Goal: Task Accomplishment & Management: Manage account settings

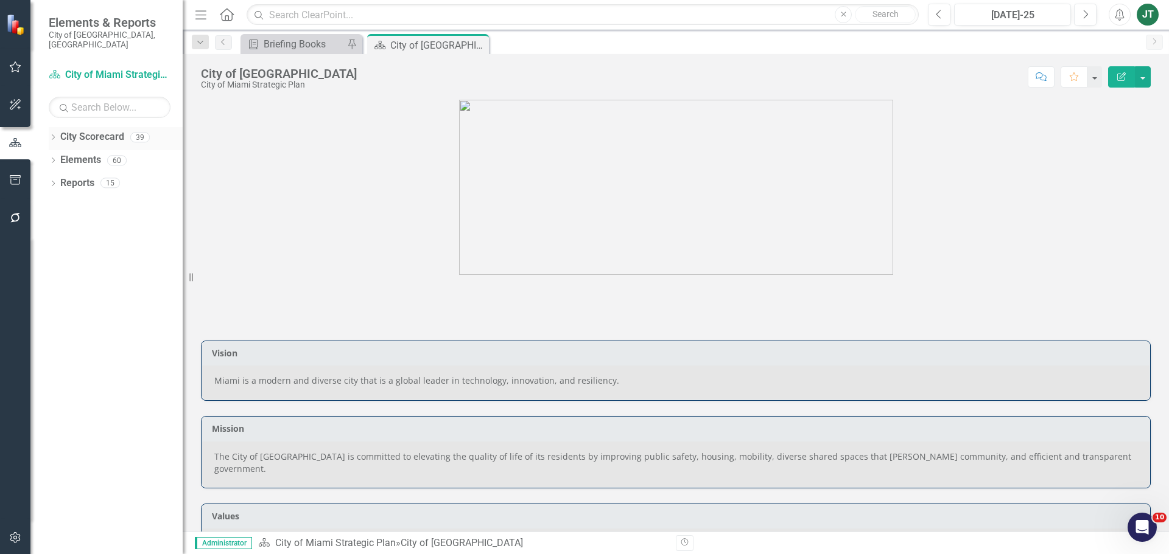
click at [51, 135] on icon "Dropdown" at bounding box center [53, 138] width 9 height 7
click at [61, 180] on icon at bounding box center [59, 183] width 3 height 6
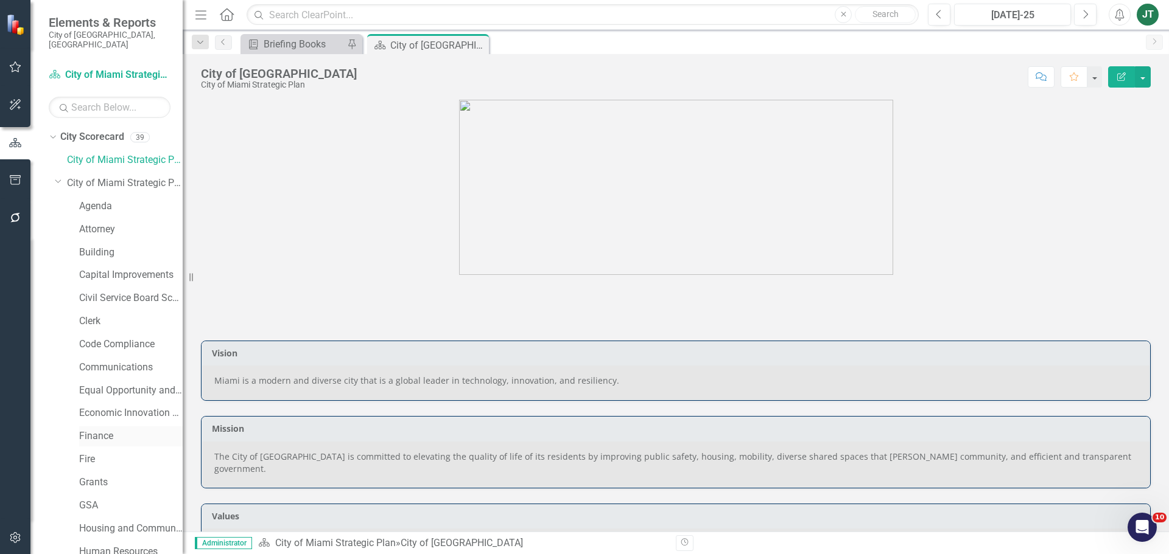
click at [96, 430] on link "Finance" at bounding box center [130, 437] width 103 height 14
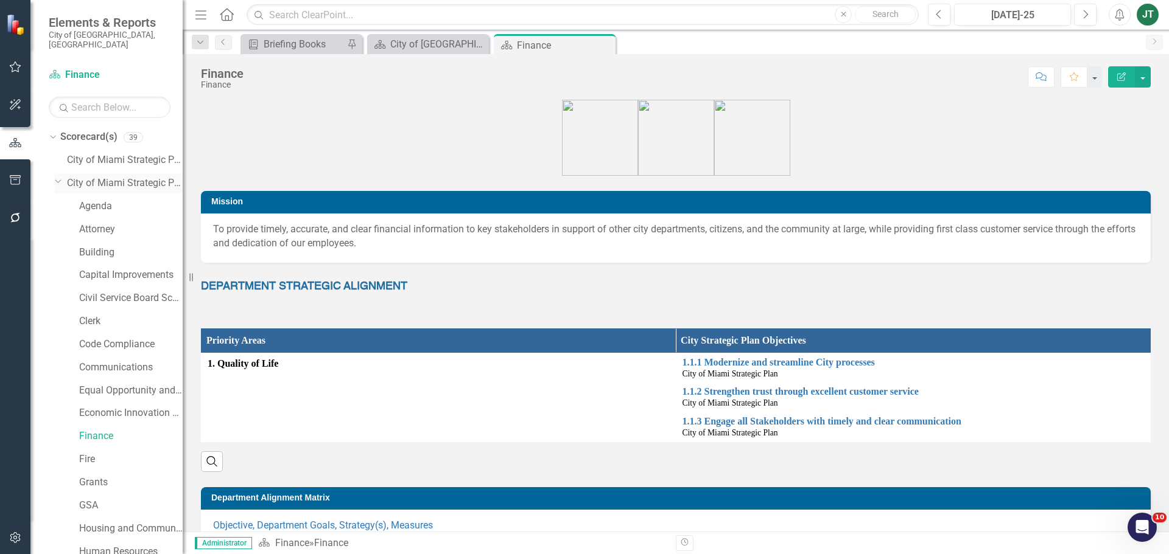
click at [57, 176] on icon "Dropdown" at bounding box center [58, 180] width 7 height 9
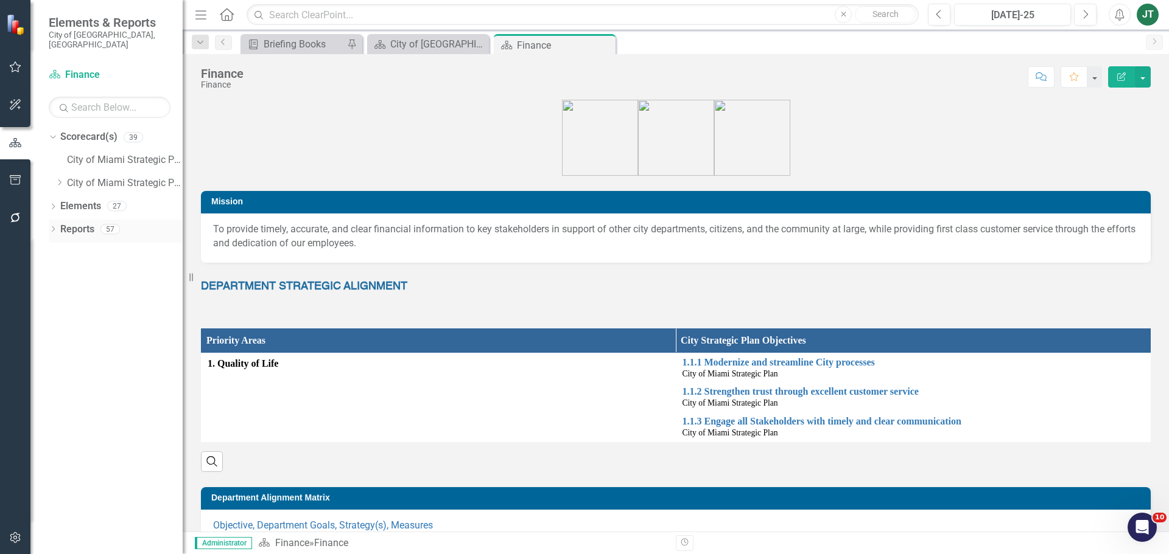
click at [81, 223] on link "Reports" at bounding box center [77, 230] width 34 height 14
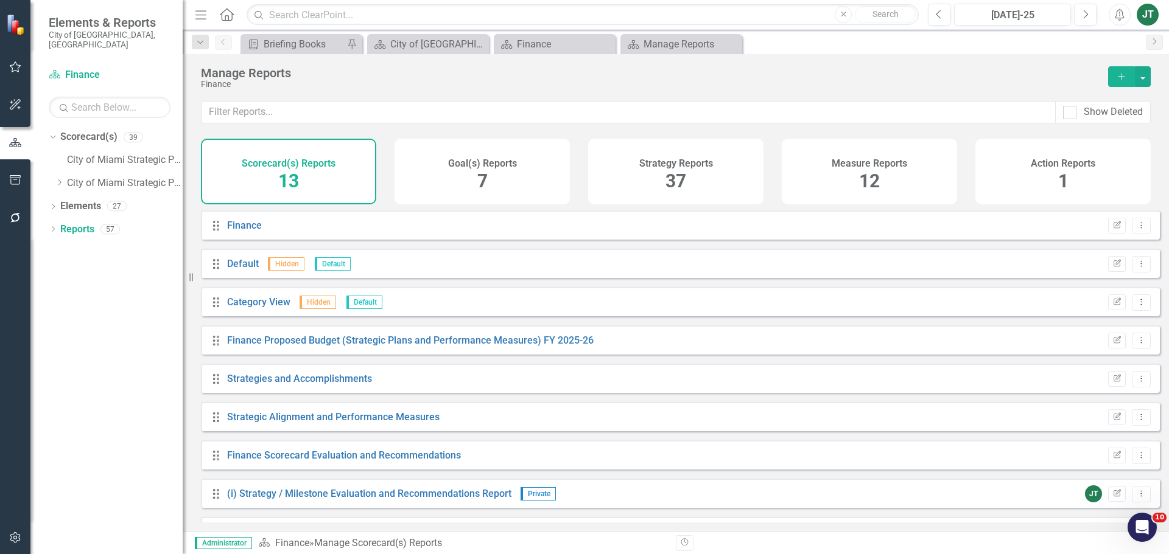
click at [676, 165] on h4 "Strategy Reports" at bounding box center [676, 163] width 74 height 11
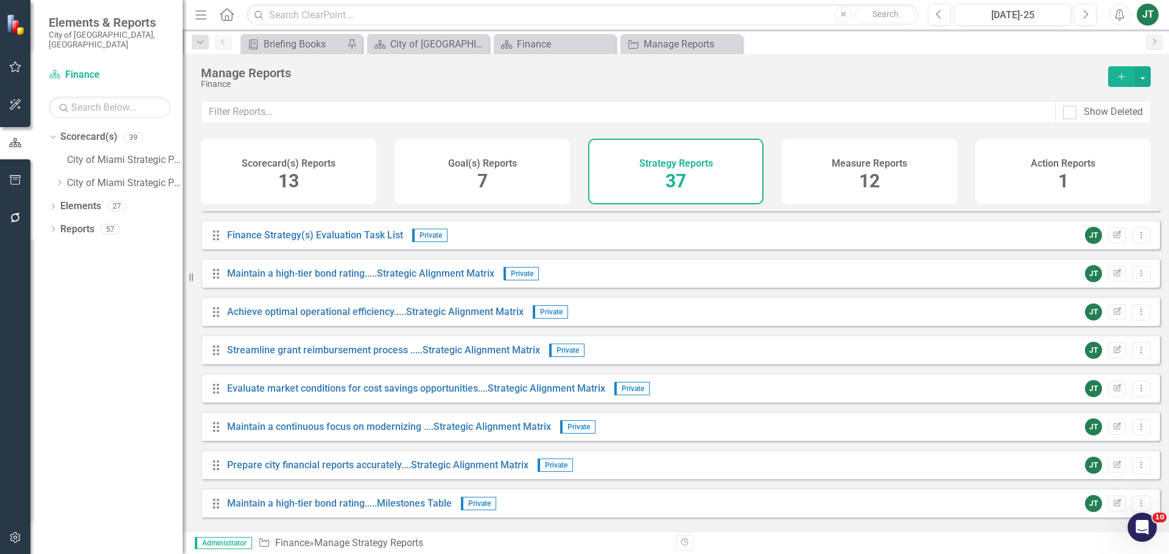
scroll to position [243, 0]
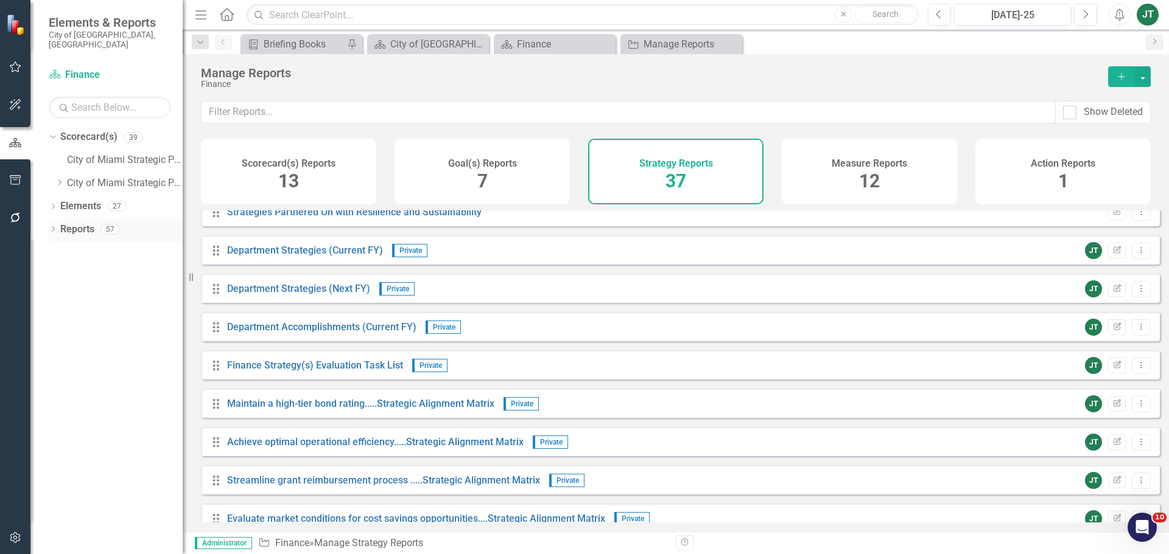
click at [54, 227] on icon "Dropdown" at bounding box center [53, 230] width 9 height 7
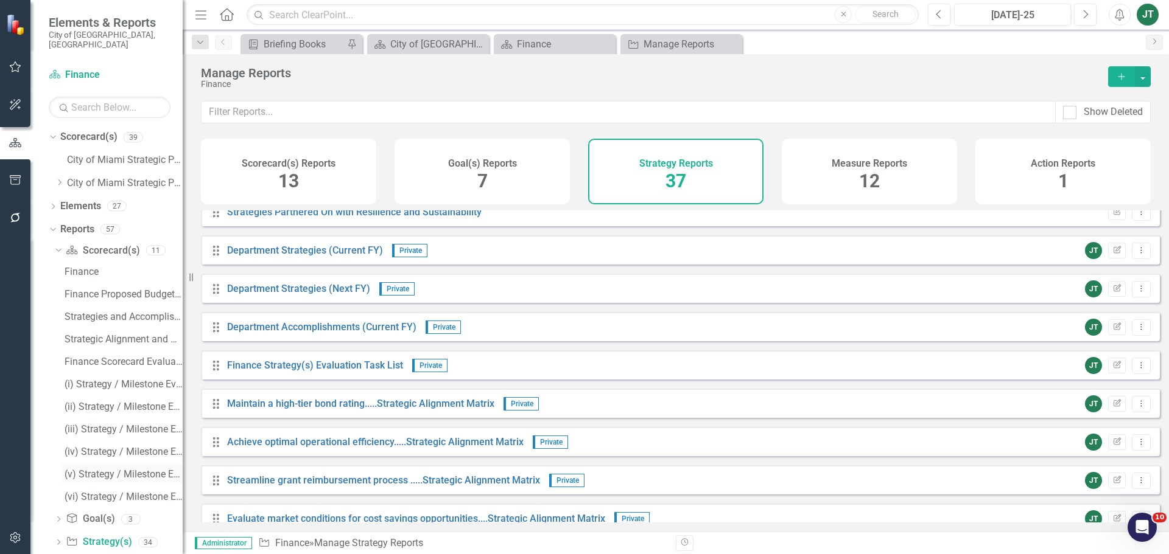
click at [98, 469] on div "(v) Strategy / Milestone Evaluation and Recommendation Report" at bounding box center [124, 474] width 118 height 11
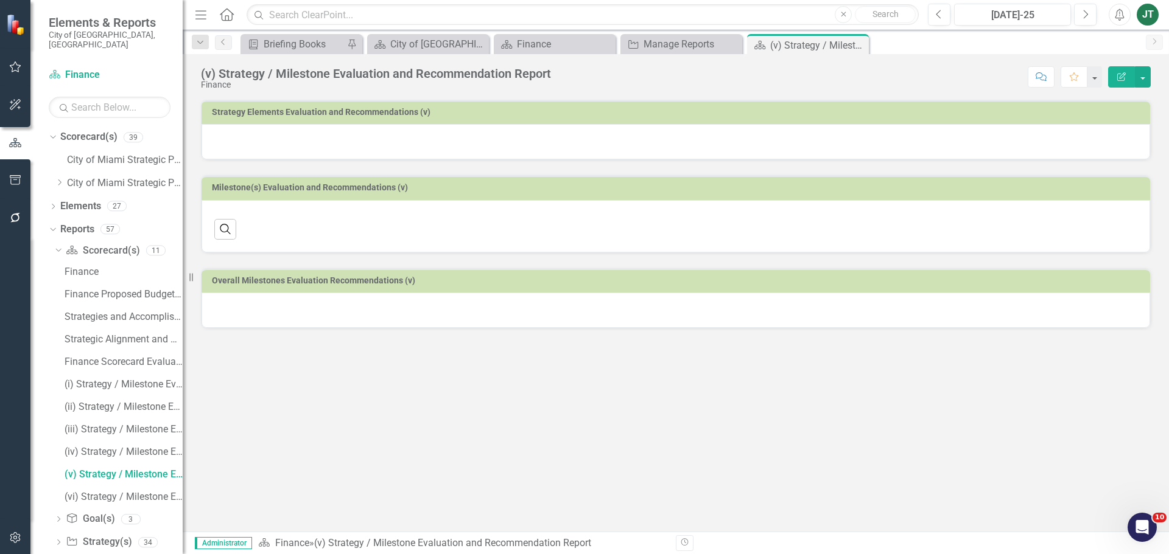
click at [438, 144] on div at bounding box center [675, 141] width 948 height 35
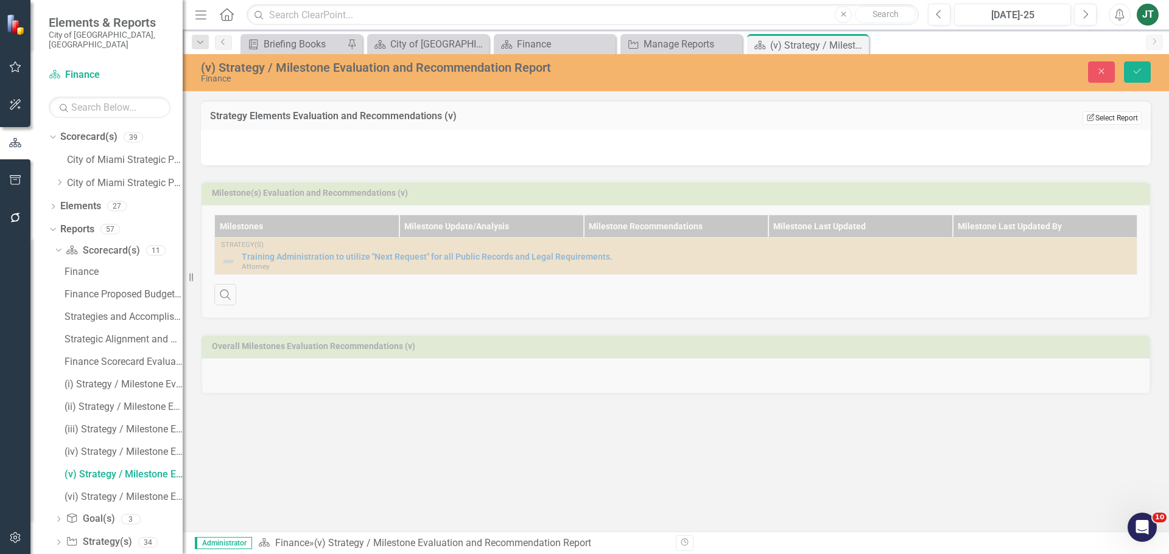
click at [1108, 119] on button "Edit Report Select Report" at bounding box center [1111, 117] width 59 height 13
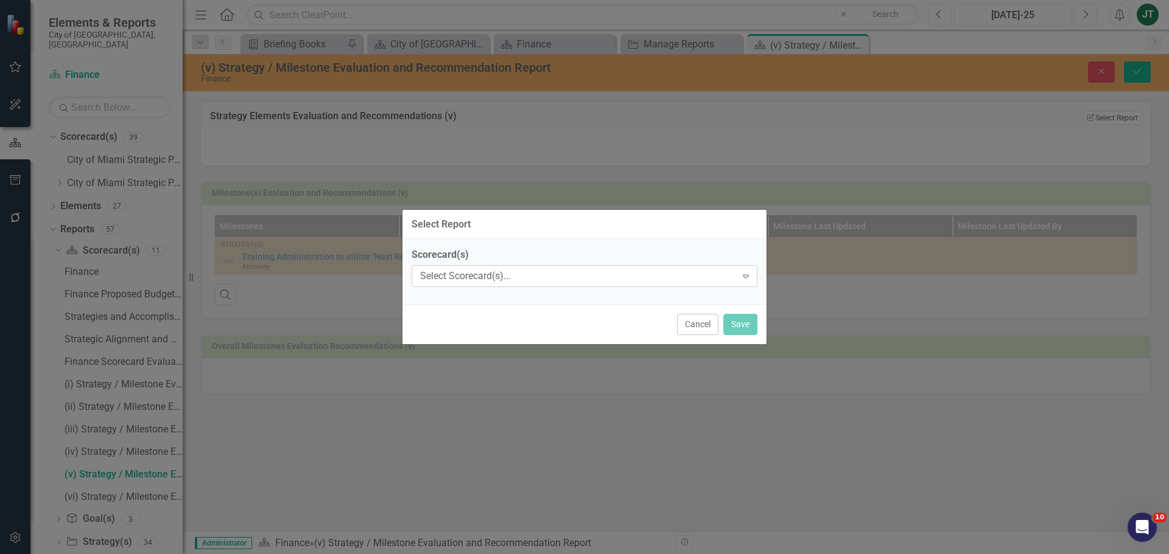
click at [489, 285] on div "Select Scorecard(s)... Expand" at bounding box center [584, 276] width 346 height 22
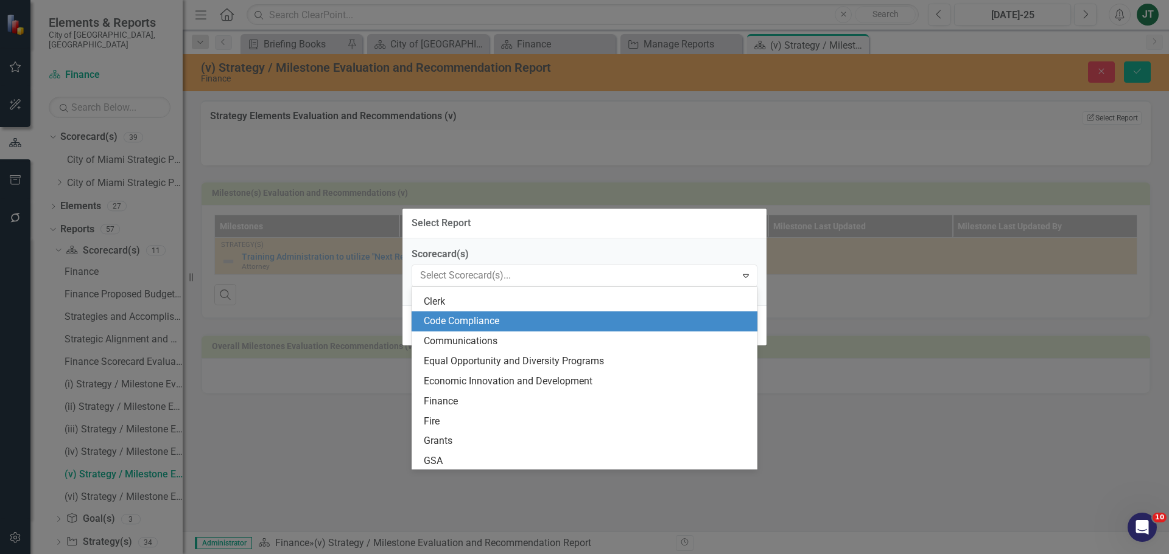
scroll to position [183, 0]
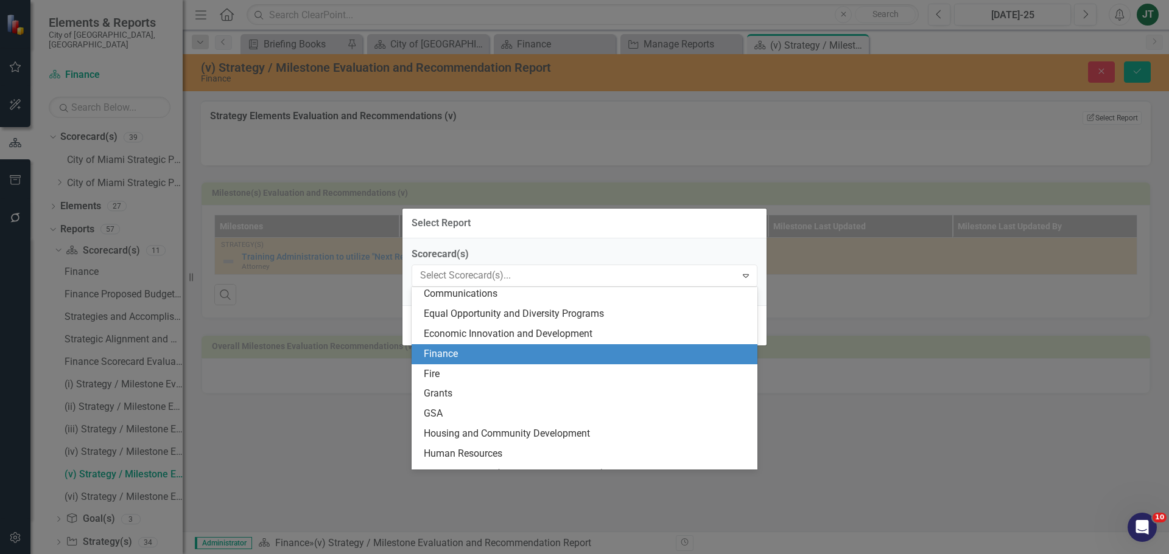
click at [458, 351] on div "Finance" at bounding box center [587, 355] width 326 height 14
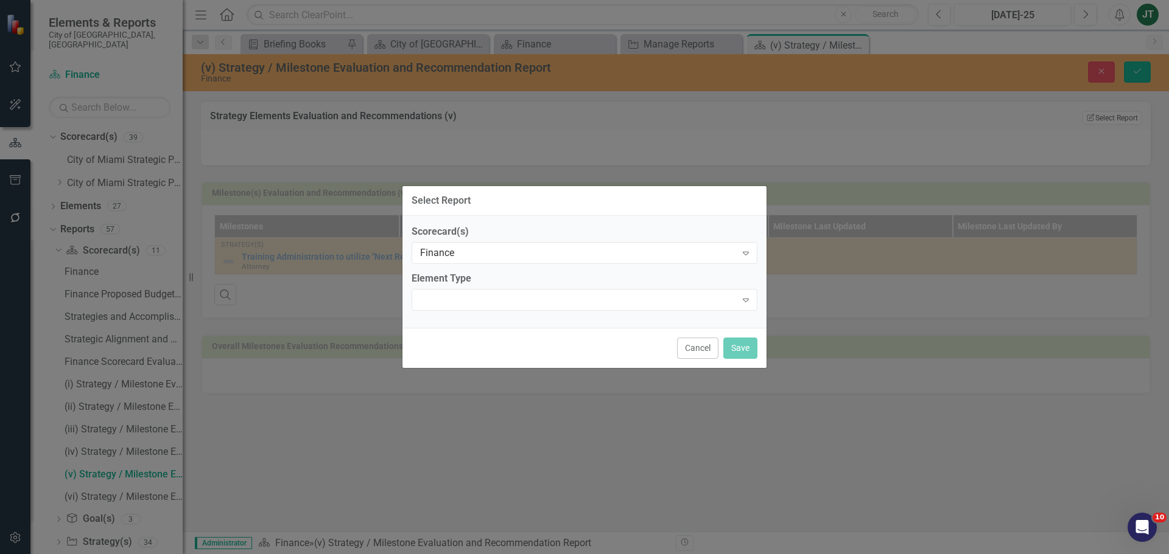
drag, startPoint x: 478, startPoint y: 287, endPoint x: 476, endPoint y: 296, distance: 9.9
click at [478, 287] on div "Element Type Expand" at bounding box center [584, 291] width 346 height 38
click at [475, 299] on div at bounding box center [574, 300] width 321 height 2
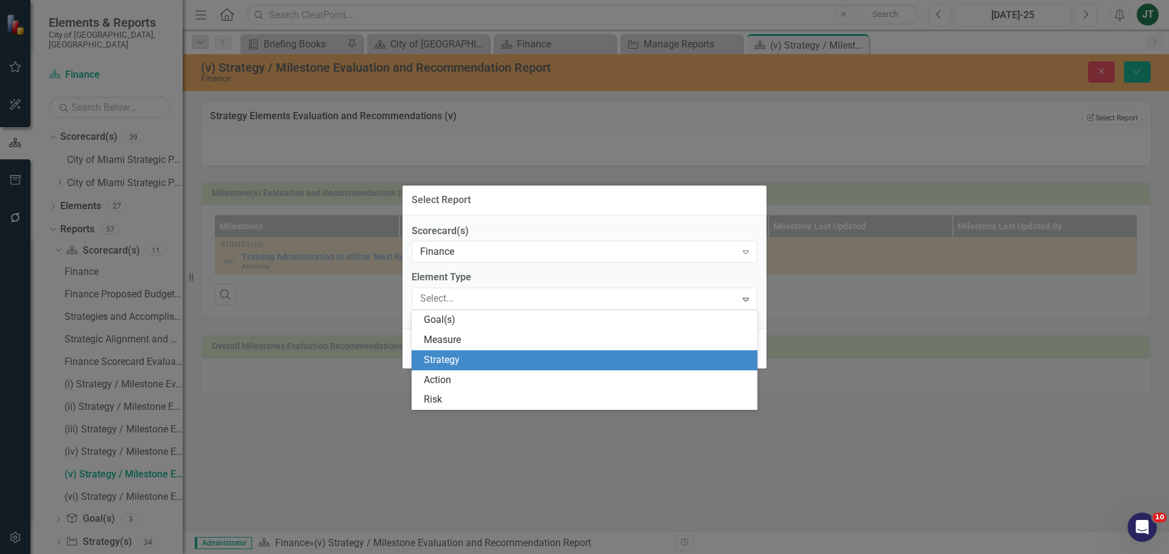
click at [450, 355] on div "Strategy" at bounding box center [587, 361] width 326 height 14
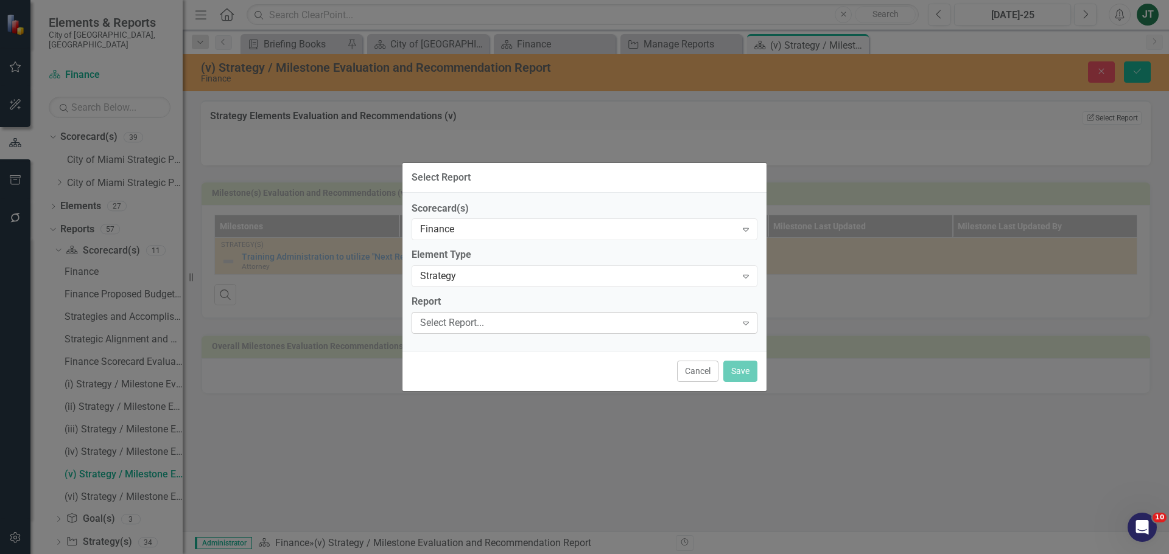
click at [449, 327] on div "Select Report..." at bounding box center [578, 323] width 316 height 14
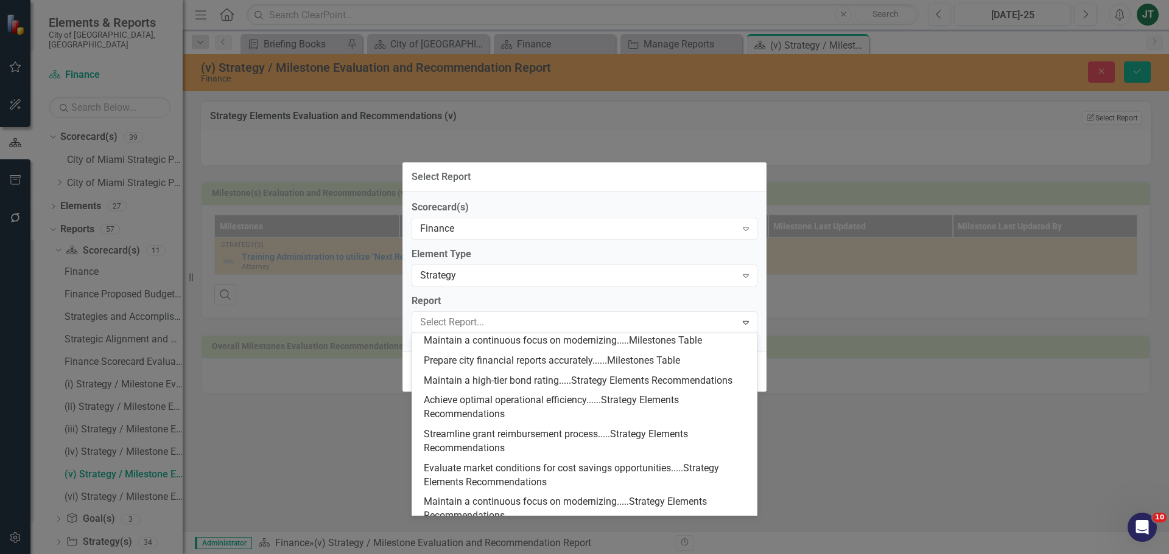
scroll to position [487, 0]
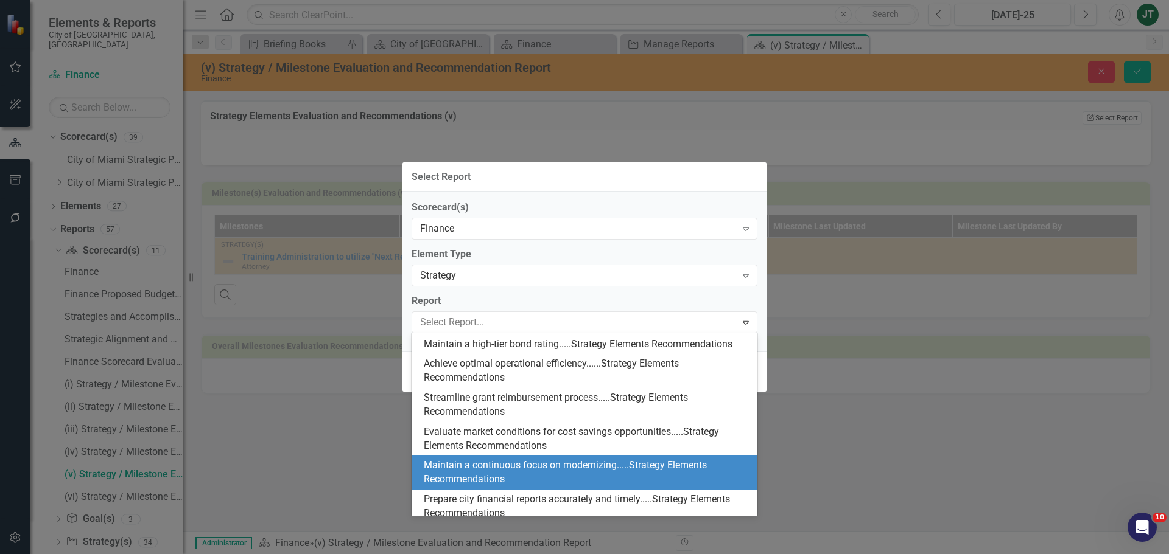
click at [520, 486] on div "Maintain a continuous focus on modernizing.....Strategy Elements Recommendations" at bounding box center [587, 473] width 326 height 28
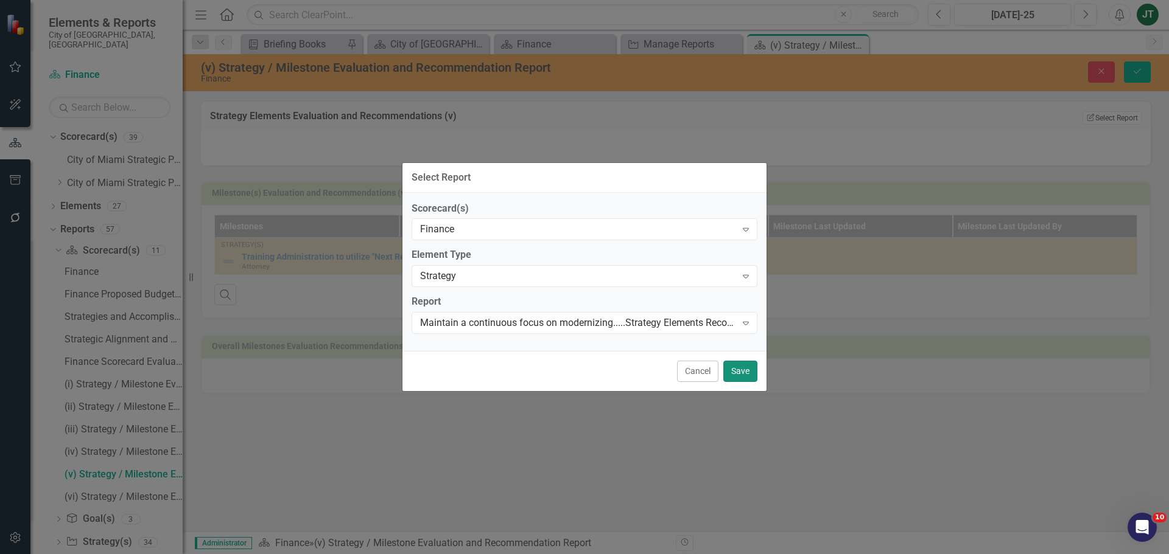
click at [736, 376] on button "Save" at bounding box center [740, 371] width 34 height 21
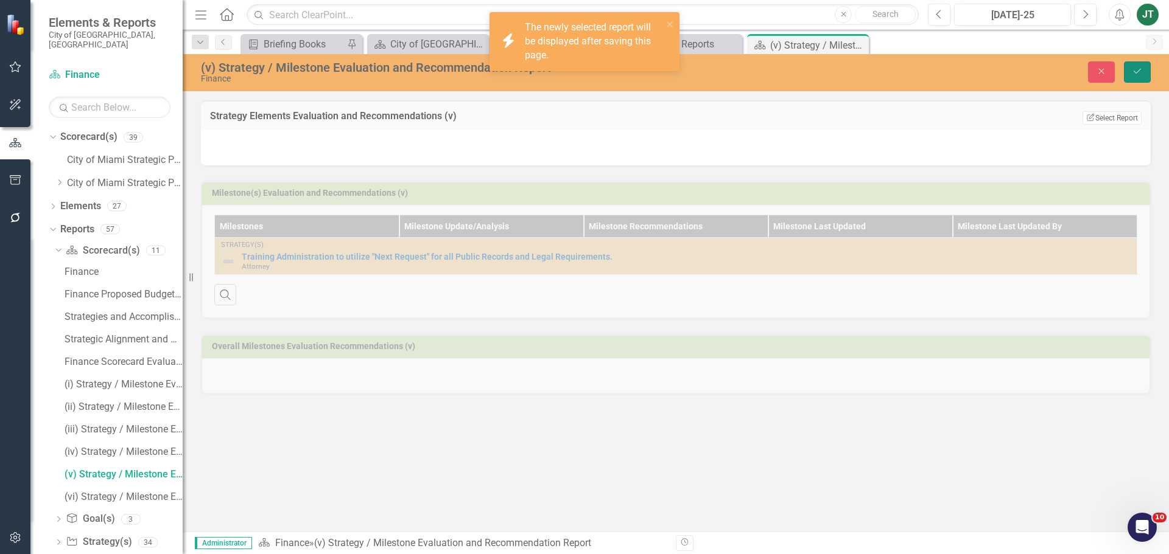
click at [1136, 72] on icon "Save" at bounding box center [1136, 71] width 11 height 9
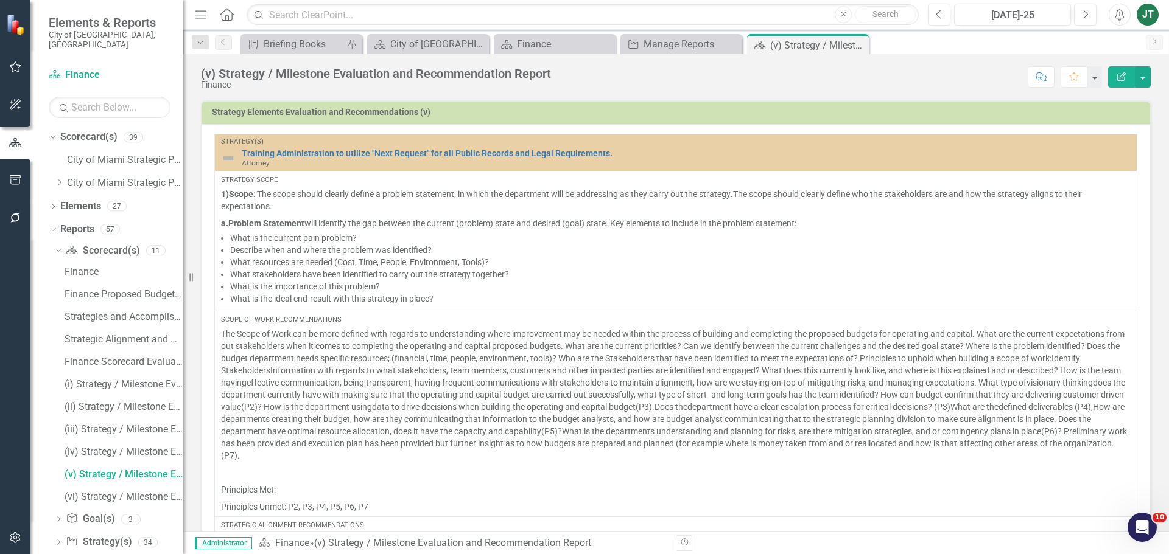
click at [1106, 99] on div "(v) Strategy / Milestone Evaluation and Recommendation Report Finance Score: N/…" at bounding box center [676, 293] width 986 height 478
click at [1105, 110] on h3 "Strategy Elements Evaluation and Recommendations (v)" at bounding box center [678, 112] width 932 height 9
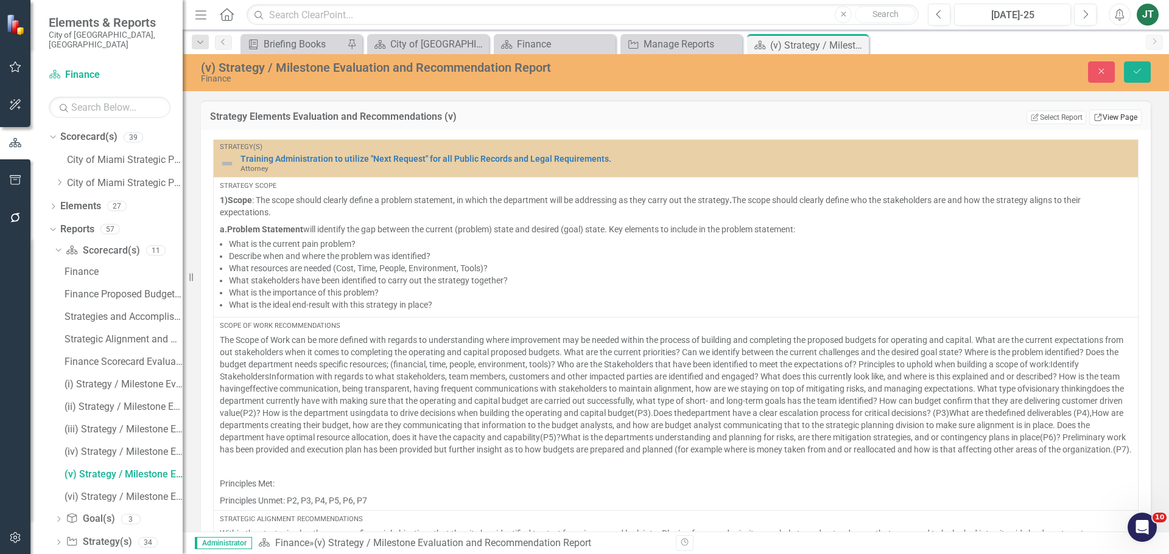
click at [1106, 114] on link "Link View Page" at bounding box center [1115, 118] width 52 height 16
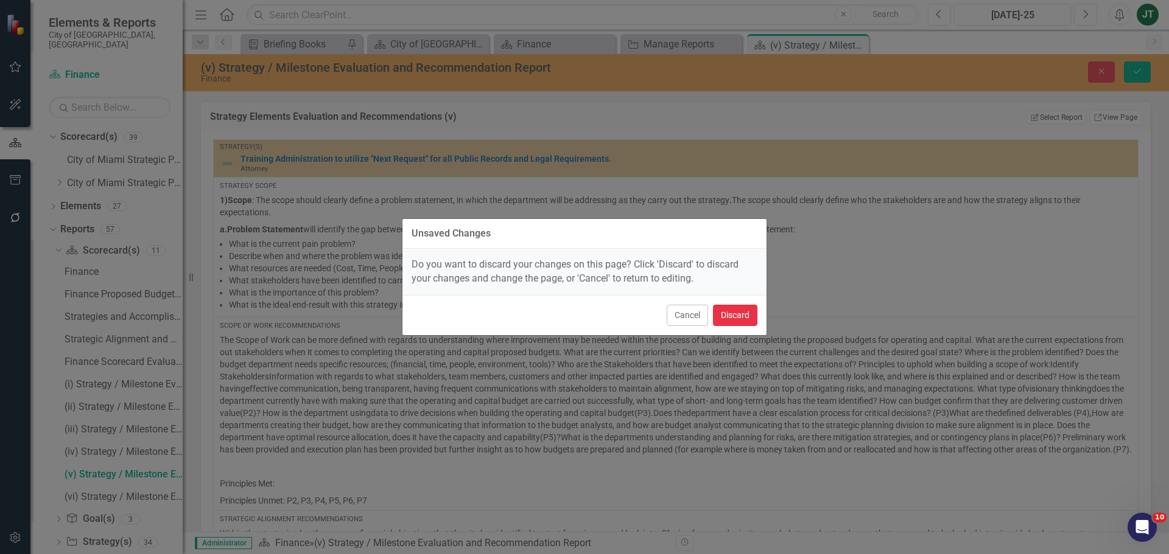
click at [732, 312] on button "Discard" at bounding box center [735, 315] width 44 height 21
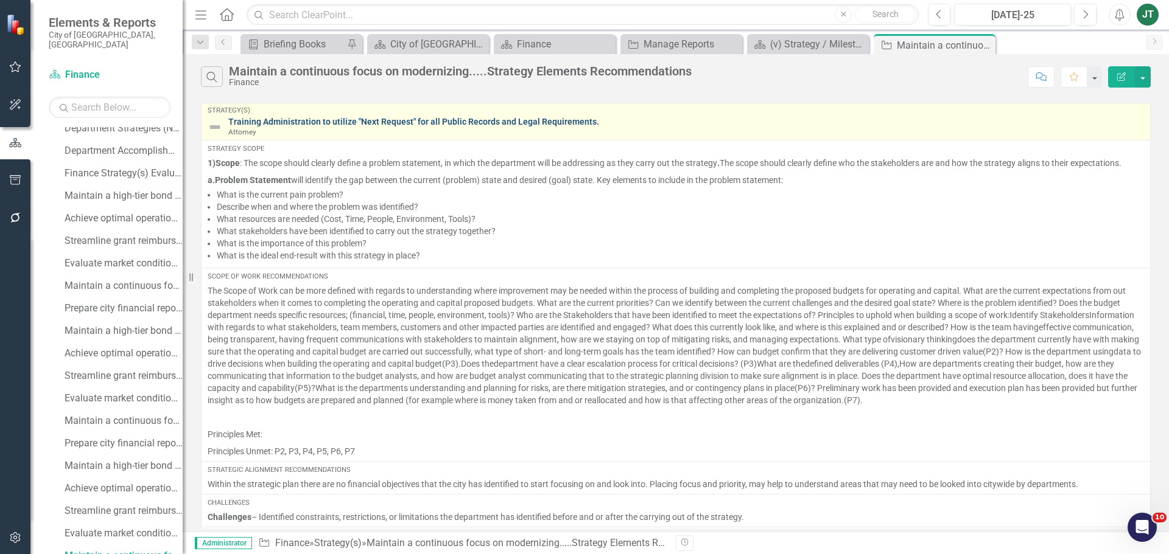
scroll to position [304, 0]
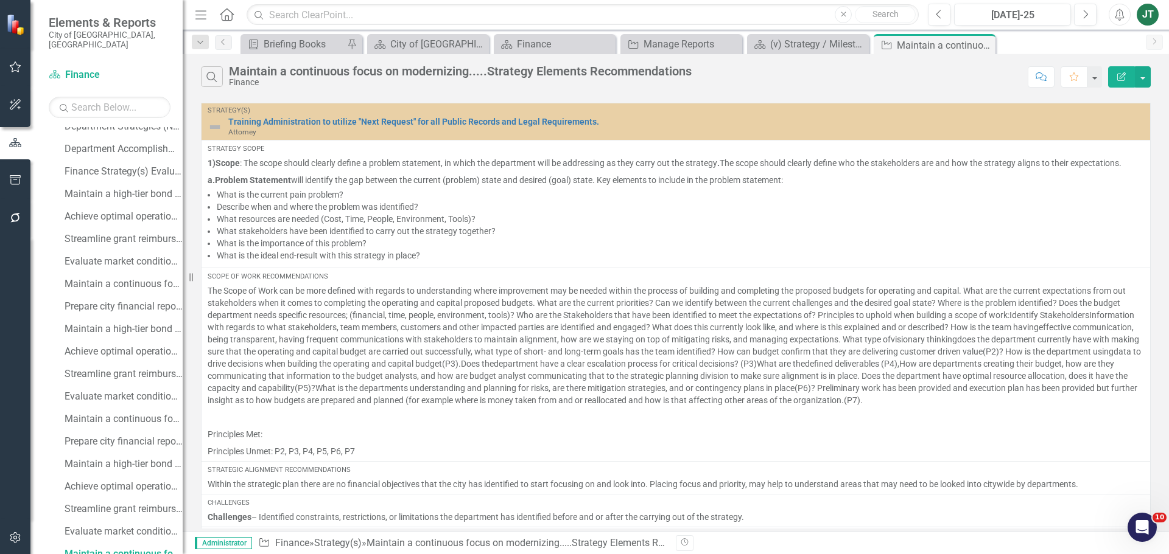
click at [1128, 71] on button "Edit Report" at bounding box center [1121, 76] width 27 height 21
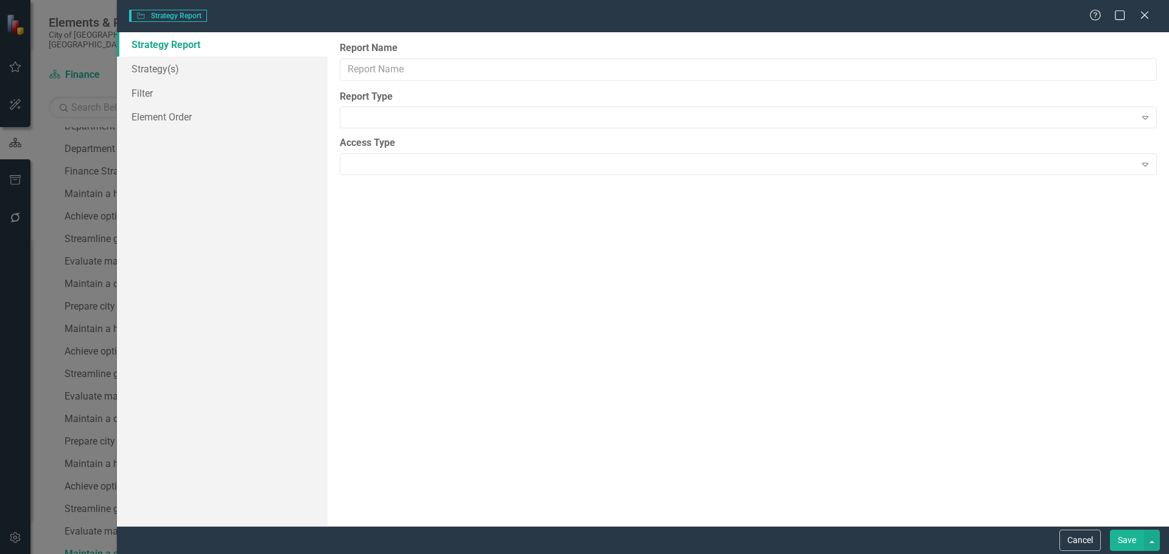
type input "Maintain a continuous focus on modernizing.....Strategy Elements Recommendations"
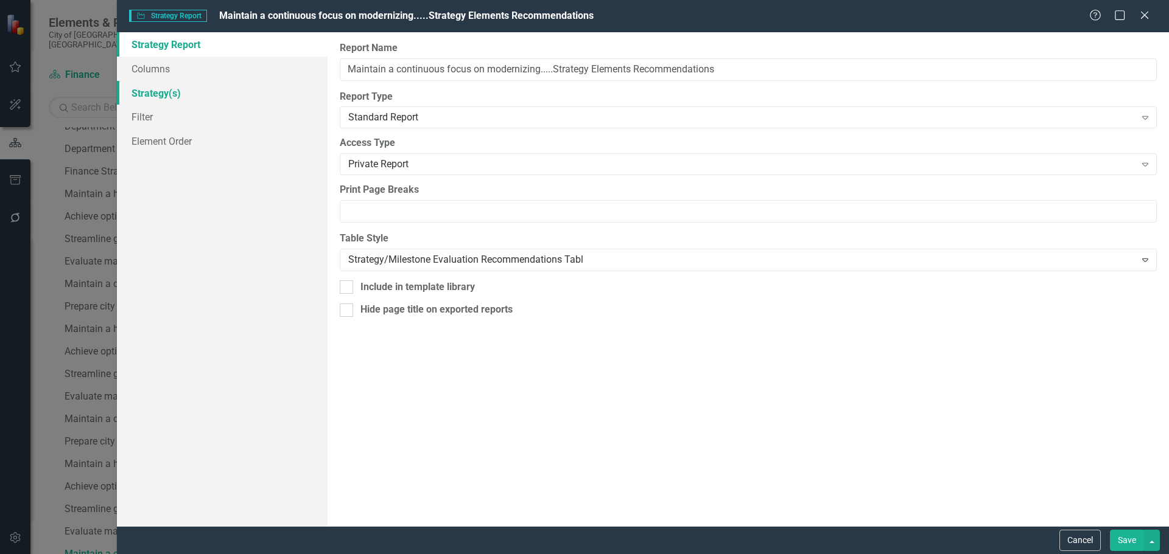
click at [168, 92] on link "Strategy(s)" at bounding box center [222, 93] width 211 height 24
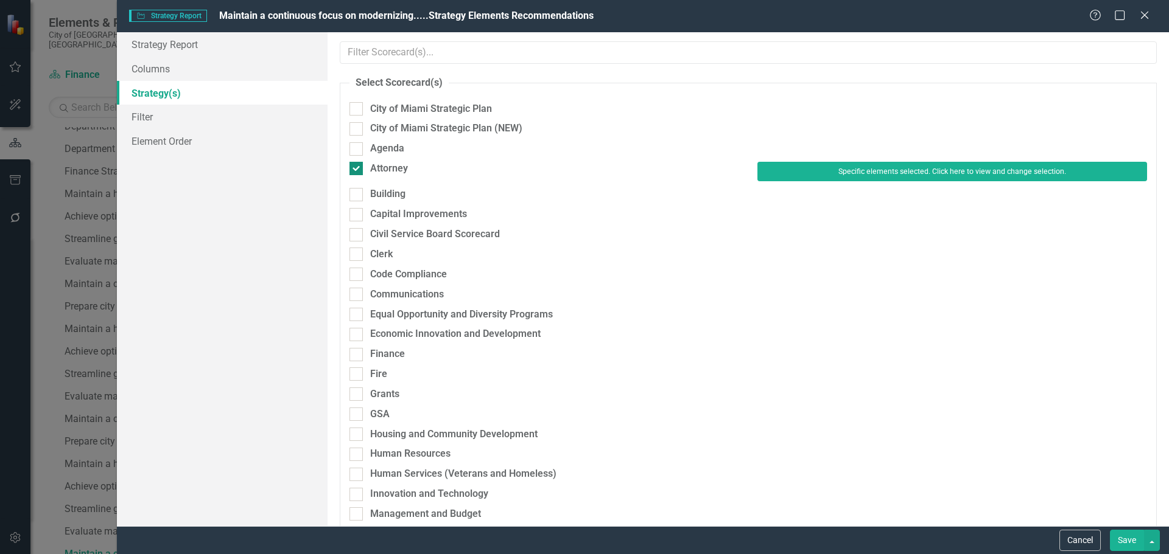
click at [374, 166] on div "Attorney" at bounding box center [389, 169] width 38 height 14
click at [357, 166] on input "Attorney" at bounding box center [353, 166] width 8 height 8
checkbox input "false"
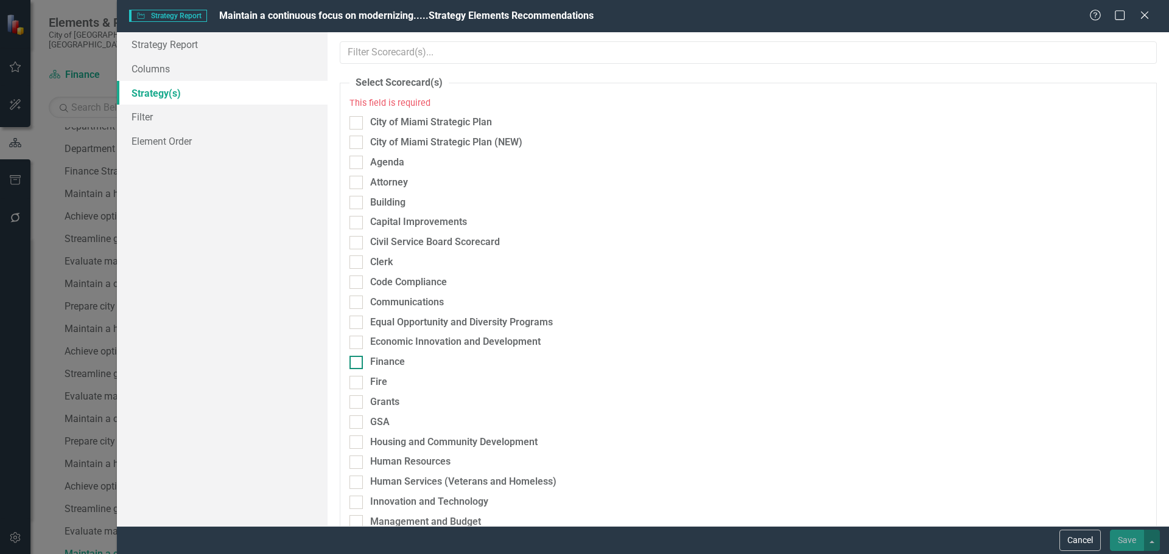
click at [375, 359] on div "Finance" at bounding box center [387, 362] width 35 height 14
click at [357, 359] on input "Finance" at bounding box center [353, 360] width 8 height 8
checkbox input "true"
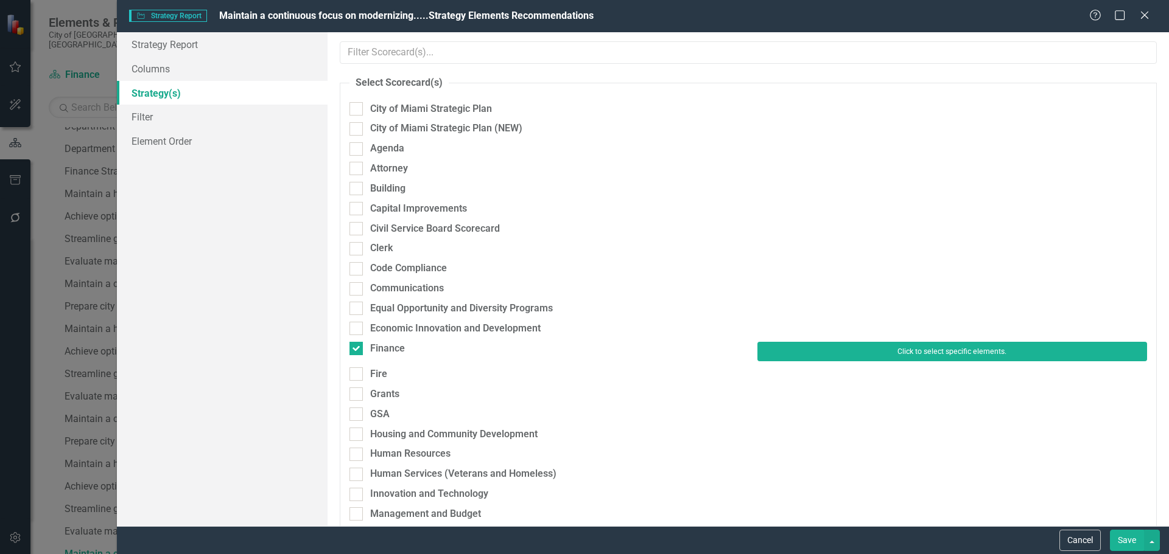
click at [800, 342] on button "Click to select specific elements." at bounding box center [952, 351] width 390 height 19
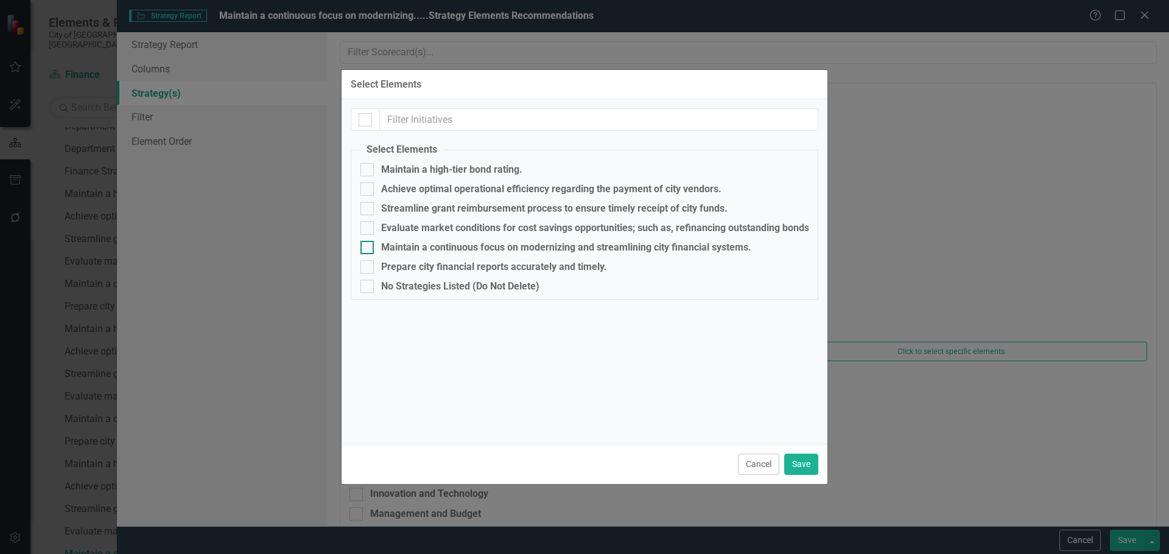
click at [400, 247] on div "Maintain a continuous focus on modernizing and streamlining city financial syst…" at bounding box center [566, 247] width 370 height 11
click at [368, 247] on input "Maintain a continuous focus on modernizing and streamlining city financial syst…" at bounding box center [364, 245] width 8 height 8
checkbox input "true"
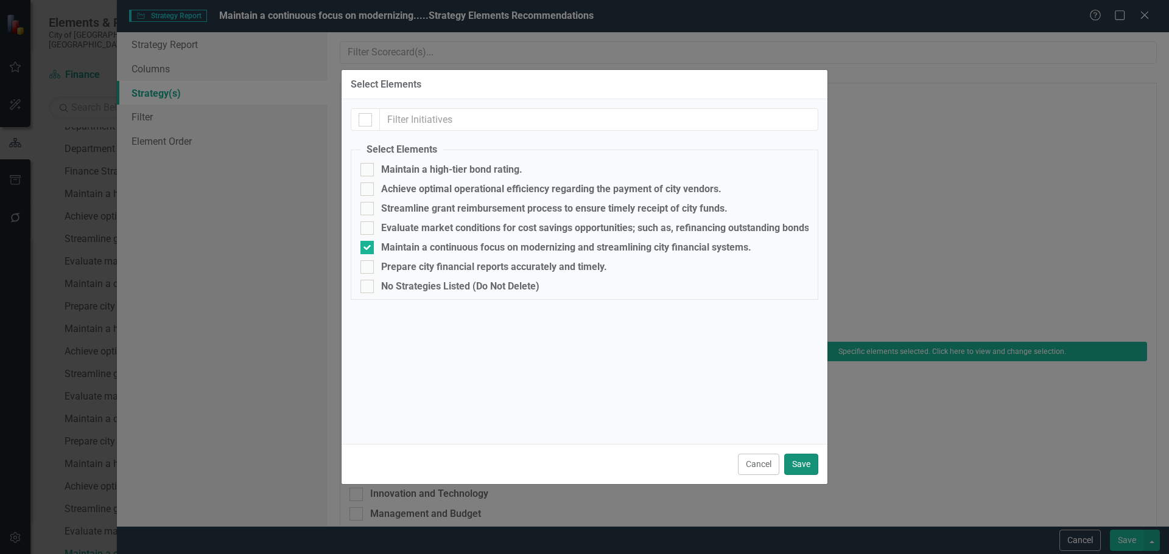
click at [812, 468] on button "Save" at bounding box center [801, 464] width 34 height 21
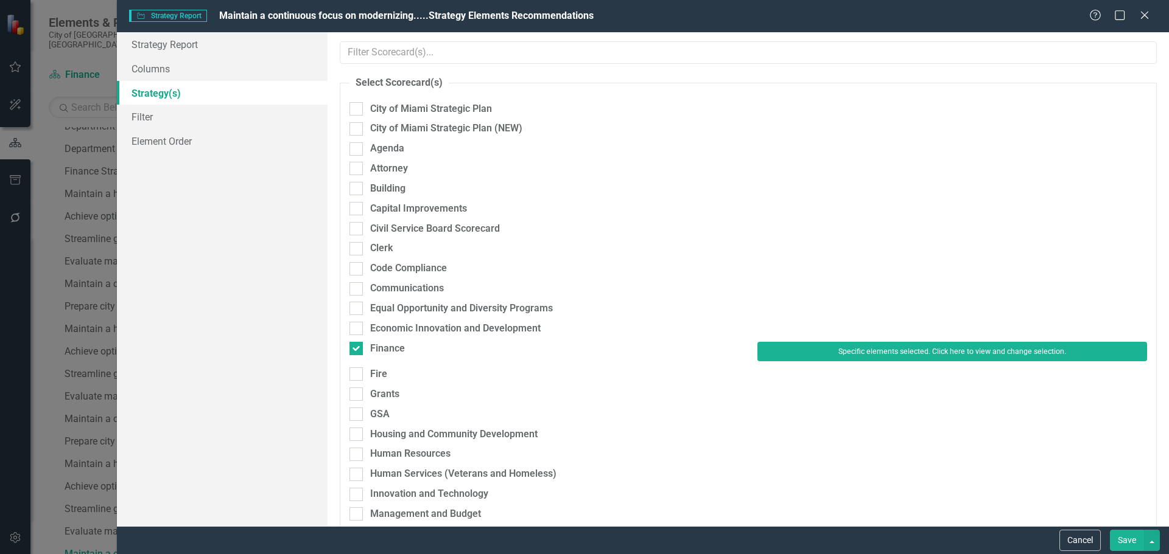
click at [1127, 531] on button "Save" at bounding box center [1126, 540] width 34 height 21
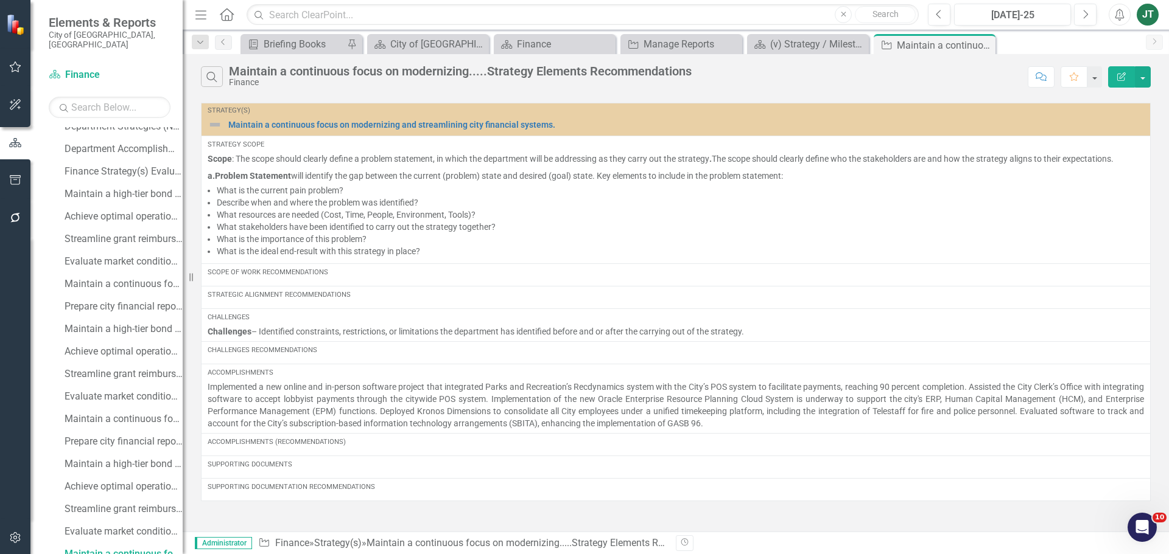
click at [1123, 79] on icon "Edit Report" at bounding box center [1121, 76] width 11 height 9
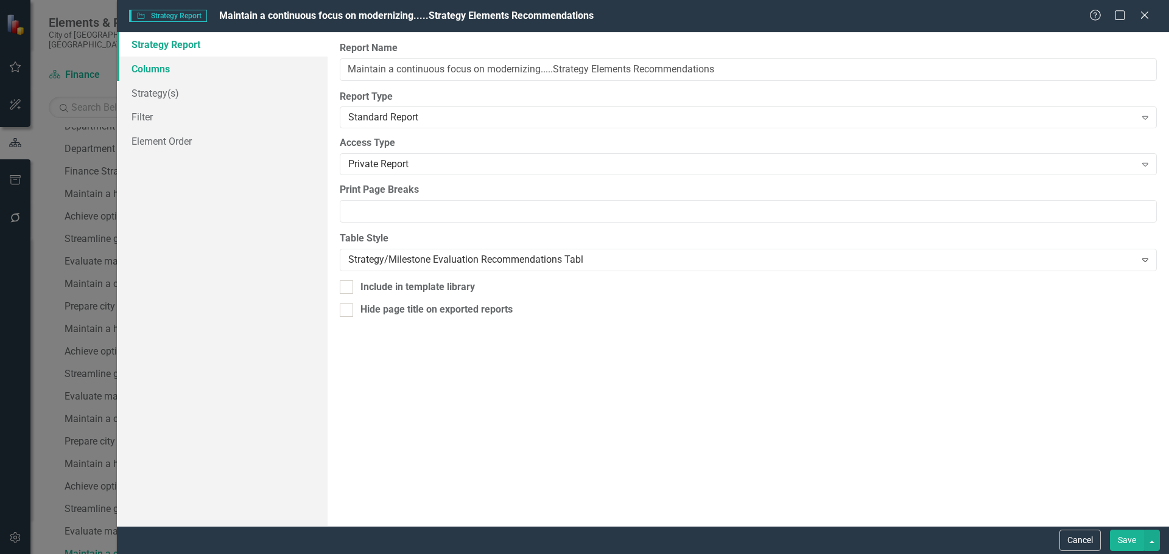
click at [177, 79] on link "Columns" at bounding box center [222, 69] width 211 height 24
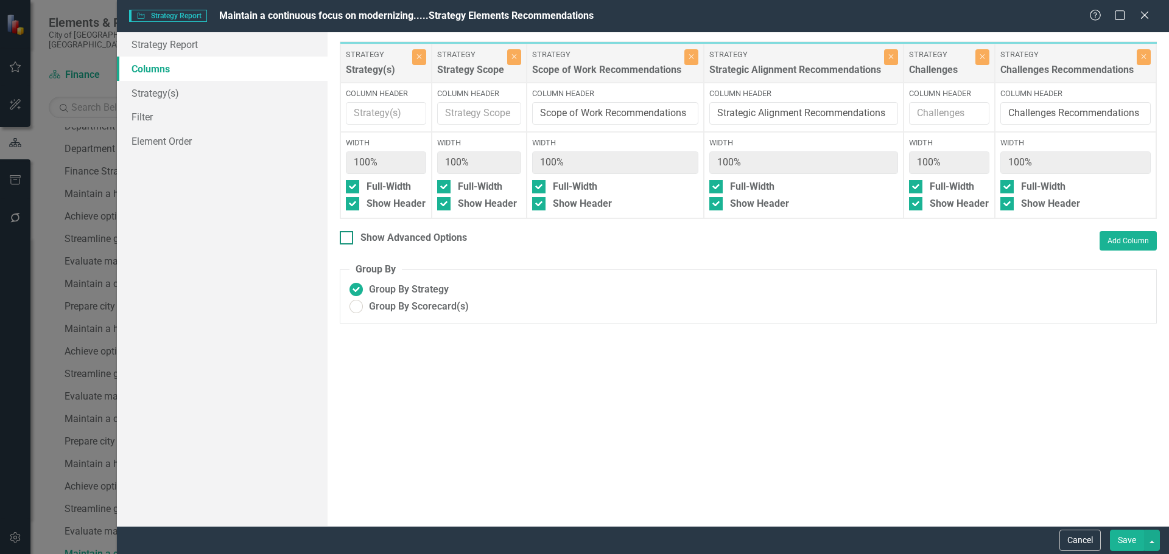
click at [442, 243] on div "Show Advanced Options" at bounding box center [413, 238] width 107 height 14
click at [348, 239] on input "Show Advanced Options" at bounding box center [344, 235] width 8 height 8
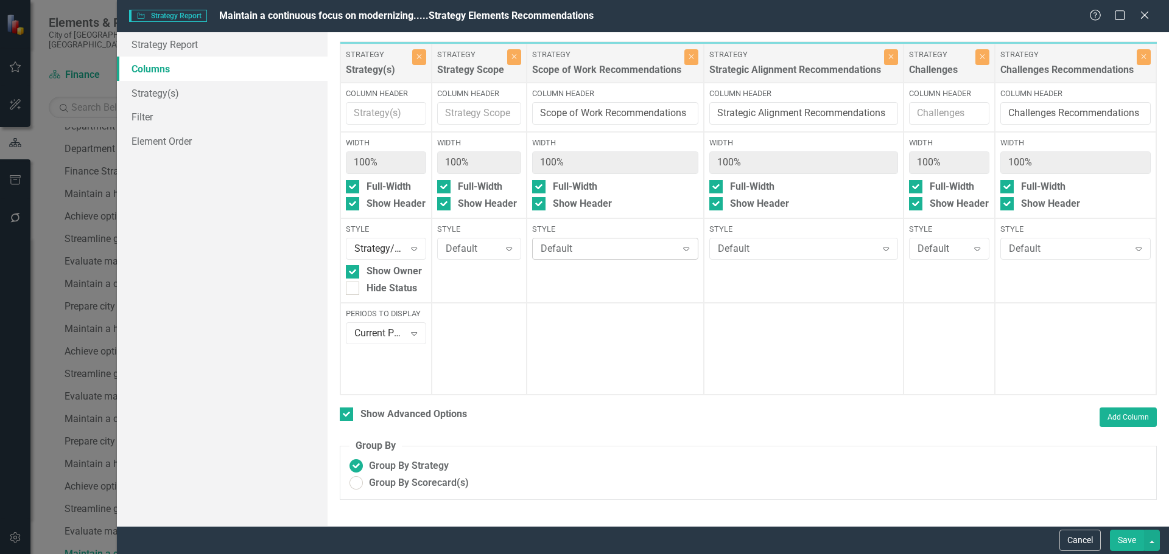
click at [588, 250] on div "Default" at bounding box center [608, 249] width 136 height 14
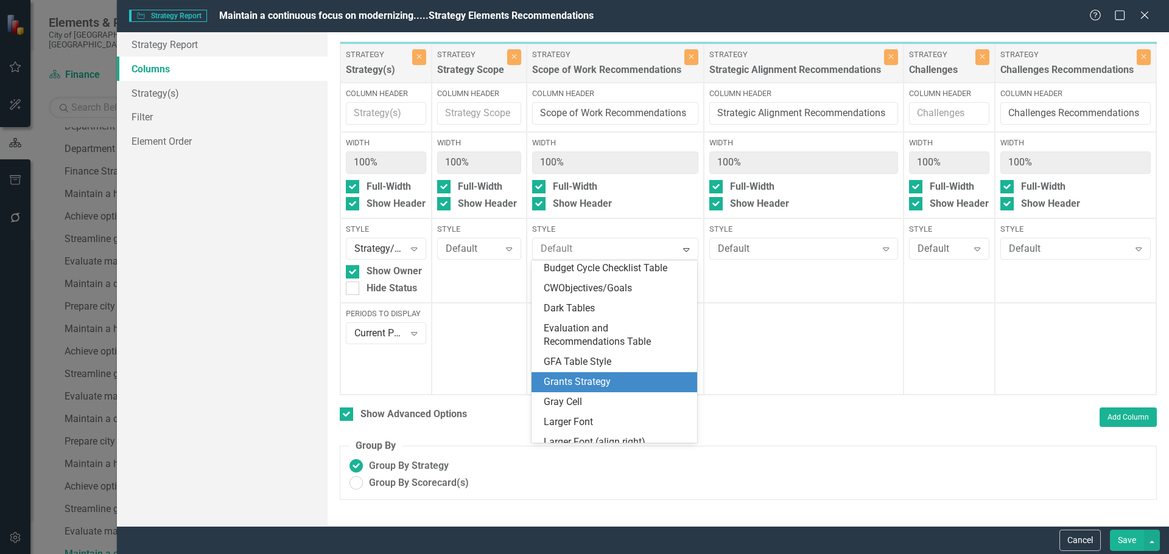
scroll to position [183, 0]
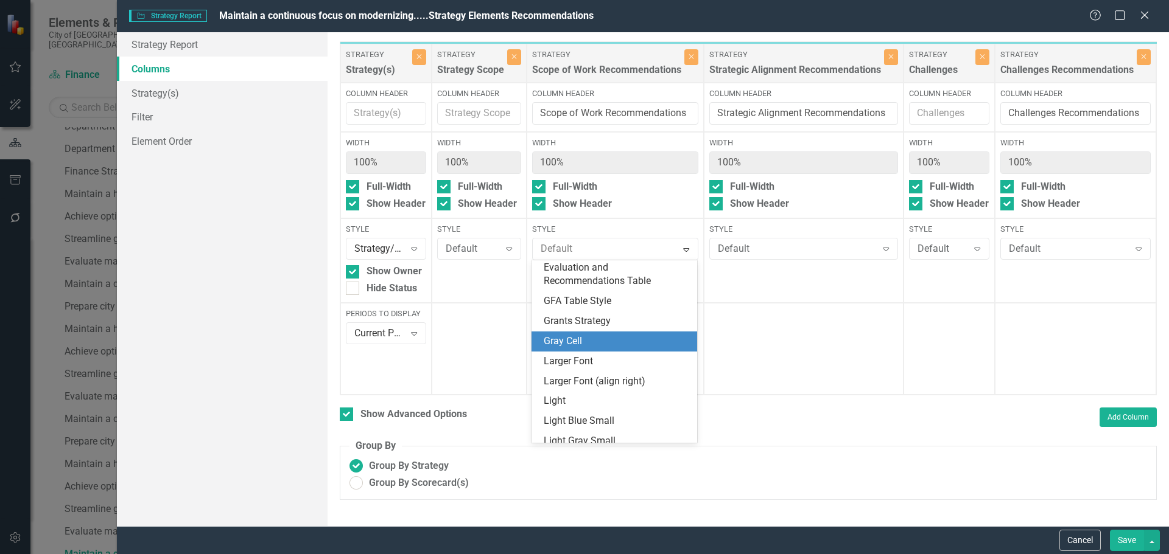
click at [584, 338] on div "Gray Cell" at bounding box center [616, 342] width 146 height 14
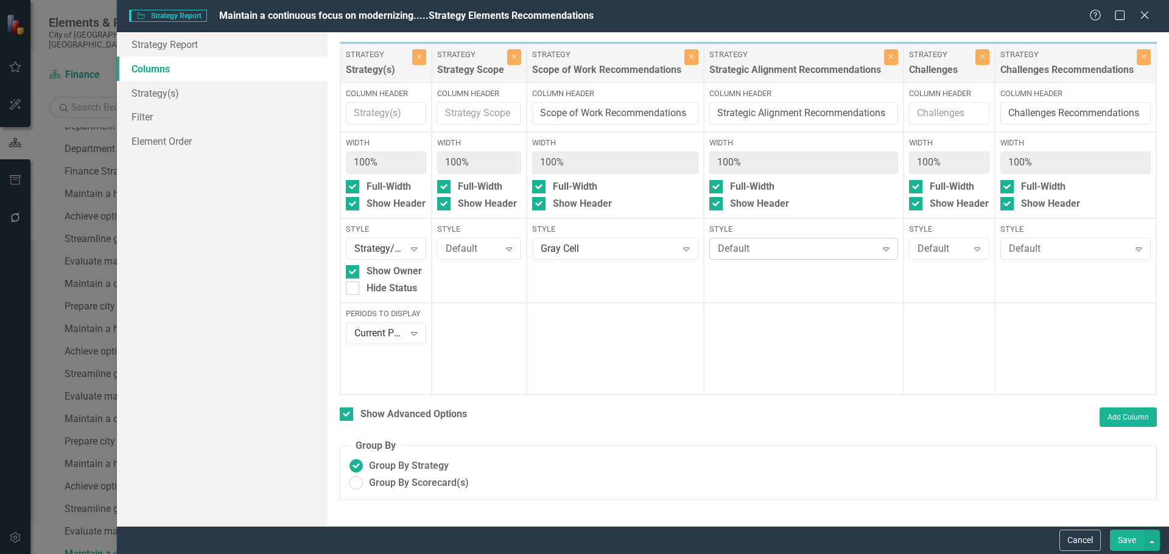
click at [746, 245] on div "Default" at bounding box center [797, 249] width 159 height 14
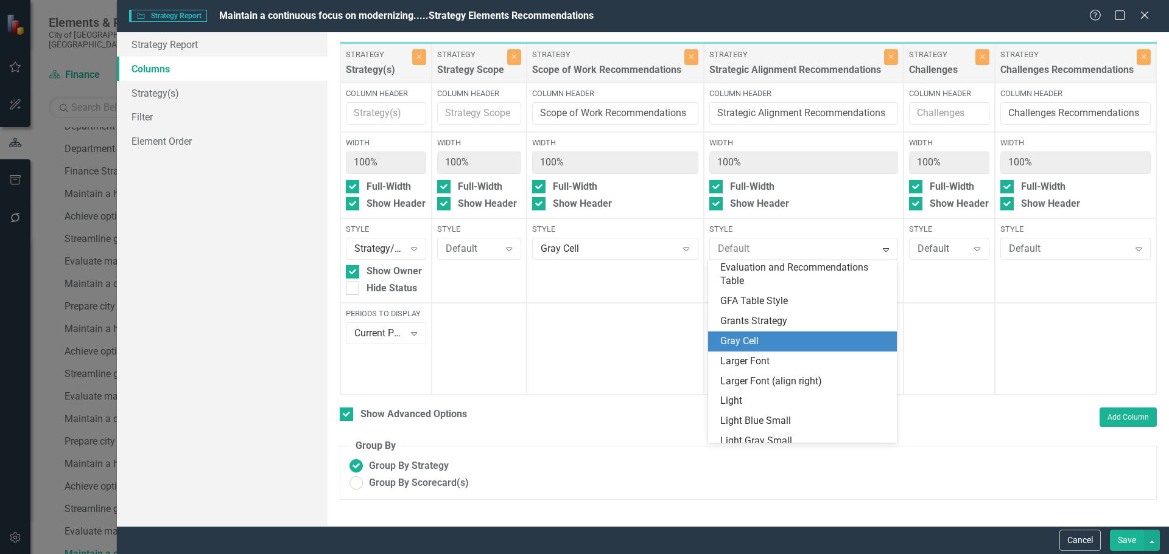
click at [739, 337] on div "Gray Cell" at bounding box center [804, 342] width 169 height 14
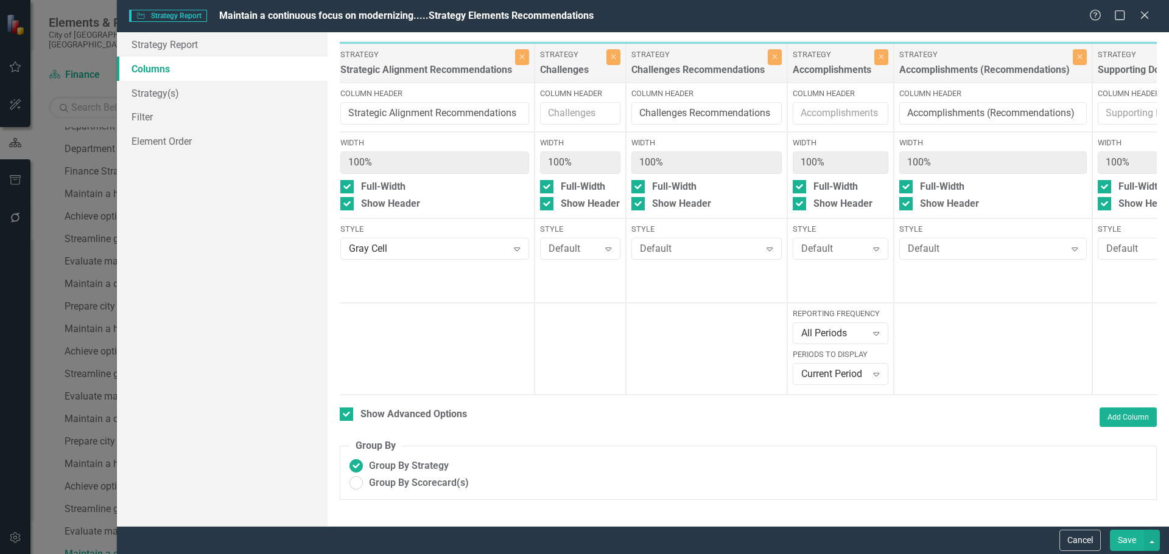
scroll to position [0, 417]
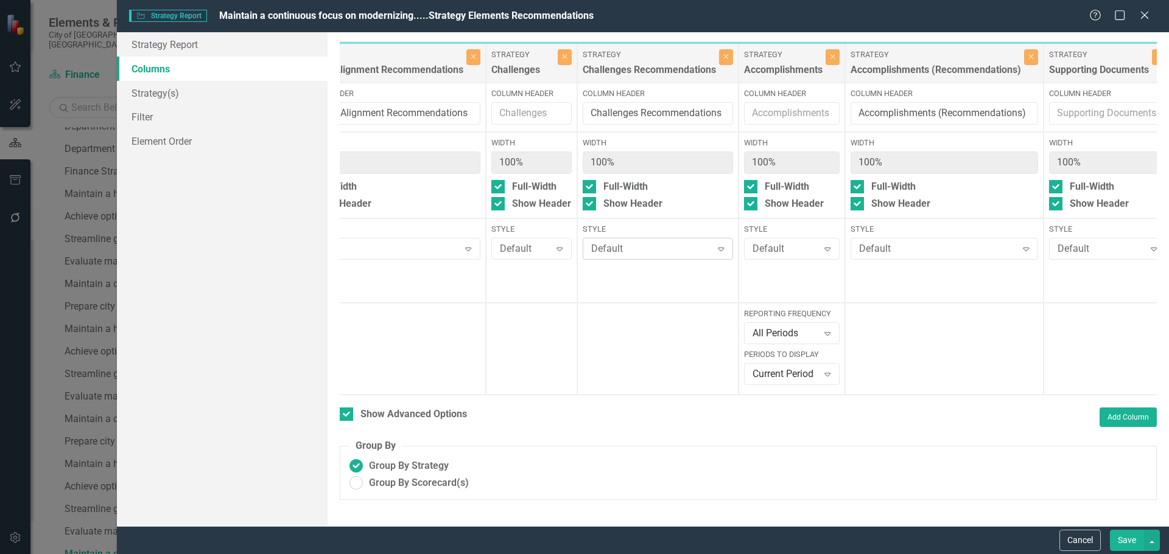
click at [678, 253] on div "Default" at bounding box center [651, 249] width 121 height 14
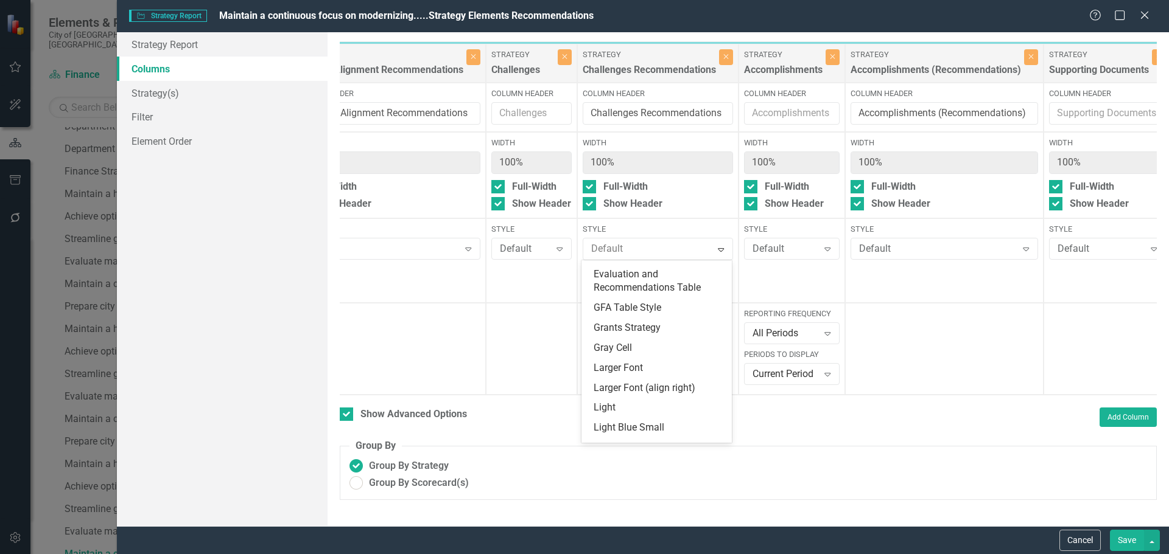
scroll to position [183, 0]
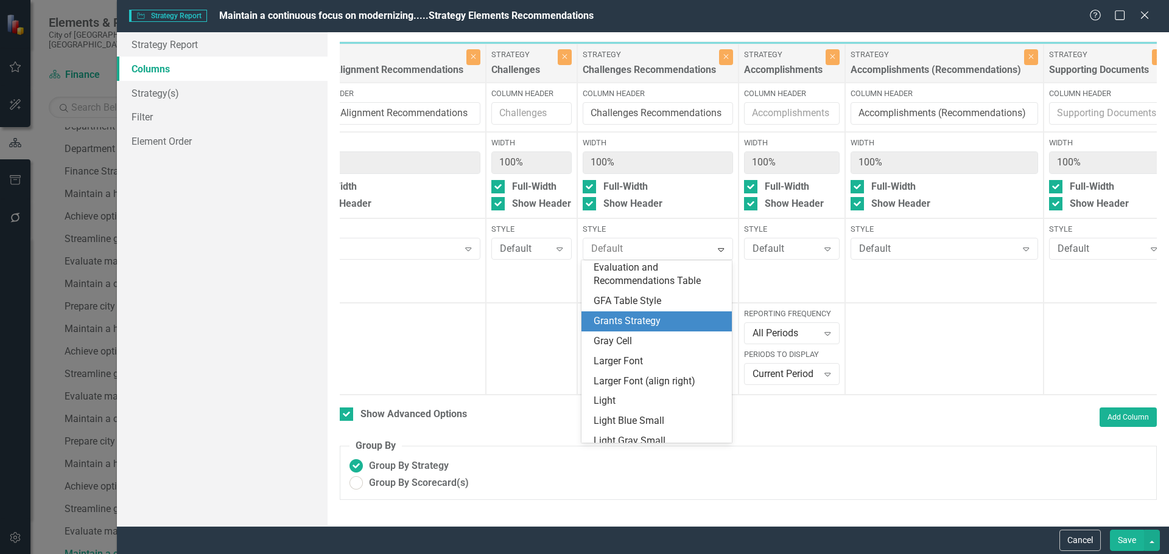
click at [617, 332] on div "Grants Strategy" at bounding box center [656, 322] width 150 height 20
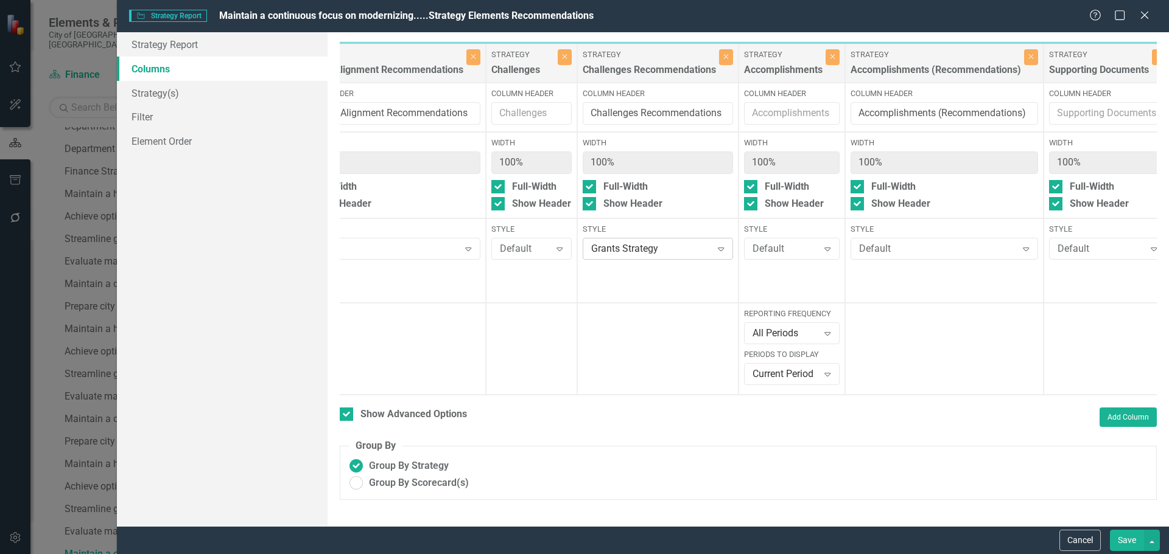
click at [617, 256] on div "Grants Strategy Expand" at bounding box center [657, 249] width 150 height 22
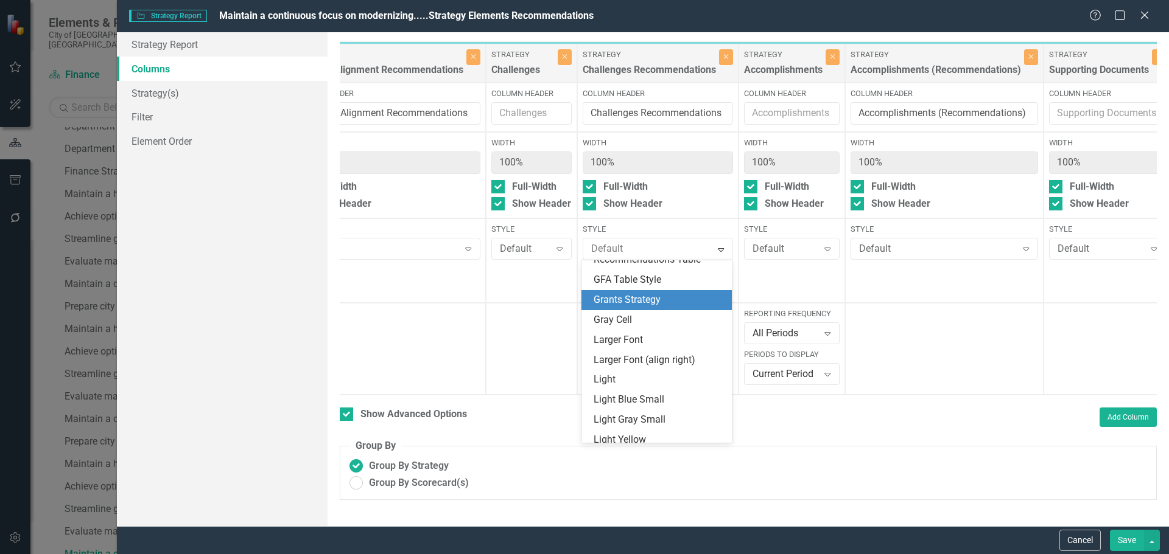
scroll to position [262, 0]
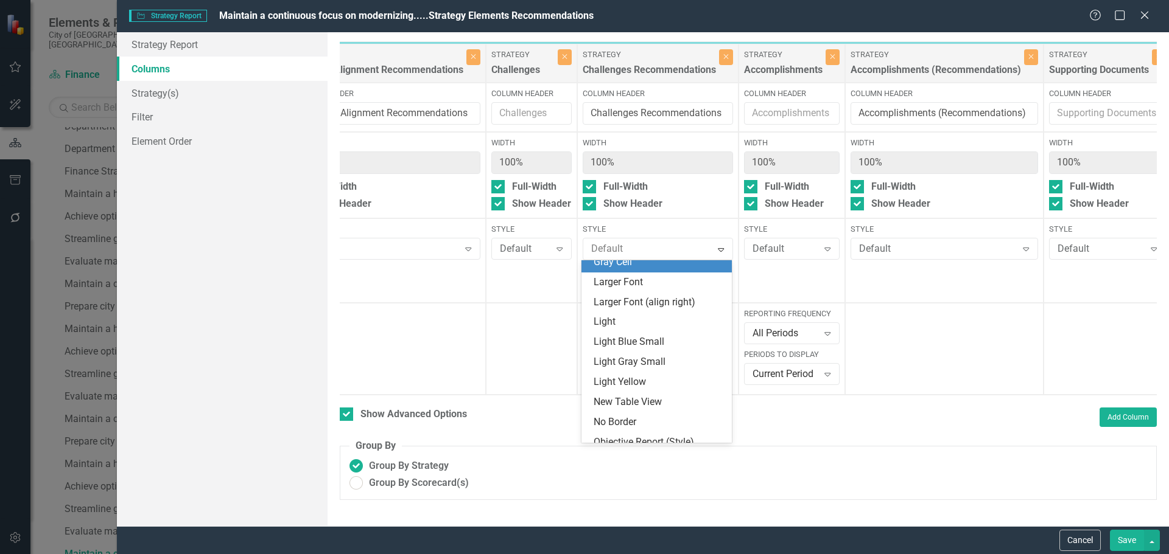
click at [631, 273] on div "Gray Cell" at bounding box center [656, 263] width 150 height 20
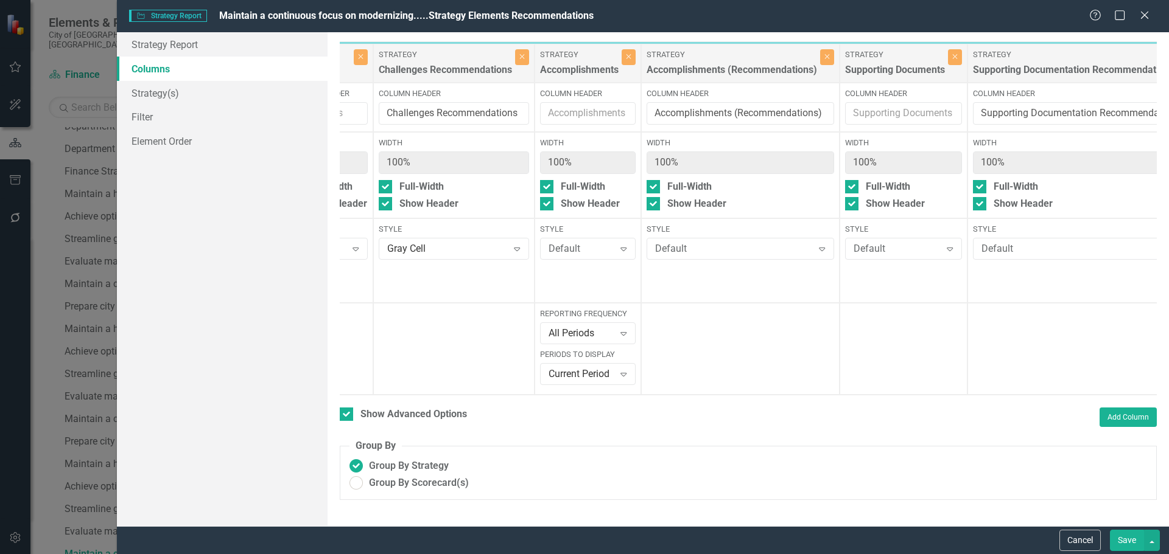
scroll to position [0, 653]
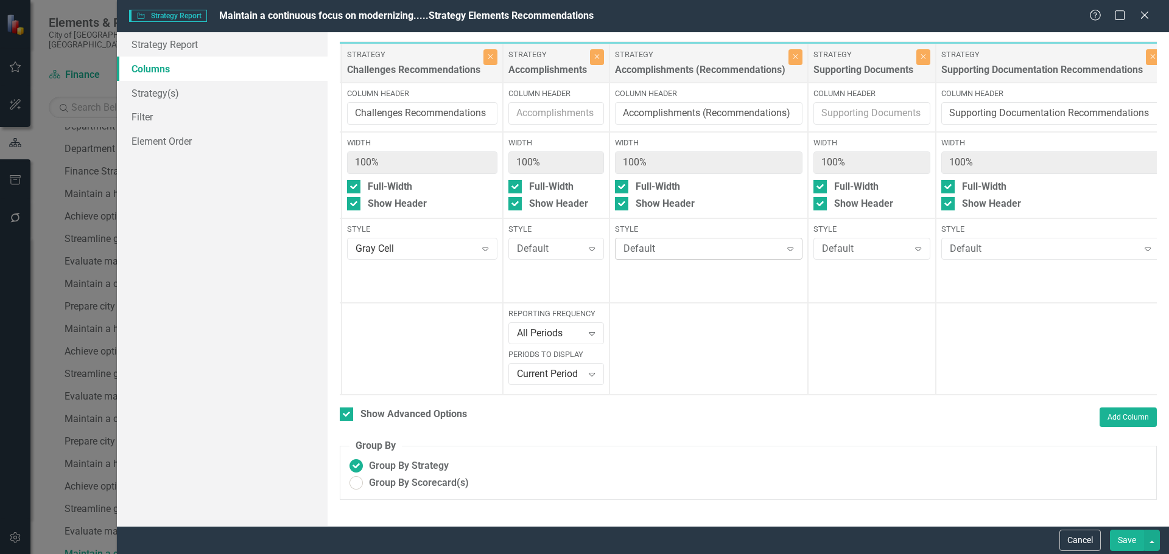
click at [659, 252] on div "Default" at bounding box center [702, 249] width 158 height 14
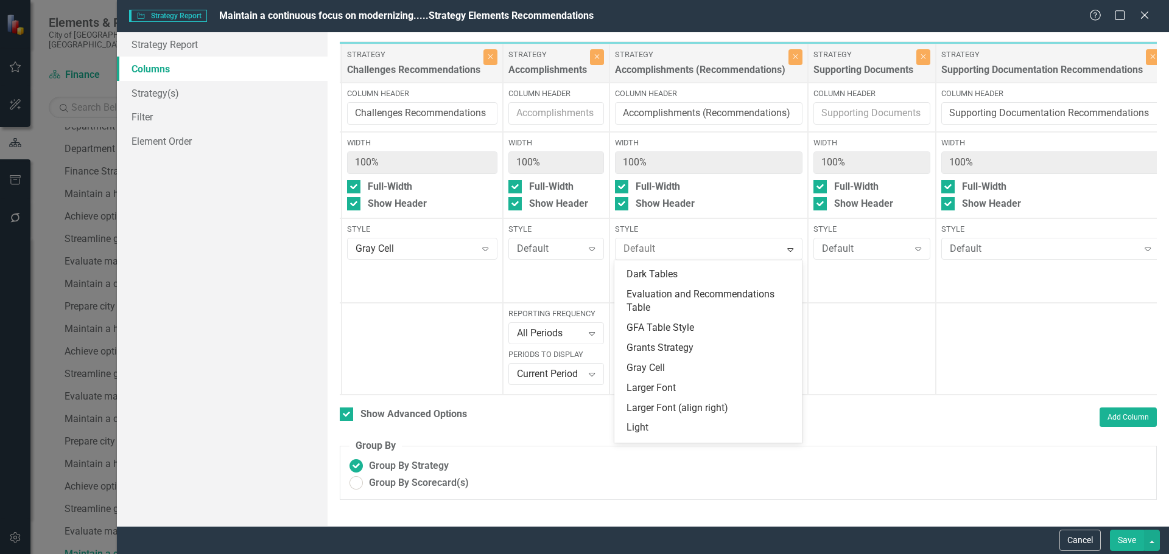
scroll to position [183, 0]
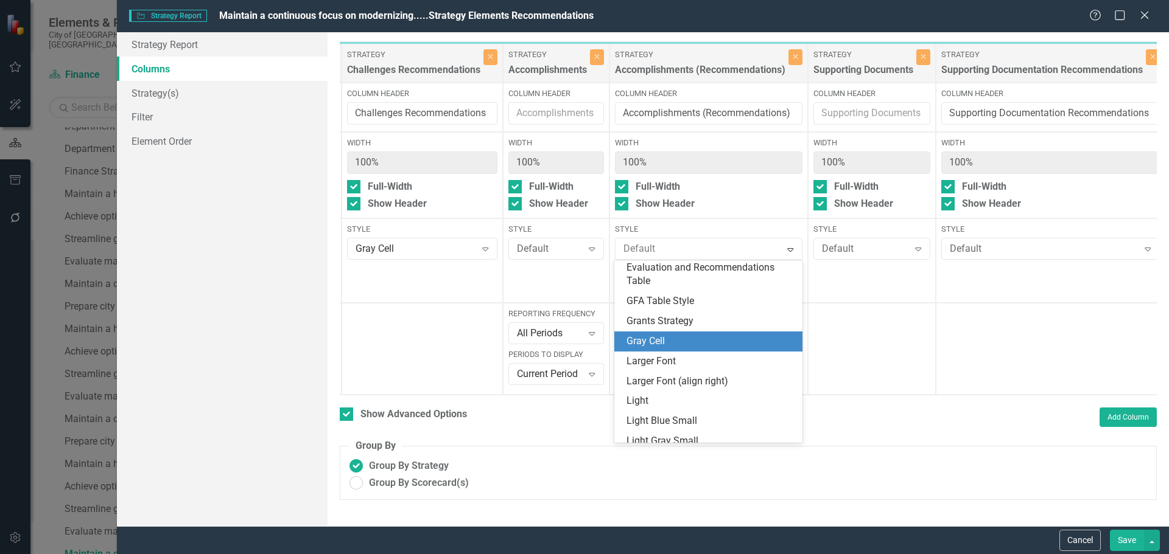
click at [653, 341] on div "Gray Cell" at bounding box center [710, 342] width 168 height 14
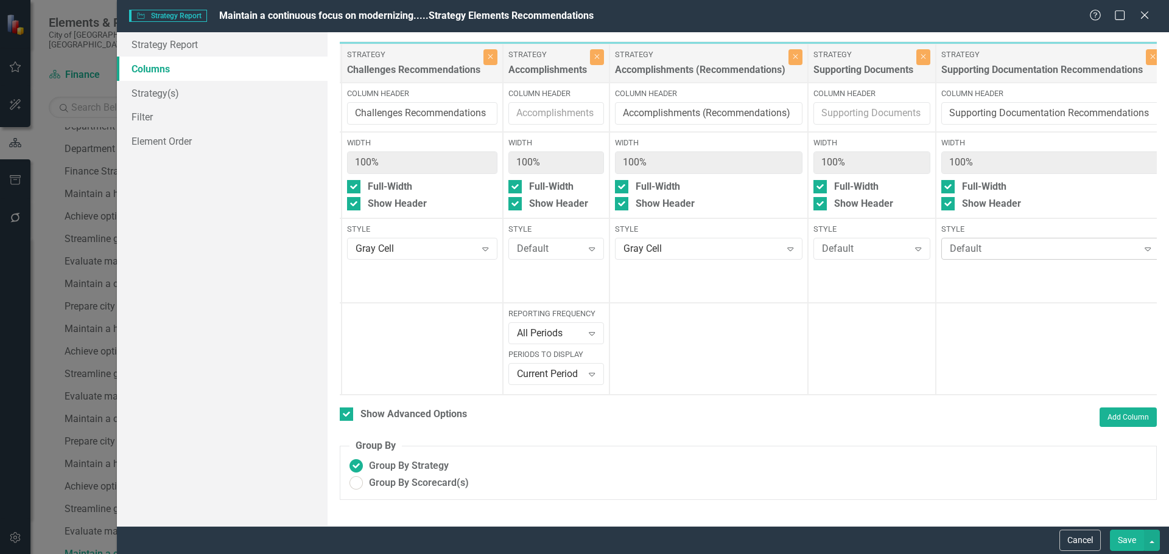
click at [977, 253] on div "Default" at bounding box center [1043, 249] width 189 height 14
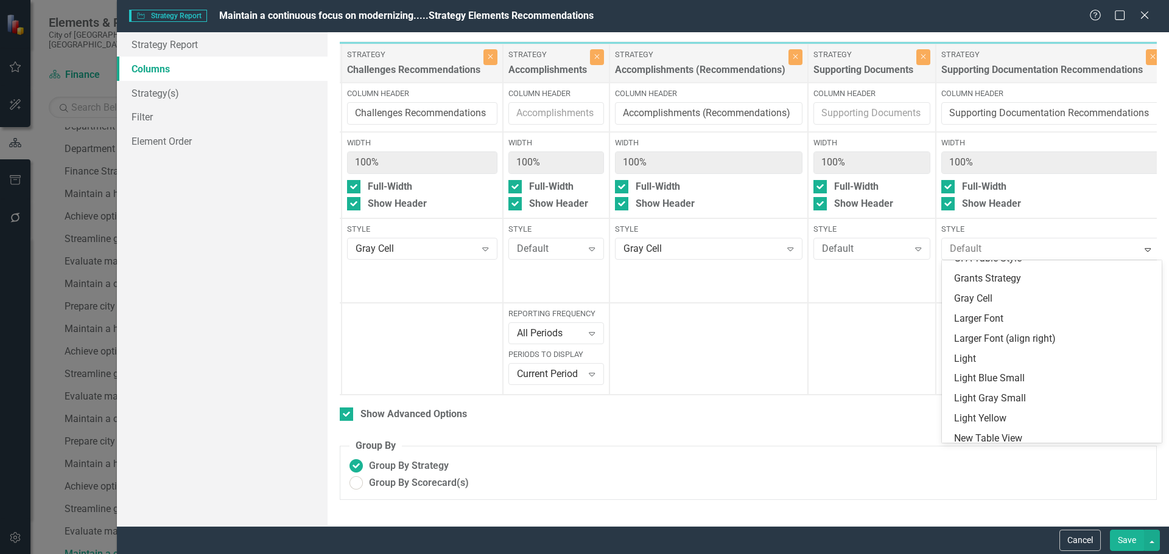
scroll to position [243, 0]
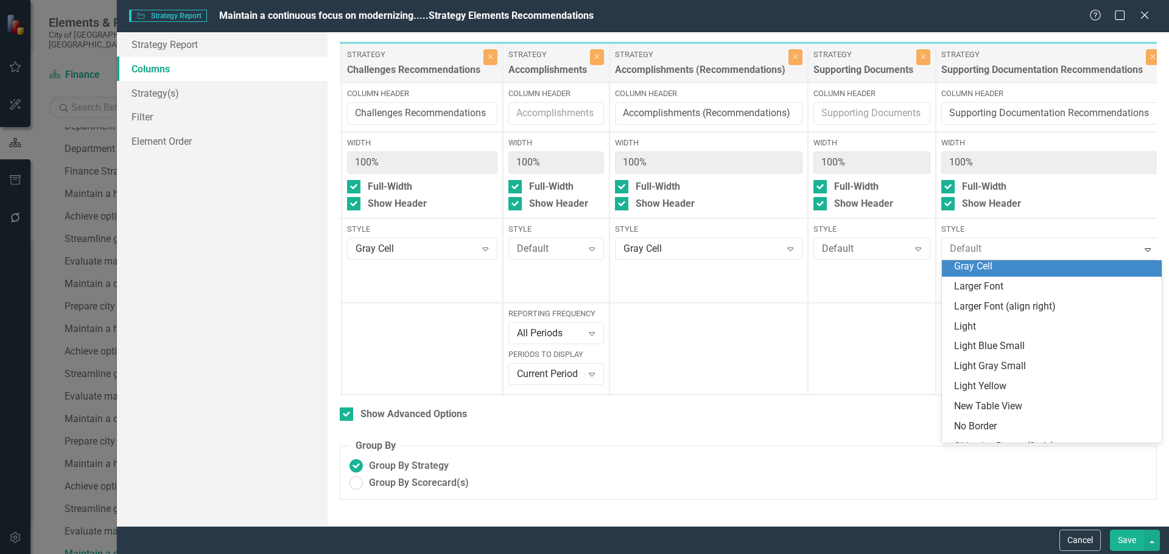
click at [996, 266] on div "Gray Cell" at bounding box center [1054, 267] width 200 height 14
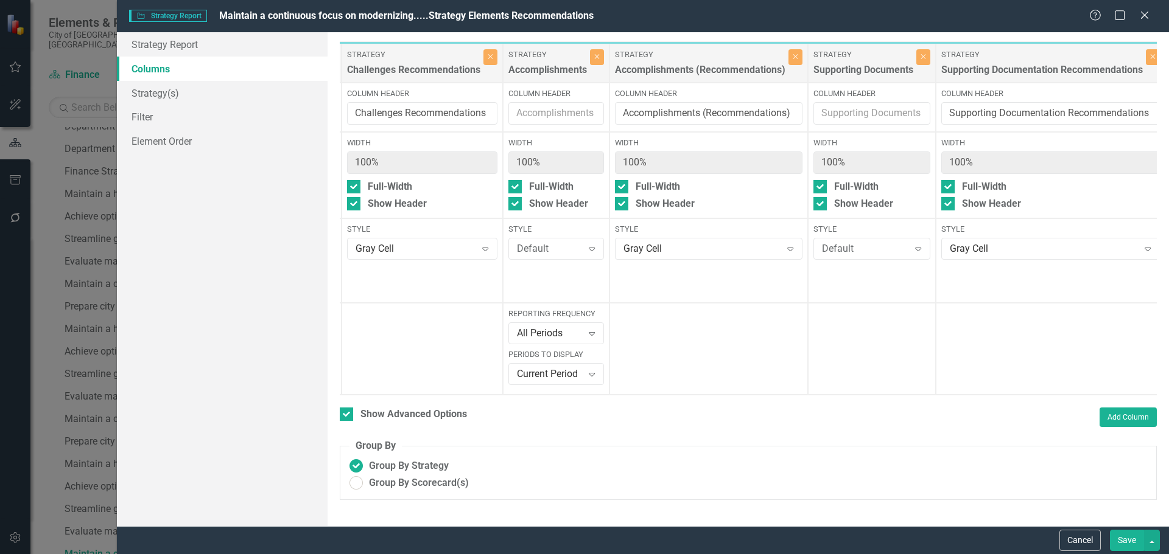
scroll to position [0, 748]
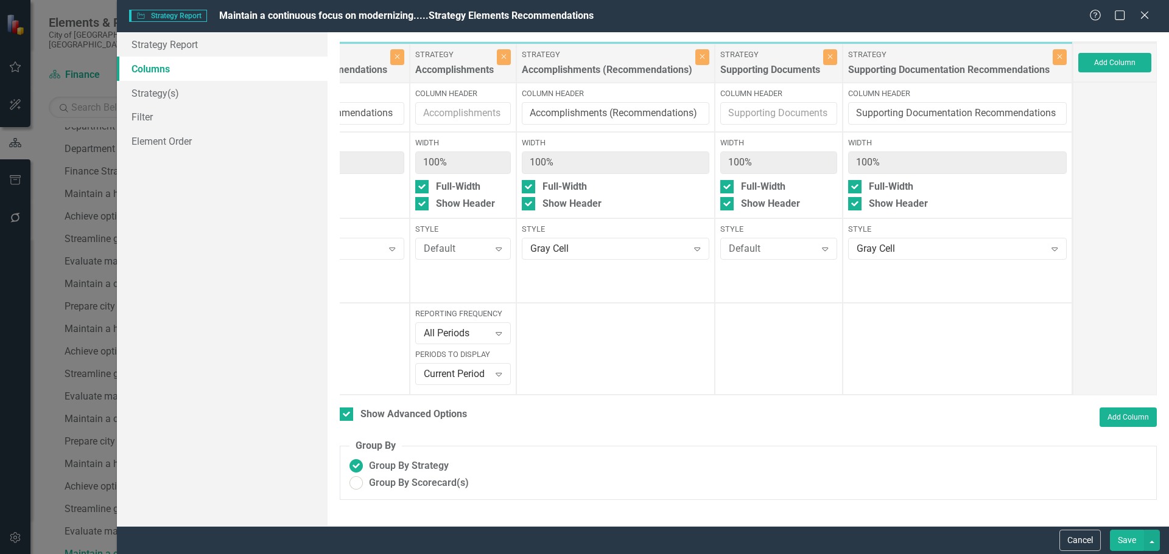
click at [1133, 544] on button "Save" at bounding box center [1126, 540] width 34 height 21
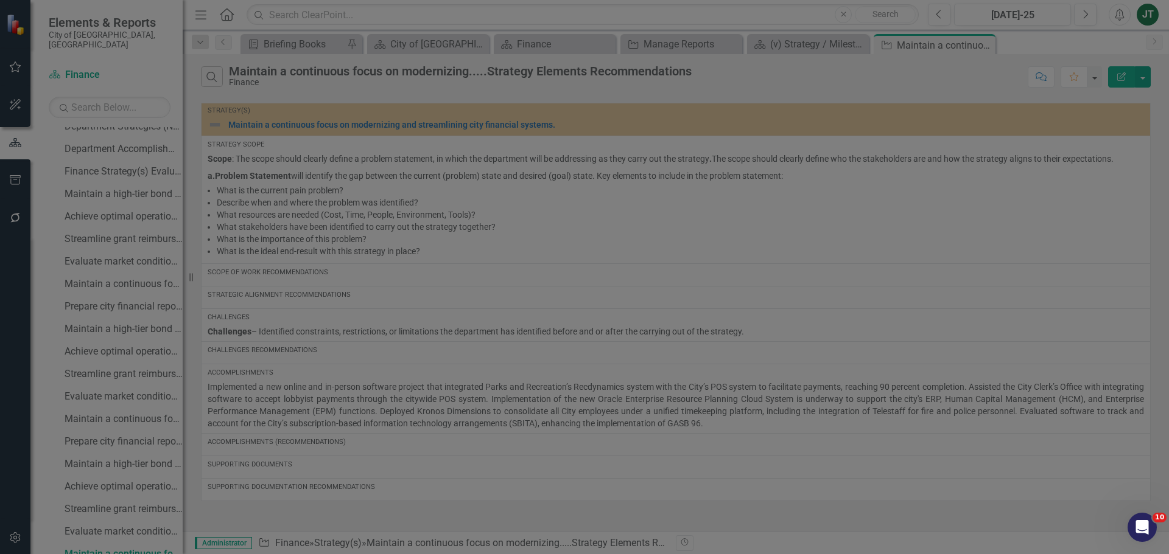
checkbox input "false"
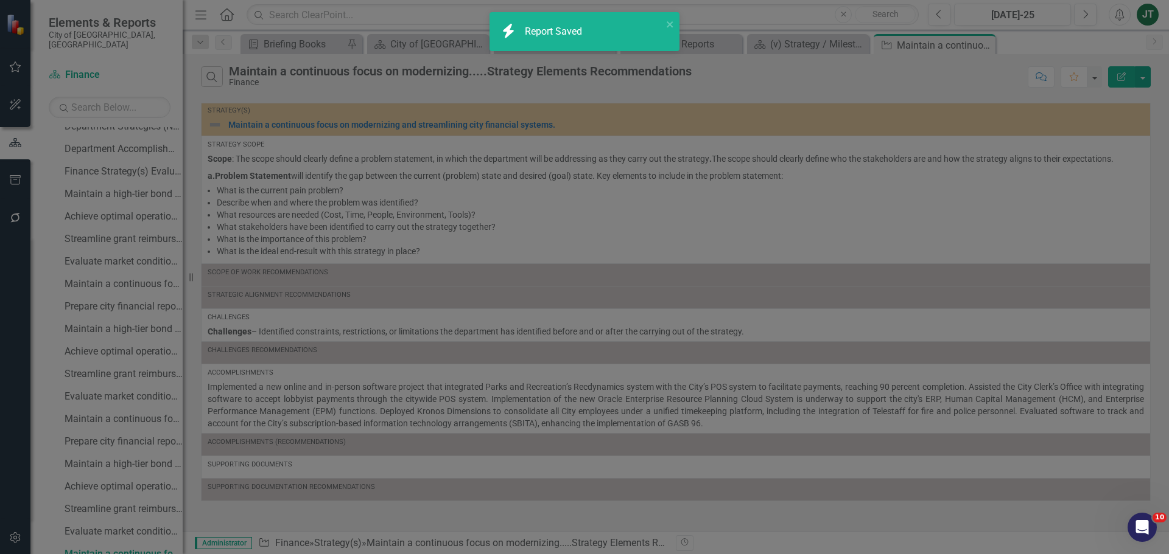
radio input "true"
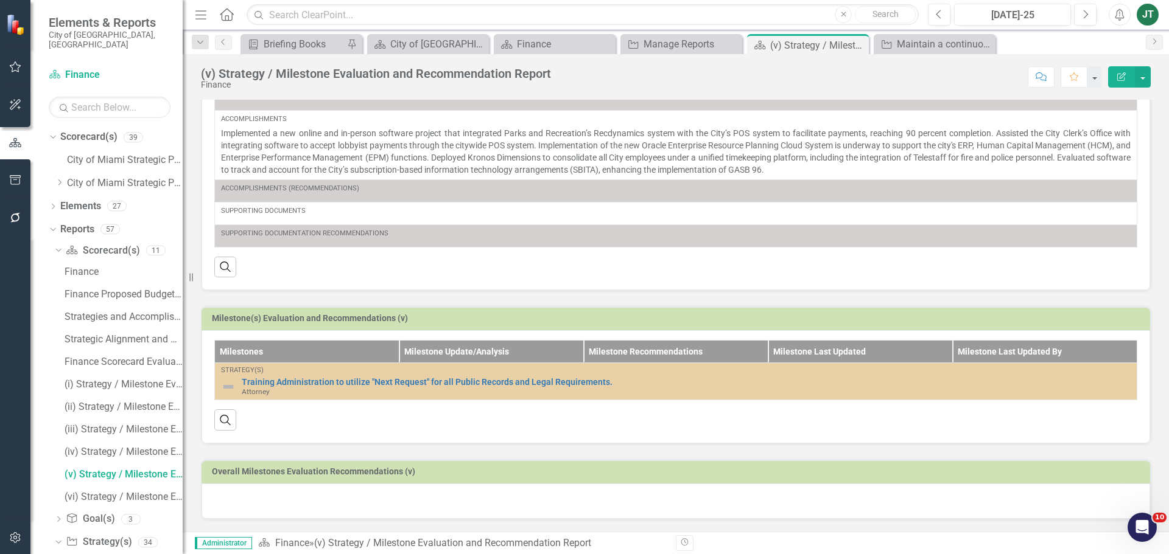
scroll to position [298, 0]
click at [432, 320] on h3 "Milestone(s) Evaluation and Recommendations (v)" at bounding box center [678, 318] width 932 height 9
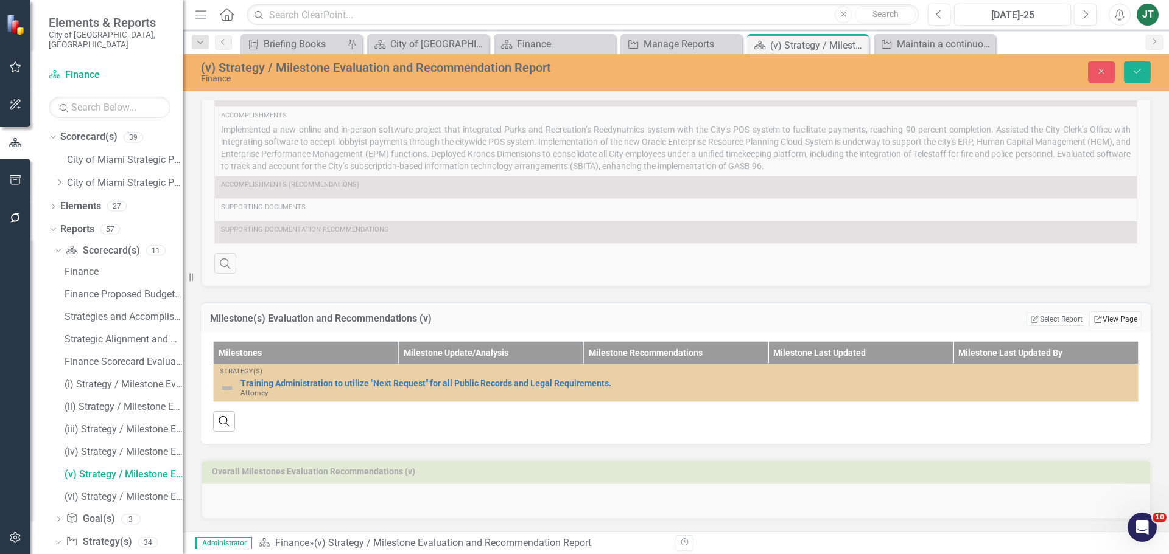
click at [1097, 324] on link "Link View Page" at bounding box center [1115, 320] width 52 height 16
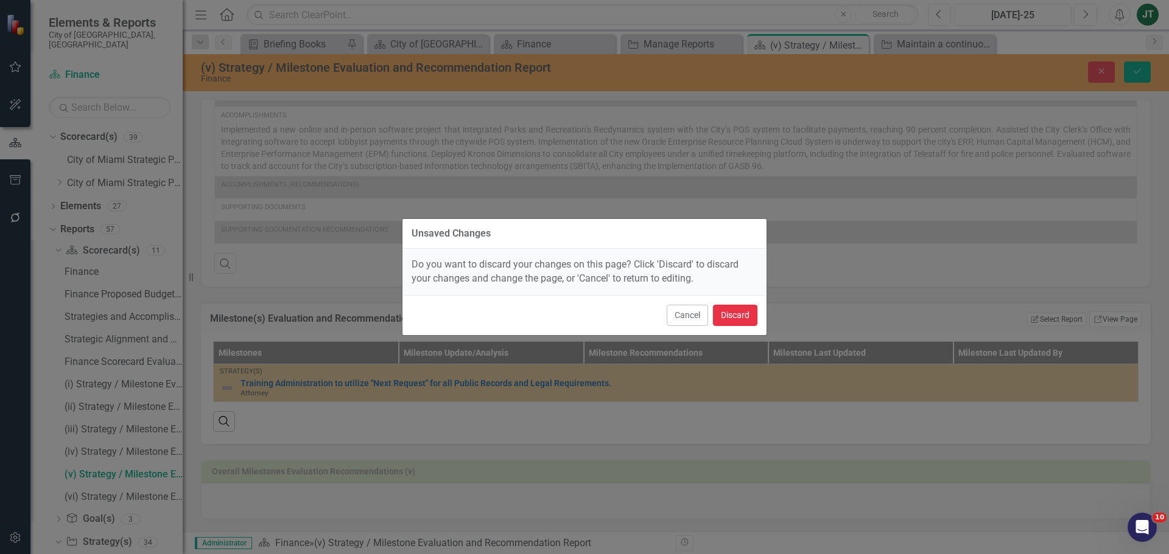
click at [755, 316] on button "Discard" at bounding box center [735, 315] width 44 height 21
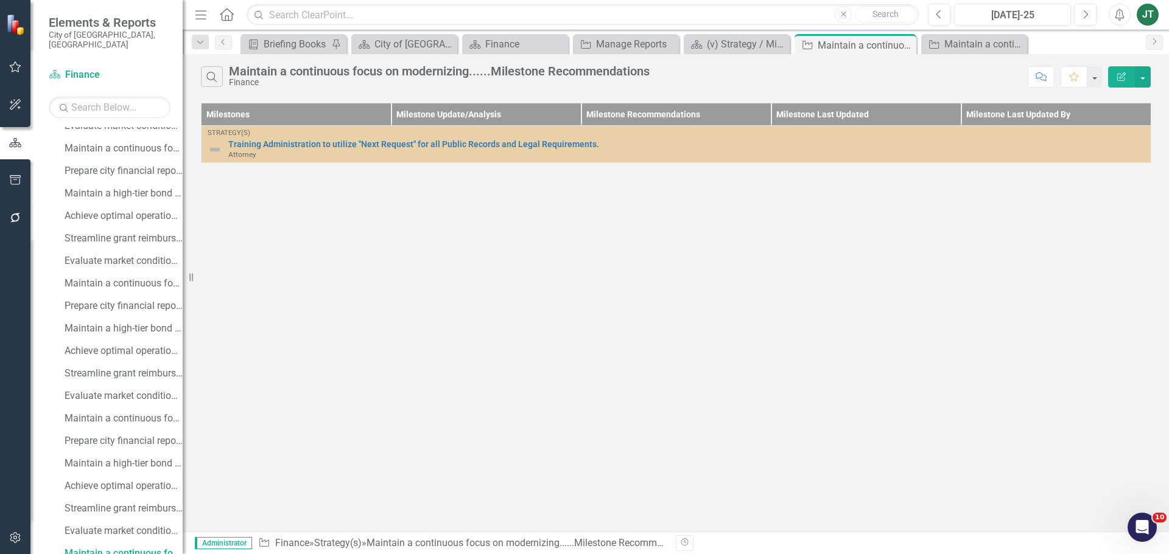
scroll to position [439, 0]
click at [1124, 74] on icon "Edit Report" at bounding box center [1121, 76] width 11 height 9
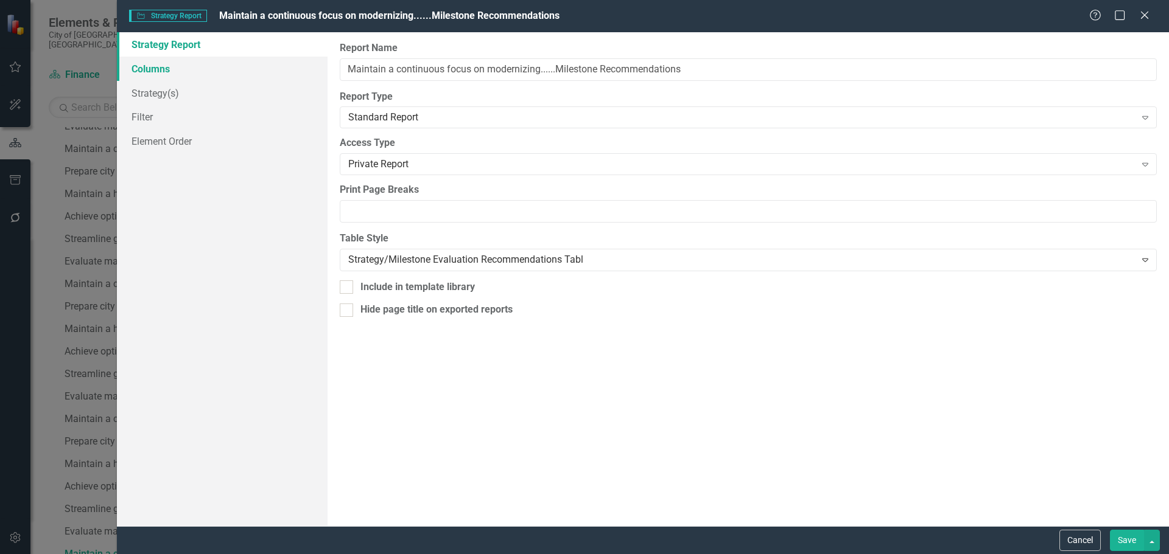
click at [202, 67] on link "Columns" at bounding box center [222, 69] width 211 height 24
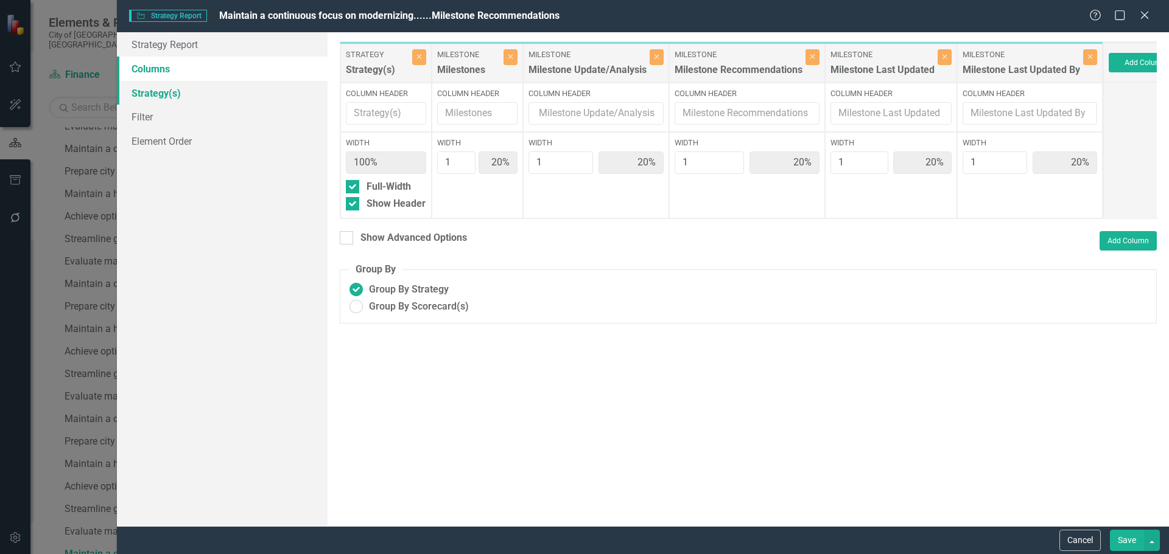
click at [188, 93] on link "Strategy(s)" at bounding box center [222, 93] width 211 height 24
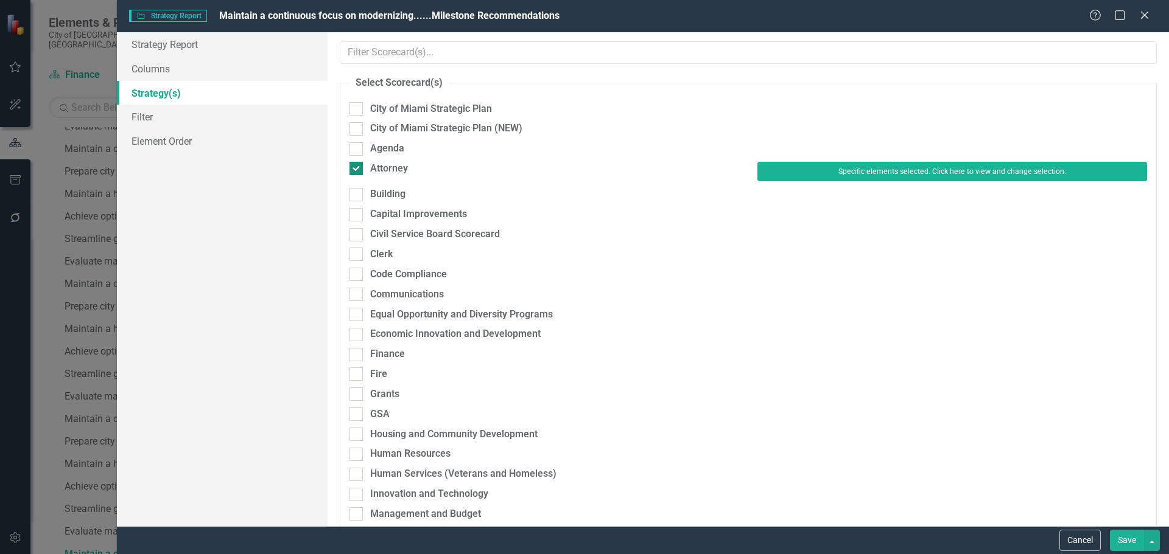
click at [379, 168] on div "Attorney" at bounding box center [389, 169] width 38 height 14
click at [357, 168] on input "Attorney" at bounding box center [353, 166] width 8 height 8
checkbox input "false"
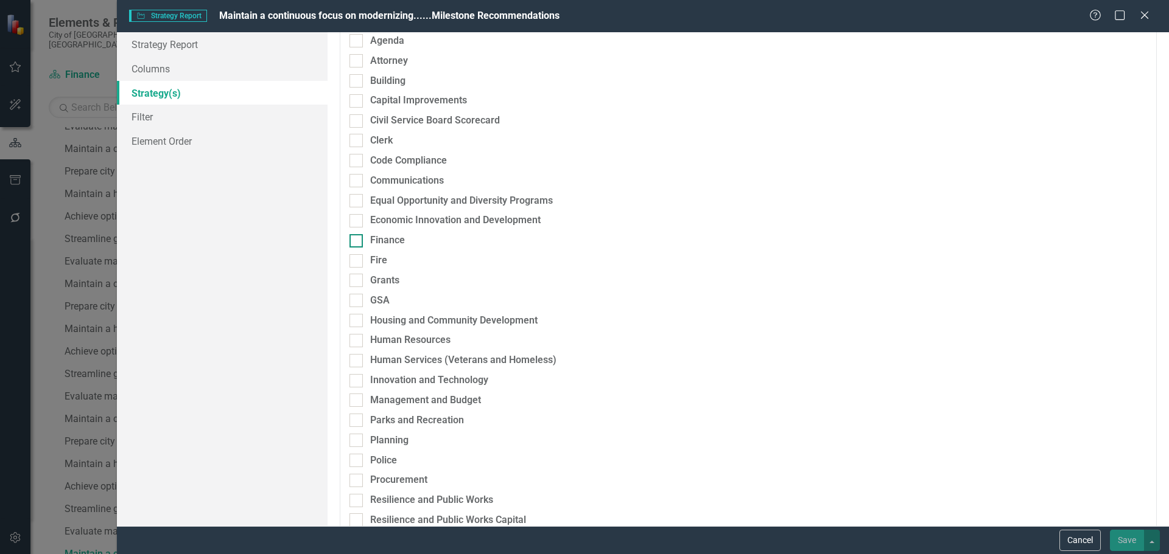
click at [385, 244] on div "Finance" at bounding box center [387, 241] width 35 height 14
click at [357, 242] on input "Finance" at bounding box center [353, 238] width 8 height 8
checkbox input "true"
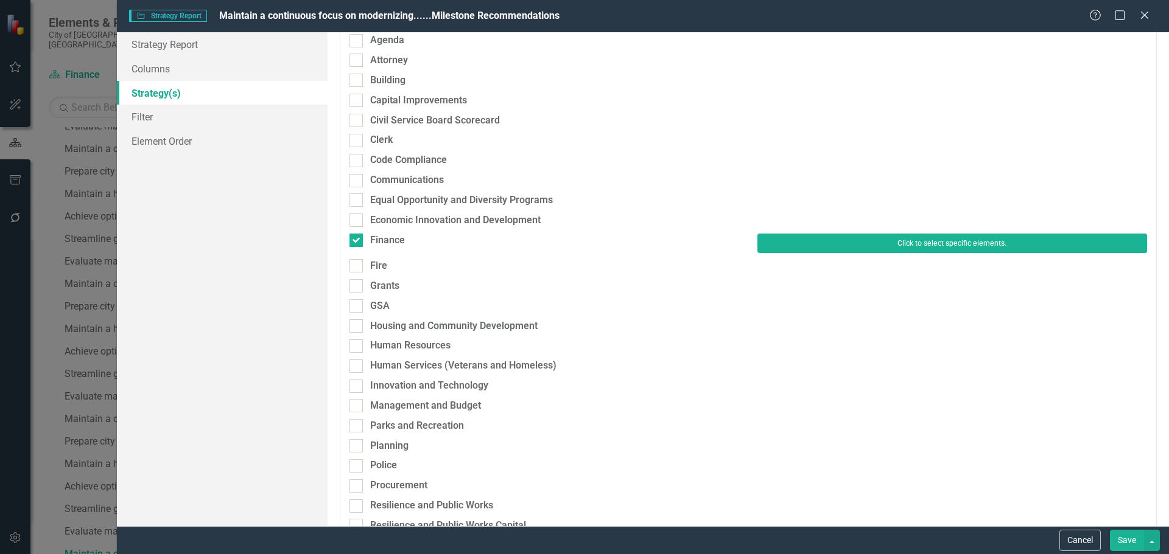
click at [799, 239] on button "Click to select specific elements." at bounding box center [952, 243] width 390 height 19
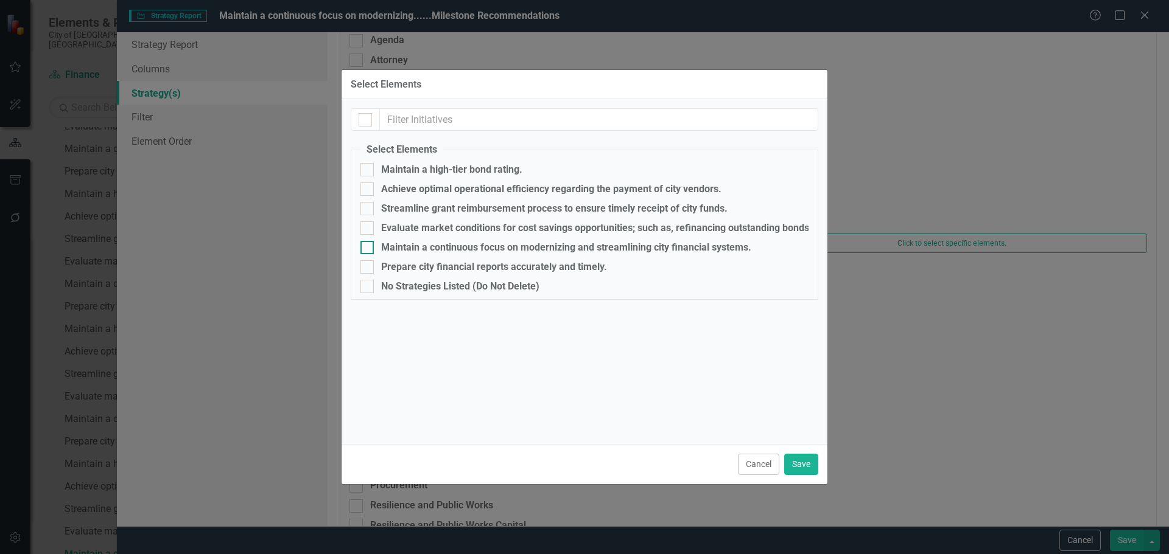
click at [415, 250] on div "Maintain a continuous focus on modernizing and streamlining city financial syst…" at bounding box center [566, 247] width 370 height 11
click at [368, 249] on input "Maintain a continuous focus on modernizing and streamlining city financial syst…" at bounding box center [364, 245] width 8 height 8
checkbox input "true"
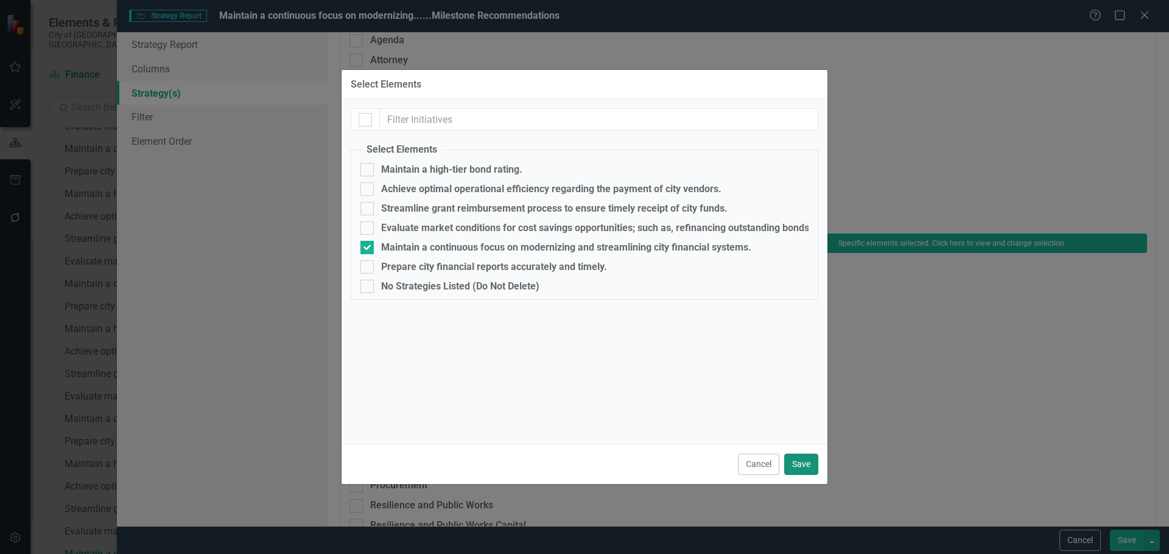
click at [809, 460] on button "Save" at bounding box center [801, 464] width 34 height 21
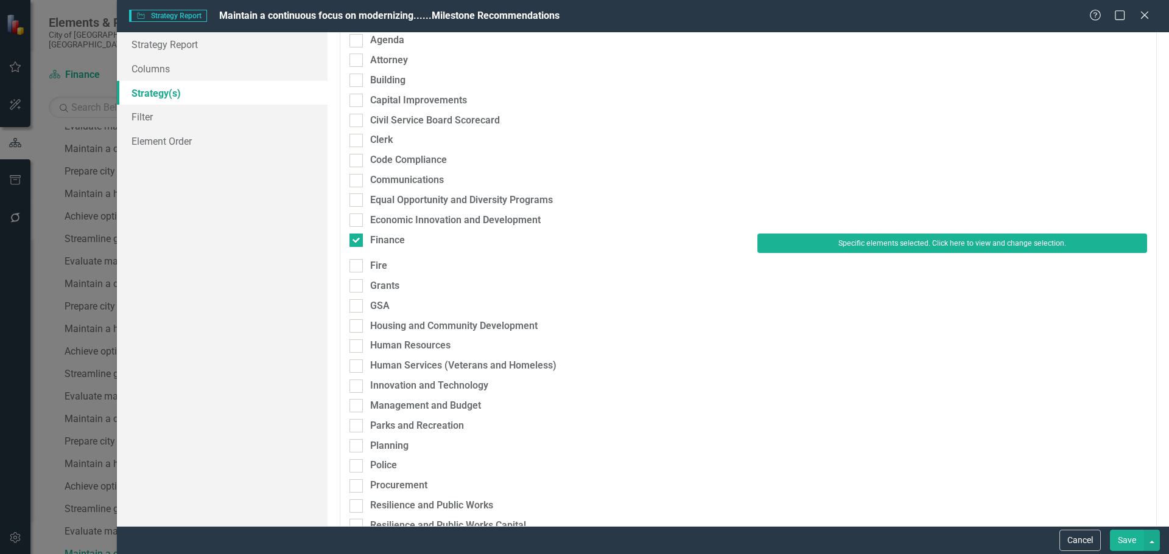
click at [1124, 542] on button "Save" at bounding box center [1126, 540] width 34 height 21
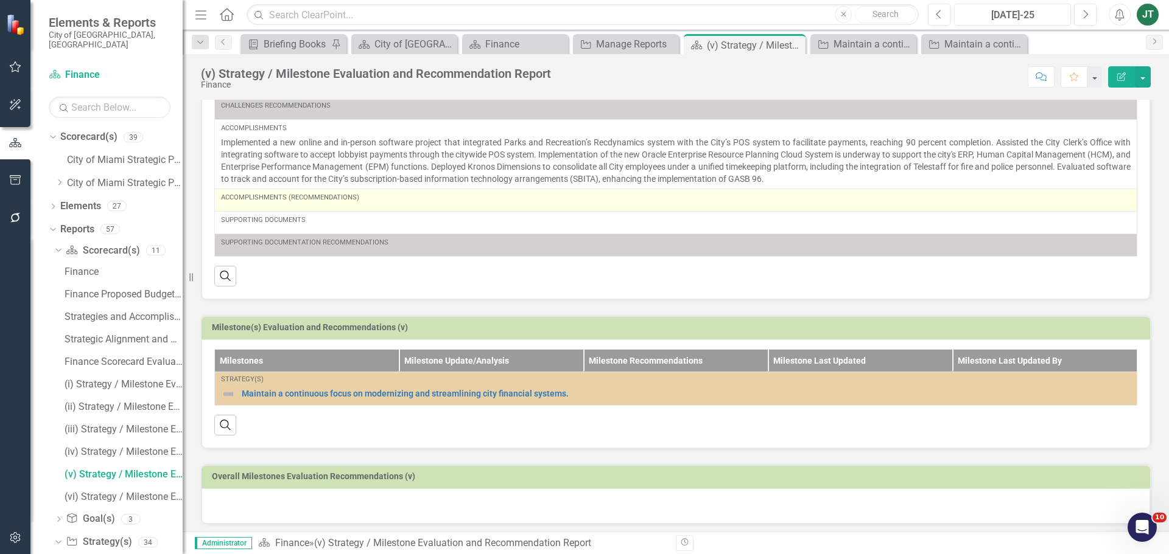
scroll to position [293, 0]
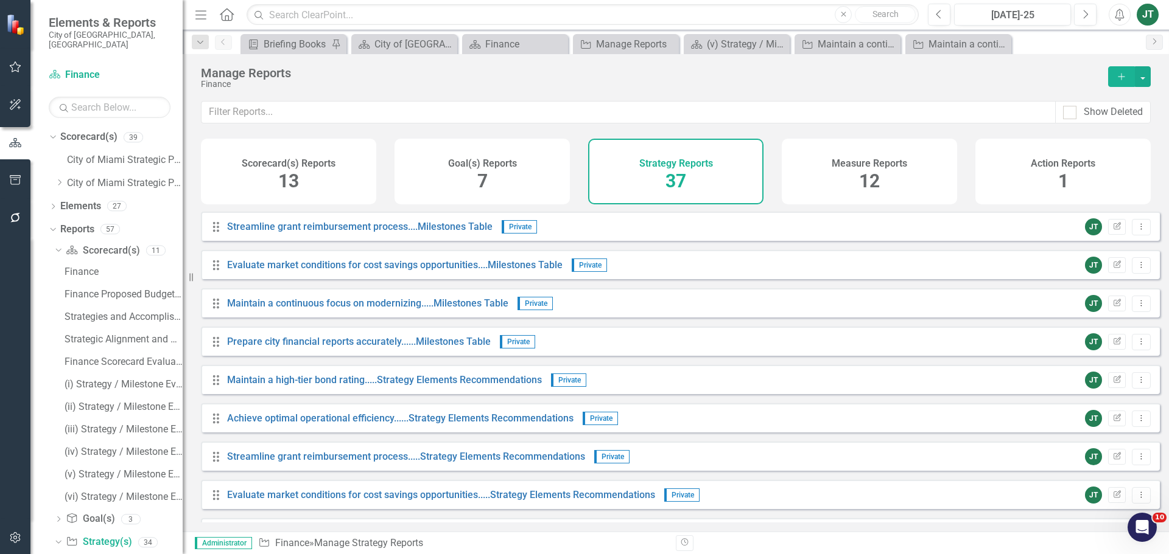
scroll to position [974, 0]
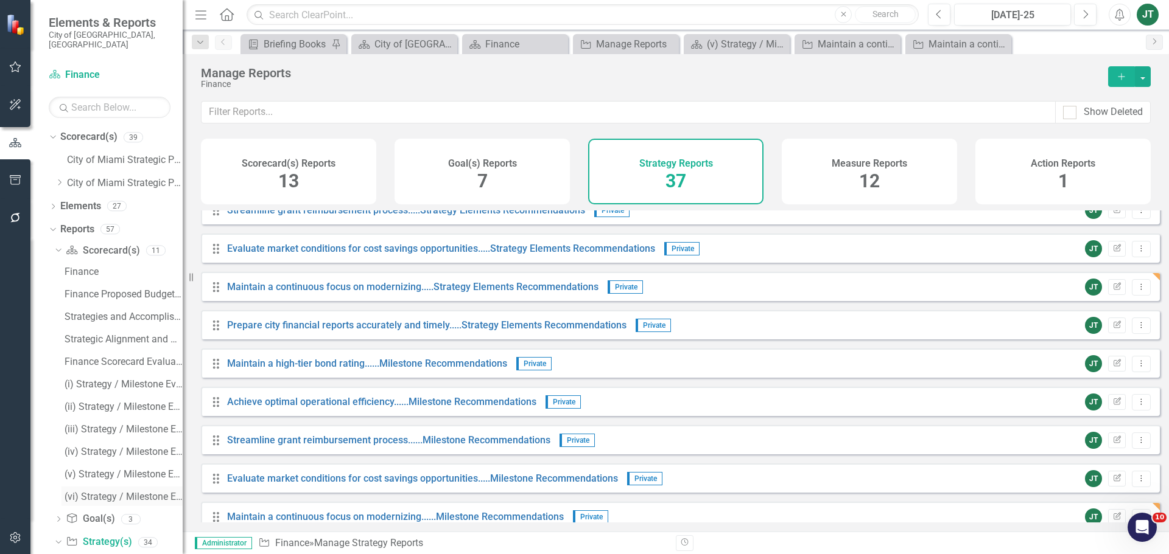
click at [125, 492] on div "(vi) Strategy / Milestone Evaluation and Recommendations Report" at bounding box center [124, 497] width 118 height 11
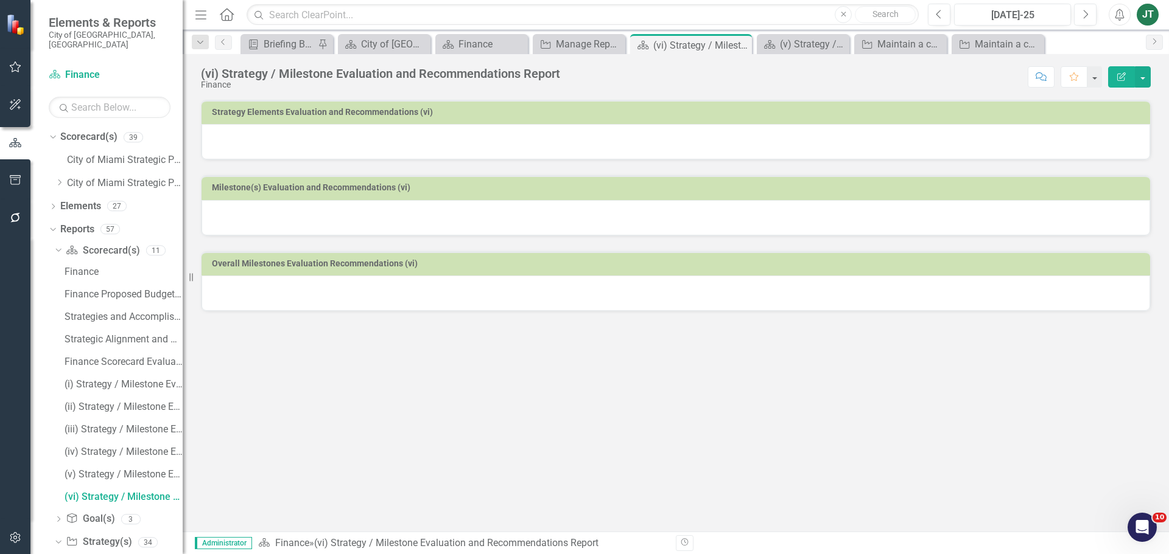
click at [954, 117] on td "Strategy Elements Evaluation and Recommendations (vi)" at bounding box center [678, 114] width 932 height 18
click at [952, 117] on td "Strategy Elements Evaluation and Recommendations (vi)" at bounding box center [678, 114] width 932 height 18
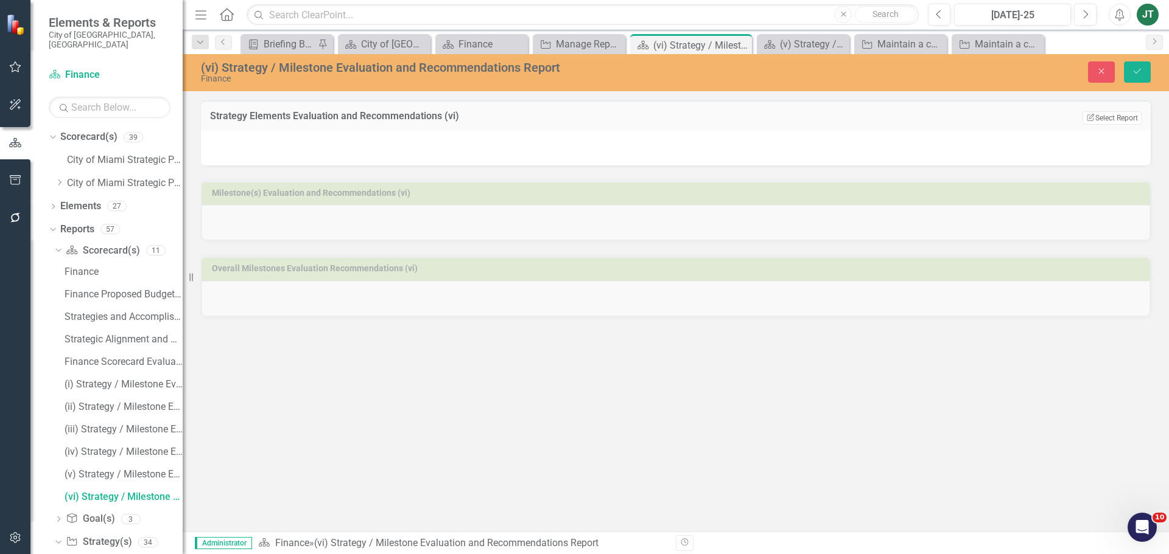
click at [1099, 110] on td "Edit Report Select Report Link View Page" at bounding box center [1051, 118] width 179 height 16
click at [1100, 120] on button "Edit Report Select Report" at bounding box center [1111, 117] width 59 height 13
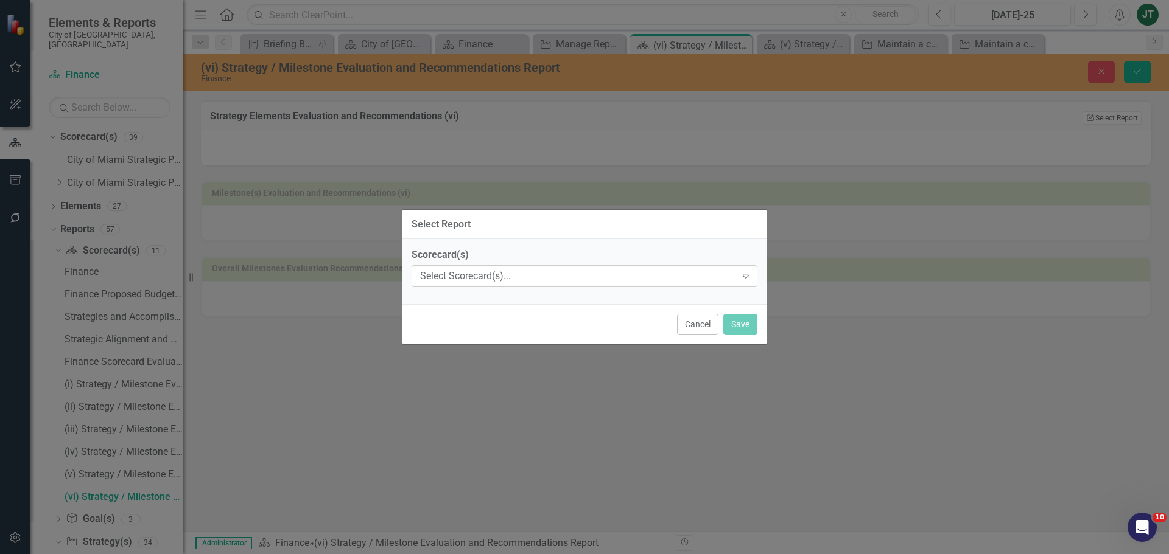
click at [477, 279] on div "Select Scorecard(s)..." at bounding box center [578, 277] width 316 height 14
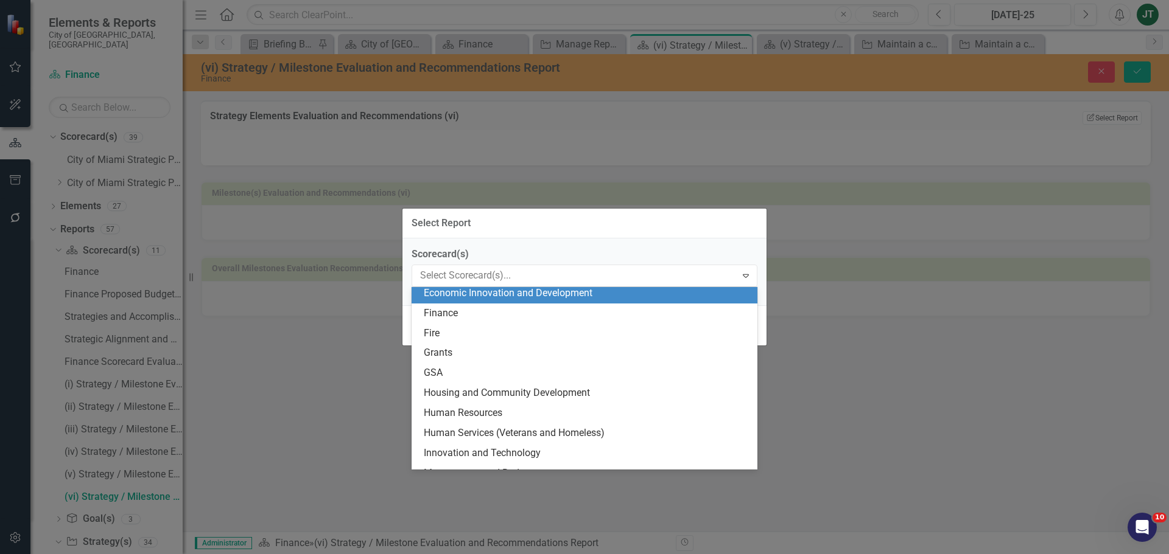
scroll to position [243, 0]
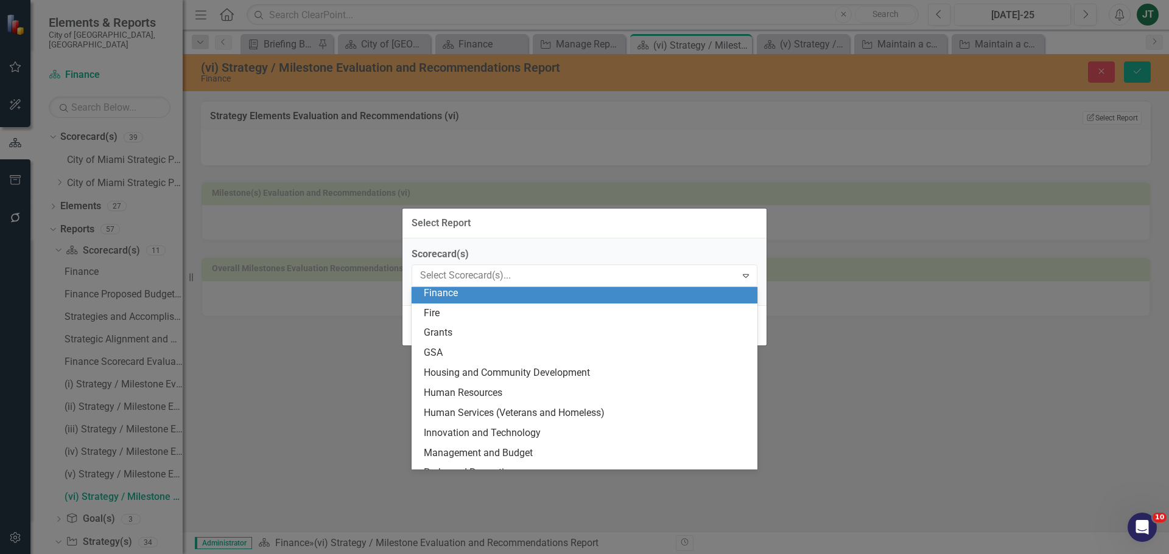
click at [444, 290] on div "Finance" at bounding box center [587, 294] width 326 height 14
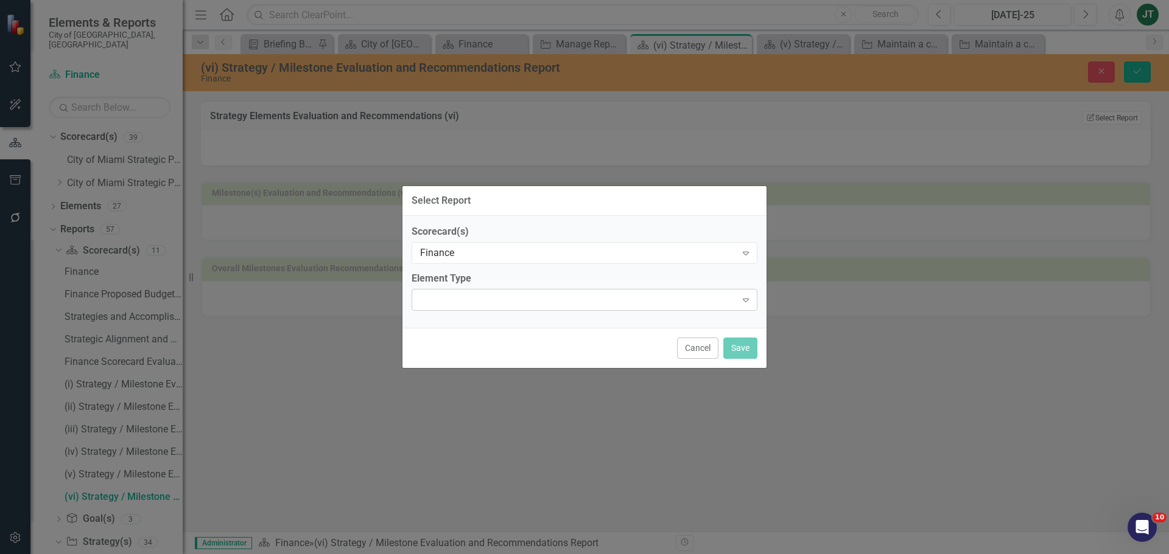
click at [481, 301] on div at bounding box center [574, 300] width 321 height 2
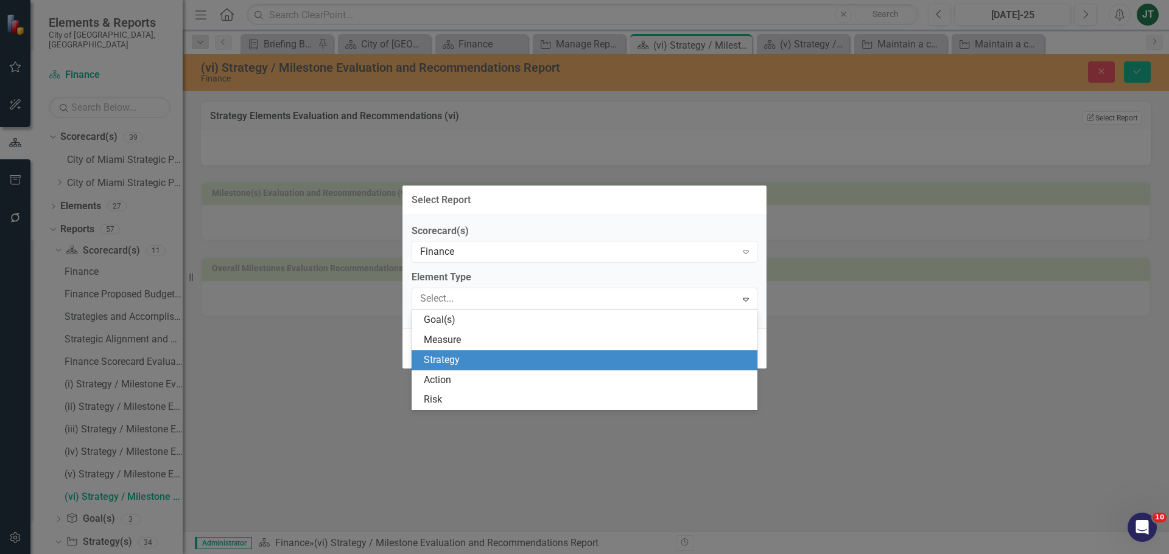
click at [439, 358] on div "Strategy" at bounding box center [587, 361] width 326 height 14
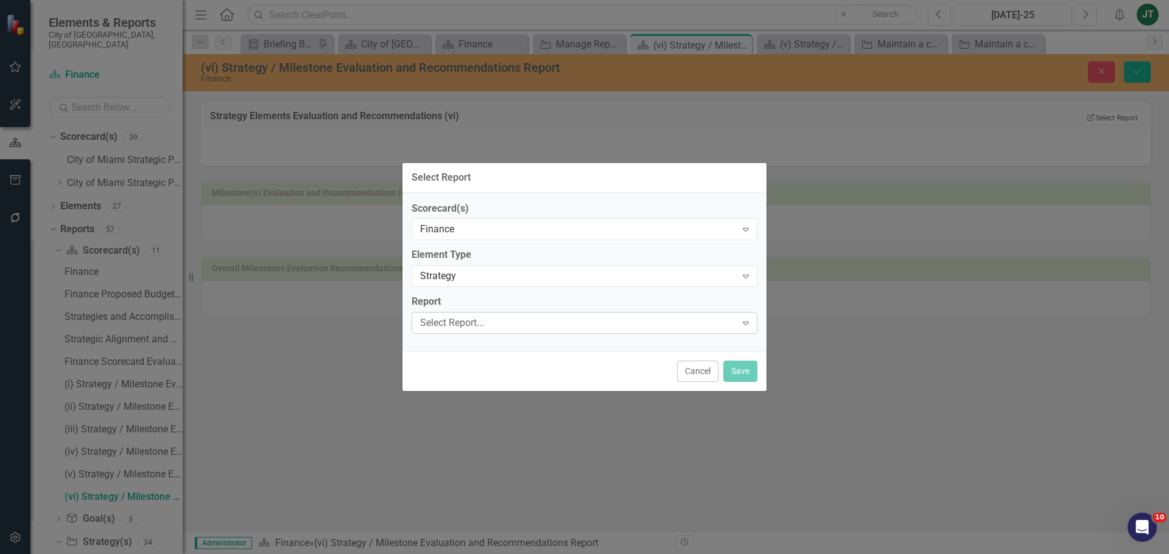
click at [459, 324] on div "Select Report..." at bounding box center [578, 323] width 316 height 14
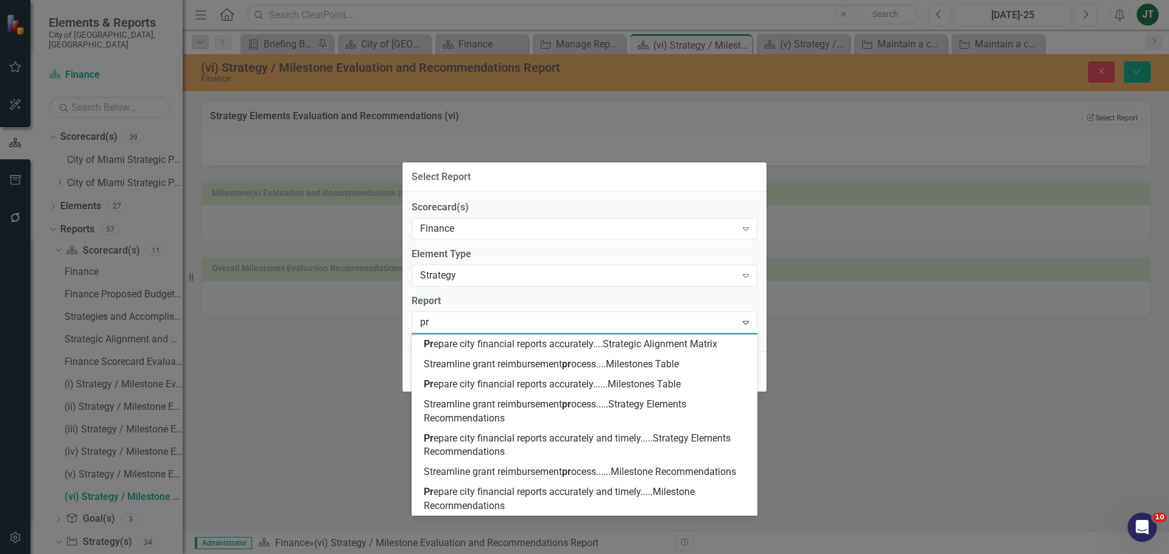
scroll to position [33, 0]
type input "pre"
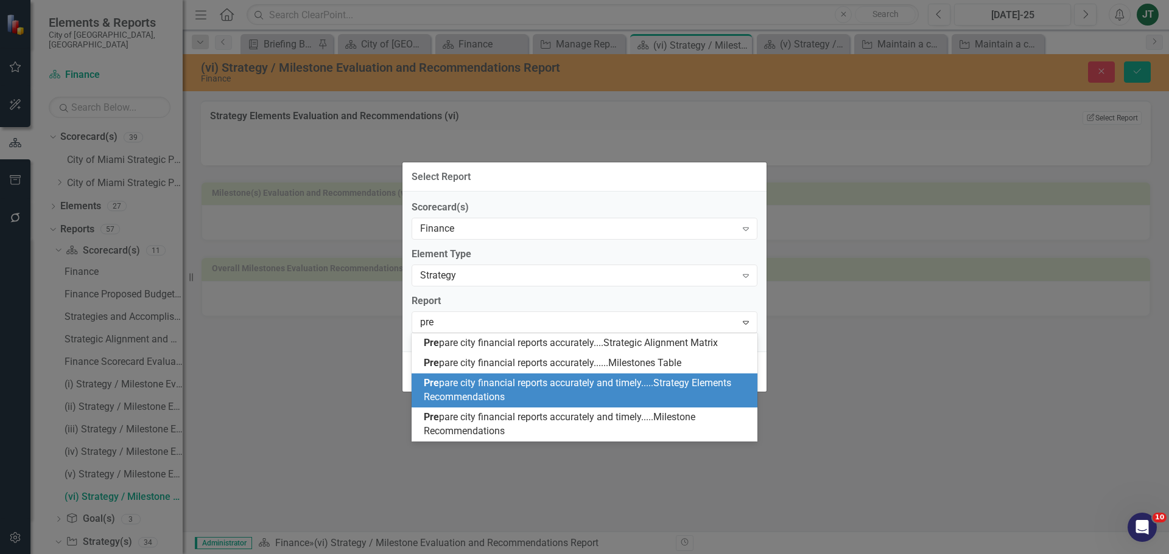
click at [582, 382] on span "Pre pare city financial reports accurately and timely.....Strategy Elements Rec…" at bounding box center [577, 390] width 307 height 26
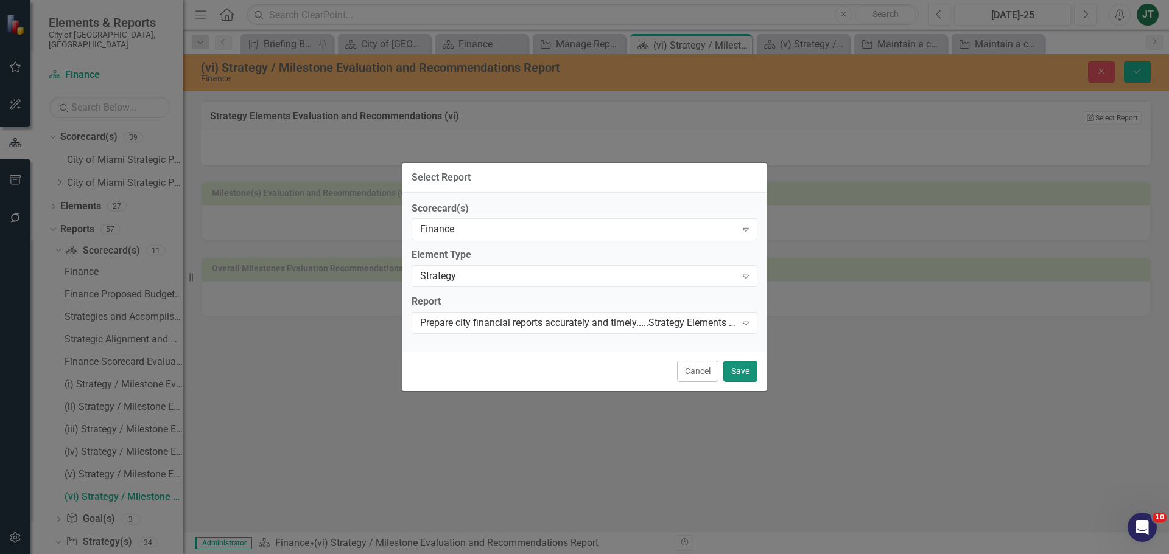
click at [744, 377] on button "Save" at bounding box center [740, 371] width 34 height 21
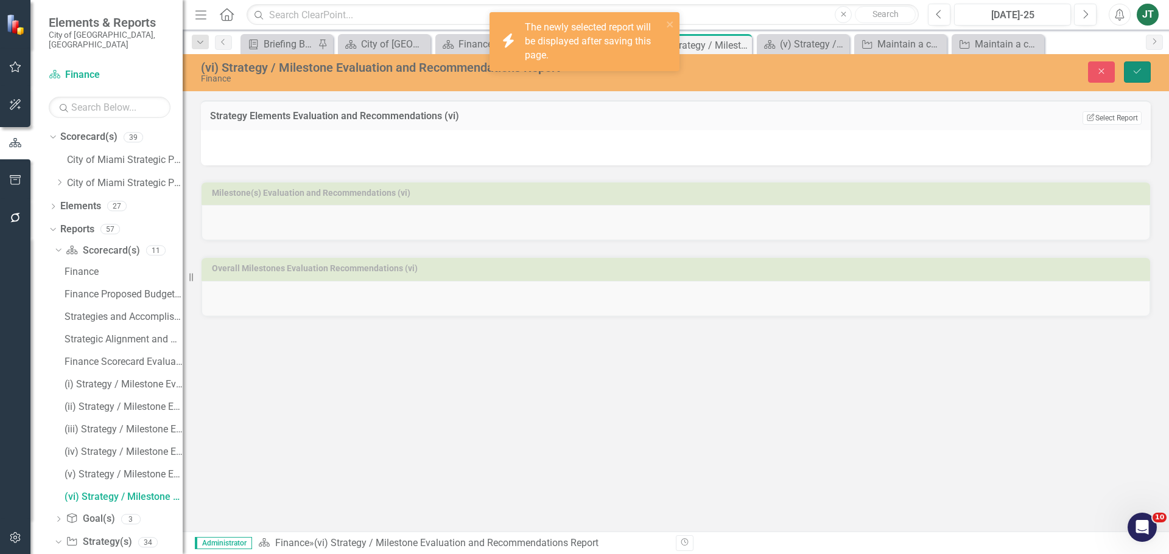
click at [1130, 72] on button "Save" at bounding box center [1136, 71] width 27 height 21
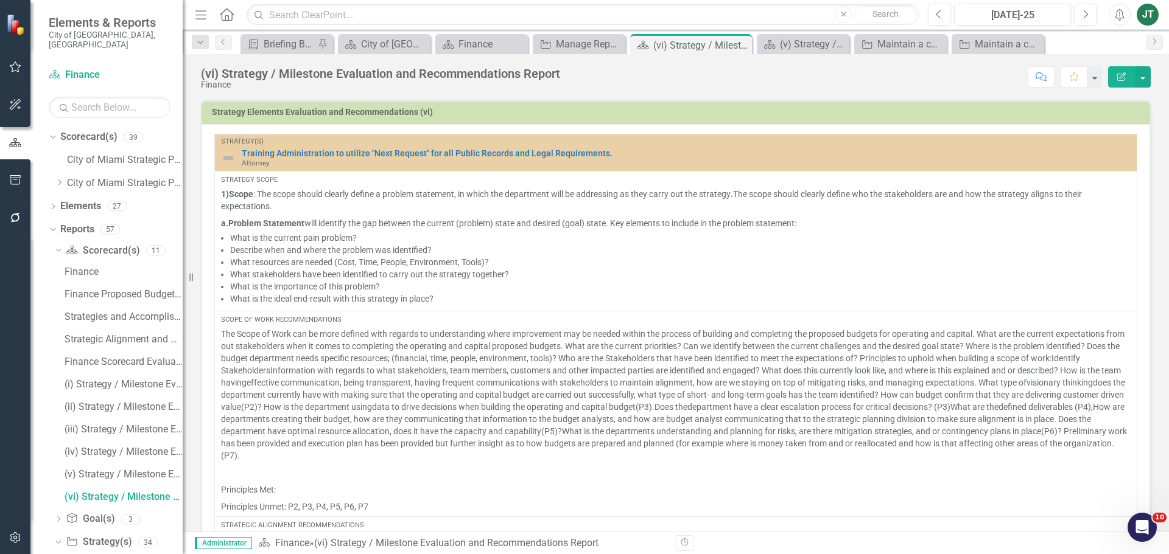
click at [935, 114] on h3 "Strategy Elements Evaluation and Recommendations (vi)" at bounding box center [678, 112] width 932 height 9
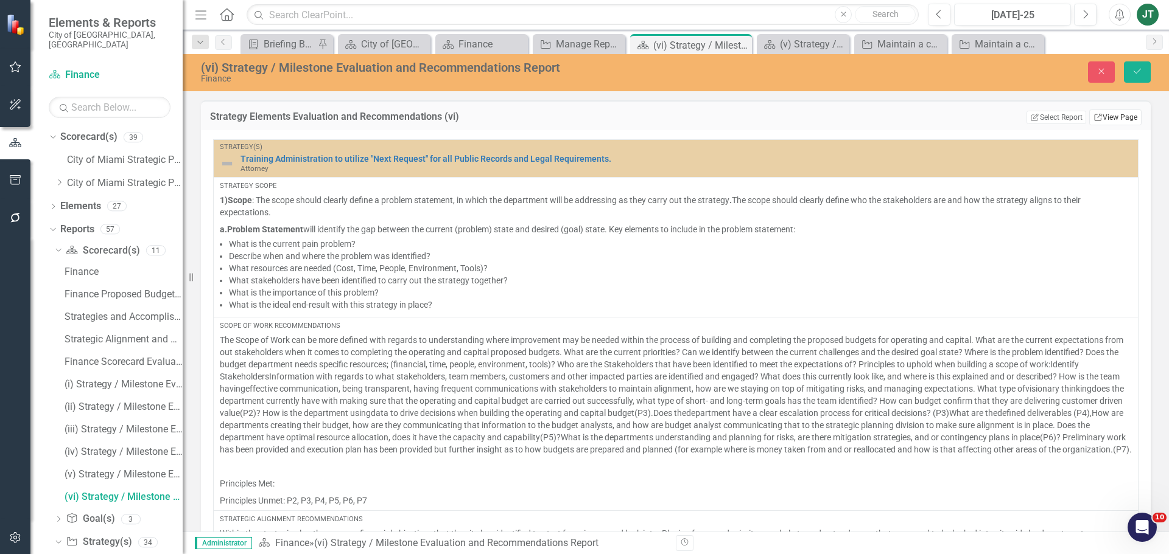
click at [1097, 119] on link "Link View Page" at bounding box center [1115, 118] width 52 height 16
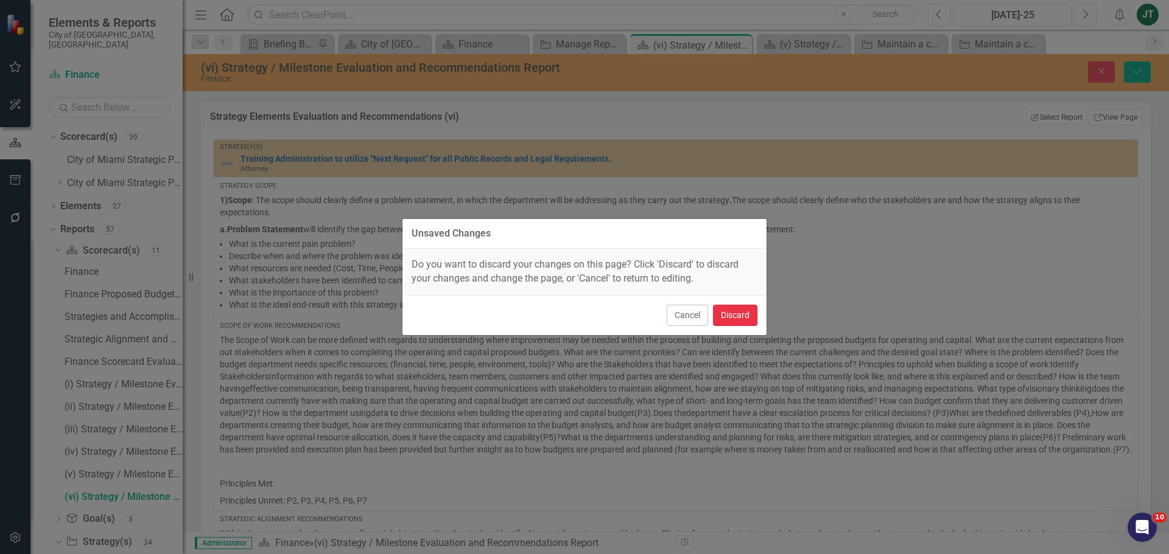
click at [736, 316] on button "Discard" at bounding box center [735, 315] width 44 height 21
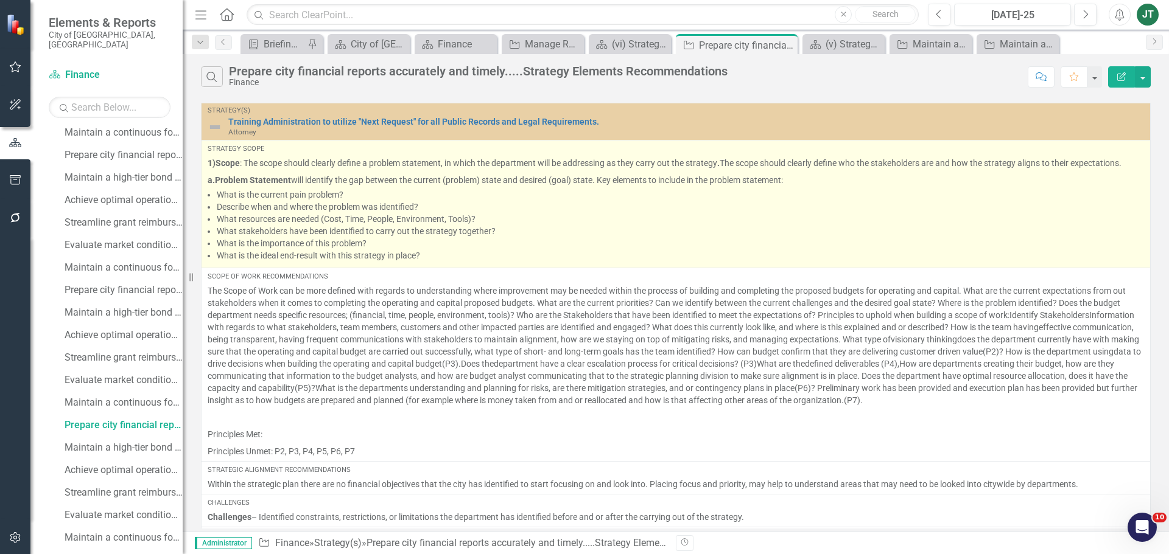
scroll to position [326, 0]
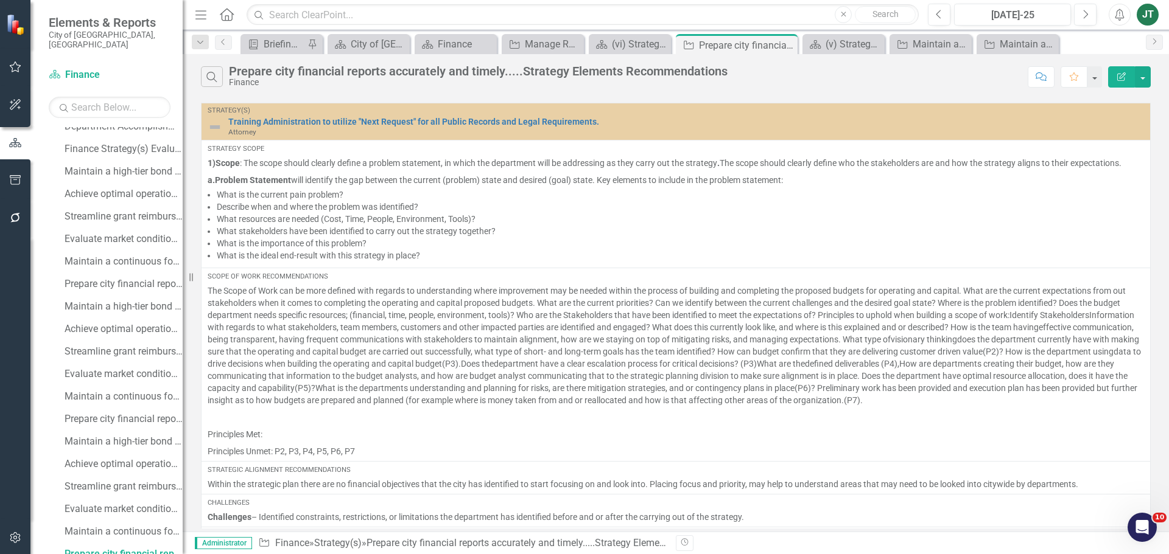
click at [1122, 75] on icon "Edit Report" at bounding box center [1121, 76] width 11 height 9
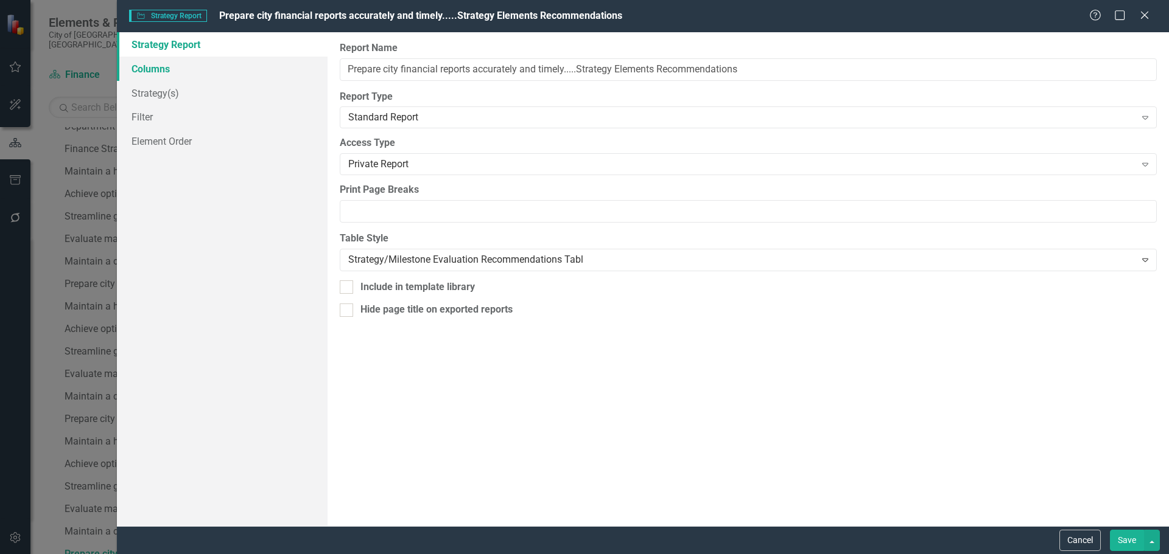
drag, startPoint x: 167, startPoint y: 65, endPoint x: 182, endPoint y: 72, distance: 16.3
click at [167, 66] on link "Columns" at bounding box center [222, 69] width 211 height 24
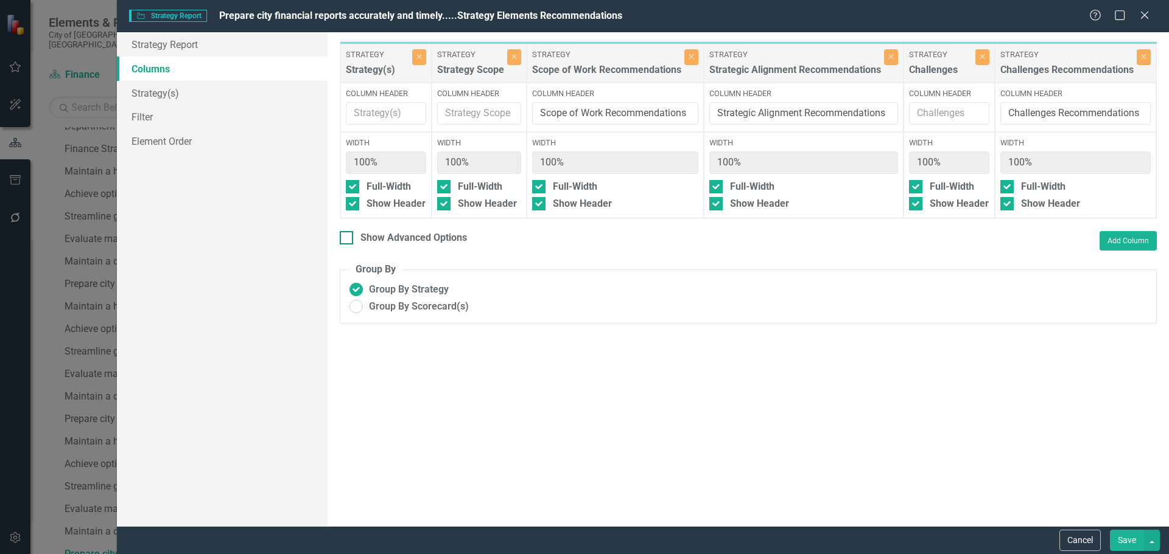
click at [395, 244] on div "Show Advanced Options" at bounding box center [413, 238] width 107 height 14
click at [348, 239] on input "Show Advanced Options" at bounding box center [344, 235] width 8 height 8
checkbox input "true"
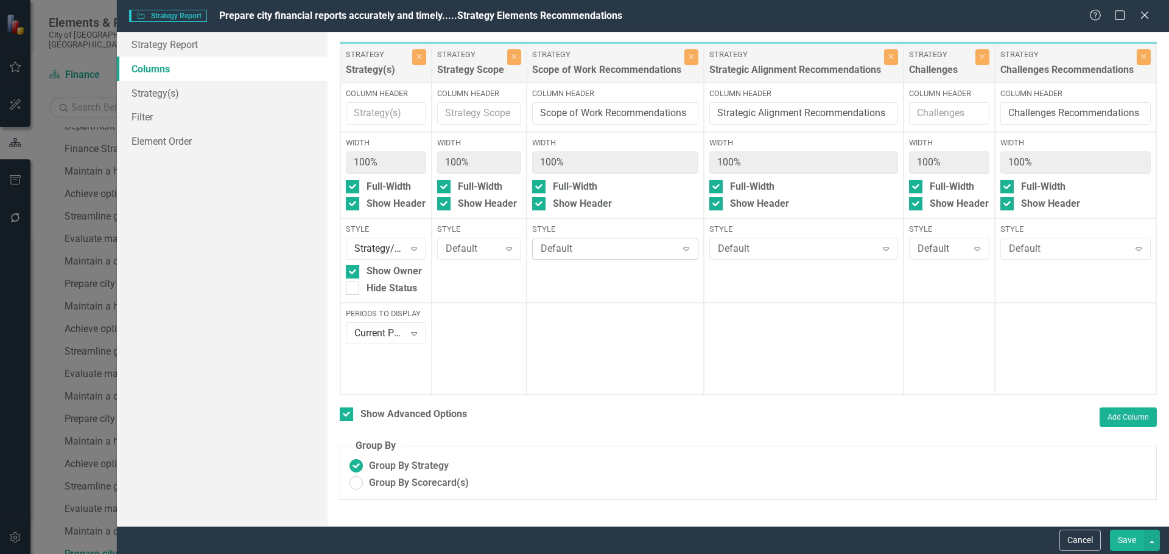
click at [585, 251] on div "Default" at bounding box center [608, 249] width 136 height 14
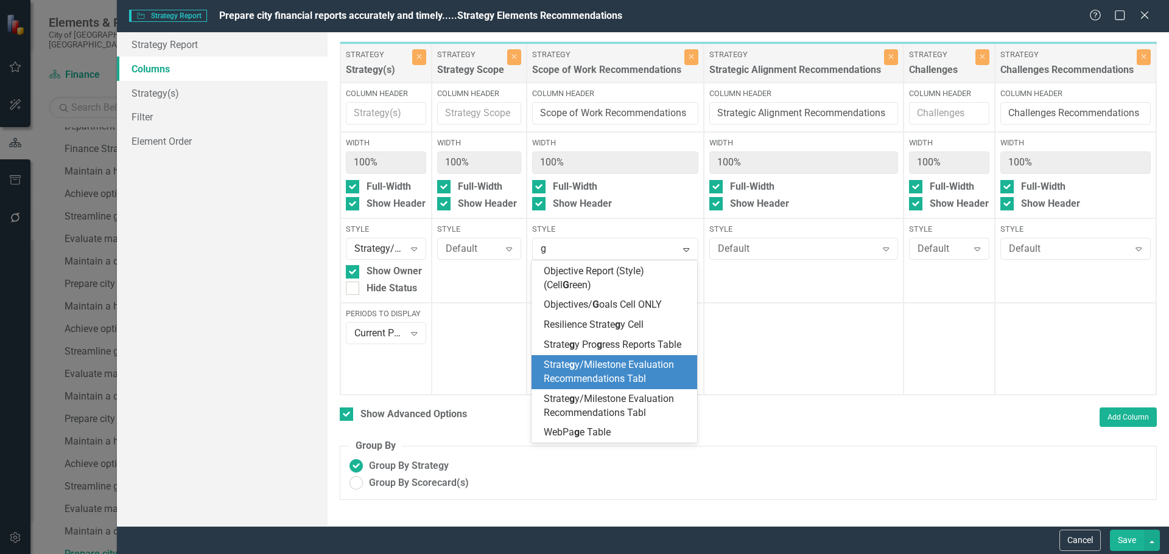
scroll to position [286, 0]
type input "gr"
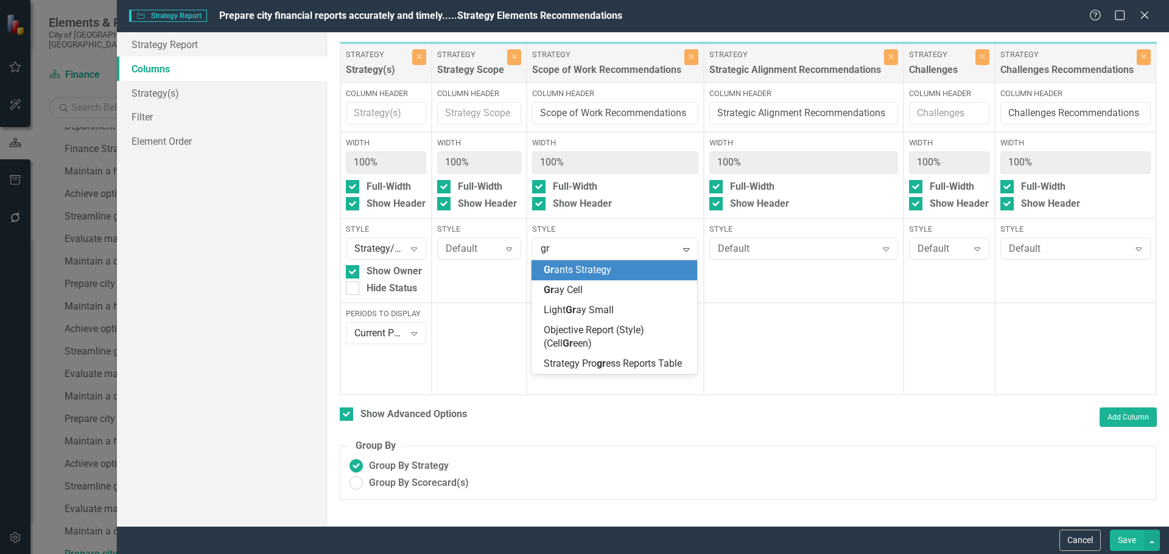
scroll to position [0, 0]
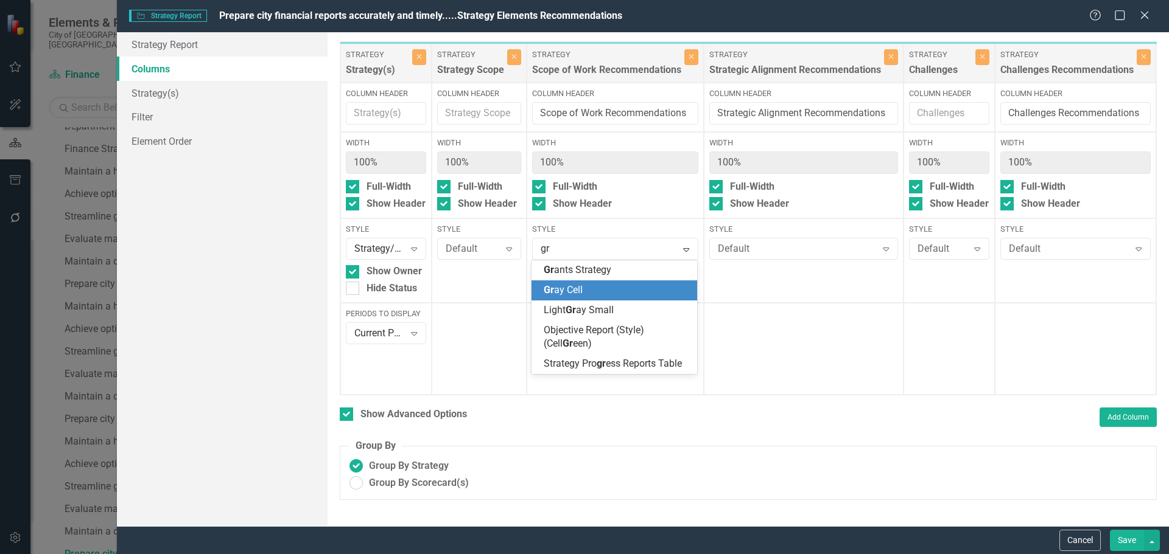
drag, startPoint x: 611, startPoint y: 281, endPoint x: 659, endPoint y: 271, distance: 48.9
click at [612, 281] on div "Gr ay Cell" at bounding box center [614, 291] width 166 height 20
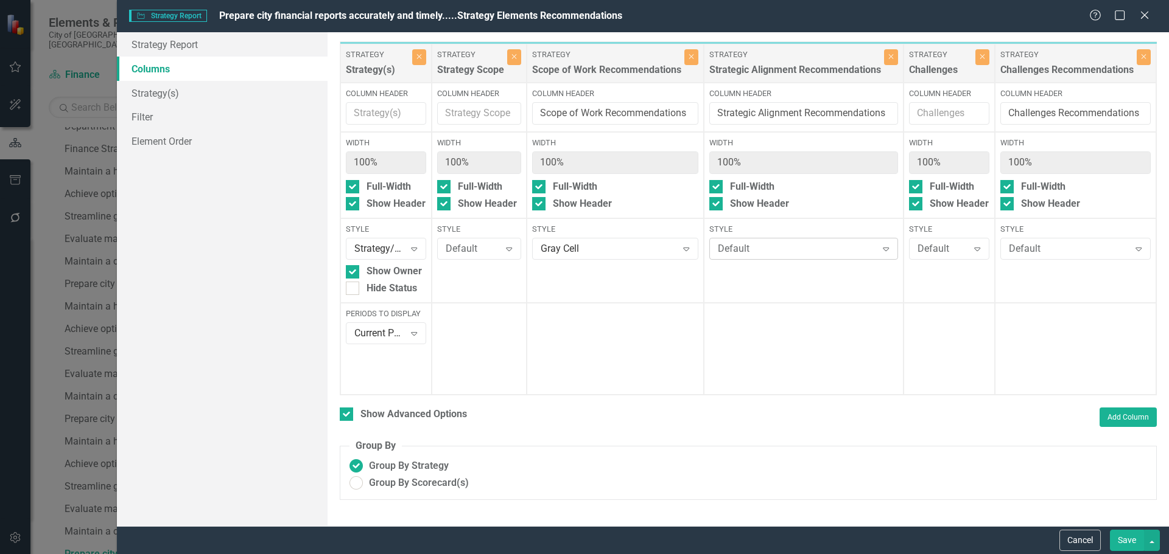
click at [760, 250] on div "Default" at bounding box center [797, 249] width 159 height 14
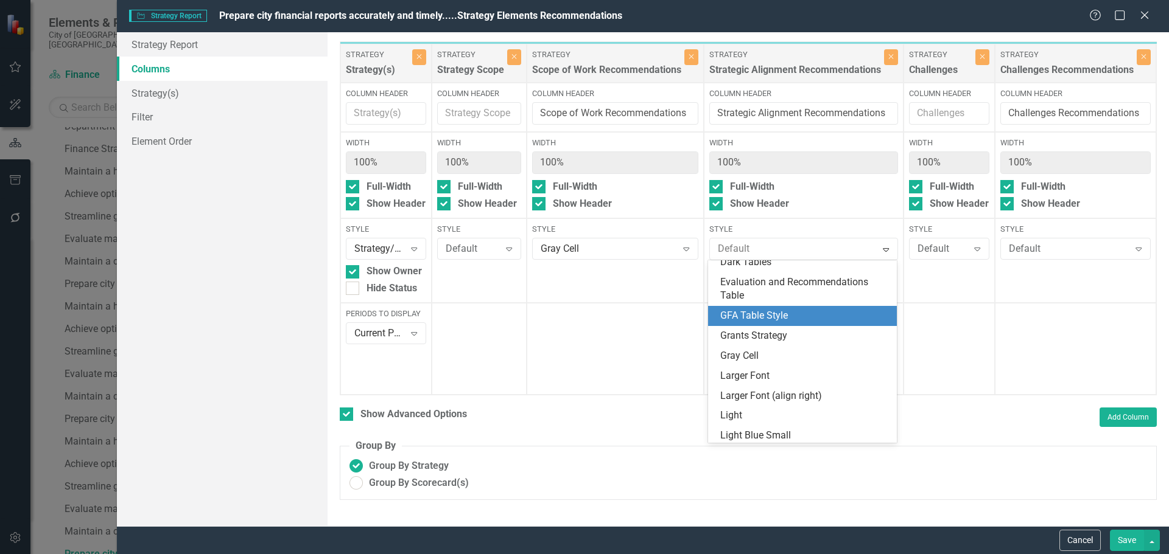
scroll to position [183, 0]
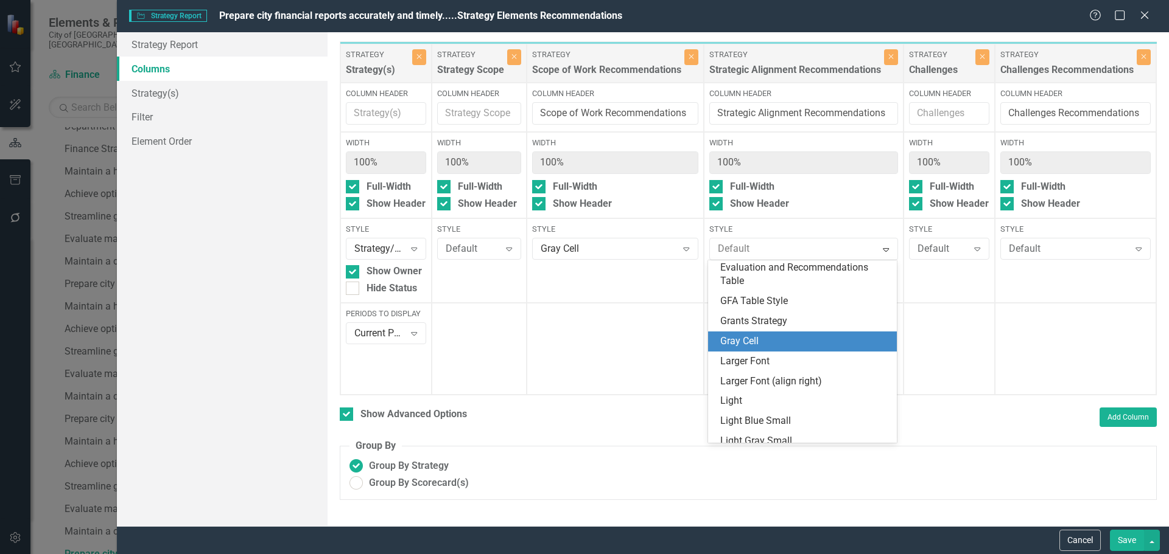
click at [768, 341] on div "Gray Cell" at bounding box center [804, 342] width 169 height 14
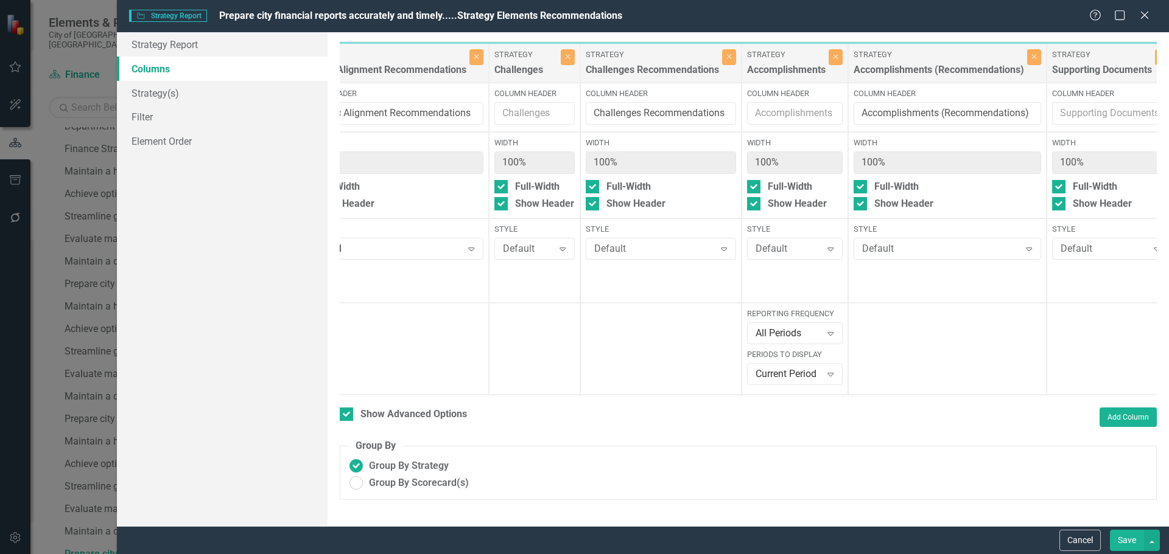
scroll to position [0, 415]
click at [680, 245] on div "Default" at bounding box center [653, 249] width 121 height 14
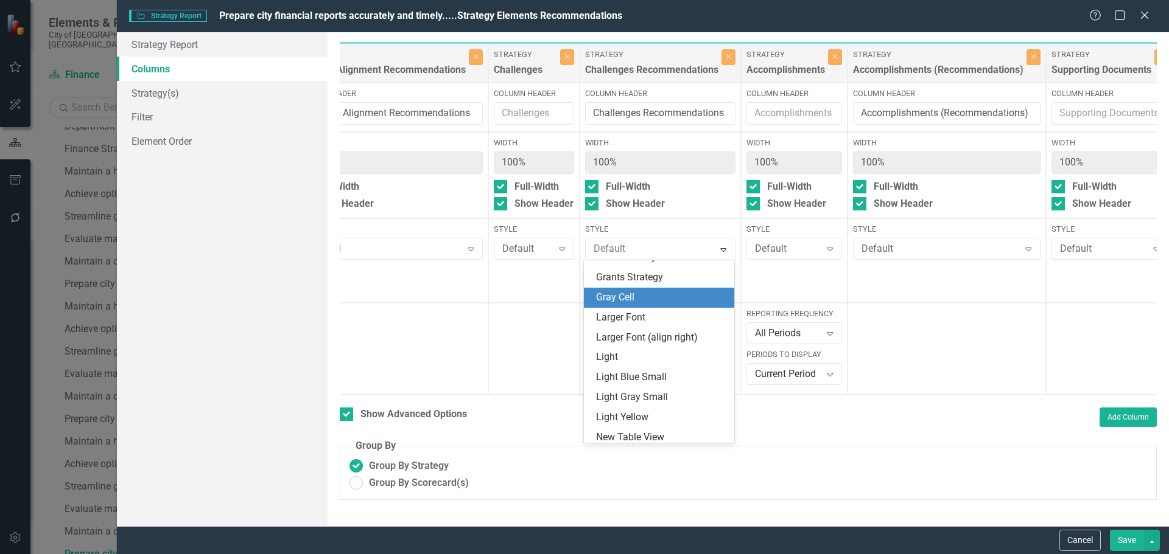
scroll to position [243, 0]
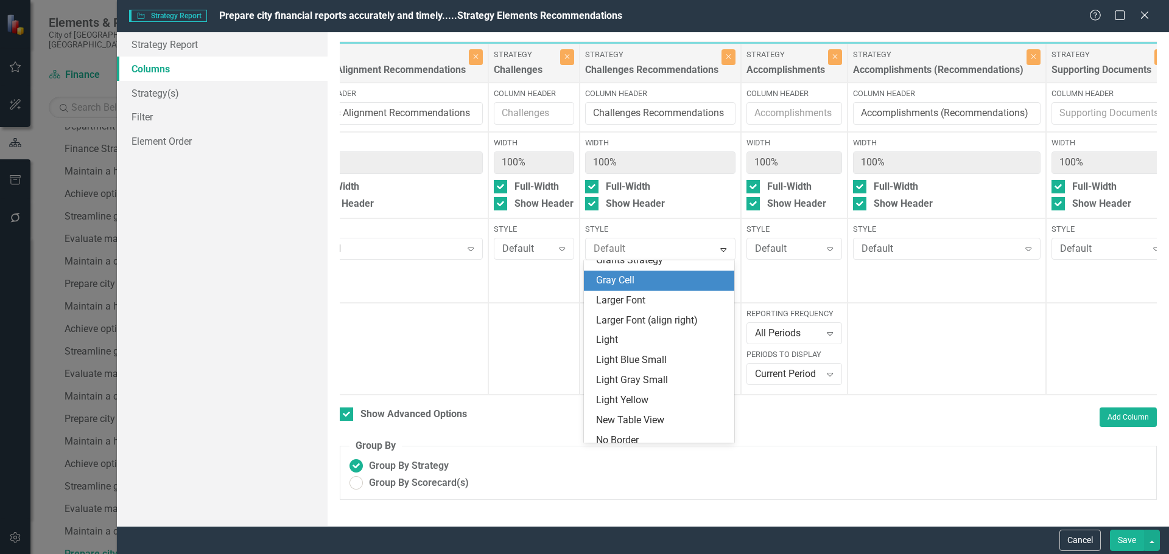
click at [638, 291] on div "Gray Cell" at bounding box center [659, 281] width 150 height 20
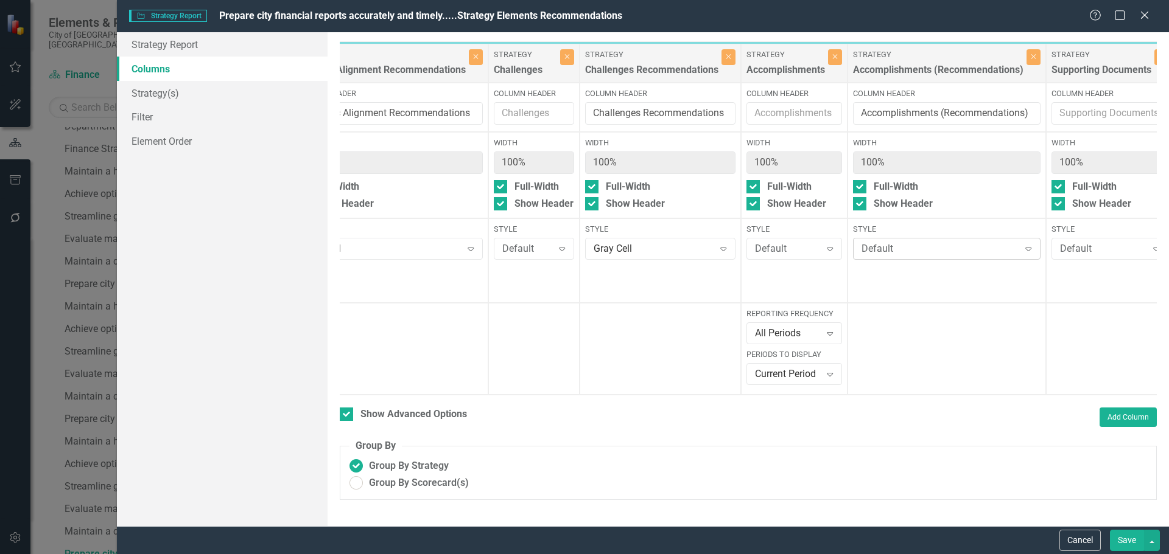
click at [917, 236] on div "Style Default Expand" at bounding box center [946, 241] width 187 height 35
click at [896, 251] on div "Default" at bounding box center [940, 249] width 158 height 14
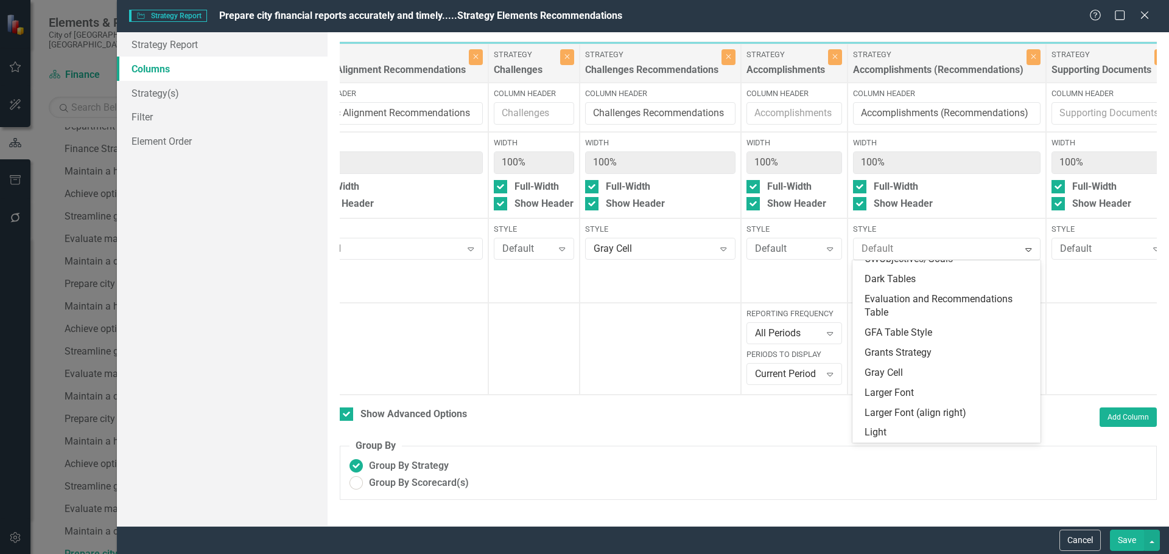
scroll to position [134, 0]
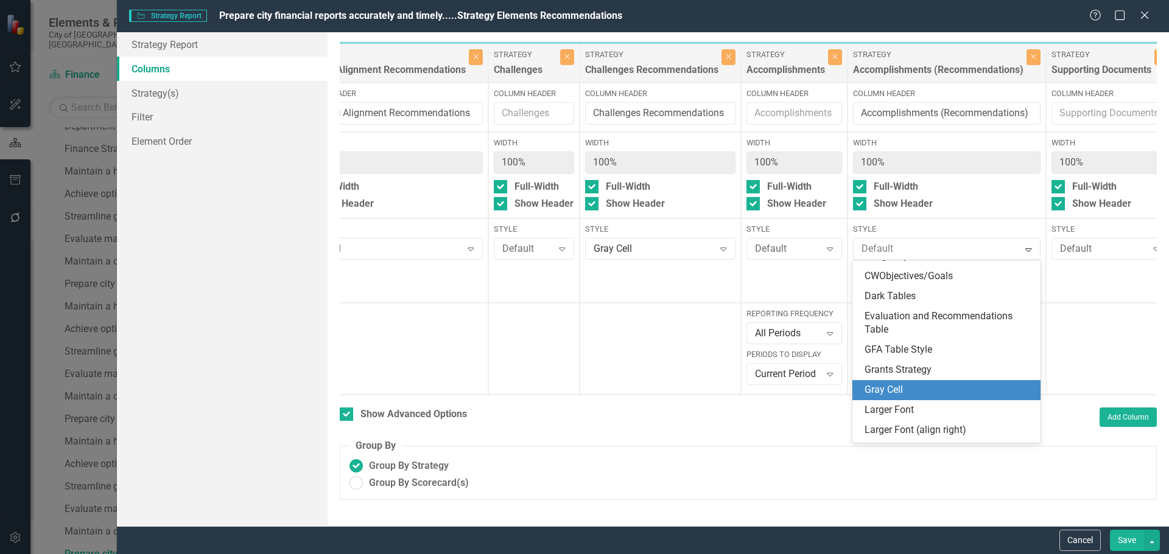
click at [940, 387] on div "Gray Cell" at bounding box center [948, 390] width 168 height 14
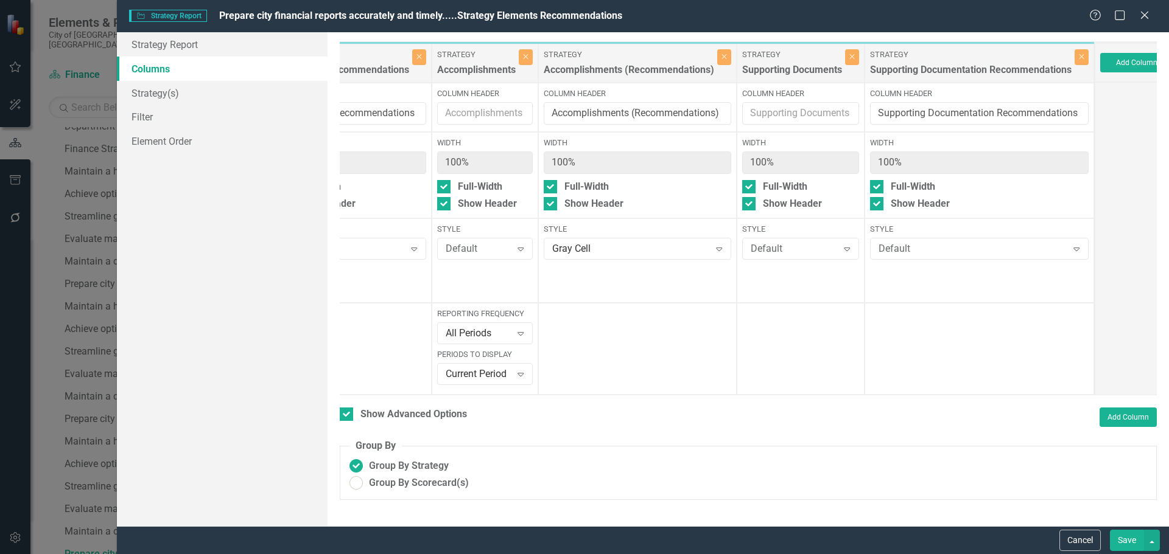
scroll to position [0, 748]
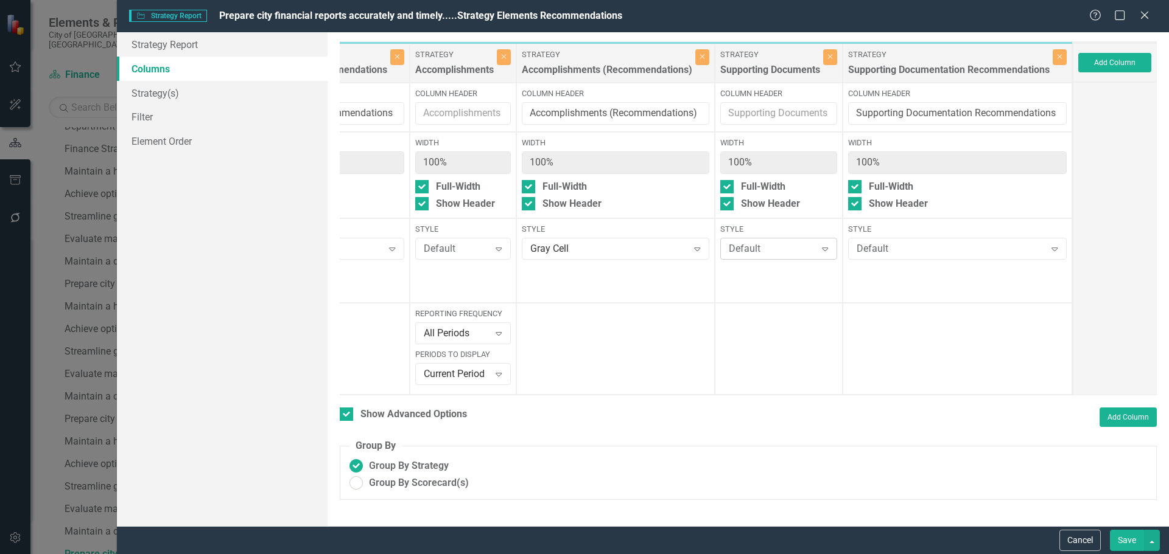
click at [792, 254] on div "Default" at bounding box center [771, 249] width 87 height 14
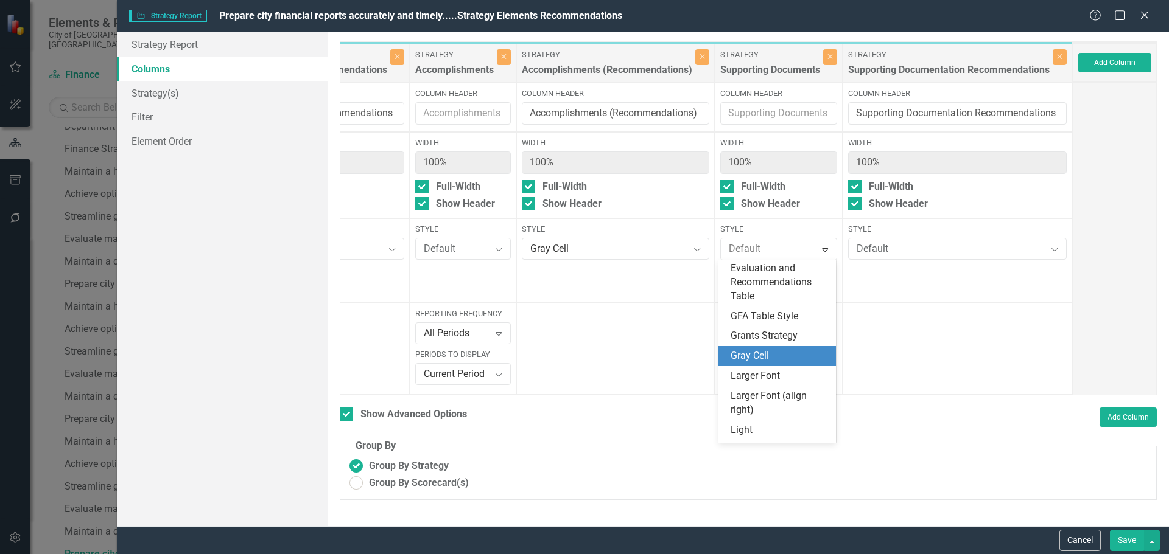
scroll to position [243, 0]
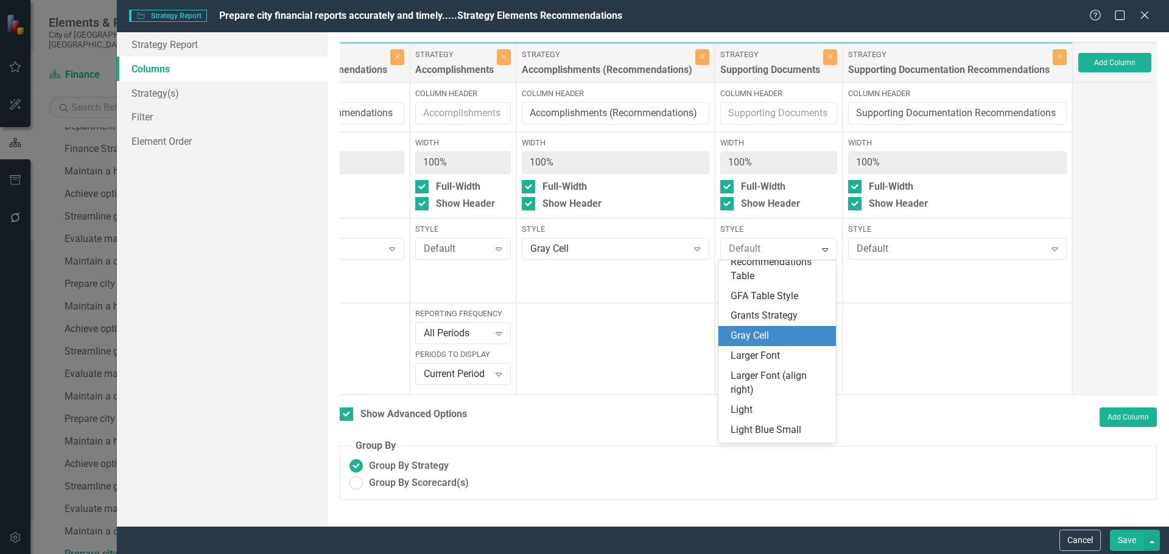
click at [758, 326] on div "Gray Cell" at bounding box center [777, 336] width 118 height 20
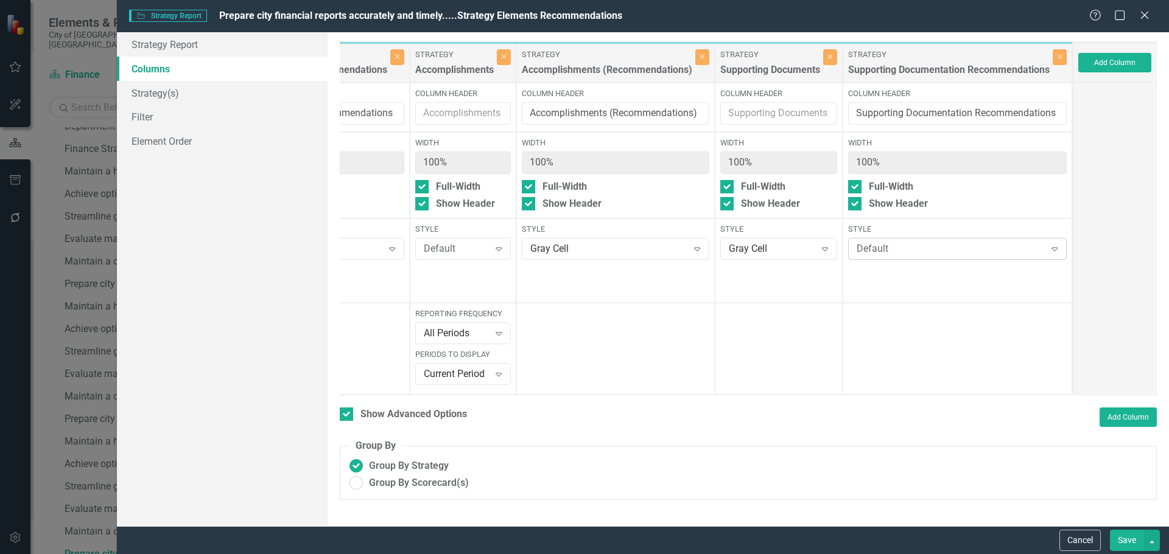
click at [917, 246] on div "Default" at bounding box center [950, 249] width 189 height 14
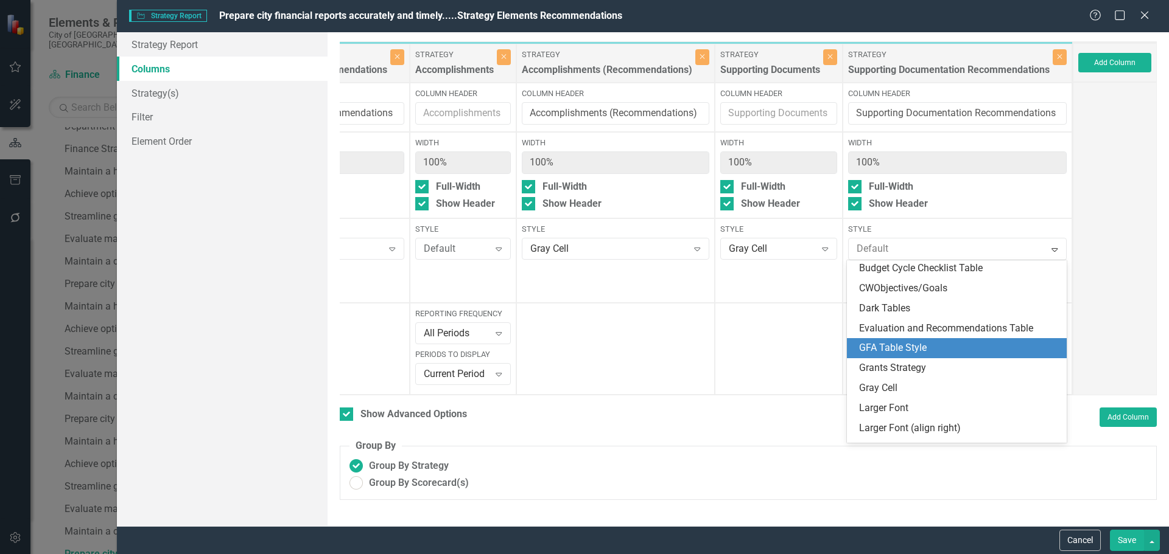
scroll to position [183, 0]
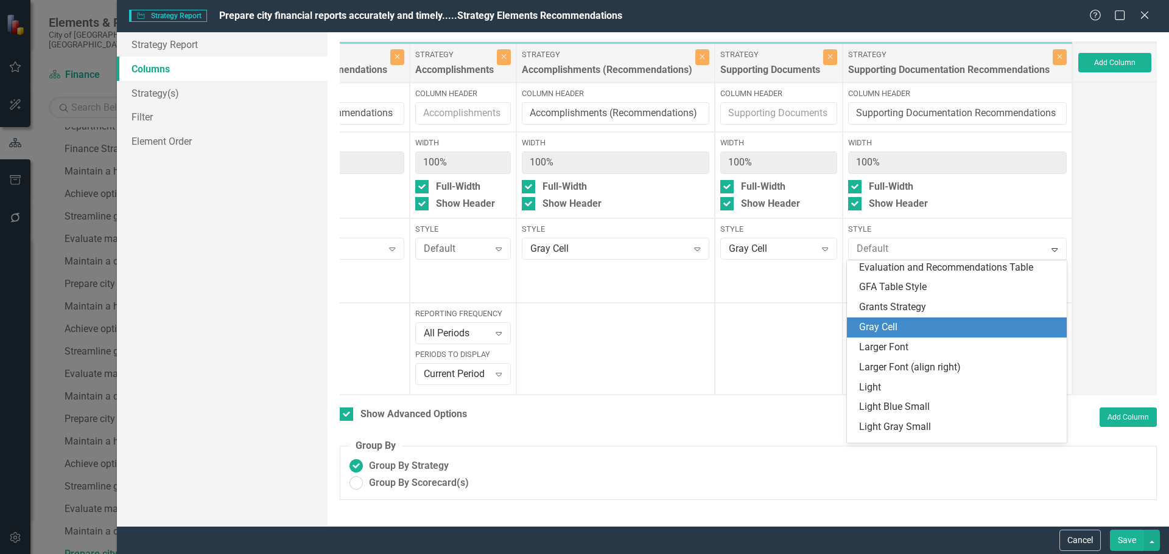
click at [889, 326] on div "Gray Cell" at bounding box center [959, 328] width 200 height 14
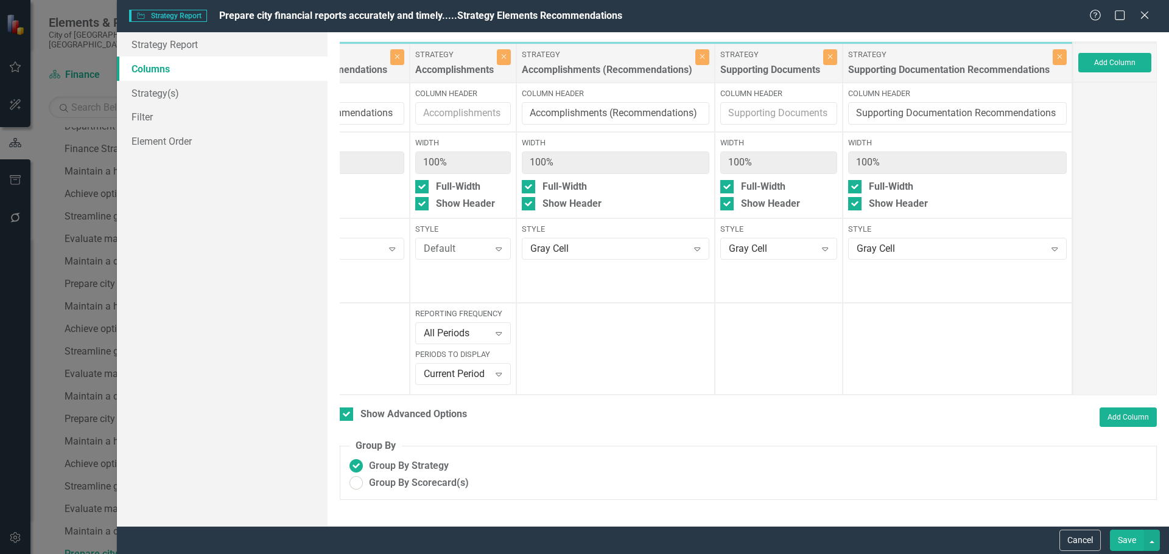
click at [1130, 542] on button "Save" at bounding box center [1126, 540] width 34 height 21
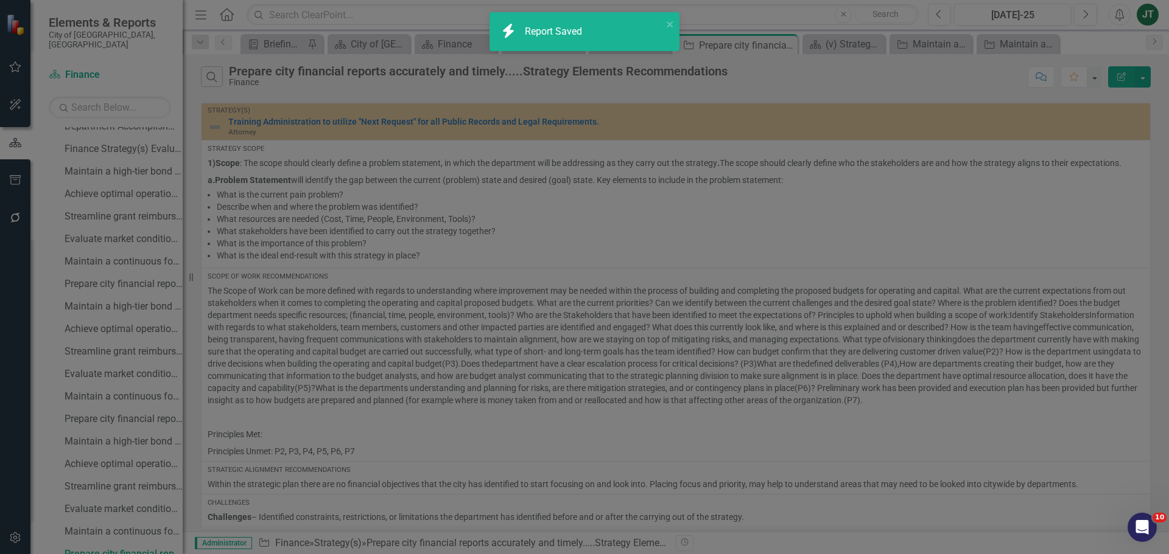
checkbox input "false"
radio input "true"
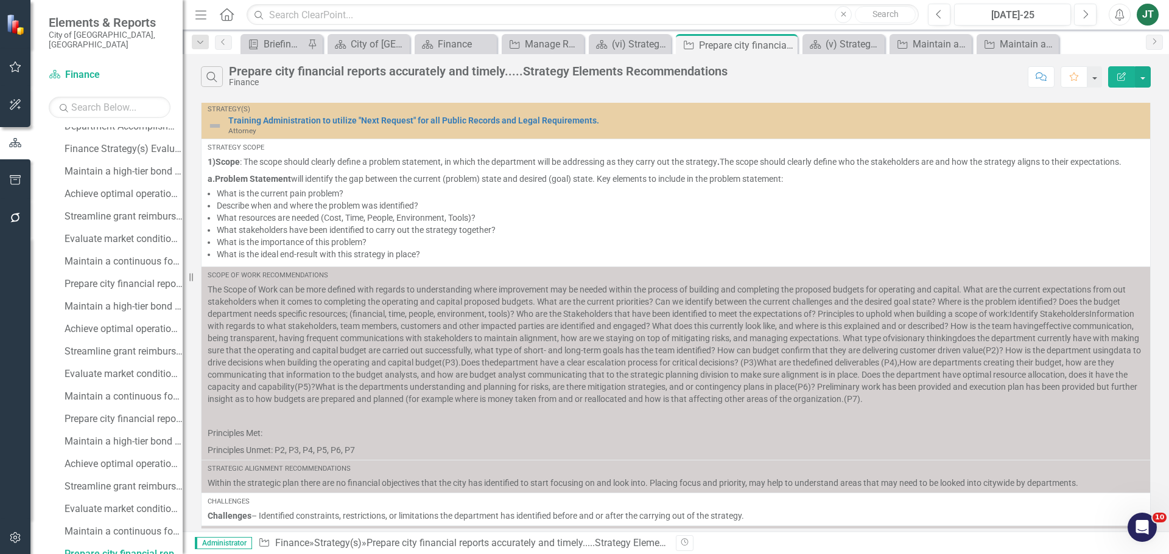
scroll to position [0, 0]
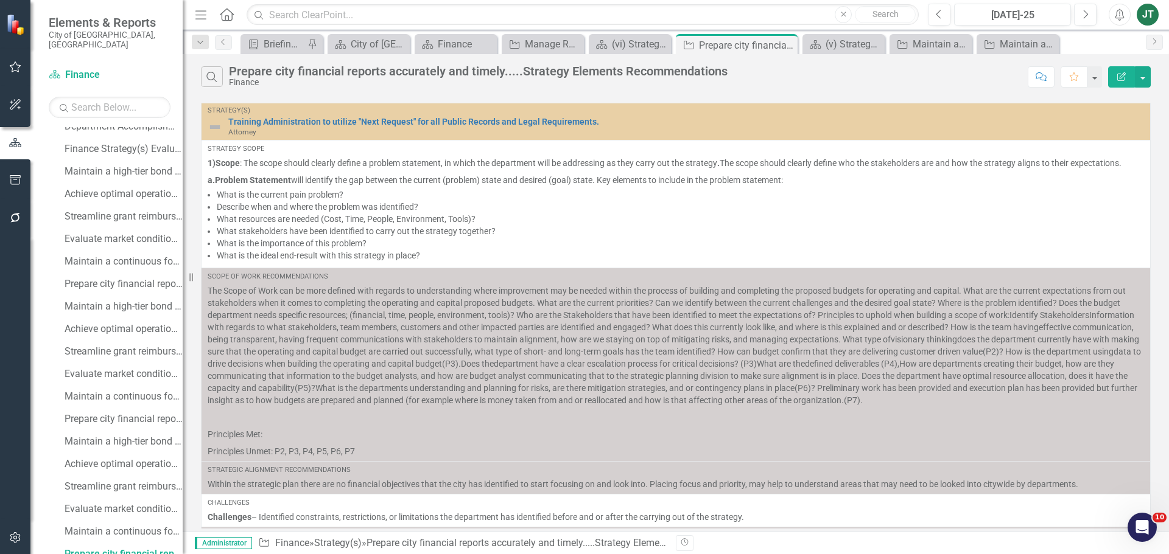
click at [1125, 75] on icon "Edit Report" at bounding box center [1121, 76] width 11 height 9
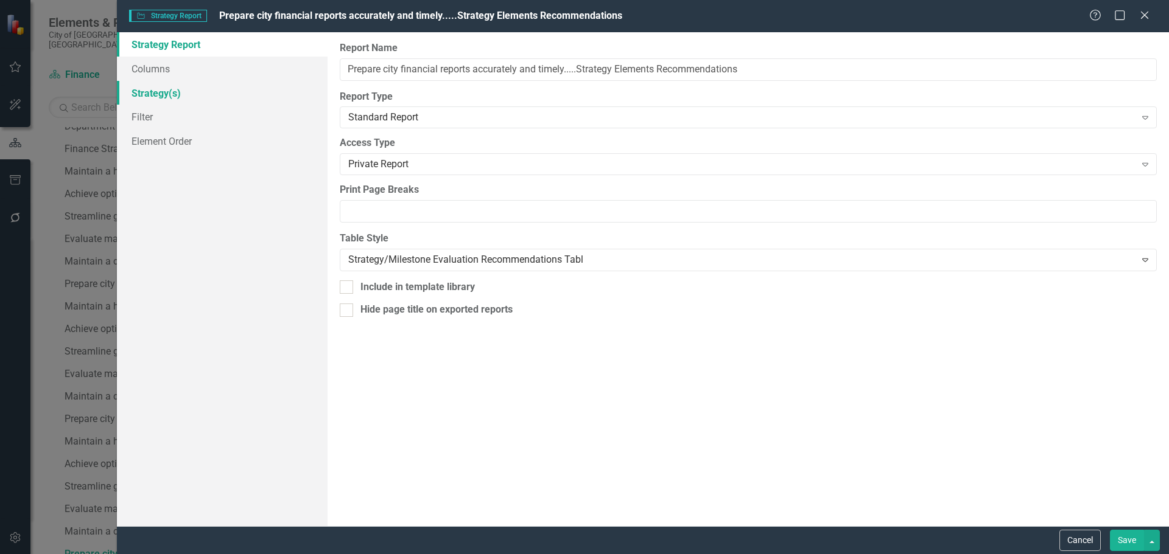
click at [170, 92] on link "Strategy(s)" at bounding box center [222, 93] width 211 height 24
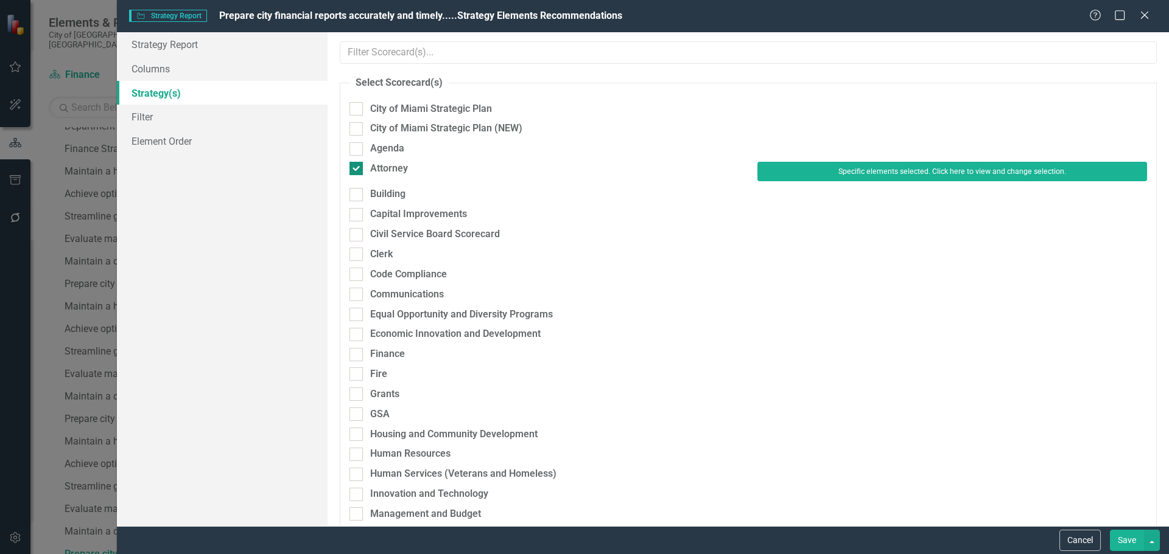
click at [378, 165] on div "Attorney" at bounding box center [389, 169] width 38 height 14
click at [357, 165] on input "Attorney" at bounding box center [353, 166] width 8 height 8
checkbox input "false"
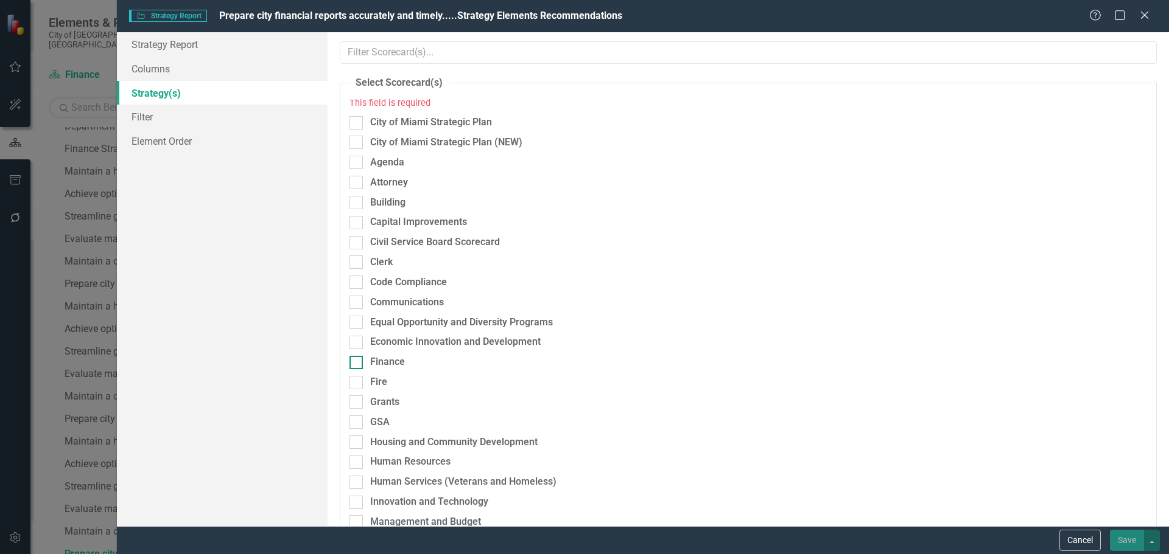
click at [402, 365] on div "Finance" at bounding box center [387, 362] width 35 height 14
click at [357, 364] on input "Finance" at bounding box center [353, 360] width 8 height 8
checkbox input "true"
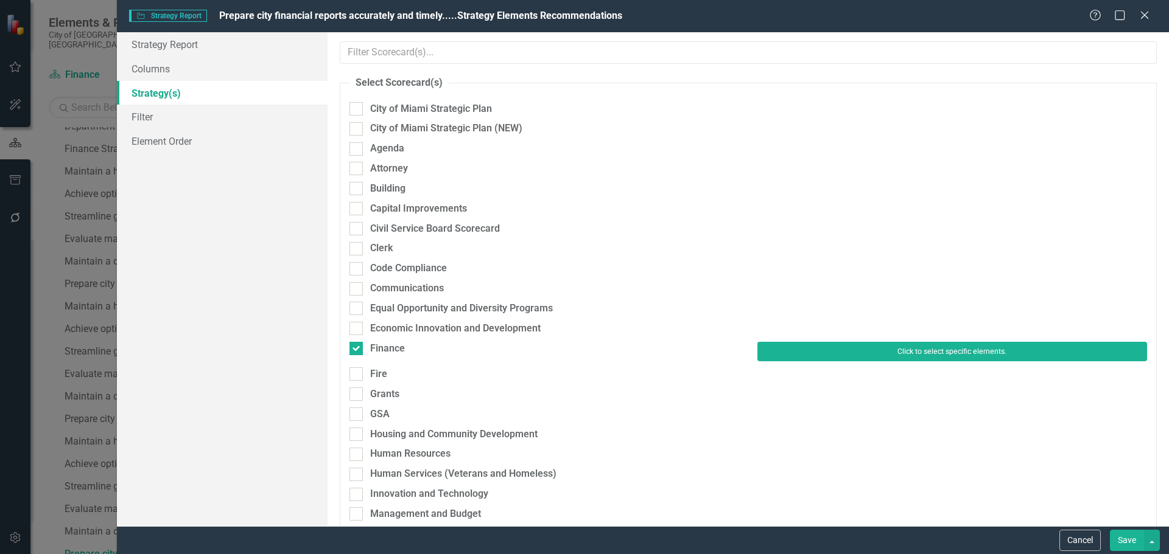
click at [904, 362] on button "Click to select specific elements." at bounding box center [952, 351] width 390 height 19
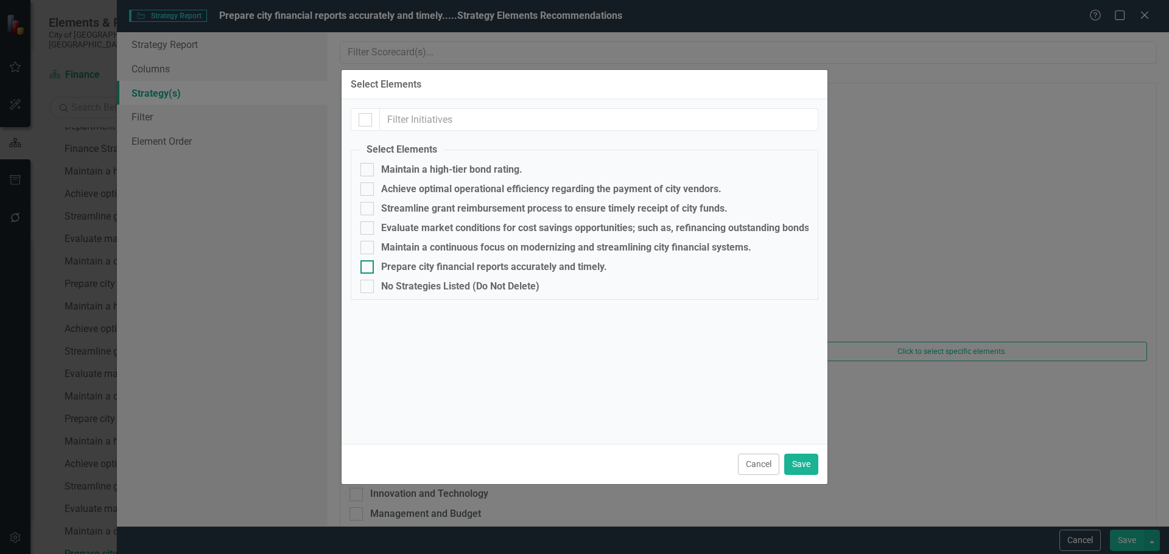
click at [427, 266] on div "Prepare city financial reports accurately and timely." at bounding box center [494, 267] width 226 height 11
click at [368, 266] on input "Prepare city financial reports accurately and timely." at bounding box center [364, 264] width 8 height 8
checkbox input "true"
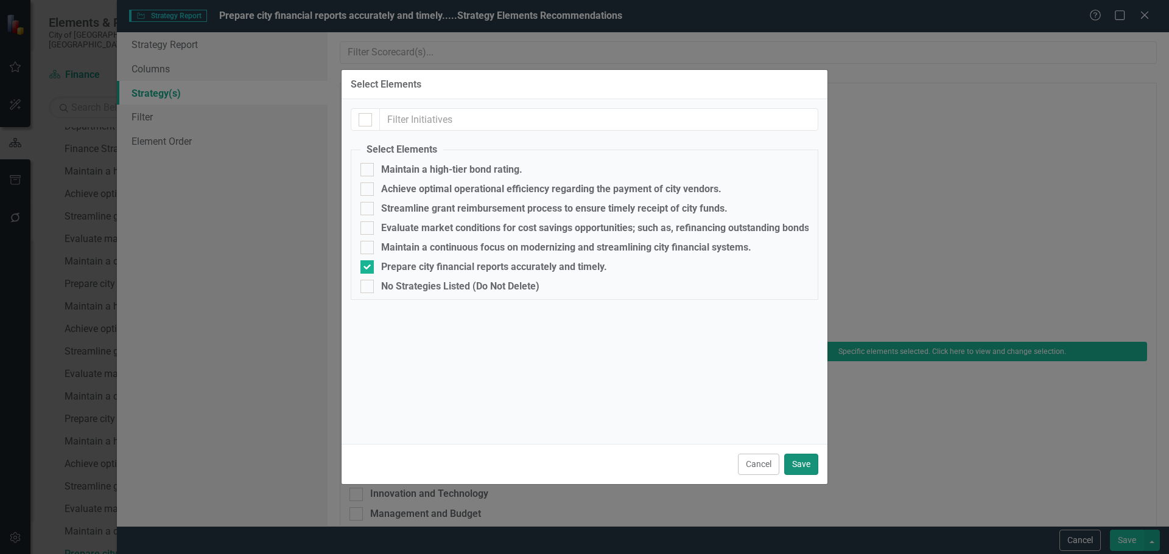
drag, startPoint x: 802, startPoint y: 458, endPoint x: 822, endPoint y: 466, distance: 21.0
click at [808, 461] on button "Save" at bounding box center [801, 464] width 34 height 21
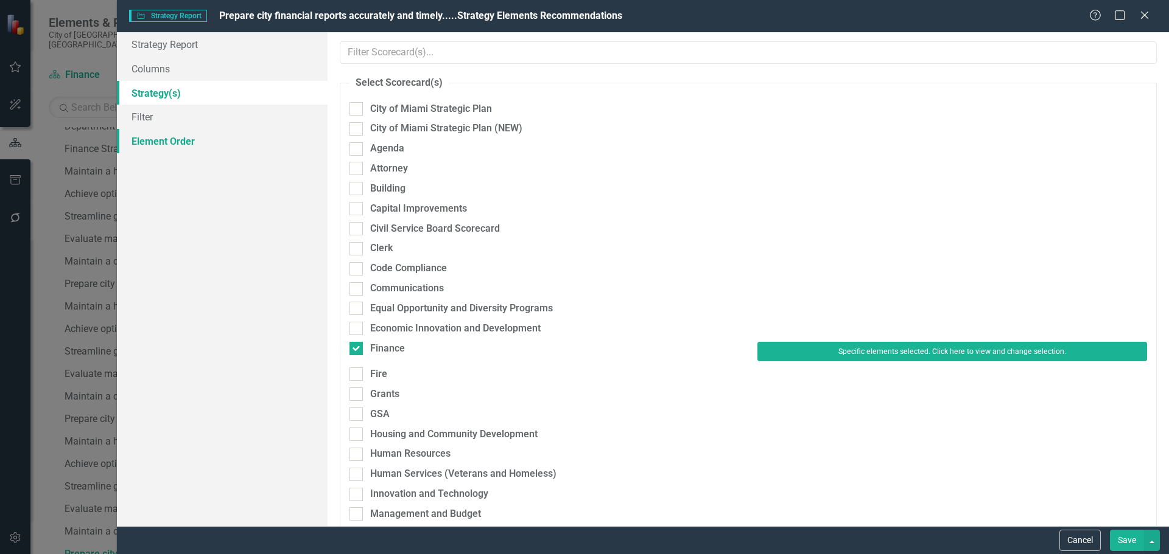
drag, startPoint x: 1132, startPoint y: 540, endPoint x: 164, endPoint y: 153, distance: 1042.4
click at [190, 210] on form "Strategy Strategy Report Prepare city financial reports accurately and timely..…" at bounding box center [643, 277] width 1052 height 554
click at [166, 65] on link "Columns" at bounding box center [222, 69] width 211 height 24
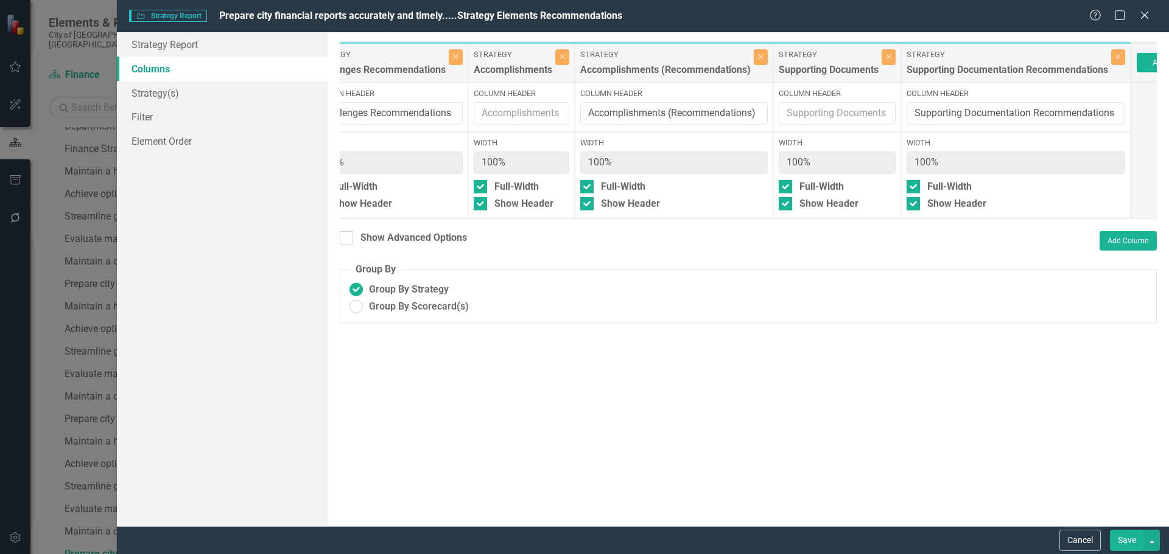
scroll to position [0, 748]
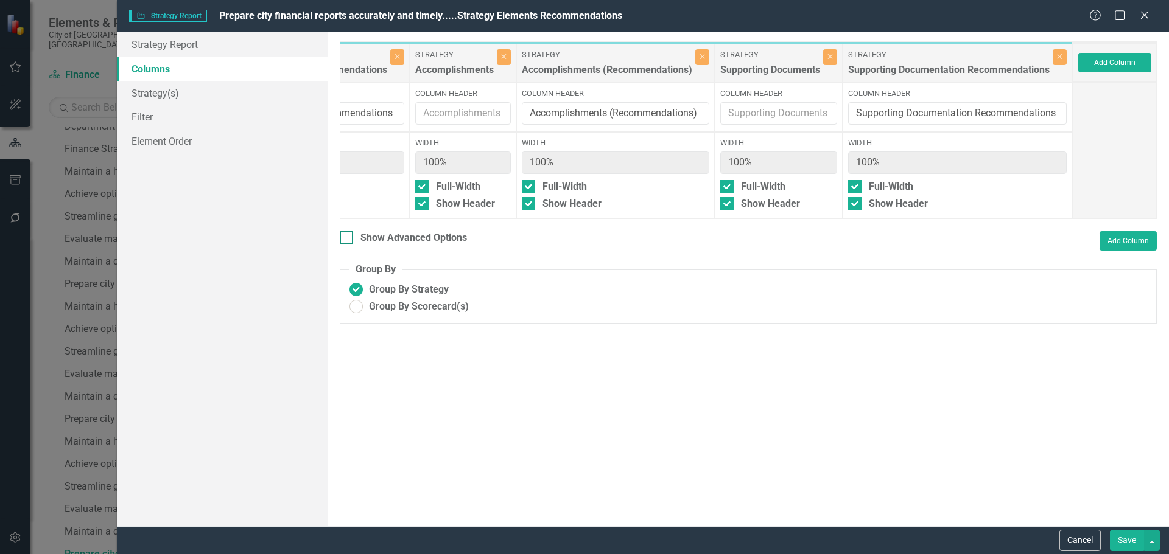
click at [416, 244] on div "Show Advanced Options" at bounding box center [413, 238] width 107 height 14
click at [348, 239] on input "Show Advanced Options" at bounding box center [344, 235] width 8 height 8
checkbox input "true"
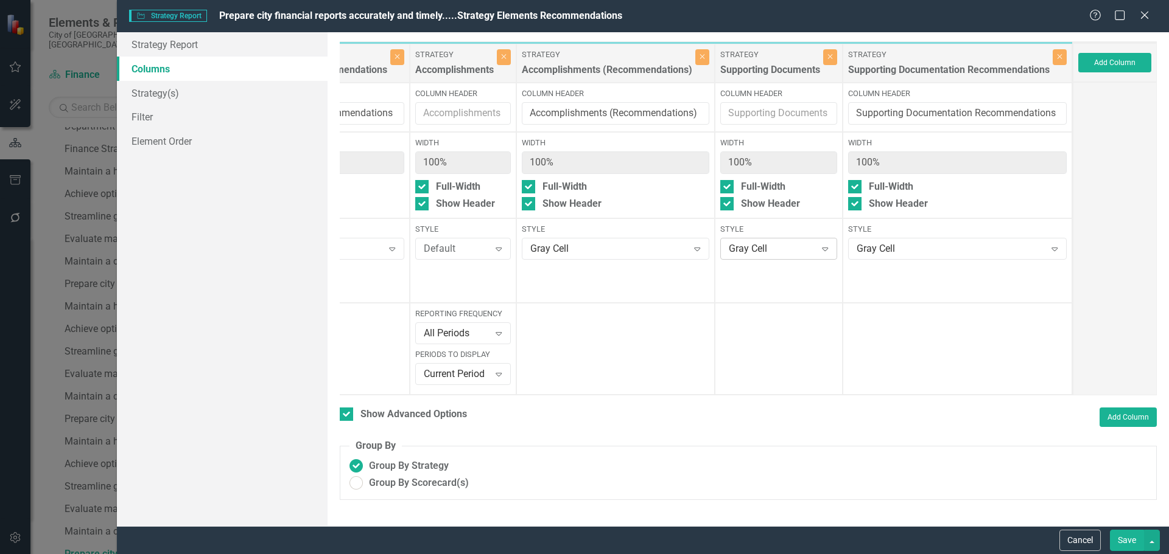
click at [762, 250] on div "Gray Cell" at bounding box center [771, 249] width 87 height 14
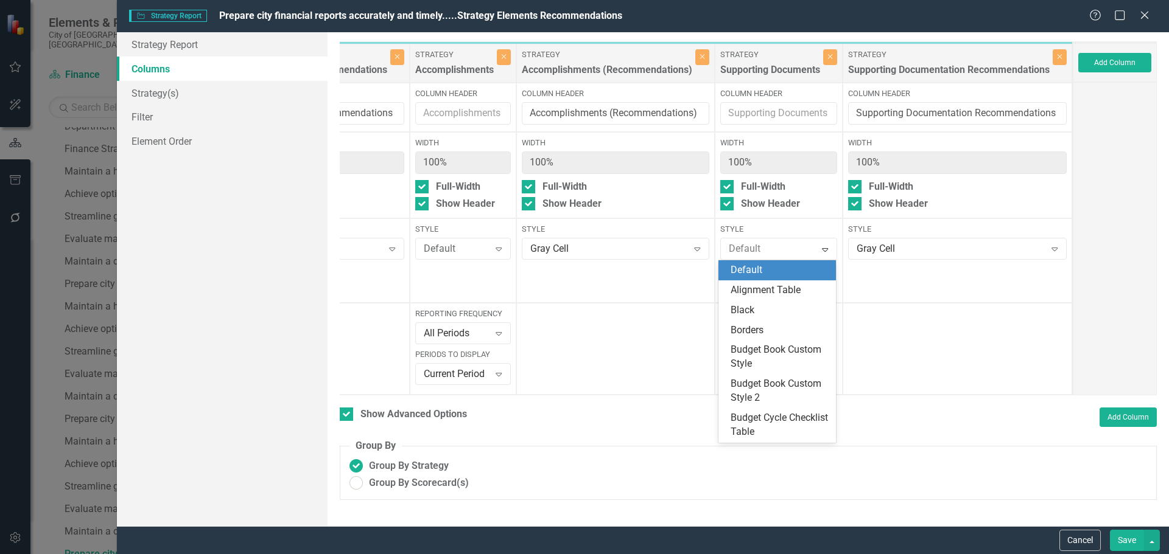
click at [758, 267] on div "Default" at bounding box center [779, 271] width 99 height 14
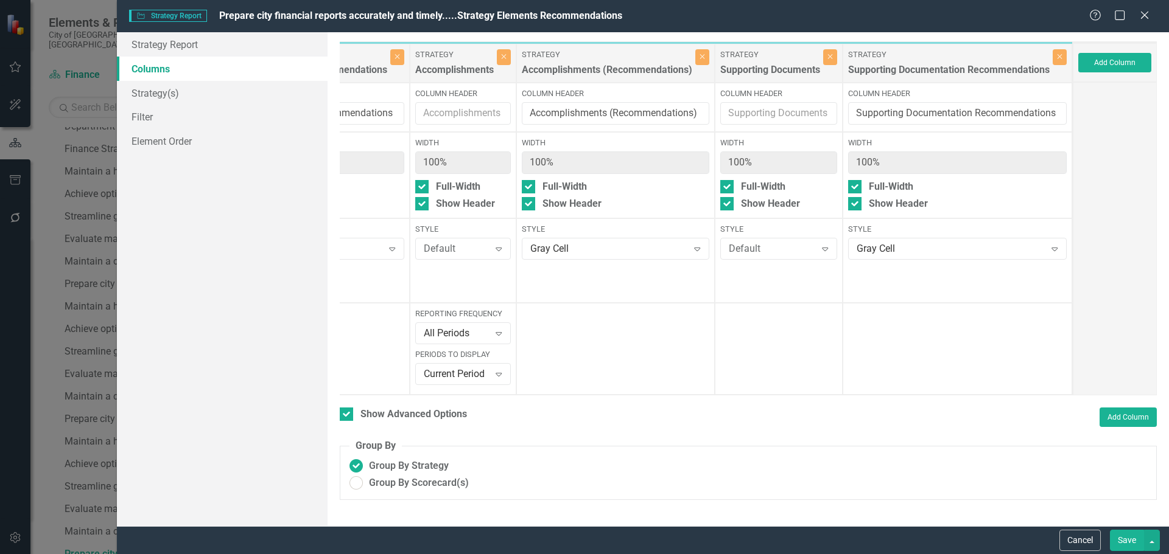
click at [1134, 551] on button "Save" at bounding box center [1126, 540] width 34 height 21
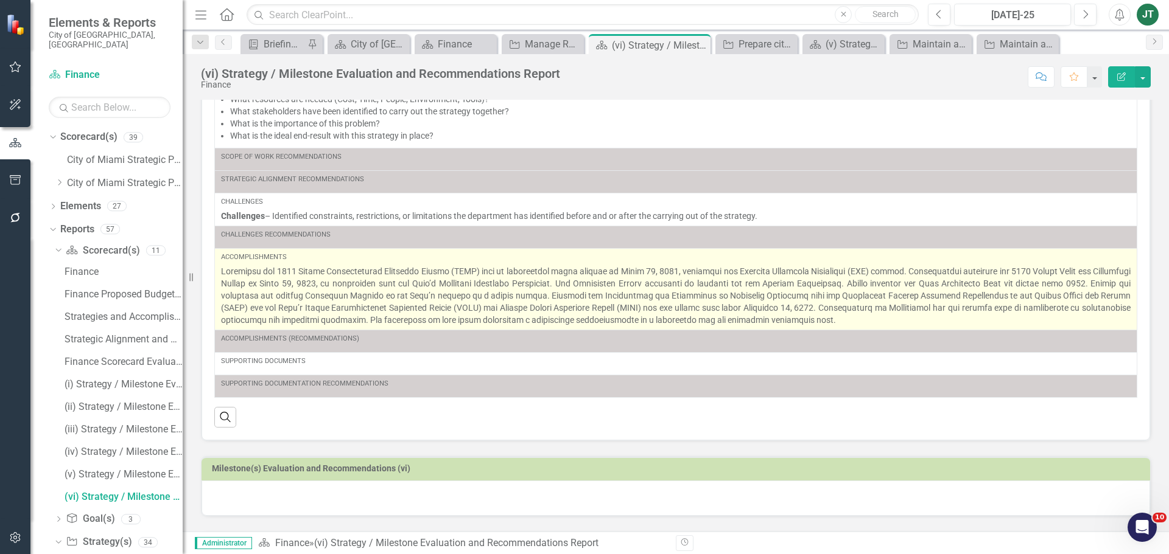
scroll to position [225, 0]
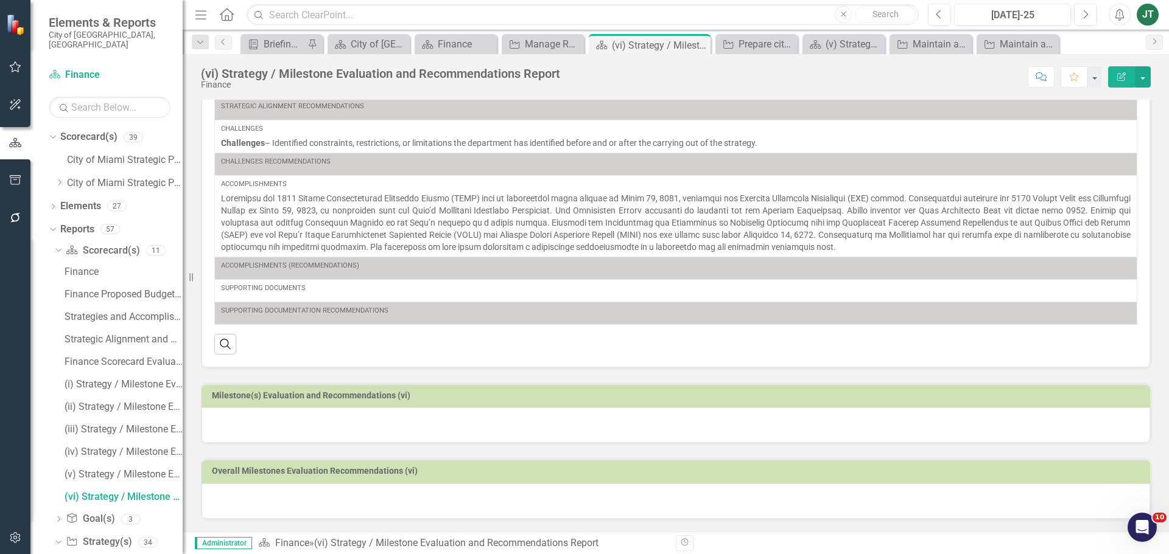
click at [314, 399] on h3 "Milestone(s) Evaluation and Recommendations (vi)" at bounding box center [678, 395] width 932 height 9
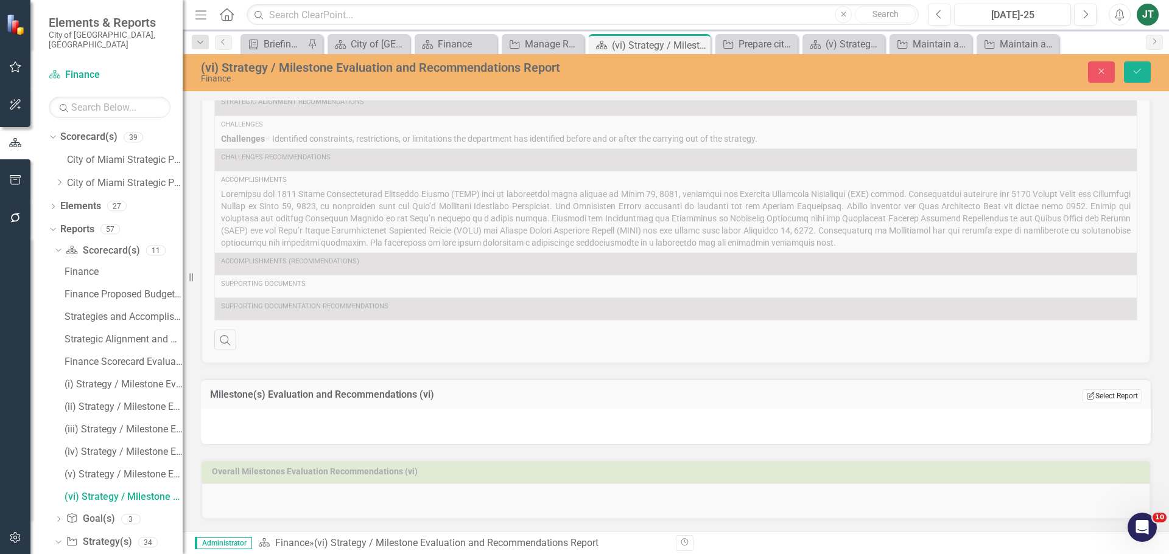
click at [1096, 403] on button "Edit Report Select Report" at bounding box center [1111, 396] width 59 height 13
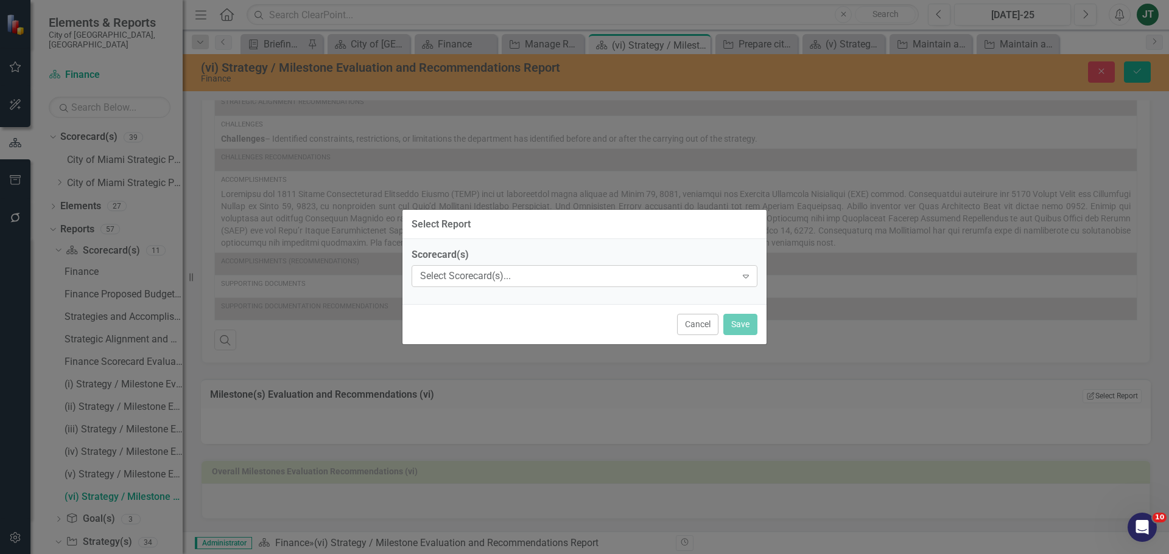
click at [508, 275] on div "Select Scorecard(s)..." at bounding box center [578, 277] width 316 height 14
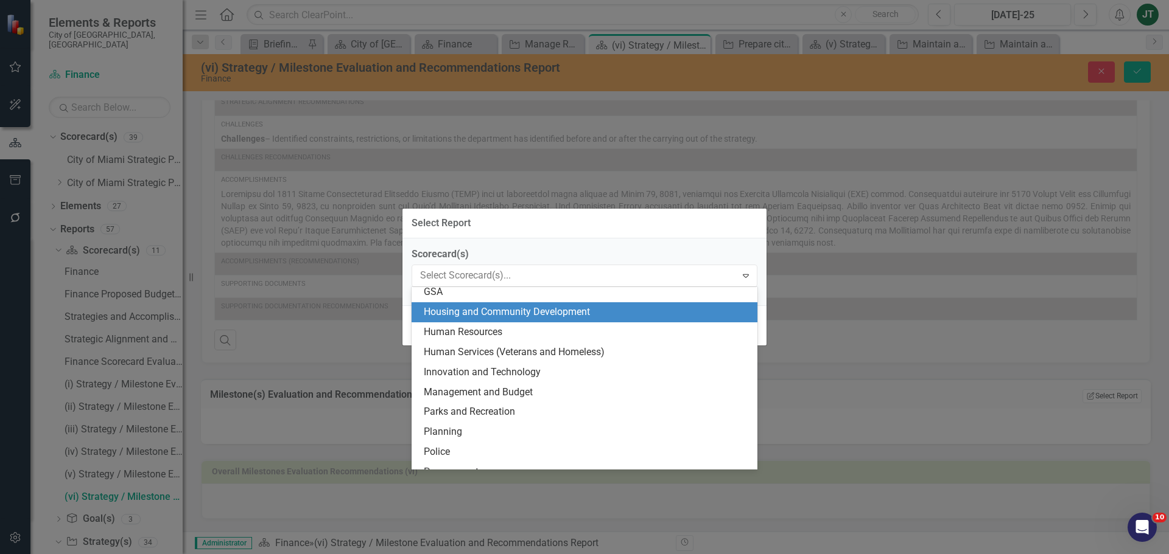
scroll to position [243, 0]
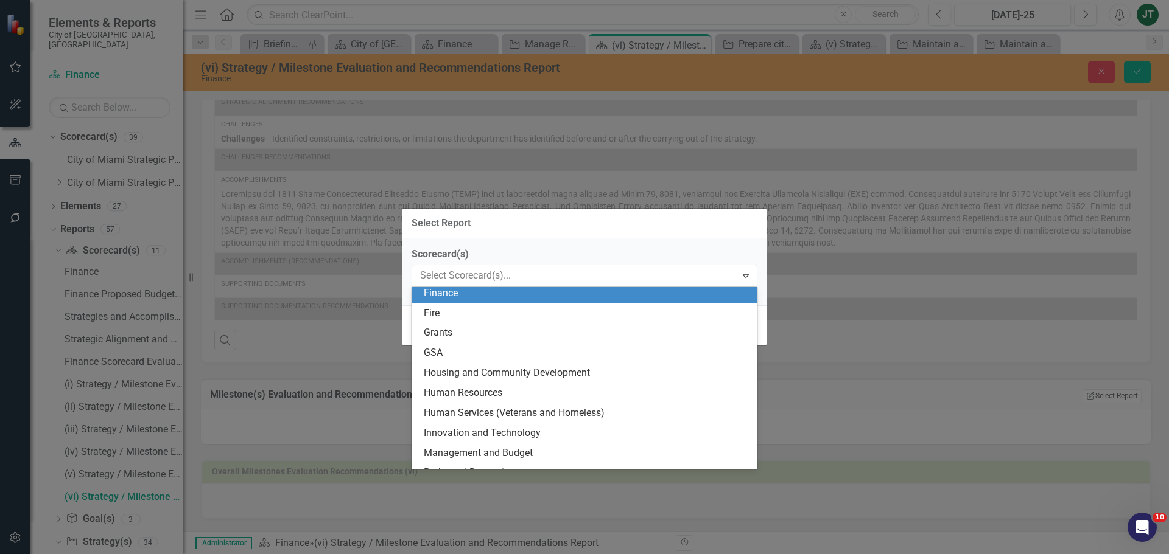
click at [444, 300] on div "Finance" at bounding box center [587, 294] width 326 height 14
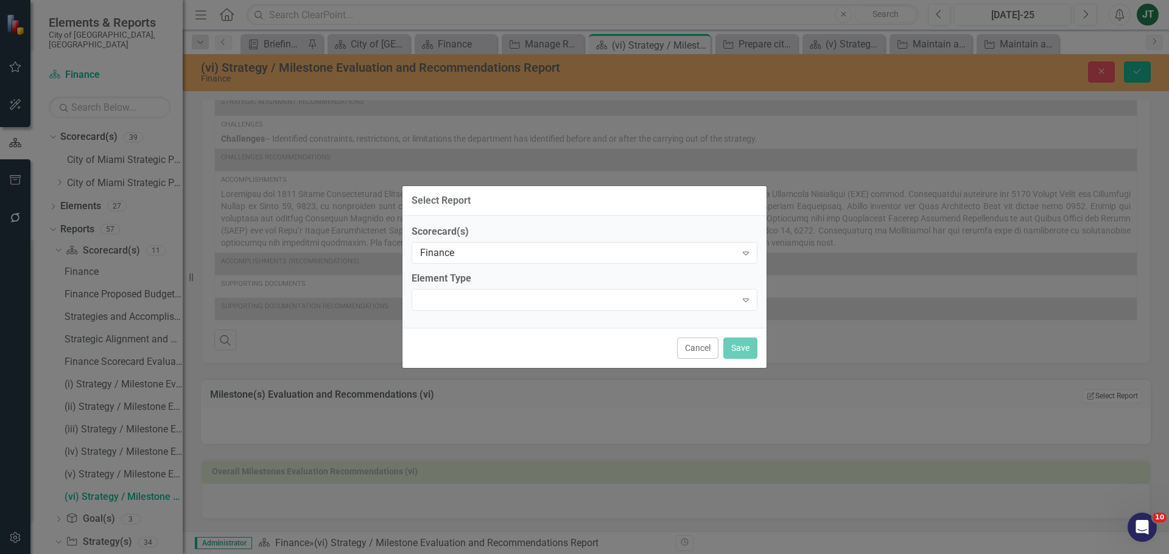
click at [444, 300] on div at bounding box center [574, 300] width 321 height 2
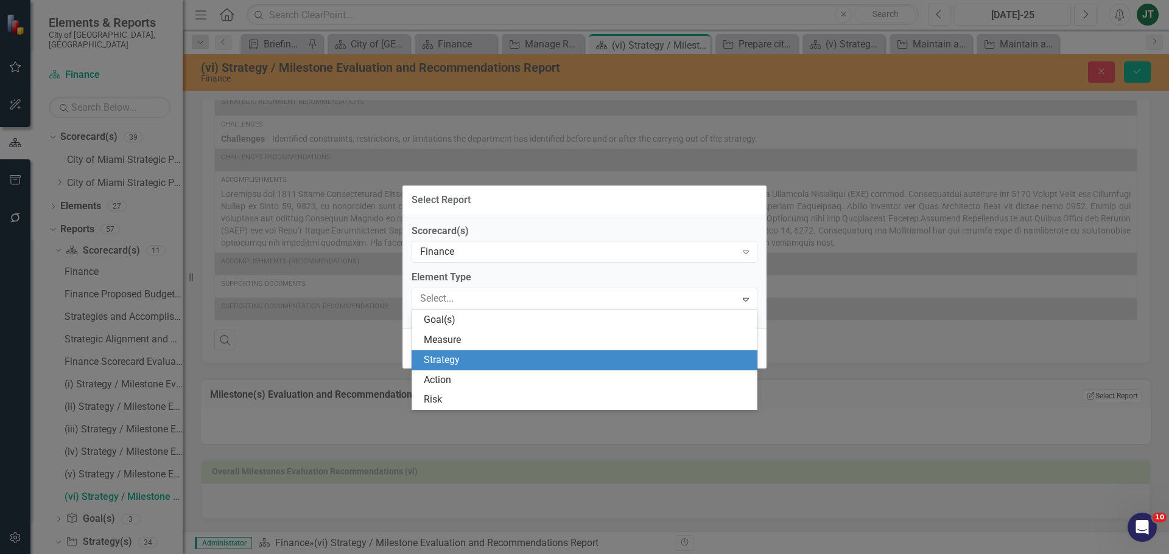
click at [446, 362] on div "Strategy" at bounding box center [587, 361] width 326 height 14
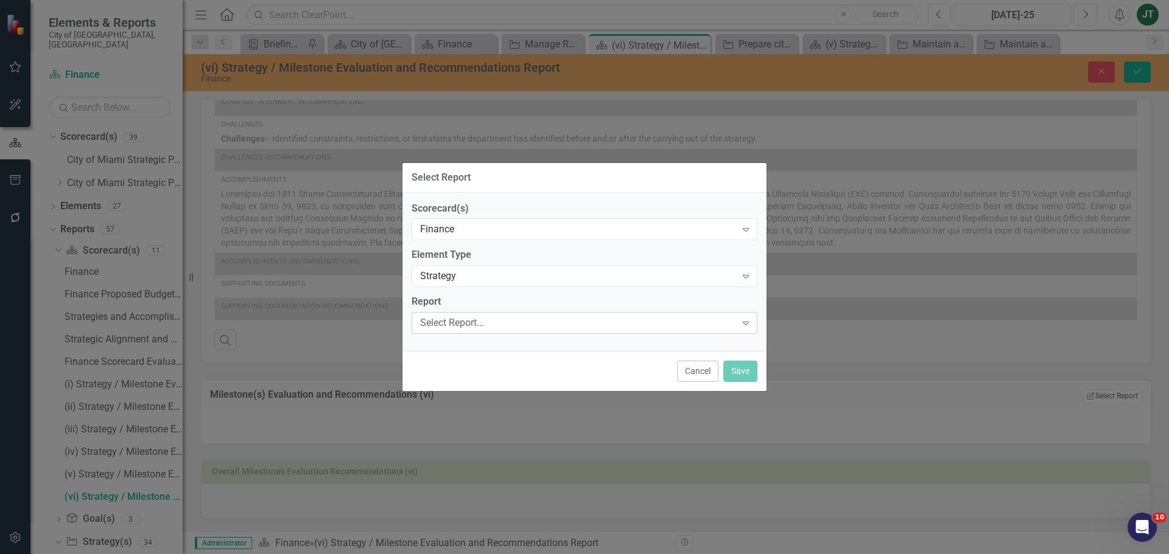
click at [447, 329] on div "Select Report..." at bounding box center [578, 323] width 316 height 14
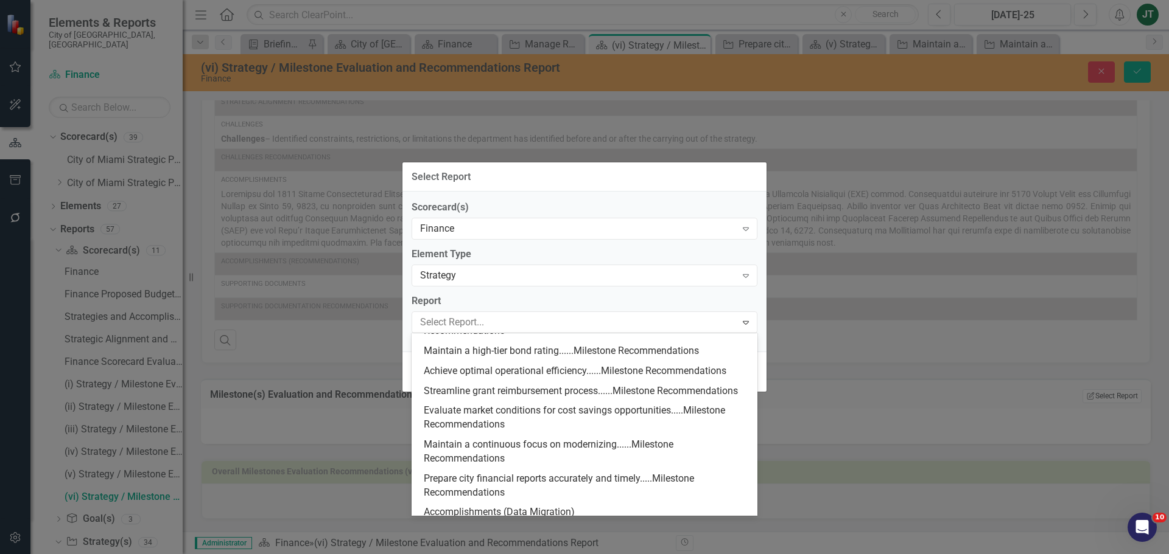
scroll to position [724, 0]
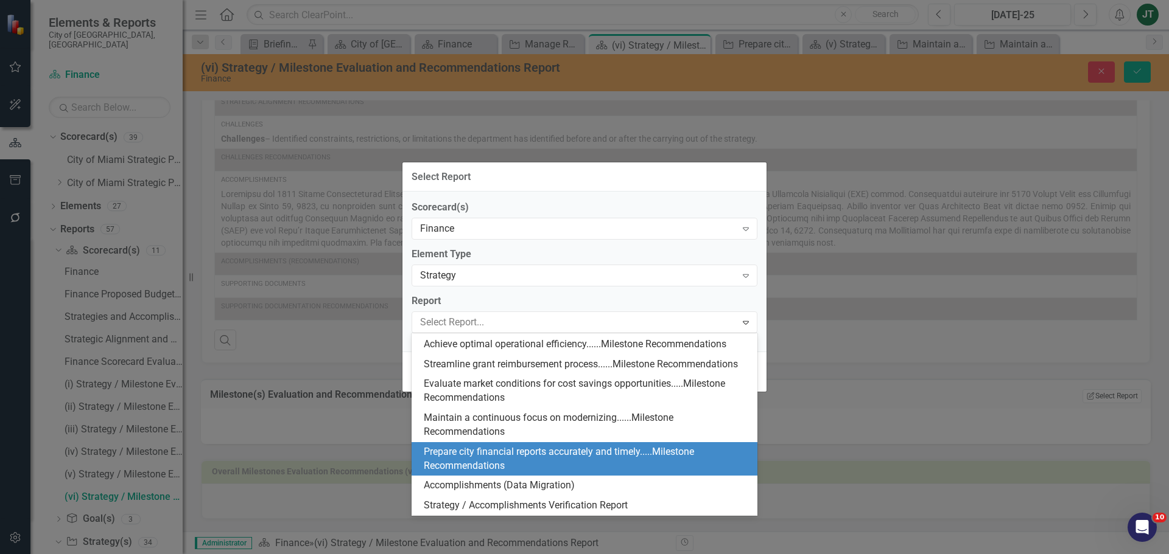
click at [462, 464] on div "Prepare city financial reports accurately and timely.....Milestone Recommendati…" at bounding box center [587, 459] width 326 height 28
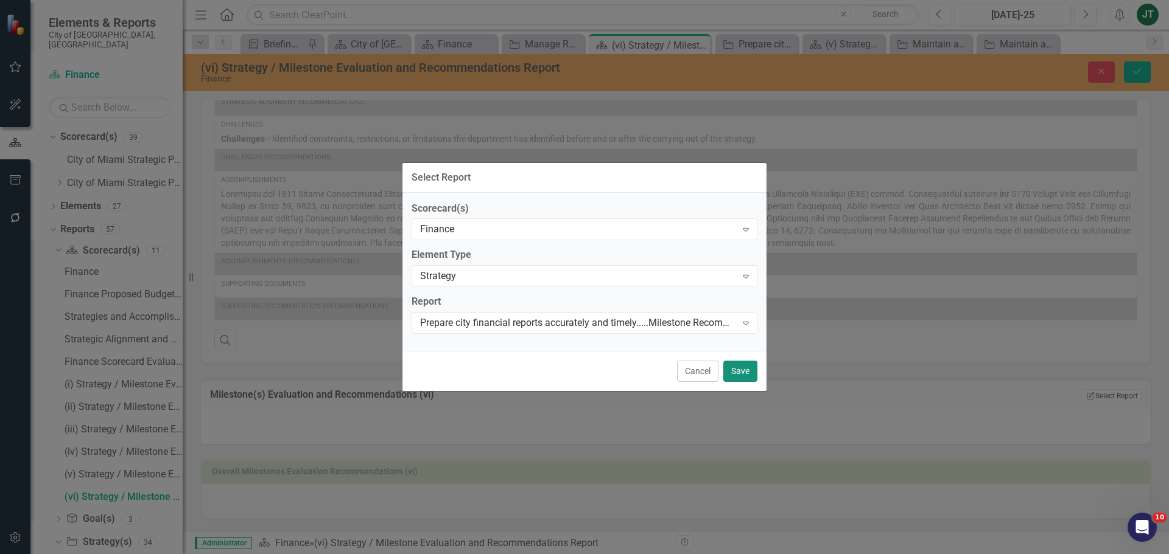
click at [736, 374] on button "Save" at bounding box center [740, 371] width 34 height 21
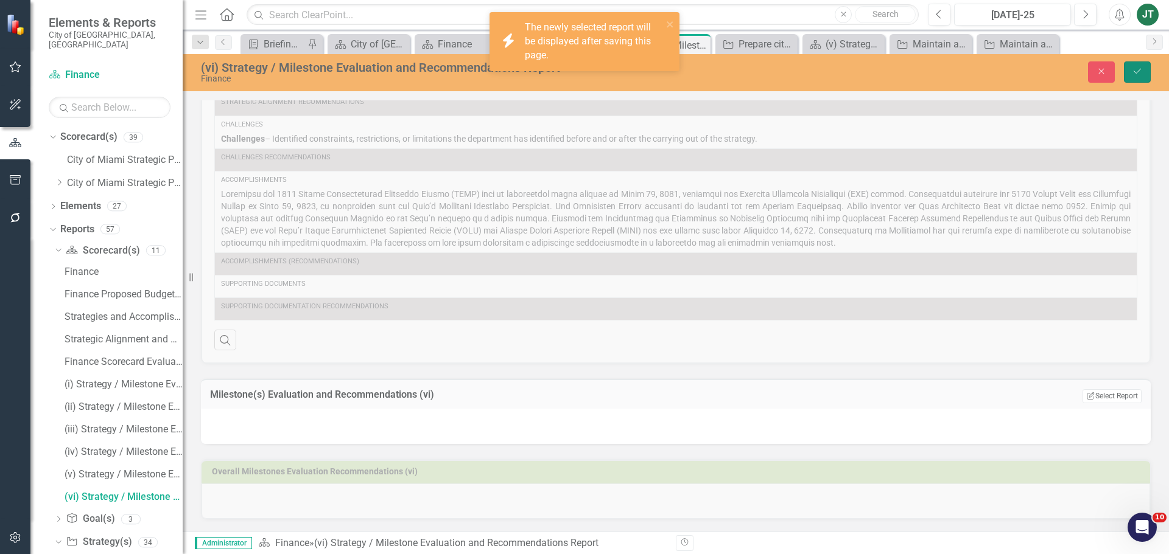
click at [1136, 71] on icon "Save" at bounding box center [1136, 71] width 11 height 9
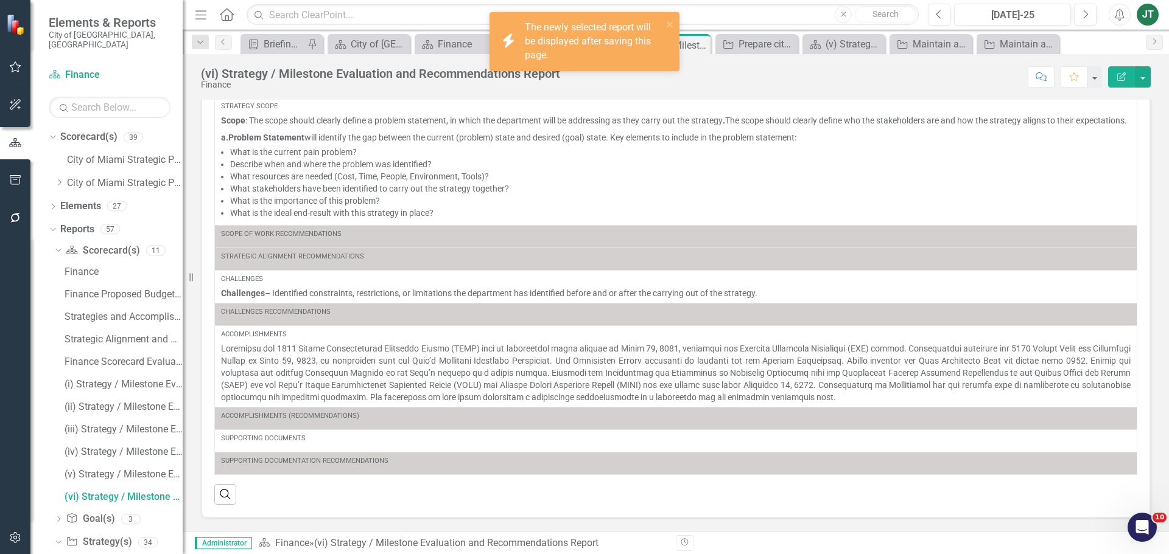
scroll to position [302, 0]
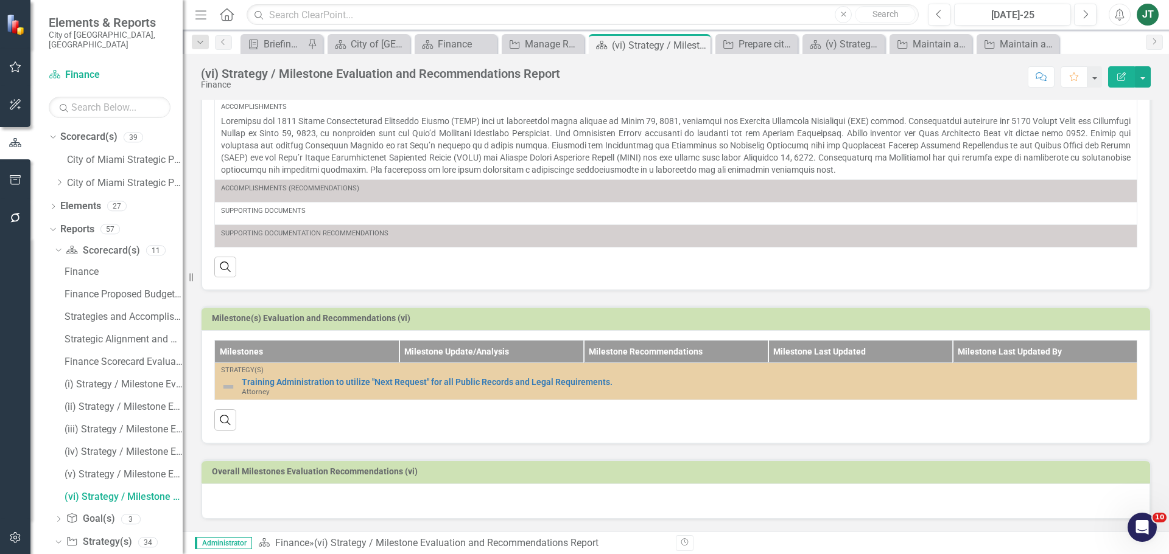
click at [492, 322] on h3 "Milestone(s) Evaluation and Recommendations (vi)" at bounding box center [678, 318] width 932 height 9
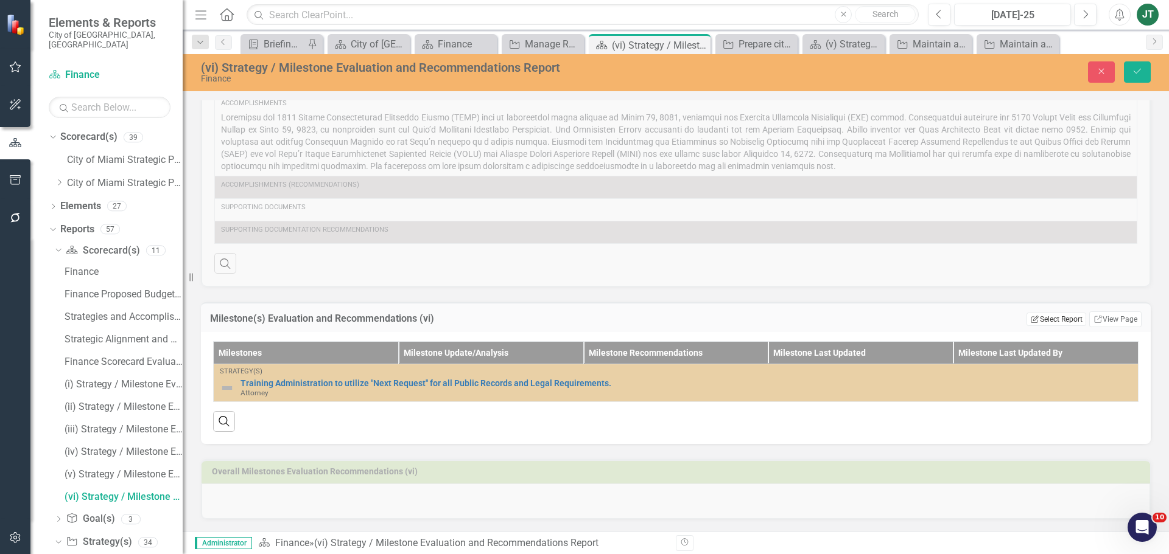
click at [1043, 325] on button "Edit Report Select Report" at bounding box center [1055, 319] width 59 height 13
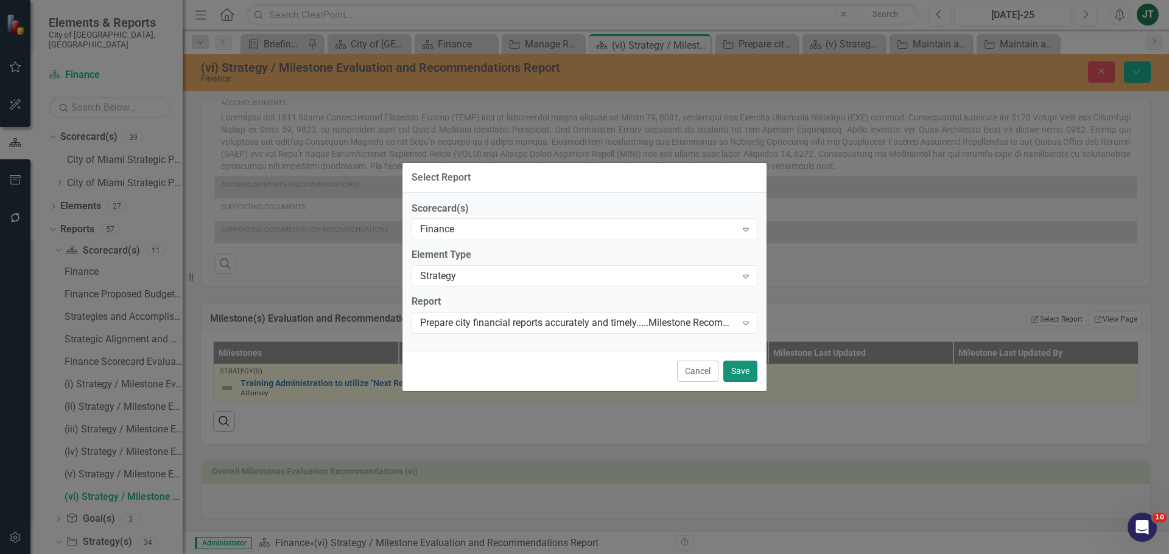
click at [740, 370] on button "Save" at bounding box center [740, 371] width 34 height 21
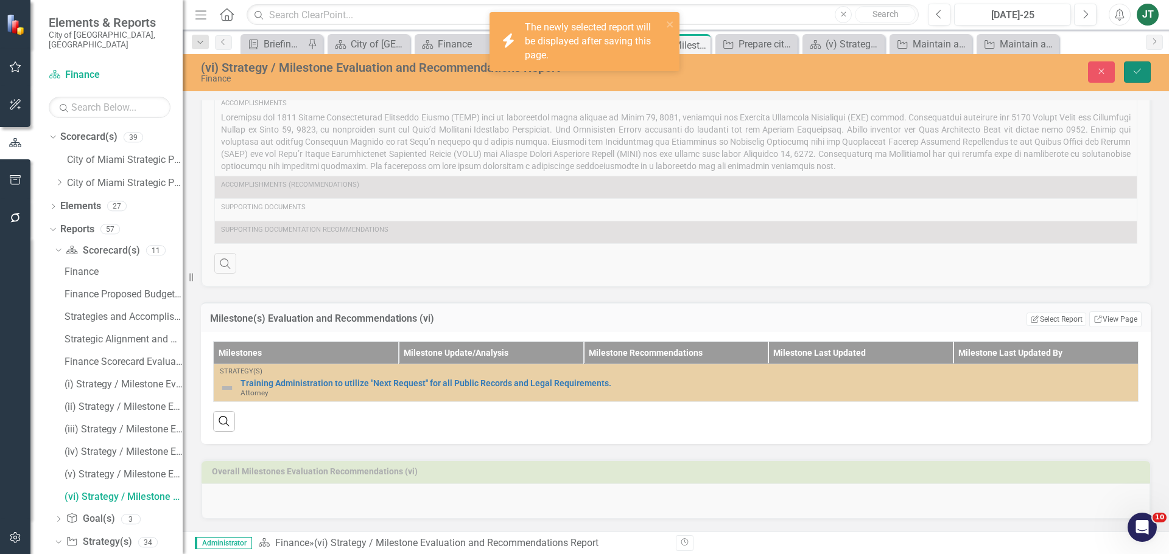
click at [1147, 71] on button "Save" at bounding box center [1136, 71] width 27 height 21
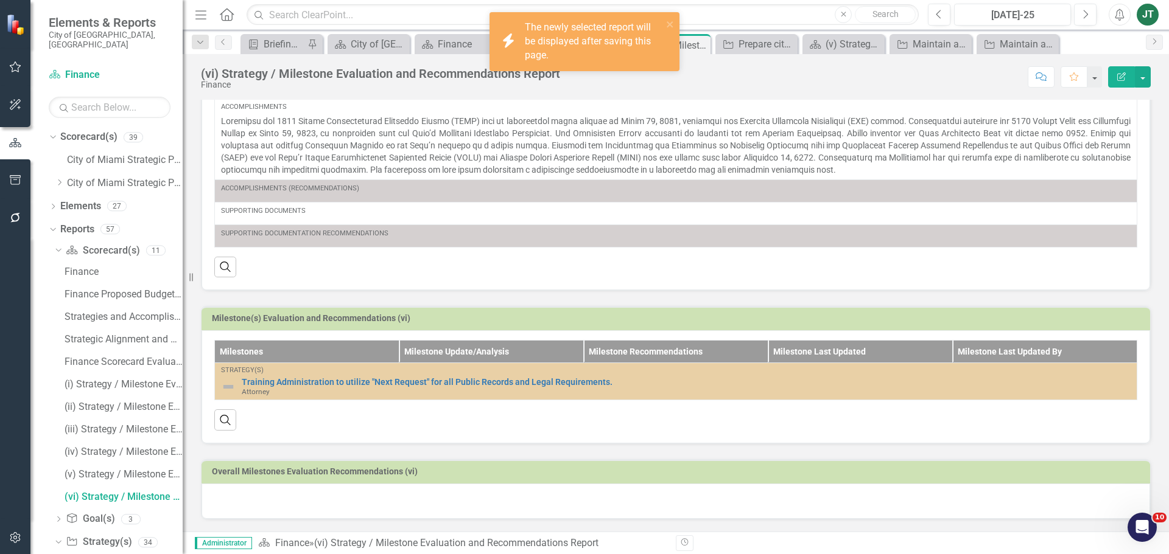
click at [483, 319] on h3 "Milestone(s) Evaluation and Recommendations (vi)" at bounding box center [678, 318] width 932 height 9
drag, startPoint x: 483, startPoint y: 319, endPoint x: 499, endPoint y: 320, distance: 15.8
click at [484, 319] on h3 "Milestone(s) Evaluation and Recommendations (vi)" at bounding box center [678, 318] width 932 height 9
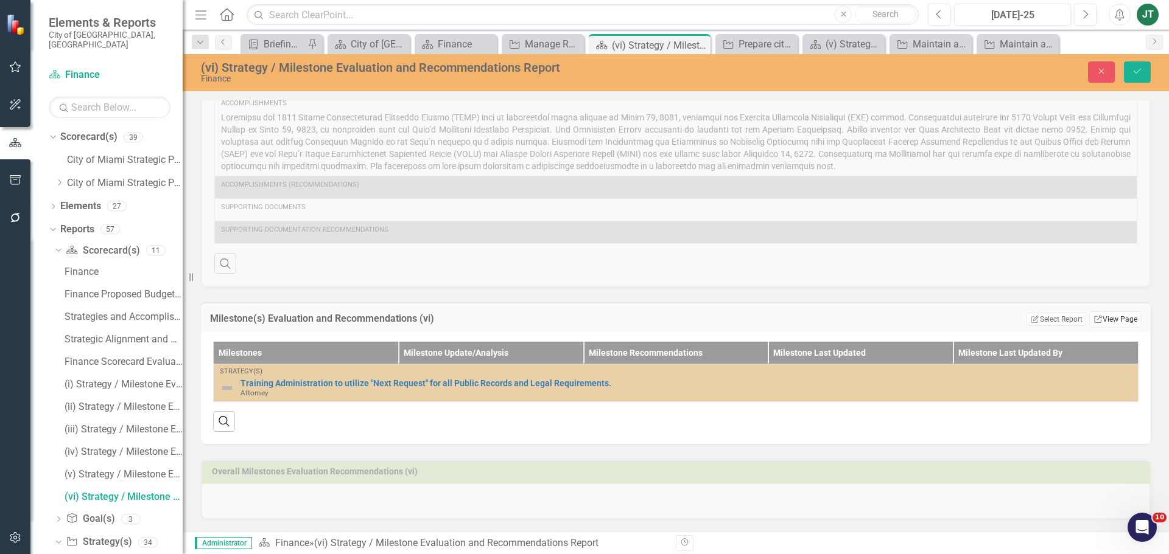
click at [1089, 320] on link "Link View Page" at bounding box center [1115, 320] width 52 height 16
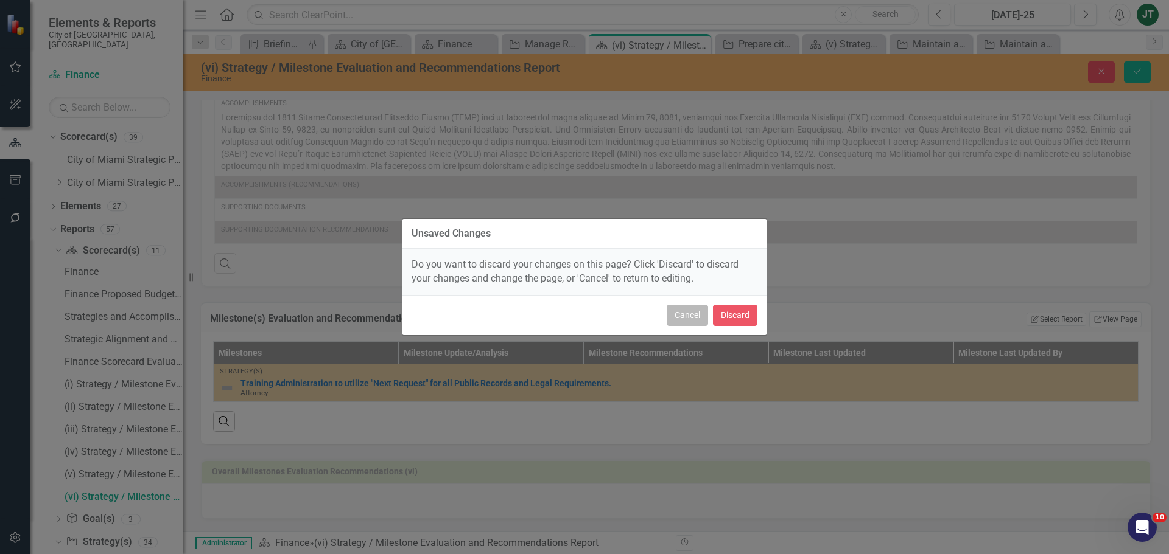
drag, startPoint x: 682, startPoint y: 321, endPoint x: 812, endPoint y: 324, distance: 129.7
click at [683, 321] on button "Cancel" at bounding box center [686, 315] width 41 height 21
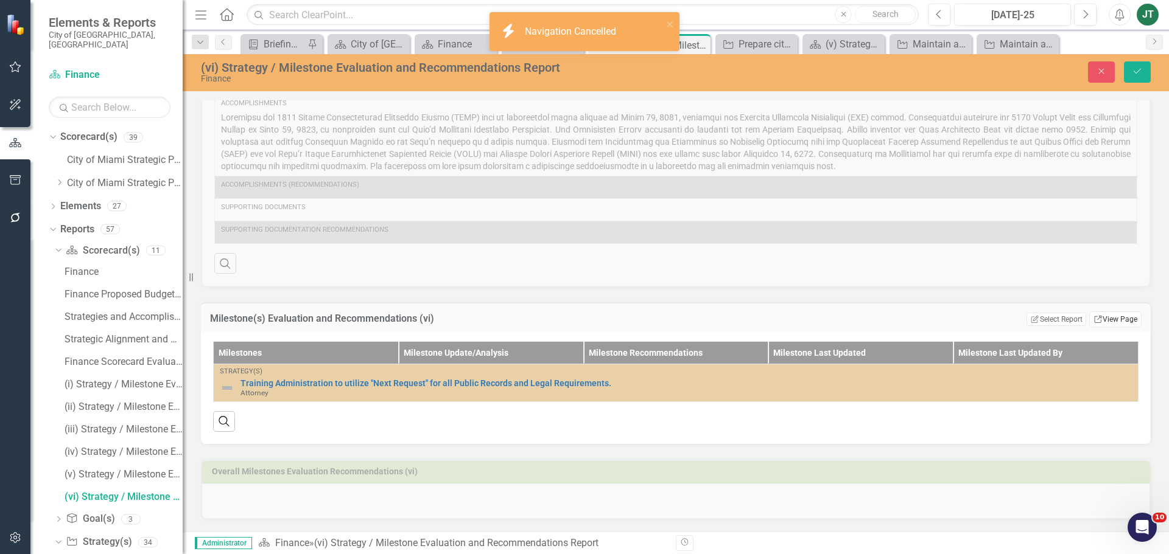
click at [1109, 322] on link "Link View Page" at bounding box center [1115, 320] width 52 height 16
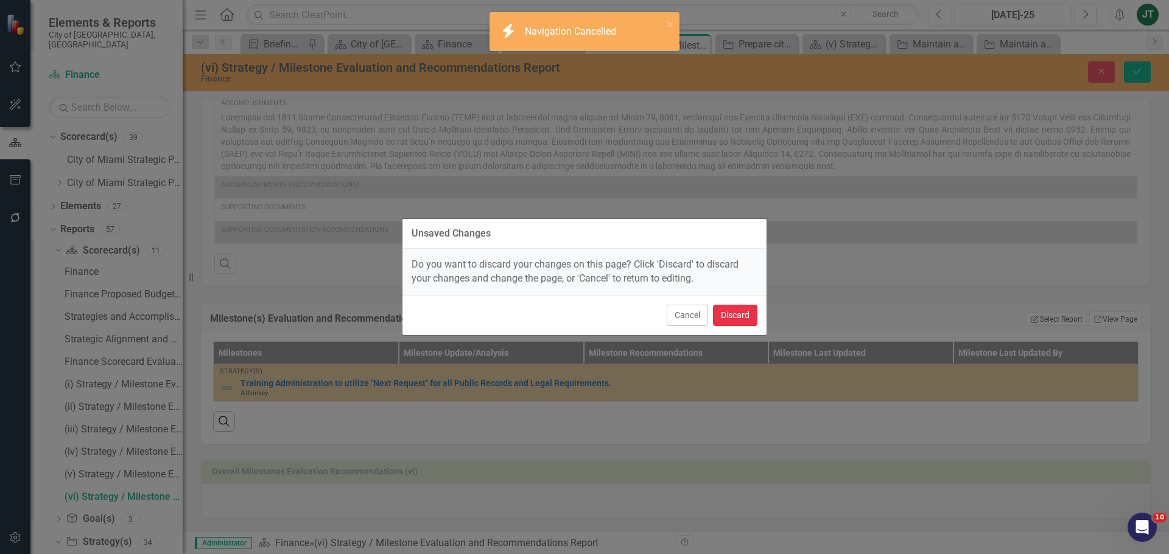
click at [748, 316] on button "Discard" at bounding box center [735, 315] width 44 height 21
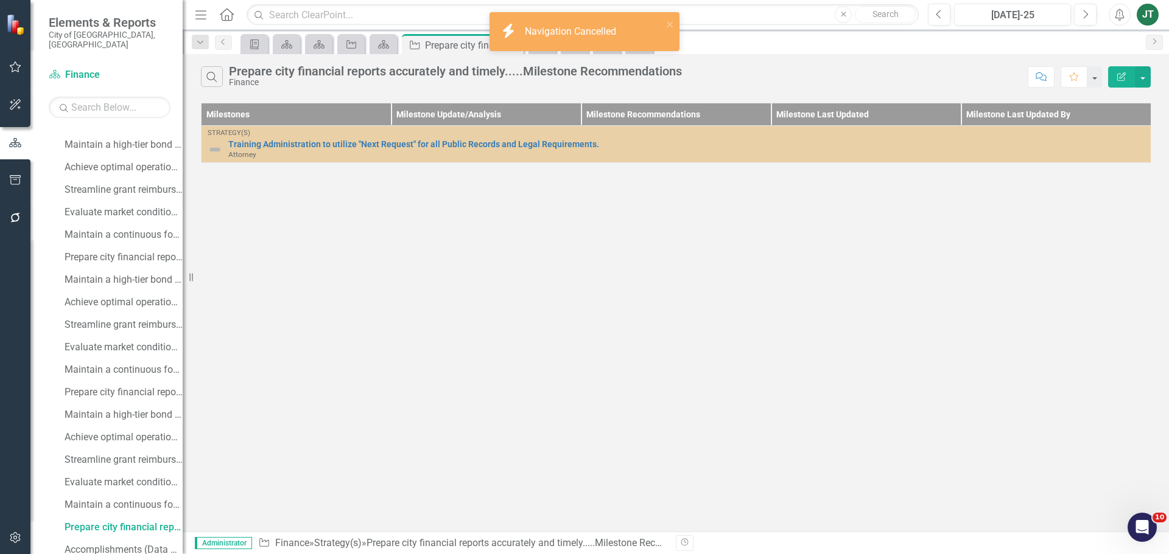
scroll to position [461, 0]
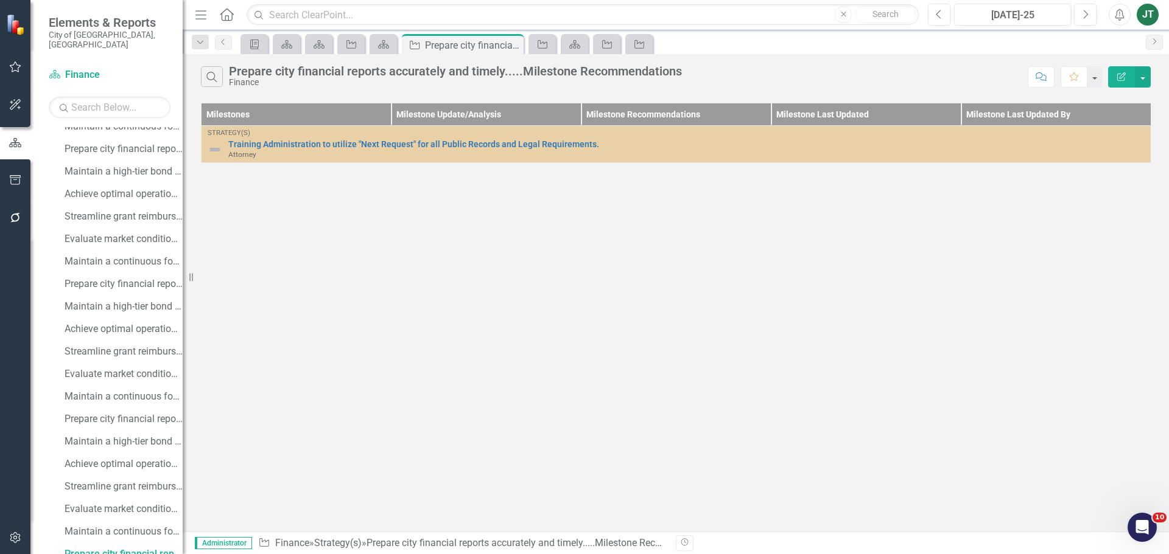
click at [1122, 74] on icon "button" at bounding box center [1121, 76] width 9 height 9
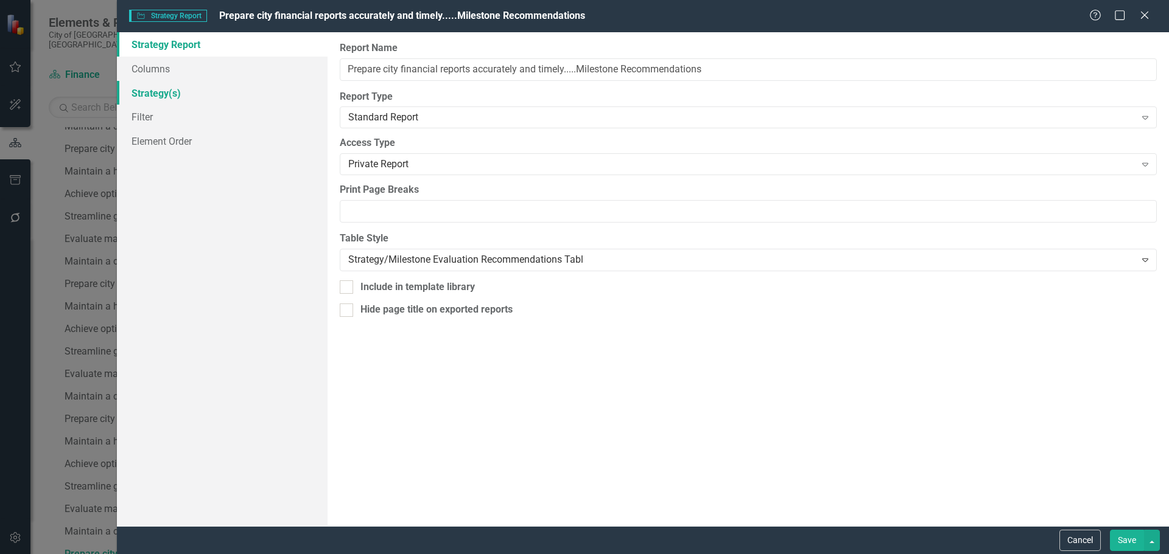
click at [166, 92] on link "Strategy(s)" at bounding box center [222, 93] width 211 height 24
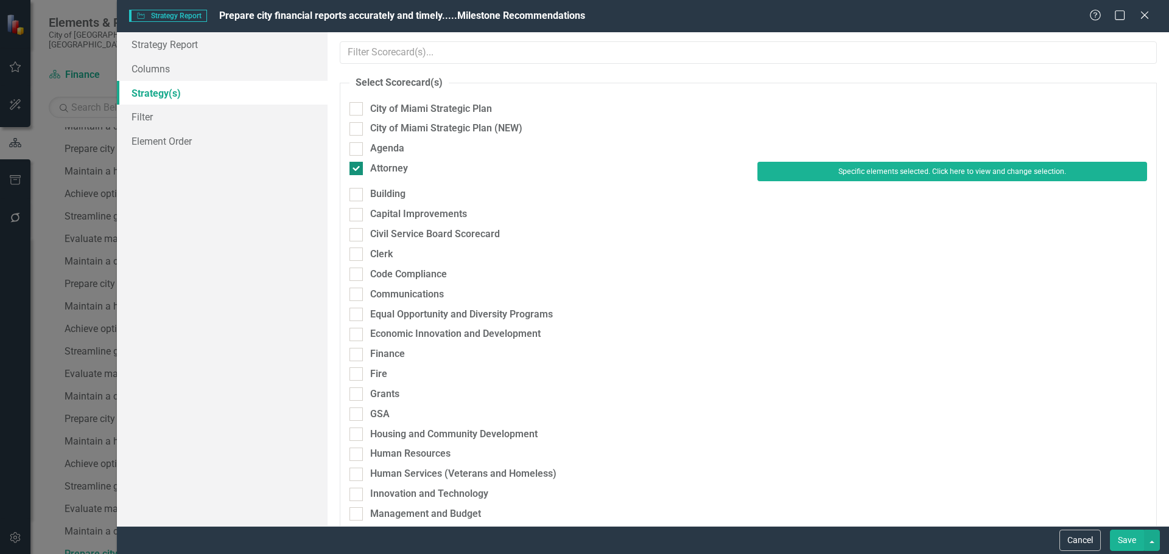
click at [377, 166] on div "Attorney" at bounding box center [389, 169] width 38 height 14
click at [357, 166] on input "Attorney" at bounding box center [353, 166] width 8 height 8
checkbox input "false"
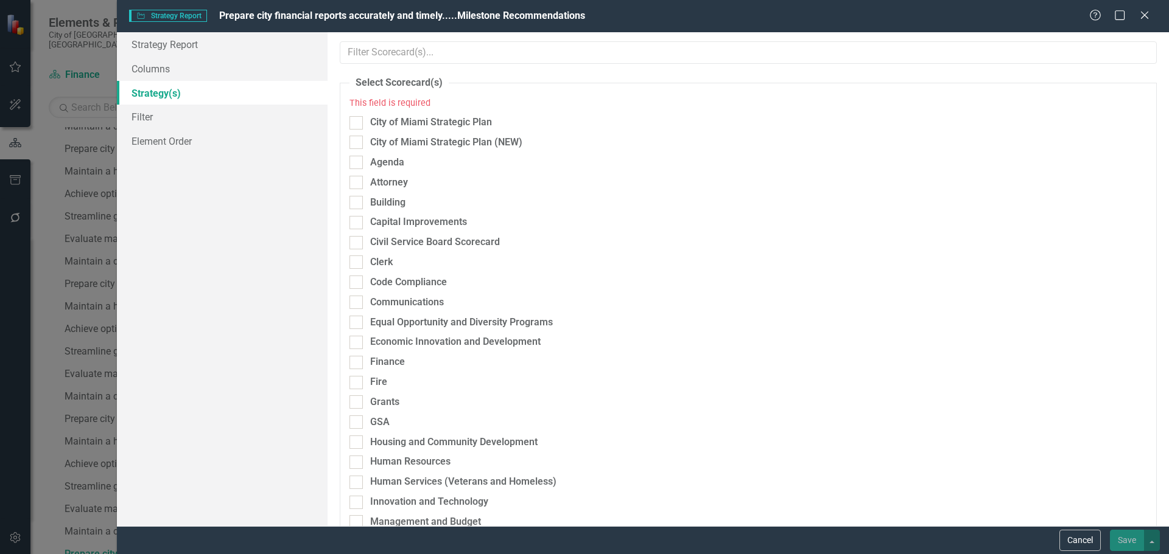
drag, startPoint x: 389, startPoint y: 358, endPoint x: 399, endPoint y: 356, distance: 9.9
click at [390, 358] on div "Finance" at bounding box center [387, 362] width 35 height 14
click at [357, 358] on input "Finance" at bounding box center [353, 360] width 8 height 8
checkbox input "true"
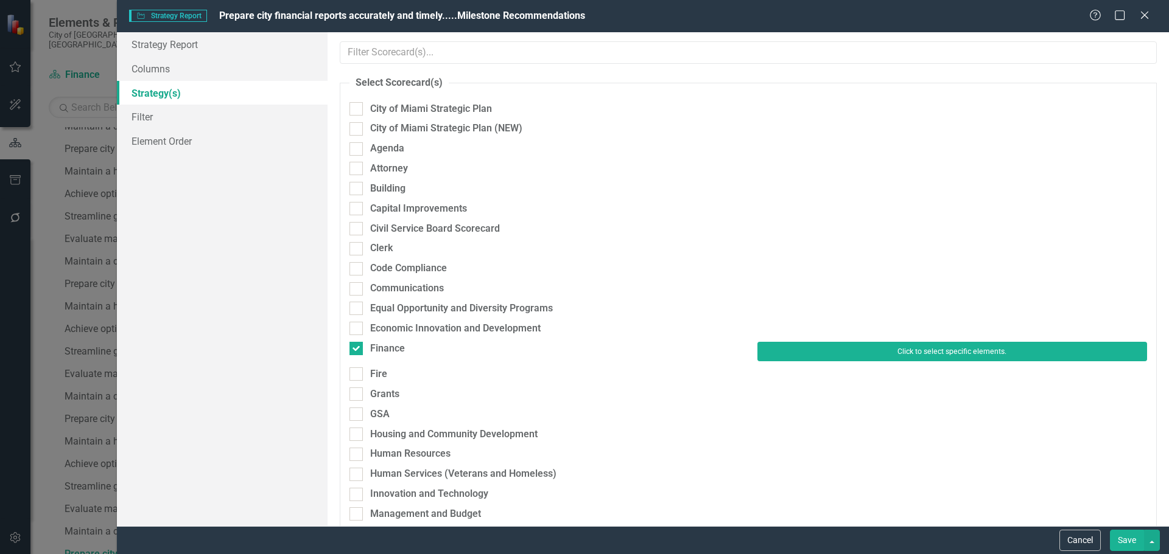
click at [814, 355] on button "Click to select specific elements." at bounding box center [952, 351] width 390 height 19
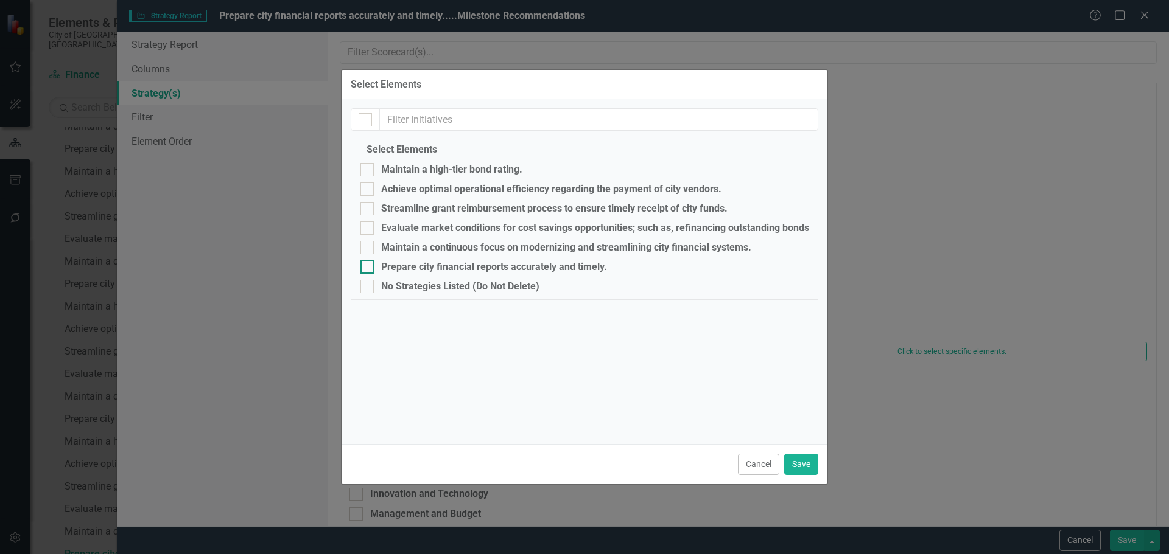
click at [456, 267] on div "Prepare city financial reports accurately and timely." at bounding box center [494, 267] width 226 height 11
click at [368, 267] on input "Prepare city financial reports accurately and timely." at bounding box center [364, 264] width 8 height 8
checkbox input "true"
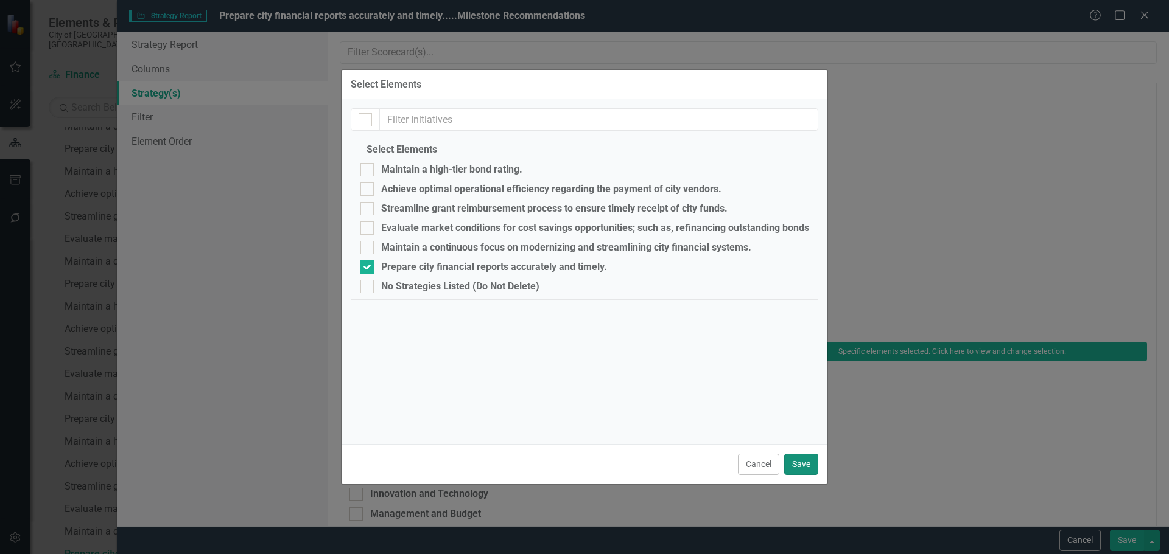
click at [809, 460] on button "Save" at bounding box center [801, 464] width 34 height 21
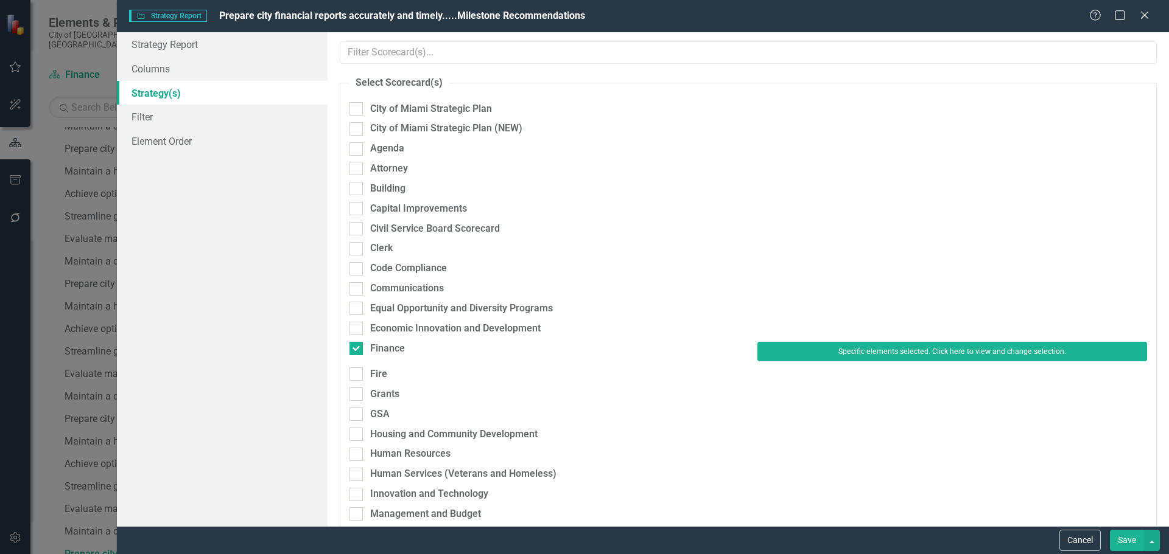
click at [1121, 538] on button "Save" at bounding box center [1126, 540] width 34 height 21
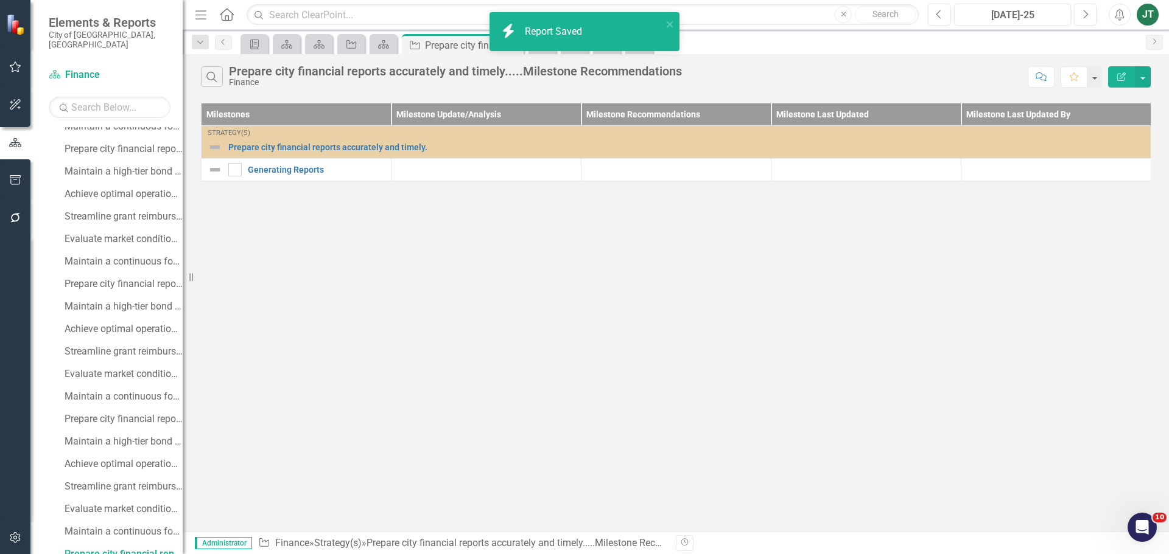
click at [302, 255] on div "Search Prepare city financial reports accurately and timely.....Milestone Recom…" at bounding box center [676, 293] width 986 height 478
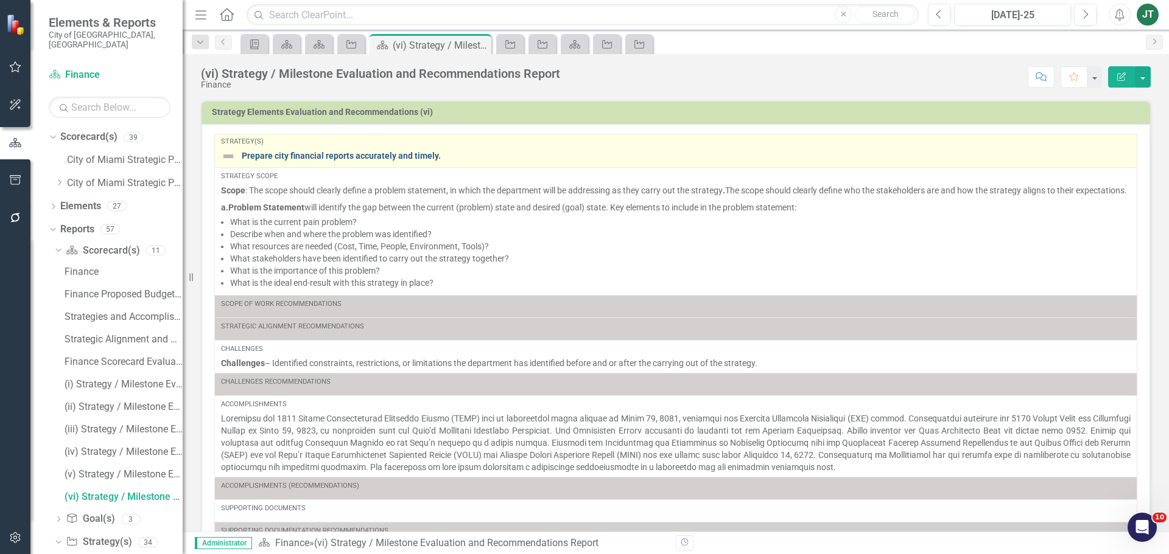
click at [452, 152] on link "Prepare city financial reports accurately and timely." at bounding box center [686, 156] width 889 height 9
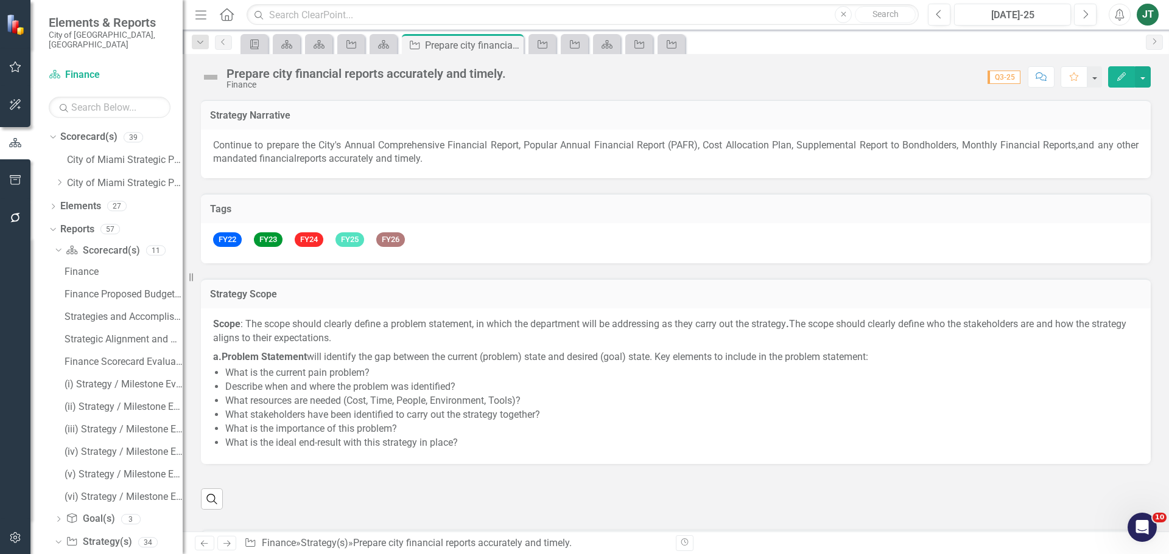
click at [382, 81] on div "Finance" at bounding box center [365, 84] width 279 height 9
click at [383, 74] on div "Prepare city financial reports accurately and timely." at bounding box center [365, 73] width 279 height 13
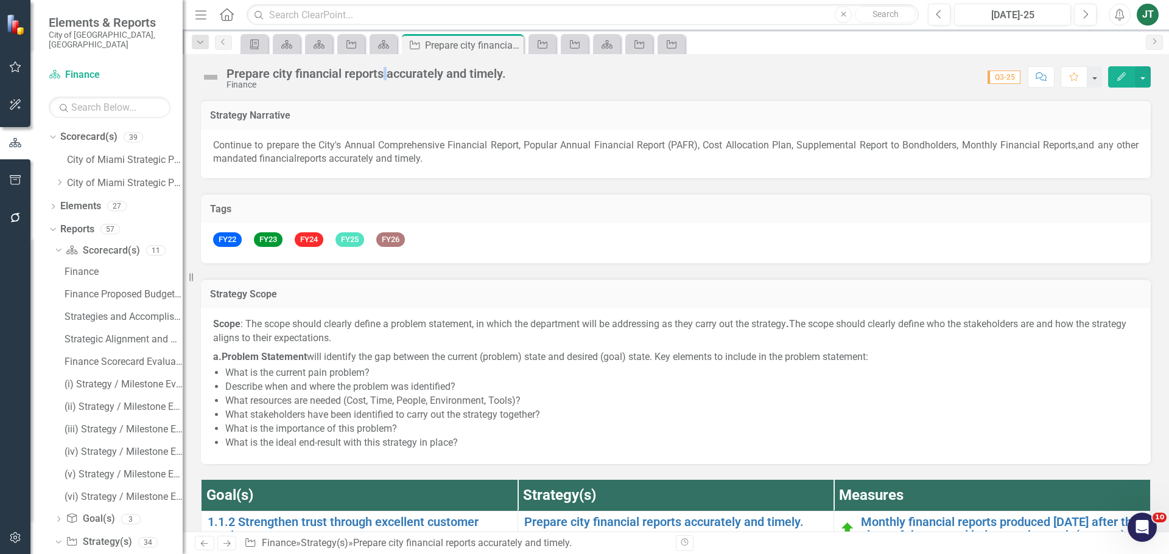
click at [383, 74] on div "Prepare city financial reports accurately and timely." at bounding box center [365, 73] width 279 height 13
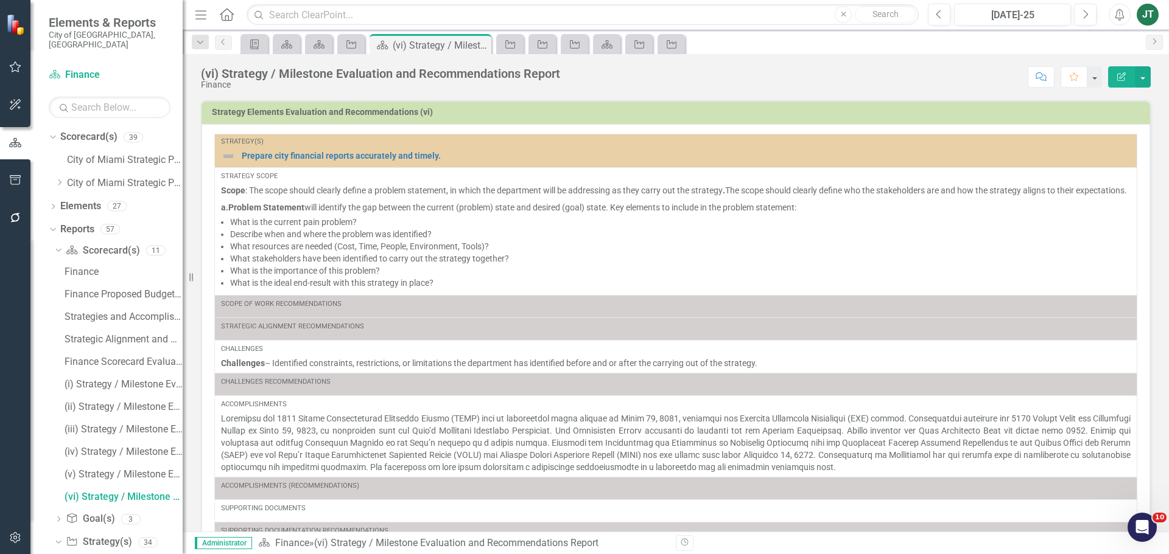
click at [290, 69] on div "(vi) Strategy / Milestone Evaluation and Recommendations Report" at bounding box center [380, 73] width 359 height 13
click at [354, 70] on div "(vi) Strategy / Milestone Evaluation and Recommendations Report" at bounding box center [380, 73] width 359 height 13
click at [1120, 75] on icon "Edit Report" at bounding box center [1121, 76] width 11 height 9
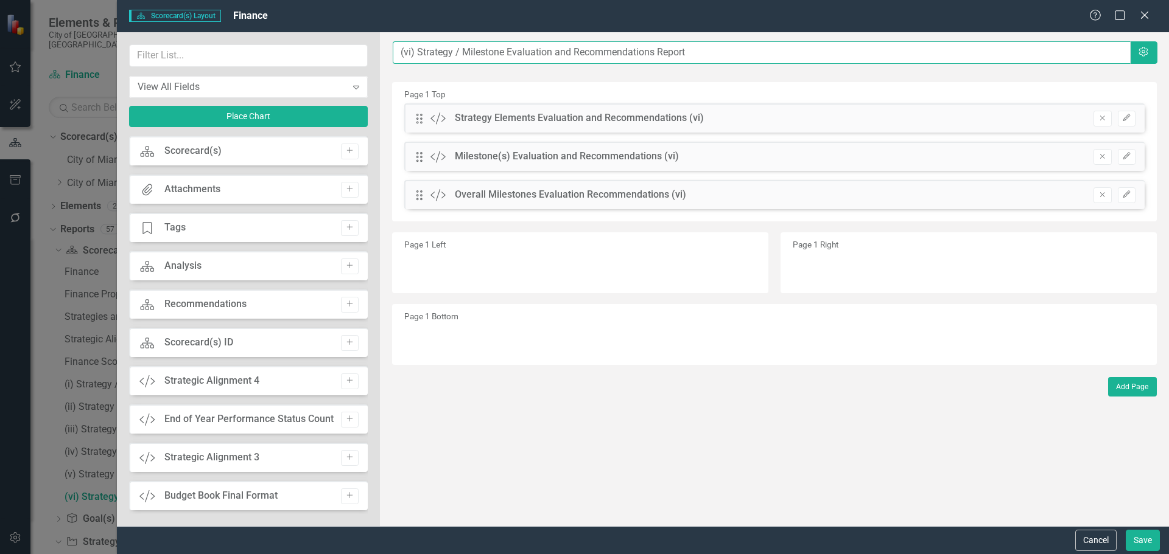
click at [401, 53] on input "(vi) Strategy / Milestone Evaluation and Recommendations Report" at bounding box center [762, 52] width 738 height 23
click at [396, 50] on input "(vi) Strategy / Milestone Evaluation and Recommendations Report" at bounding box center [762, 52] width 738 height 23
paste input "Prepare city financial reports accurately and timely."
type input "Prepare city financial reports accurately and timely.....(vi) Strategy / Milest…"
click at [1147, 540] on button "Save" at bounding box center [1142, 540] width 34 height 21
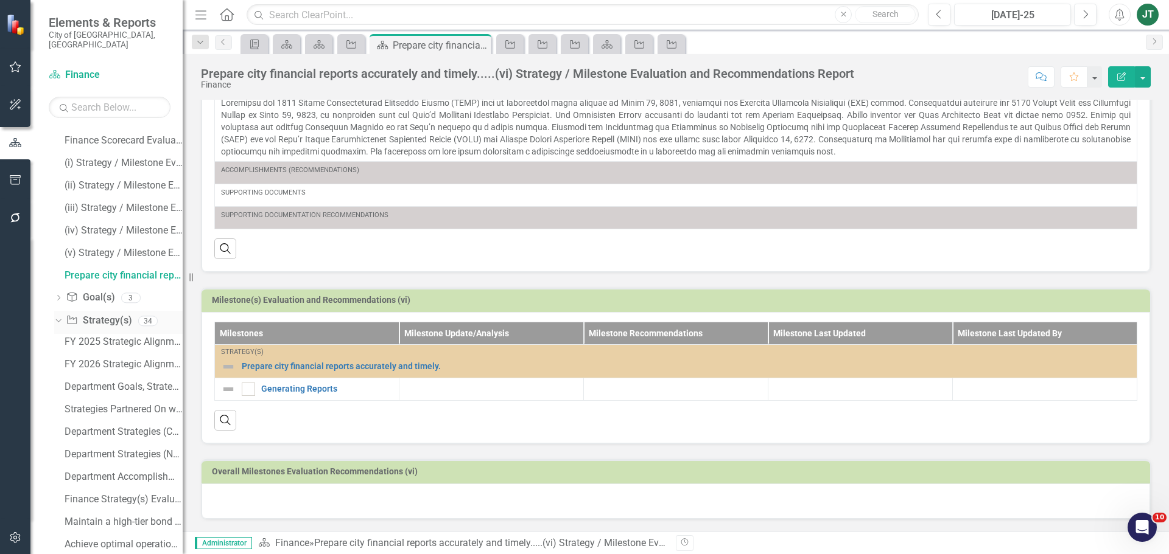
scroll to position [183, 0]
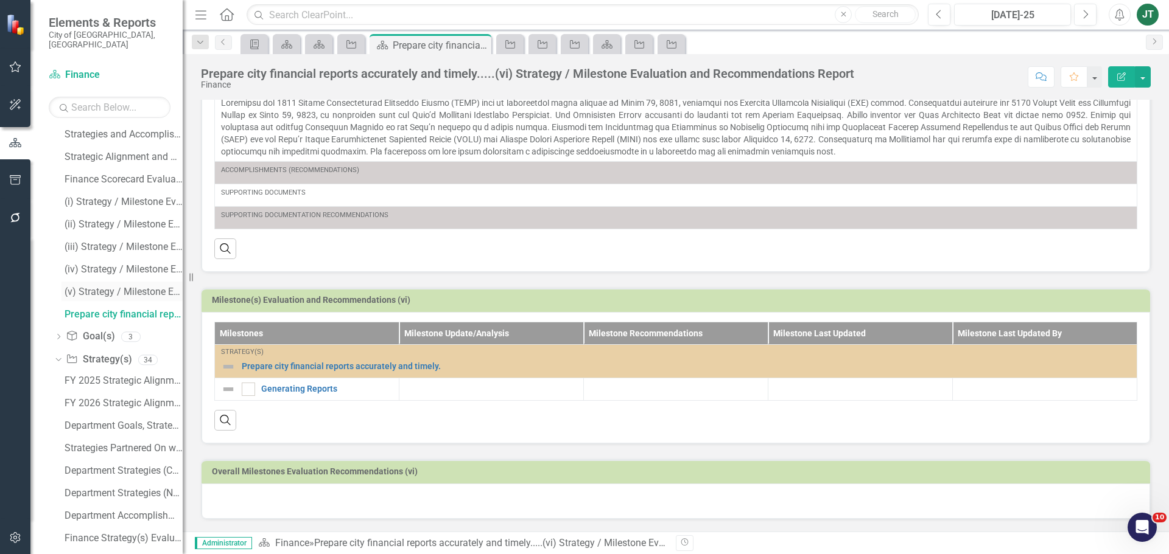
click at [101, 287] on div "(v) Strategy / Milestone Evaluation and Recommendation Report" at bounding box center [124, 292] width 118 height 11
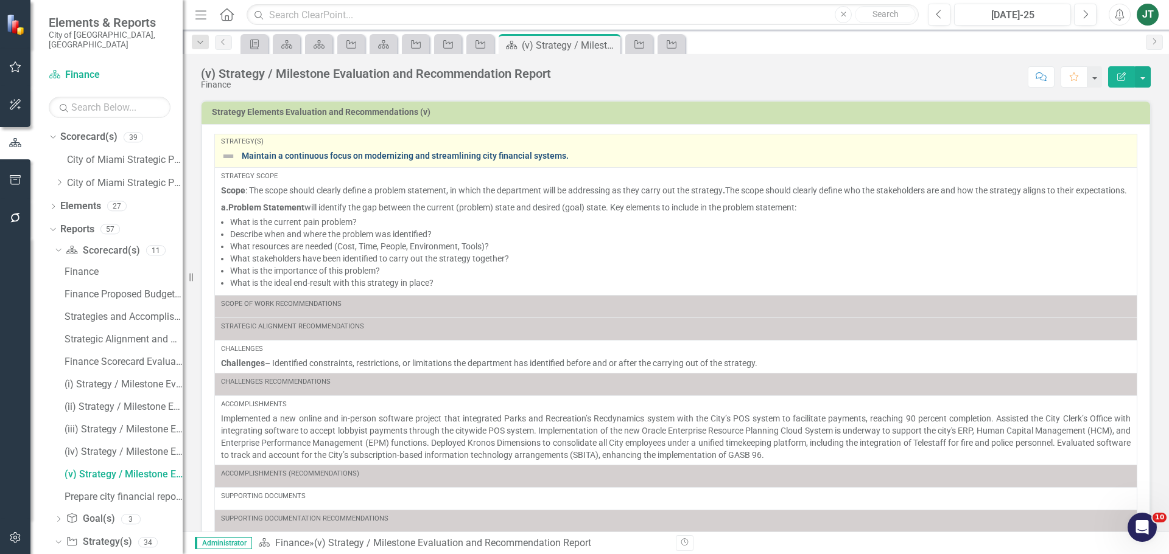
click at [336, 155] on link "Maintain a continuous focus on modernizing and streamlining city financial syst…" at bounding box center [686, 156] width 889 height 9
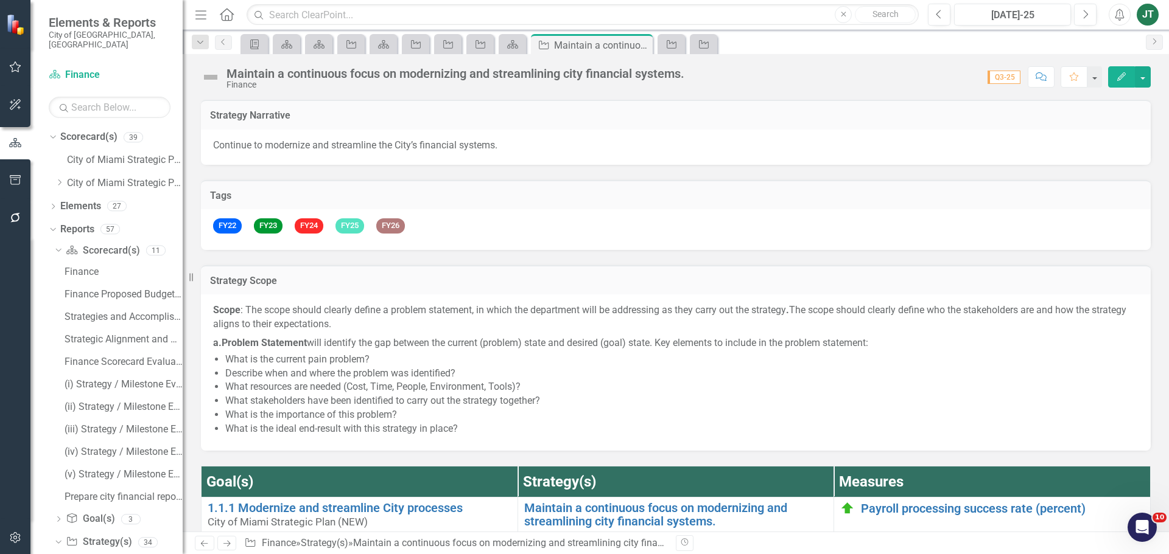
click at [508, 73] on div "Maintain a continuous focus on modernizing and streamlining city financial syst…" at bounding box center [455, 73] width 458 height 13
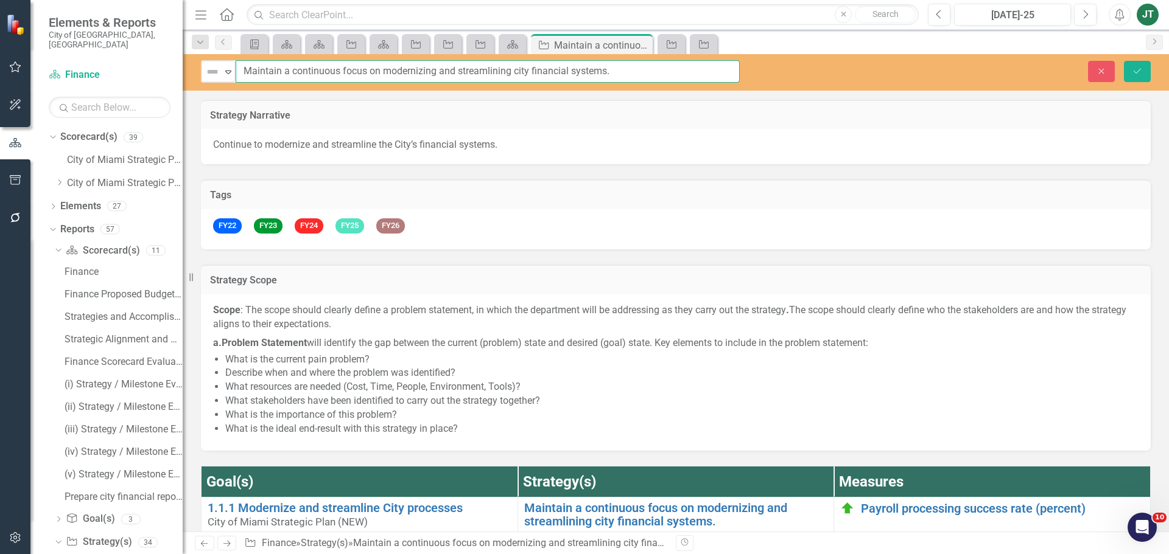
drag, startPoint x: 455, startPoint y: 68, endPoint x: 190, endPoint y: 59, distance: 264.9
click at [178, 59] on div "Elements & Reports City of [GEOGRAPHIC_DATA], [GEOGRAPHIC_DATA] Scorecard(s) Fi…" at bounding box center [584, 277] width 1169 height 554
click at [1097, 69] on icon "Close" at bounding box center [1100, 71] width 11 height 9
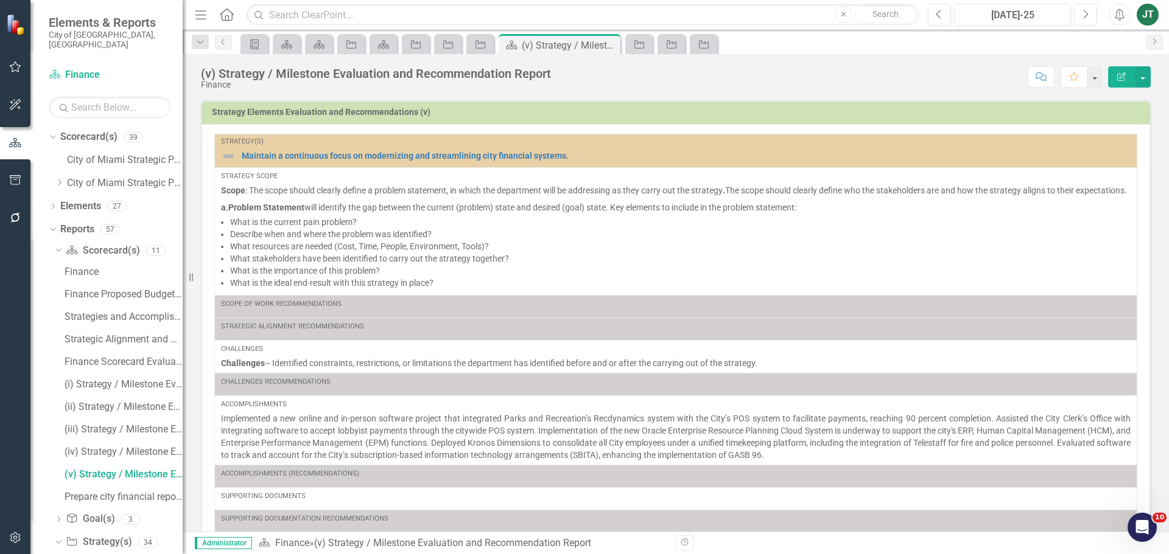
click at [1112, 71] on button "Edit Report" at bounding box center [1121, 76] width 27 height 21
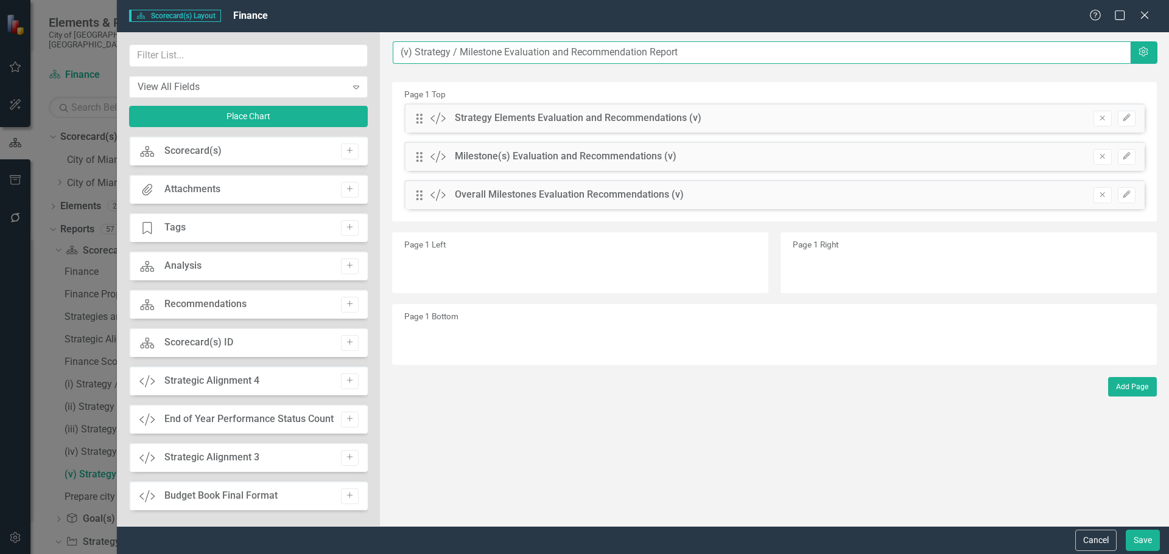
click at [397, 51] on input "(v) Strategy / Milestone Evaluation and Recommendation Report" at bounding box center [762, 52] width 738 height 23
paste input "Maintain a continuous focus on modernizing and"
type input "Maintain a continuous focus on modernizing and....(v) Strategy / Milestone Eval…"
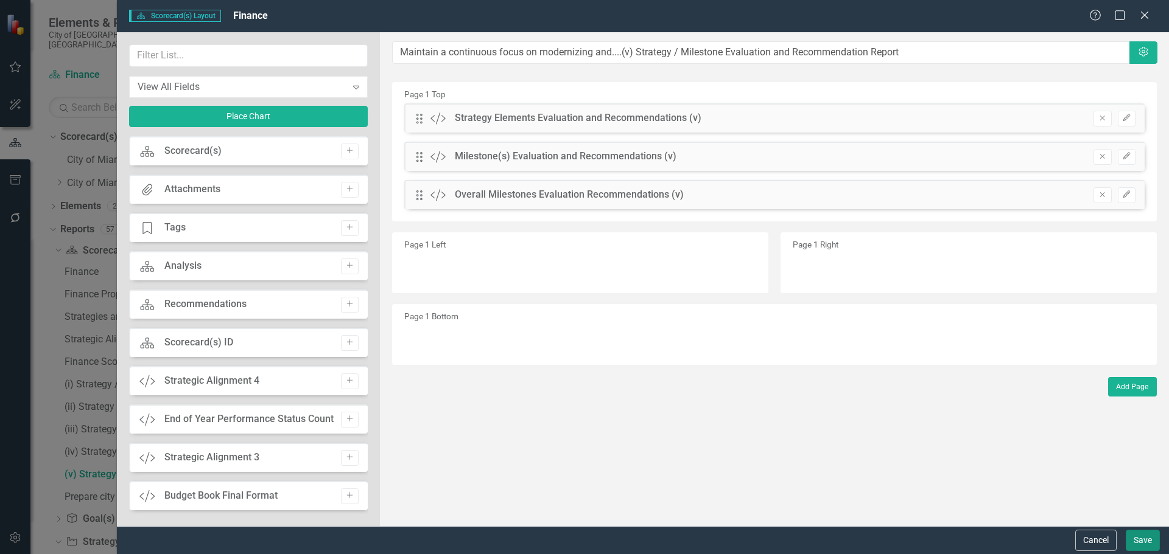
click at [1140, 540] on button "Save" at bounding box center [1142, 540] width 34 height 21
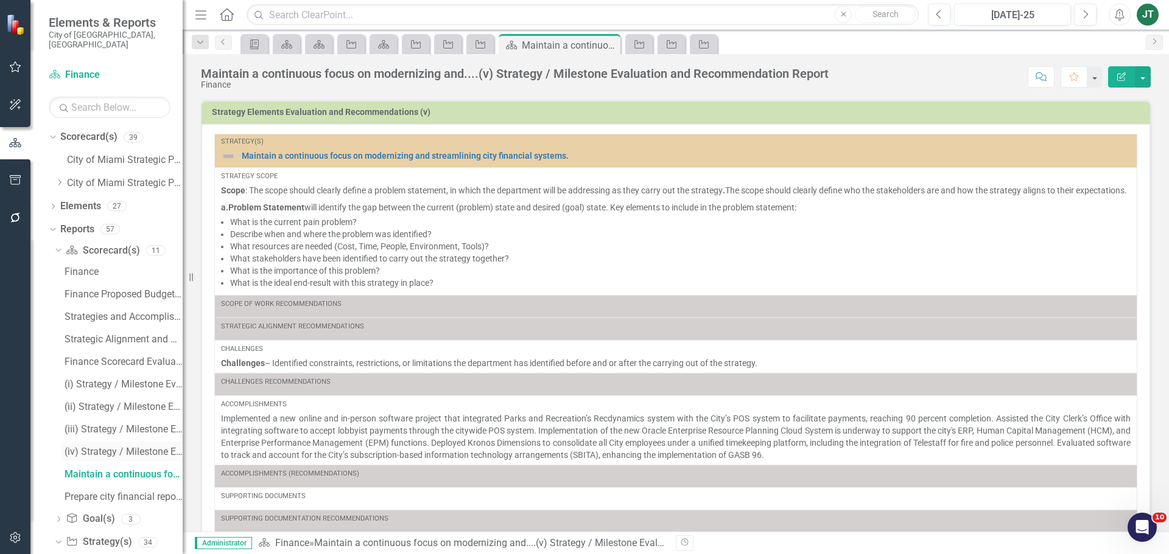
click at [103, 447] on div "(iv) Strategy / Milestone Evaluation and Recommendation Report" at bounding box center [124, 452] width 118 height 11
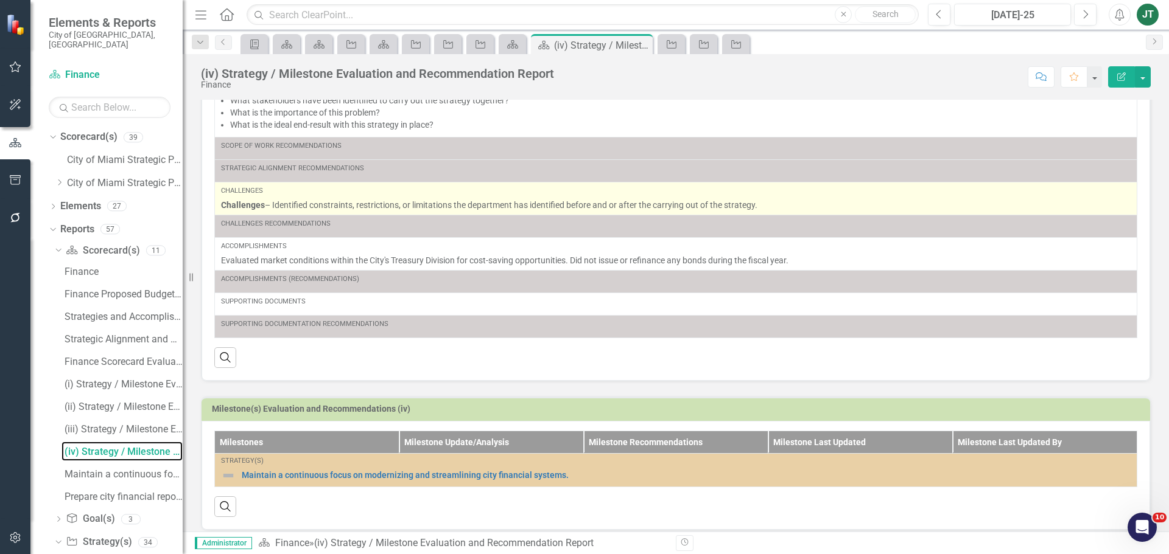
scroll to position [181, 0]
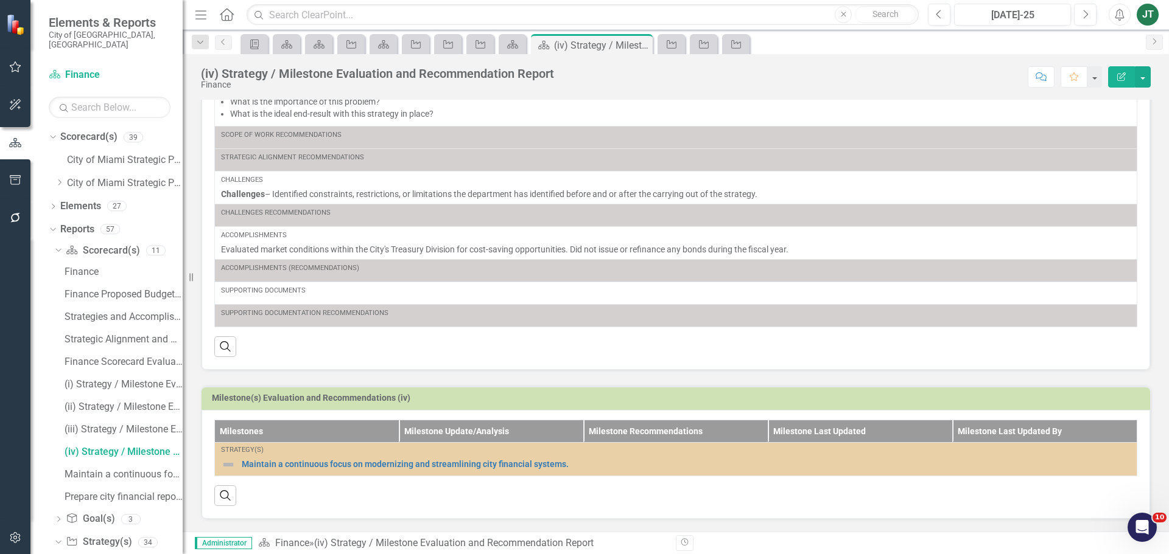
click at [726, 406] on td "Milestone(s) Evaluation and Recommendations (iv)" at bounding box center [678, 400] width 932 height 18
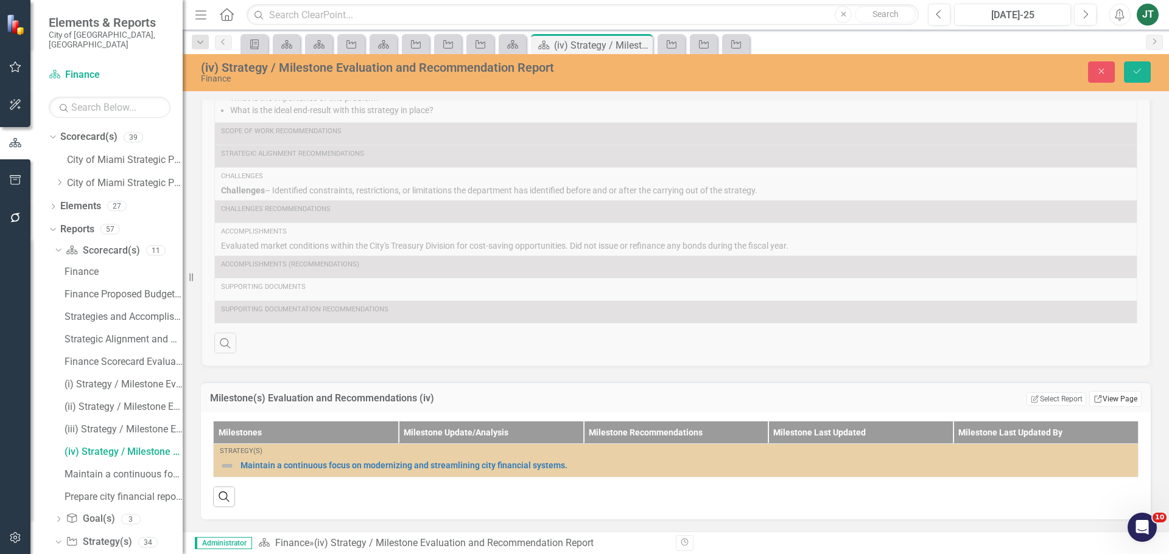
click at [1093, 403] on icon "Link" at bounding box center [1097, 399] width 9 height 7
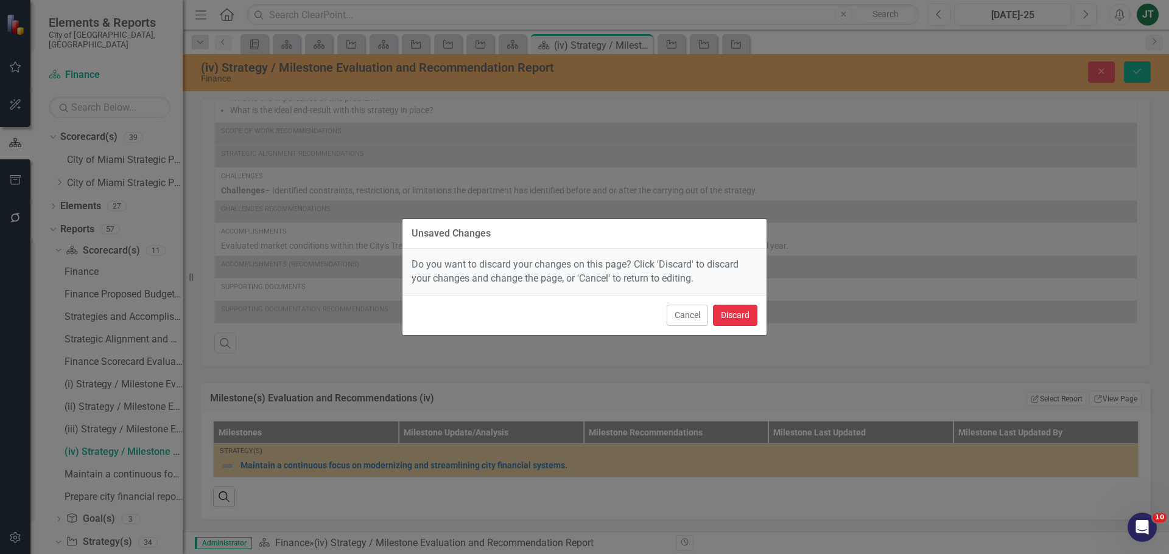
click at [733, 318] on button "Discard" at bounding box center [735, 315] width 44 height 21
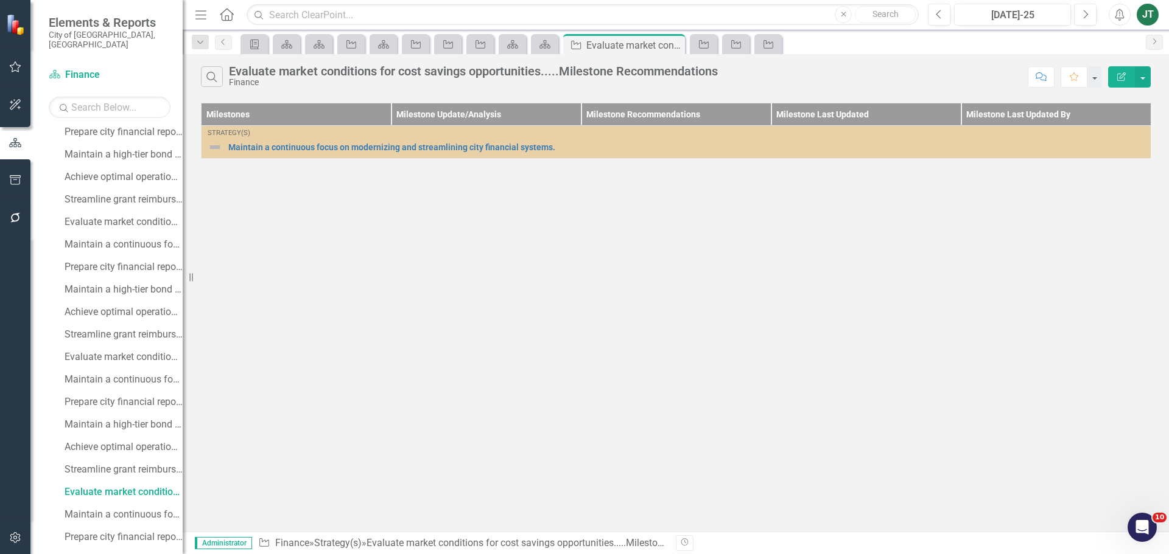
scroll to position [416, 0]
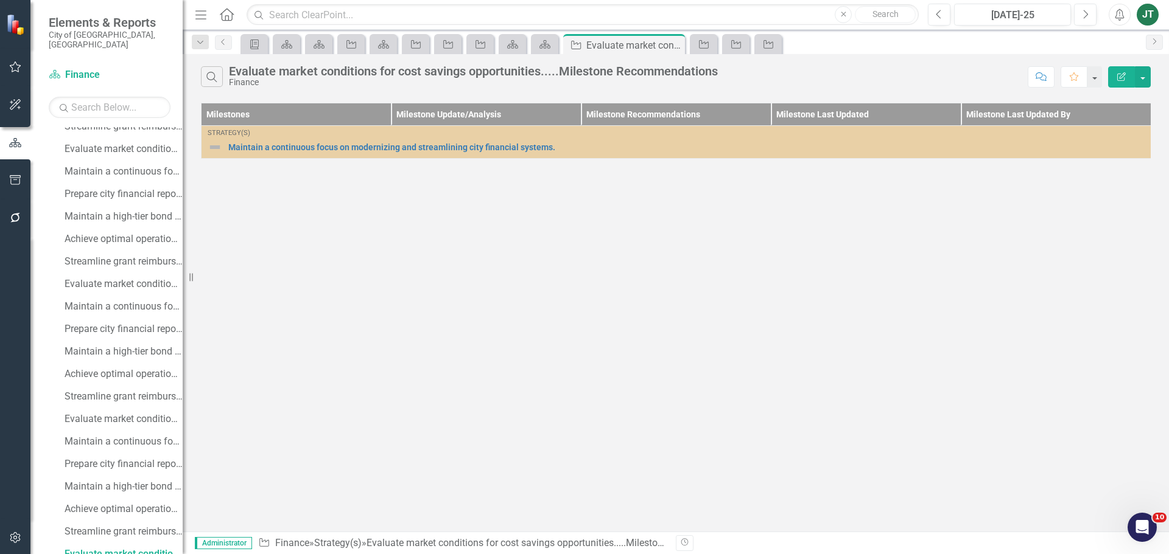
click at [1121, 71] on button "Edit Report" at bounding box center [1121, 76] width 27 height 21
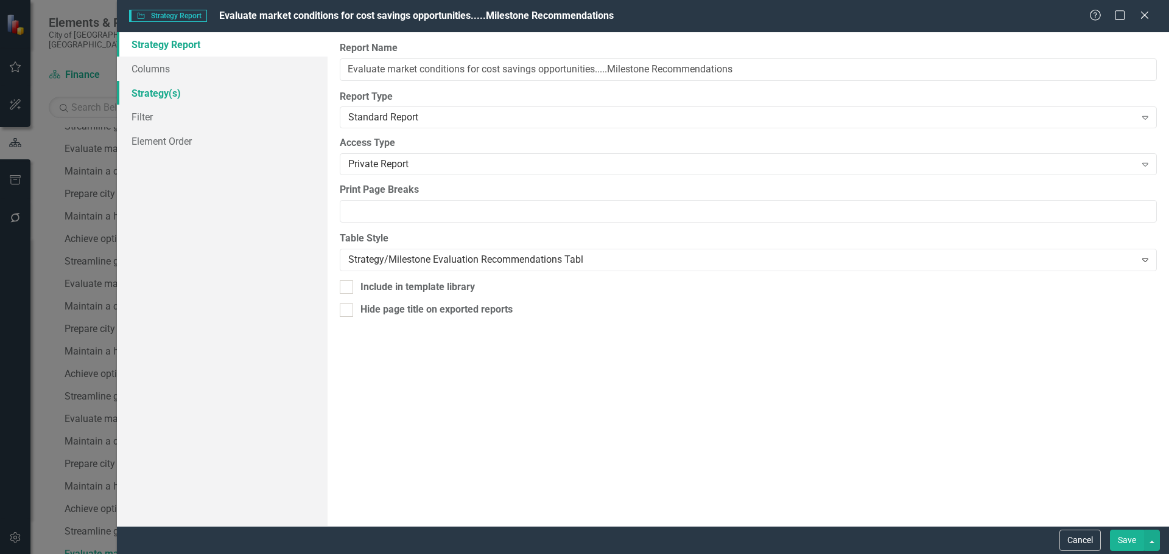
click at [158, 90] on link "Strategy(s)" at bounding box center [222, 93] width 211 height 24
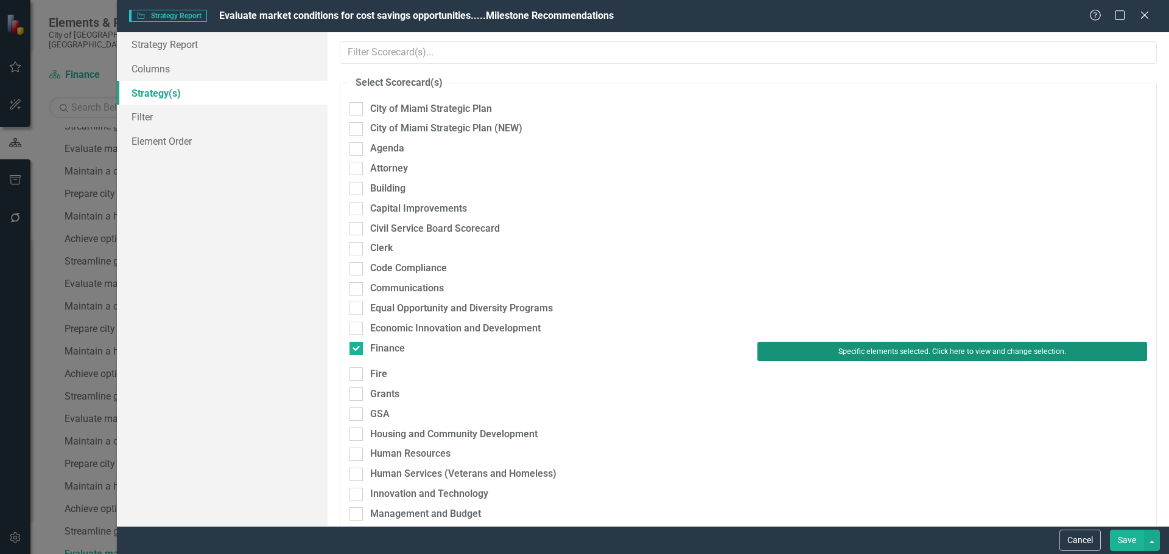
click at [799, 352] on button "Specific elements selected. Click here to view and change selection." at bounding box center [952, 351] width 390 height 19
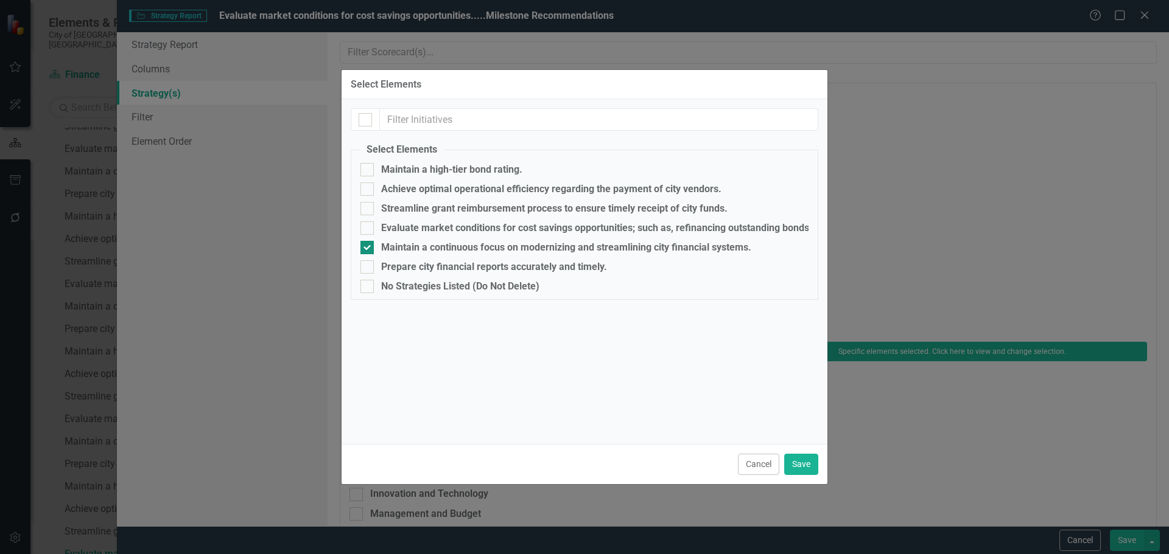
click at [402, 248] on div "Maintain a continuous focus on modernizing and streamlining city financial syst…" at bounding box center [566, 247] width 370 height 11
click at [368, 248] on input "Maintain a continuous focus on modernizing and streamlining city financial syst…" at bounding box center [364, 245] width 8 height 8
checkbox input "false"
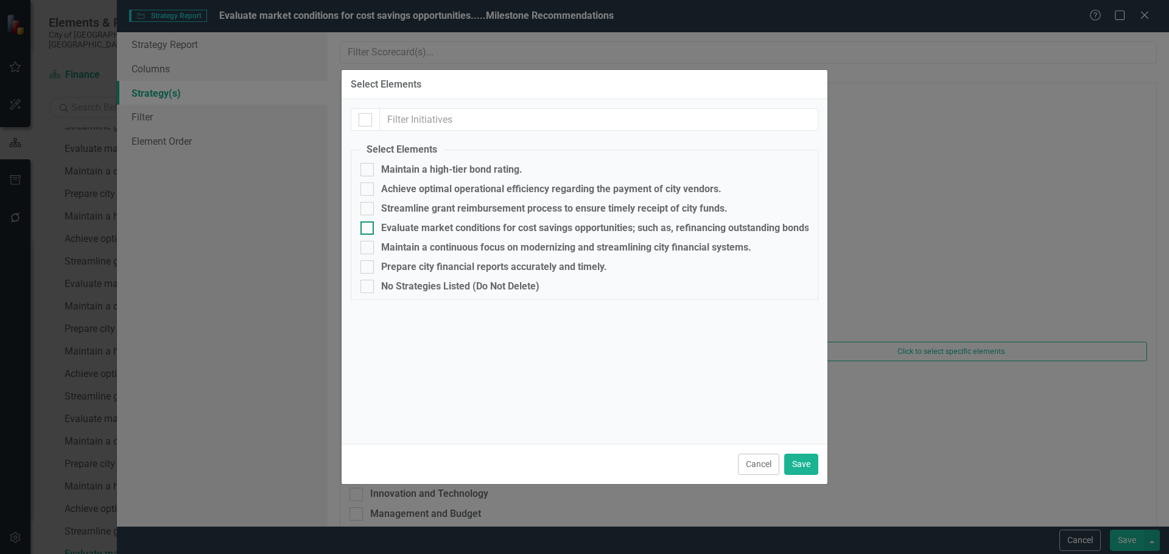
click at [399, 226] on div "Evaluate market conditions for cost savings opportunities; such as, refinancing…" at bounding box center [733, 228] width 704 height 11
click at [368, 226] on input "Evaluate market conditions for cost savings opportunities; such as, refinancing…" at bounding box center [364, 226] width 8 height 8
checkbox input "true"
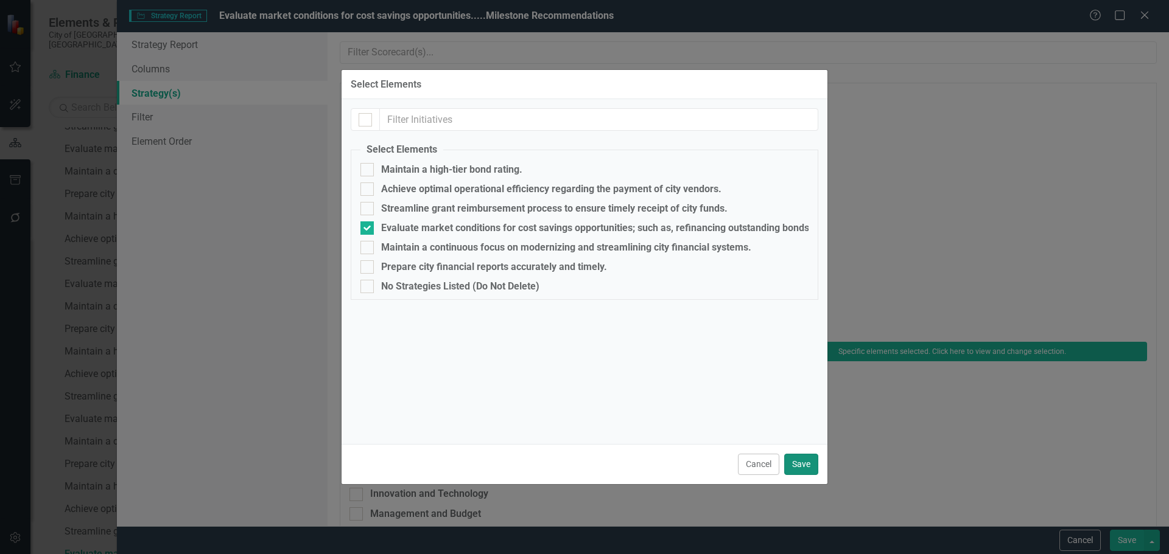
drag, startPoint x: 789, startPoint y: 459, endPoint x: 803, endPoint y: 464, distance: 14.6
click at [789, 461] on button "Save" at bounding box center [801, 464] width 34 height 21
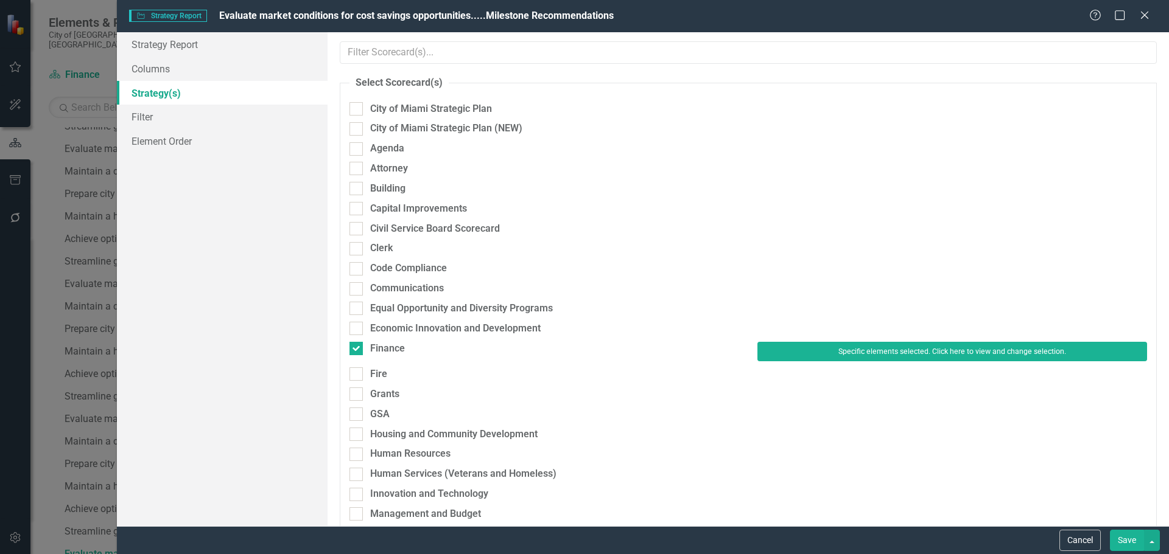
click at [1121, 533] on button "Save" at bounding box center [1126, 540] width 34 height 21
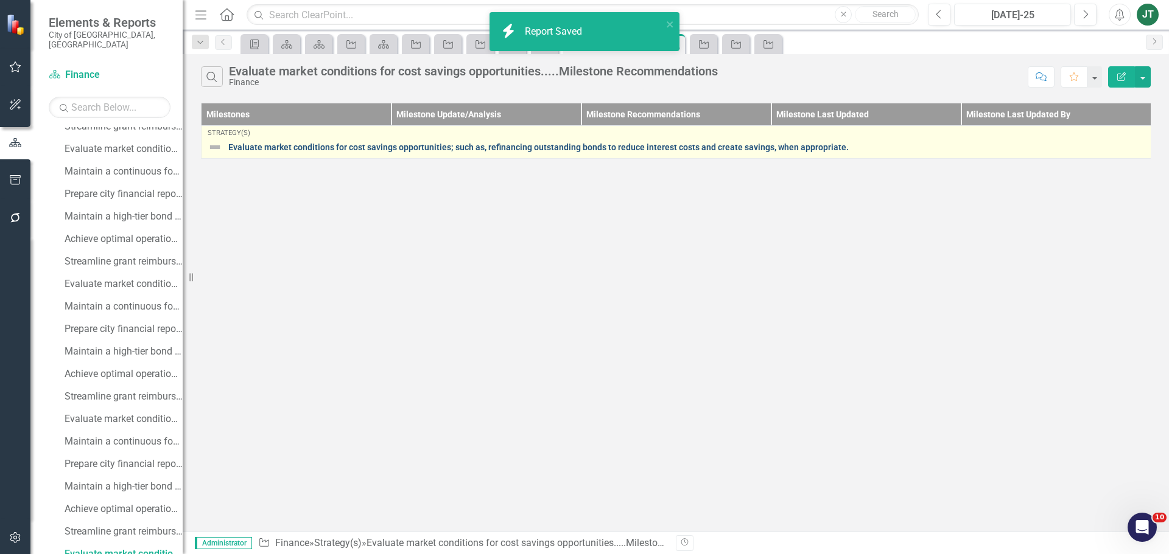
click at [308, 148] on link "Evaluate market conditions for cost savings opportunities; such as, refinancing…" at bounding box center [686, 147] width 916 height 9
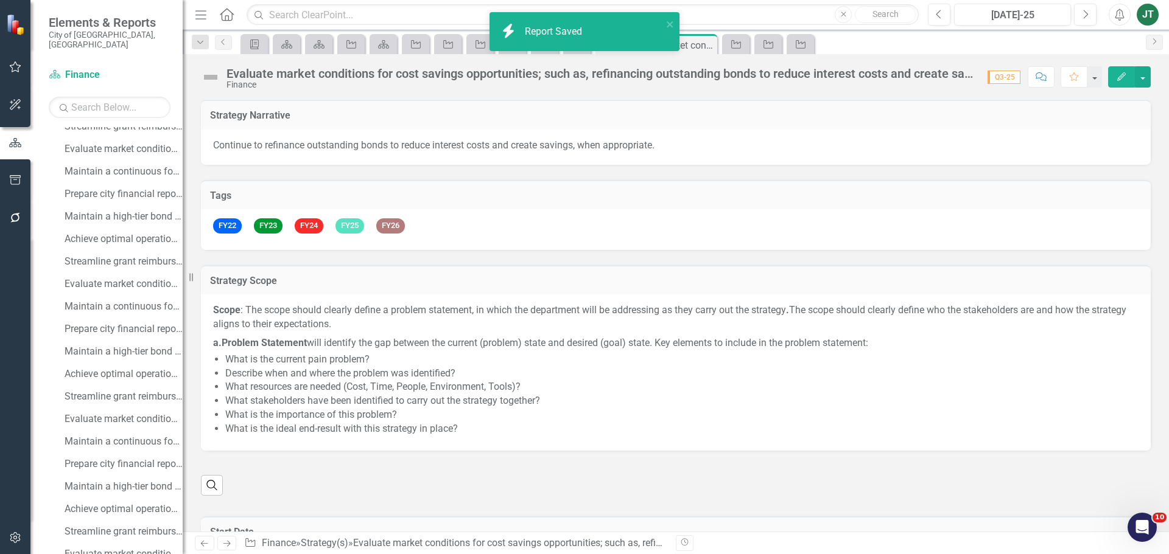
click at [379, 74] on div "Evaluate market conditions for cost savings opportunities; such as, refinancing…" at bounding box center [600, 73] width 749 height 13
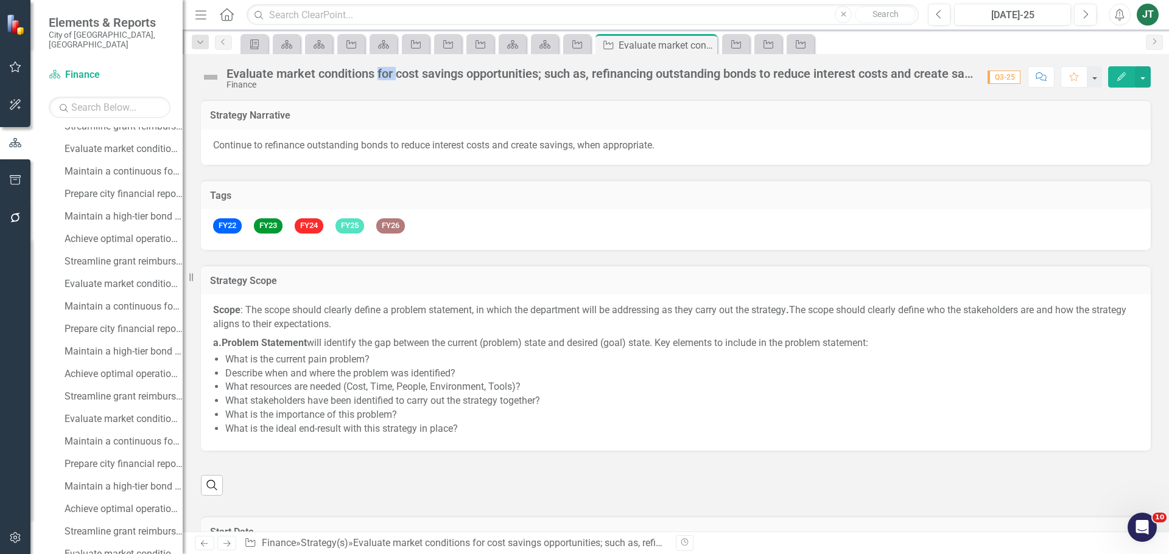
click at [379, 74] on div "Evaluate market conditions for cost savings opportunities; such as, refinancing…" at bounding box center [600, 73] width 749 height 13
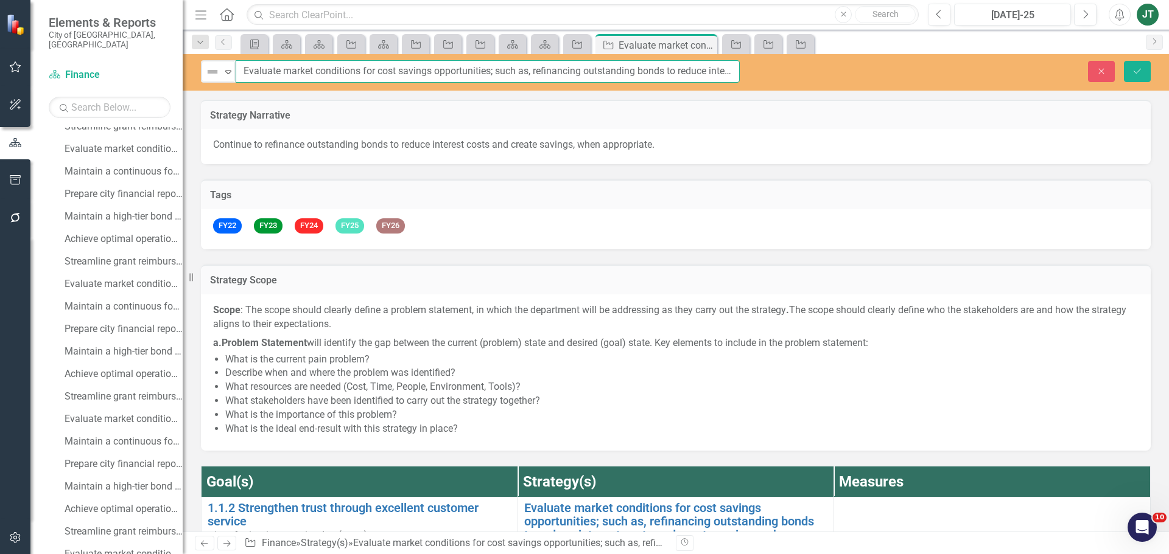
click at [472, 74] on input "Evaluate market conditions for cost savings opportunities; such as, refinancing…" at bounding box center [488, 71] width 504 height 23
drag, startPoint x: 492, startPoint y: 69, endPoint x: 231, endPoint y: 75, distance: 260.6
click at [231, 75] on div "Not Defined Expand Evaluate market conditions for cost savings opportunities; s…" at bounding box center [470, 71] width 539 height 23
click at [1105, 75] on icon "Close" at bounding box center [1100, 71] width 11 height 9
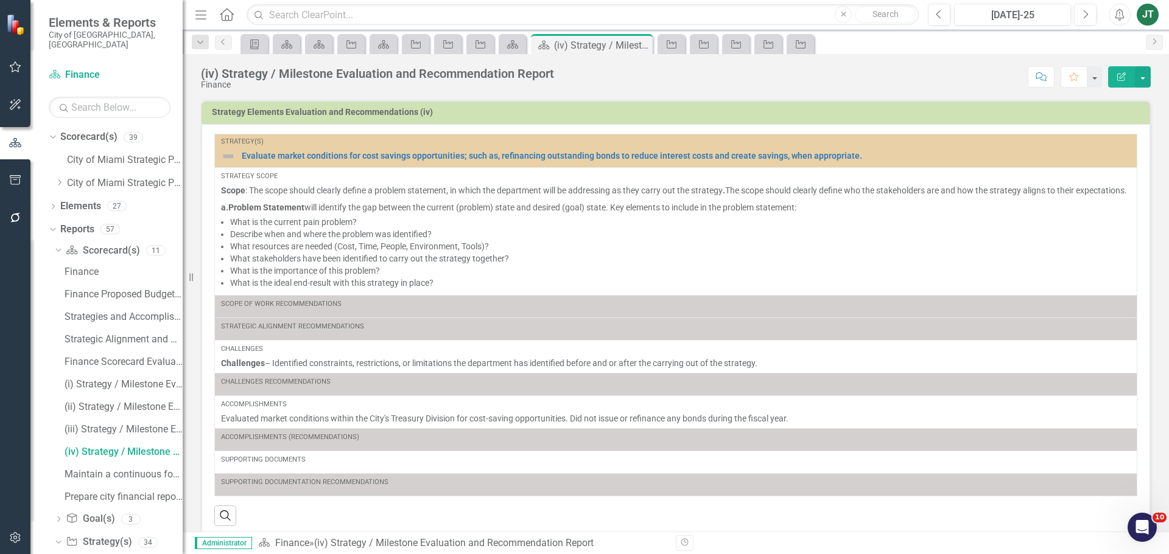
click at [1117, 70] on button "Edit Report" at bounding box center [1121, 76] width 27 height 21
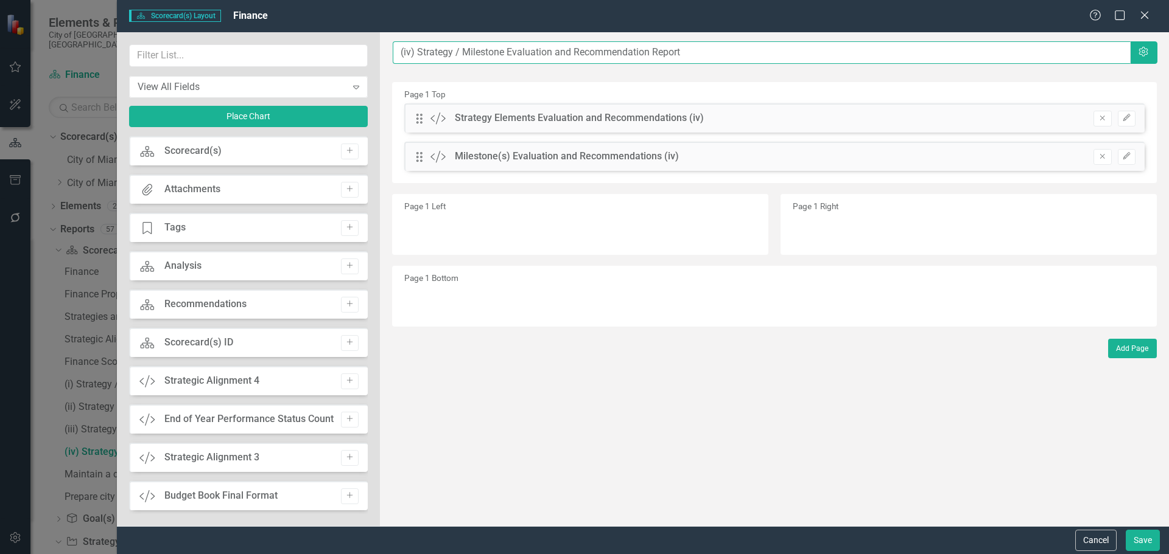
click at [396, 50] on input "(iv) Strategy / Milestone Evaluation and Recommendation Report" at bounding box center [762, 52] width 738 height 23
paste input "Evaluate market conditions for cost savings opportunities"
type input "Evaluate market conditions for cost savings opportunities...(iv) Strategy / Mil…"
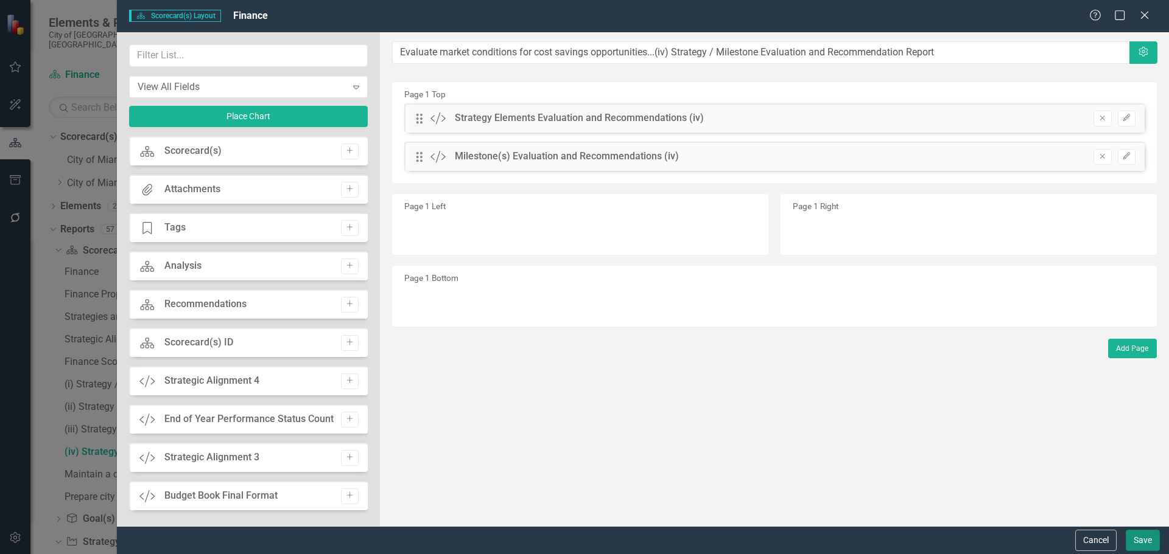
click at [1132, 530] on button "Save" at bounding box center [1142, 540] width 34 height 21
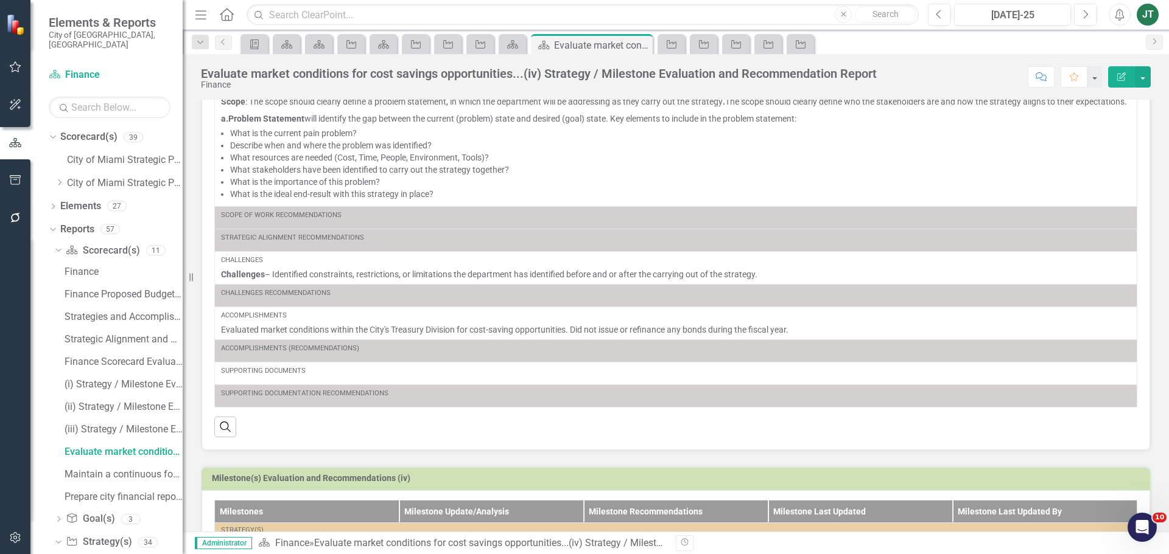
scroll to position [181, 0]
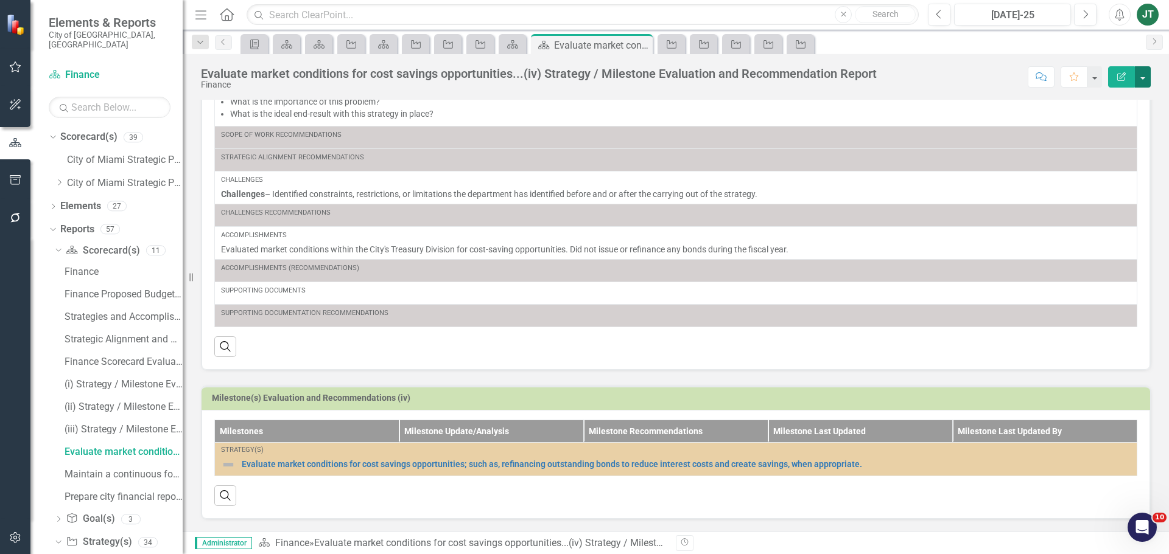
click at [1141, 75] on button "button" at bounding box center [1142, 76] width 16 height 21
click at [1105, 117] on link "Edit Report Edit Layout" at bounding box center [1098, 122] width 103 height 23
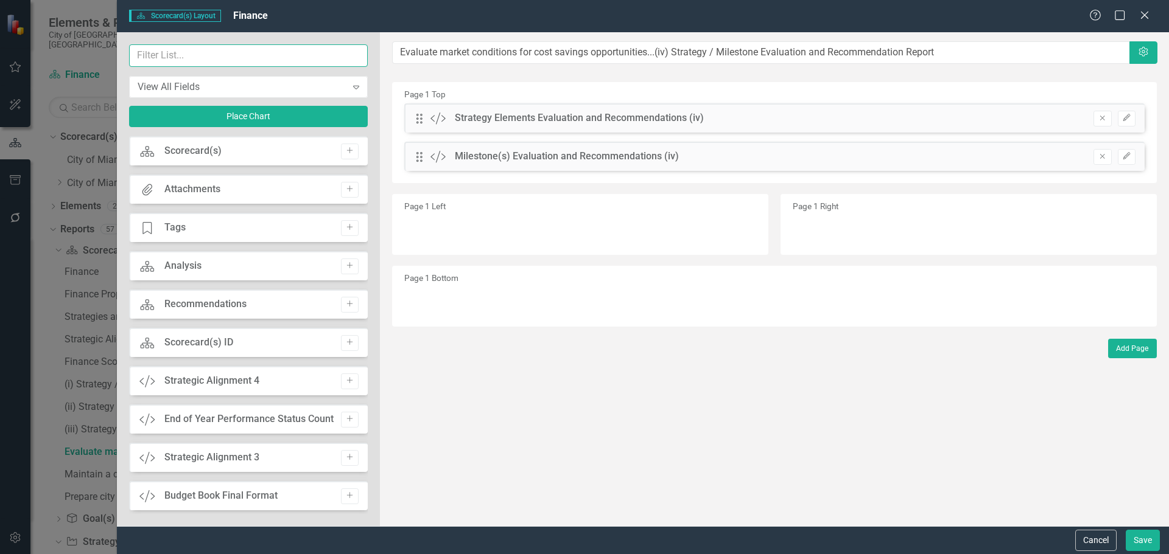
click at [195, 59] on input "text" at bounding box center [248, 55] width 239 height 23
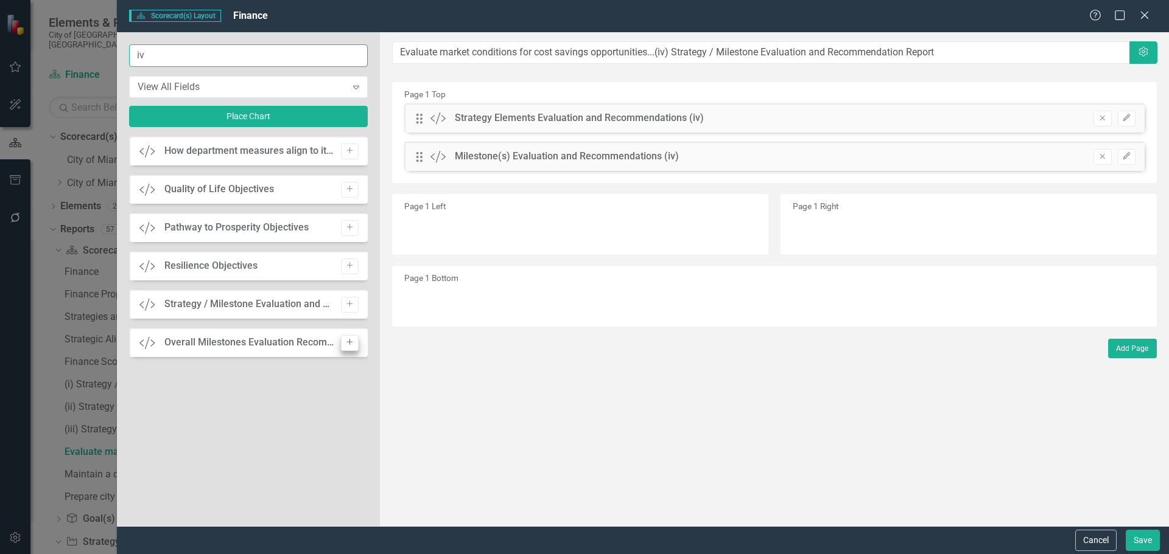
type input "iv"
click at [349, 344] on icon "Add" at bounding box center [349, 342] width 9 height 7
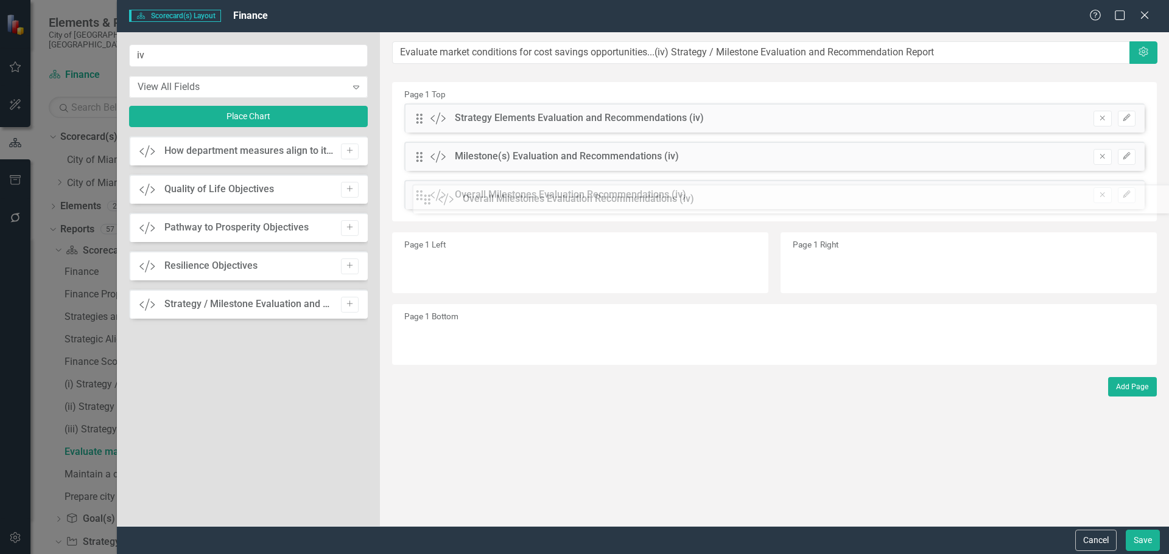
drag, startPoint x: 419, startPoint y: 115, endPoint x: 436, endPoint y: 196, distance: 82.7
click at [1141, 539] on button "Save" at bounding box center [1142, 540] width 34 height 21
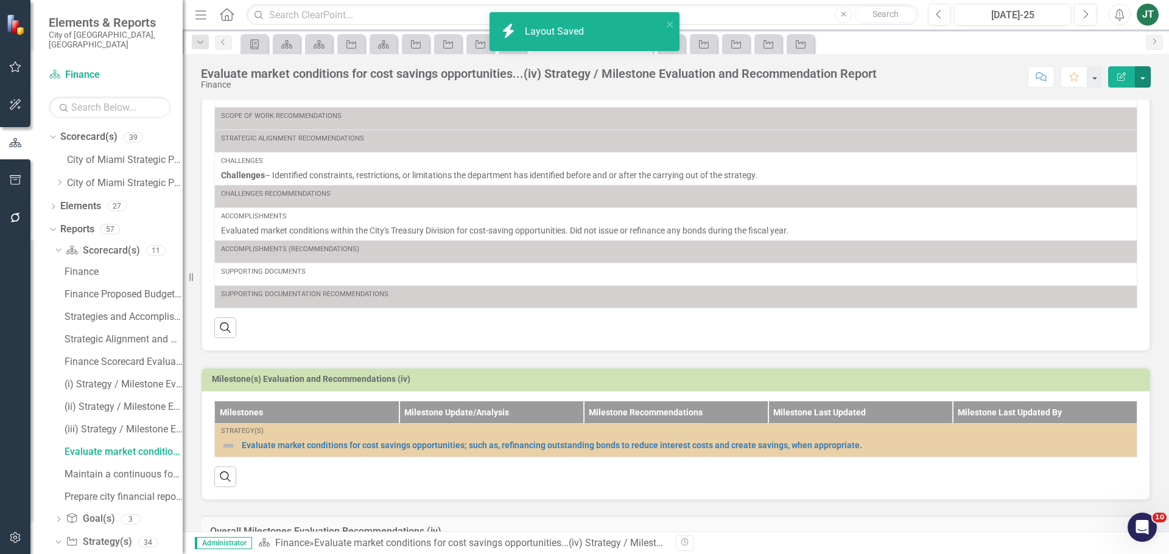
scroll to position [262, 0]
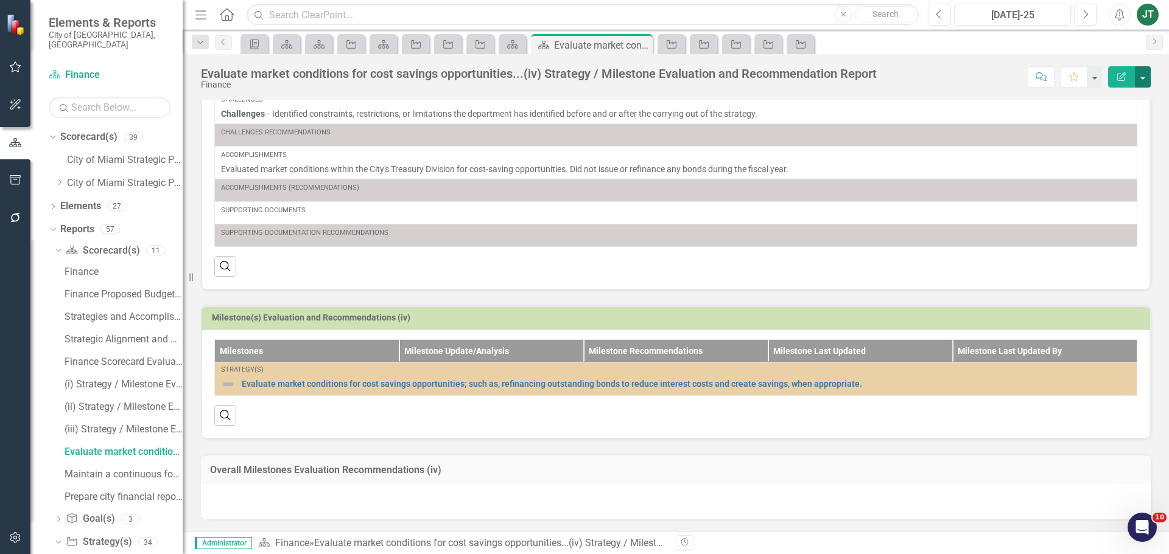
click at [1145, 79] on button "button" at bounding box center [1142, 76] width 16 height 21
click at [1086, 115] on link "Edit Report Edit Layout" at bounding box center [1098, 122] width 103 height 23
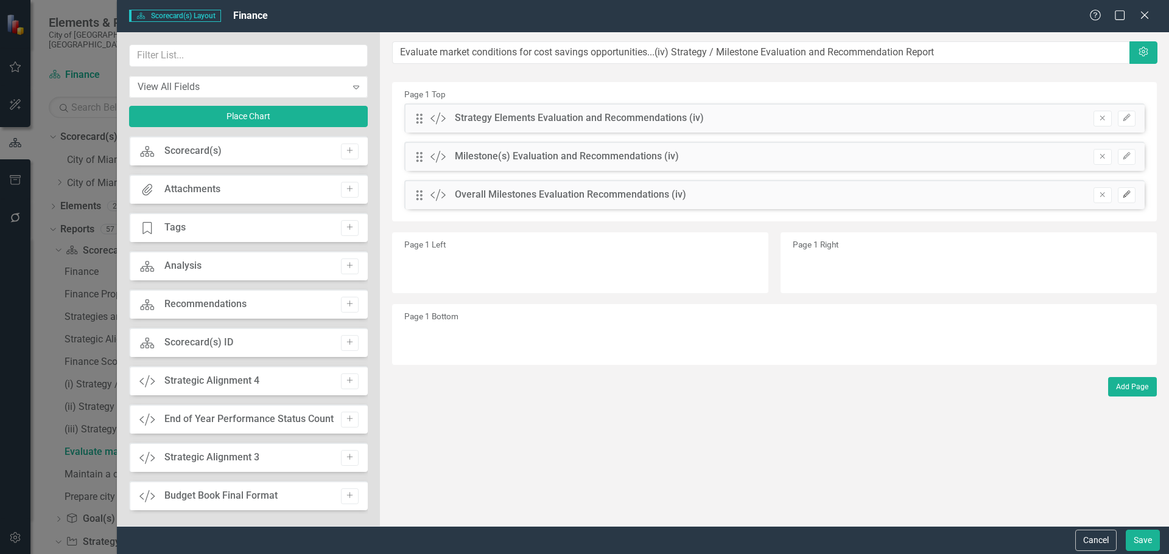
click at [1125, 196] on icon "Edit" at bounding box center [1126, 194] width 9 height 7
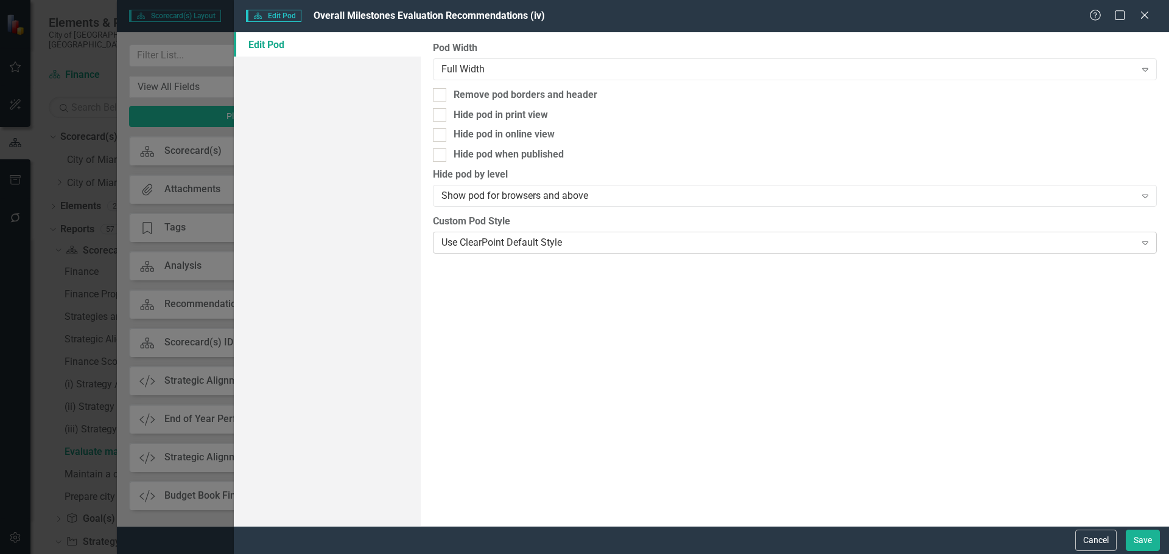
click at [499, 250] on div "Use ClearPoint Default Style Expand" at bounding box center [795, 243] width 724 height 22
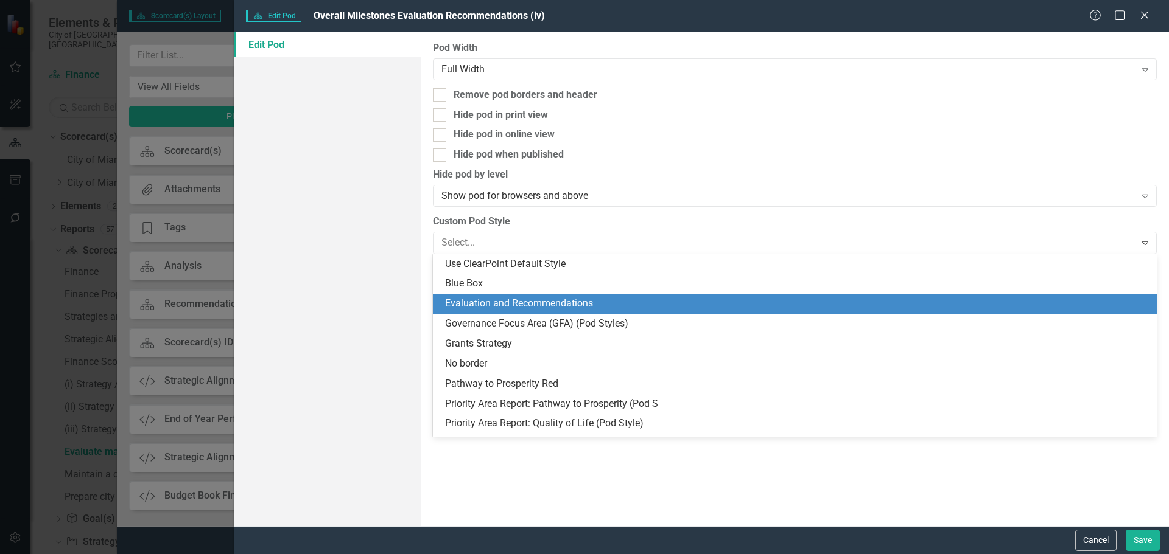
click at [492, 306] on div "Evaluation and Recommendations" at bounding box center [797, 304] width 704 height 14
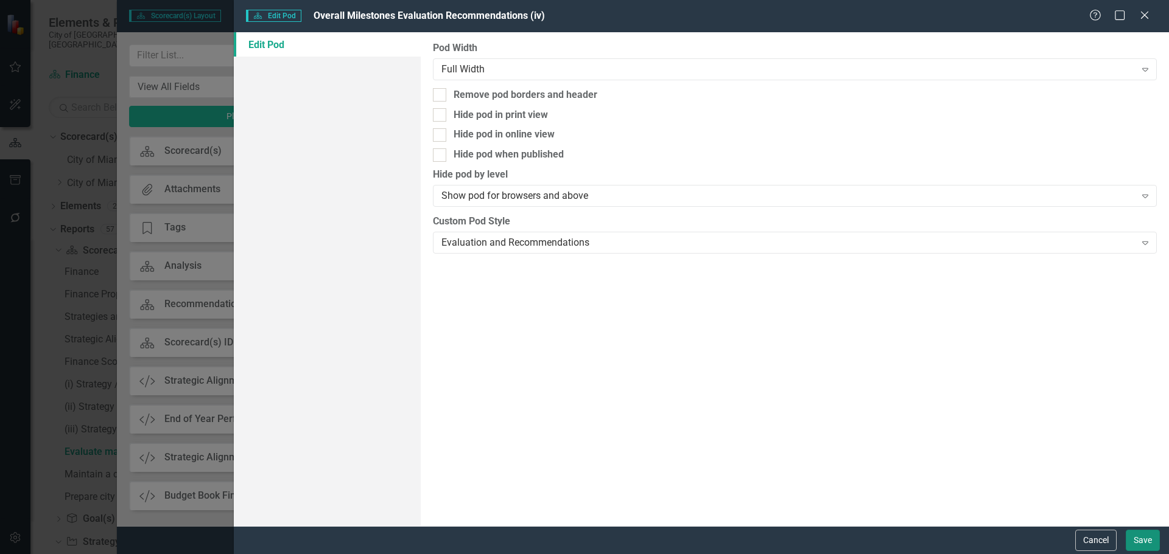
click at [1143, 544] on button "Save" at bounding box center [1142, 540] width 34 height 21
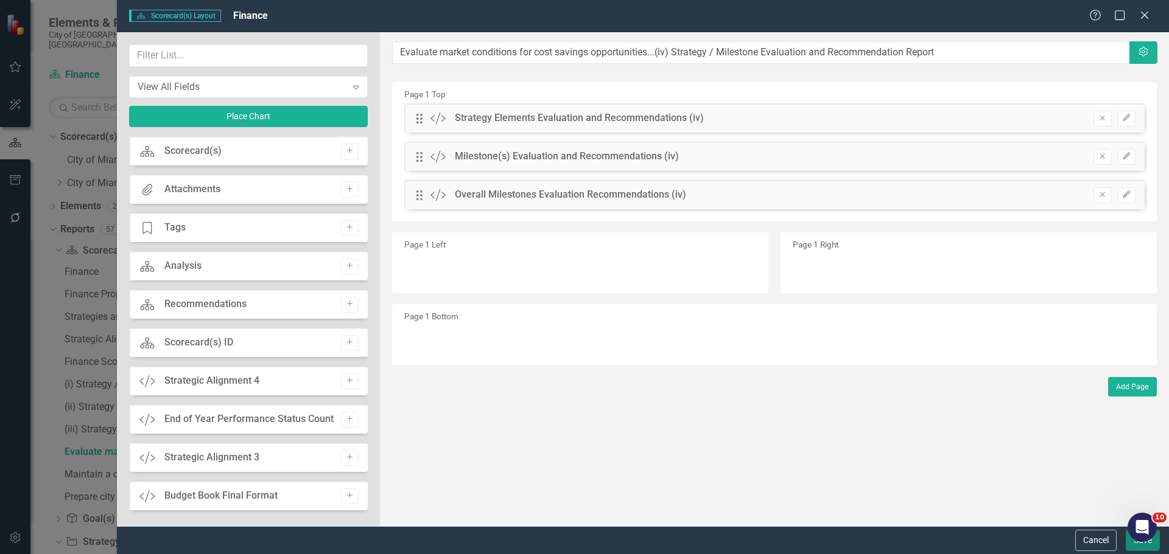
click at [1137, 548] on button "Save" at bounding box center [1142, 540] width 34 height 21
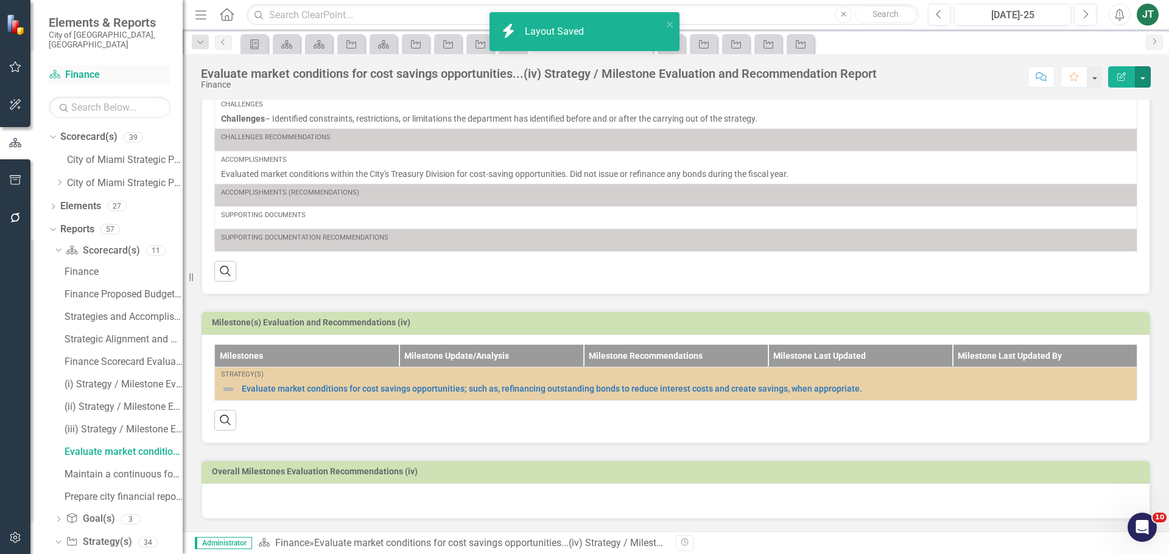
scroll to position [0, 0]
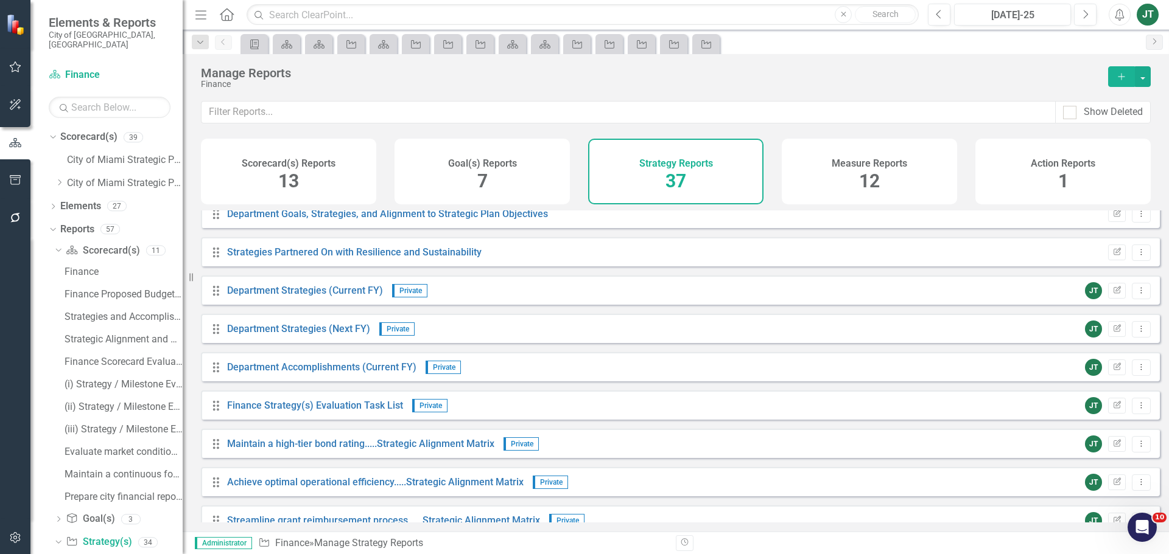
scroll to position [304, 0]
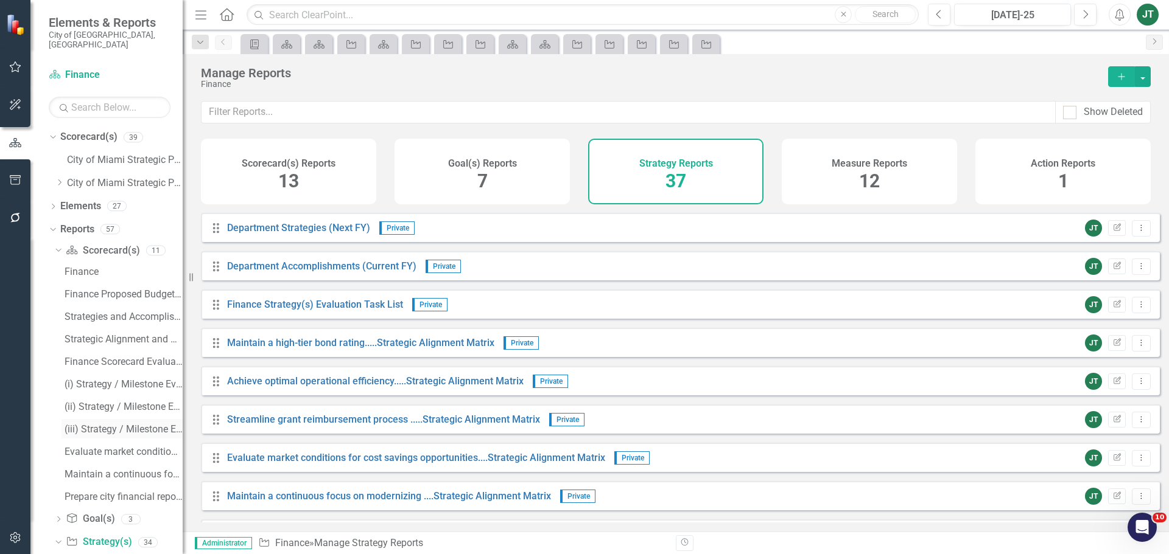
click at [101, 424] on div "(iii) Strategy / Milestone Evaluation and Recommendation Report" at bounding box center [124, 429] width 118 height 11
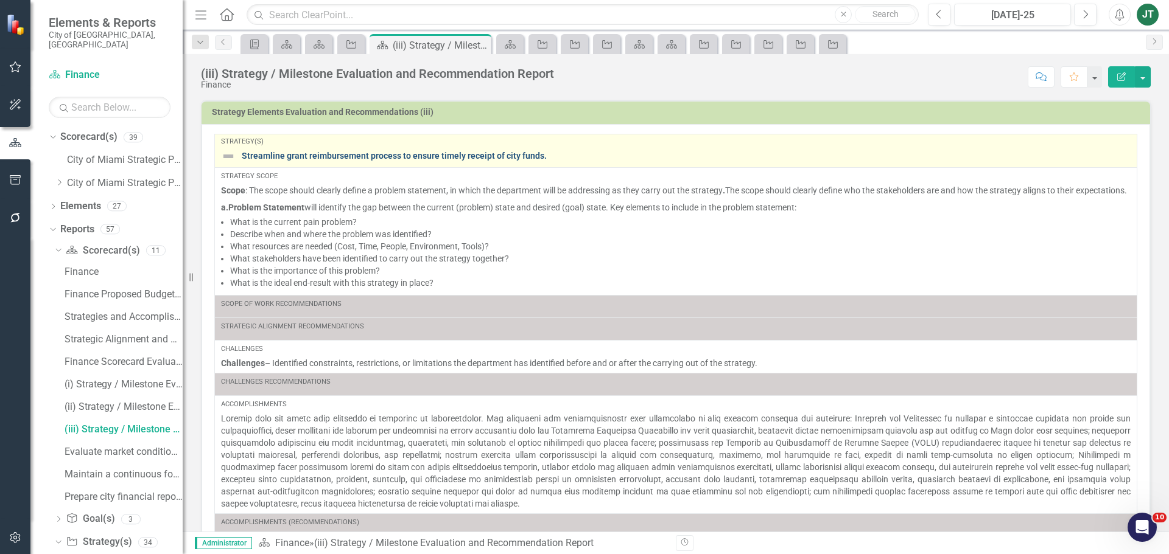
click at [332, 153] on link "Streamline grant reimbursement process to ensure timely receipt of city funds." at bounding box center [686, 156] width 889 height 9
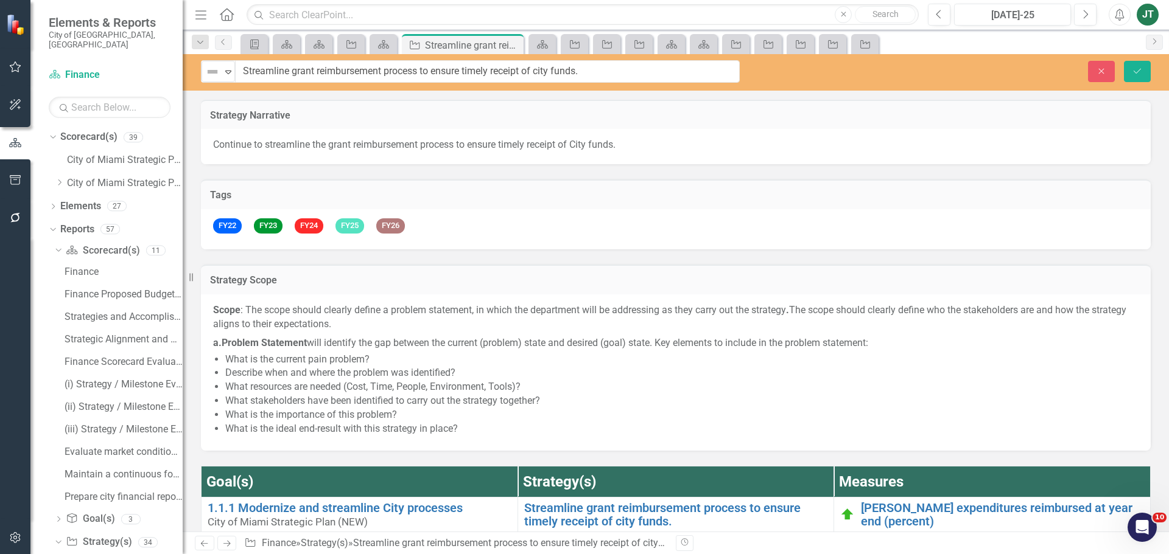
drag, startPoint x: 452, startPoint y: 74, endPoint x: 245, endPoint y: 72, distance: 207.5
drag, startPoint x: 419, startPoint y: 70, endPoint x: 270, endPoint y: 71, distance: 149.1
click at [224, 71] on div "Not Defined Expand Streamline grant reimbursement process to ensure timely rece…" at bounding box center [470, 71] width 539 height 23
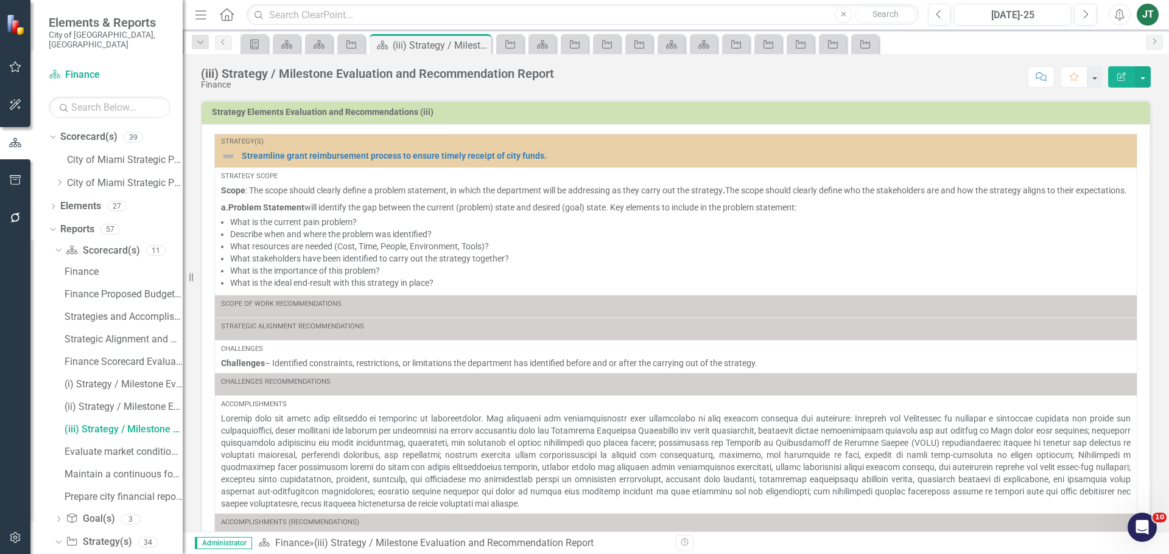
click at [1119, 73] on icon "Edit Report" at bounding box center [1121, 76] width 11 height 9
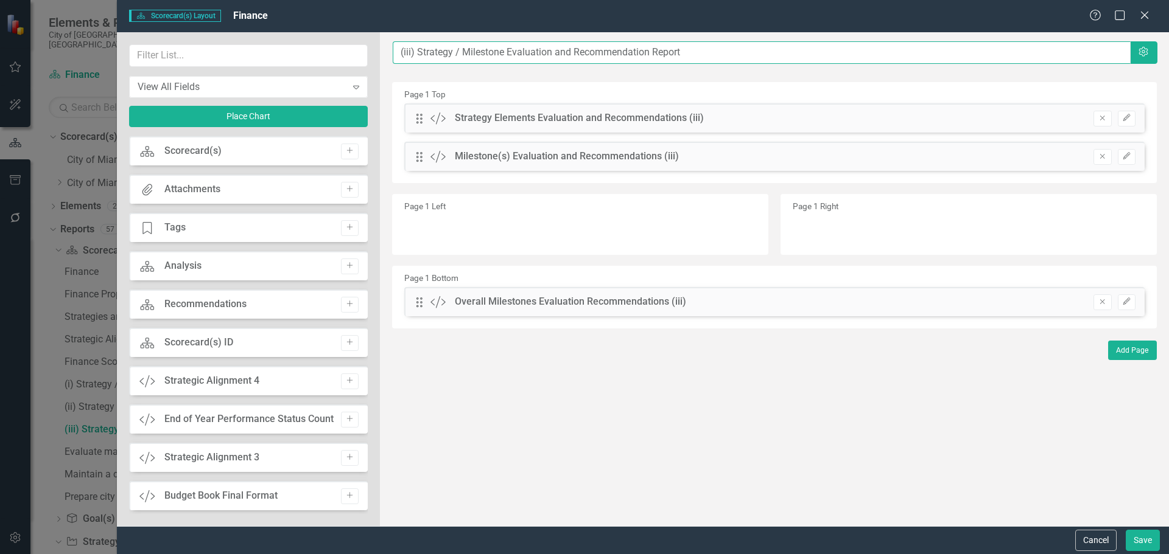
click at [397, 50] on input "(iii) Strategy / Milestone Evaluation and Recommendation Report" at bounding box center [762, 52] width 738 height 23
paste input "Streamline grant reimbursement process"
type input "Streamline grant reimbursement process...(iii) Strategy / Milestone Evaluation …"
click at [1143, 535] on button "Save" at bounding box center [1142, 540] width 34 height 21
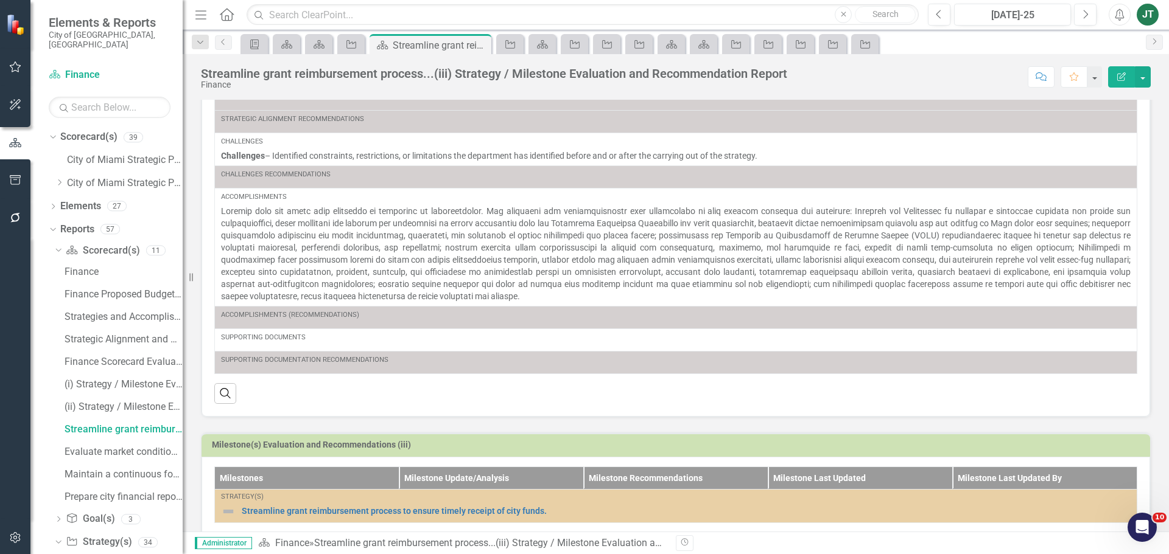
scroll to position [298, 0]
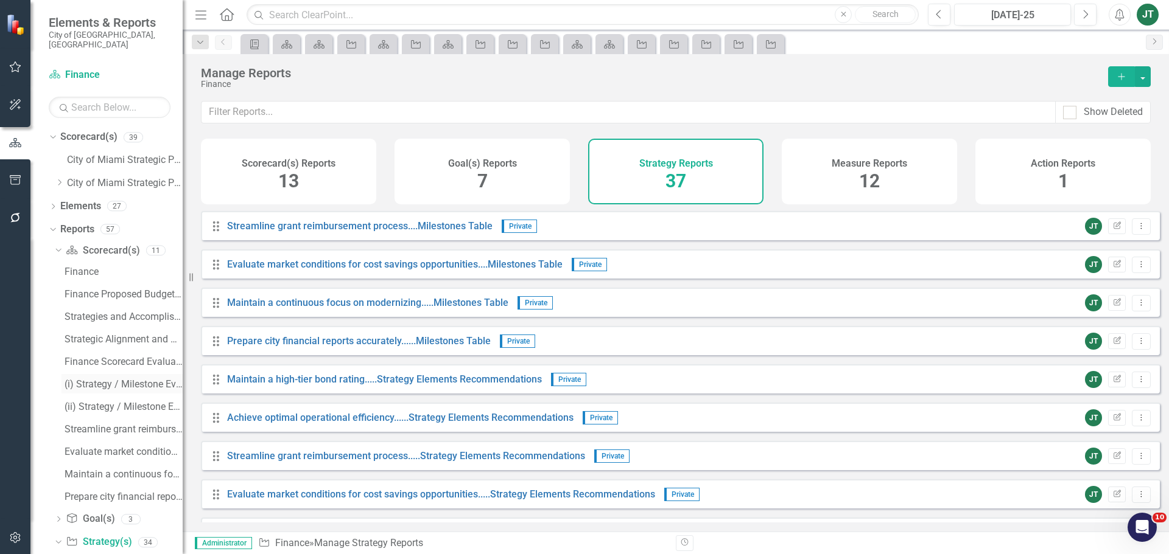
scroll to position [730, 0]
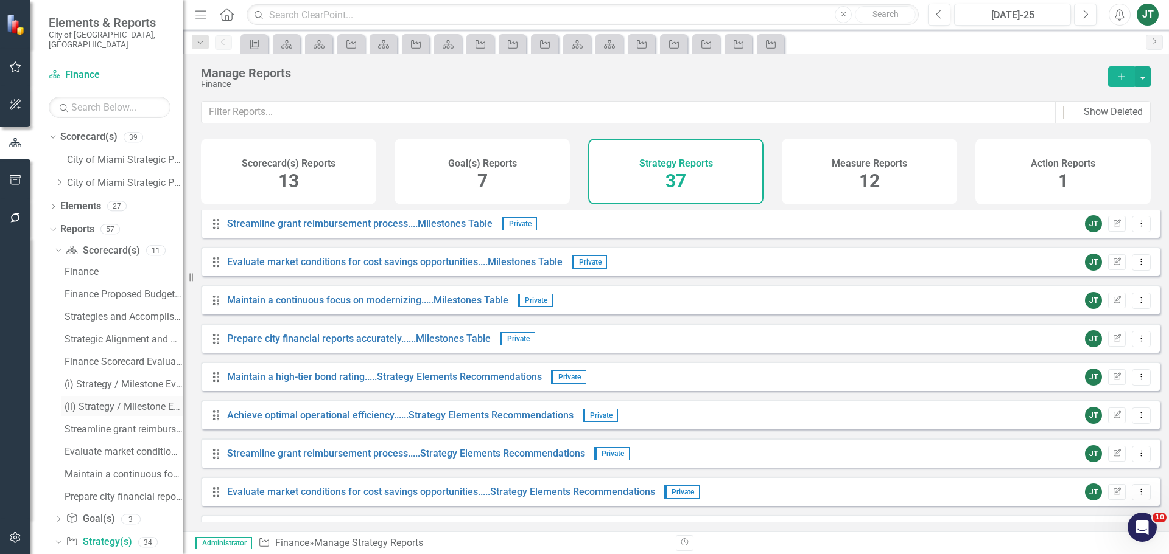
click at [94, 402] on div "(ii) Strategy / Milestone Evaluation and Recommendation Report" at bounding box center [124, 407] width 118 height 11
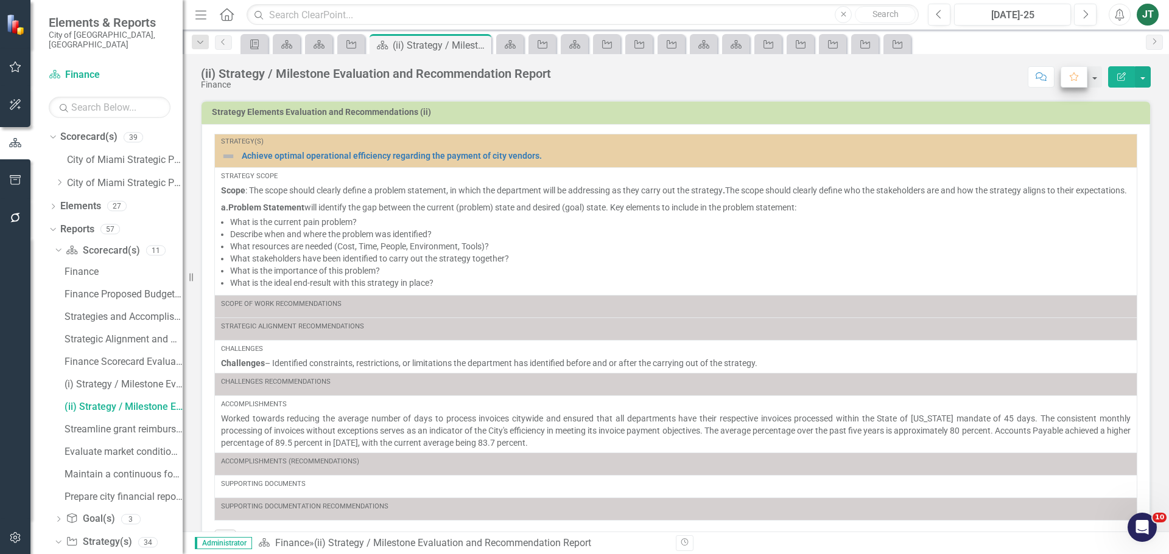
drag, startPoint x: 1114, startPoint y: 73, endPoint x: 1061, endPoint y: 77, distance: 53.1
click at [1106, 74] on div "Edit Report" at bounding box center [1126, 76] width 49 height 21
click at [1124, 82] on button "Edit Report" at bounding box center [1121, 76] width 27 height 21
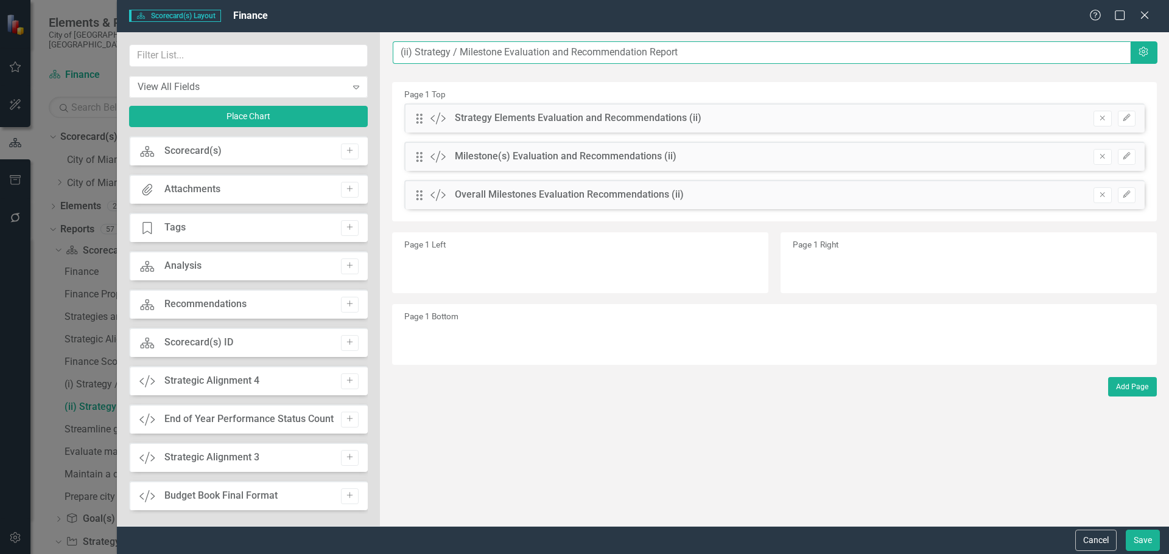
click at [397, 50] on input "(ii) Strategy / Milestone Evaluation and Recommendation Report" at bounding box center [762, 52] width 738 height 23
paste input "Achieve optimal operational efficiency"
type input "Achieve optimal operational efficiency...(ii) Strategy / Milestone Evaluation a…"
click at [1137, 542] on button "Save" at bounding box center [1142, 540] width 34 height 21
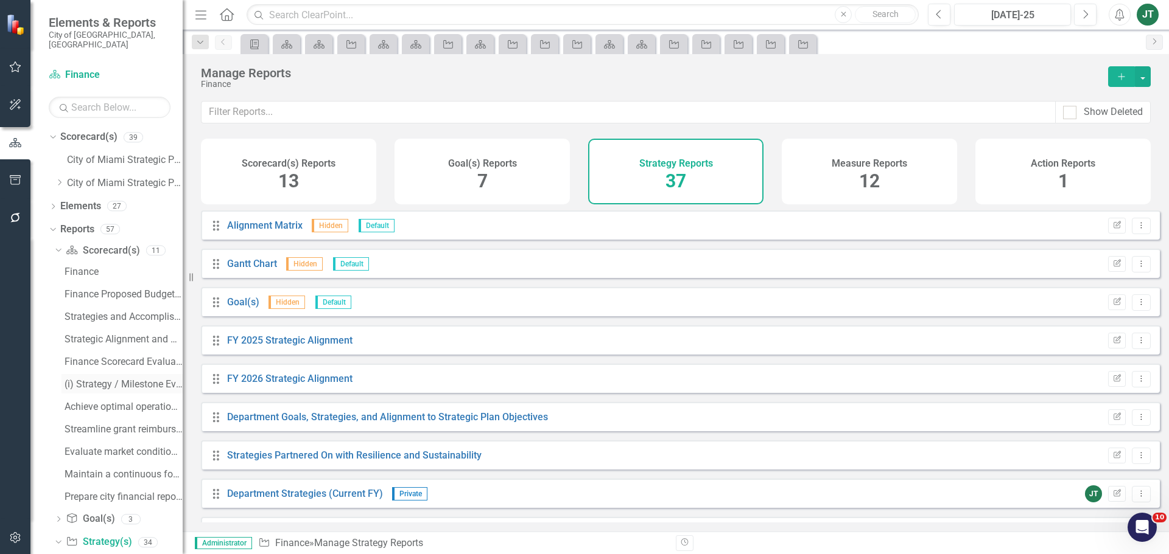
click at [81, 374] on link "(i) Strategy / Milestone Evaluation and Recommendations Report" at bounding box center [121, 383] width 121 height 19
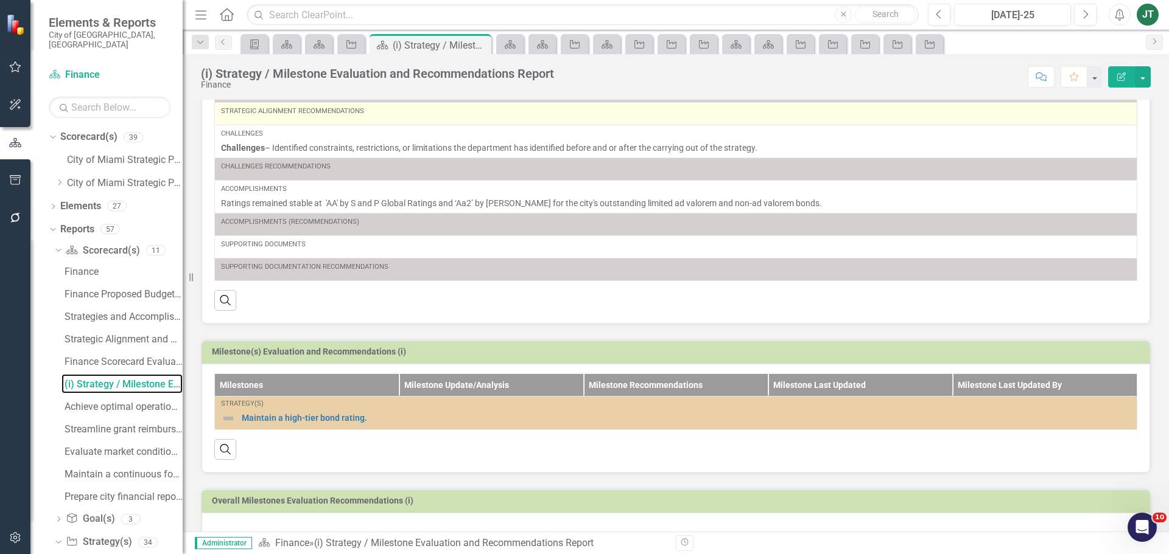
scroll to position [257, 0]
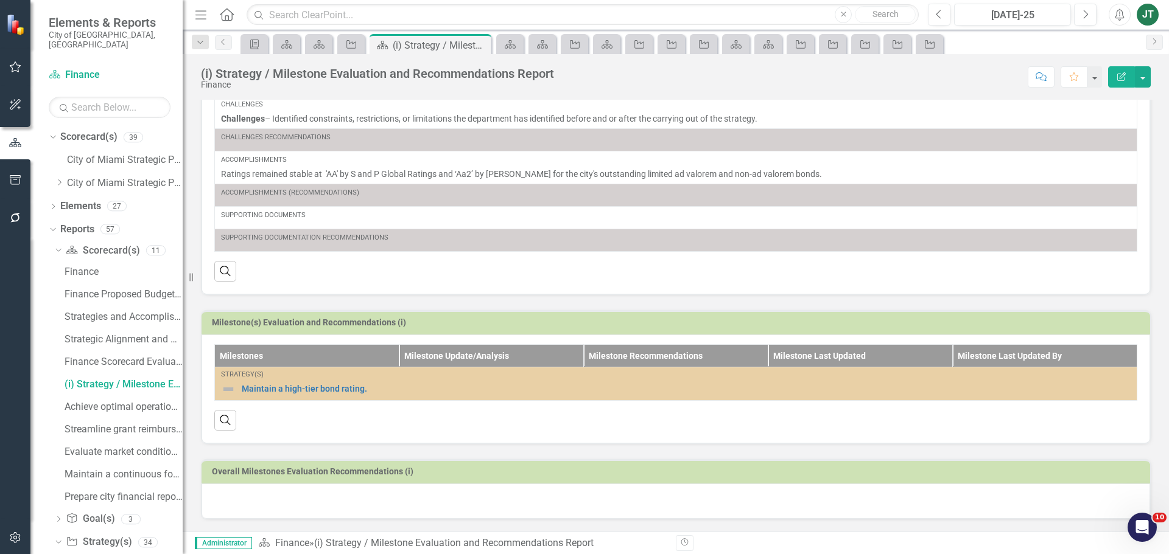
click at [1127, 71] on button "Edit Report" at bounding box center [1121, 76] width 27 height 21
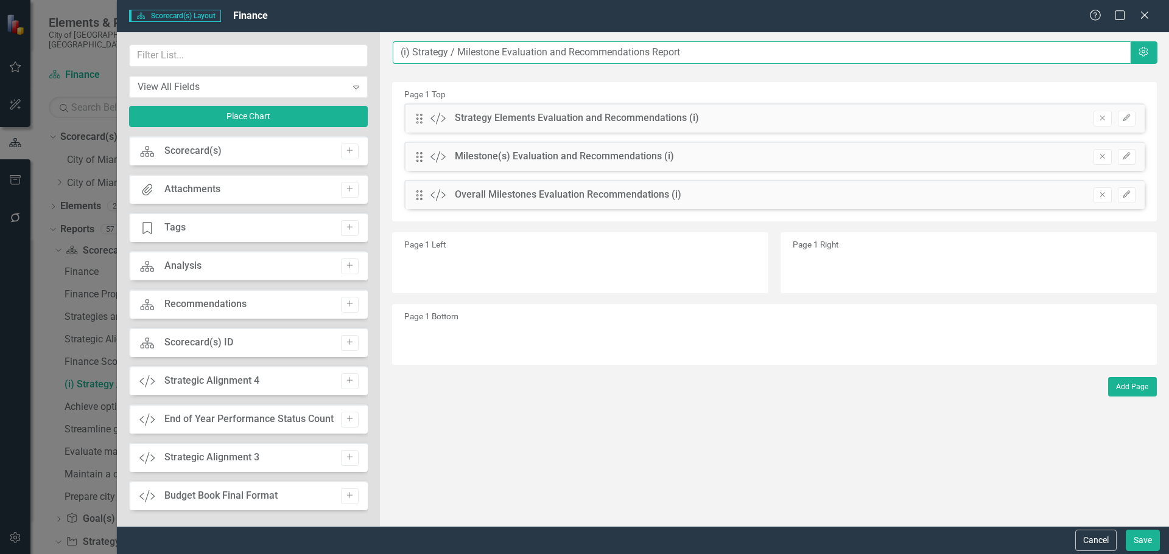
click at [399, 55] on input "(i) Strategy / Milestone Evaluation and Recommendations Report" at bounding box center [762, 52] width 738 height 23
paste input "Maintain a high-tier bond rating."
type input "Maintain a high-tier bond rating.....(i) Strategy / Milestone Evaluation and Re…"
click at [1144, 539] on button "Save" at bounding box center [1142, 540] width 34 height 21
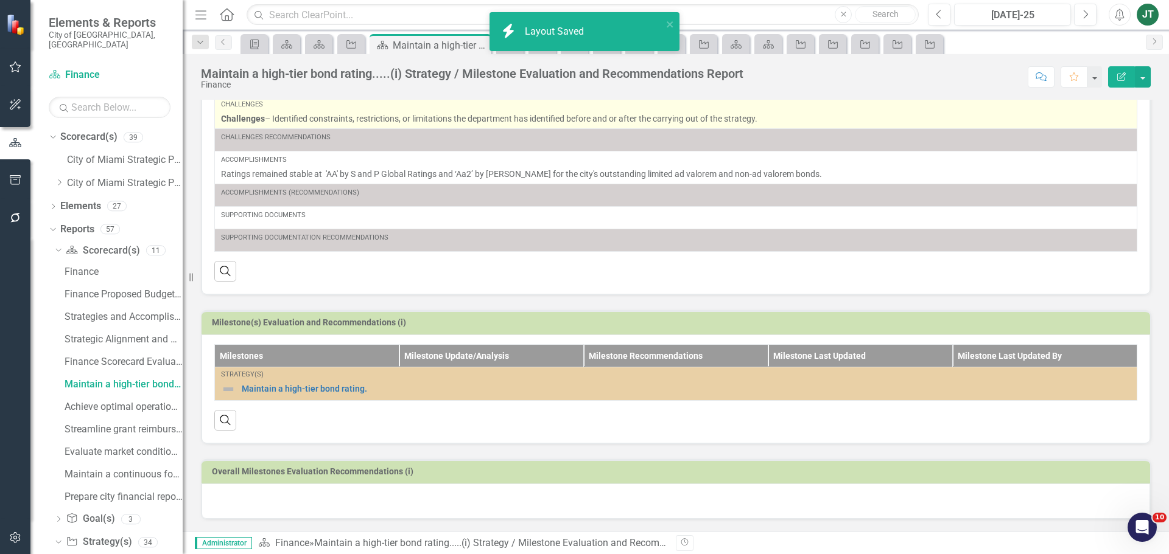
scroll to position [0, 0]
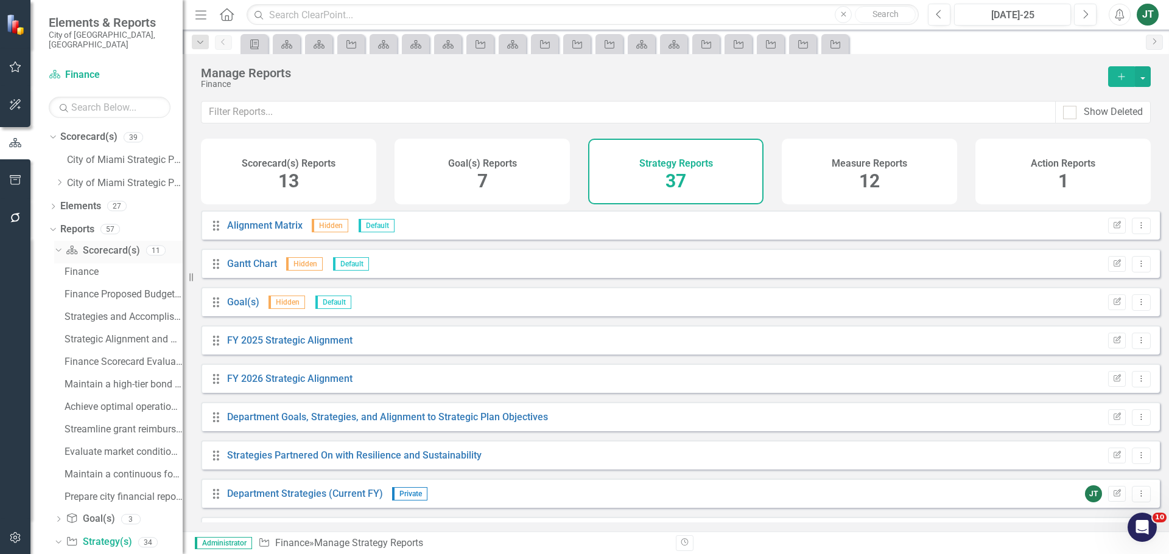
click at [58, 246] on icon "Dropdown" at bounding box center [57, 250] width 7 height 9
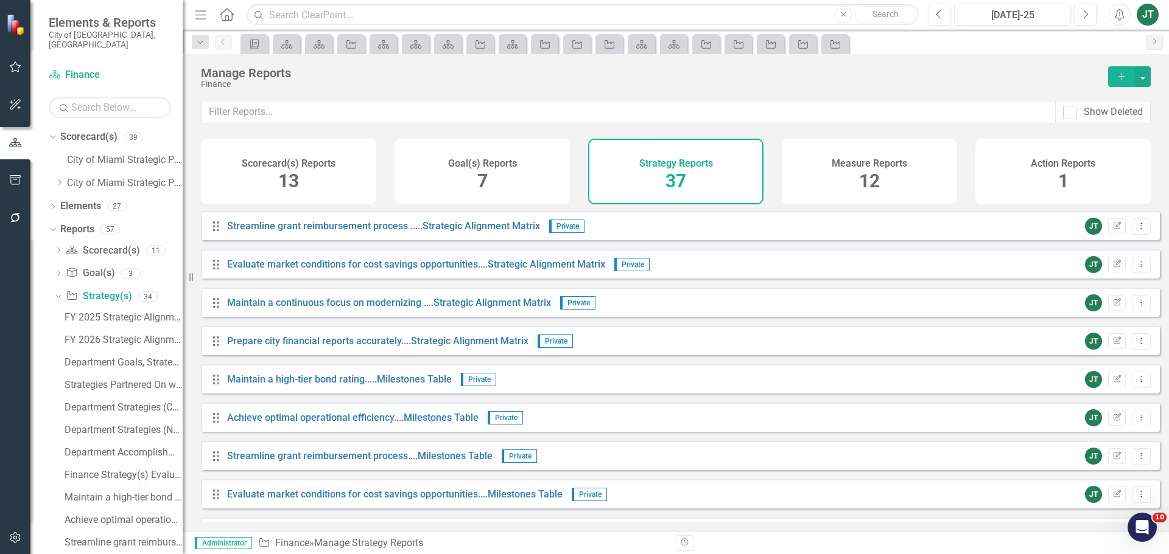
scroll to position [609, 0]
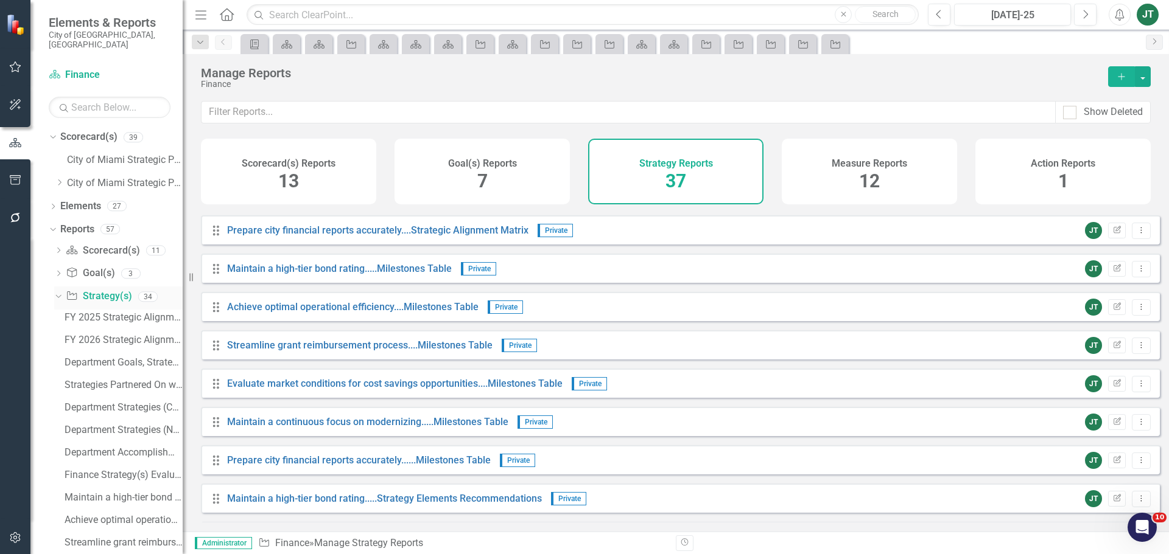
click at [61, 295] on icon at bounding box center [57, 296] width 5 height 3
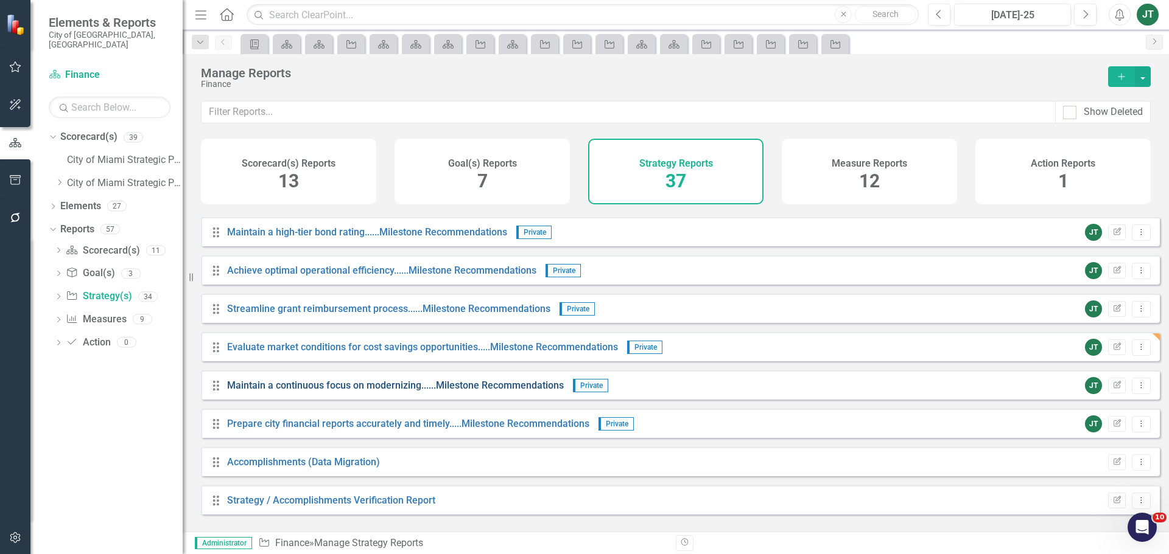
scroll to position [1106, 0]
click at [60, 295] on icon "Dropdown" at bounding box center [58, 298] width 9 height 7
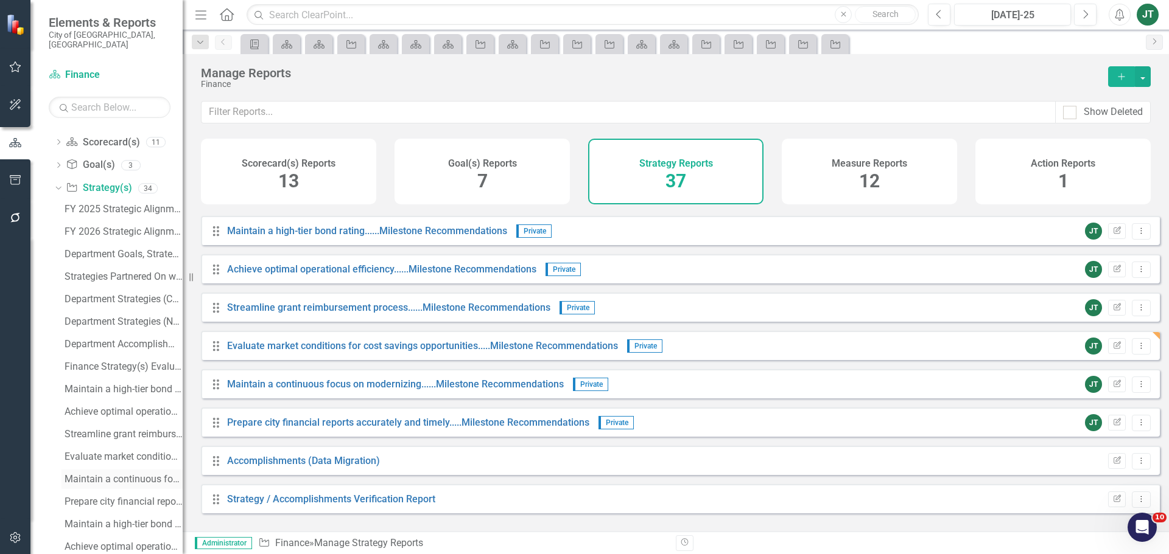
scroll to position [0, 0]
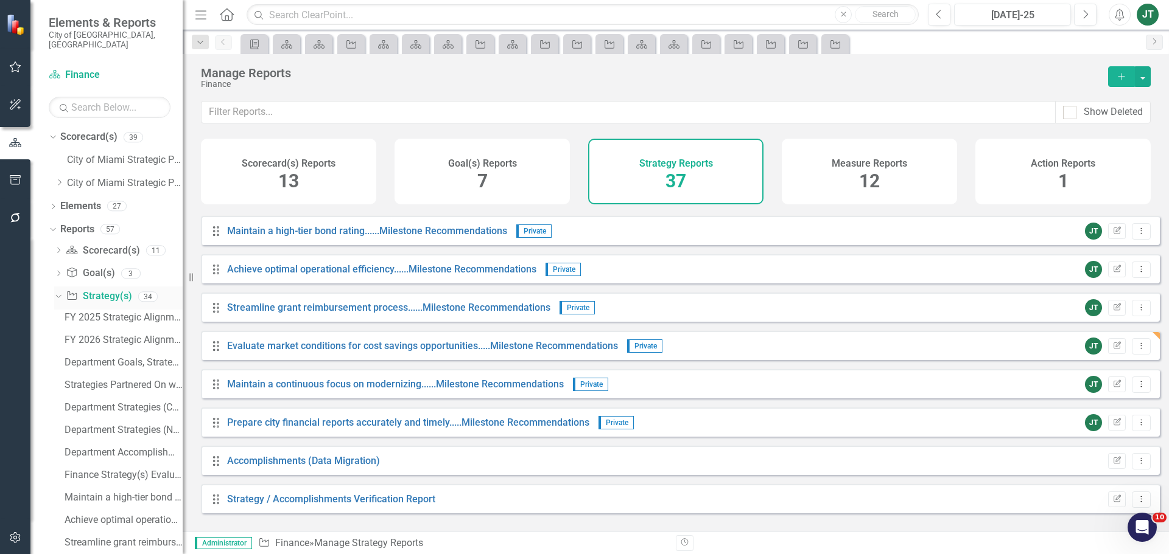
click at [61, 292] on div "Dropdown" at bounding box center [56, 296] width 10 height 9
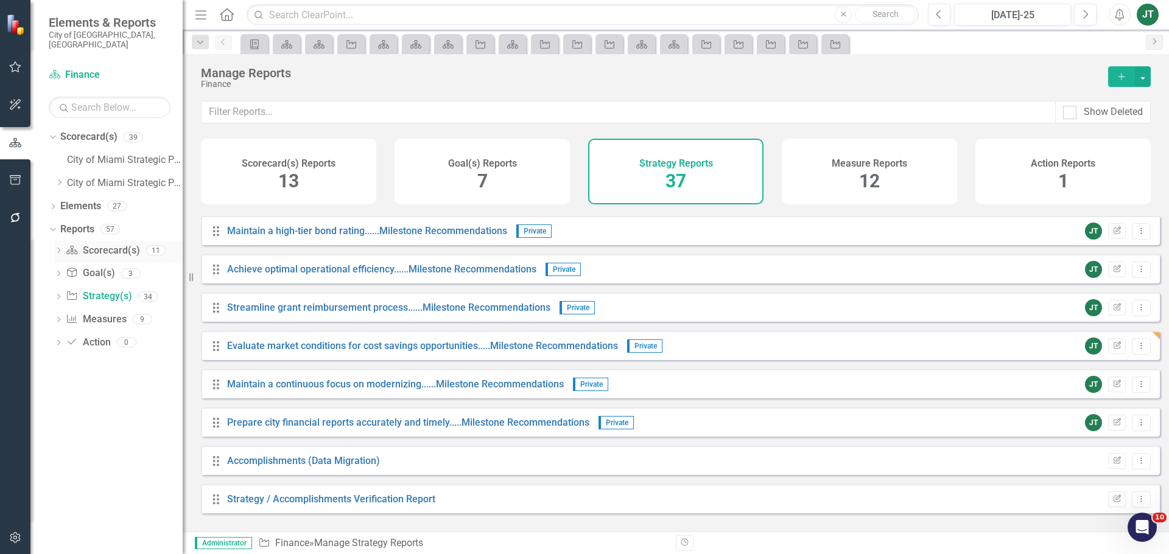
click at [58, 248] on icon at bounding box center [58, 250] width 3 height 5
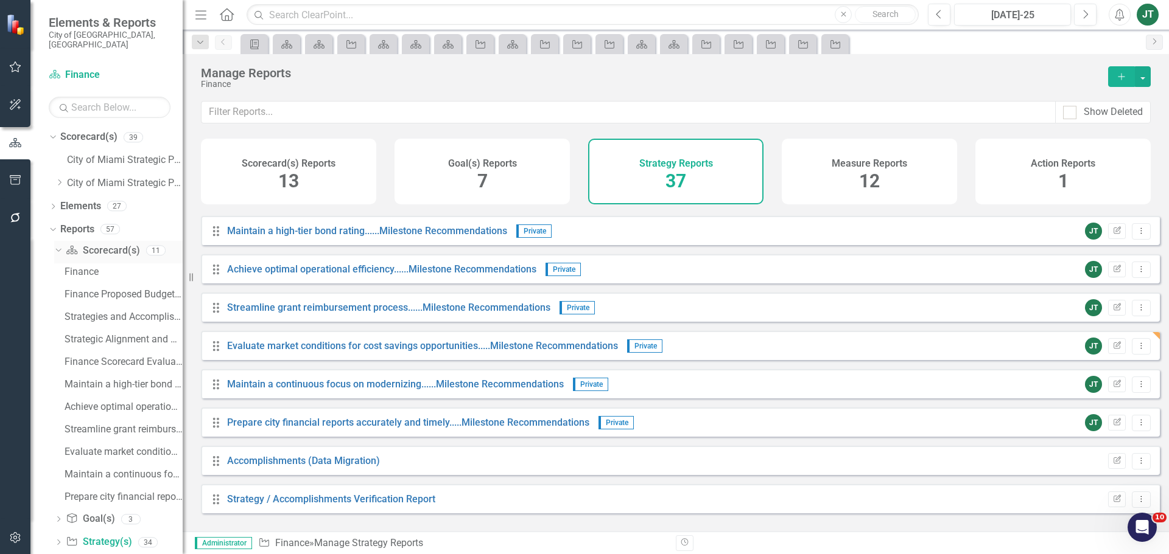
drag, startPoint x: 56, startPoint y: 238, endPoint x: 70, endPoint y: 245, distance: 15.5
click at [56, 246] on icon "Dropdown" at bounding box center [57, 250] width 7 height 9
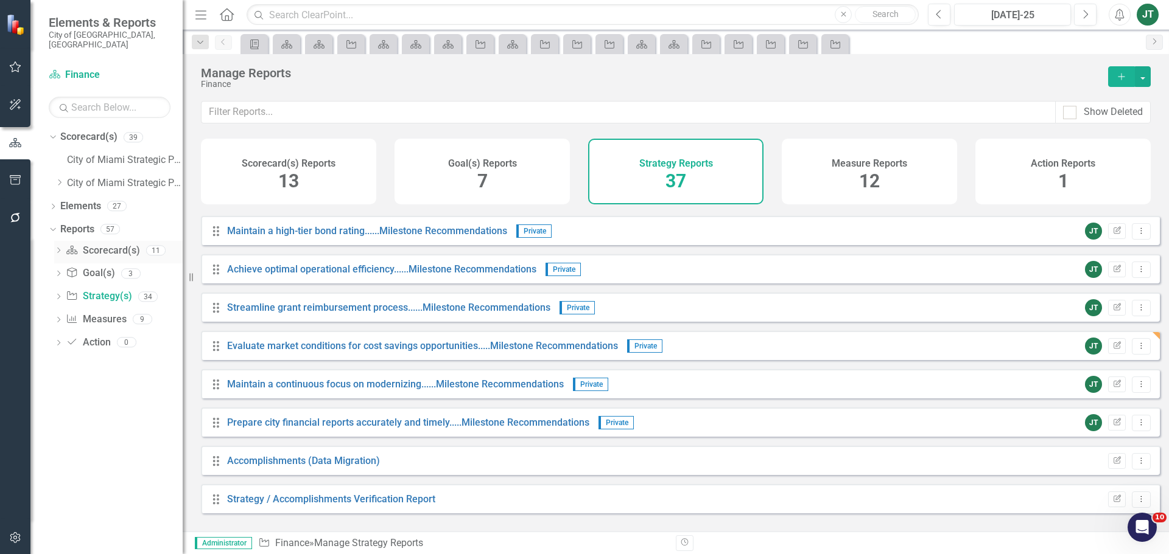
click at [59, 248] on icon "Dropdown" at bounding box center [58, 251] width 9 height 7
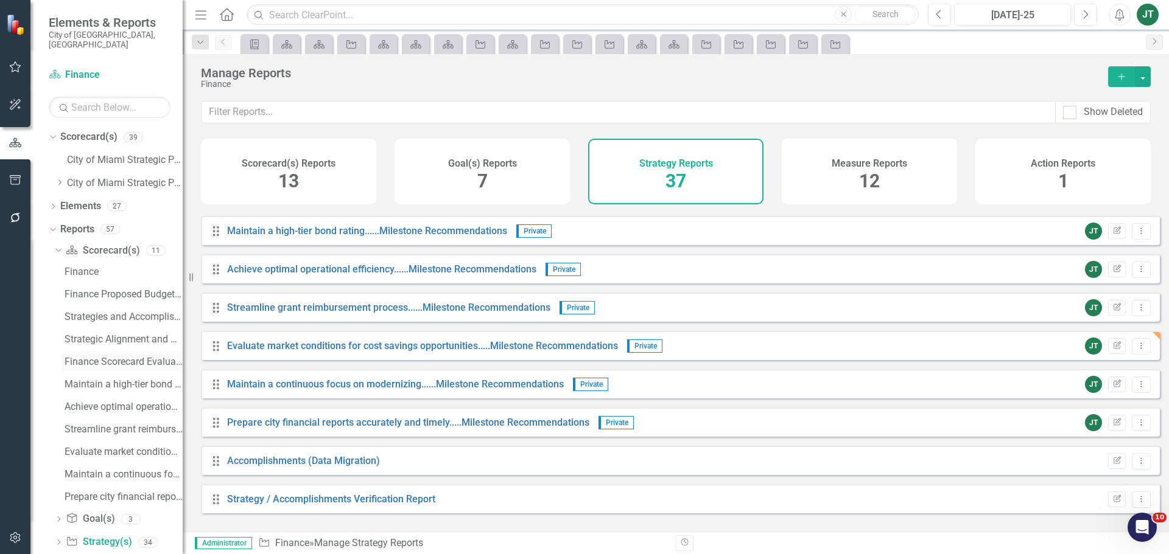
click at [91, 357] on div "Finance Scorecard Evaluation and Recommendations" at bounding box center [124, 362] width 118 height 11
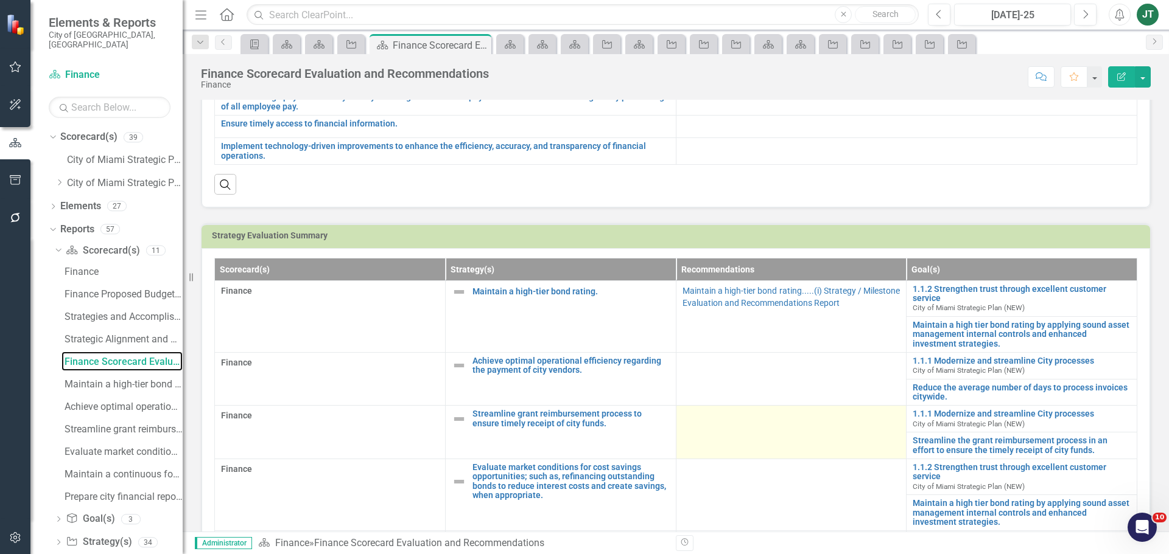
scroll to position [373, 0]
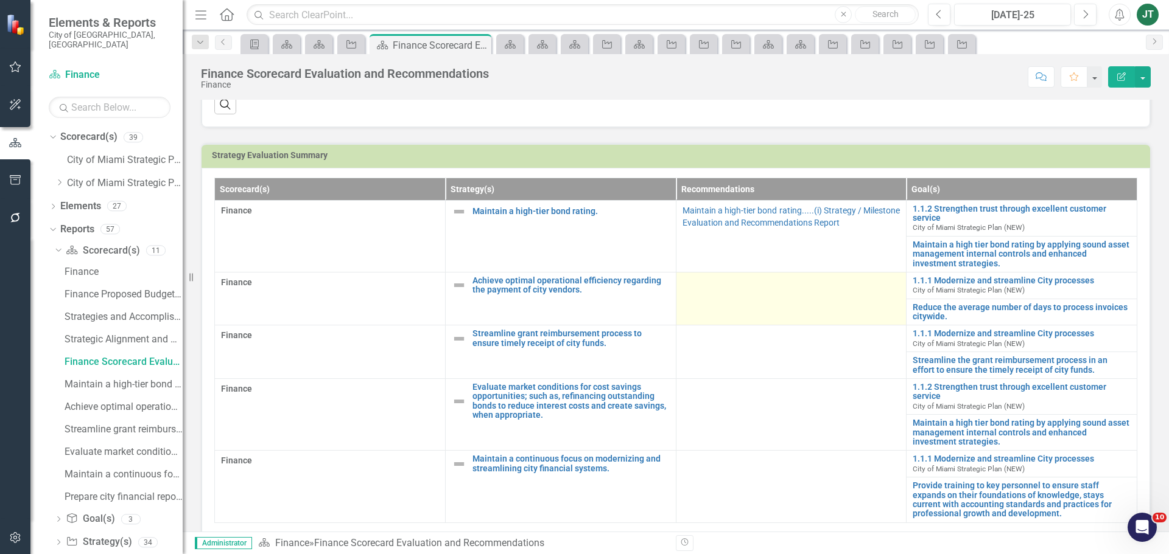
click at [774, 290] on div at bounding box center [791, 283] width 218 height 15
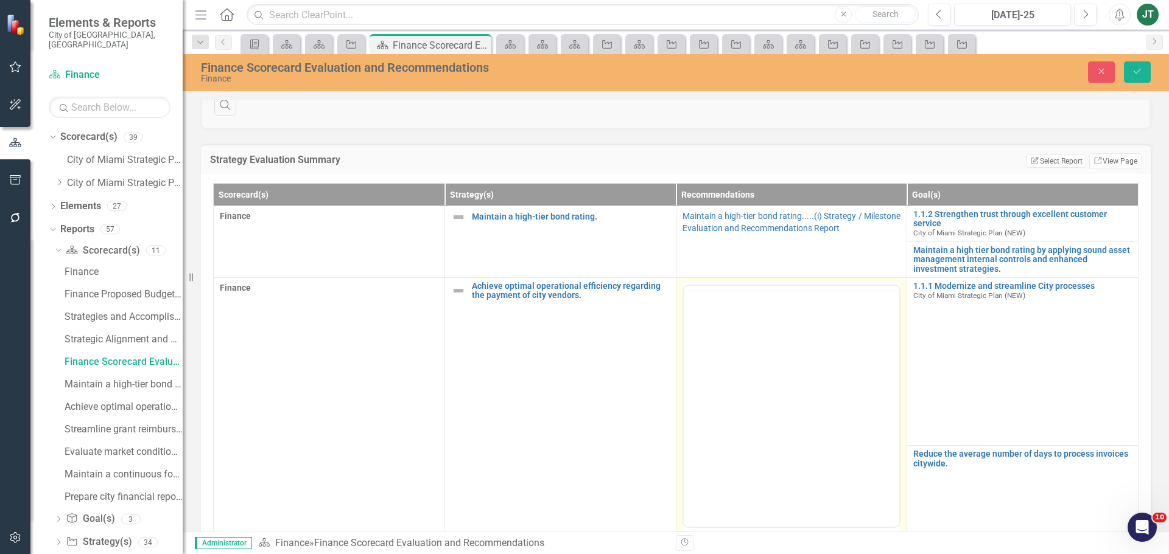
scroll to position [0, 0]
click at [882, 344] on body "Rich Text Area. Press ALT-0 for help." at bounding box center [791, 381] width 216 height 183
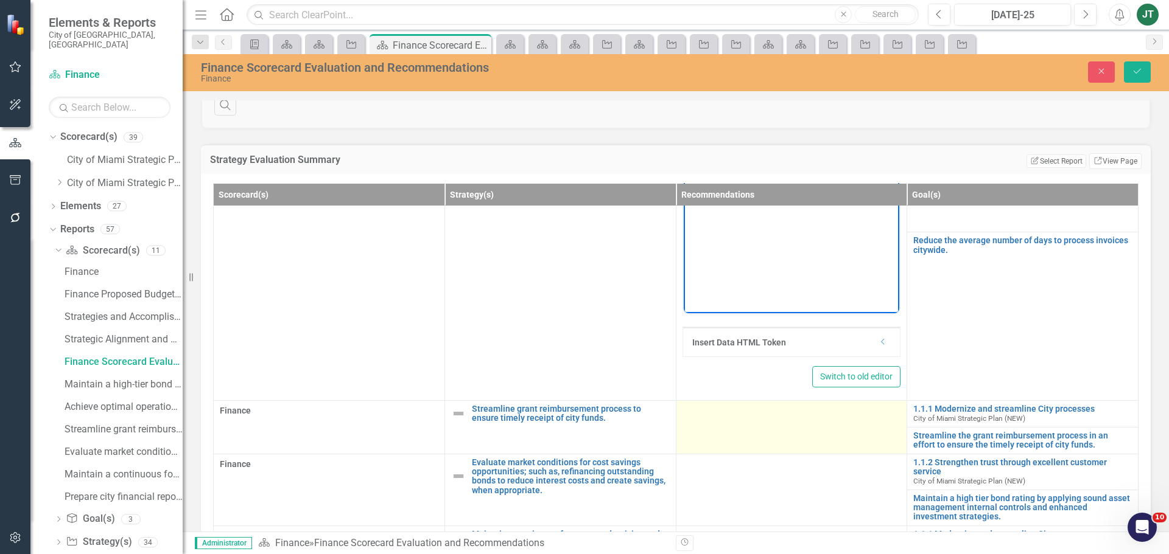
scroll to position [222, 0]
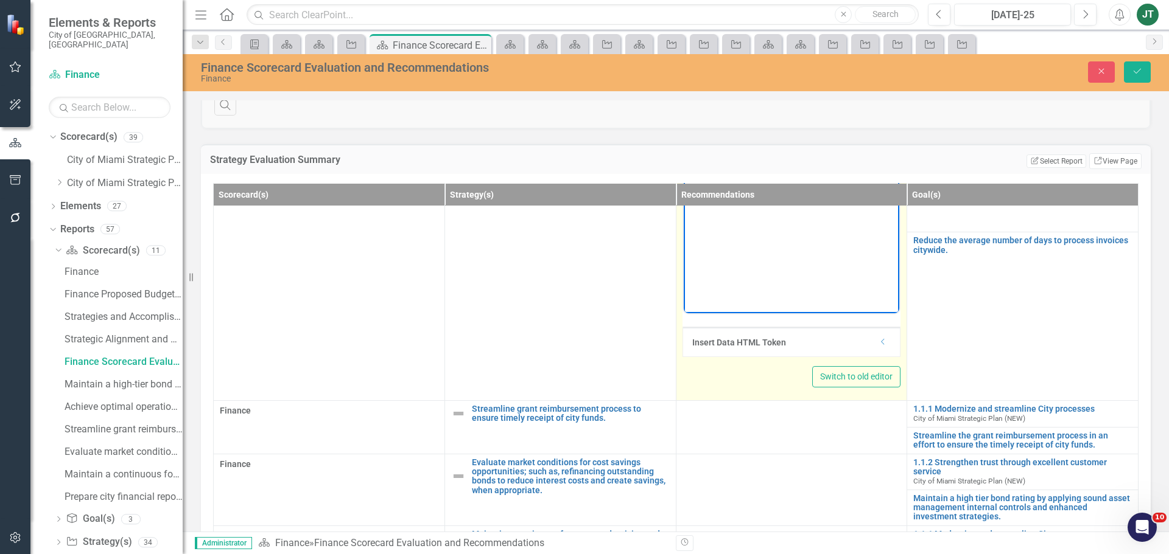
click at [869, 337] on div "Insert Data HTML Token" at bounding box center [785, 343] width 186 height 12
click at [881, 339] on icon at bounding box center [882, 342] width 3 height 6
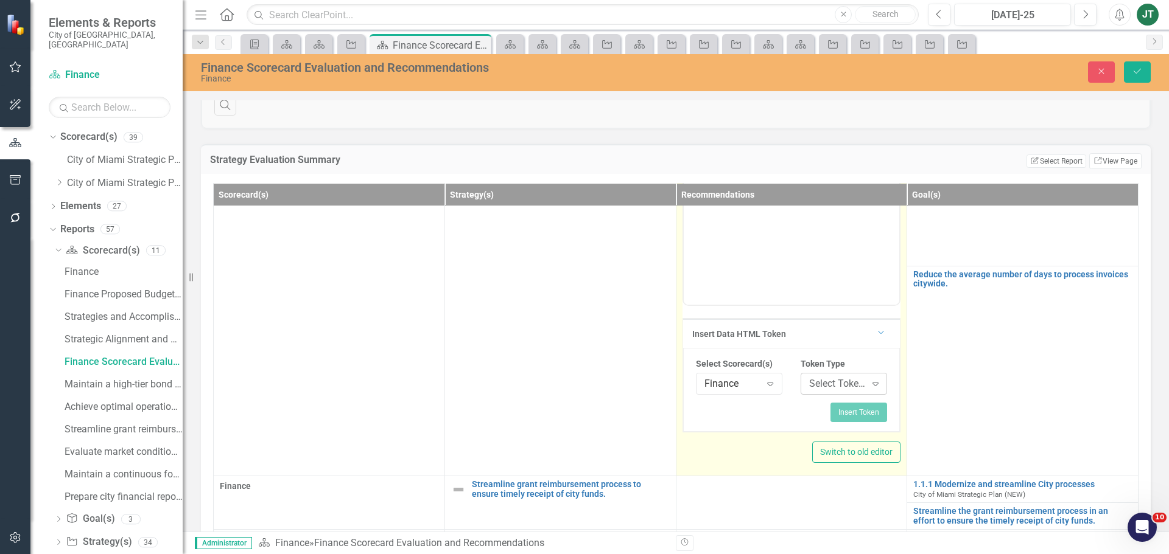
click at [811, 381] on div "Select Token Type..." at bounding box center [837, 384] width 57 height 14
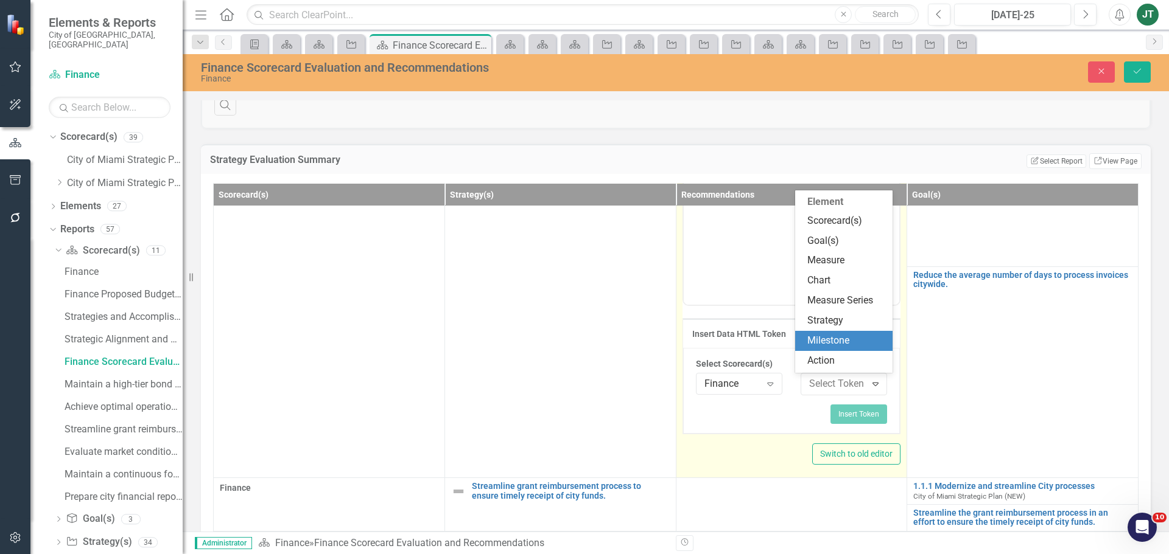
scroll to position [226, 0]
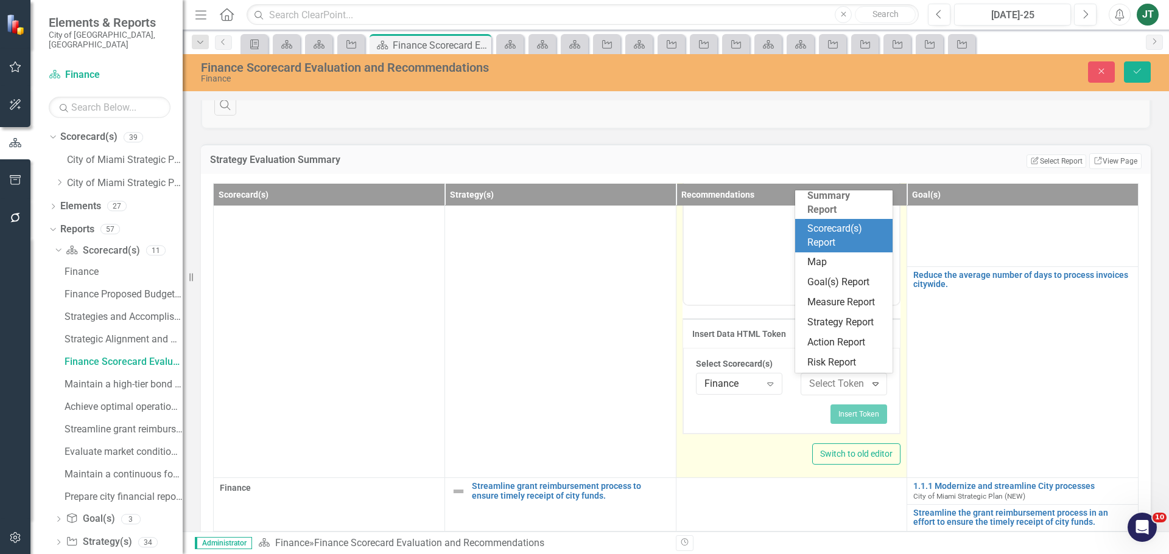
click at [834, 234] on div "Scorecard(s) Report" at bounding box center [846, 236] width 78 height 28
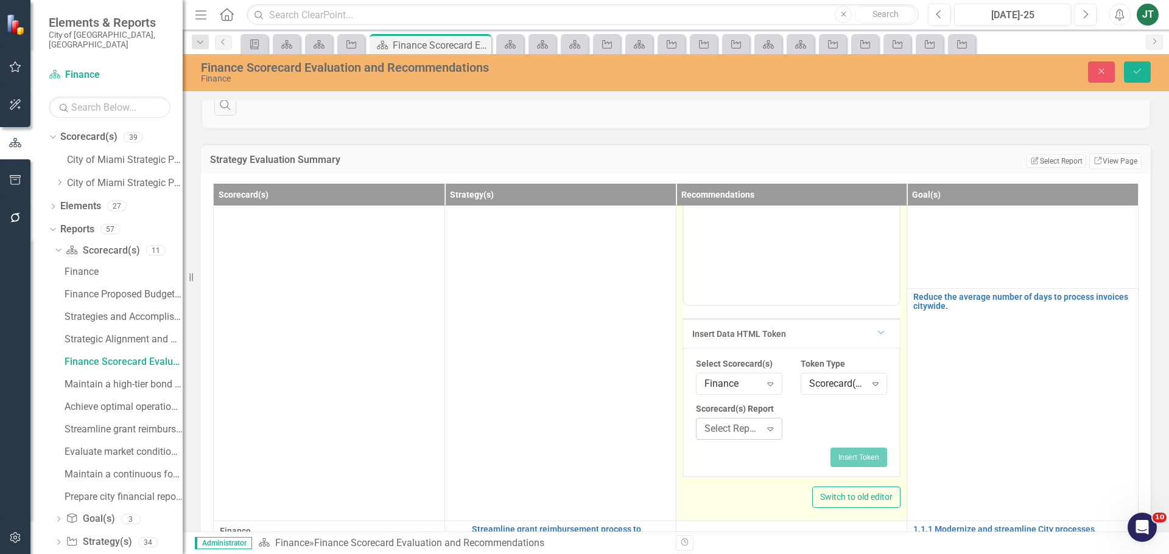
click at [737, 427] on div "Select Report..." at bounding box center [732, 429] width 57 height 14
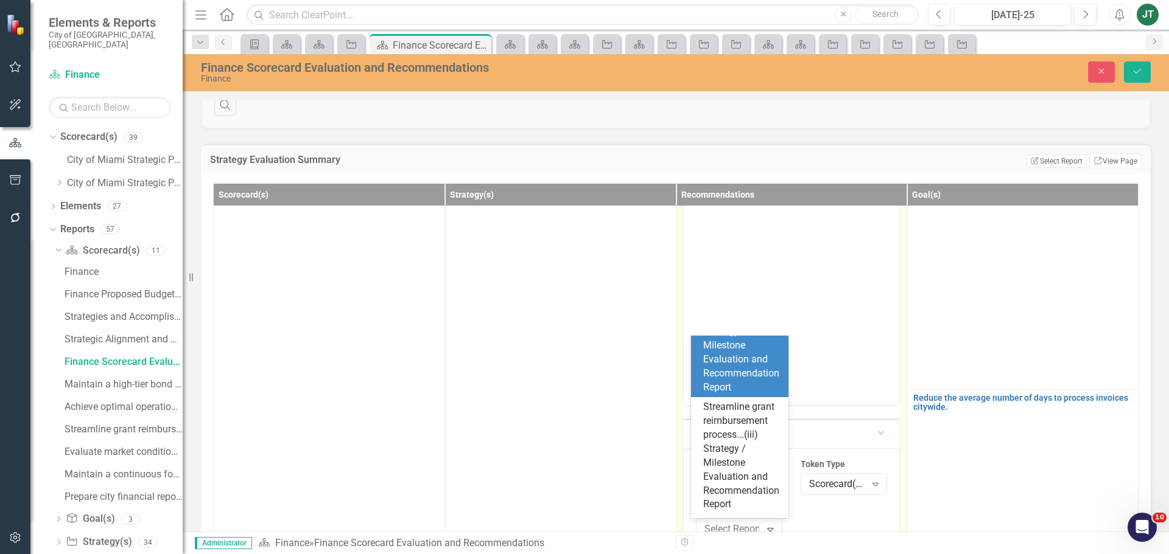
scroll to position [487, 0]
click at [736, 388] on div "Achieve optimal operational efficiency...(ii) Strategy / Milestone Evaluation a…" at bounding box center [742, 331] width 78 height 111
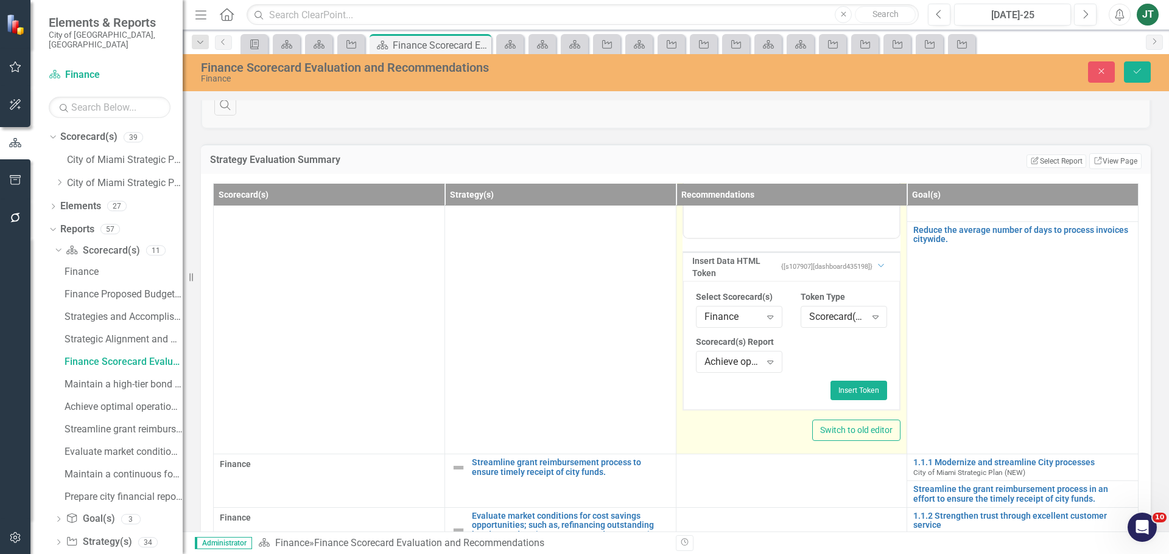
scroll to position [304, 0]
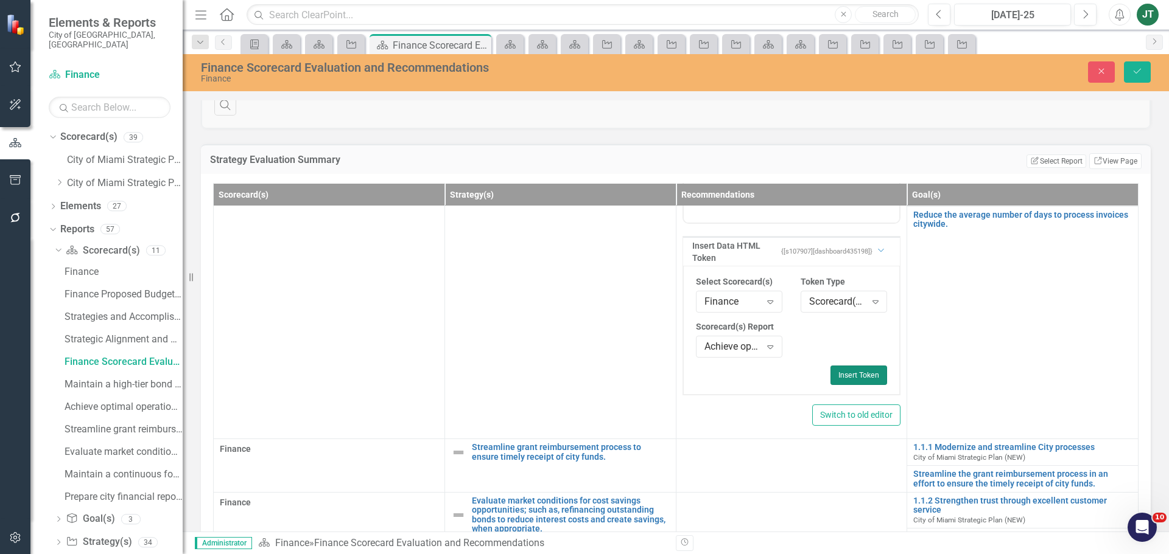
click at [846, 377] on button "Insert Token" at bounding box center [858, 375] width 57 height 19
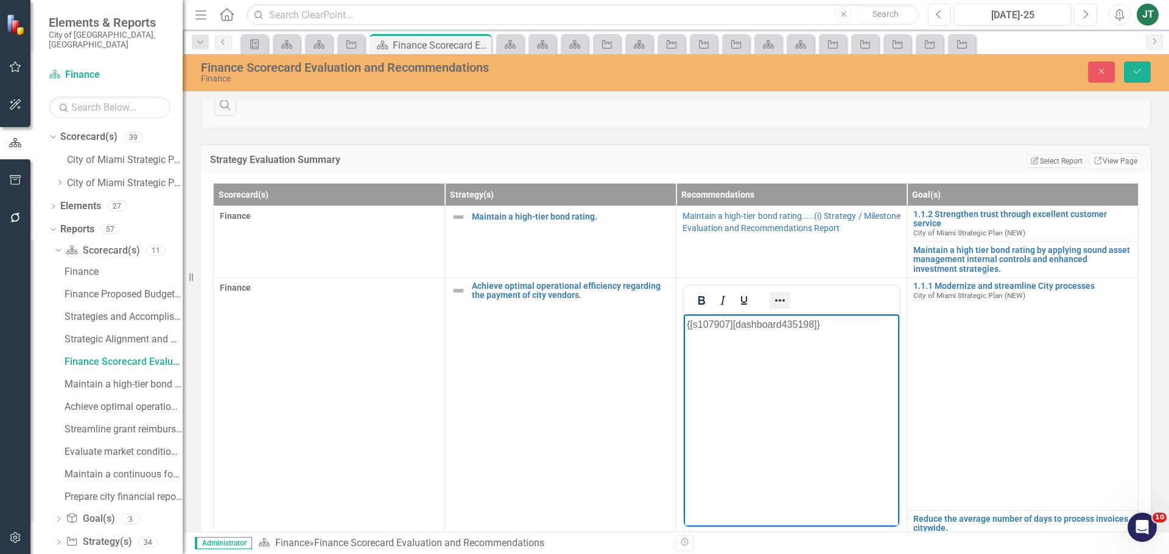
click at [775, 301] on icon "Reveal or hide additional toolbar items" at bounding box center [780, 300] width 10 height 2
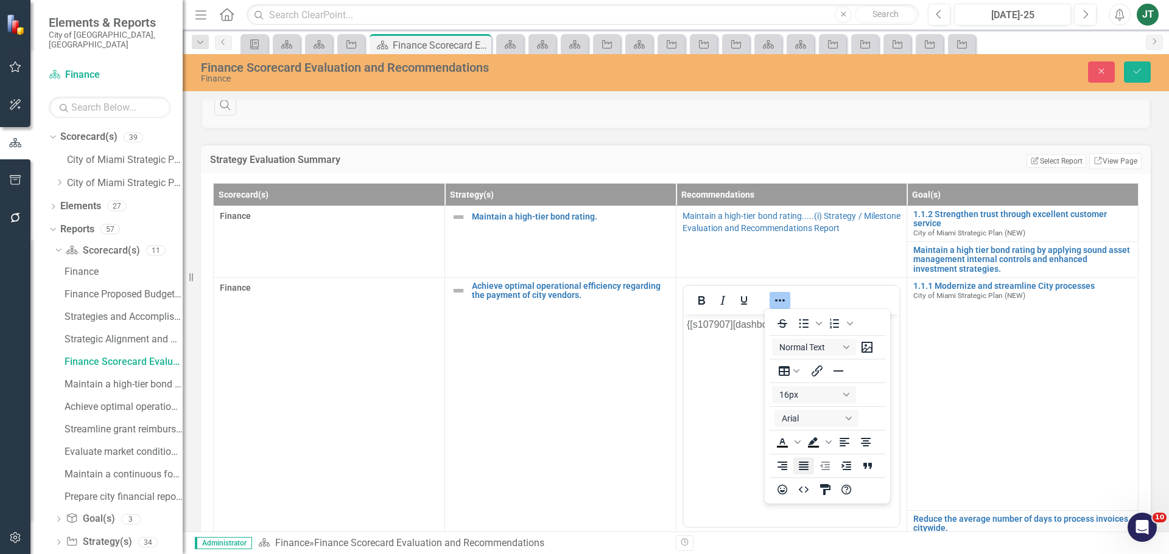
click at [810, 472] on icon "Justify" at bounding box center [803, 466] width 15 height 15
click at [1142, 73] on icon "Save" at bounding box center [1136, 71] width 11 height 9
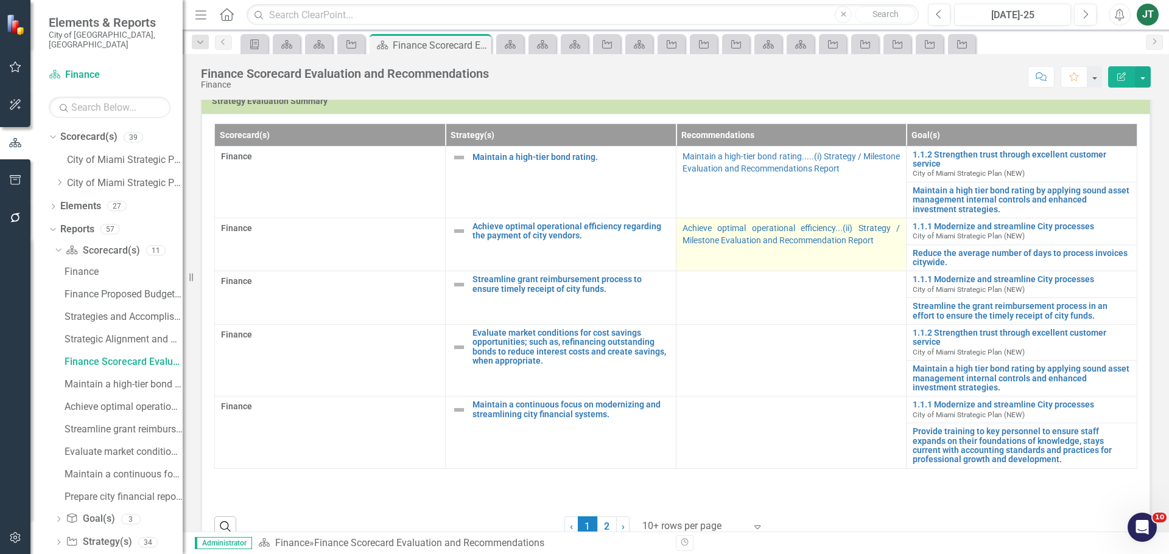
scroll to position [426, 0]
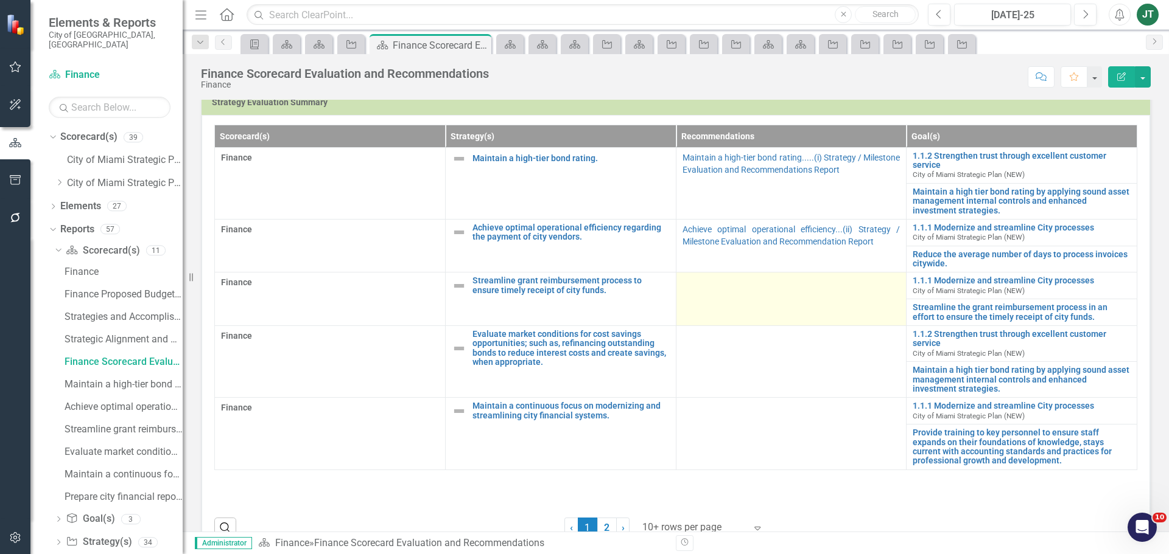
click at [741, 296] on td at bounding box center [791, 300] width 231 height 54
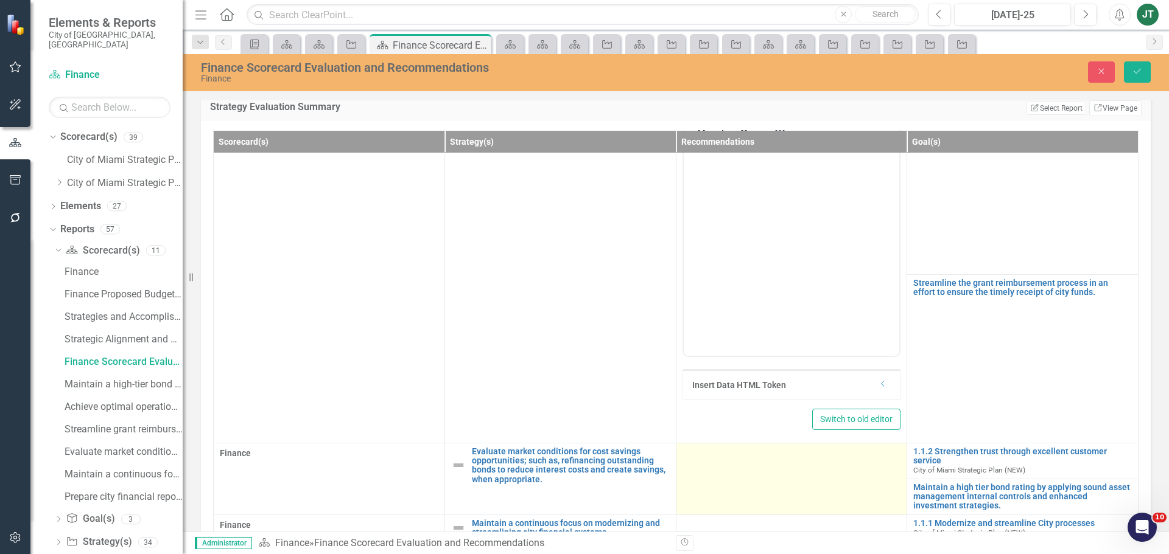
scroll to position [222, 0]
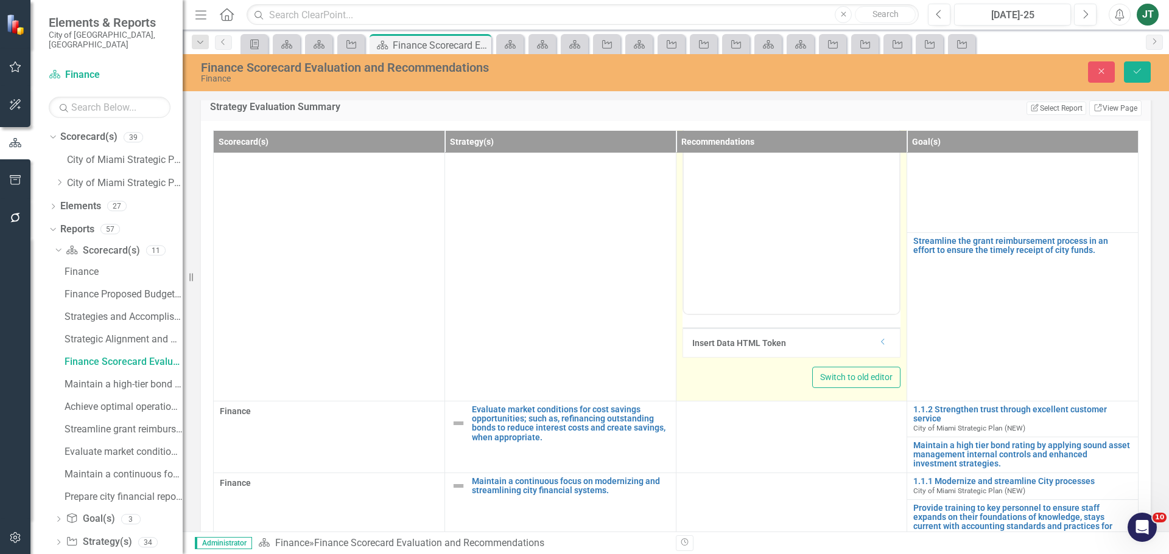
click at [879, 338] on icon "Dropdown" at bounding box center [882, 341] width 9 height 7
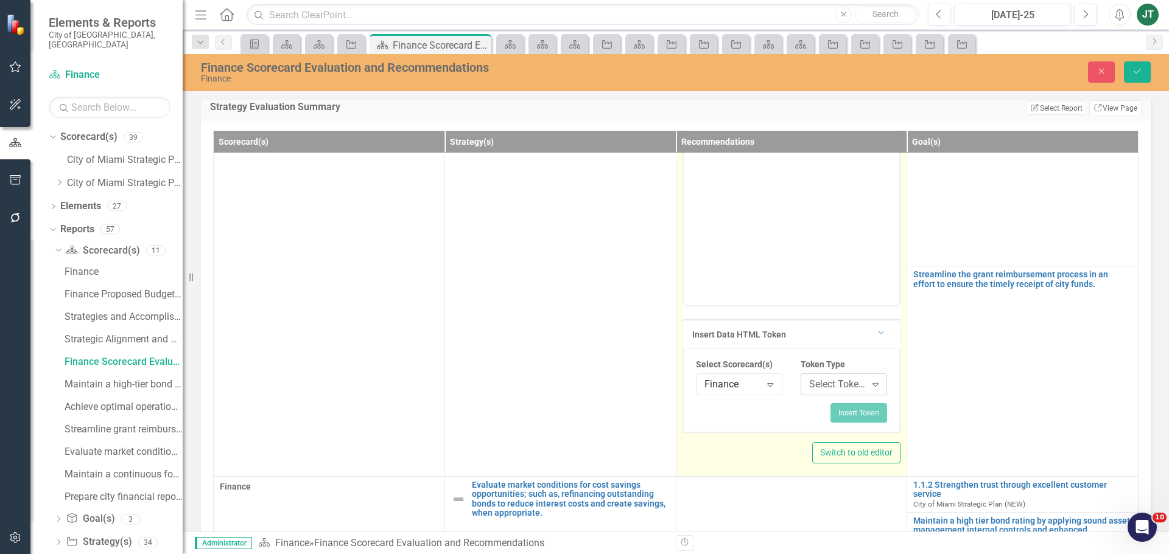
click at [844, 383] on div "Select Token Type..." at bounding box center [837, 384] width 57 height 14
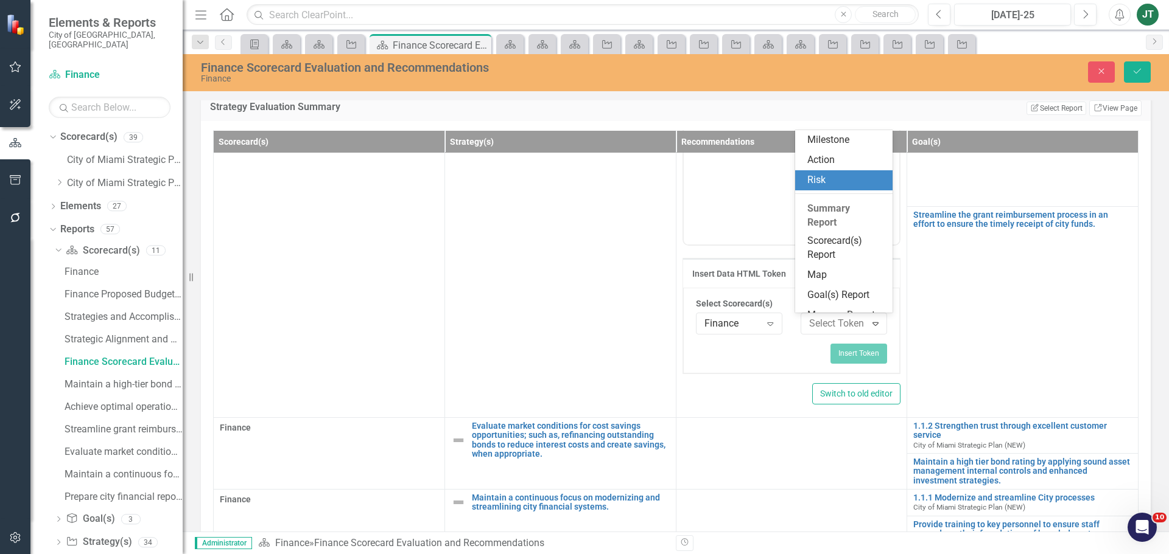
scroll to position [226, 0]
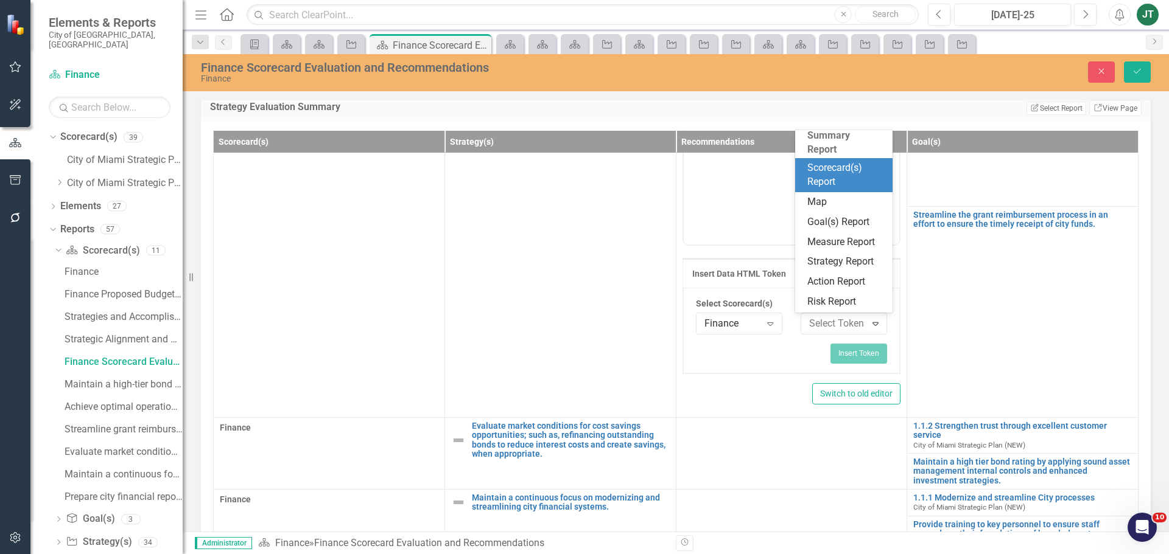
click at [835, 167] on div "Scorecard(s) Report" at bounding box center [846, 175] width 78 height 28
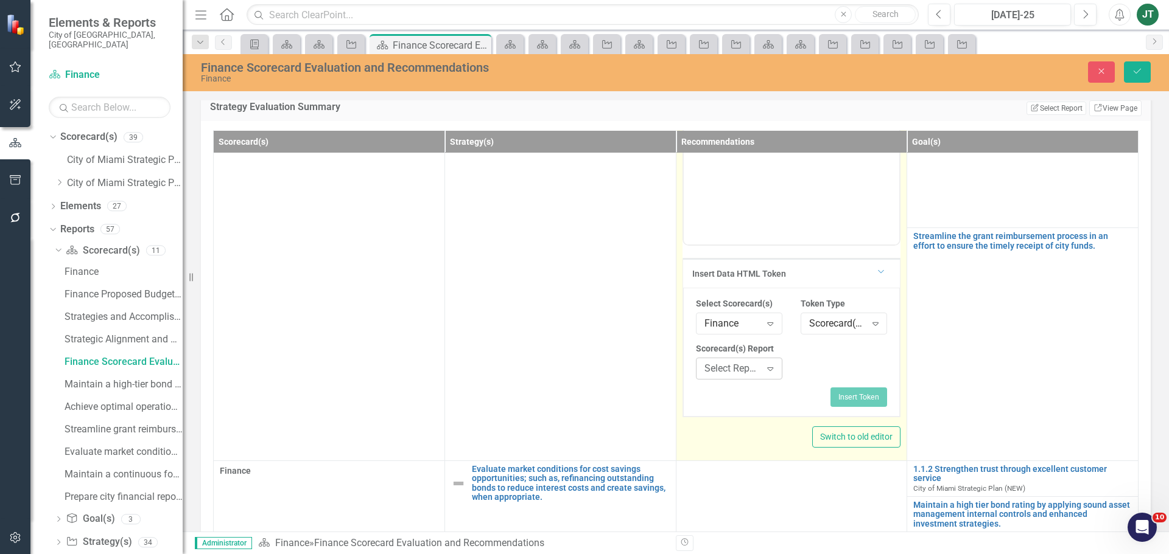
click at [747, 365] on div "Select Report..." at bounding box center [732, 369] width 57 height 14
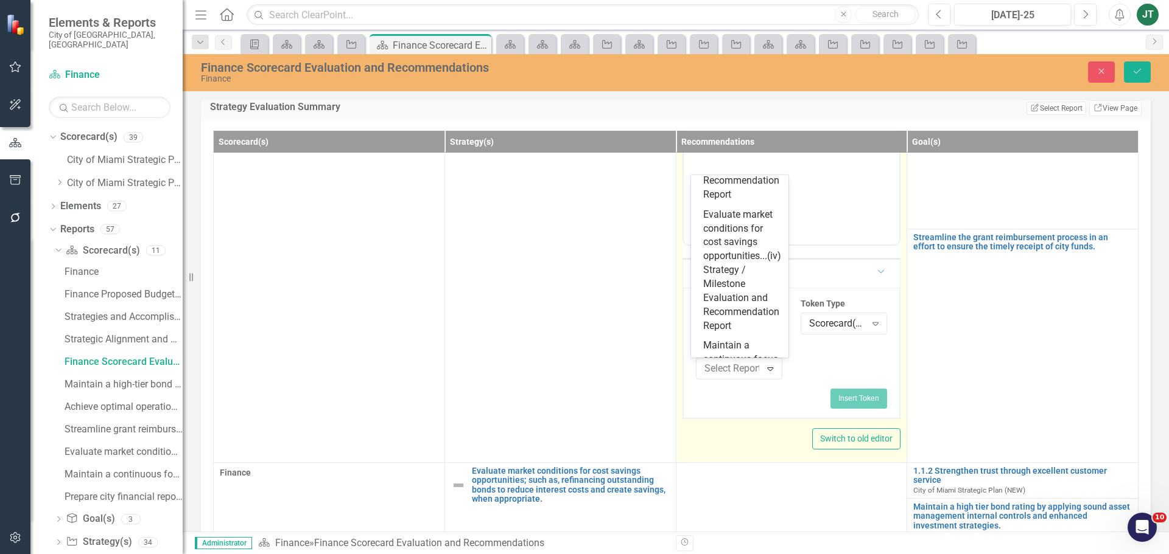
scroll to position [609, 0]
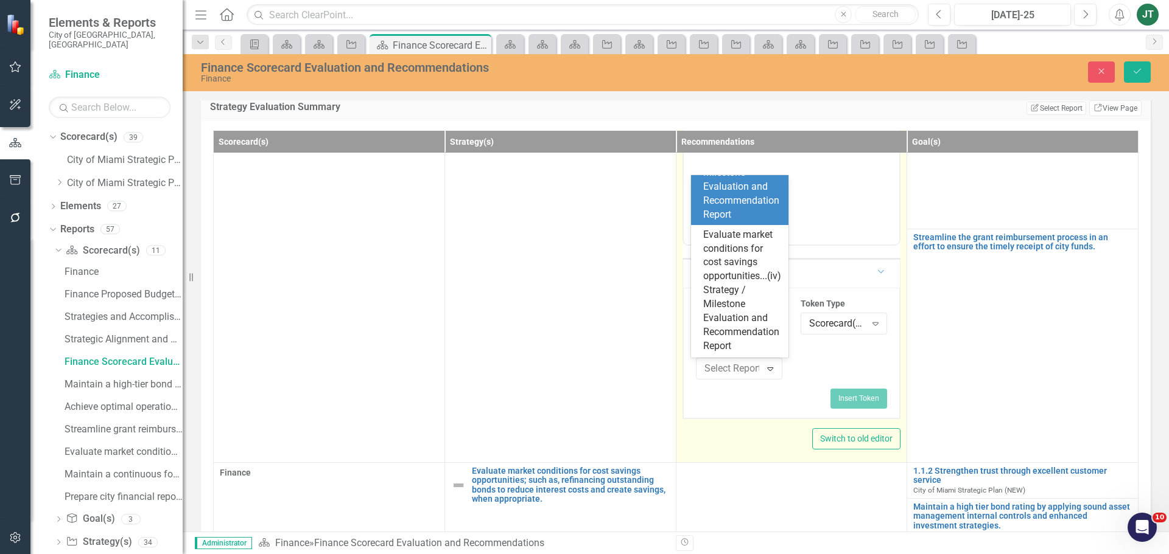
click at [724, 222] on div "Streamline grant reimbursement process...(iii) Strategy / Milestone Evaluation …" at bounding box center [742, 166] width 78 height 111
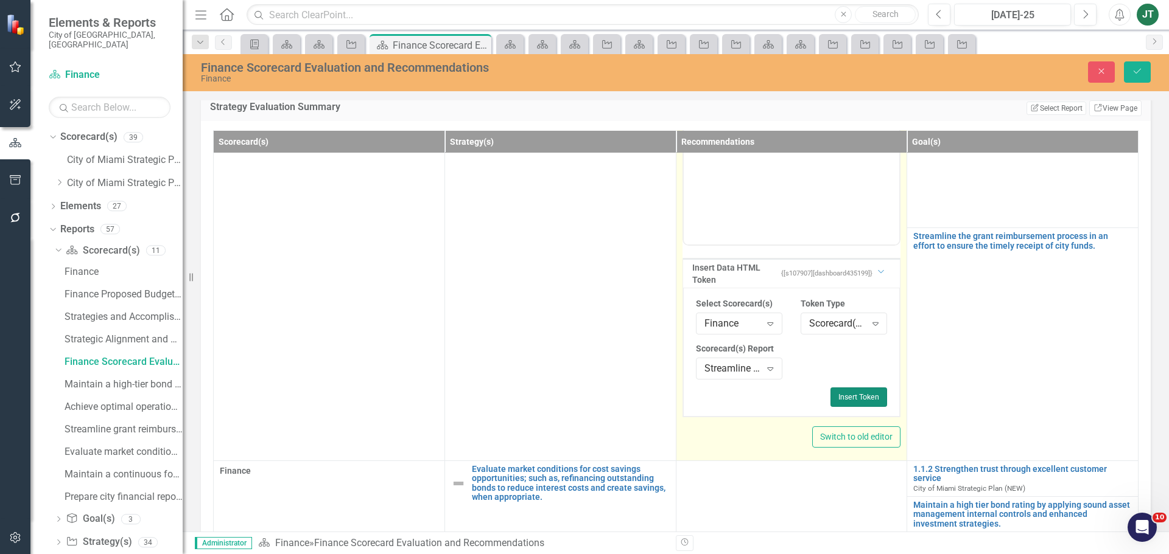
drag, startPoint x: 867, startPoint y: 393, endPoint x: 186, endPoint y: 77, distance: 749.9
click at [867, 393] on button "Insert Token" at bounding box center [858, 397] width 57 height 19
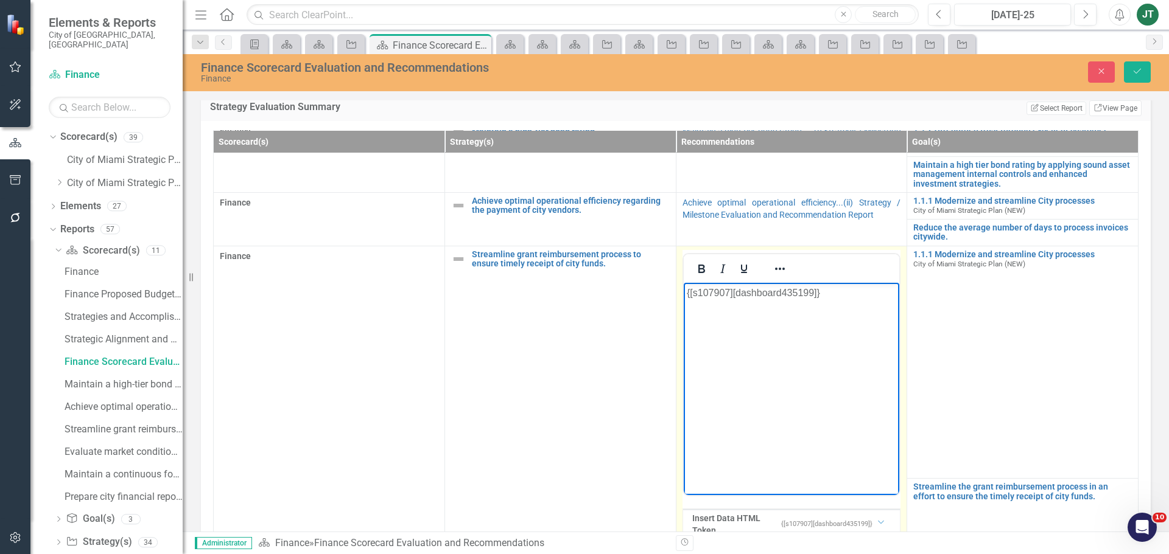
scroll to position [61, 0]
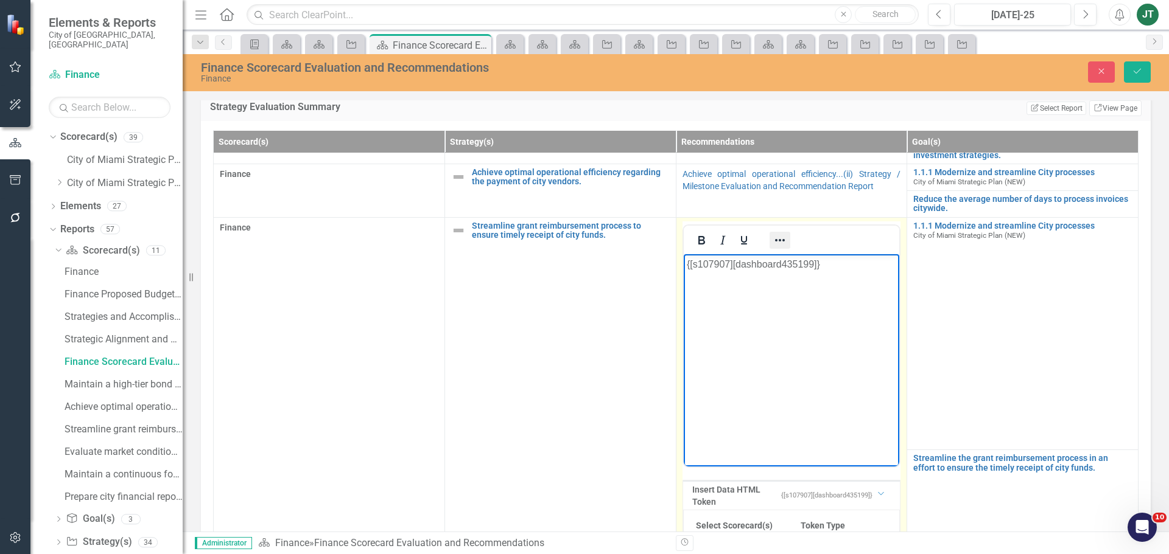
click at [779, 242] on icon "Reveal or hide additional toolbar items" at bounding box center [779, 240] width 15 height 15
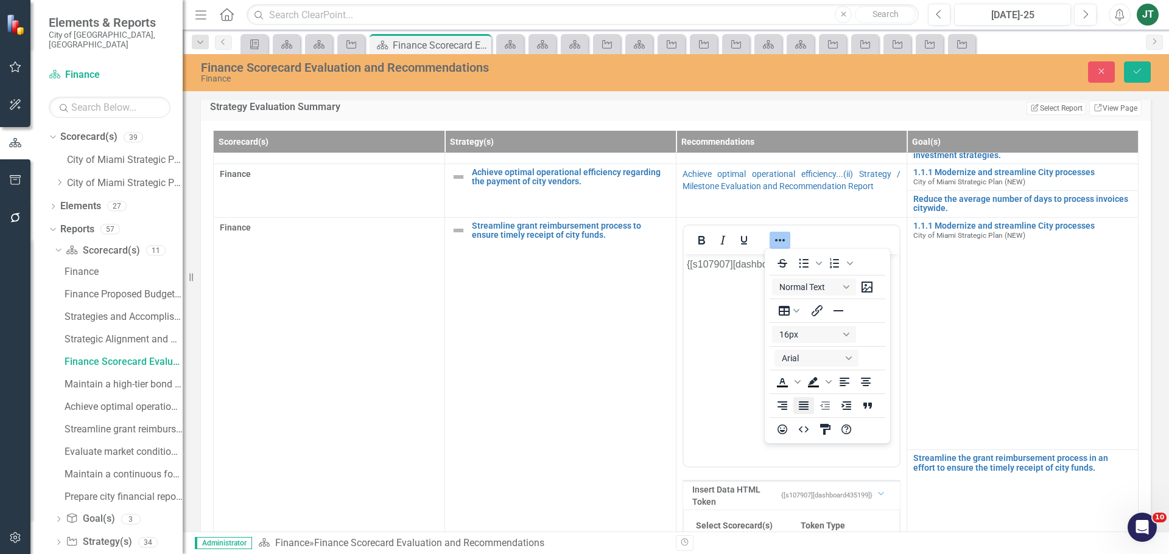
click at [802, 402] on icon "Justify" at bounding box center [803, 406] width 10 height 9
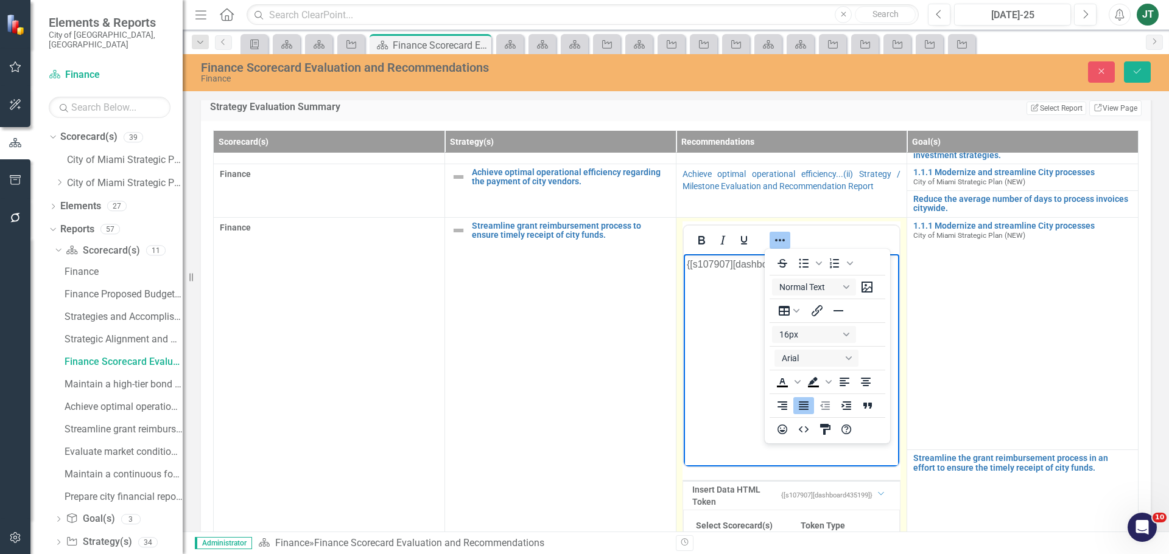
click at [743, 357] on body "{[s107907][dashboard435199]}" at bounding box center [791, 345] width 216 height 183
click at [783, 238] on button "Reveal or hide additional toolbar items" at bounding box center [779, 240] width 21 height 17
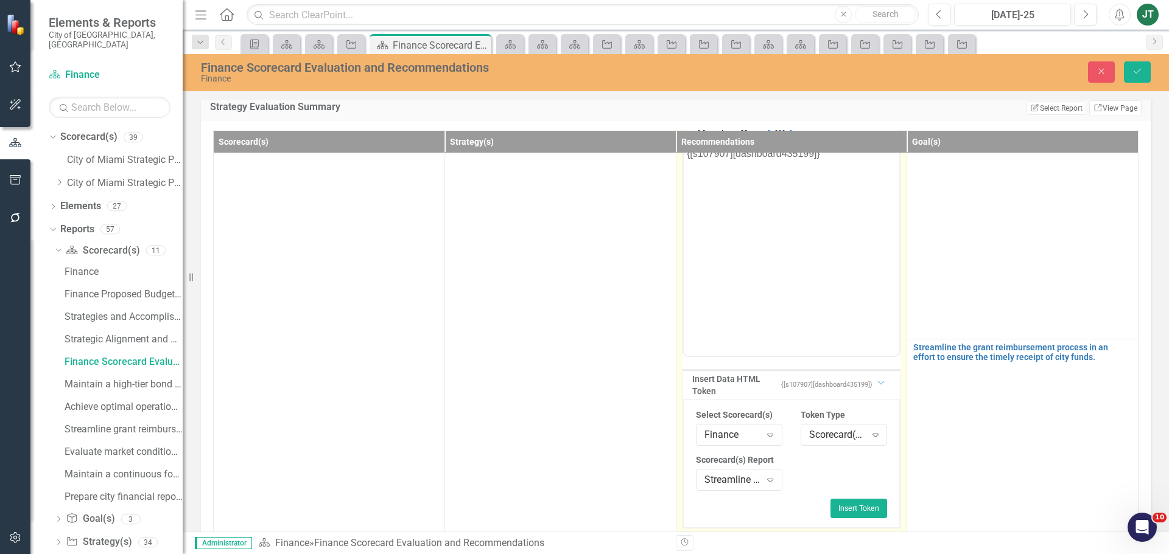
scroll to position [183, 0]
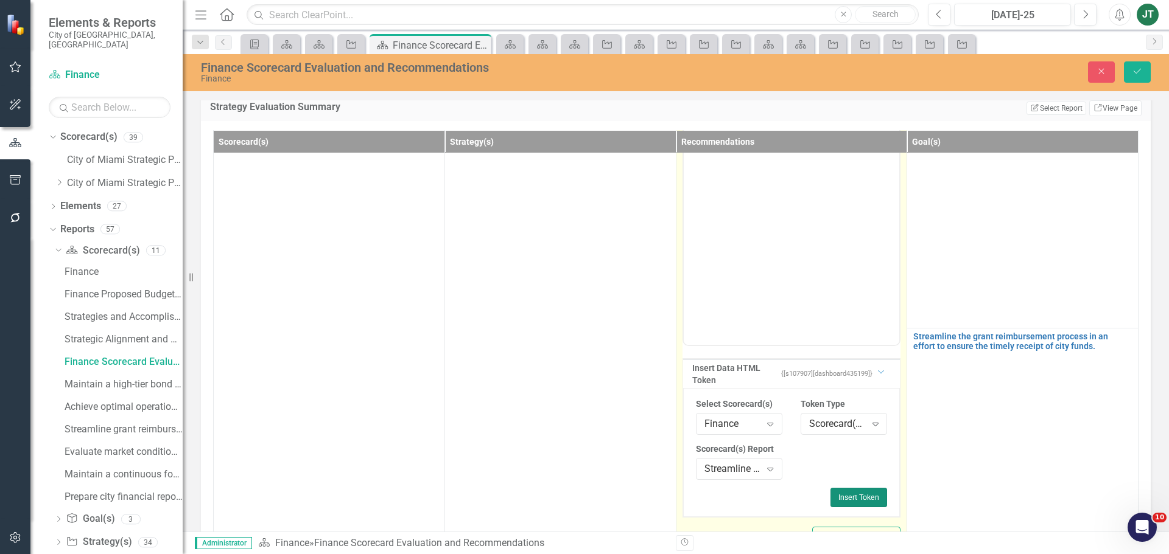
click at [850, 496] on button "Insert Token" at bounding box center [858, 497] width 57 height 19
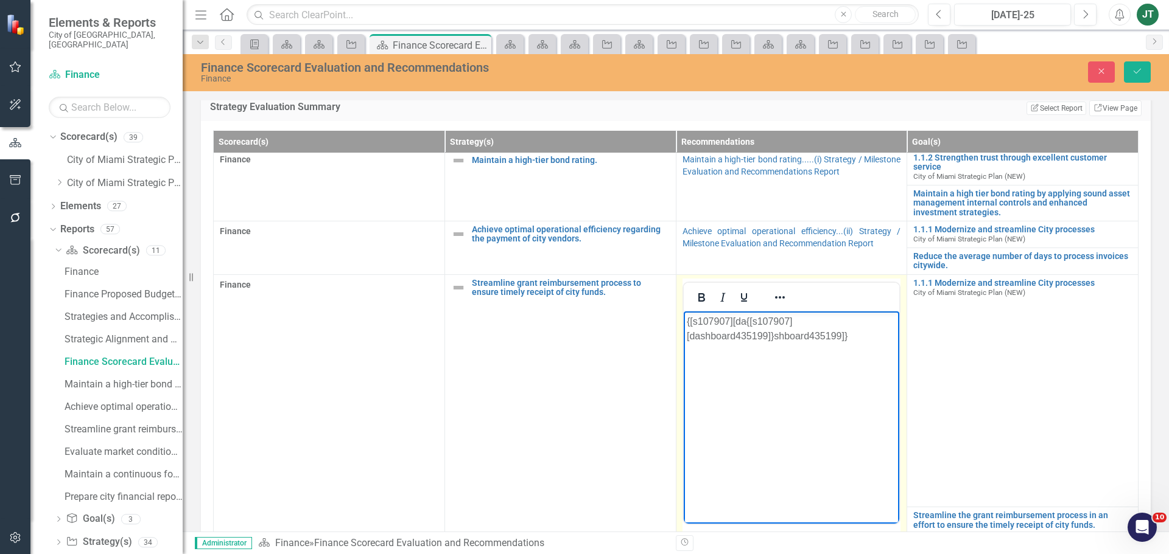
scroll to position [0, 0]
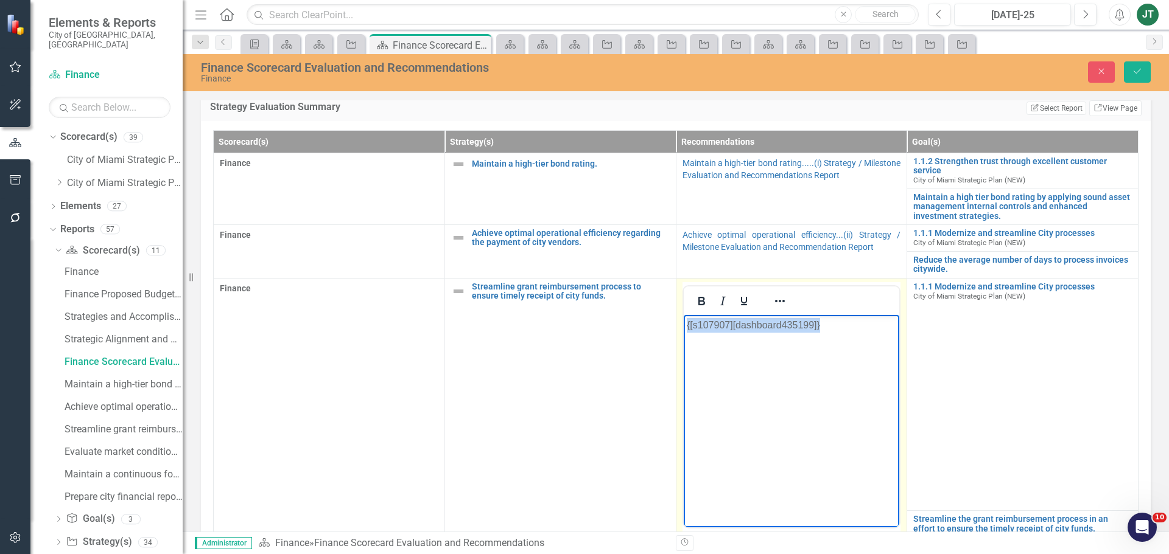
drag, startPoint x: 837, startPoint y: 332, endPoint x: 671, endPoint y: 329, distance: 166.2
click at [683, 329] on html "{[s107907][dashboard435199]}" at bounding box center [791, 406] width 216 height 183
click at [778, 298] on icon "Reveal or hide additional toolbar items" at bounding box center [779, 301] width 15 height 15
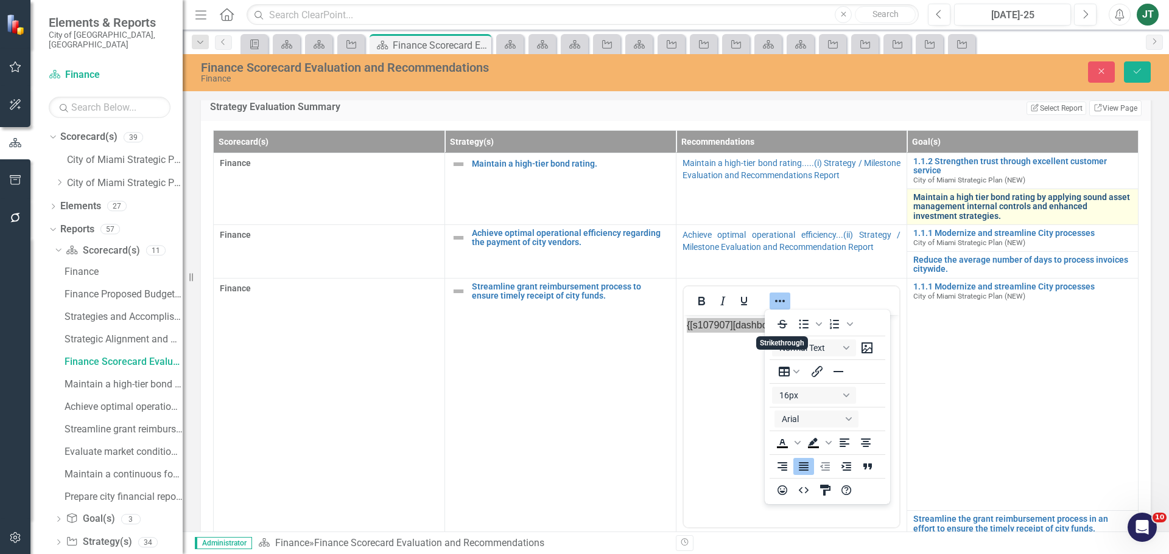
drag, startPoint x: 853, startPoint y: 295, endPoint x: 930, endPoint y: 215, distance: 111.5
click at [854, 294] on div at bounding box center [791, 301] width 216 height 24
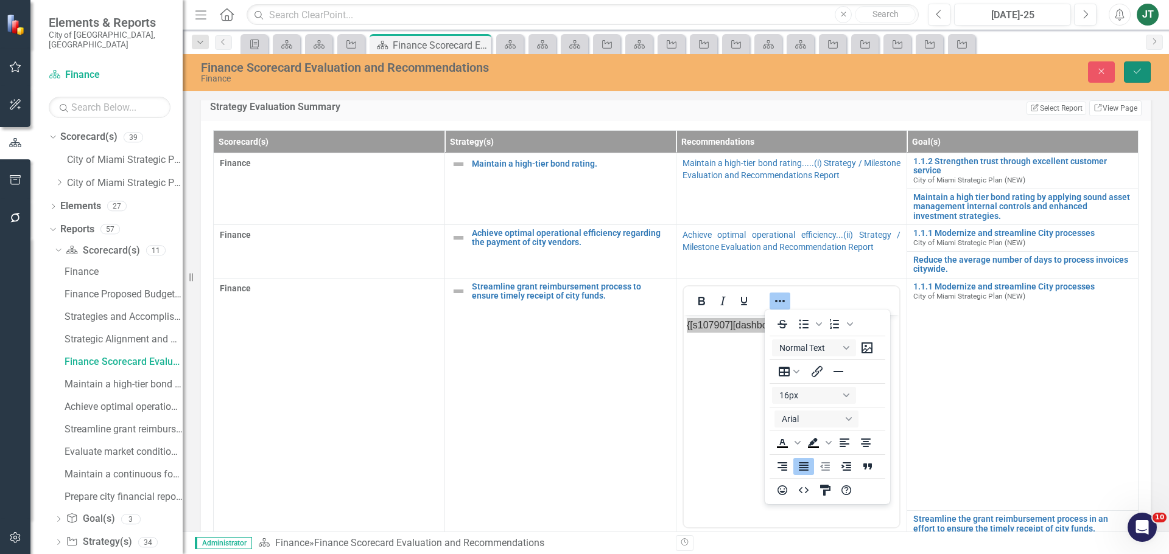
click at [1126, 68] on button "Save" at bounding box center [1136, 71] width 27 height 21
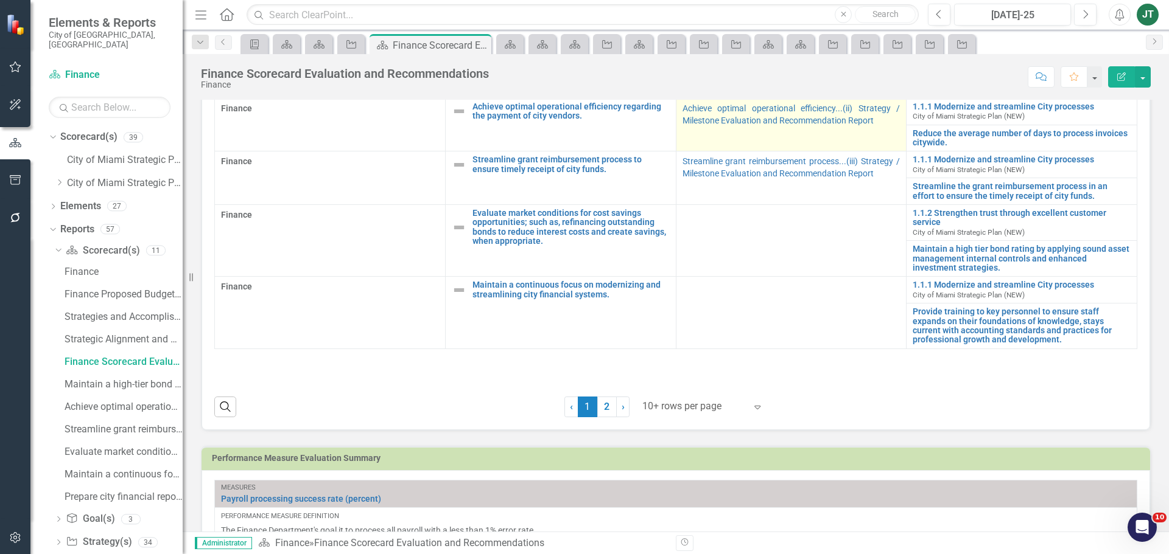
scroll to position [548, 0]
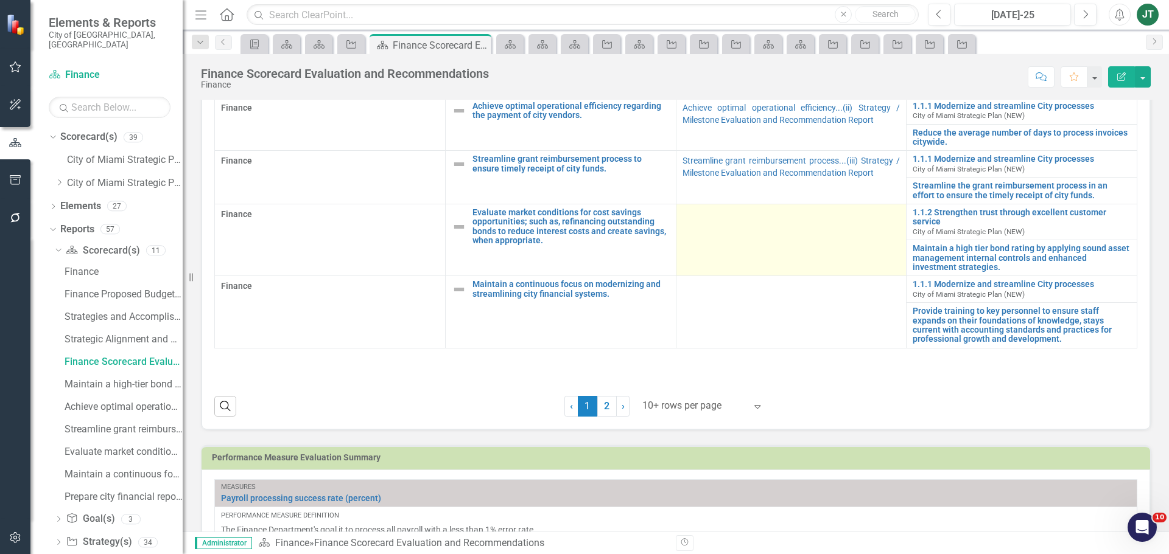
click at [751, 247] on td at bounding box center [791, 240] width 231 height 72
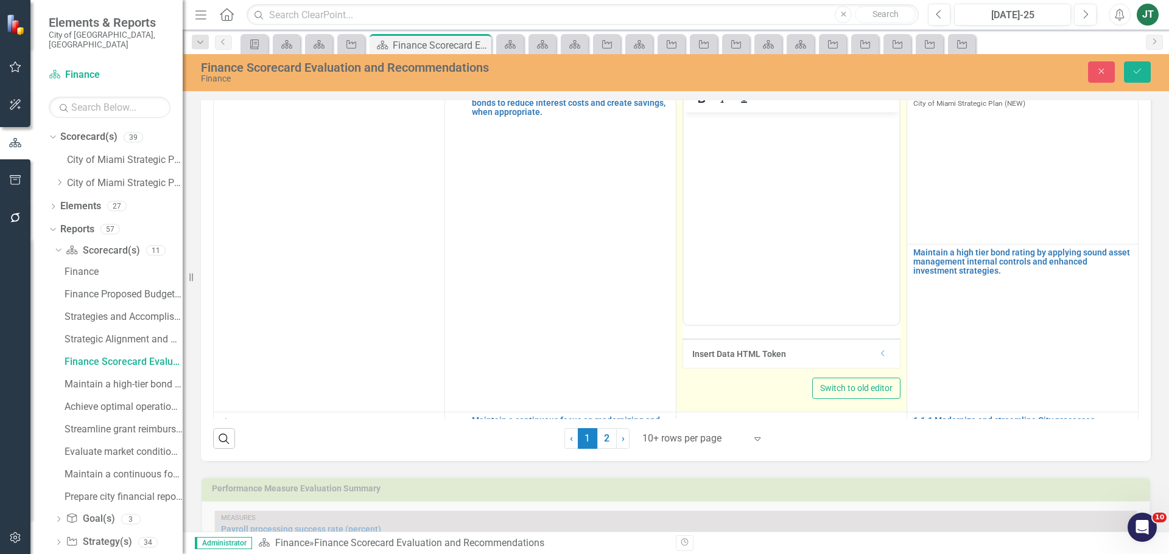
scroll to position [203, 0]
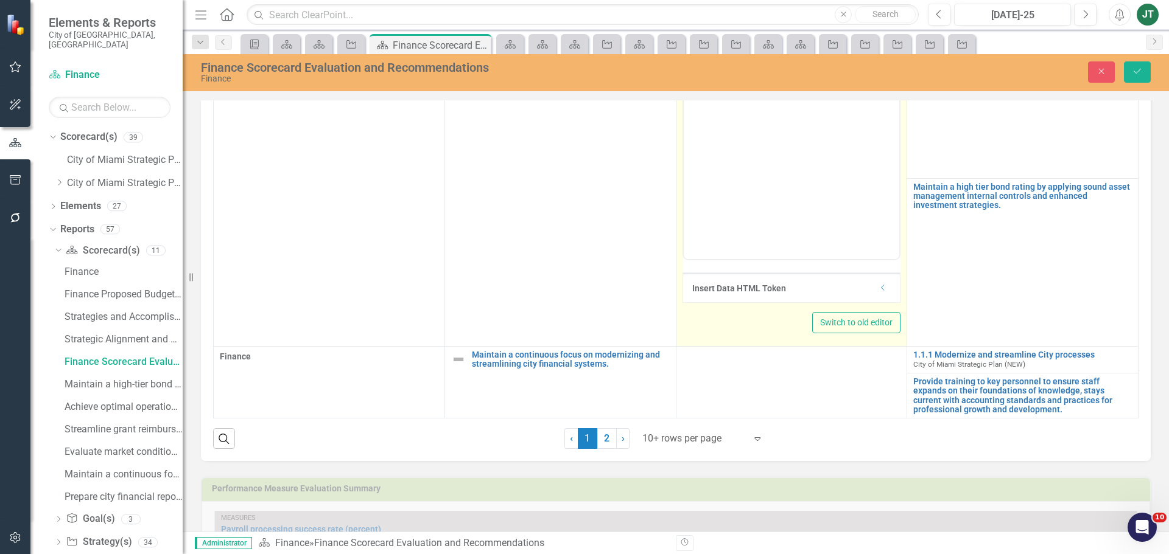
click at [879, 284] on div "Dropdown" at bounding box center [882, 289] width 9 height 10
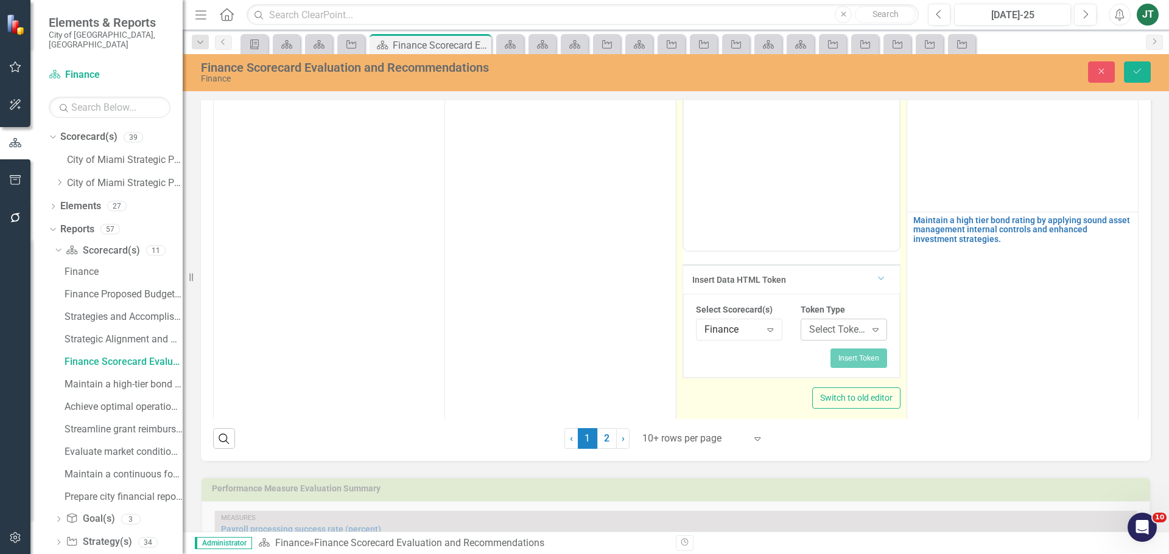
click at [853, 330] on div "Select Token Type..." at bounding box center [837, 330] width 57 height 14
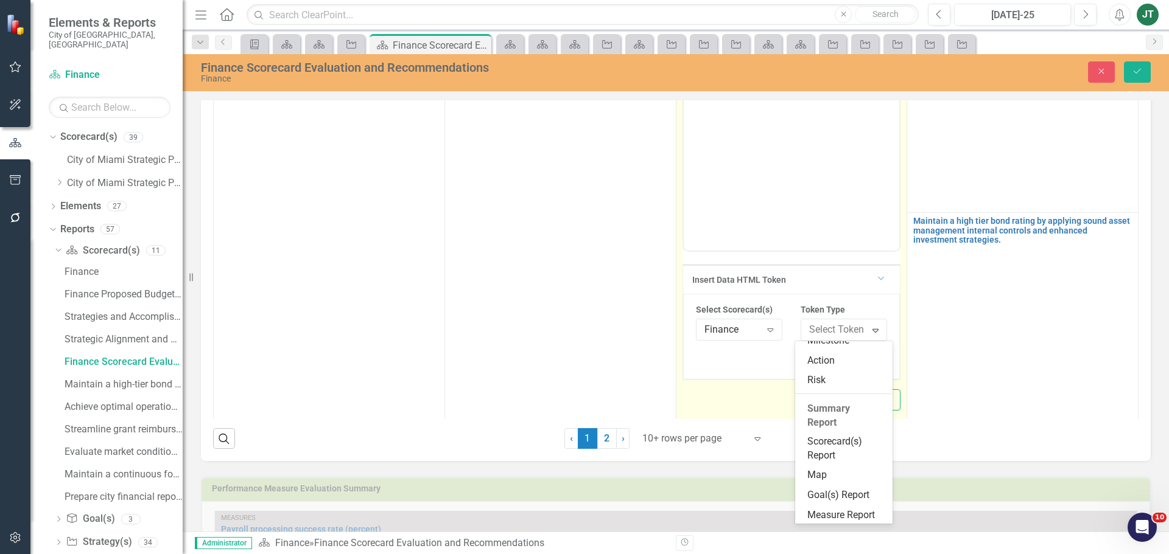
scroll to position [183, 0]
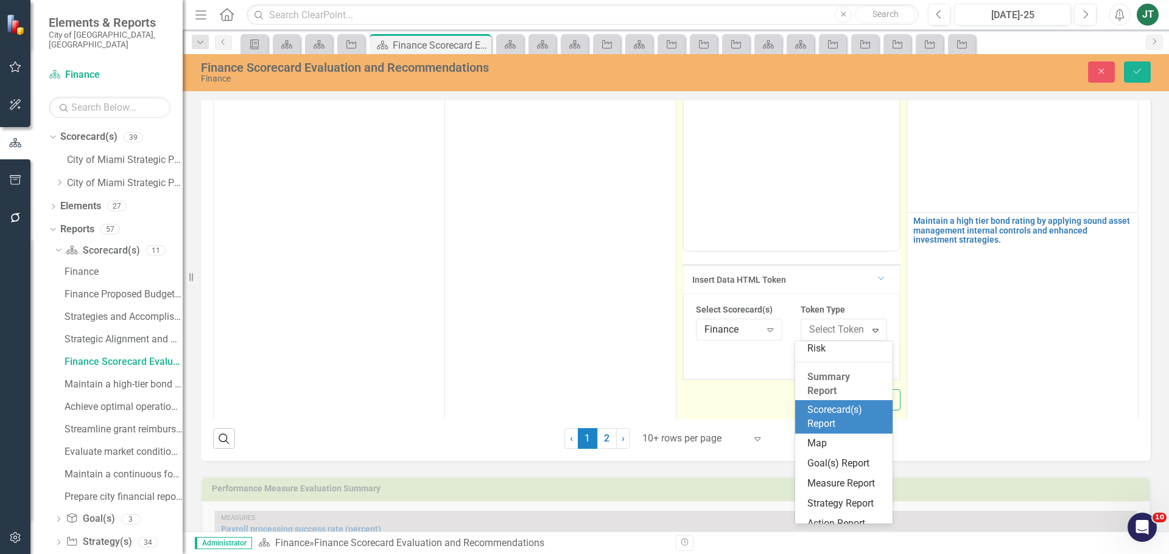
click at [830, 418] on div "Scorecard(s) Report" at bounding box center [846, 417] width 78 height 28
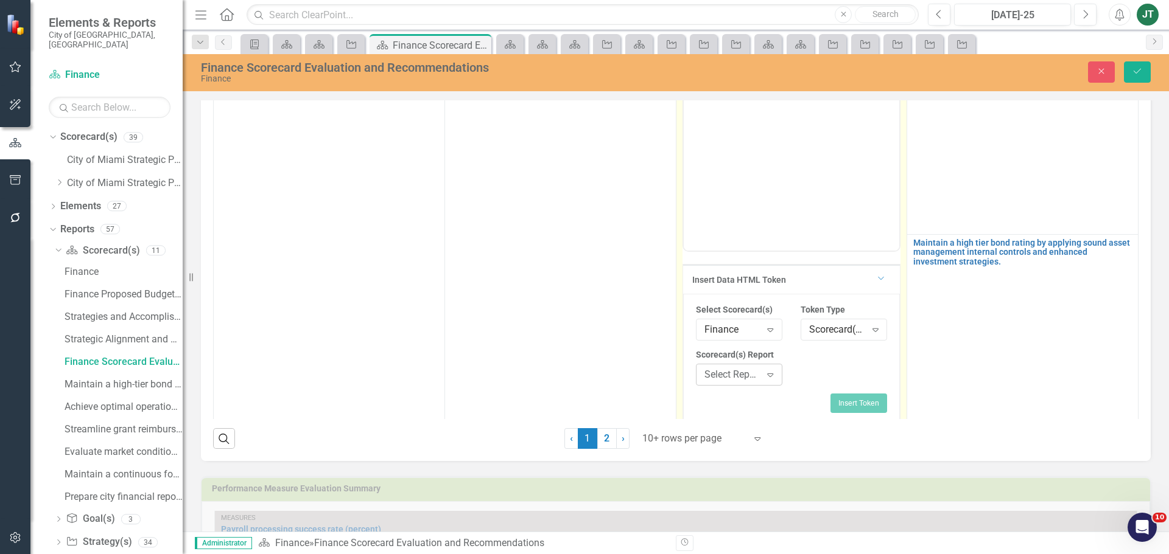
click at [765, 376] on icon "Expand" at bounding box center [770, 375] width 12 height 10
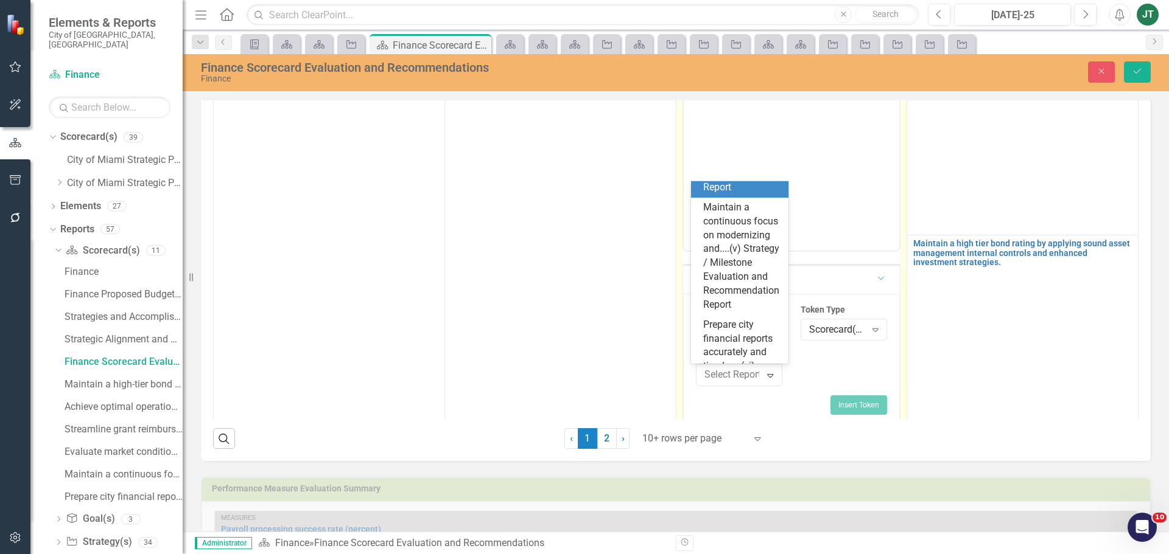
scroll to position [791, 0]
click at [727, 177] on div "Evaluate market conditions for cost savings opportunities...(iv) Strategy / Mil…" at bounding box center [742, 114] width 78 height 125
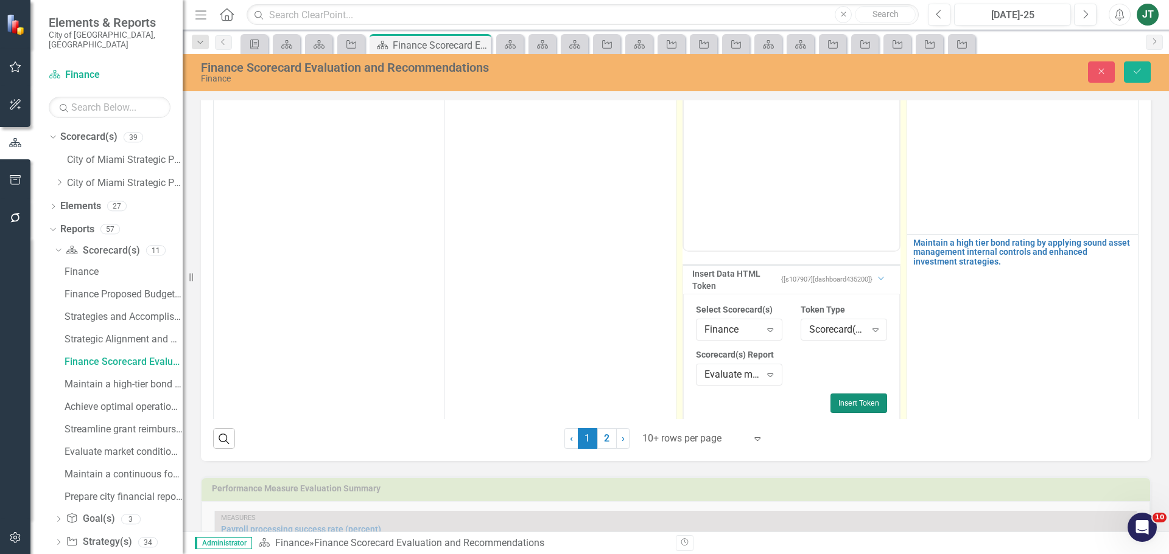
click at [851, 403] on button "Insert Token" at bounding box center [858, 403] width 57 height 19
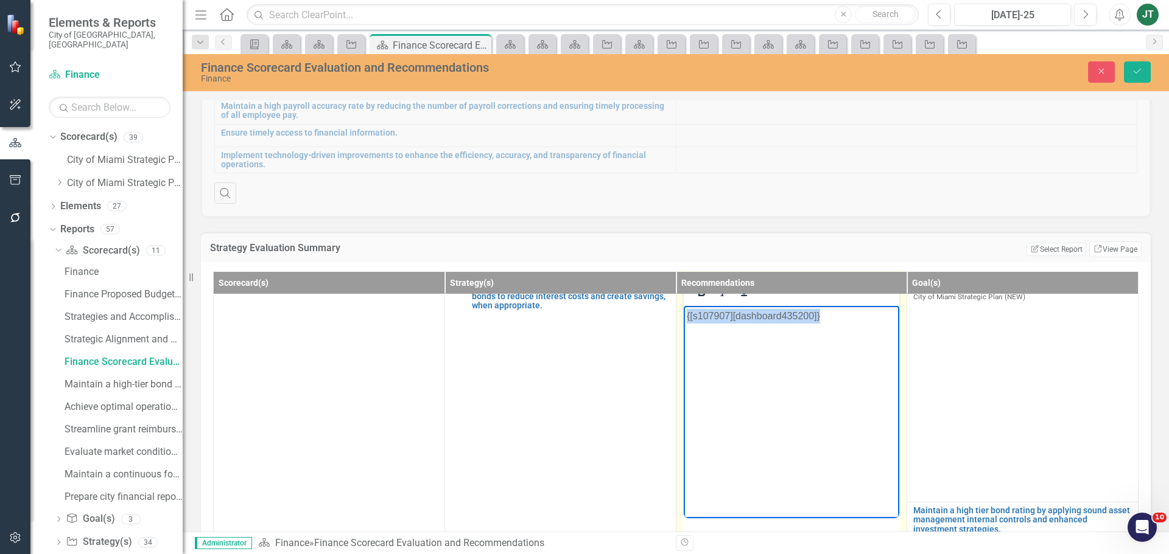
drag, startPoint x: 866, startPoint y: 318, endPoint x: 600, endPoint y: 308, distance: 266.2
click at [683, 308] on html "{[s107907][dashboard435200]}" at bounding box center [791, 397] width 216 height 183
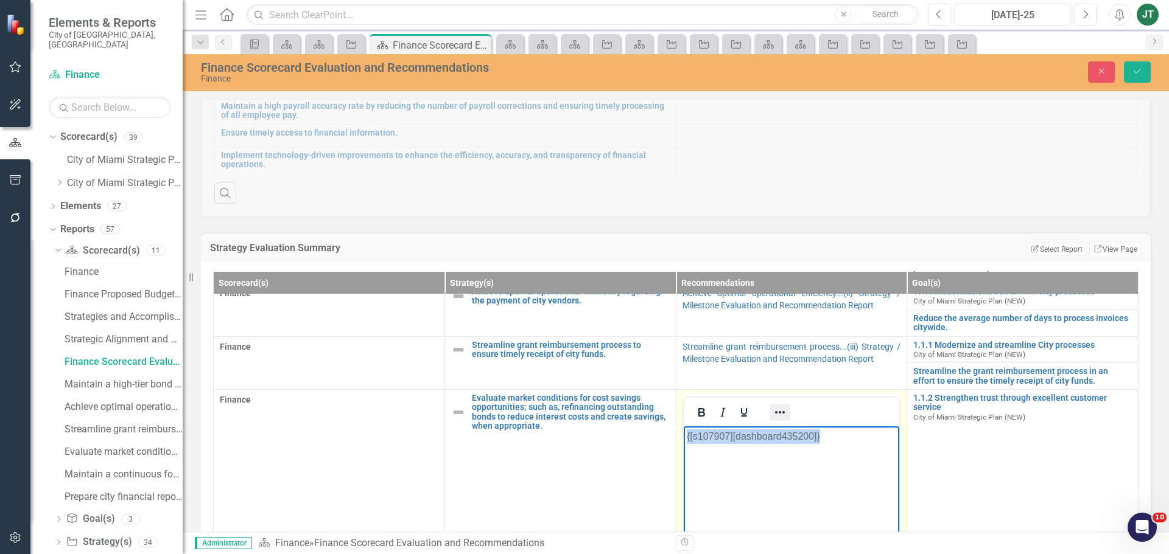
scroll to position [82, 0]
click at [773, 407] on icon "Reveal or hide additional toolbar items" at bounding box center [779, 414] width 15 height 15
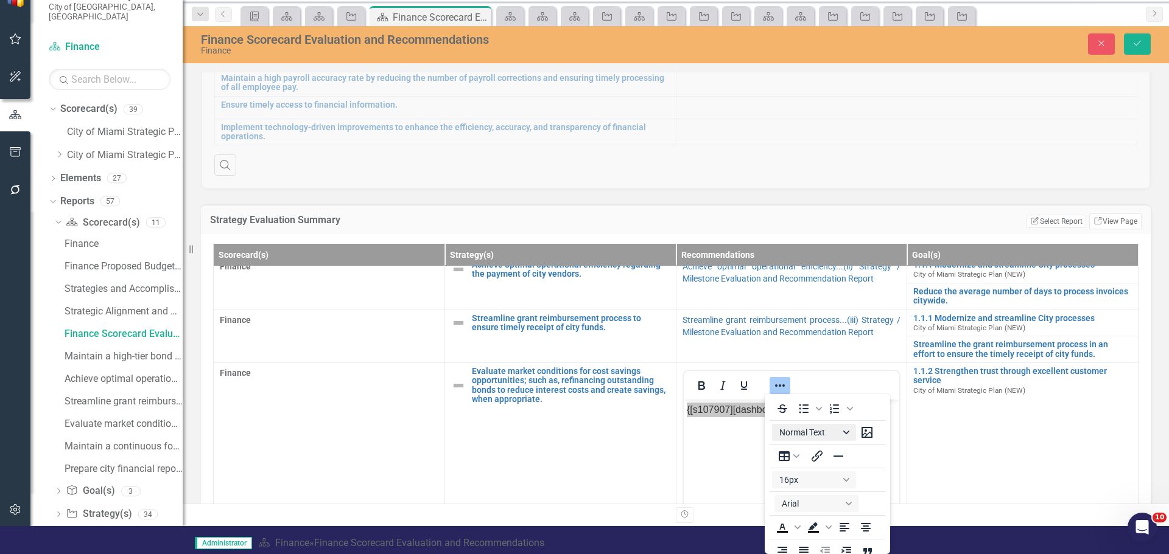
scroll to position [2, 0]
drag, startPoint x: 826, startPoint y: 547, endPoint x: 847, endPoint y: 508, distance: 43.8
click at [811, 547] on icon "Justify" at bounding box center [803, 549] width 15 height 15
click at [1140, 50] on button "Save" at bounding box center [1136, 43] width 27 height 21
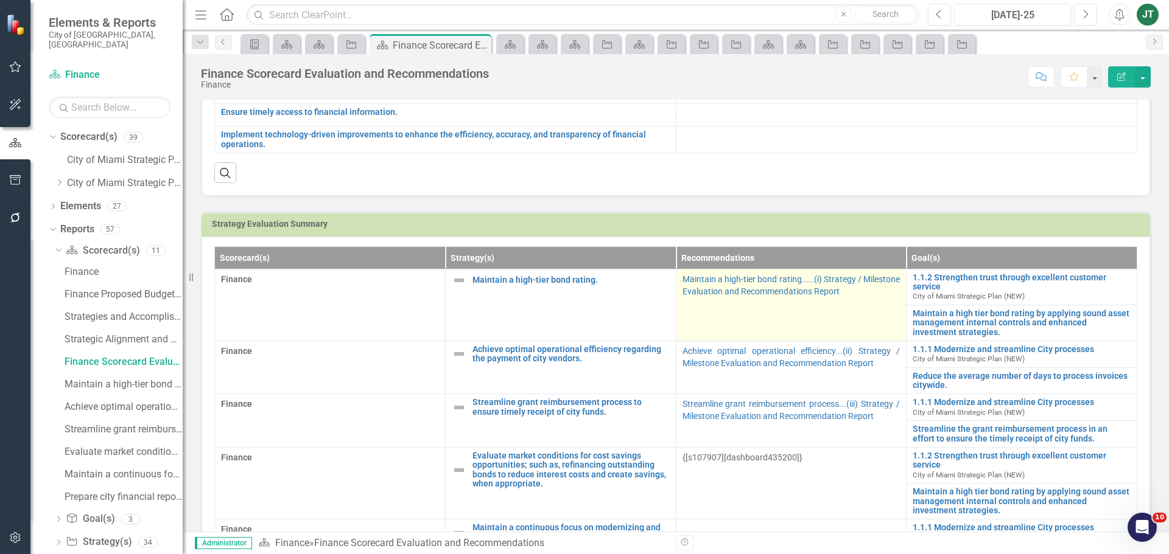
scroll to position [548, 0]
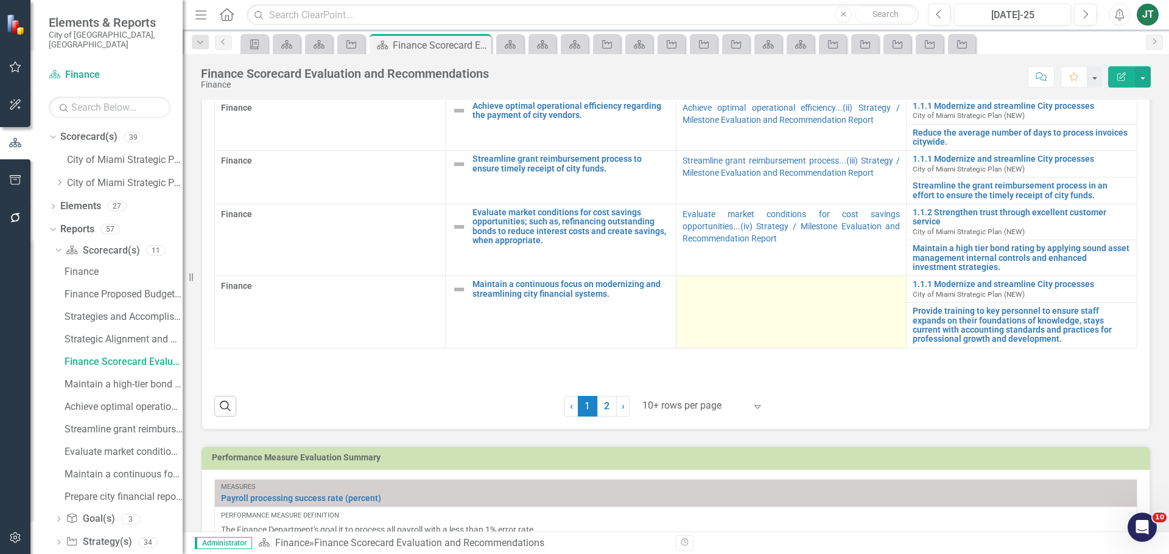
click at [735, 320] on td at bounding box center [791, 312] width 231 height 72
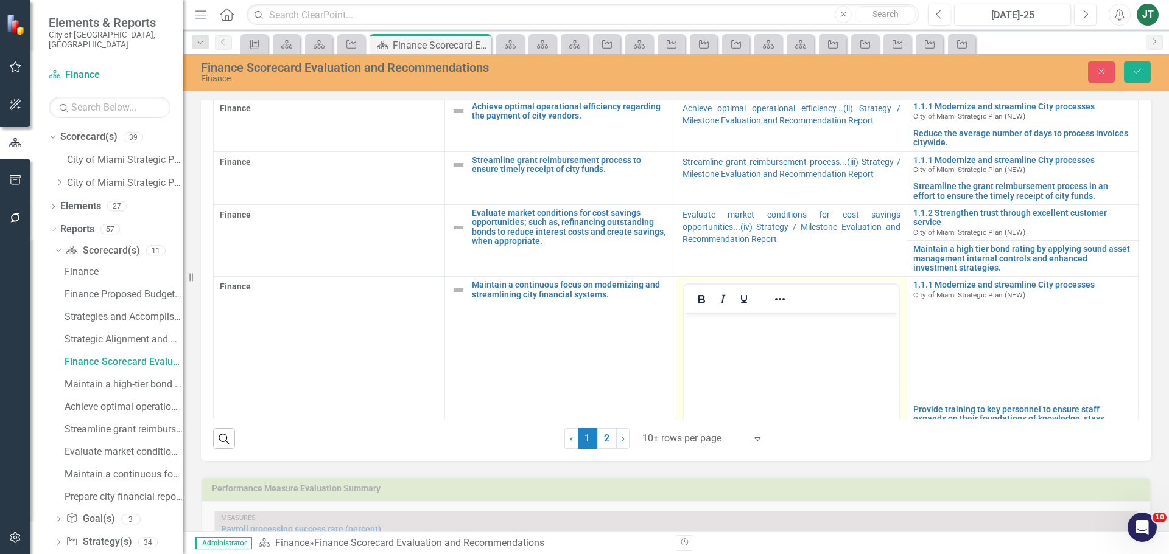
scroll to position [0, 0]
click at [773, 295] on icon "Reveal or hide additional toolbar items" at bounding box center [779, 299] width 15 height 15
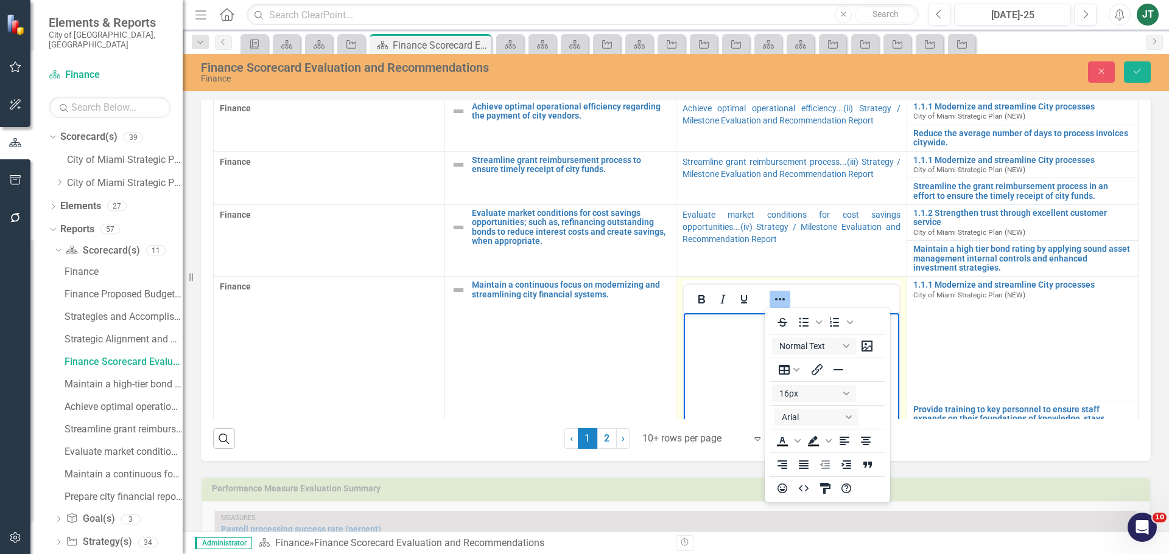
click at [705, 374] on body "Rich Text Area. Press ALT-0 for help." at bounding box center [791, 404] width 216 height 183
click at [808, 469] on icon "Justify" at bounding box center [803, 465] width 10 height 9
click at [726, 374] on body "Rich Text Area. Press ALT-0 for help." at bounding box center [791, 404] width 216 height 183
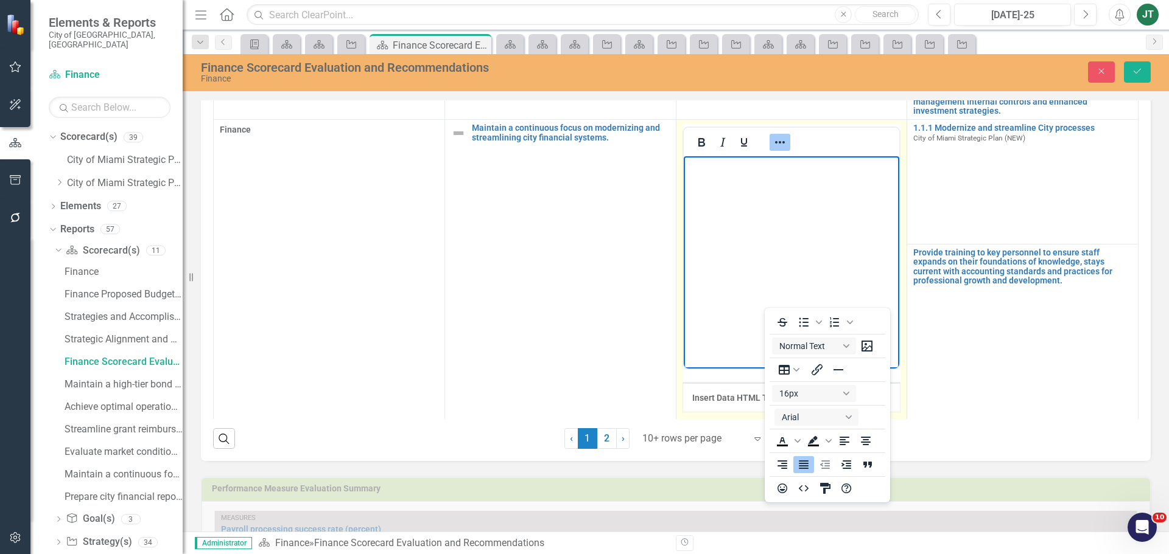
scroll to position [183, 0]
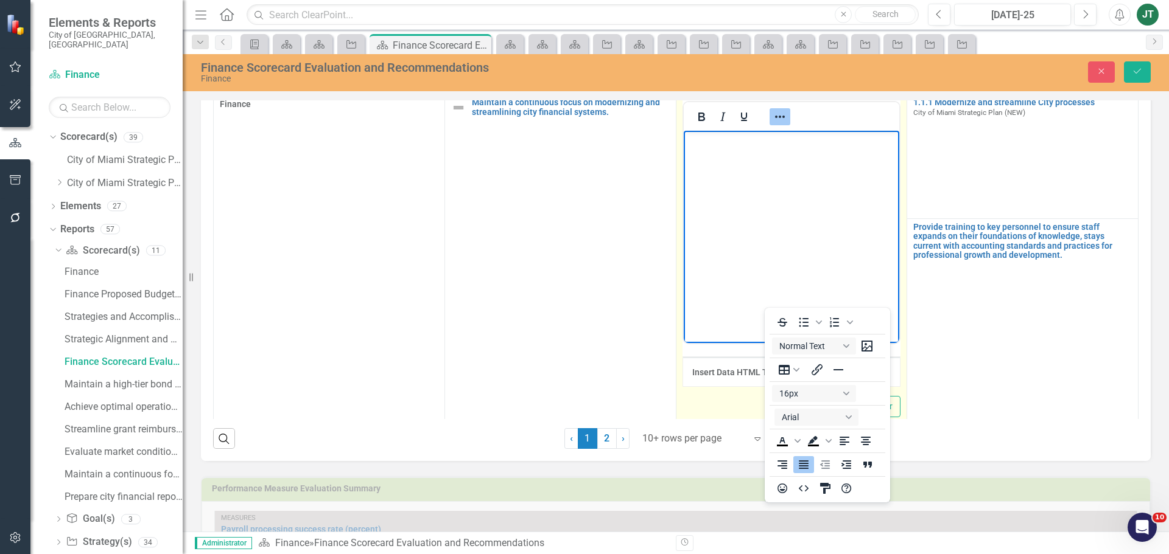
click at [778, 114] on icon "Reveal or hide additional toolbar items" at bounding box center [779, 117] width 15 height 15
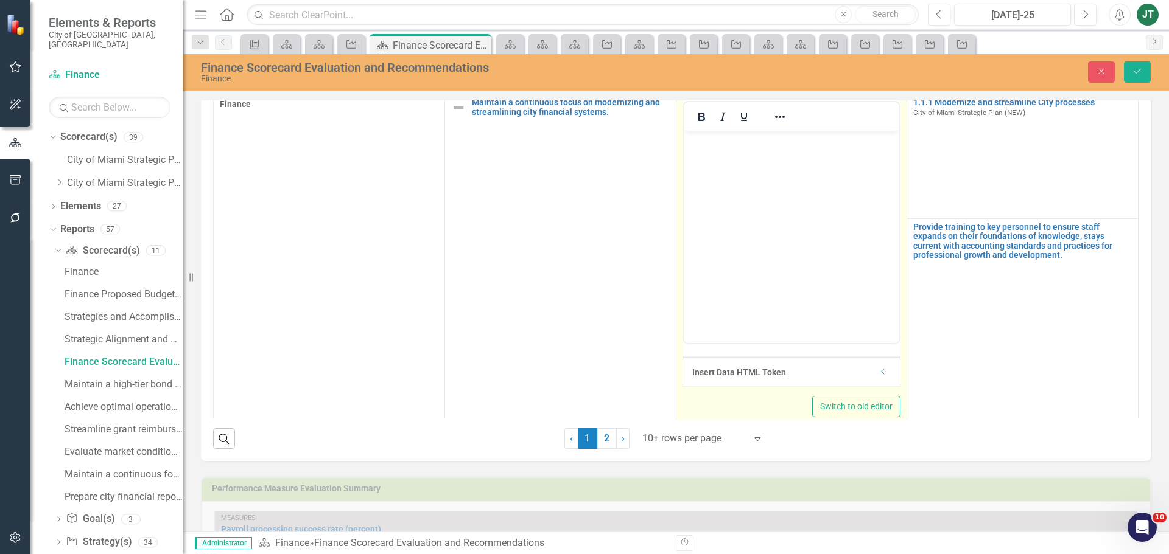
click at [881, 377] on div "Insert Data HTML Token Dropdown" at bounding box center [791, 371] width 217 height 29
click at [878, 369] on icon "Dropdown" at bounding box center [882, 371] width 9 height 7
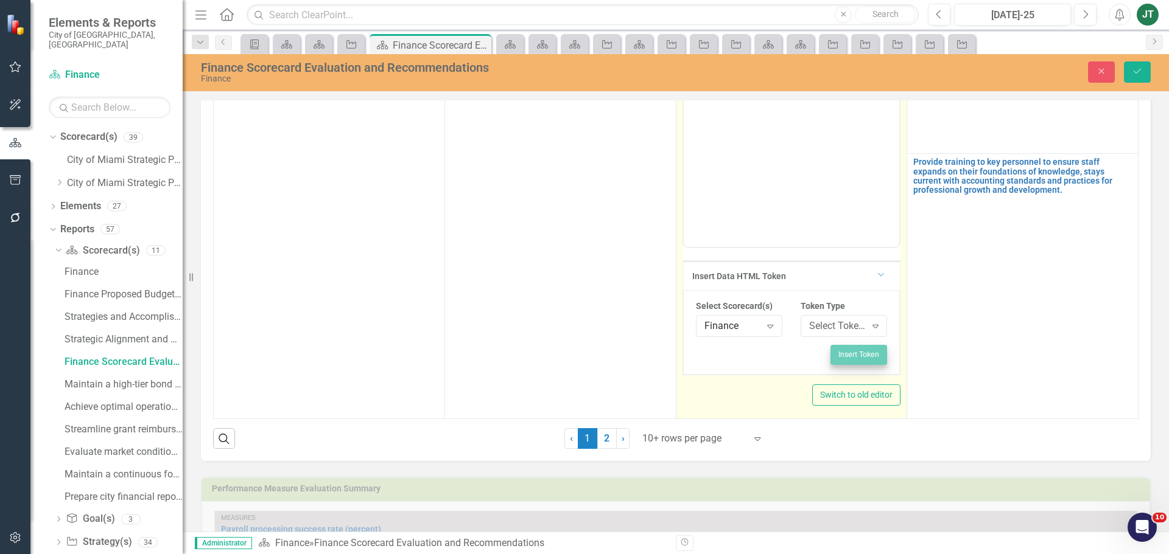
scroll to position [288, 0]
click at [828, 320] on div "Select Token Type..." at bounding box center [837, 327] width 57 height 14
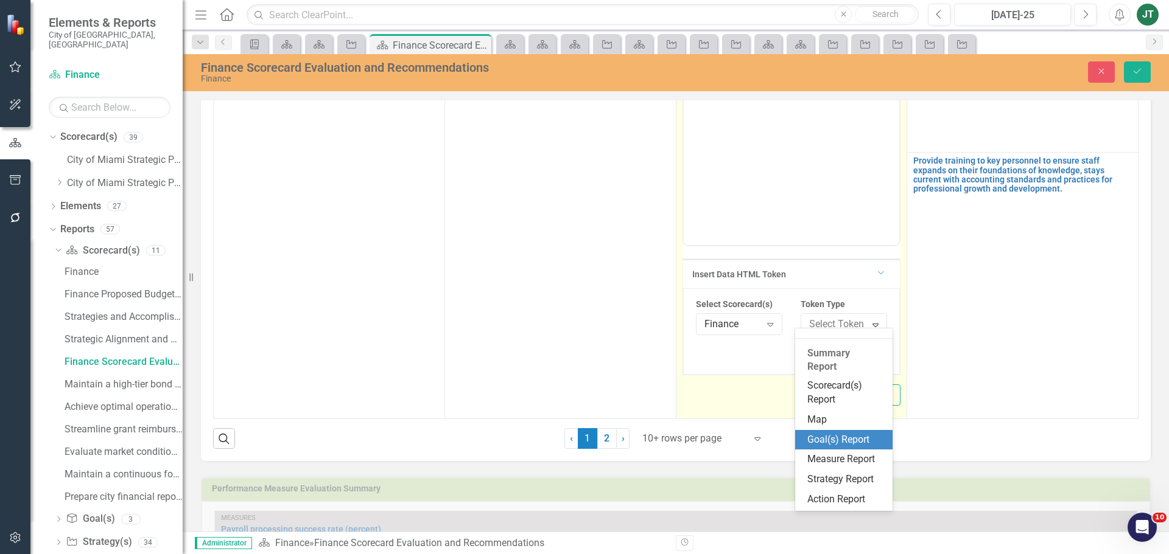
scroll to position [226, 0]
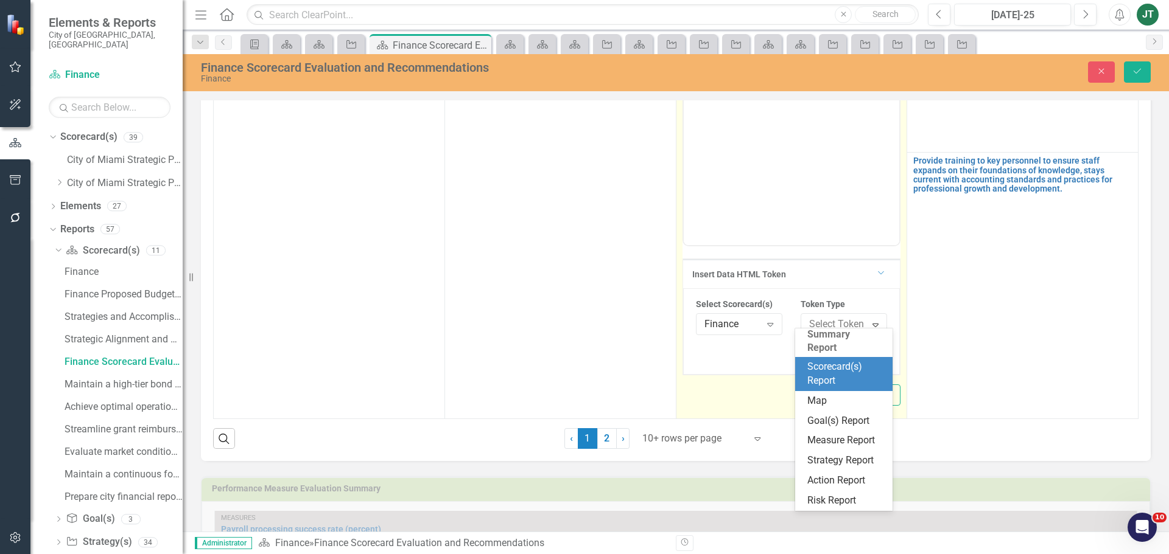
click at [831, 371] on div "Scorecard(s) Report" at bounding box center [846, 374] width 78 height 28
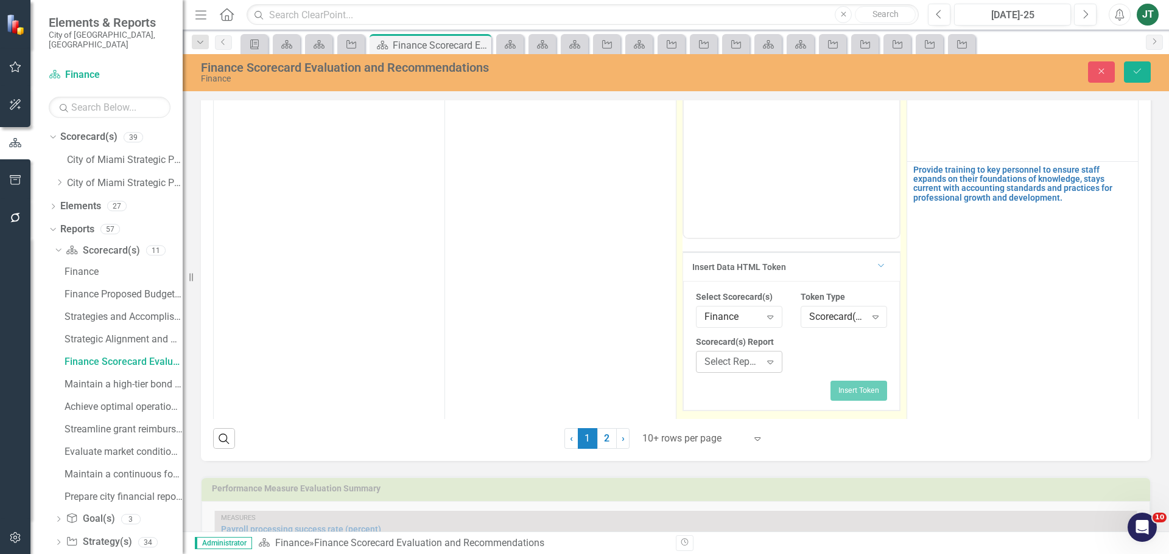
click at [738, 363] on div "Select Report..." at bounding box center [732, 362] width 57 height 14
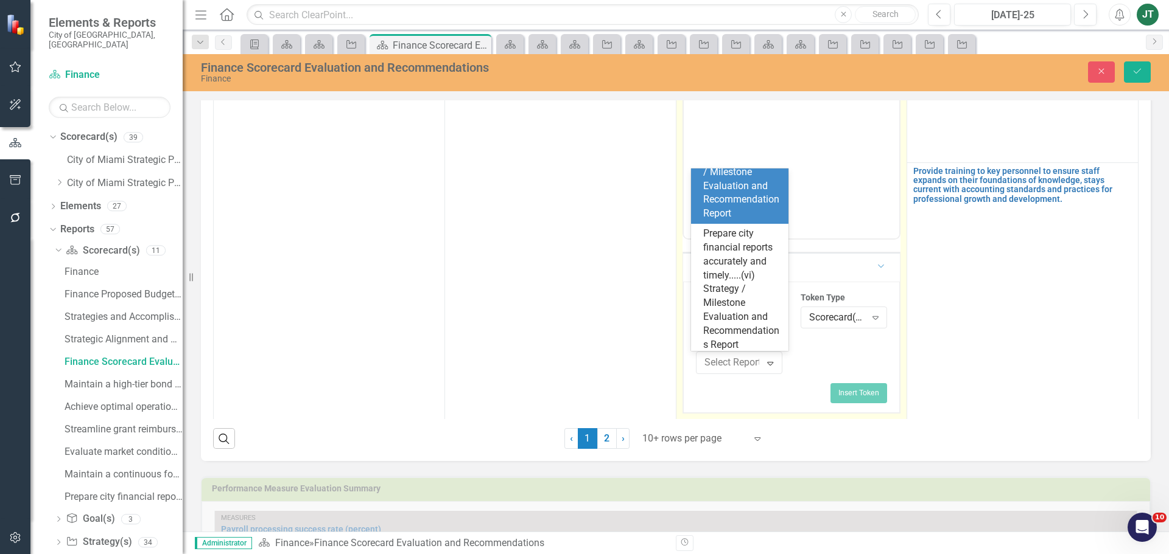
scroll to position [288, 0]
click at [748, 221] on div "Maintain a continuous focus on modernizing and....(v) Strategy / Milestone Eval…" at bounding box center [742, 165] width 78 height 111
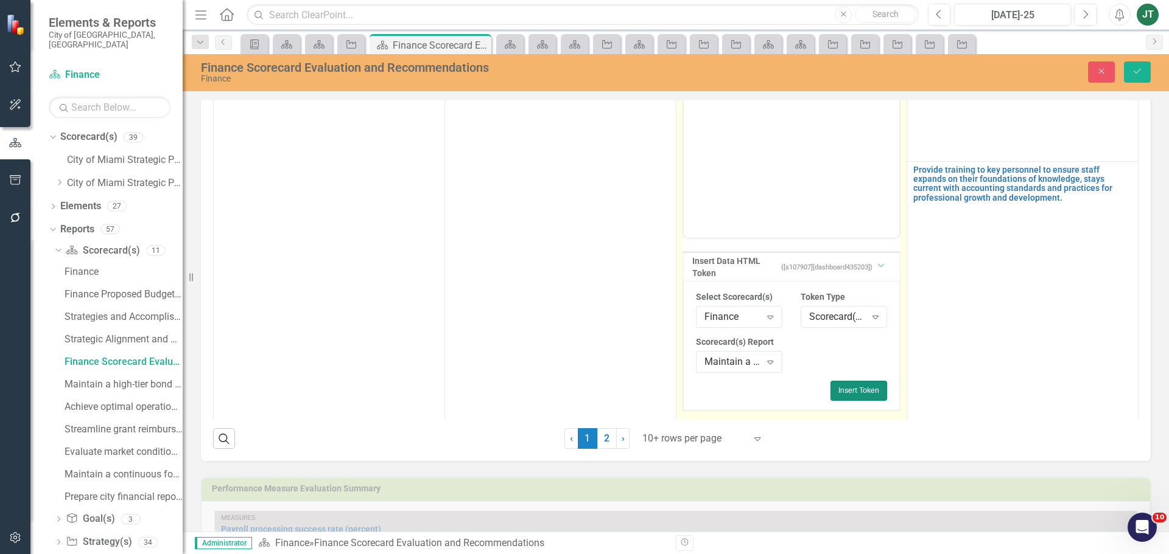
drag, startPoint x: 844, startPoint y: 394, endPoint x: 190, endPoint y: 71, distance: 729.4
click at [844, 394] on button "Insert Token" at bounding box center [858, 390] width 57 height 19
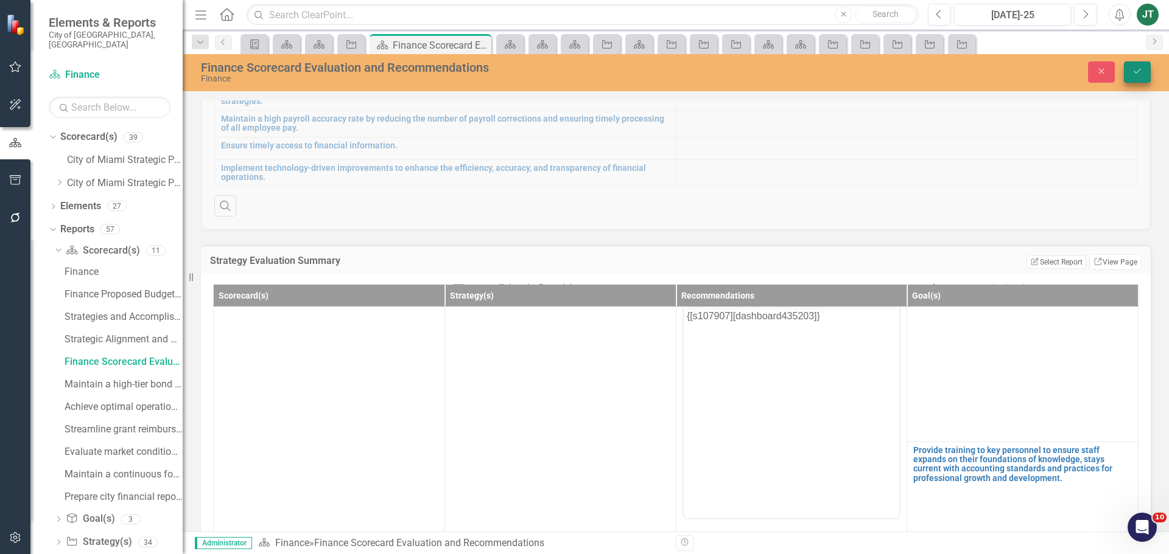
click at [1137, 74] on icon "Save" at bounding box center [1136, 71] width 11 height 9
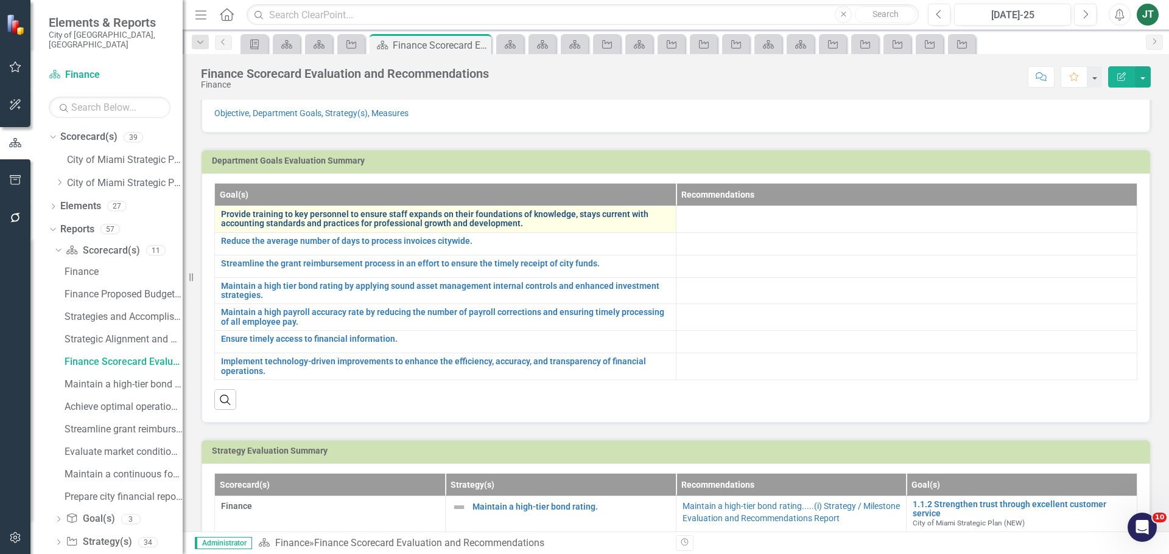
scroll to position [0, 0]
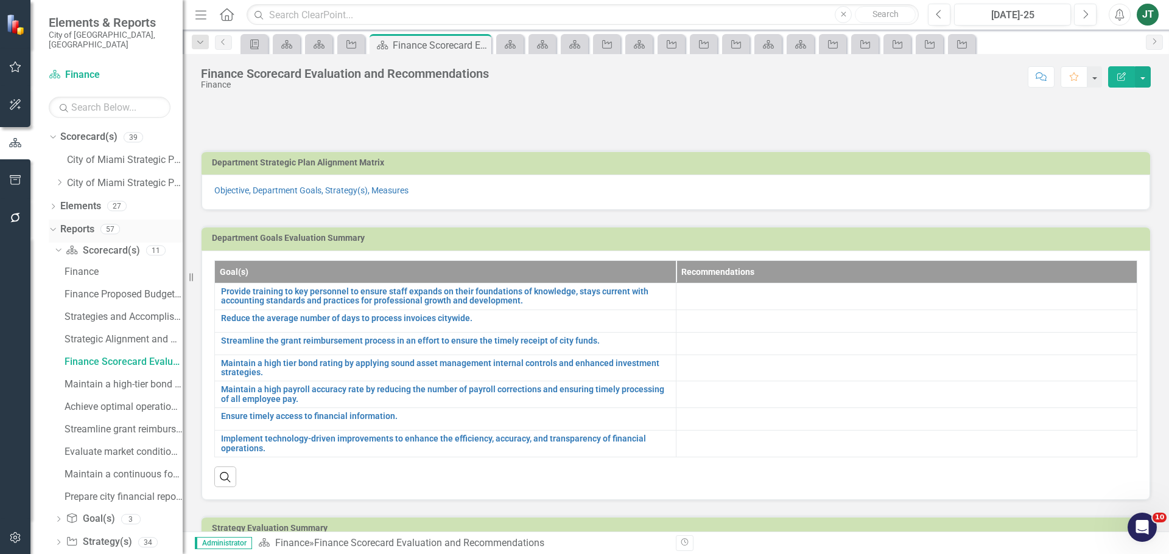
click at [52, 225] on icon "Dropdown" at bounding box center [51, 229] width 7 height 9
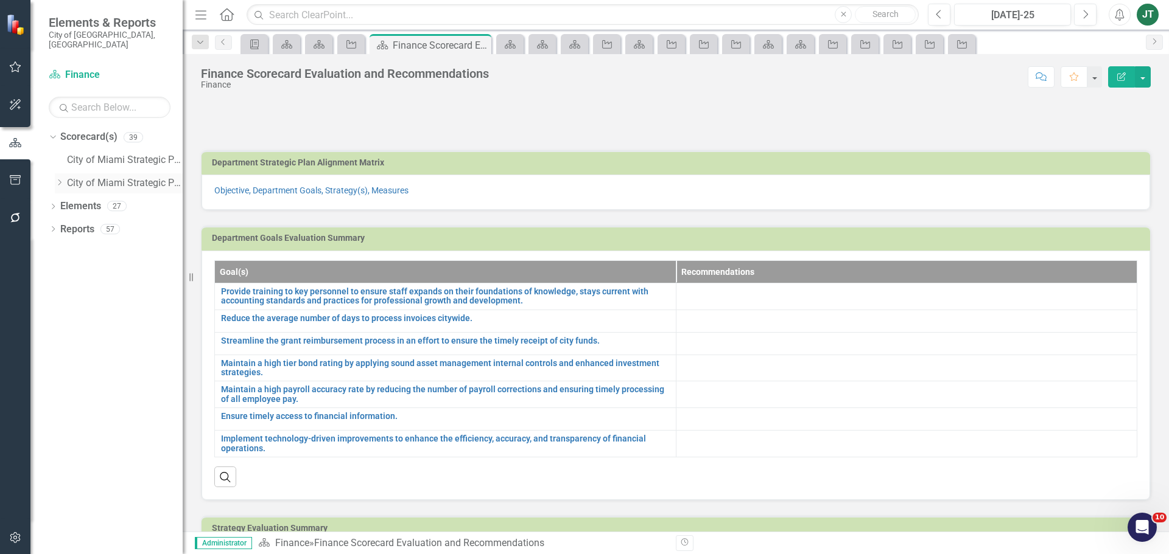
click at [58, 179] on icon "Dropdown" at bounding box center [59, 182] width 9 height 7
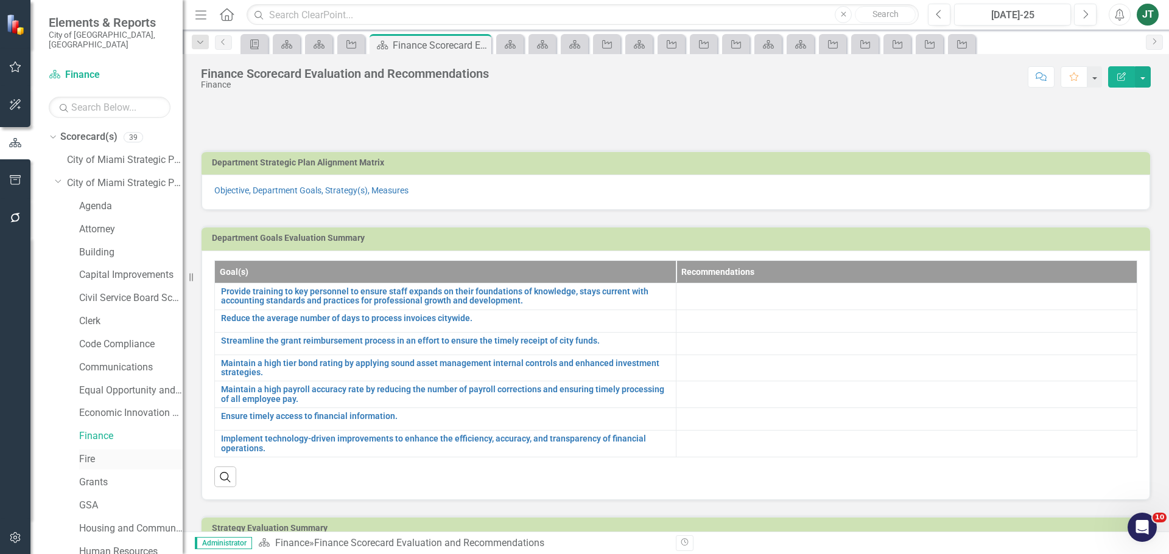
click at [88, 453] on link "Fire" at bounding box center [130, 460] width 103 height 14
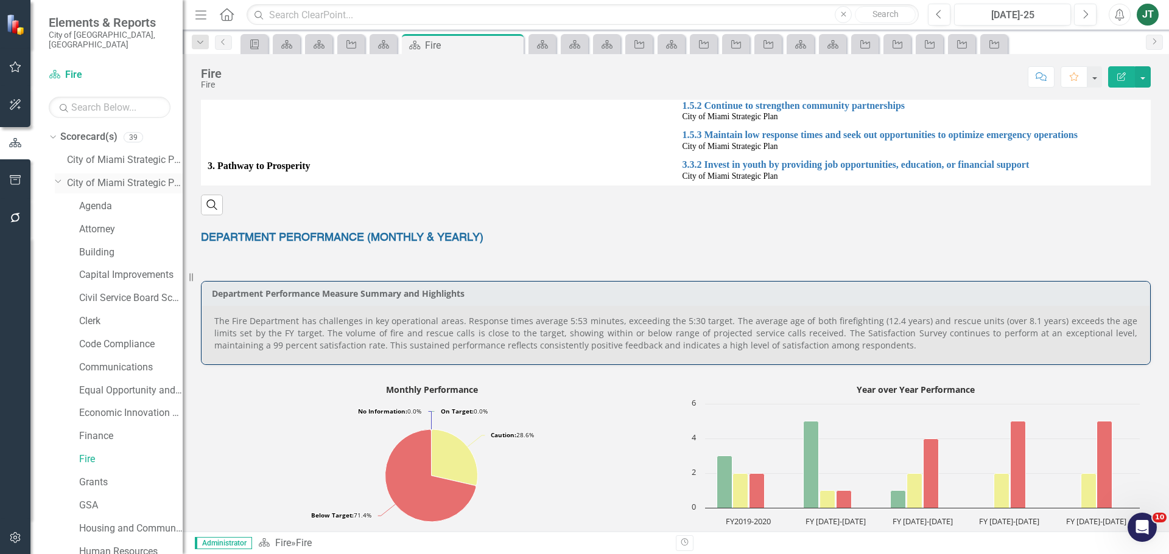
click at [61, 176] on icon "Dropdown" at bounding box center [58, 180] width 7 height 9
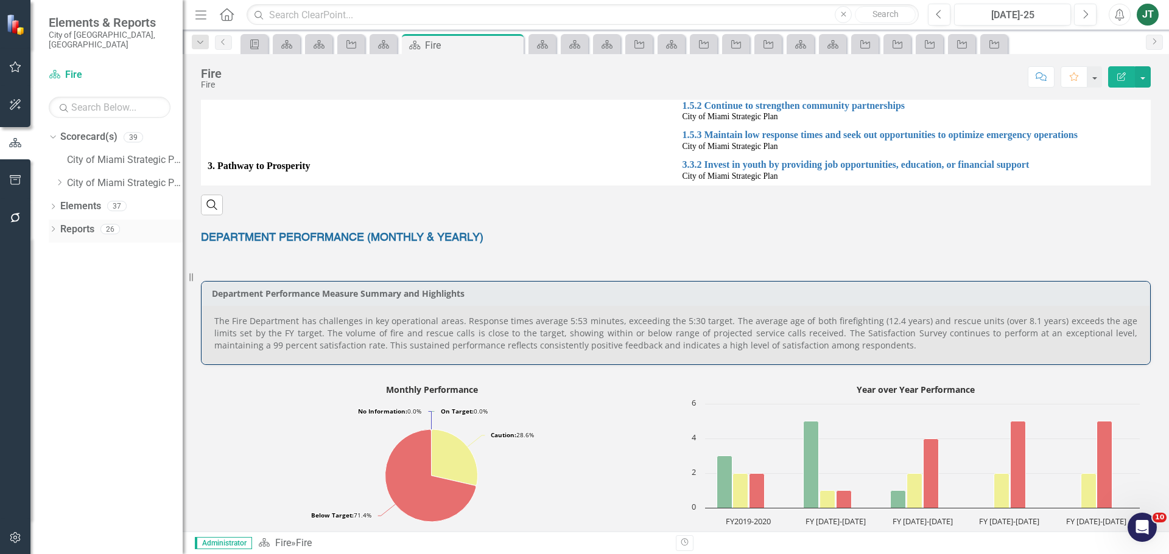
click at [61, 223] on link "Reports" at bounding box center [77, 230] width 34 height 14
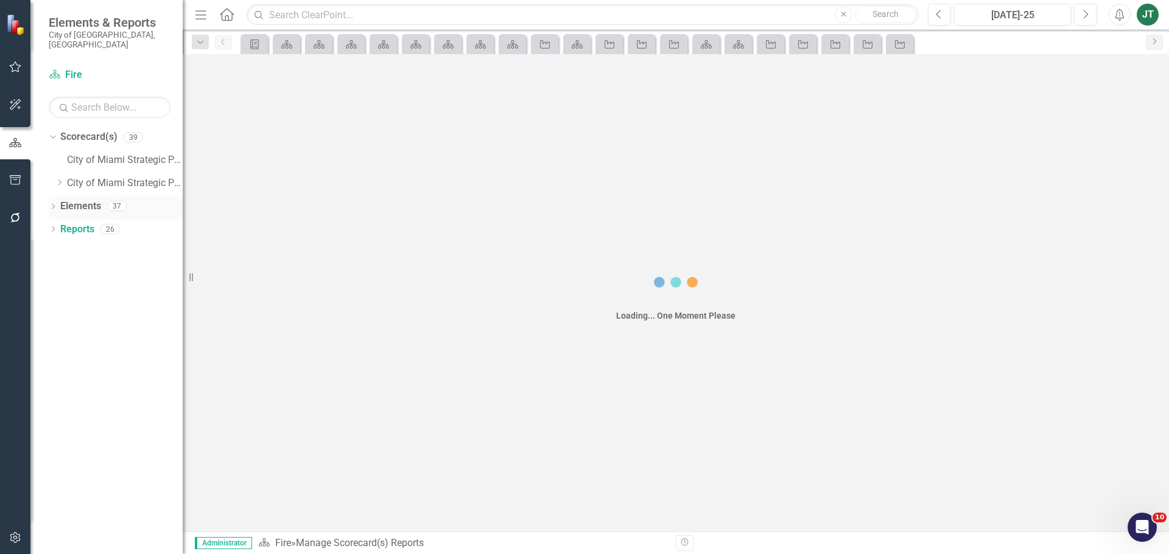
click at [74, 200] on link "Elements" at bounding box center [80, 207] width 41 height 14
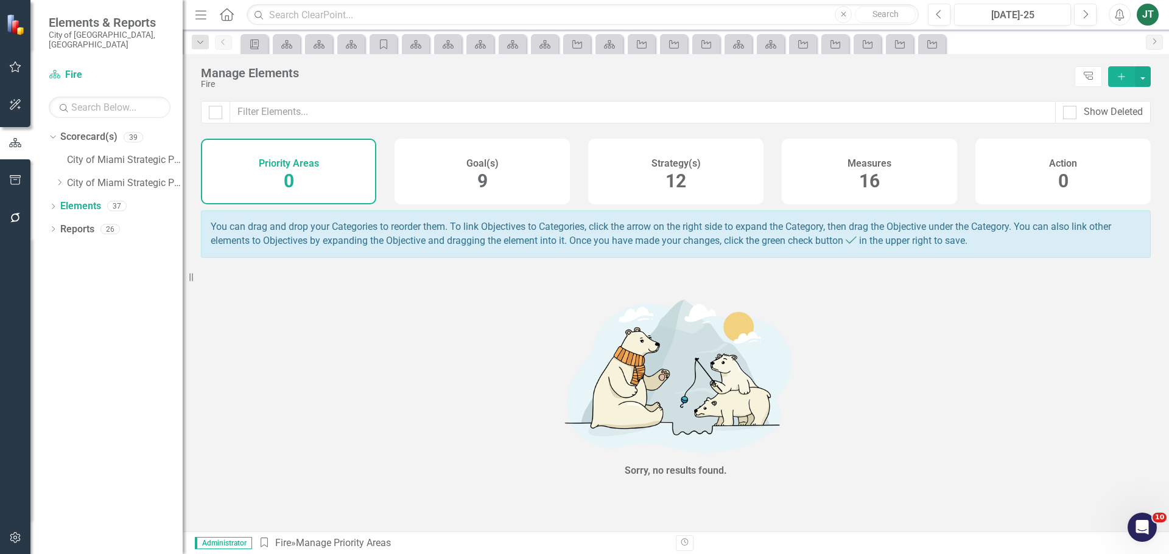
click at [1029, 178] on div "Action 0" at bounding box center [1062, 172] width 175 height 66
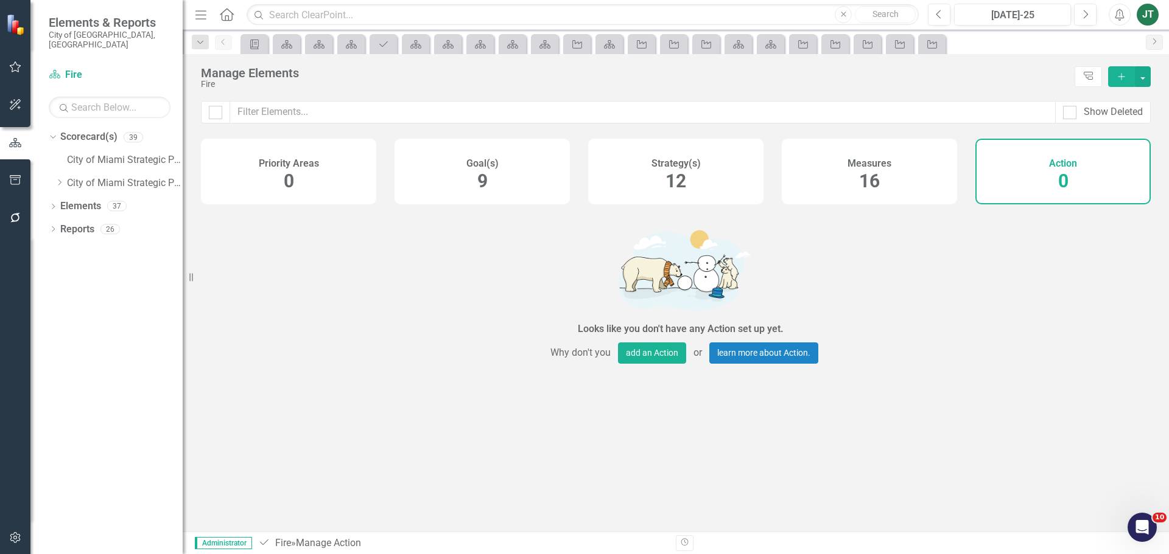
click at [1119, 71] on button "Add" at bounding box center [1121, 76] width 27 height 21
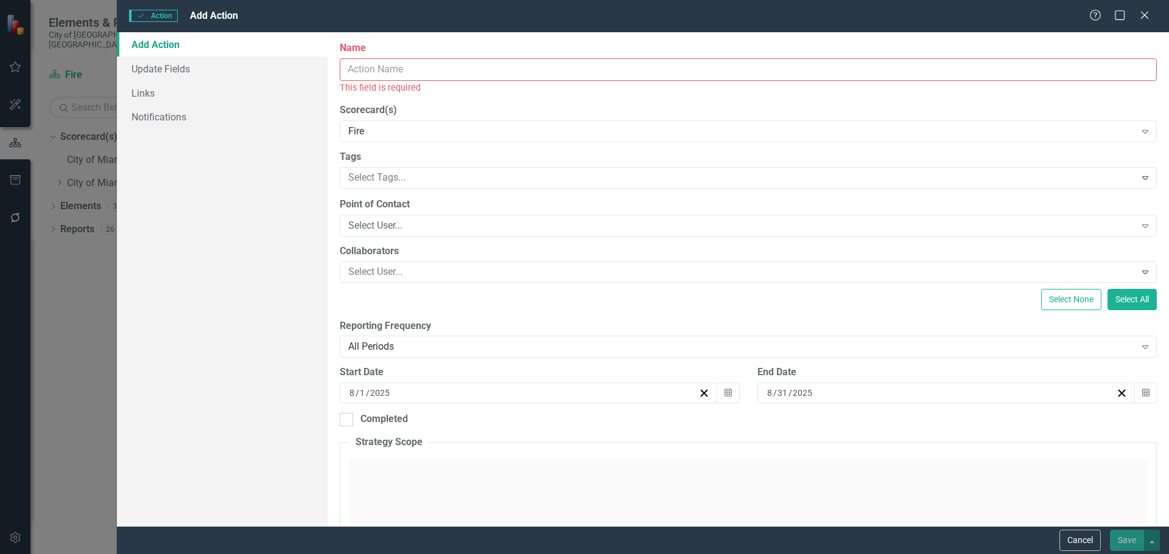
click at [397, 72] on input "Name" at bounding box center [748, 69] width 817 height 23
type input "Budget Cycle Checklist"
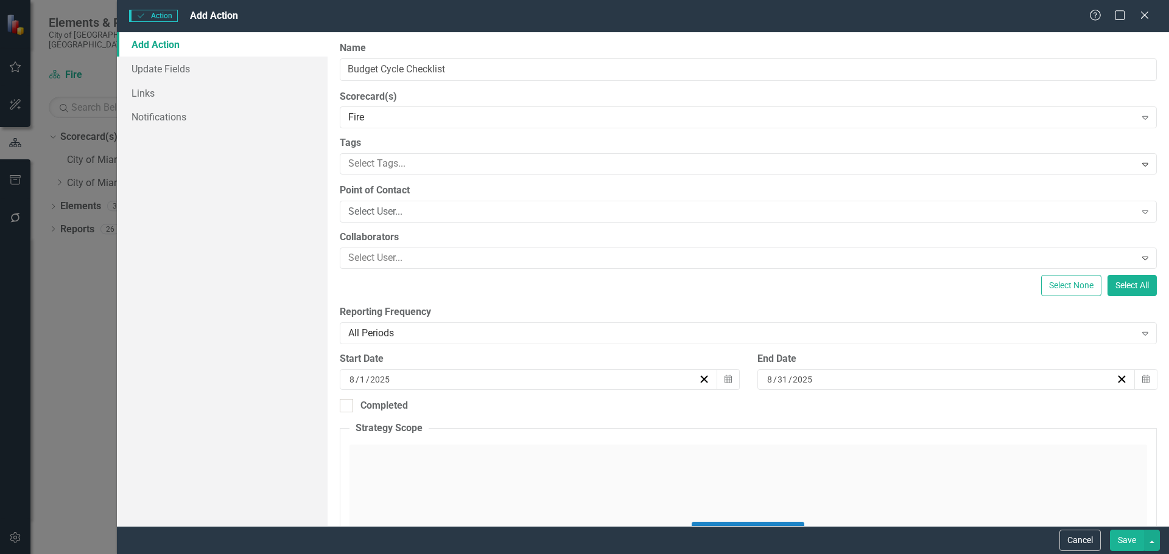
click at [1128, 536] on button "Save" at bounding box center [1126, 540] width 34 height 21
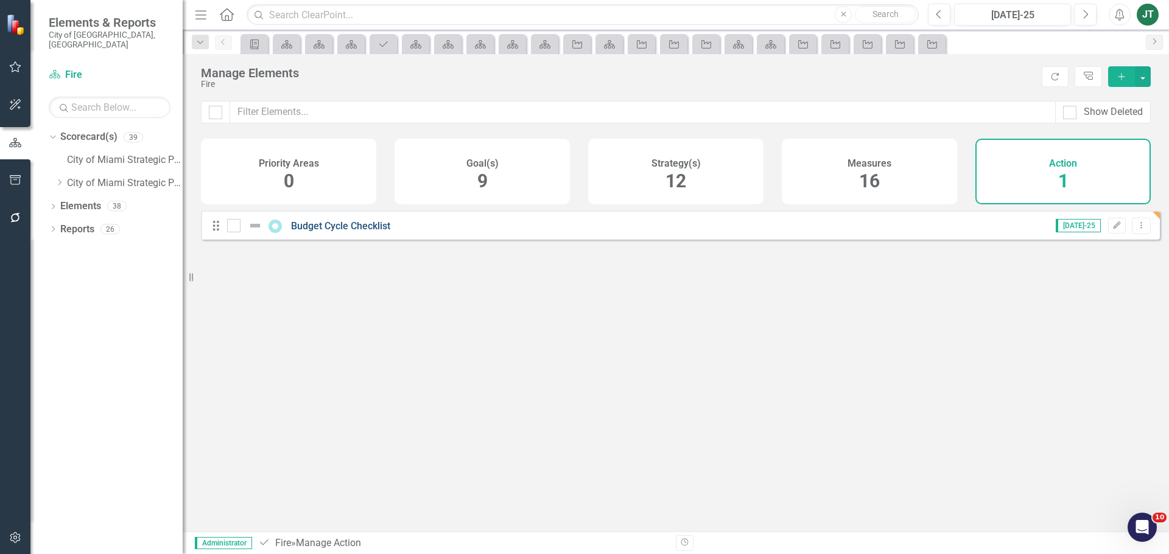
click at [369, 231] on link "Budget Cycle Checklist" at bounding box center [340, 226] width 99 height 12
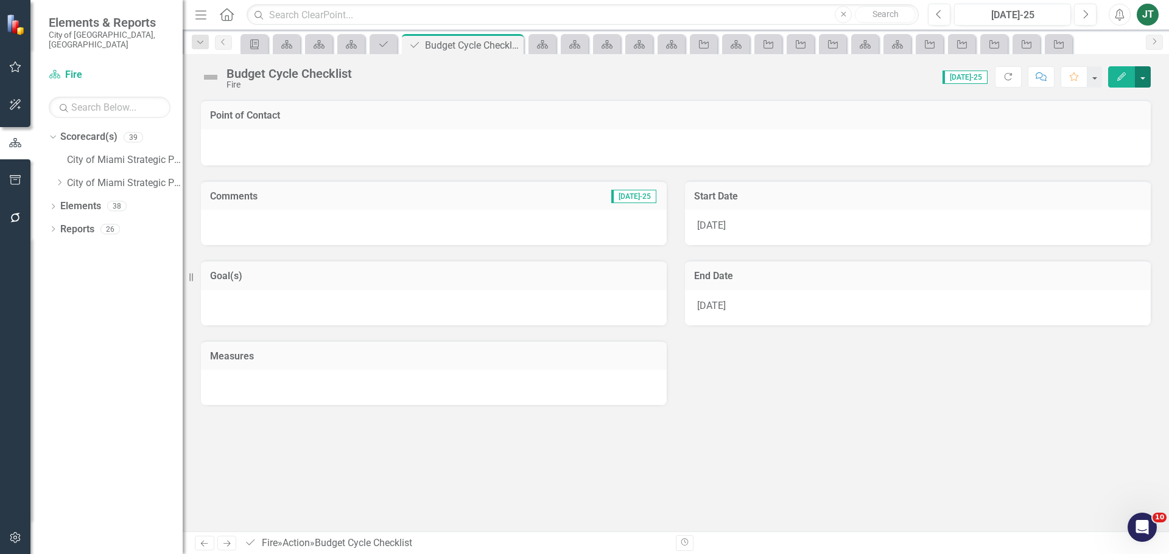
click at [1145, 74] on button "button" at bounding box center [1142, 76] width 16 height 21
click at [1100, 113] on link "Edit Report Edit Layout" at bounding box center [1100, 122] width 99 height 23
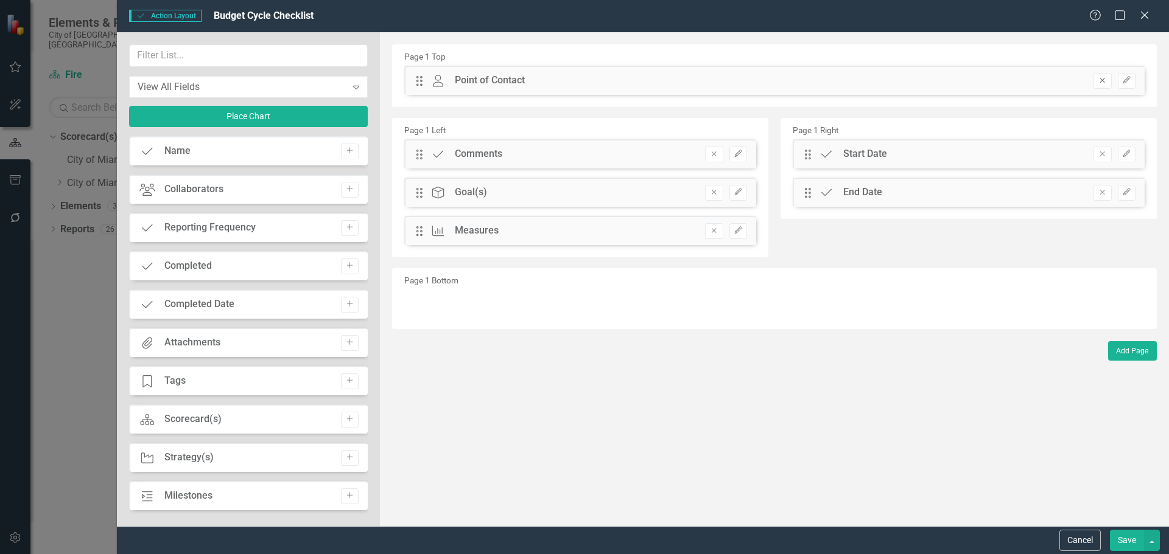
click at [1103, 79] on icon "Remove" at bounding box center [1101, 80] width 9 height 7
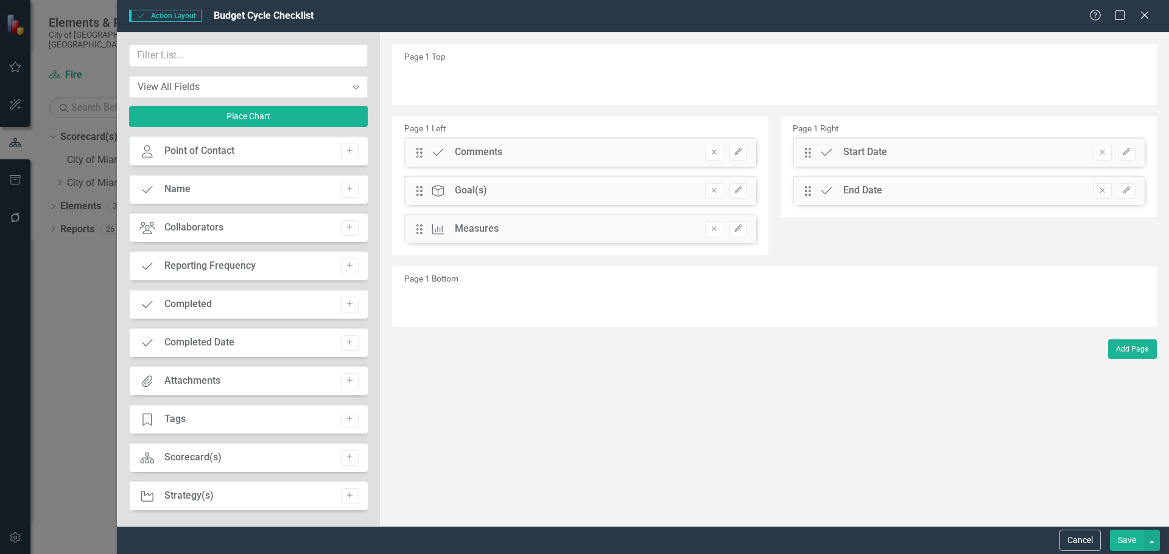
click at [1097, 156] on button "Remove" at bounding box center [1102, 153] width 18 height 16
click at [1099, 156] on button "Remove" at bounding box center [1102, 153] width 18 height 16
click at [711, 152] on icon "Remove" at bounding box center [713, 151] width 9 height 7
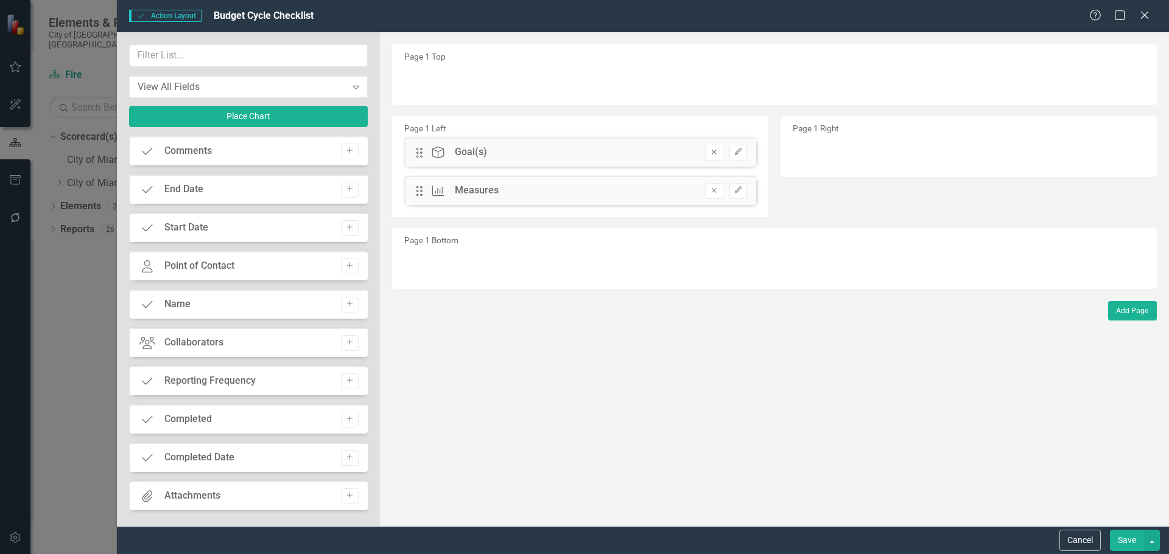
click at [709, 152] on icon "Remove" at bounding box center [713, 151] width 9 height 7
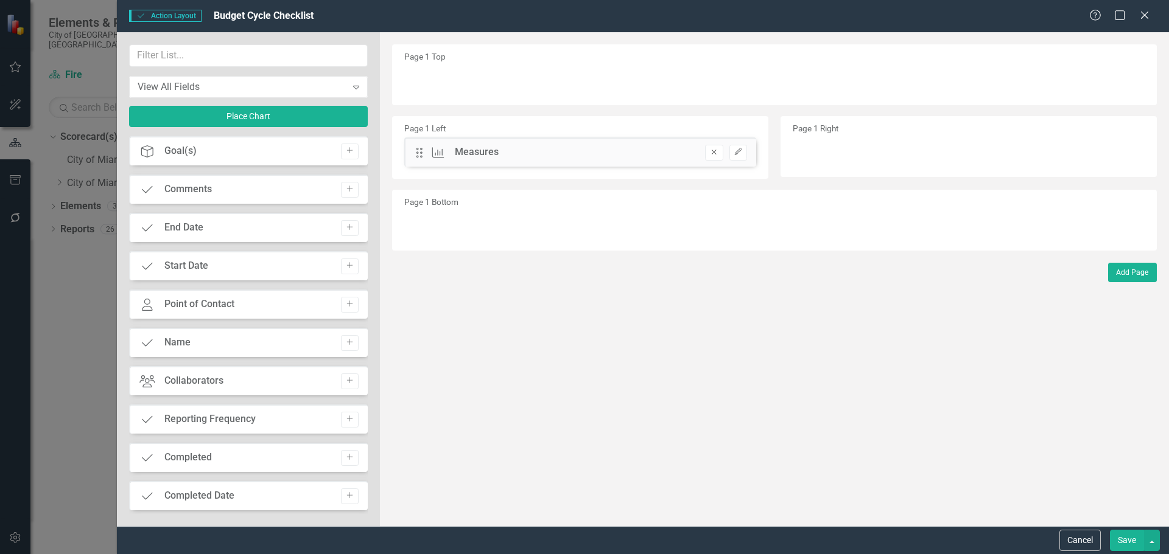
click at [713, 155] on icon "Remove" at bounding box center [713, 151] width 9 height 7
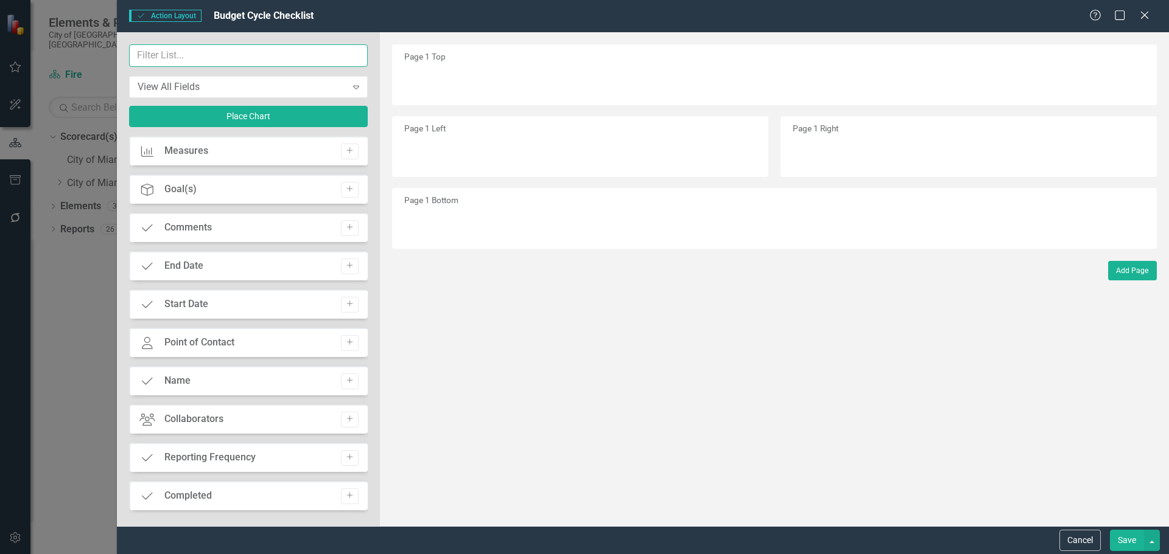
click at [156, 59] on input "text" at bounding box center [248, 55] width 239 height 23
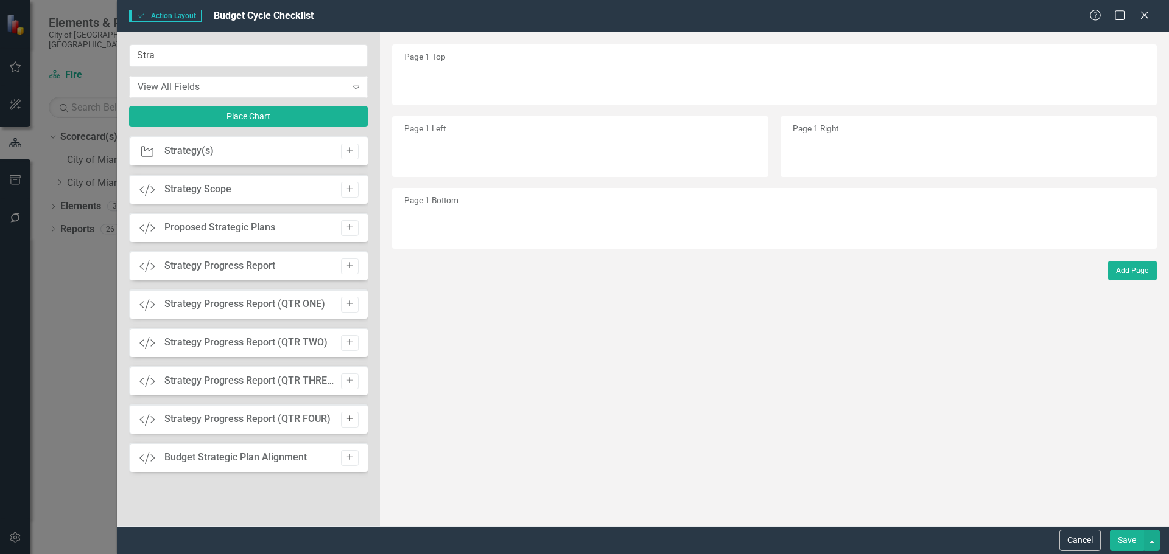
click at [349, 419] on icon "Add" at bounding box center [349, 419] width 9 height 7
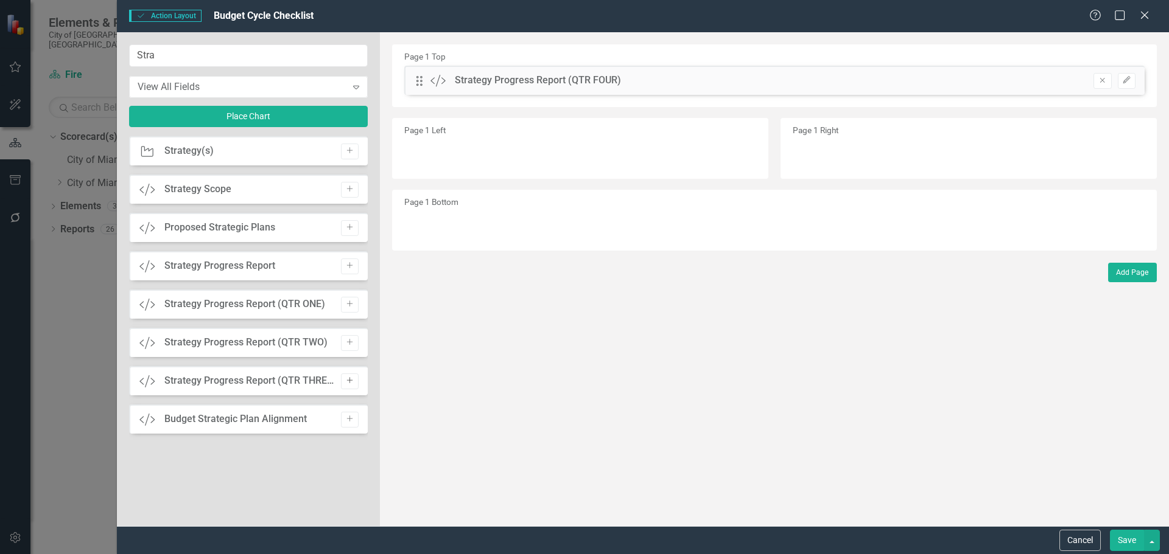
click at [351, 382] on icon "Add" at bounding box center [349, 380] width 9 height 7
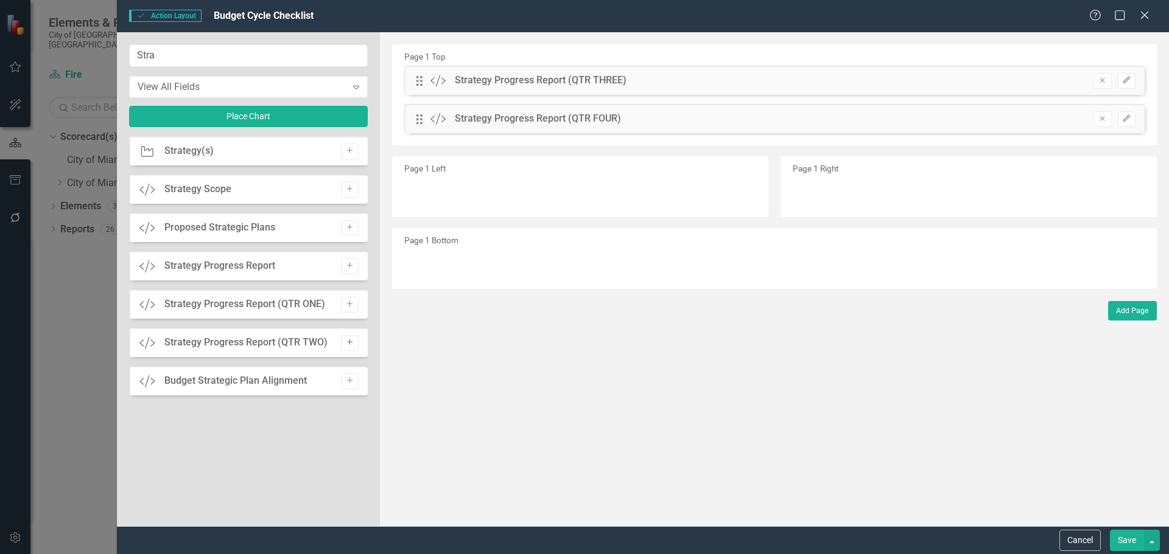
click at [348, 341] on icon "Add" at bounding box center [349, 342] width 9 height 7
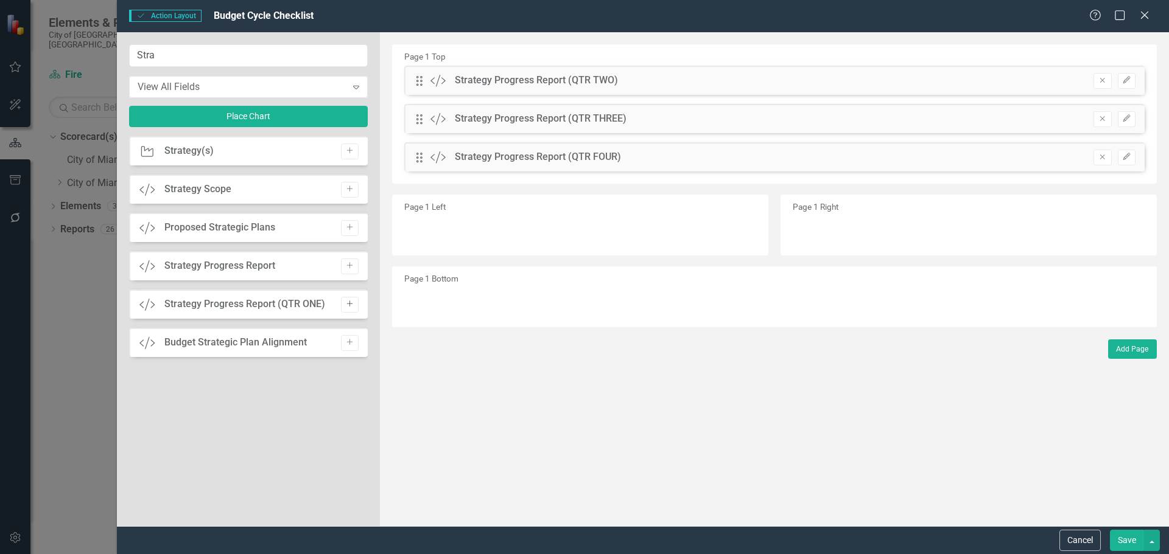
click at [354, 309] on button "Add" at bounding box center [350, 305] width 18 height 16
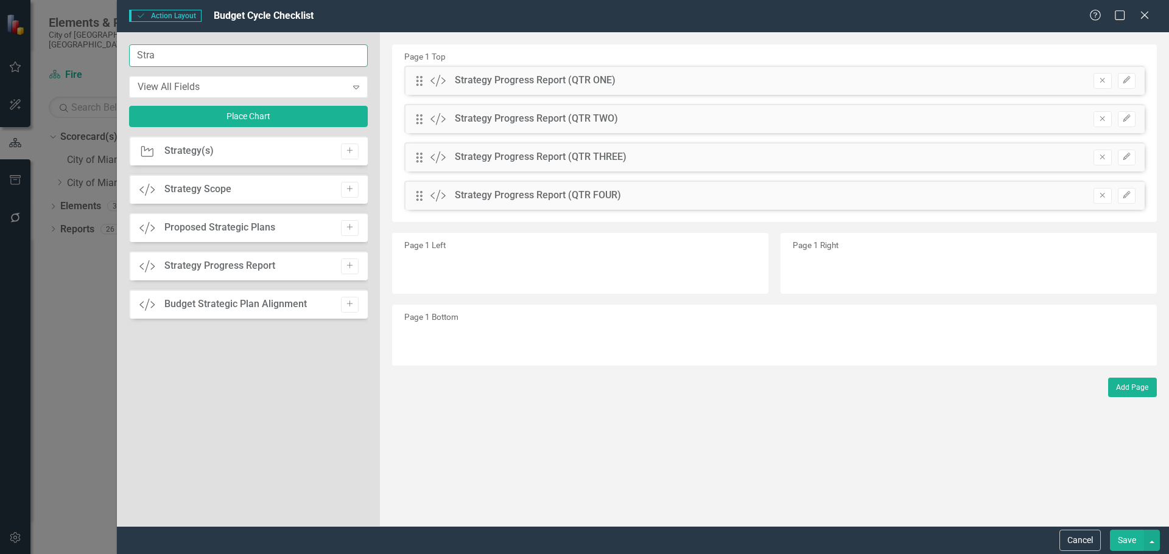
drag, startPoint x: 205, startPoint y: 54, endPoint x: 24, endPoint y: 54, distance: 180.8
click at [27, 56] on div "Action Action Layout Budget Cycle Checklist Help Maximize Close Stra View All F…" at bounding box center [584, 277] width 1169 height 554
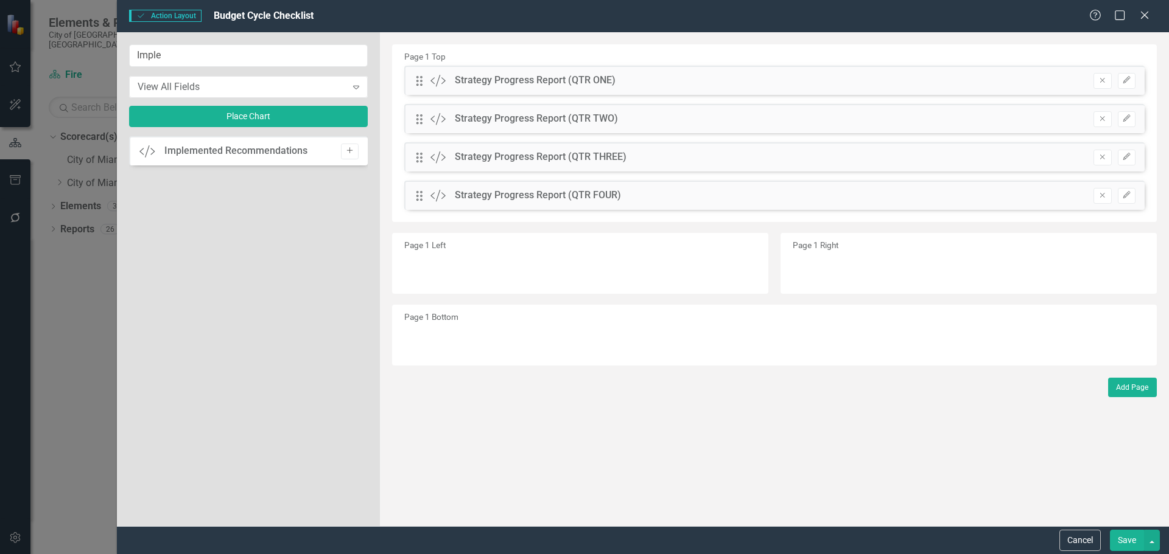
click at [345, 146] on button "Add" at bounding box center [350, 152] width 18 height 16
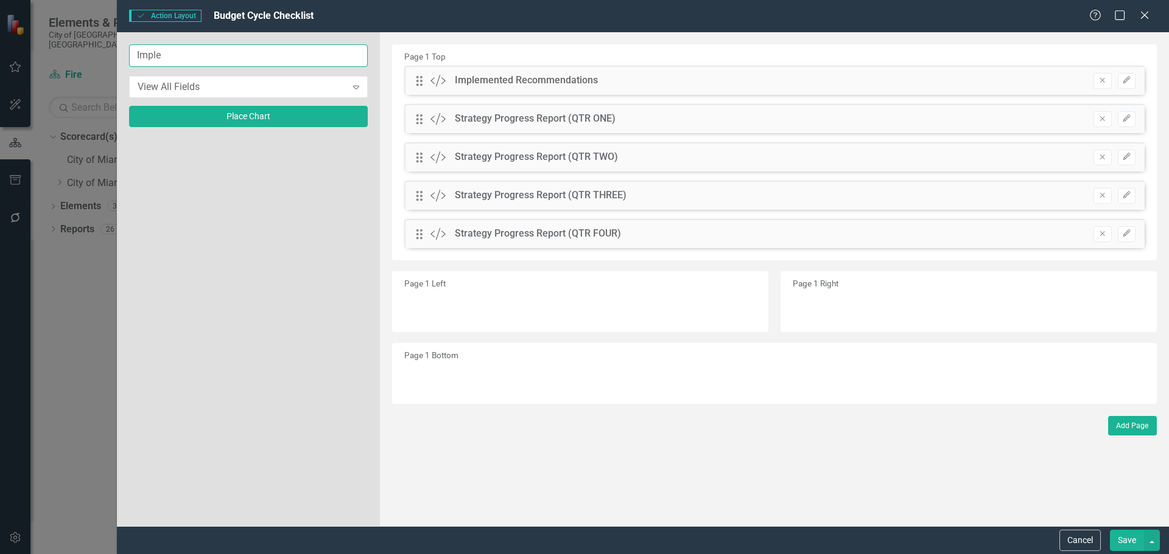
drag, startPoint x: 209, startPoint y: 56, endPoint x: 68, endPoint y: 54, distance: 141.8
click at [68, 54] on div "Action Action Layout Budget Cycle Checklist Help Maximize Close Imple View All …" at bounding box center [584, 277] width 1169 height 554
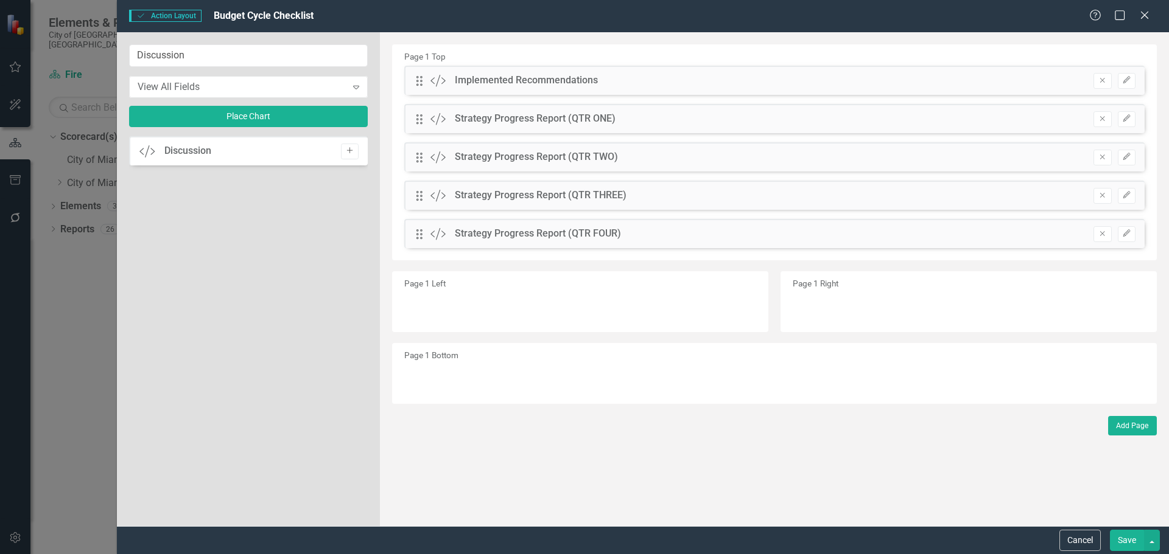
click at [348, 149] on icon "Add" at bounding box center [349, 150] width 9 height 7
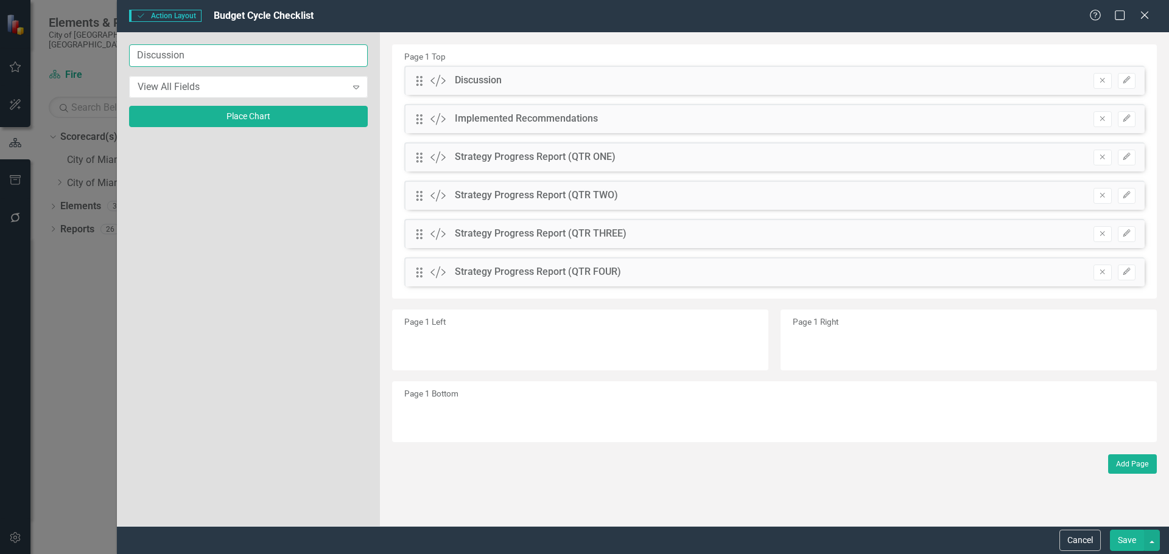
drag, startPoint x: 219, startPoint y: 54, endPoint x: 70, endPoint y: 52, distance: 149.1
click at [71, 52] on div "Action Action Layout Budget Cycle Checklist Help Maximize Close Discussion View…" at bounding box center [584, 277] width 1169 height 554
type input "Proposed"
drag, startPoint x: 344, startPoint y: 151, endPoint x: 254, endPoint y: 94, distance: 105.9
click at [343, 151] on button "Add" at bounding box center [350, 152] width 18 height 16
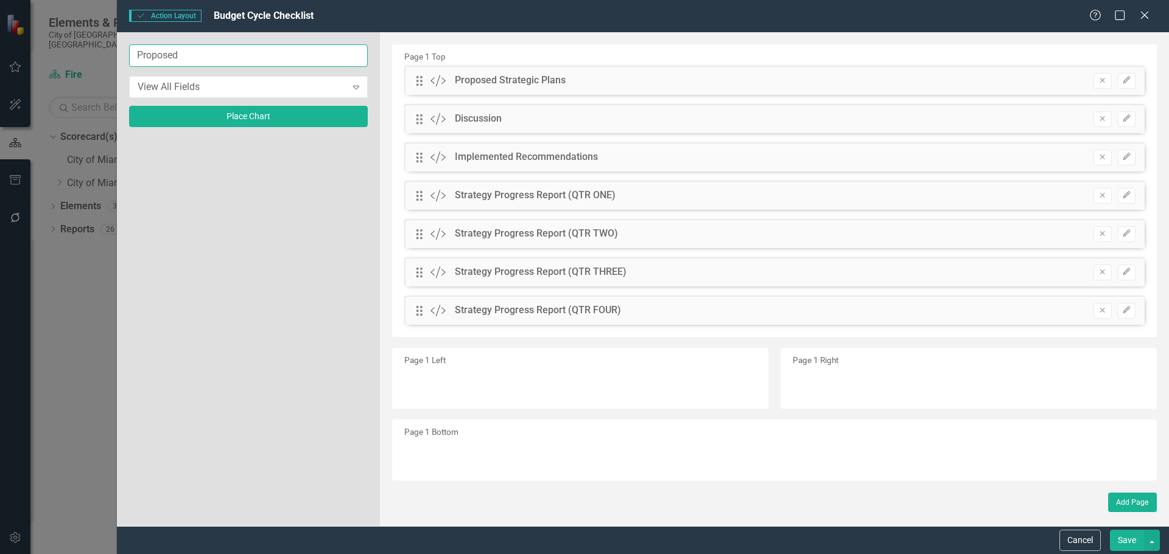
drag, startPoint x: 199, startPoint y: 56, endPoint x: 102, endPoint y: 41, distance: 98.0
click at [102, 45] on div "Action Action Layout Budget Cycle Checklist Help Maximize Close Proposed View A…" at bounding box center [584, 277] width 1169 height 554
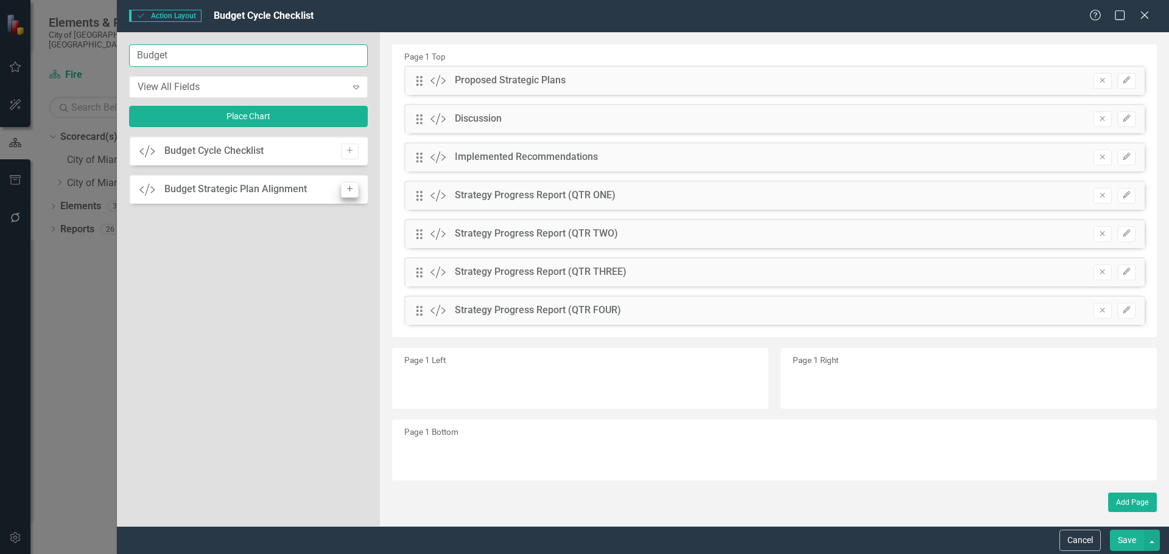
type input "Budget"
click at [348, 182] on button "Add" at bounding box center [350, 190] width 18 height 16
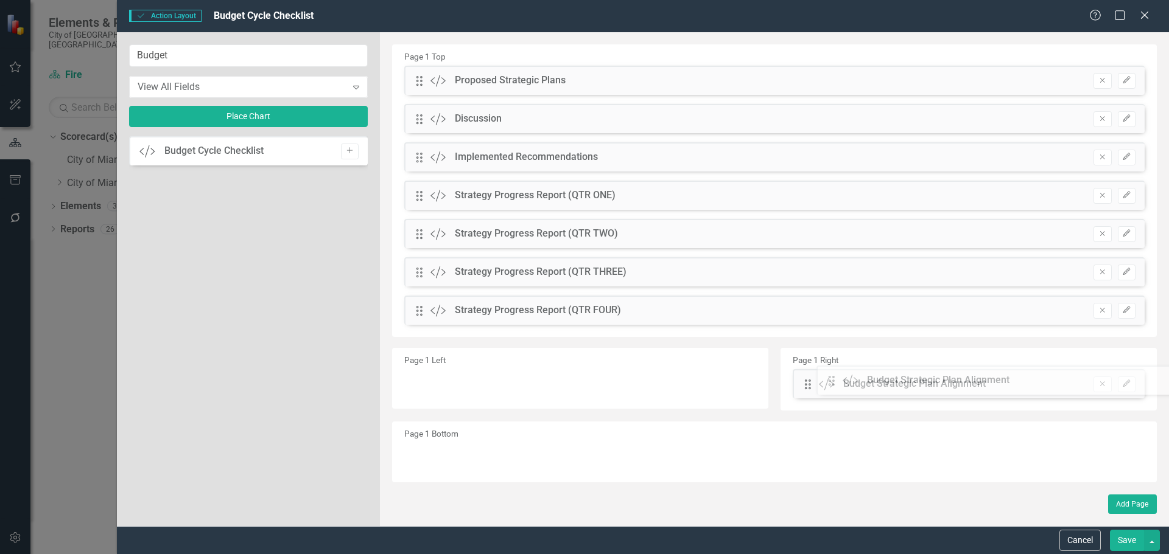
drag, startPoint x: 424, startPoint y: 80, endPoint x: 845, endPoint y: 380, distance: 517.1
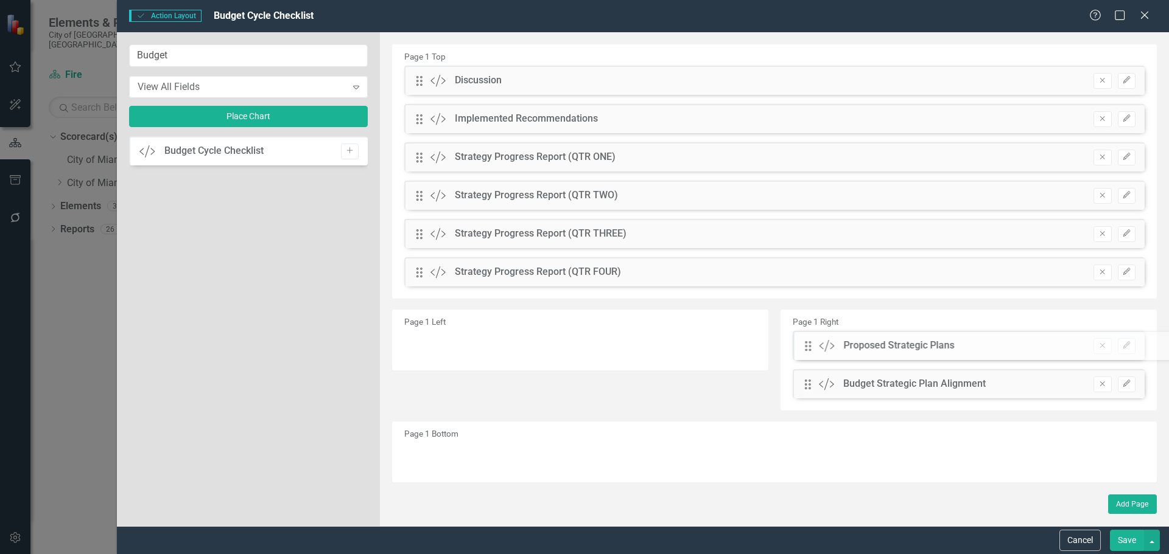
drag, startPoint x: 420, startPoint y: 81, endPoint x: 818, endPoint y: 346, distance: 478.4
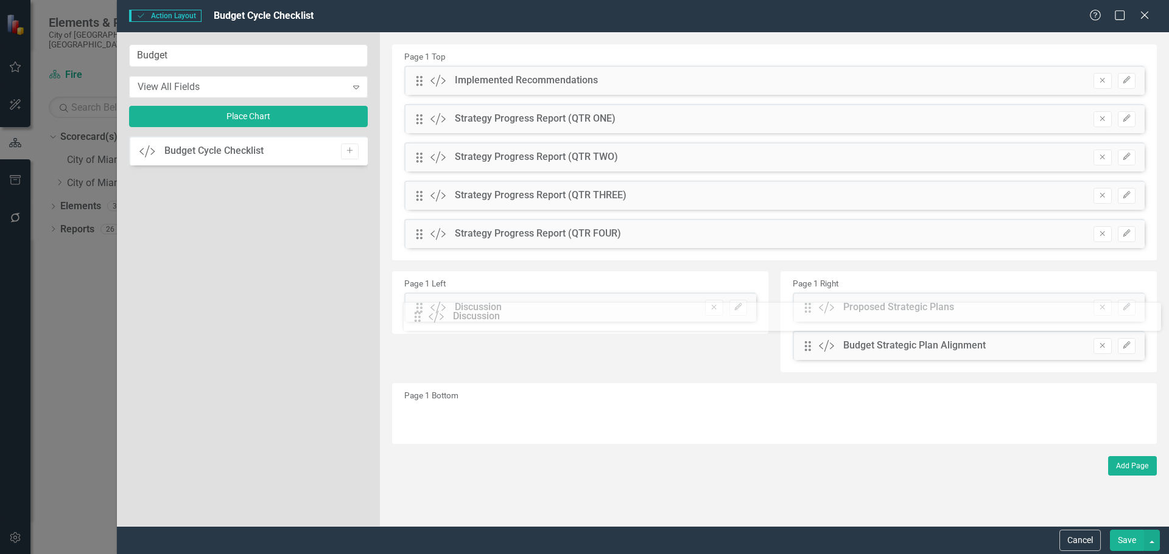
drag, startPoint x: 416, startPoint y: 82, endPoint x: 424, endPoint y: 318, distance: 236.2
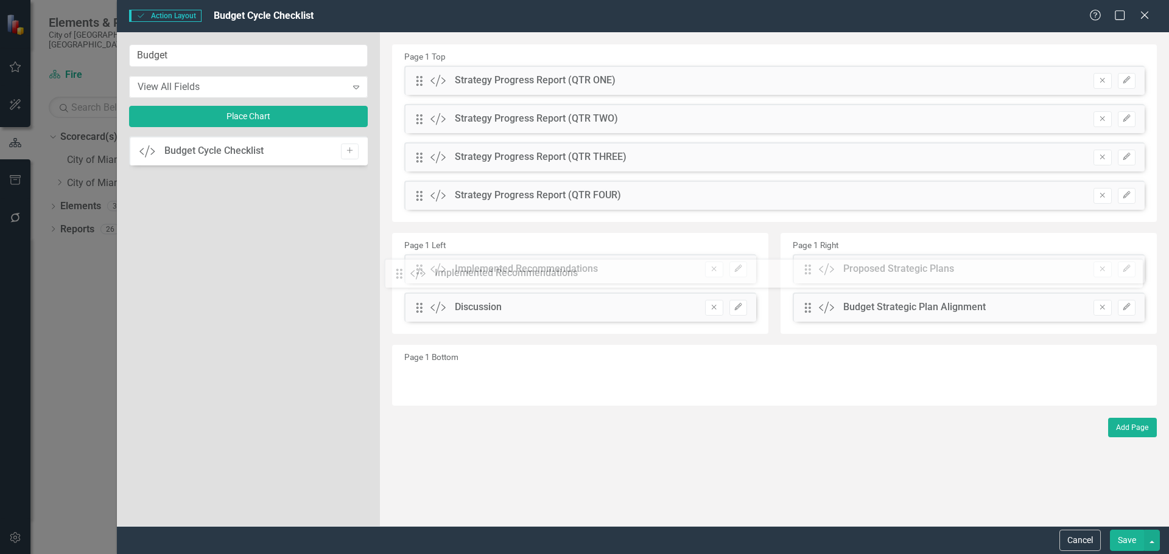
drag, startPoint x: 421, startPoint y: 79, endPoint x: 410, endPoint y: 262, distance: 183.5
click at [1127, 545] on button "Save" at bounding box center [1126, 540] width 34 height 21
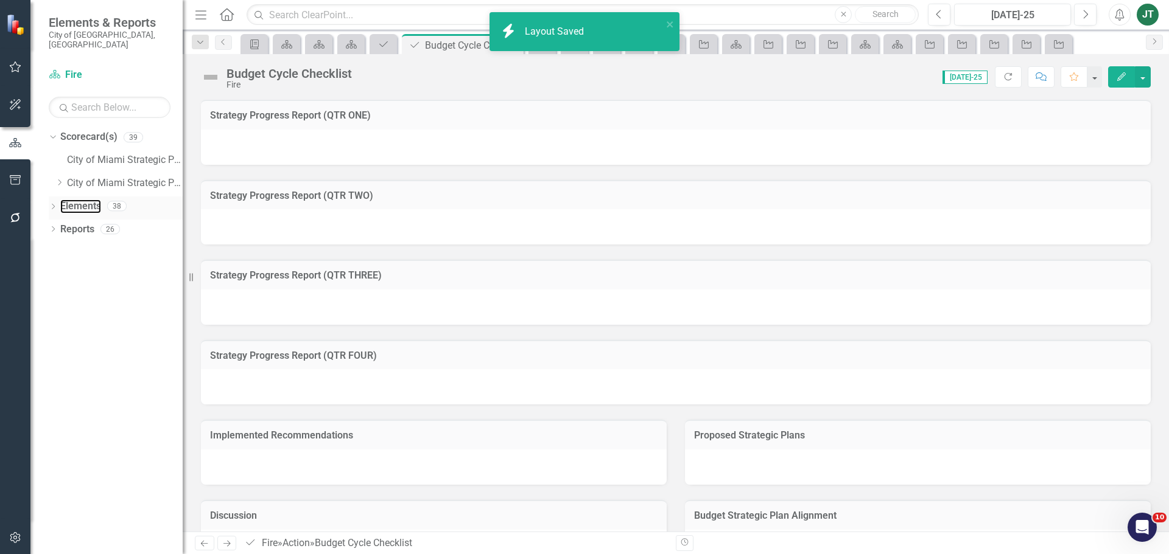
drag, startPoint x: 86, startPoint y: 199, endPoint x: 155, endPoint y: 193, distance: 68.4
click at [86, 200] on link "Elements" at bounding box center [80, 207] width 41 height 14
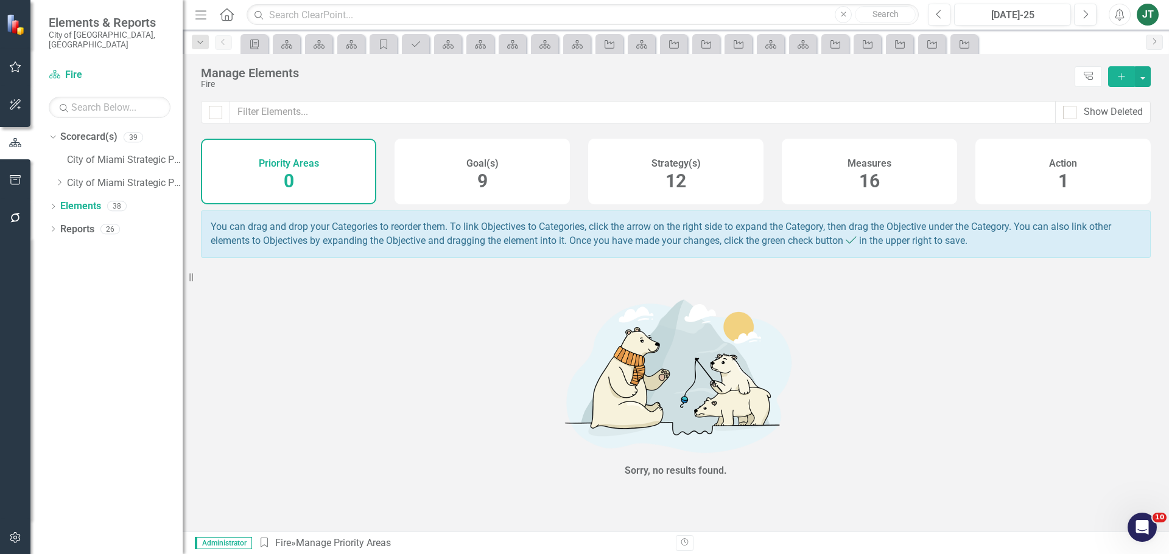
click at [879, 185] on span "16" at bounding box center [869, 180] width 21 height 21
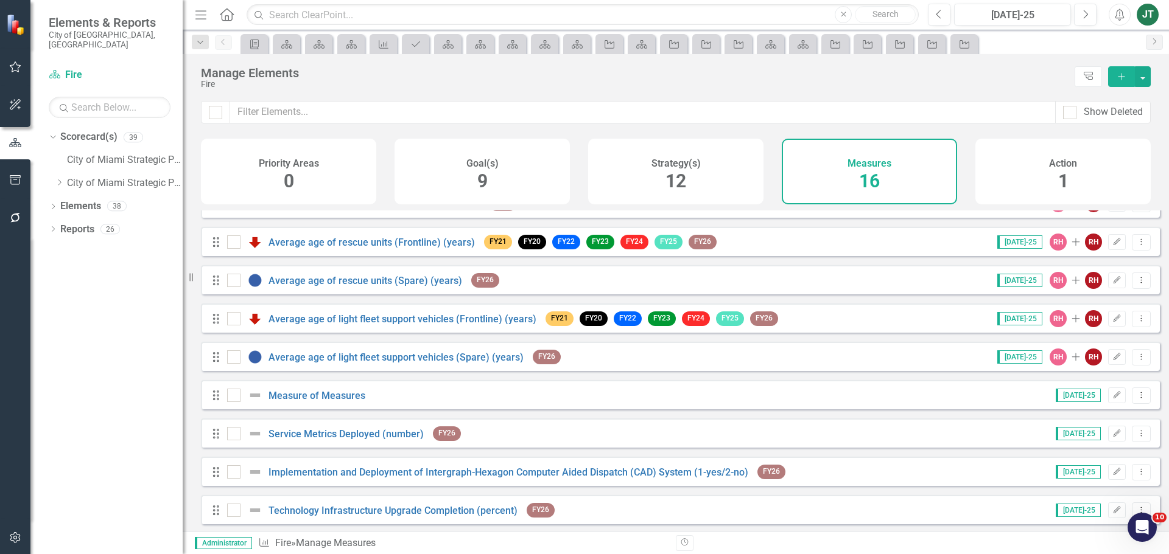
scroll to position [301, 0]
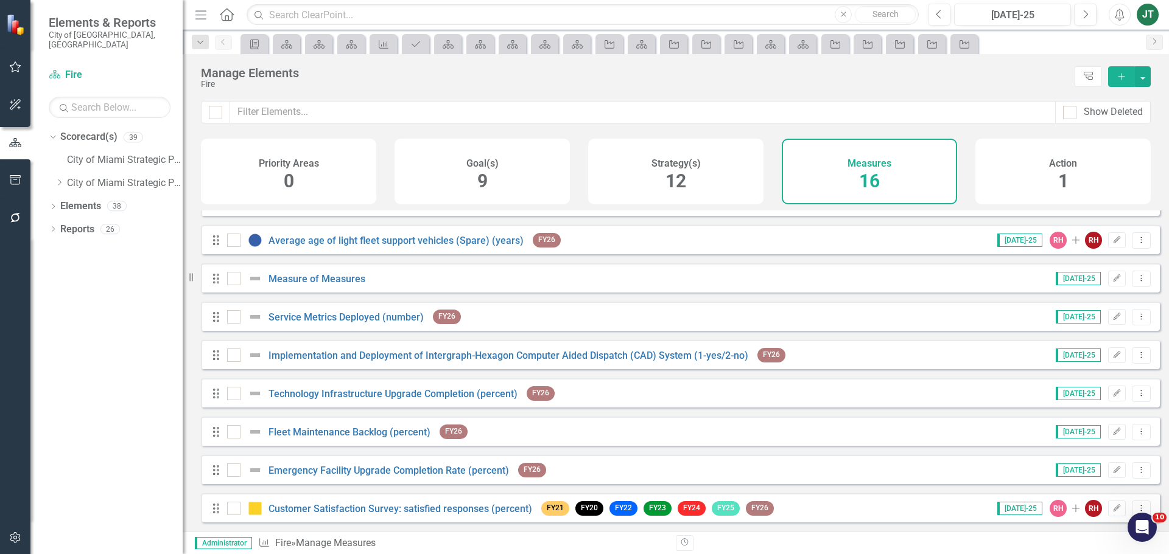
click at [1124, 77] on icon "Add" at bounding box center [1121, 76] width 11 height 9
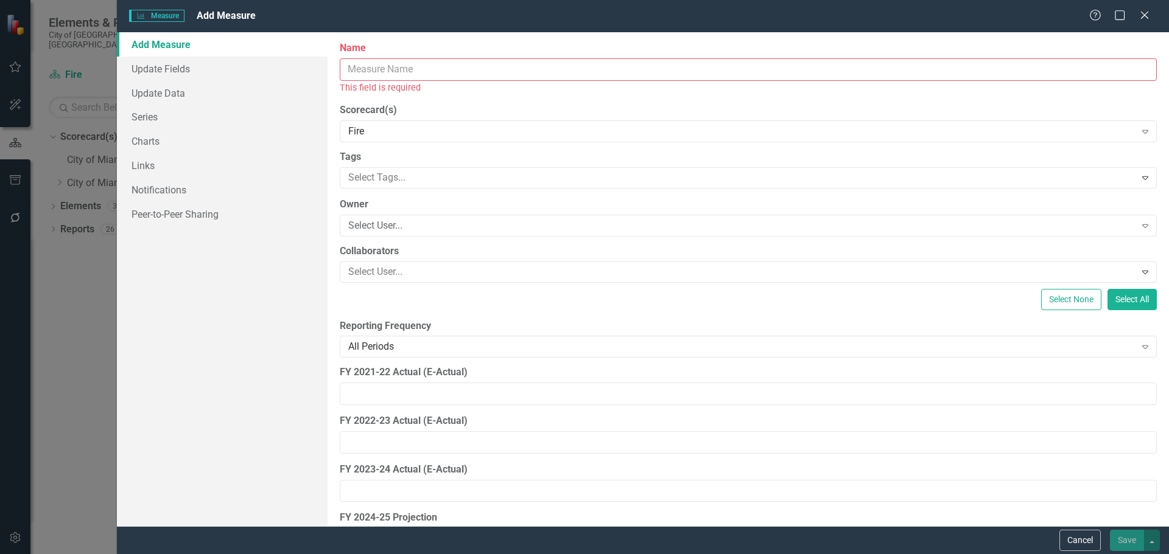
drag, startPoint x: 478, startPoint y: 55, endPoint x: 477, endPoint y: 61, distance: 6.9
click at [477, 58] on div "Name This field is required" at bounding box center [748, 67] width 817 height 53
click at [475, 71] on input "Name" at bounding box center [748, 69] width 817 height 23
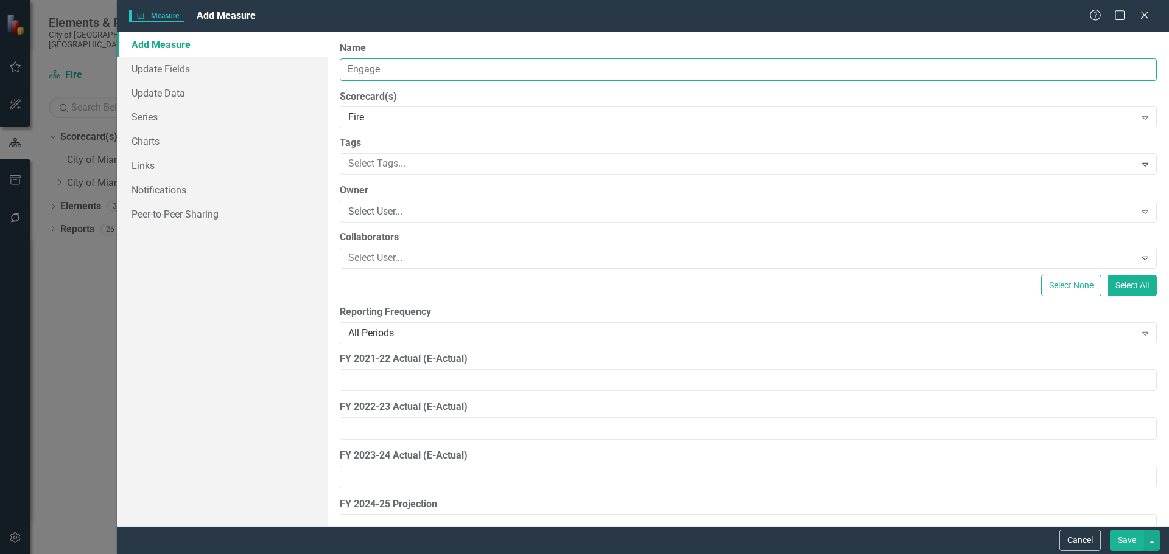
type input "Engagement Score"
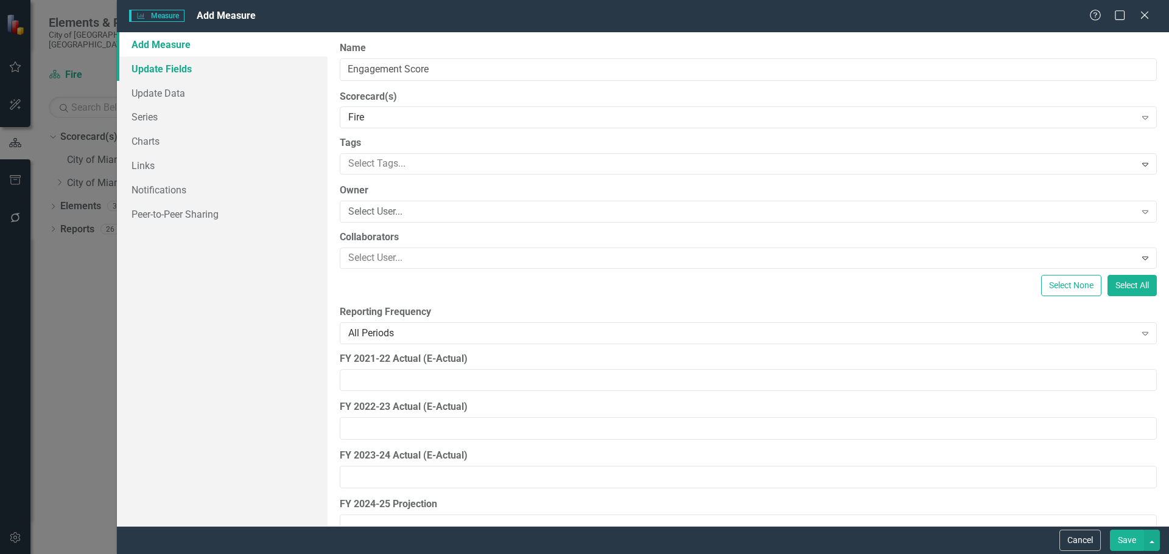
click at [195, 72] on link "Update Fields" at bounding box center [222, 69] width 211 height 24
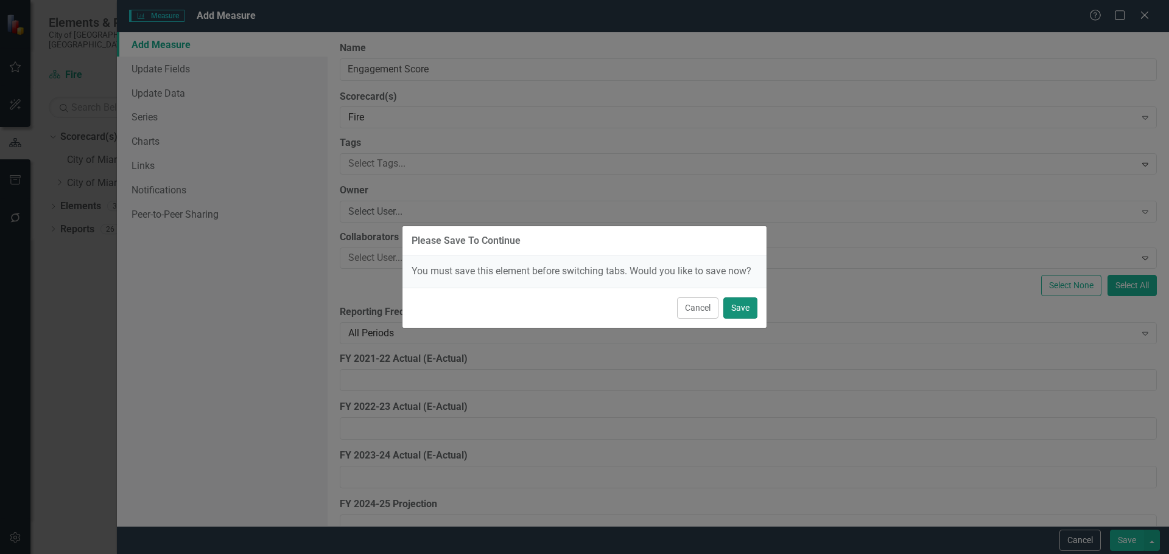
click at [739, 304] on button "Save" at bounding box center [740, 308] width 34 height 21
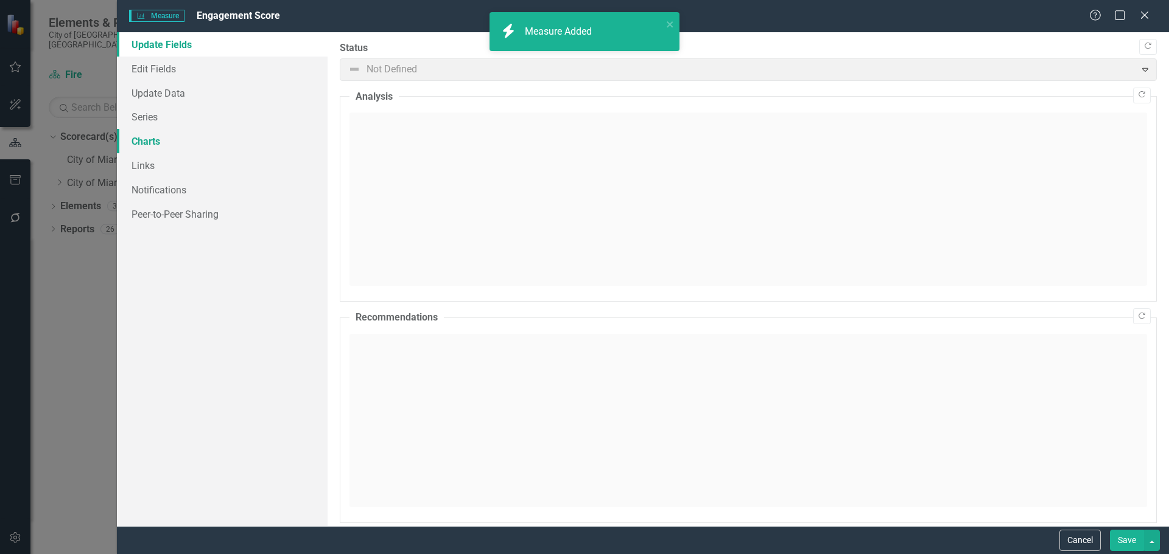
click at [139, 142] on link "Charts" at bounding box center [222, 141] width 211 height 24
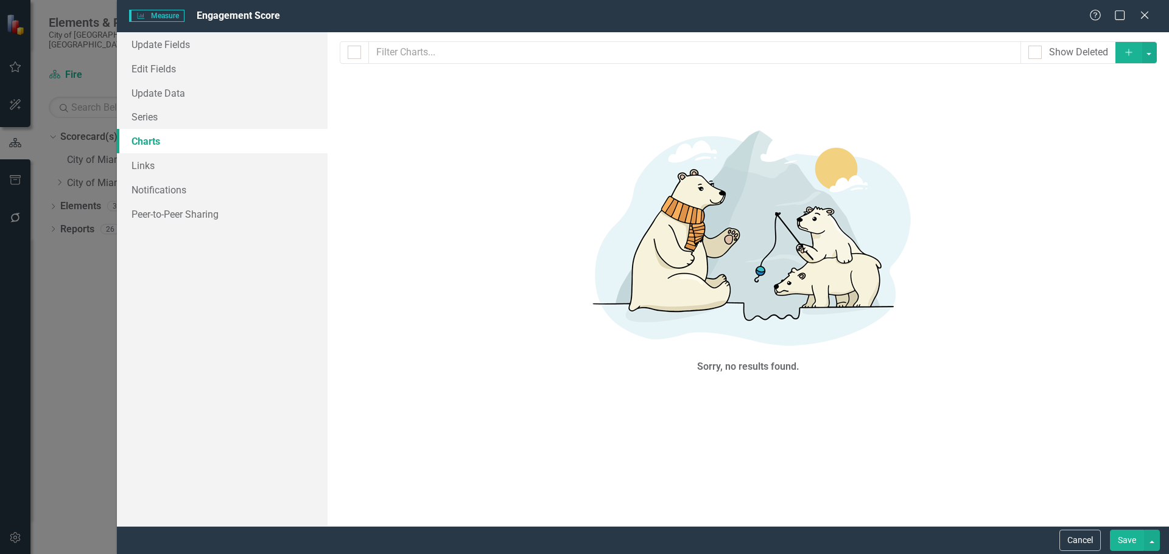
click at [1131, 55] on icon "Add" at bounding box center [1128, 52] width 11 height 9
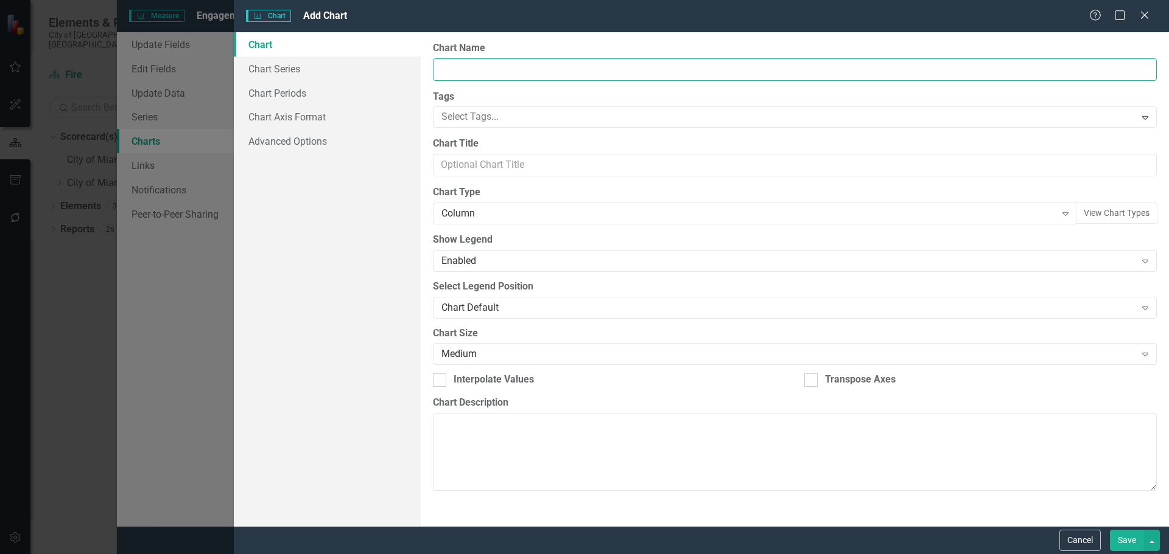
click at [447, 71] on input "Chart Name" at bounding box center [795, 69] width 724 height 23
type input "Engagement"
checkbox input "true"
type input "Engagements"
checkbox input "false"
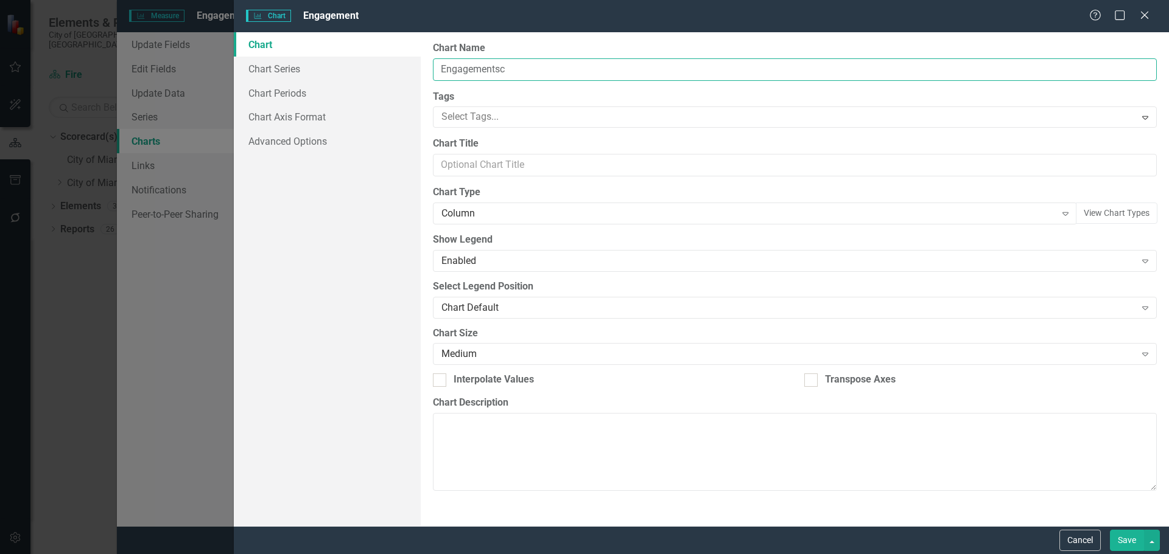
scroll to position [0, 0]
type input "Engagement Score"
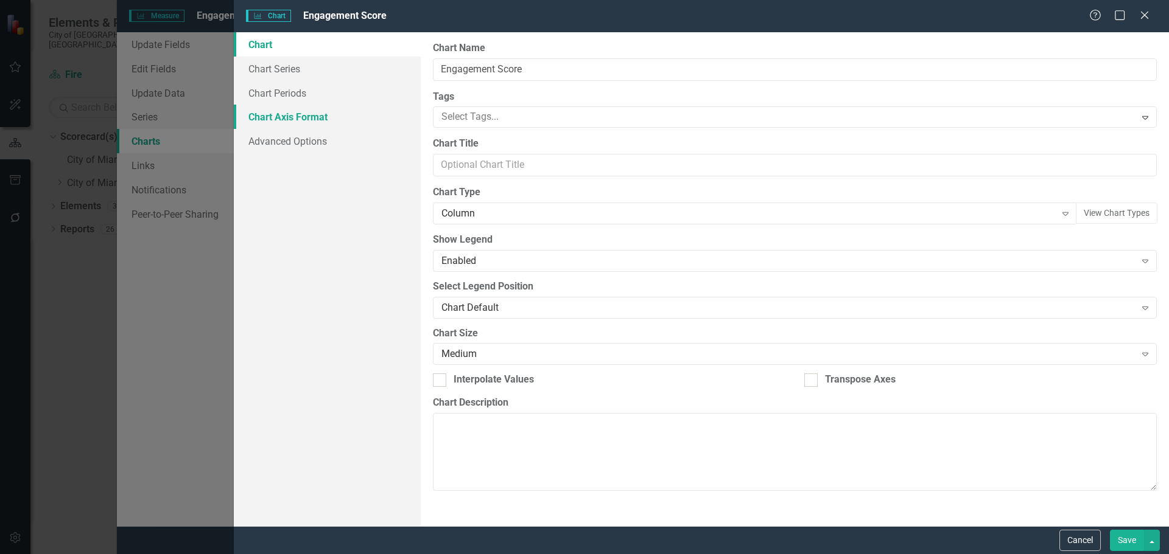
click at [288, 117] on link "Chart Axis Format" at bounding box center [327, 117] width 187 height 24
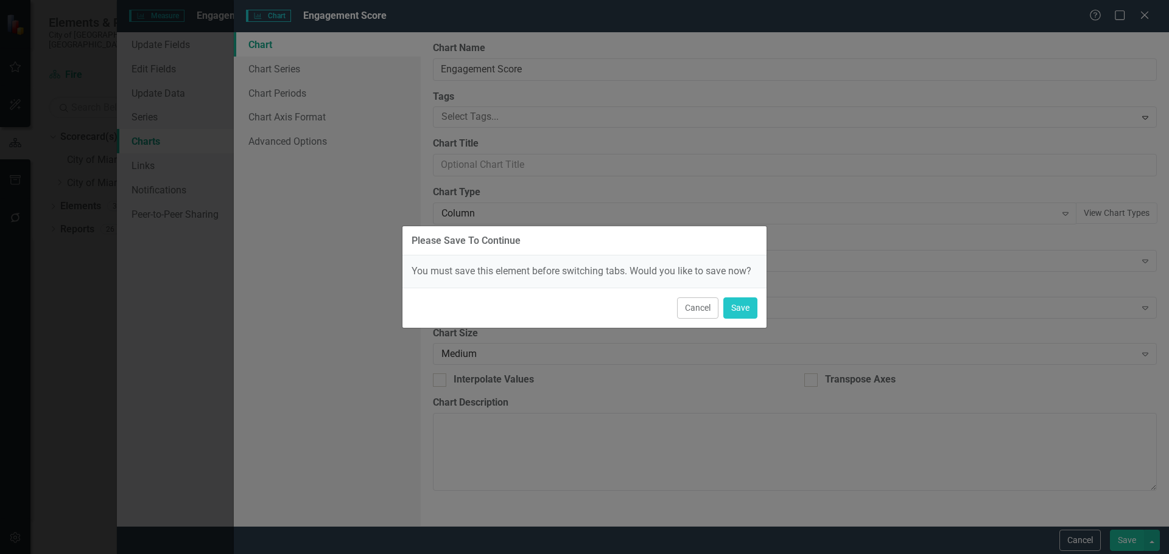
drag, startPoint x: 694, startPoint y: 306, endPoint x: 668, endPoint y: 287, distance: 32.1
click at [693, 306] on button "Cancel" at bounding box center [697, 308] width 41 height 21
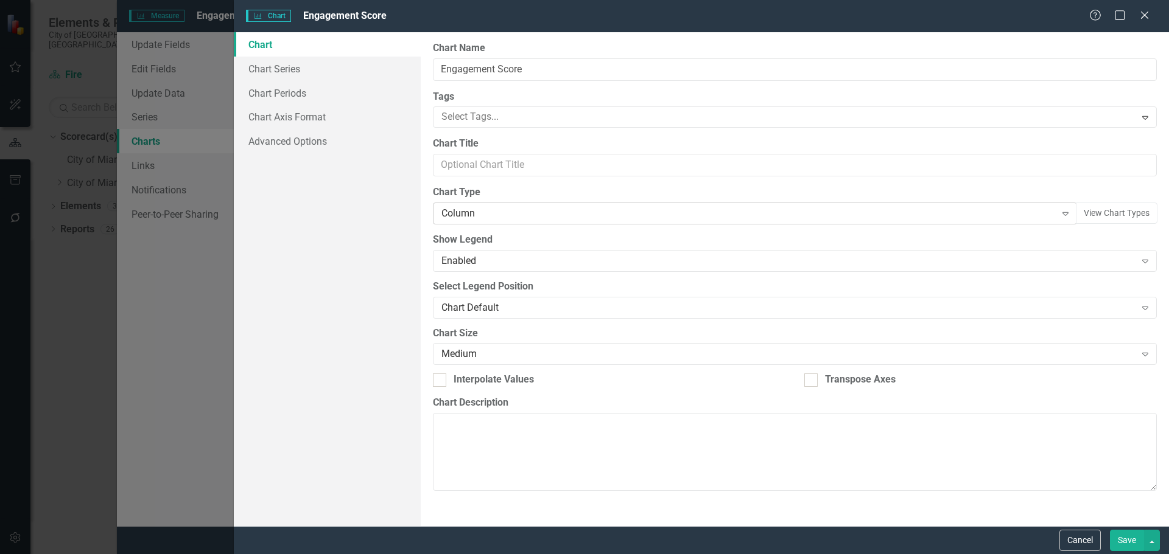
click at [477, 218] on div "Column" at bounding box center [747, 214] width 613 height 14
click at [1125, 544] on button "Save" at bounding box center [1126, 540] width 34 height 21
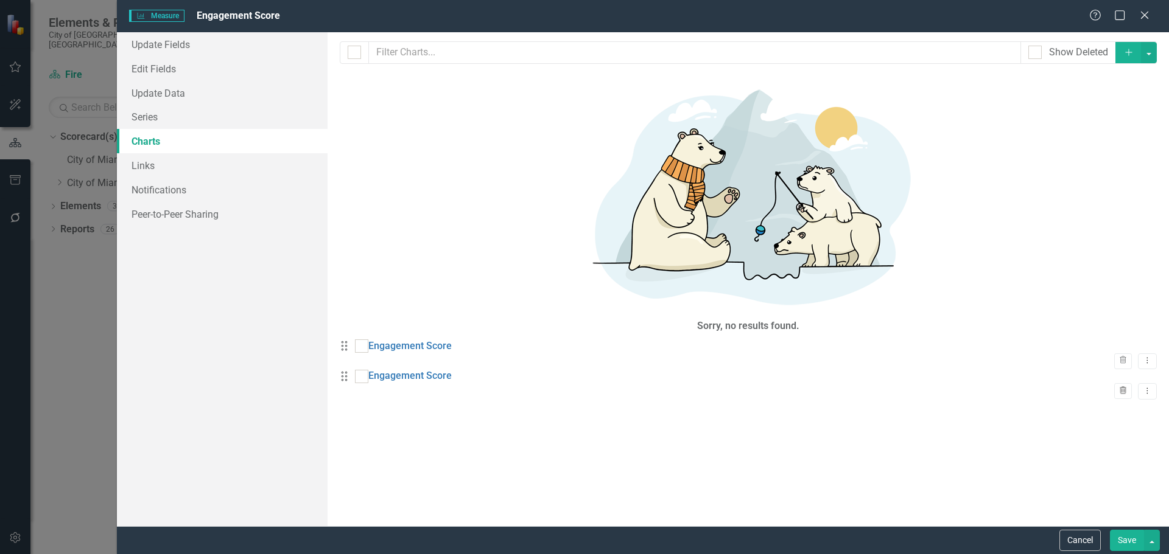
click at [1119, 386] on icon "button" at bounding box center [1122, 389] width 7 height 7
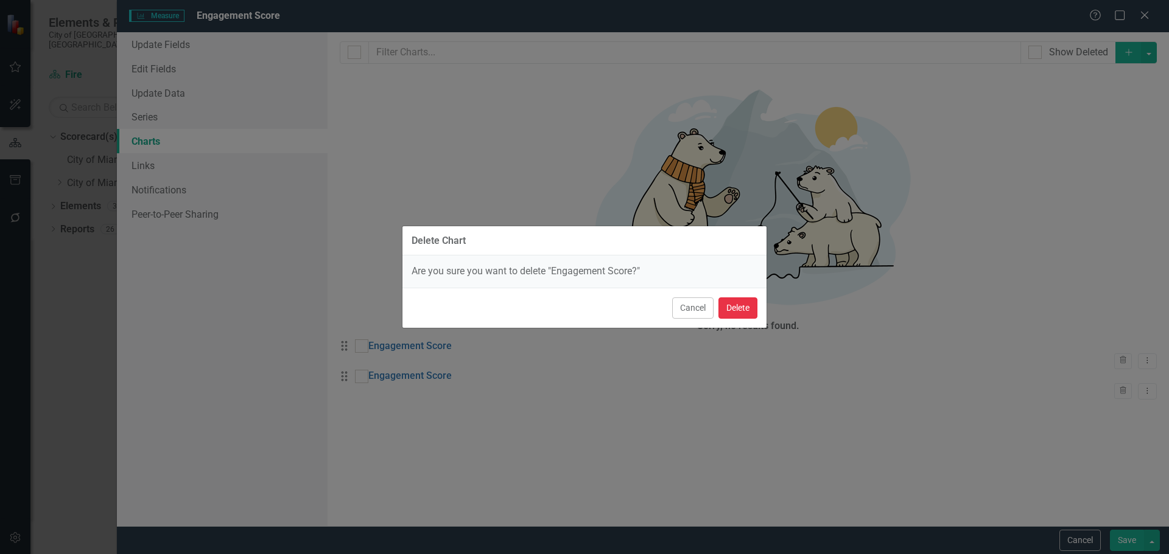
click at [743, 307] on button "Delete" at bounding box center [737, 308] width 39 height 21
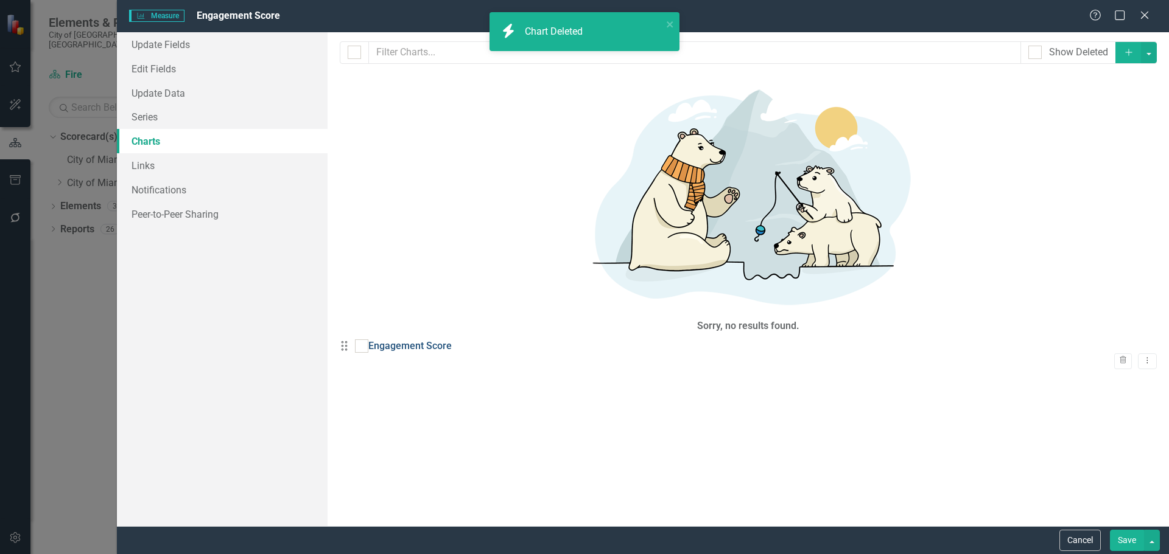
click at [421, 340] on link "Engagement Score" at bounding box center [409, 347] width 83 height 14
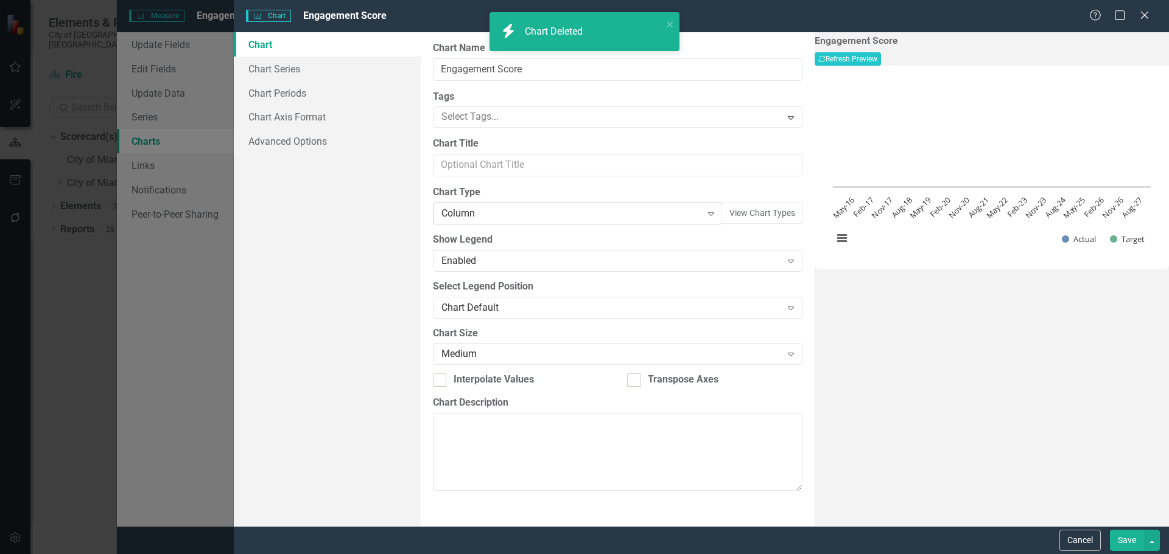
click at [445, 204] on div "Column Expand" at bounding box center [578, 214] width 290 height 22
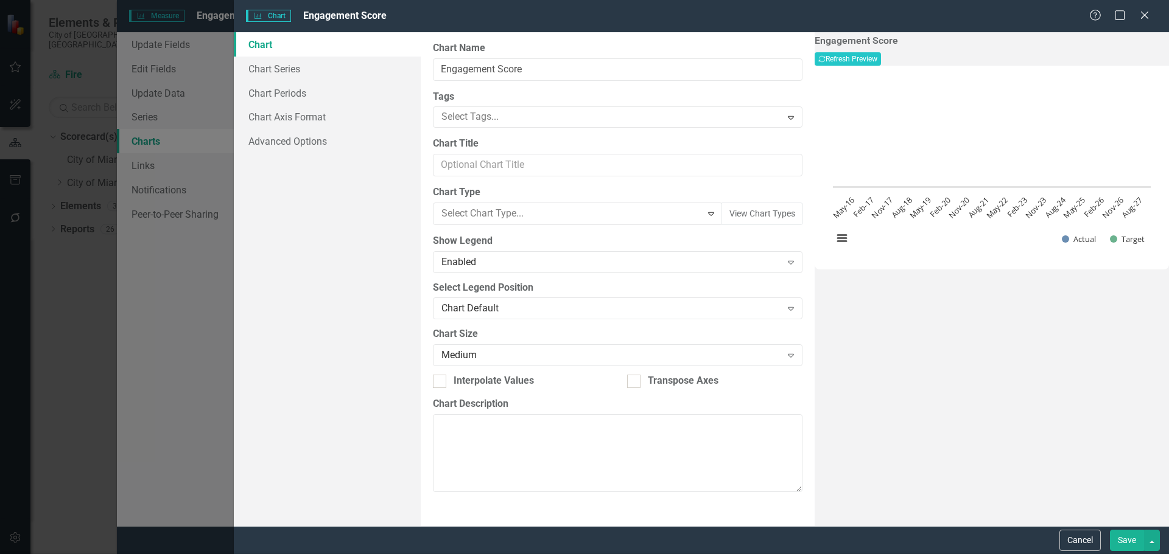
scroll to position [755, 0]
drag, startPoint x: 1113, startPoint y: 528, endPoint x: 1119, endPoint y: 540, distance: 13.6
click at [1113, 529] on div "Cancel Save" at bounding box center [701, 540] width 935 height 28
click at [1127, 552] on div "Cancel Save" at bounding box center [701, 540] width 935 height 28
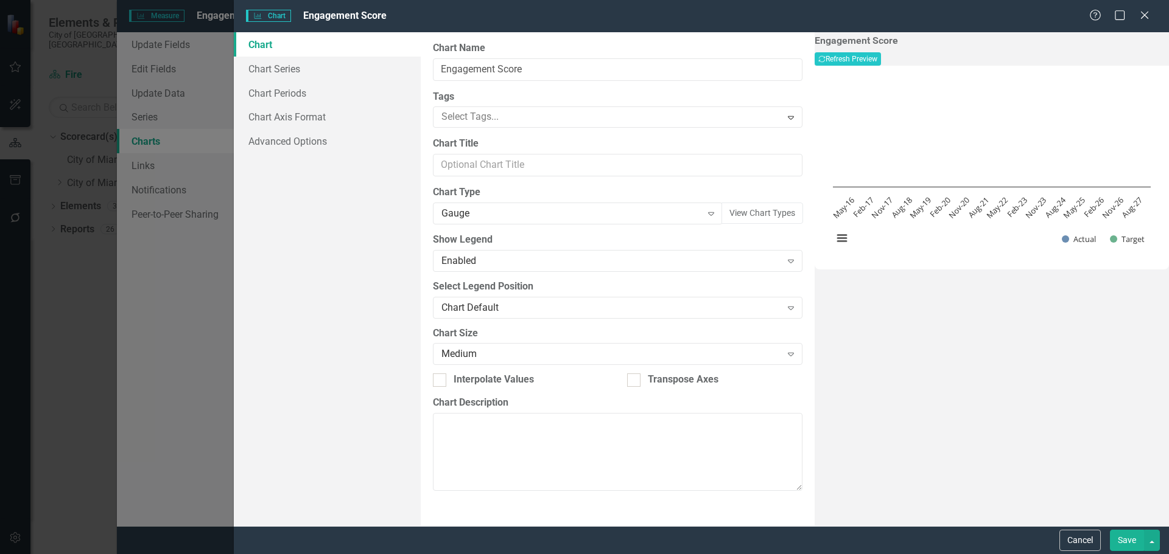
click at [1127, 543] on button "Save" at bounding box center [1126, 540] width 34 height 21
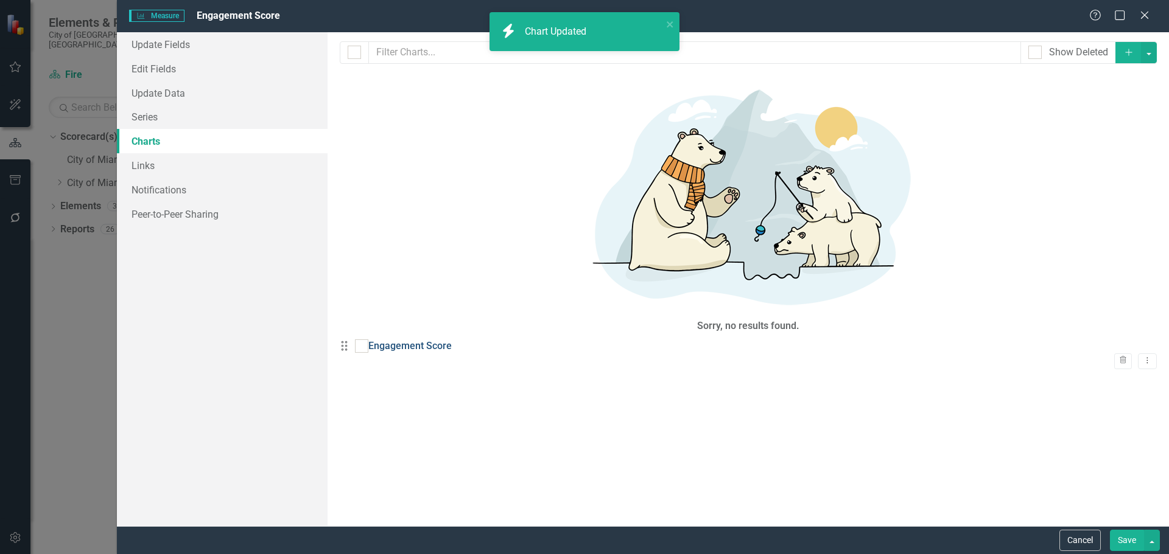
click at [433, 340] on link "Engagement Score" at bounding box center [409, 347] width 83 height 14
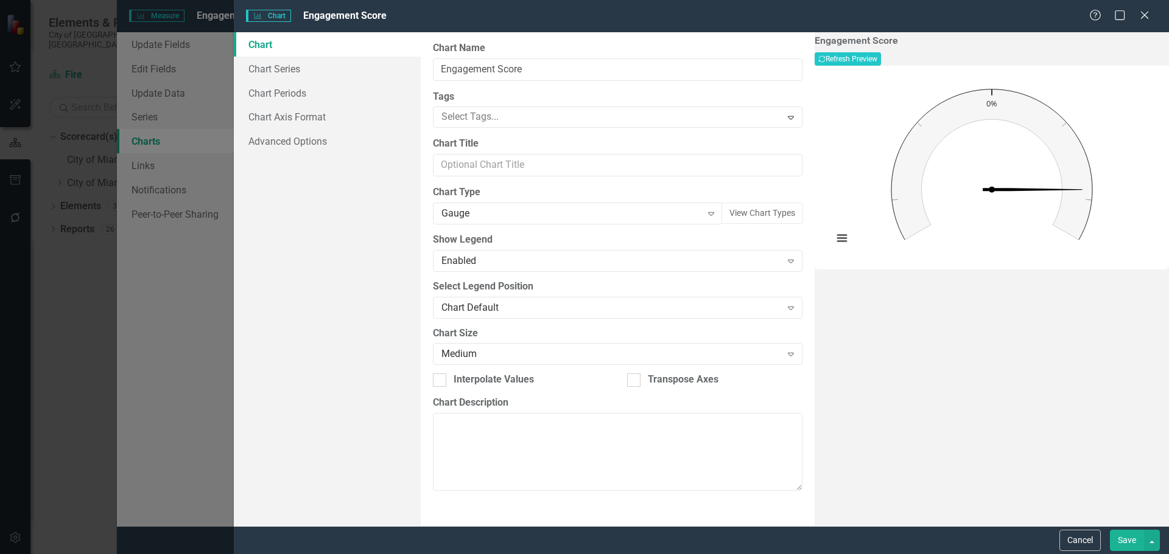
click at [1137, 547] on button "Save" at bounding box center [1126, 540] width 34 height 21
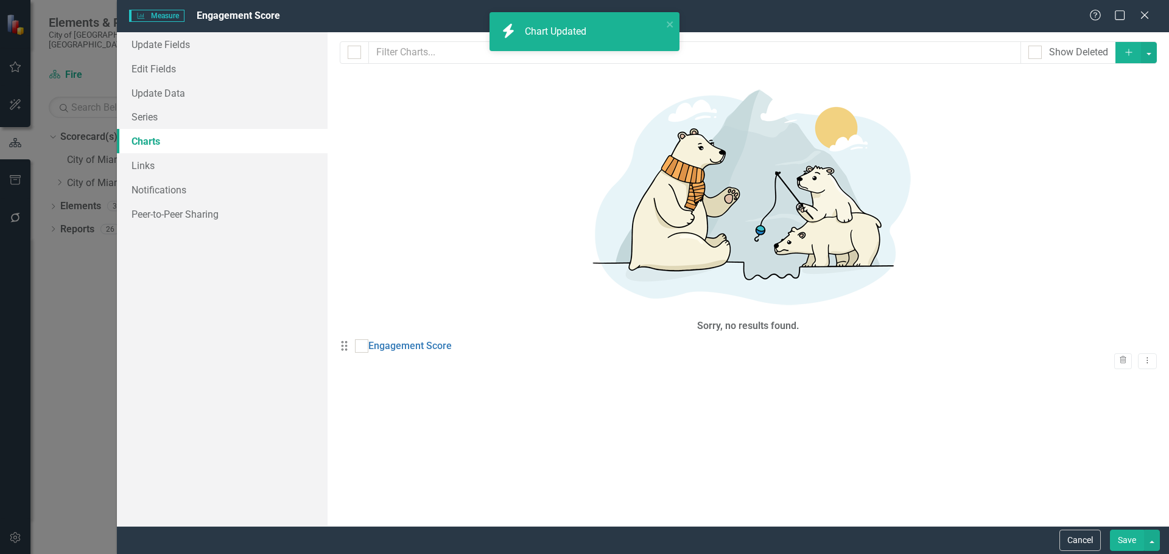
click at [1128, 543] on button "Save" at bounding box center [1126, 540] width 34 height 21
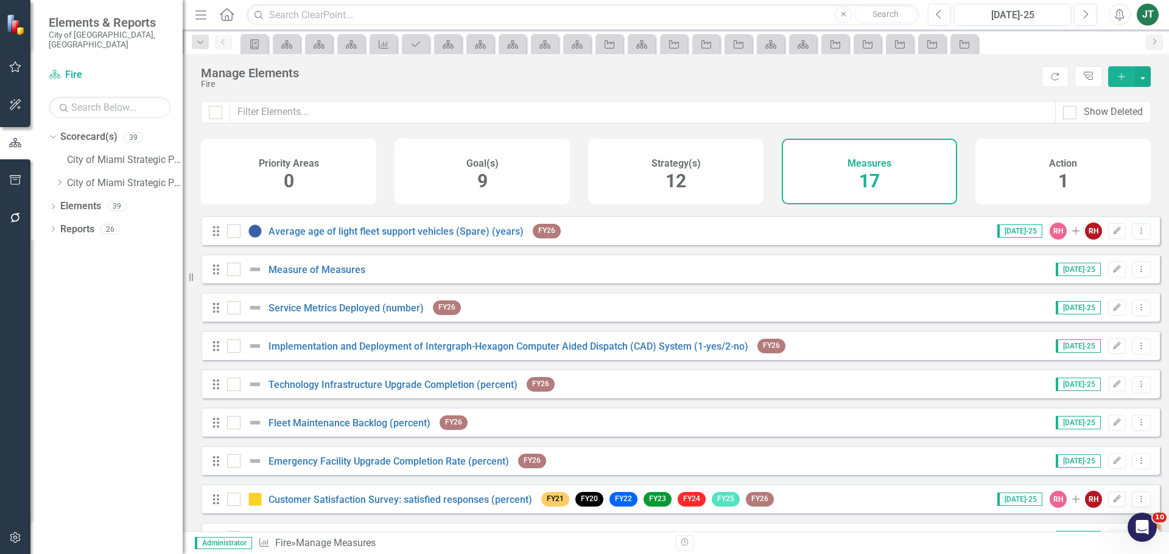
click at [1051, 165] on h4 "Action" at bounding box center [1063, 163] width 28 height 11
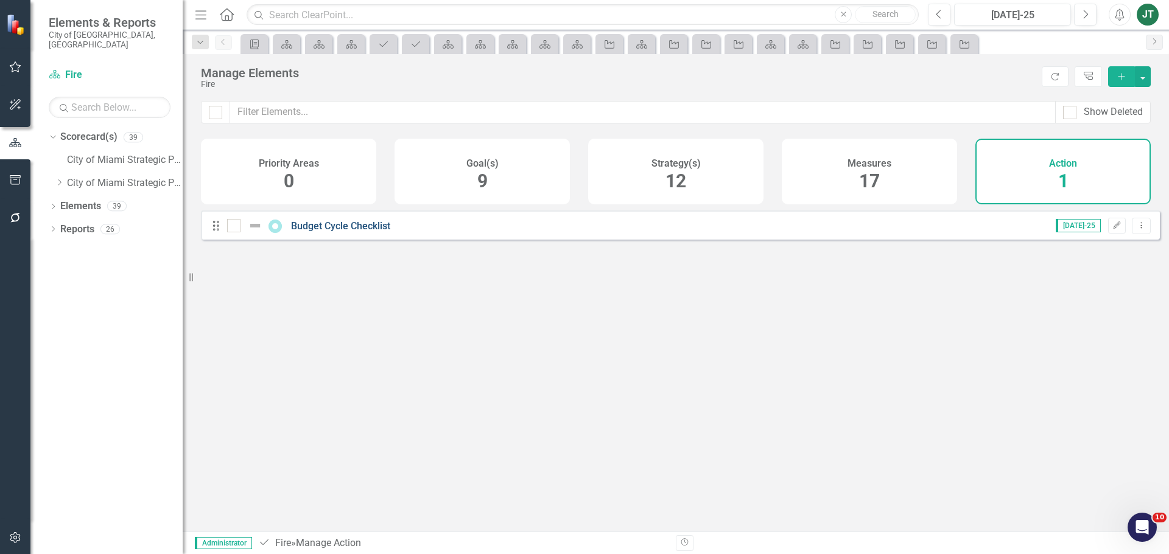
click at [379, 232] on link "Budget Cycle Checklist" at bounding box center [340, 226] width 99 height 12
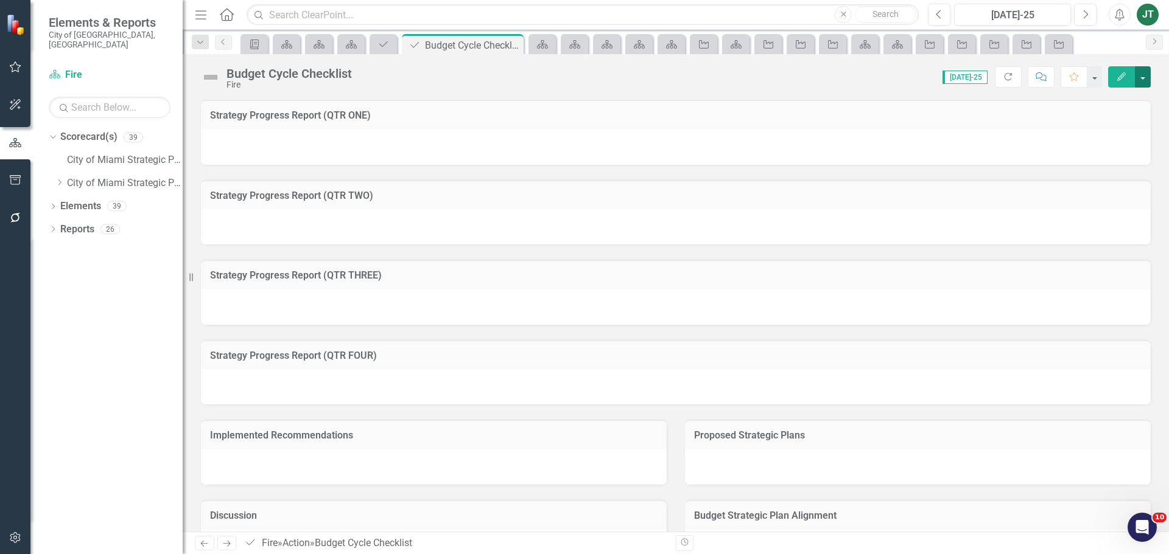
click at [1142, 74] on button "button" at bounding box center [1142, 76] width 16 height 21
click at [1094, 119] on link "Edit Report Edit Layout" at bounding box center [1100, 122] width 99 height 23
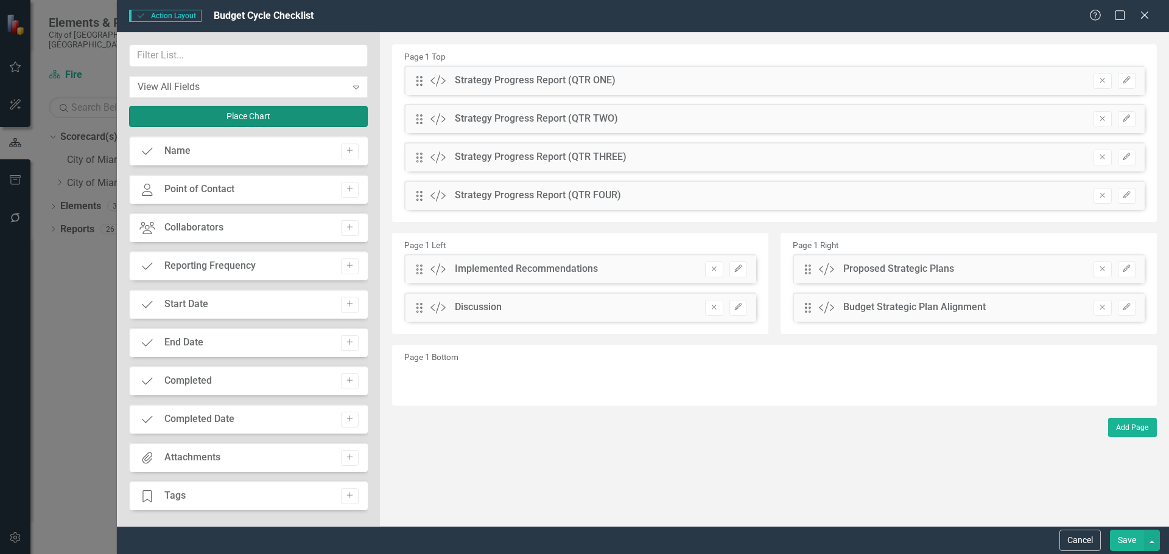
click at [247, 117] on button "Place Chart" at bounding box center [248, 116] width 239 height 21
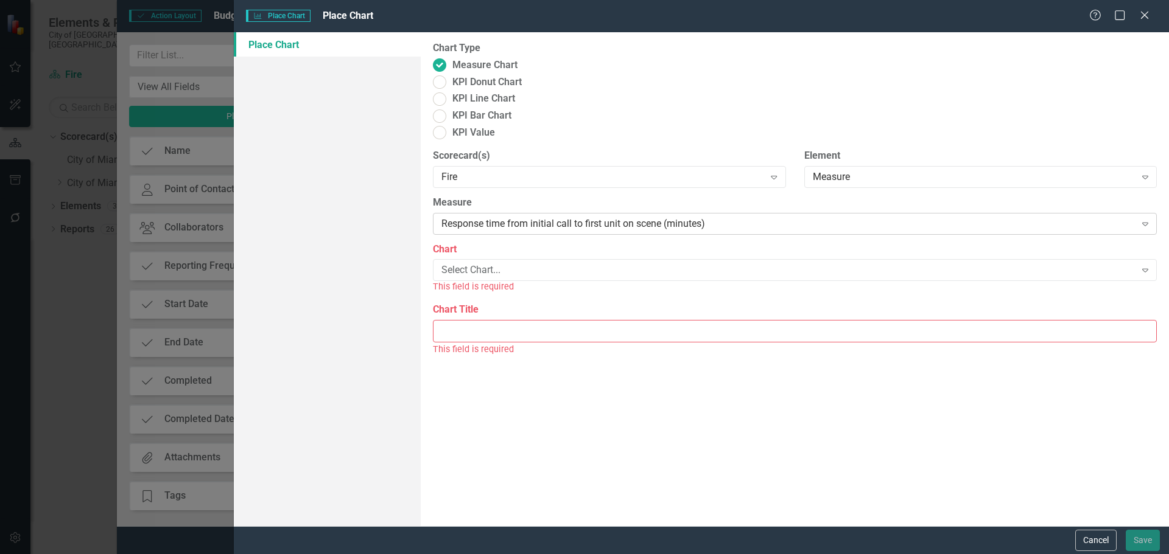
click at [481, 217] on div "Response time from initial call to first unit on scene (minutes)" at bounding box center [787, 224] width 693 height 14
click at [497, 264] on div "Select Chart..." at bounding box center [787, 271] width 693 height 14
click at [484, 554] on div "Engagement Score" at bounding box center [586, 564] width 1149 height 14
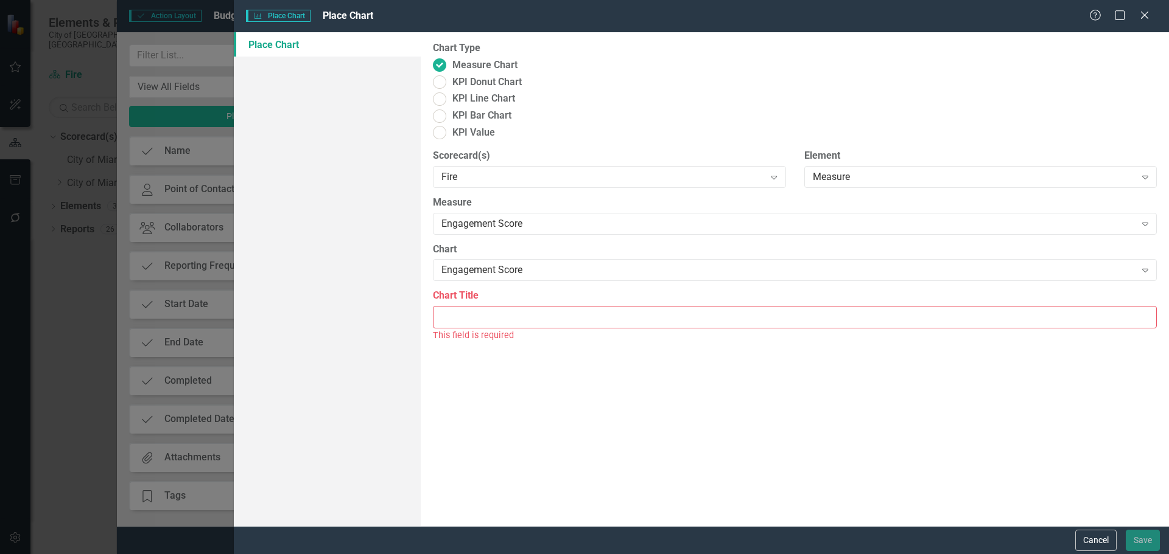
click at [464, 306] on input "Chart Title" at bounding box center [795, 317] width 724 height 23
type input "Engagement Score"
drag, startPoint x: 453, startPoint y: 308, endPoint x: 519, endPoint y: 248, distance: 88.8
click at [454, 301] on div "Chart Type Measure Chart KPI Donut Chart KPI Line Chart KPI Bar Chart KPI Value…" at bounding box center [795, 279] width 748 height 494
click at [1147, 537] on button "Save" at bounding box center [1142, 540] width 34 height 21
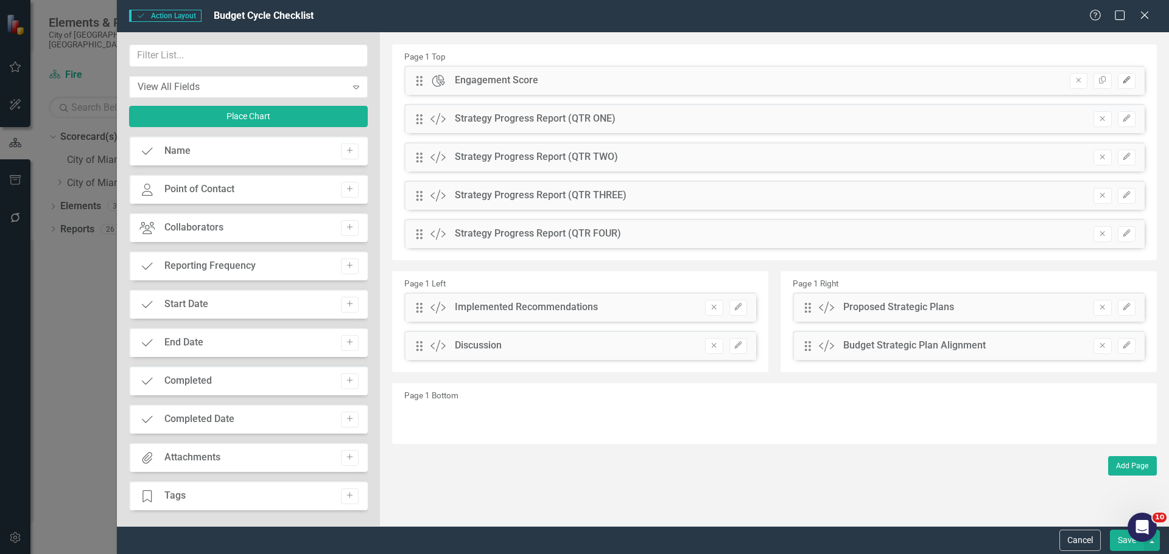
click at [1127, 77] on icon "Edit" at bounding box center [1126, 80] width 9 height 7
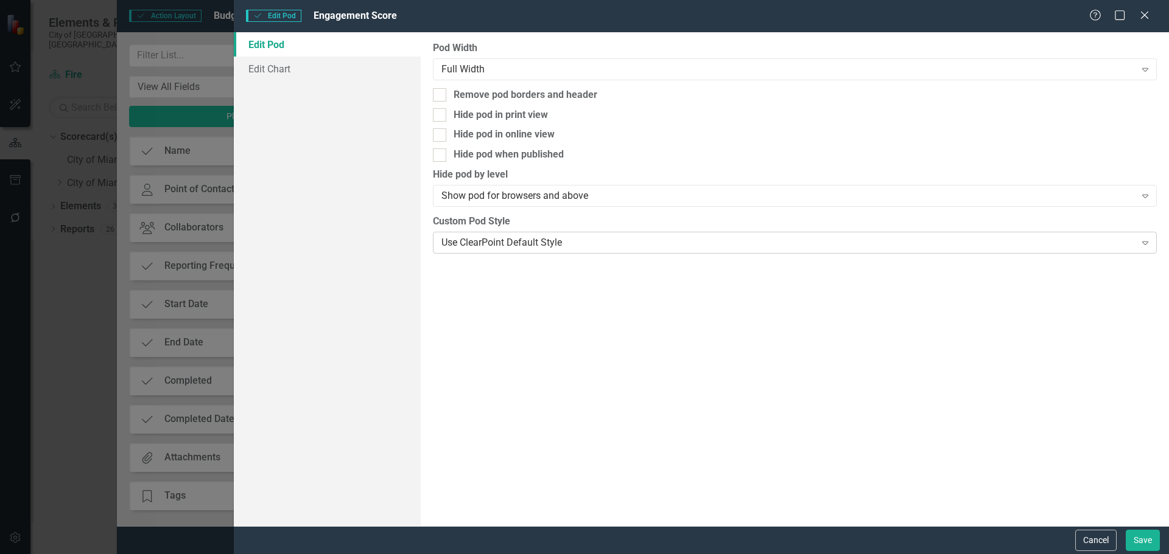
click at [501, 245] on div "Use ClearPoint Default Style" at bounding box center [787, 243] width 693 height 14
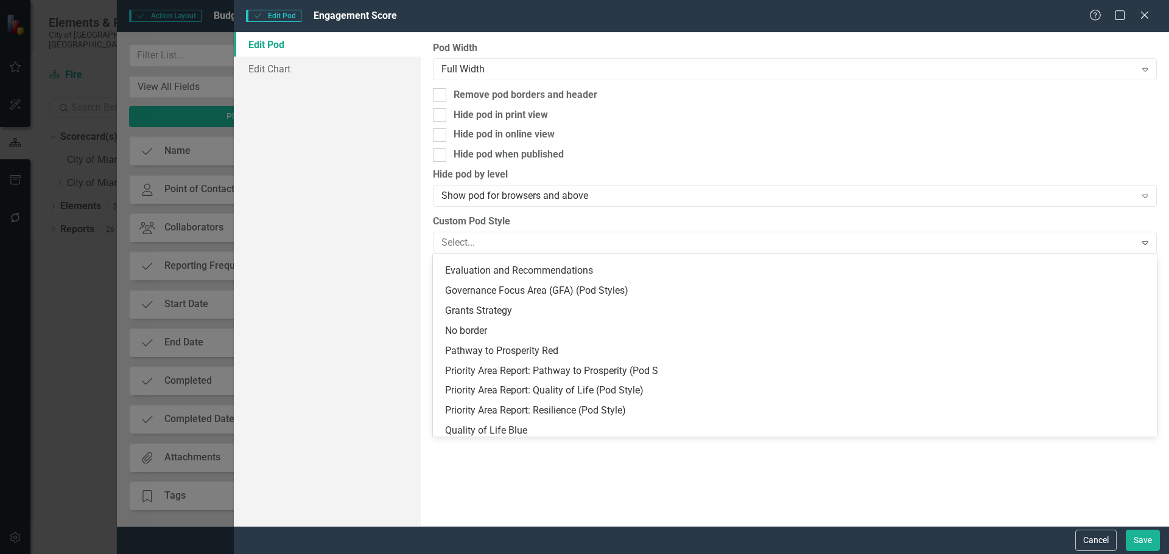
scroll to position [0, 0]
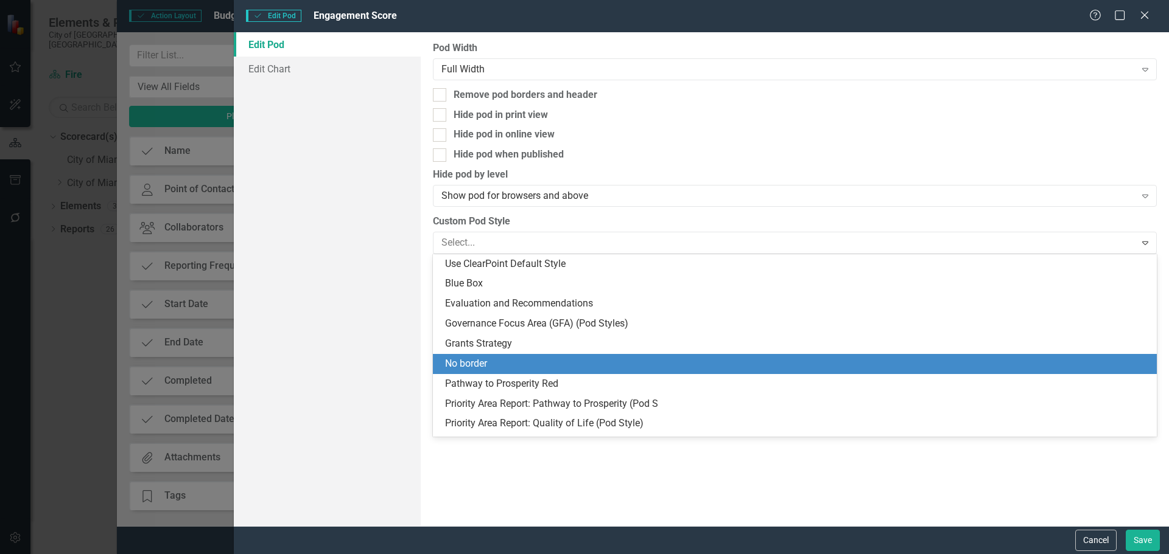
type input "q"
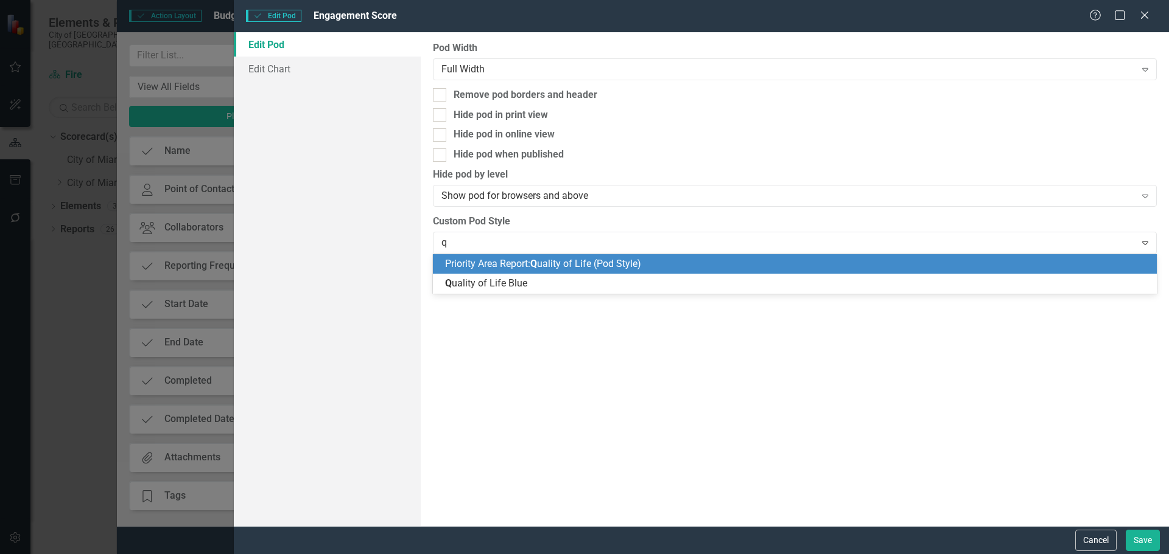
click at [480, 276] on div "Priority Area Report: Q uality of Life (Pod Style) Q uality of Life Blue" at bounding box center [795, 274] width 724 height 40
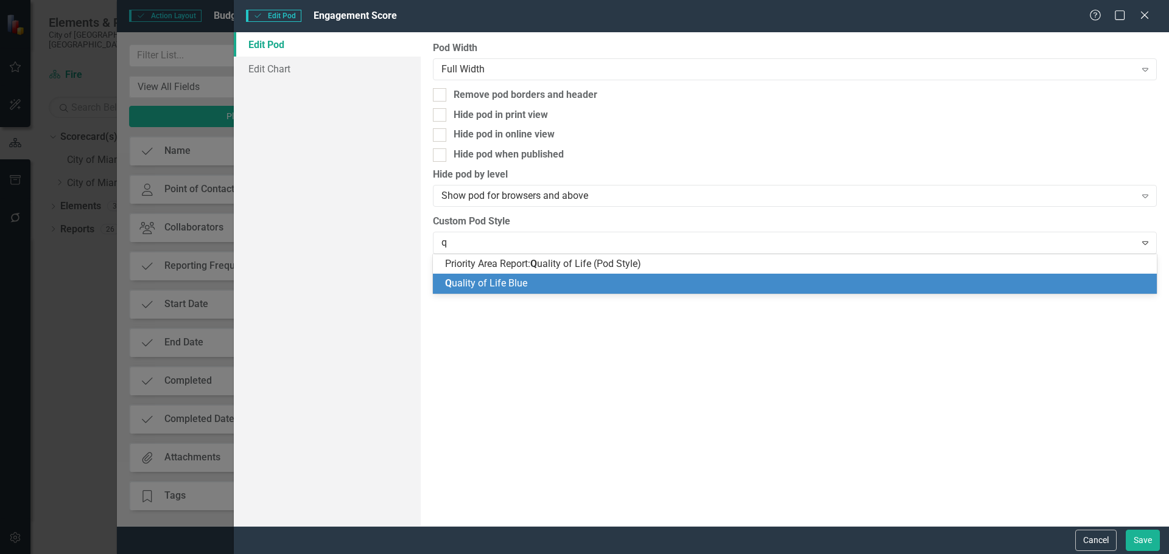
click at [480, 285] on span "Q uality of Life Blue" at bounding box center [486, 284] width 82 height 12
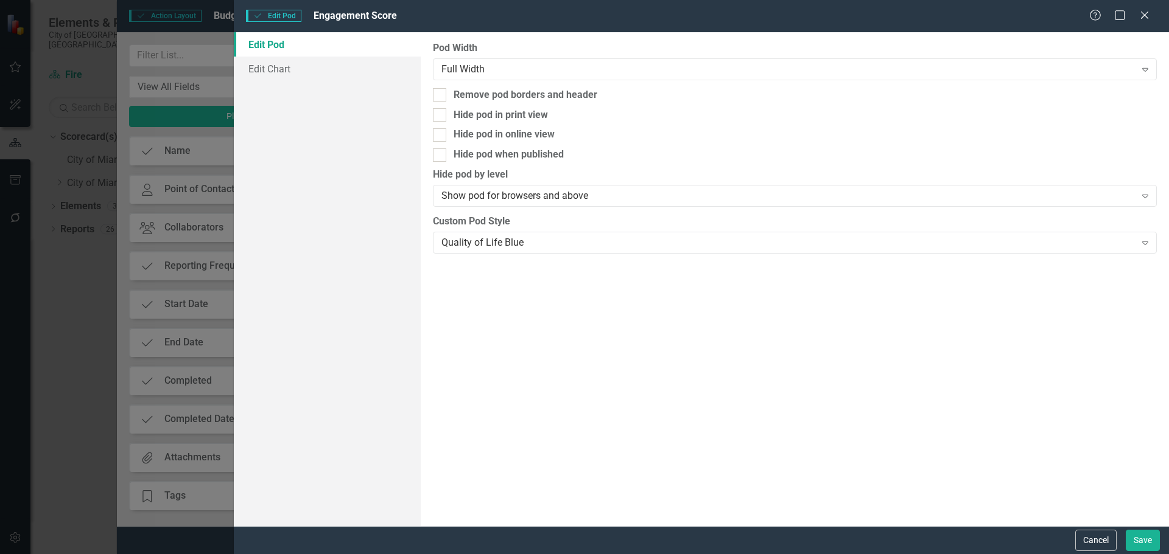
drag, startPoint x: 481, startPoint y: 310, endPoint x: 889, endPoint y: 394, distance: 416.9
click at [493, 310] on div "Pod Width Full Width Expand Remove pod borders and header Hide pod in print vie…" at bounding box center [795, 279] width 748 height 494
click at [1152, 537] on button "Save" at bounding box center [1142, 540] width 34 height 21
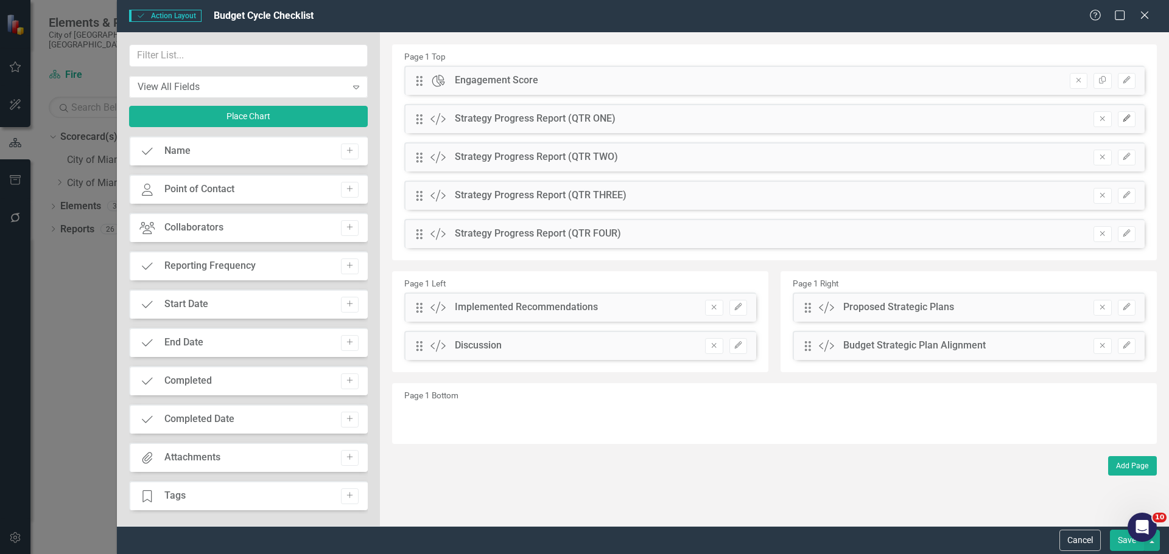
click at [1123, 116] on icon "Edit" at bounding box center [1126, 118] width 9 height 7
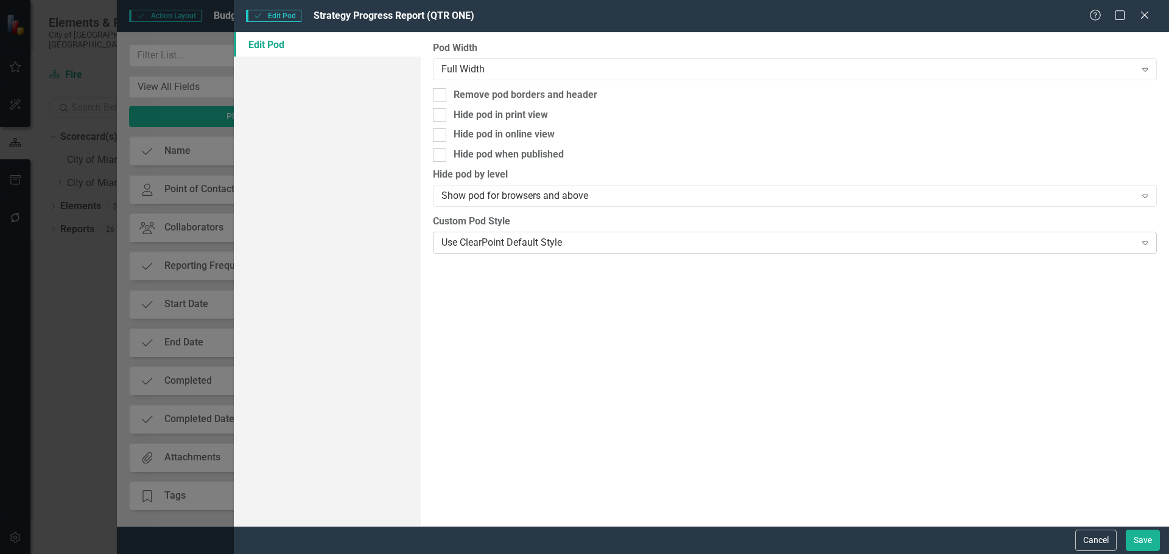
click at [508, 243] on div "Use ClearPoint Default Style" at bounding box center [787, 243] width 693 height 14
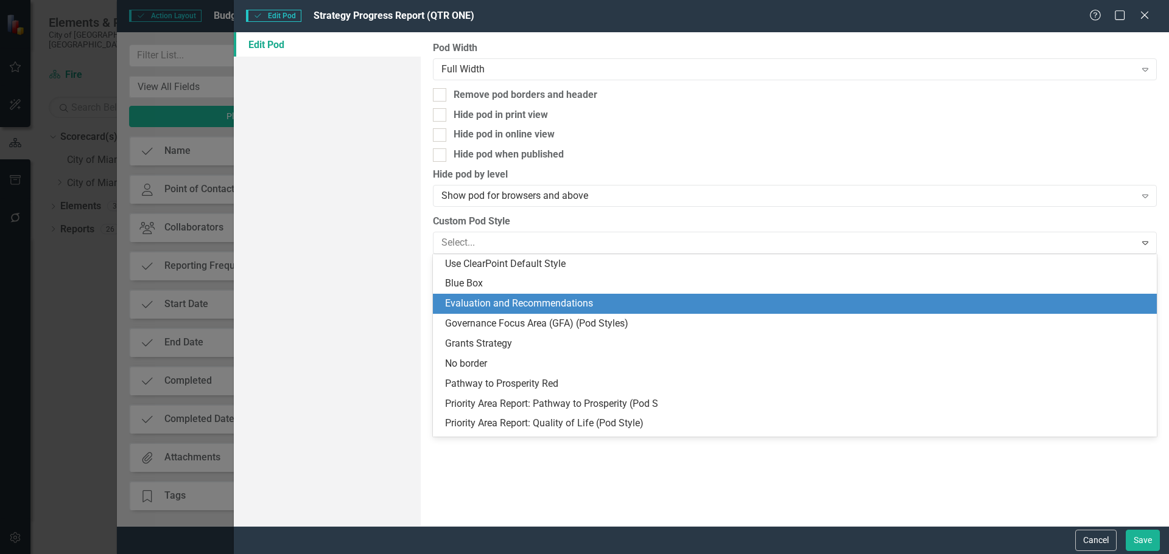
click at [502, 302] on div "Evaluation and Recommendations" at bounding box center [797, 304] width 704 height 14
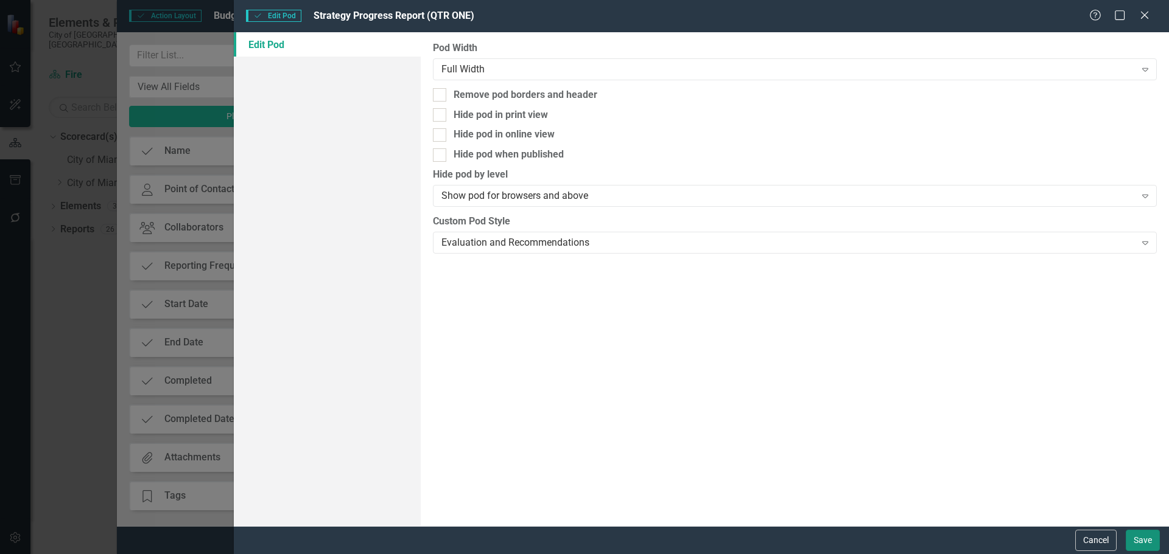
click at [1148, 537] on button "Save" at bounding box center [1142, 540] width 34 height 21
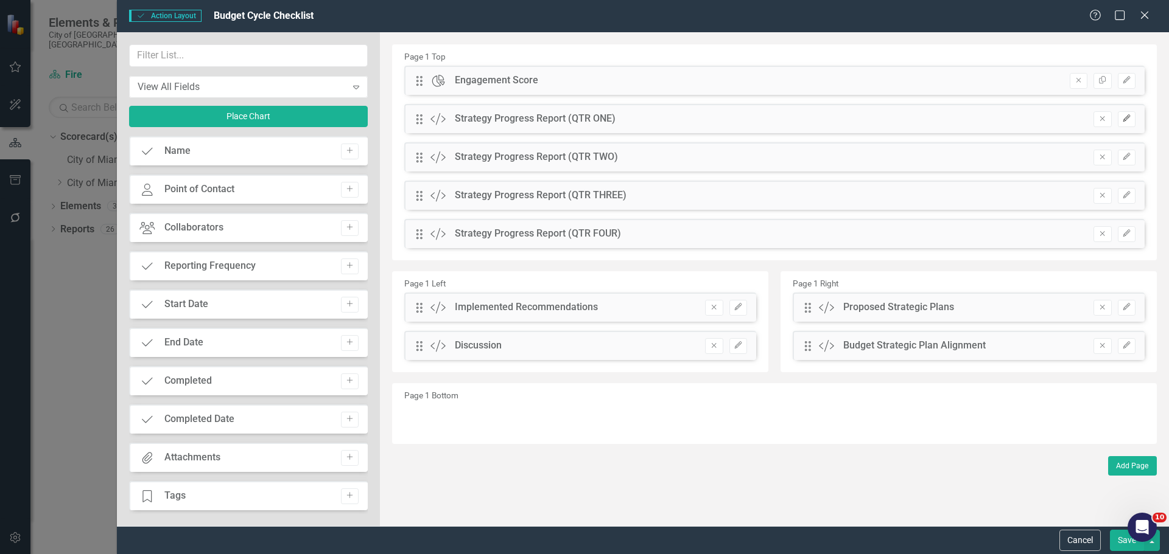
click at [1128, 116] on icon "Edit" at bounding box center [1126, 118] width 9 height 7
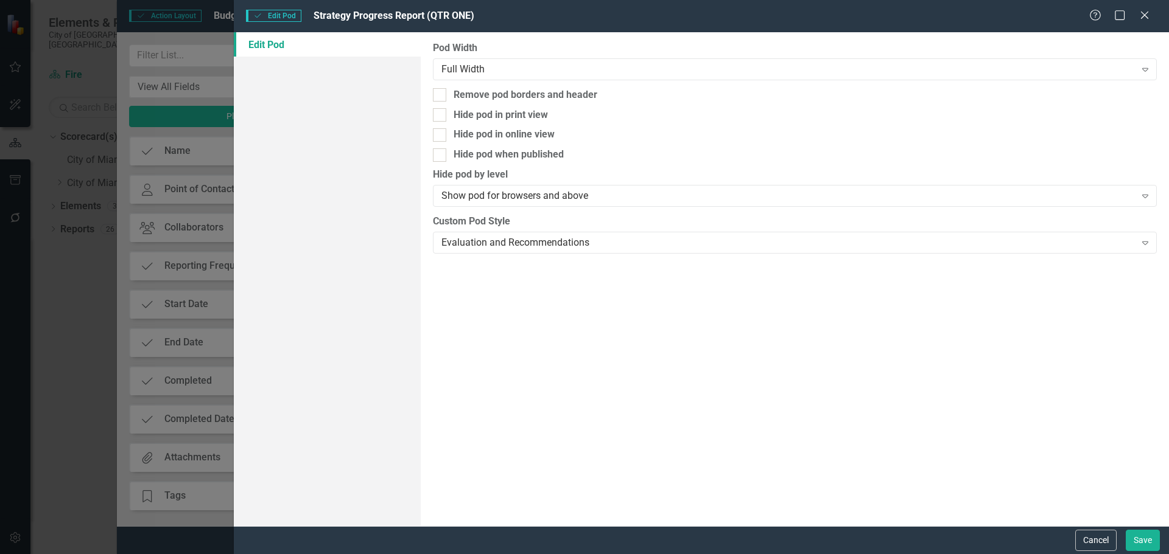
drag, startPoint x: 1102, startPoint y: 534, endPoint x: 1108, endPoint y: 422, distance: 112.1
click at [1102, 534] on button "Cancel" at bounding box center [1095, 540] width 41 height 21
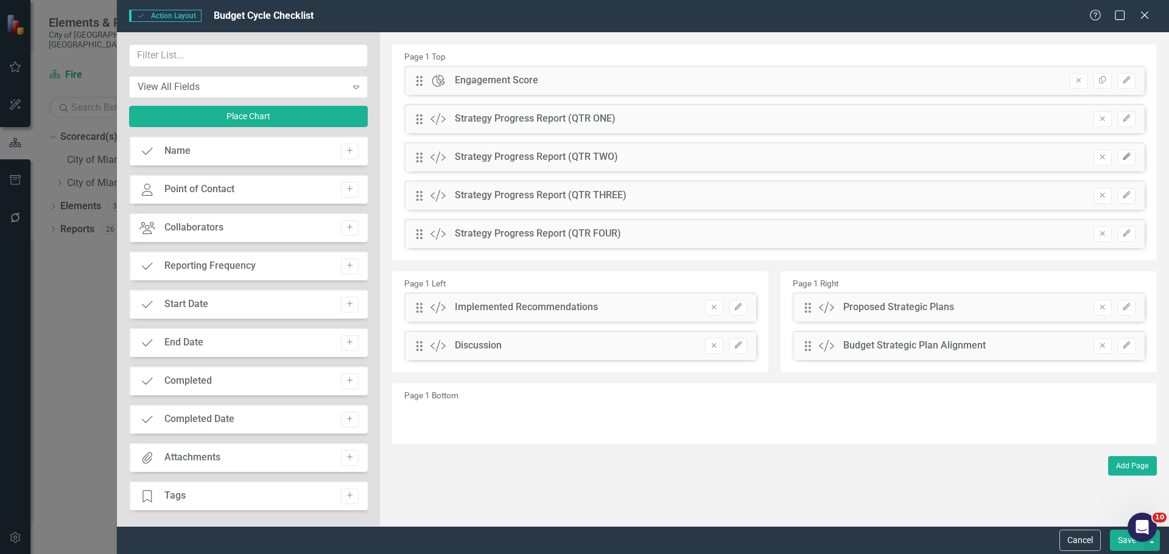
click at [1127, 156] on icon "button" at bounding box center [1125, 156] width 7 height 7
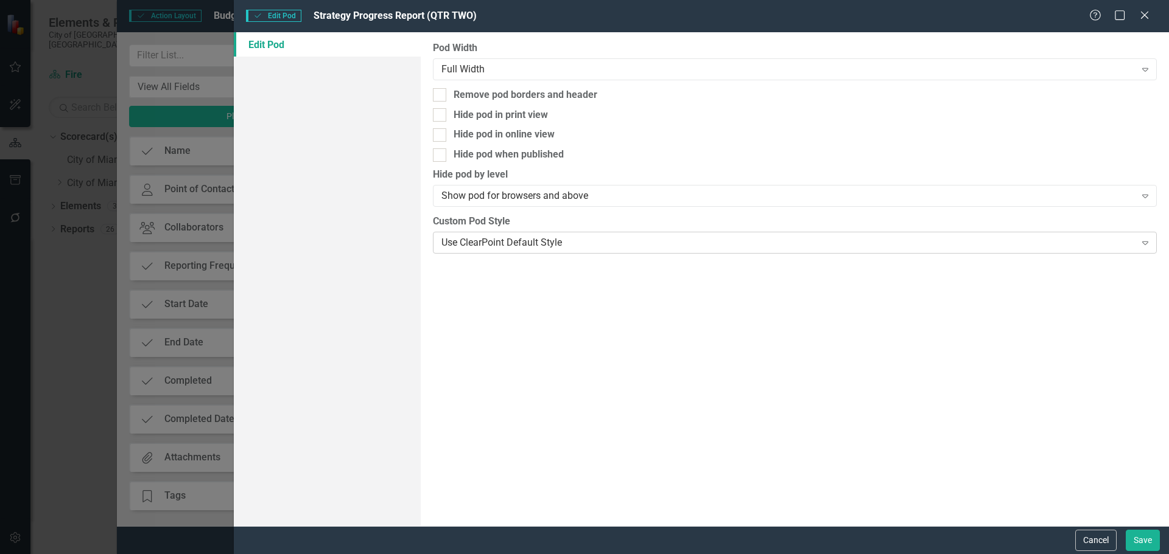
click at [469, 244] on div "Use ClearPoint Default Style" at bounding box center [787, 243] width 693 height 14
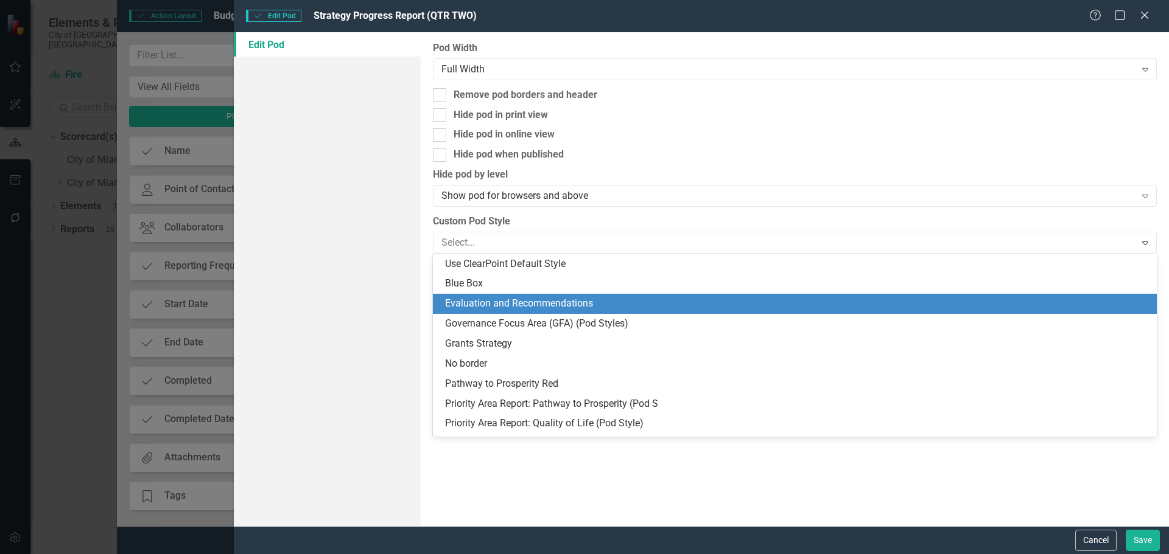
click at [470, 307] on div "Evaluation and Recommendations" at bounding box center [797, 304] width 704 height 14
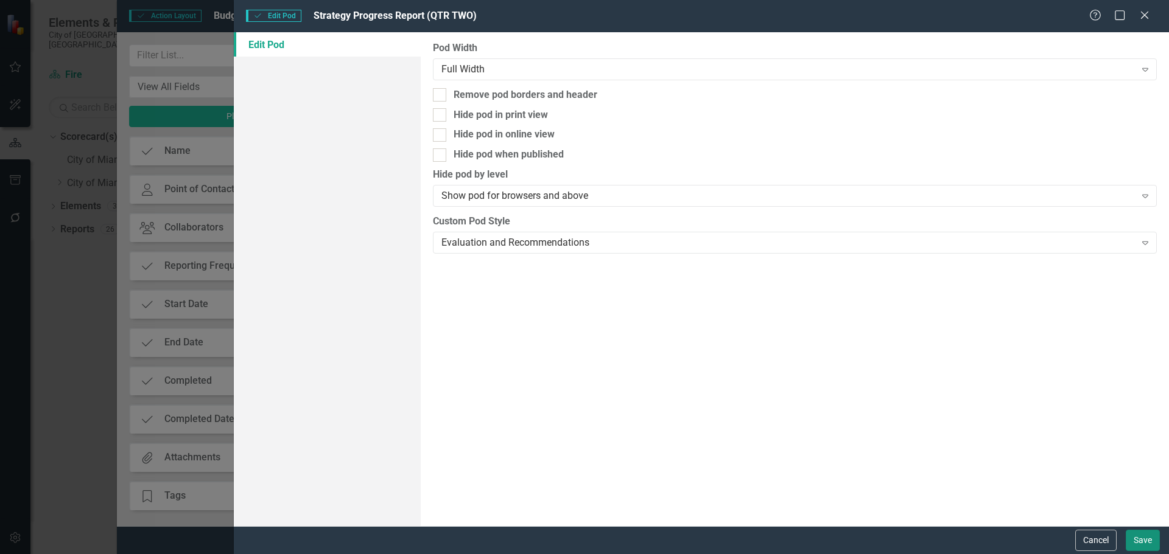
click at [1139, 543] on button "Save" at bounding box center [1142, 540] width 34 height 21
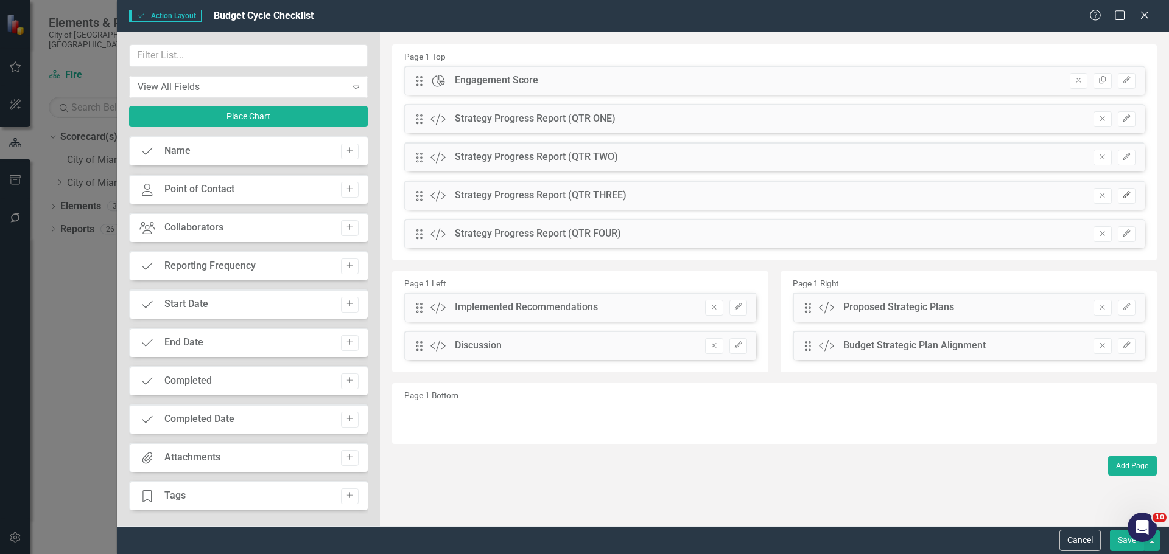
click at [1128, 194] on icon "Edit" at bounding box center [1126, 195] width 9 height 7
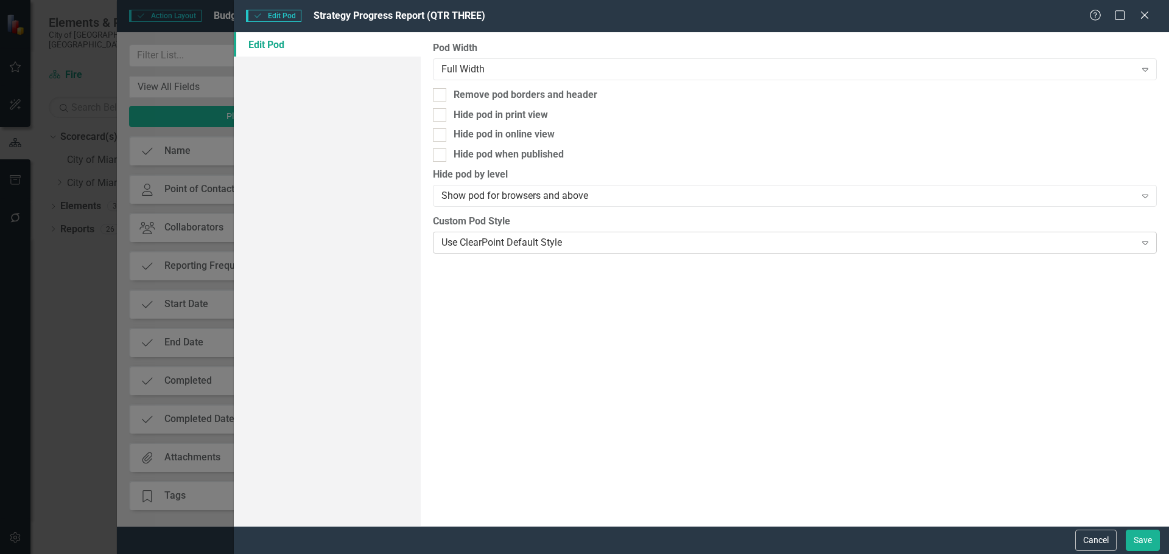
click at [519, 248] on div "Use ClearPoint Default Style" at bounding box center [787, 243] width 693 height 14
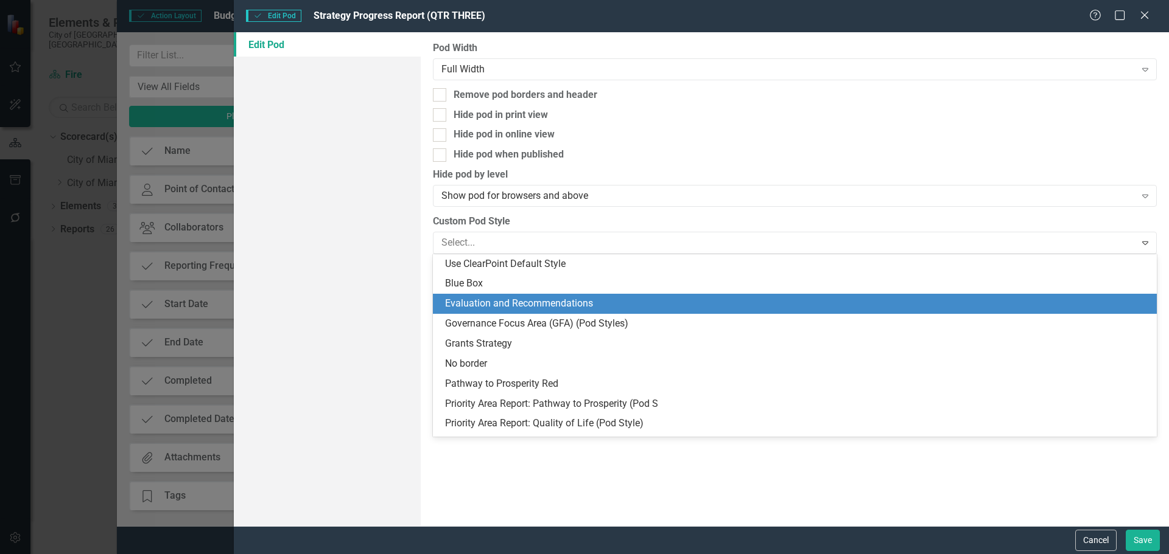
click at [503, 305] on div "Evaluation and Recommendations" at bounding box center [797, 304] width 704 height 14
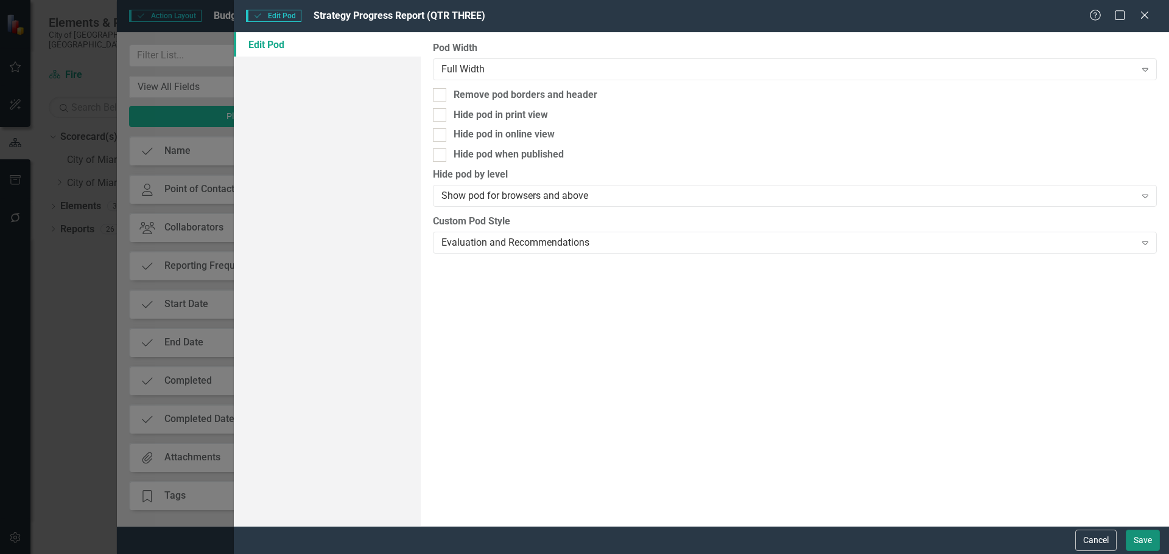
click at [1140, 537] on button "Save" at bounding box center [1142, 540] width 34 height 21
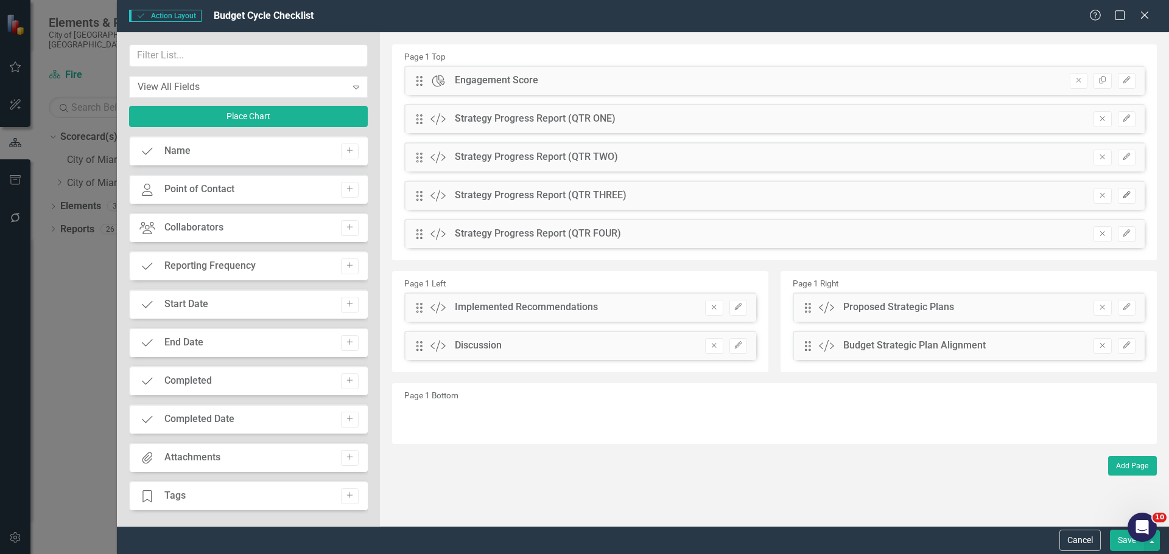
click at [1124, 191] on button "Edit" at bounding box center [1126, 196] width 18 height 16
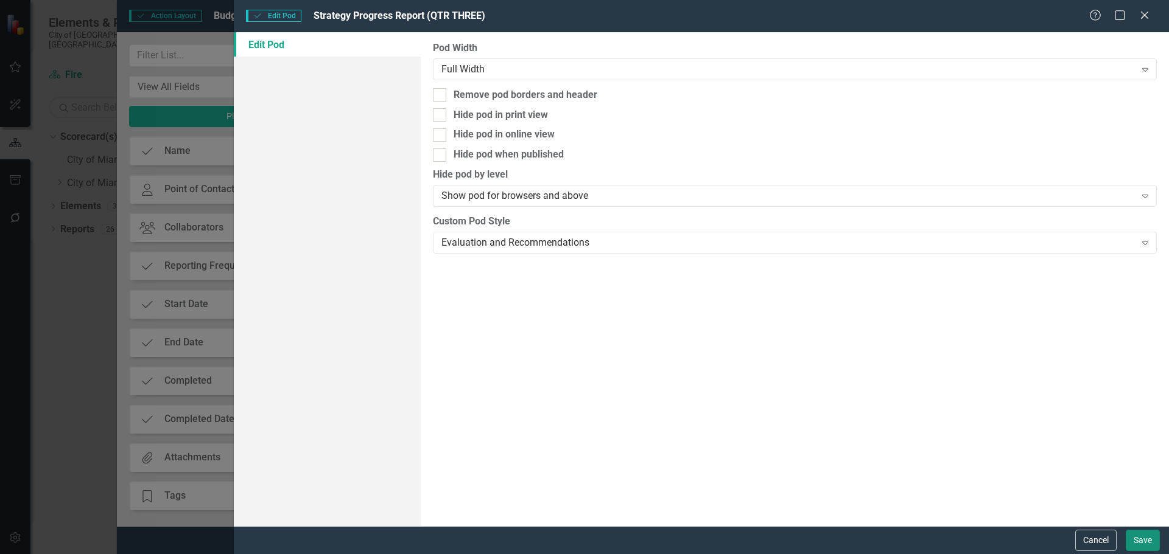
click at [1145, 545] on button "Save" at bounding box center [1142, 540] width 34 height 21
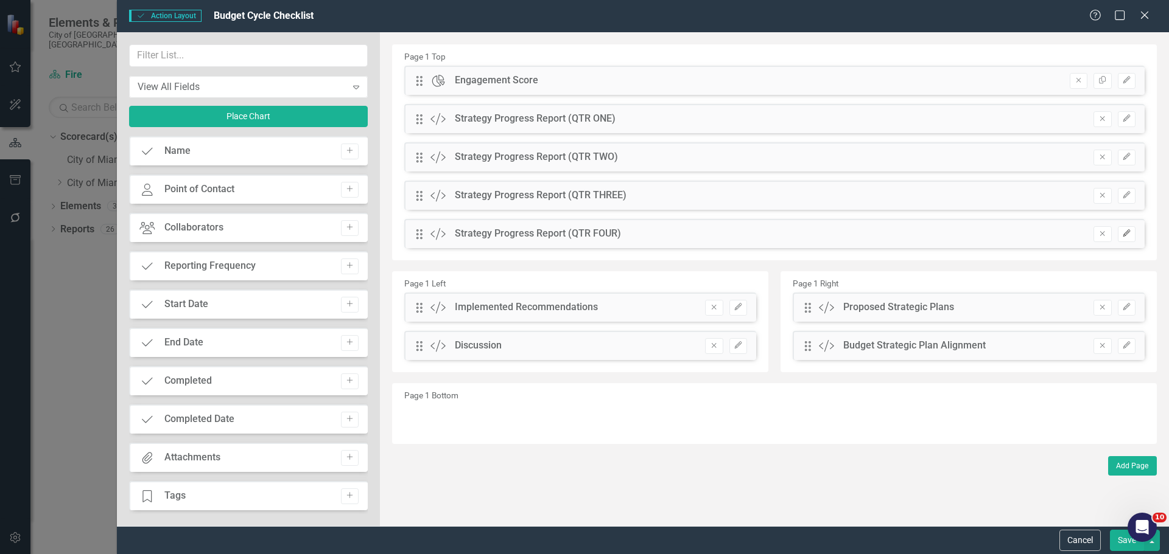
click at [1134, 234] on button "Edit" at bounding box center [1126, 234] width 18 height 16
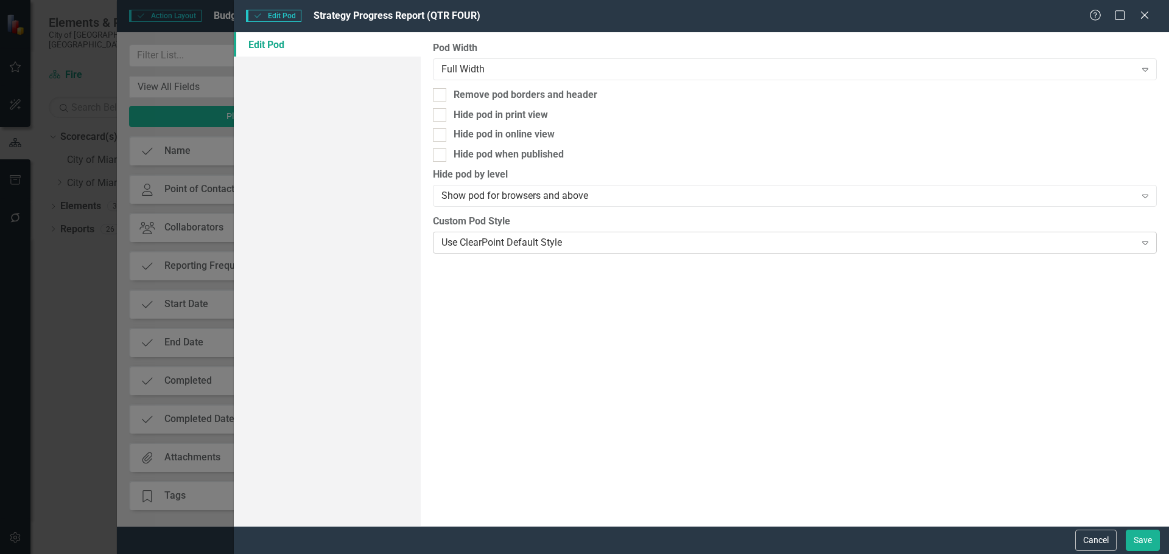
click at [445, 240] on div "Use ClearPoint Default Style" at bounding box center [787, 243] width 693 height 14
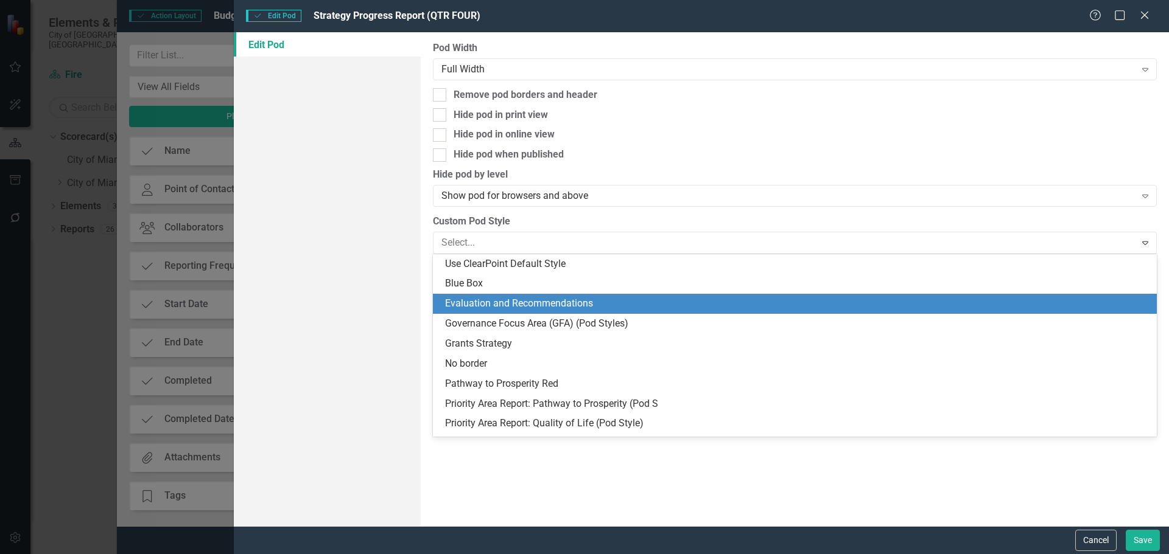
click at [515, 304] on div "Evaluation and Recommendations" at bounding box center [797, 304] width 704 height 14
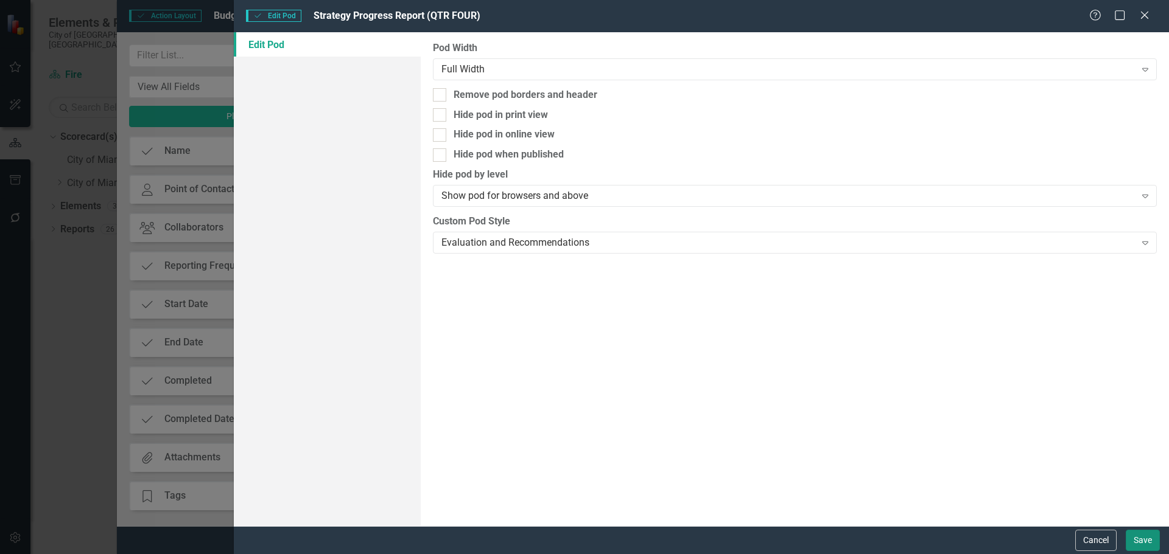
click at [1148, 531] on button "Save" at bounding box center [1142, 540] width 34 height 21
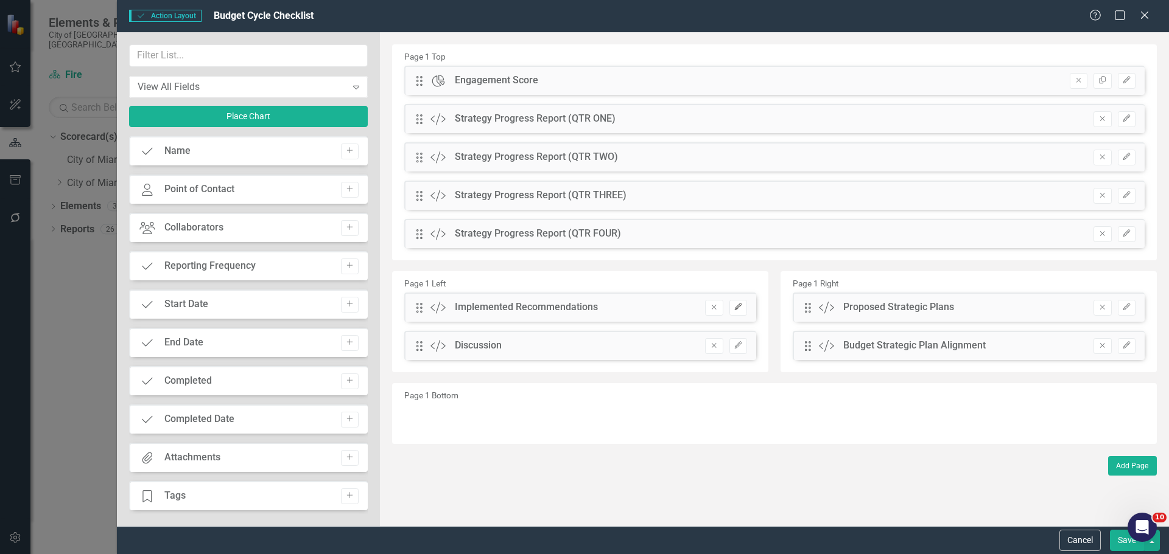
click at [735, 304] on icon "Edit" at bounding box center [737, 307] width 9 height 7
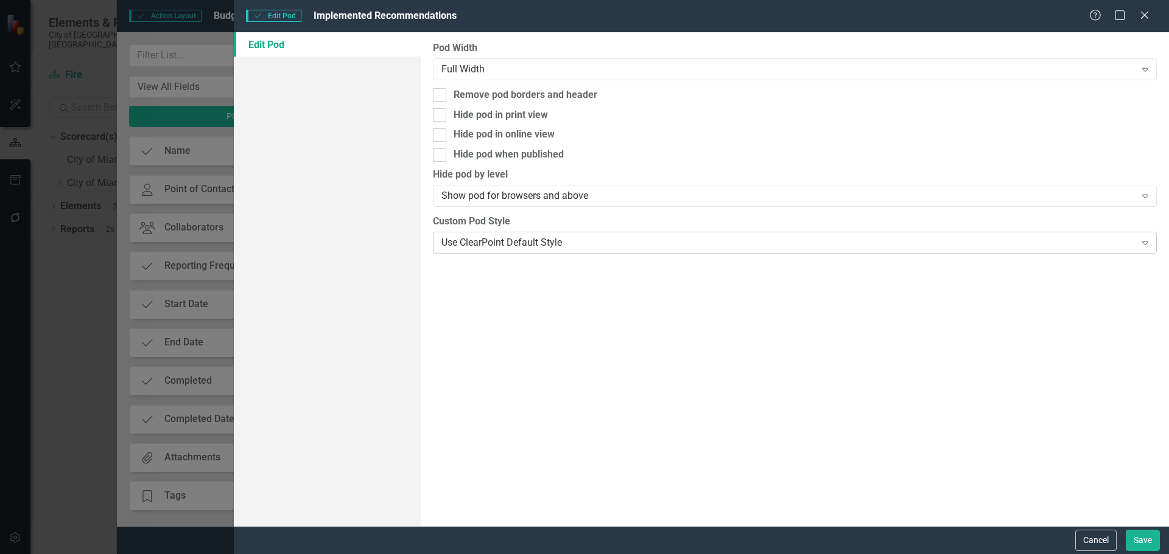
click at [491, 235] on div "Use ClearPoint Default Style Expand" at bounding box center [795, 243] width 724 height 22
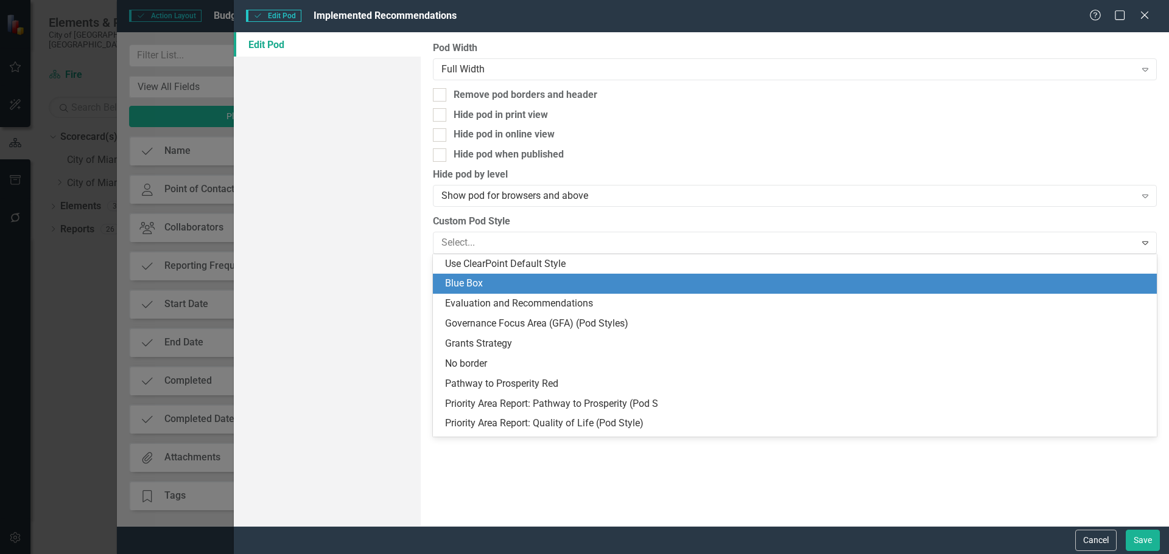
click at [491, 287] on div "Blue Box" at bounding box center [797, 284] width 704 height 14
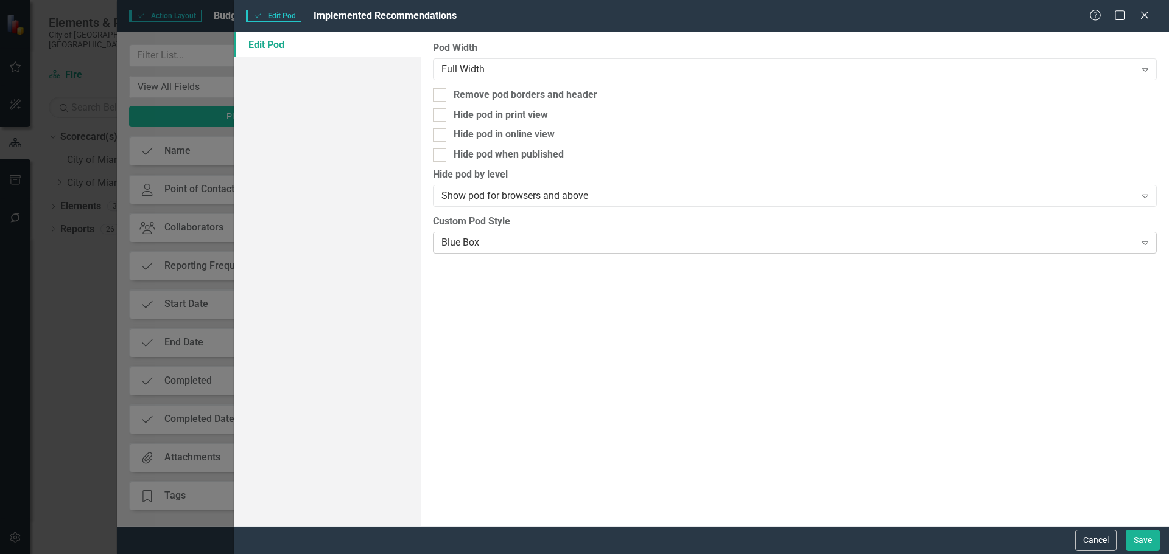
click at [500, 236] on div "Blue Box" at bounding box center [787, 243] width 693 height 14
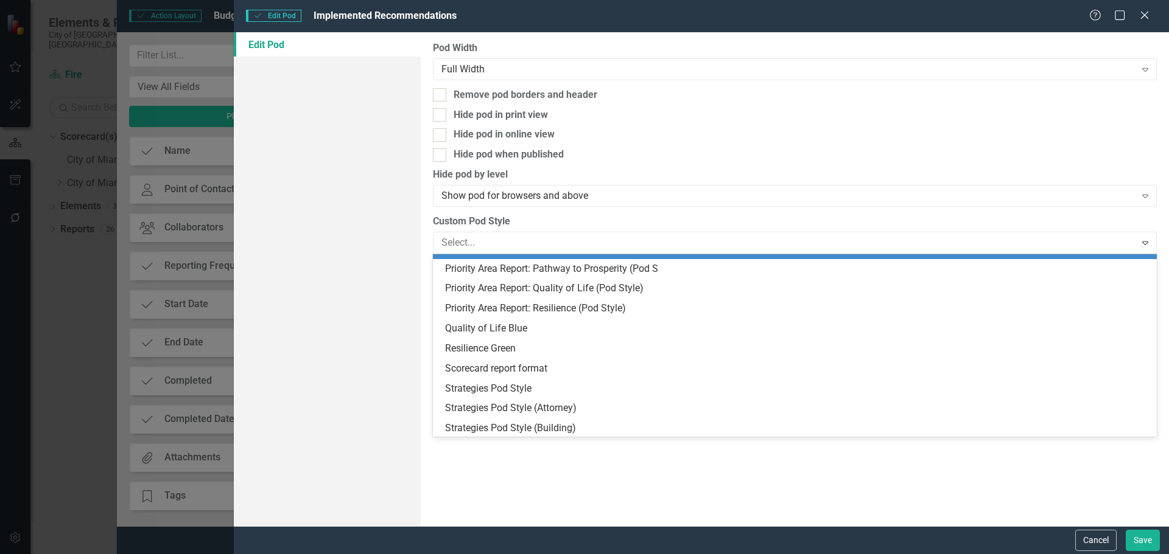
scroll to position [142, 0]
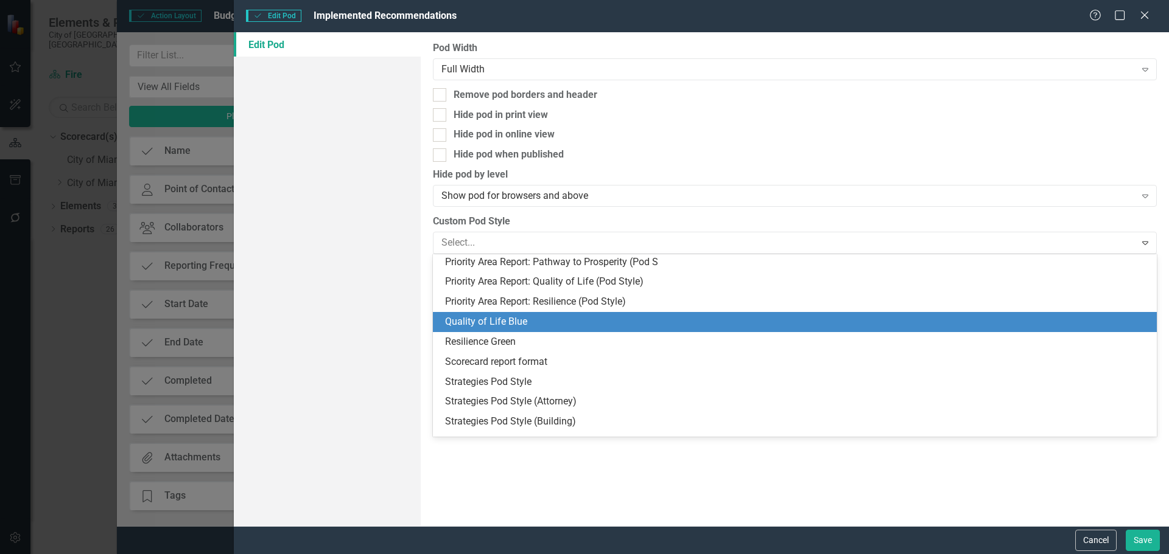
click at [508, 319] on div "Quality of Life Blue" at bounding box center [797, 322] width 704 height 14
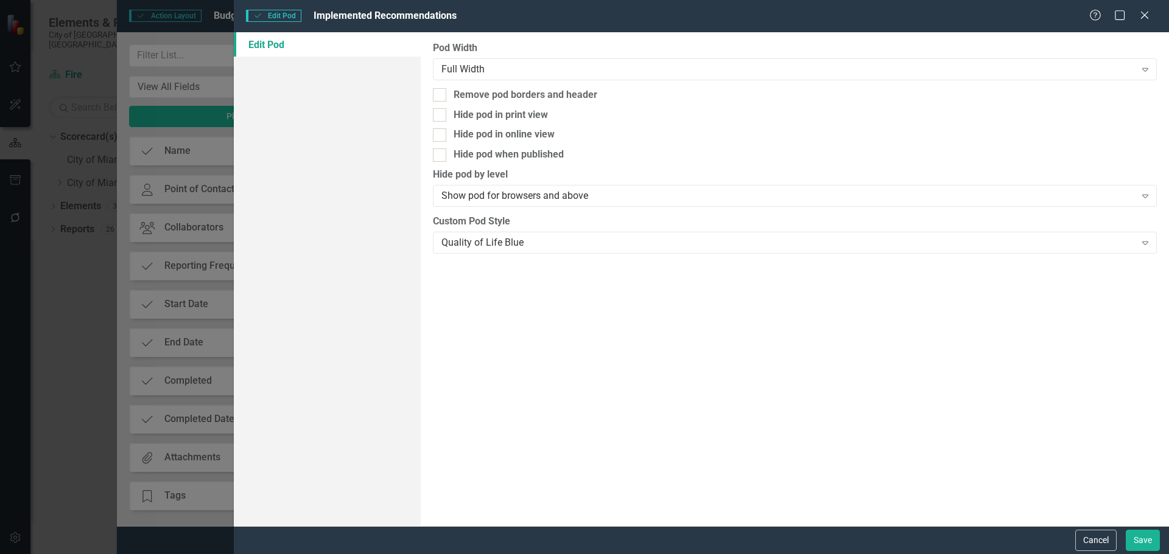
drag, startPoint x: 641, startPoint y: 351, endPoint x: 649, endPoint y: 353, distance: 8.3
click at [643, 352] on div "Pod Width Full Width Expand Remove pod borders and header Hide pod in print vie…" at bounding box center [795, 279] width 748 height 494
click at [1139, 539] on button "Save" at bounding box center [1142, 540] width 34 height 21
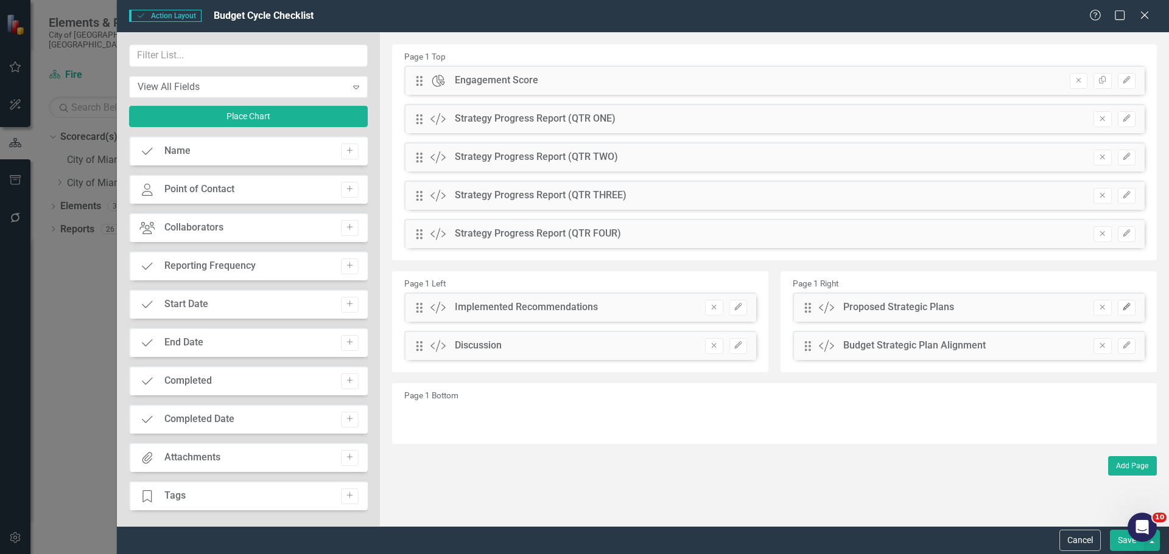
click at [1128, 302] on button "Edit" at bounding box center [1126, 308] width 18 height 16
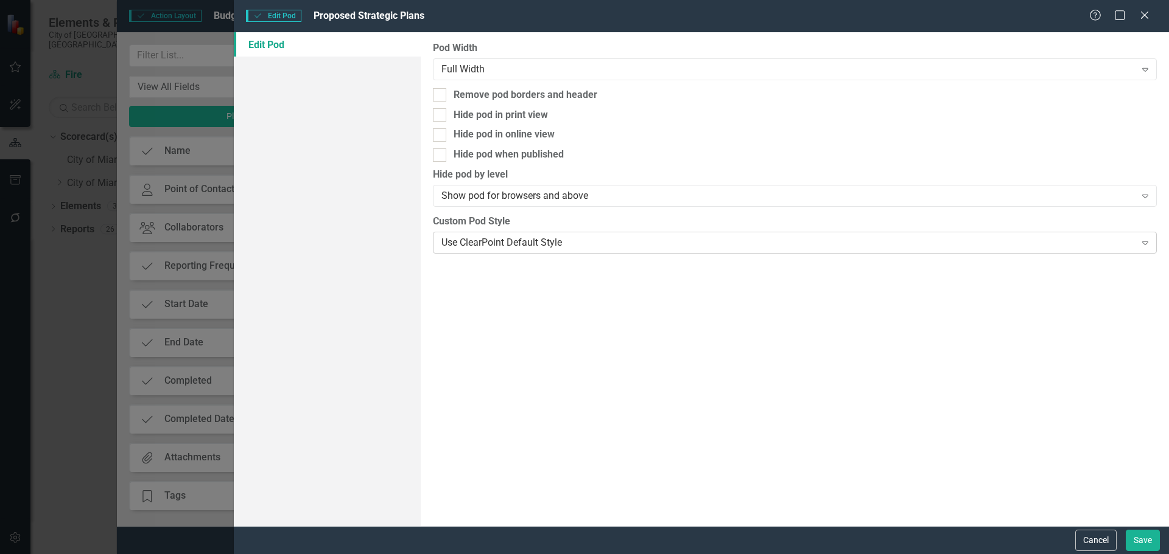
click at [481, 243] on div "Use ClearPoint Default Style" at bounding box center [787, 243] width 693 height 14
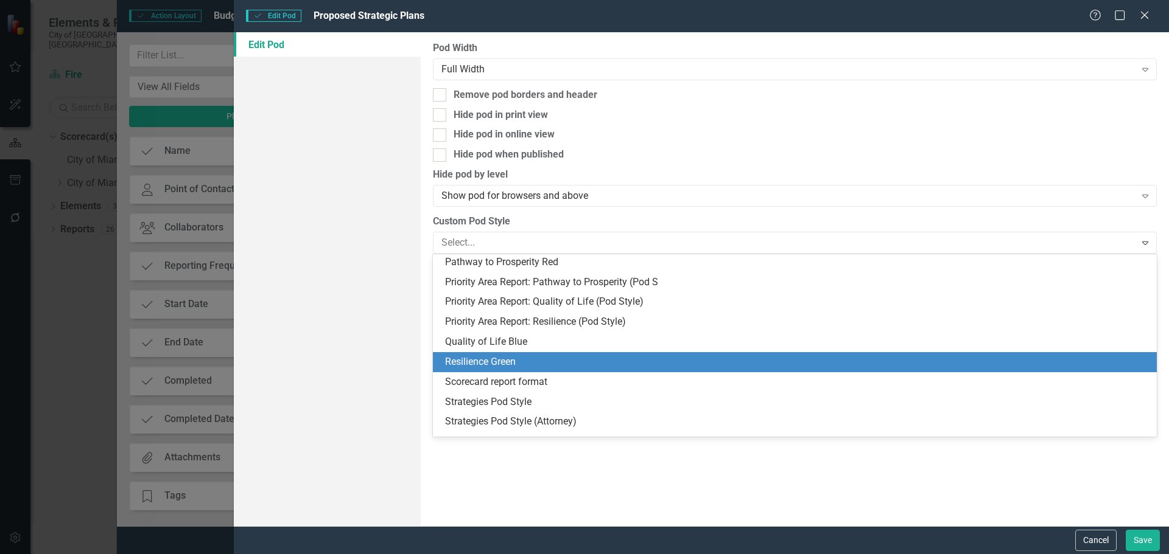
scroll to position [183, 0]
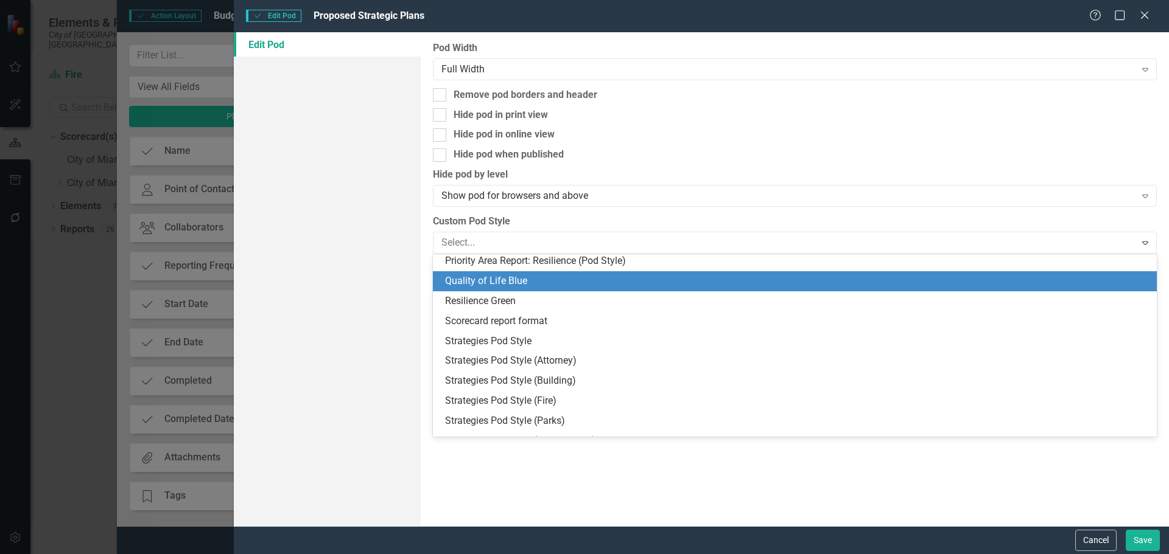
click at [507, 276] on div "Quality of Life Blue" at bounding box center [797, 281] width 704 height 14
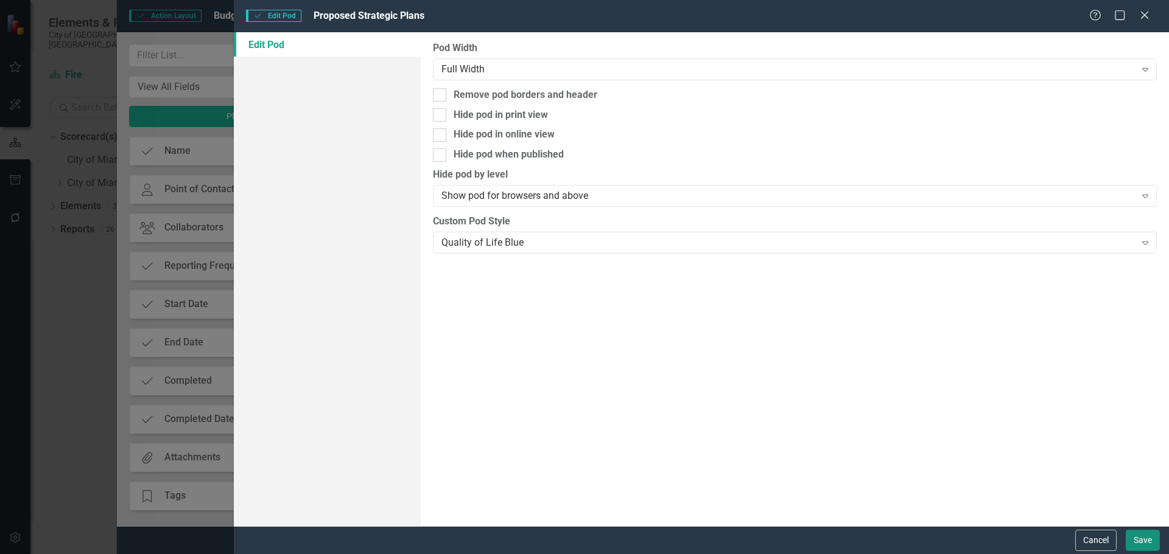
click at [1148, 536] on button "Save" at bounding box center [1142, 540] width 34 height 21
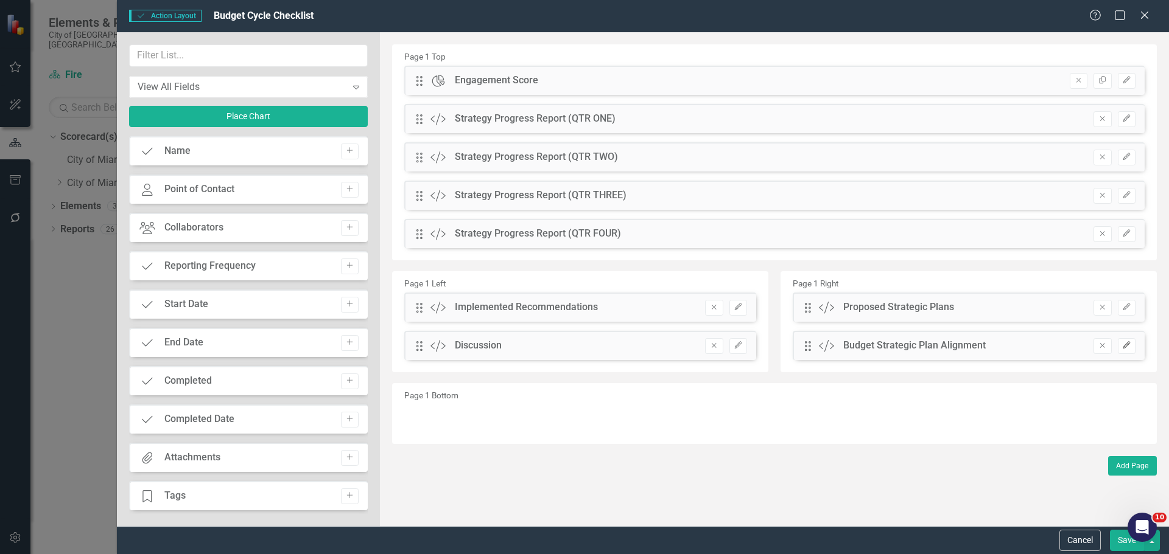
click at [1125, 346] on icon "button" at bounding box center [1125, 345] width 7 height 7
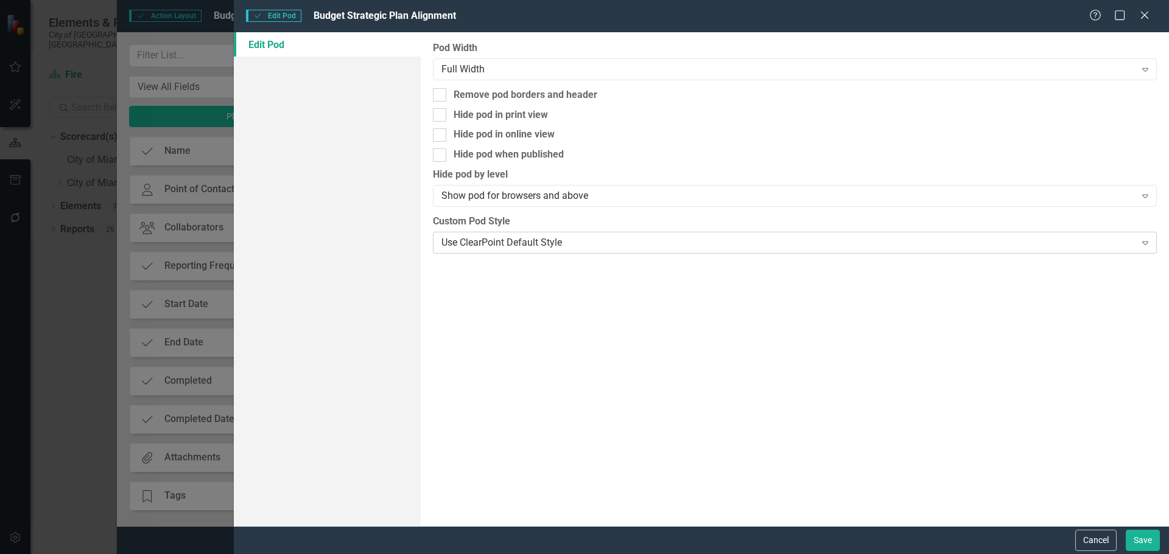
click at [470, 237] on div "Use ClearPoint Default Style" at bounding box center [787, 243] width 693 height 14
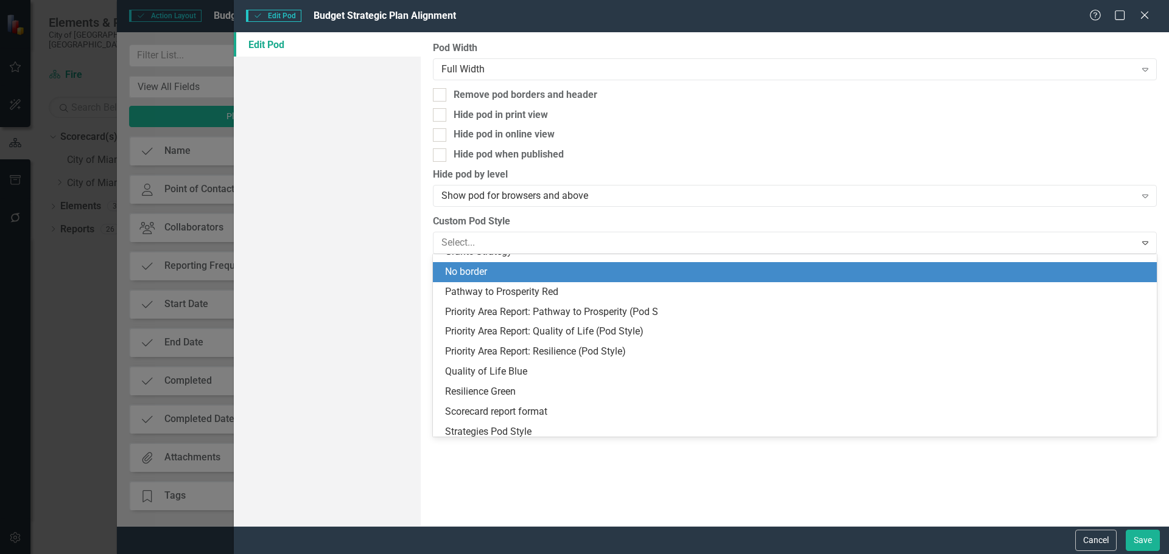
scroll to position [122, 0]
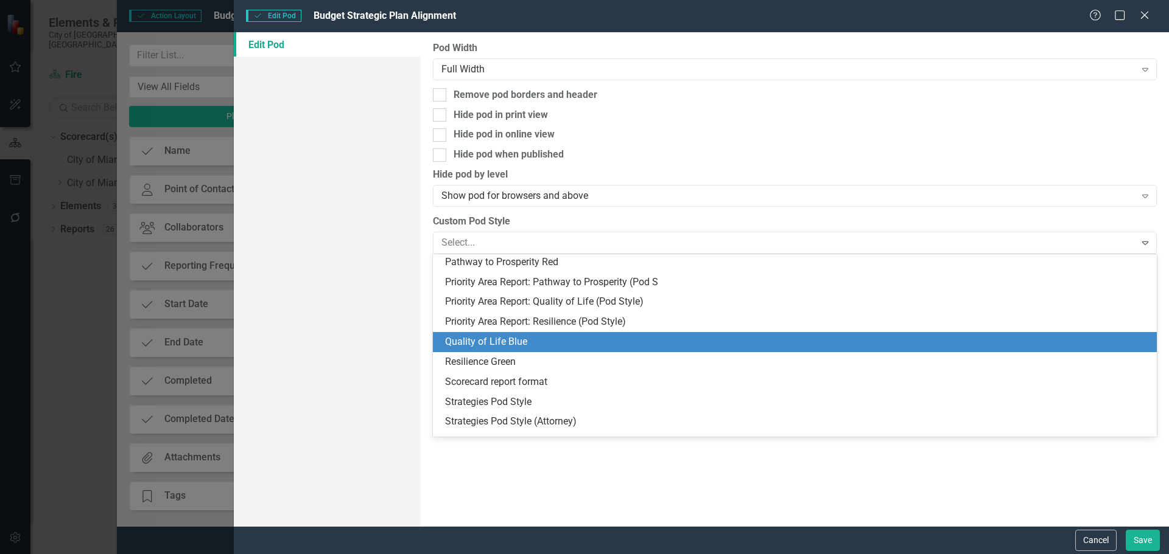
click at [516, 344] on div "Quality of Life Blue" at bounding box center [797, 342] width 704 height 14
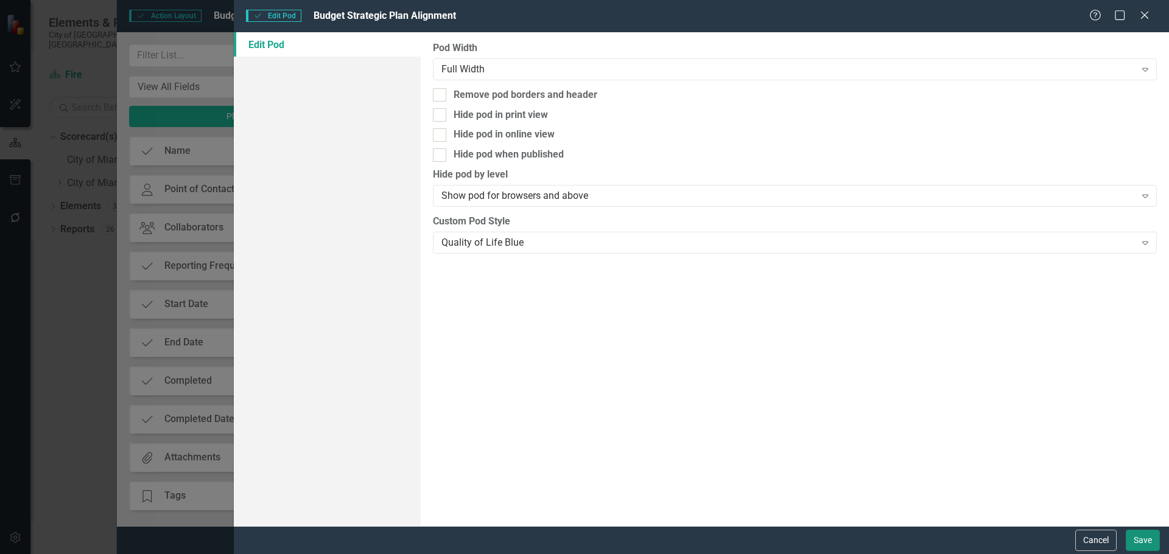
click at [1141, 542] on button "Save" at bounding box center [1142, 540] width 34 height 21
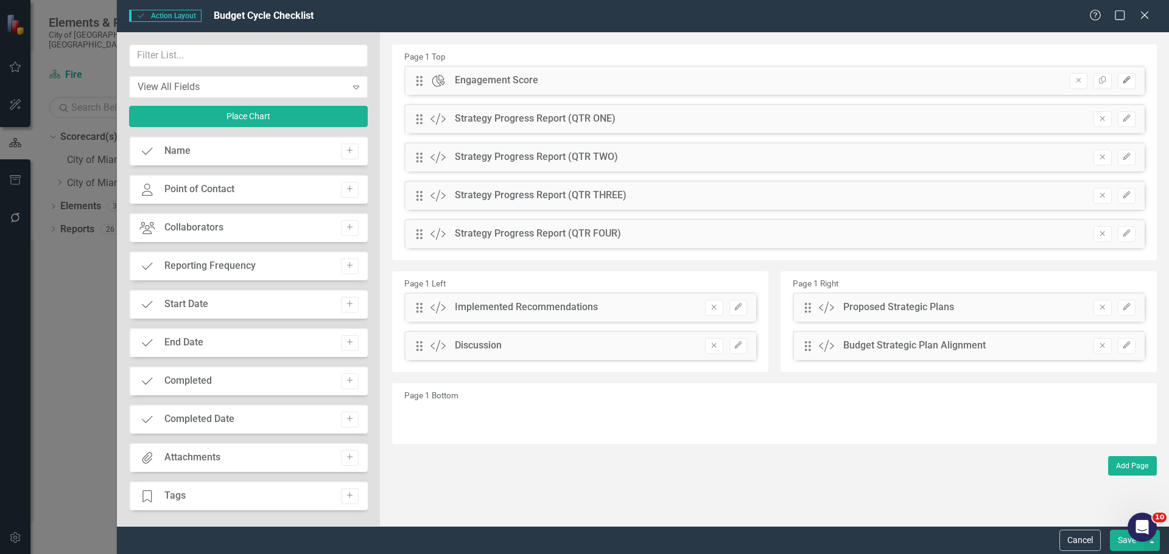
click at [1131, 82] on button "Edit" at bounding box center [1126, 81] width 18 height 16
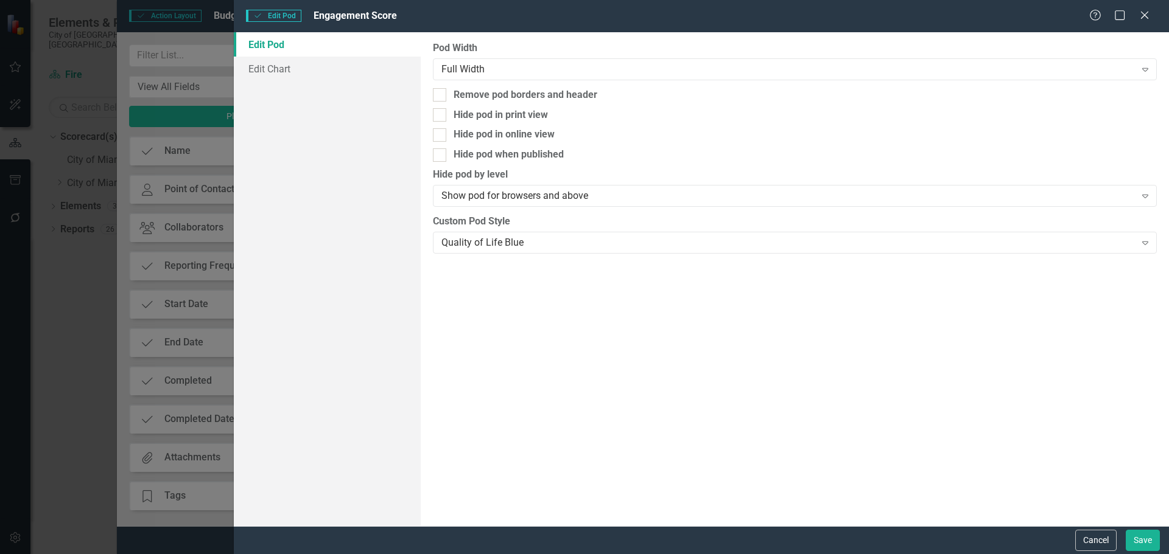
click at [1132, 528] on div "Cancel Save" at bounding box center [701, 540] width 935 height 28
click at [1134, 539] on button "Save" at bounding box center [1142, 540] width 34 height 21
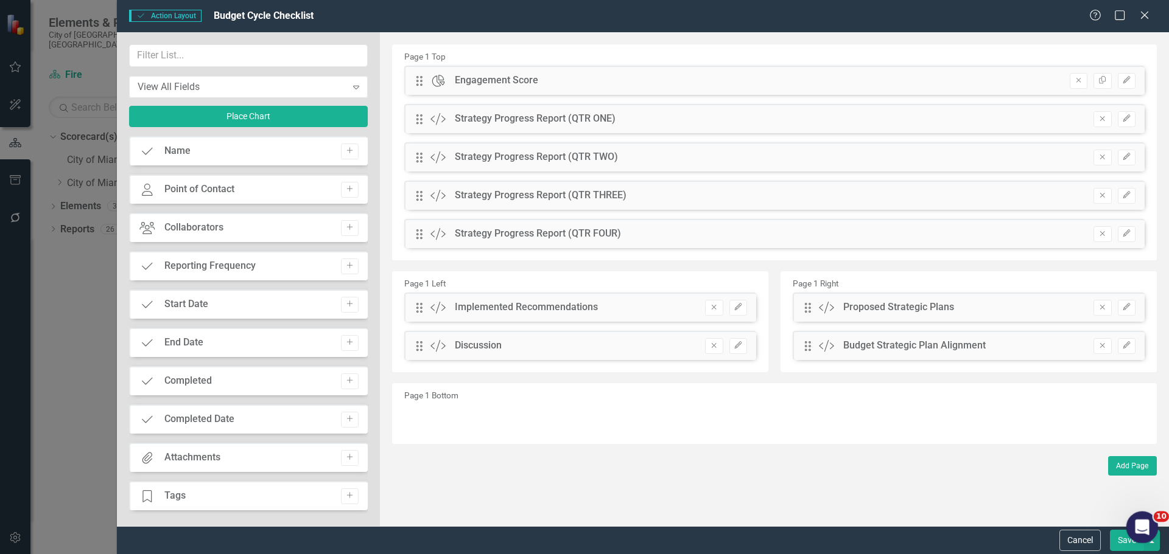
drag, startPoint x: 1134, startPoint y: 534, endPoint x: 2253, endPoint y: 1050, distance: 1232.5
click at [1133, 537] on div "Open Intercom Messenger" at bounding box center [1140, 526] width 40 height 40
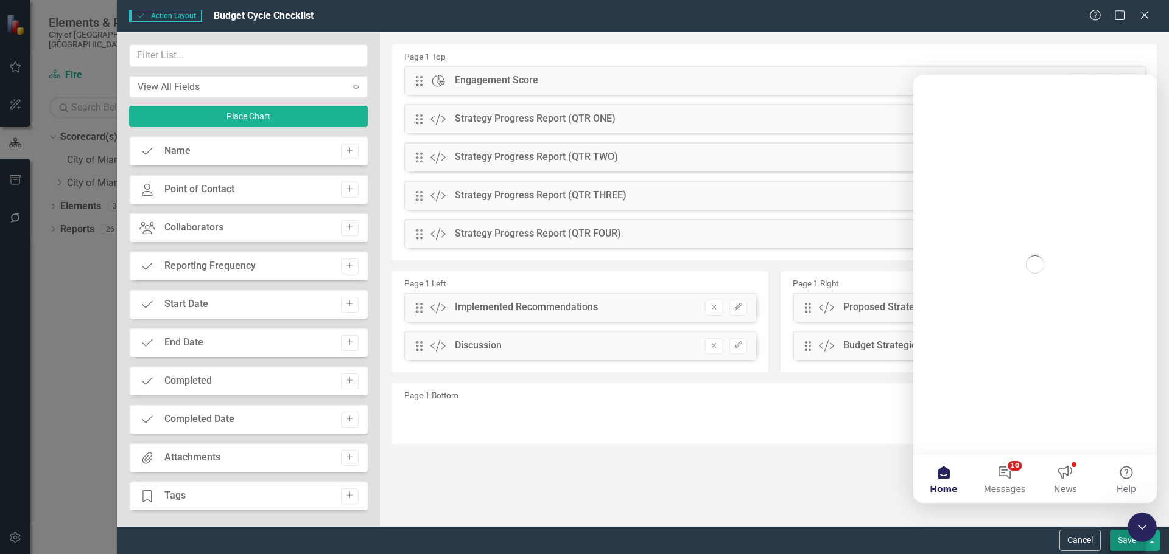
scroll to position [0, 0]
click at [1123, 545] on button "Save" at bounding box center [1126, 540] width 34 height 21
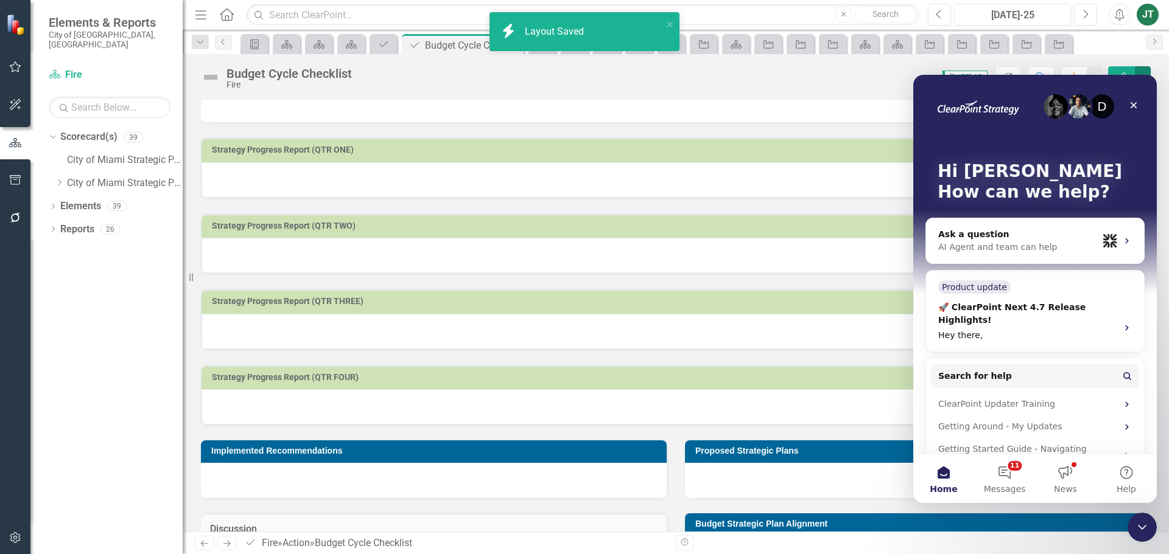
scroll to position [263, 0]
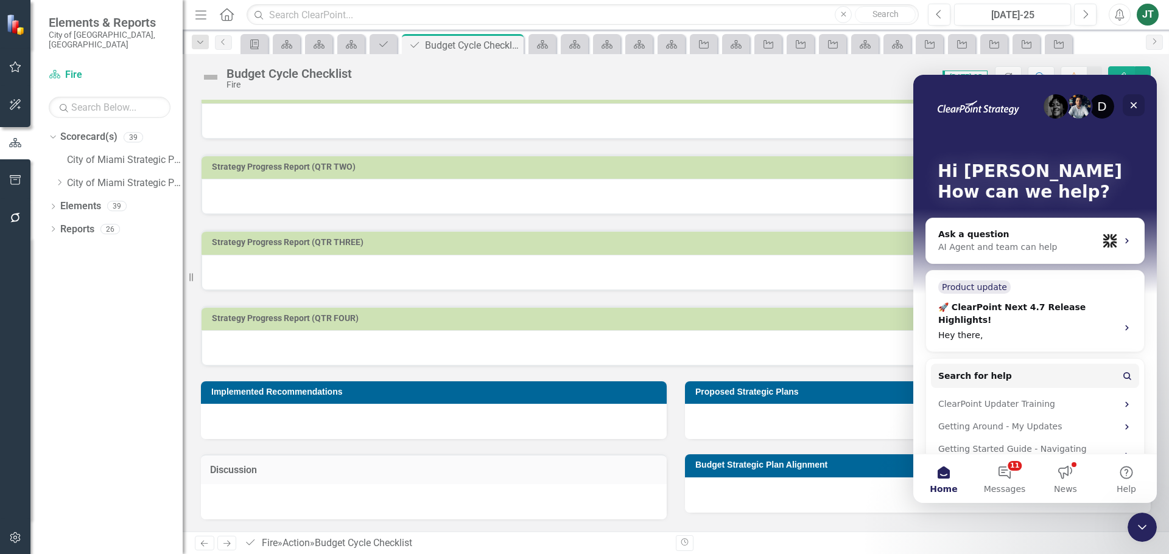
click at [1131, 101] on icon "Close" at bounding box center [1133, 105] width 10 height 10
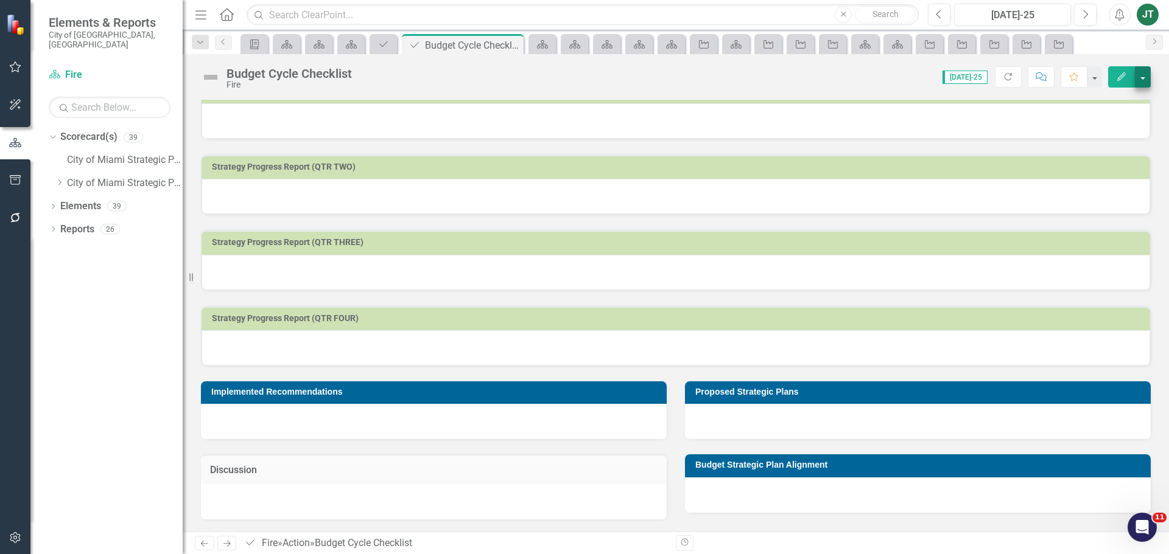
scroll to position [0, 0]
click at [1137, 74] on button "button" at bounding box center [1142, 76] width 16 height 21
click at [1097, 121] on link "Edit Report Edit Layout" at bounding box center [1100, 122] width 99 height 23
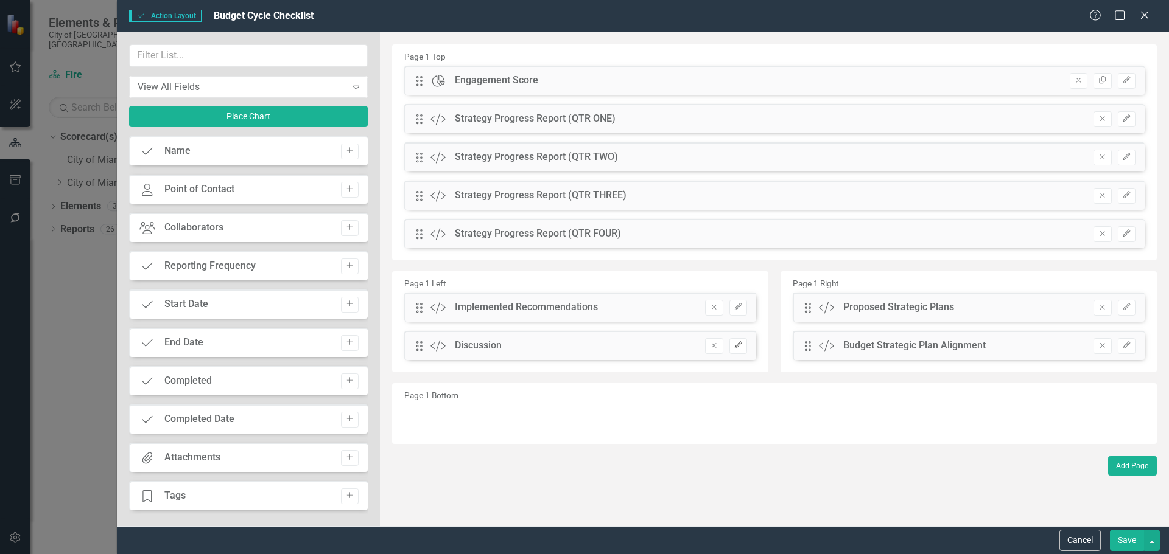
click at [741, 344] on icon "Edit" at bounding box center [737, 345] width 9 height 7
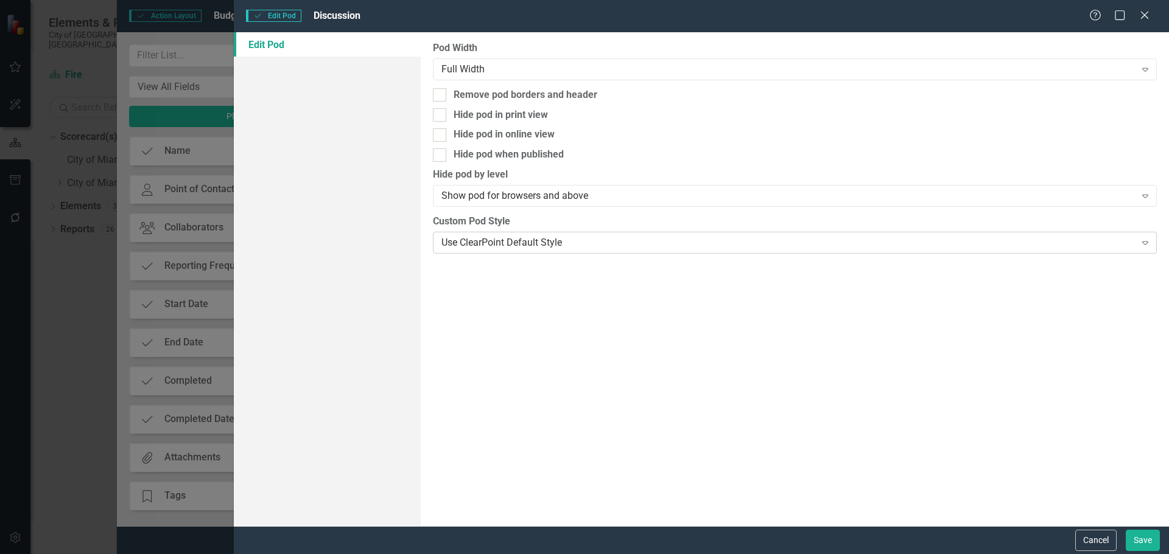
click at [534, 240] on div "Use ClearPoint Default Style" at bounding box center [787, 243] width 693 height 14
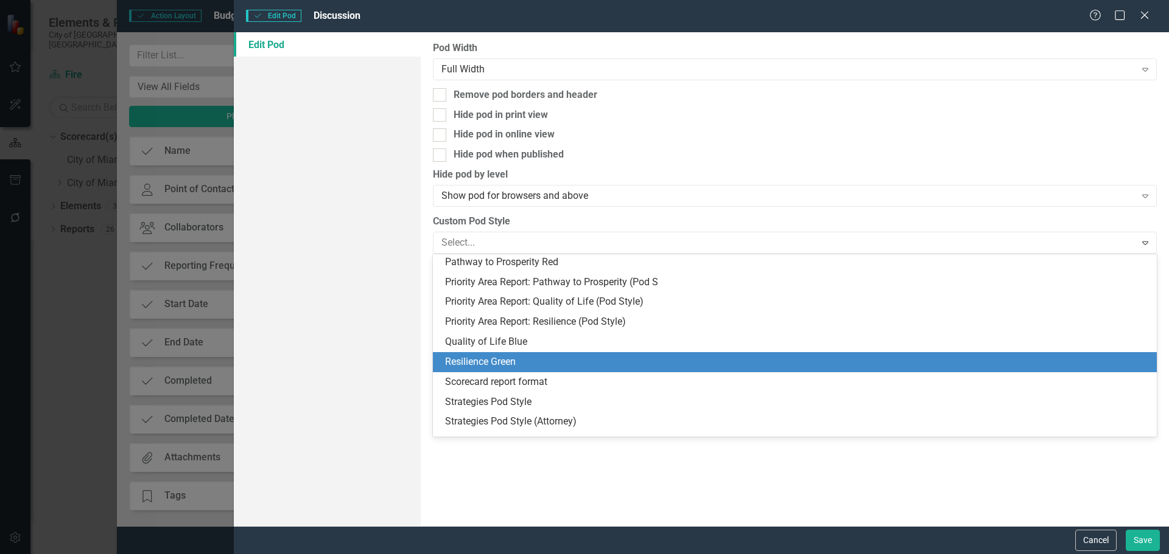
scroll to position [183, 0]
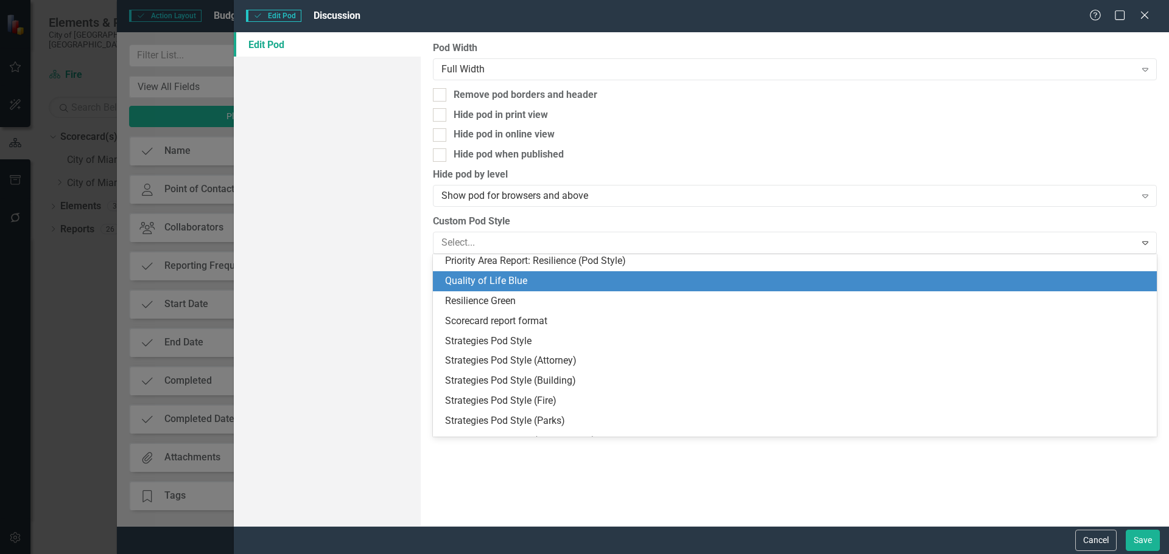
click at [488, 285] on div "Quality of Life Blue" at bounding box center [797, 281] width 704 height 14
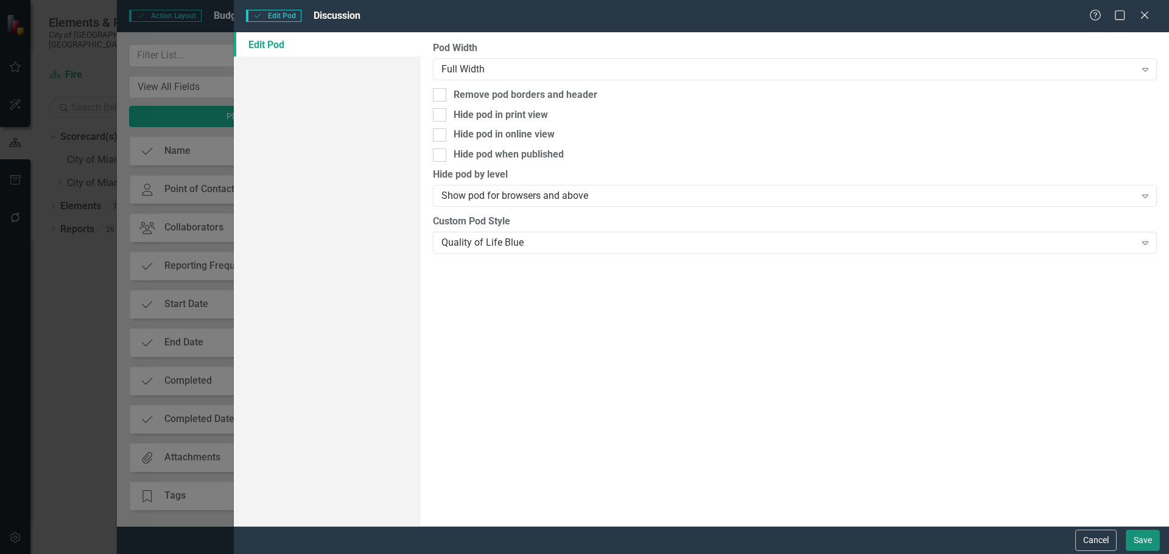
click at [1143, 539] on button "Save" at bounding box center [1142, 540] width 34 height 21
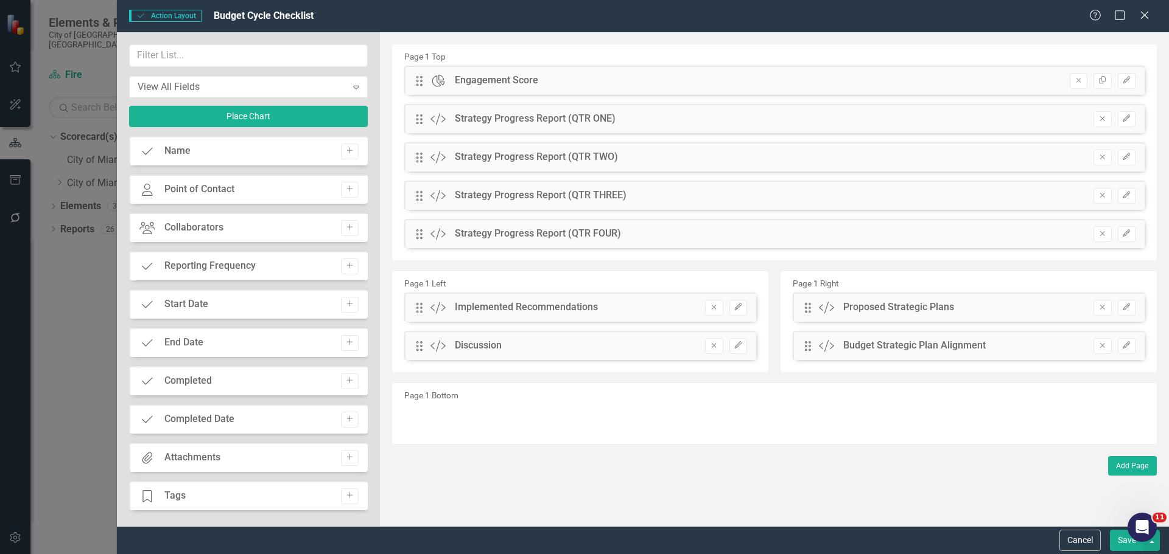
click at [1127, 543] on button "Save" at bounding box center [1126, 540] width 34 height 21
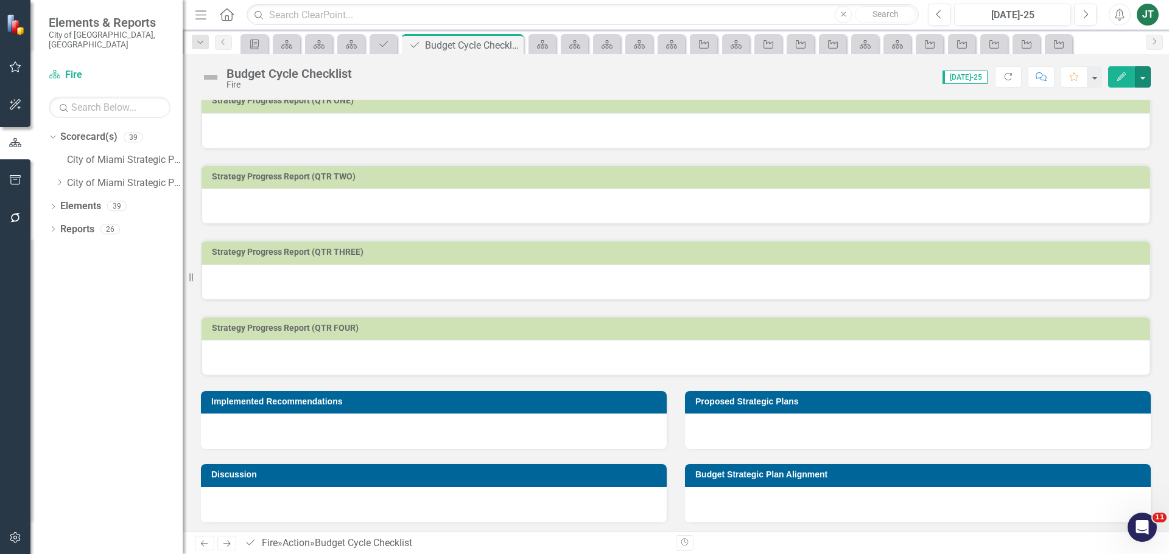
scroll to position [256, 0]
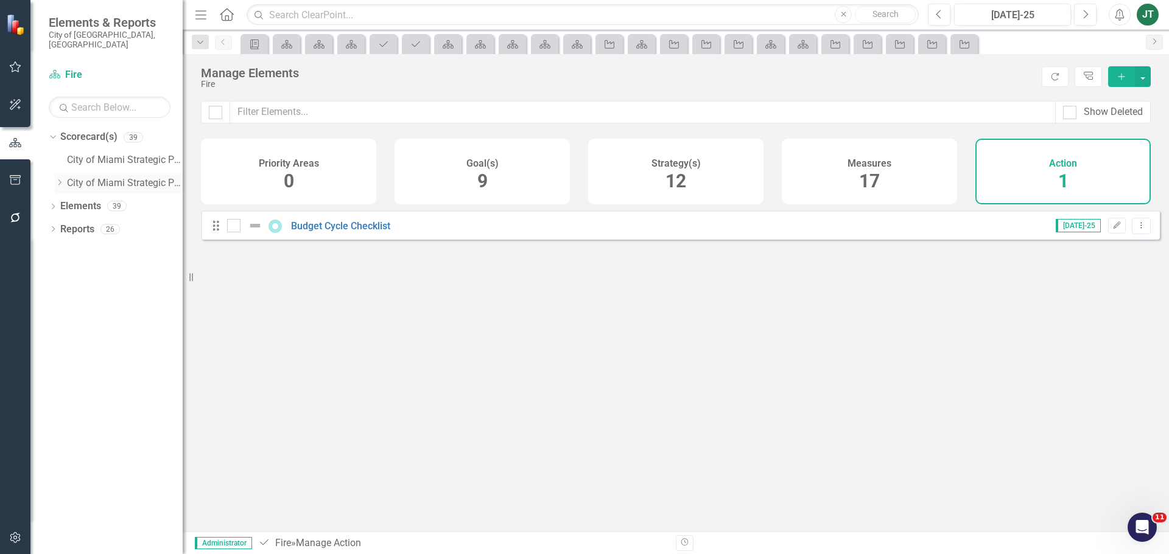
click at [59, 179] on icon "Dropdown" at bounding box center [59, 182] width 9 height 7
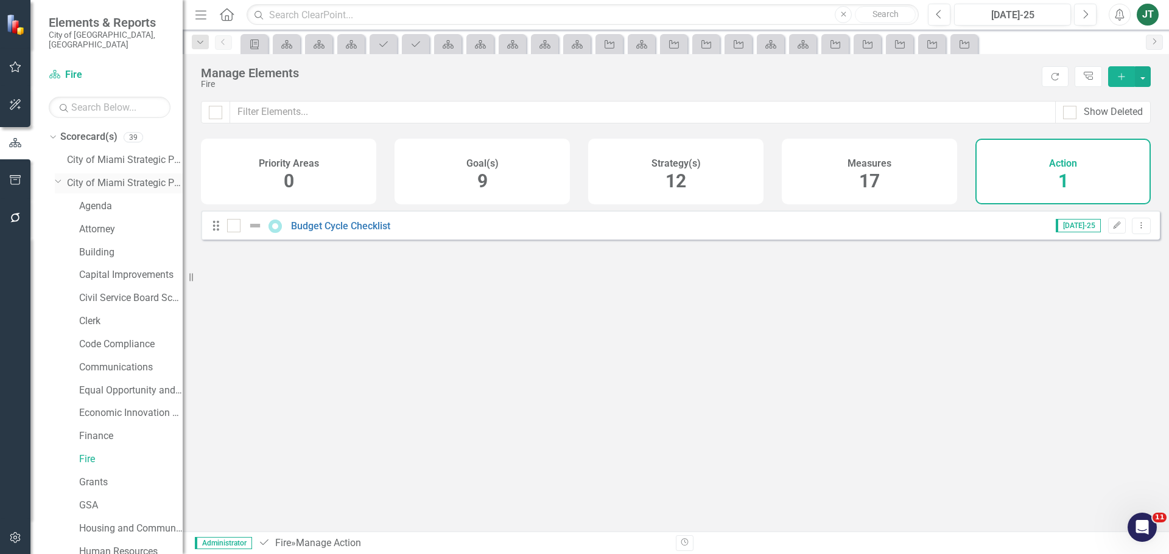
click at [57, 176] on icon "Dropdown" at bounding box center [58, 180] width 7 height 9
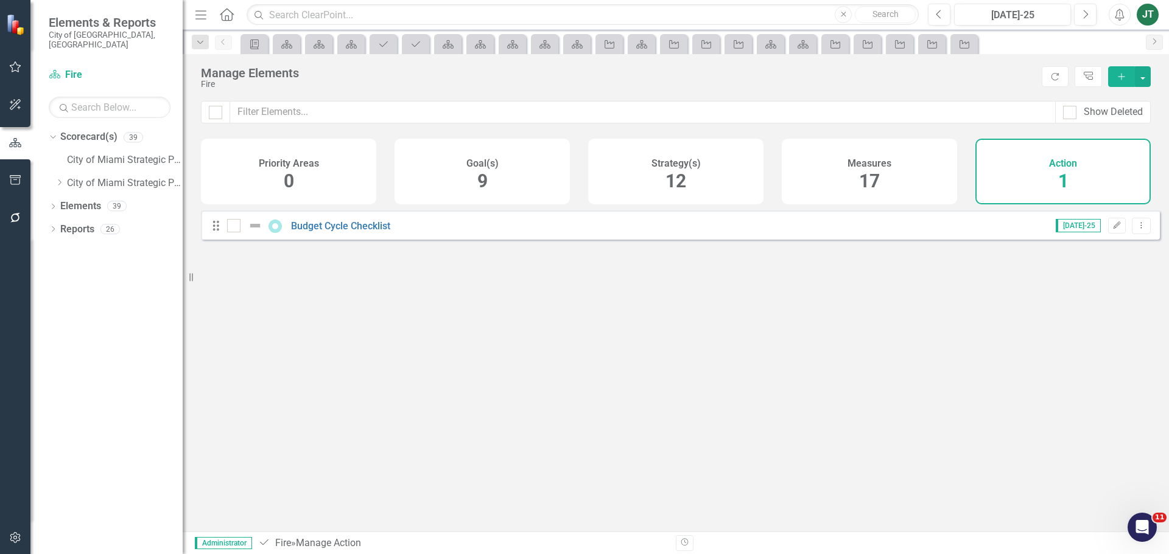
click at [463, 201] on div "Goal(s) 9" at bounding box center [481, 172] width 175 height 66
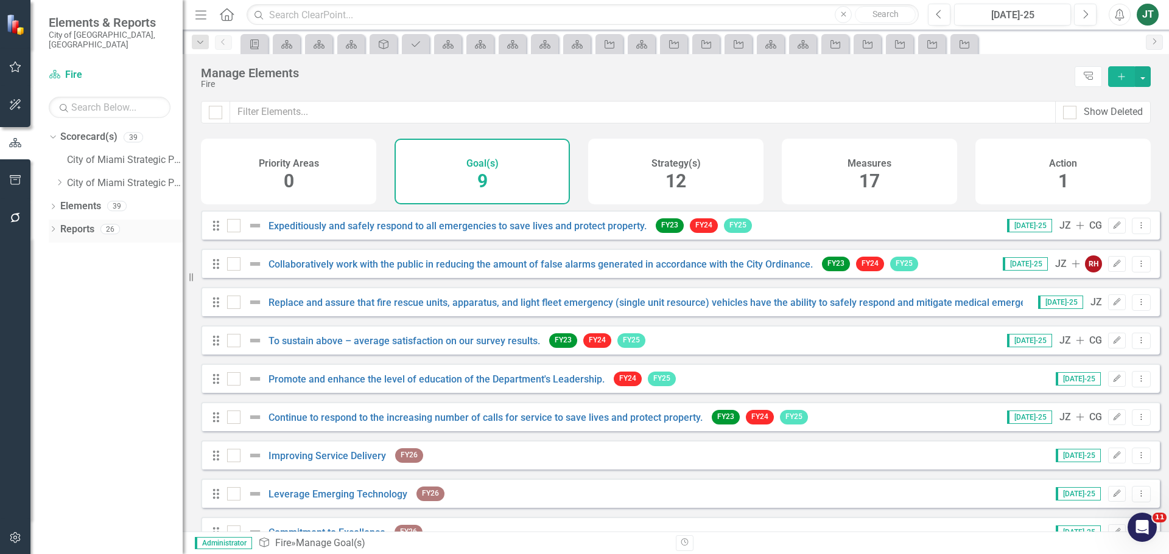
click at [52, 227] on icon "Dropdown" at bounding box center [53, 230] width 9 height 7
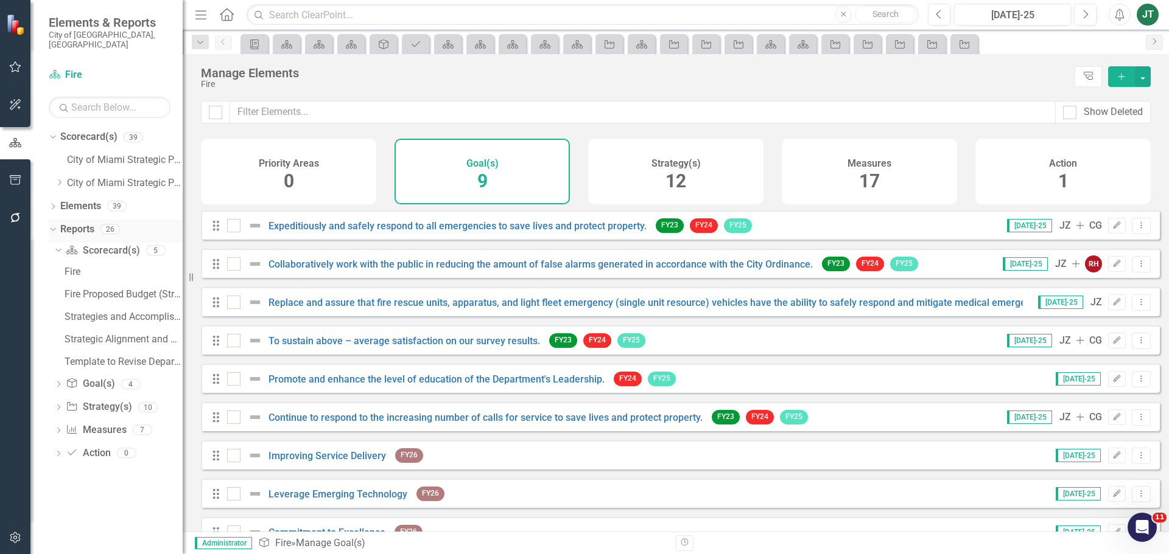
click at [52, 225] on icon "Dropdown" at bounding box center [51, 229] width 7 height 9
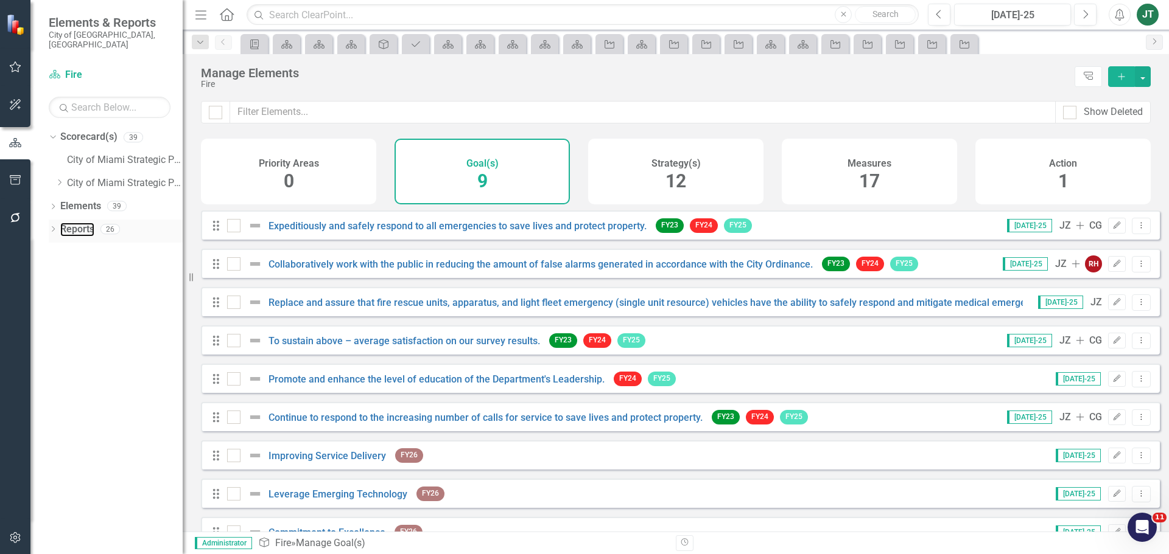
drag, startPoint x: 74, startPoint y: 218, endPoint x: 118, endPoint y: 221, distance: 44.5
click at [74, 223] on link "Reports" at bounding box center [77, 230] width 34 height 14
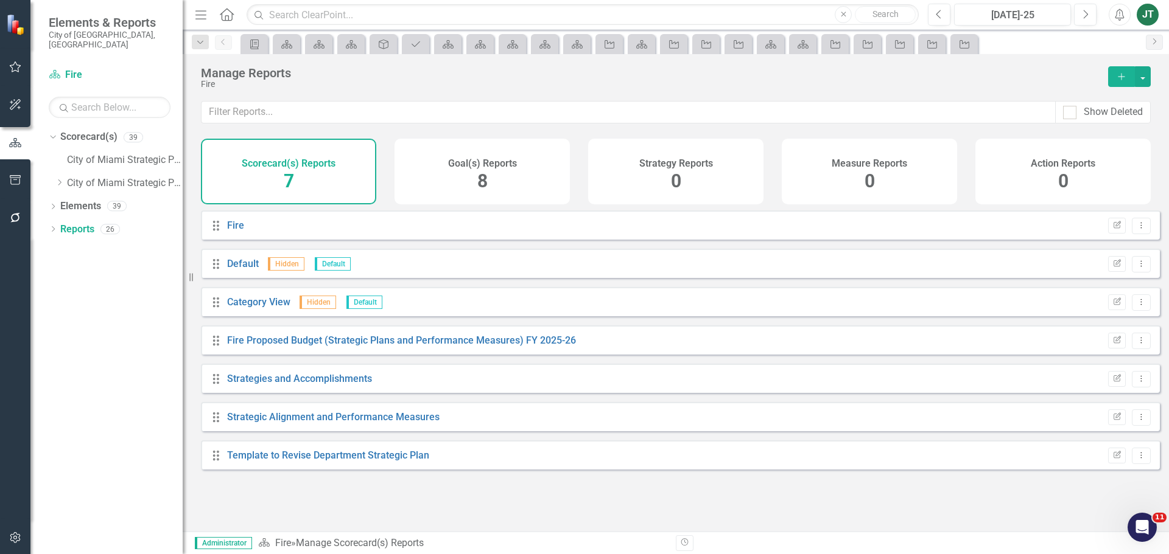
click at [458, 186] on div "Goal(s) Reports 8" at bounding box center [481, 172] width 175 height 66
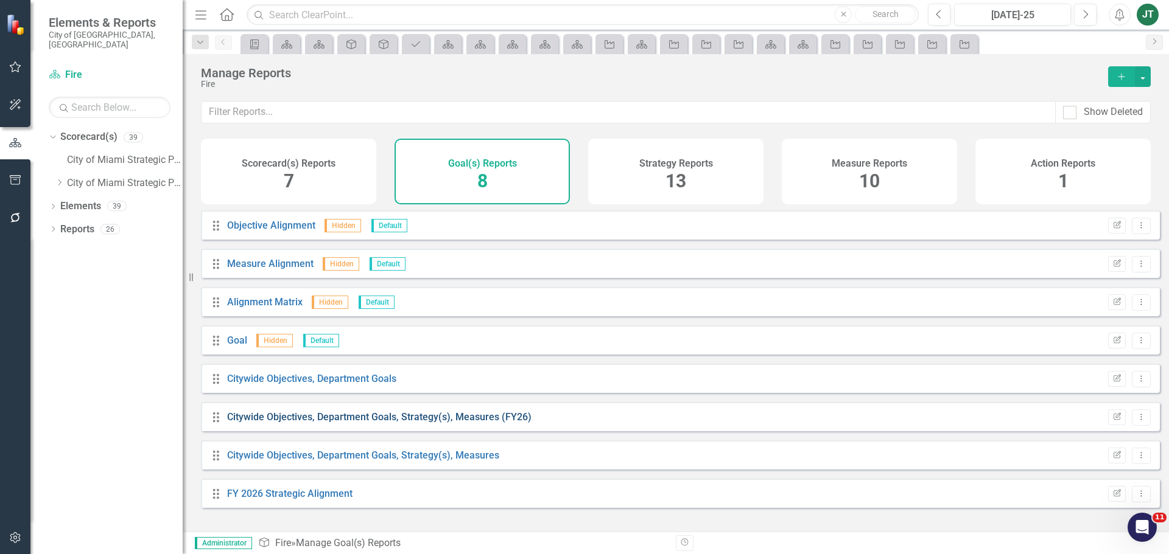
click at [474, 420] on link "Citywide Objectives, Department Goals, Strategy(s), Measures (FY26)" at bounding box center [379, 417] width 304 height 12
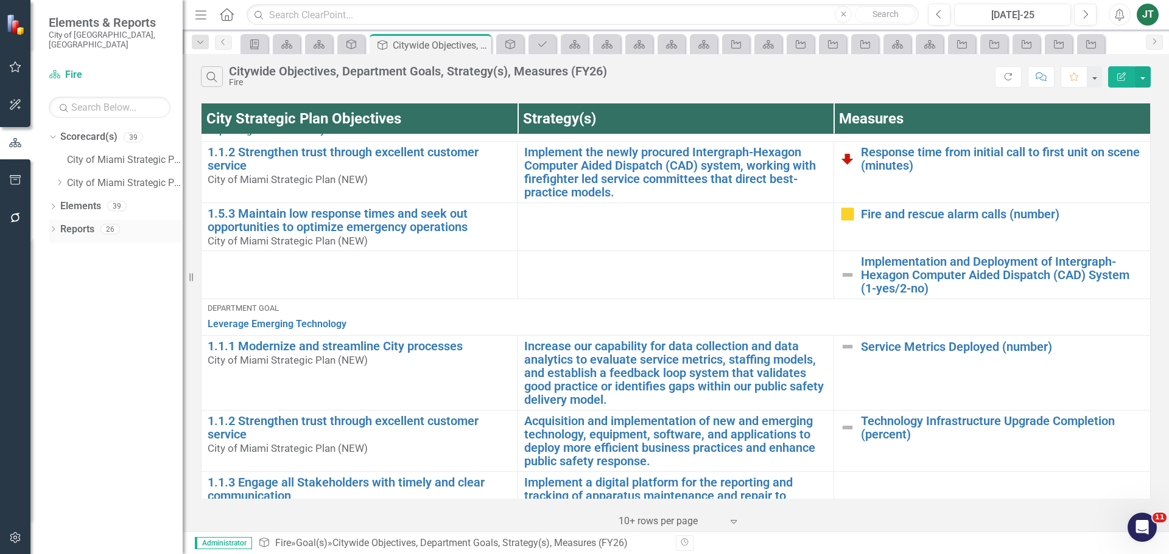
scroll to position [12, 0]
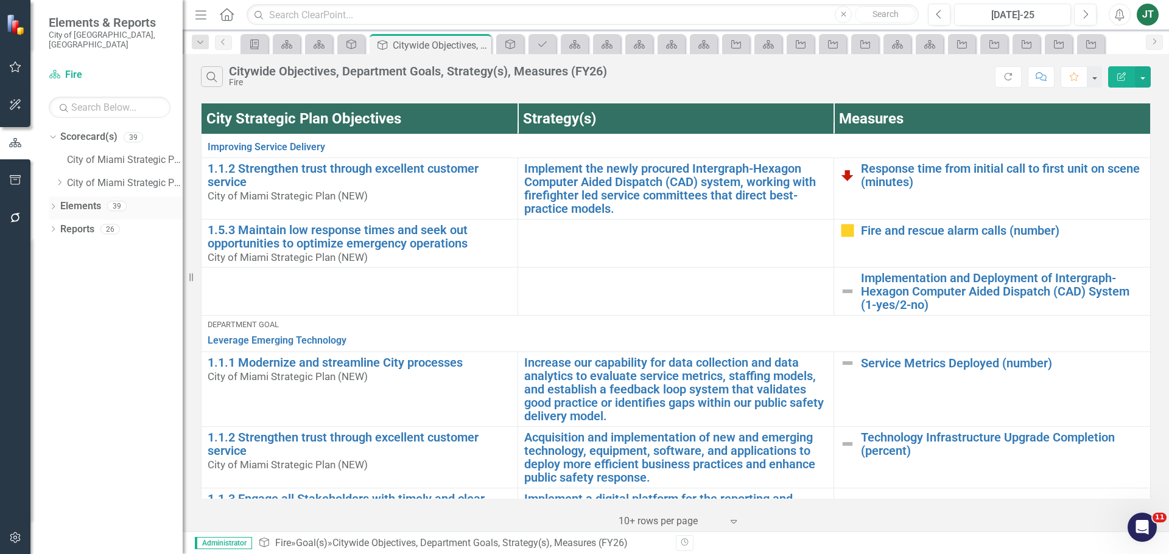
click at [80, 200] on link "Elements" at bounding box center [80, 207] width 41 height 14
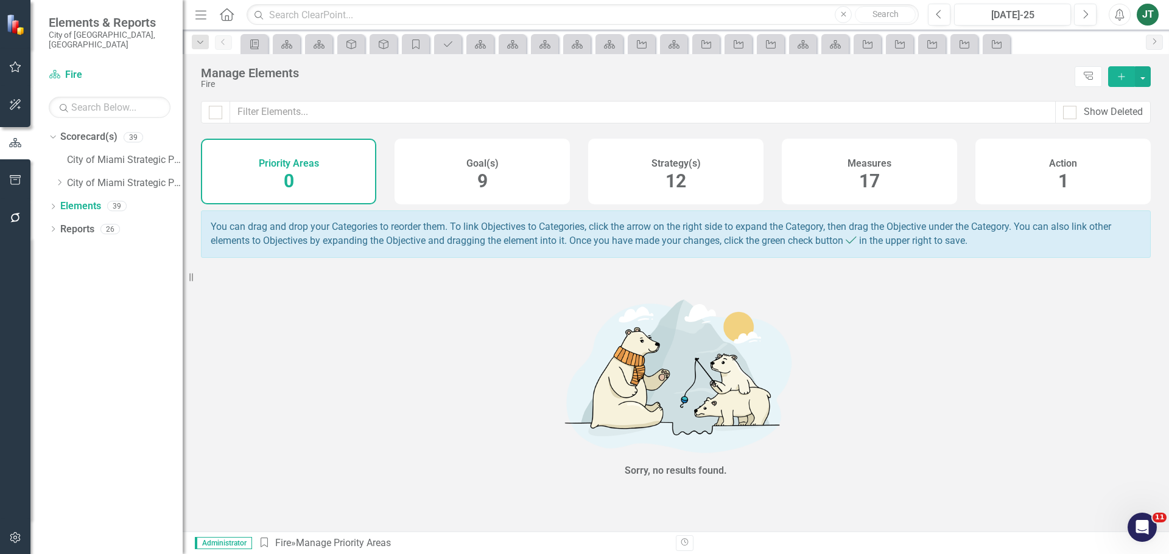
click at [739, 179] on div "Strategy(s) 12" at bounding box center [675, 172] width 175 height 66
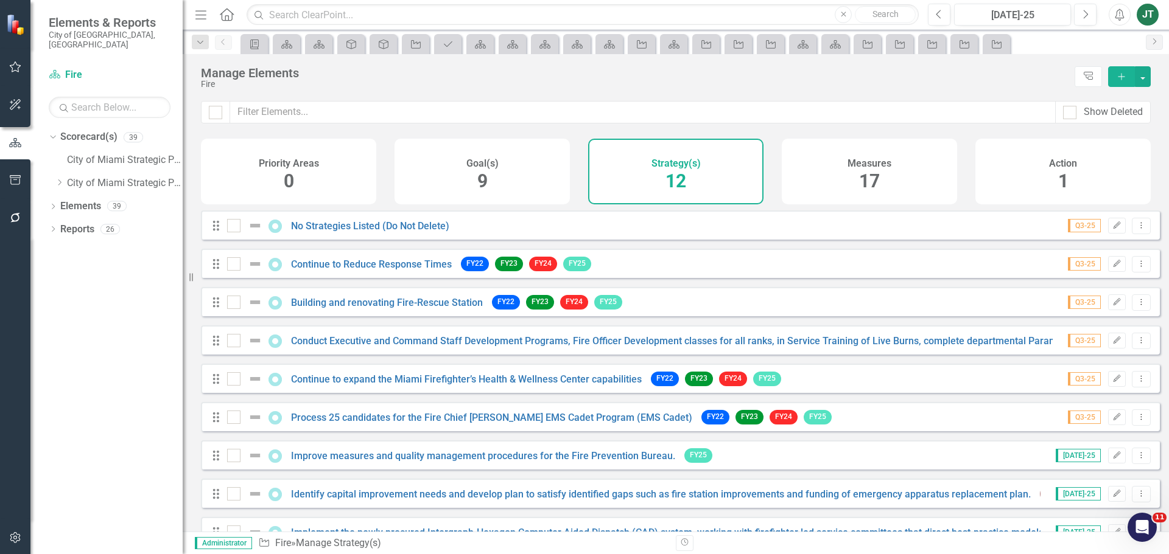
scroll to position [148, 0]
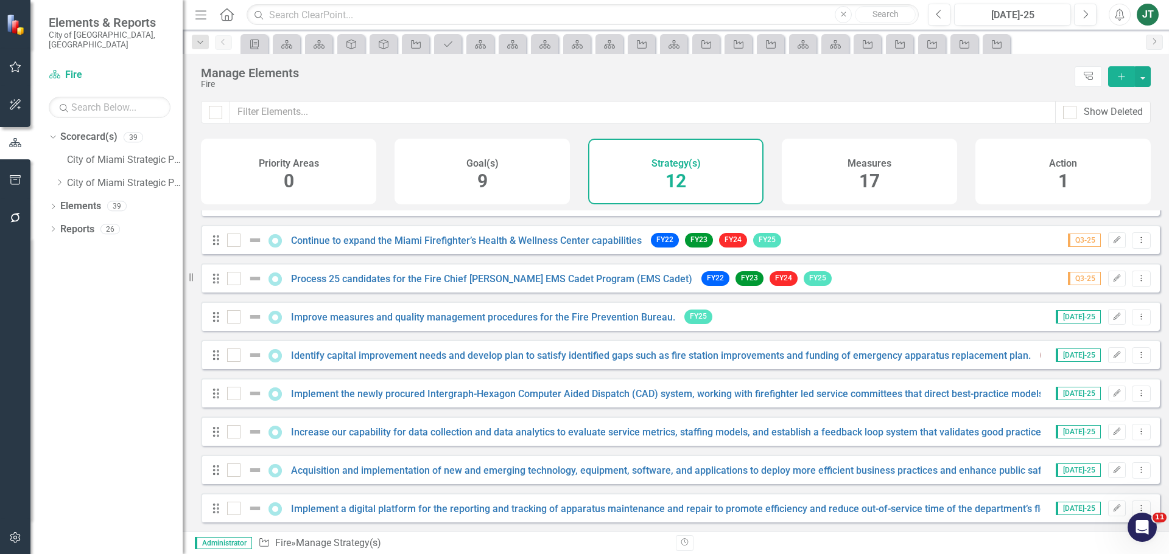
click at [1140, 66] on div "Manage Elements Fire Tree Explorer Add" at bounding box center [676, 77] width 986 height 47
click at [1124, 76] on icon "Add" at bounding box center [1121, 76] width 11 height 9
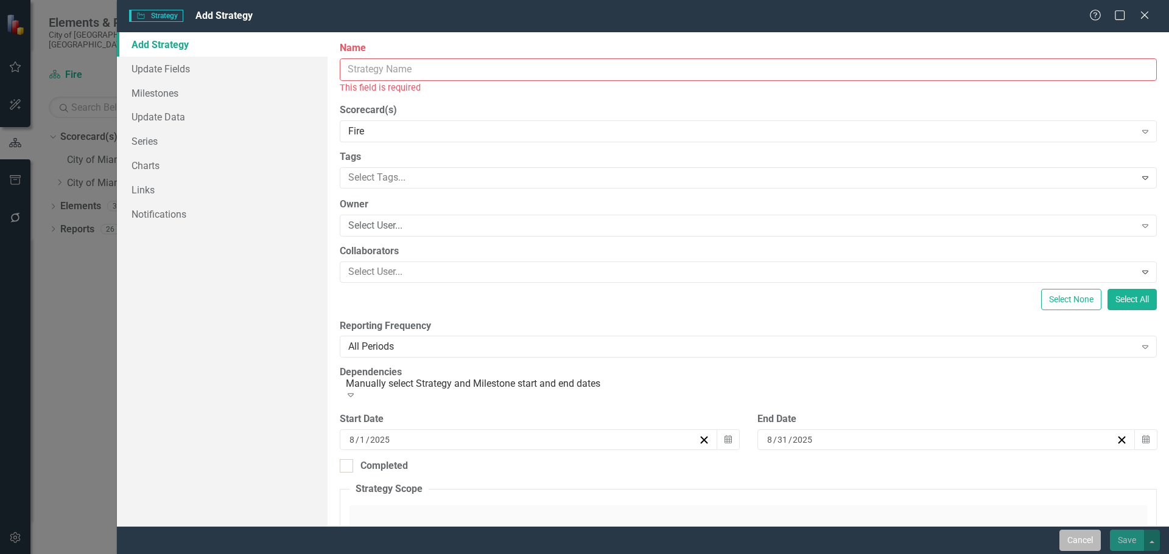
click at [1066, 541] on button "Cancel" at bounding box center [1079, 540] width 41 height 21
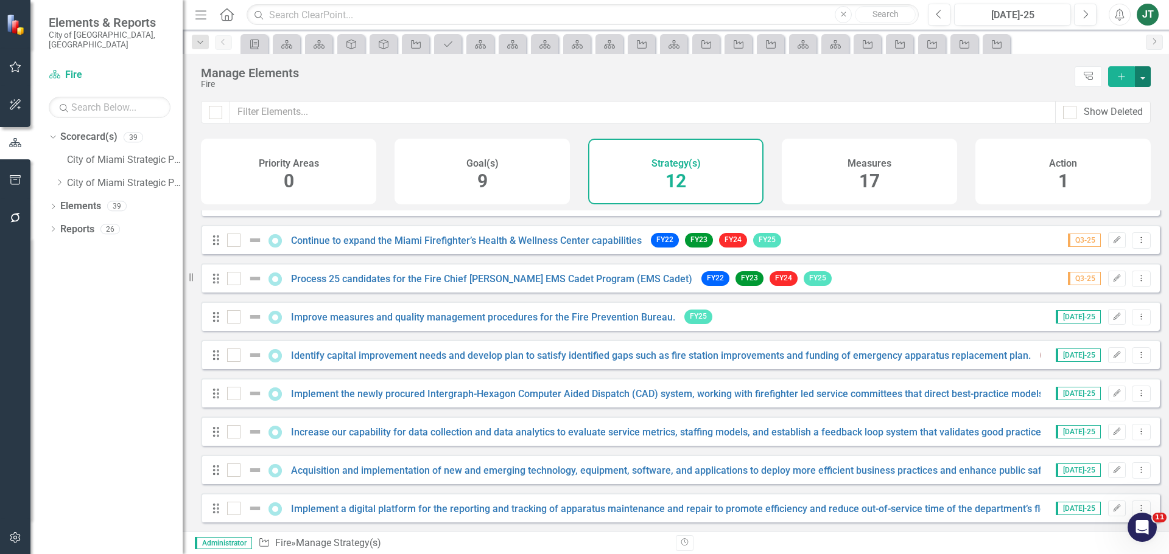
click at [1147, 75] on button "button" at bounding box center [1142, 76] width 16 height 21
click at [1108, 99] on link "Strategy Add Strategy" at bounding box center [1101, 99] width 96 height 23
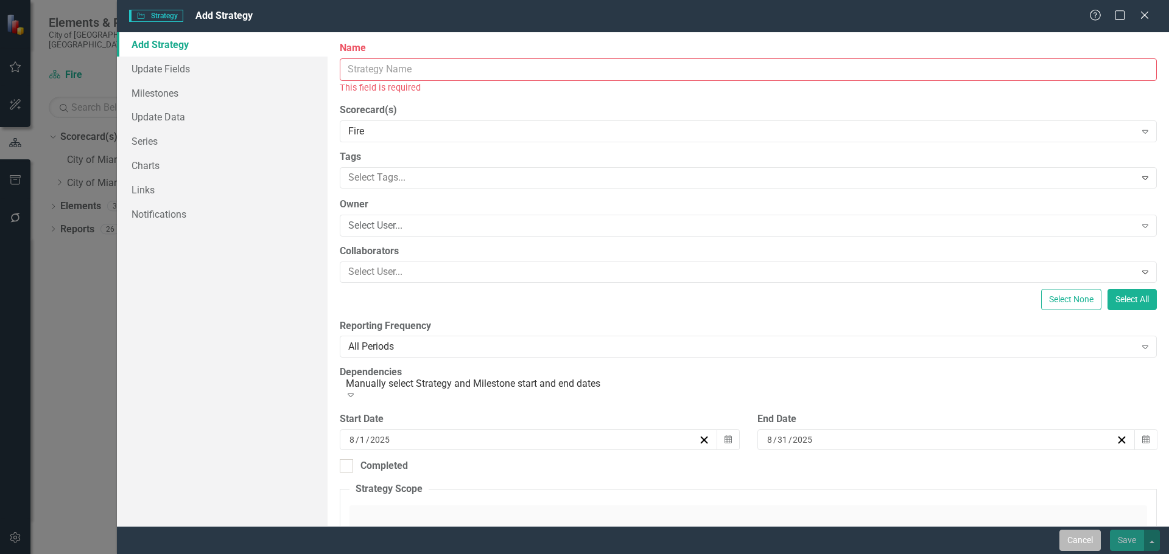
click at [1086, 537] on button "Cancel" at bounding box center [1079, 540] width 41 height 21
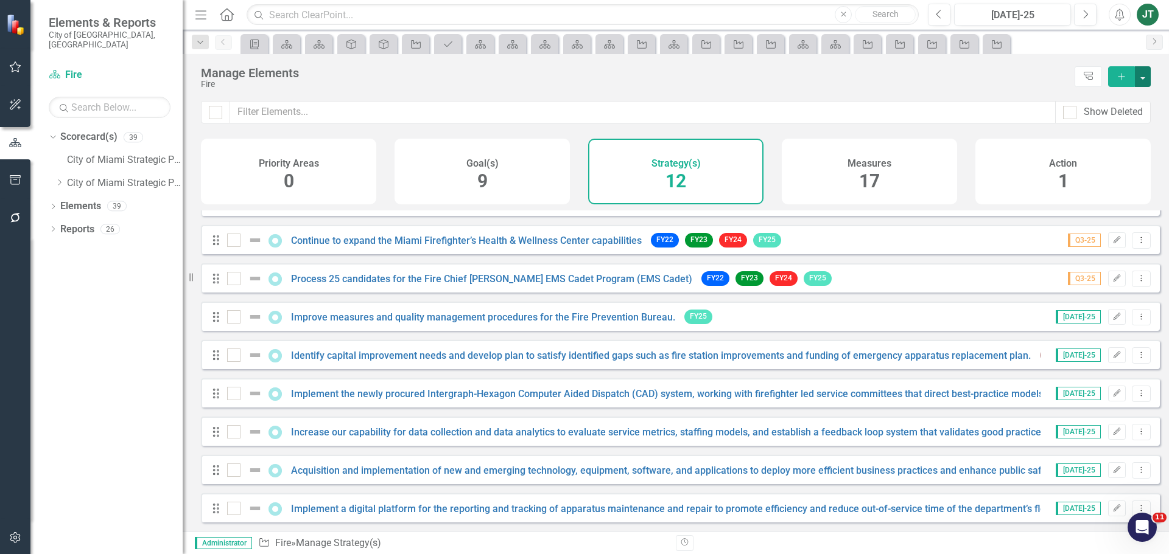
click at [1142, 75] on button "button" at bounding box center [1142, 76] width 16 height 21
click at [923, 88] on div "Fire" at bounding box center [634, 84] width 867 height 9
click at [86, 223] on link "Reports" at bounding box center [77, 230] width 34 height 14
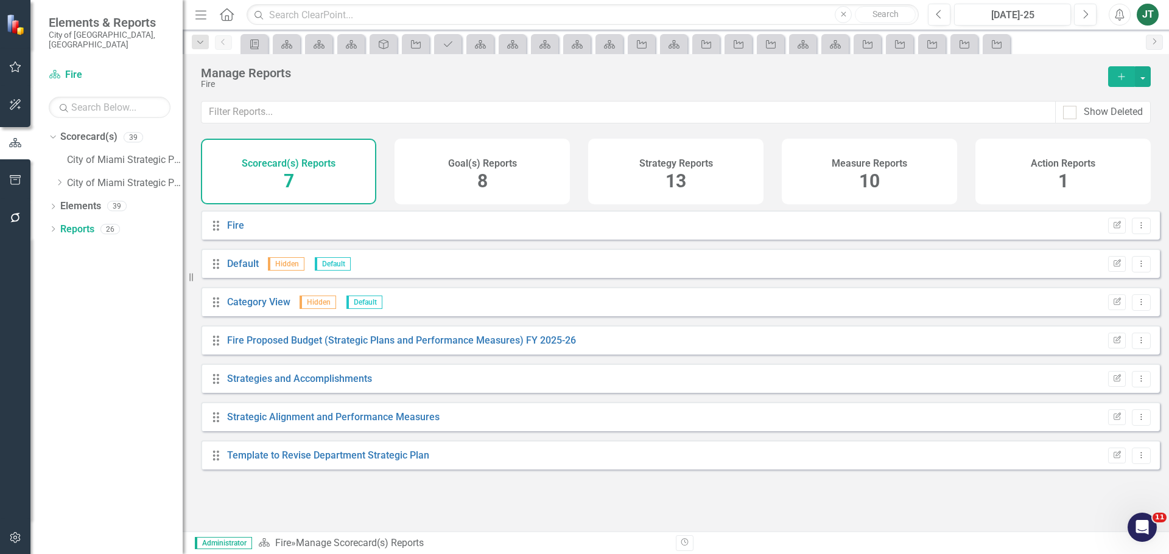
click at [643, 164] on h4 "Strategy Reports" at bounding box center [676, 163] width 74 height 11
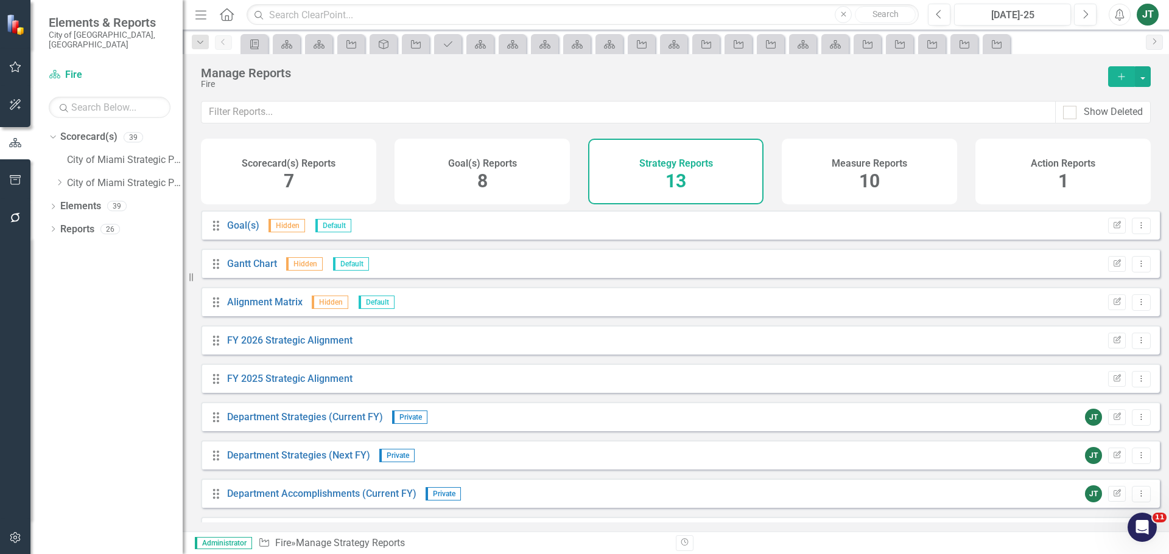
click at [1150, 75] on div "Manage Reports Fire Add" at bounding box center [676, 77] width 986 height 47
click at [1141, 74] on button "button" at bounding box center [1142, 76] width 16 height 21
click at [1075, 123] on link "Copy Add From Template" at bounding box center [1093, 121] width 114 height 23
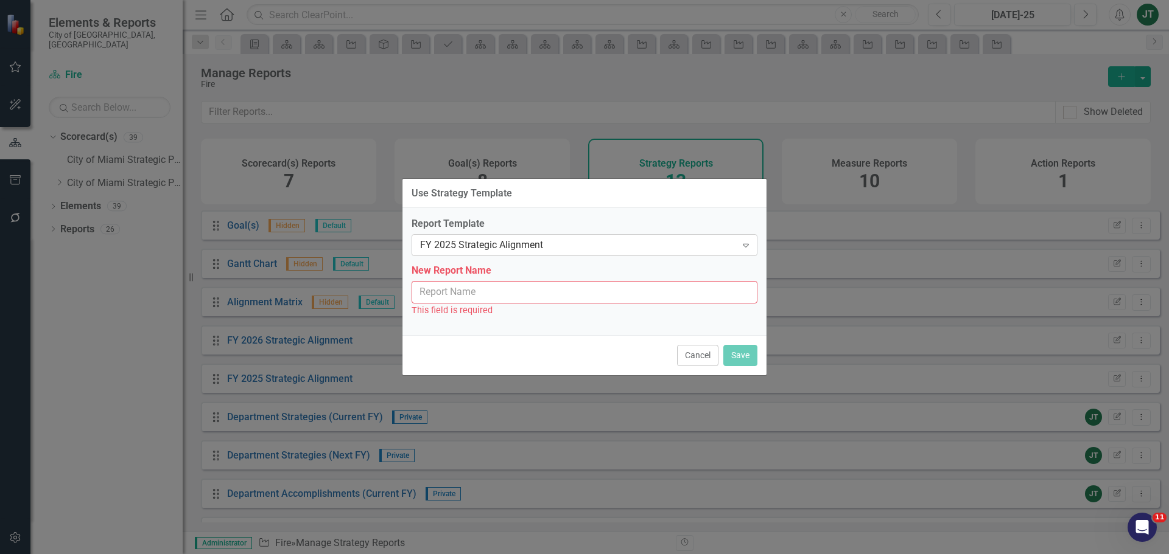
click at [481, 242] on div "FY 2025 Strategic Alignment" at bounding box center [578, 246] width 316 height 14
click at [472, 285] on input "New Report Name" at bounding box center [584, 292] width 346 height 23
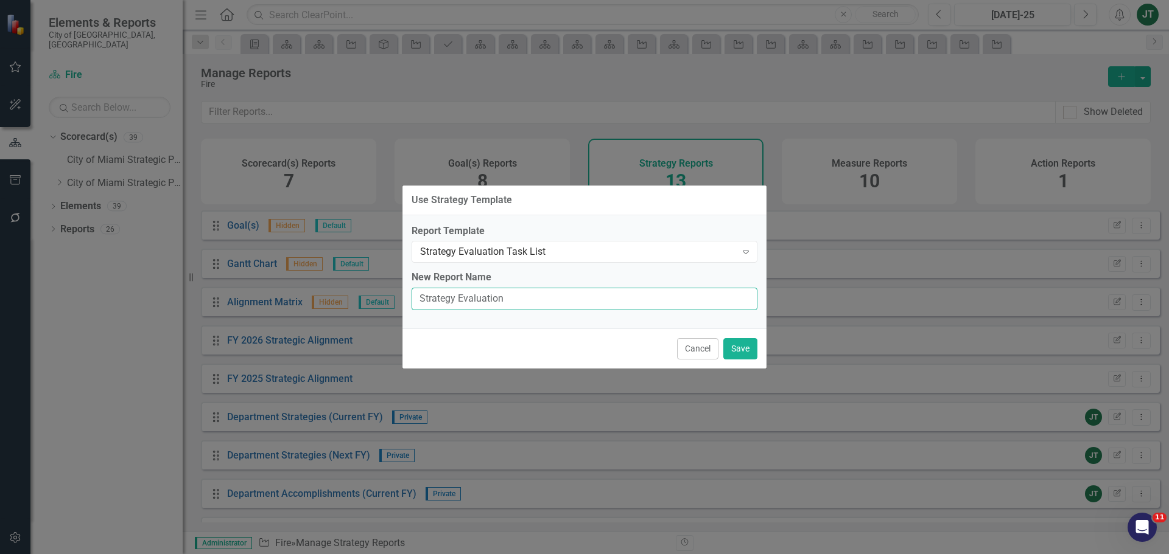
type input "Strategy Evaluation Task List"
click at [736, 344] on button "Save" at bounding box center [740, 348] width 34 height 21
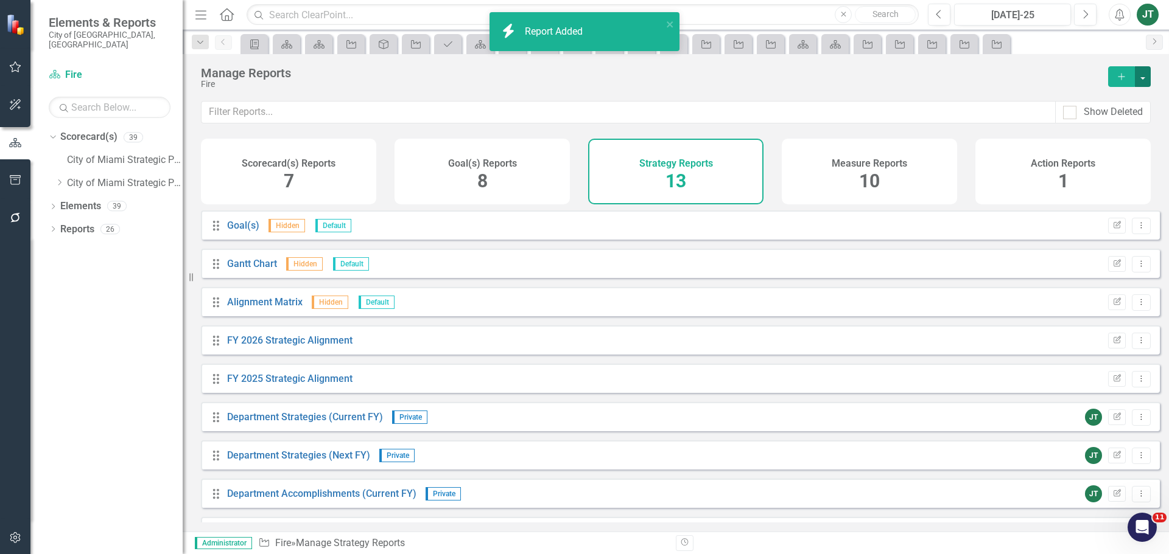
click at [1142, 73] on button "button" at bounding box center [1142, 76] width 16 height 21
click at [1097, 123] on link "Copy Add From Template" at bounding box center [1093, 121] width 114 height 23
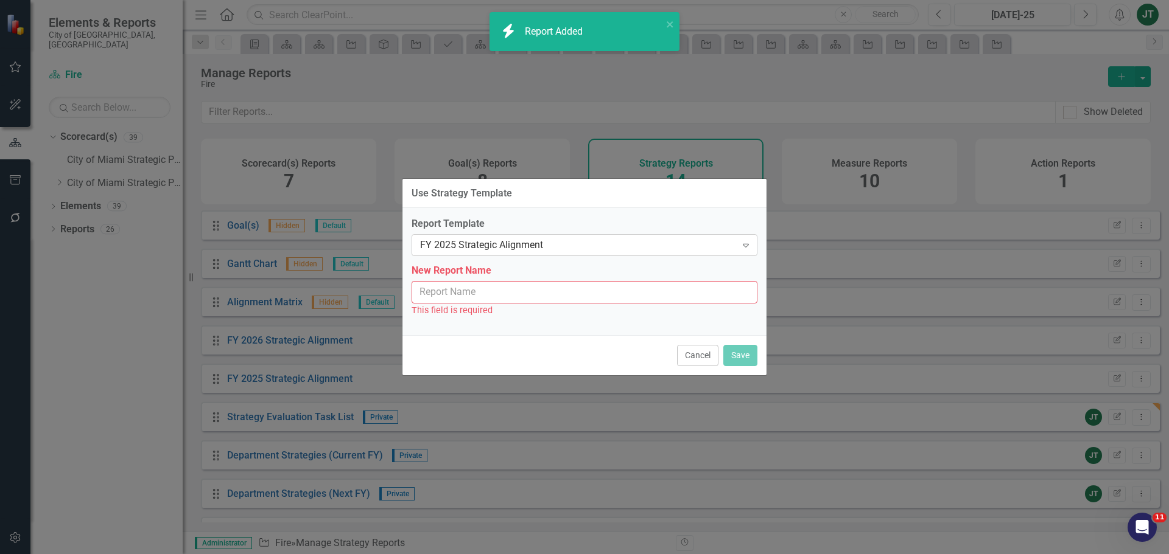
click at [506, 245] on div "FY 2025 Strategic Alignment" at bounding box center [578, 246] width 316 height 14
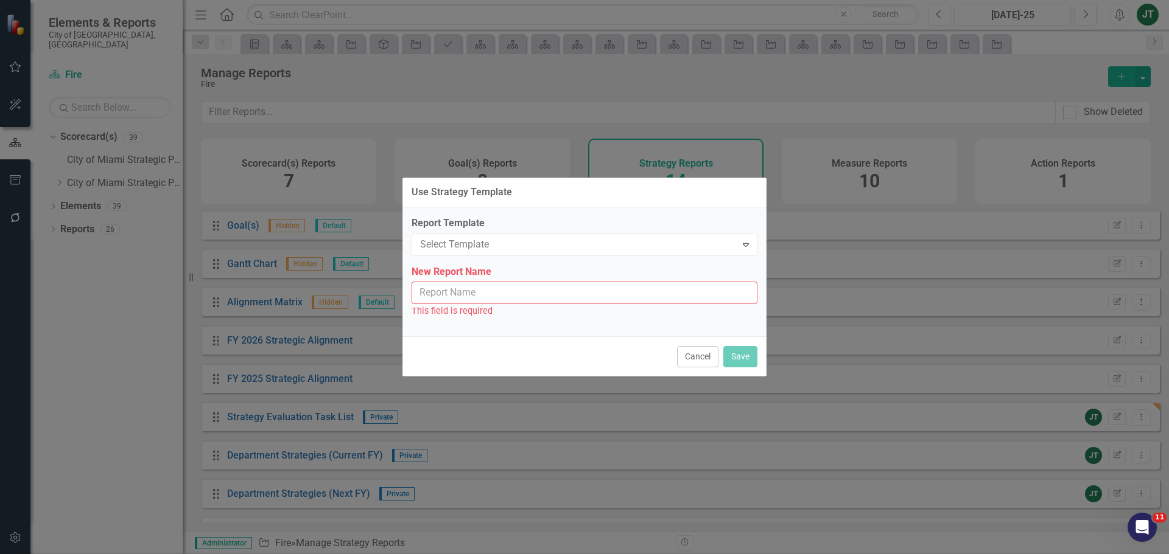
scroll to position [183, 0]
click at [453, 295] on input "New Report Name" at bounding box center [584, 292] width 346 height 23
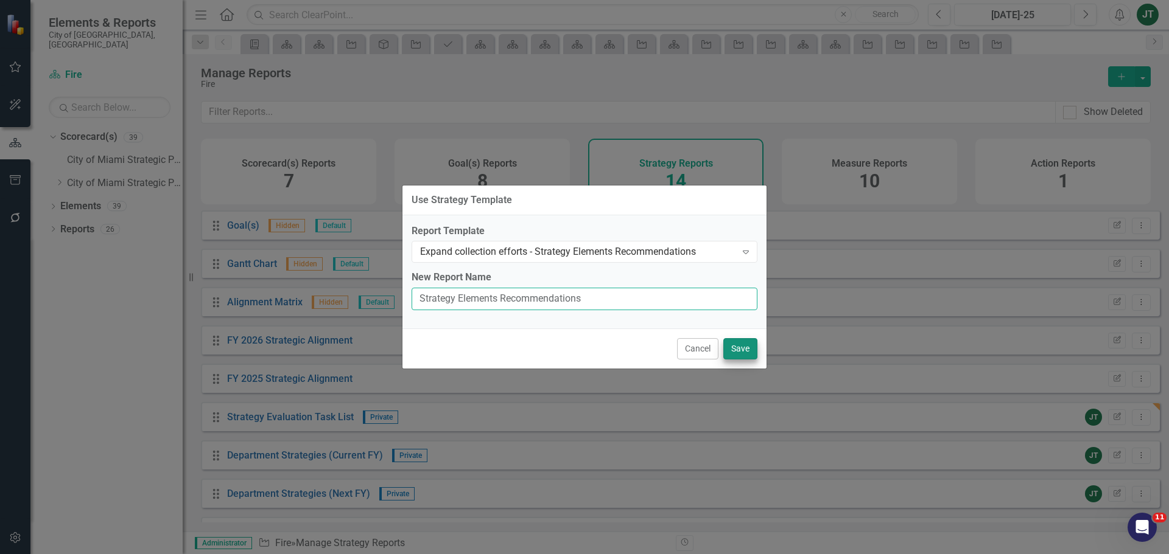
type input "Strategy Elements Recommendations"
click at [744, 350] on button "Save" at bounding box center [740, 348] width 34 height 21
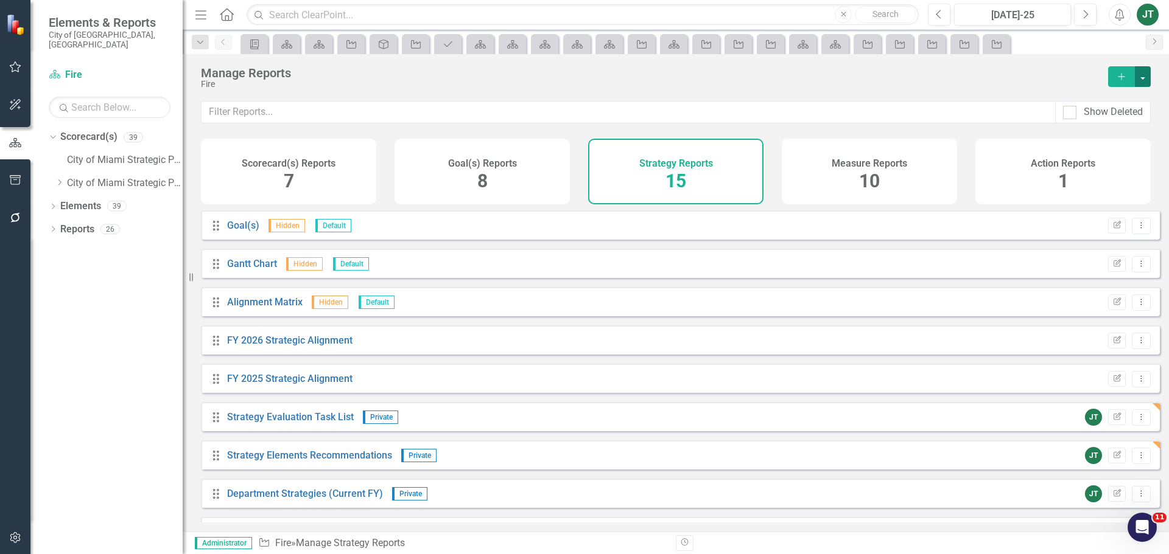
click at [1142, 73] on button "button" at bounding box center [1142, 76] width 16 height 21
click at [1060, 116] on link "Copy Add From Template" at bounding box center [1093, 121] width 114 height 23
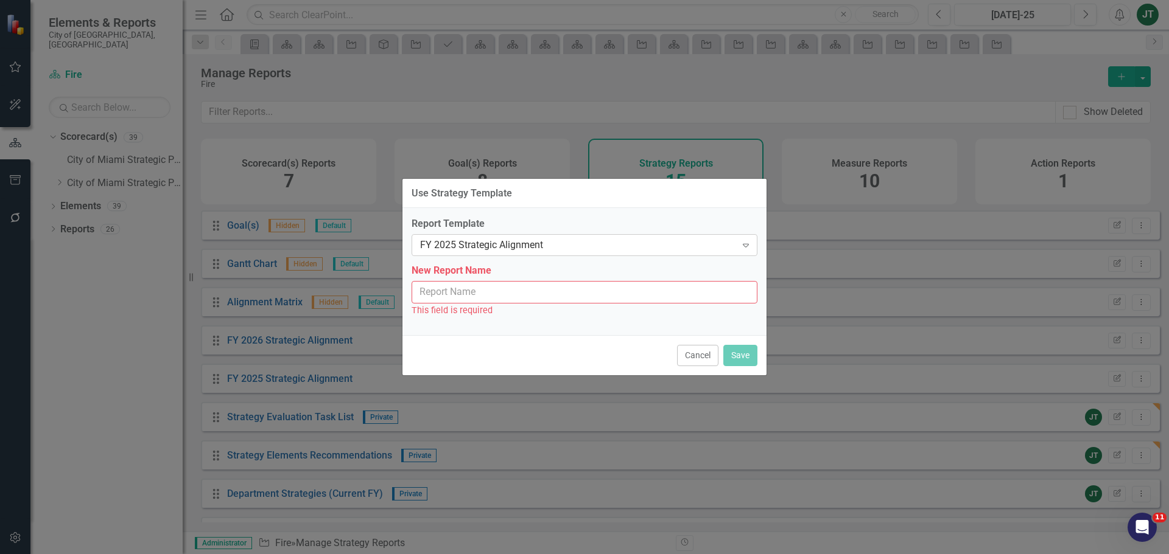
click at [486, 248] on div "FY 2025 Strategic Alignment" at bounding box center [578, 246] width 316 height 14
click at [543, 298] on input "New Report Name" at bounding box center [584, 292] width 346 height 23
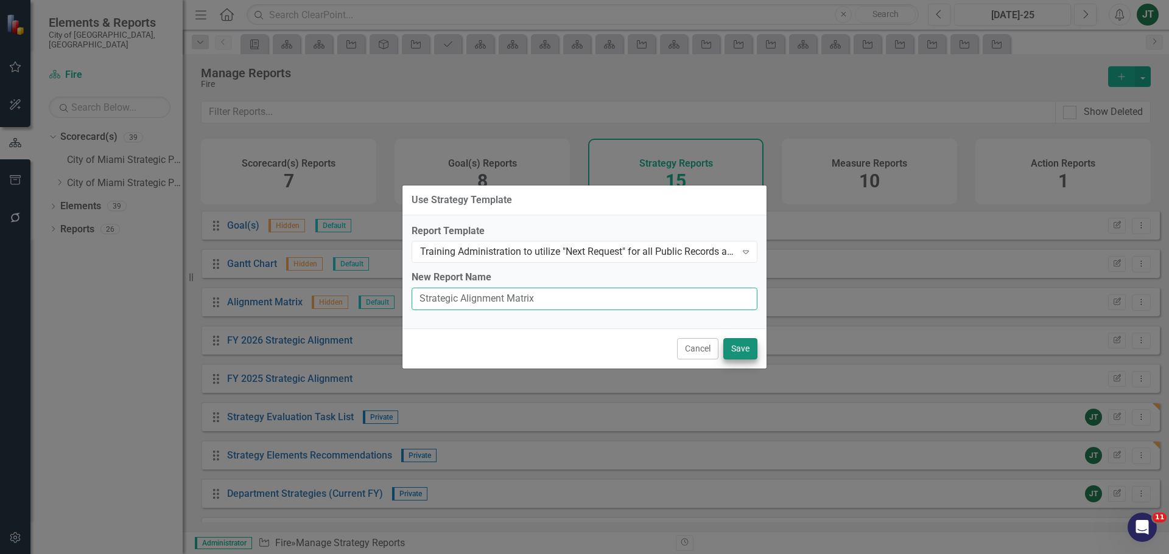
type input "Strategic Alignment Matrix"
click at [735, 344] on button "Save" at bounding box center [740, 348] width 34 height 21
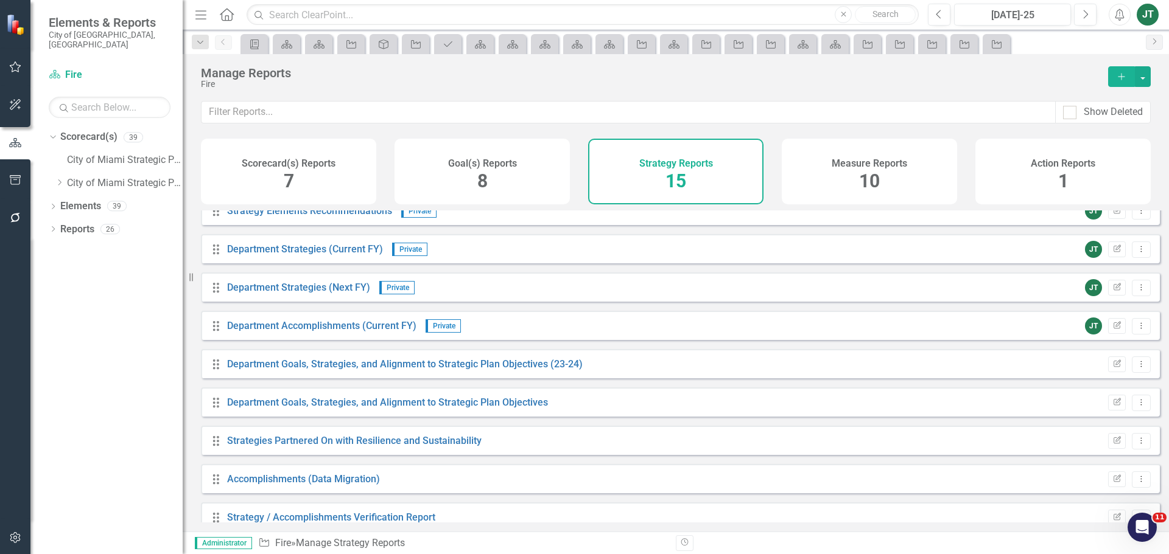
scroll to position [263, 0]
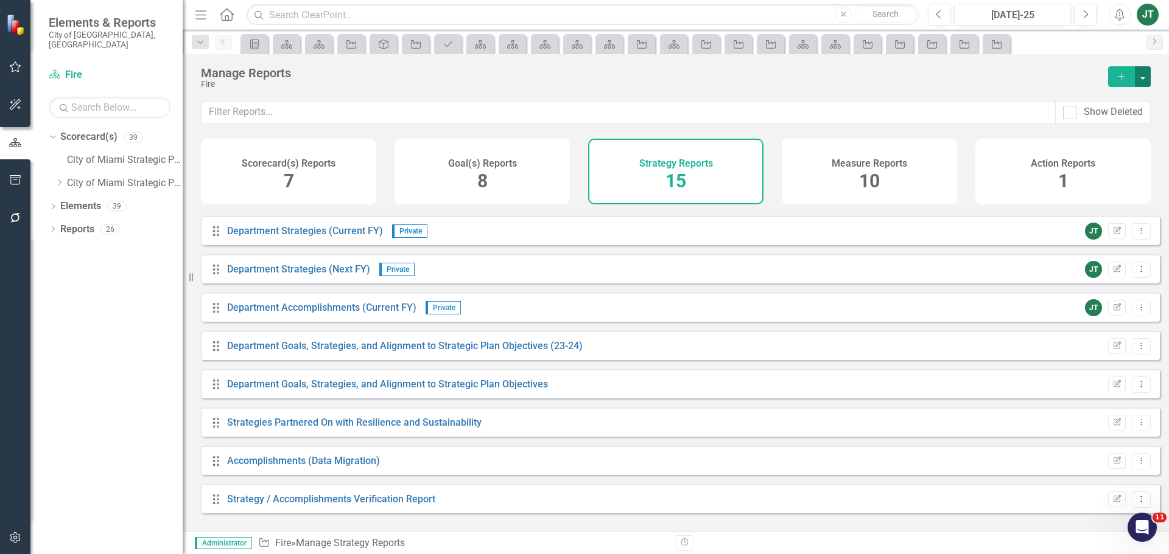
click at [1146, 75] on button "button" at bounding box center [1142, 76] width 16 height 21
click at [1091, 116] on link "Copy Add From Template" at bounding box center [1093, 121] width 114 height 23
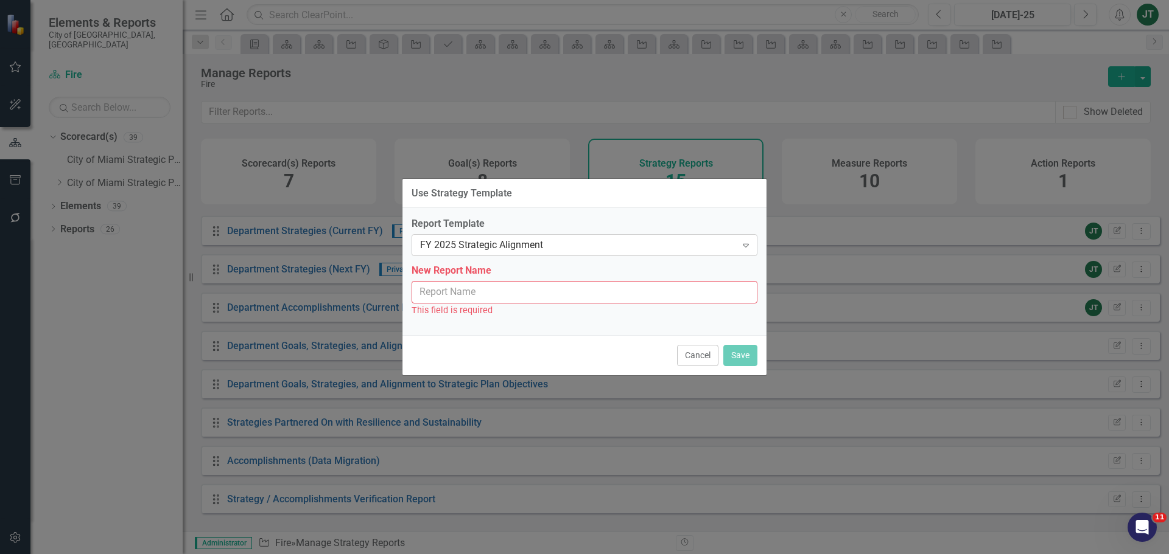
click at [509, 246] on div "FY 2025 Strategic Alignment" at bounding box center [578, 246] width 316 height 14
click at [503, 299] on input "New Report Name" at bounding box center [584, 292] width 346 height 23
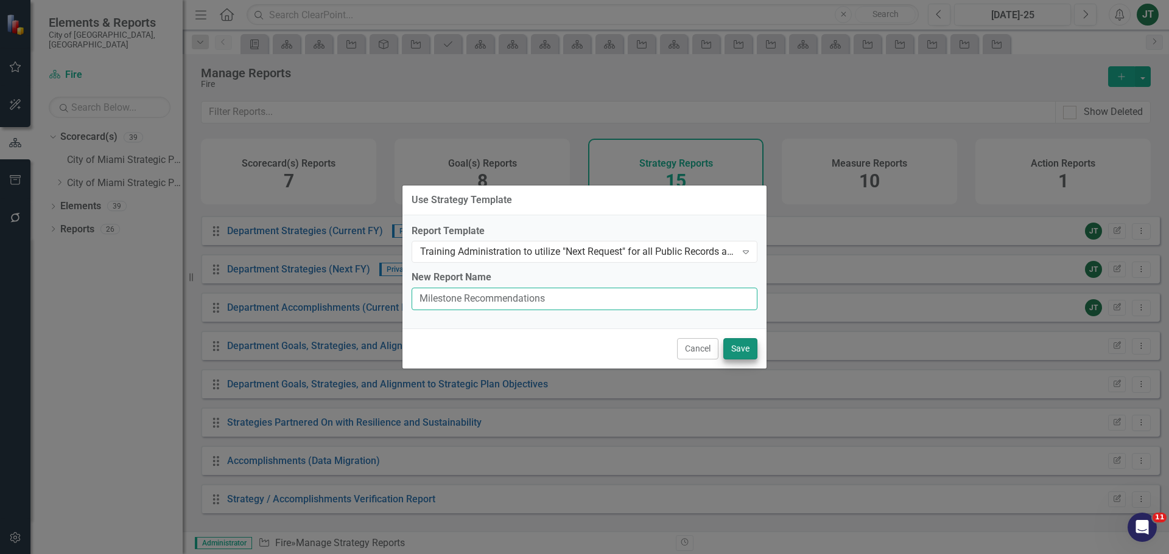
type input "Milestone Recommendations"
click at [742, 352] on button "Save" at bounding box center [740, 348] width 34 height 21
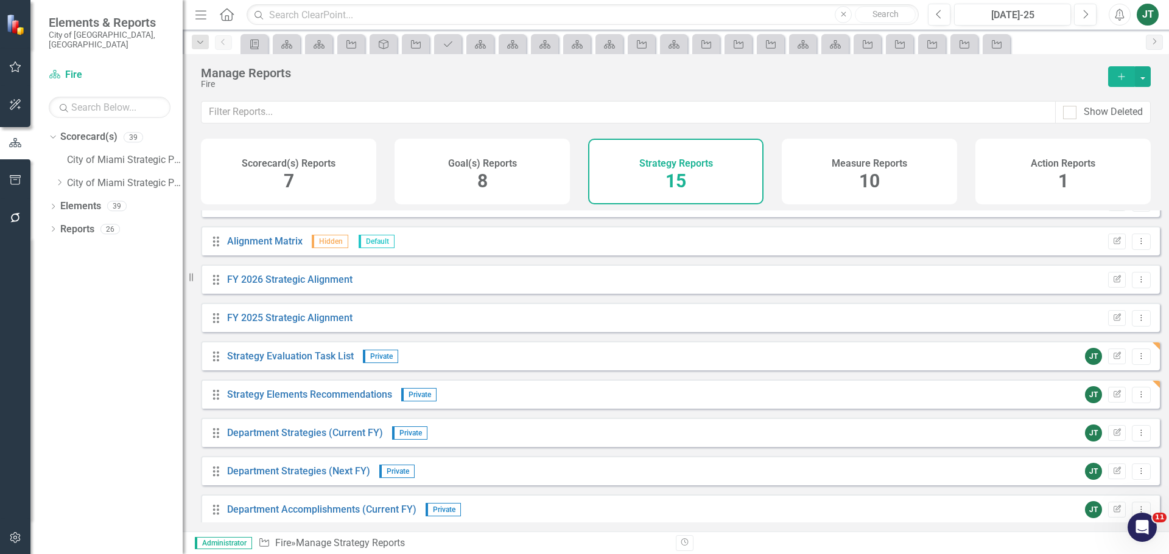
scroll to position [122, 0]
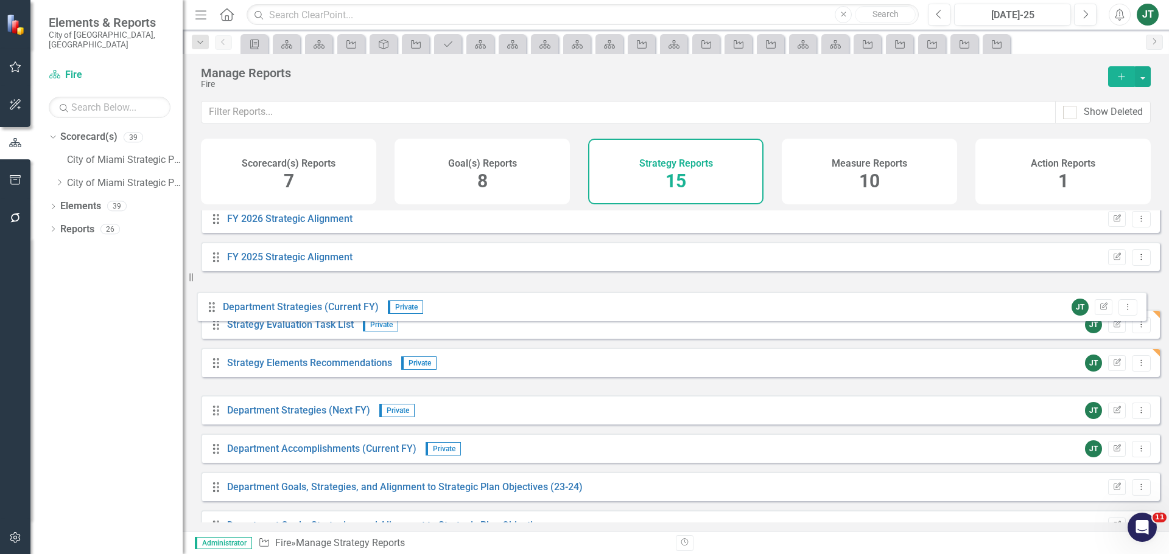
drag, startPoint x: 216, startPoint y: 383, endPoint x: 211, endPoint y: 303, distance: 79.9
click at [211, 303] on div "Drag Goal(s) Hidden Default Edit Report Dropdown Menu Drag Gantt Chart Hidden D…" at bounding box center [680, 372] width 959 height 566
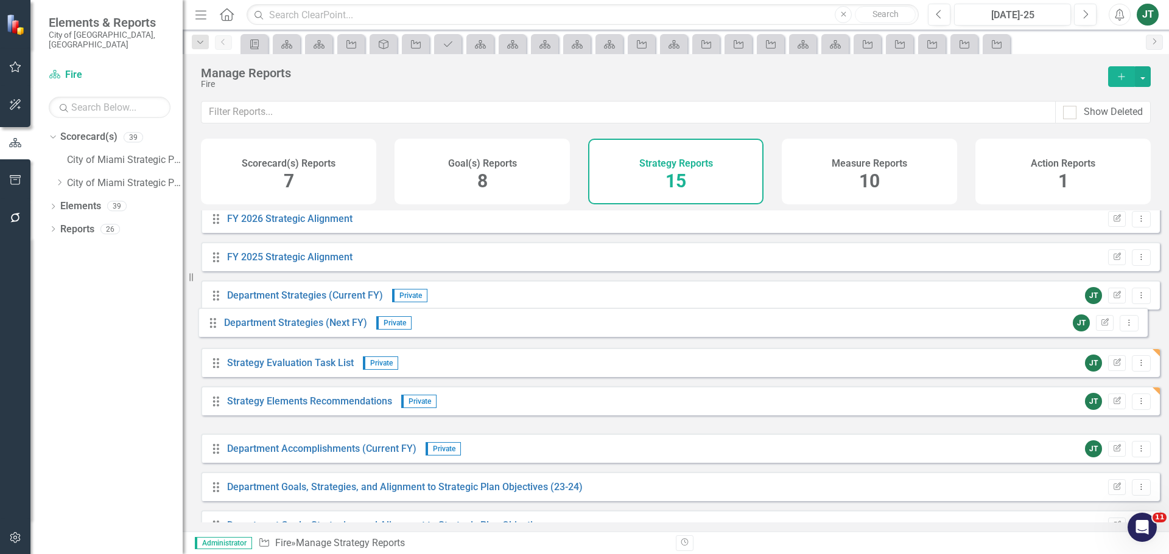
drag, startPoint x: 218, startPoint y: 419, endPoint x: 214, endPoint y: 330, distance: 88.3
click at [214, 330] on div "Drag Goal(s) Hidden Default Edit Report Dropdown Menu Drag Gantt Chart Hidden D…" at bounding box center [680, 372] width 959 height 566
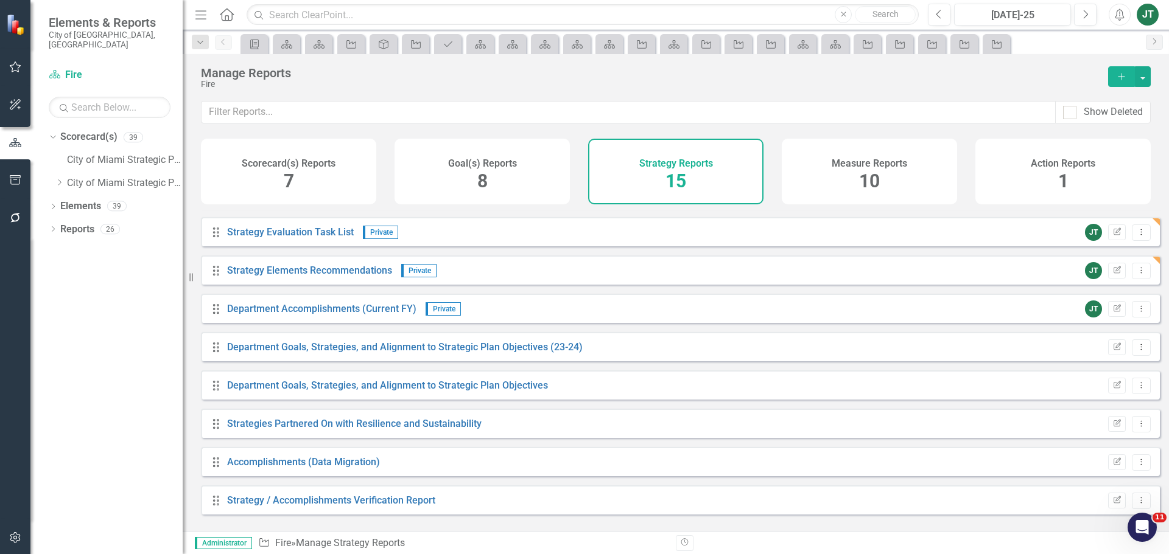
scroll to position [263, 0]
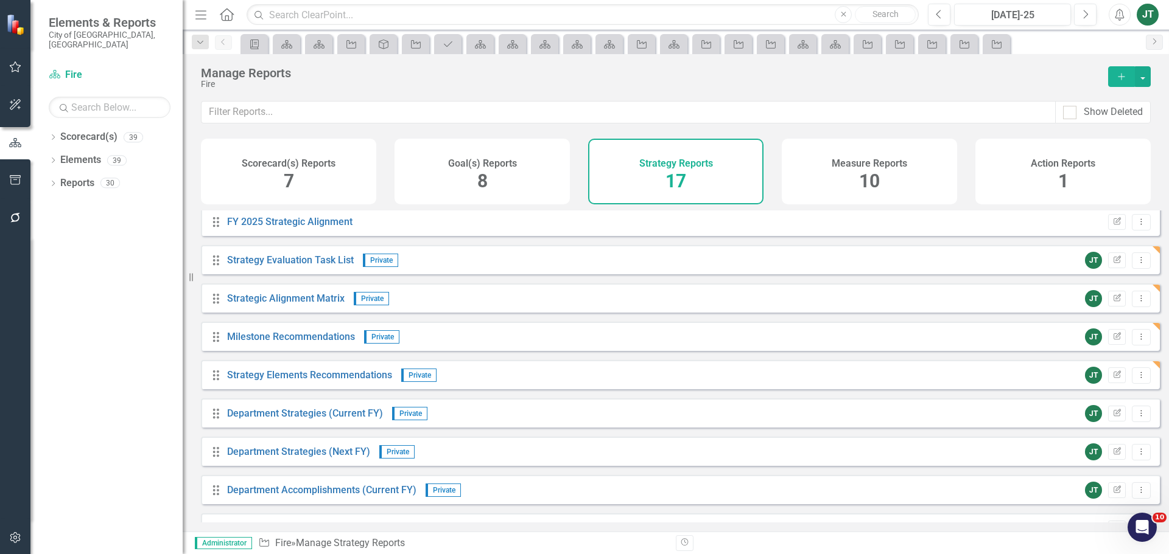
scroll to position [96, 0]
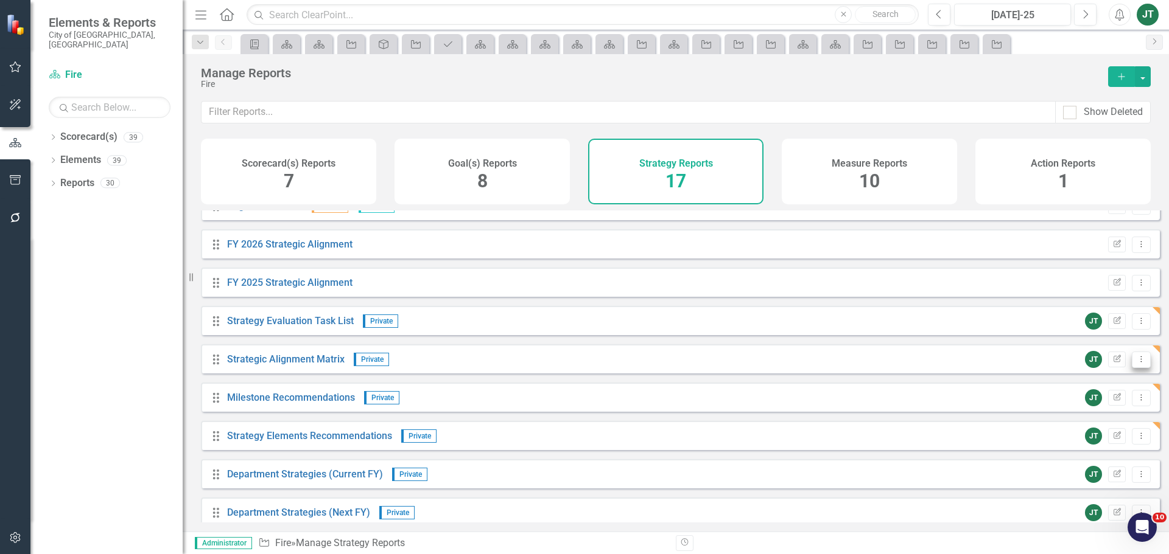
click at [1136, 363] on icon "Dropdown Menu" at bounding box center [1141, 359] width 10 height 8
click at [1095, 435] on link "Copy Duplicate Report" at bounding box center [1090, 434] width 100 height 23
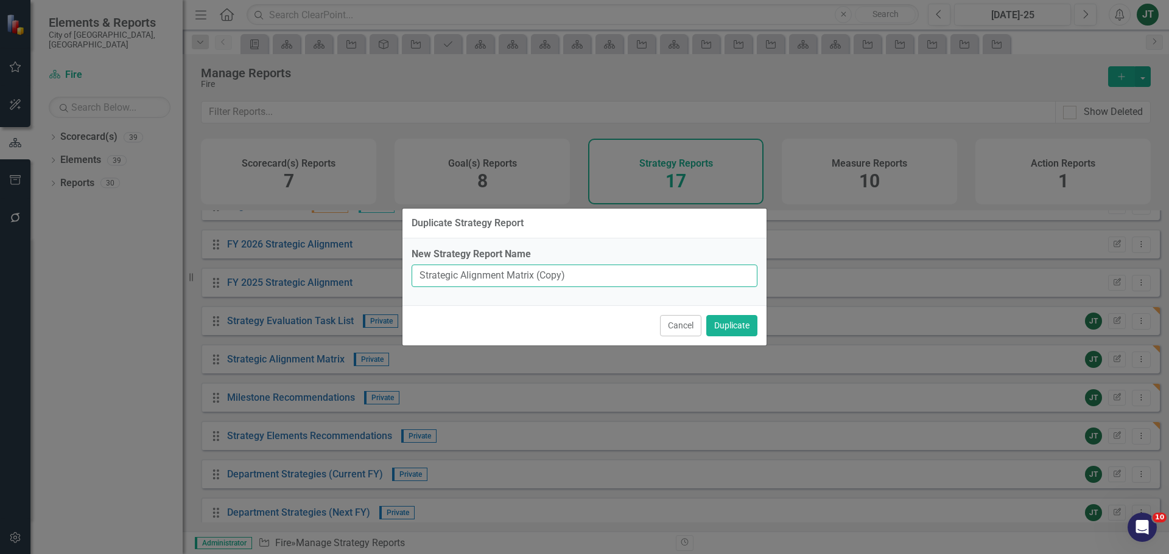
drag, startPoint x: 534, startPoint y: 276, endPoint x: 598, endPoint y: 276, distance: 63.9
click at [596, 276] on input "Strategic Alignment Matrix (Copy)" at bounding box center [584, 276] width 346 height 23
type input "Strategic Alignment Matrix"
click at [738, 324] on button "Duplicate" at bounding box center [731, 325] width 51 height 21
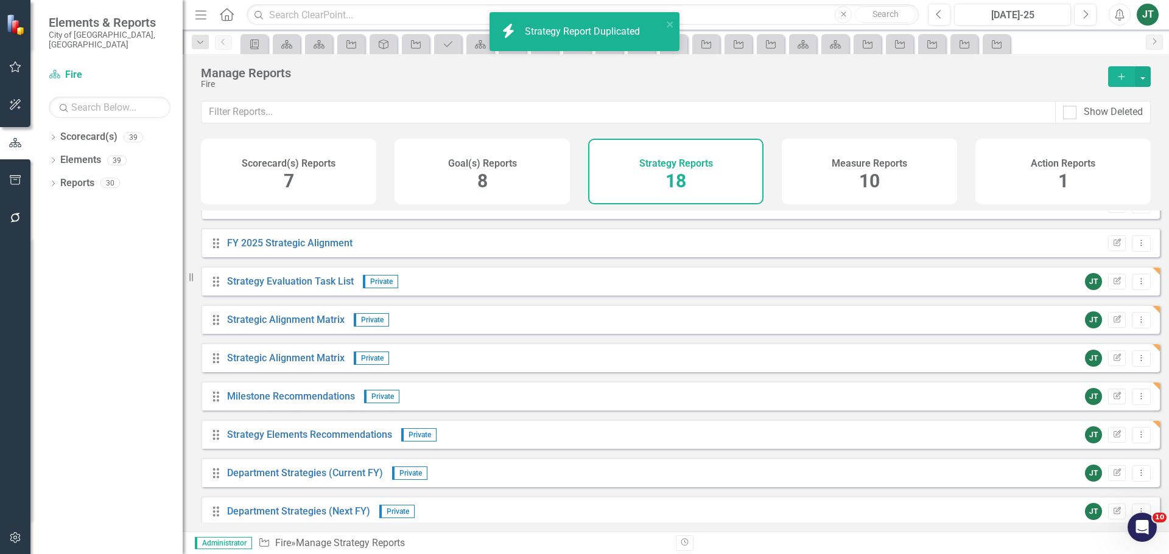
scroll to position [157, 0]
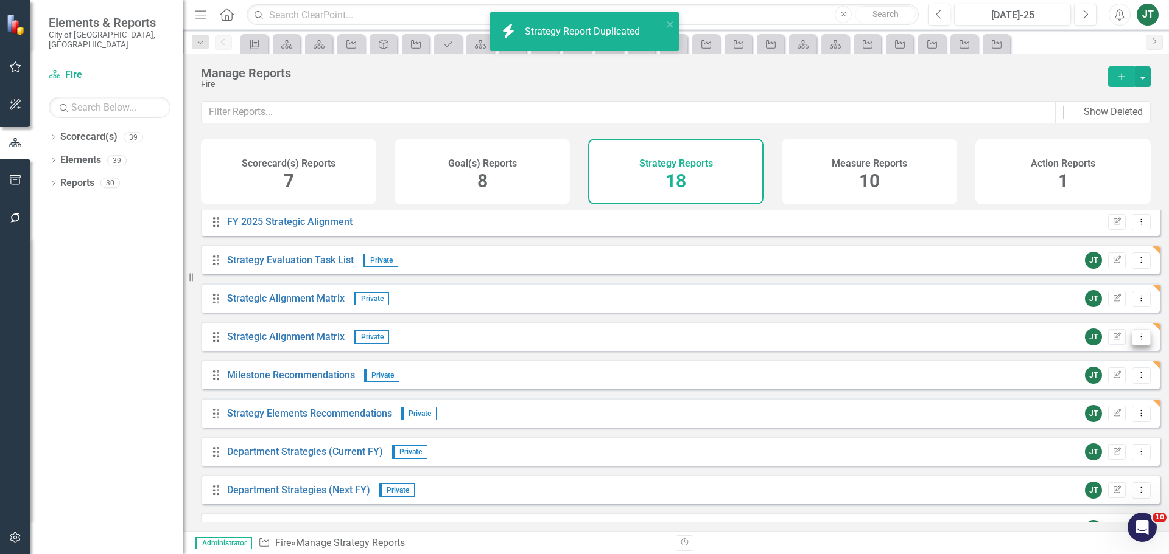
click at [1136, 341] on icon "Dropdown Menu" at bounding box center [1141, 337] width 10 height 8
click at [1088, 419] on link "Copy Duplicate Report" at bounding box center [1090, 411] width 100 height 23
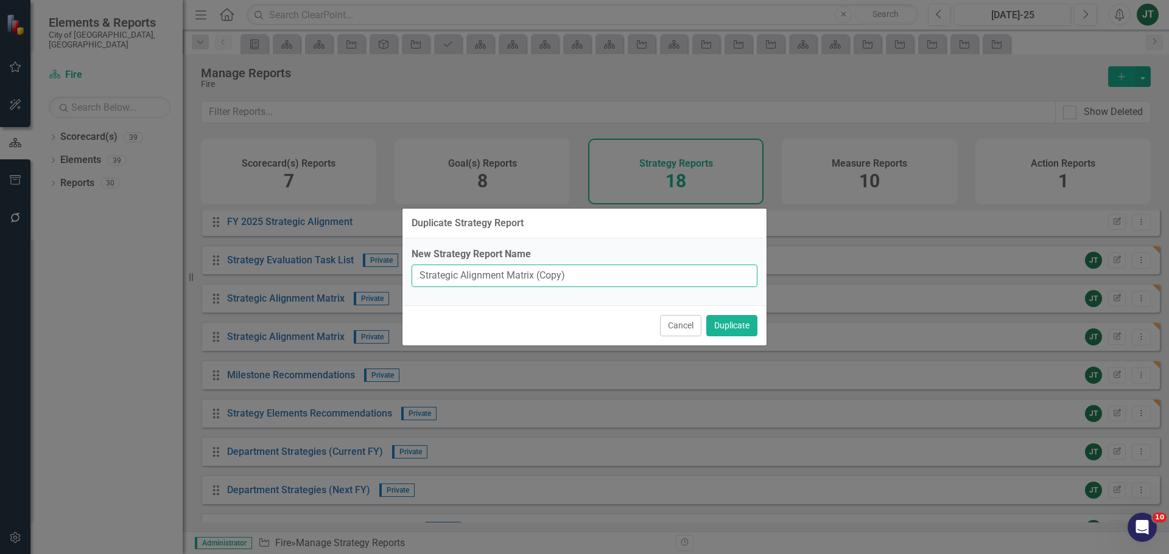
drag, startPoint x: 537, startPoint y: 277, endPoint x: 635, endPoint y: 283, distance: 98.8
click at [635, 283] on input "Strategic Alignment Matrix (Copy)" at bounding box center [584, 276] width 346 height 23
type input "Strategic Alignment Matrix"
click at [730, 327] on button "Duplicate" at bounding box center [731, 325] width 51 height 21
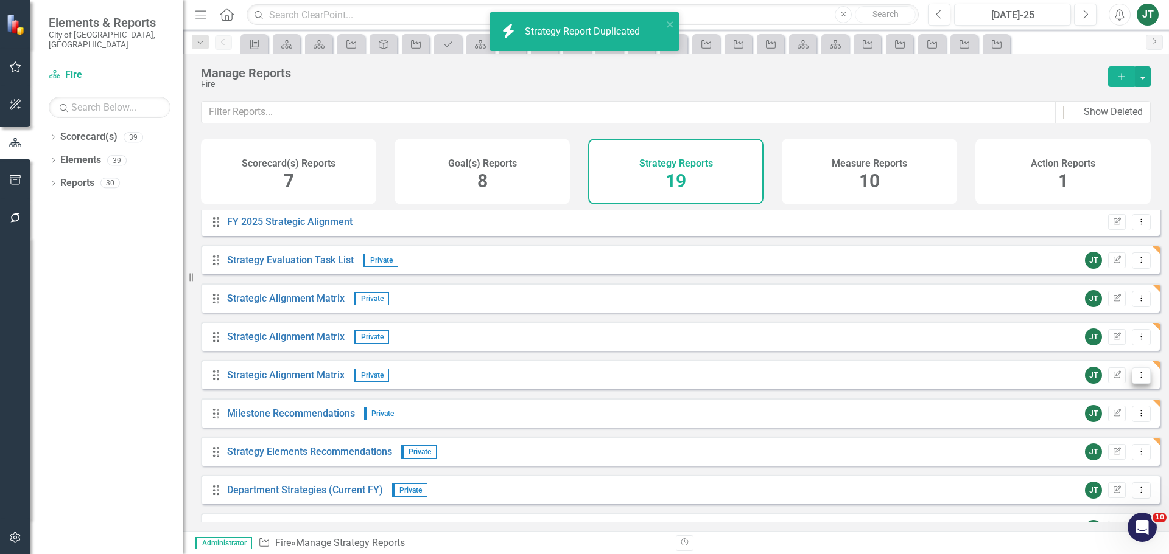
click at [1136, 379] on icon "Dropdown Menu" at bounding box center [1141, 375] width 10 height 8
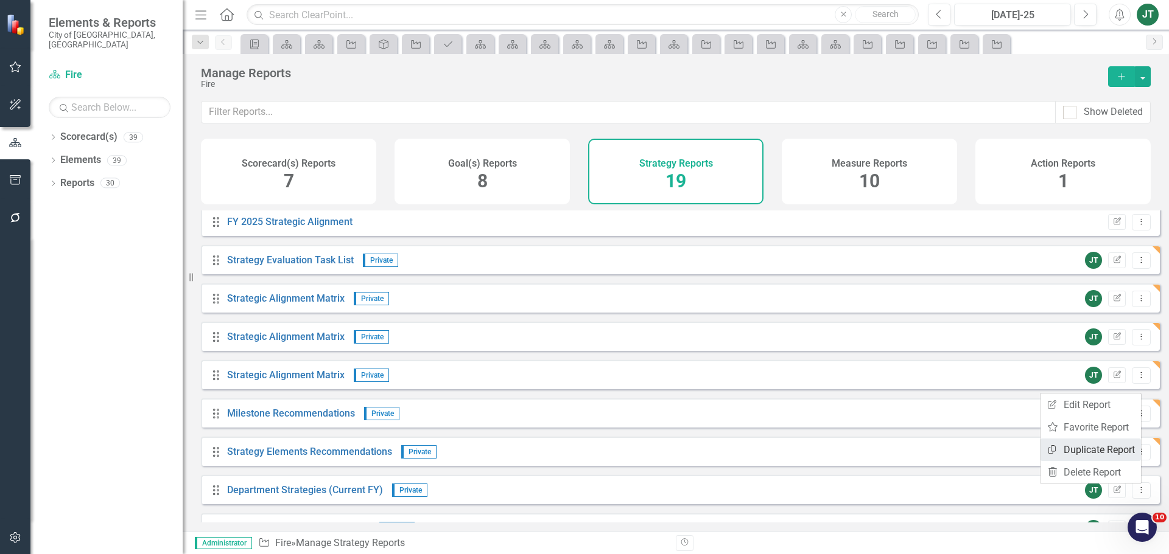
click at [1089, 447] on link "Copy Duplicate Report" at bounding box center [1090, 450] width 100 height 23
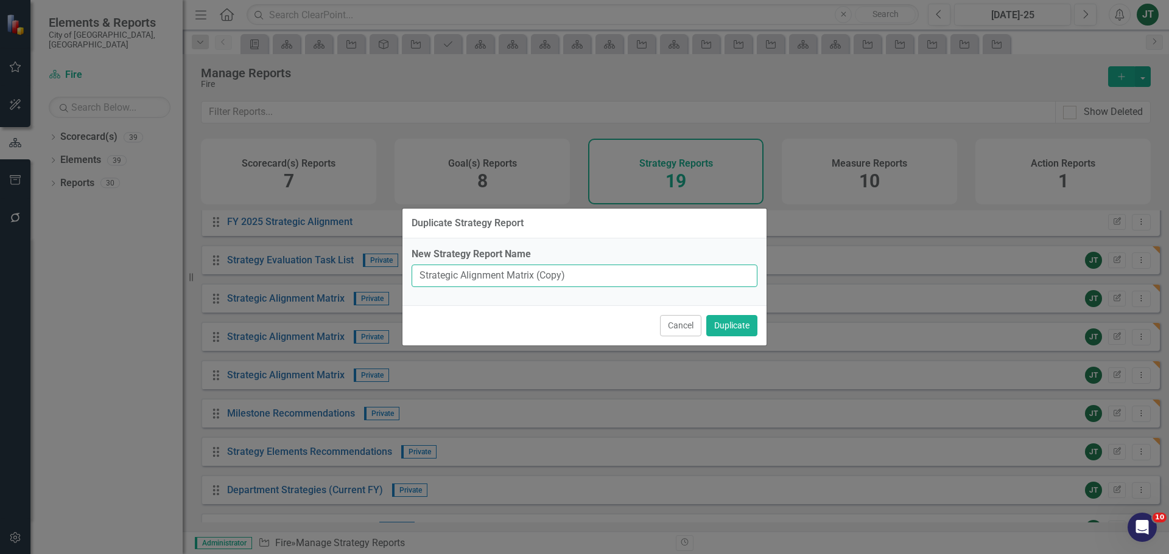
drag, startPoint x: 534, startPoint y: 272, endPoint x: 674, endPoint y: 280, distance: 140.8
click at [673, 280] on input "Strategic Alignment Matrix (Copy)" at bounding box center [584, 276] width 346 height 23
type input "Strategic Alignment Matrix"
click at [725, 323] on button "Duplicate" at bounding box center [731, 325] width 51 height 21
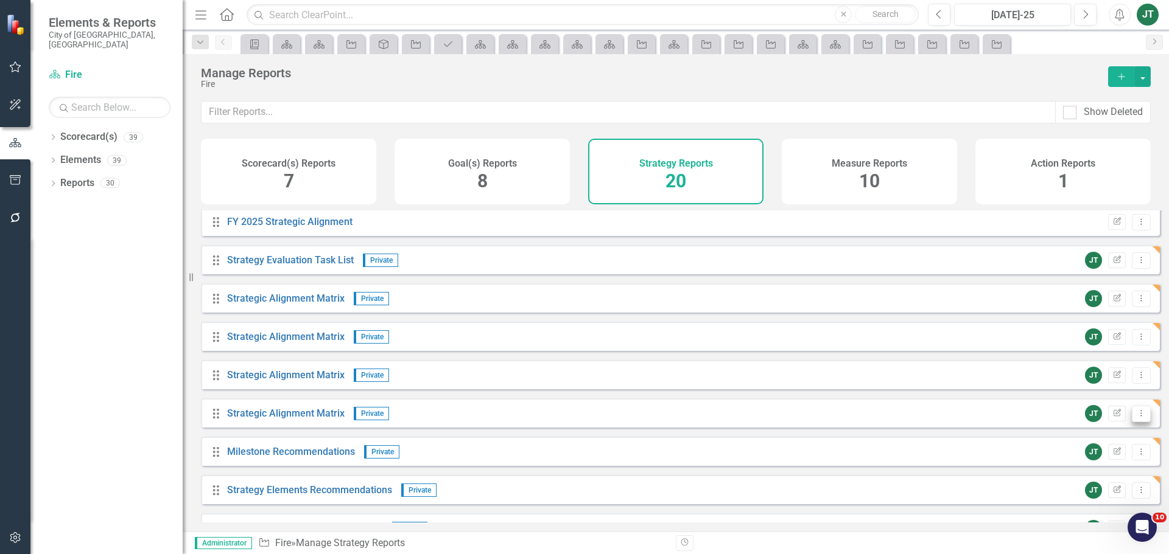
click at [1139, 422] on button "Dropdown Menu" at bounding box center [1140, 414] width 19 height 16
click at [1090, 491] on link "Copy Duplicate Report" at bounding box center [1090, 488] width 100 height 23
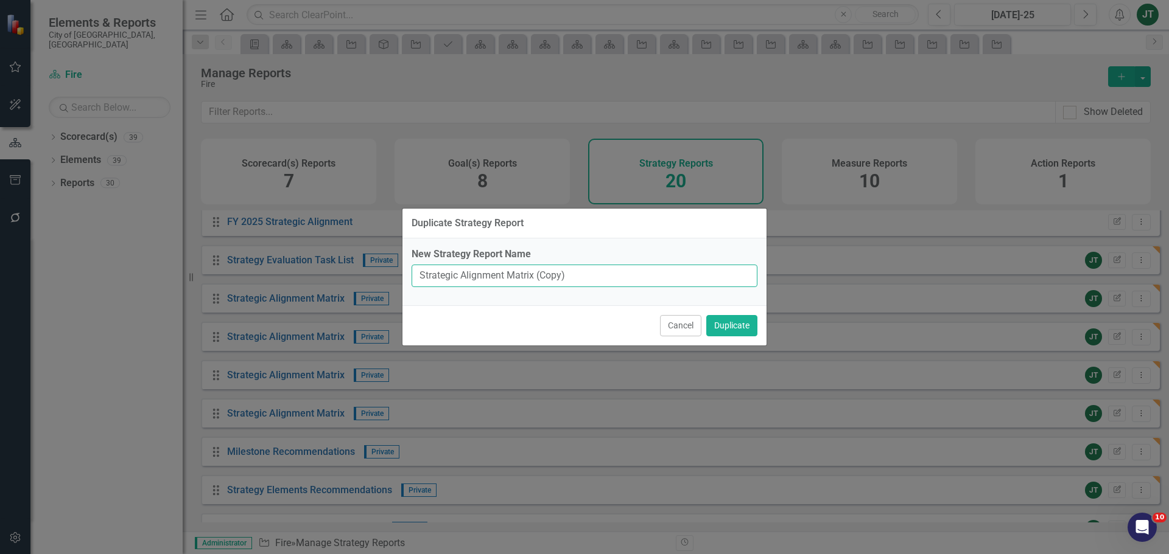
drag, startPoint x: 533, startPoint y: 273, endPoint x: 648, endPoint y: 277, distance: 115.7
click at [642, 277] on input "Strategic Alignment Matrix (Copy)" at bounding box center [584, 276] width 346 height 23
type input "Strategic Alignment Matrix"
click at [752, 325] on button "Duplicate" at bounding box center [731, 325] width 51 height 21
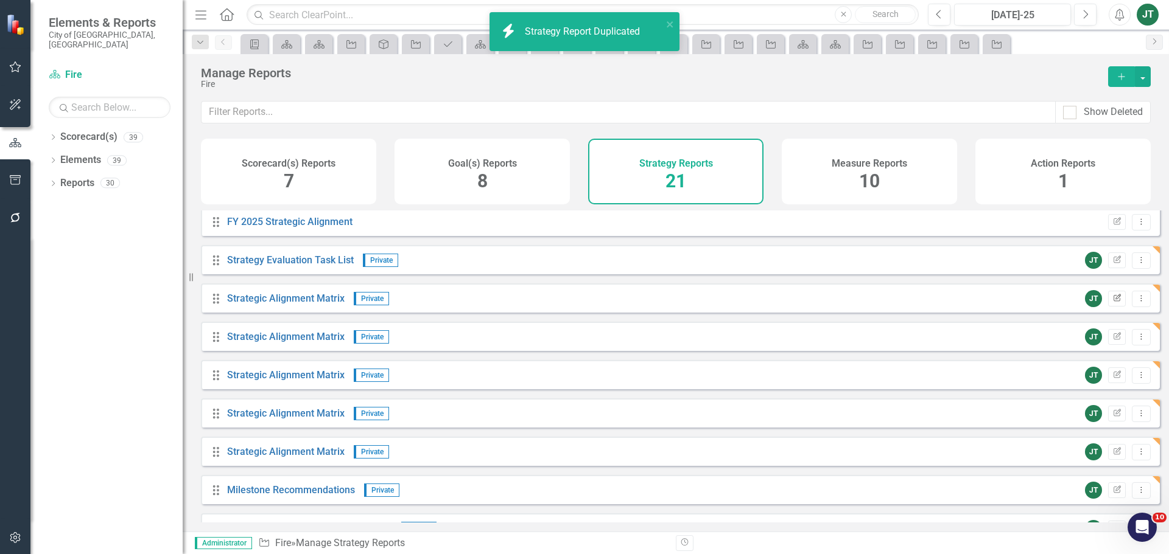
click at [1113, 307] on button "Edit Report" at bounding box center [1117, 299] width 18 height 16
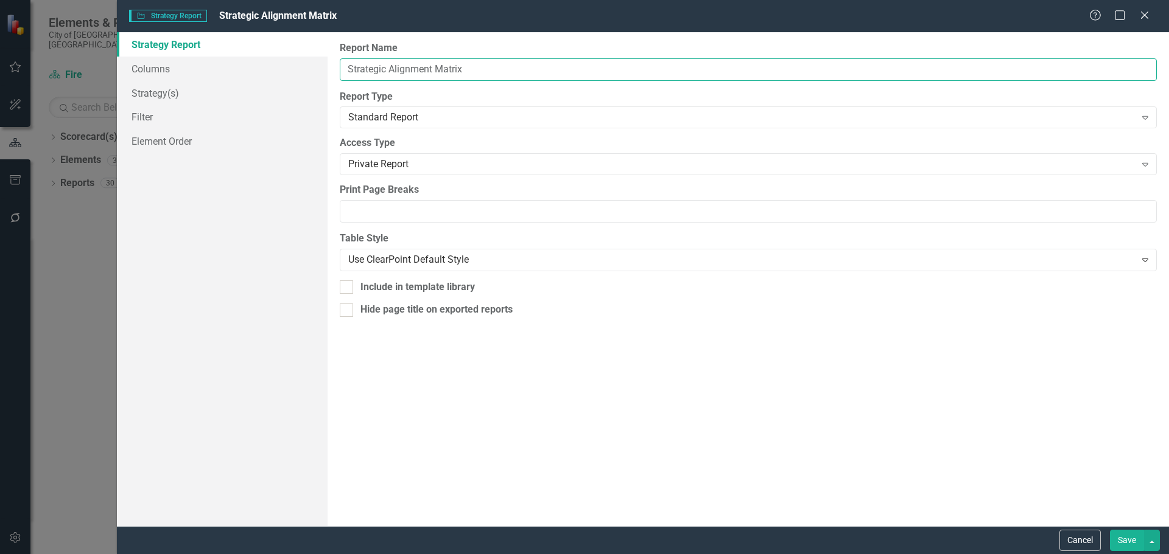
click at [346, 69] on input "Strategic Alignment Matrix" at bounding box center [748, 69] width 817 height 23
paste input "Identify capital improvement needs and develop plan"
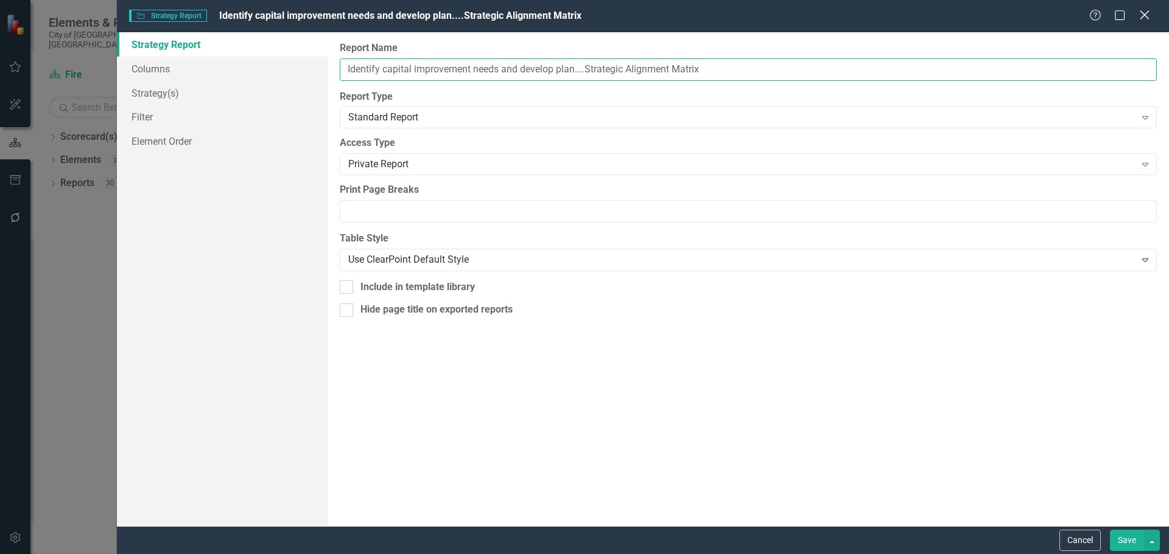
type input "Identify capital improvement needs and develop plan....Strategic Alignment Matr…"
click at [1129, 535] on button "Save" at bounding box center [1126, 540] width 34 height 21
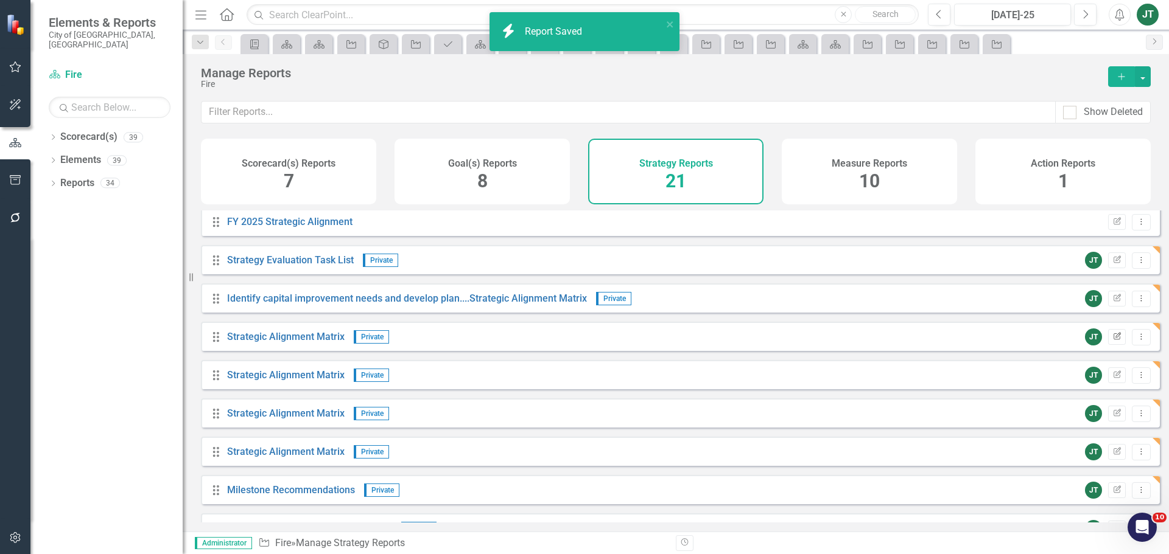
click at [1112, 341] on icon "Edit Report" at bounding box center [1116, 337] width 9 height 7
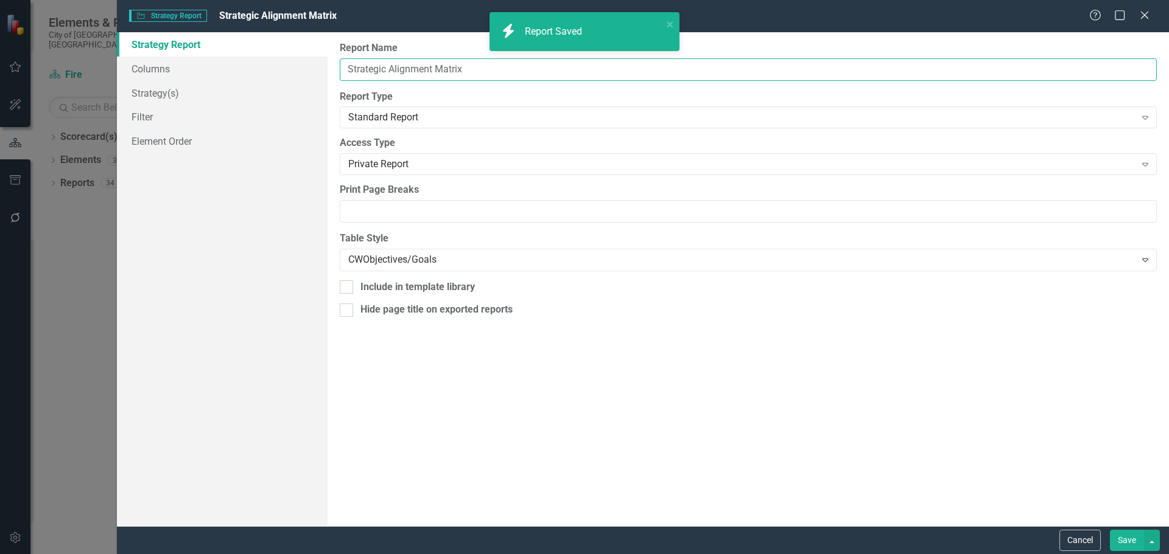
click at [347, 66] on input "Strategic Alignment Matrix" at bounding box center [748, 69] width 817 height 23
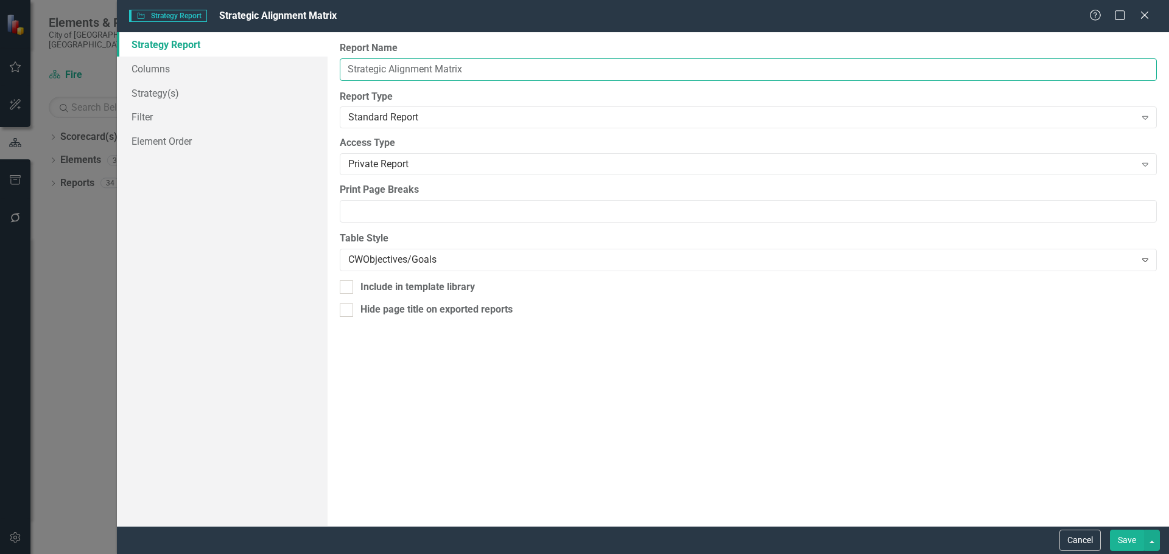
paste input "Implement the newly procured Intergraph-Hexagon Computer"
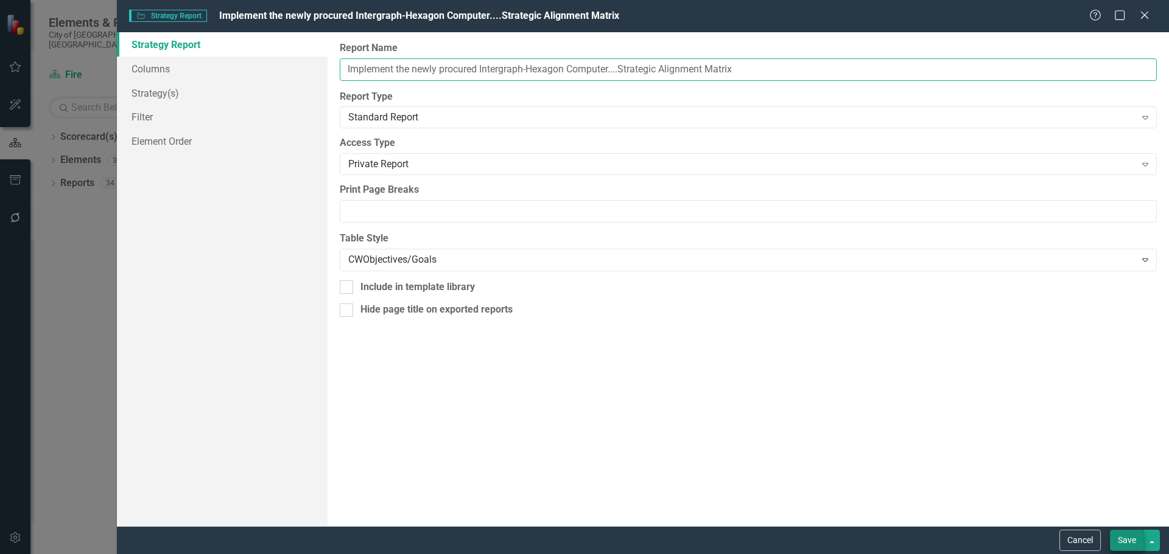
type input "Implement the newly procured Intergraph-Hexagon Computer....Strategic Alignment…"
click at [1126, 539] on button "Save" at bounding box center [1126, 540] width 34 height 21
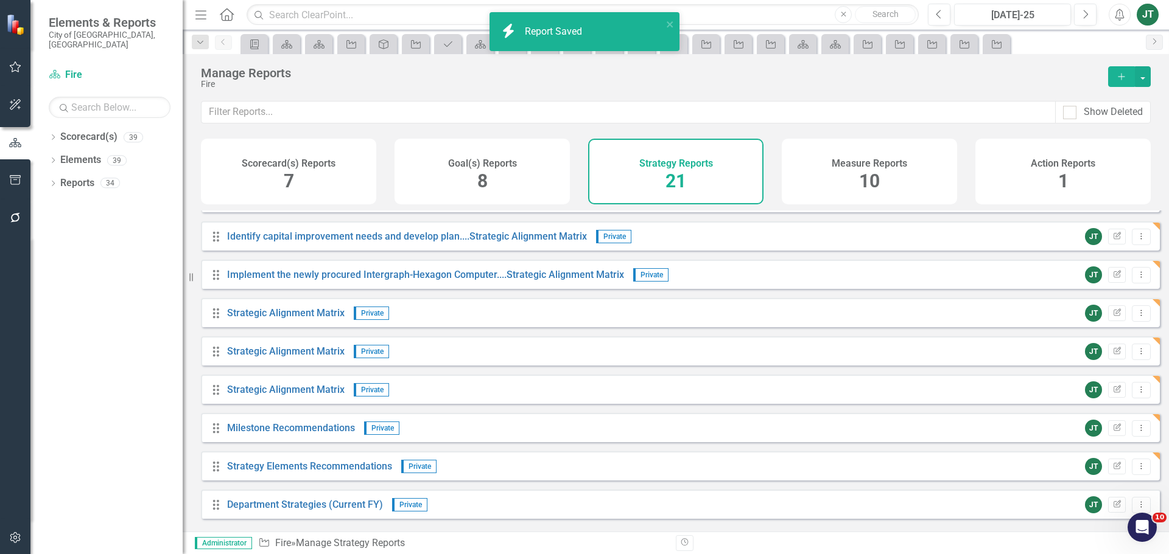
scroll to position [218, 0]
click at [1112, 318] on icon "Edit Report" at bounding box center [1116, 314] width 9 height 7
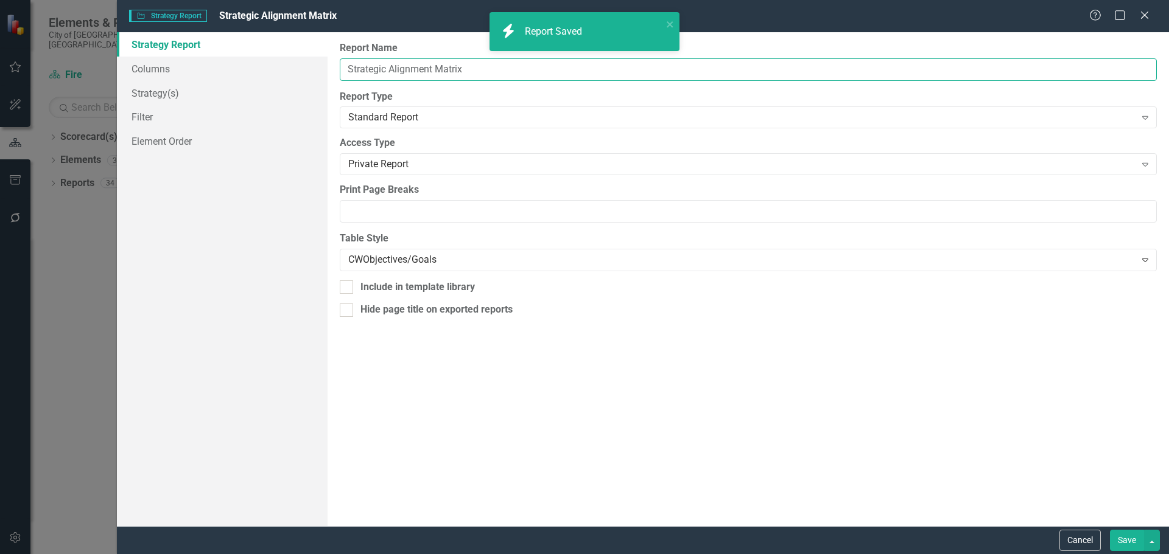
click at [354, 68] on input "Strategic Alignment Matrix" at bounding box center [748, 69] width 817 height 23
click at [348, 68] on input "Strategic Alignment Matrix" at bounding box center [748, 69] width 817 height 23
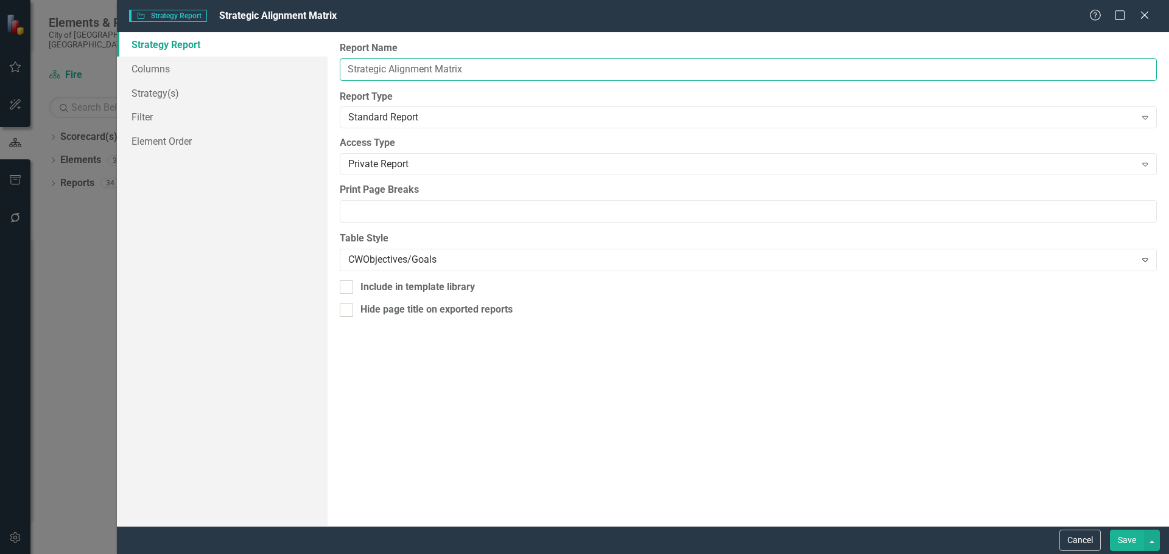
paste input "Increase our capability for data collection and data"
click at [570, 66] on input "Increase our capability for data collection and data ....Strategic Alignment Ma…" at bounding box center [748, 69] width 817 height 23
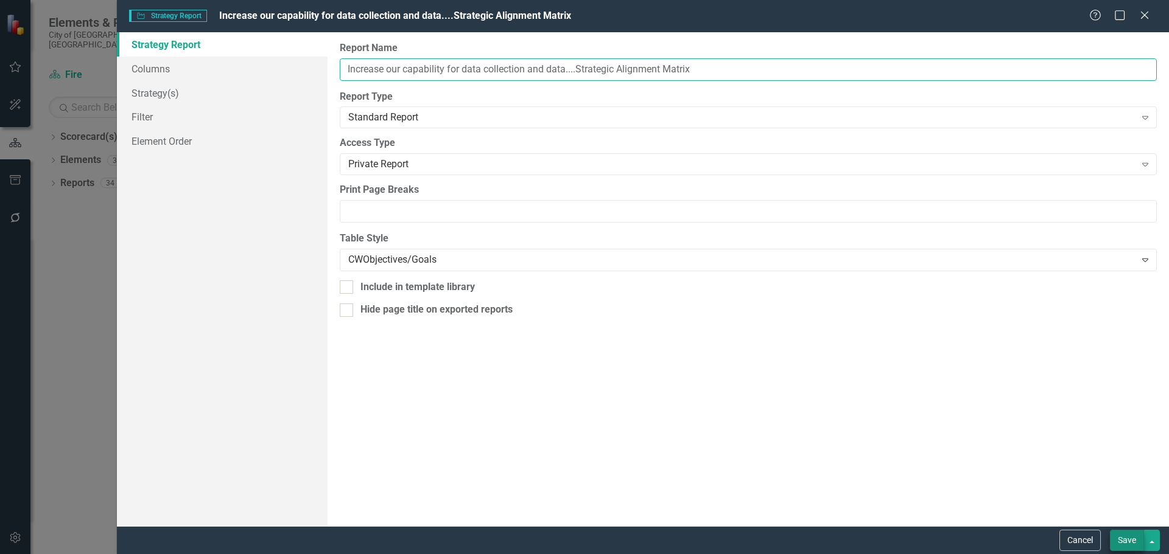
type input "Increase our capability for data collection and data....Strategic Alignment Mat…"
click at [1130, 547] on button "Save" at bounding box center [1126, 540] width 34 height 21
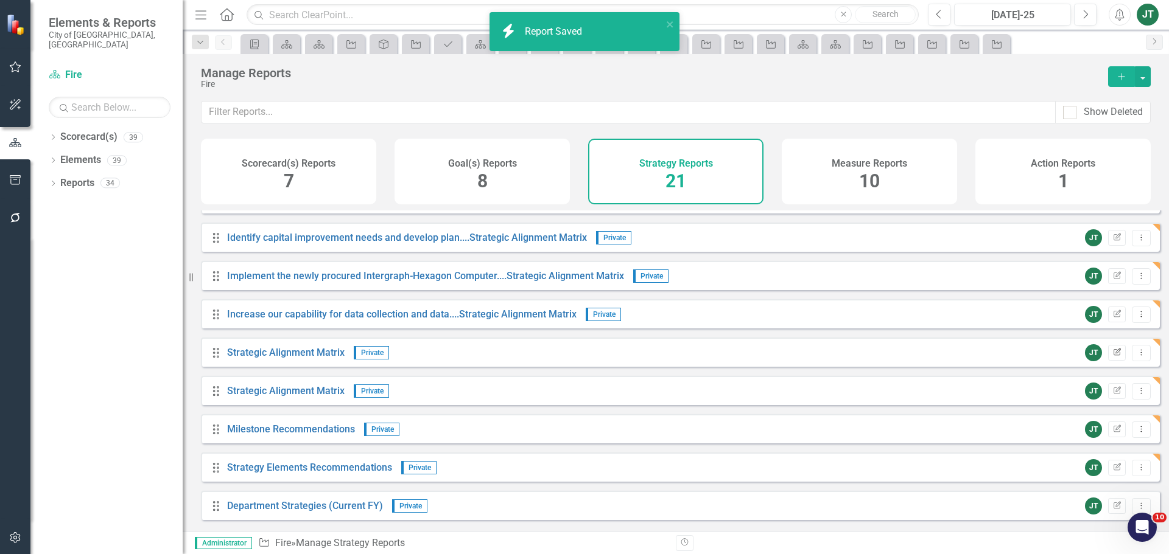
click at [1112, 357] on icon "Edit Report" at bounding box center [1116, 352] width 9 height 7
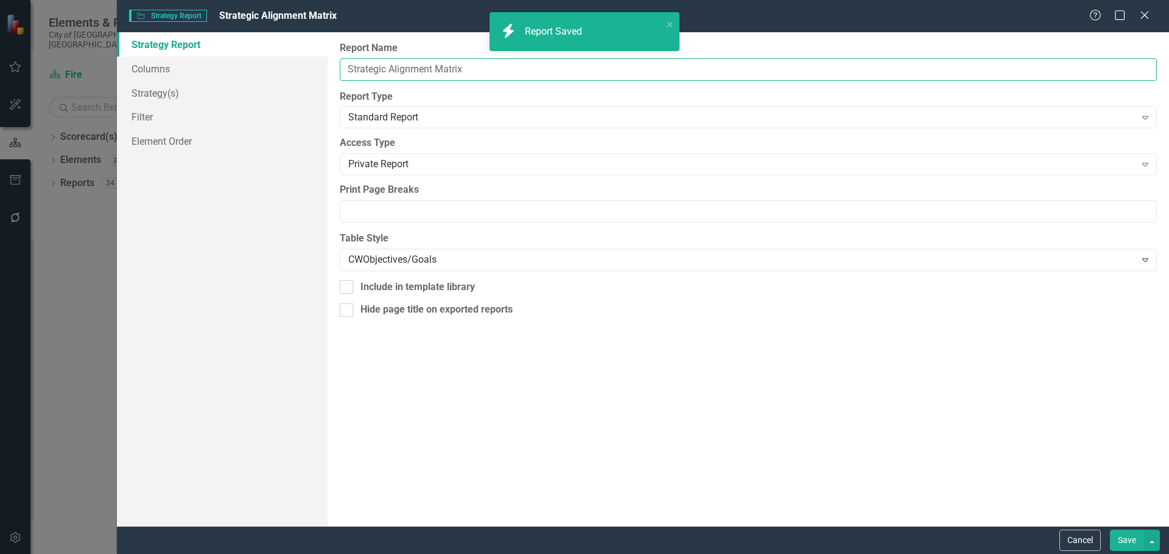
click at [341, 66] on input "Strategic Alignment Matrix" at bounding box center [748, 69] width 817 height 23
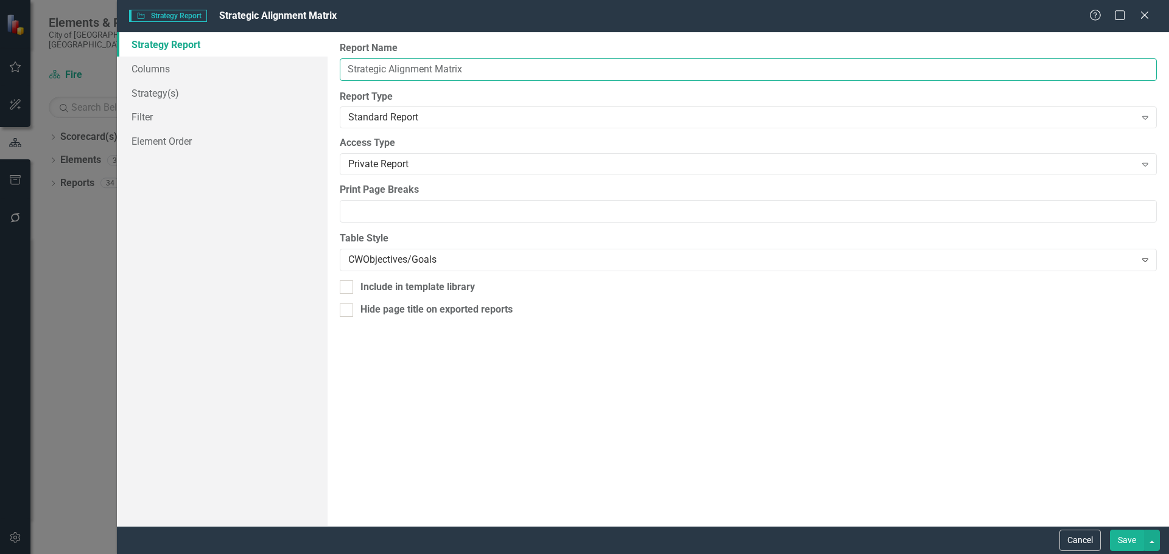
paste input "Acquisition and implementation of new and emerging technology"
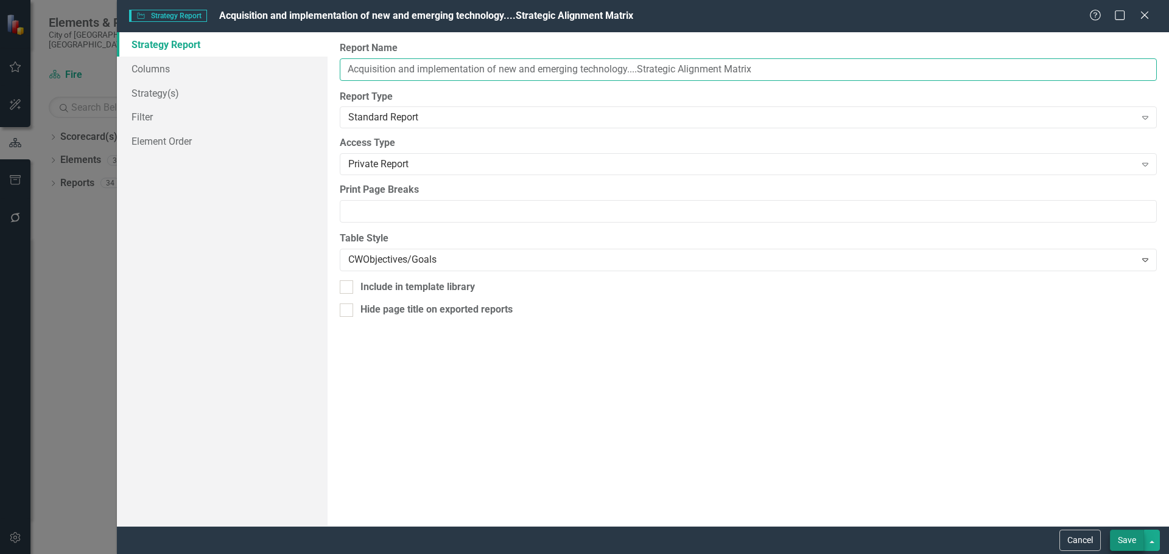
type input "Acquisition and implementation of new and emerging technology....Strategic Alig…"
click at [1127, 547] on button "Save" at bounding box center [1126, 540] width 34 height 21
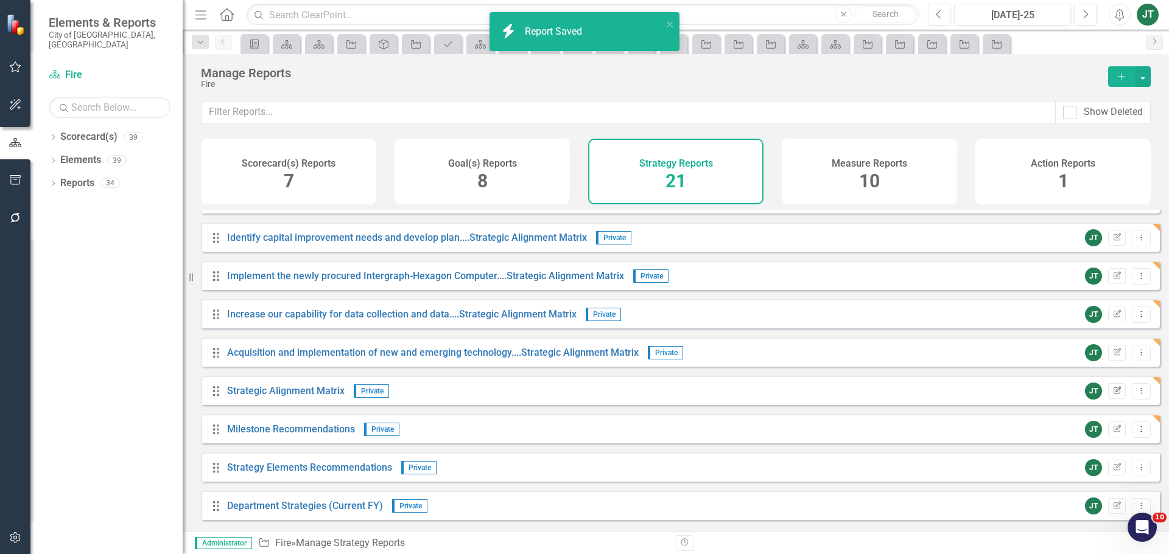
click at [1108, 396] on button "Edit Report" at bounding box center [1117, 391] width 18 height 16
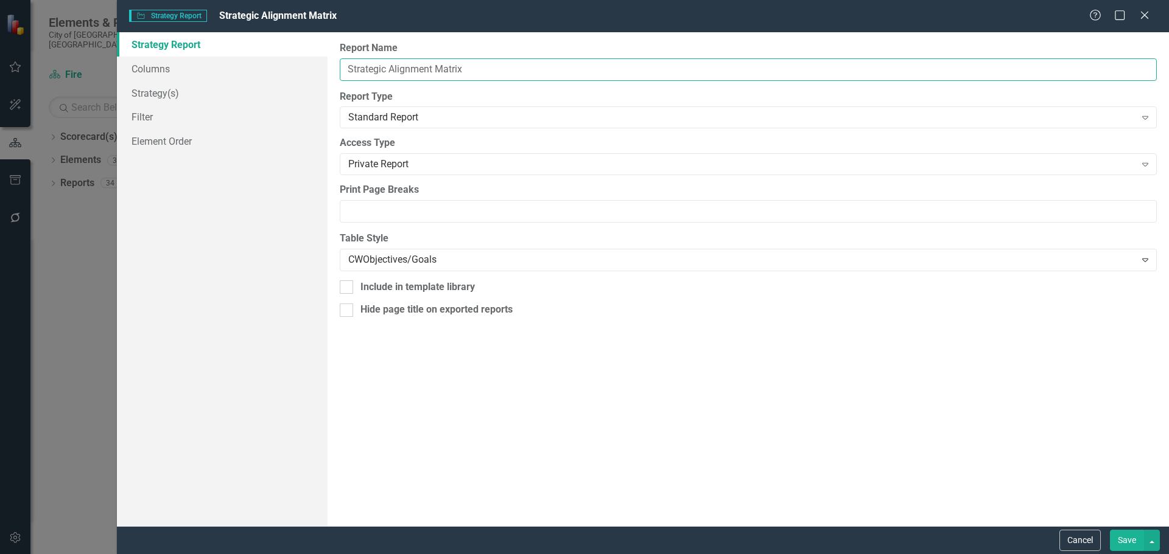
click at [347, 70] on input "Strategic Alignment Matrix" at bounding box center [748, 69] width 817 height 23
paste input "Implement a digital platform for the reporting"
type input "Implement a digital platform for the reporting......Strategic Alignment Matrix"
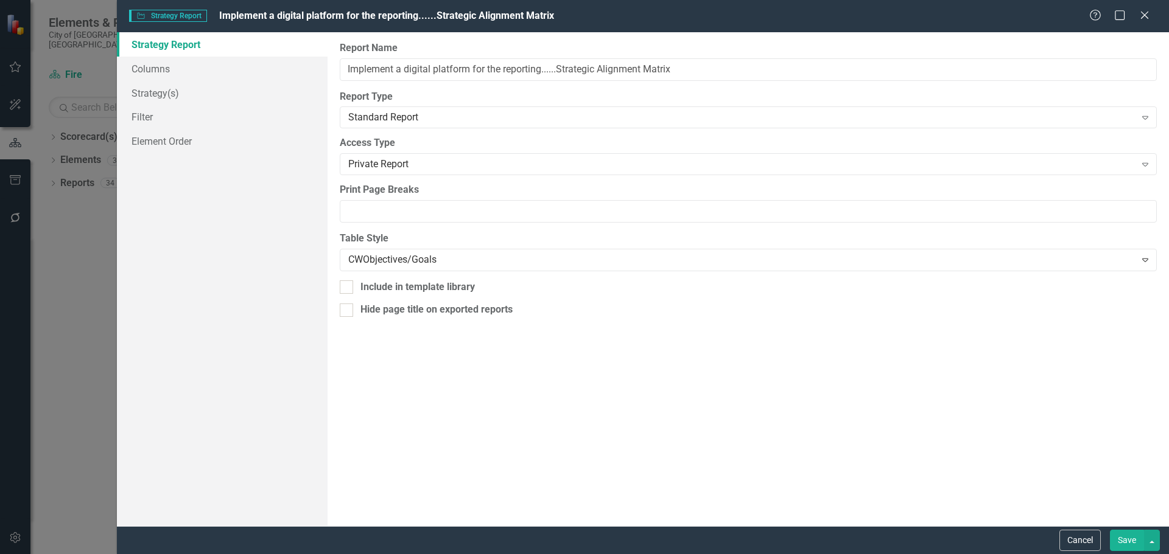
click at [1128, 537] on button "Save" at bounding box center [1126, 540] width 34 height 21
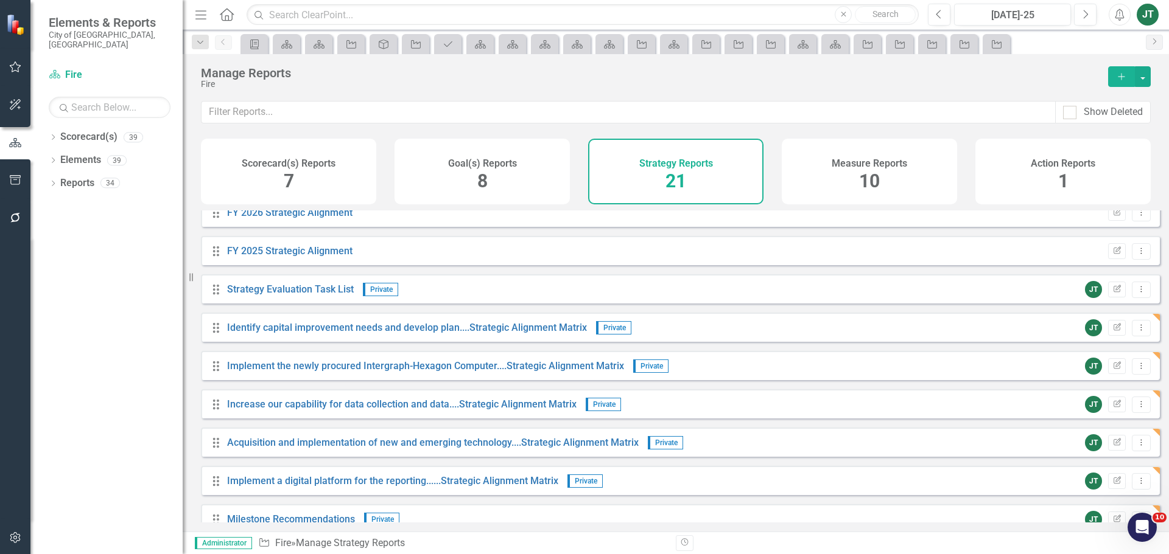
scroll to position [189, 0]
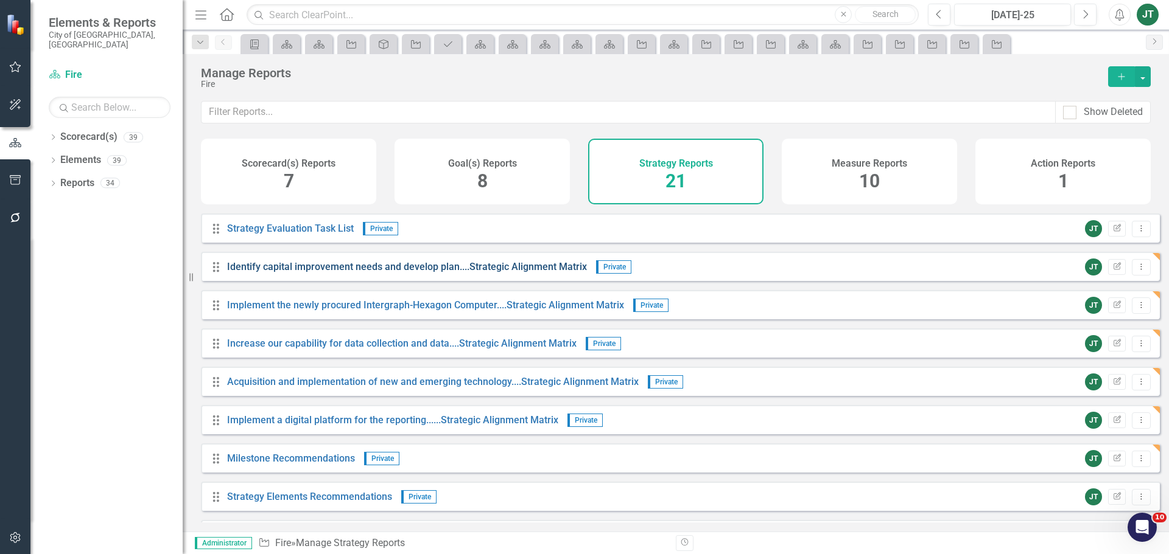
click at [486, 273] on link "Identify capital improvement needs and develop plan....Strategic Alignment Matr…" at bounding box center [407, 267] width 360 height 12
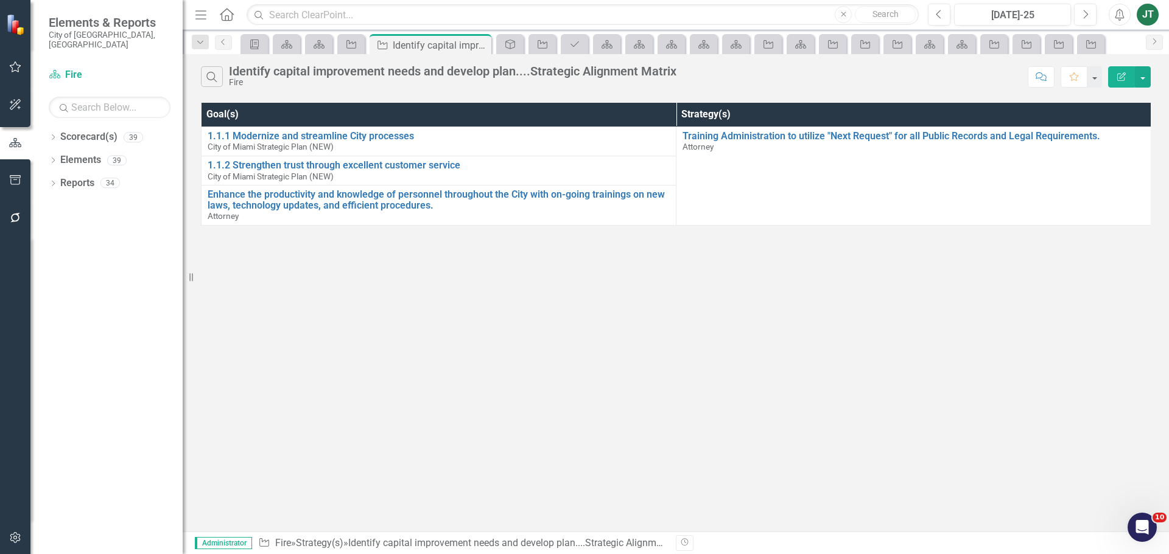
click at [1114, 74] on button "Edit Report" at bounding box center [1121, 76] width 27 height 21
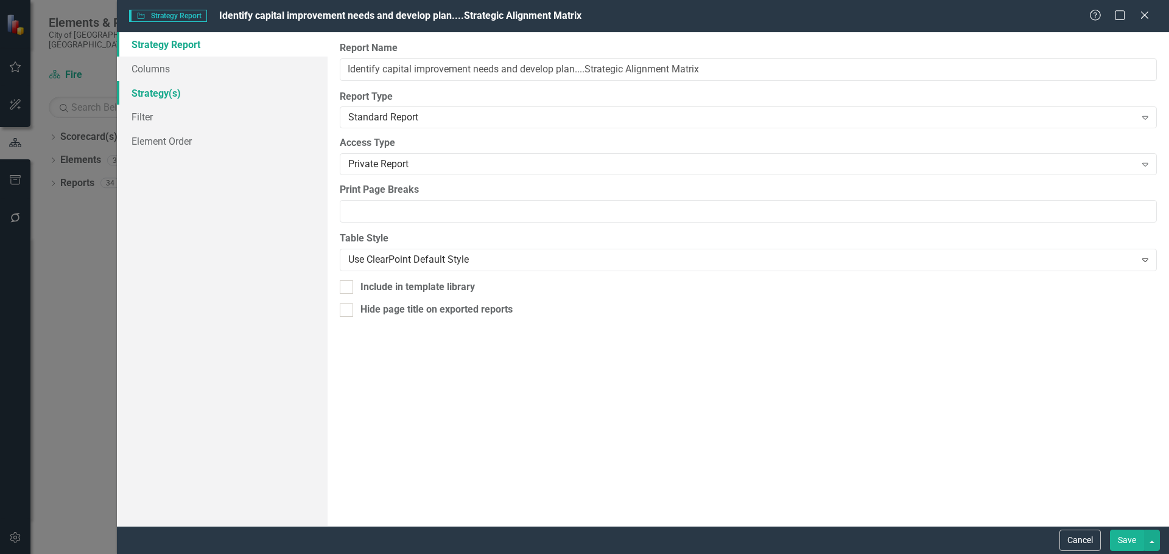
click at [161, 92] on link "Strategy(s)" at bounding box center [222, 93] width 211 height 24
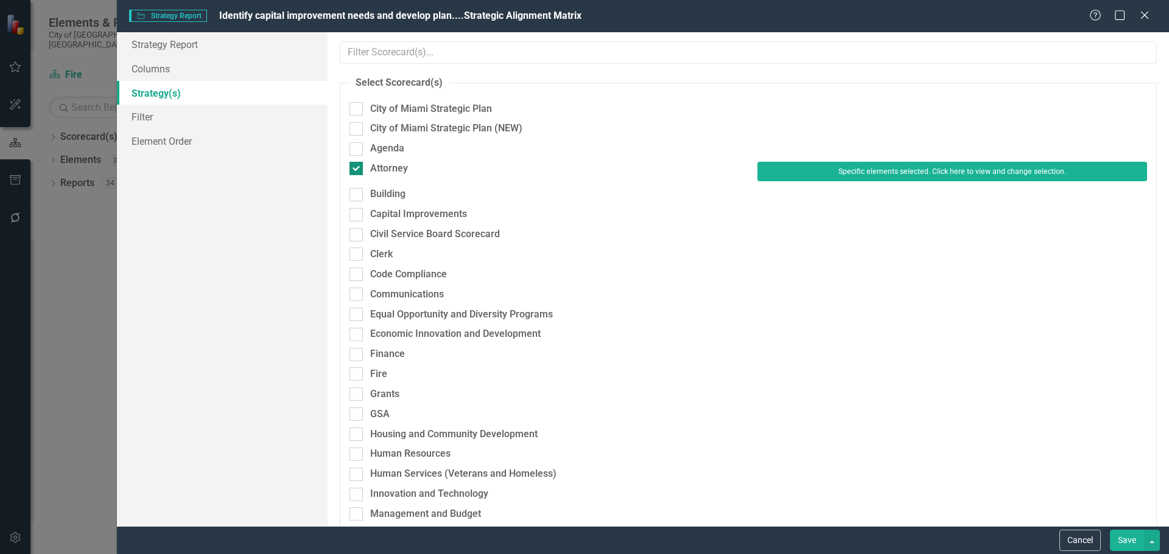
click at [397, 169] on div "Attorney" at bounding box center [389, 169] width 38 height 14
click at [357, 169] on input "Attorney" at bounding box center [353, 166] width 8 height 8
checkbox input "false"
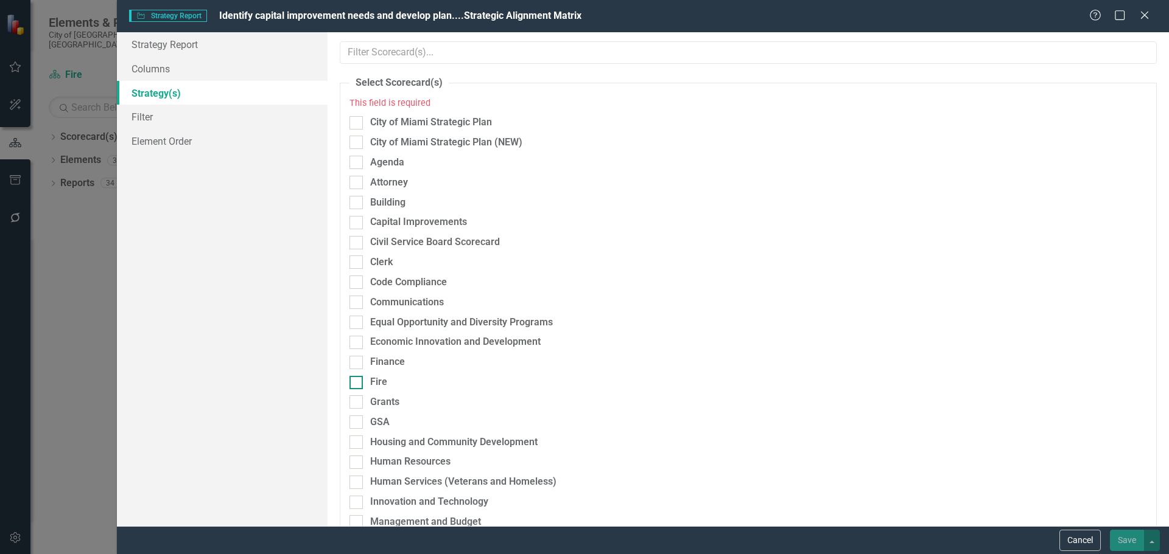
click at [382, 380] on div "Fire" at bounding box center [378, 383] width 17 height 14
click at [357, 380] on input "Fire" at bounding box center [353, 380] width 8 height 8
checkbox input "true"
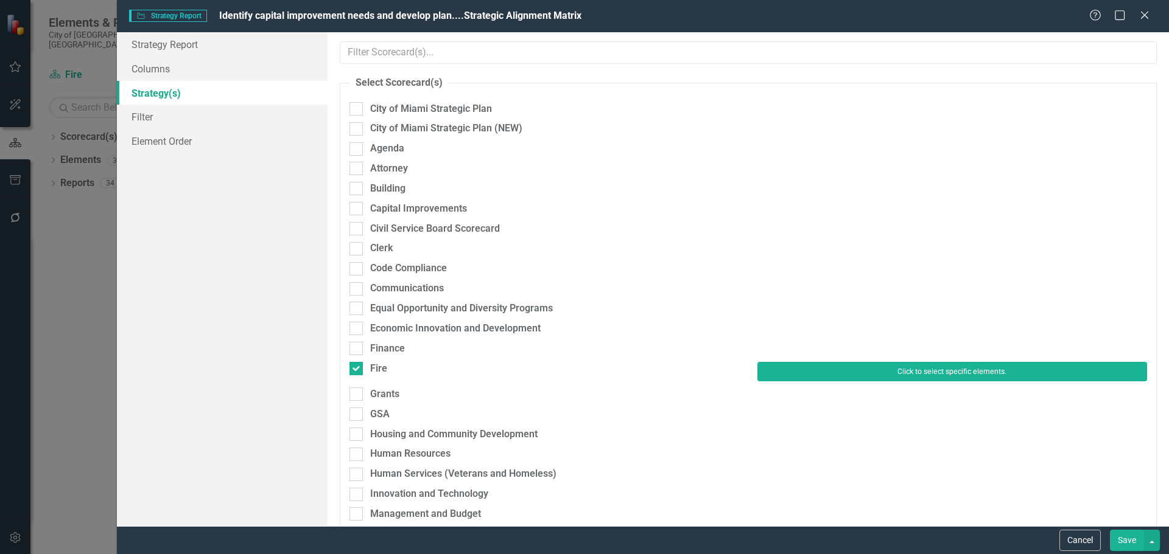
click at [821, 372] on button "Click to select specific elements." at bounding box center [952, 371] width 390 height 19
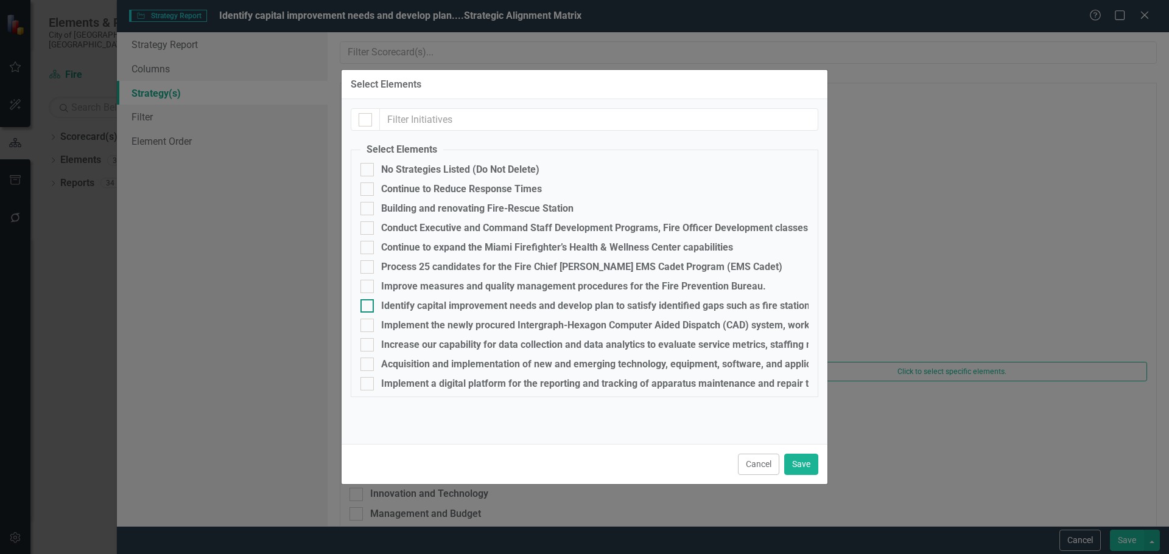
drag, startPoint x: 373, startPoint y: 307, endPoint x: 387, endPoint y: 312, distance: 14.8
click at [374, 307] on div "Identify capital improvement needs and develop plan to satisfy identified gaps …" at bounding box center [584, 305] width 448 height 13
click at [368, 307] on input "Identify capital improvement needs and develop plan to satisfy identified gaps …" at bounding box center [364, 303] width 8 height 8
checkbox input "true"
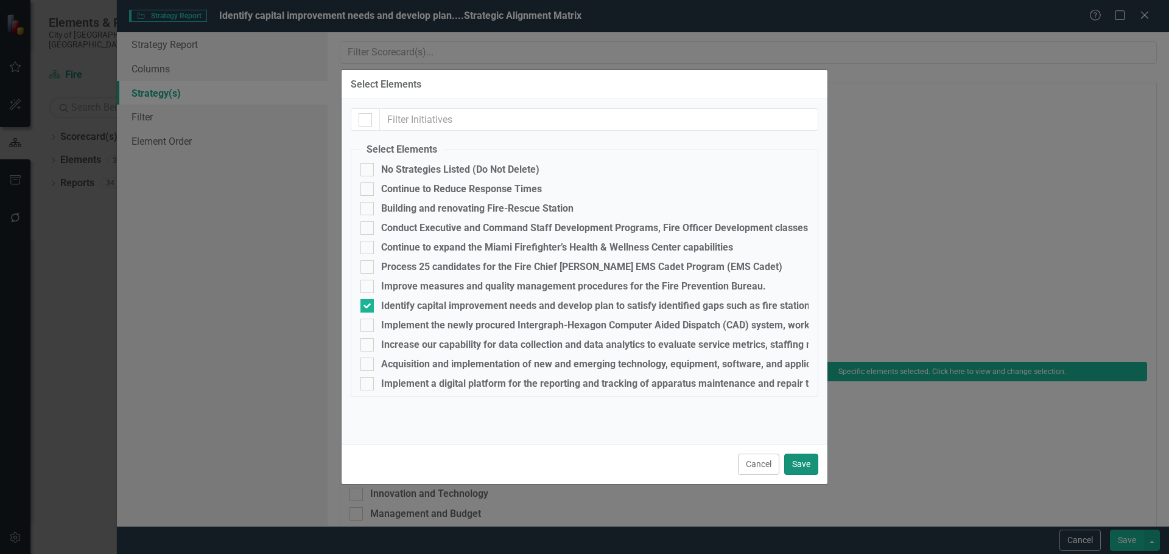
click at [804, 466] on button "Save" at bounding box center [801, 464] width 34 height 21
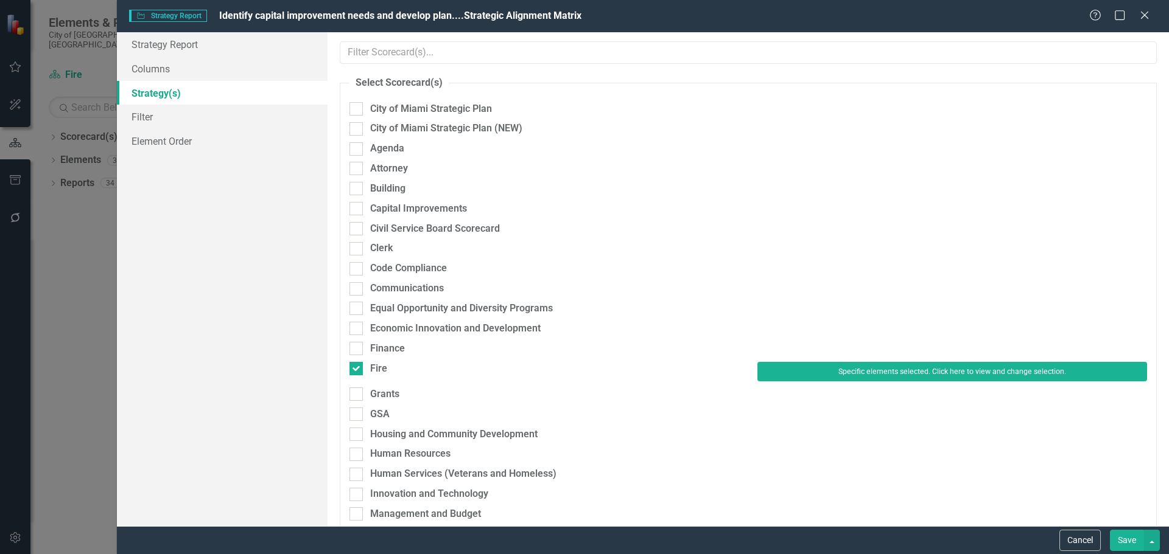
click at [1117, 540] on button "Save" at bounding box center [1126, 540] width 34 height 21
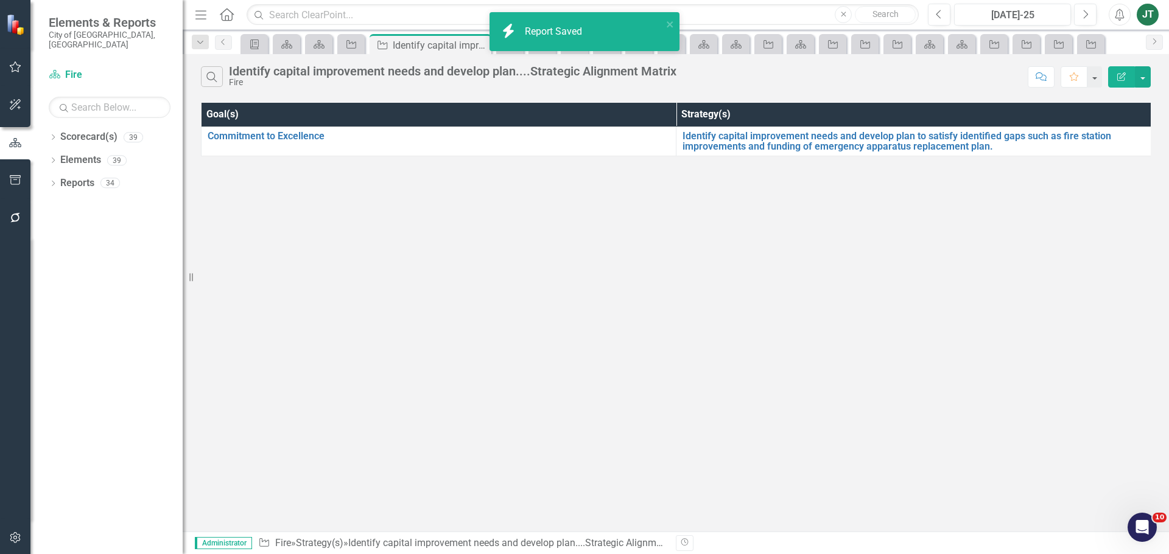
click at [1116, 76] on icon "Edit Report" at bounding box center [1121, 76] width 11 height 9
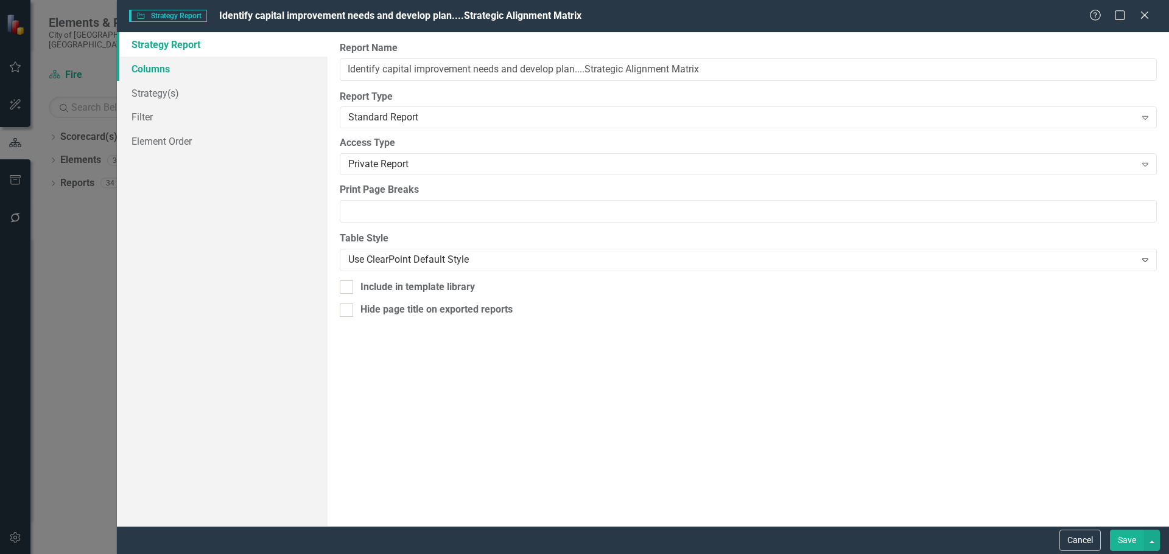
click at [147, 66] on link "Columns" at bounding box center [222, 69] width 211 height 24
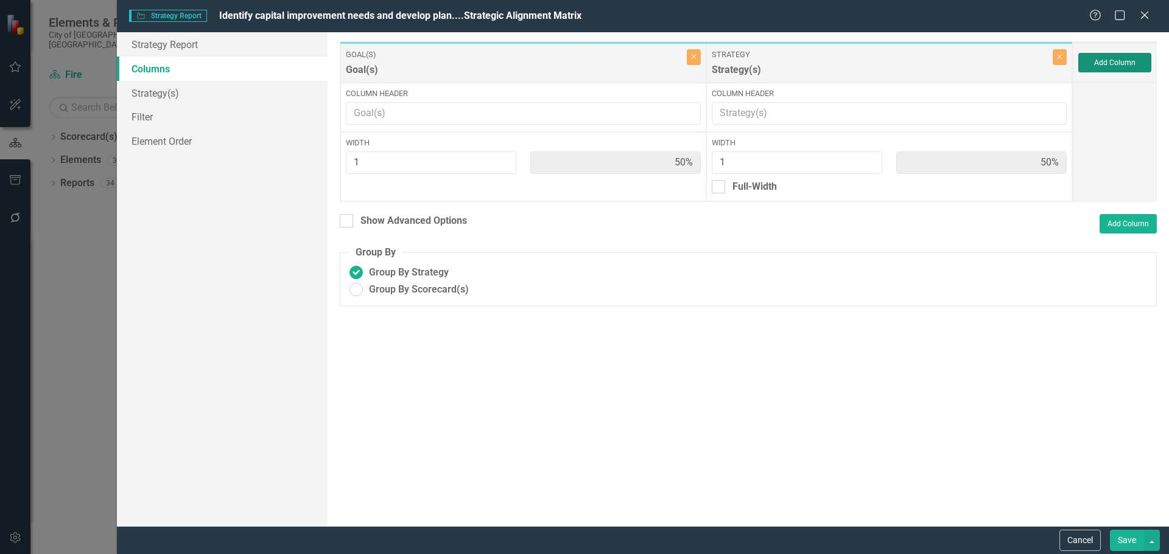
click at [1133, 60] on button "Add Column" at bounding box center [1114, 62] width 73 height 19
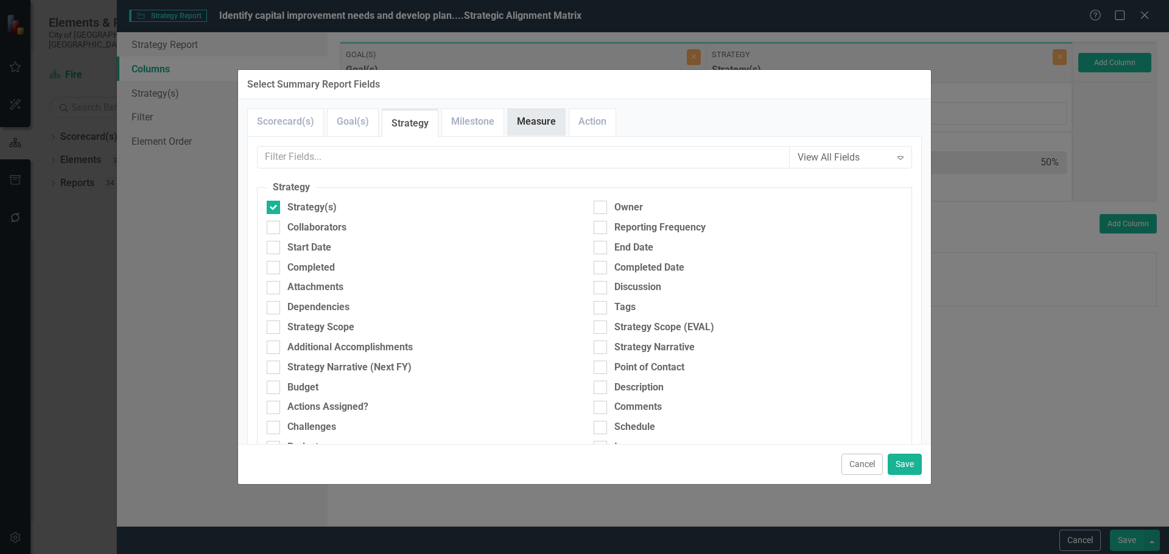
click at [542, 123] on link "Measure" at bounding box center [536, 122] width 57 height 26
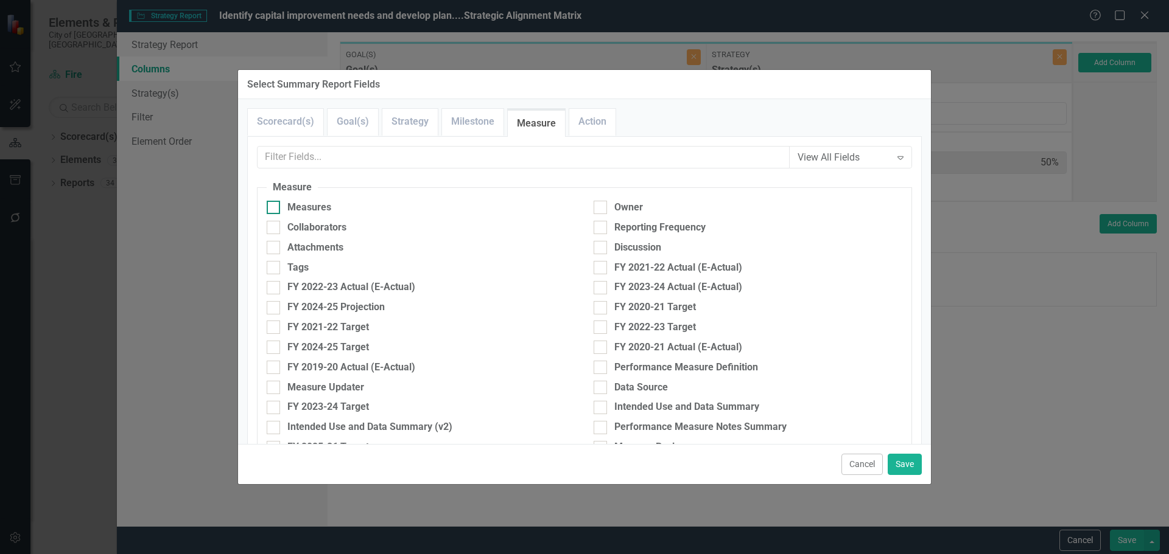
click at [316, 203] on div "Measures" at bounding box center [309, 208] width 44 height 14
click at [274, 203] on input "Measures" at bounding box center [271, 205] width 8 height 8
checkbox input "true"
click at [914, 462] on button "Save" at bounding box center [904, 464] width 34 height 21
type input "33%"
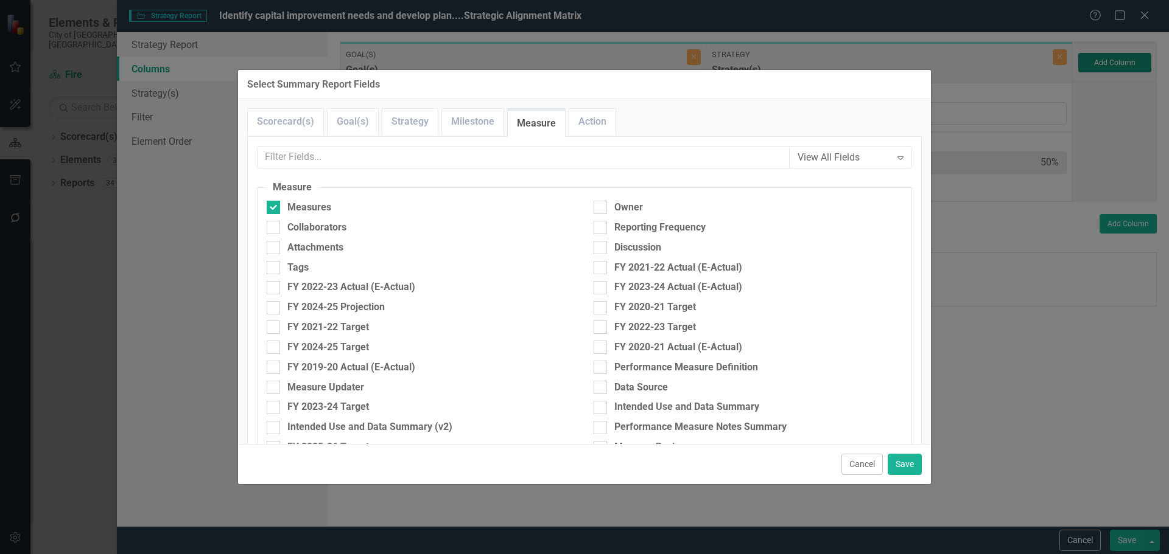
type input "33%"
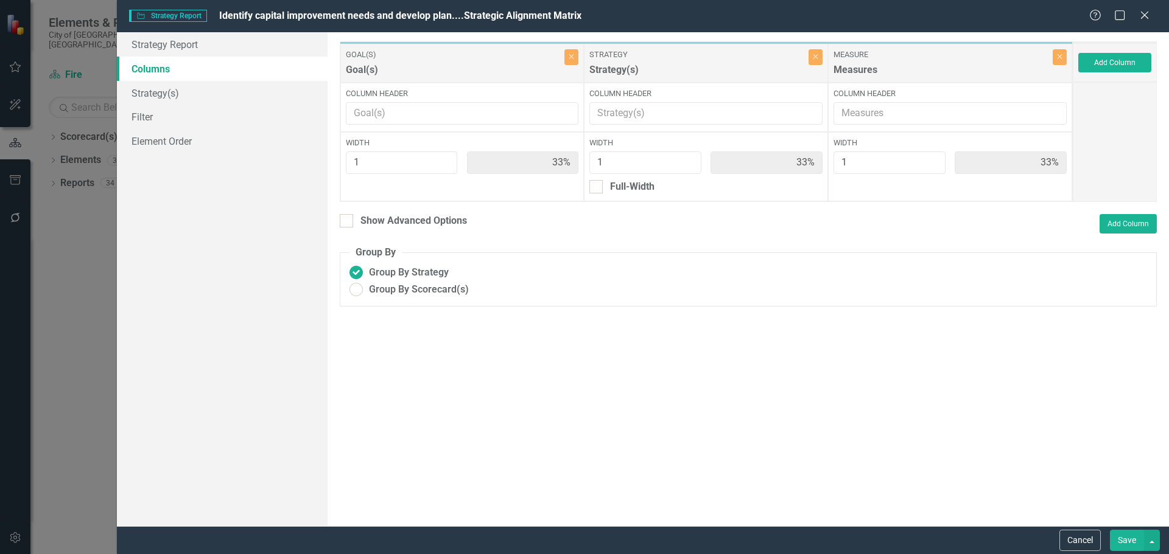
click at [1129, 538] on button "Save" at bounding box center [1126, 540] width 34 height 21
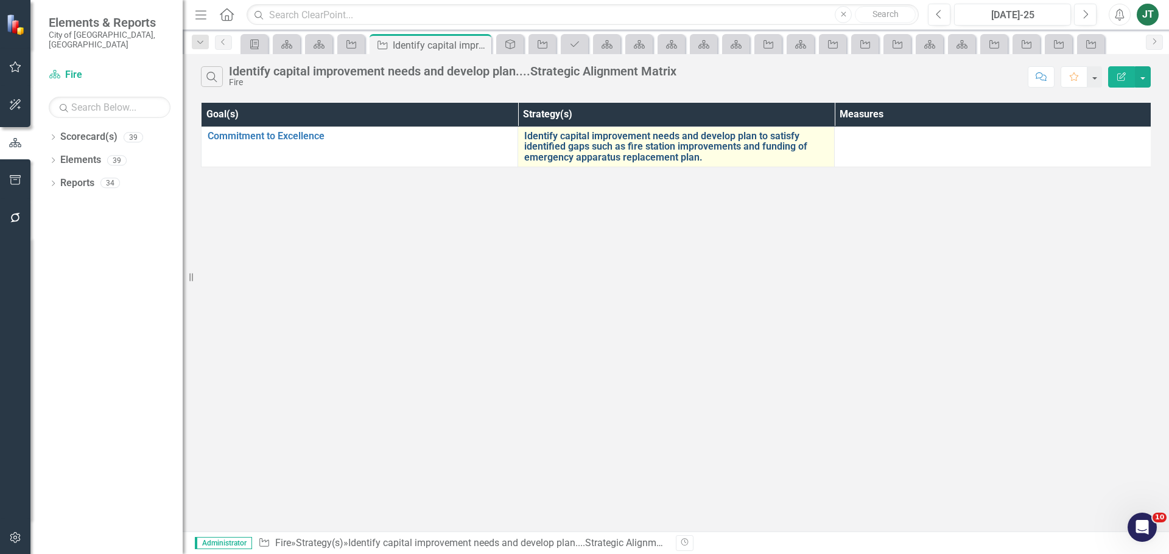
click at [627, 146] on link "Identify capital improvement needs and develop plan to satisfy identified gaps …" at bounding box center [676, 147] width 304 height 32
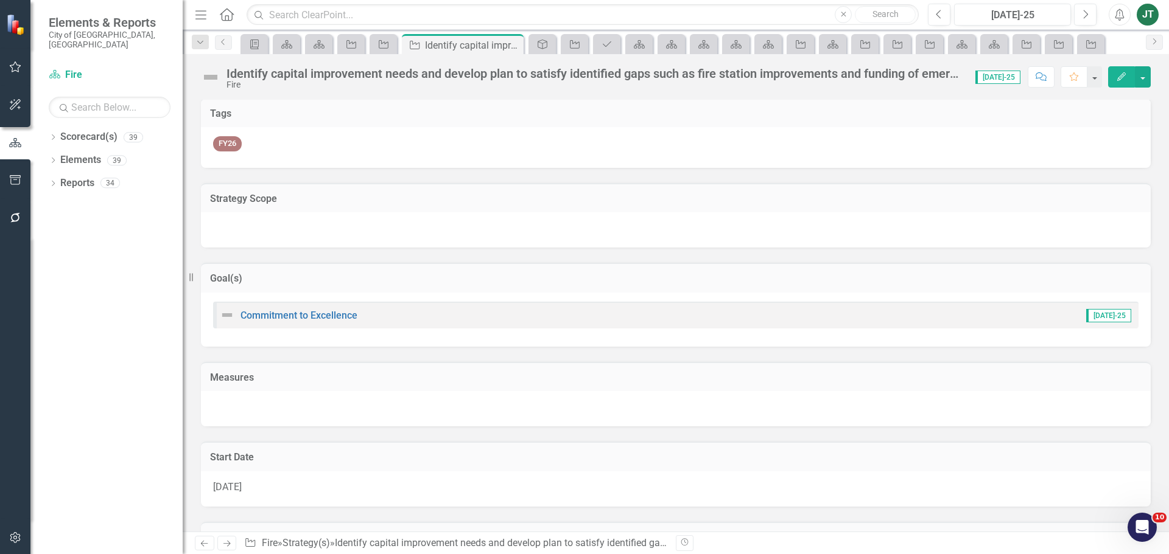
scroll to position [61, 0]
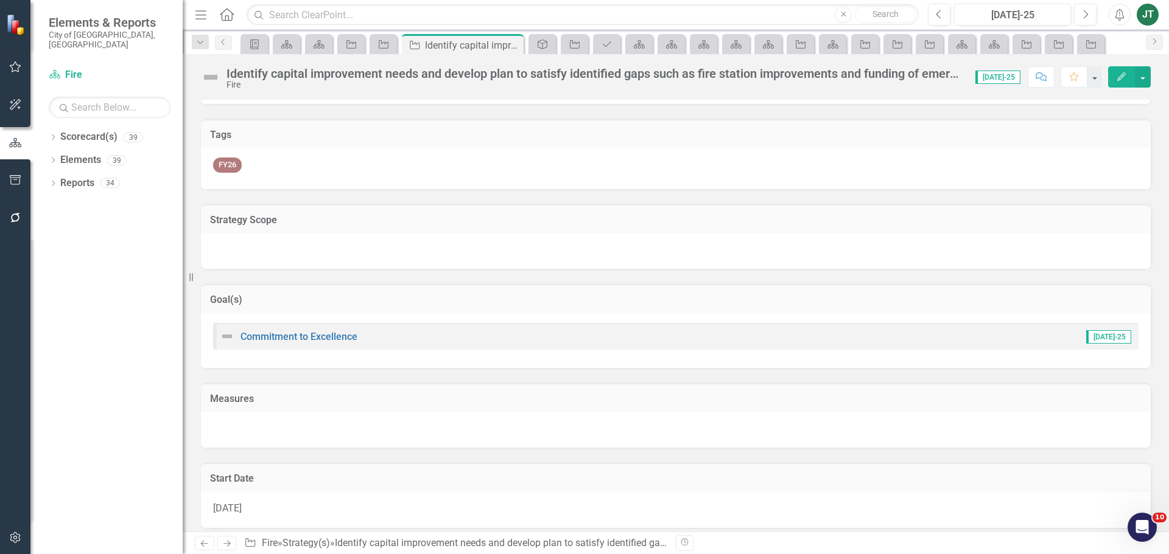
click at [445, 303] on h3 "Goal(s)" at bounding box center [675, 300] width 931 height 11
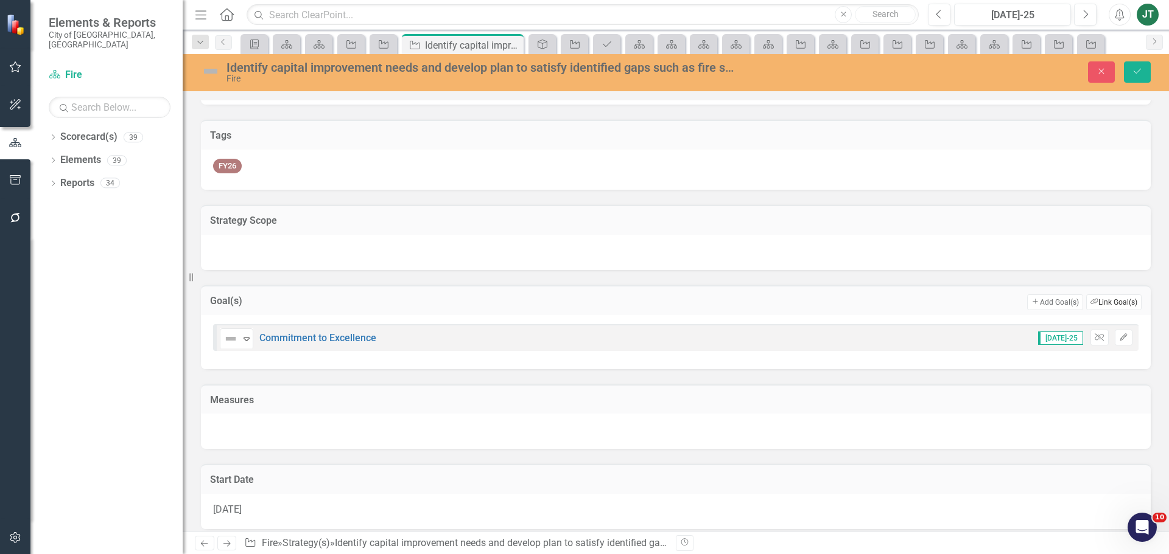
click at [1097, 298] on button "Link Tag Link Goal(s)" at bounding box center [1113, 303] width 55 height 16
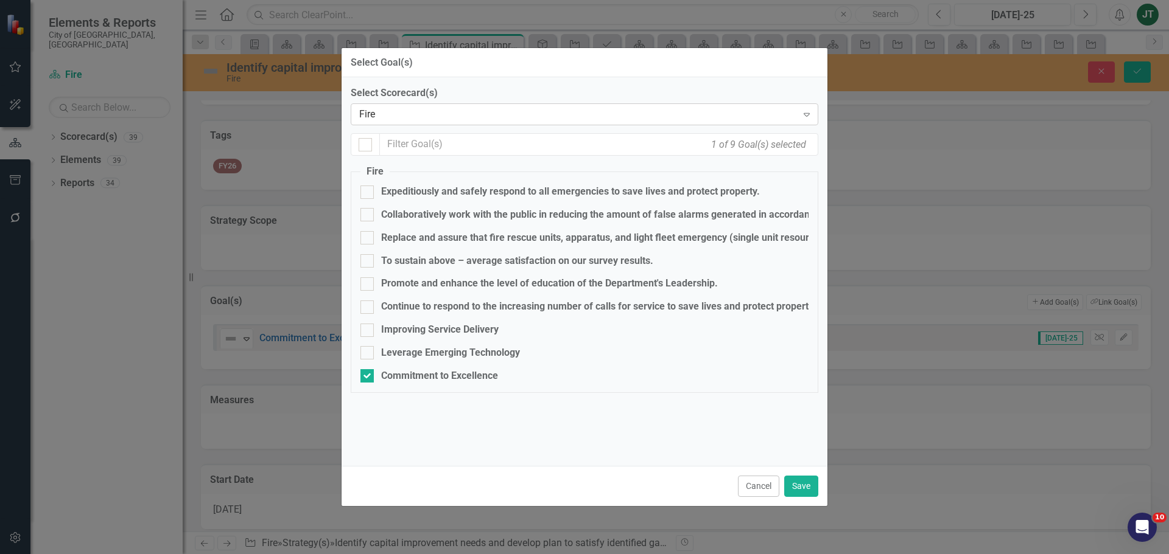
click at [383, 116] on div "Fire" at bounding box center [578, 115] width 438 height 14
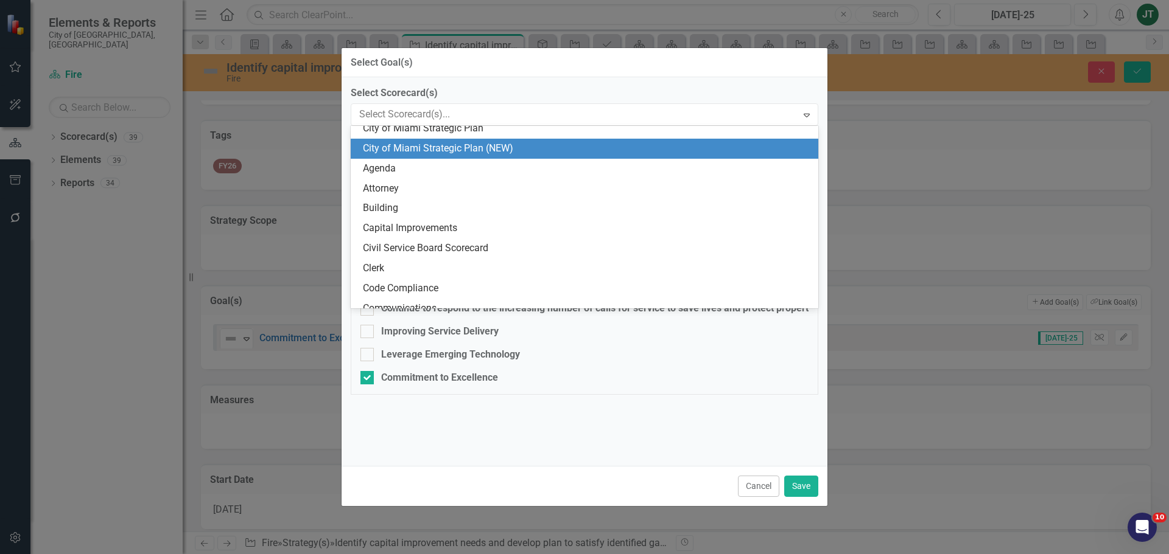
scroll to position [0, 0]
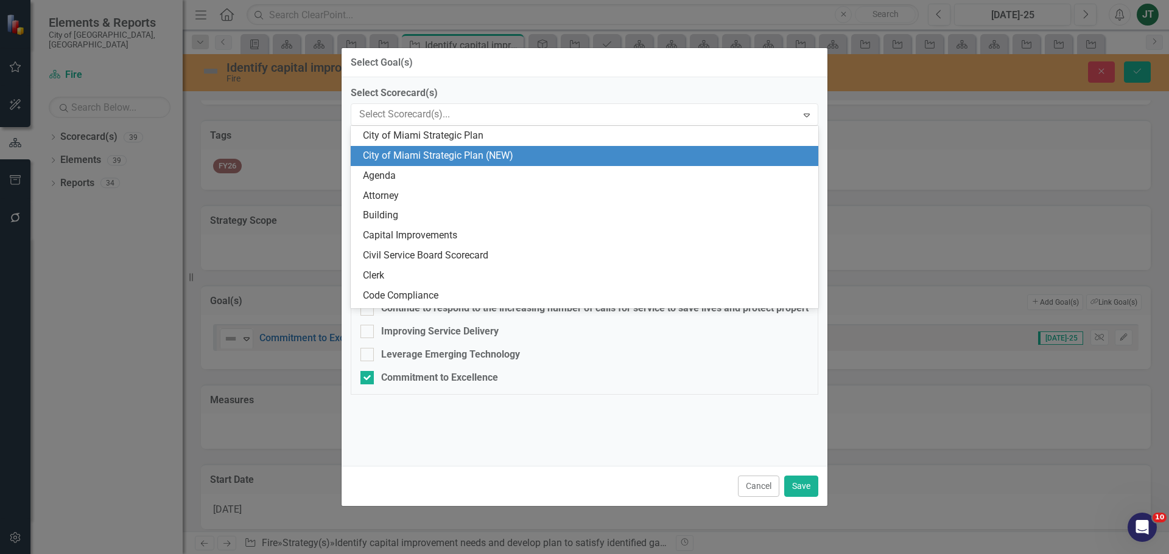
click at [427, 157] on div "City of Miami Strategic Plan (NEW)" at bounding box center [587, 156] width 448 height 14
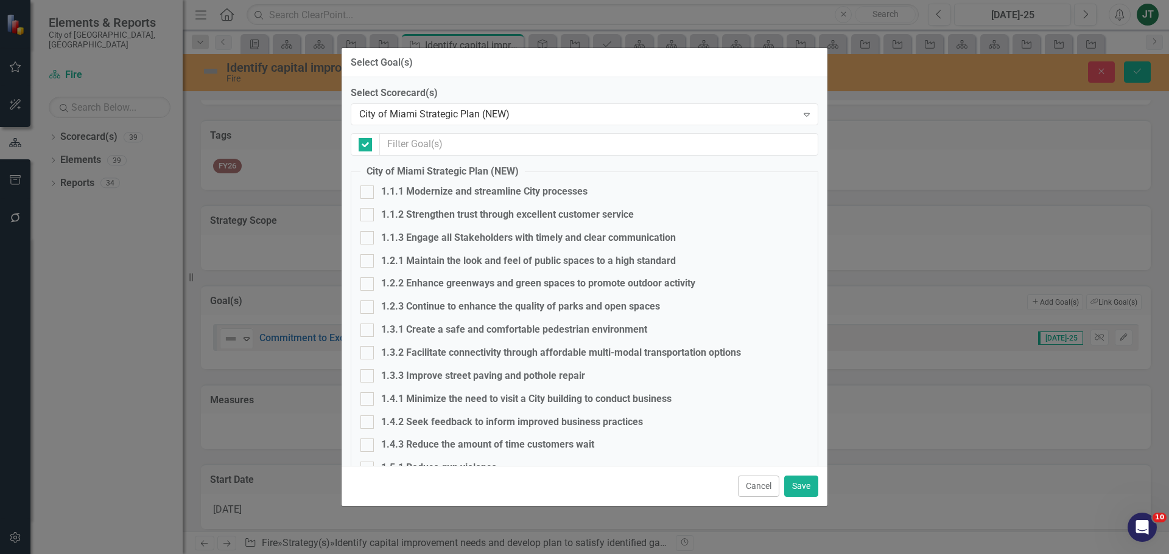
checkbox input "false"
click at [366, 218] on div at bounding box center [366, 214] width 13 height 13
click at [366, 216] on input "1.1.2 Strengthen trust through excellent customer service" at bounding box center [364, 212] width 8 height 8
checkbox input "true"
click at [362, 242] on div at bounding box center [366, 237] width 13 height 13
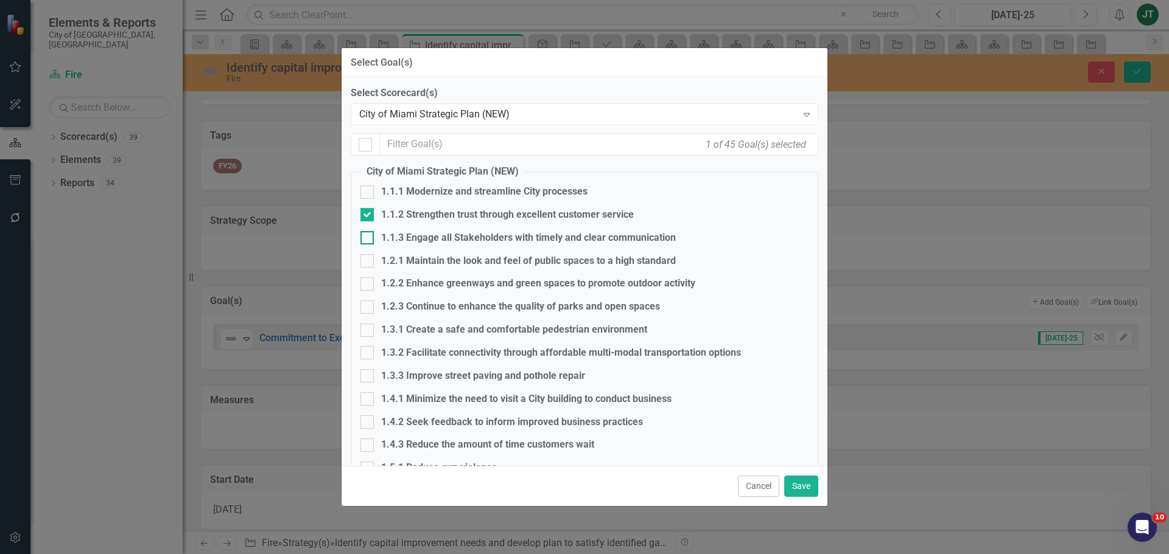
click at [362, 239] on input "1.1.3 Engage all Stakeholders with timely and clear communication" at bounding box center [364, 235] width 8 height 8
checkbox input "true"
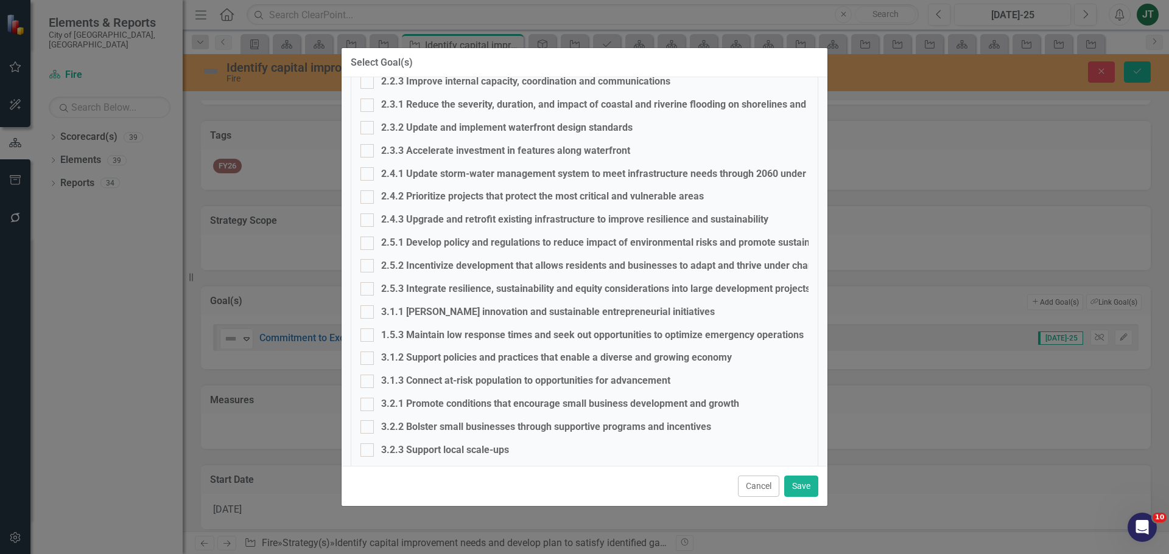
scroll to position [464, 0]
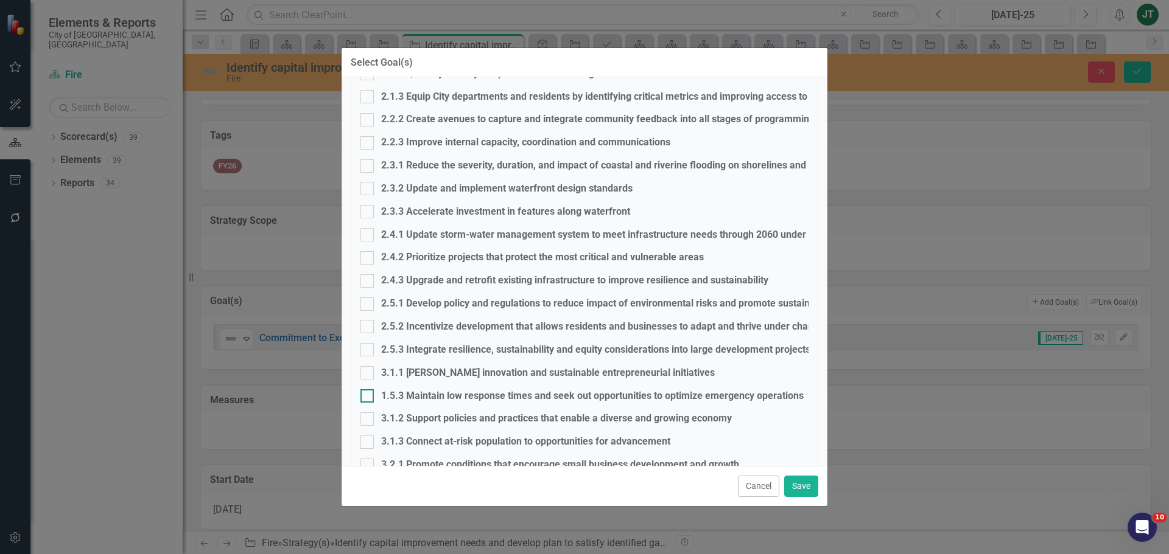
click at [362, 399] on div at bounding box center [366, 396] width 13 height 13
click at [362, 397] on input "1.5.3 Maintain low response times and seek out opportunities to optimize emerge…" at bounding box center [364, 394] width 8 height 8
checkbox input "true"
click at [795, 487] on button "Save" at bounding box center [801, 486] width 34 height 21
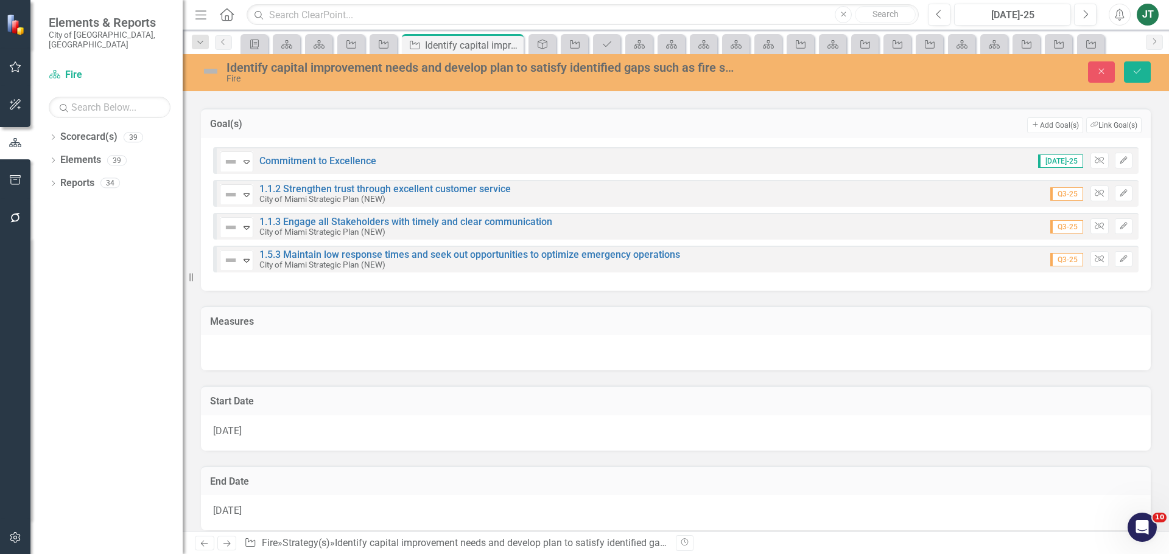
scroll to position [243, 0]
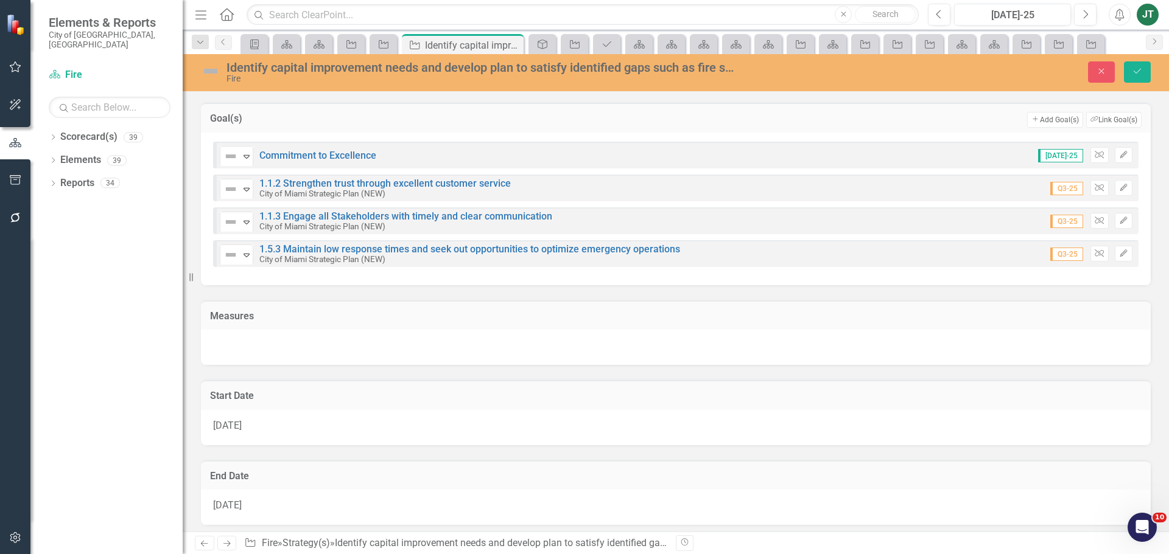
click at [817, 322] on td "Measures" at bounding box center [675, 318] width 931 height 16
click at [1111, 310] on button "Link Tag Link Measure" at bounding box center [1111, 318] width 60 height 16
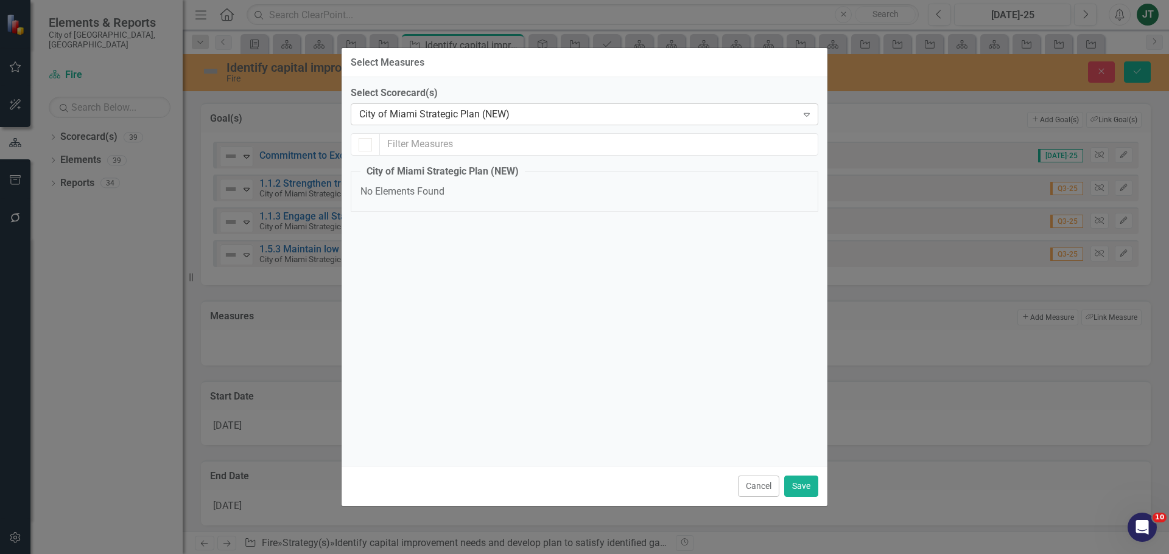
click at [463, 111] on div "City of Miami Strategic Plan (NEW)" at bounding box center [578, 115] width 438 height 14
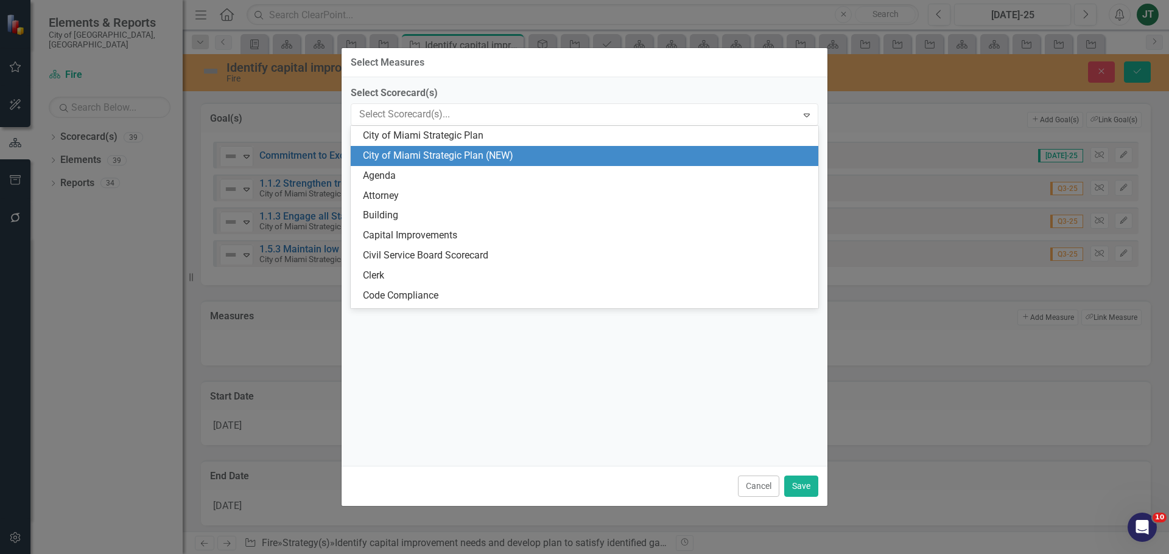
scroll to position [20, 0]
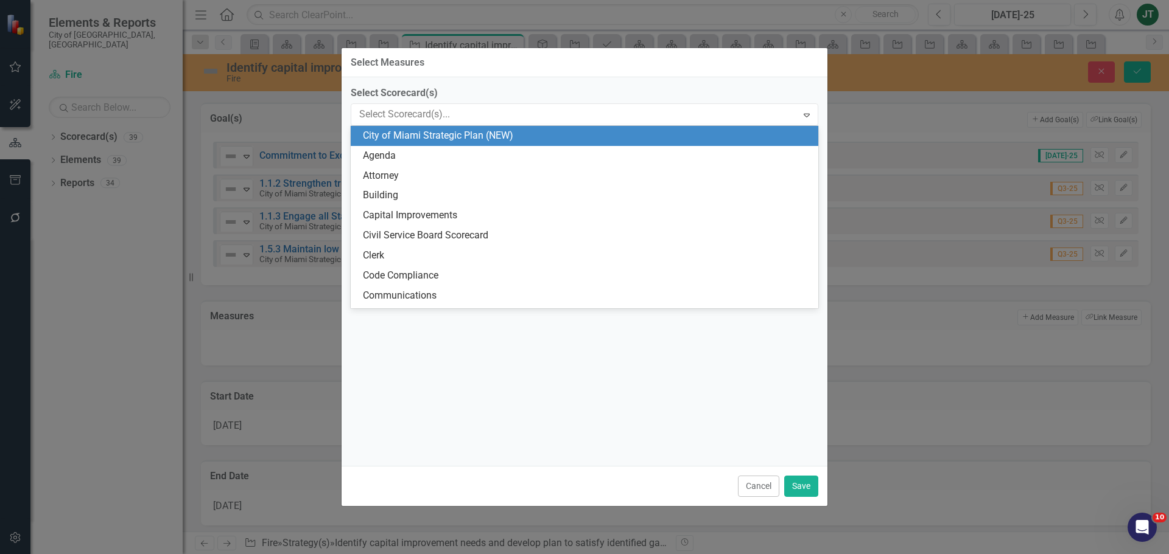
click at [416, 136] on div "City of Miami Strategic Plan (NEW)" at bounding box center [587, 136] width 448 height 14
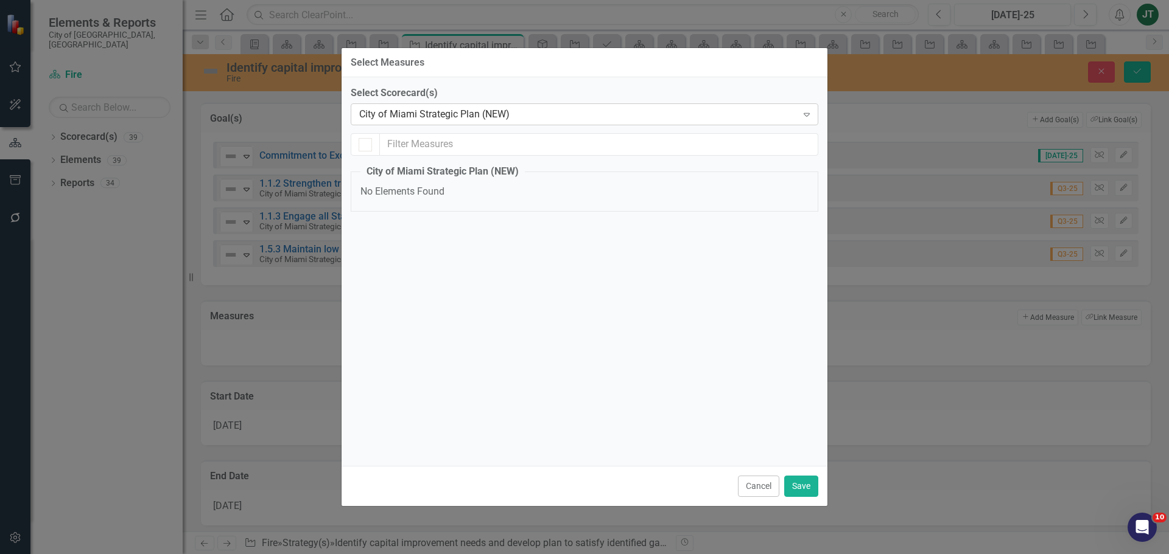
click at [417, 119] on div "City of Miami Strategic Plan (NEW)" at bounding box center [578, 115] width 438 height 14
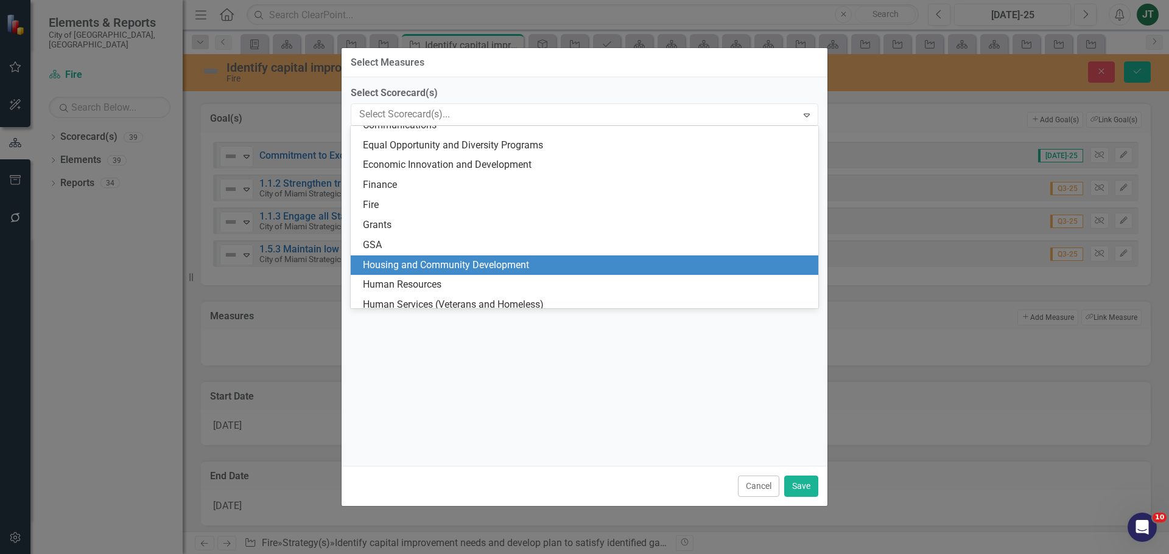
scroll to position [203, 0]
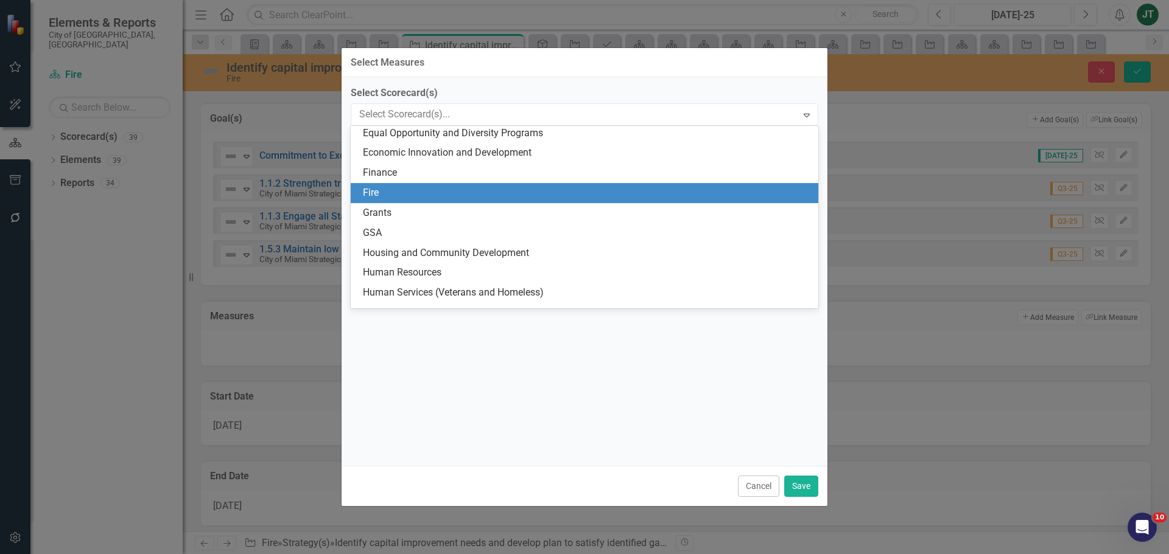
click at [391, 196] on div "Fire" at bounding box center [587, 193] width 448 height 14
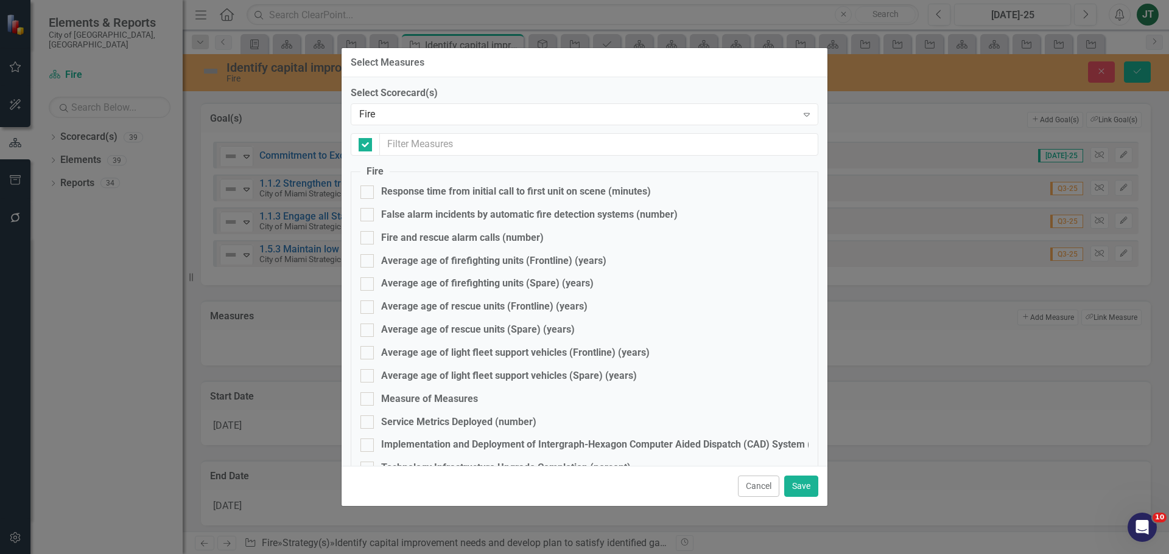
checkbox input "false"
click at [369, 261] on div at bounding box center [366, 260] width 13 height 13
click at [368, 261] on input "Average age of firefighting units (Frontline) (years)" at bounding box center [364, 258] width 8 height 8
checkbox input "true"
click at [368, 286] on div at bounding box center [366, 284] width 13 height 13
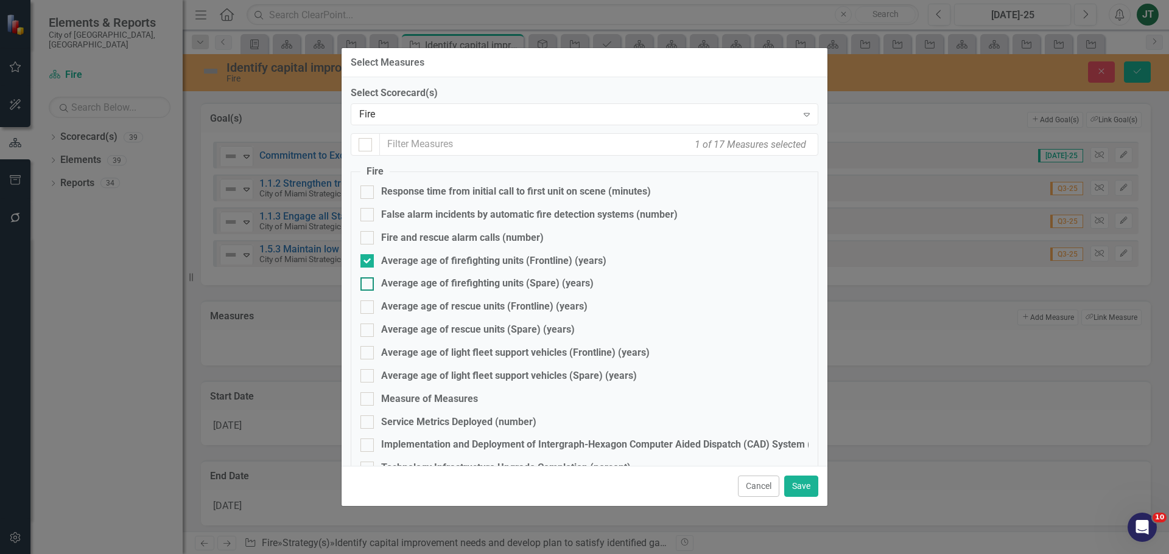
click at [368, 285] on input "Average age of firefighting units (Spare) (years)" at bounding box center [364, 282] width 8 height 8
click at [368, 286] on div at bounding box center [366, 284] width 13 height 13
click at [368, 285] on input "Average age of firefighting units (Spare) (years)" at bounding box center [364, 282] width 8 height 8
click at [366, 287] on div at bounding box center [366, 284] width 13 height 13
click at [366, 285] on input "Average age of firefighting units (Spare) (years)" at bounding box center [364, 282] width 8 height 8
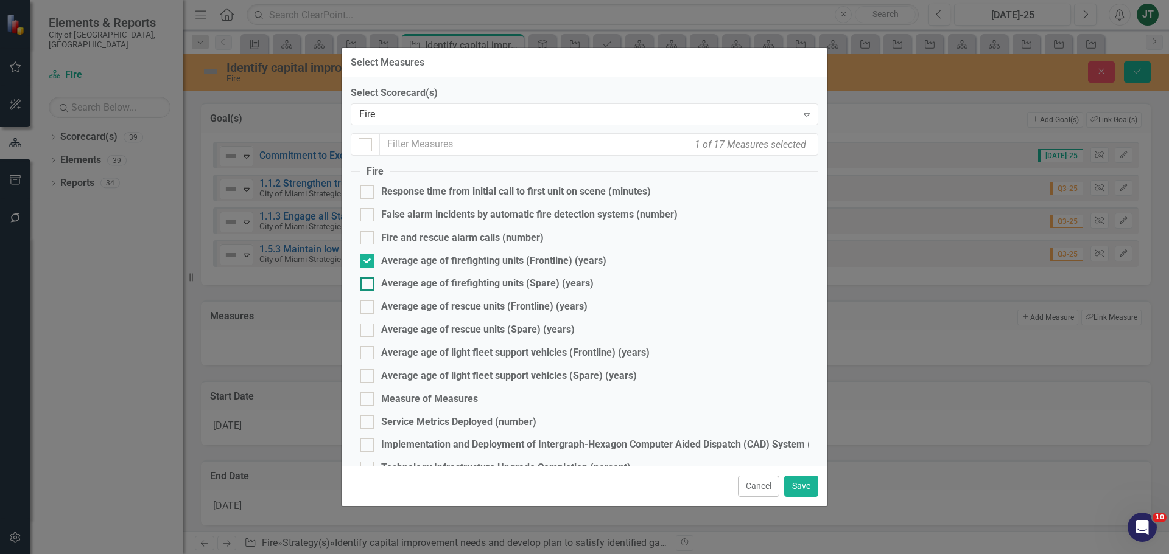
checkbox input "true"
click at [367, 305] on input "Average age of rescue units (Frontline) (years)" at bounding box center [364, 305] width 8 height 8
checkbox input "true"
drag, startPoint x: 364, startPoint y: 326, endPoint x: 363, endPoint y: 348, distance: 21.3
click at [364, 327] on input "Average age of rescue units (Spare) (years)" at bounding box center [364, 328] width 8 height 8
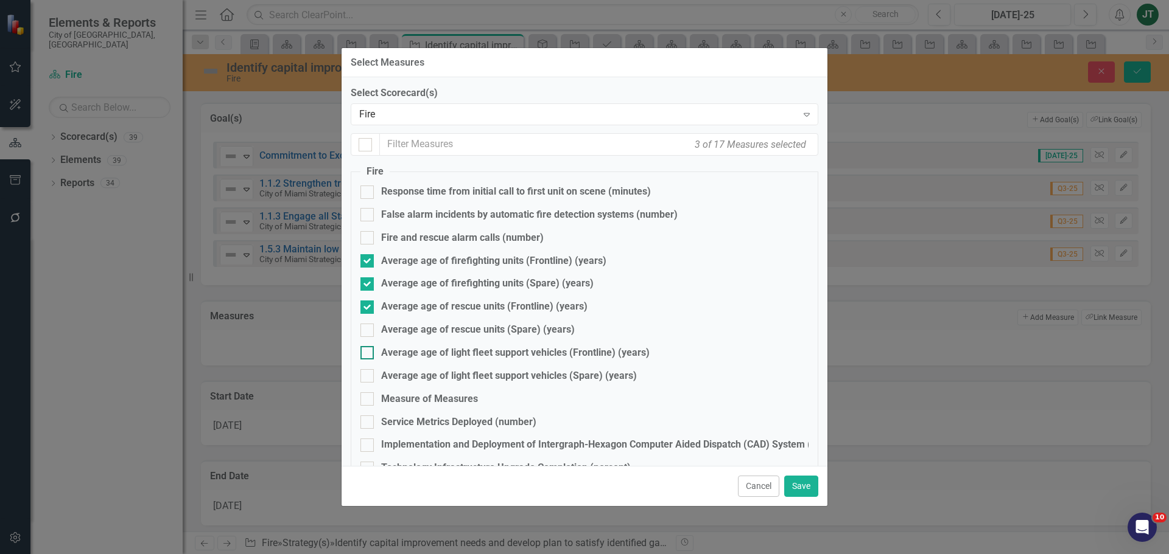
checkbox input "true"
click at [362, 357] on div at bounding box center [366, 352] width 13 height 13
click at [362, 354] on input "Average age of light fleet support vehicles (Frontline) (years)" at bounding box center [364, 350] width 8 height 8
checkbox input "true"
click at [363, 373] on input "Average age of light fleet support vehicles (Spare) (years)" at bounding box center [364, 373] width 8 height 8
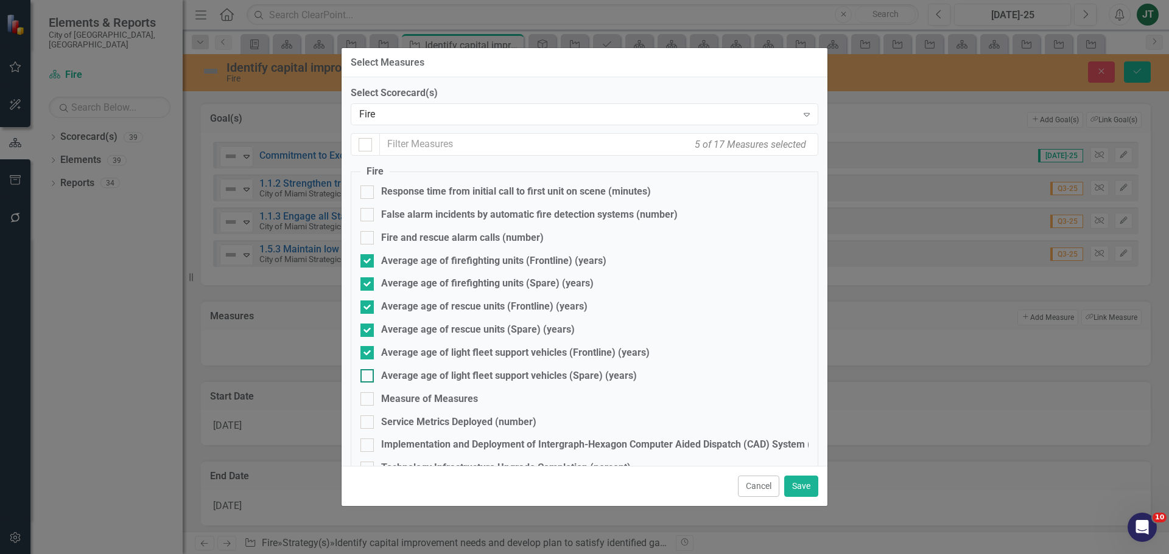
checkbox input "true"
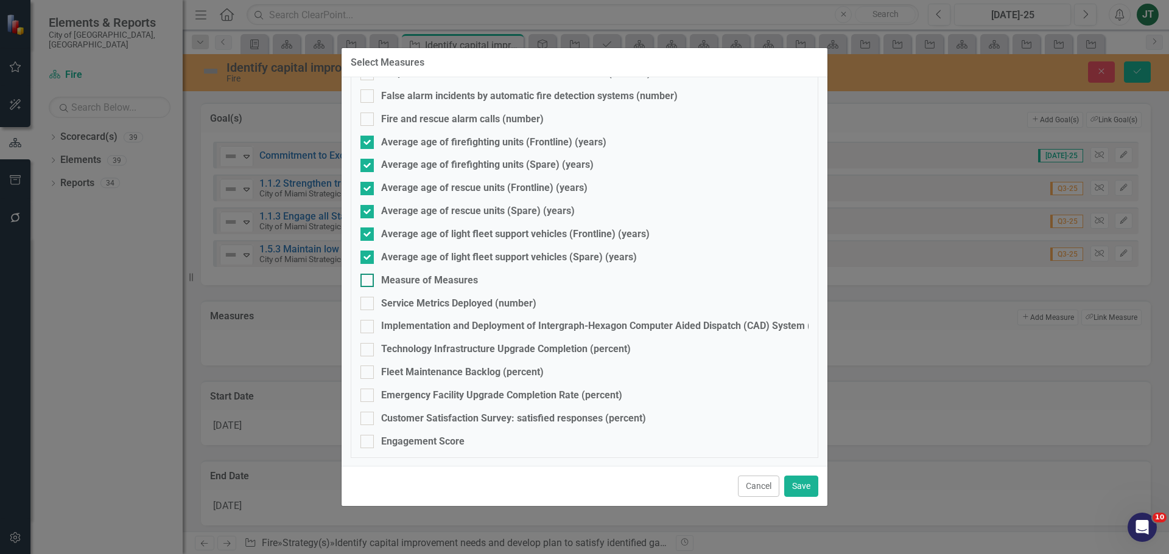
scroll to position [123, 0]
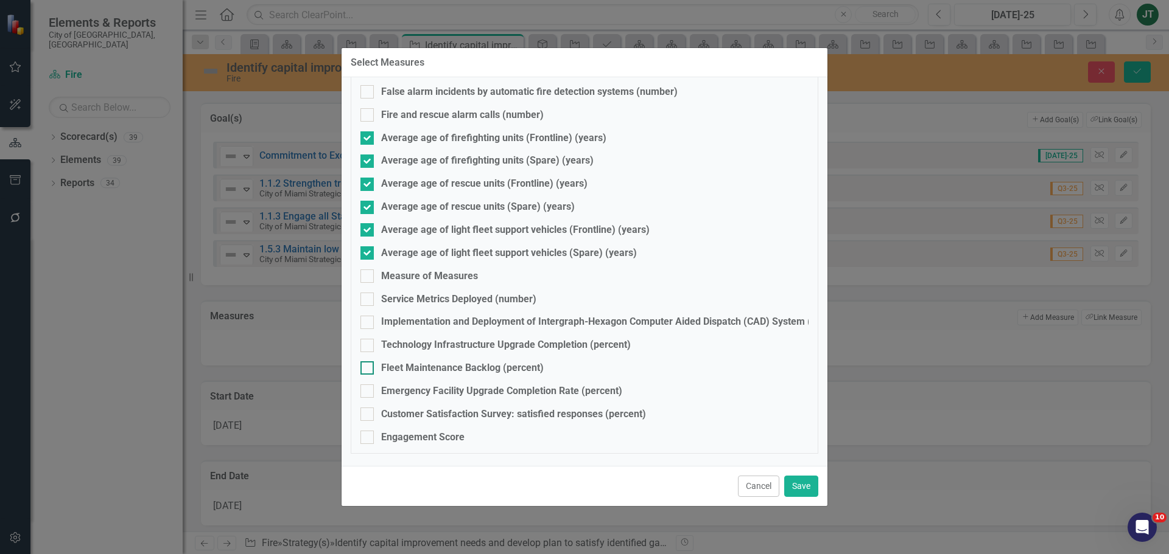
click at [363, 365] on input "Fleet Maintenance Backlog (percent)" at bounding box center [364, 366] width 8 height 8
checkbox input "true"
click at [365, 391] on input "Emergency Facility Upgrade Completion Rate (percent)" at bounding box center [364, 389] width 8 height 8
checkbox input "true"
click at [363, 417] on div at bounding box center [366, 414] width 13 height 13
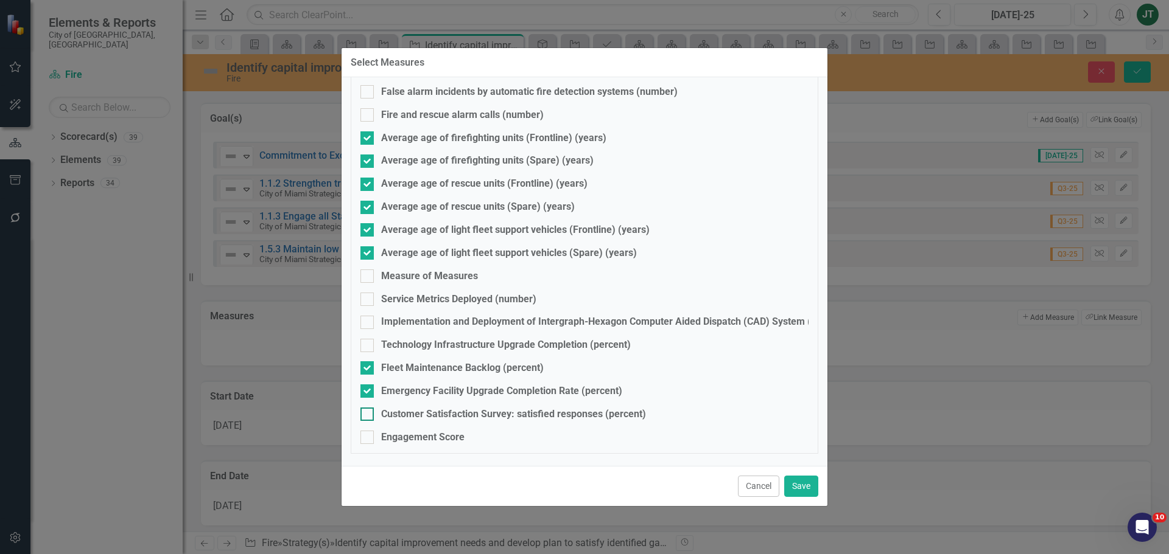
click at [363, 416] on input "Customer Satisfaction Survey: satisfied responses (percent)" at bounding box center [364, 412] width 8 height 8
checkbox input "true"
click at [809, 484] on button "Save" at bounding box center [801, 486] width 34 height 21
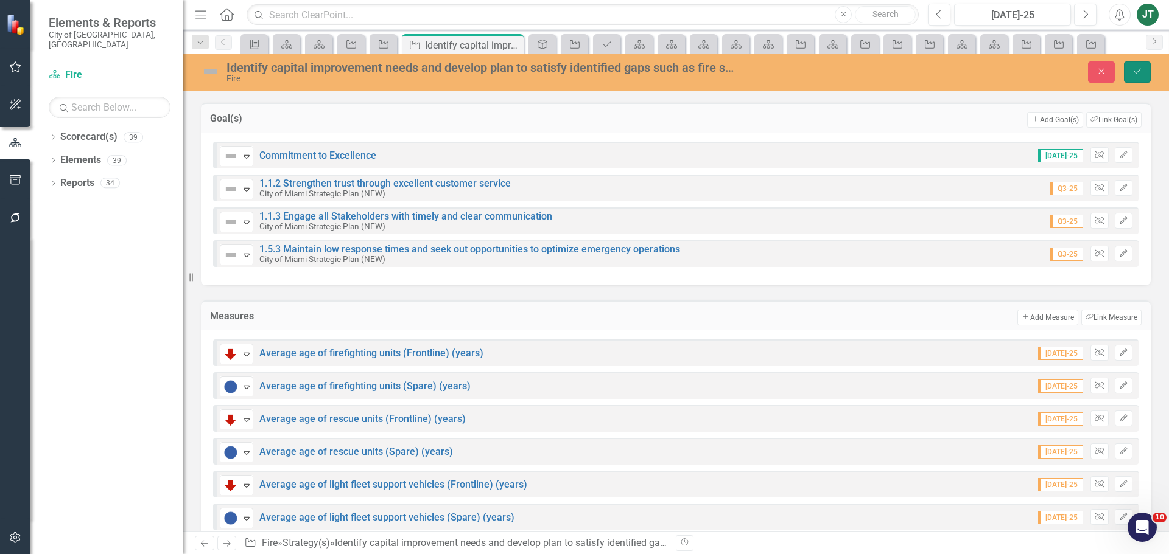
click at [1135, 68] on icon "Save" at bounding box center [1136, 71] width 11 height 9
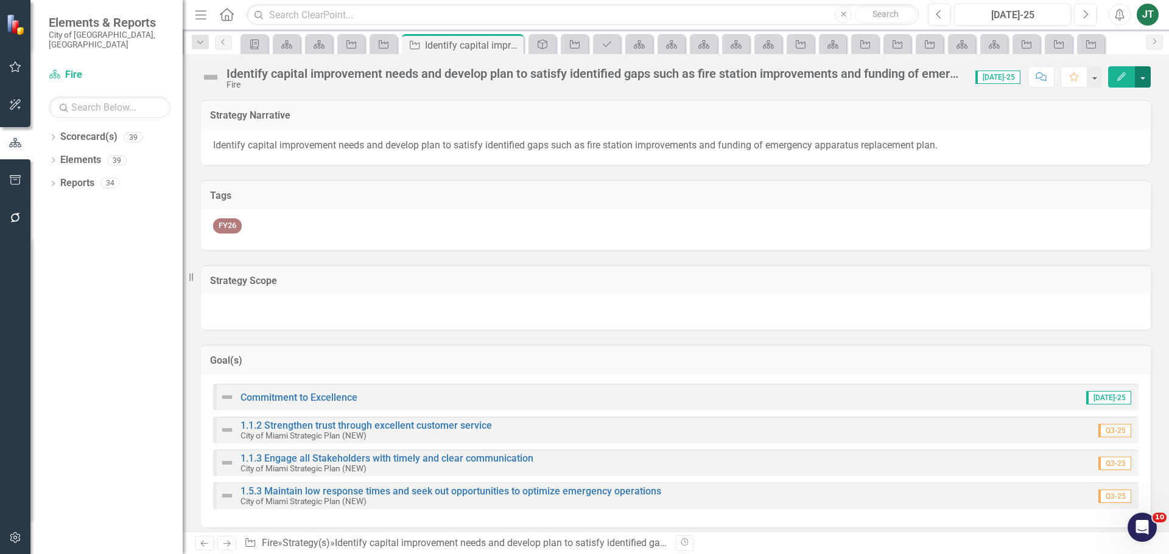
click at [1148, 70] on button "button" at bounding box center [1142, 76] width 16 height 21
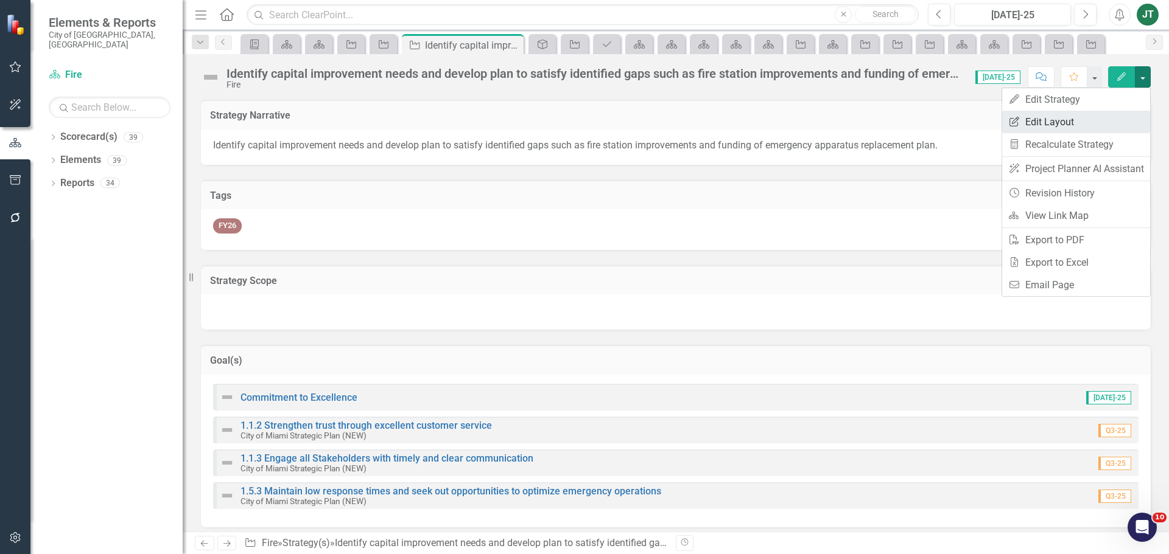
click at [1097, 120] on link "Edit Report Edit Layout" at bounding box center [1076, 122] width 148 height 23
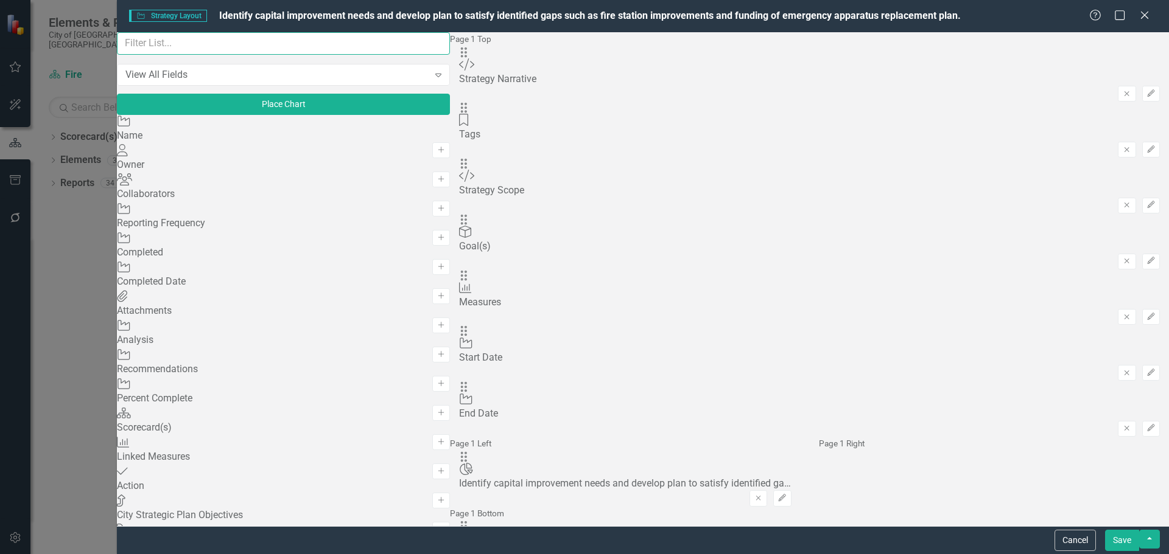
click at [267, 55] on input "text" at bounding box center [283, 43] width 333 height 23
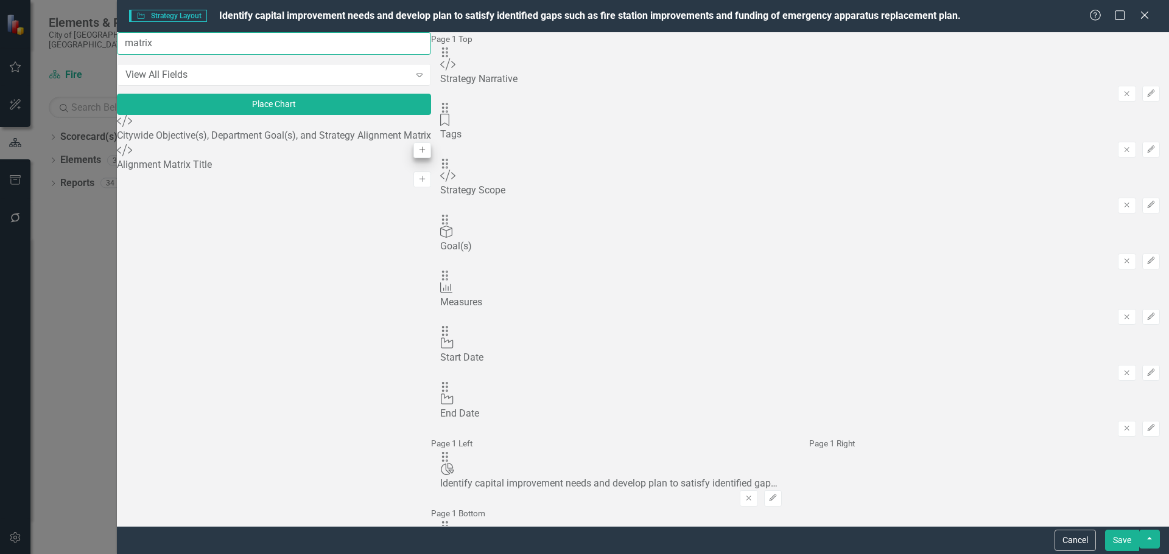
type input "matrix"
click at [413, 155] on button "Add" at bounding box center [422, 150] width 18 height 16
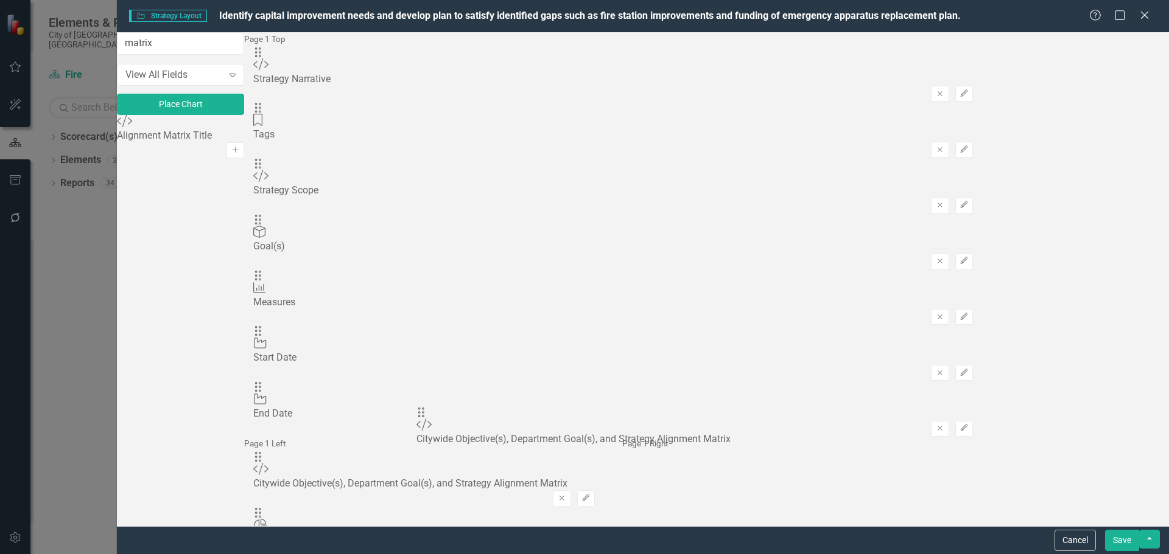
scroll to position [6, 0]
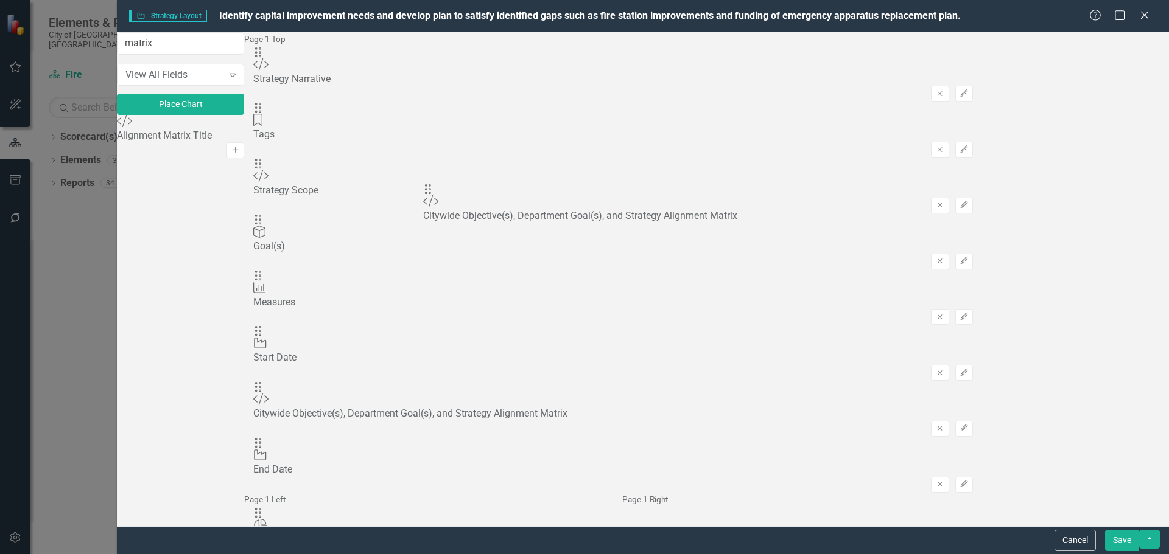
drag, startPoint x: 417, startPoint y: 82, endPoint x: 445, endPoint y: 198, distance: 119.0
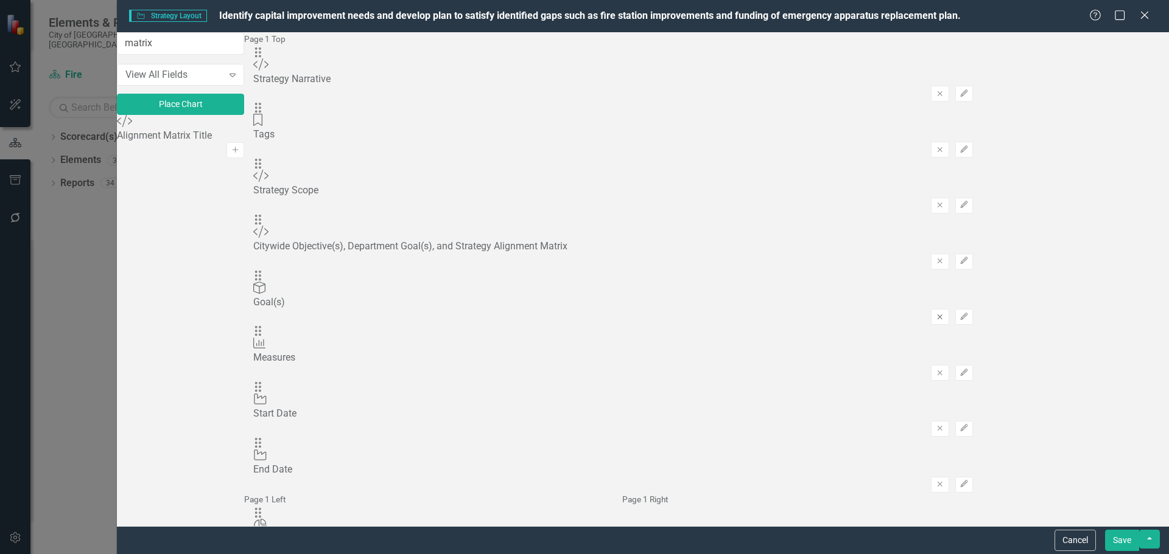
click at [944, 313] on icon "Remove" at bounding box center [939, 316] width 9 height 7
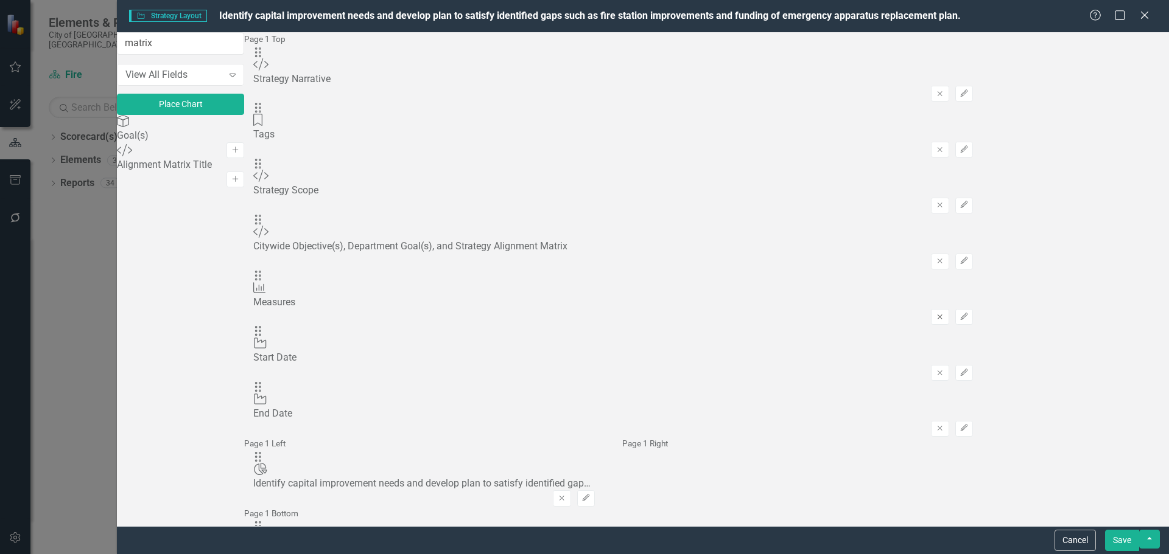
click at [944, 313] on icon "Remove" at bounding box center [939, 316] width 9 height 7
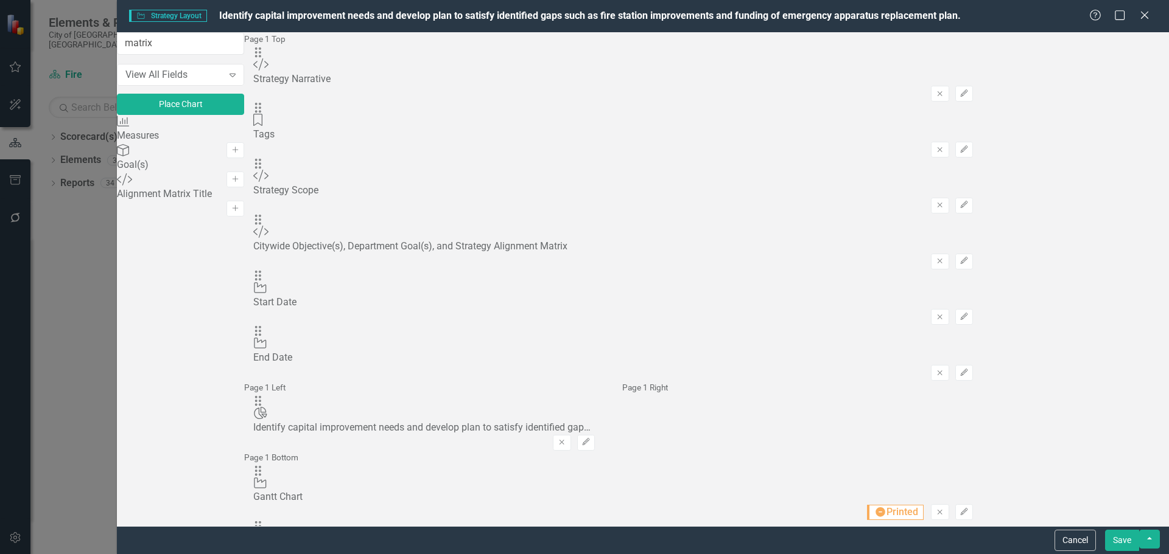
click at [1124, 542] on button "Save" at bounding box center [1122, 540] width 34 height 21
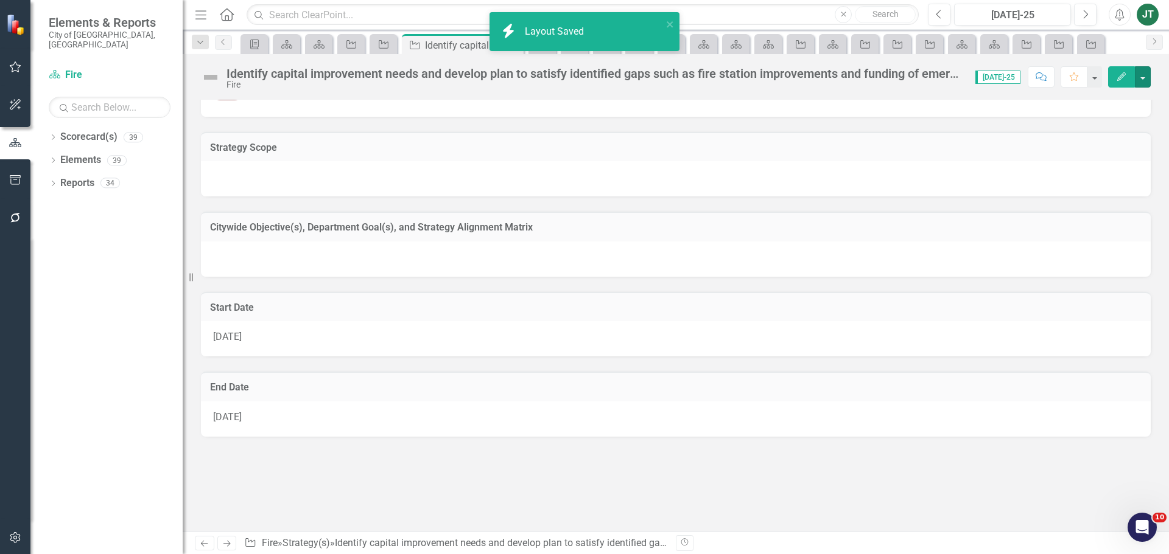
scroll to position [183, 0]
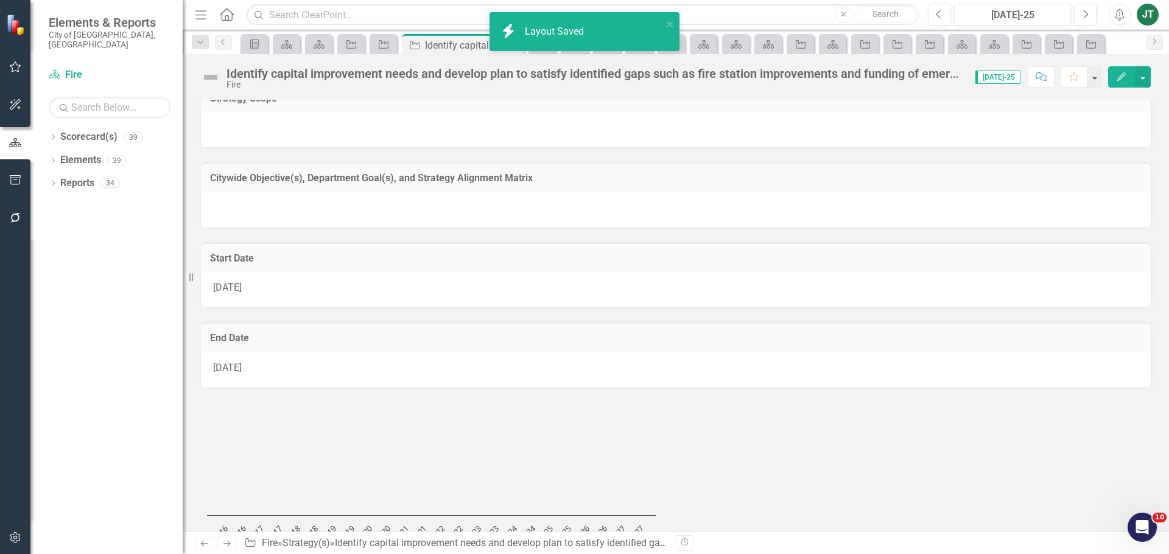
click at [576, 180] on h3 "Citywide Objective(s), Department Goal(s), and Strategy Alignment Matrix" at bounding box center [675, 178] width 931 height 11
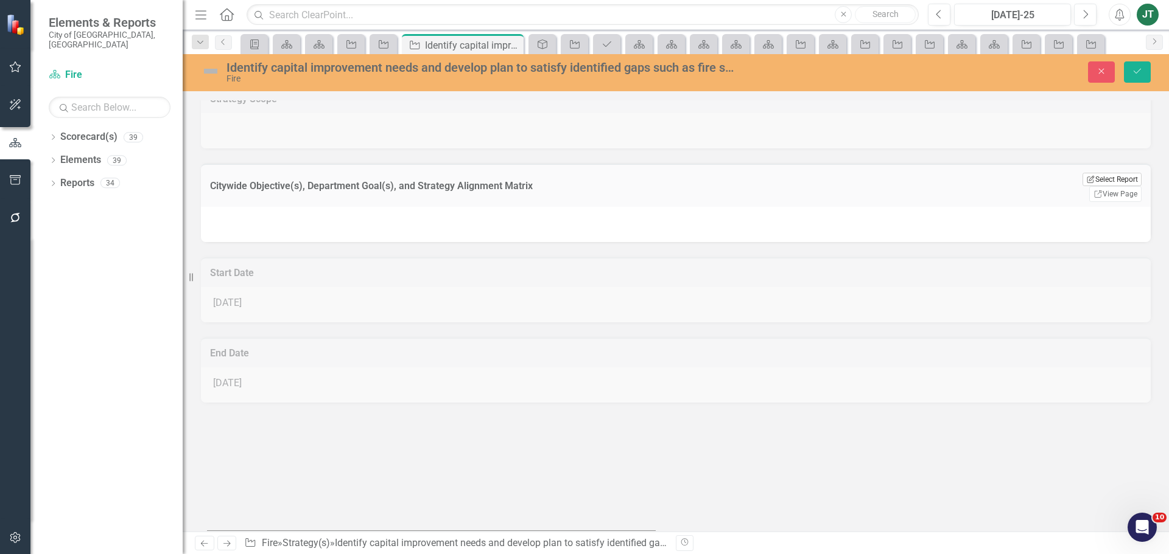
click at [1097, 178] on button "Edit Report Select Report" at bounding box center [1111, 179] width 59 height 13
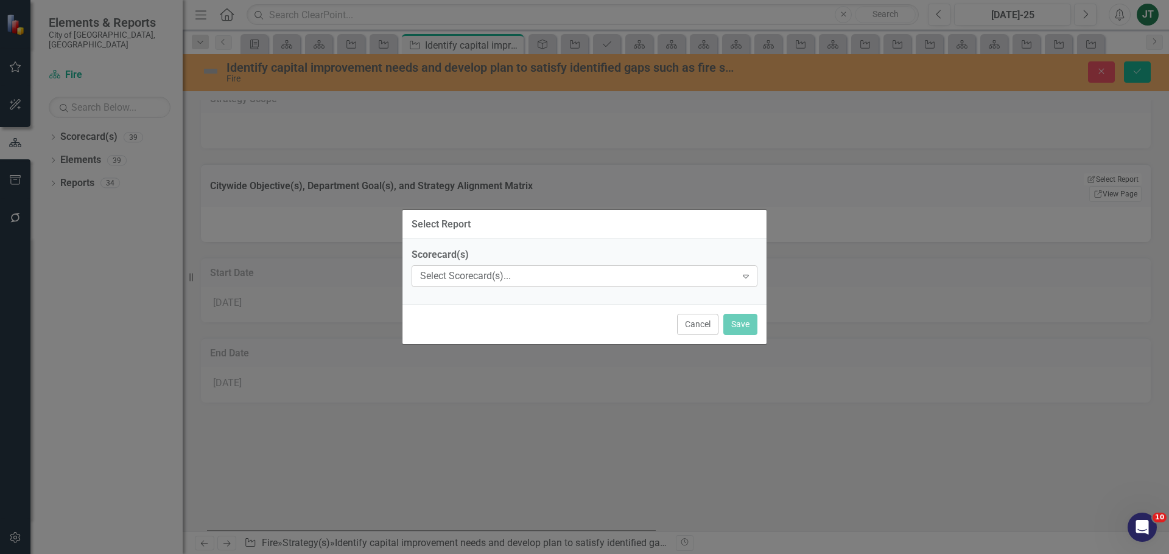
click at [501, 276] on div "Select Scorecard(s)..." at bounding box center [578, 277] width 316 height 14
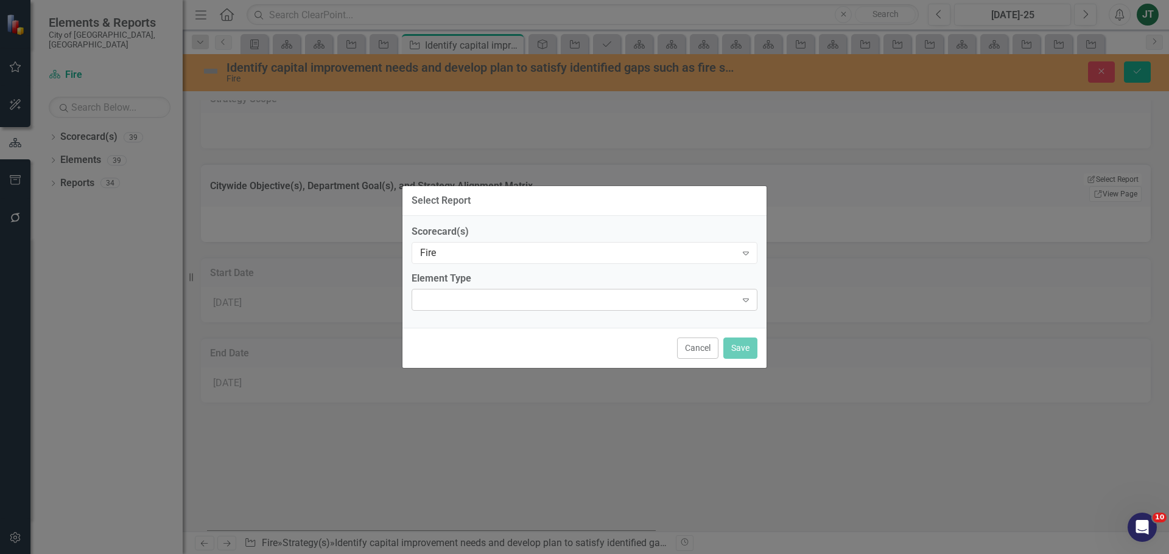
click at [444, 299] on div at bounding box center [574, 300] width 321 height 2
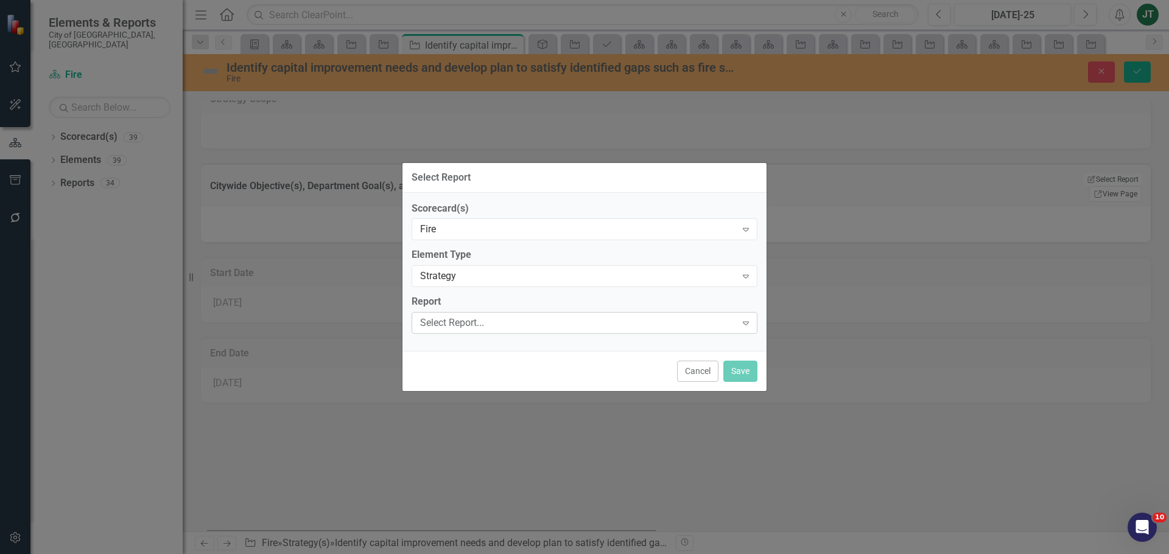
click at [469, 321] on div "Select Report..." at bounding box center [578, 323] width 316 height 14
click at [739, 369] on button "Save" at bounding box center [740, 371] width 34 height 21
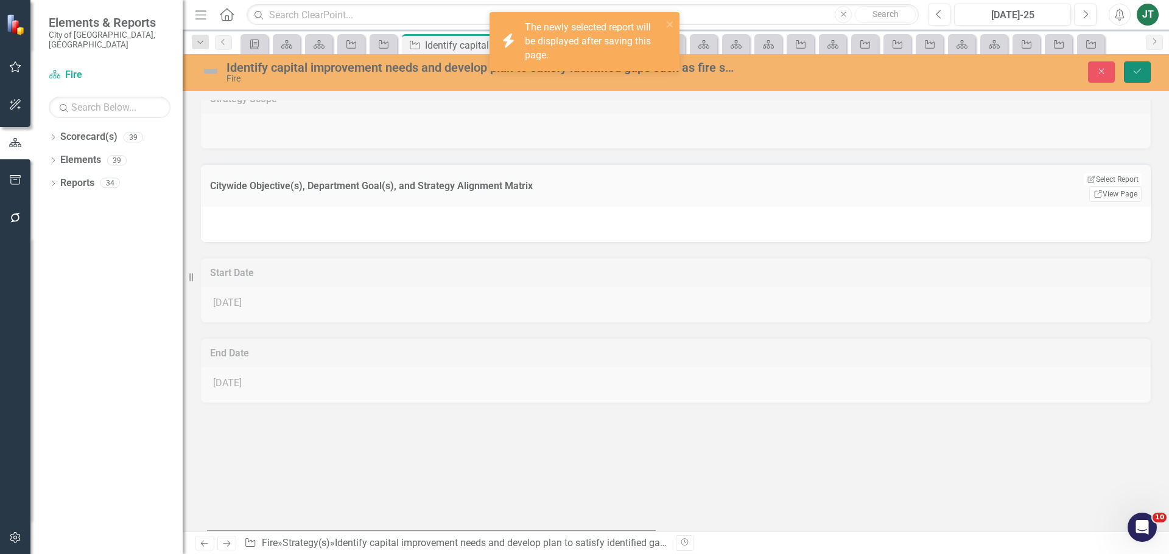
click at [1137, 66] on button "Save" at bounding box center [1136, 71] width 27 height 21
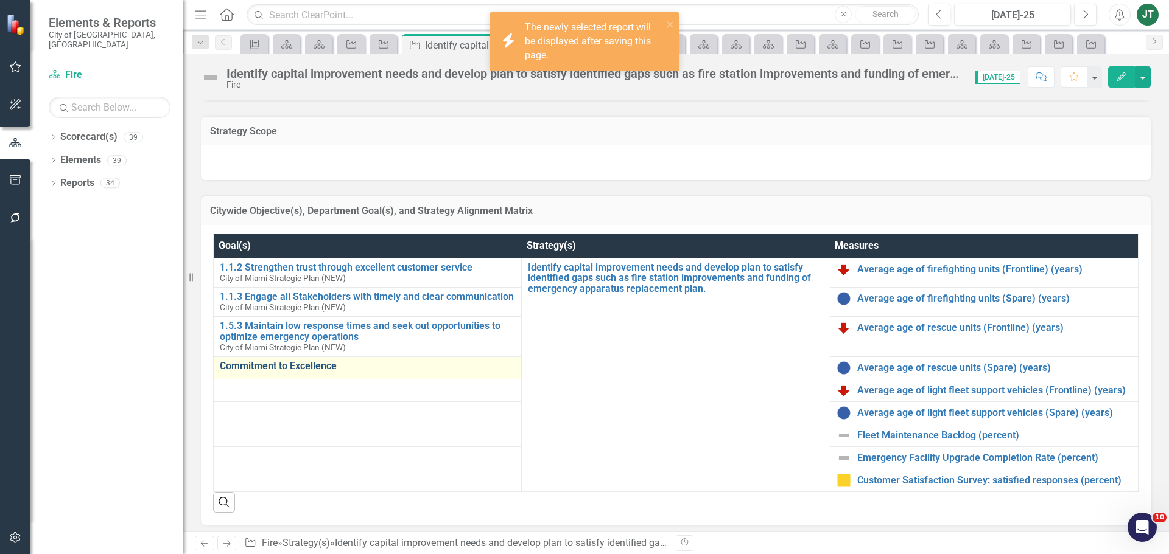
scroll to position [183, 0]
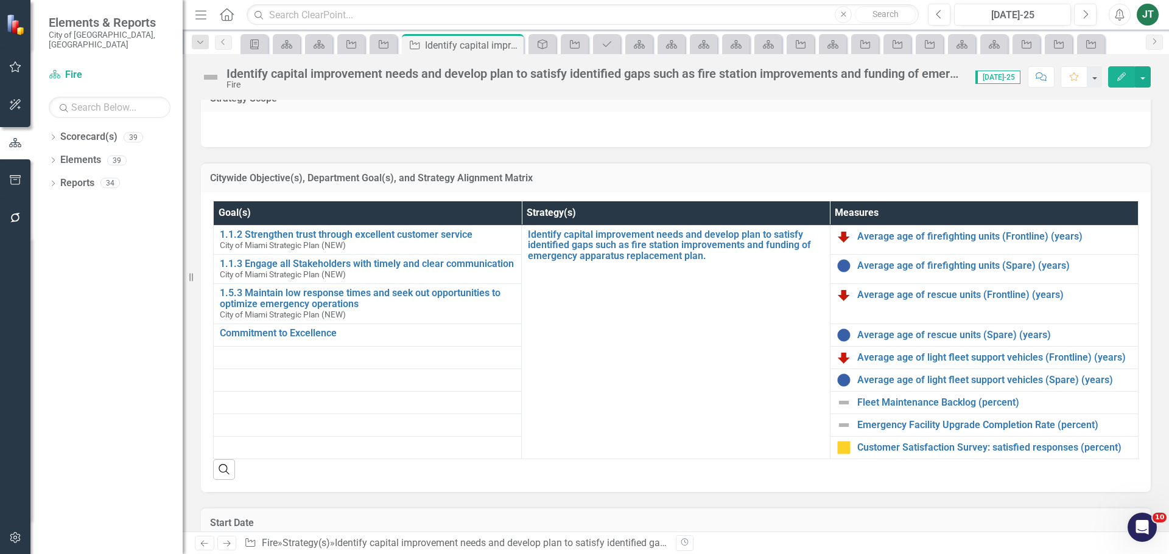
click at [1131, 67] on button "Edit" at bounding box center [1121, 76] width 27 height 21
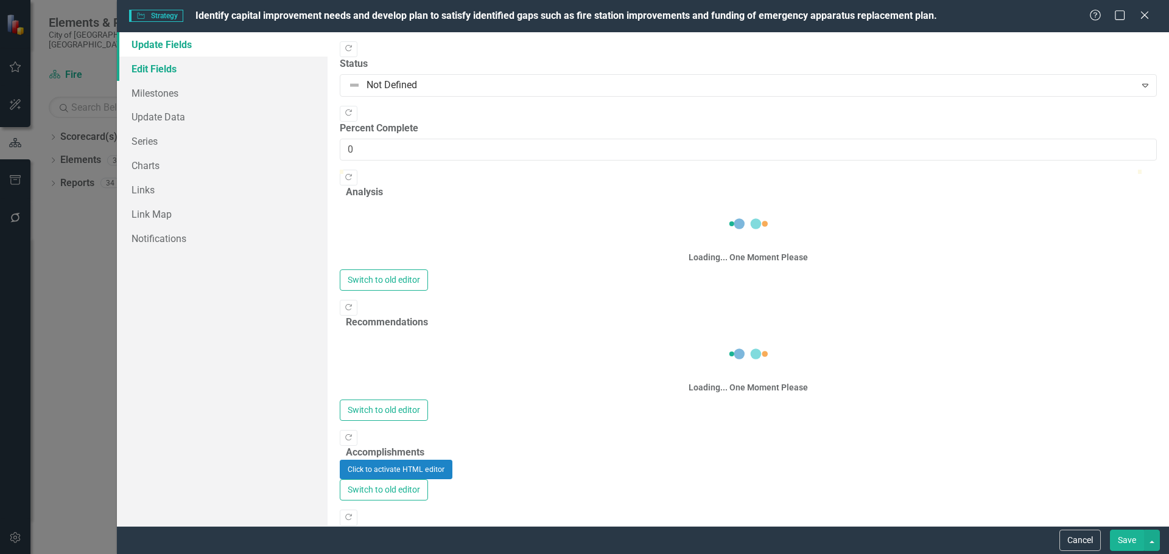
click at [173, 68] on link "Edit Fields" at bounding box center [222, 69] width 211 height 24
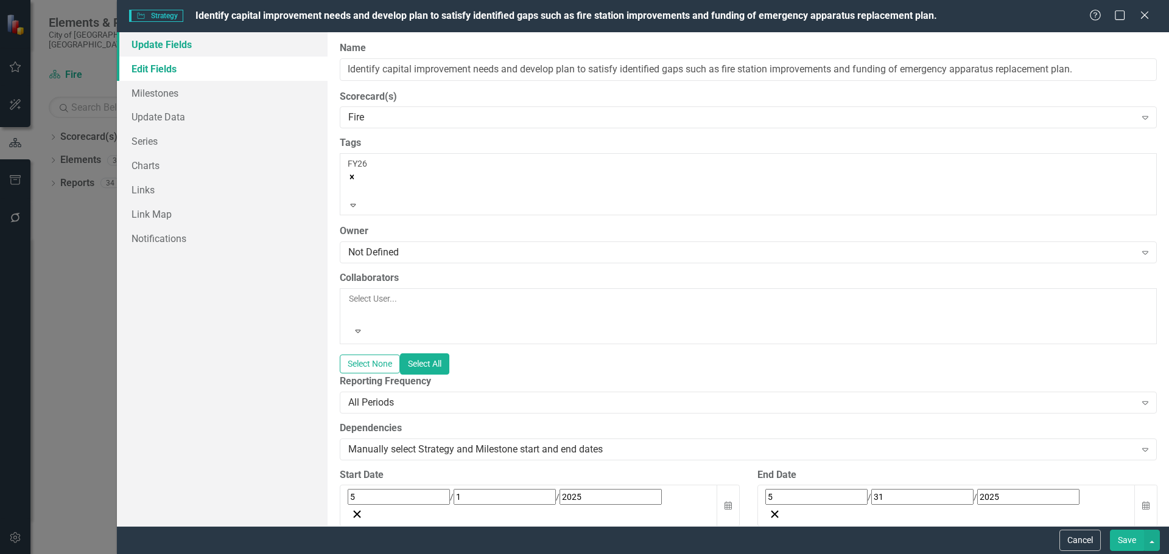
click at [188, 49] on link "Update Fields" at bounding box center [222, 44] width 211 height 24
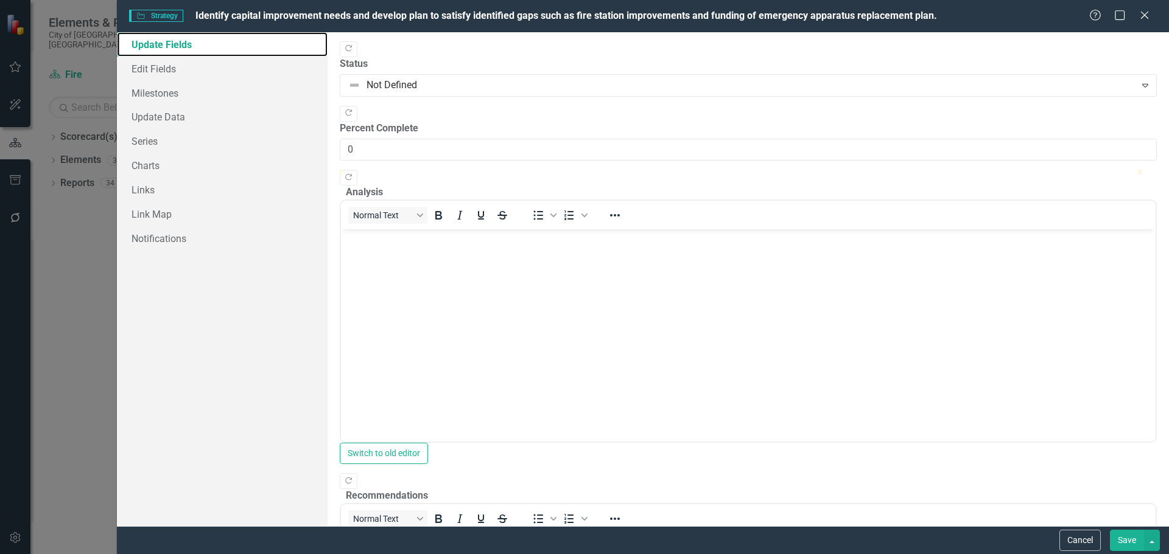
scroll to position [0, 0]
click at [1091, 543] on button "Cancel" at bounding box center [1079, 540] width 41 height 21
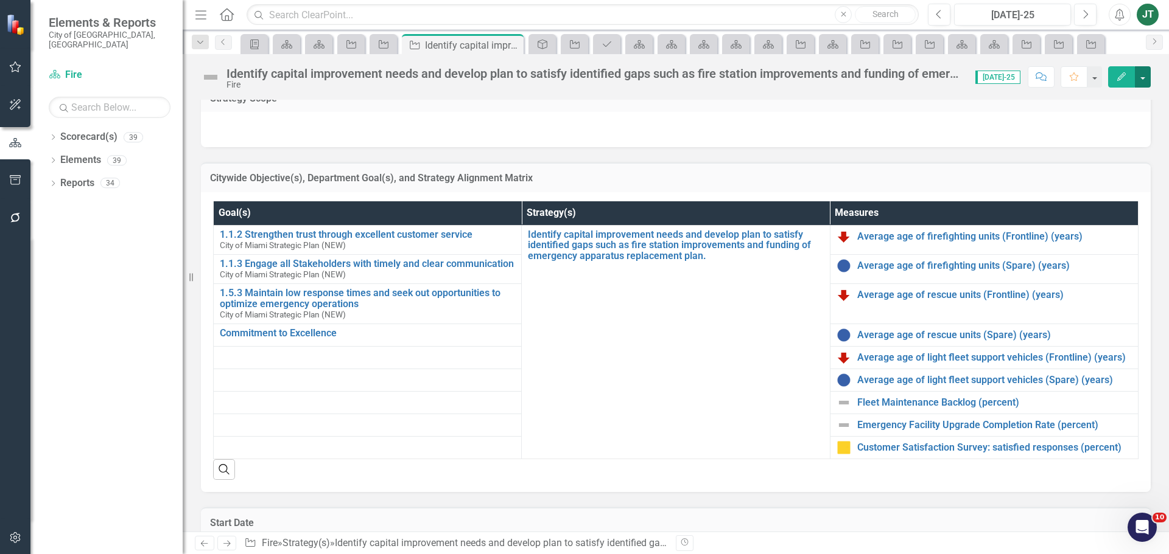
click at [1141, 77] on button "button" at bounding box center [1142, 76] width 16 height 21
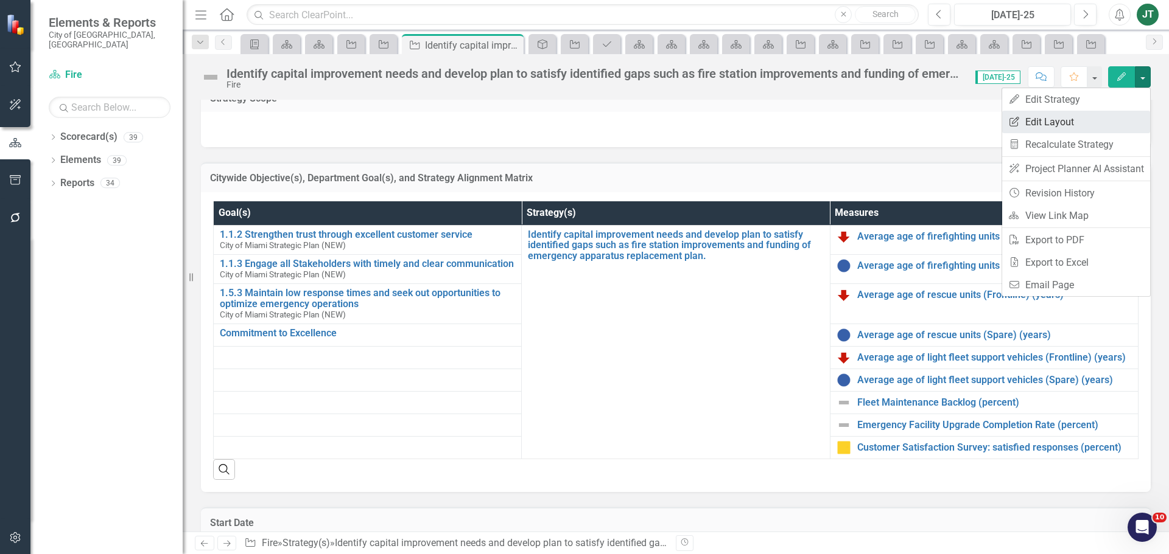
click at [1101, 122] on link "Edit Report Edit Layout" at bounding box center [1076, 122] width 148 height 23
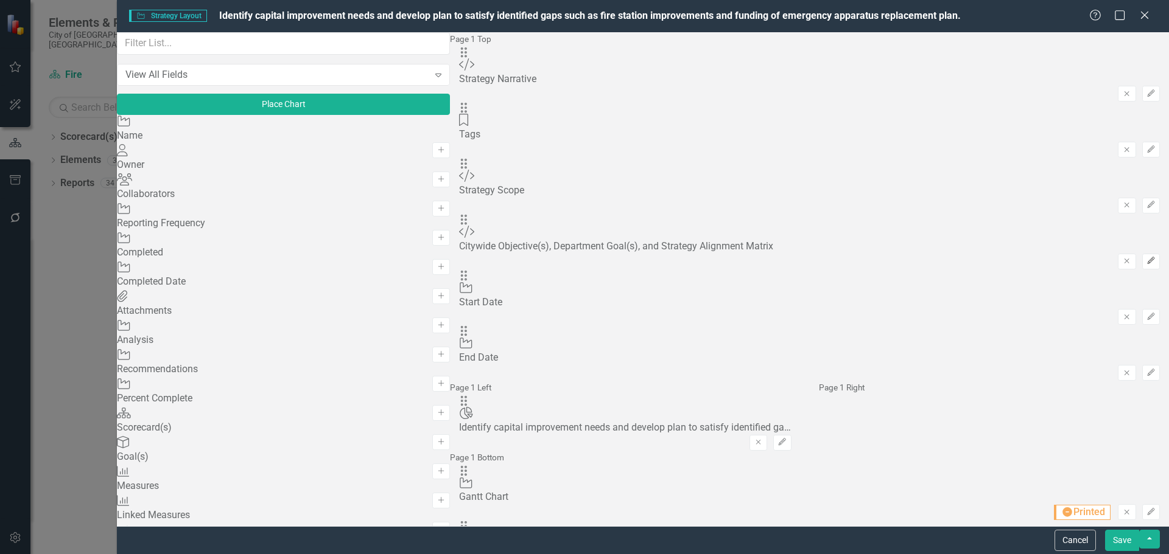
click at [1146, 257] on icon "Edit" at bounding box center [1150, 260] width 9 height 7
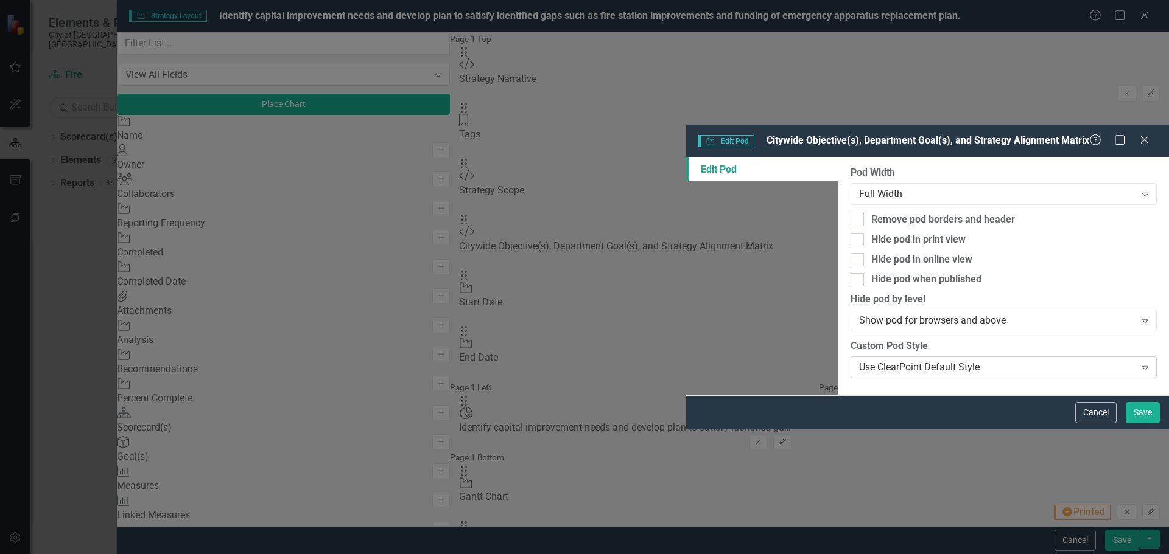
click at [859, 361] on div "Use ClearPoint Default Style" at bounding box center [997, 368] width 276 height 14
click at [871, 212] on div "Remove pod borders and header" at bounding box center [943, 219] width 144 height 14
click at [850, 212] on input "Remove pod borders and header" at bounding box center [854, 216] width 8 height 8
checkbox input "true"
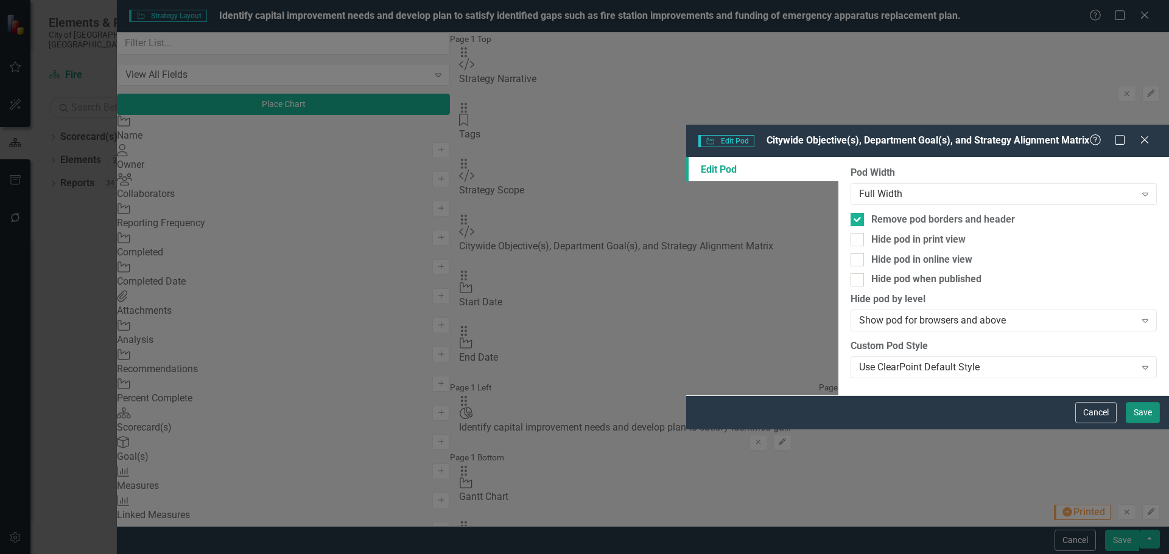
click at [1131, 424] on button "Save" at bounding box center [1142, 412] width 34 height 21
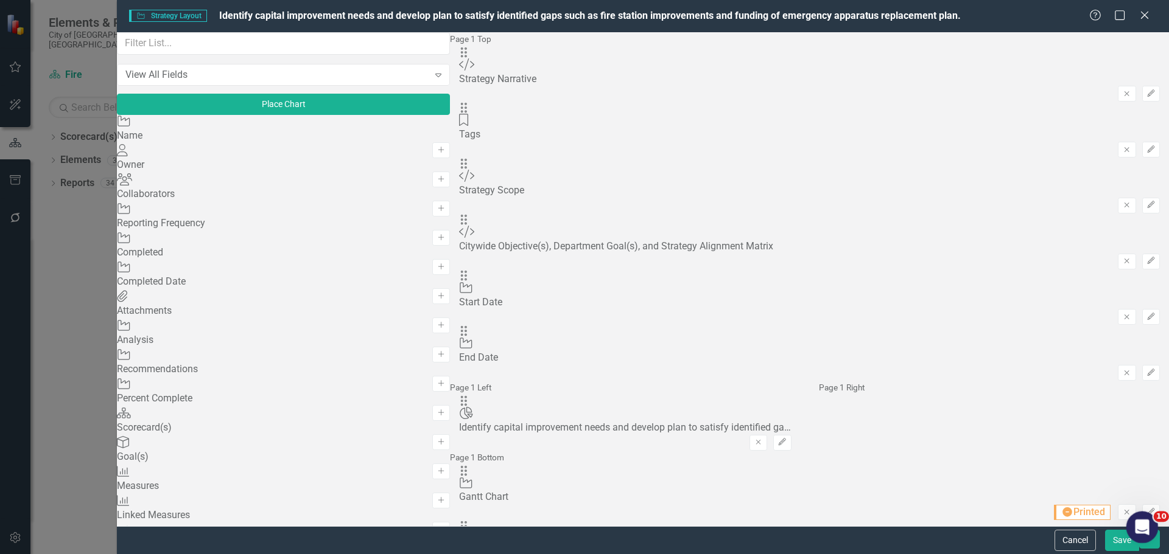
click at [1130, 543] on body "Elements & Reports City of Miami, FL Scorecard(s) Fire Search Dropdown Scorecar…" at bounding box center [584, 277] width 1169 height 554
click at [1120, 542] on button "Save" at bounding box center [1122, 540] width 34 height 21
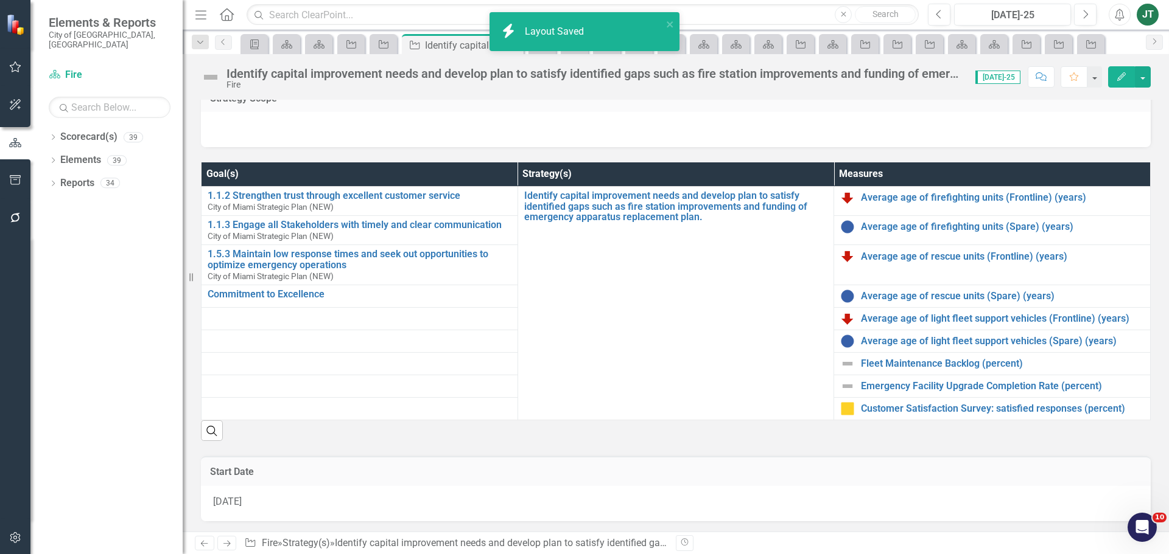
click at [478, 173] on th "Goal(s)" at bounding box center [359, 174] width 316 height 24
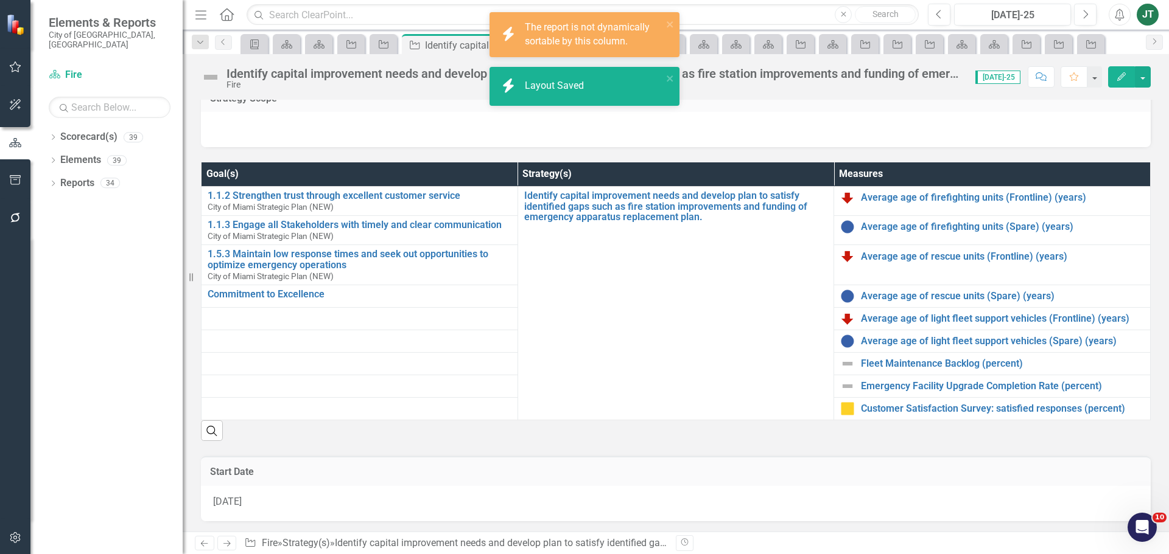
click at [478, 173] on th "Goal(s)" at bounding box center [359, 174] width 316 height 24
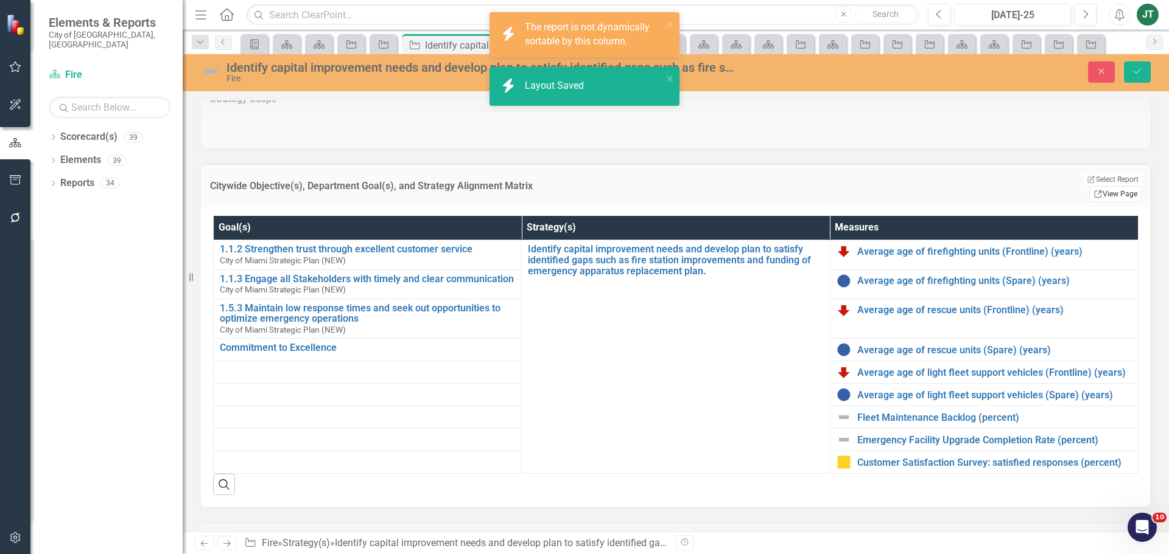
click at [1103, 186] on link "Link View Page" at bounding box center [1115, 194] width 52 height 16
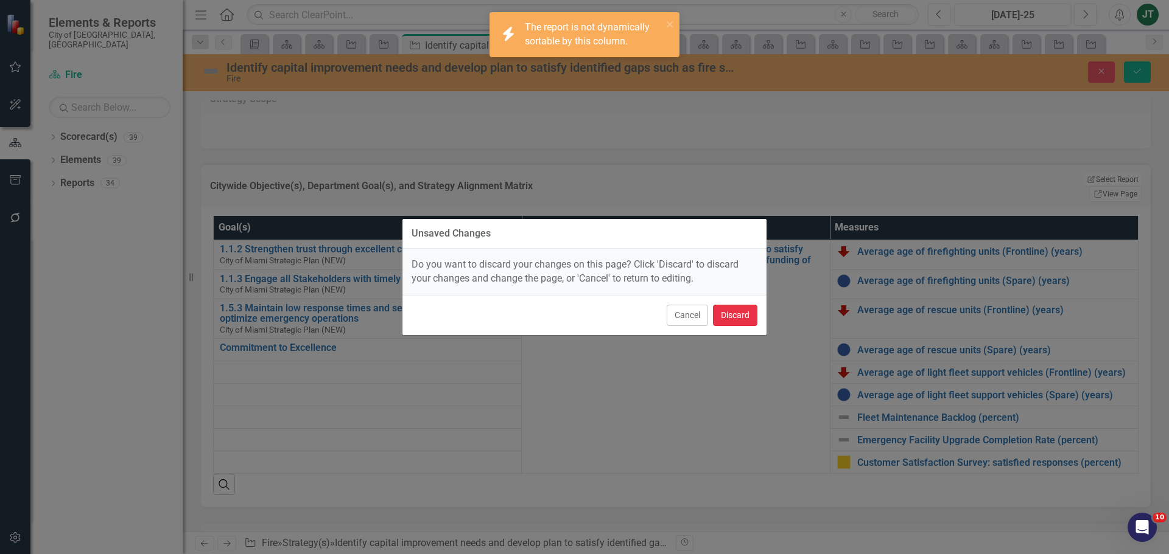
click at [730, 317] on button "Discard" at bounding box center [735, 315] width 44 height 21
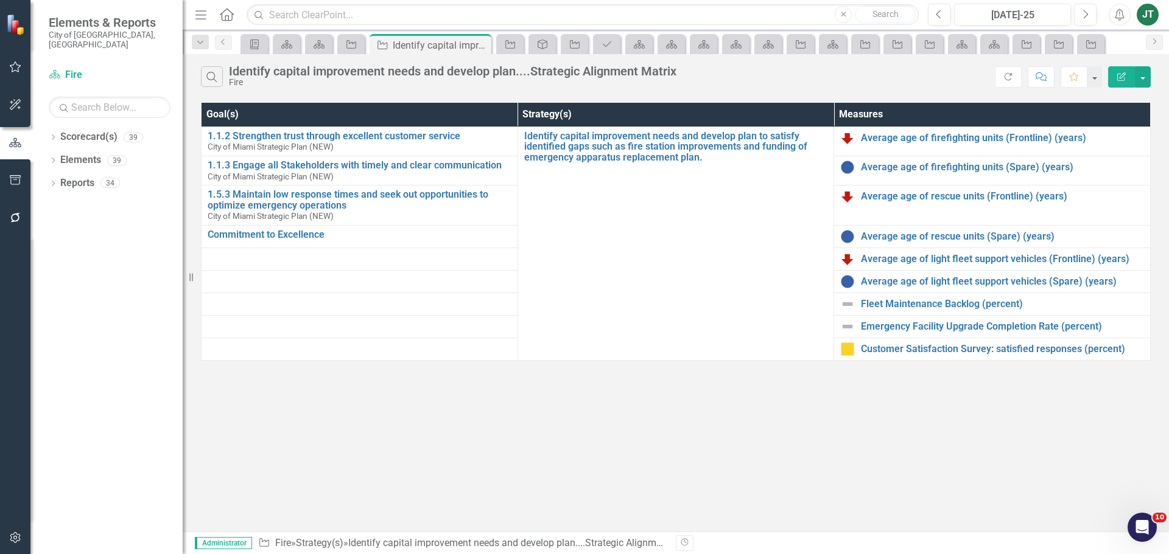
click at [1120, 75] on icon "Edit Report" at bounding box center [1121, 76] width 11 height 9
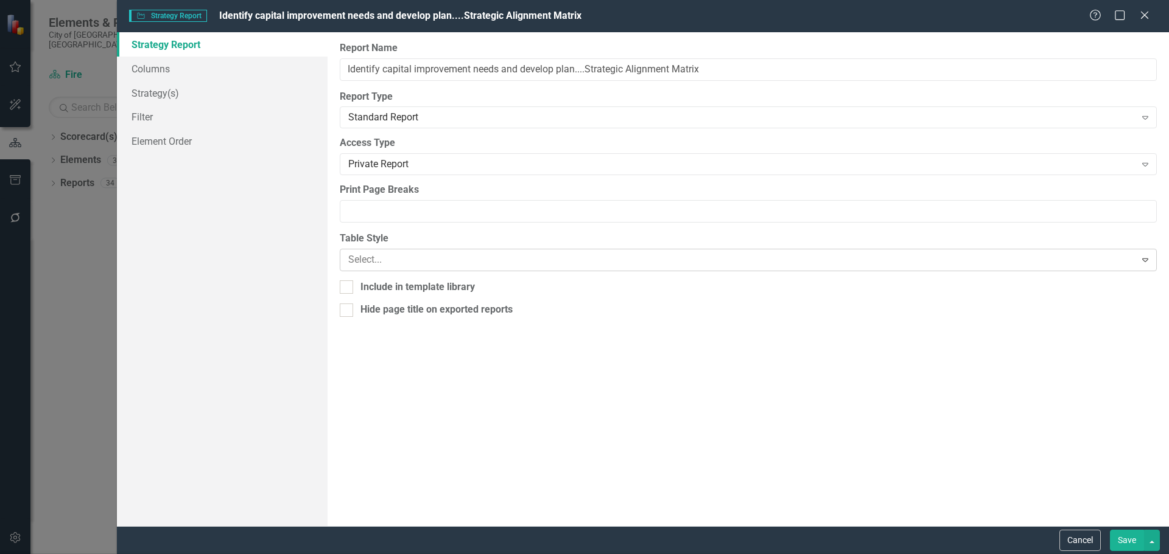
click at [372, 256] on div at bounding box center [738, 260] width 780 height 16
click at [1117, 534] on button "Save" at bounding box center [1126, 540] width 34 height 21
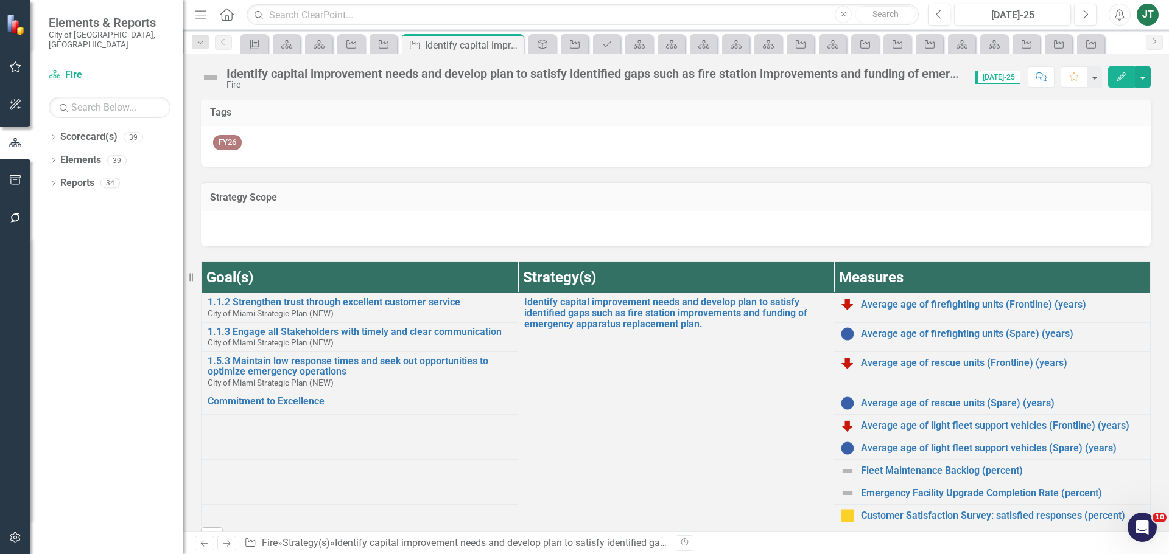
scroll to position [61, 0]
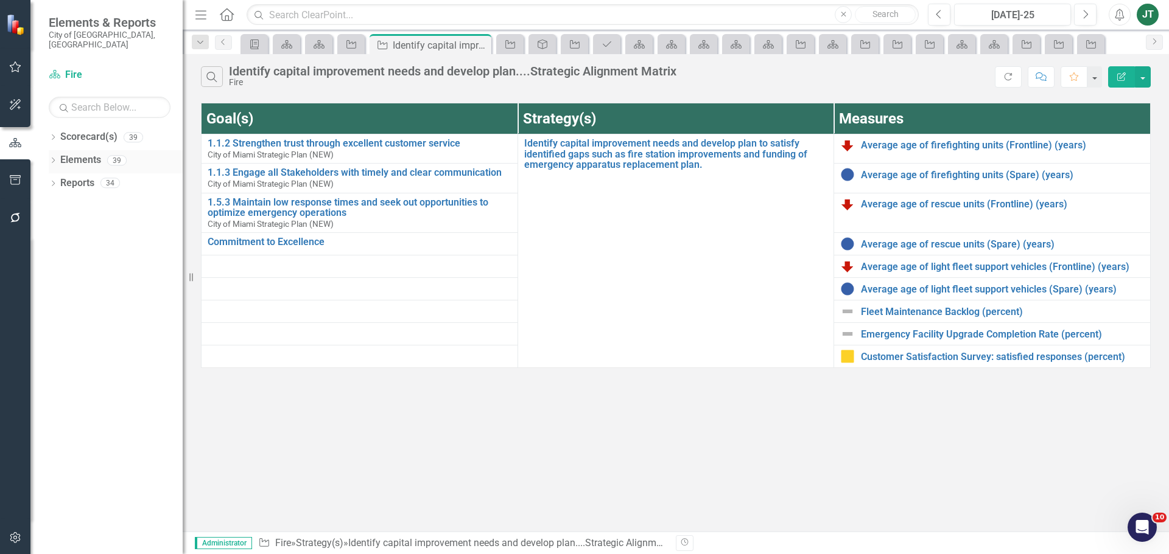
click at [89, 153] on link "Elements" at bounding box center [80, 160] width 41 height 14
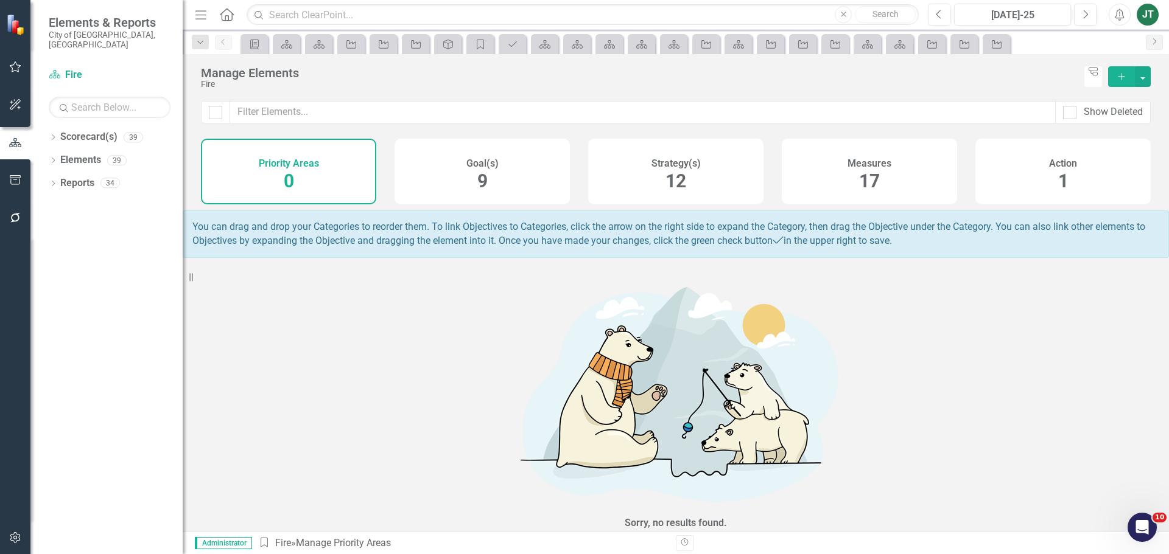
click at [651, 181] on div "Strategy(s) 12" at bounding box center [675, 172] width 175 height 66
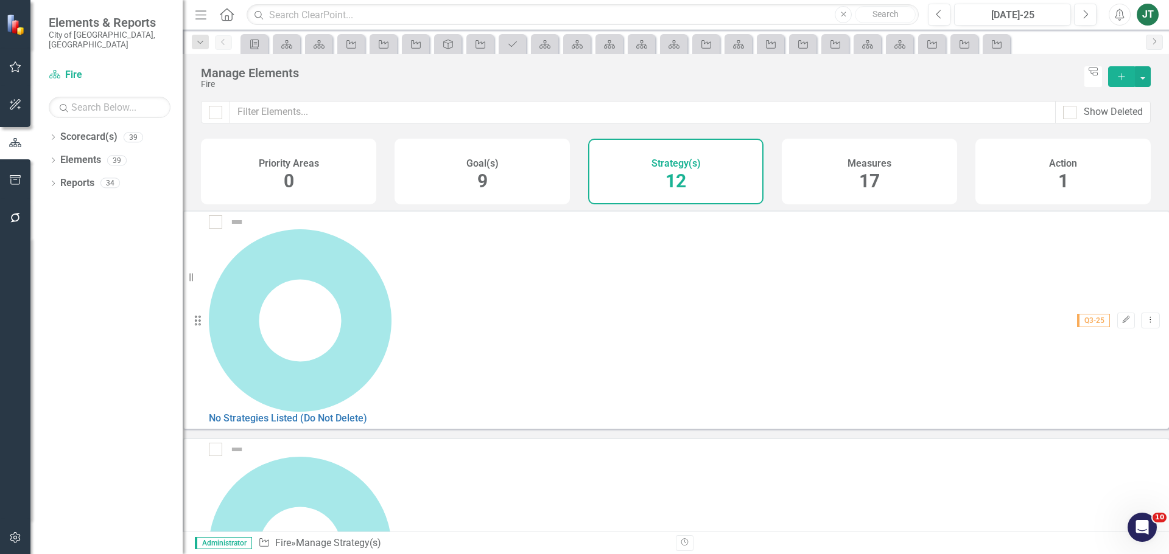
scroll to position [148, 0]
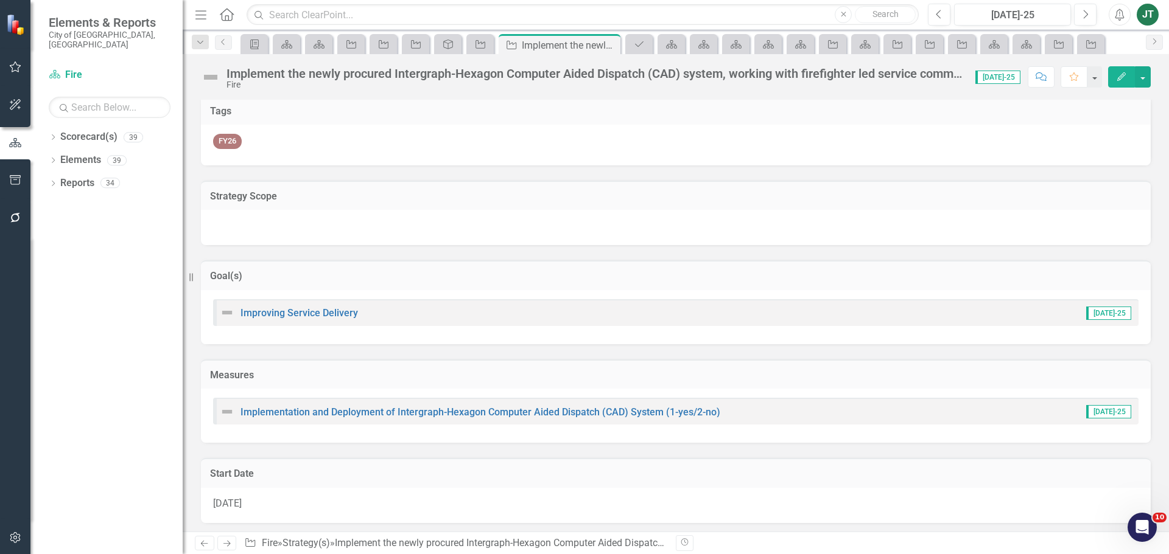
scroll to position [122, 0]
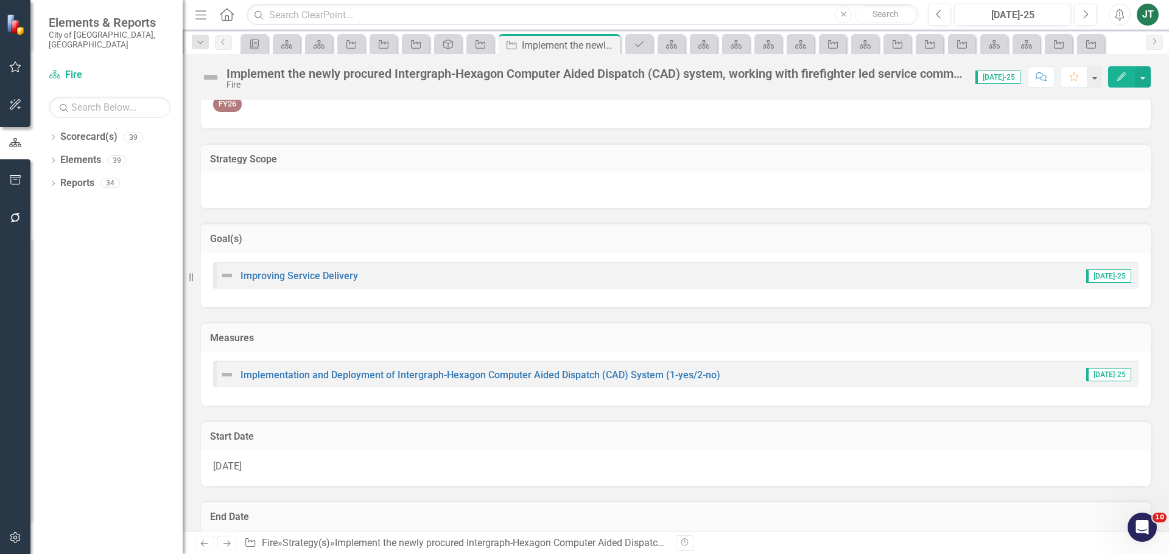
click at [438, 232] on div "Goal(s)" at bounding box center [675, 238] width 949 height 30
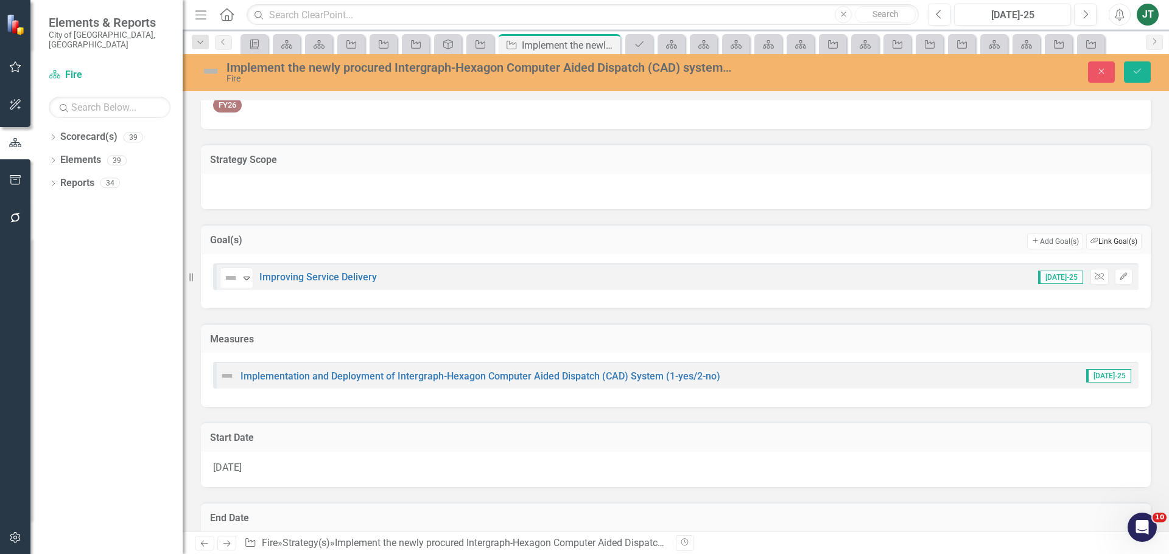
click at [1105, 243] on button "Link Tag Link Goal(s)" at bounding box center [1113, 242] width 55 height 16
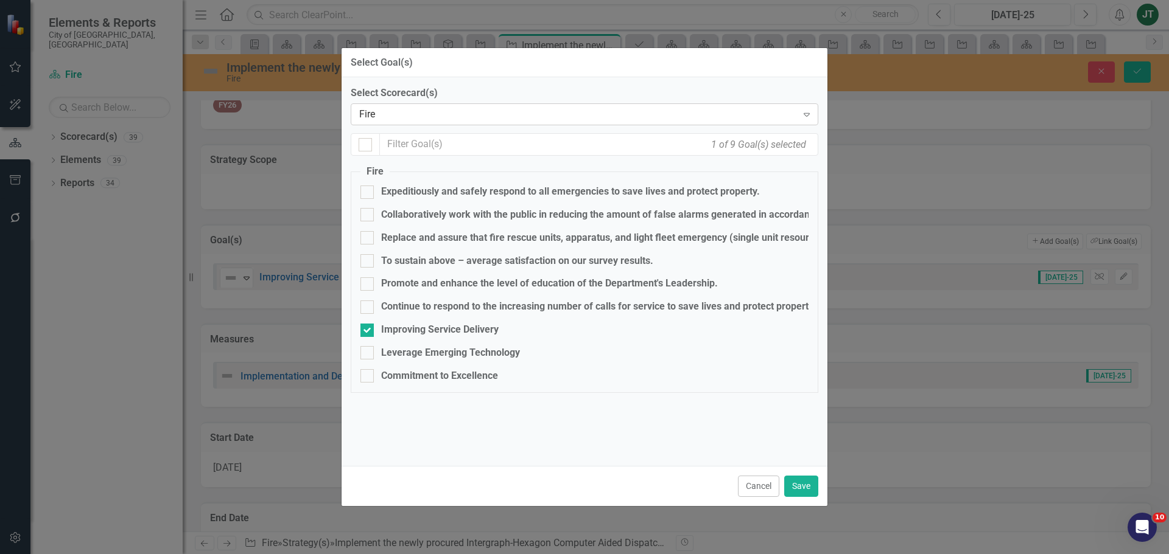
click at [394, 111] on div "Fire" at bounding box center [578, 115] width 438 height 14
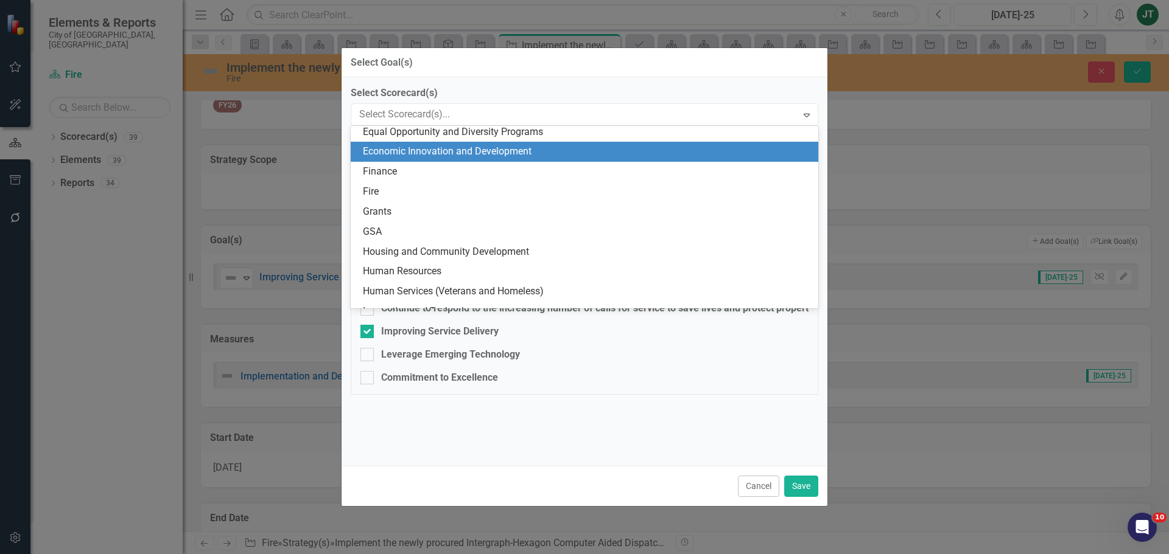
scroll to position [0, 0]
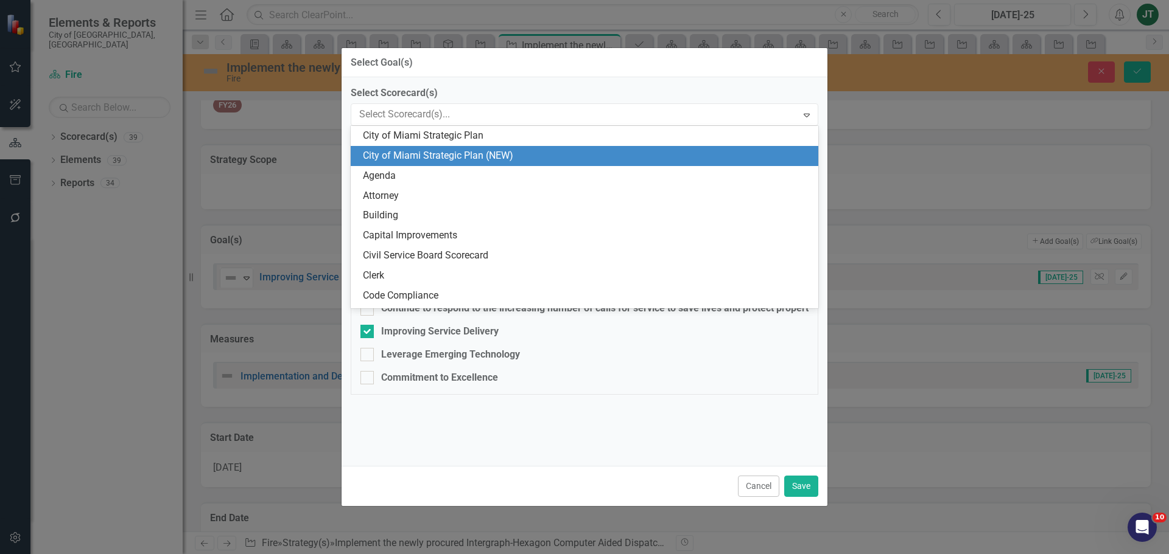
click at [469, 158] on div "City of Miami Strategic Plan (NEW)" at bounding box center [587, 156] width 448 height 14
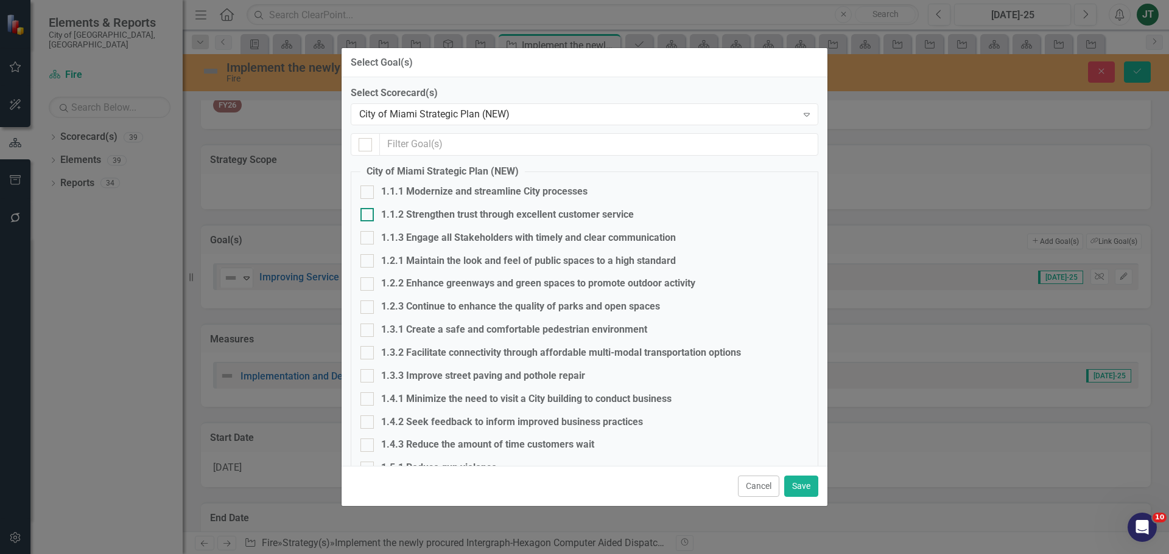
click at [370, 212] on div at bounding box center [366, 214] width 13 height 13
click at [368, 212] on input "1.1.2 Strengthen trust through excellent customer service" at bounding box center [364, 212] width 8 height 8
checkbox input "true"
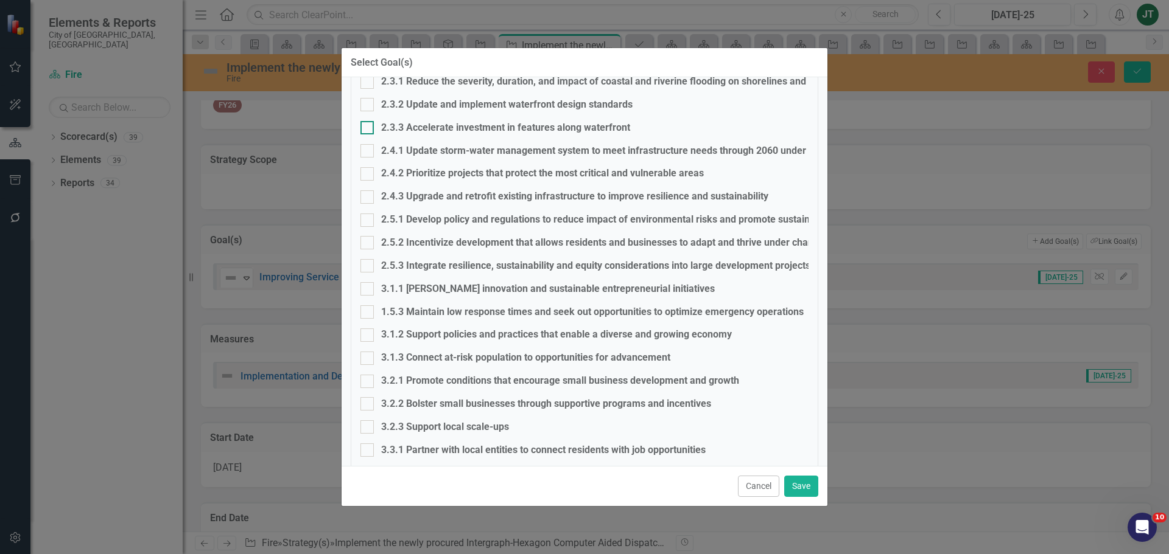
scroll to position [609, 0]
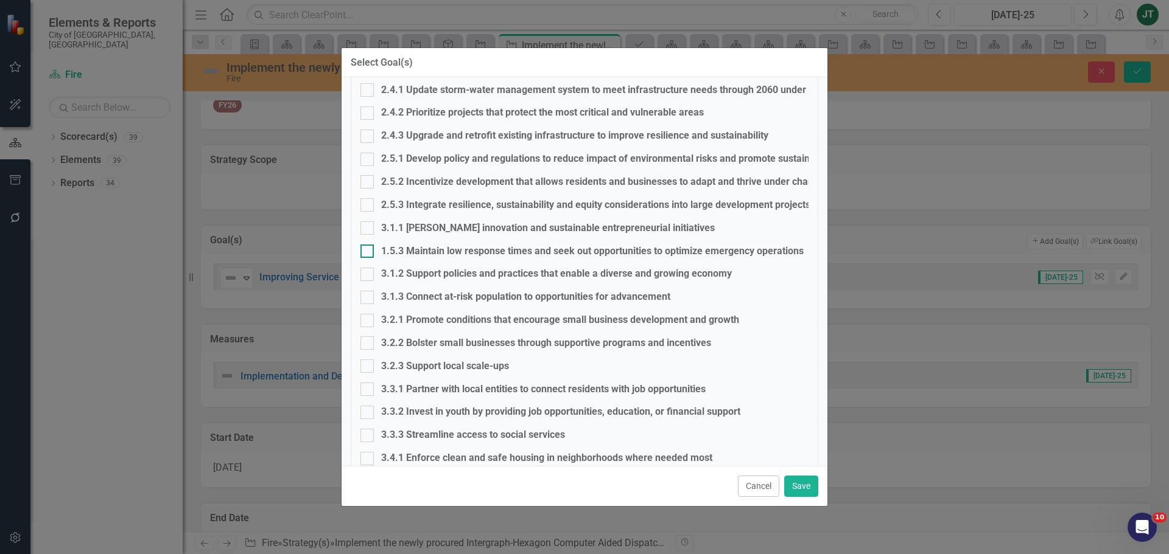
click at [364, 246] on input "1.5.3 Maintain low response times and seek out opportunities to optimize emerge…" at bounding box center [364, 249] width 8 height 8
checkbox input "true"
click at [803, 490] on button "Save" at bounding box center [801, 486] width 34 height 21
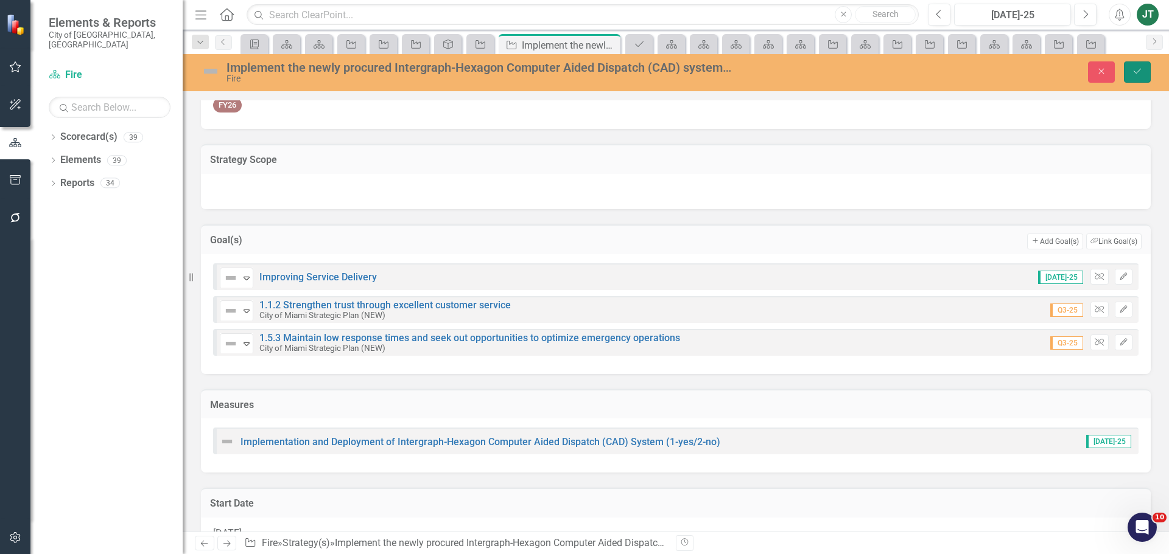
click at [1133, 69] on icon "Save" at bounding box center [1136, 71] width 11 height 9
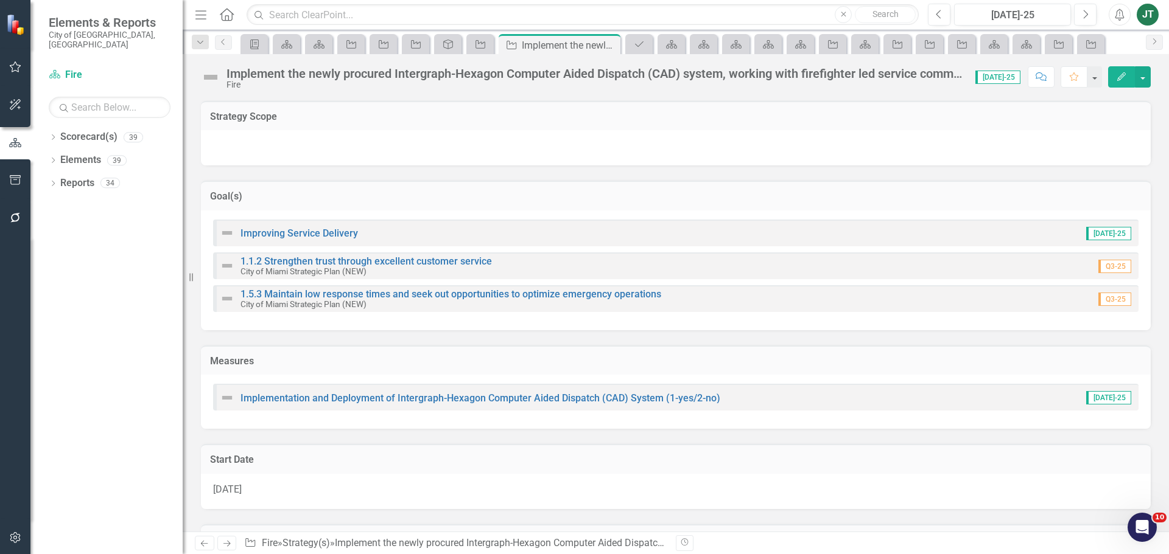
scroll to position [183, 0]
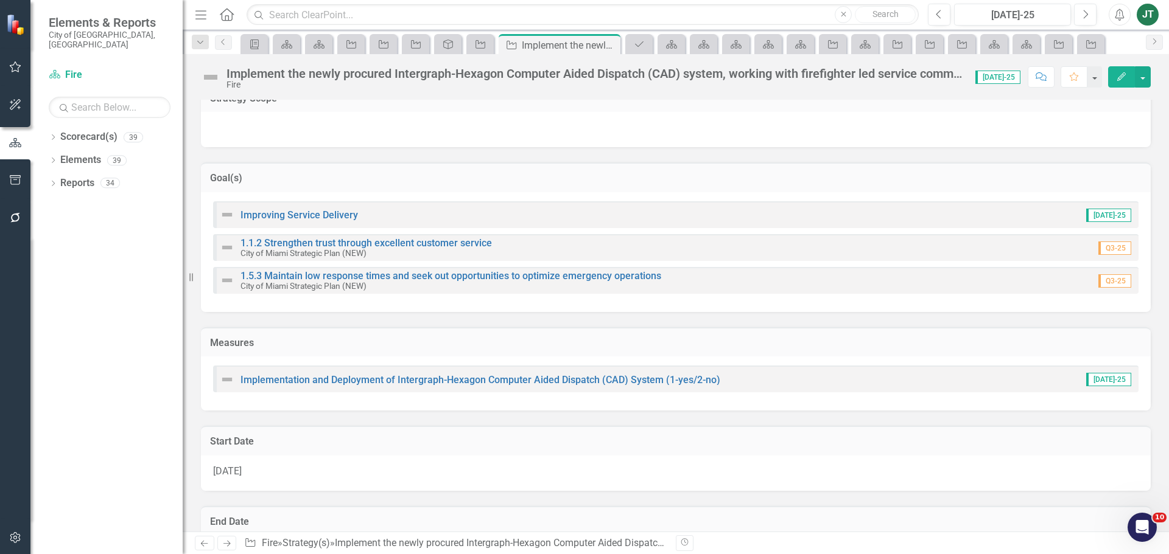
click at [724, 341] on h3 "Measures" at bounding box center [675, 343] width 931 height 11
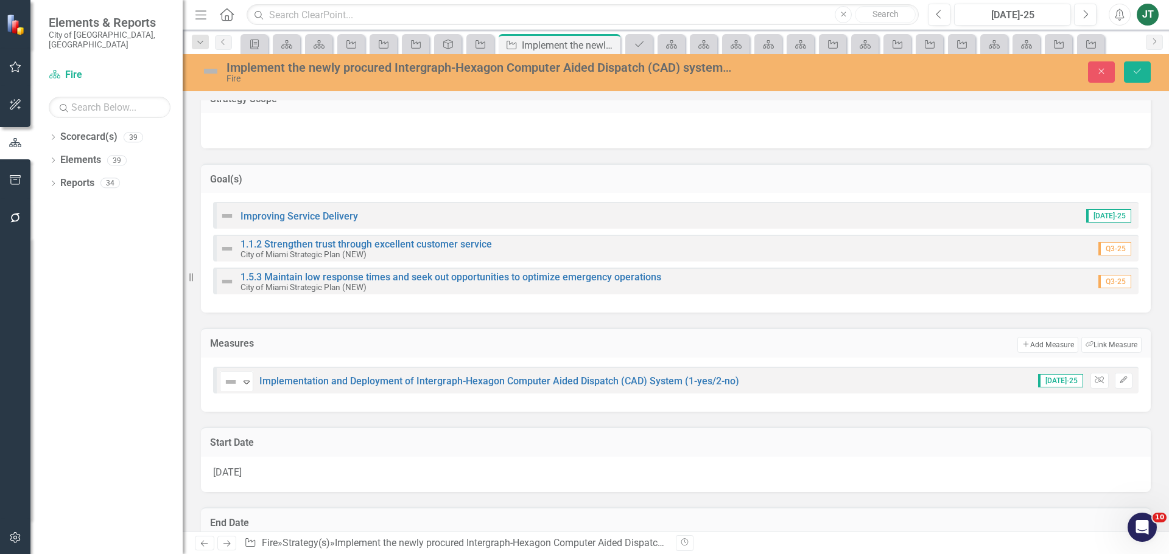
click at [792, 346] on td "Add Add Measure Link Tag Link Measure" at bounding box center [797, 345] width 688 height 16
click at [1103, 342] on button "Link Tag Link Measure" at bounding box center [1111, 345] width 60 height 16
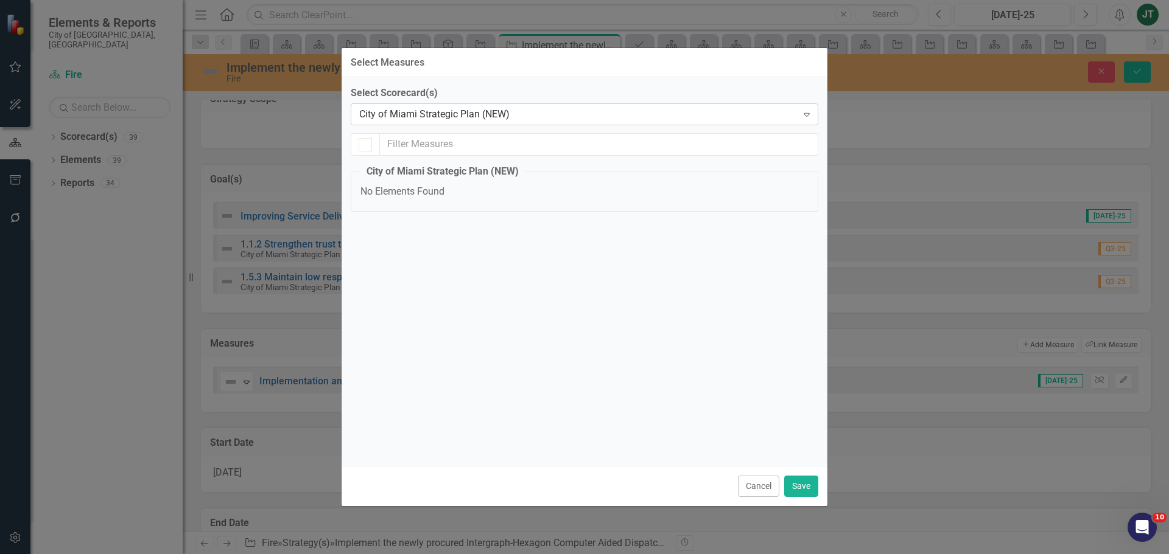
click at [449, 118] on div "City of Miami Strategic Plan (NEW)" at bounding box center [578, 115] width 438 height 14
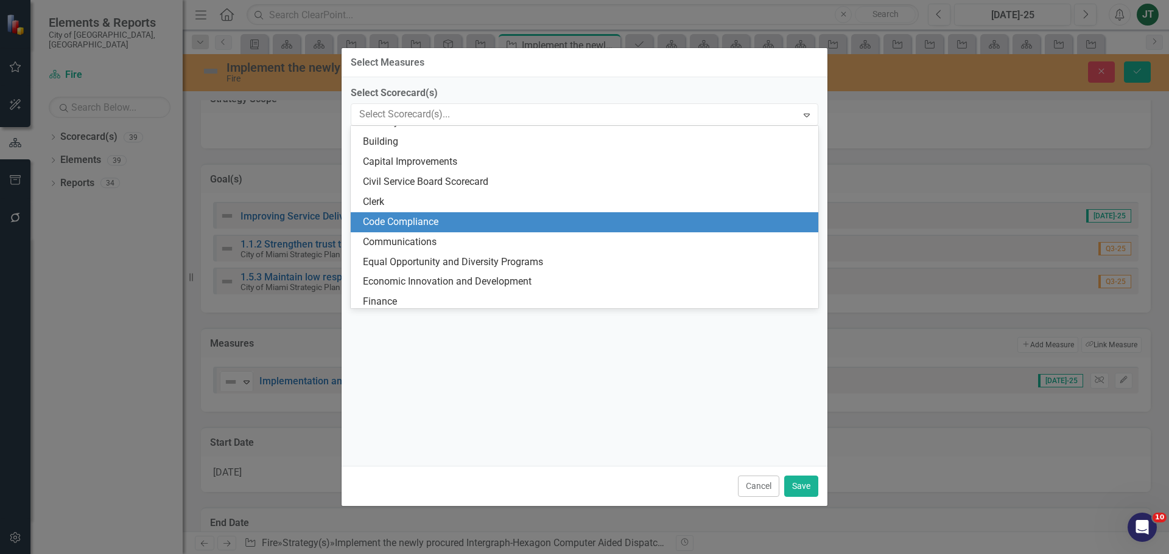
scroll to position [142, 0]
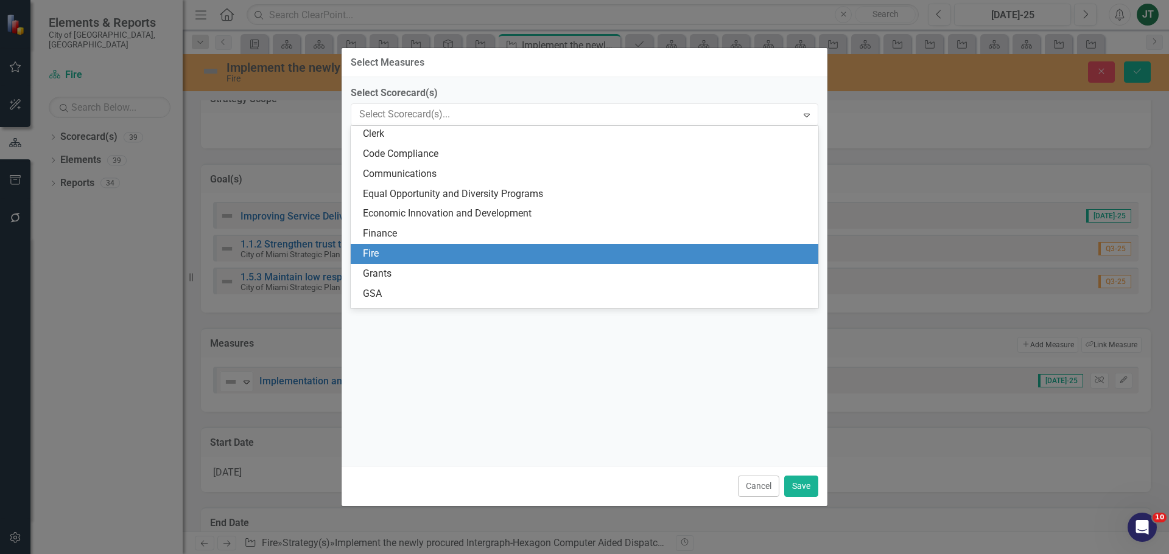
click at [377, 253] on div "Fire" at bounding box center [587, 254] width 448 height 14
checkbox input "false"
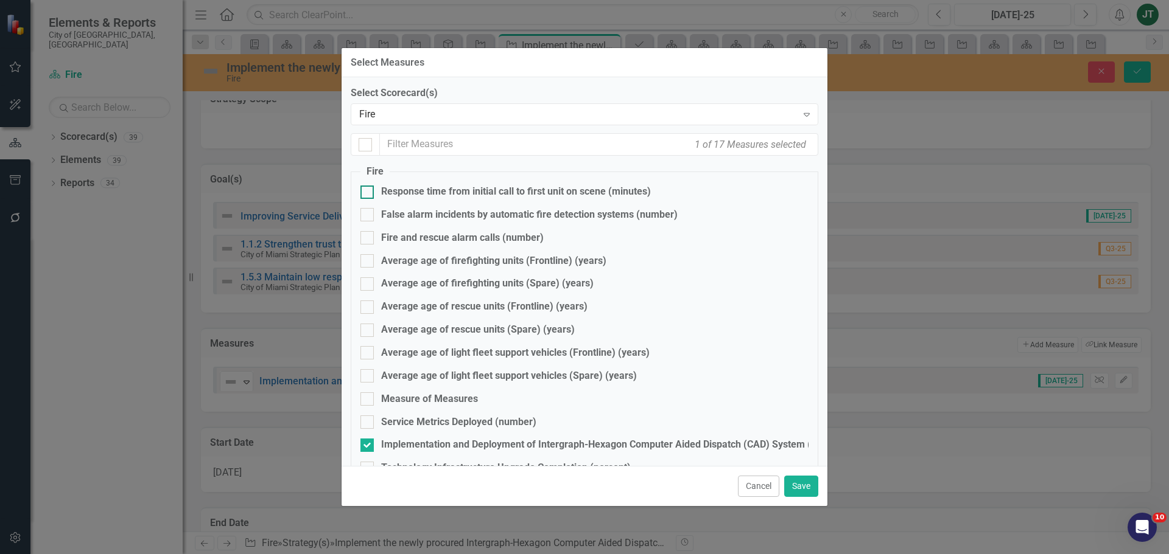
click at [418, 192] on div "Response time from initial call to first unit on scene (minutes)" at bounding box center [516, 192] width 270 height 14
click at [368, 192] on input "Response time from initial call to first unit on scene (minutes)" at bounding box center [364, 190] width 8 height 8
checkbox input "true"
click at [793, 494] on button "Save" at bounding box center [801, 486] width 34 height 21
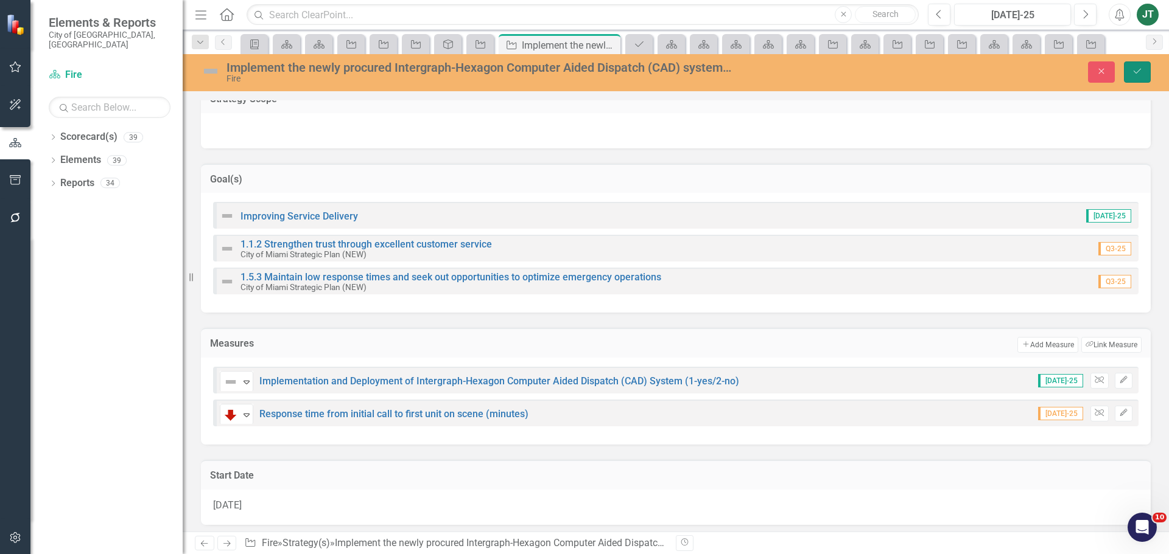
click at [1133, 73] on icon "Save" at bounding box center [1136, 71] width 11 height 9
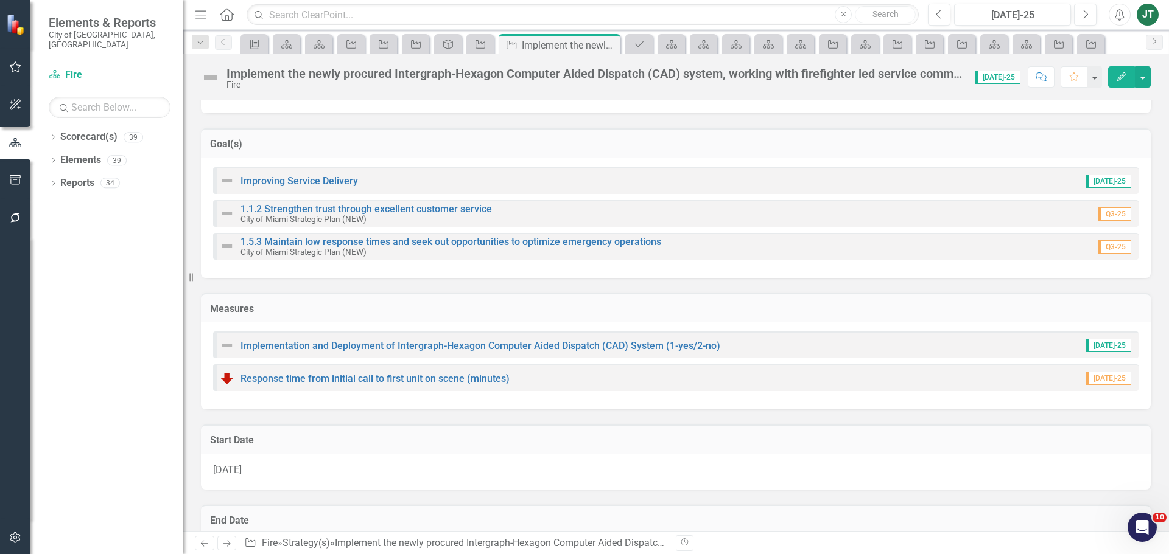
scroll to position [243, 0]
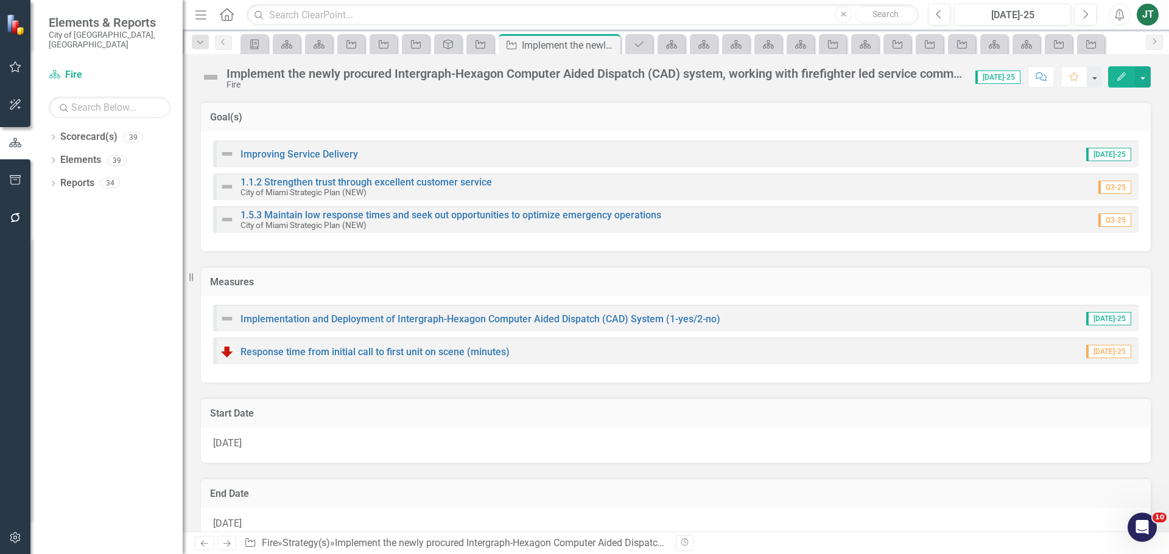
click at [752, 294] on div "Measures" at bounding box center [675, 282] width 949 height 30
click at [752, 292] on div "Measures" at bounding box center [675, 282] width 949 height 30
click at [1074, 287] on h3 "Measures" at bounding box center [675, 282] width 931 height 11
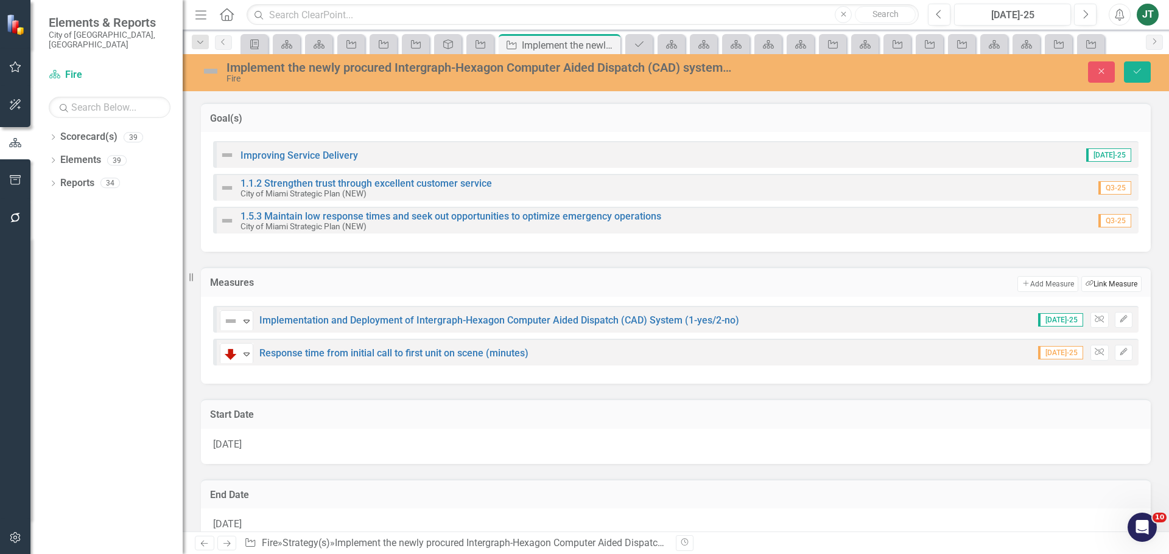
click at [1104, 287] on button "Link Tag Link Measure" at bounding box center [1111, 284] width 60 height 16
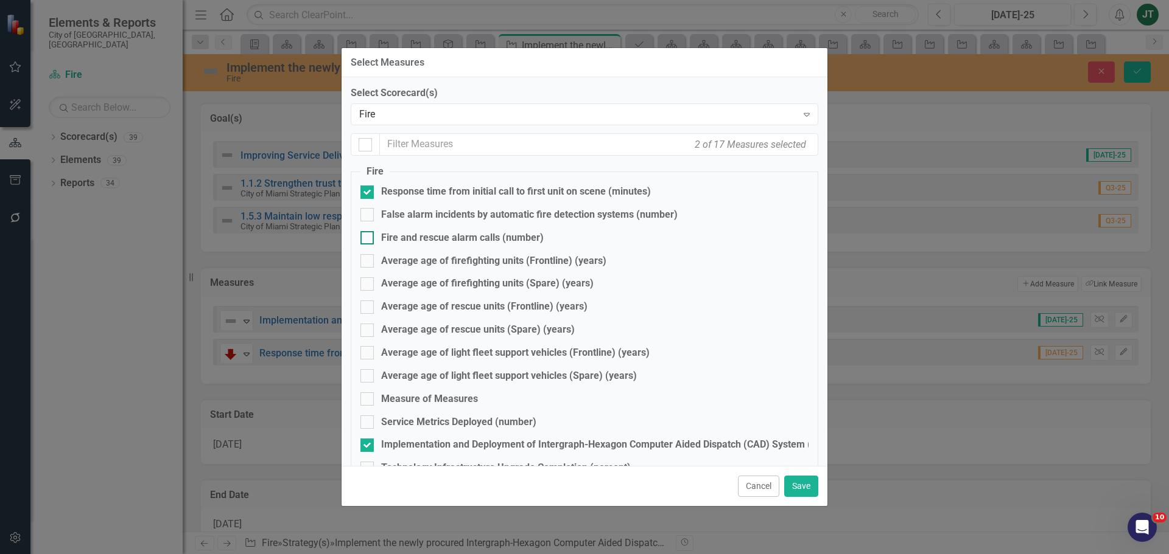
click at [407, 242] on div "Fire and rescue alarm calls (number)" at bounding box center [462, 238] width 162 height 14
click at [368, 239] on input "Fire and rescue alarm calls (number)" at bounding box center [364, 235] width 8 height 8
checkbox input "true"
click at [802, 489] on button "Save" at bounding box center [801, 486] width 34 height 21
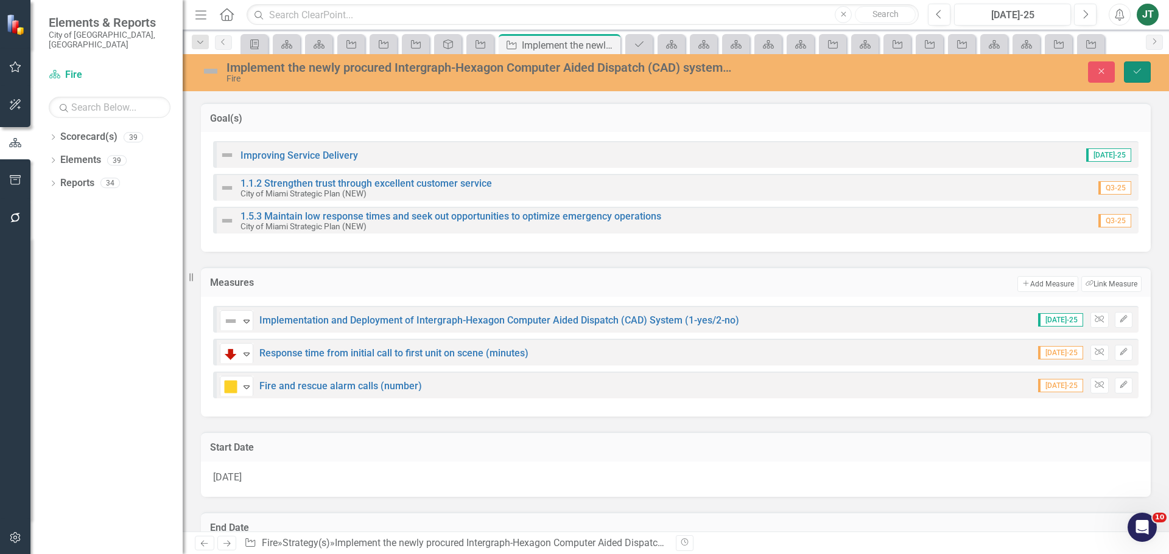
click at [1142, 73] on icon "Save" at bounding box center [1136, 71] width 11 height 9
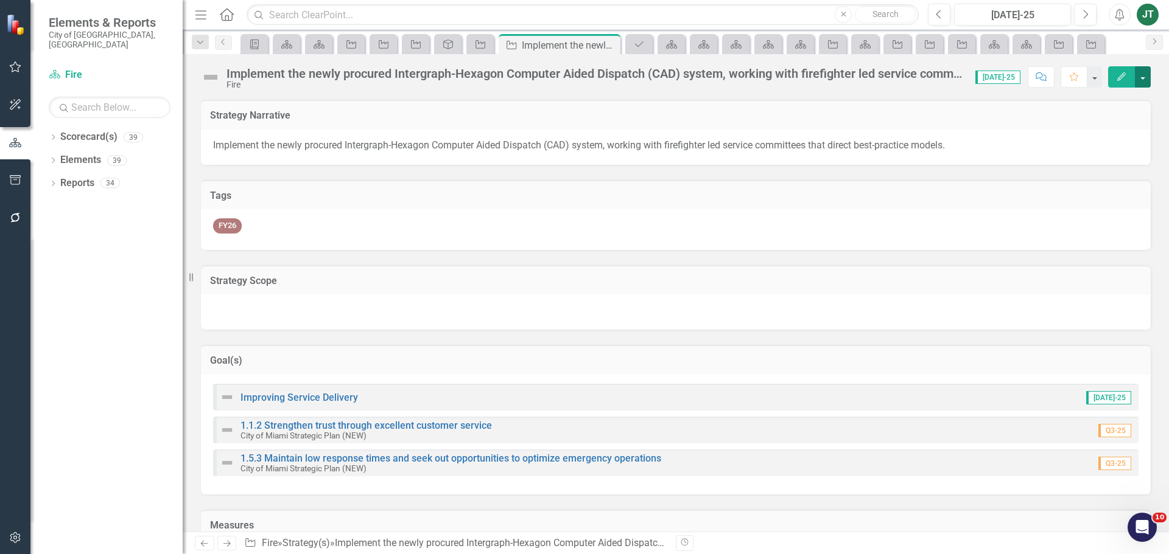
click at [1143, 75] on button "button" at bounding box center [1142, 76] width 16 height 21
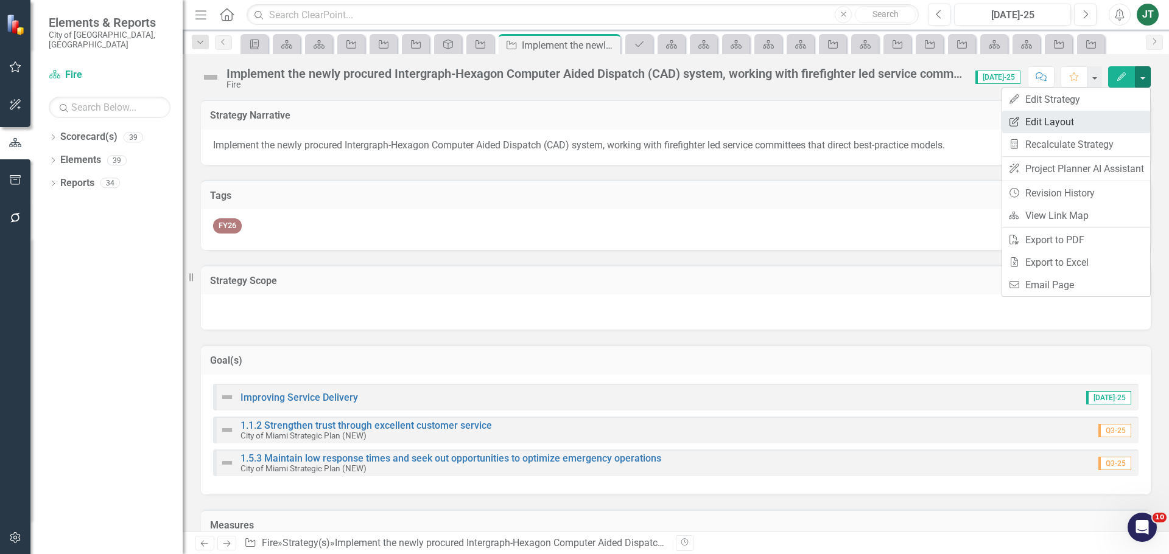
click at [1044, 121] on link "Edit Report Edit Layout" at bounding box center [1076, 122] width 148 height 23
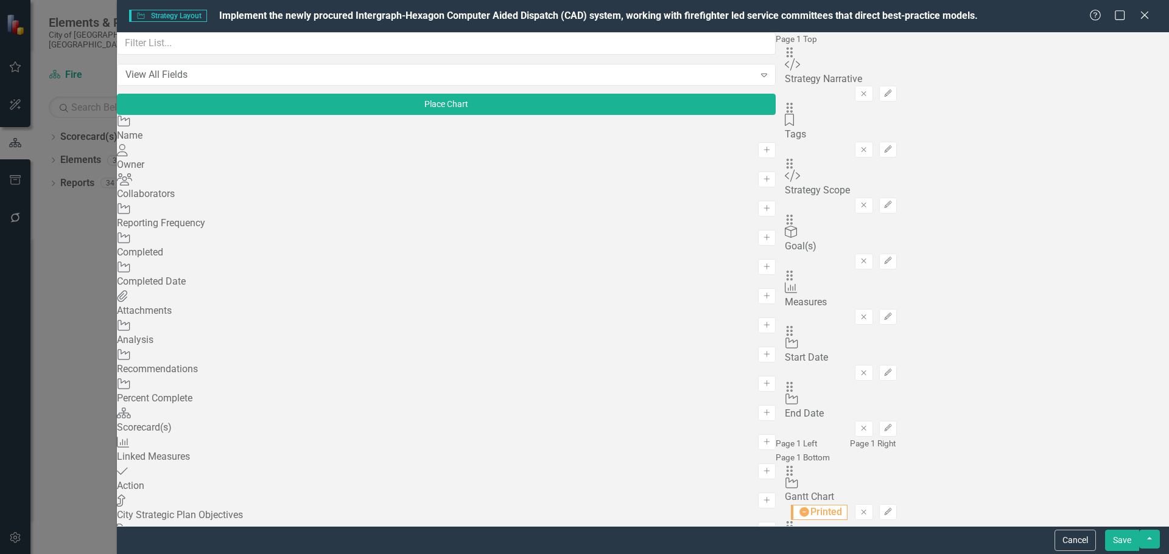
click at [250, 43] on div "View All Fields Expand Place Chart Strategy Name Add Owner Owner Add Collaborat…" at bounding box center [446, 279] width 659 height 494
click at [243, 55] on input "text" at bounding box center [446, 43] width 659 height 23
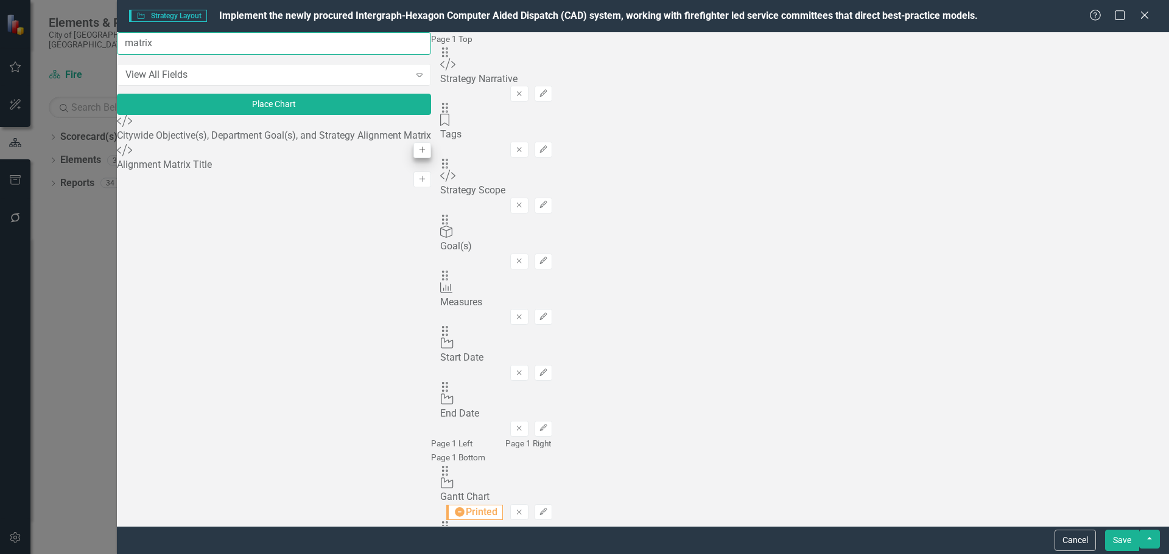
type input "matrix"
click at [417, 150] on icon "Add" at bounding box center [421, 150] width 9 height 7
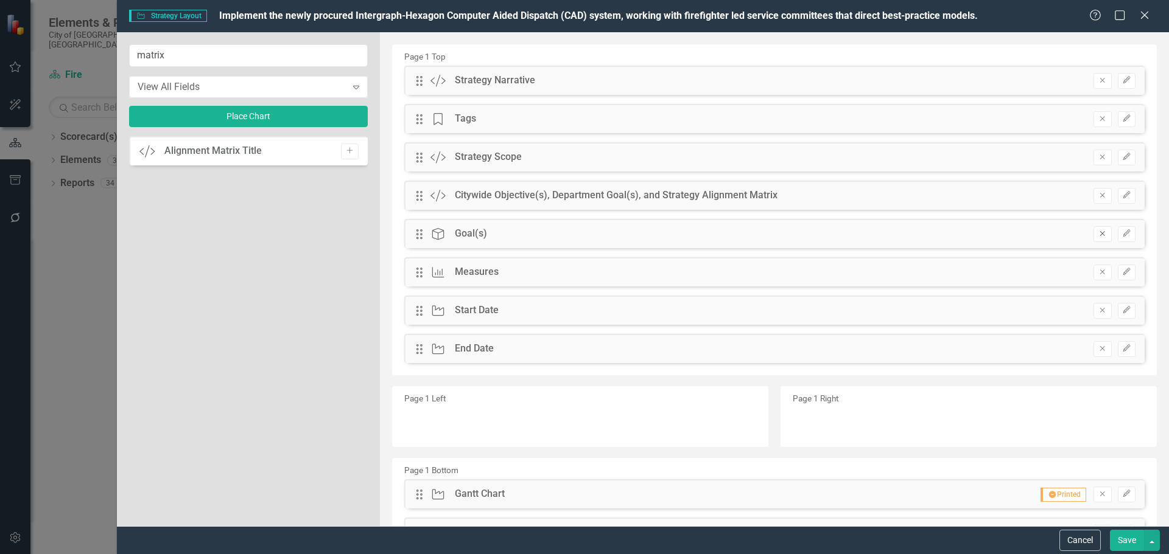
click at [1097, 237] on icon "Remove" at bounding box center [1101, 233] width 9 height 7
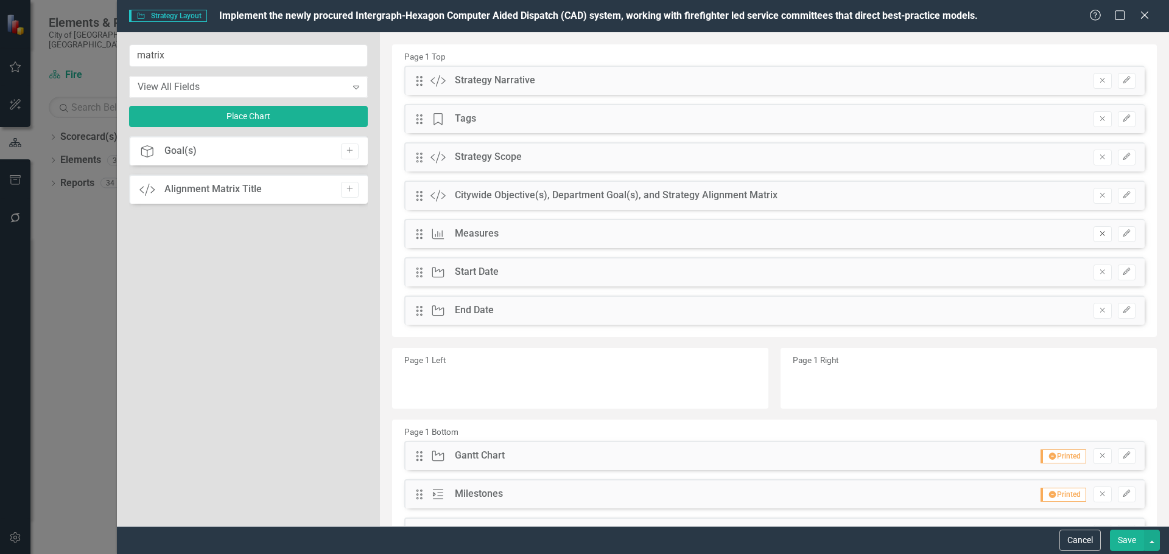
click at [1094, 239] on button "Remove" at bounding box center [1102, 234] width 18 height 16
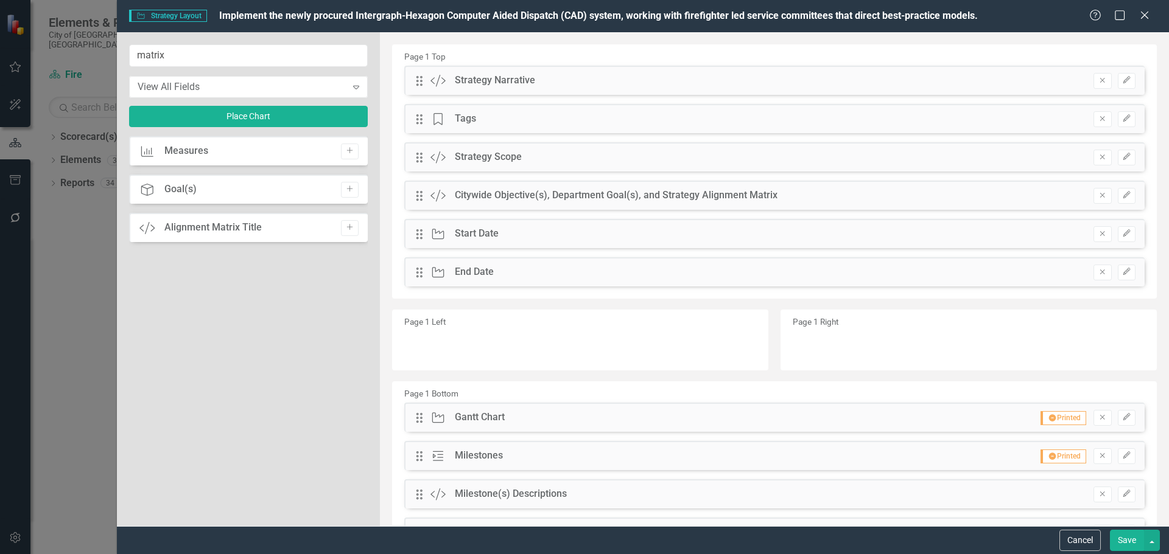
click at [1125, 543] on button "Save" at bounding box center [1126, 540] width 34 height 21
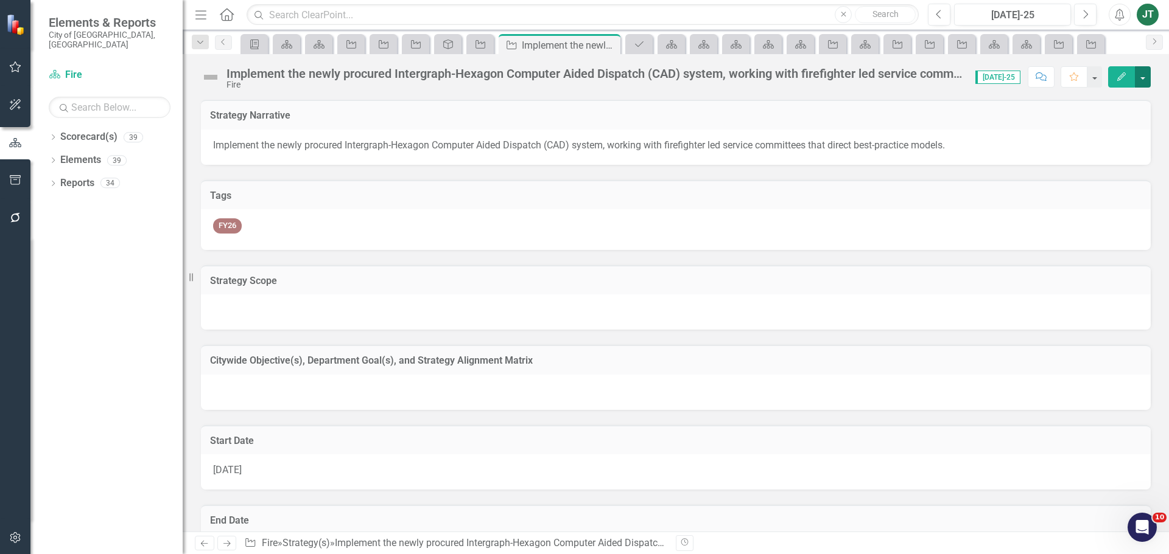
click at [1143, 78] on button "button" at bounding box center [1142, 76] width 16 height 21
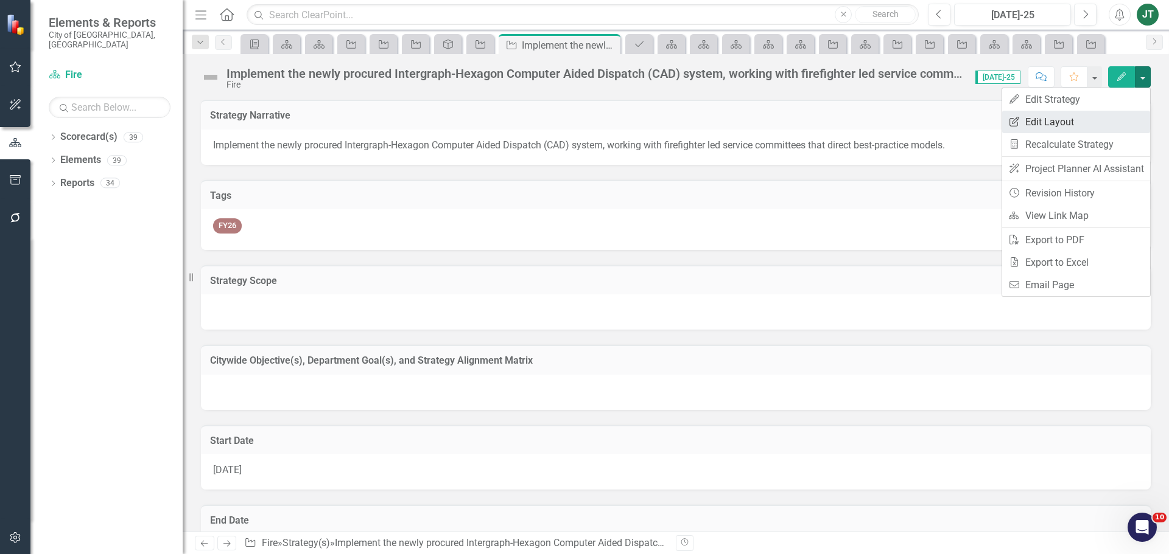
click at [1067, 123] on link "Edit Report Edit Layout" at bounding box center [1076, 122] width 148 height 23
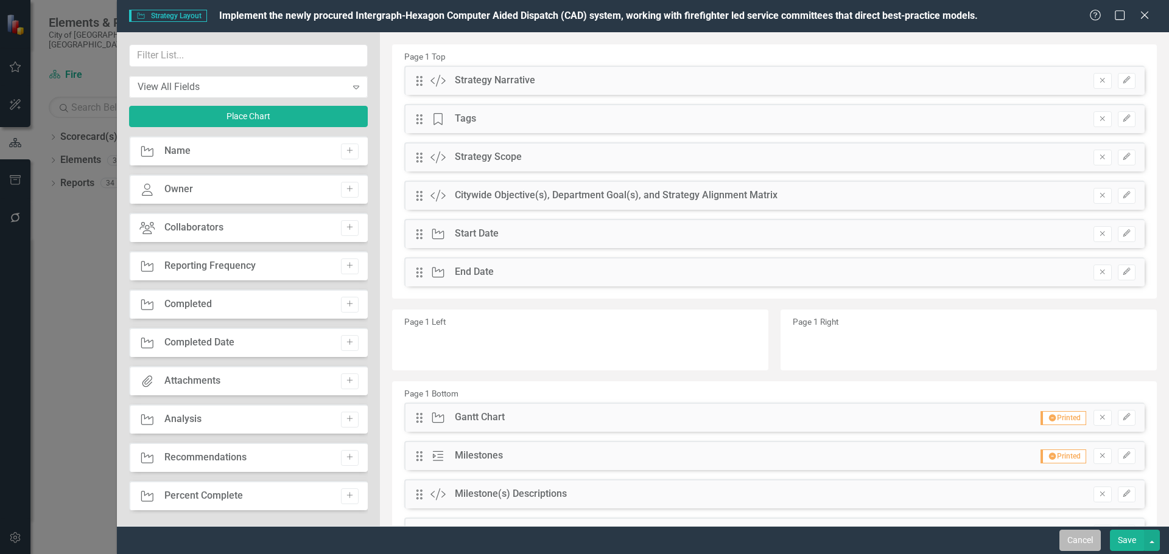
click at [1071, 539] on button "Cancel" at bounding box center [1079, 540] width 41 height 21
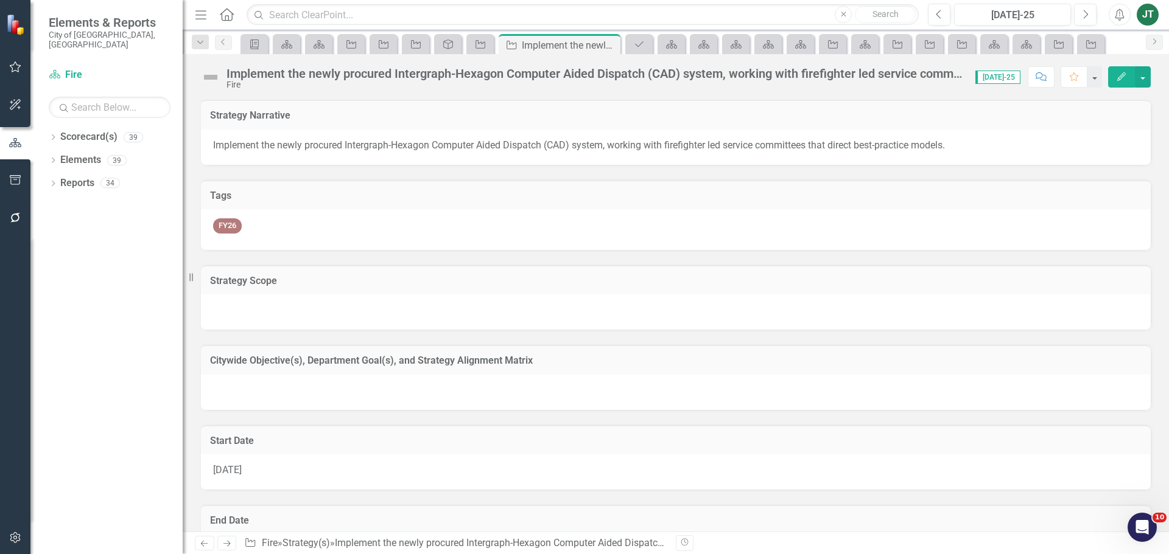
click at [497, 382] on div at bounding box center [675, 392] width 949 height 35
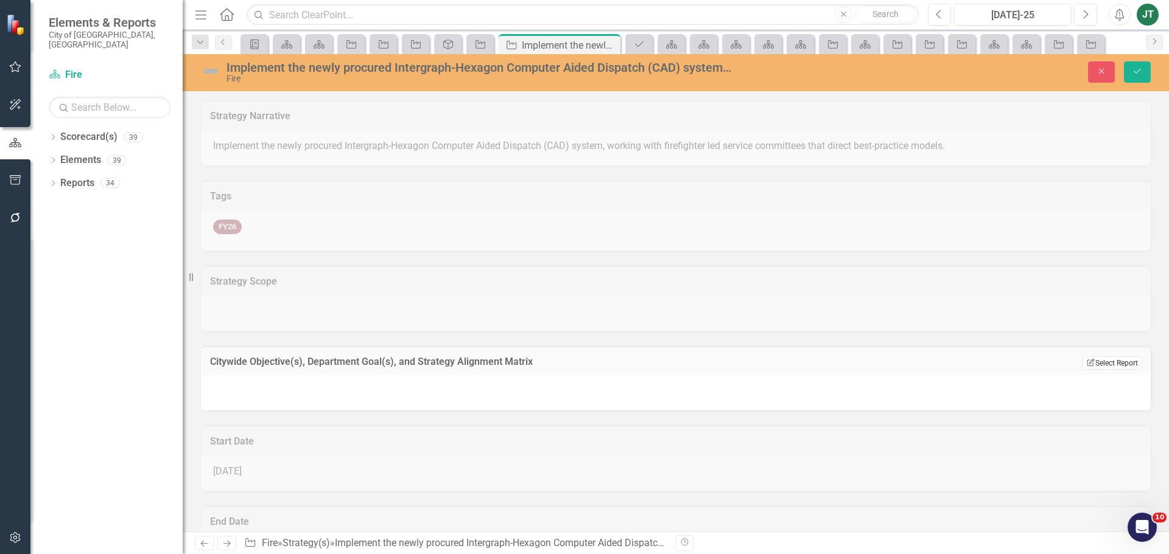
click at [1120, 359] on button "Edit Report Select Report" at bounding box center [1111, 363] width 59 height 13
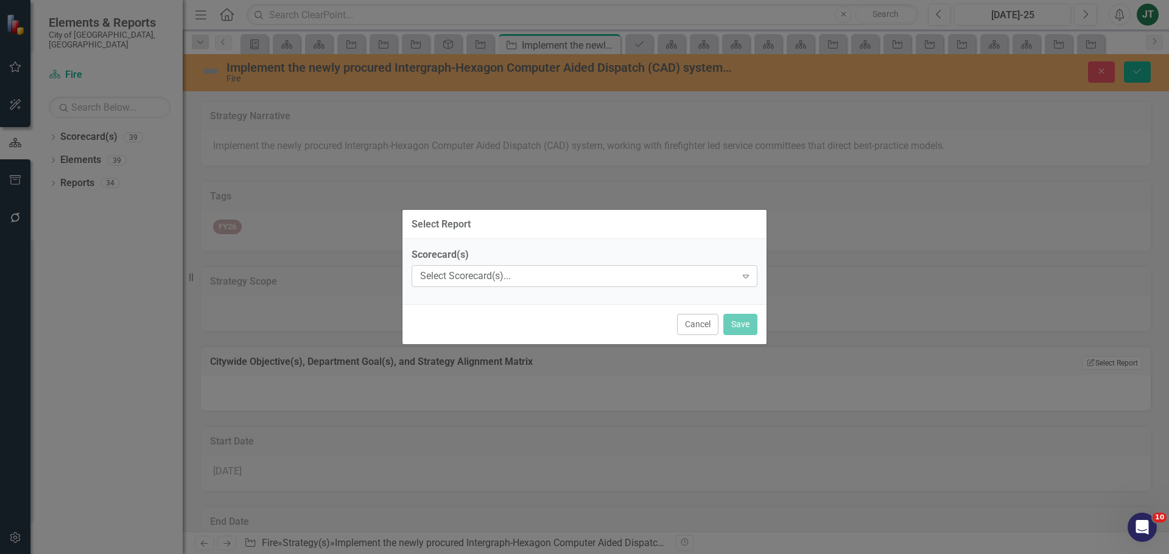
click at [508, 279] on div "Select Scorecard(s)..." at bounding box center [578, 277] width 316 height 14
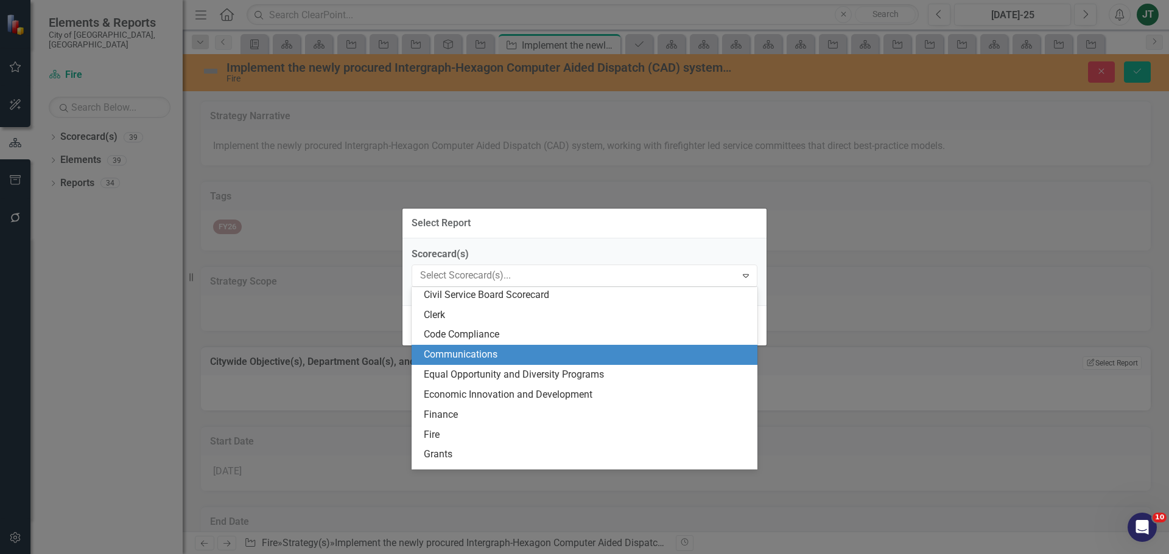
scroll to position [183, 0]
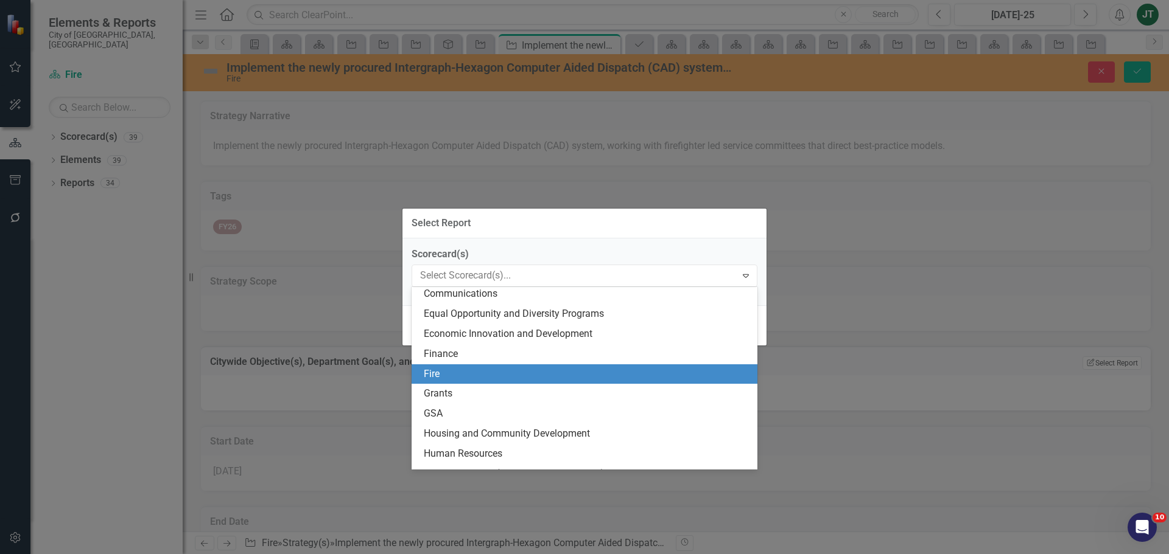
click at [445, 368] on div "Fire" at bounding box center [587, 375] width 326 height 14
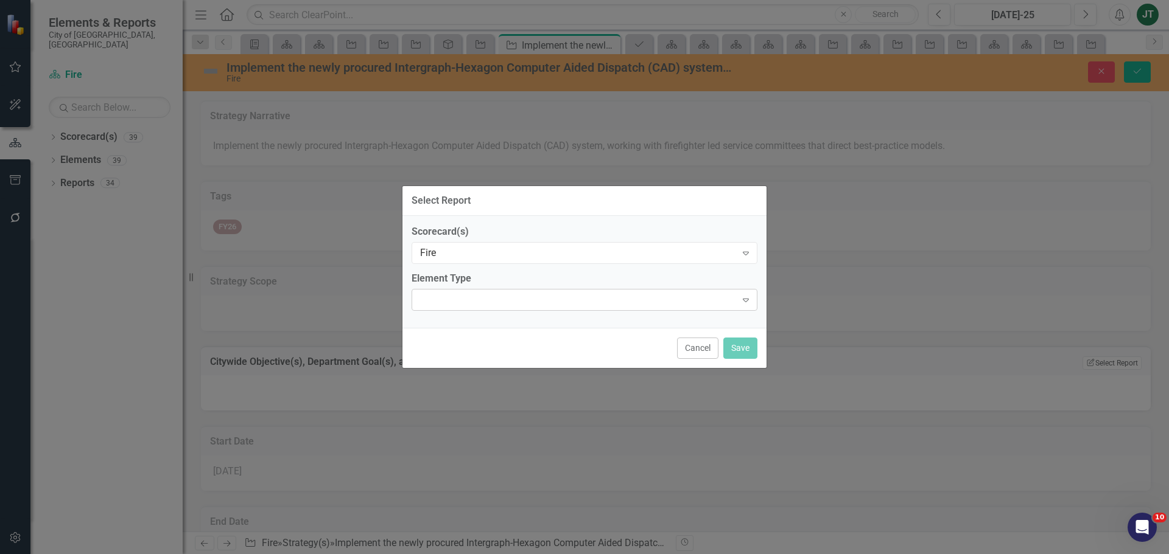
click at [458, 304] on div "Expand" at bounding box center [584, 300] width 346 height 22
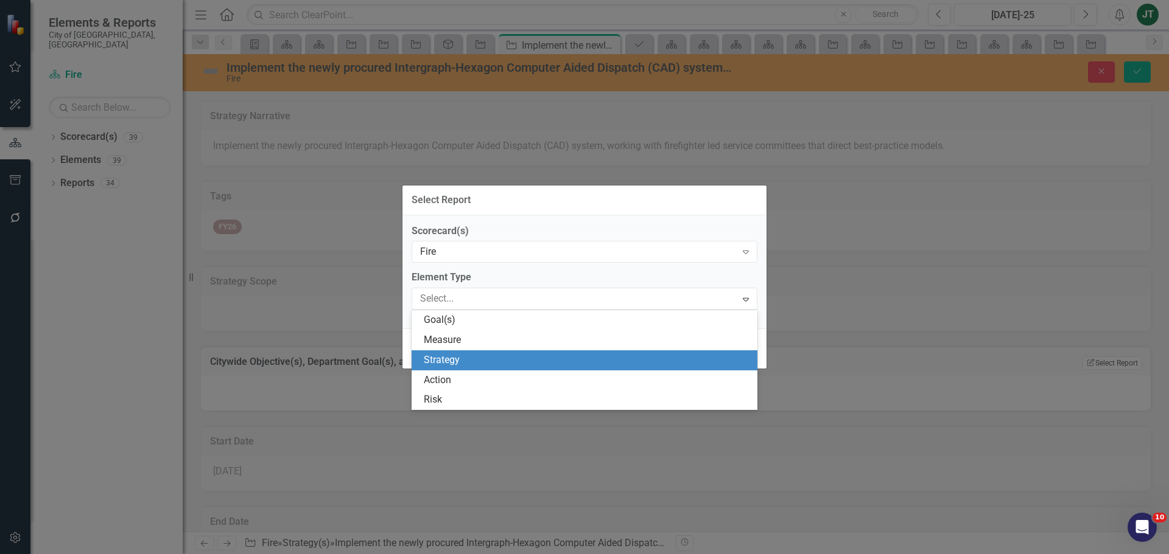
click at [443, 361] on div "Strategy" at bounding box center [587, 361] width 326 height 14
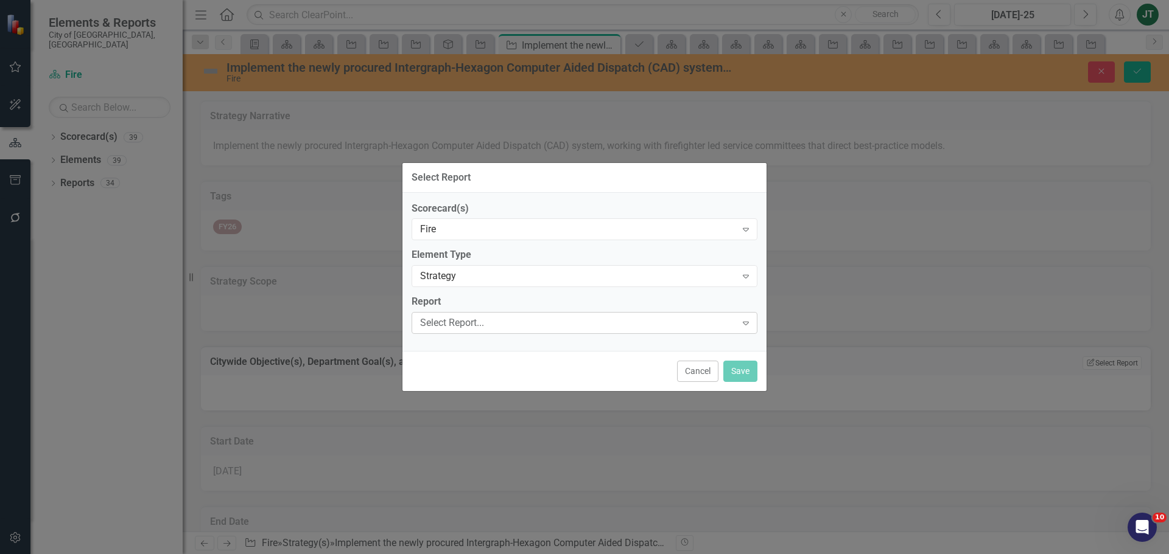
click at [527, 329] on div "Select Report..." at bounding box center [578, 323] width 316 height 14
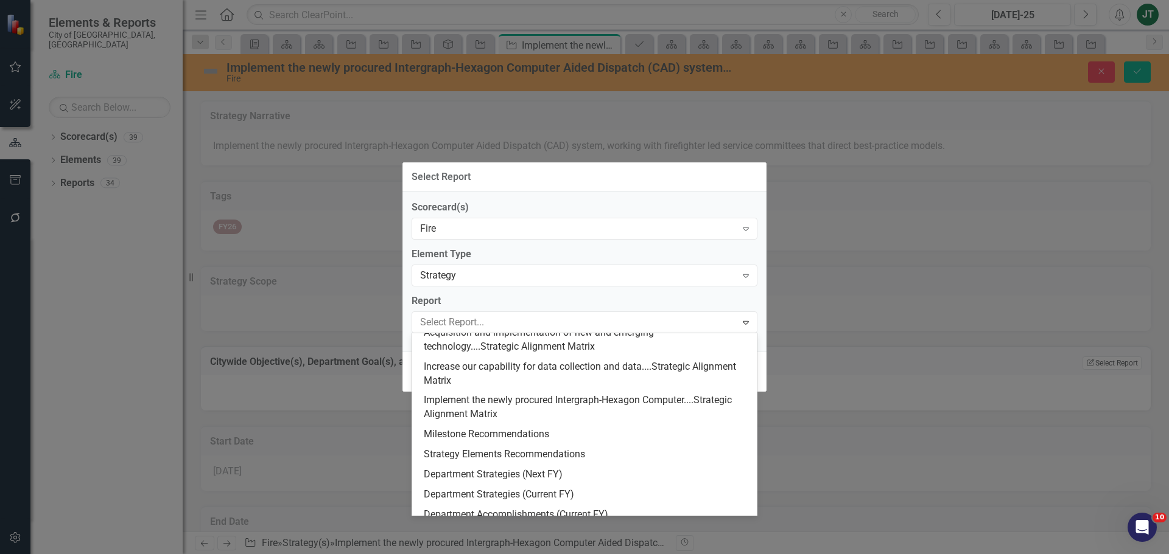
scroll to position [199, 0]
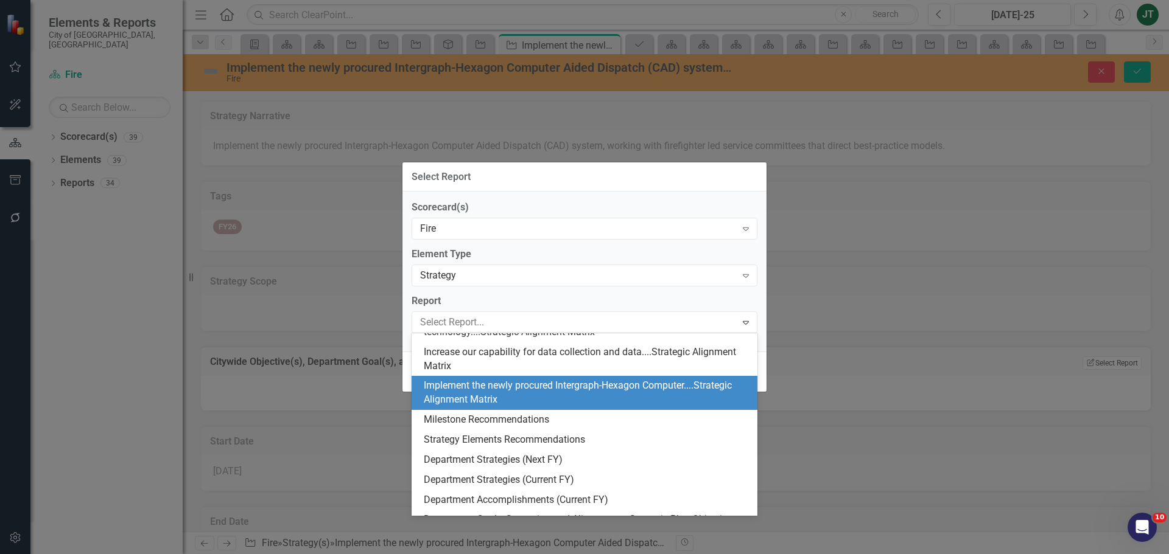
click at [500, 396] on div "Implement the newly procured Intergraph-Hexagon Computer....Strategic Alignment…" at bounding box center [587, 393] width 326 height 28
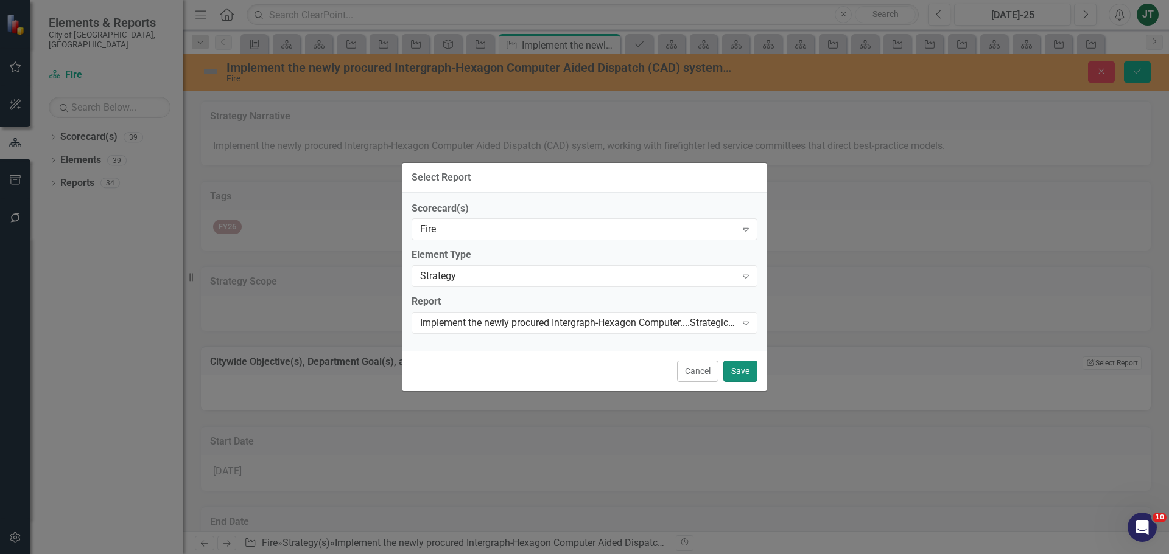
click at [731, 372] on button "Save" at bounding box center [740, 371] width 34 height 21
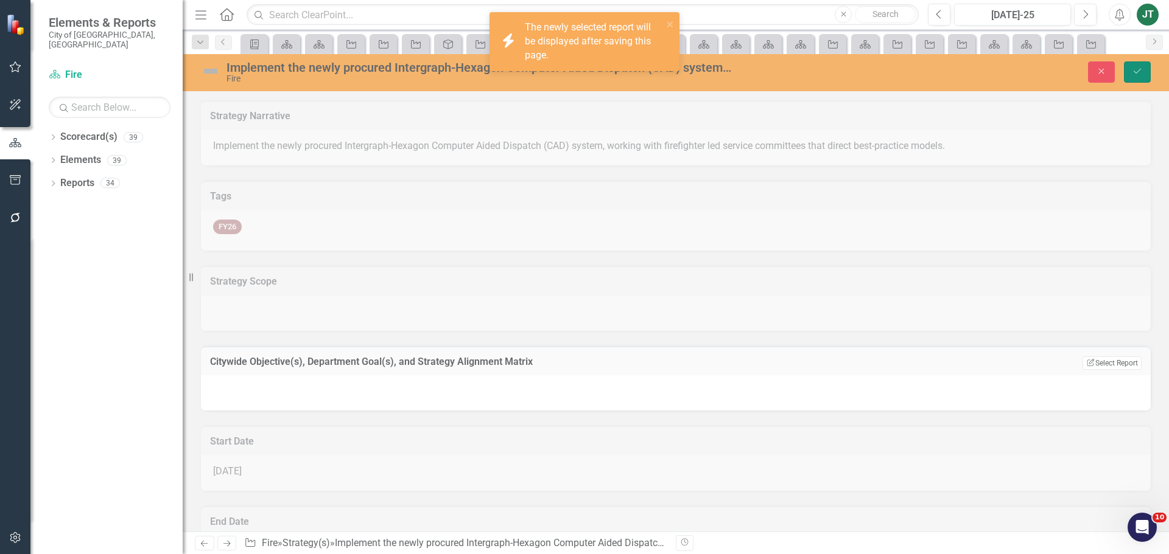
click at [1138, 74] on icon "Save" at bounding box center [1136, 71] width 11 height 9
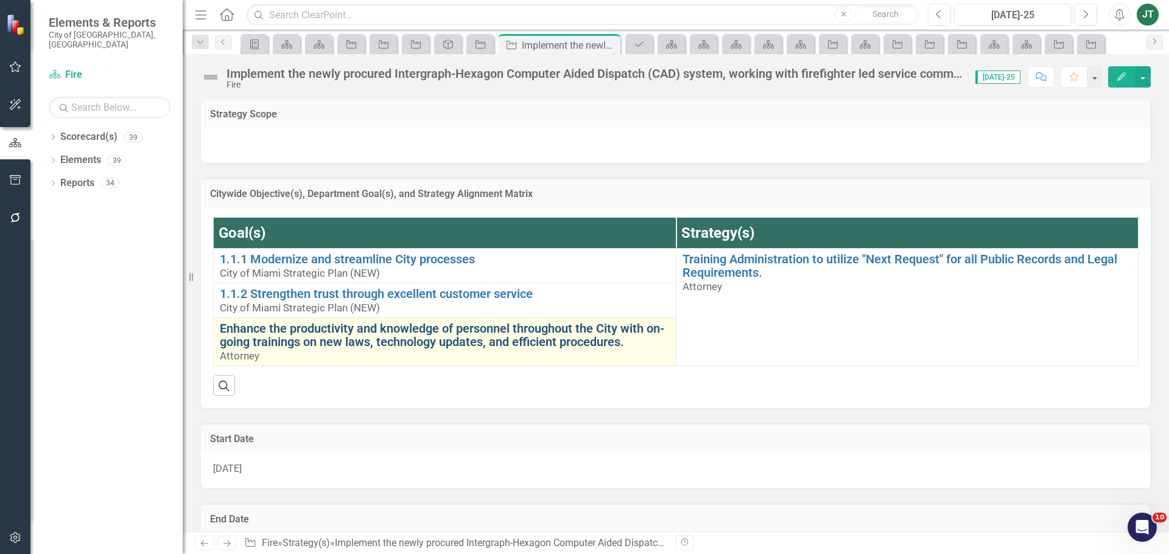
scroll to position [183, 0]
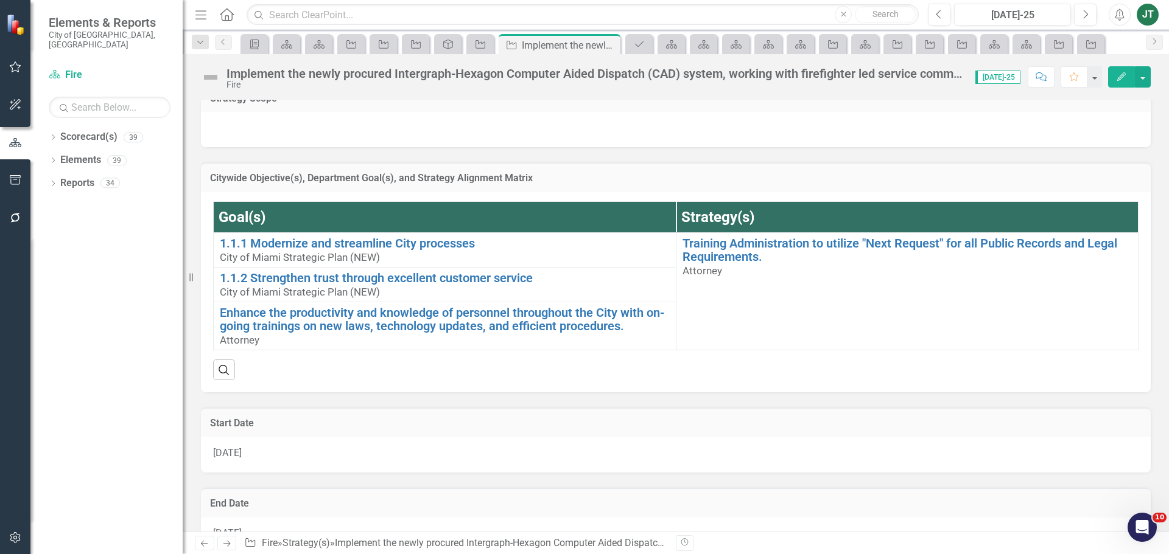
click at [907, 179] on h3 "Citywide Objective(s), Department Goal(s), and Strategy Alignment Matrix" at bounding box center [675, 178] width 931 height 11
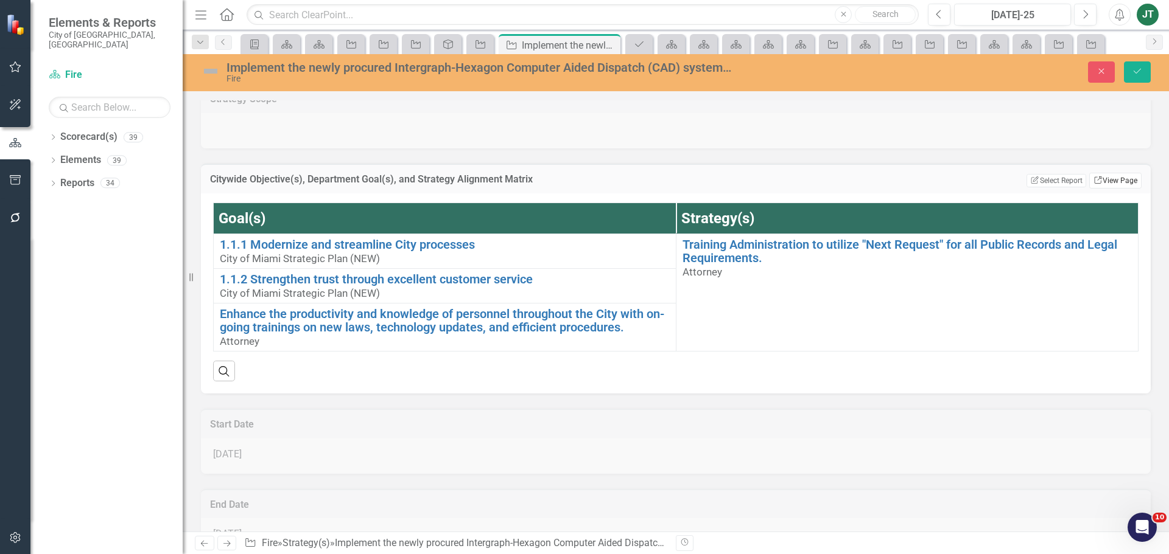
click at [1117, 178] on link "Link View Page" at bounding box center [1115, 181] width 52 height 16
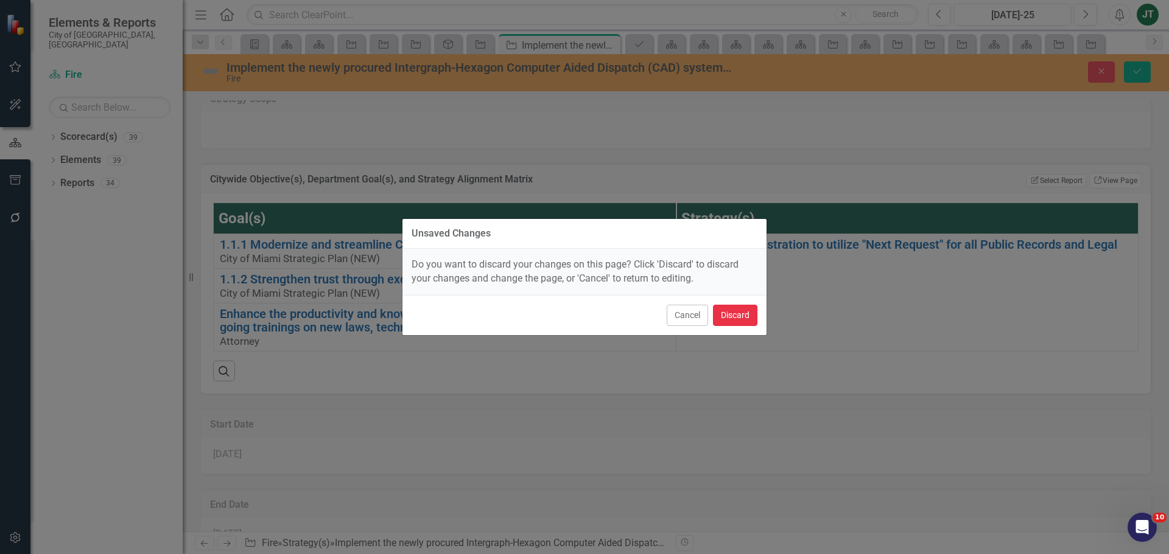
click at [735, 313] on button "Discard" at bounding box center [735, 315] width 44 height 21
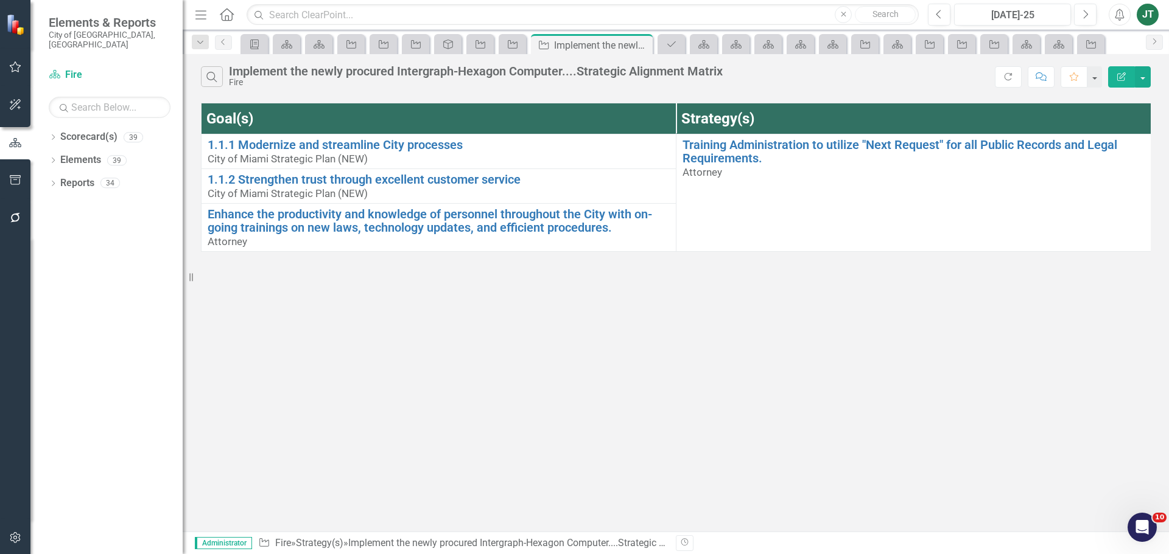
click at [1119, 72] on icon "Edit Report" at bounding box center [1121, 76] width 11 height 9
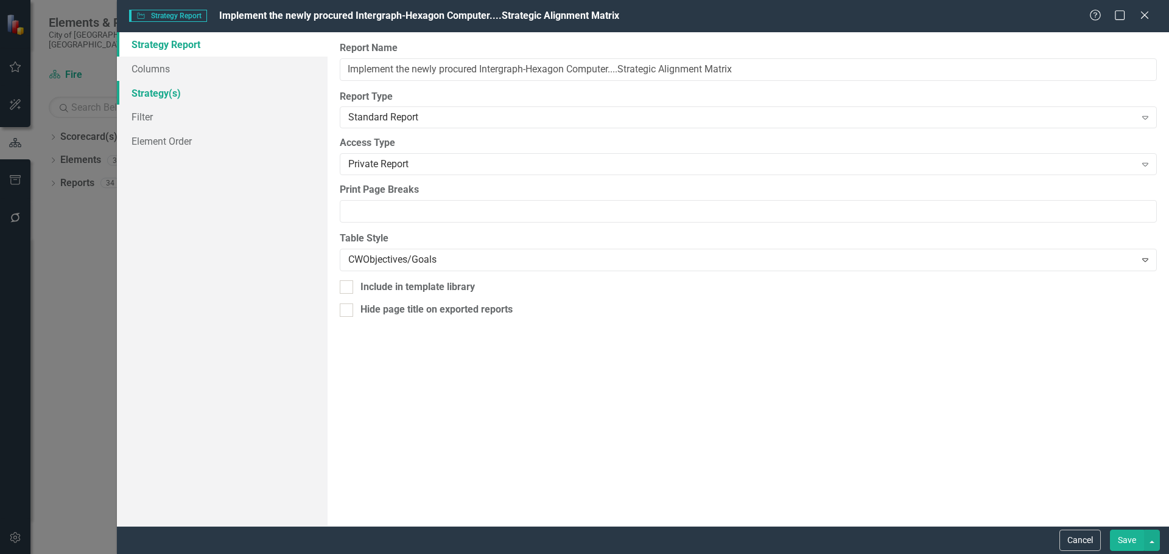
click at [172, 96] on link "Strategy(s)" at bounding box center [222, 93] width 211 height 24
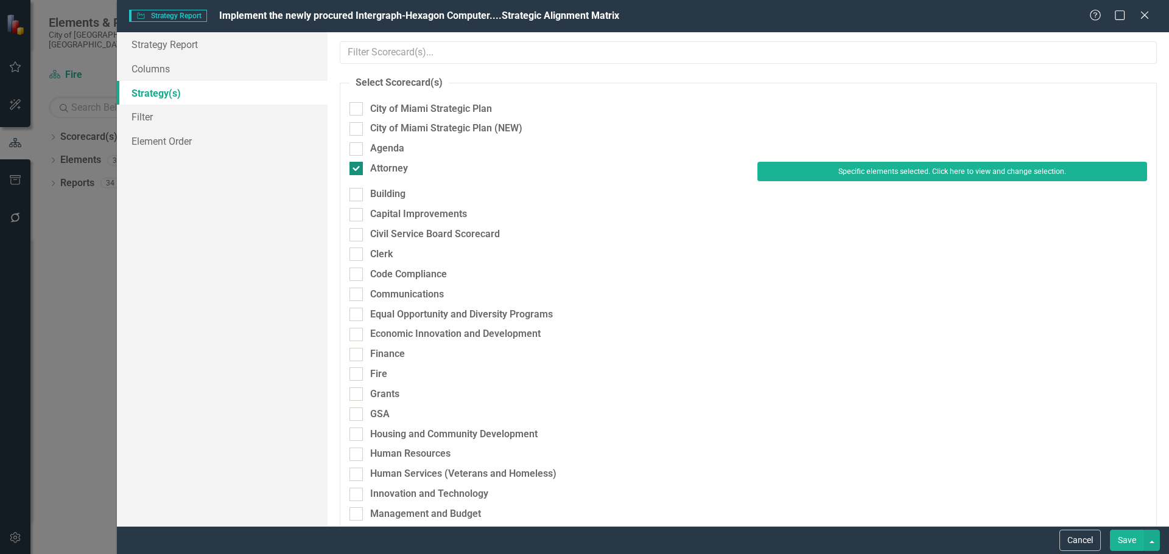
click at [394, 170] on div "Attorney" at bounding box center [389, 169] width 38 height 14
click at [357, 170] on input "Attorney" at bounding box center [353, 166] width 8 height 8
checkbox input "false"
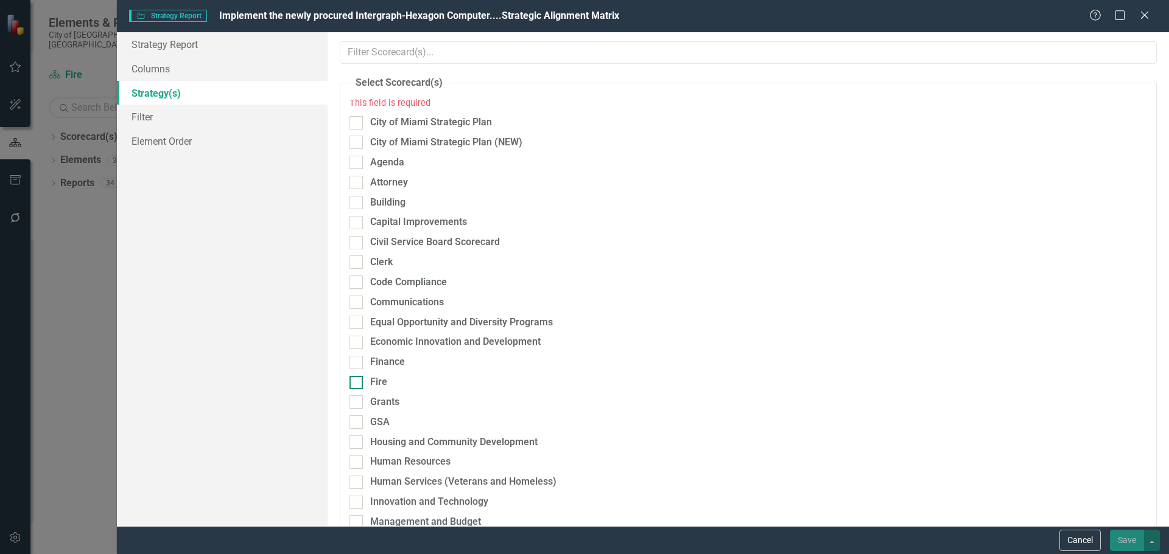
click at [378, 380] on div "Fire" at bounding box center [378, 383] width 17 height 14
click at [357, 380] on input "Fire" at bounding box center [353, 380] width 8 height 8
checkbox input "true"
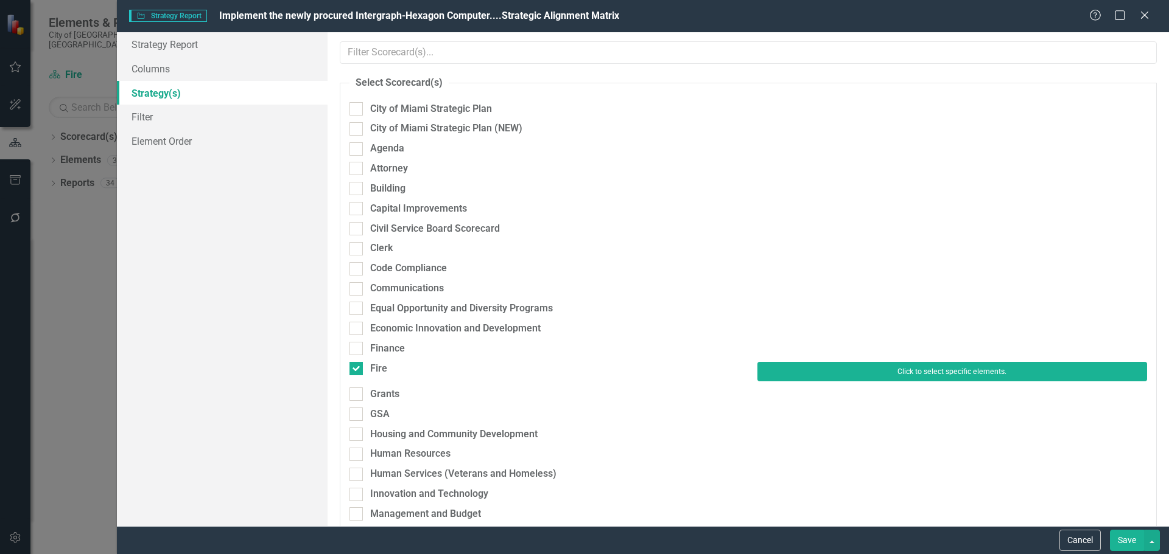
click at [846, 368] on button "Click to select specific elements." at bounding box center [952, 371] width 390 height 19
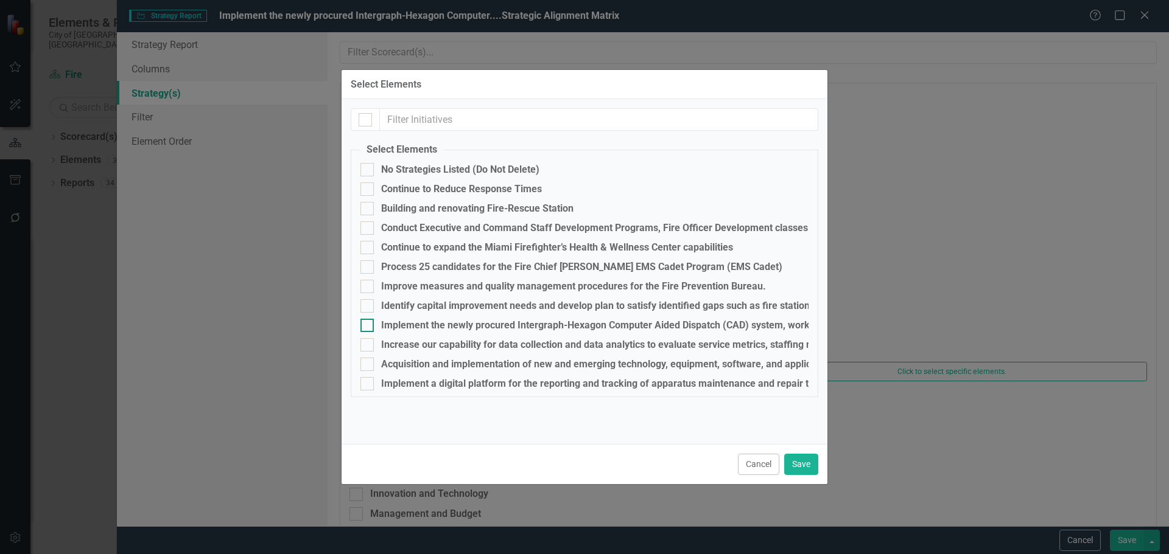
click at [402, 328] on div "Implement the newly procured Intergraph-Hexagon Computer Aided Dispatch (CAD) s…" at bounding box center [760, 325] width 758 height 11
click at [368, 327] on input "Implement the newly procured Intergraph-Hexagon Computer Aided Dispatch (CAD) s…" at bounding box center [364, 323] width 8 height 8
checkbox input "true"
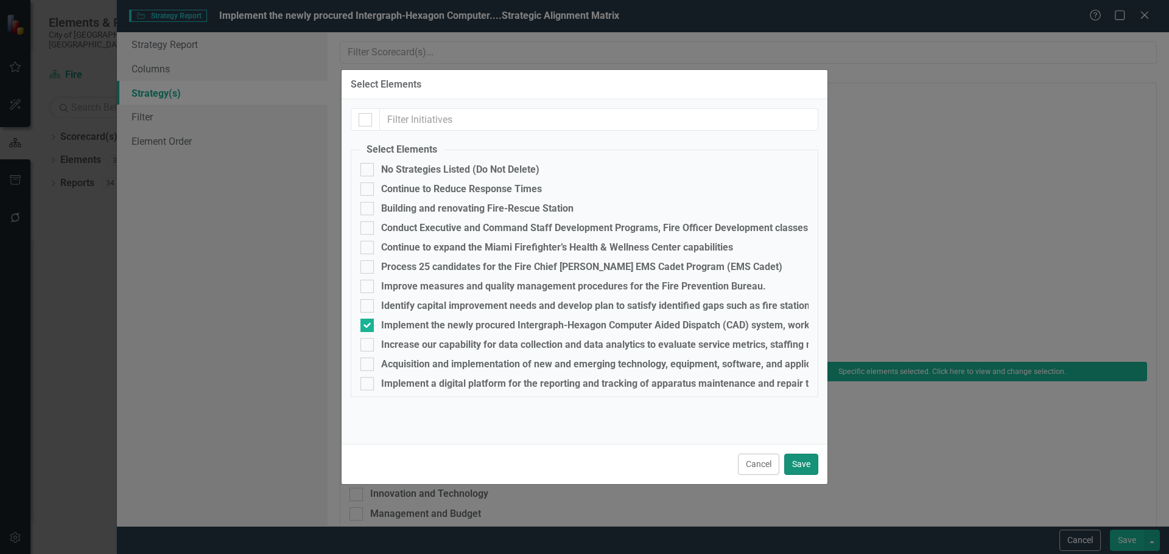
click at [794, 462] on button "Save" at bounding box center [801, 464] width 34 height 21
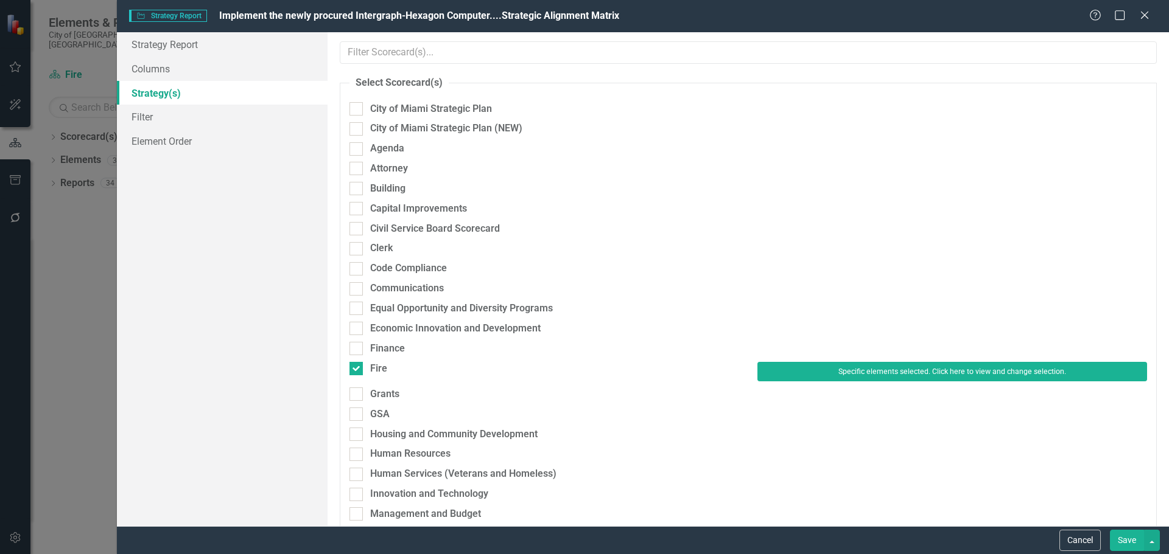
click at [1128, 543] on button "Save" at bounding box center [1126, 540] width 34 height 21
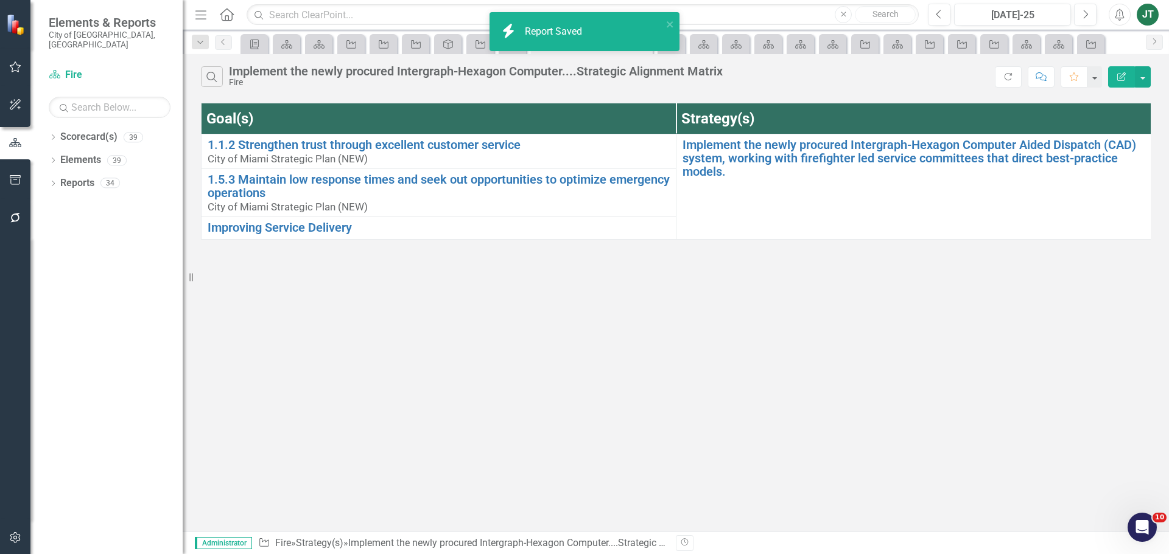
click at [1117, 67] on button "Edit Report" at bounding box center [1121, 76] width 27 height 21
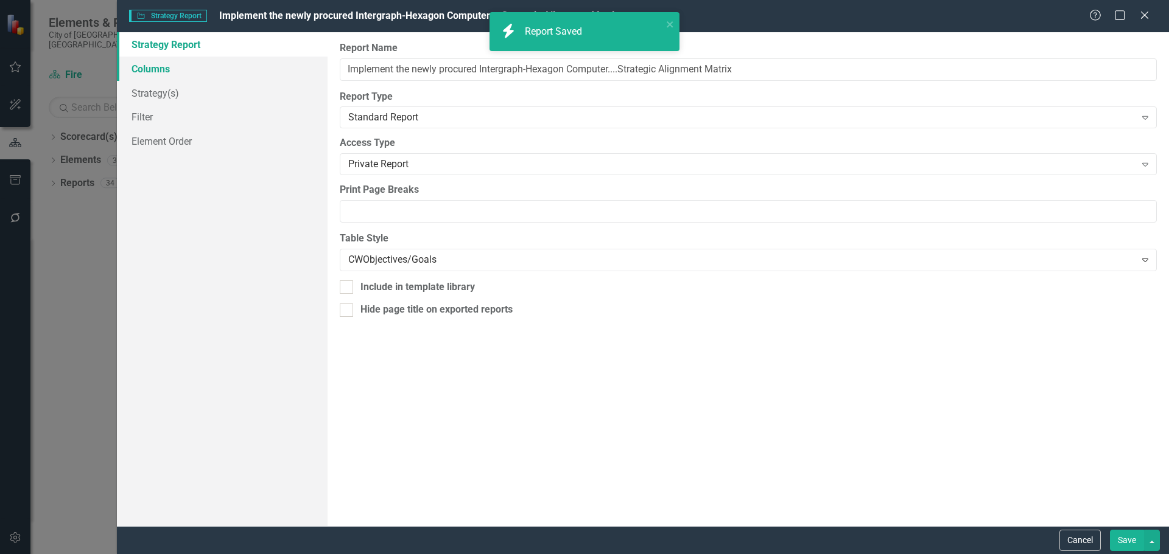
click at [171, 74] on link "Columns" at bounding box center [222, 69] width 211 height 24
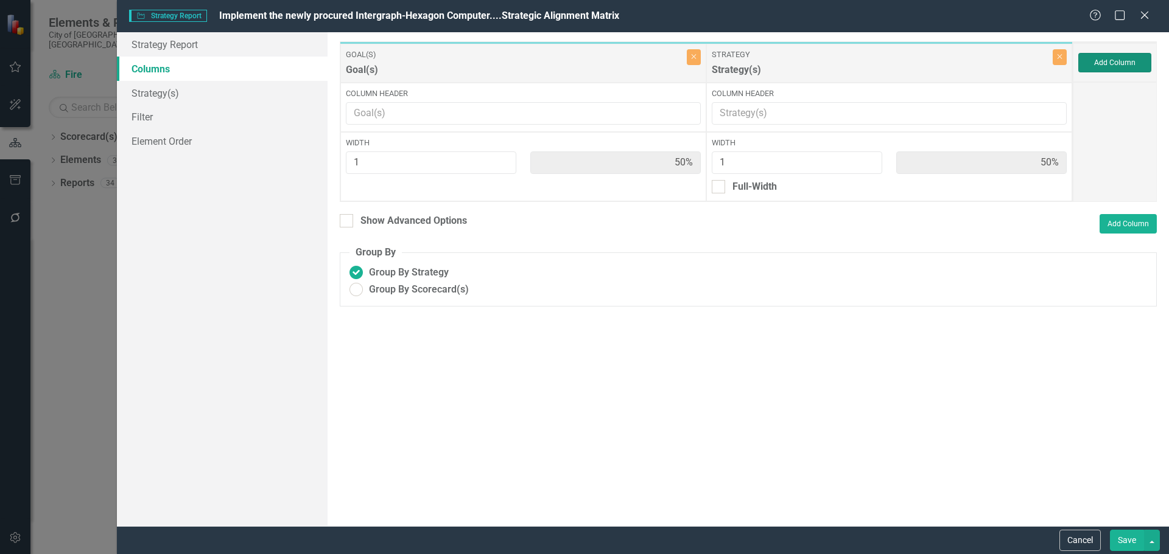
click at [1100, 68] on button "Add Column" at bounding box center [1114, 62] width 73 height 19
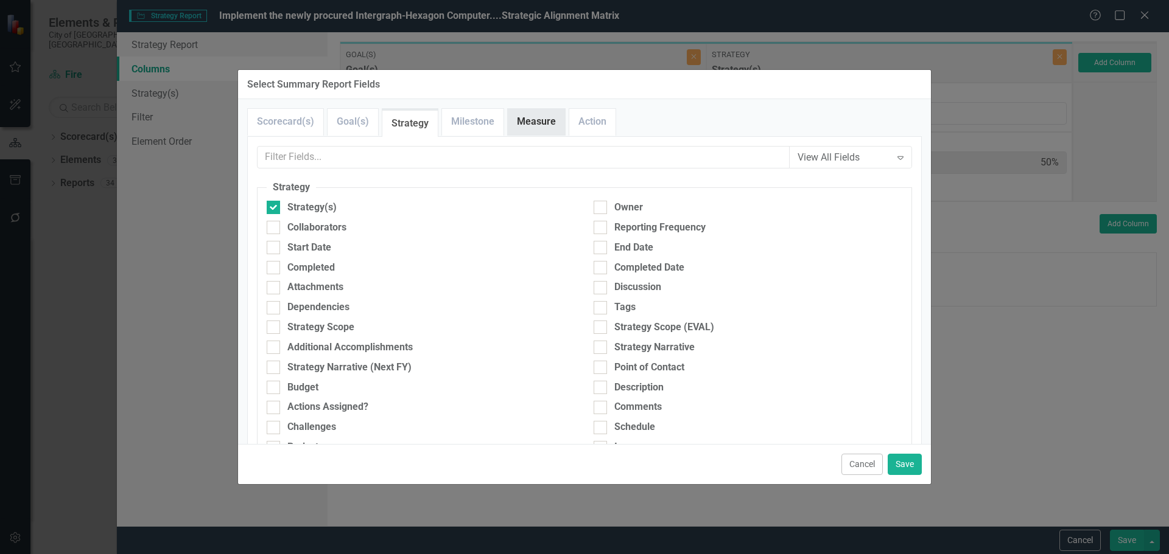
click at [550, 113] on link "Measure" at bounding box center [536, 122] width 57 height 26
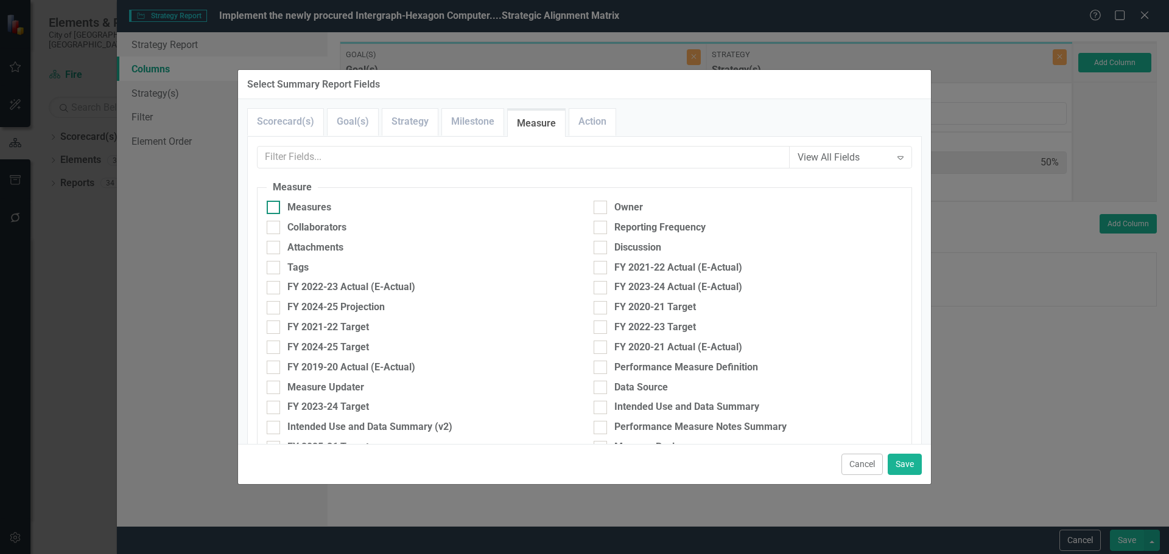
click at [329, 206] on div "Measures" at bounding box center [309, 208] width 44 height 14
click at [274, 206] on input "Measures" at bounding box center [271, 205] width 8 height 8
checkbox input "true"
click at [898, 464] on button "Save" at bounding box center [904, 464] width 34 height 21
type input "33%"
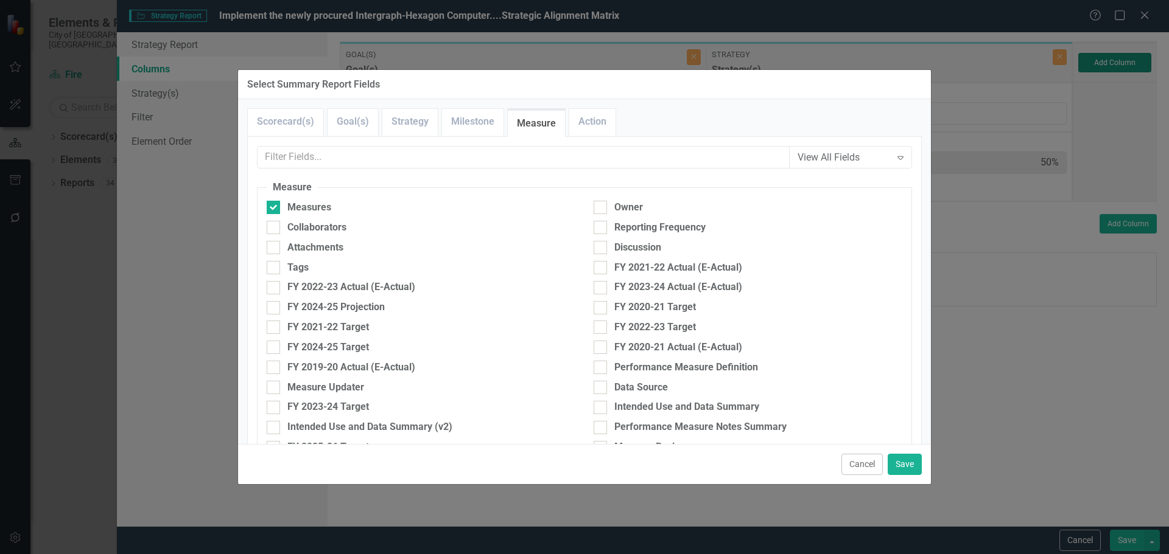
type input "33%"
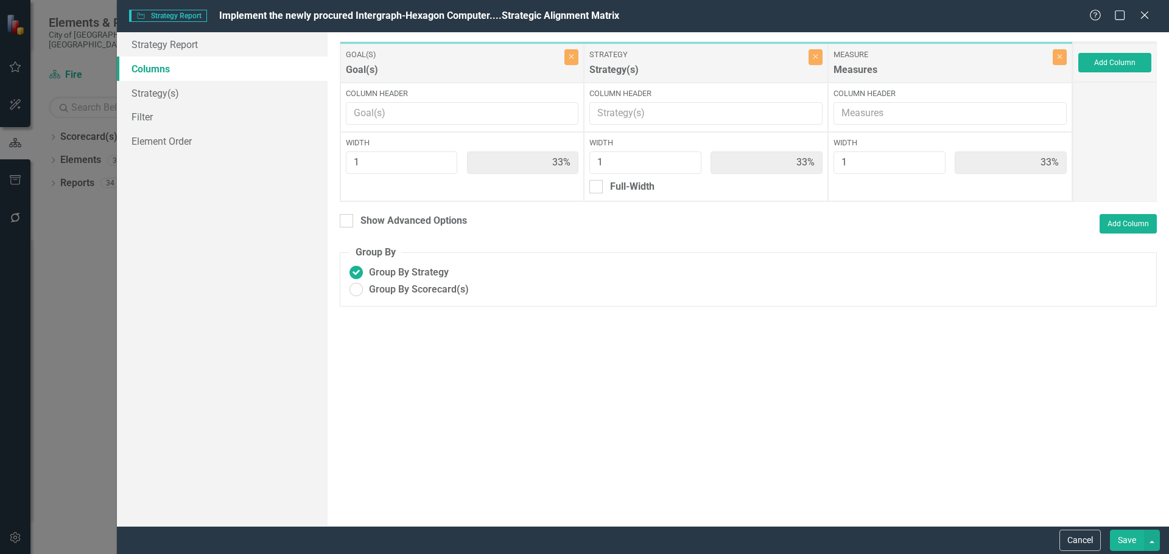
click at [1120, 541] on button "Save" at bounding box center [1126, 540] width 34 height 21
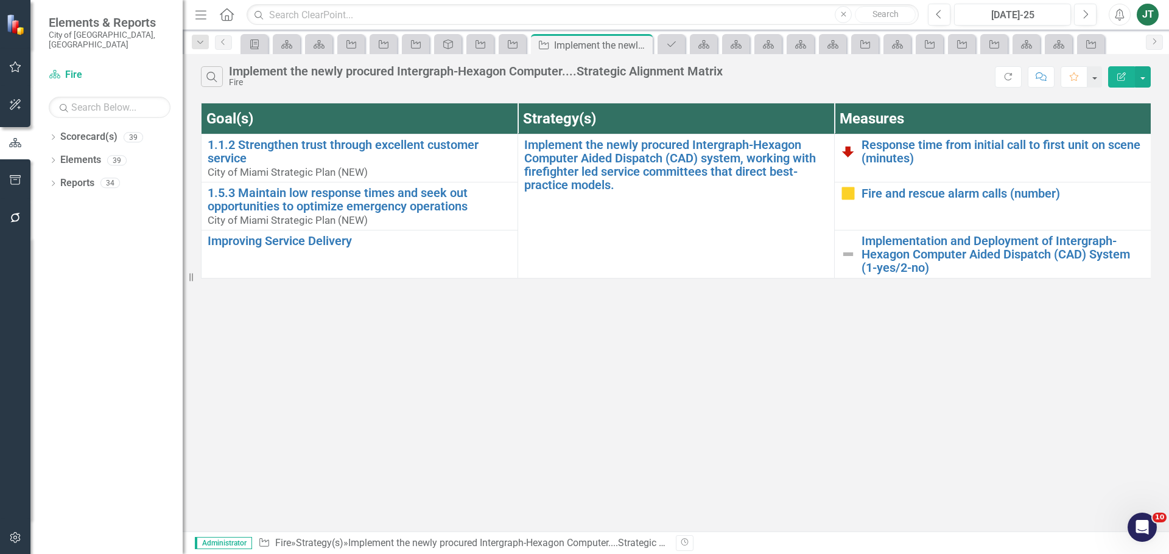
click at [382, 389] on div "Search Implement the newly procured Intergraph-Hexagon Computer....Strategic Al…" at bounding box center [676, 293] width 986 height 478
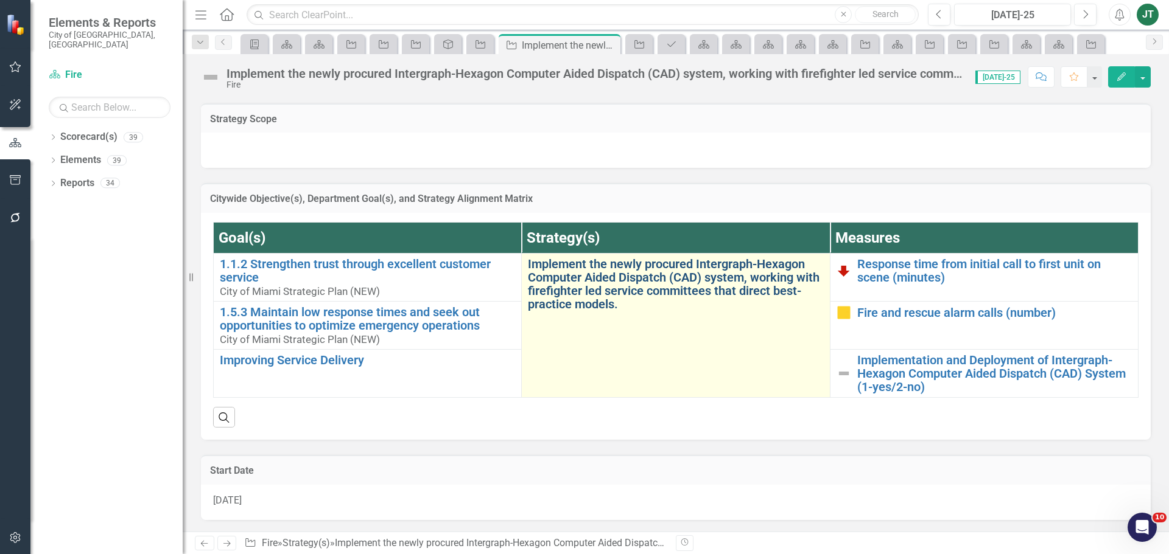
scroll to position [183, 0]
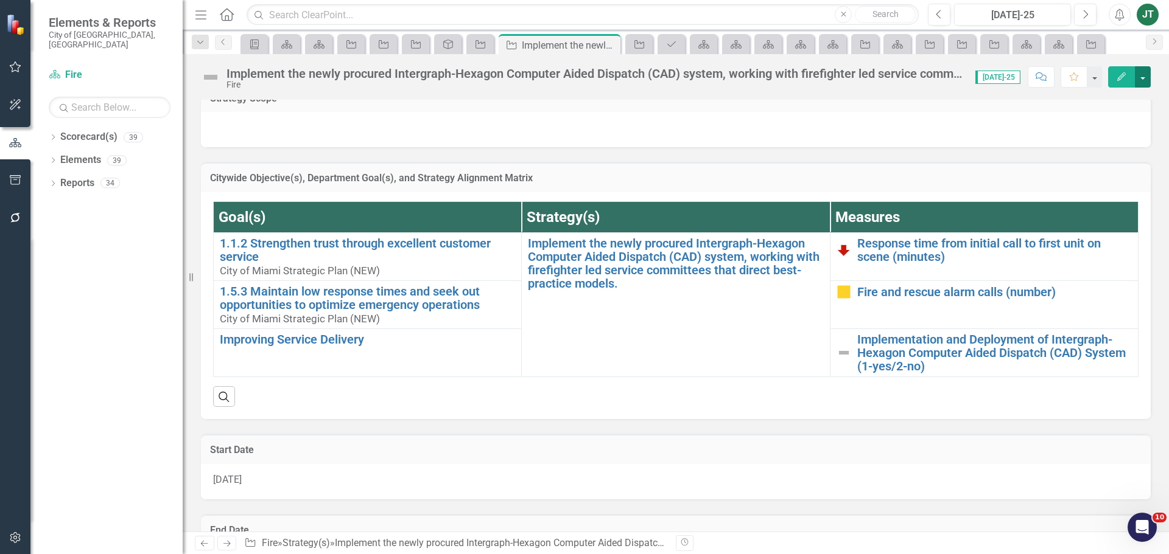
click at [1146, 75] on button "button" at bounding box center [1142, 76] width 16 height 21
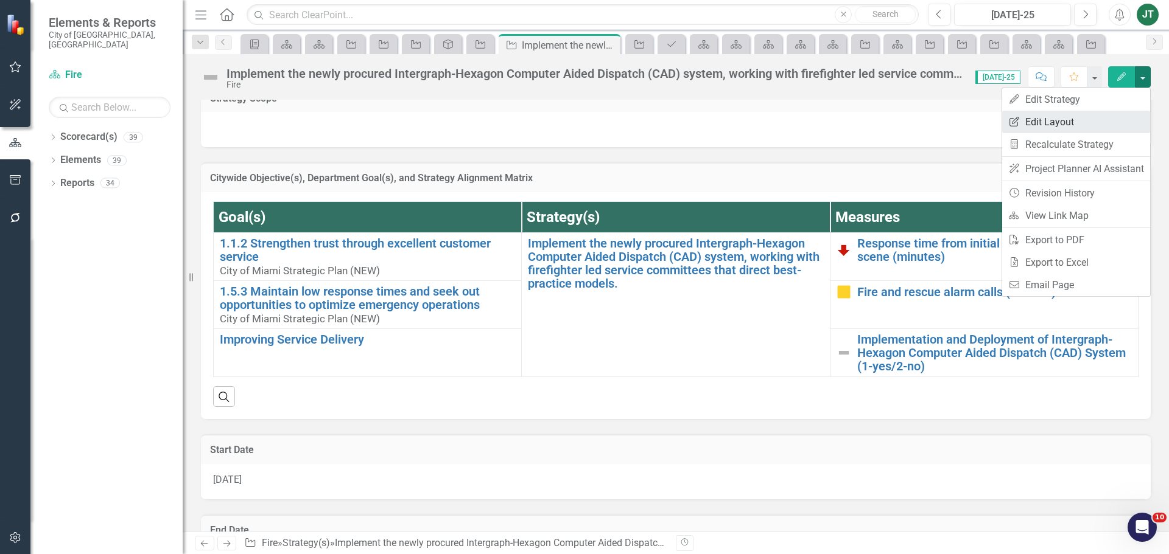
click at [1086, 127] on link "Edit Report Edit Layout" at bounding box center [1076, 122] width 148 height 23
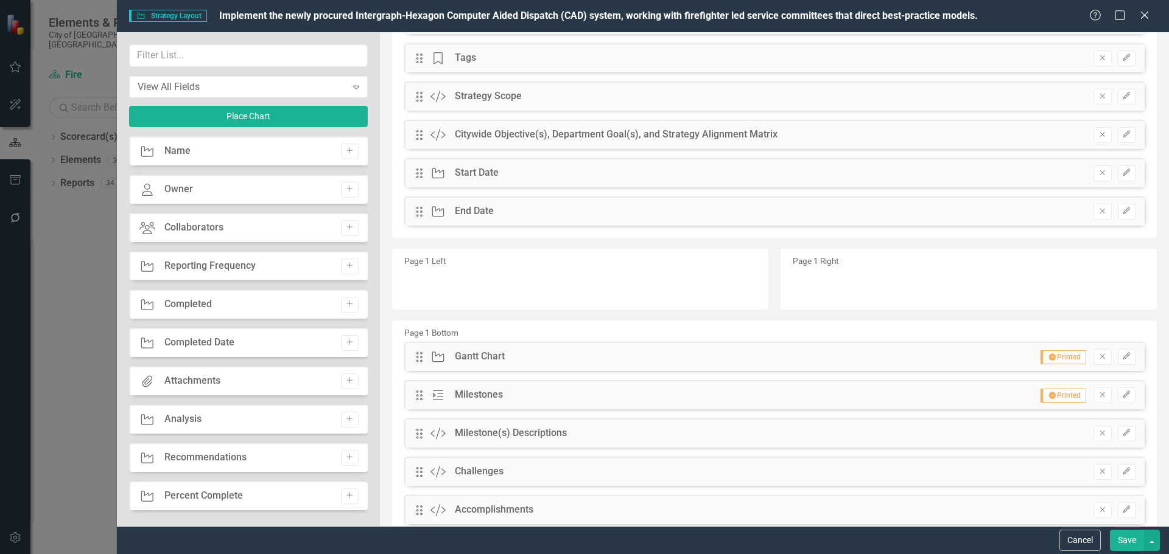
scroll to position [0, 0]
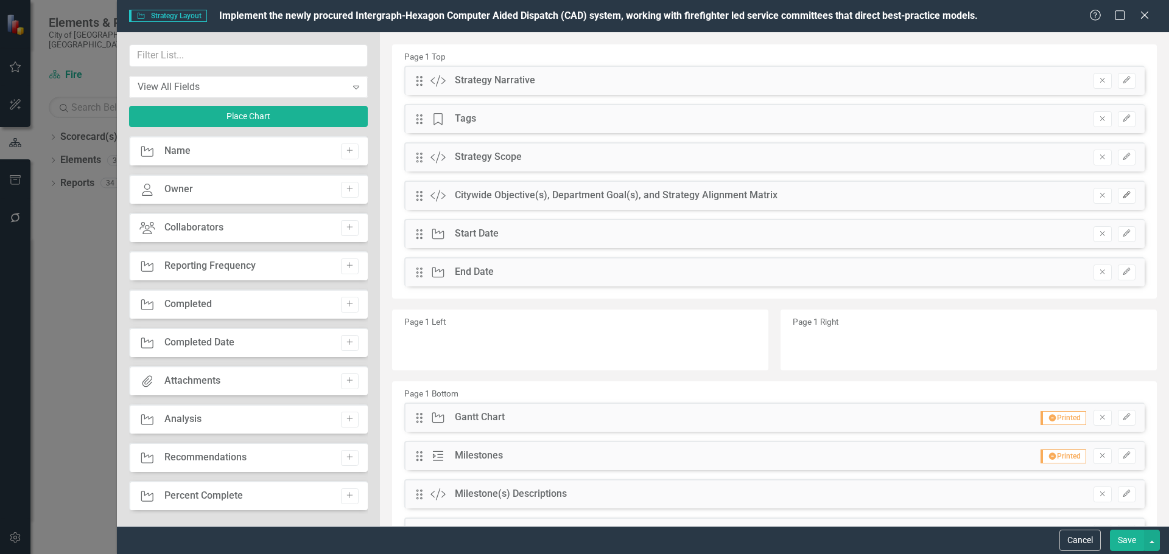
click at [1122, 197] on icon "button" at bounding box center [1125, 195] width 7 height 7
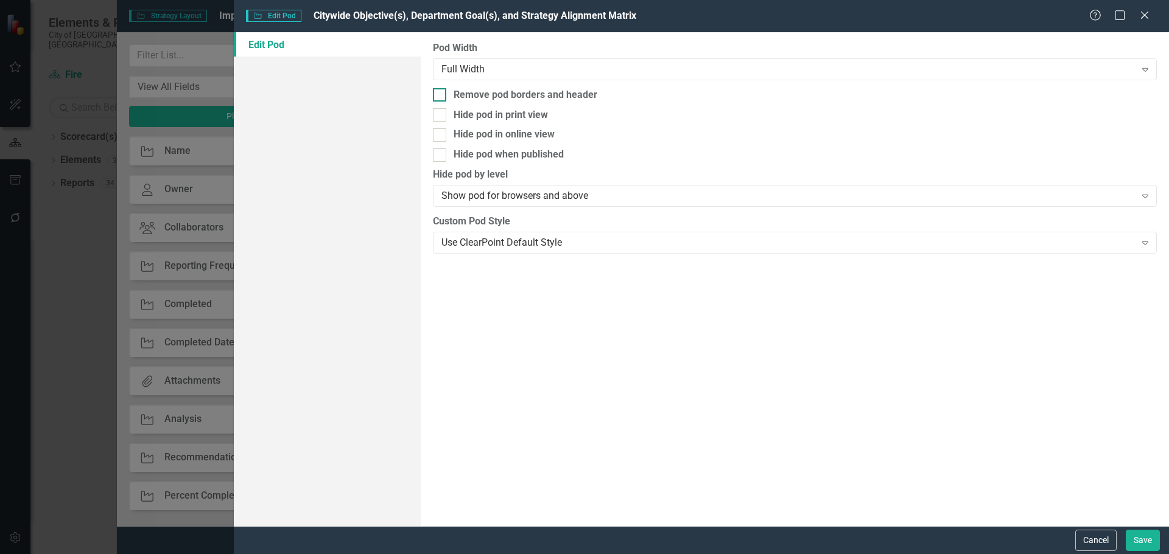
click at [467, 93] on div "Remove pod borders and header" at bounding box center [525, 95] width 144 height 14
click at [441, 93] on input "Remove pod borders and header" at bounding box center [437, 92] width 8 height 8
checkbox input "true"
click at [1133, 537] on button "Save" at bounding box center [1142, 540] width 34 height 21
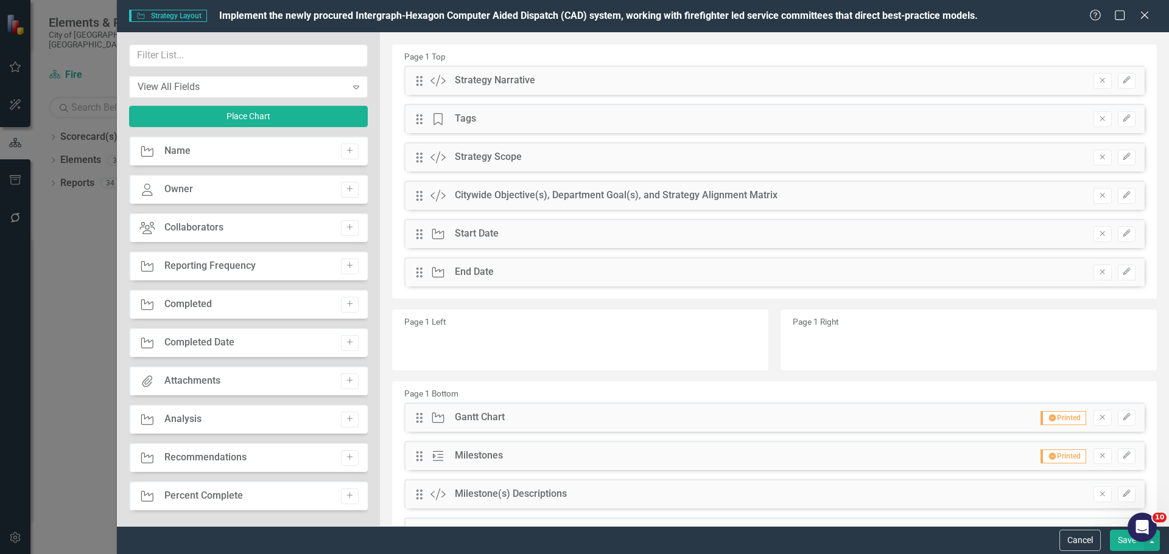
drag, startPoint x: 1114, startPoint y: 543, endPoint x: 1105, endPoint y: 540, distance: 9.8
click at [1114, 543] on button "Save" at bounding box center [1126, 540] width 34 height 21
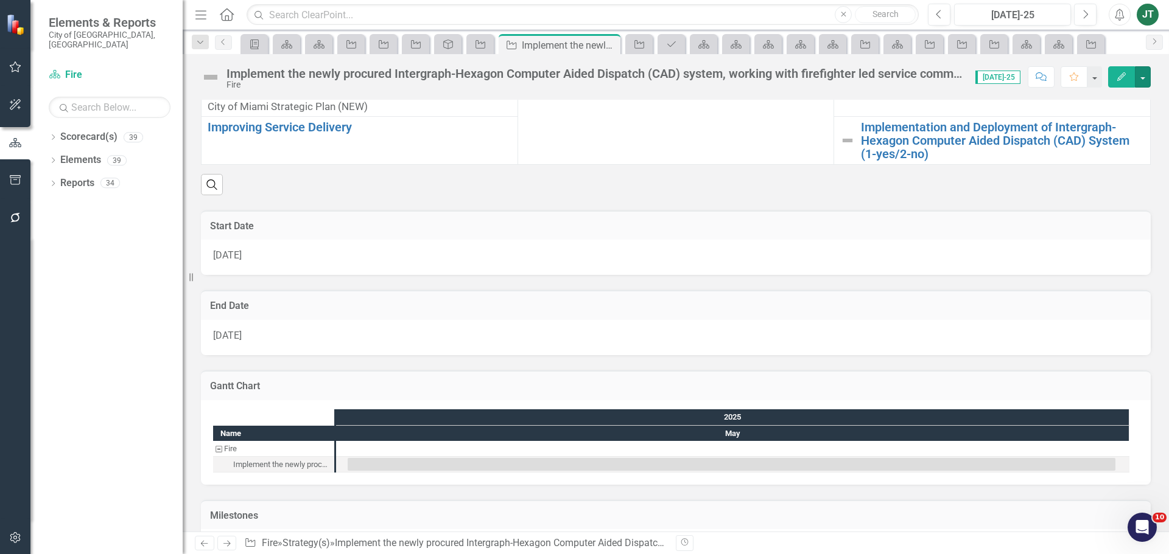
scroll to position [234, 0]
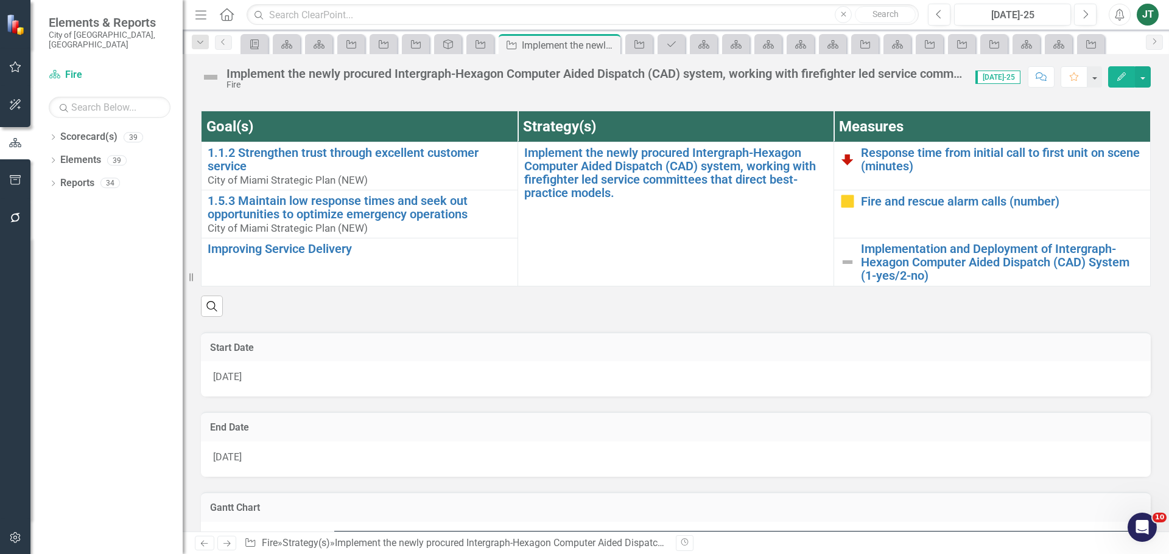
click at [202, 543] on icon at bounding box center [204, 544] width 7 height 6
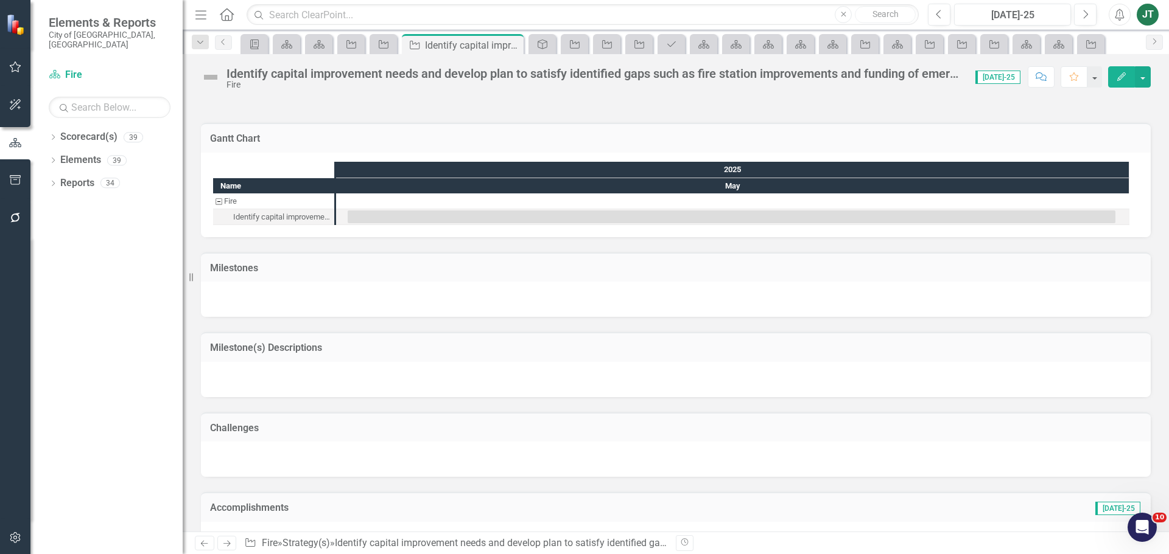
scroll to position [1095, 0]
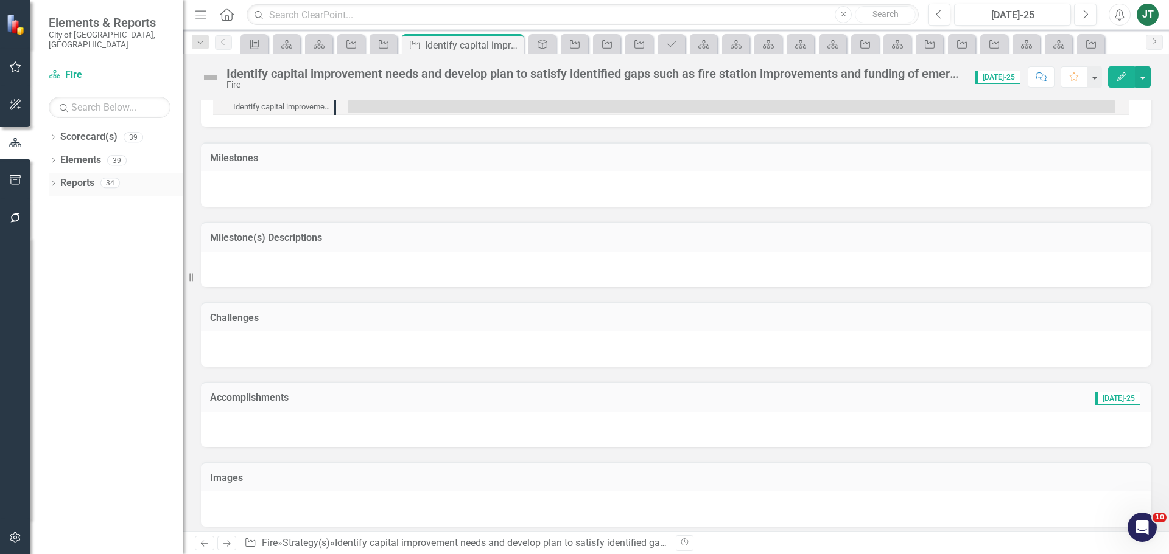
click at [74, 176] on link "Reports" at bounding box center [77, 183] width 34 height 14
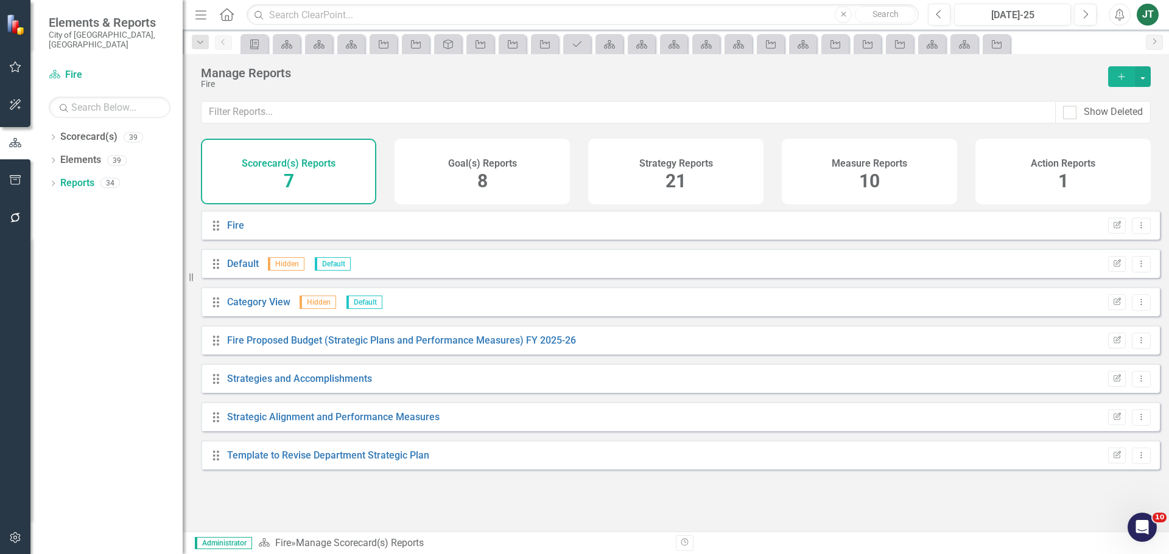
click at [730, 150] on div "Strategy Reports 21" at bounding box center [675, 172] width 175 height 66
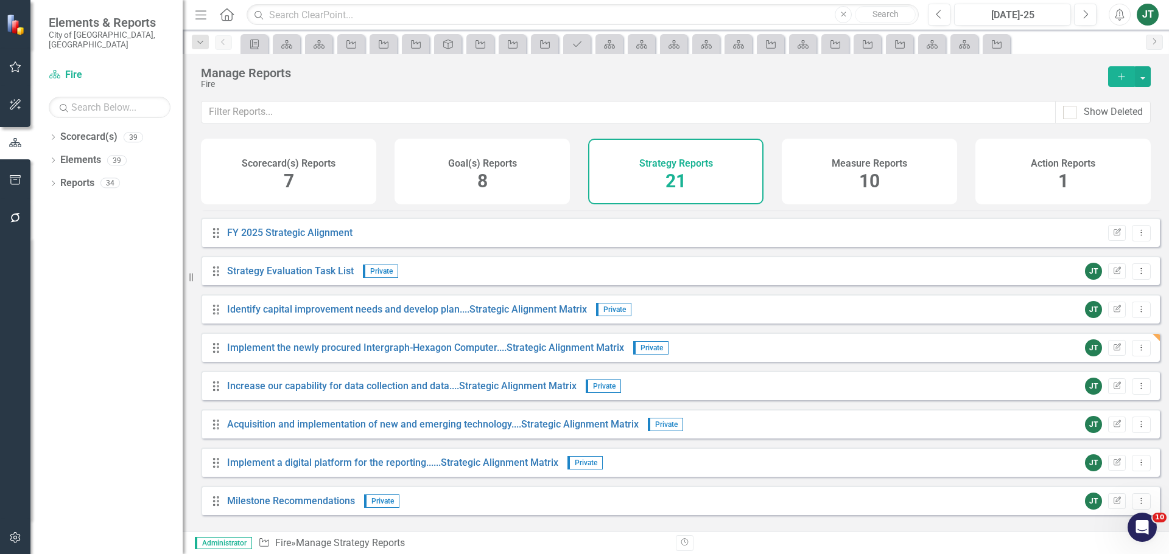
scroll to position [128, 0]
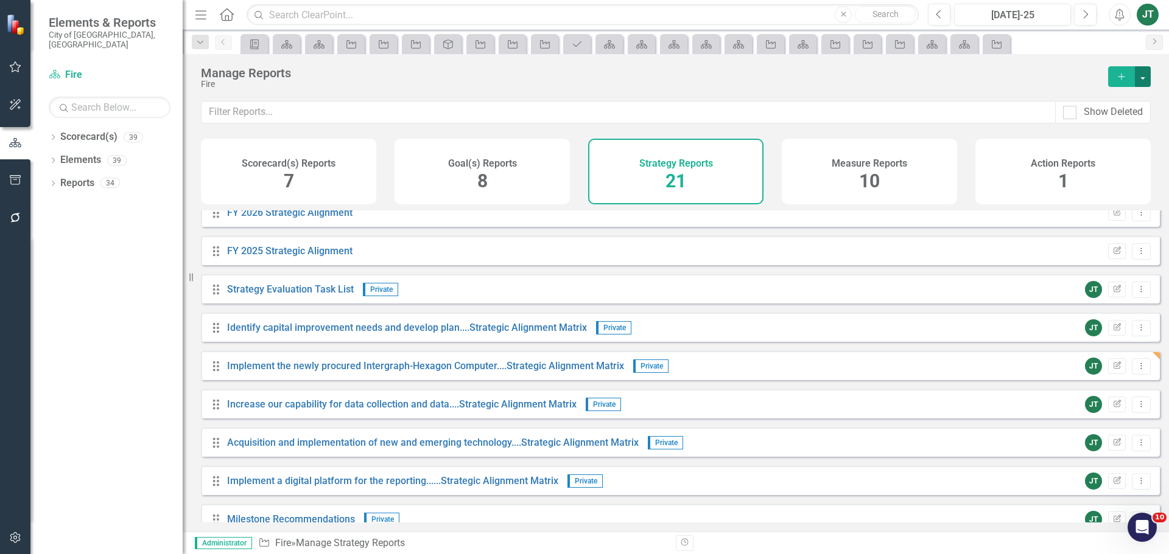
click at [1137, 75] on button "button" at bounding box center [1142, 76] width 16 height 21
click at [1078, 120] on link "Copy Add From Template" at bounding box center [1093, 121] width 114 height 23
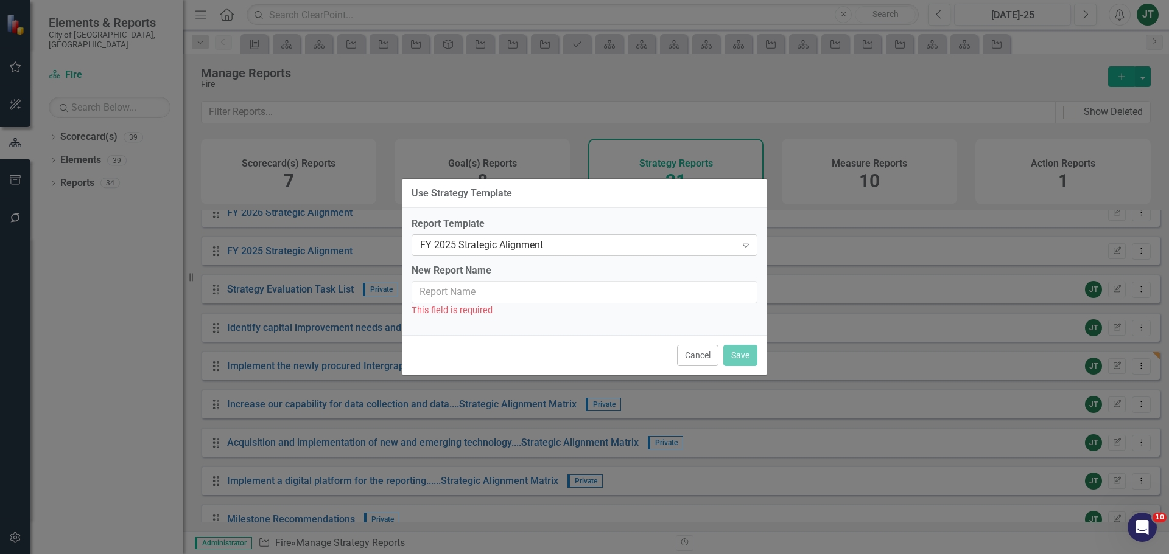
click at [496, 239] on div "FY 2025 Strategic Alignment" at bounding box center [578, 246] width 316 height 14
click at [455, 290] on input "New Report Name" at bounding box center [584, 292] width 346 height 23
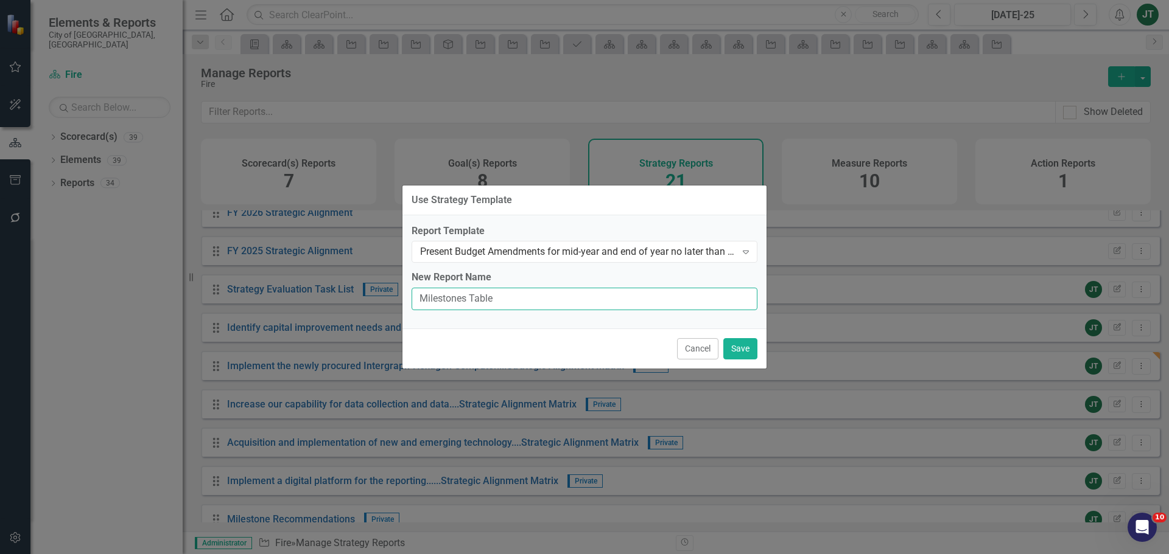
type input "Milestones Table"
click at [742, 351] on button "Save" at bounding box center [740, 348] width 34 height 21
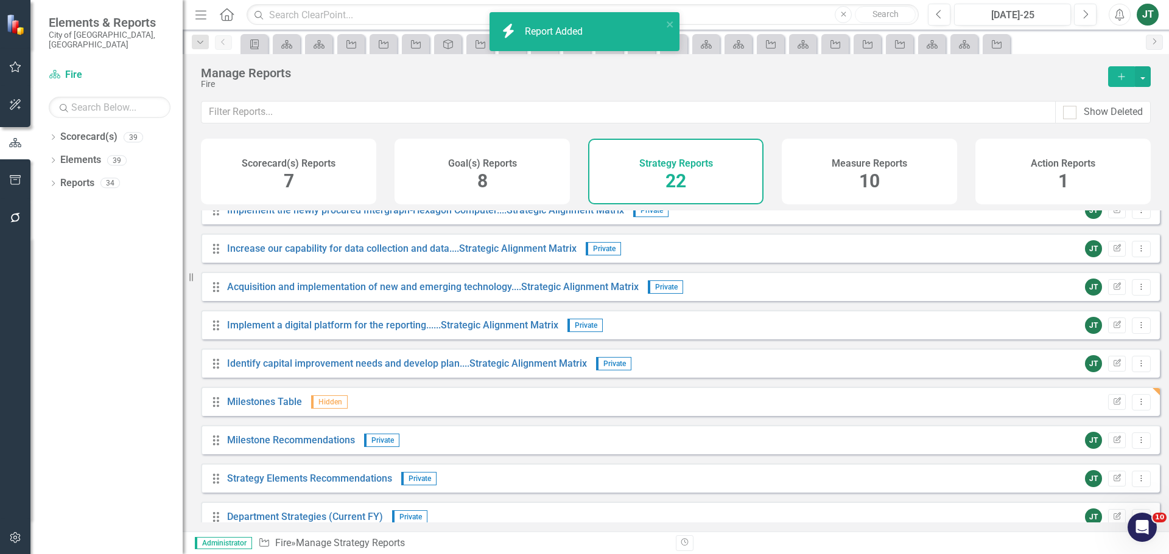
scroll to position [250, 0]
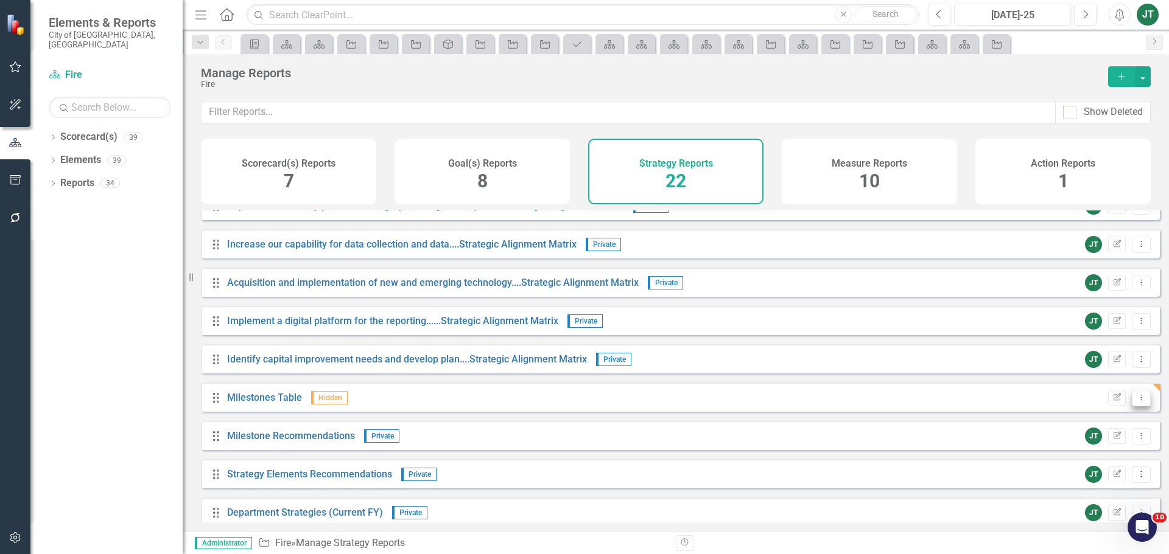
click at [1136, 402] on icon "Dropdown Menu" at bounding box center [1141, 398] width 10 height 8
click at [1086, 429] on link "Edit Report Edit Report" at bounding box center [1090, 427] width 100 height 23
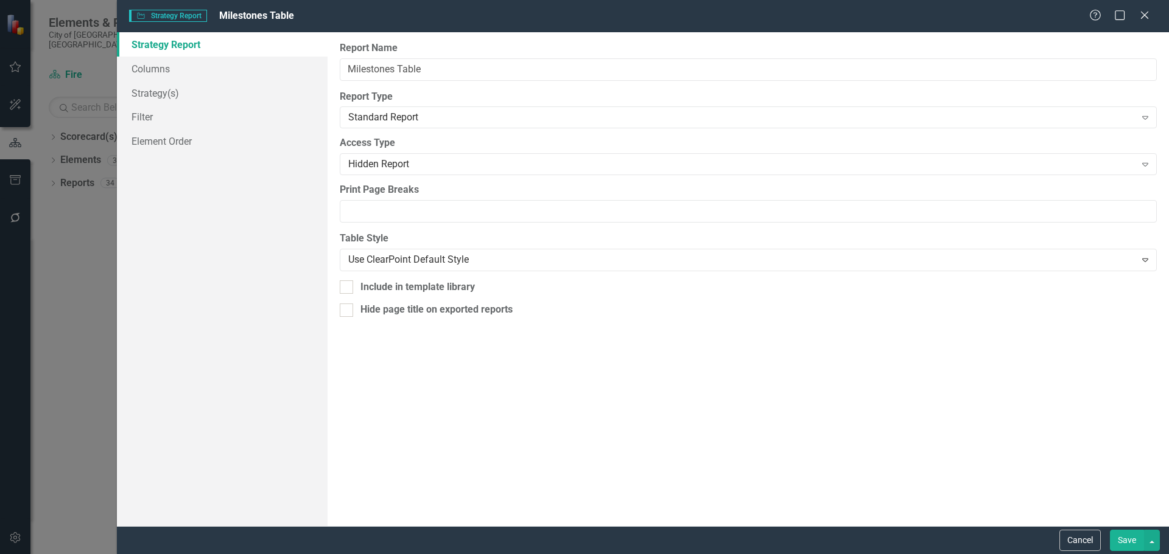
click at [394, 177] on div "Report Name Milestones Table Report Type Standard Report Expand Global Reports …" at bounding box center [747, 279] width 841 height 494
click at [399, 166] on div "Hidden Report" at bounding box center [741, 165] width 787 height 14
click at [1114, 538] on button "Save" at bounding box center [1126, 540] width 34 height 21
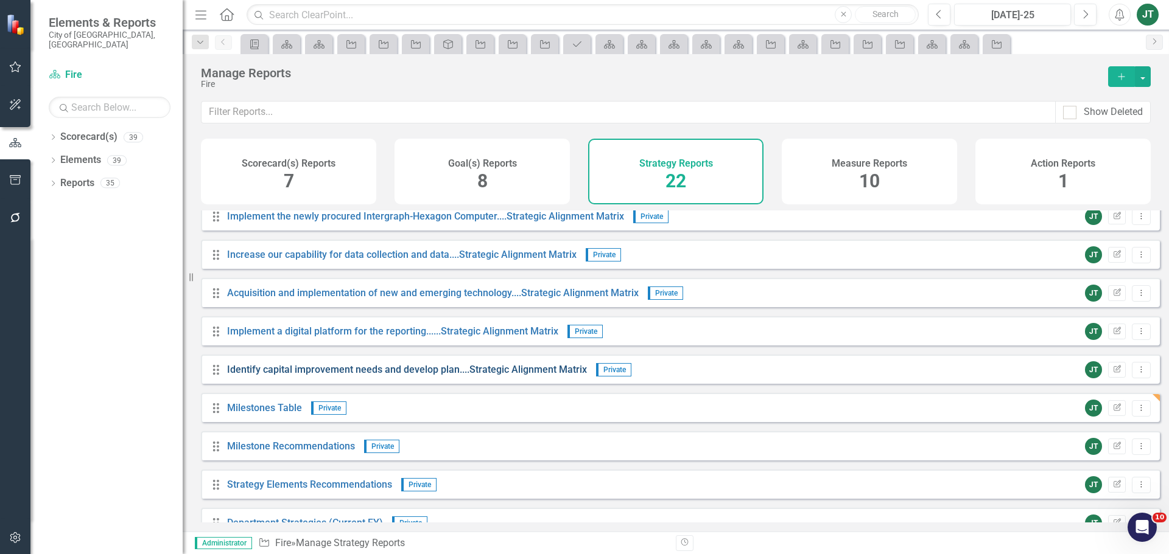
scroll to position [243, 0]
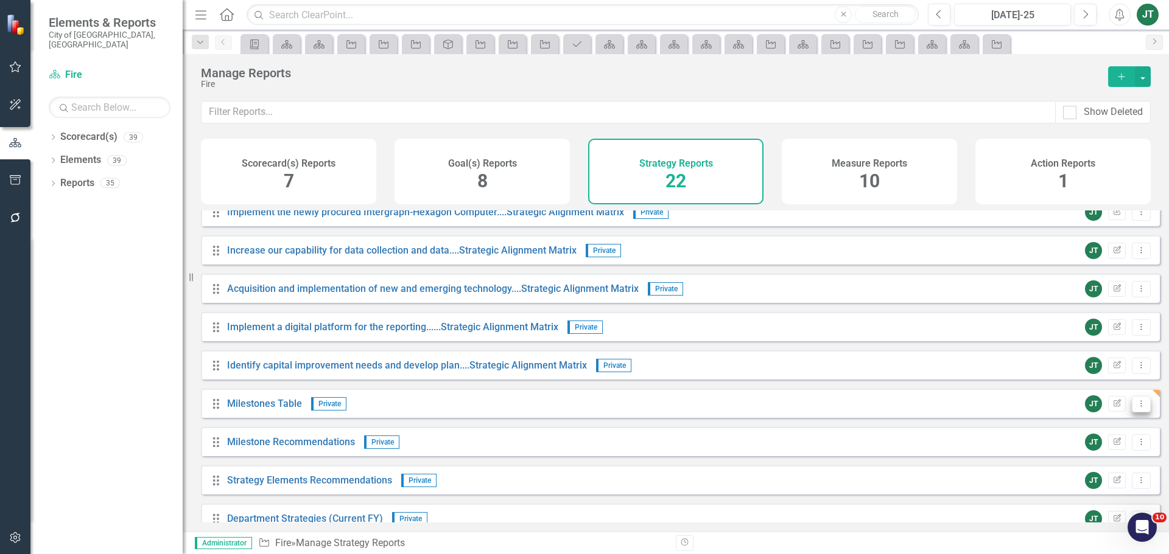
click at [1136, 408] on icon "Dropdown Menu" at bounding box center [1141, 404] width 10 height 8
click at [1106, 473] on link "Copy Duplicate Report" at bounding box center [1090, 478] width 100 height 23
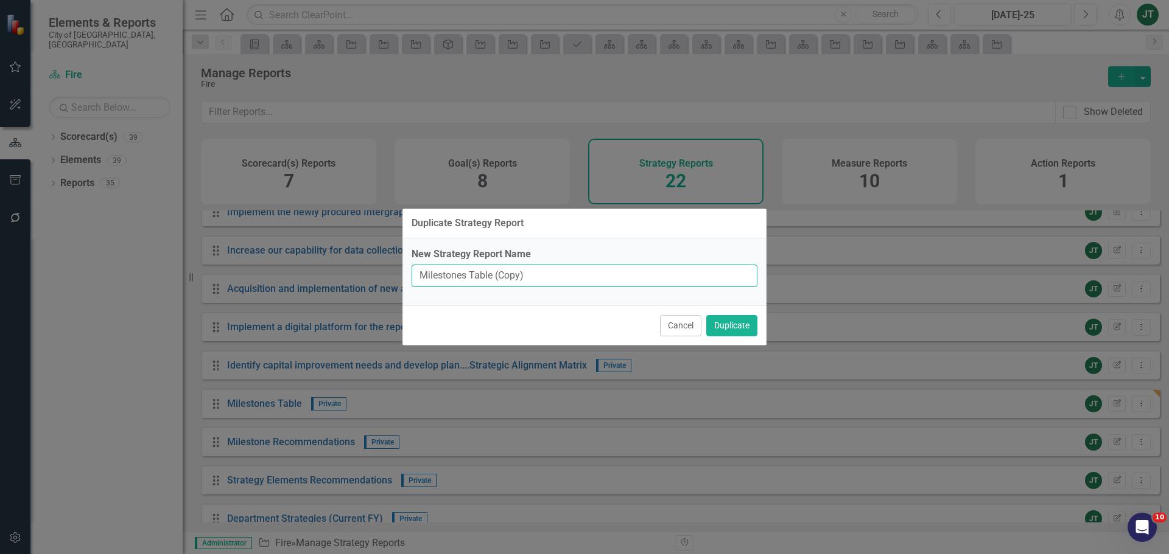
drag, startPoint x: 494, startPoint y: 273, endPoint x: 639, endPoint y: 280, distance: 145.0
click at [638, 280] on input "Milestones Table (Copy)" at bounding box center [584, 276] width 346 height 23
type input "Milestones Table"
click at [749, 321] on button "Duplicate" at bounding box center [731, 325] width 51 height 21
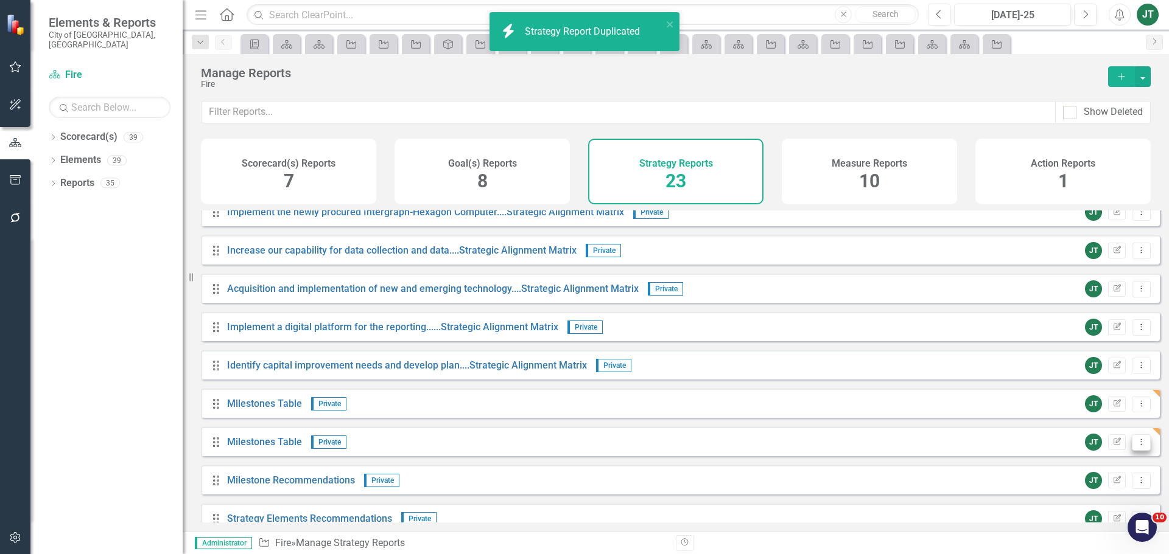
click at [1138, 451] on button "Dropdown Menu" at bounding box center [1140, 443] width 19 height 16
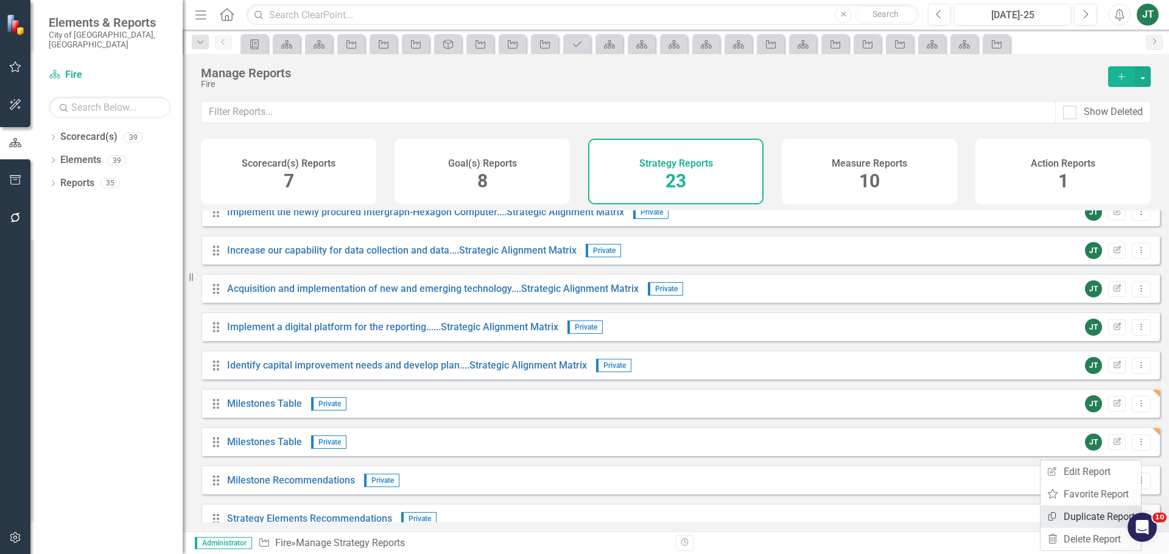
click at [1080, 510] on link "Copy Duplicate Report" at bounding box center [1090, 517] width 100 height 23
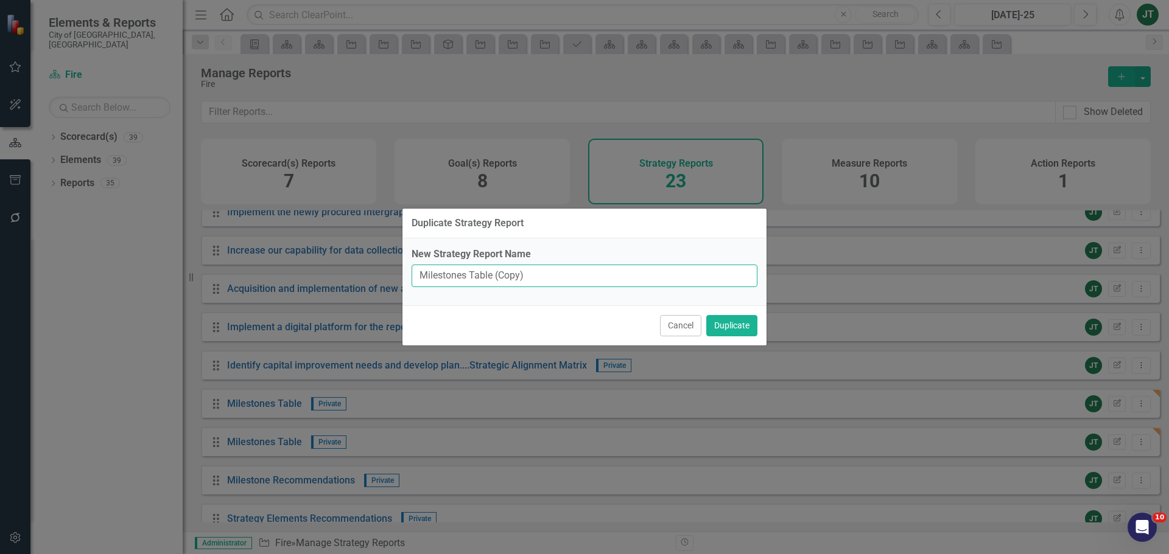
drag, startPoint x: 494, startPoint y: 273, endPoint x: 601, endPoint y: 280, distance: 108.0
click at [601, 280] on input "Milestones Table (Copy)" at bounding box center [584, 276] width 346 height 23
type input "Milestones Table"
click at [719, 324] on button "Duplicate" at bounding box center [731, 325] width 51 height 21
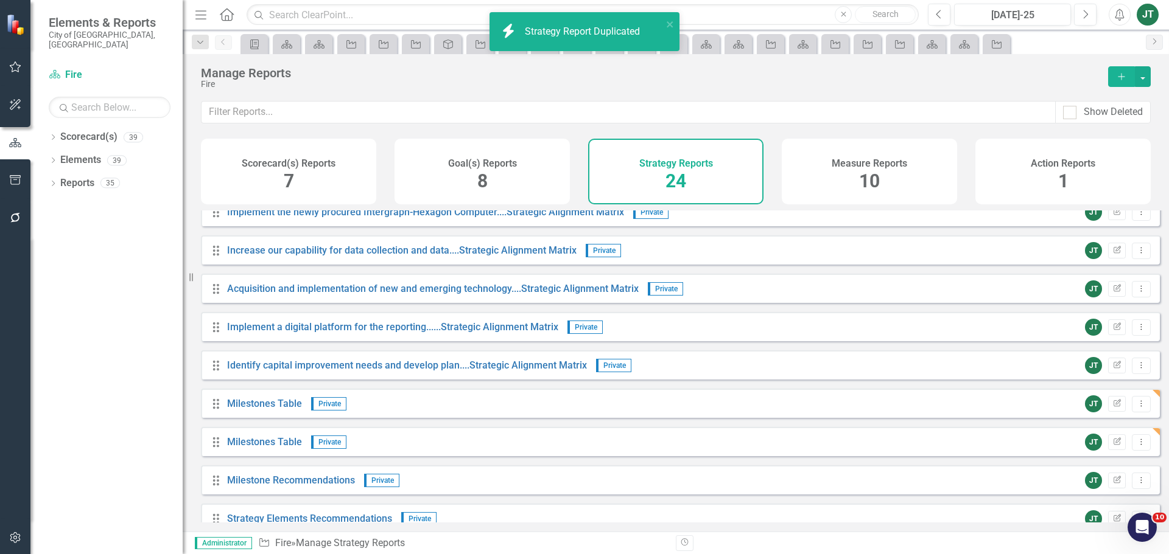
scroll to position [365, 0]
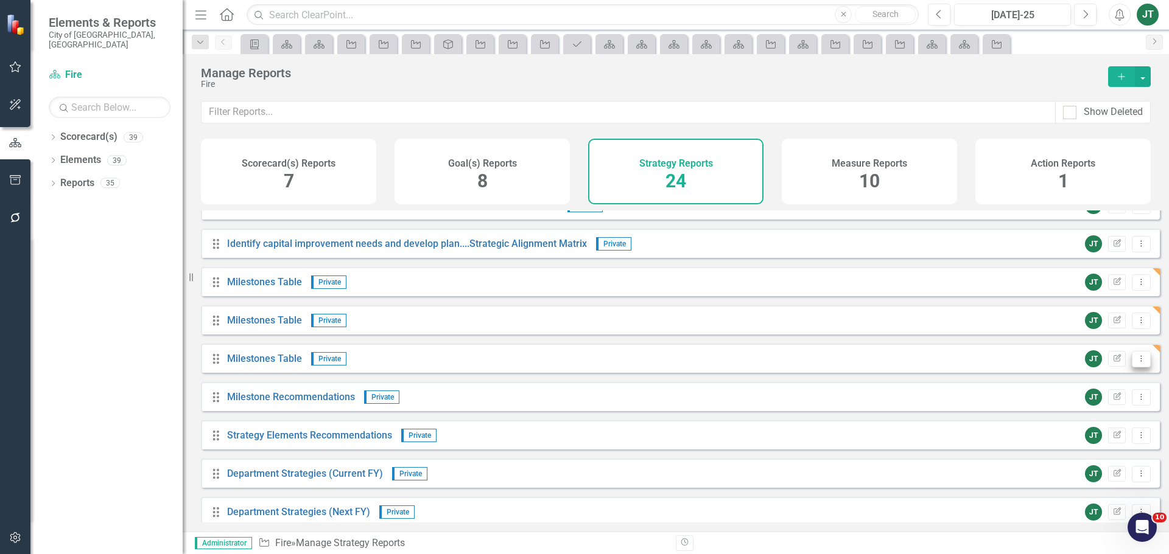
click at [1131, 368] on button "Dropdown Menu" at bounding box center [1140, 359] width 19 height 16
click at [1083, 432] on link "Copy Duplicate Report" at bounding box center [1090, 433] width 100 height 23
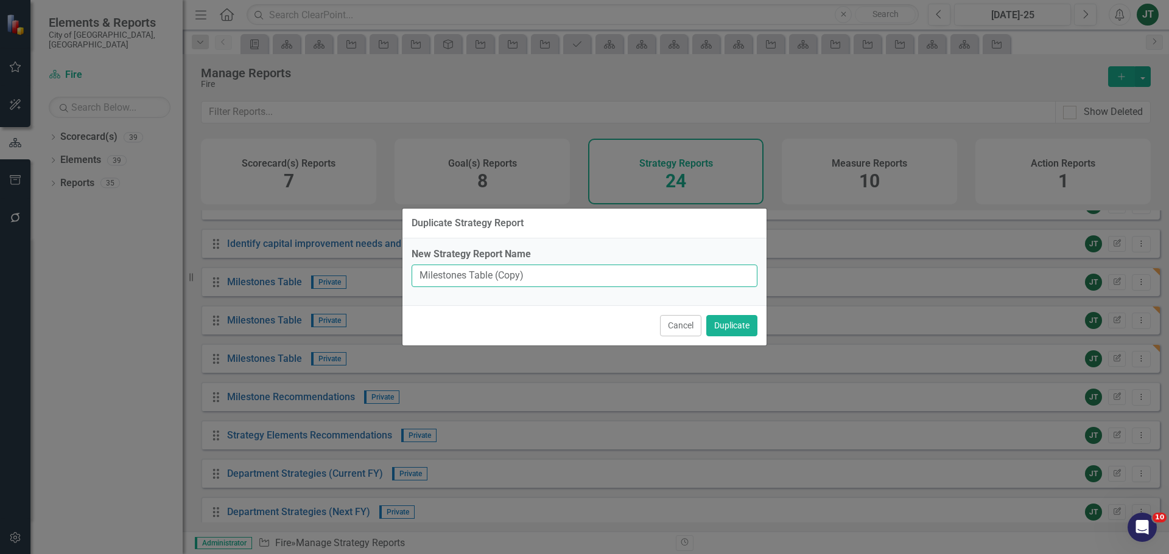
drag, startPoint x: 492, startPoint y: 274, endPoint x: 636, endPoint y: 287, distance: 144.8
click at [635, 287] on input "Milestones Table (Copy)" at bounding box center [584, 276] width 346 height 23
type input "Milestones Table"
click at [733, 316] on button "Duplicate" at bounding box center [731, 325] width 51 height 21
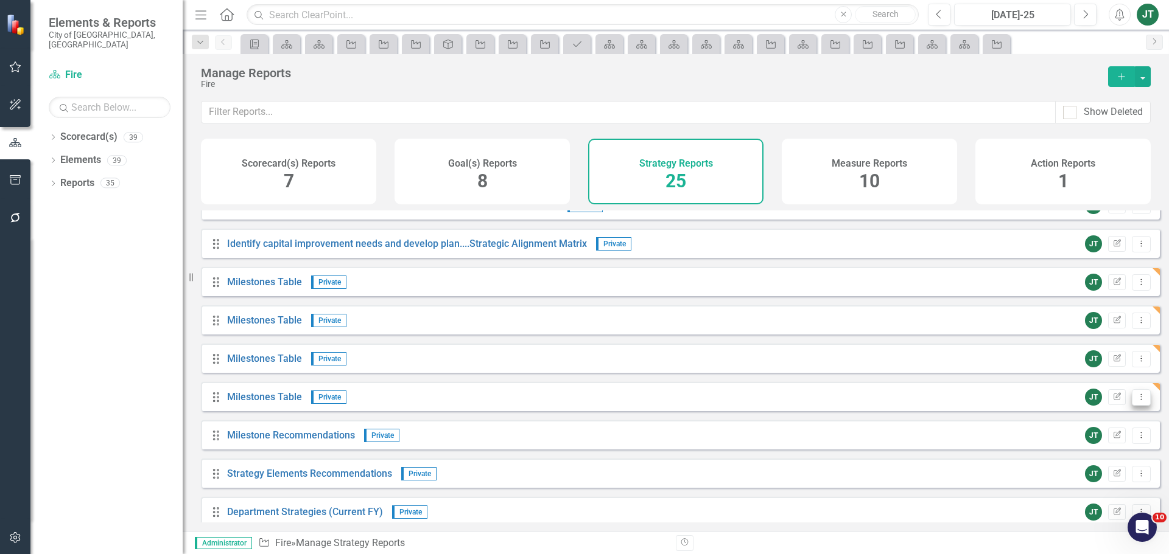
drag, startPoint x: 1133, startPoint y: 403, endPoint x: 1125, endPoint y: 405, distance: 8.1
click at [1136, 401] on icon "Dropdown Menu" at bounding box center [1141, 397] width 10 height 8
click at [1071, 469] on link "Copy Duplicate Report" at bounding box center [1090, 472] width 100 height 23
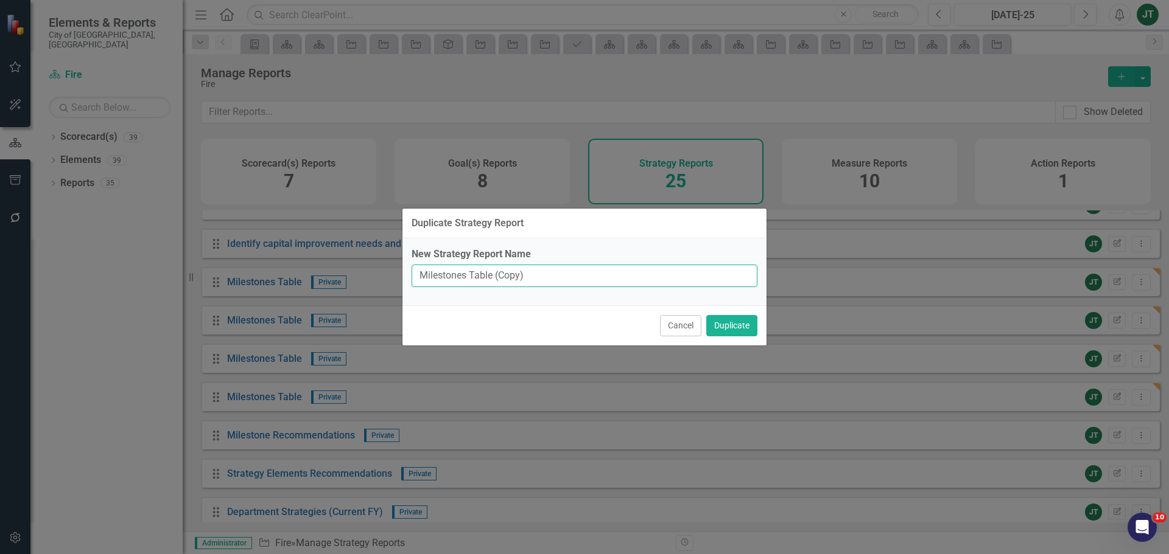
drag, startPoint x: 491, startPoint y: 276, endPoint x: 608, endPoint y: 276, distance: 116.9
click at [606, 277] on input "Milestones Table (Copy)" at bounding box center [584, 276] width 346 height 23
type input "Milestones Table"
click at [737, 321] on button "Duplicate" at bounding box center [731, 325] width 51 height 21
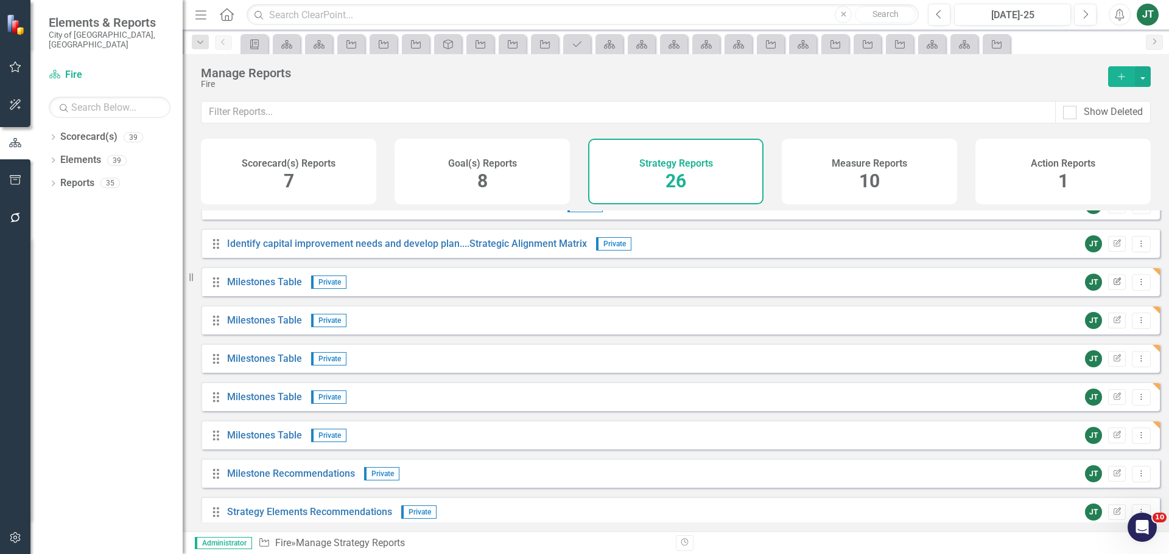
click at [1112, 286] on icon "Edit Report" at bounding box center [1116, 282] width 9 height 7
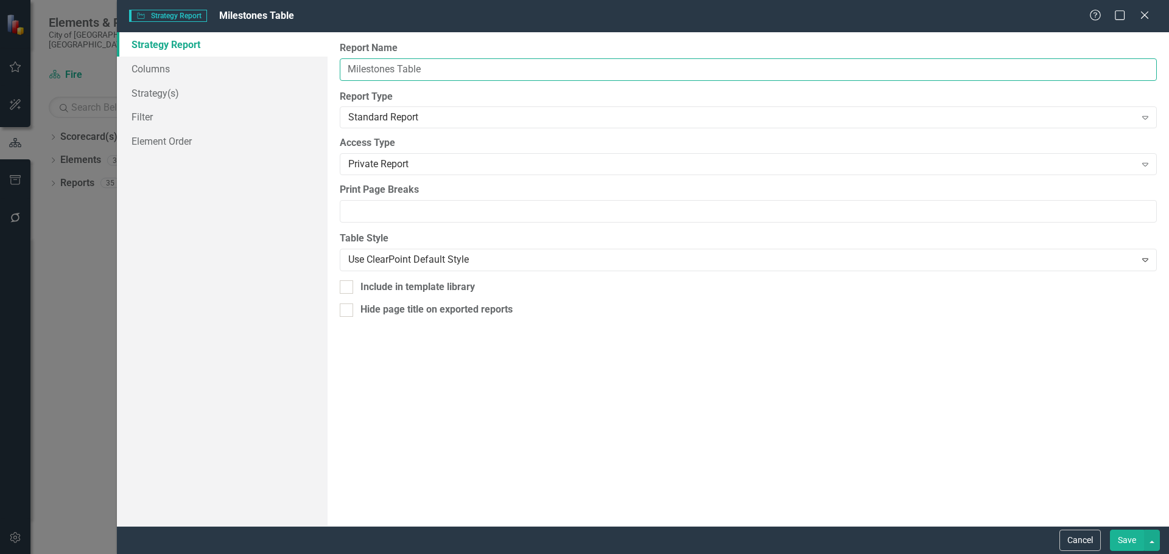
click at [346, 66] on input "Milestones Table" at bounding box center [748, 69] width 817 height 23
paste input "Identify capital improvement needs and"
type input "Identify capital improvement needs and....Milestones Table"
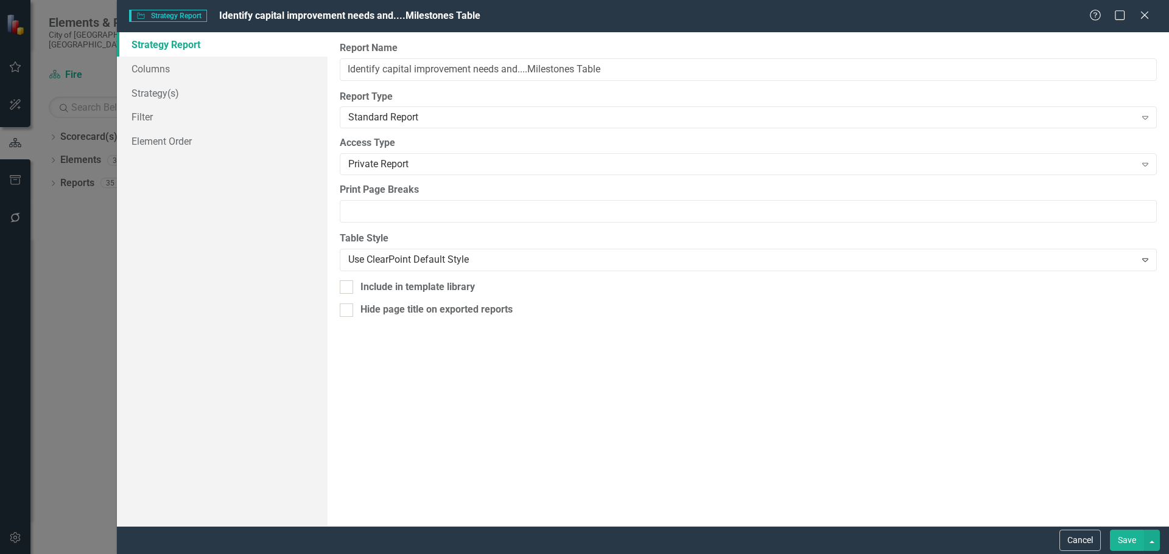
click at [1132, 537] on button "Save" at bounding box center [1126, 540] width 34 height 21
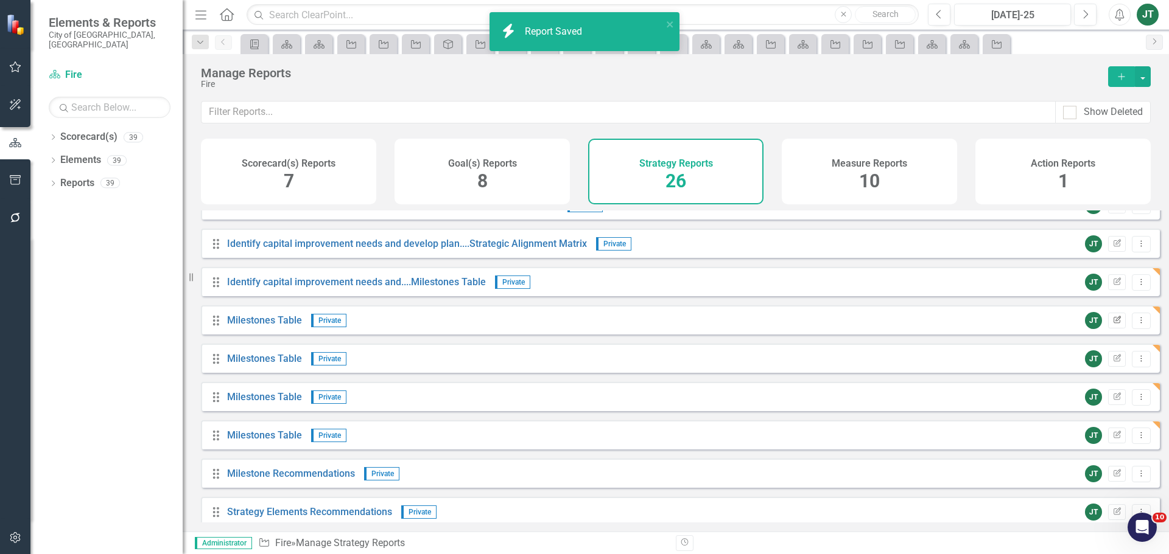
click at [1113, 323] on icon "button" at bounding box center [1116, 319] width 7 height 7
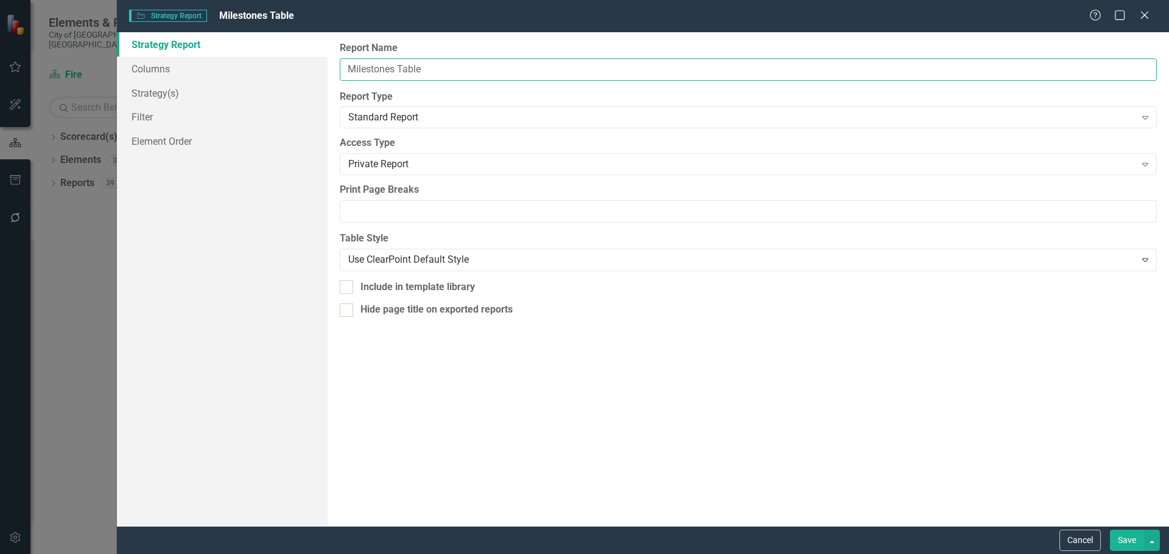
click at [345, 66] on input "Milestones Table" at bounding box center [748, 69] width 817 height 23
paste input "Implement the newly procured Intergraph-Hexagon"
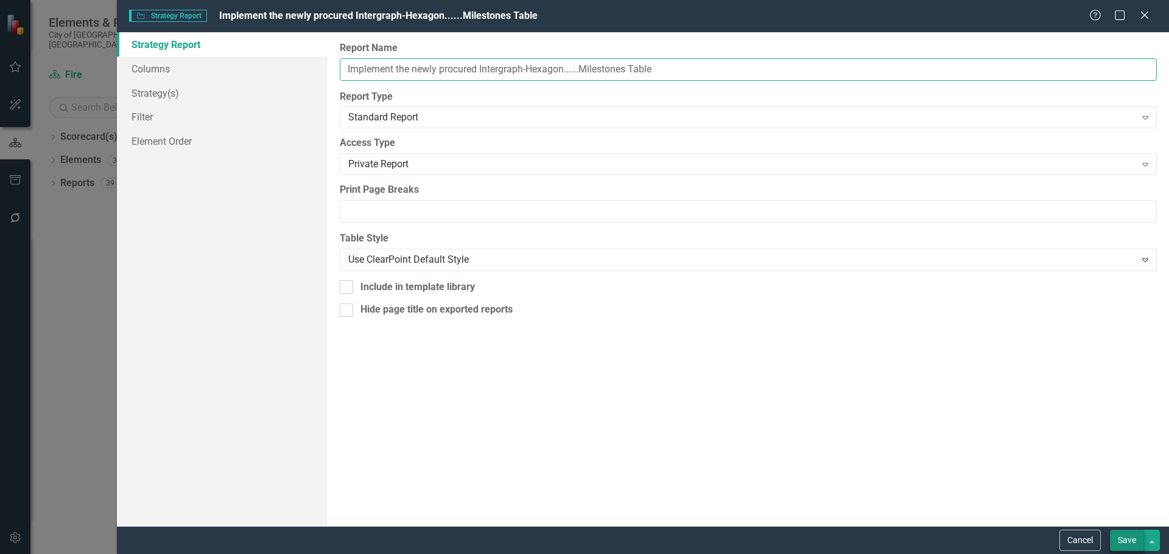
type input "Implement the newly procured Intergraph-Hexagon......Milestones Table"
click at [1133, 532] on button "Save" at bounding box center [1126, 540] width 34 height 21
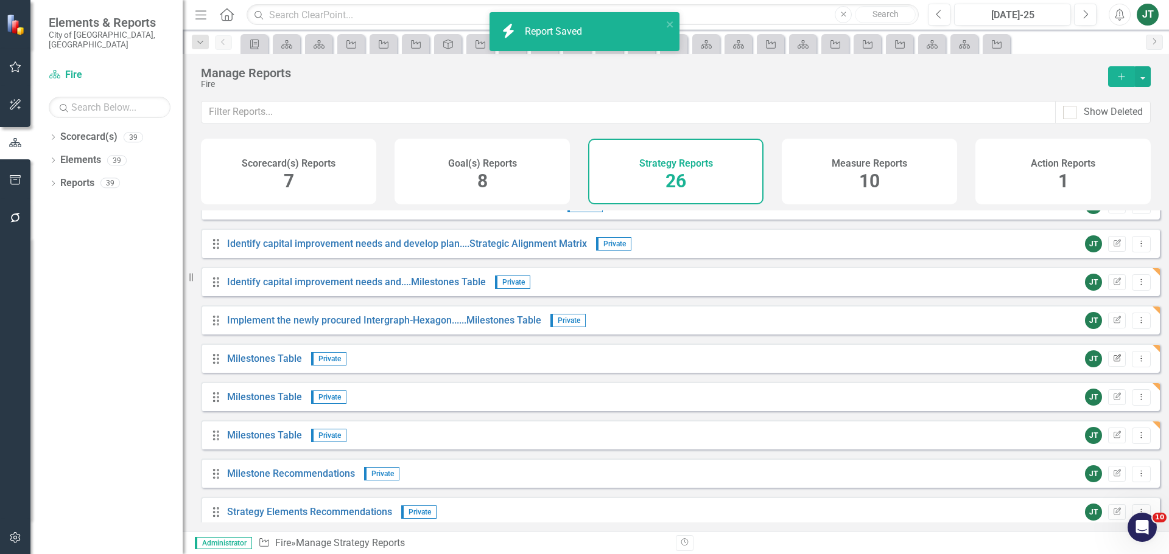
click at [1112, 363] on icon "Edit Report" at bounding box center [1116, 358] width 9 height 7
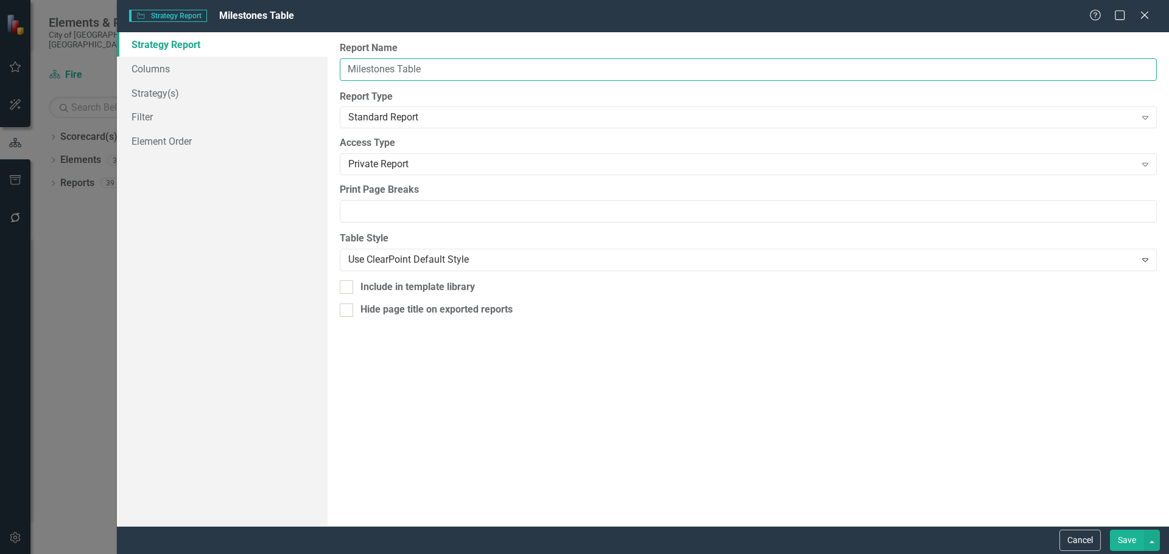
click at [348, 66] on input "Milestones Table" at bounding box center [748, 69] width 817 height 23
paste input "Increase our capability for data collection and data analytics"
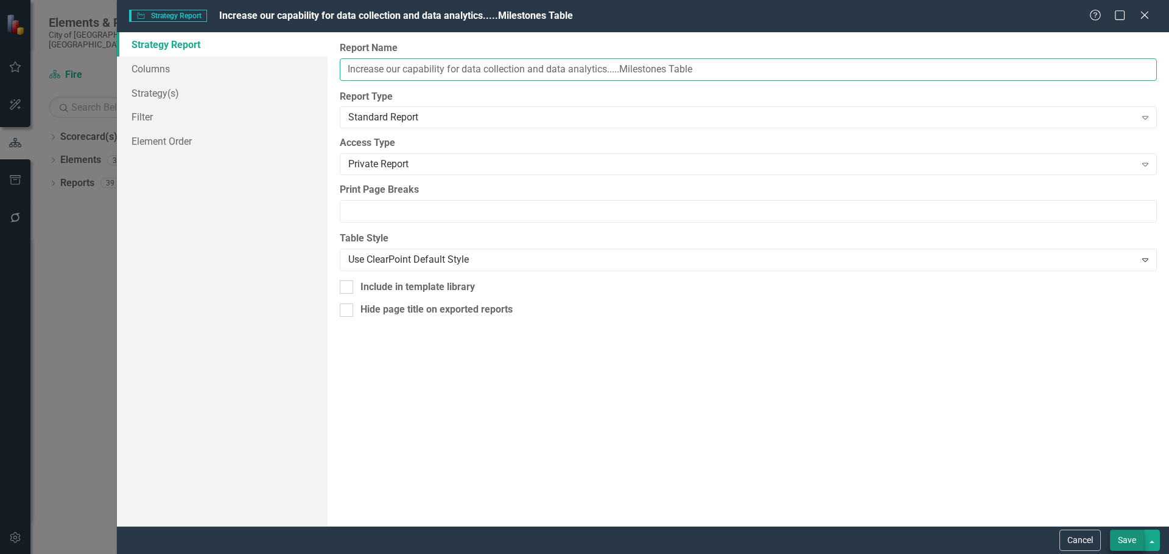
type input "Increase our capability for data collection and data analytics.....Milestones T…"
click at [1130, 537] on button "Save" at bounding box center [1126, 540] width 34 height 21
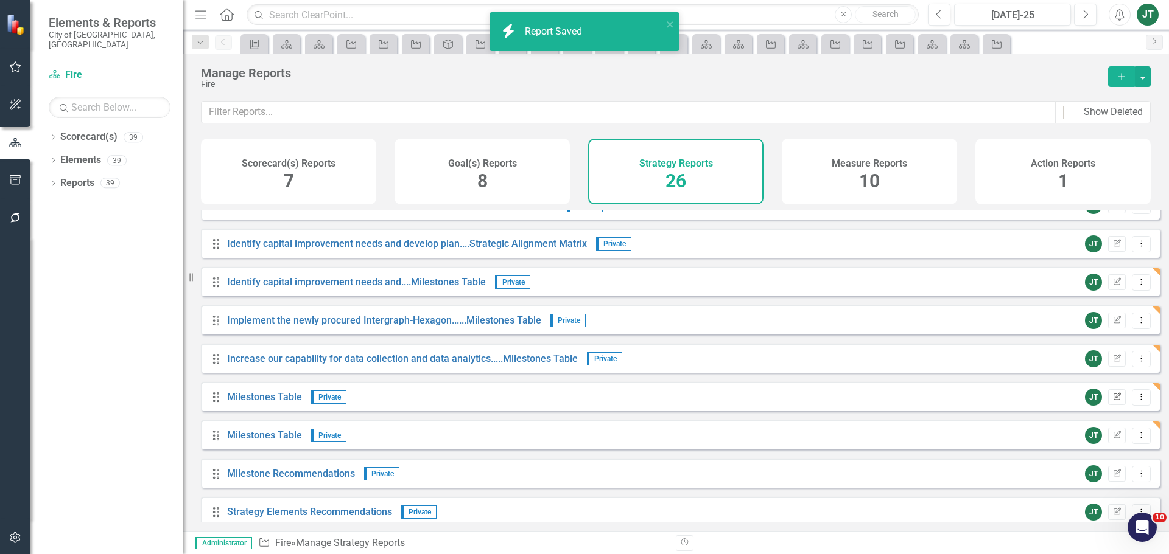
click at [1112, 401] on icon "Edit Report" at bounding box center [1116, 397] width 9 height 7
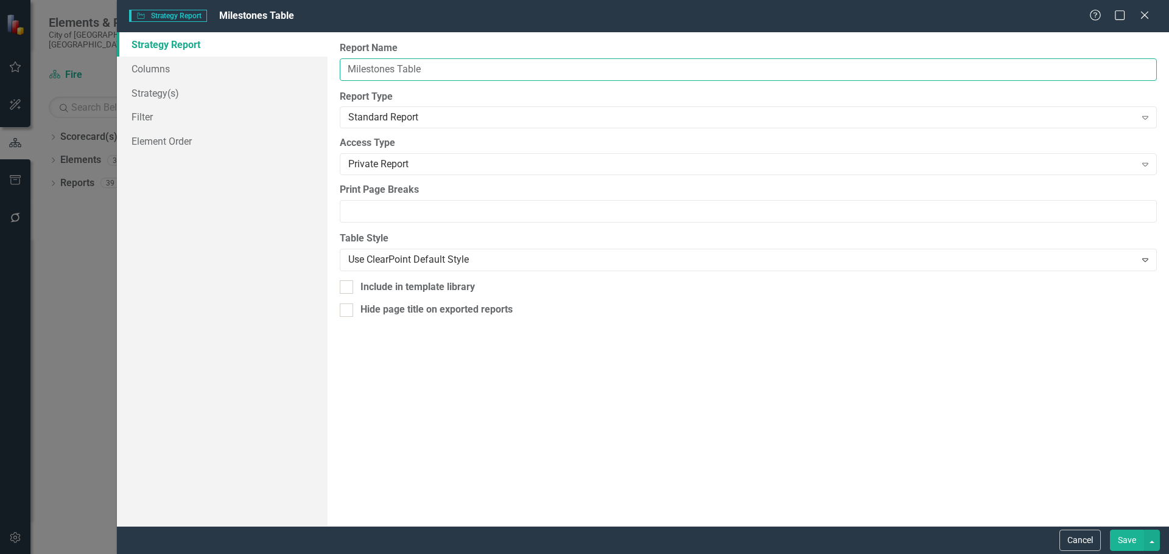
click at [360, 66] on input "Milestones Table" at bounding box center [748, 69] width 817 height 23
click at [346, 69] on input "Milestones Table" at bounding box center [748, 69] width 817 height 23
paste input "Acquisition and implementation of new and emerging"
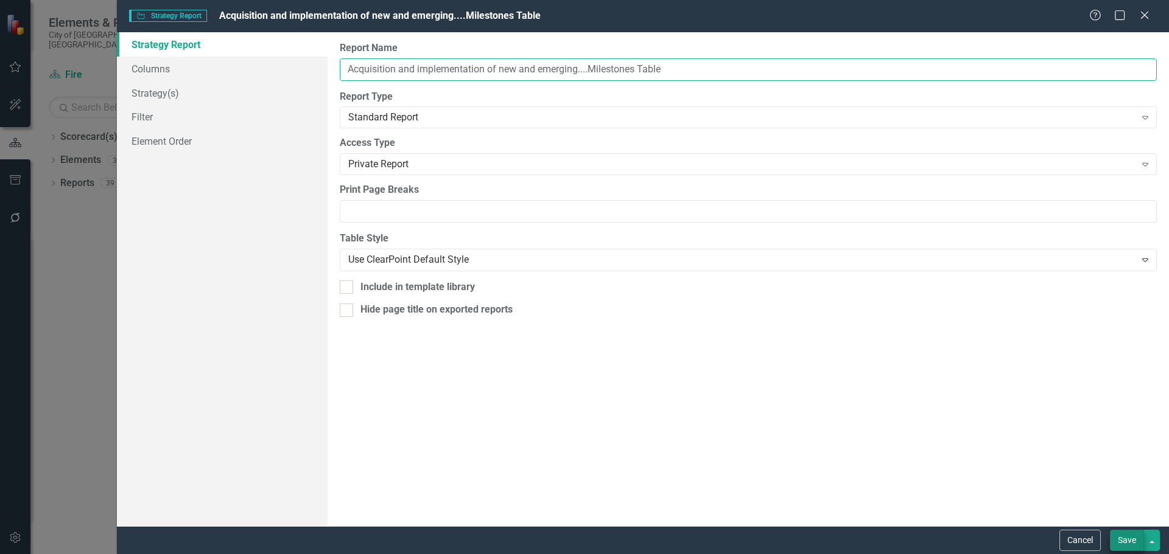
type input "Acquisition and implementation of new and emerging....Milestones Table"
click at [1126, 547] on button "Save" at bounding box center [1126, 540] width 34 height 21
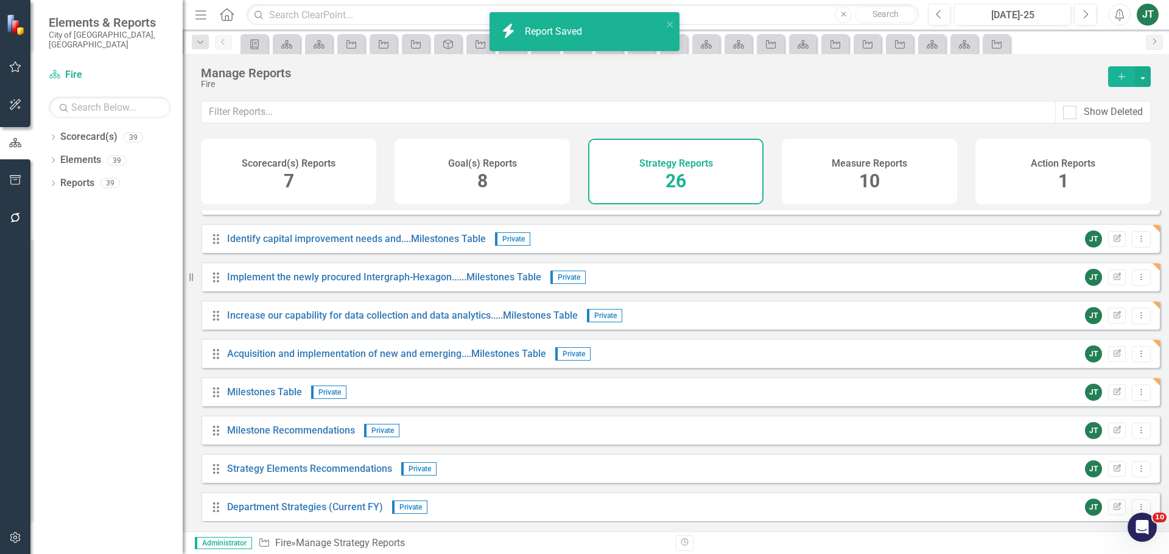
scroll to position [487, 0]
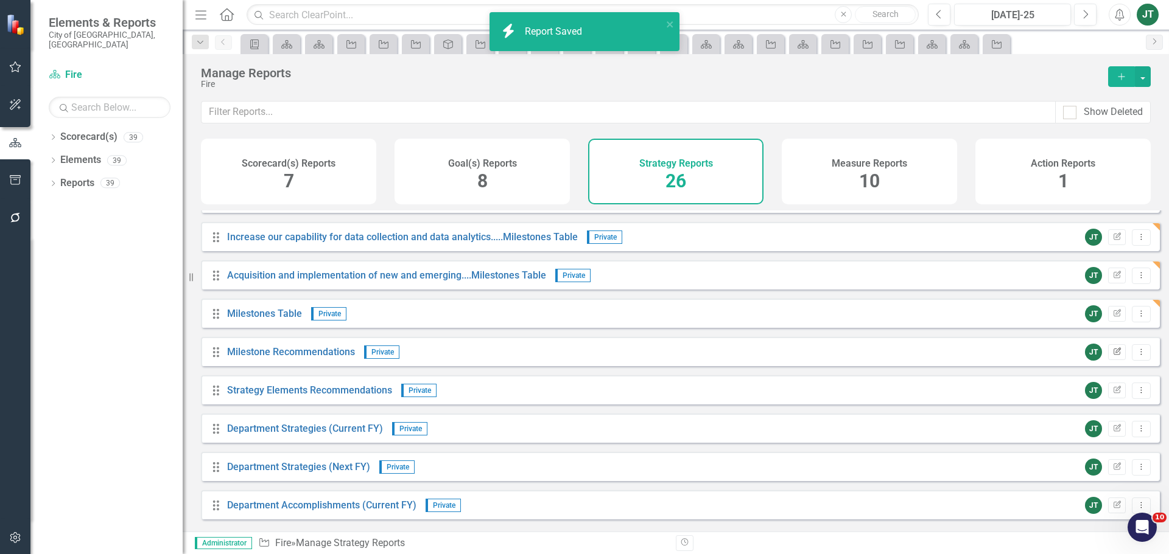
click at [1113, 355] on icon "button" at bounding box center [1116, 351] width 7 height 7
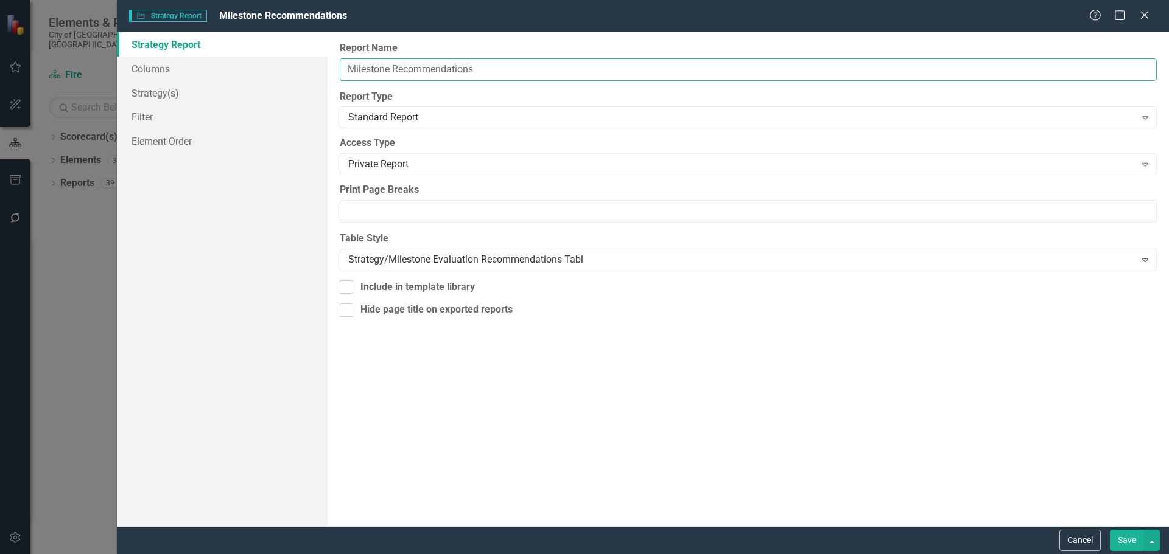
click at [347, 65] on input "Milestone Recommendations" at bounding box center [748, 69] width 817 height 23
paste input "Implement a digital platform for the reporting"
type input "Implement a digital platform for the reporting......Milestone Recommendations"
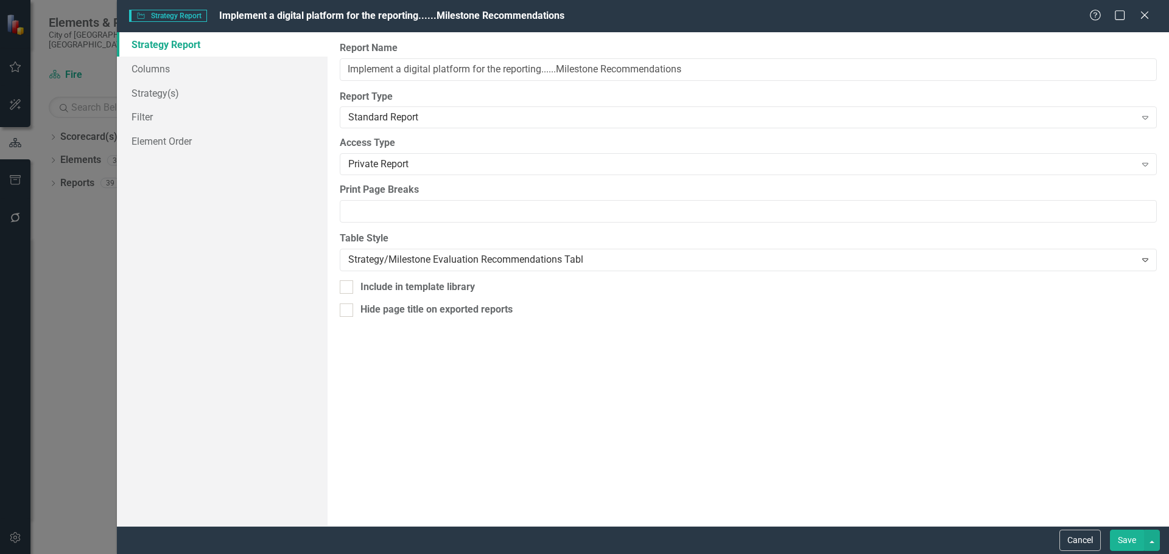
click at [1117, 533] on button "Save" at bounding box center [1126, 540] width 34 height 21
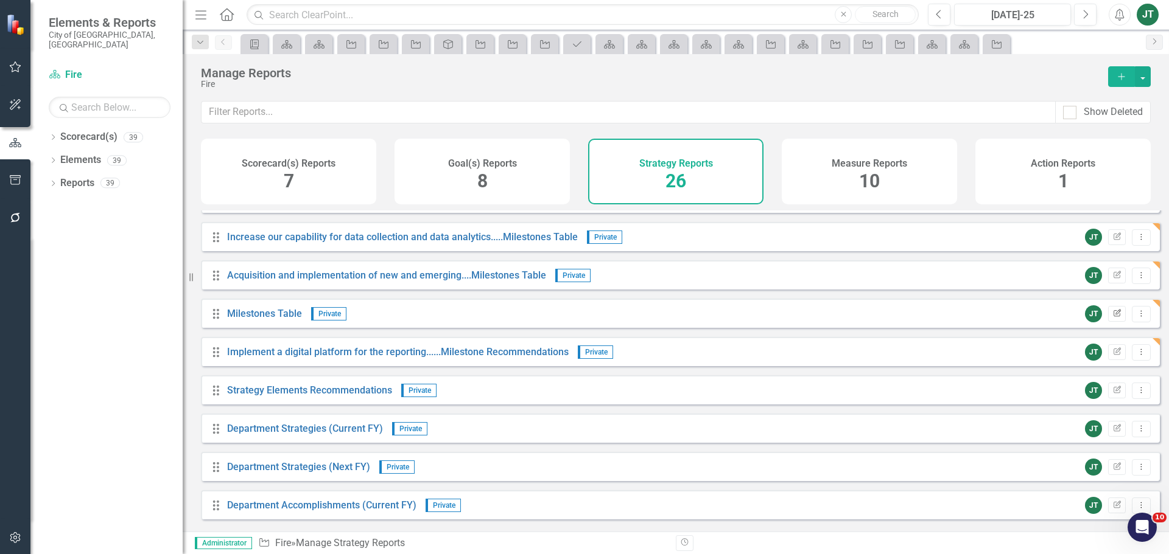
click at [1114, 322] on button "Edit Report" at bounding box center [1117, 314] width 18 height 16
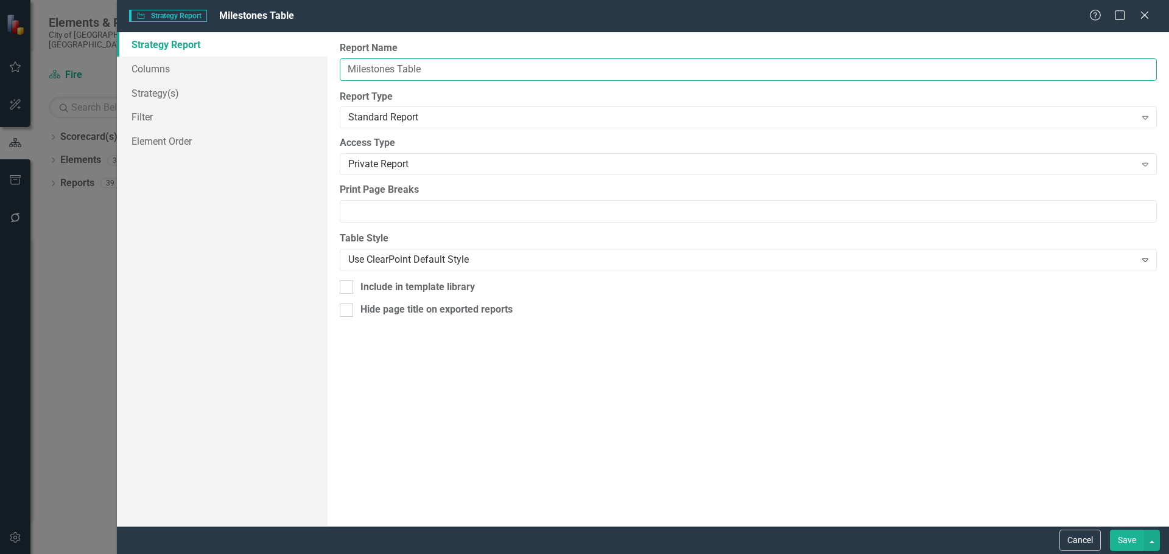
click at [348, 68] on input "Milestones Table" at bounding box center [748, 69] width 817 height 23
paste input "Implement a digital platform for the reporting"
type input "Implement a digital platform for the reporting.....Milestones Table"
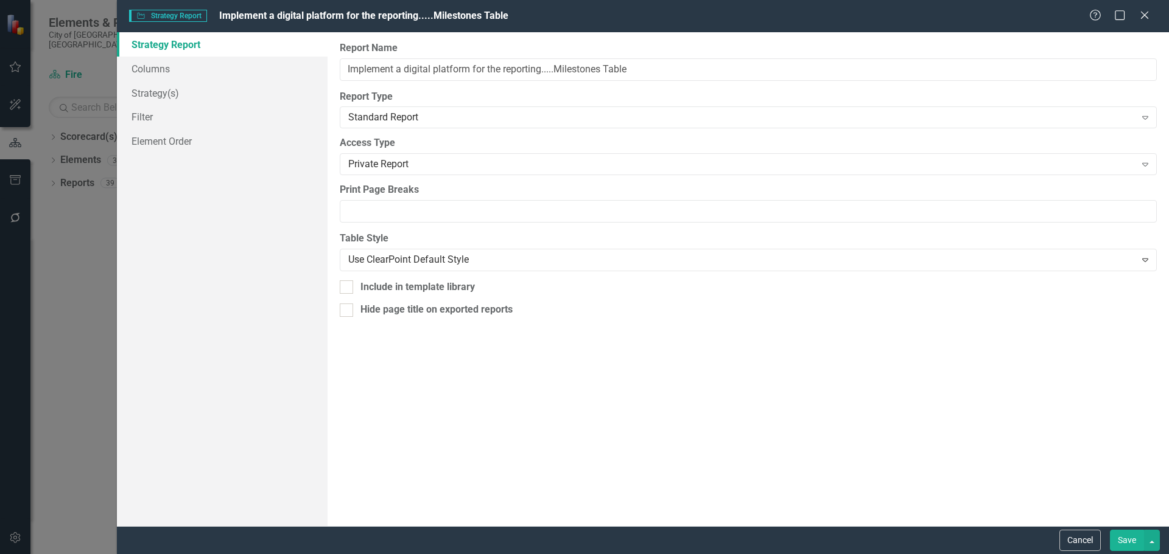
click at [1134, 541] on button "Save" at bounding box center [1126, 540] width 34 height 21
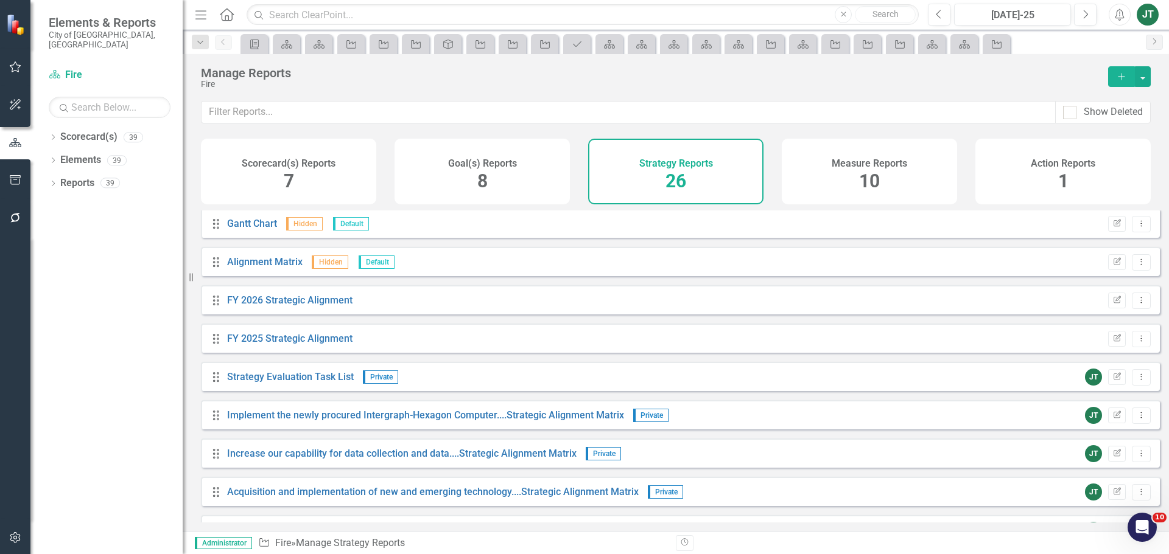
scroll to position [0, 0]
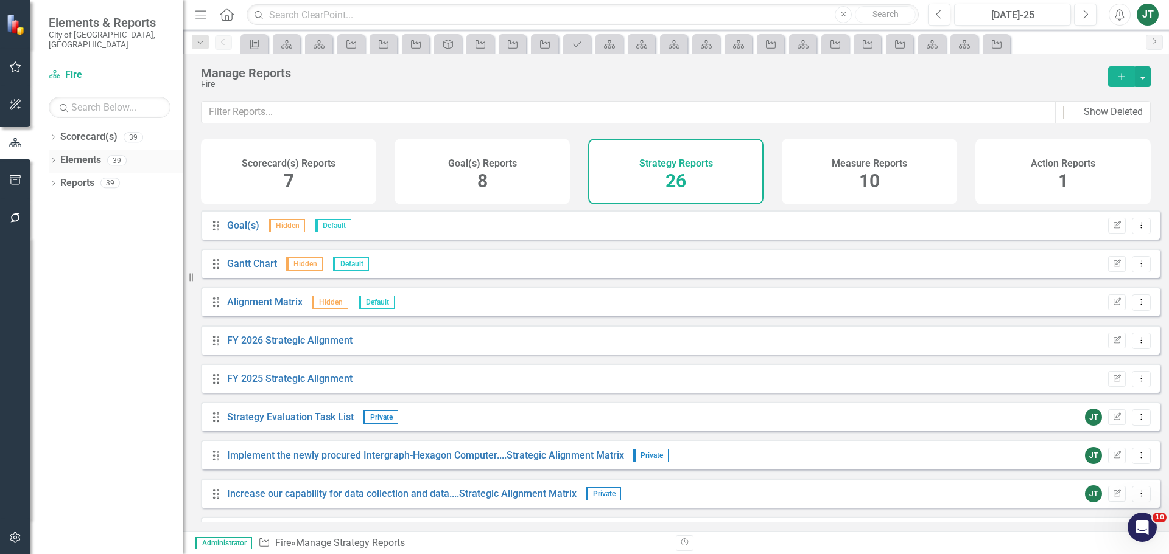
click at [76, 153] on link "Elements" at bounding box center [80, 160] width 41 height 14
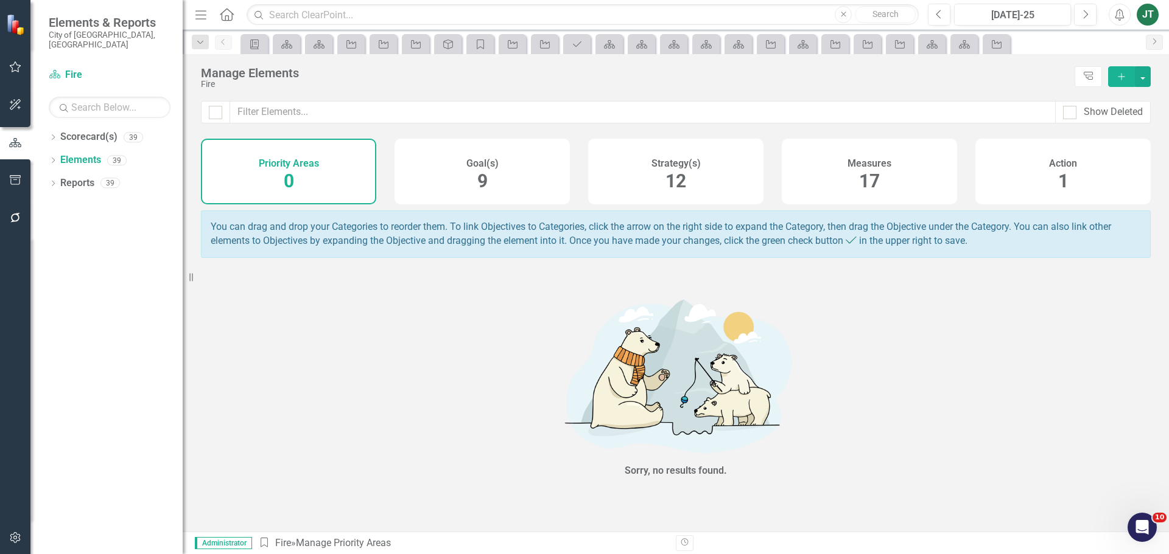
click at [654, 168] on h4 "Strategy(s)" at bounding box center [675, 163] width 49 height 11
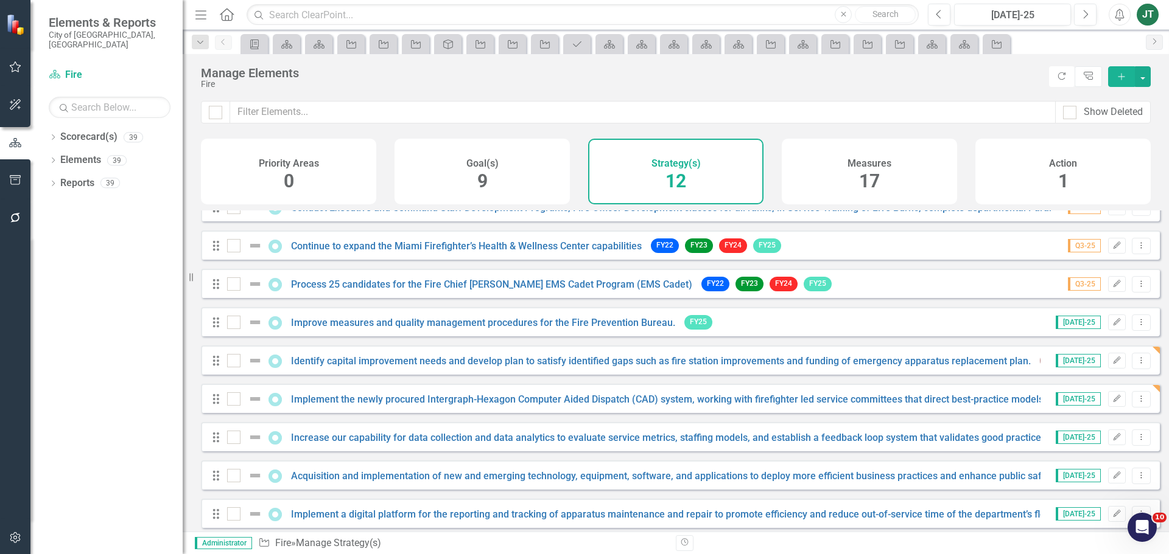
scroll to position [148, 0]
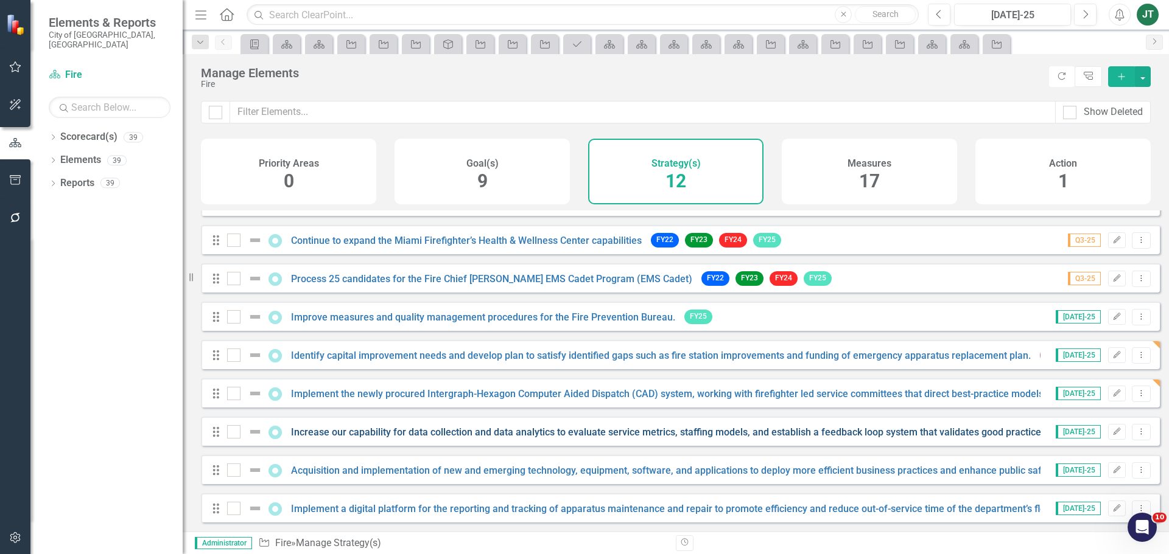
click at [329, 430] on link "Increase our capability for data collection and data analytics to evaluate serv…" at bounding box center [791, 433] width 1001 height 12
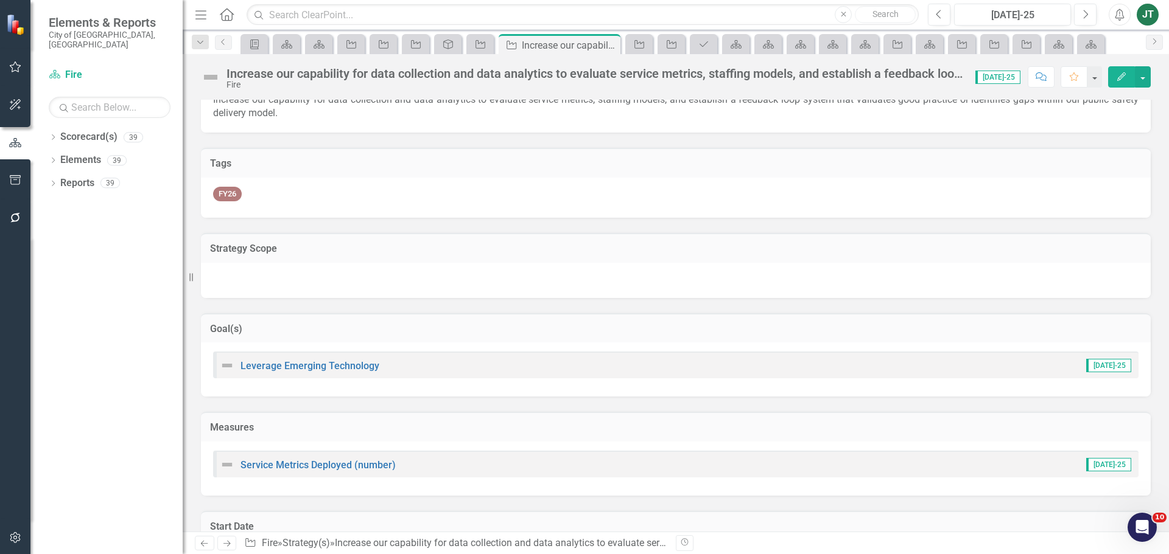
scroll to position [183, 0]
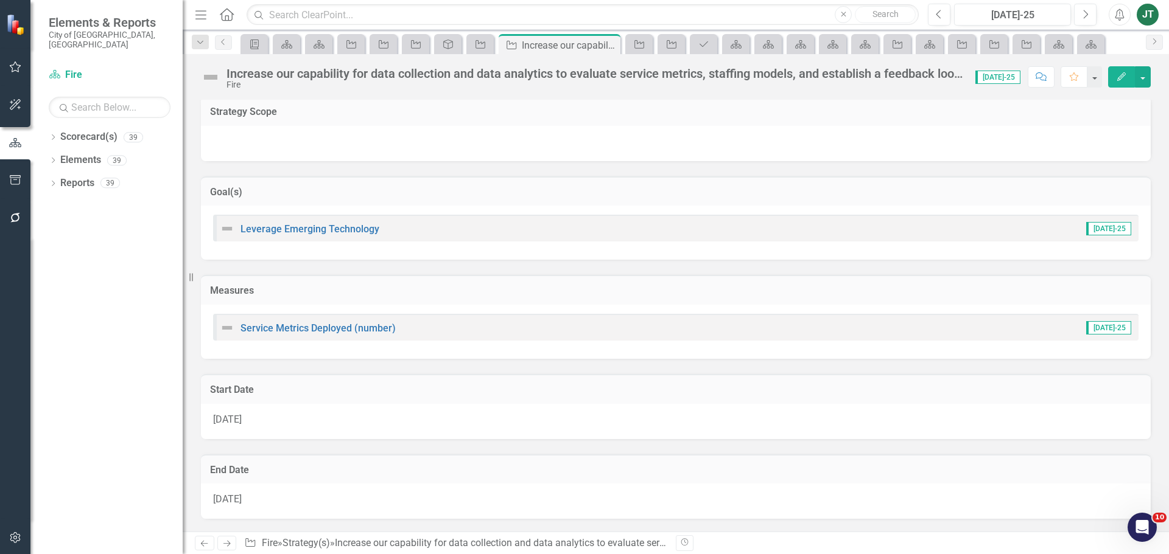
click at [982, 197] on h3 "Goal(s)" at bounding box center [675, 192] width 931 height 11
click at [983, 197] on h3 "Goal(s)" at bounding box center [675, 192] width 931 height 11
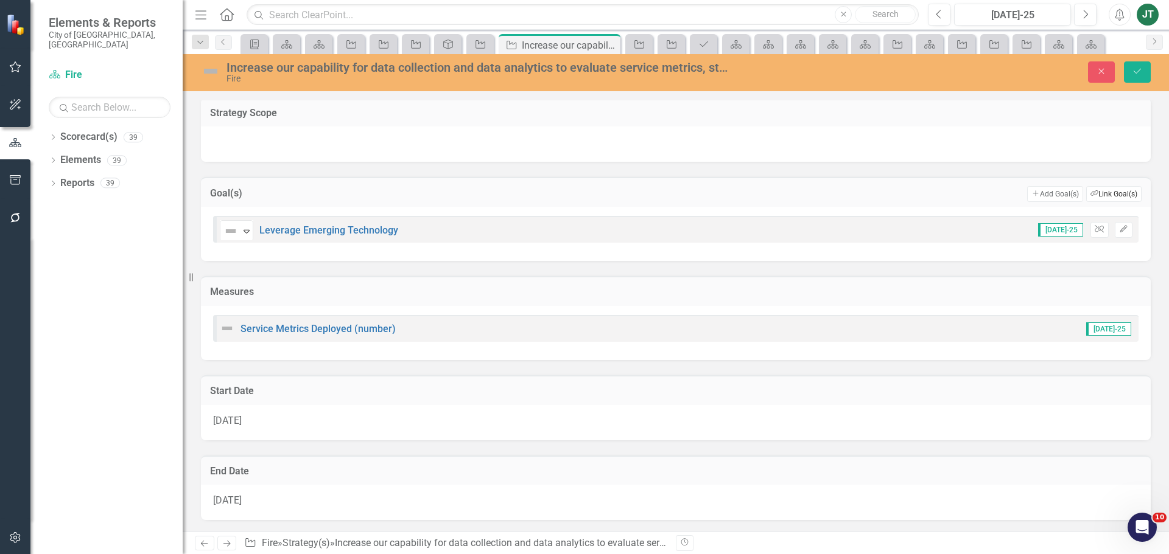
click at [1090, 194] on icon "Link Tag" at bounding box center [1094, 193] width 8 height 7
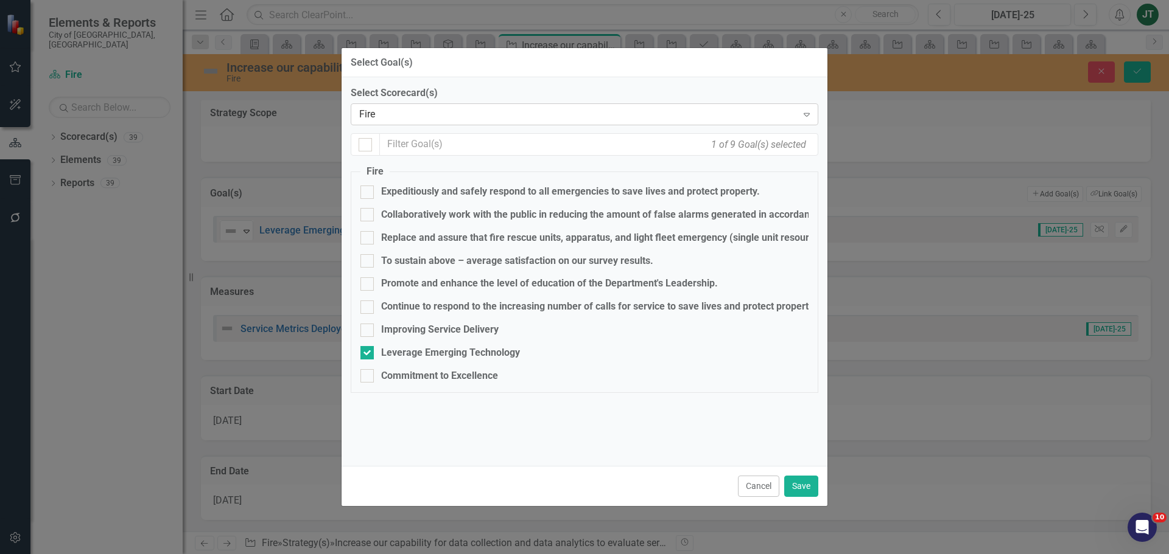
click at [402, 111] on div "Fire" at bounding box center [578, 115] width 438 height 14
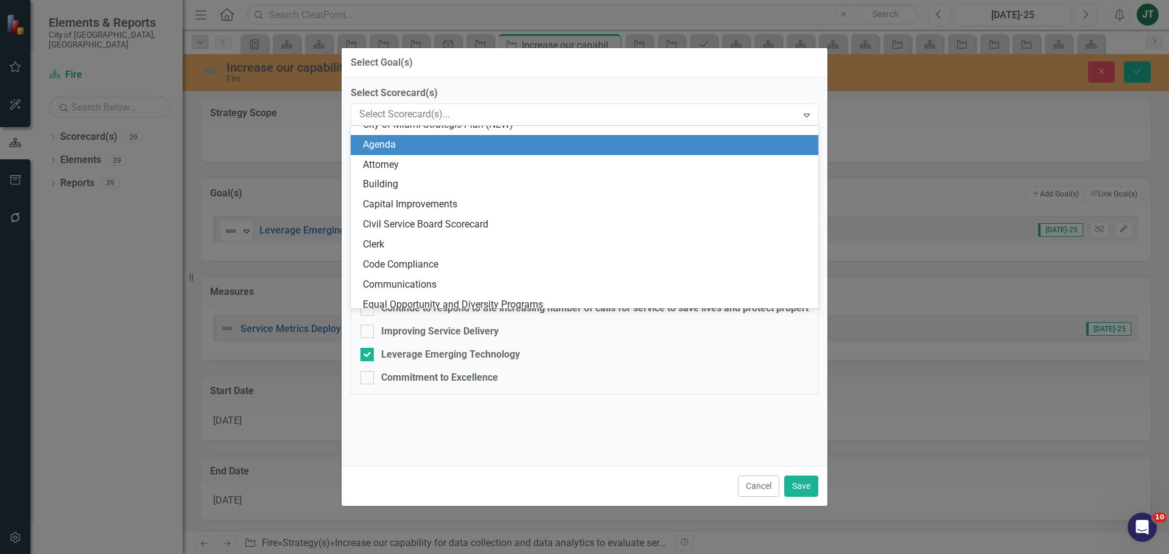
scroll to position [0, 0]
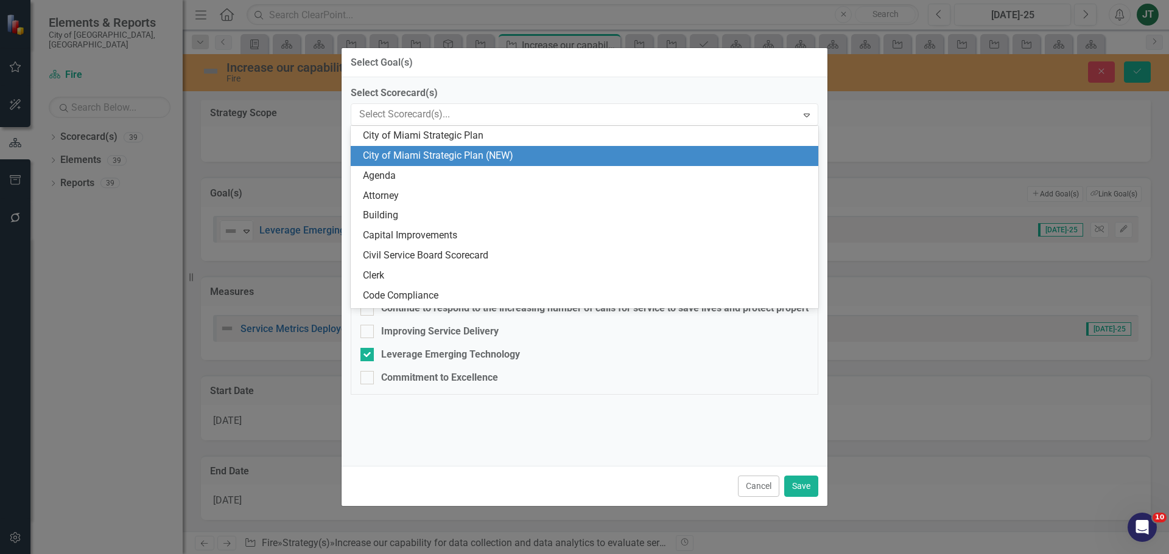
click at [433, 156] on div "City of Miami Strategic Plan (NEW)" at bounding box center [587, 156] width 448 height 14
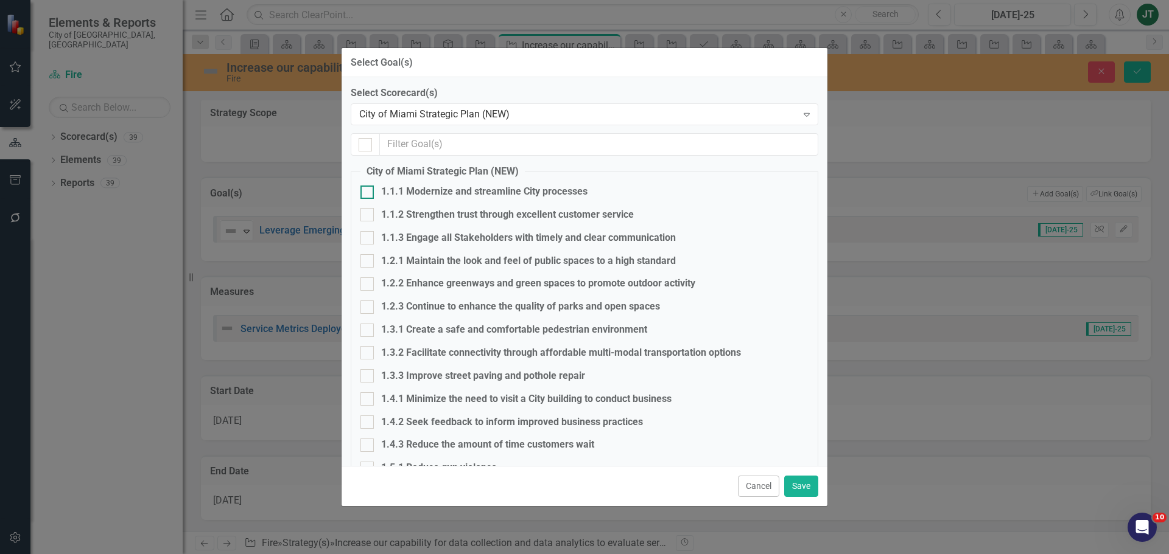
click at [387, 191] on div "1.1.1 Modernize and streamline City processes" at bounding box center [484, 192] width 206 height 14
click at [368, 191] on input "1.1.1 Modernize and streamline City processes" at bounding box center [364, 190] width 8 height 8
checkbox input "true"
click at [390, 217] on div "1.1.2 Strengthen trust through excellent customer service" at bounding box center [507, 215] width 253 height 14
click at [368, 216] on input "1.1.2 Strengthen trust through excellent customer service" at bounding box center [364, 212] width 8 height 8
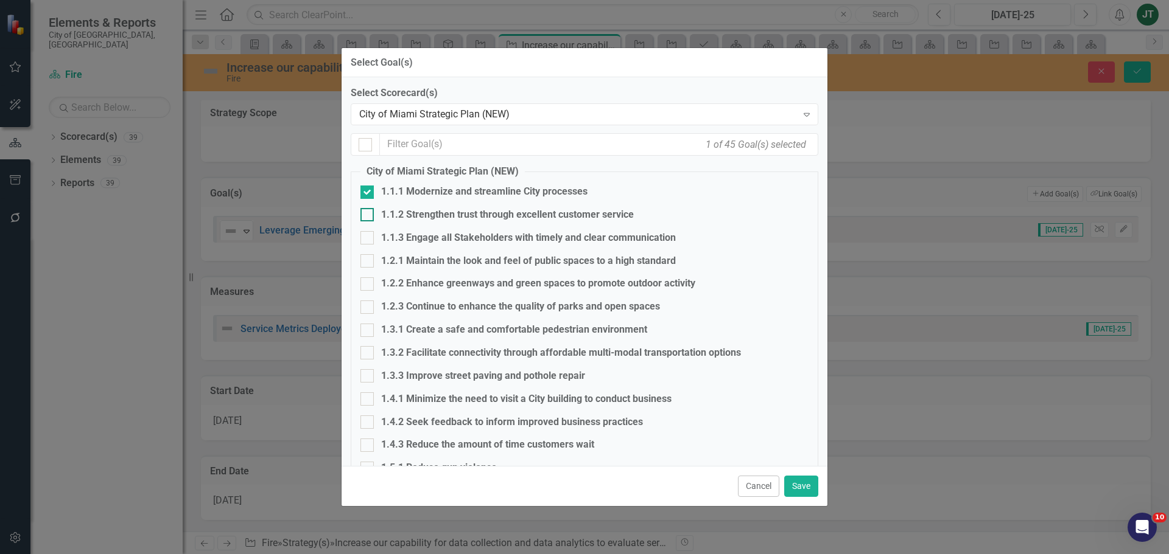
checkbox input "true"
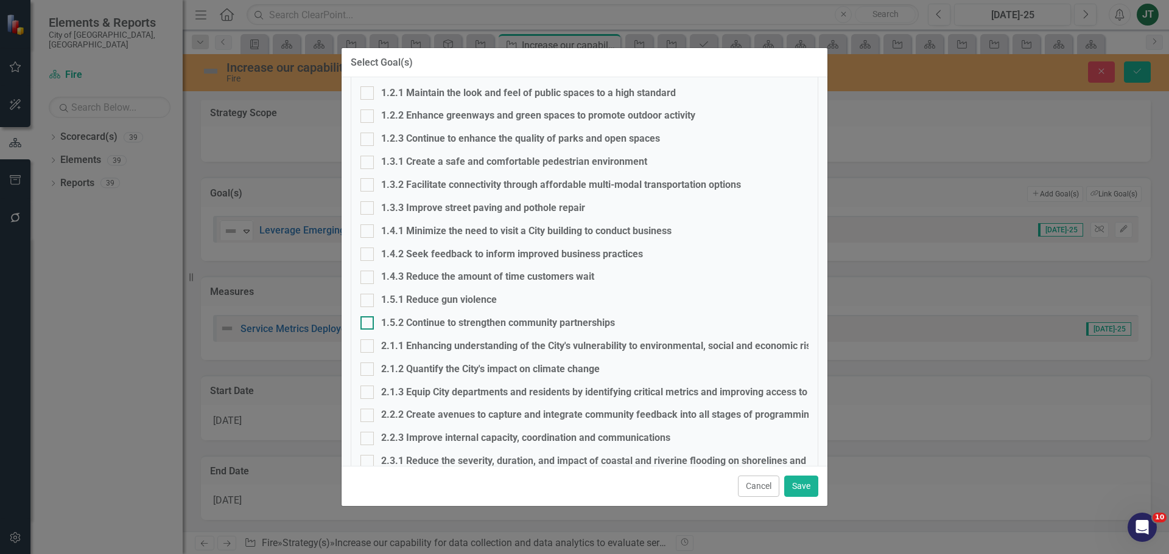
scroll to position [243, 0]
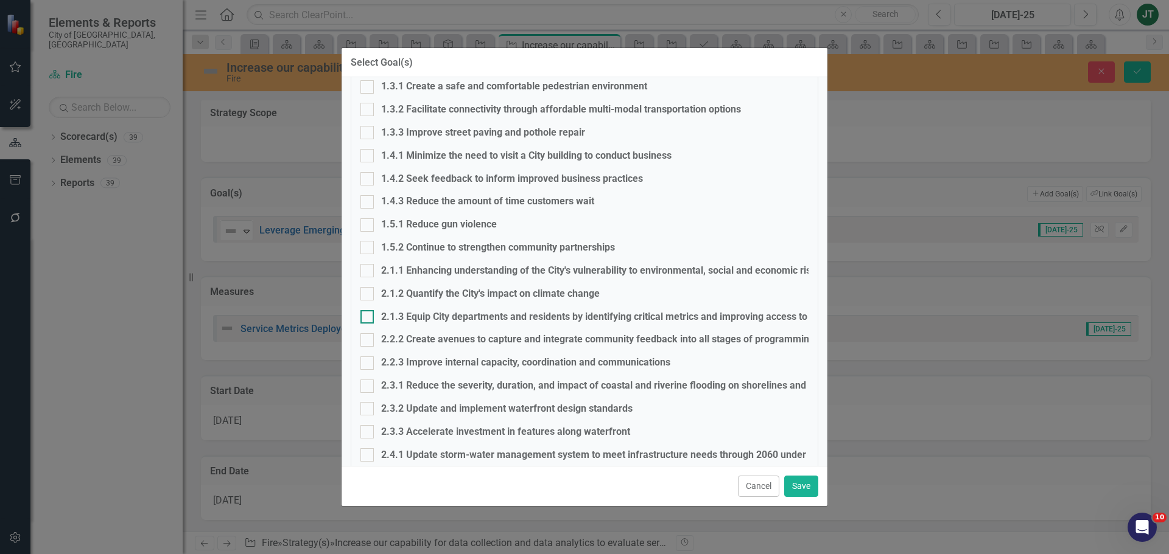
click at [403, 316] on div "2.1.3 Equip City departments and residents by identifying critical metrics and …" at bounding box center [621, 317] width 480 height 14
click at [368, 316] on input "2.1.3 Equip City departments and residents by identifying critical metrics and …" at bounding box center [364, 314] width 8 height 8
checkbox input "true"
click at [797, 492] on button "Save" at bounding box center [801, 486] width 34 height 21
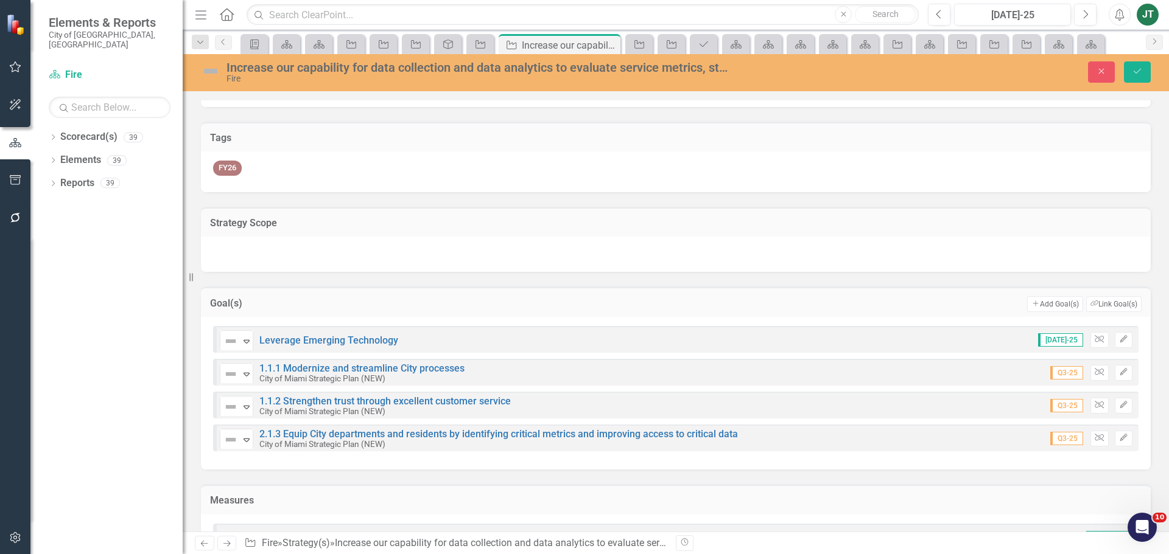
scroll to position [0, 0]
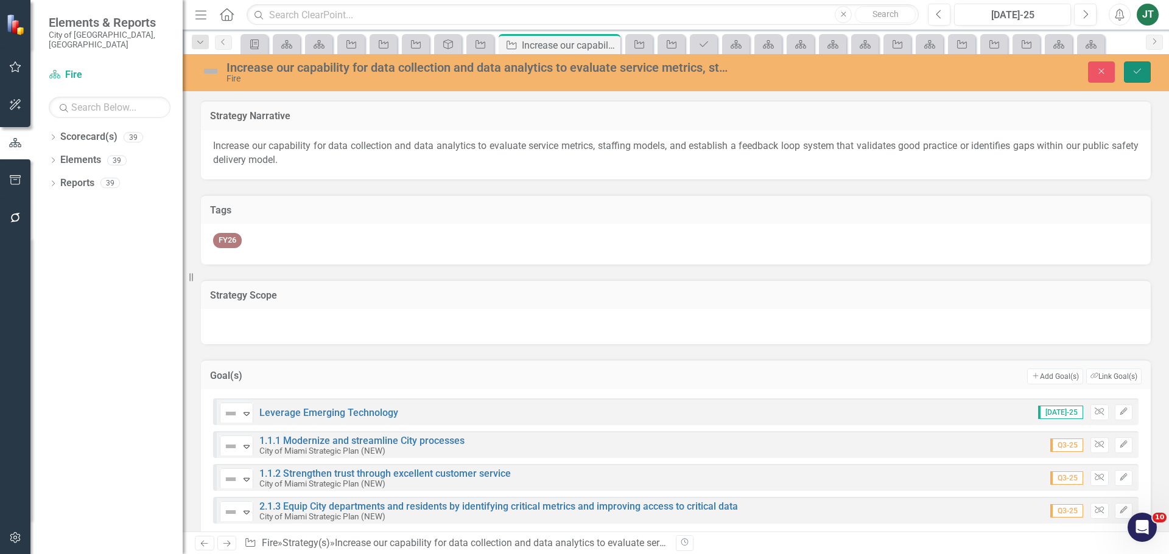
click at [1131, 75] on button "Save" at bounding box center [1136, 71] width 27 height 21
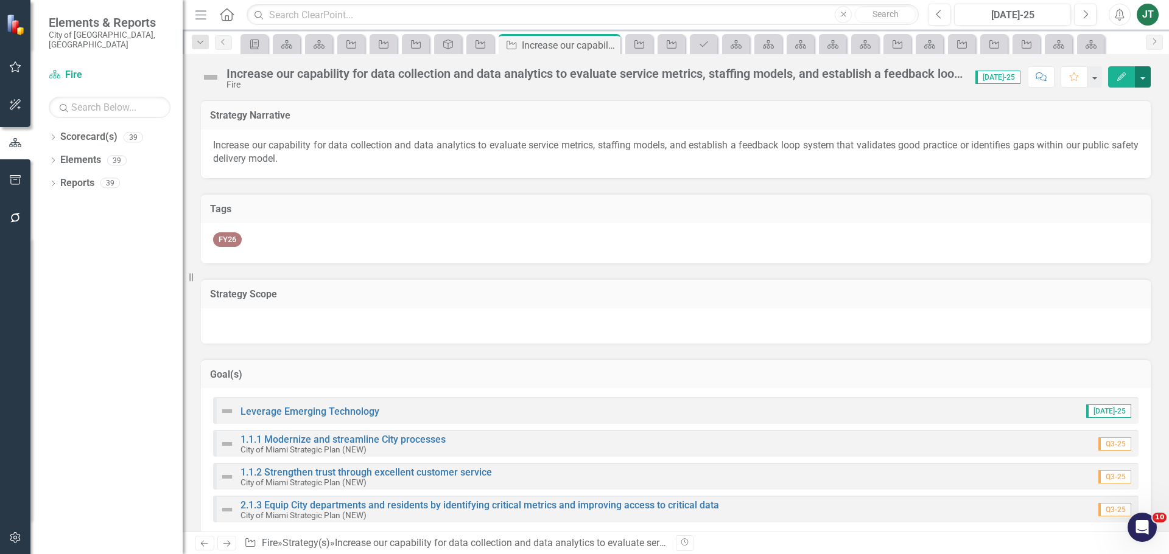
click at [1143, 80] on button "button" at bounding box center [1142, 76] width 16 height 21
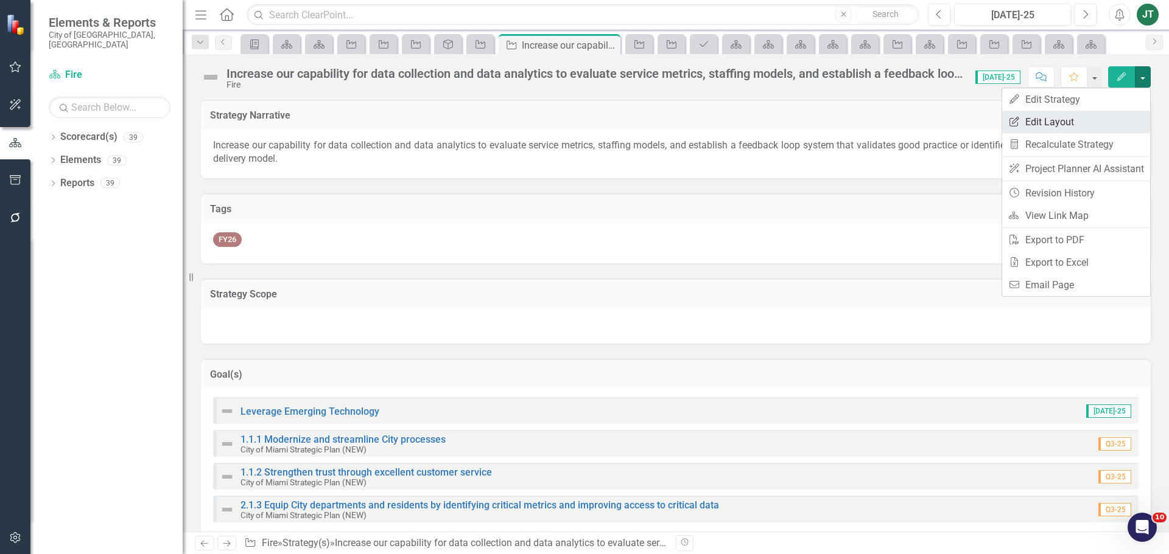
click at [1077, 127] on link "Edit Report Edit Layout" at bounding box center [1076, 122] width 148 height 23
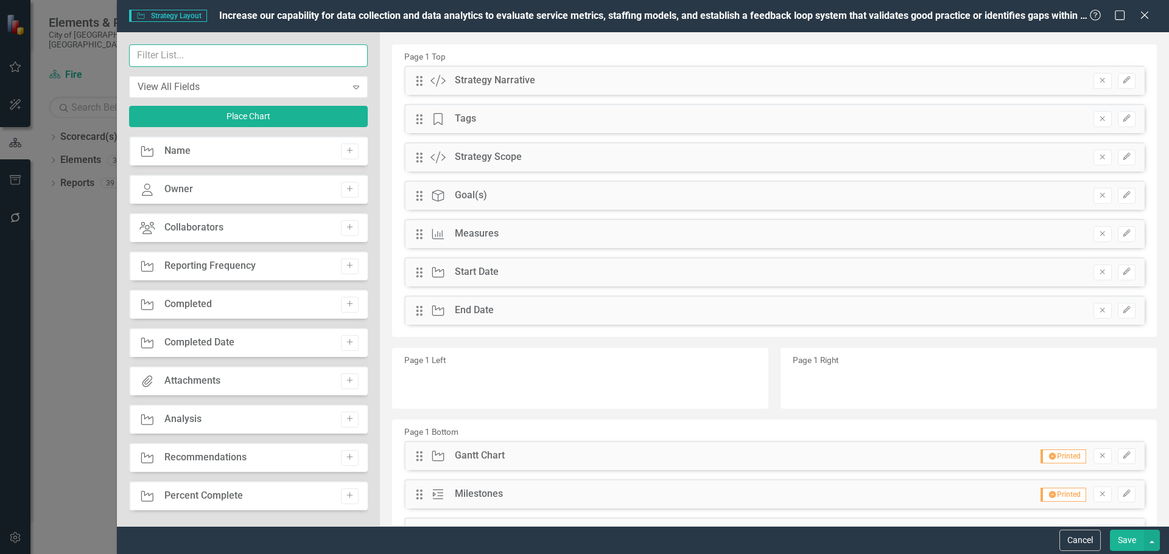
click at [222, 57] on input "text" at bounding box center [248, 55] width 239 height 23
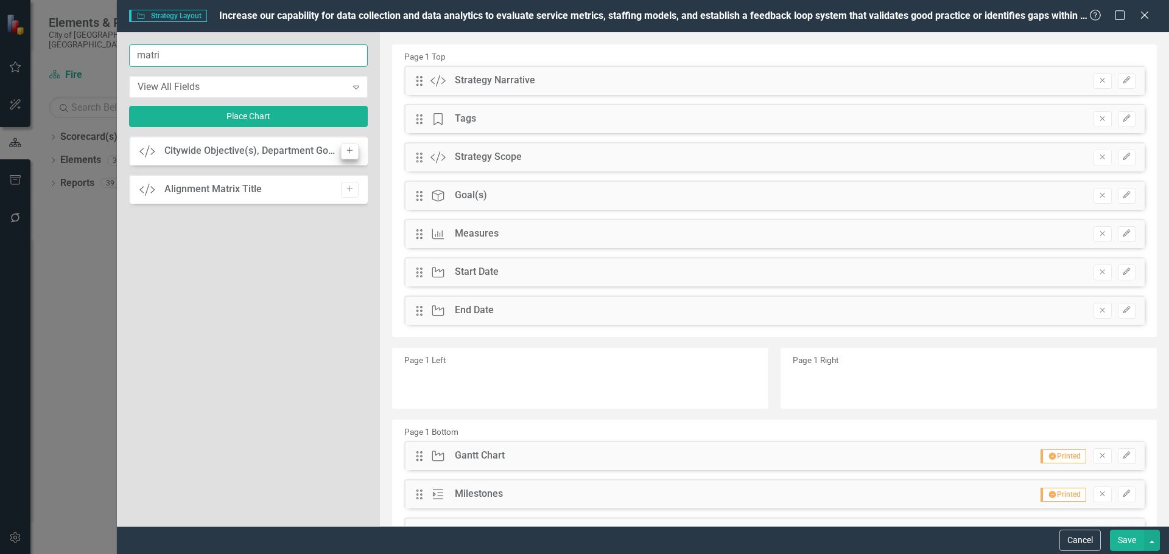
type input "matri"
click at [346, 148] on icon "Add" at bounding box center [349, 150] width 9 height 7
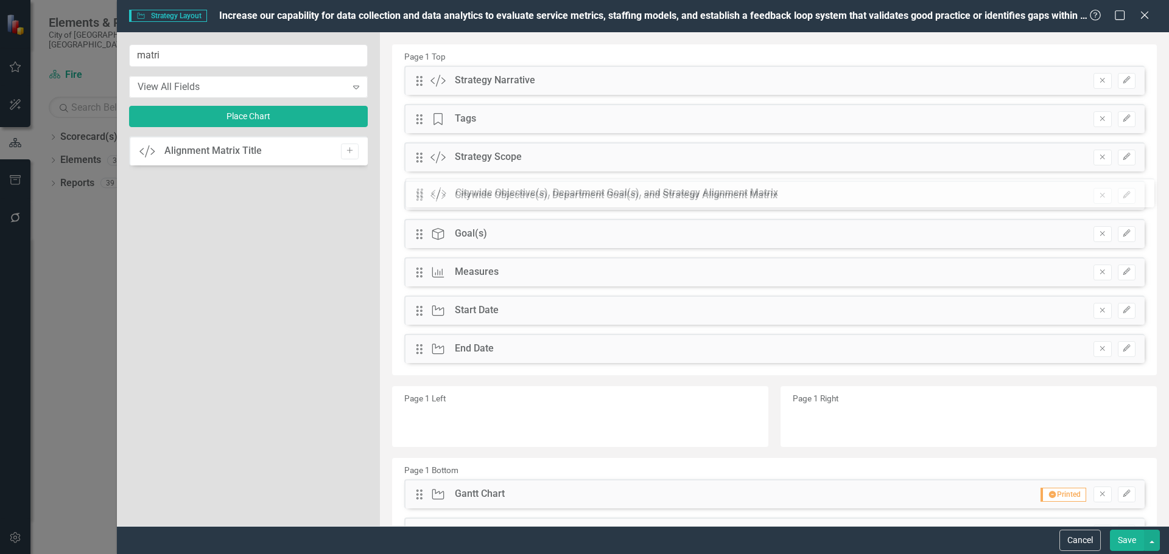
drag, startPoint x: 416, startPoint y: 81, endPoint x: 425, endPoint y: 194, distance: 113.0
click at [1097, 236] on icon "Remove" at bounding box center [1101, 233] width 9 height 7
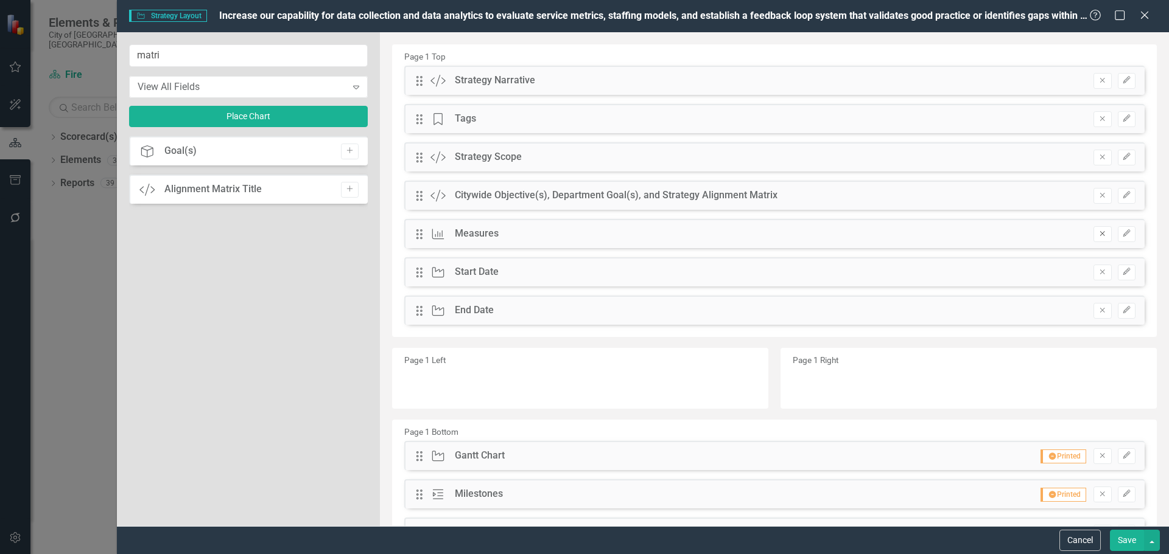
click at [1097, 234] on icon "Remove" at bounding box center [1101, 233] width 9 height 7
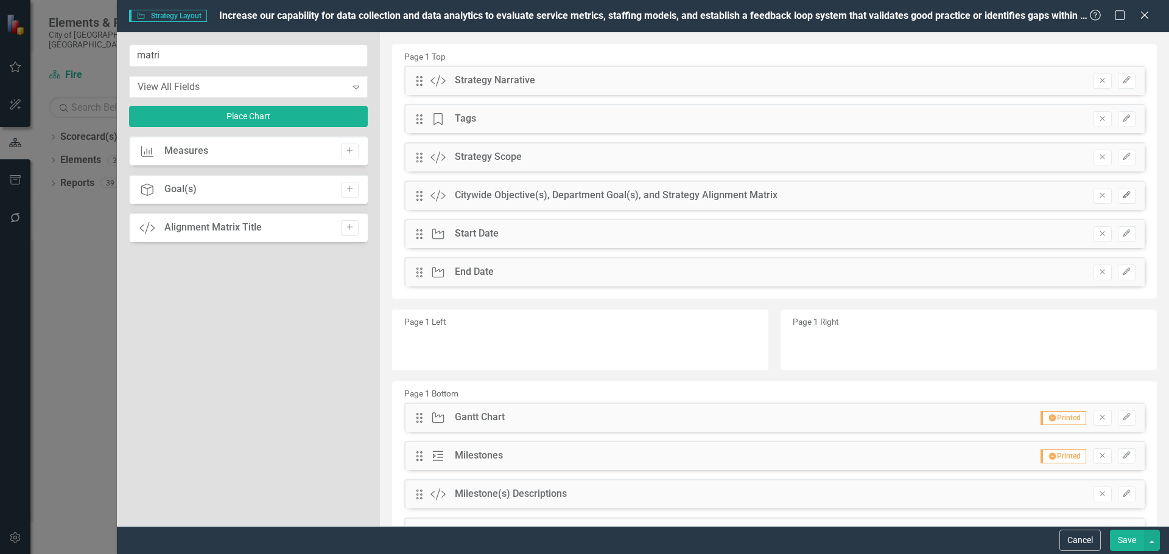
click at [1122, 195] on icon "Edit" at bounding box center [1126, 195] width 9 height 7
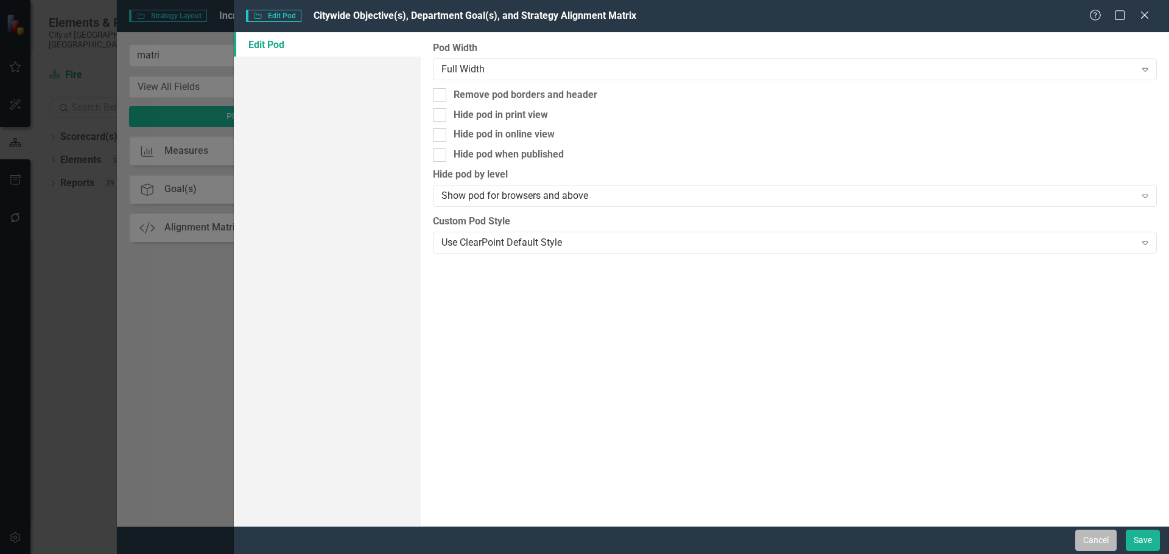
click at [1103, 544] on button "Cancel" at bounding box center [1095, 540] width 41 height 21
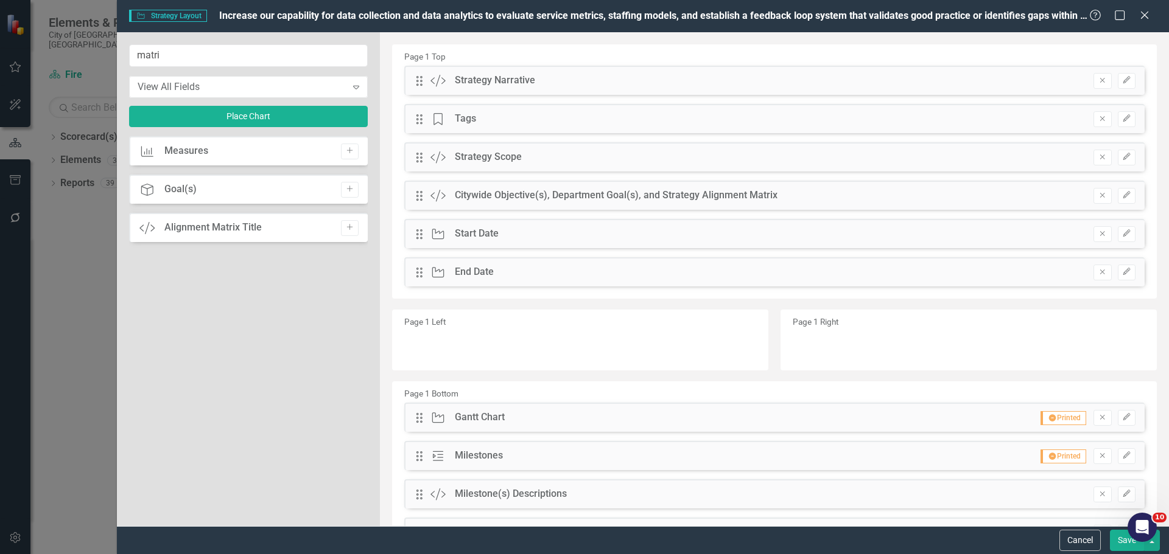
click at [1121, 541] on button "Save" at bounding box center [1126, 540] width 34 height 21
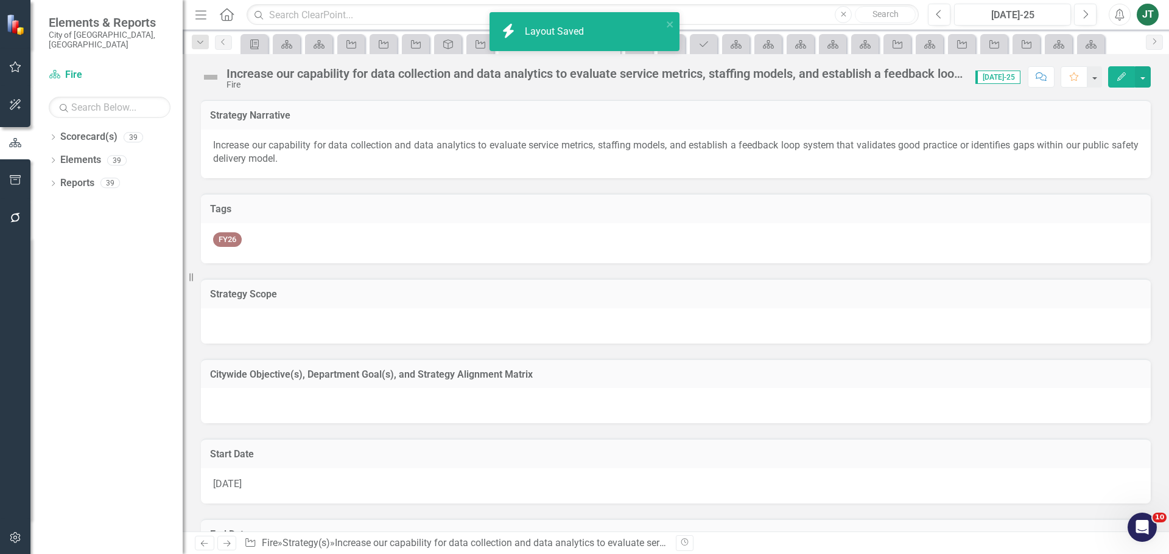
click at [591, 379] on h3 "Citywide Objective(s), Department Goal(s), and Strategy Alignment Matrix" at bounding box center [675, 374] width 931 height 11
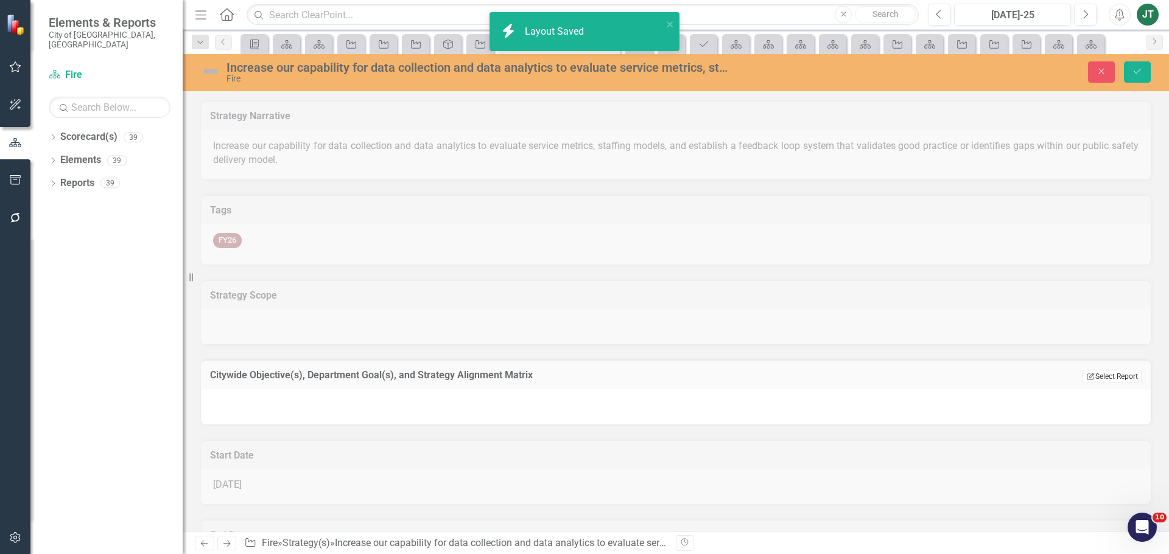
click at [1092, 375] on button "Edit Report Select Report" at bounding box center [1111, 376] width 59 height 13
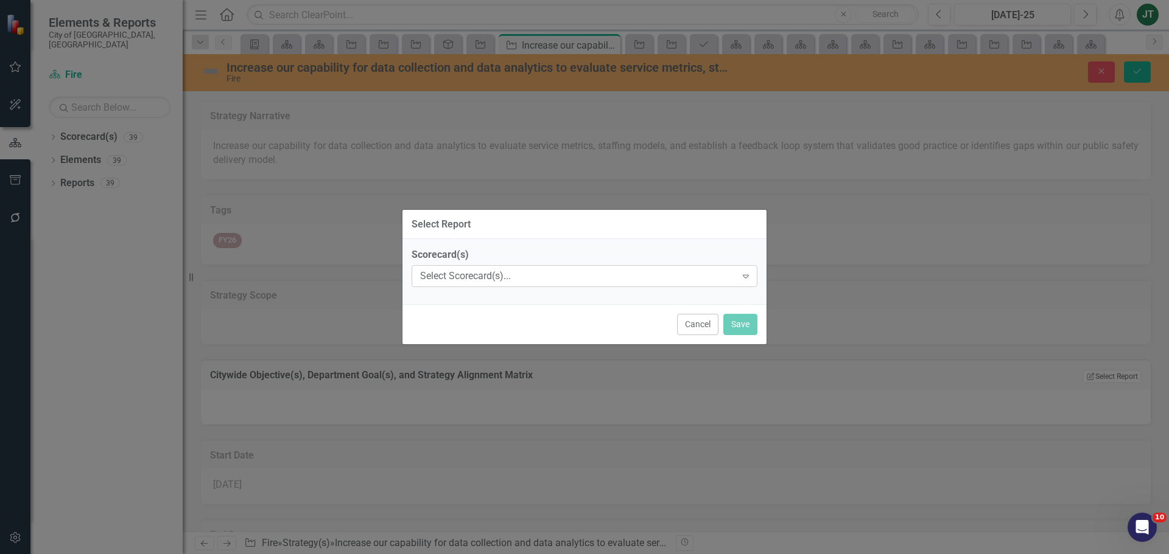
click at [455, 276] on div "Select Scorecard(s)..." at bounding box center [578, 277] width 316 height 14
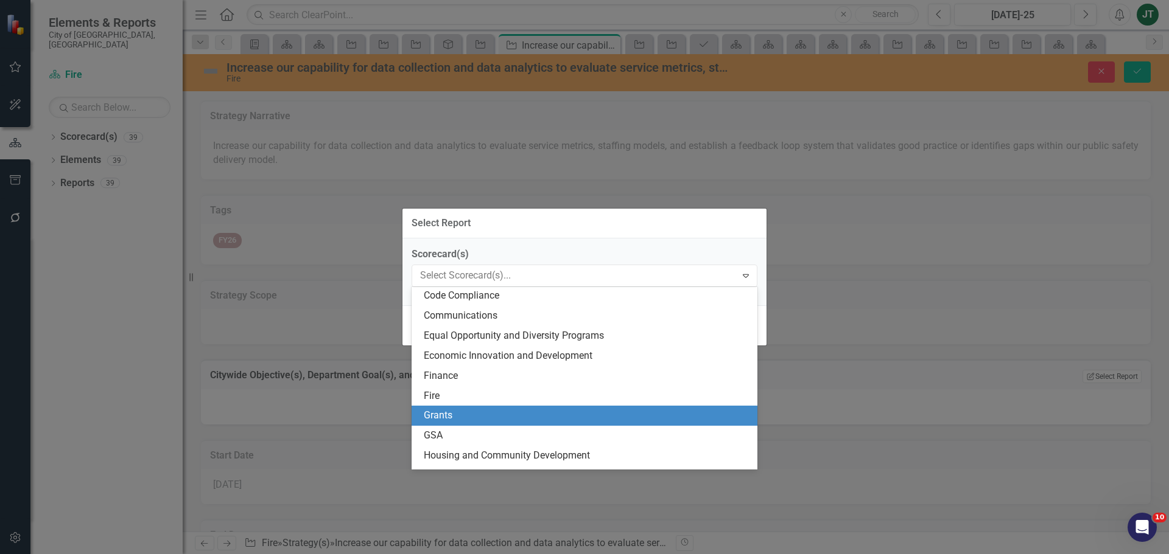
scroll to position [183, 0]
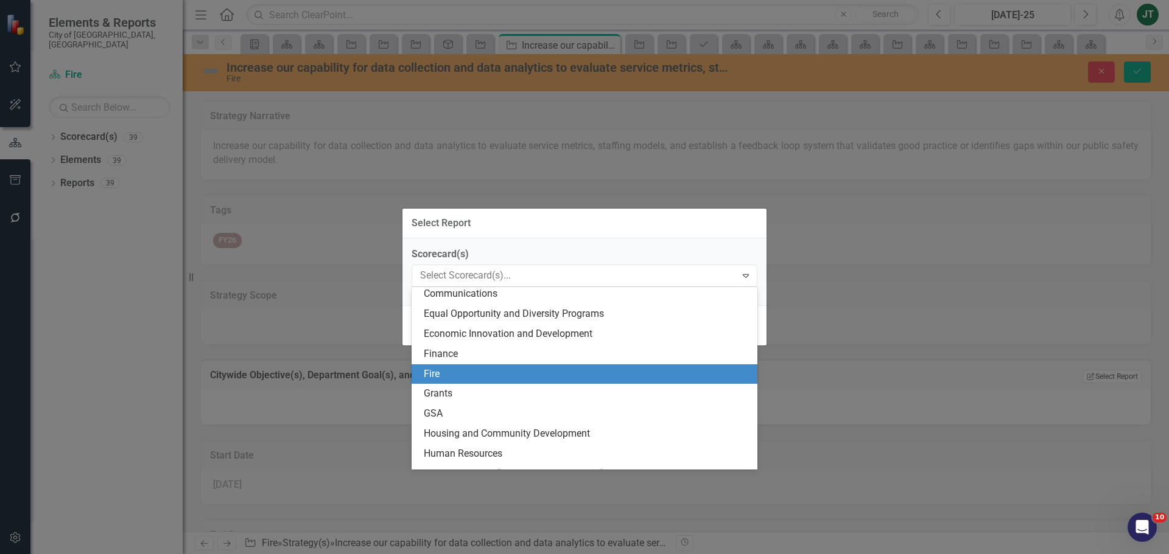
click at [435, 374] on div "Fire" at bounding box center [587, 375] width 326 height 14
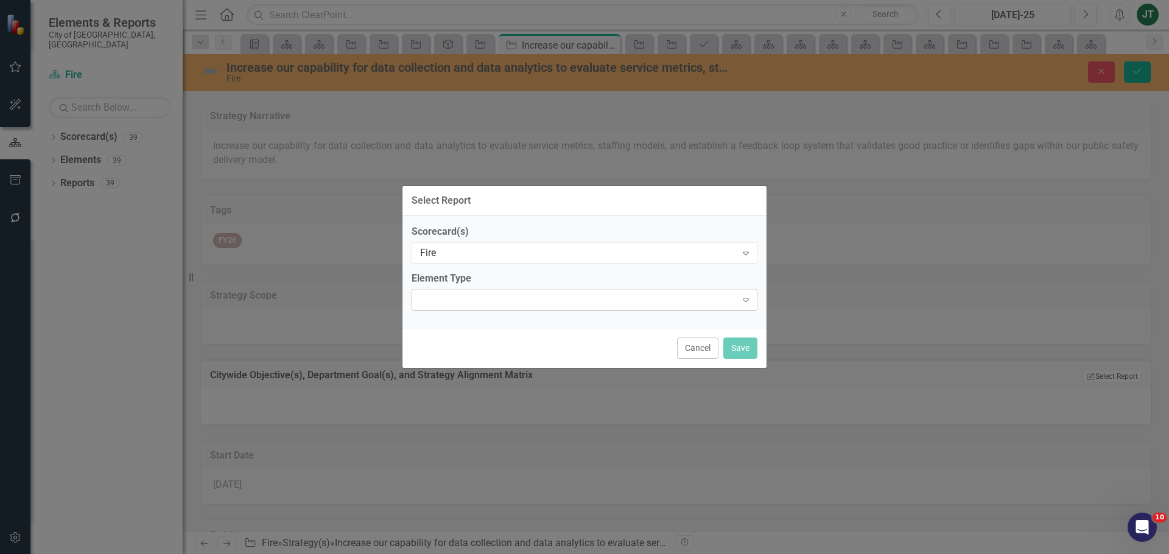
click at [500, 300] on div at bounding box center [574, 300] width 321 height 2
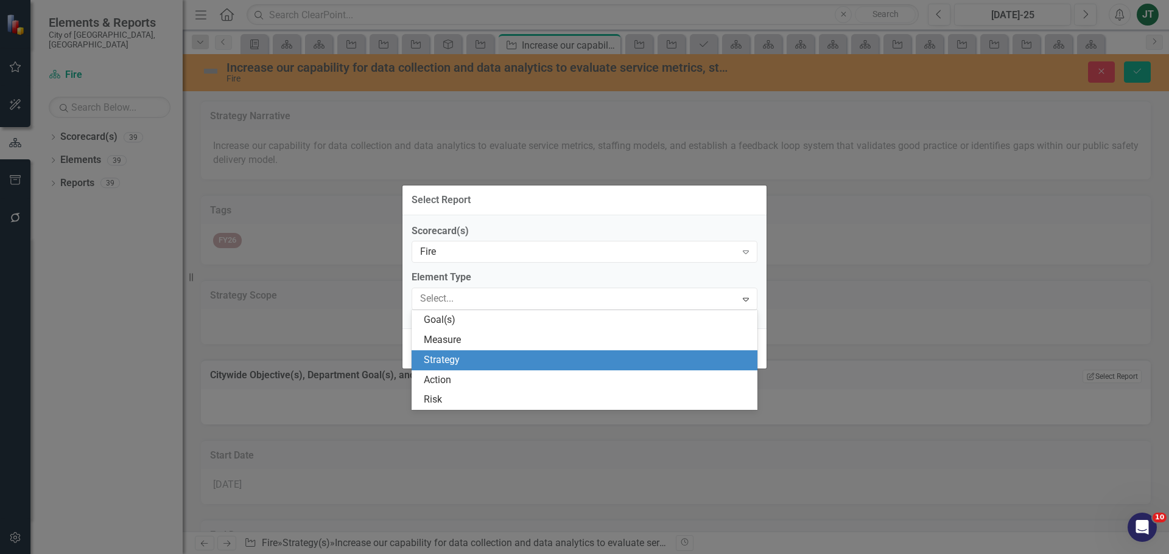
click at [464, 358] on div "Strategy" at bounding box center [587, 361] width 326 height 14
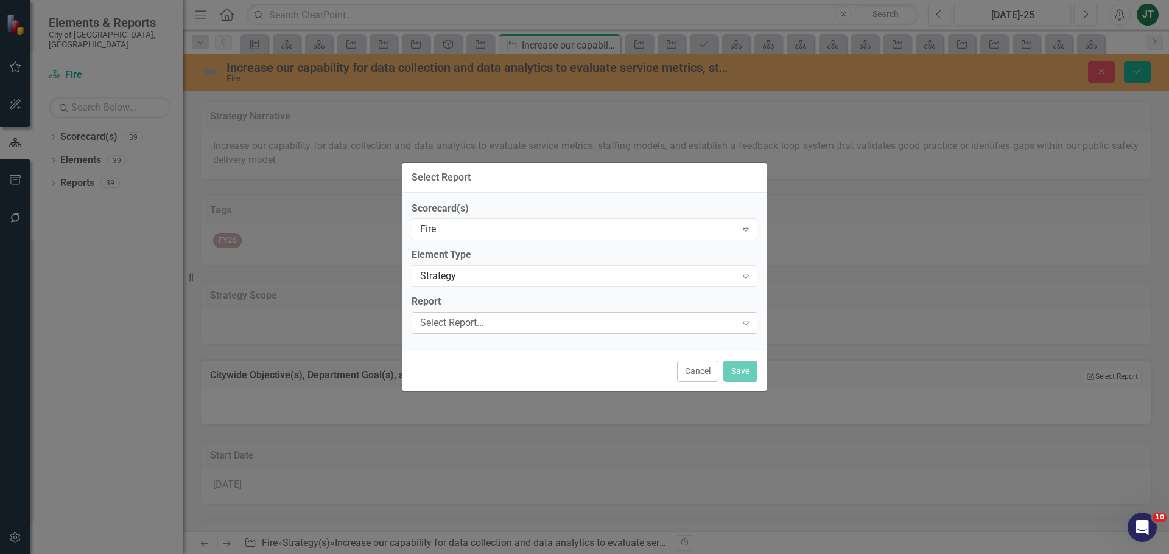
drag, startPoint x: 526, startPoint y: 312, endPoint x: 528, endPoint y: 319, distance: 7.4
click at [526, 314] on div "Report Select Report... Expand" at bounding box center [584, 314] width 346 height 38
click at [528, 320] on div "Select Report..." at bounding box center [578, 323] width 316 height 14
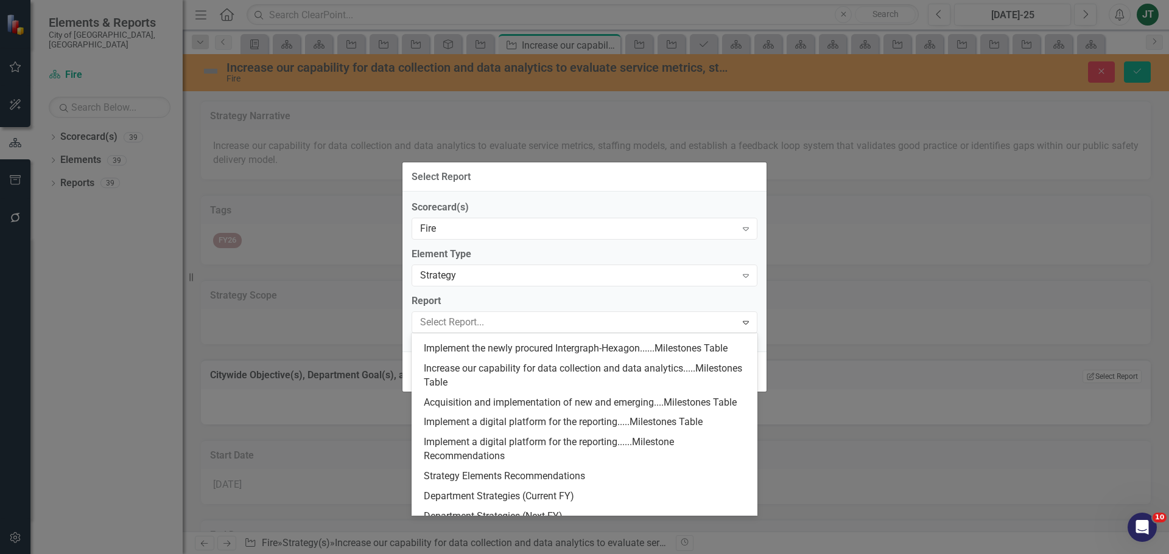
scroll to position [304, 0]
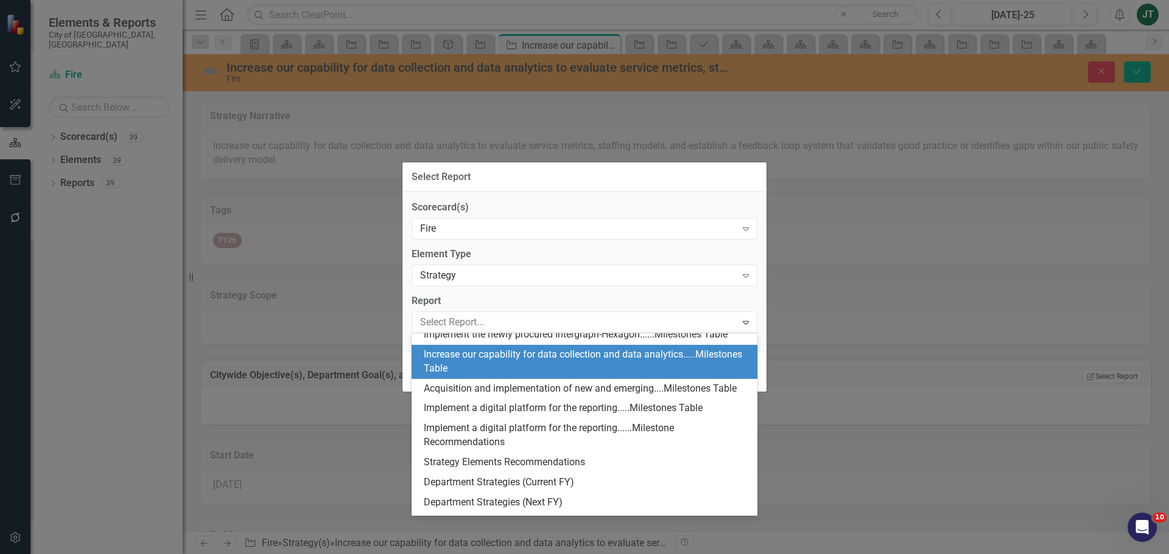
click at [459, 376] on div "Increase our capability for data collection and data analytics.....Milestones T…" at bounding box center [587, 362] width 326 height 28
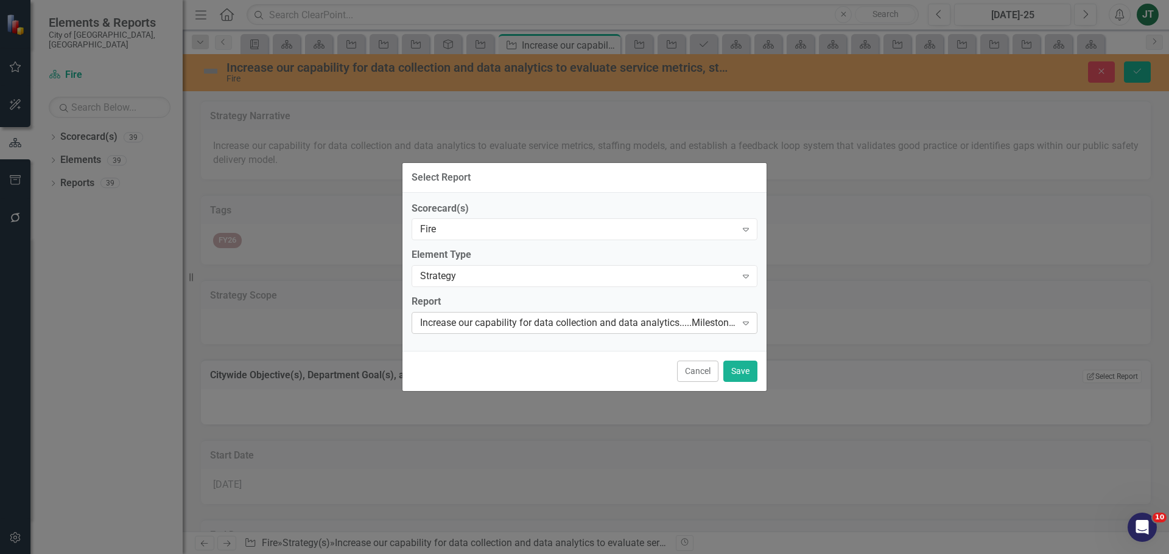
click at [510, 318] on div "Increase our capability for data collection and data analytics.....Milestones T…" at bounding box center [578, 323] width 316 height 14
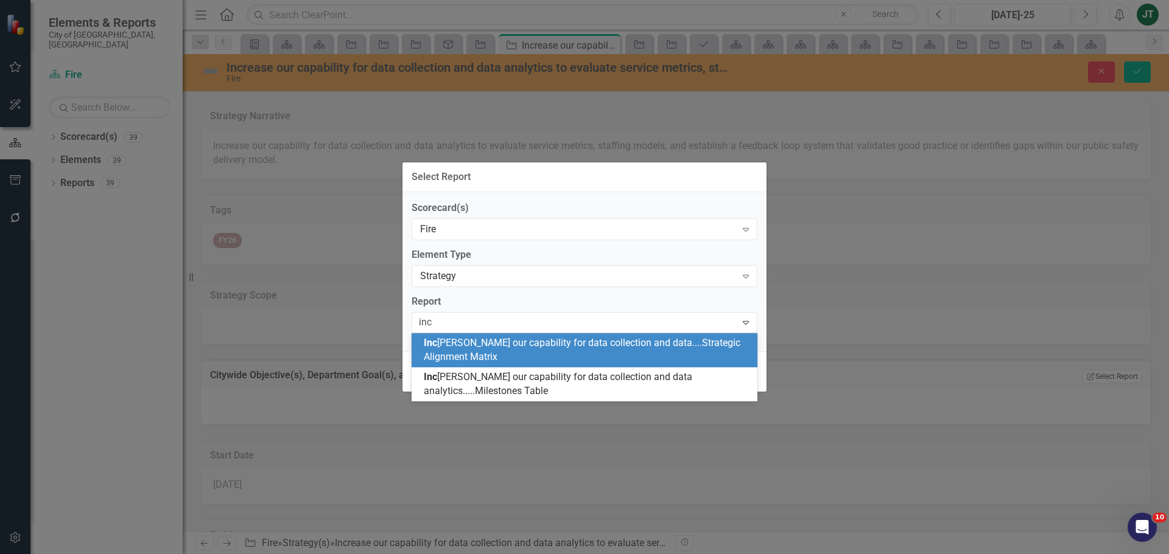
scroll to position [0, 0]
type input "increa"
click at [559, 348] on span "Increa se our capability for data collection and data....Strategic Alignment Ma…" at bounding box center [581, 350] width 314 height 26
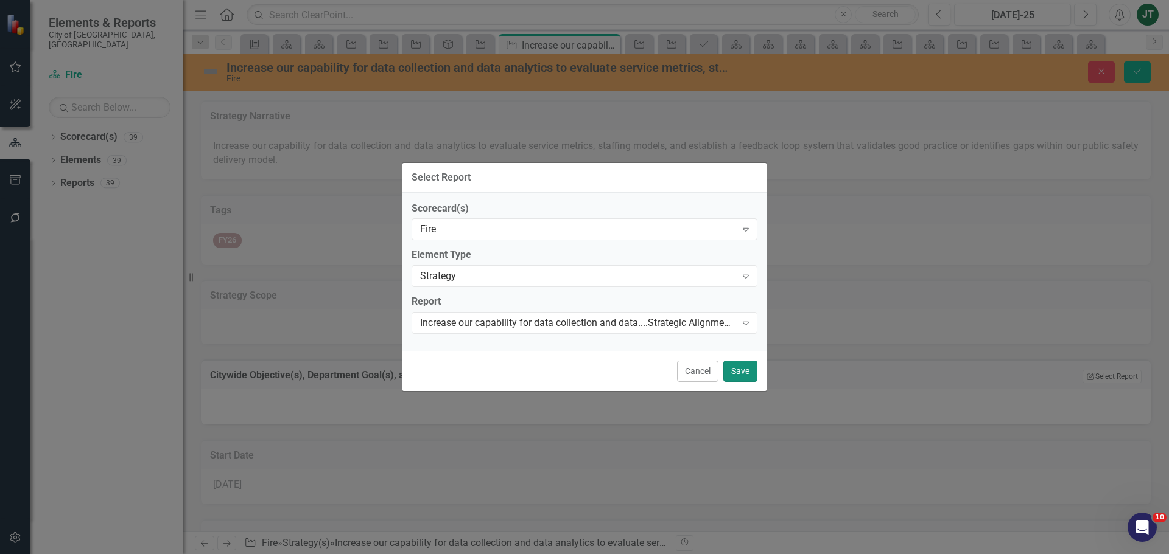
click at [740, 369] on button "Save" at bounding box center [740, 371] width 34 height 21
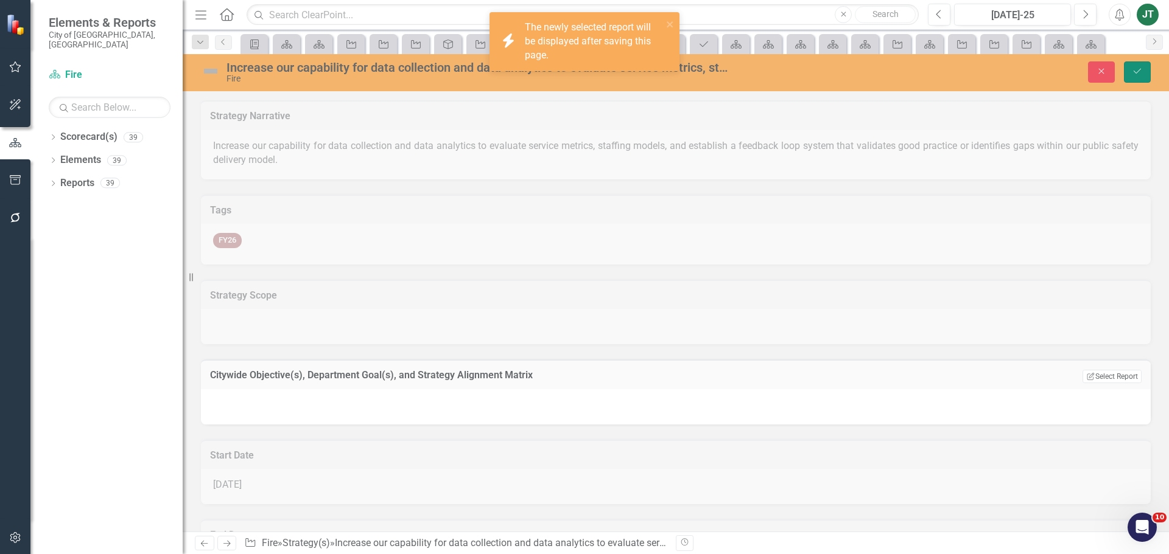
click at [1139, 73] on icon "Save" at bounding box center [1136, 71] width 11 height 9
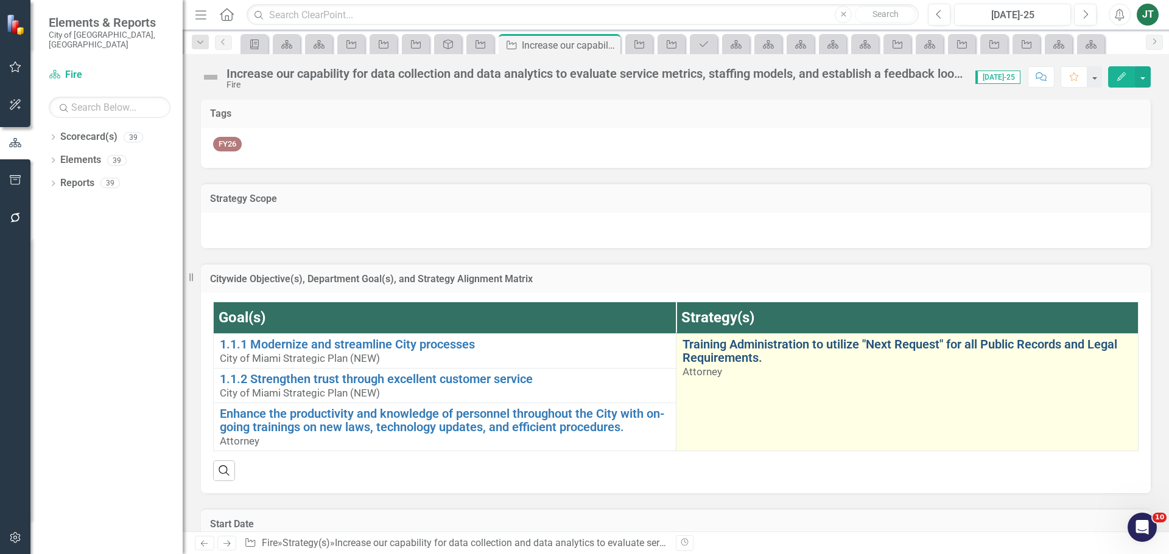
scroll to position [122, 0]
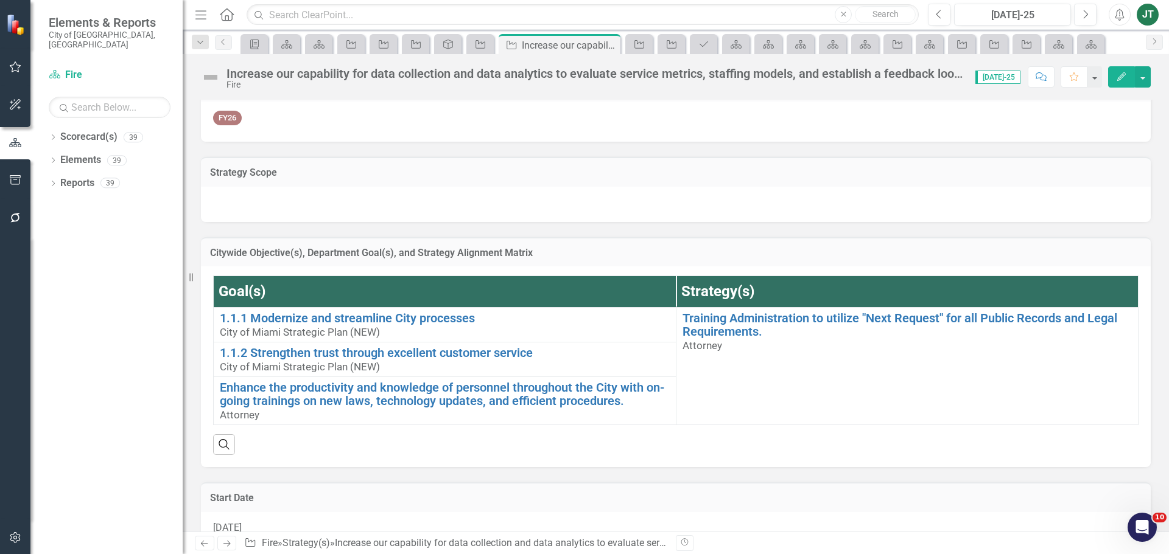
click at [966, 256] on h3 "Citywide Objective(s), Department Goal(s), and Strategy Alignment Matrix" at bounding box center [675, 253] width 931 height 11
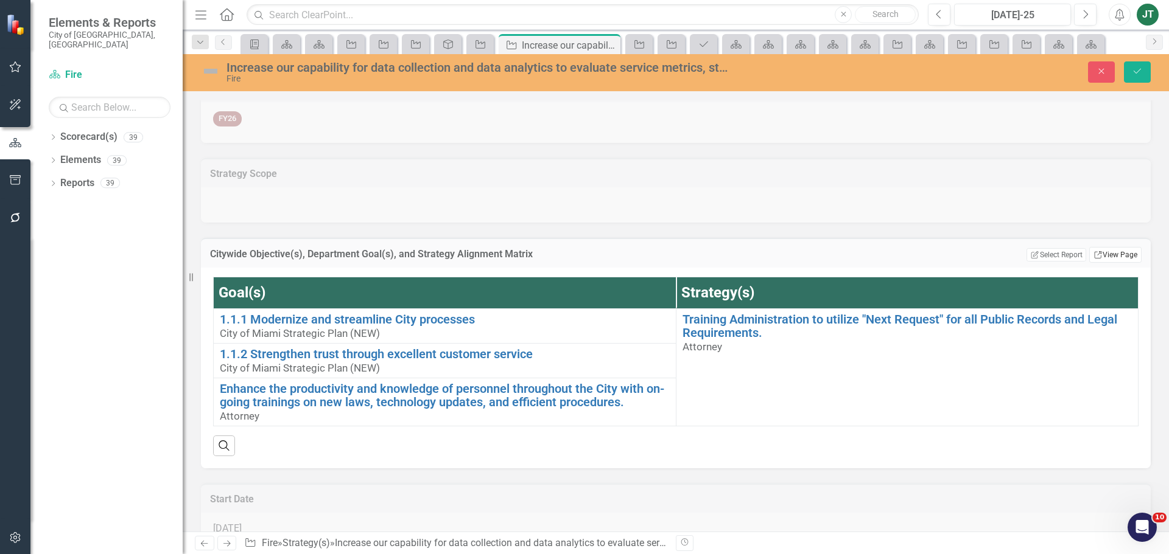
click at [1113, 258] on link "Link View Page" at bounding box center [1115, 255] width 52 height 16
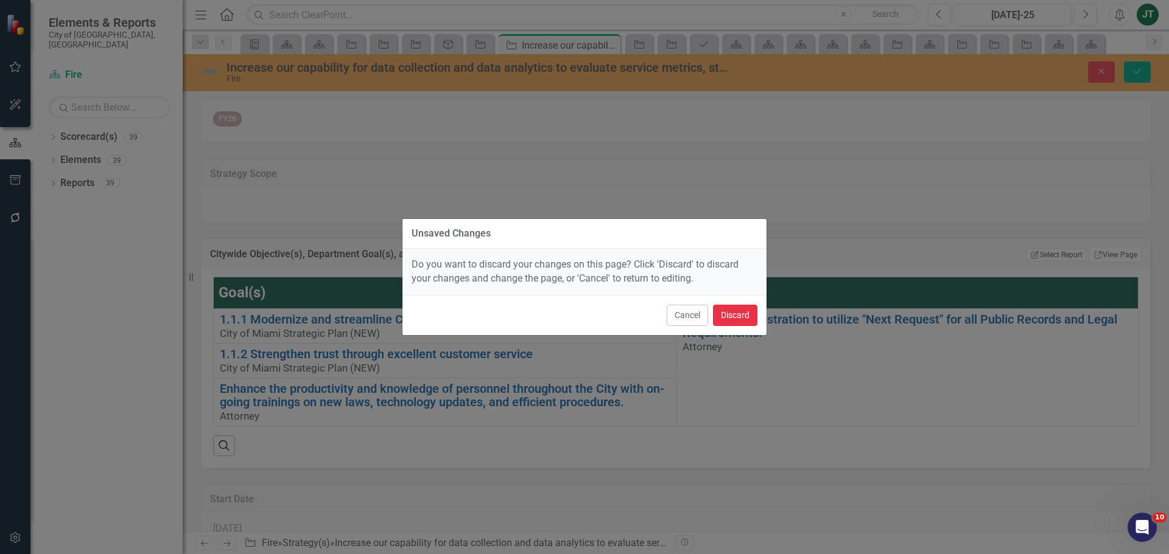
click at [741, 320] on button "Discard" at bounding box center [735, 315] width 44 height 21
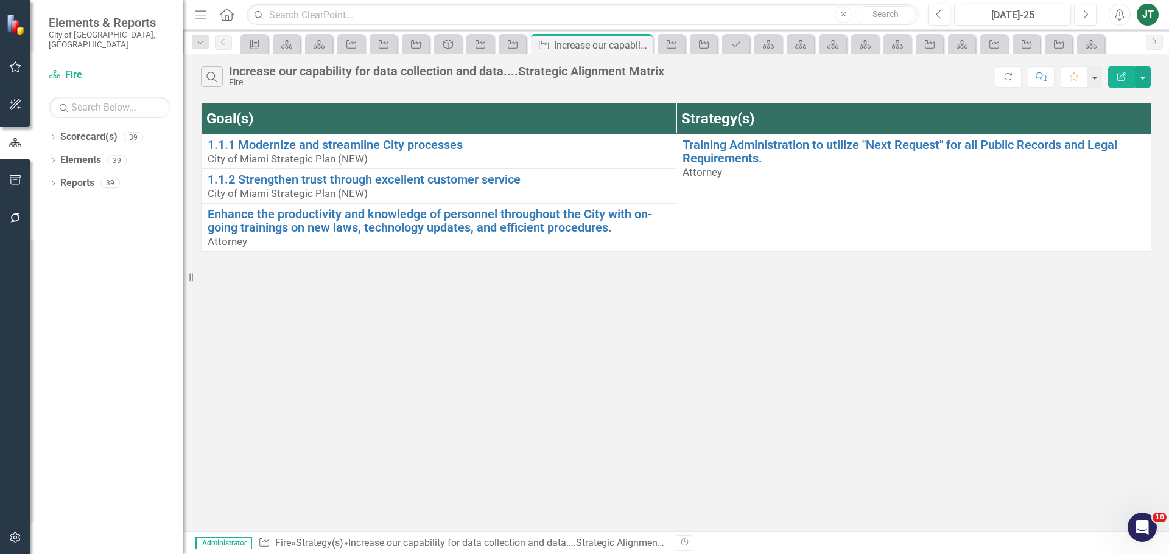
click at [1121, 77] on icon "Edit Report" at bounding box center [1121, 76] width 11 height 9
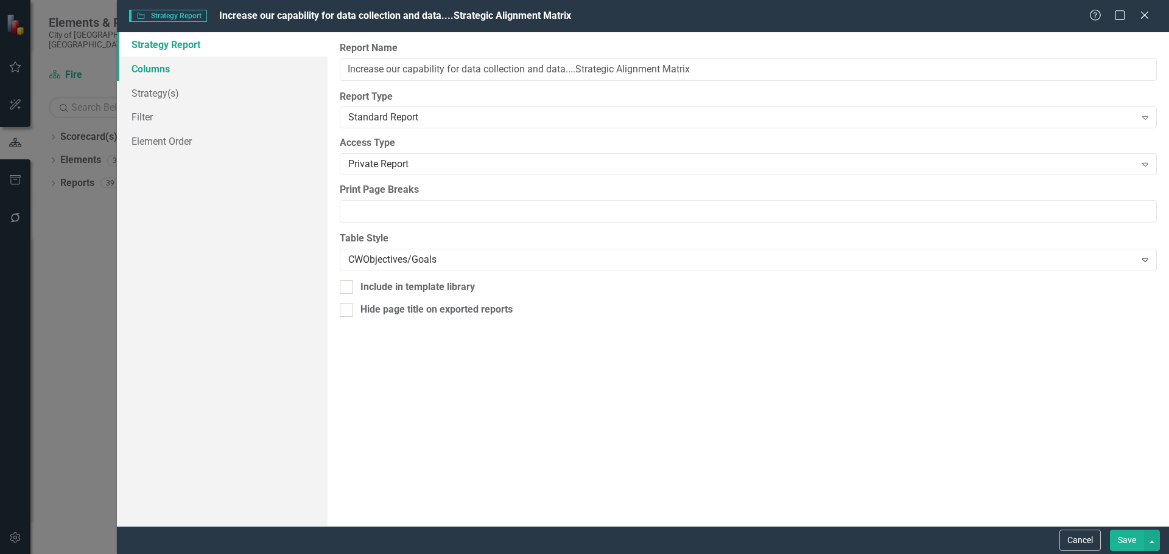
click at [156, 72] on link "Columns" at bounding box center [222, 69] width 211 height 24
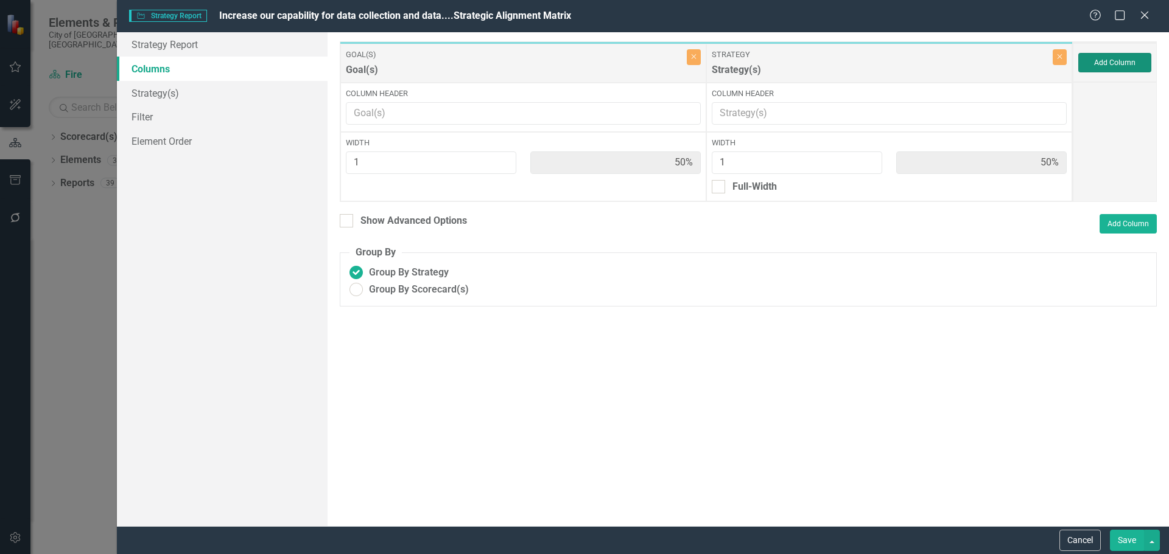
click at [1120, 62] on button "Add Column" at bounding box center [1114, 62] width 73 height 19
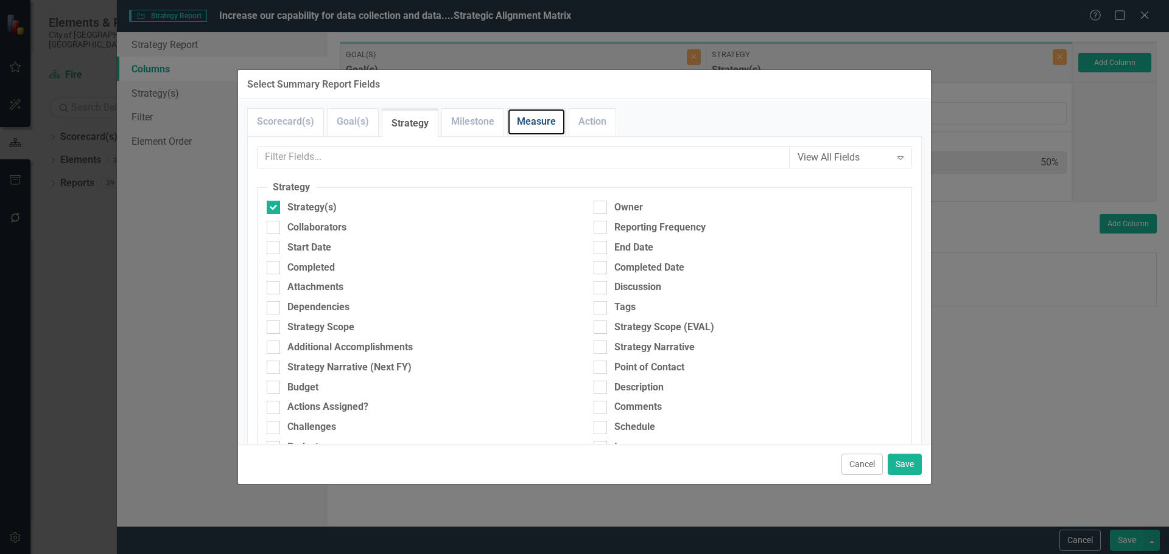
drag, startPoint x: 541, startPoint y: 124, endPoint x: 441, endPoint y: 153, distance: 103.8
click at [541, 125] on link "Measure" at bounding box center [536, 122] width 57 height 26
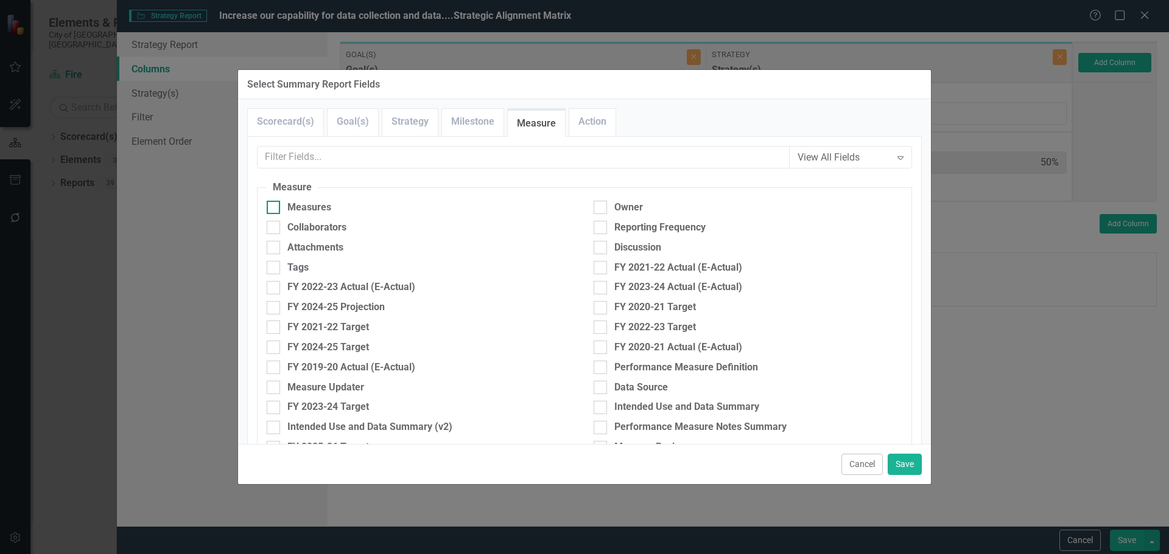
click at [299, 204] on div "Measures" at bounding box center [309, 208] width 44 height 14
click at [274, 204] on input "Measures" at bounding box center [271, 205] width 8 height 8
checkbox input "true"
click at [907, 463] on button "Save" at bounding box center [904, 464] width 34 height 21
type input "33%"
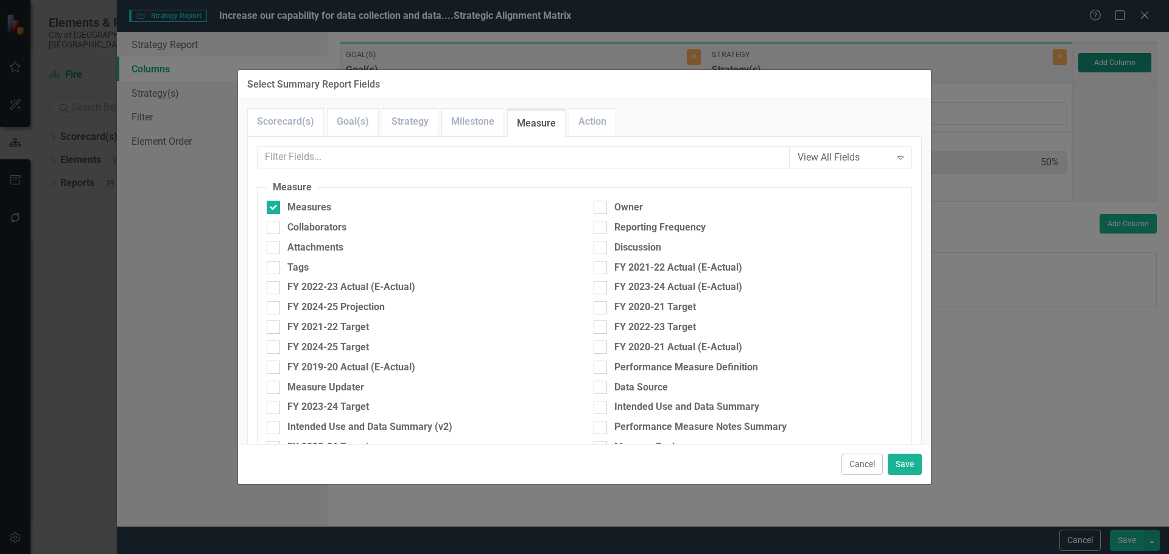
type input "33%"
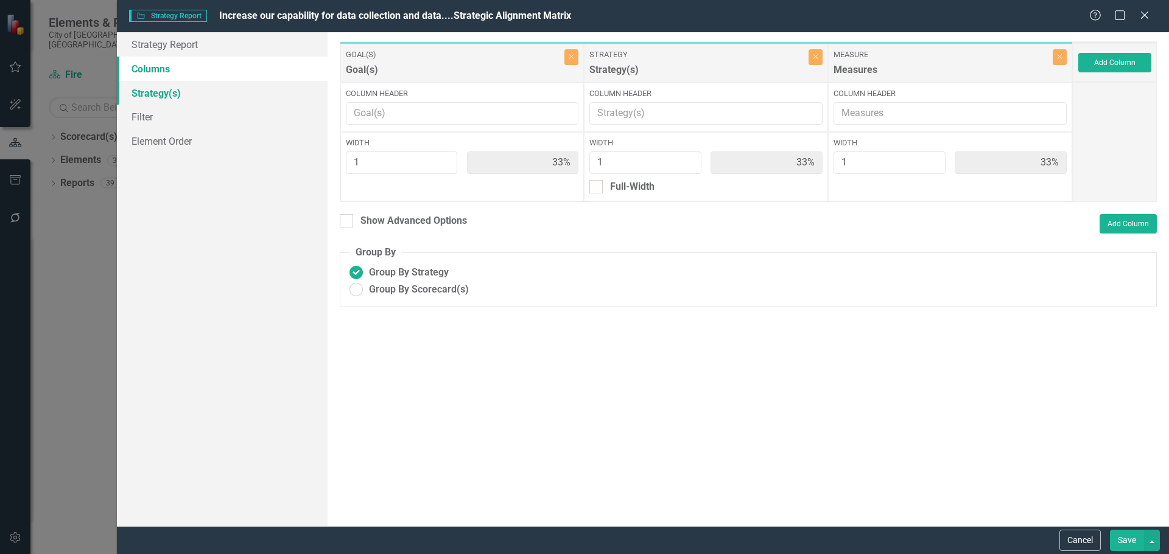
click at [195, 96] on link "Strategy(s)" at bounding box center [222, 93] width 211 height 24
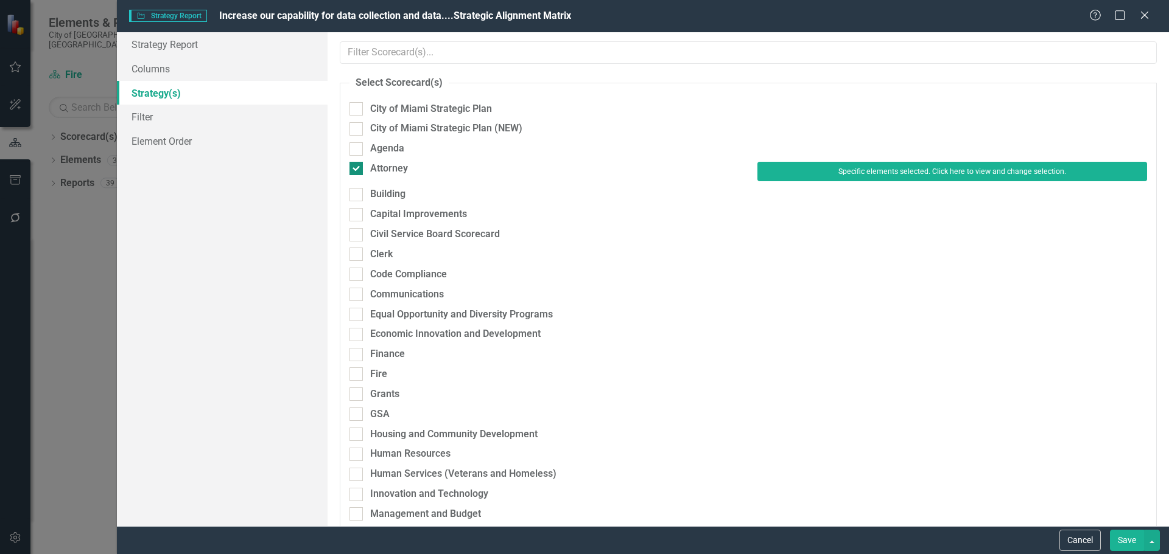
click at [387, 165] on div "Attorney" at bounding box center [389, 169] width 38 height 14
click at [357, 165] on input "Attorney" at bounding box center [353, 166] width 8 height 8
checkbox input "false"
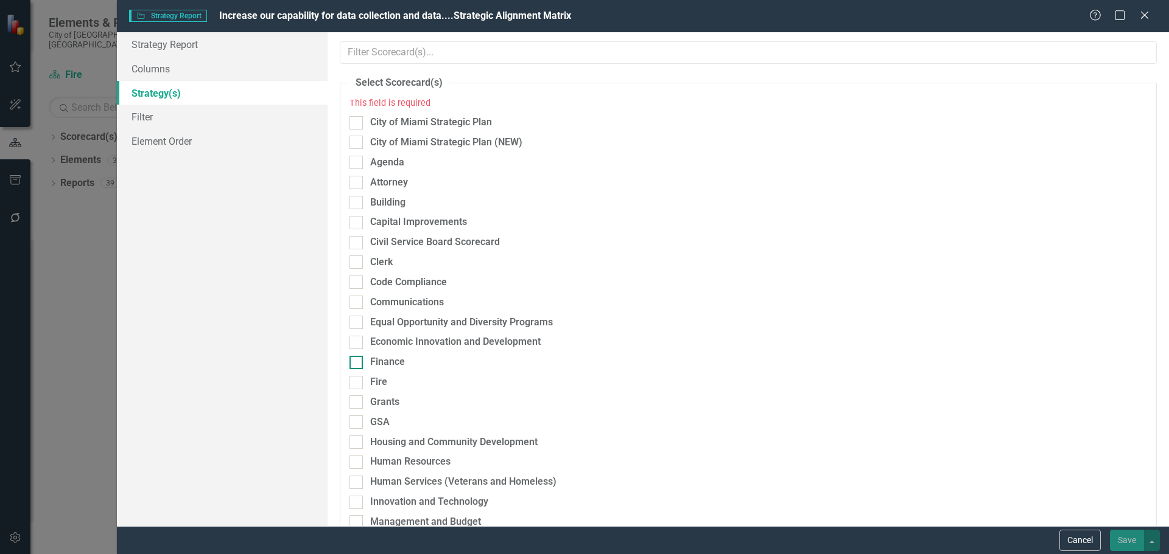
click at [384, 360] on div "Finance" at bounding box center [387, 362] width 35 height 14
click at [357, 360] on input "Finance" at bounding box center [353, 360] width 8 height 8
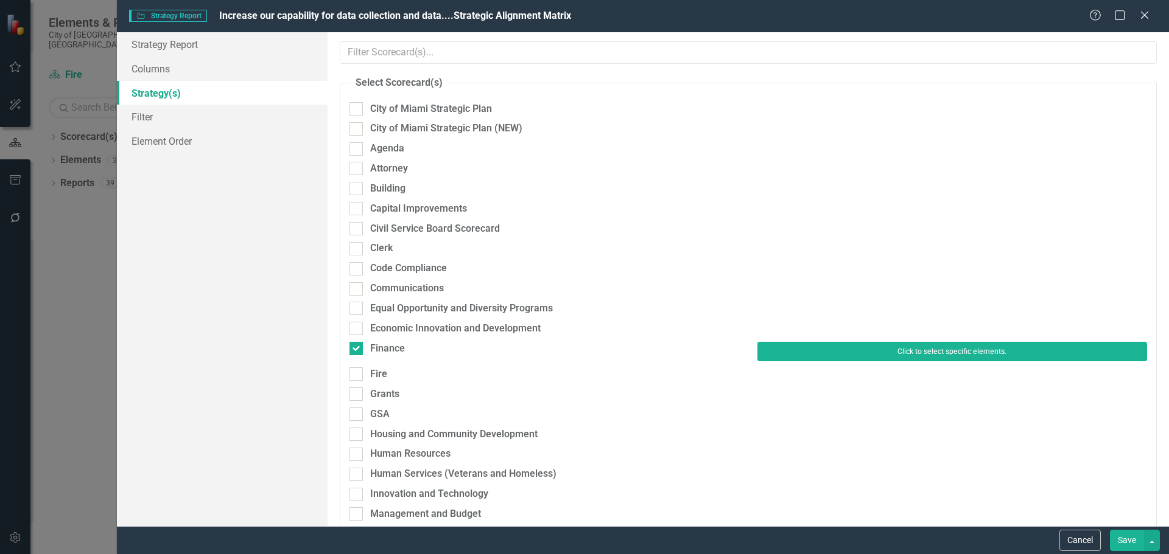
click at [818, 351] on button "Click to select specific elements." at bounding box center [952, 351] width 390 height 19
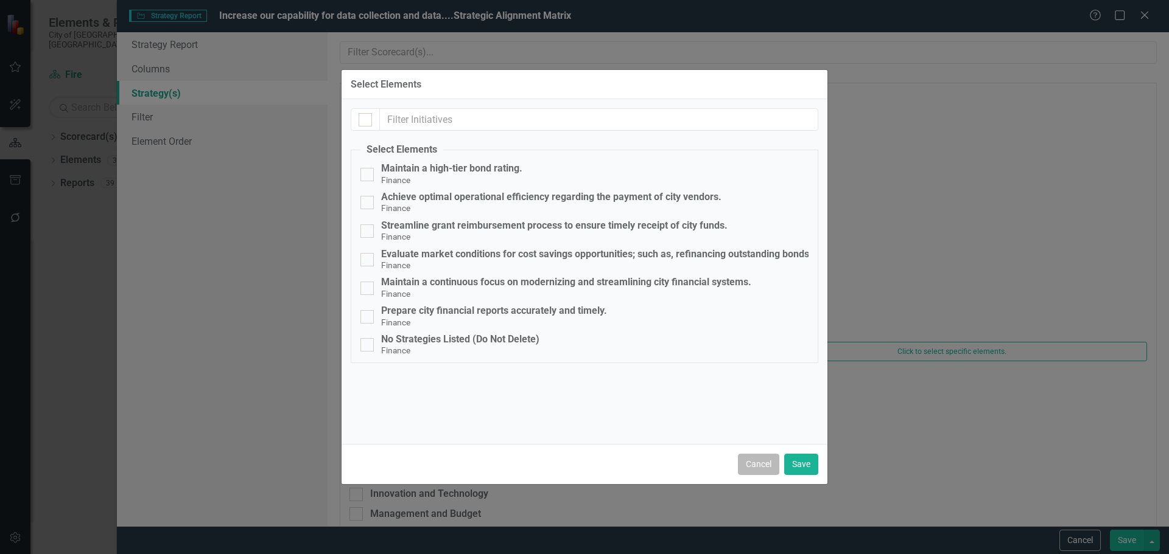
click at [743, 464] on button "Cancel" at bounding box center [758, 464] width 41 height 21
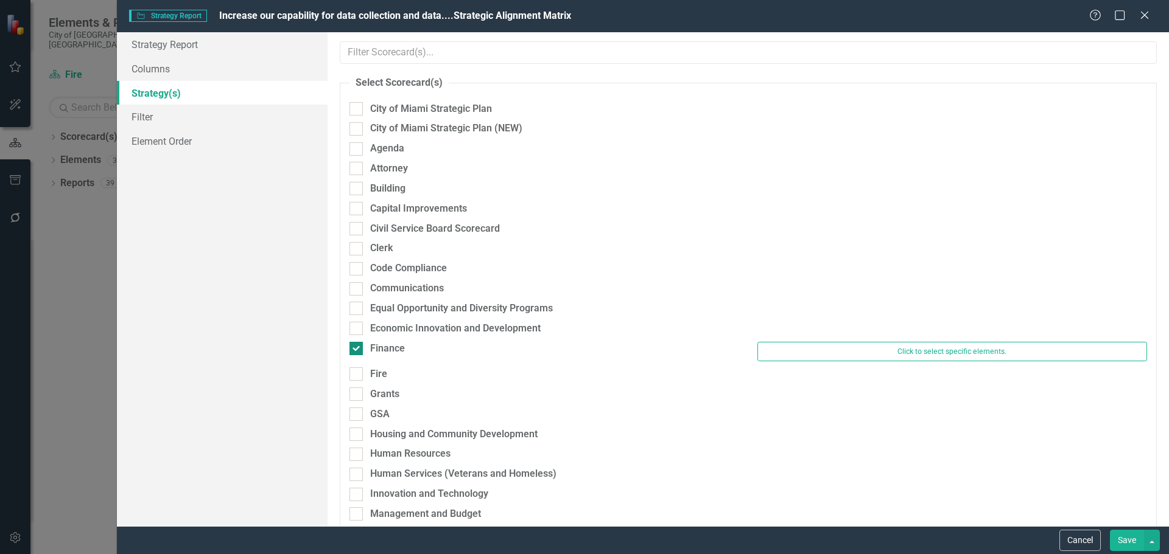
click at [382, 352] on div "Finance" at bounding box center [387, 349] width 35 height 14
click at [357, 350] on input "Finance" at bounding box center [353, 346] width 8 height 8
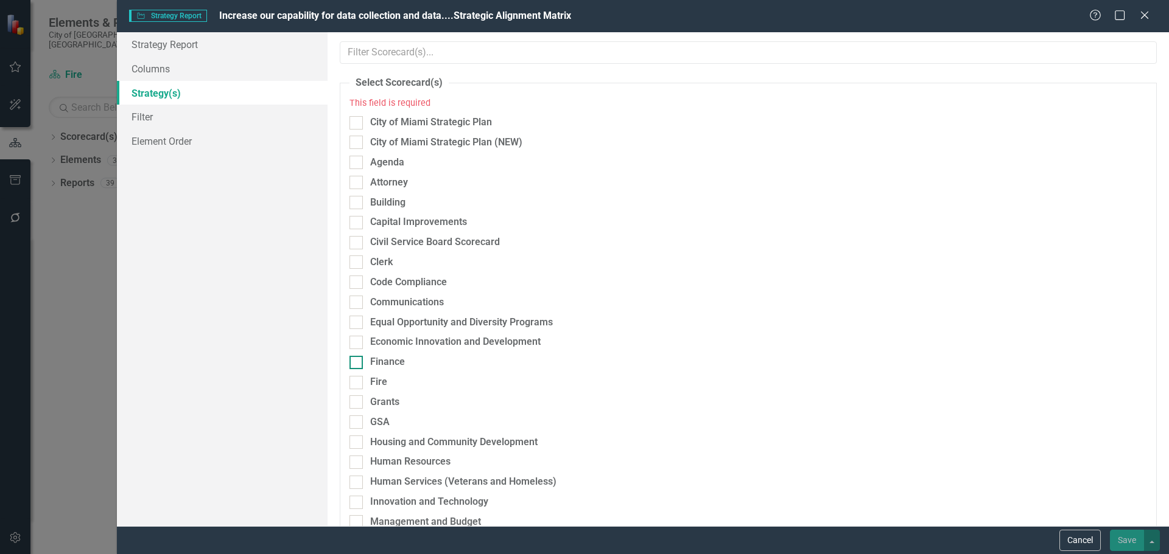
click at [377, 362] on div "Finance" at bounding box center [387, 362] width 35 height 14
click at [357, 362] on input "Finance" at bounding box center [353, 360] width 8 height 8
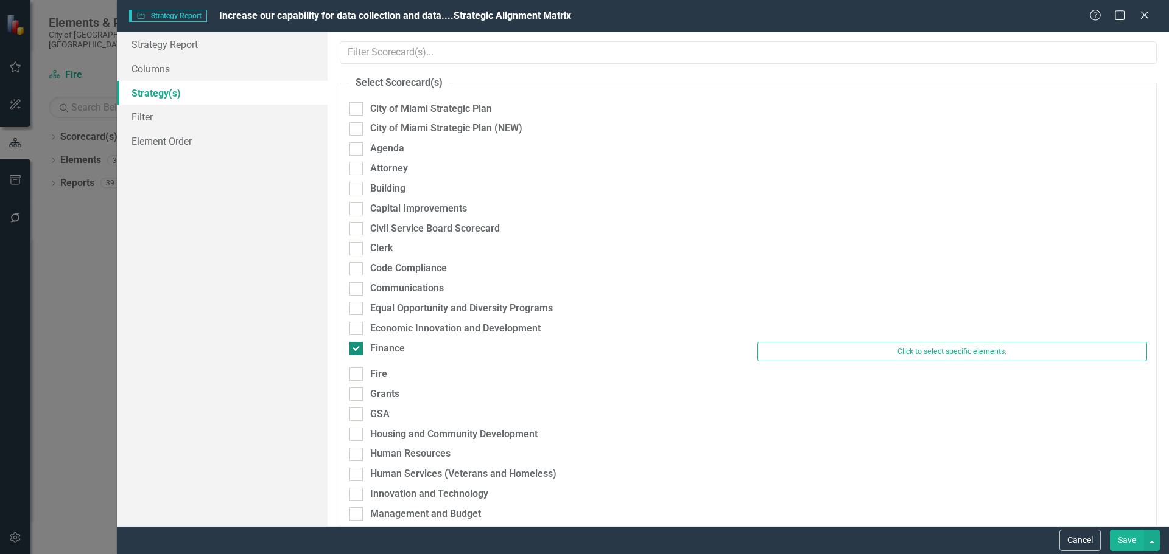
click at [383, 349] on div "Finance" at bounding box center [387, 349] width 35 height 14
click at [357, 349] on input "Finance" at bounding box center [353, 346] width 8 height 8
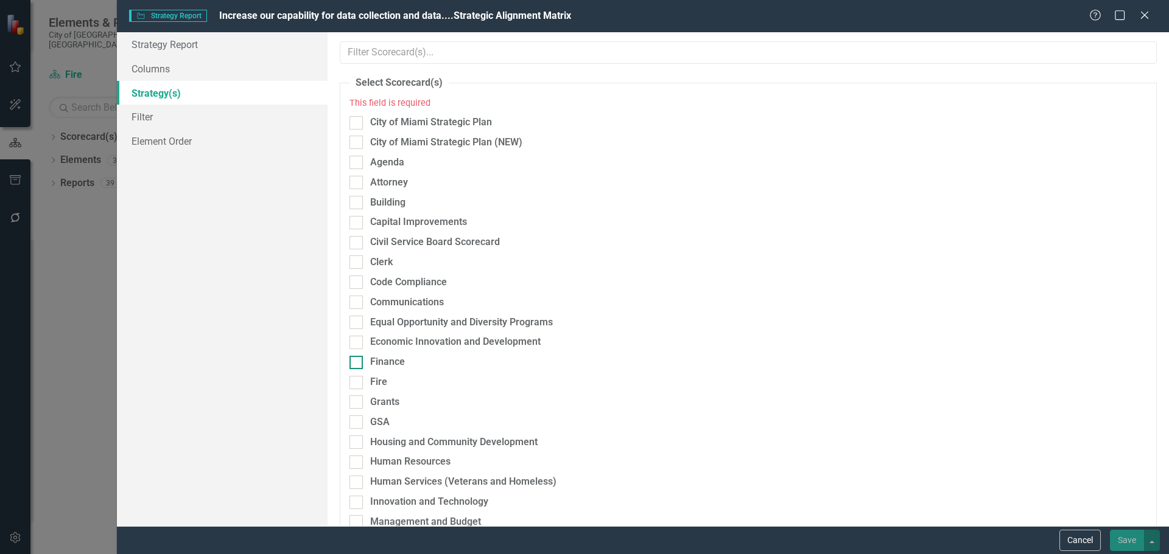
click at [382, 359] on div "Finance" at bounding box center [387, 362] width 35 height 14
click at [357, 359] on input "Finance" at bounding box center [353, 360] width 8 height 8
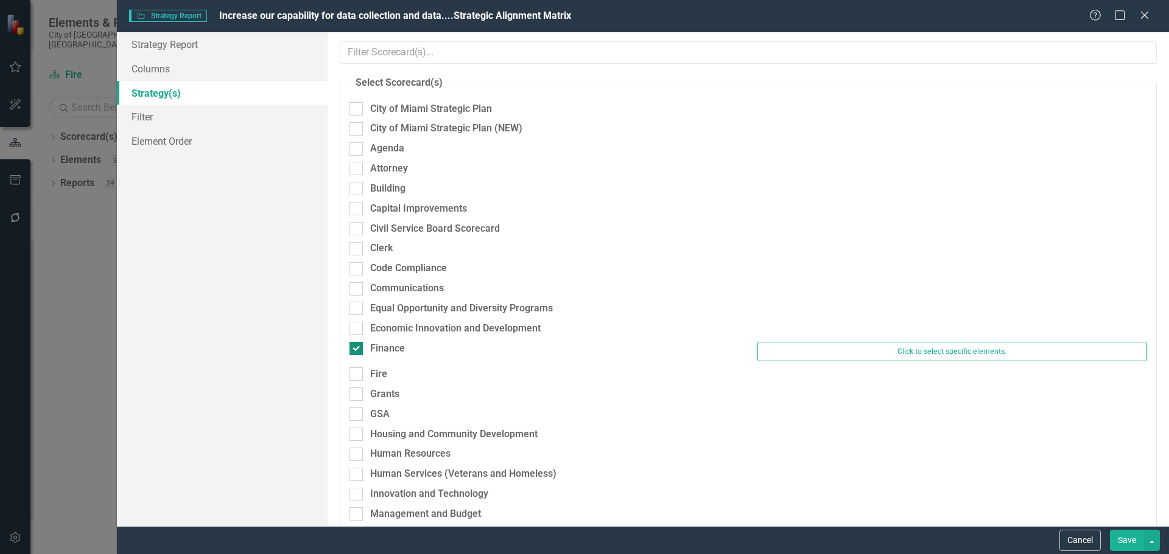
click at [383, 352] on div "Finance" at bounding box center [387, 349] width 35 height 14
click at [357, 350] on input "Finance" at bounding box center [353, 346] width 8 height 8
checkbox input "false"
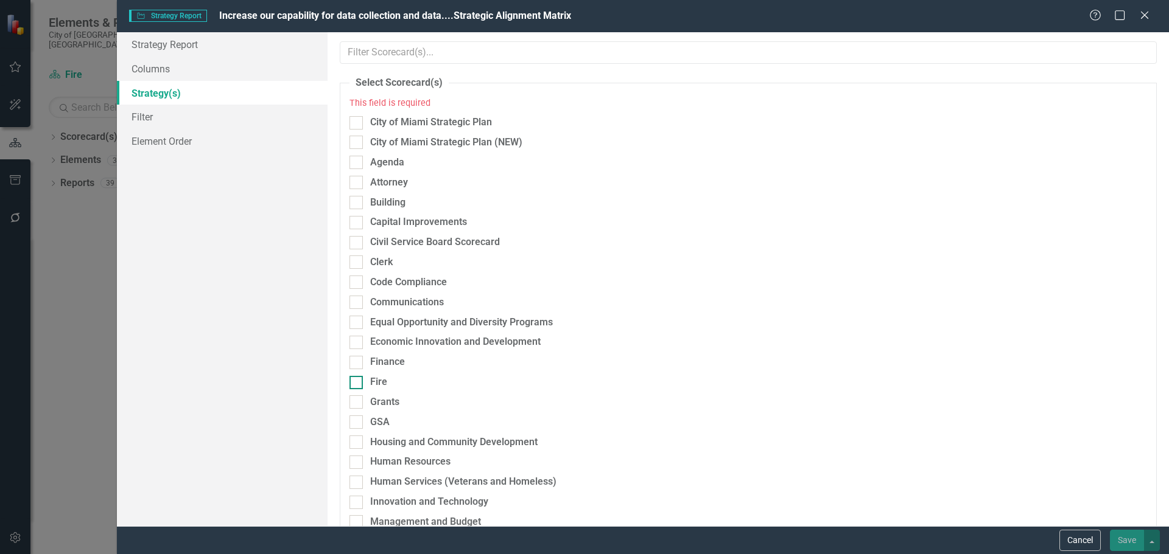
click at [376, 379] on div "Fire" at bounding box center [378, 383] width 17 height 14
click at [357, 379] on input "Fire" at bounding box center [353, 380] width 8 height 8
checkbox input "true"
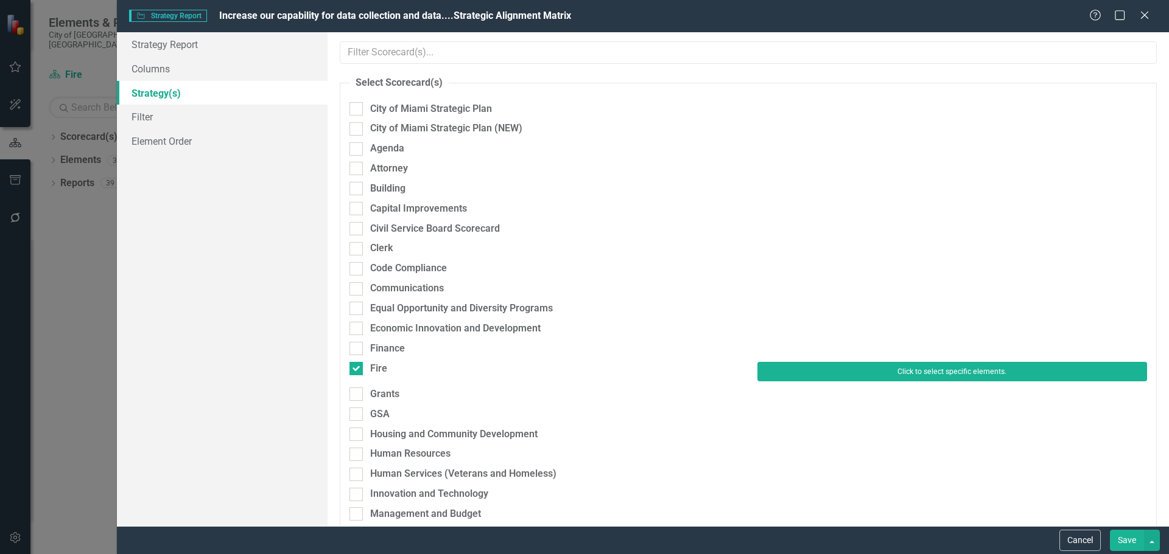
click at [830, 378] on button "Click to select specific elements." at bounding box center [952, 371] width 390 height 19
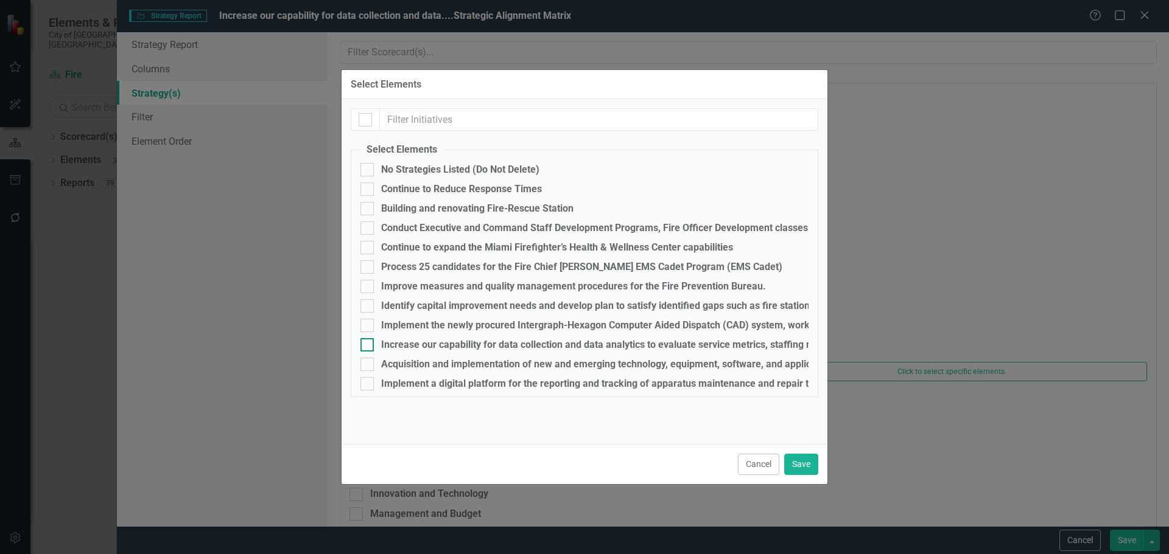
click at [400, 340] on div "Increase our capability for data collection and data analytics to evaluate serv…" at bounding box center [883, 345] width 1004 height 11
click at [368, 339] on input "Increase our capability for data collection and data analytics to evaluate serv…" at bounding box center [364, 342] width 8 height 8
checkbox input "true"
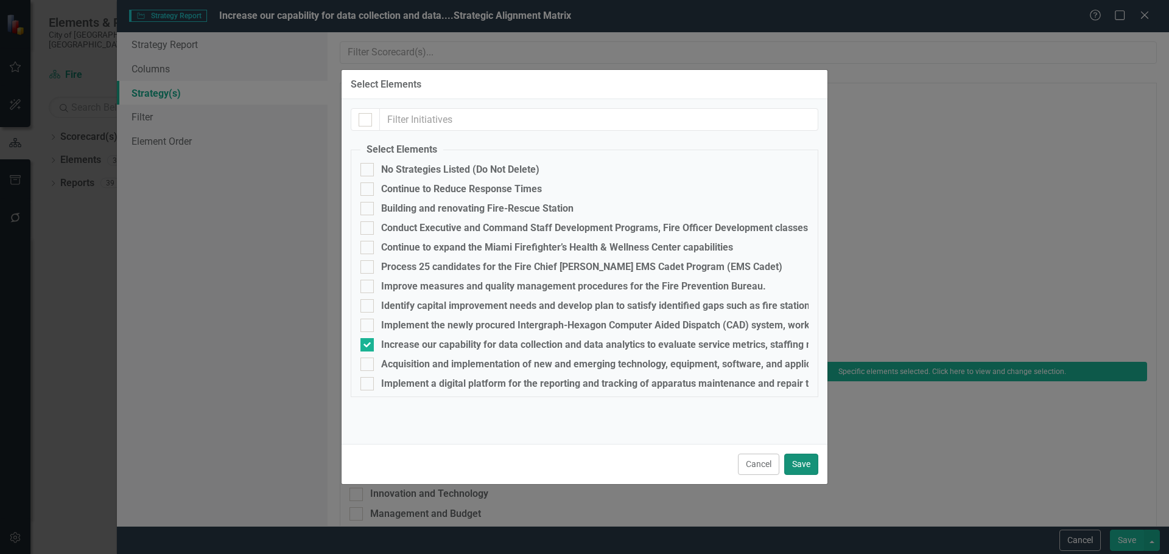
click at [808, 472] on button "Save" at bounding box center [801, 464] width 34 height 21
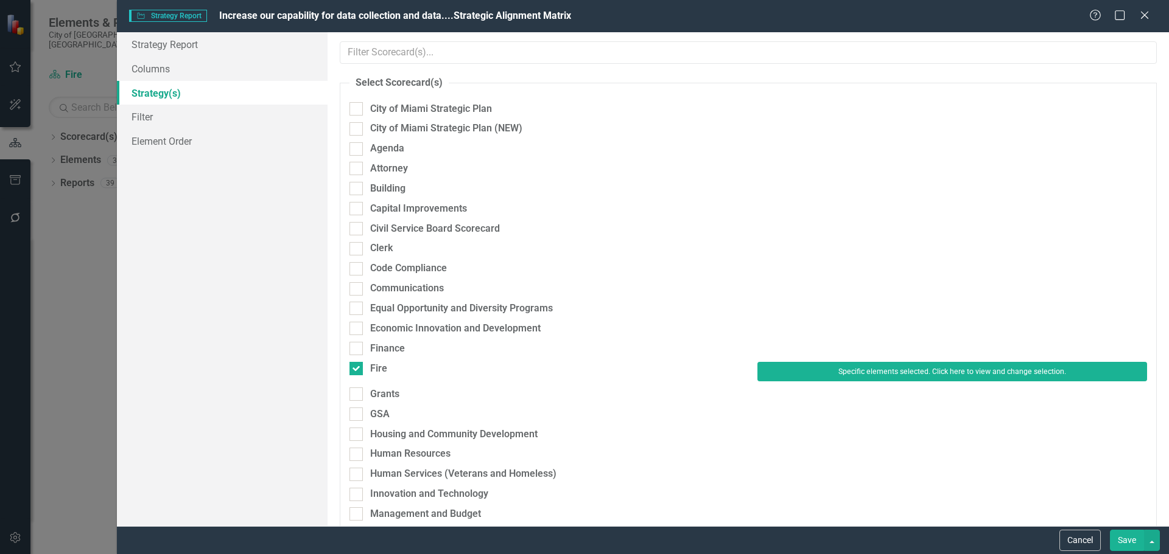
click at [1134, 544] on button "Save" at bounding box center [1126, 540] width 34 height 21
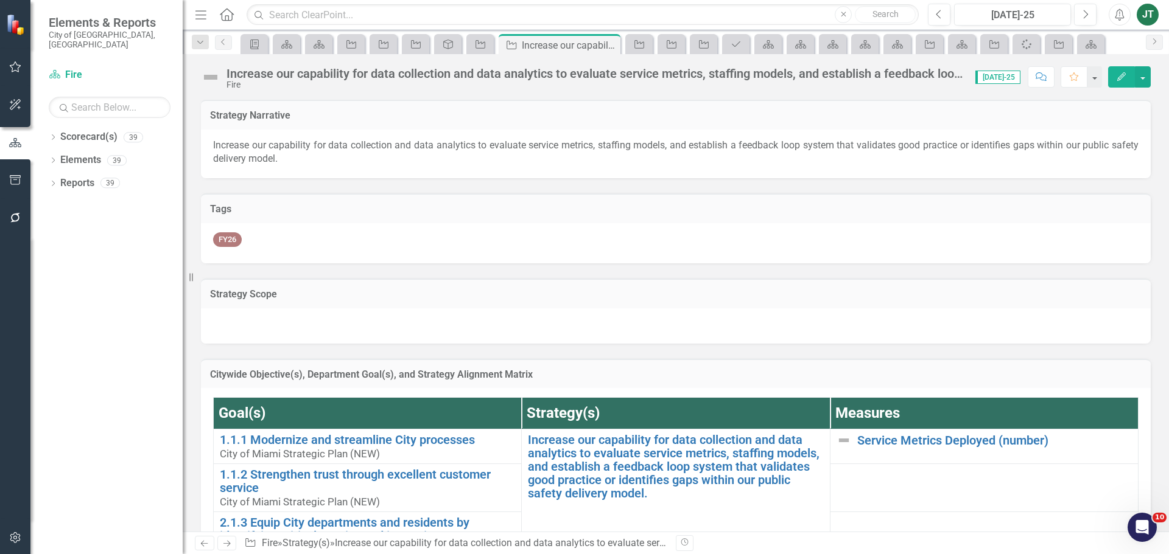
scroll to position [243, 0]
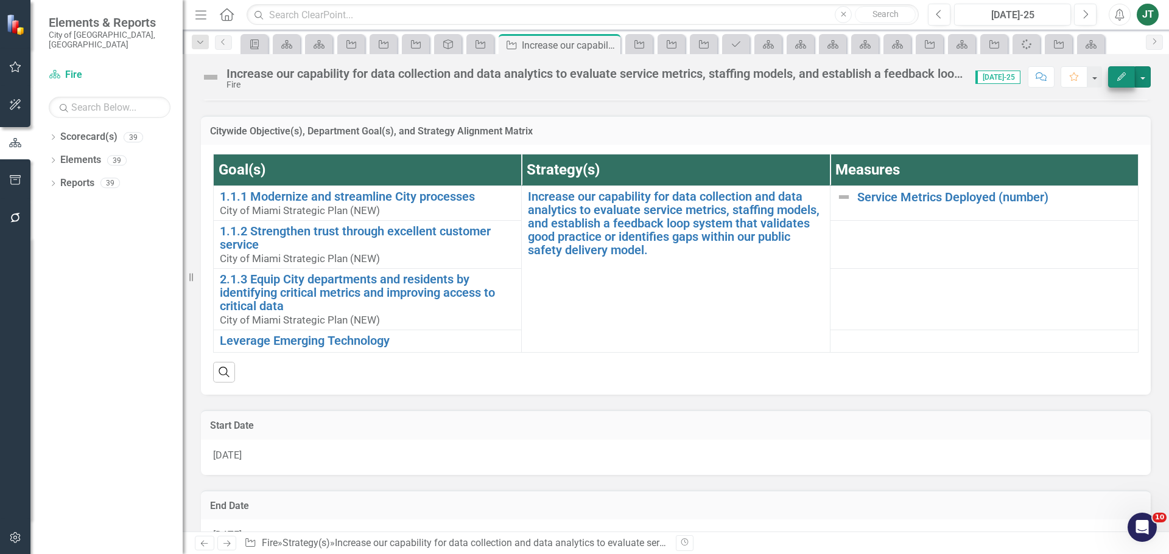
drag, startPoint x: 1140, startPoint y: 75, endPoint x: 1133, endPoint y: 83, distance: 10.3
click at [1140, 75] on button "button" at bounding box center [1142, 76] width 16 height 21
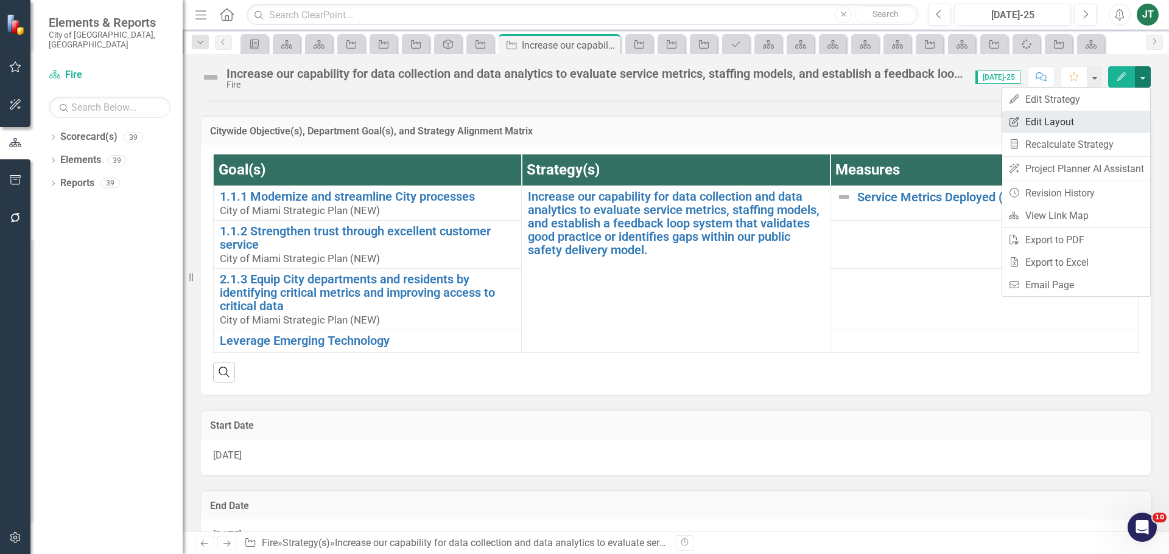
click at [1070, 124] on link "Edit Report Edit Layout" at bounding box center [1076, 122] width 148 height 23
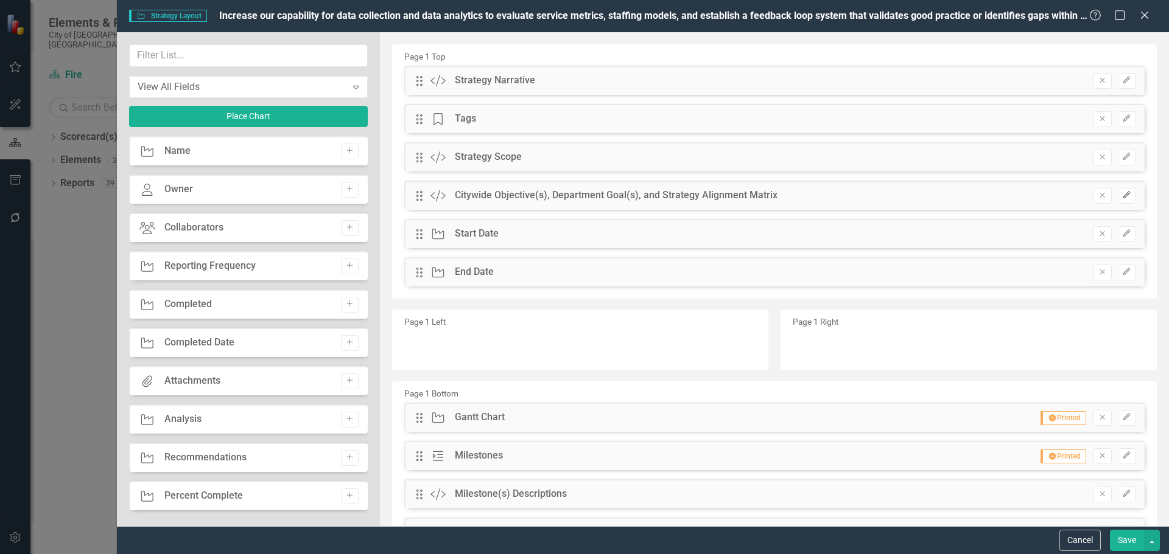
click at [1122, 195] on icon "button" at bounding box center [1125, 195] width 7 height 7
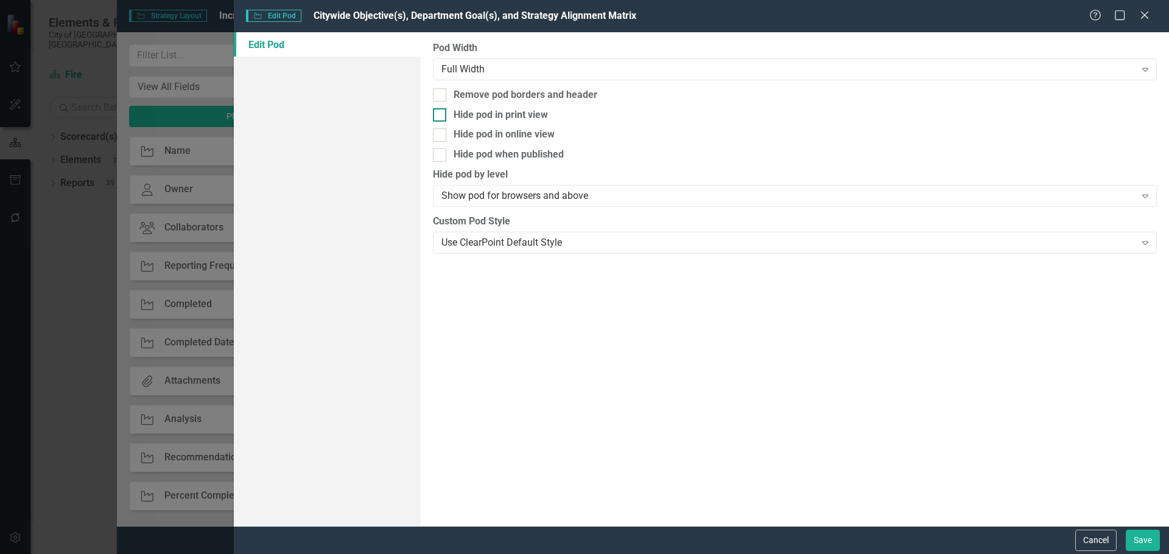
click at [513, 115] on div "Hide pod in print view" at bounding box center [500, 115] width 94 height 14
click at [441, 115] on input "Hide pod in print view" at bounding box center [437, 112] width 8 height 8
click at [506, 110] on div "Hide pod in print view" at bounding box center [500, 115] width 94 height 14
click at [441, 110] on input "Hide pod in print view" at bounding box center [437, 112] width 8 height 8
checkbox input "false"
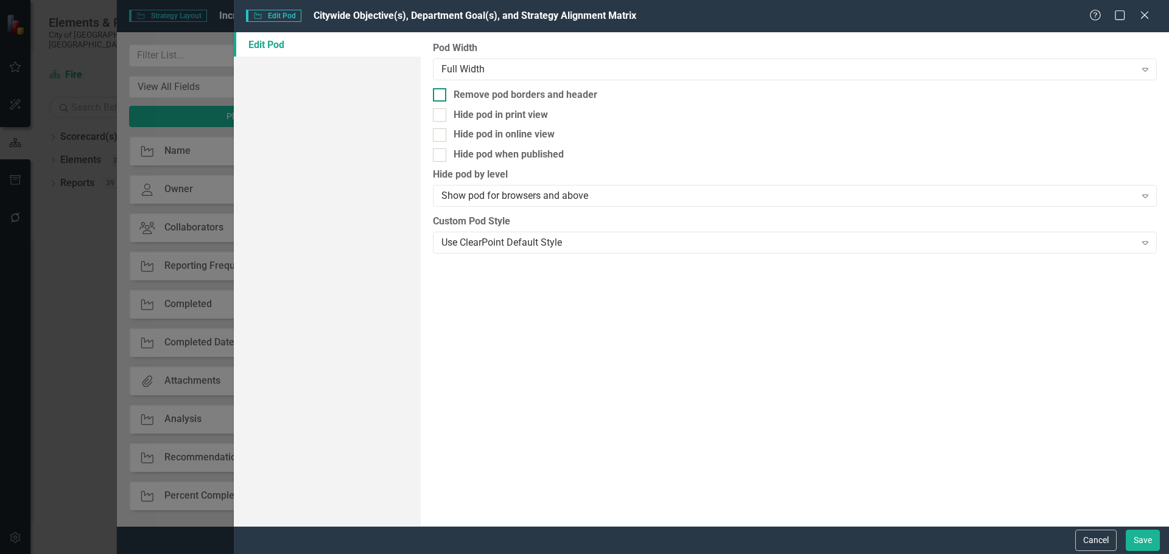
click at [506, 94] on div "Remove pod borders and header" at bounding box center [525, 95] width 144 height 14
click at [441, 94] on input "Remove pod borders and header" at bounding box center [437, 92] width 8 height 8
checkbox input "true"
click at [1125, 538] on div "Cancel Save" at bounding box center [1116, 540] width 88 height 21
click at [1148, 530] on div "Cancel Save" at bounding box center [701, 540] width 935 height 28
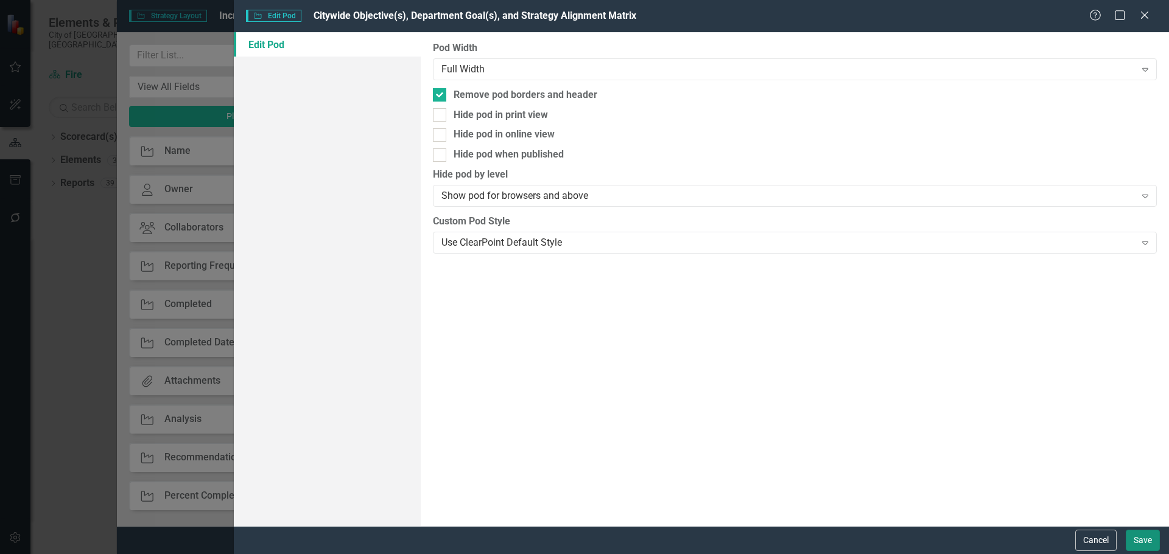
click at [1144, 536] on button "Save" at bounding box center [1142, 540] width 34 height 21
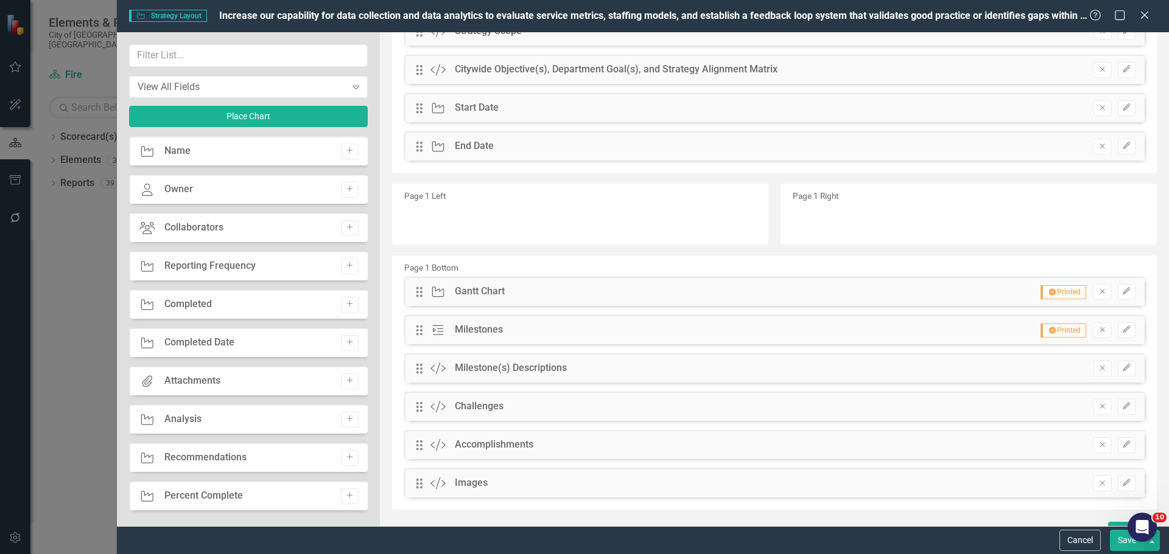
scroll to position [144, 0]
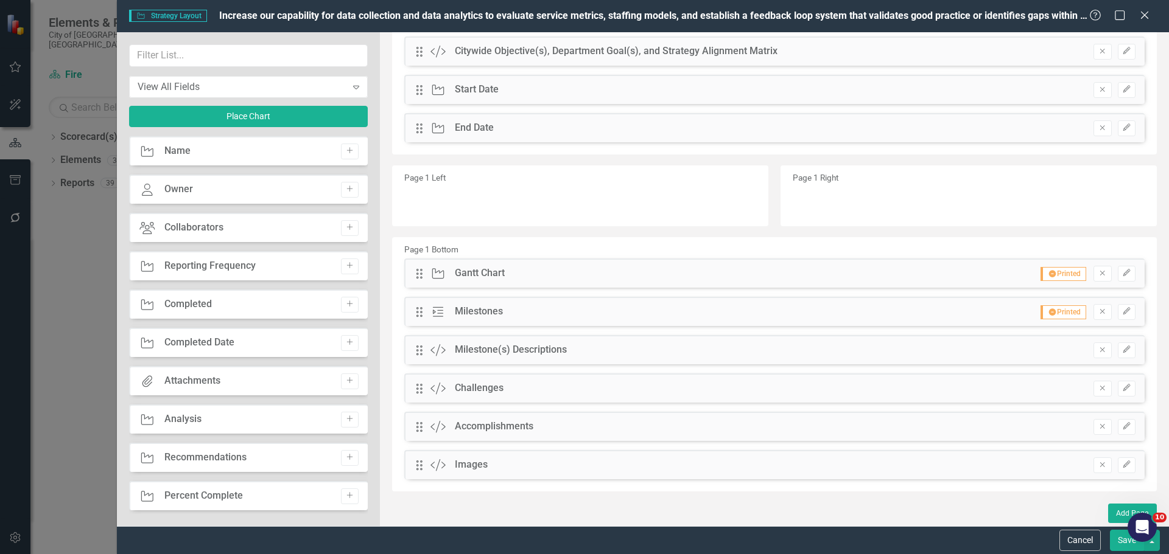
click at [1120, 545] on button "Save" at bounding box center [1126, 540] width 34 height 21
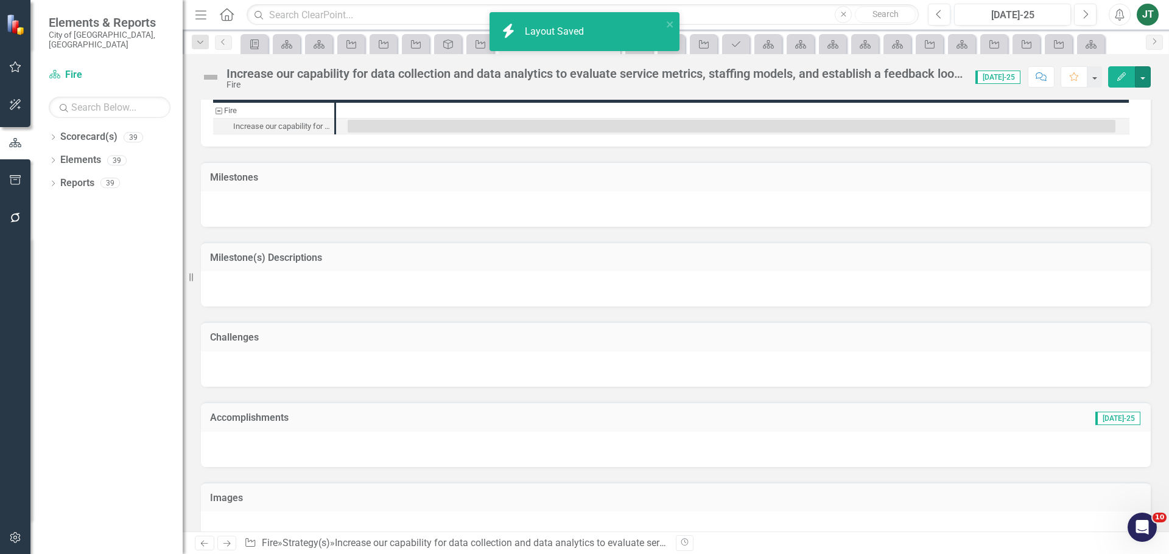
scroll to position [669, 0]
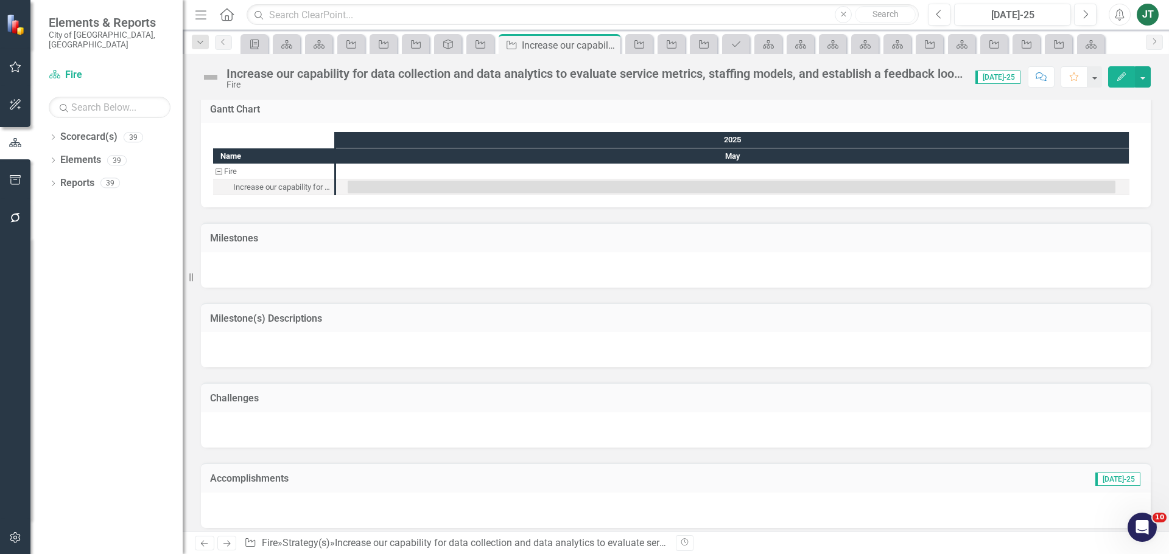
click at [515, 314] on h3 "Milestone(s) Descriptions" at bounding box center [675, 318] width 931 height 11
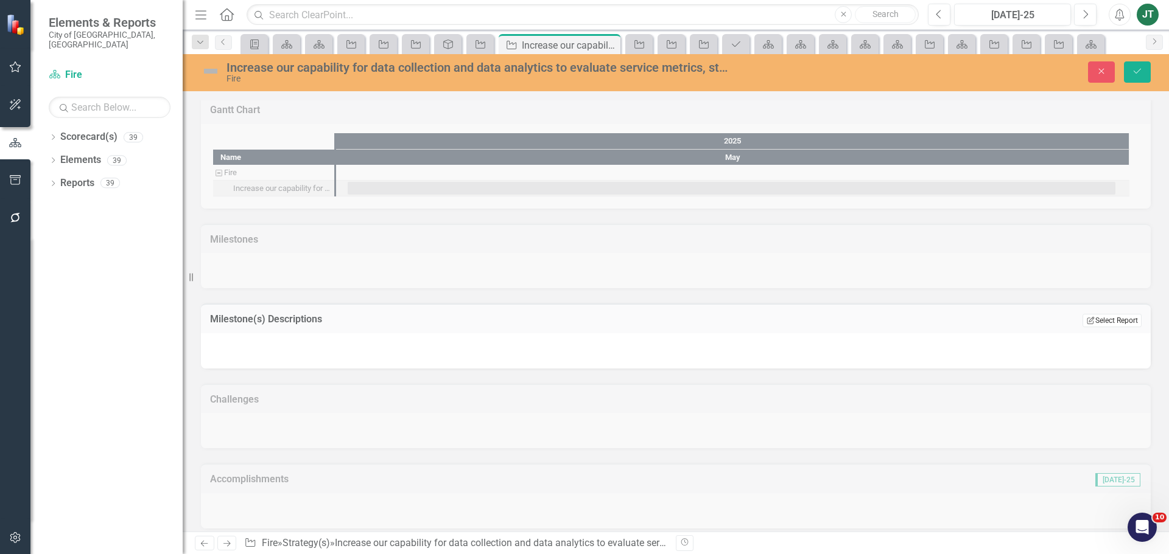
click at [1090, 320] on button "Edit Report Select Report" at bounding box center [1111, 320] width 59 height 13
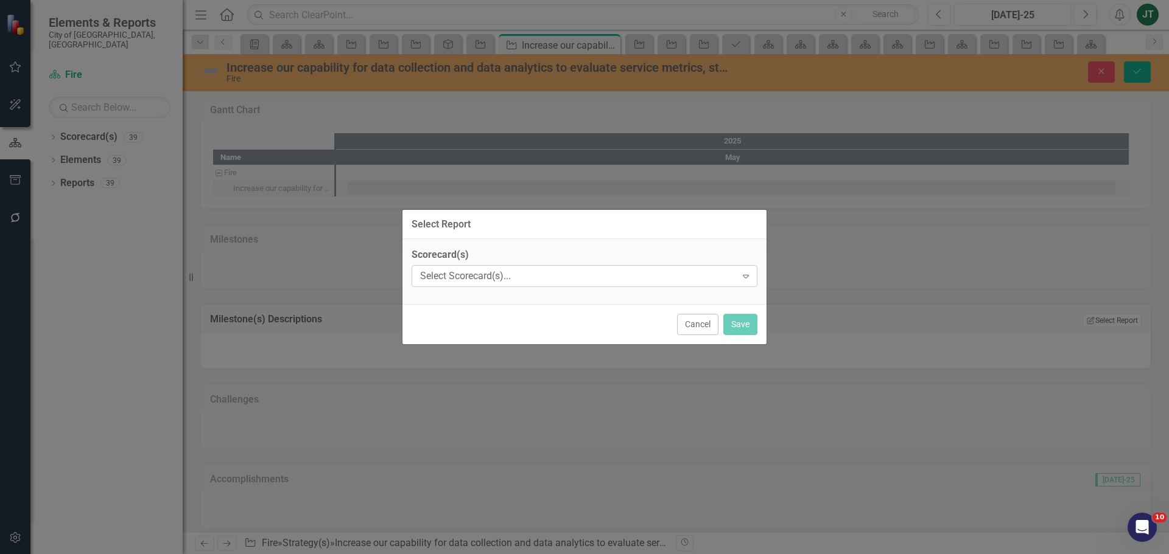
click at [541, 273] on div "Select Scorecard(s)..." at bounding box center [578, 277] width 316 height 14
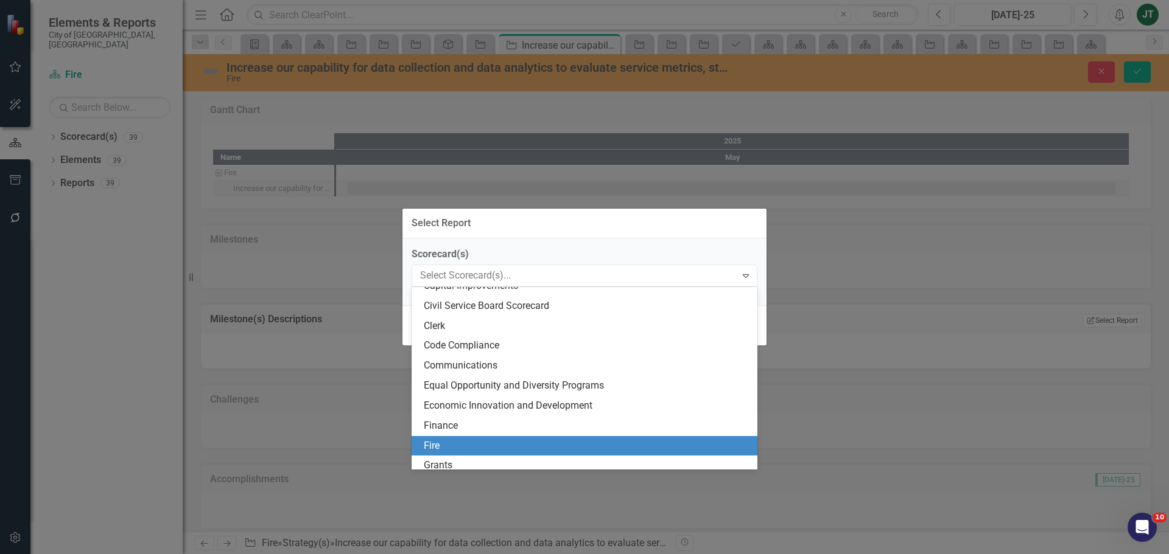
scroll to position [122, 0]
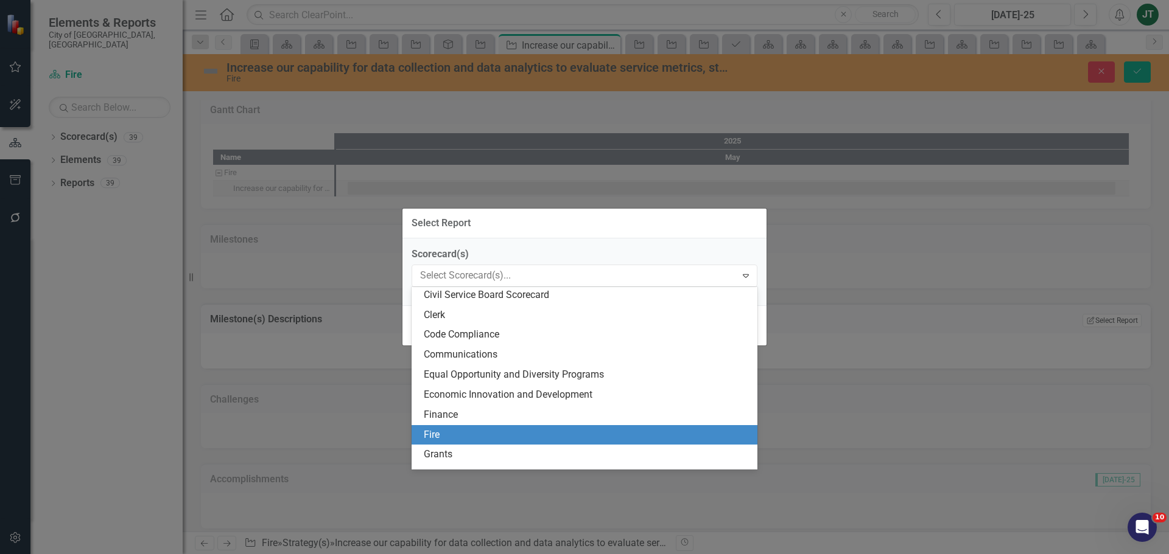
click at [432, 428] on div "Fire" at bounding box center [587, 435] width 326 height 14
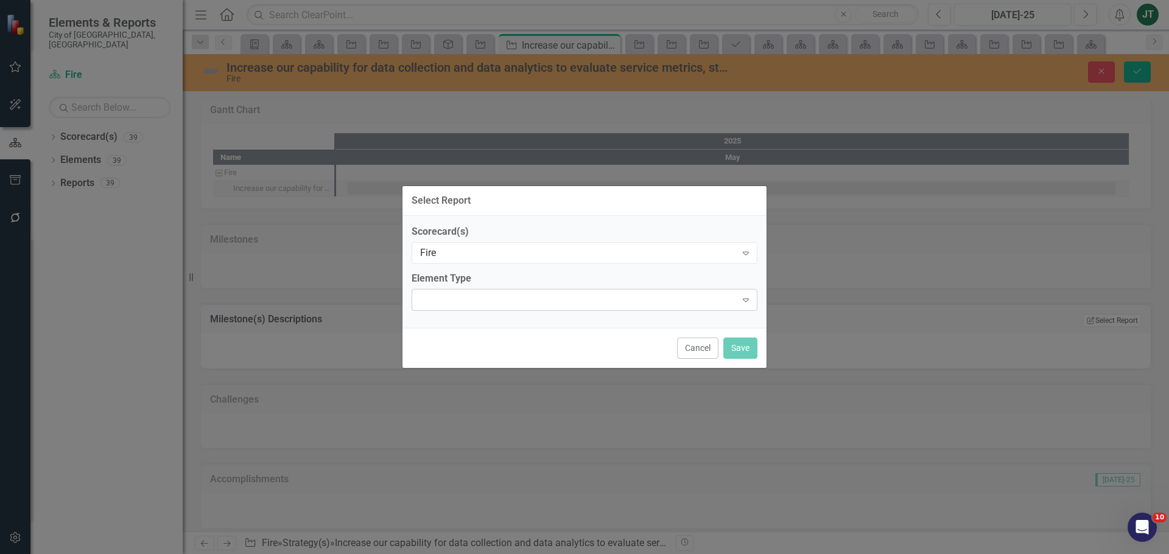
click at [633, 300] on div at bounding box center [574, 300] width 321 height 2
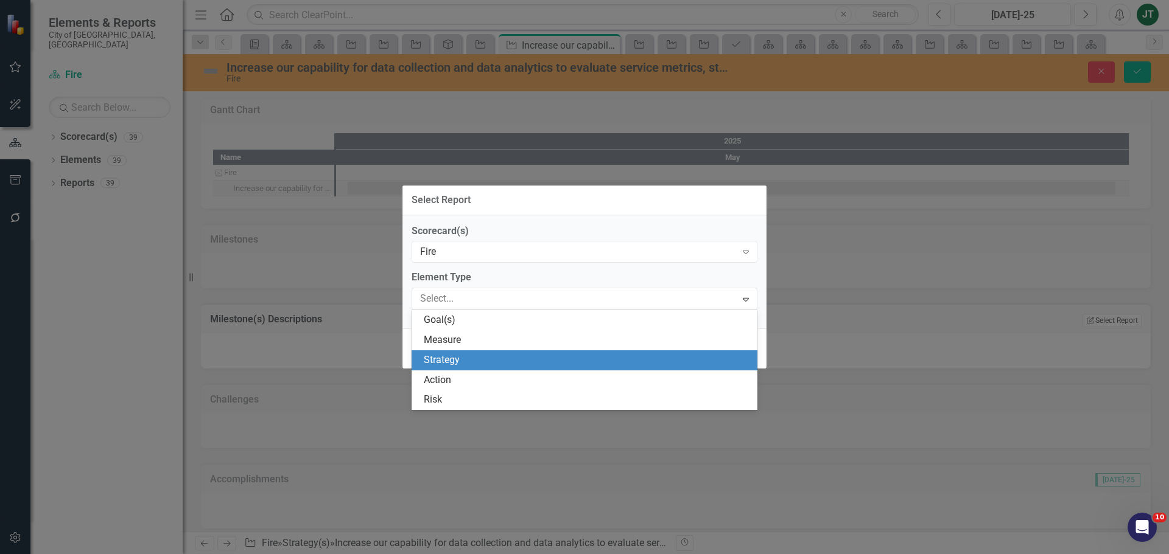
click at [447, 360] on div "Strategy" at bounding box center [587, 361] width 326 height 14
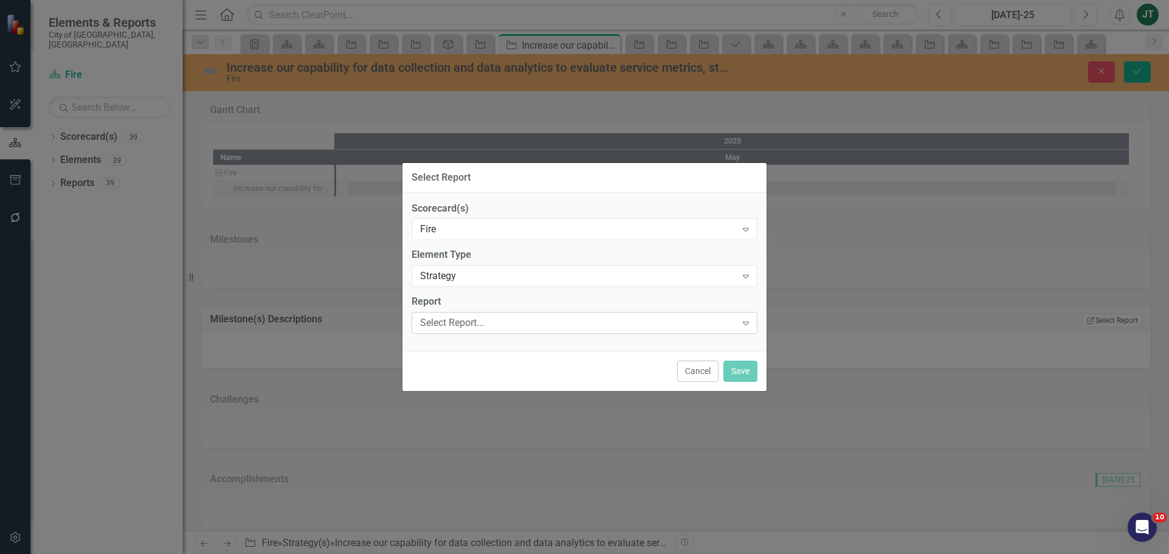
click at [452, 324] on div "Select Report..." at bounding box center [578, 323] width 316 height 14
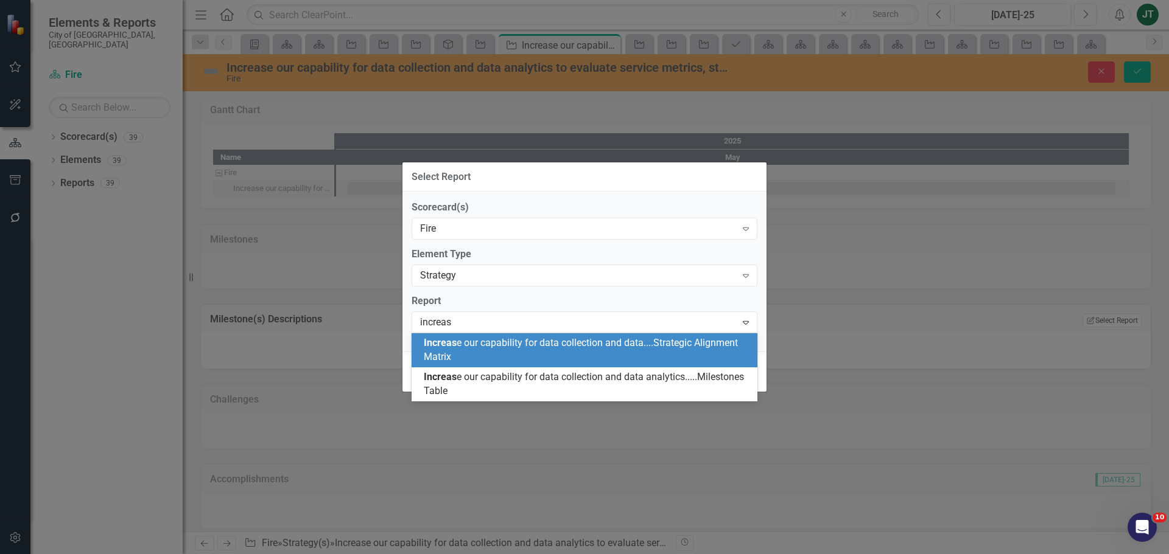
type input "increase"
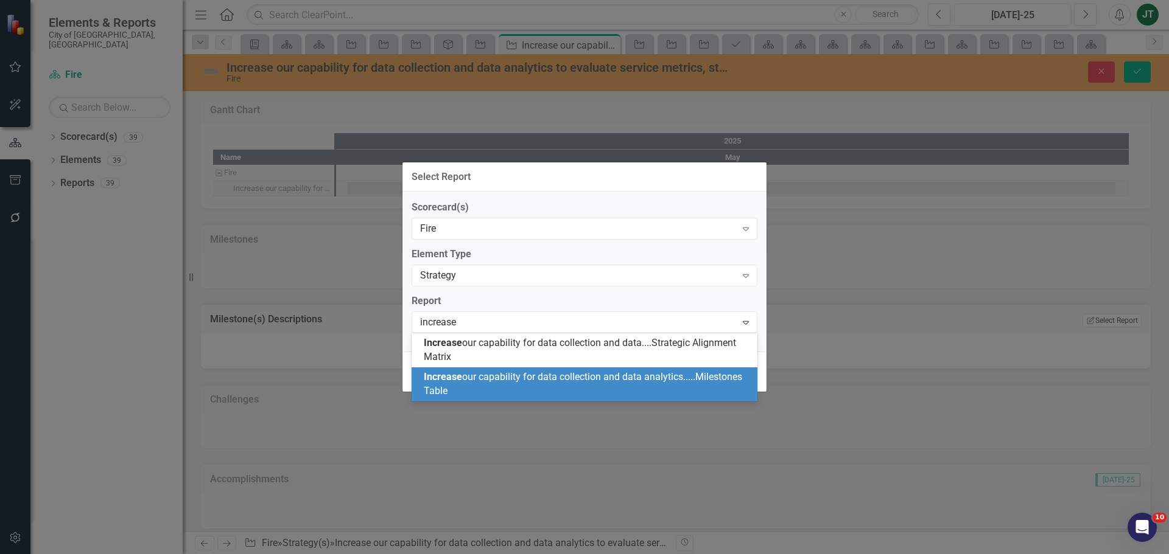
click at [571, 383] on div "Increase our capability for data collection and data analytics.....Milestones T…" at bounding box center [587, 385] width 326 height 28
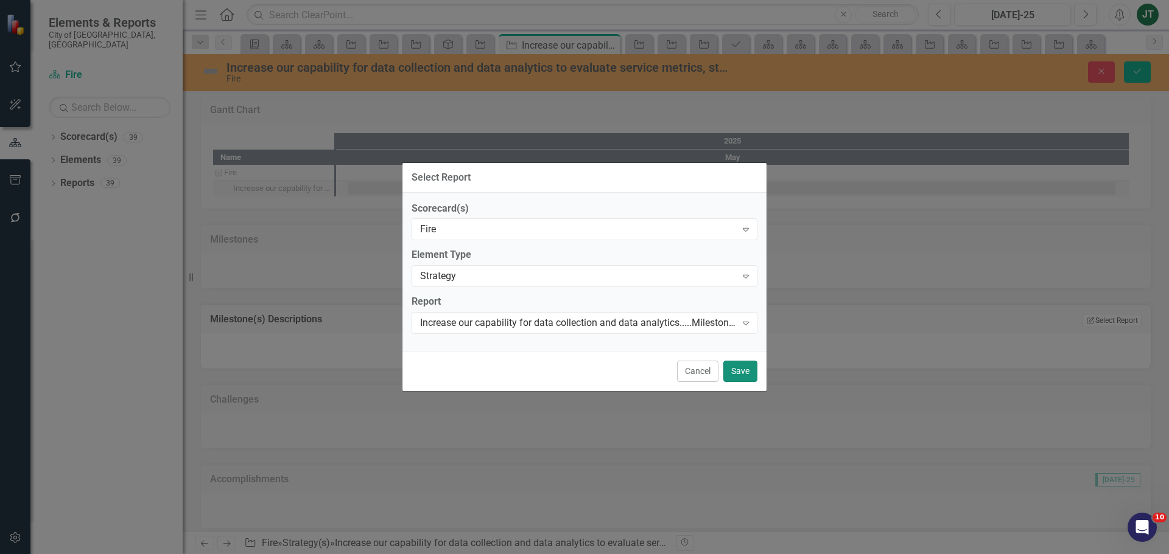
click at [736, 366] on button "Save" at bounding box center [740, 371] width 34 height 21
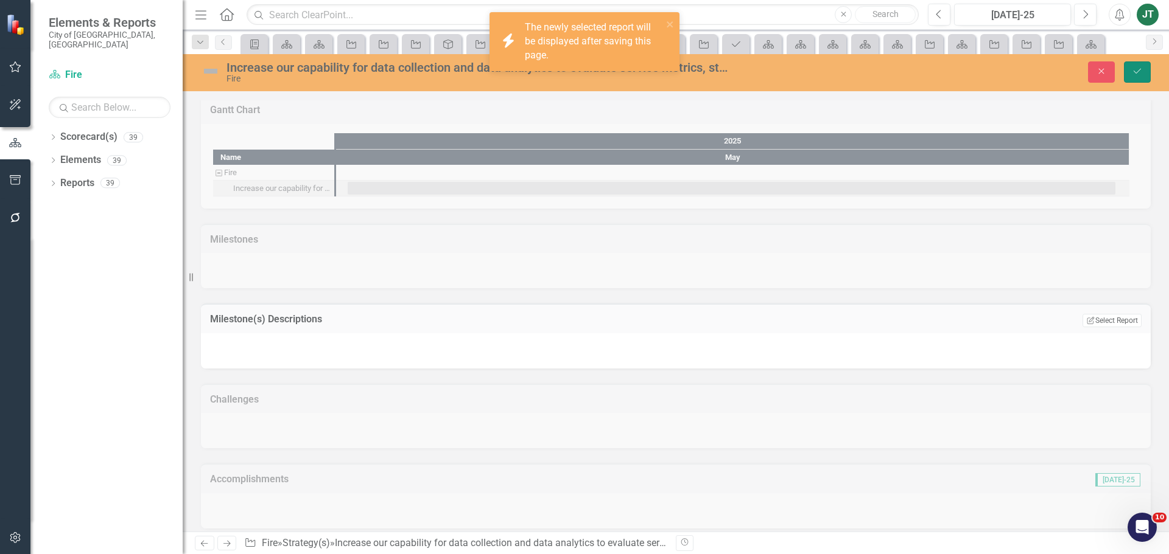
click at [1131, 69] on button "Save" at bounding box center [1136, 71] width 27 height 21
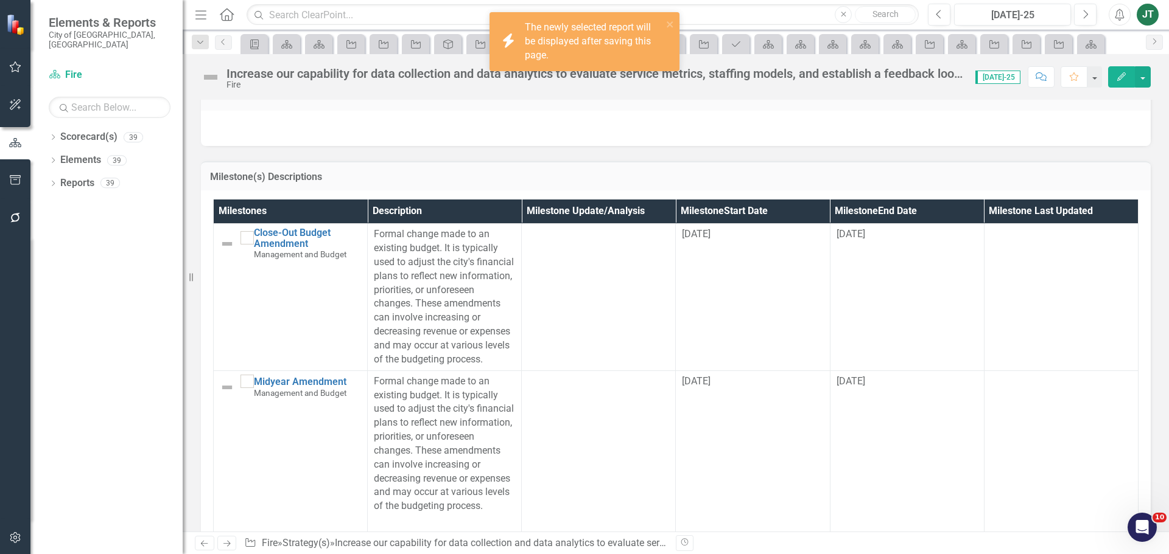
scroll to position [789, 0]
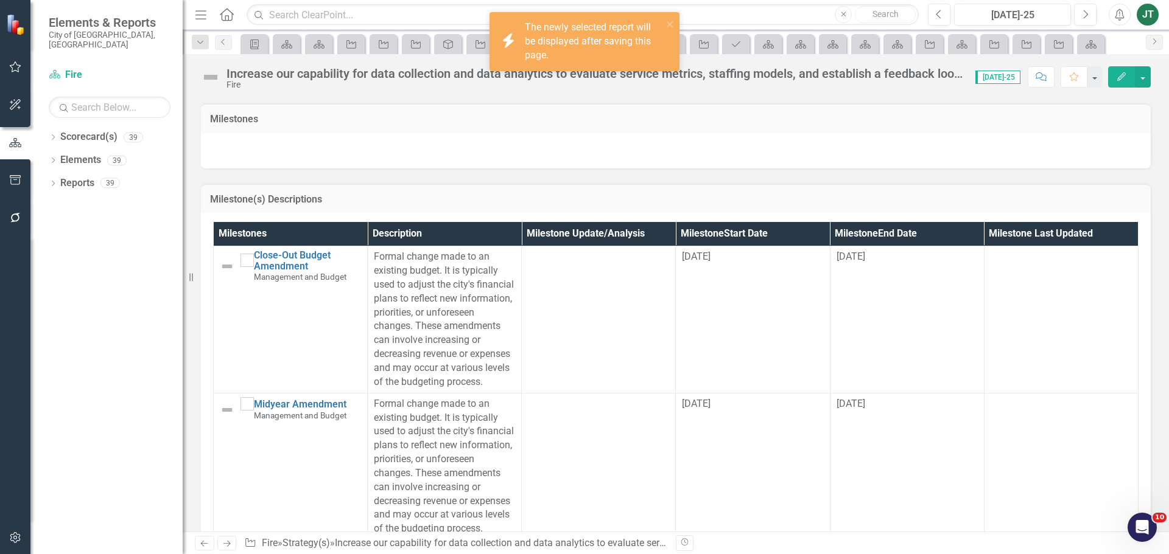
click at [885, 190] on div "Milestone(s) Descriptions" at bounding box center [675, 199] width 949 height 30
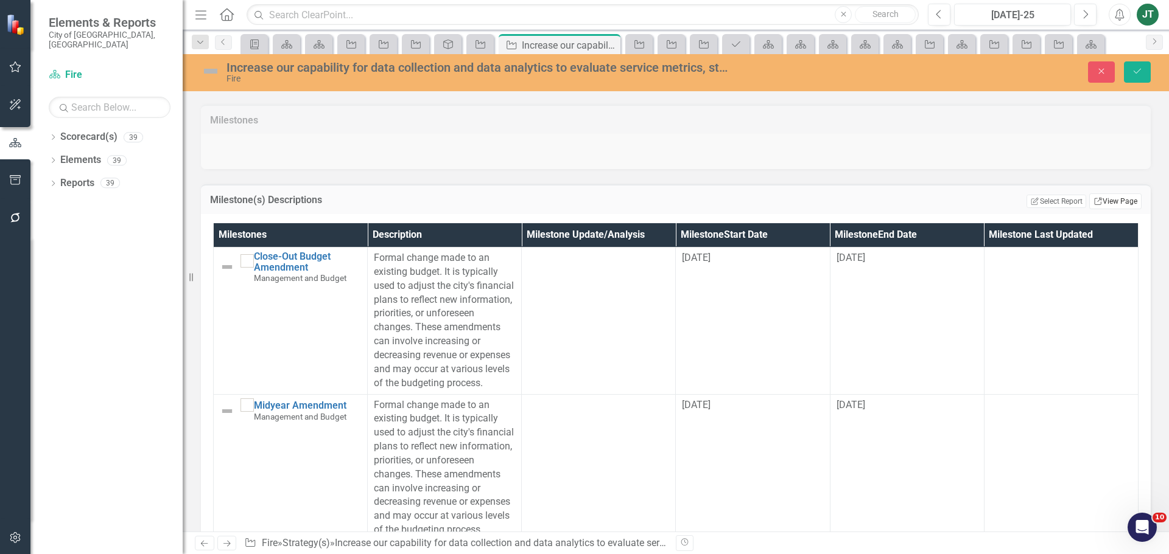
click at [1116, 201] on link "Link View Page" at bounding box center [1115, 202] width 52 height 16
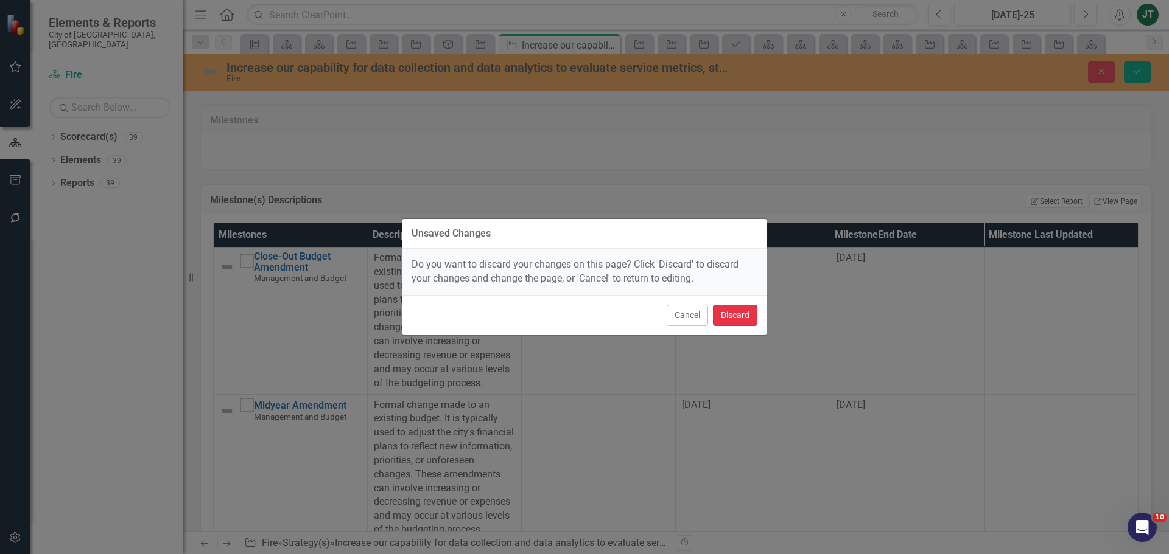
click at [738, 315] on button "Discard" at bounding box center [735, 315] width 44 height 21
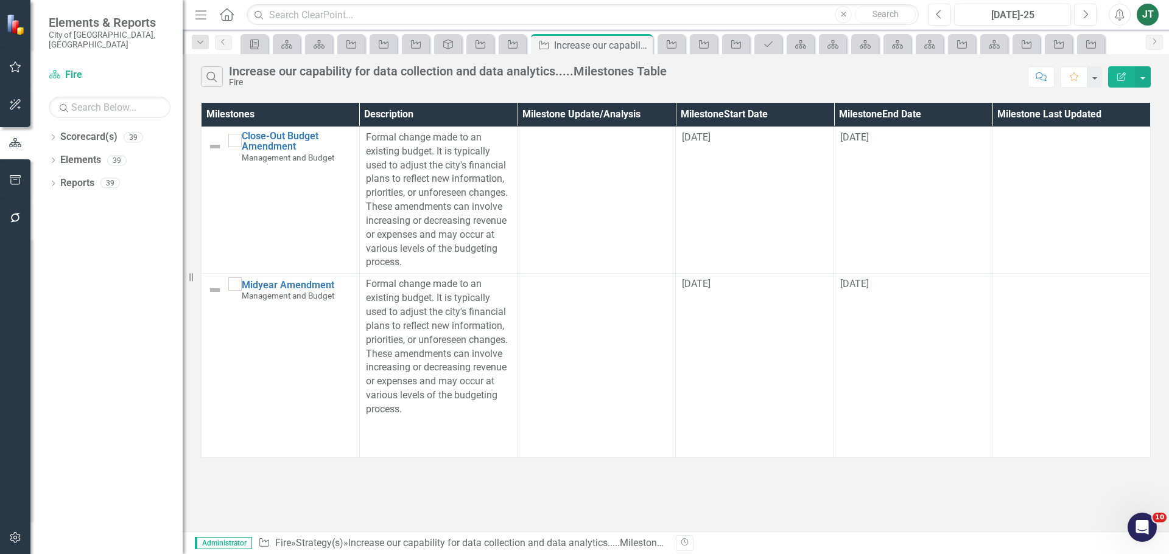
click at [1117, 77] on icon "Edit Report" at bounding box center [1121, 76] width 11 height 9
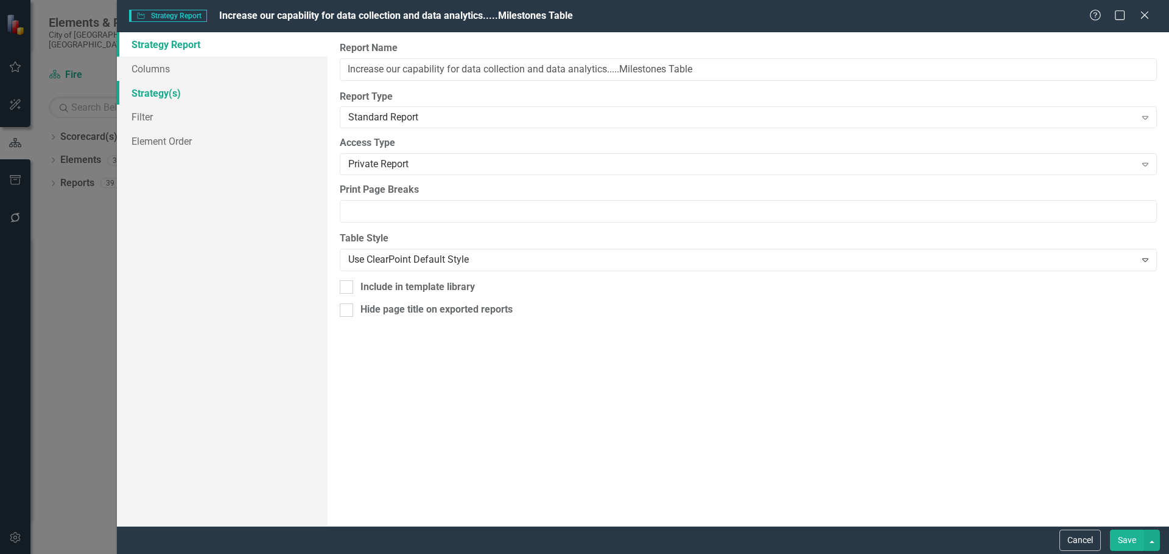
click at [169, 94] on link "Strategy(s)" at bounding box center [222, 93] width 211 height 24
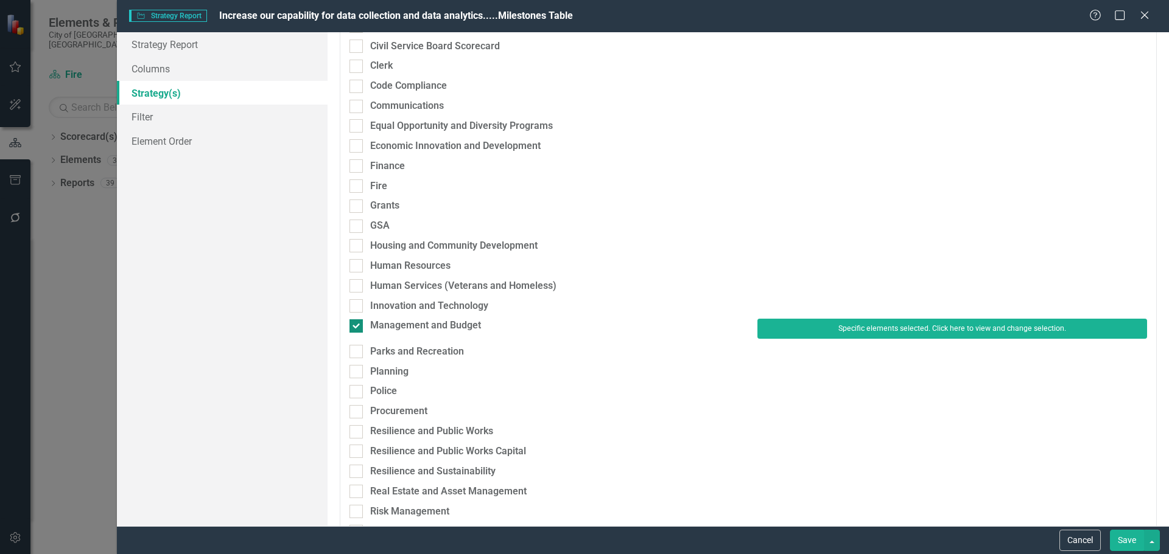
click at [395, 323] on div "Management and Budget" at bounding box center [425, 326] width 111 height 14
click at [357, 323] on input "Management and Budget" at bounding box center [353, 324] width 8 height 8
checkbox input "false"
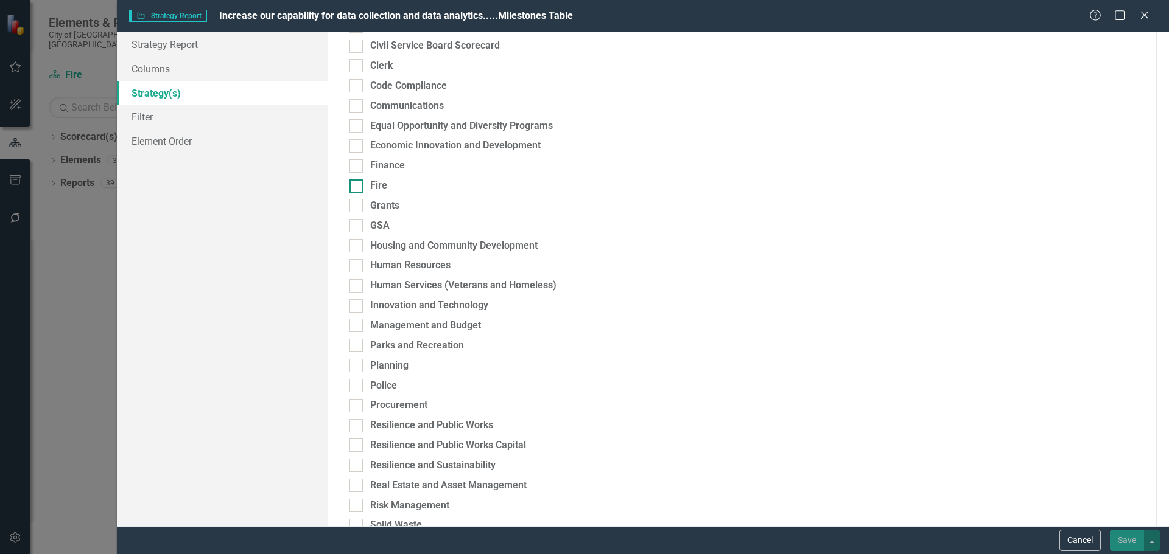
click at [379, 183] on div "Fire" at bounding box center [378, 186] width 17 height 14
click at [357, 183] on input "Fire" at bounding box center [353, 184] width 8 height 8
checkbox input "true"
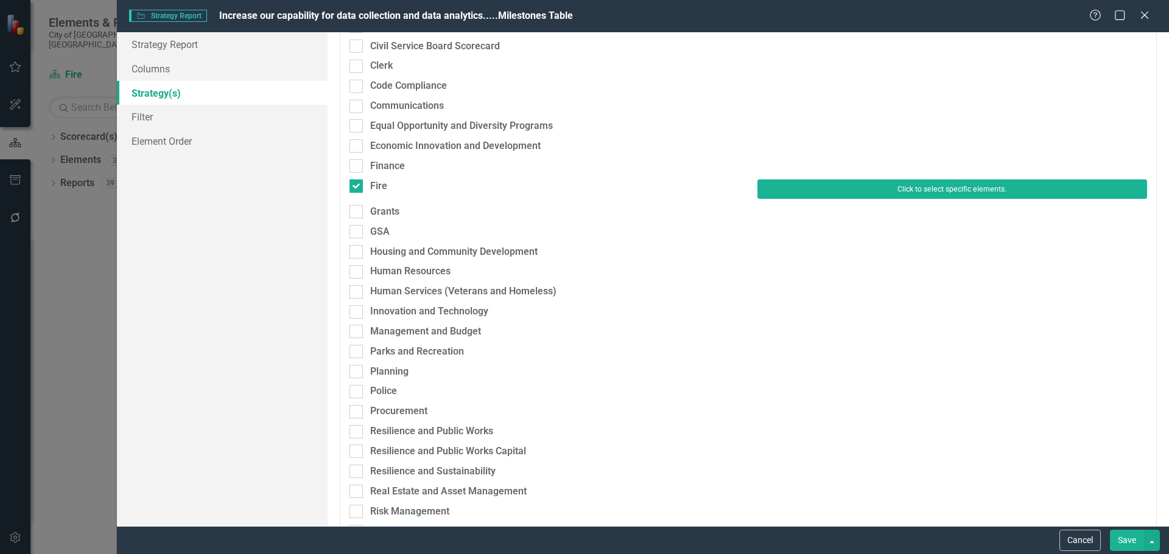
click at [868, 192] on button "Click to select specific elements." at bounding box center [952, 189] width 390 height 19
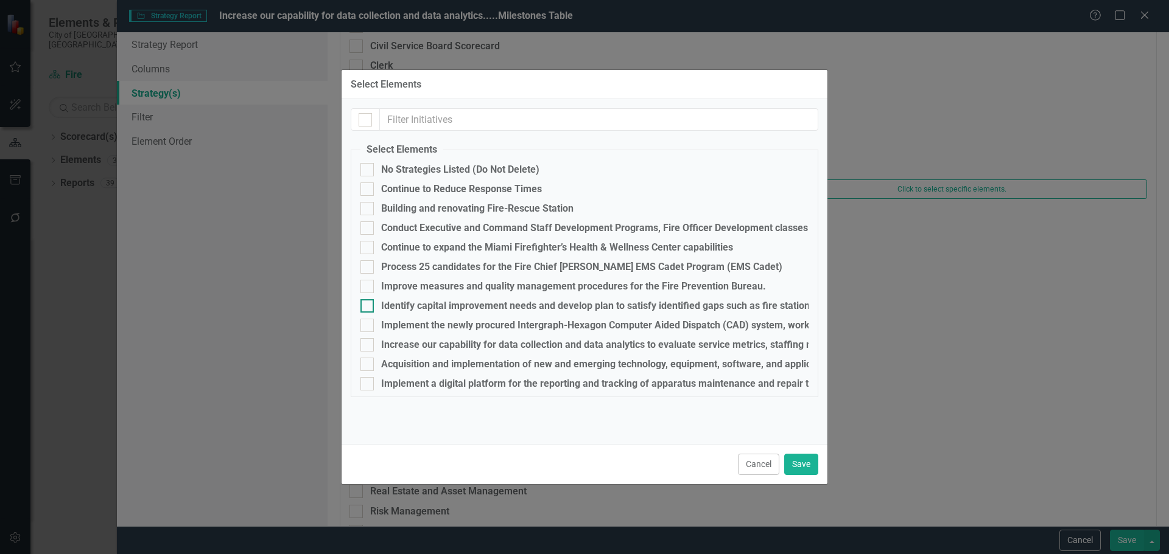
click at [410, 305] on div "Identify capital improvement needs and develop plan to satisfy identified gaps …" at bounding box center [751, 306] width 741 height 11
click at [368, 305] on input "Identify capital improvement needs and develop plan to satisfy identified gaps …" at bounding box center [364, 303] width 8 height 8
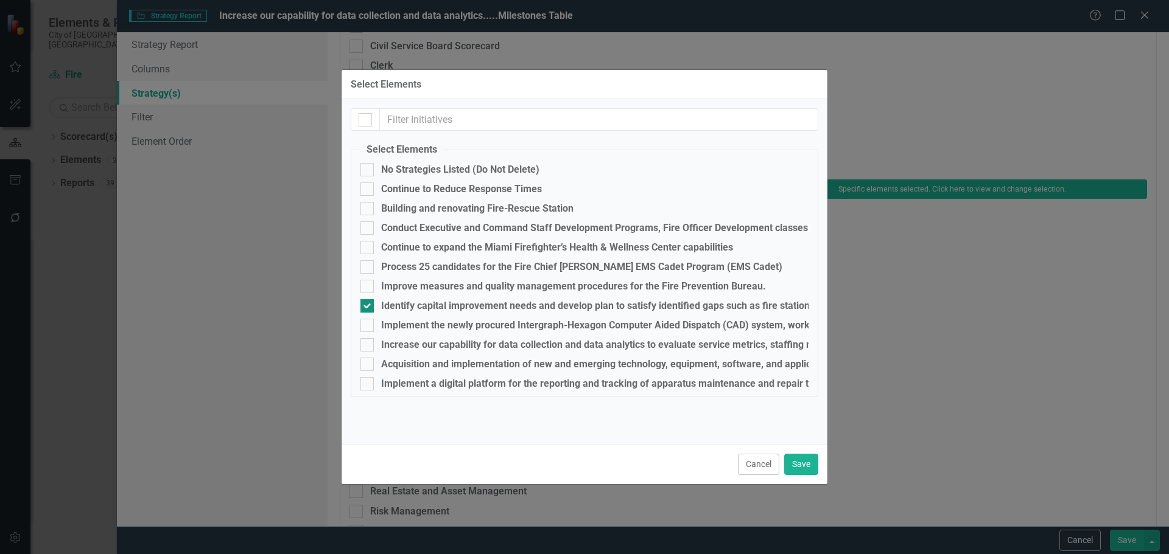
click at [406, 302] on div "Identify capital improvement needs and develop plan to satisfy identified gaps …" at bounding box center [751, 306] width 741 height 11
click at [368, 302] on input "Identify capital improvement needs and develop plan to satisfy identified gaps …" at bounding box center [364, 303] width 8 height 8
checkbox input "false"
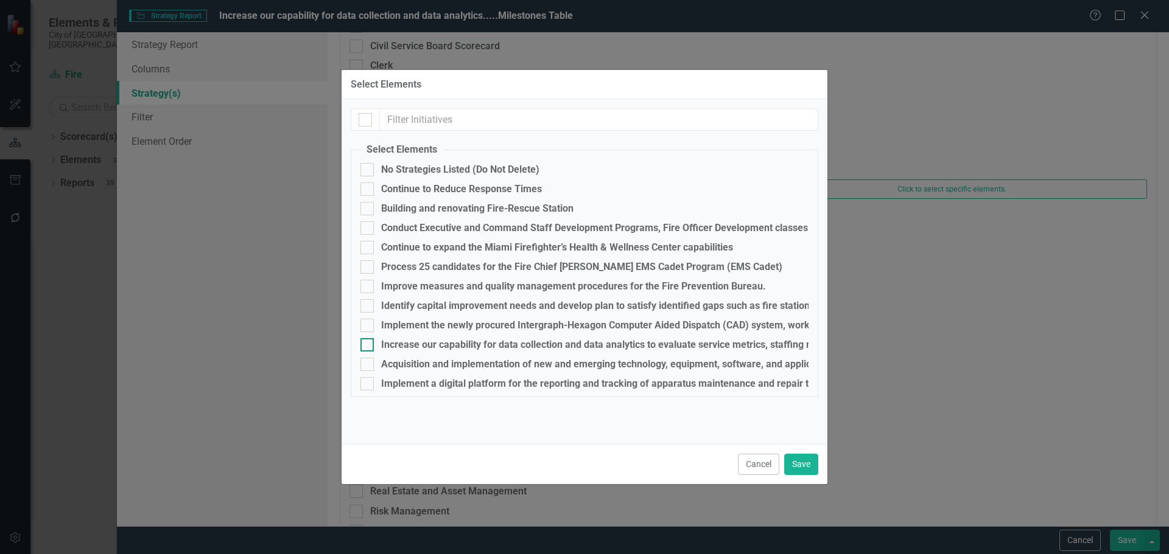
click at [383, 351] on div "Increase our capability for data collection and data analytics to evaluate serv…" at bounding box center [584, 344] width 448 height 13
click at [368, 346] on input "Increase our capability for data collection and data analytics to evaluate serv…" at bounding box center [364, 342] width 8 height 8
checkbox input "true"
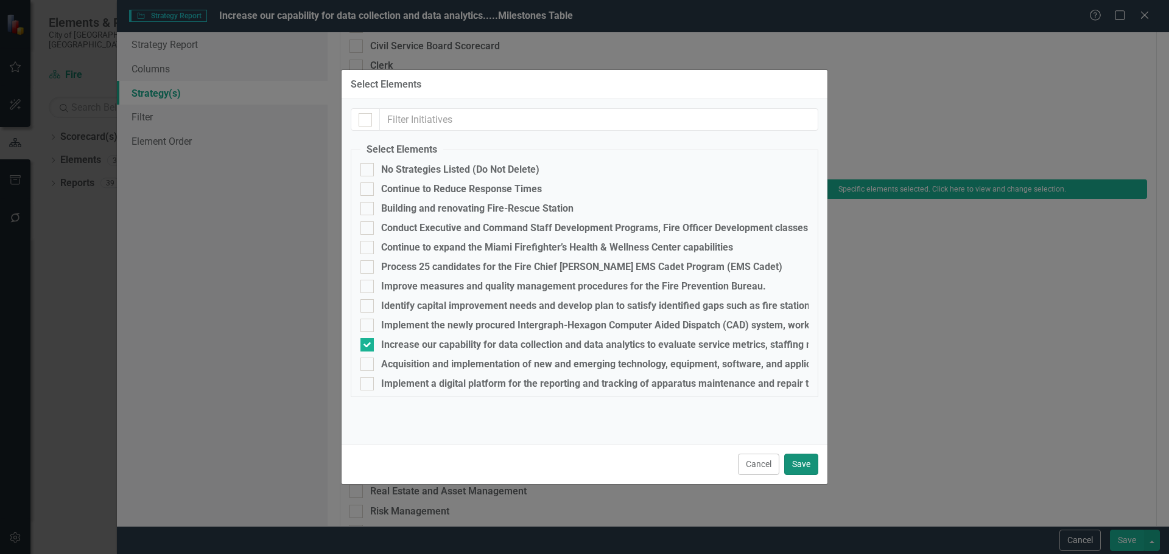
click at [804, 461] on button "Save" at bounding box center [801, 464] width 34 height 21
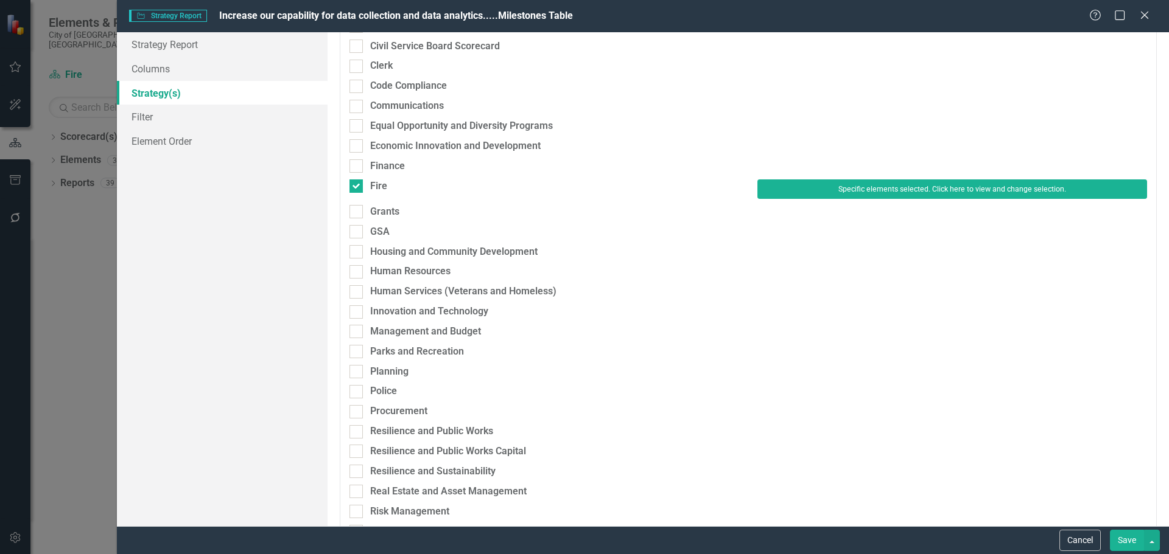
click at [1123, 539] on button "Save" at bounding box center [1126, 540] width 34 height 21
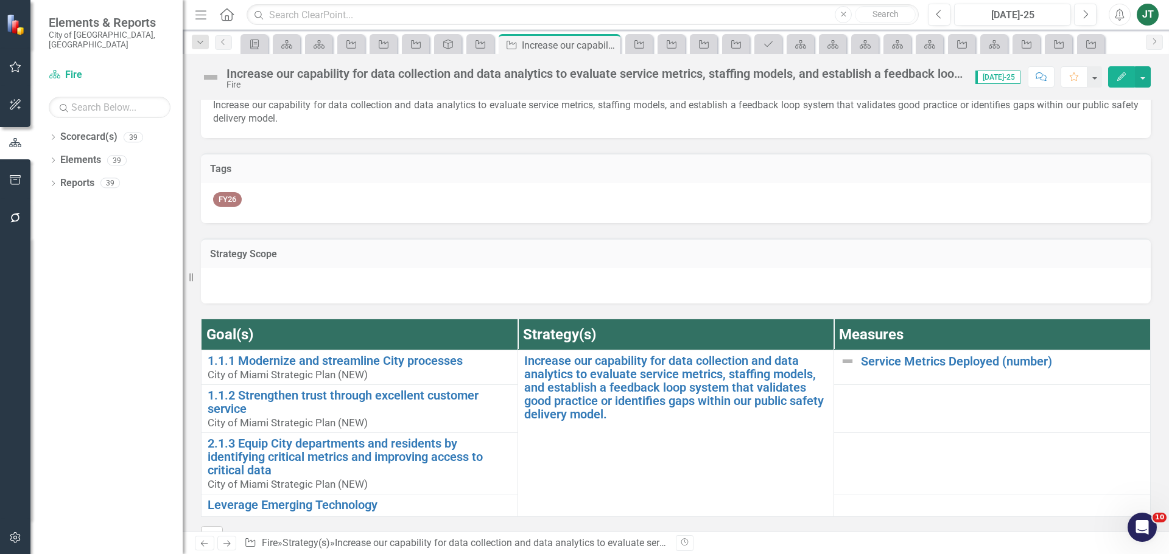
scroll to position [122, 0]
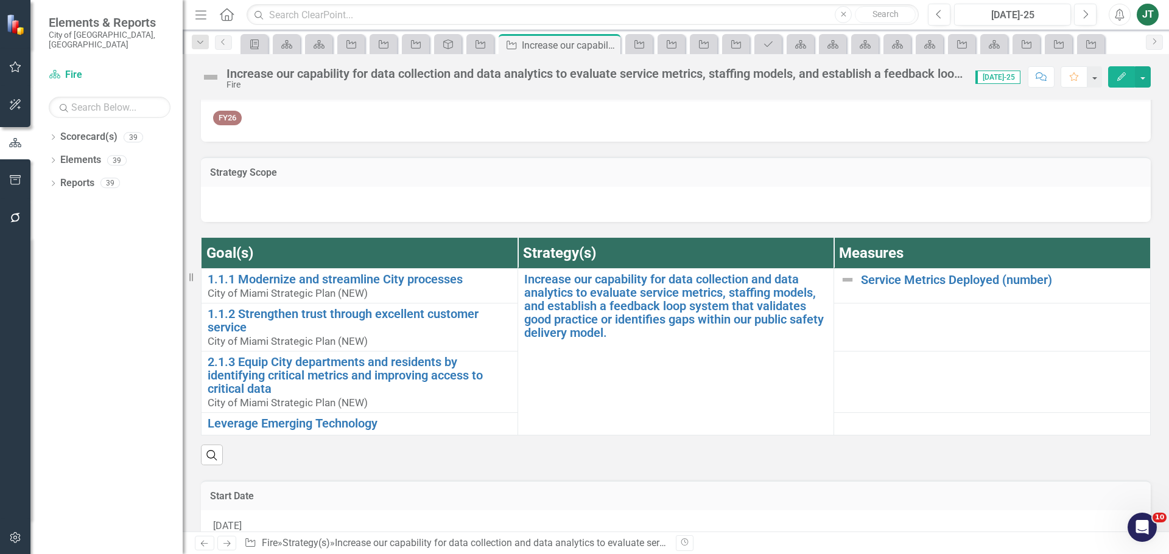
click at [231, 541] on icon "Next" at bounding box center [227, 544] width 10 height 8
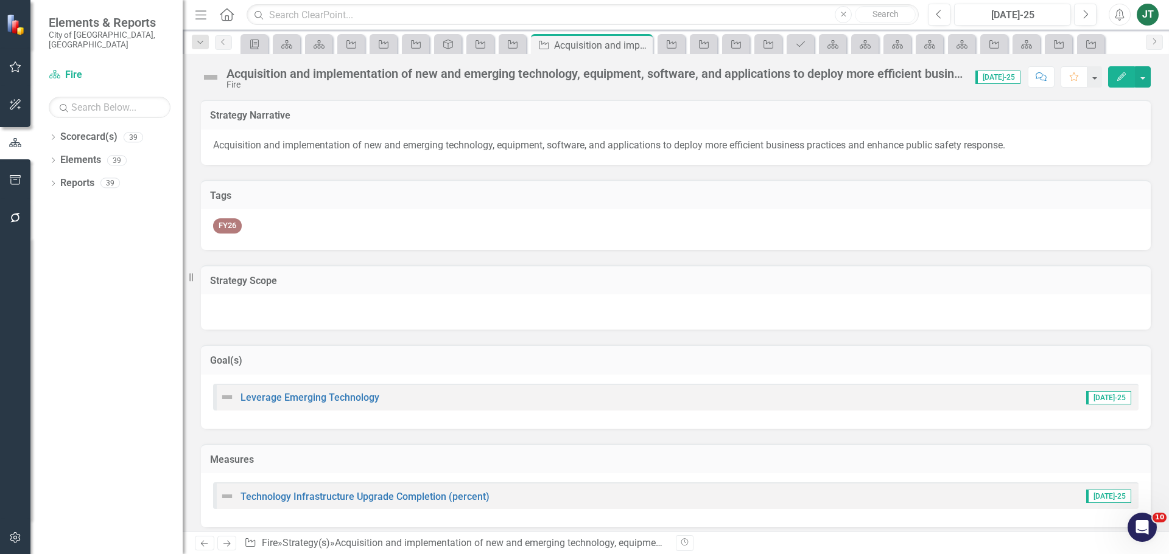
click at [541, 360] on h3 "Goal(s)" at bounding box center [675, 360] width 931 height 11
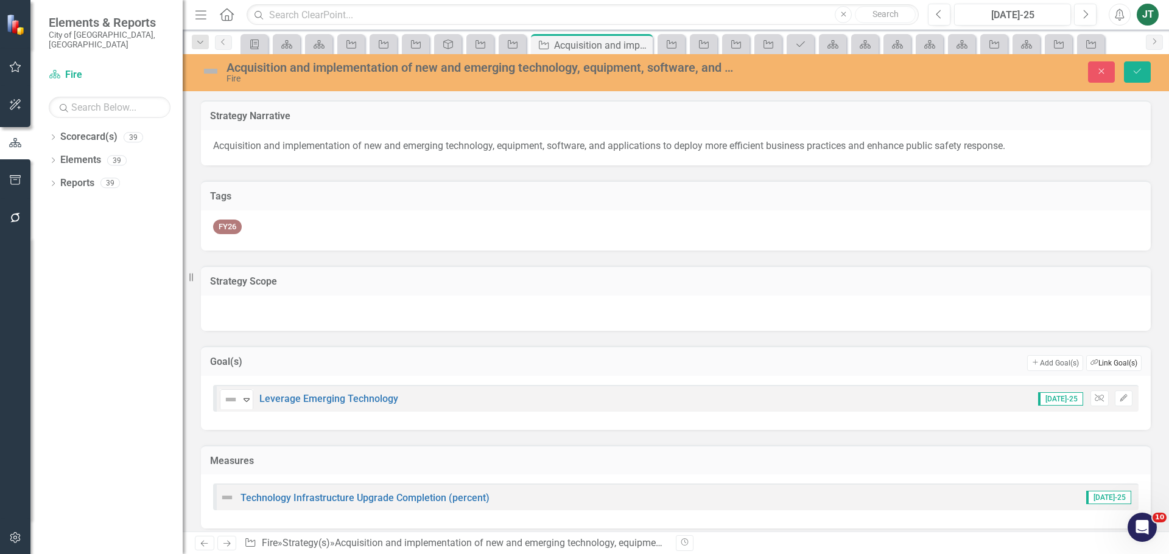
click at [1097, 362] on button "Link Tag Link Goal(s)" at bounding box center [1113, 363] width 55 height 16
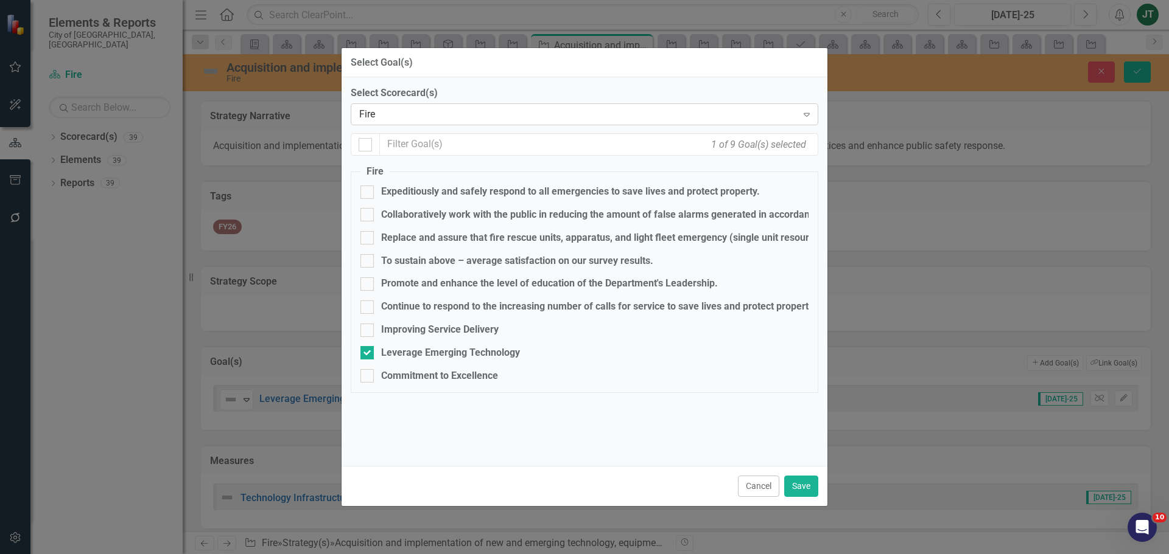
click at [437, 122] on div "Fire Expand" at bounding box center [584, 114] width 467 height 22
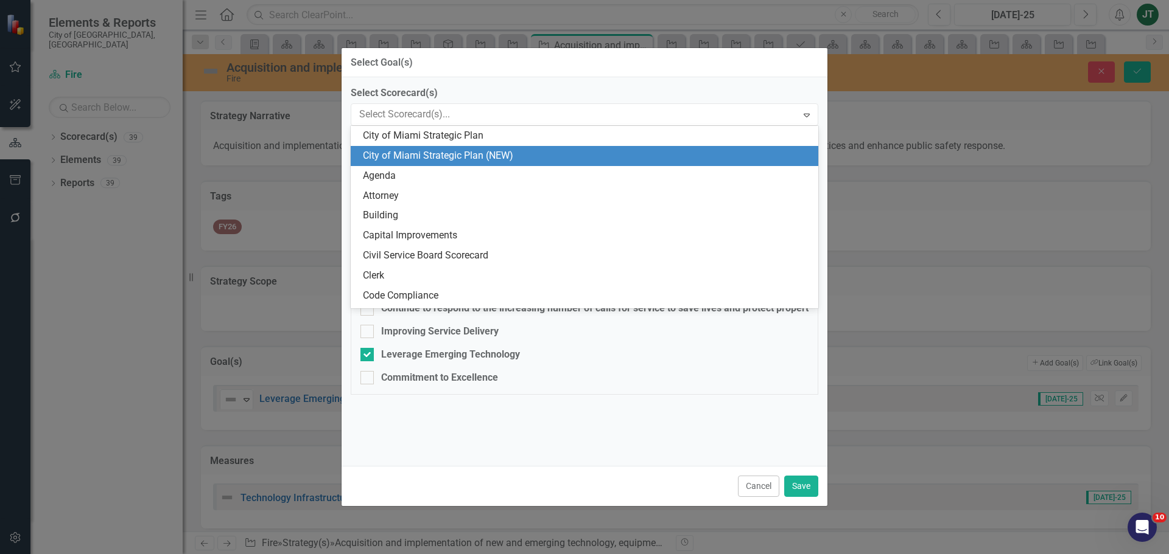
click at [461, 155] on div "City of Miami Strategic Plan (NEW)" at bounding box center [587, 156] width 448 height 14
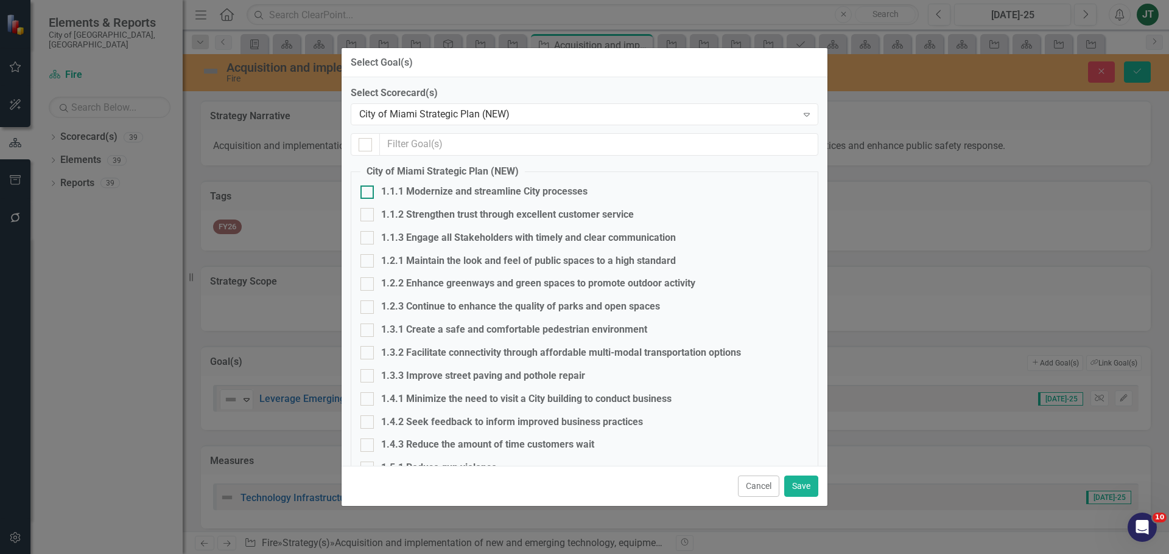
click at [430, 187] on div "1.1.1 Modernize and streamline City processes" at bounding box center [484, 192] width 206 height 14
click at [368, 187] on input "1.1.1 Modernize and streamline City processes" at bounding box center [364, 190] width 8 height 8
checkbox input "true"
click at [425, 212] on div "1.1.2 Strengthen trust through excellent customer service" at bounding box center [507, 215] width 253 height 14
click at [368, 212] on input "1.1.2 Strengthen trust through excellent customer service" at bounding box center [364, 212] width 8 height 8
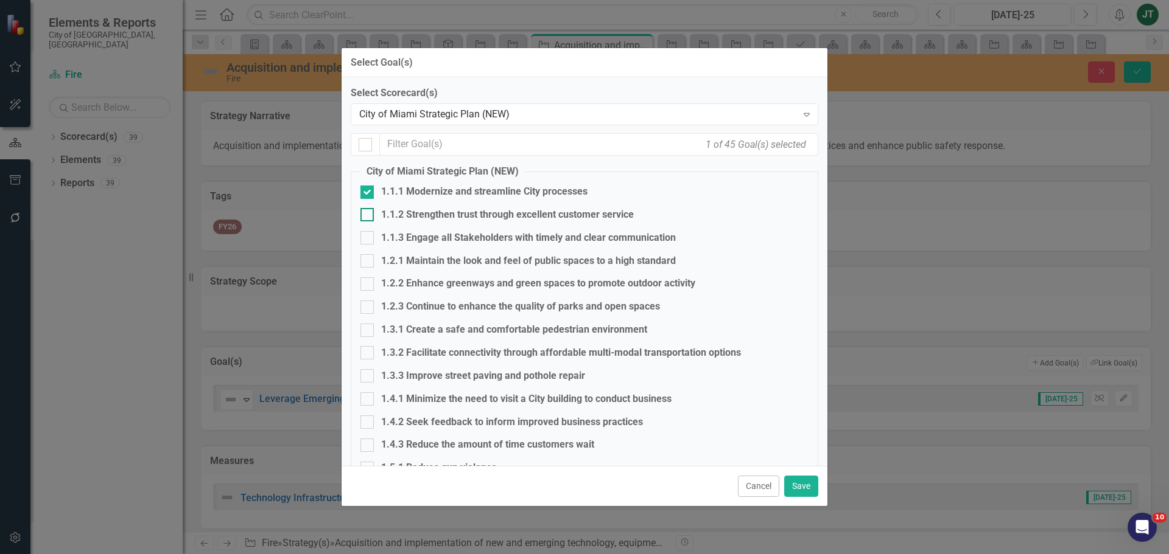
checkbox input "true"
click at [805, 481] on button "Save" at bounding box center [801, 486] width 34 height 21
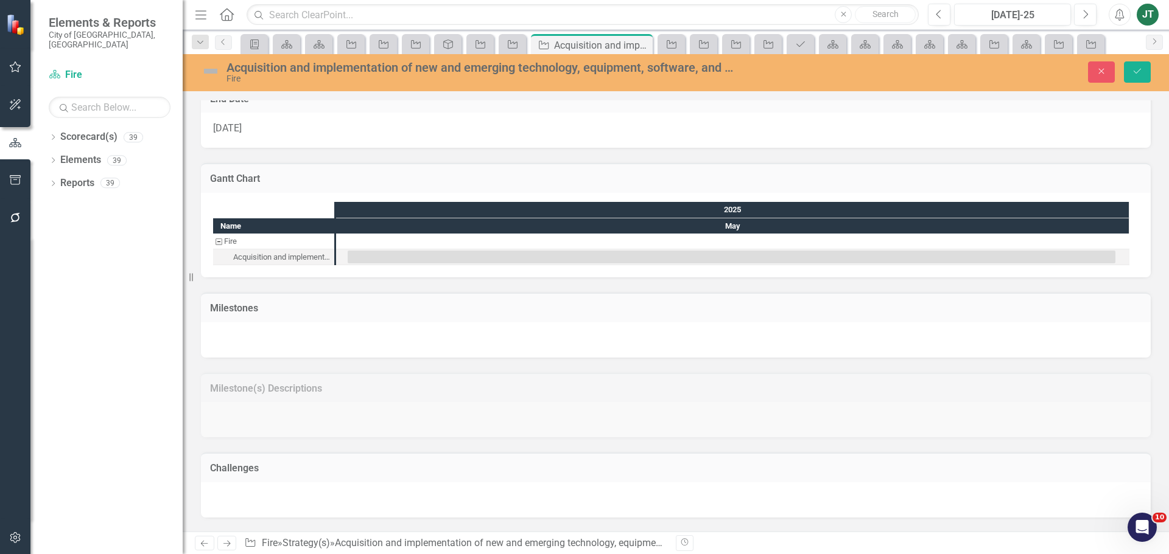
scroll to position [765, 0]
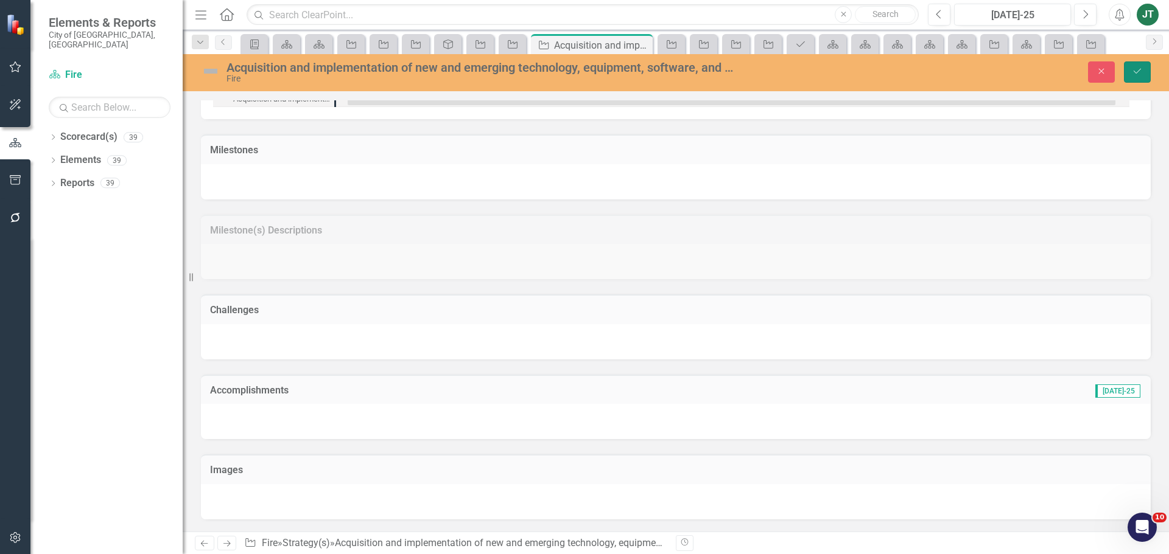
click at [1131, 74] on button "Save" at bounding box center [1136, 71] width 27 height 21
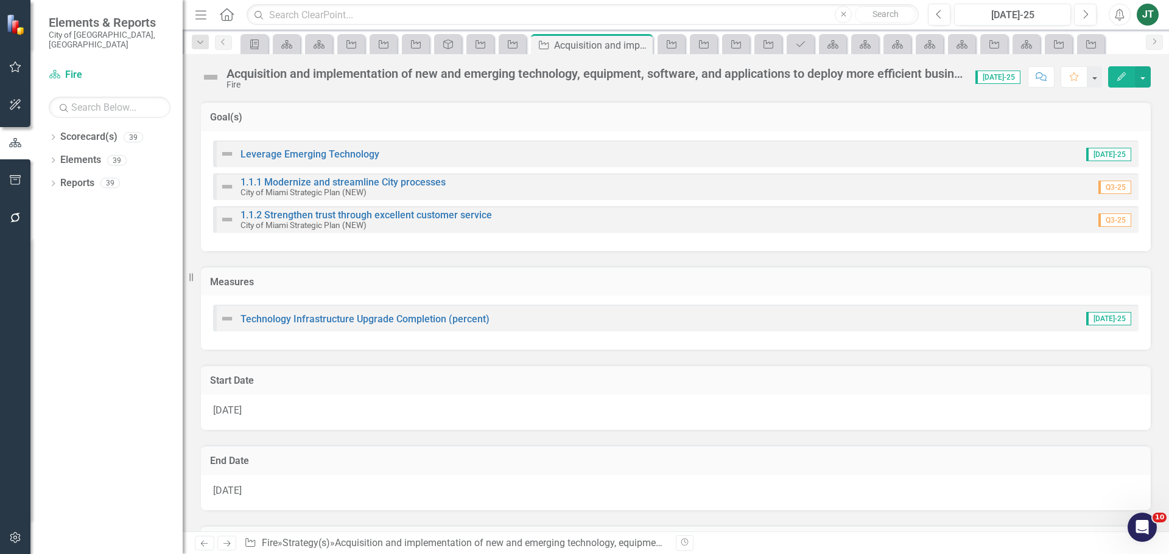
scroll to position [0, 0]
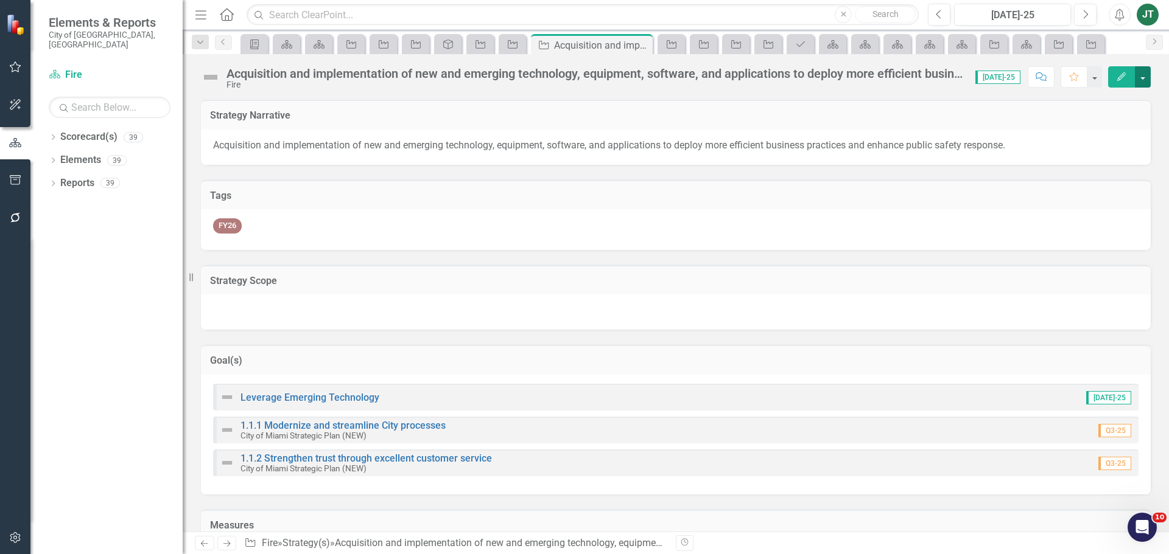
click at [1137, 77] on button "button" at bounding box center [1142, 76] width 16 height 21
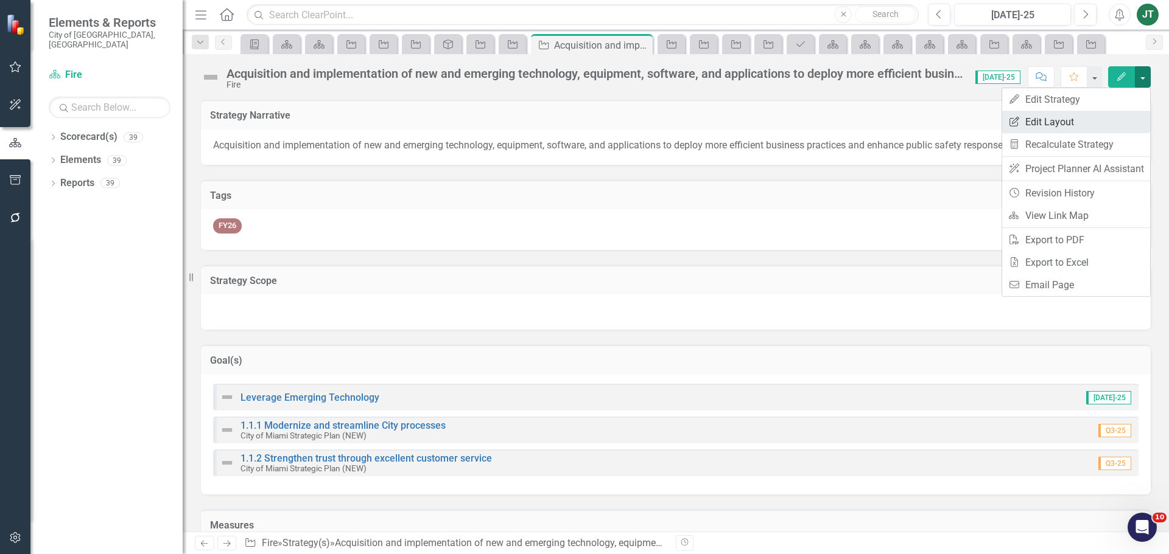
click at [1083, 123] on link "Edit Report Edit Layout" at bounding box center [1076, 122] width 148 height 23
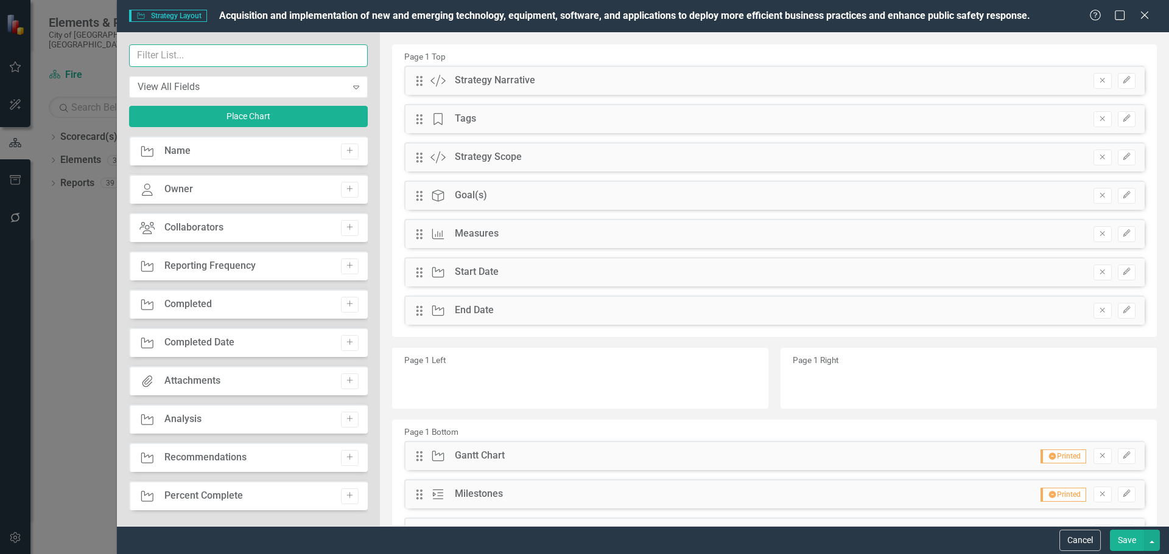
click at [222, 58] on input "text" at bounding box center [248, 55] width 239 height 23
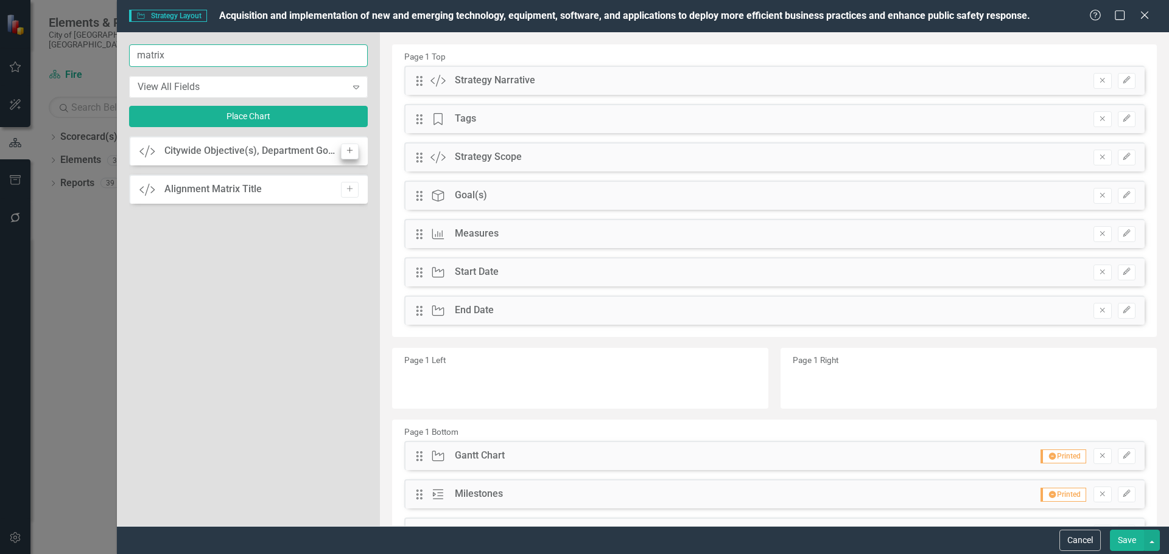
type input "matrix"
click at [353, 152] on icon "Add" at bounding box center [349, 150] width 9 height 7
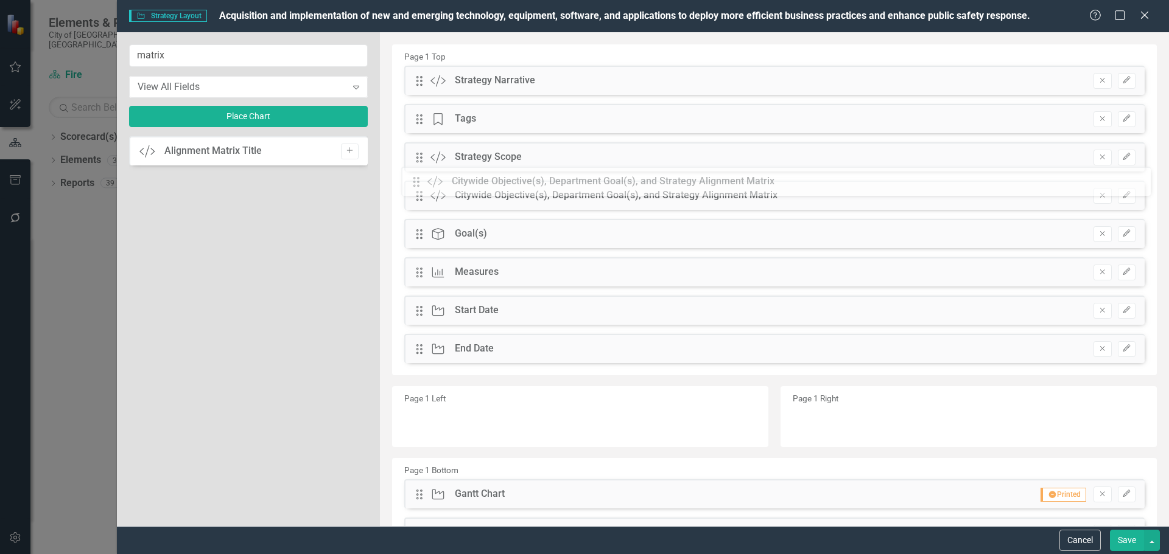
drag, startPoint x: 417, startPoint y: 237, endPoint x: 424, endPoint y: 184, distance: 53.4
click at [424, 184] on div "The fields (or pods) that are available for you to include on the detail page a…" at bounding box center [774, 389] width 789 height 715
click at [1097, 232] on icon "Remove" at bounding box center [1101, 233] width 9 height 7
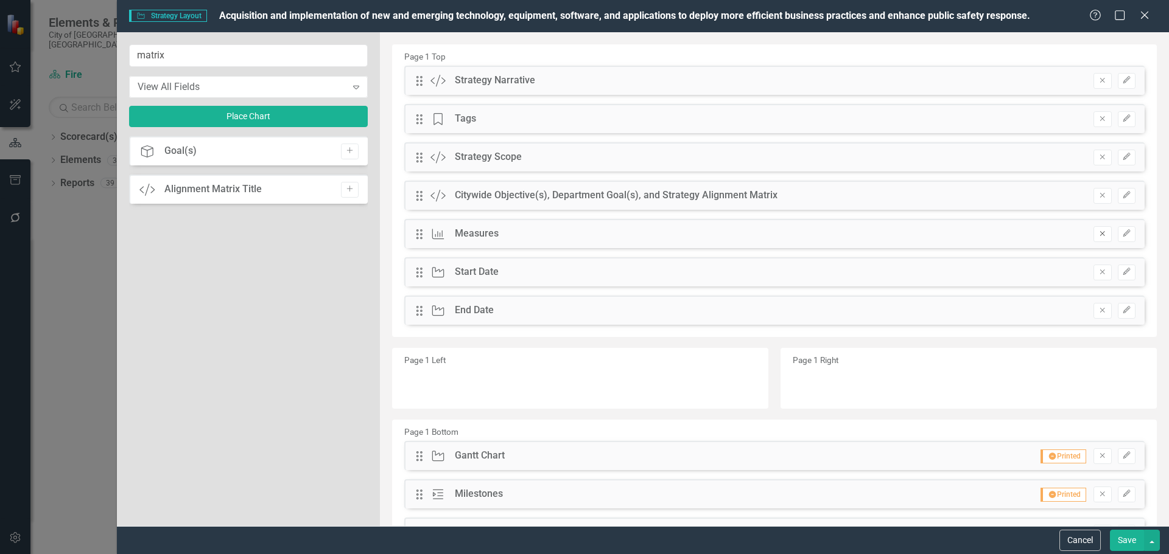
click at [1093, 238] on button "Remove" at bounding box center [1102, 234] width 18 height 16
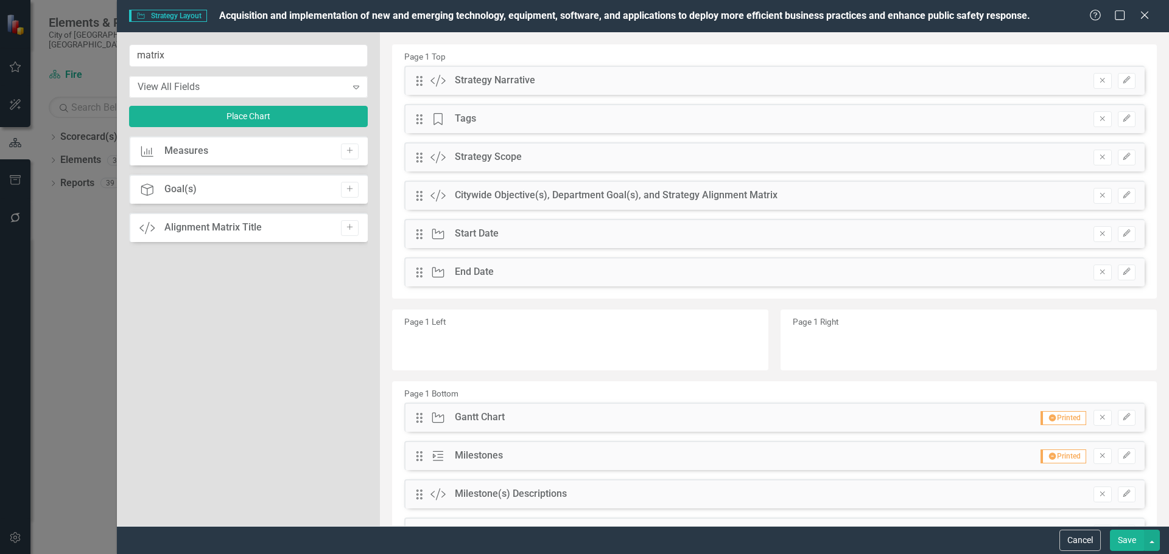
click at [1117, 535] on button "Save" at bounding box center [1126, 540] width 34 height 21
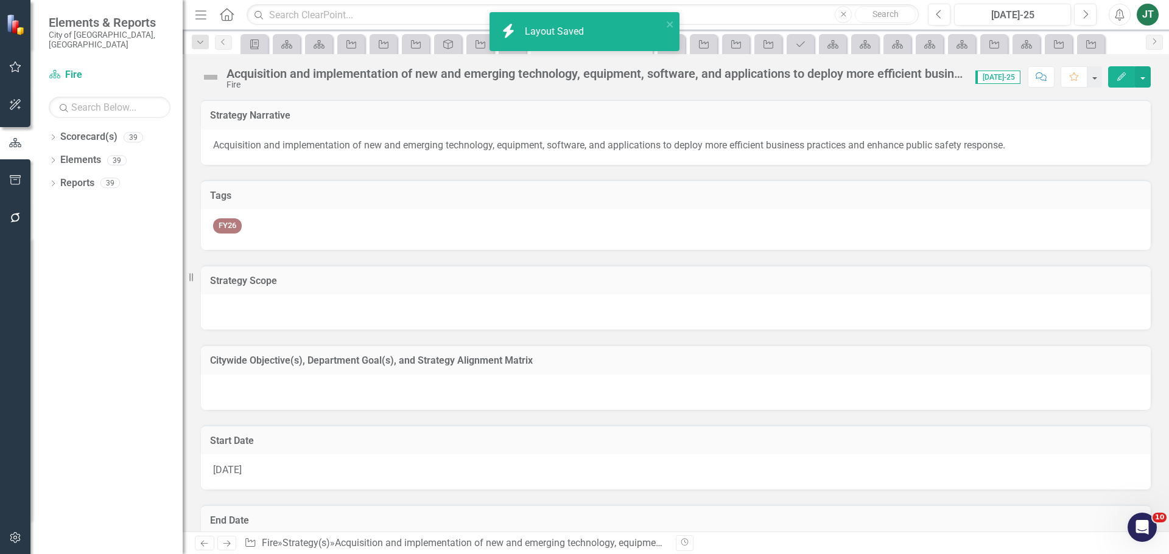
click at [629, 362] on h3 "Citywide Objective(s), Department Goal(s), and Strategy Alignment Matrix" at bounding box center [675, 360] width 931 height 11
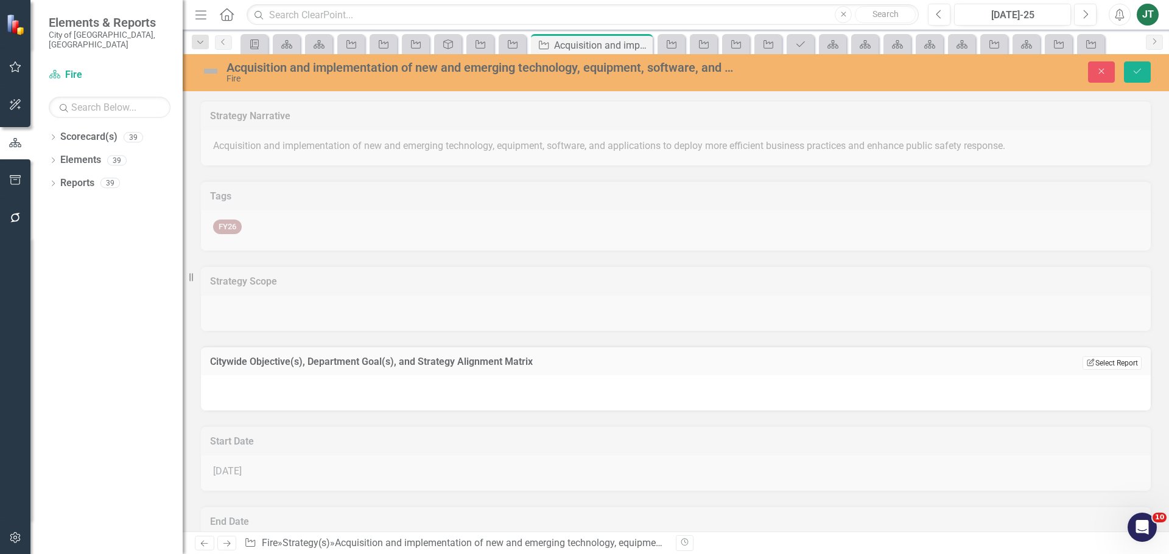
click at [1086, 362] on icon "button" at bounding box center [1089, 362] width 7 height 7
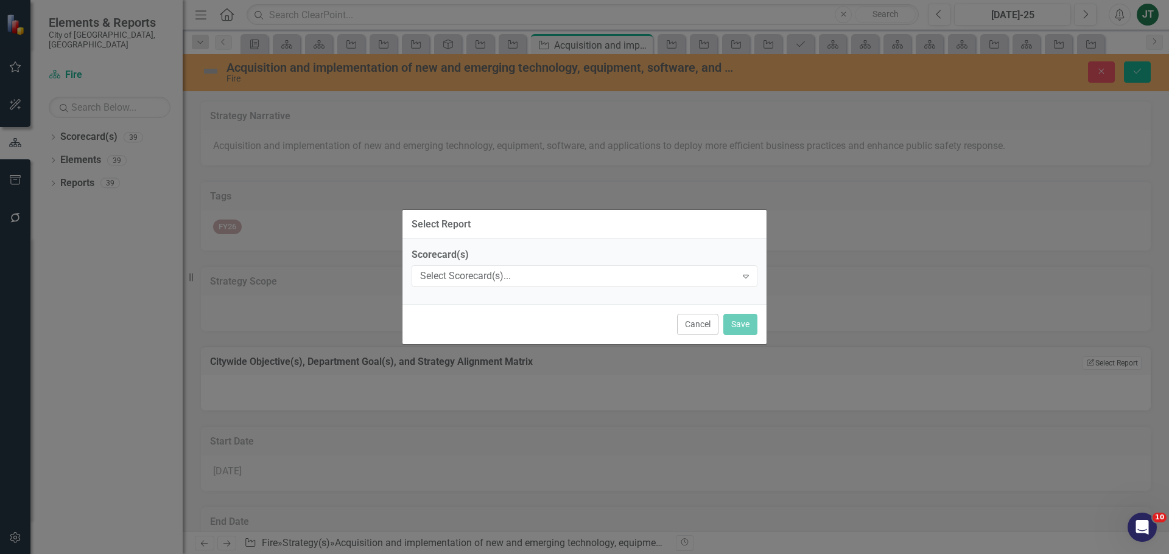
click at [542, 288] on div "Scorecard(s) Select Scorecard(s)... Expand" at bounding box center [584, 271] width 364 height 65
click at [525, 278] on div "Select Scorecard(s)..." at bounding box center [578, 277] width 316 height 14
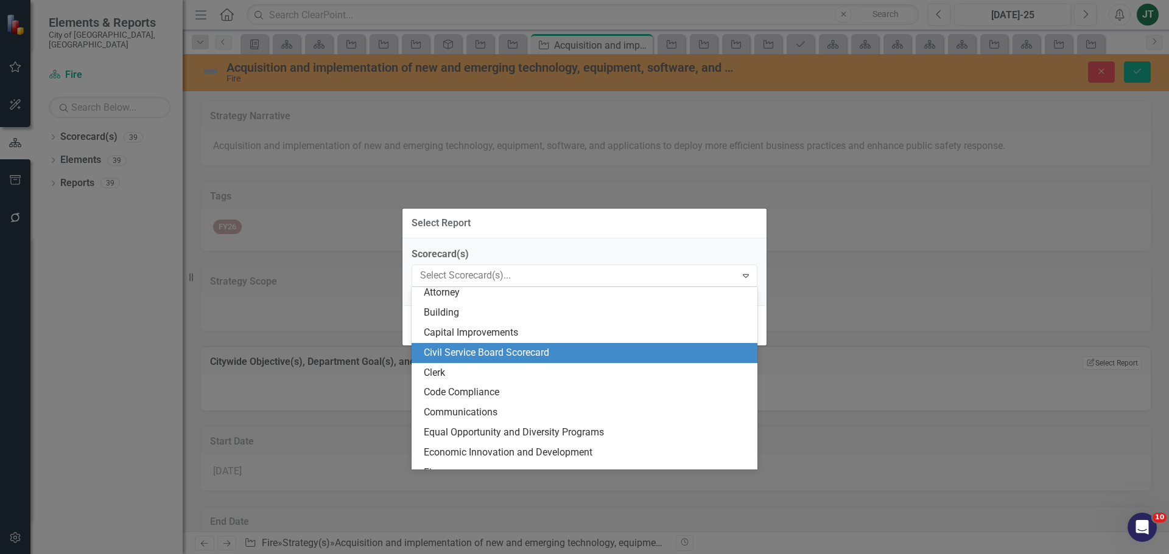
scroll to position [183, 0]
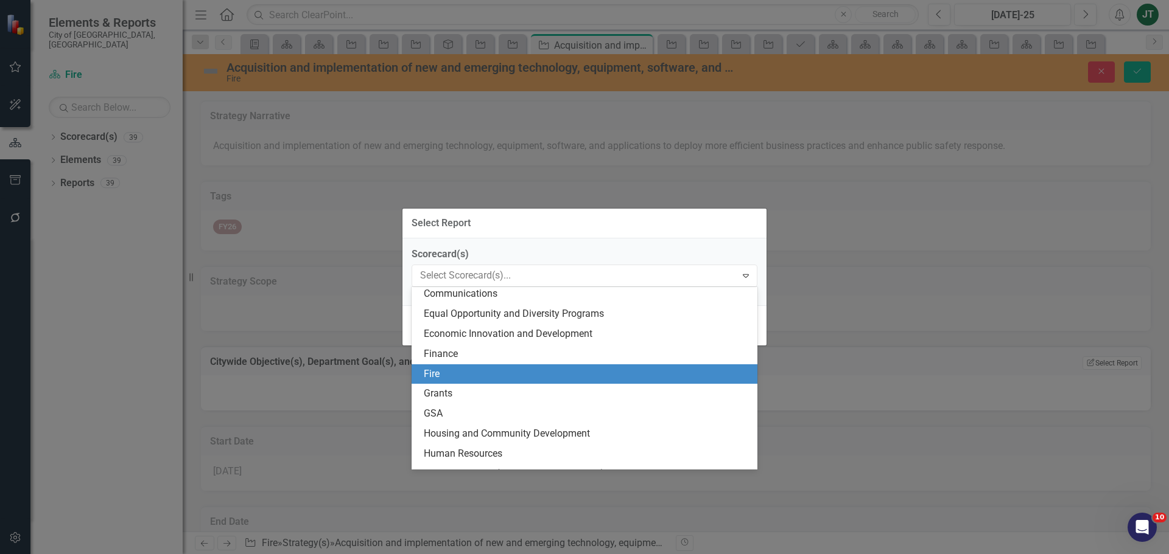
click at [458, 365] on div "Fire" at bounding box center [584, 375] width 346 height 20
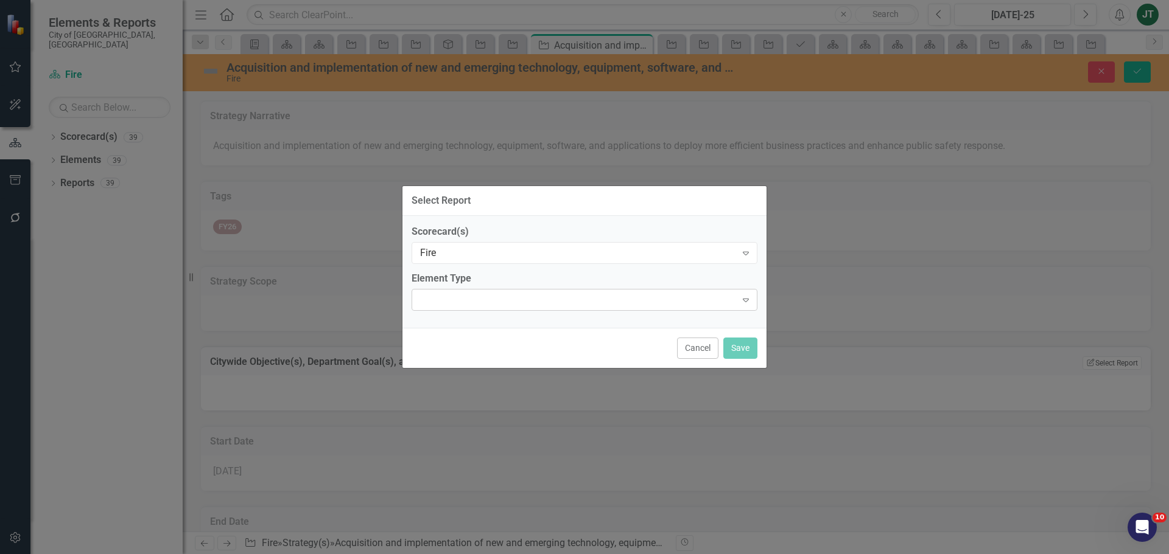
click at [463, 296] on div "Expand" at bounding box center [584, 300] width 346 height 22
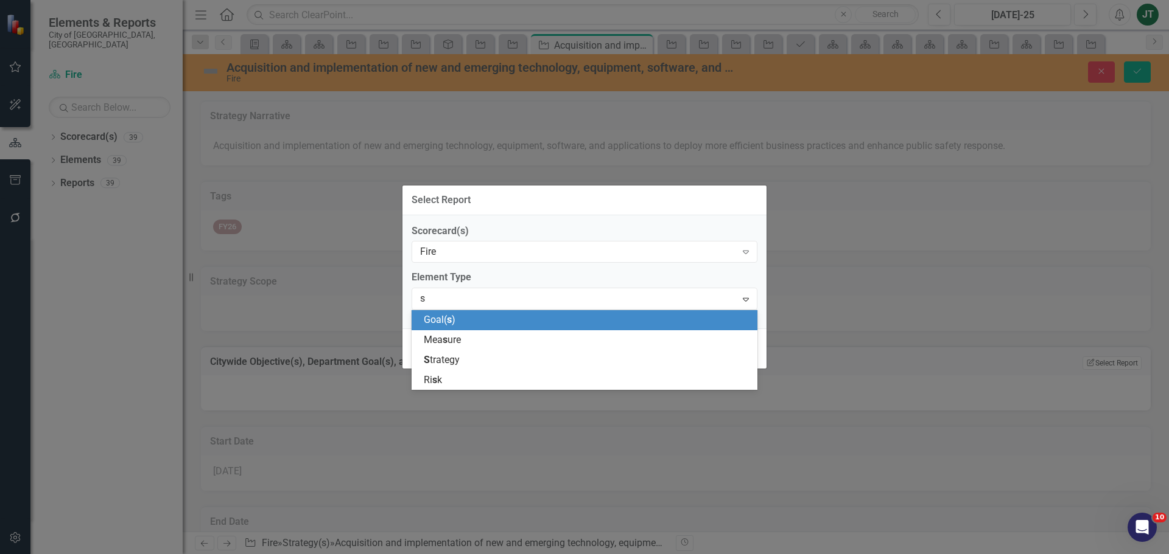
type input "st"
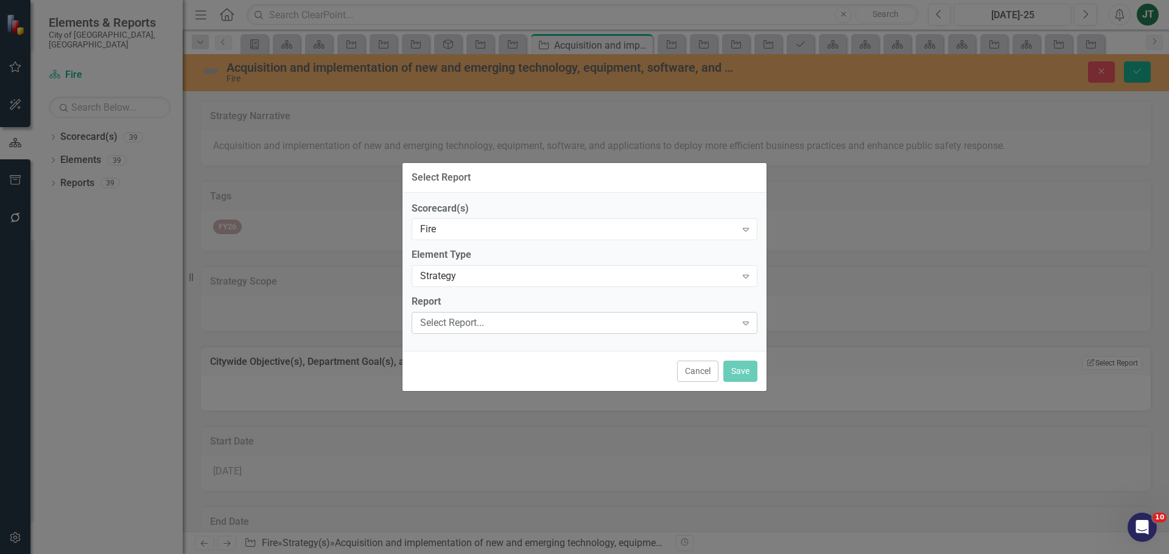
click at [473, 325] on div "Select Report..." at bounding box center [578, 323] width 316 height 14
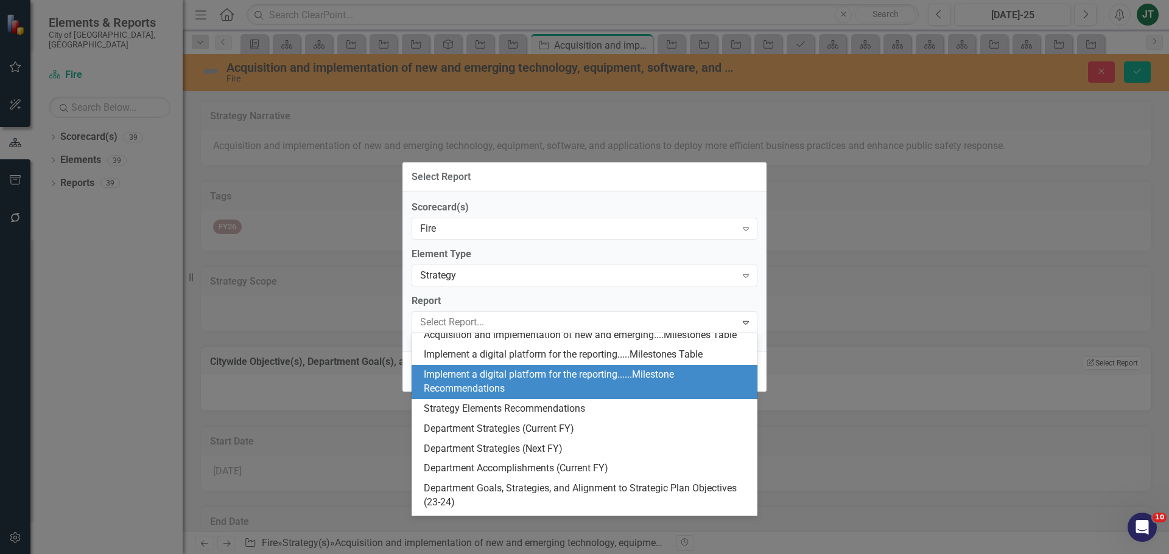
scroll to position [365, 0]
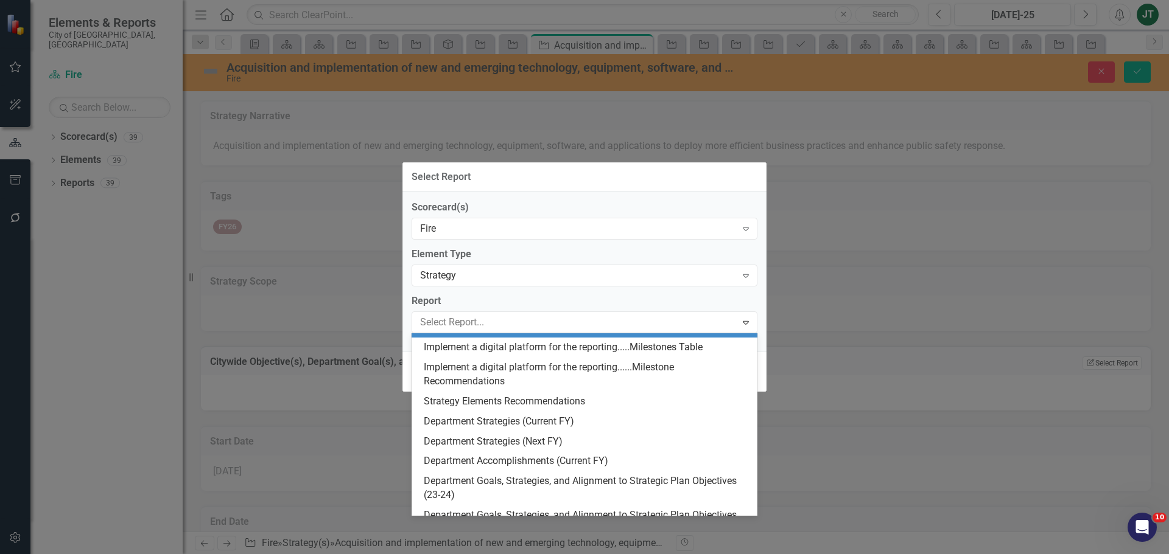
click at [478, 335] on div "Acquisition and implementation of new and emerging....Milestones Table" at bounding box center [587, 328] width 326 height 14
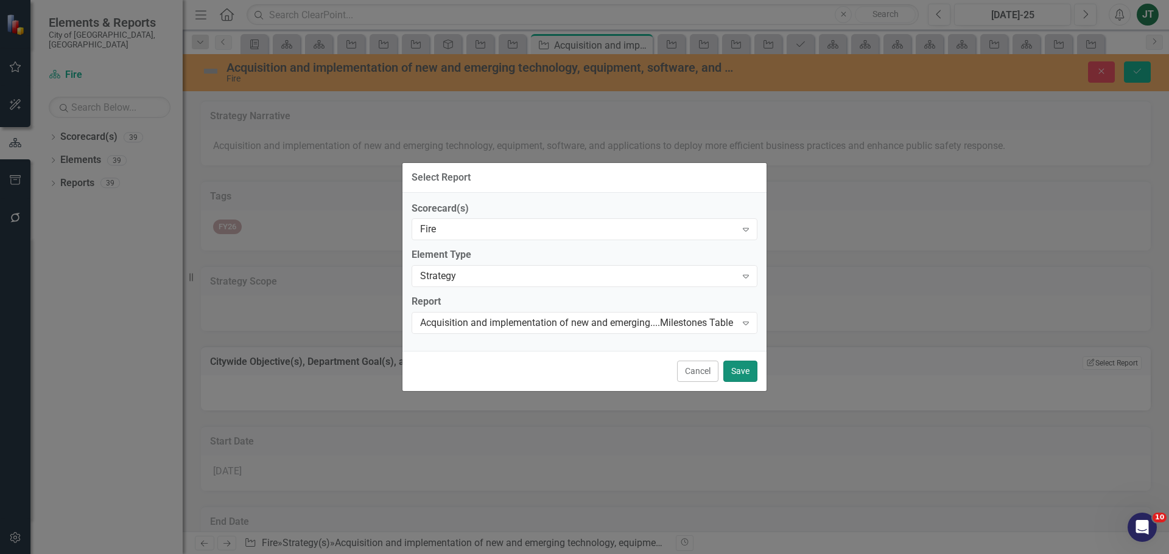
click at [735, 368] on button "Save" at bounding box center [740, 371] width 34 height 21
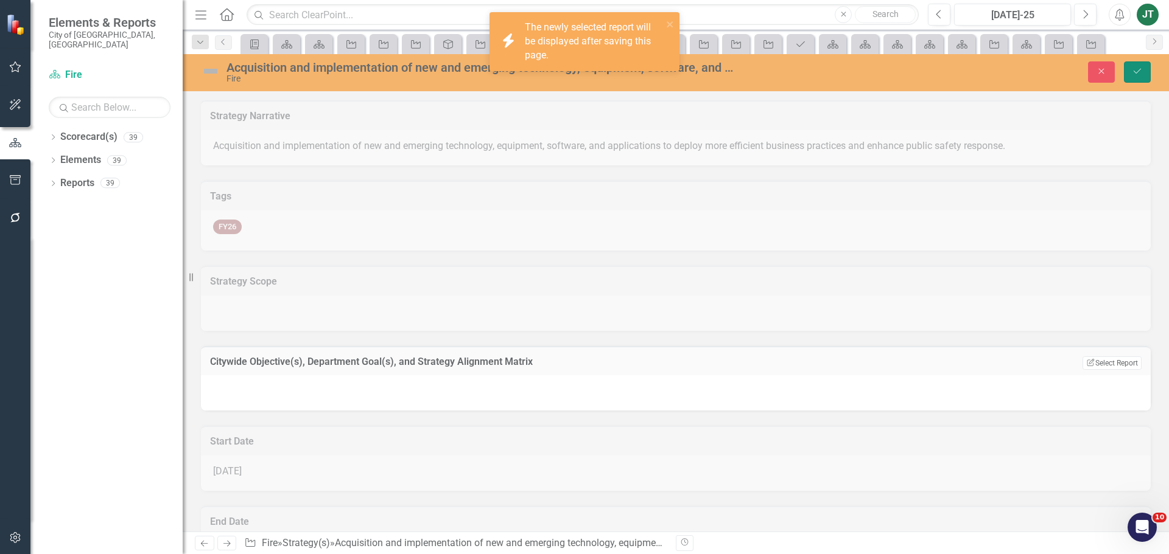
click at [1135, 68] on icon "Save" at bounding box center [1136, 71] width 11 height 9
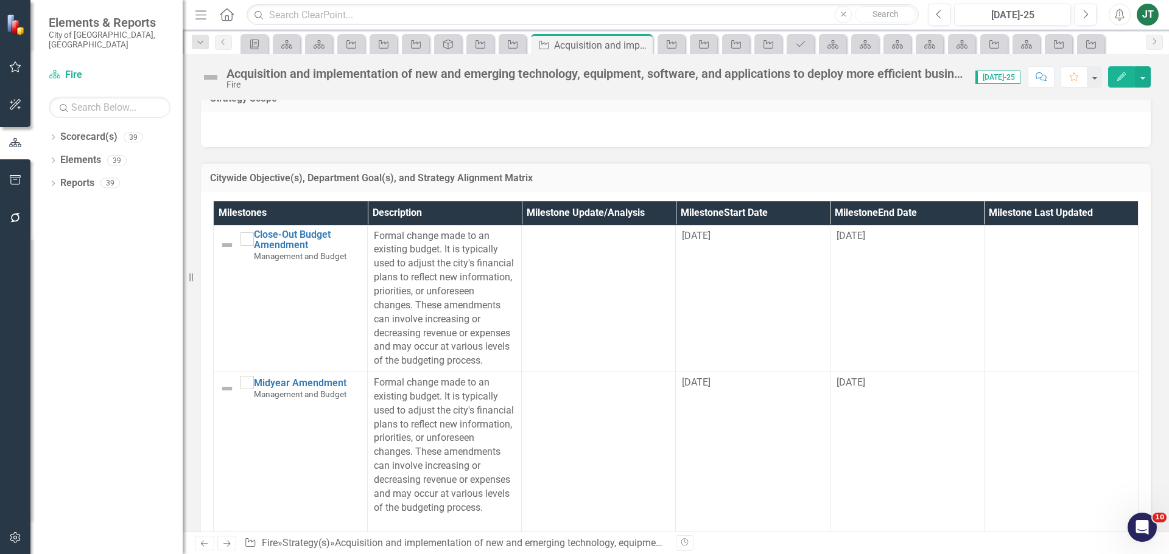
scroll to position [122, 0]
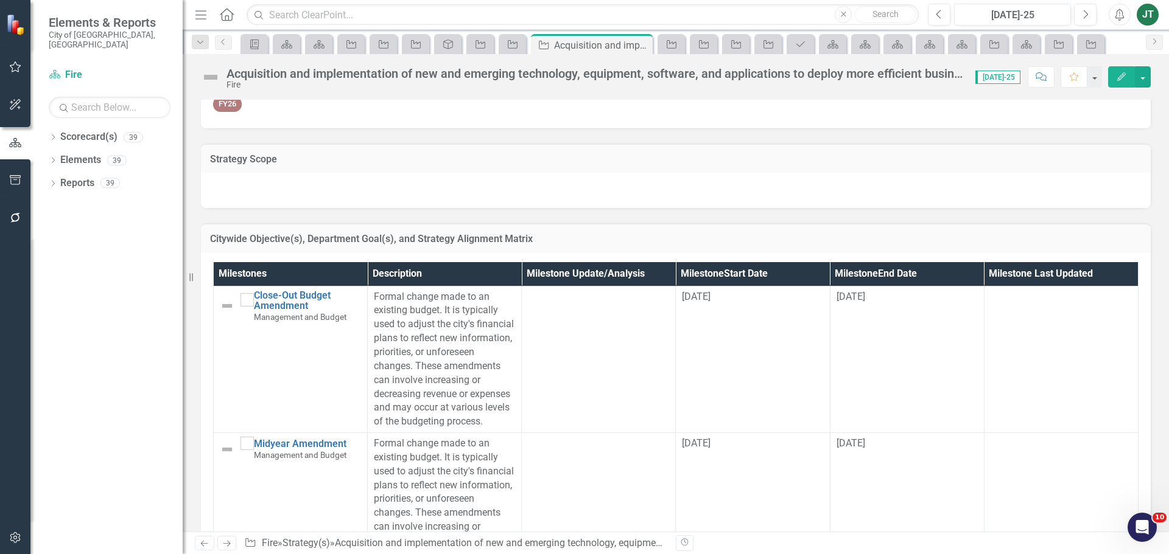
click at [1075, 233] on td "Citywide Objective(s), Department Goal(s), and Strategy Alignment Matrix" at bounding box center [675, 240] width 931 height 16
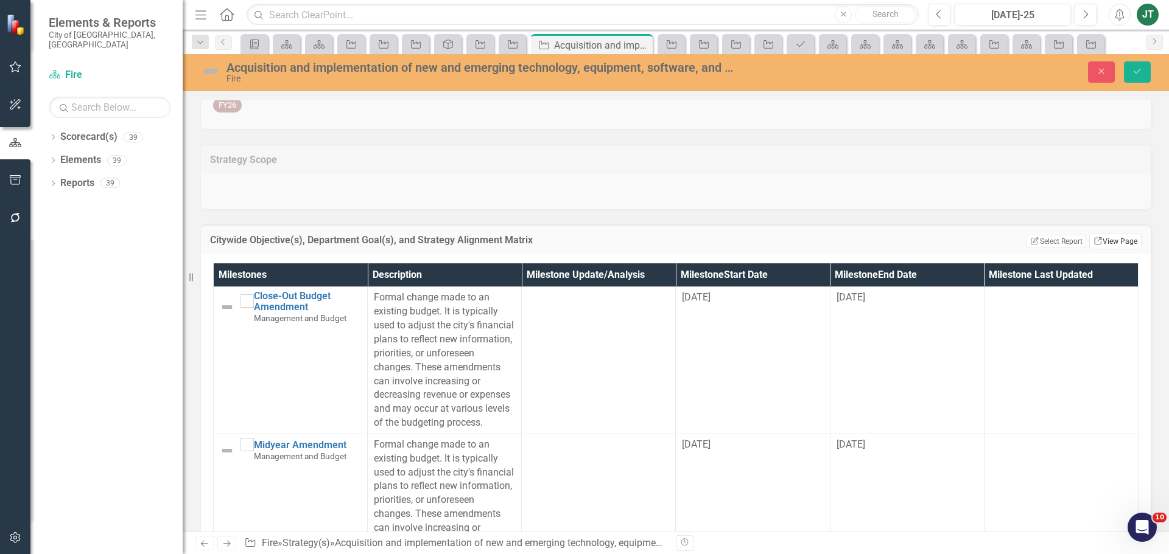
click at [1117, 240] on link "Link View Page" at bounding box center [1115, 242] width 52 height 16
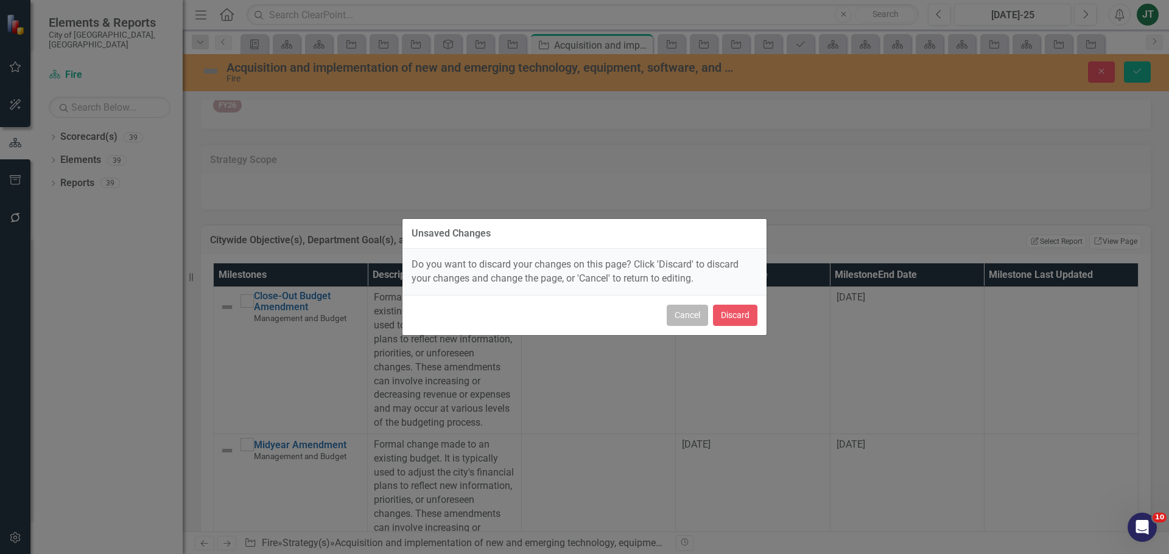
click at [696, 315] on button "Cancel" at bounding box center [686, 315] width 41 height 21
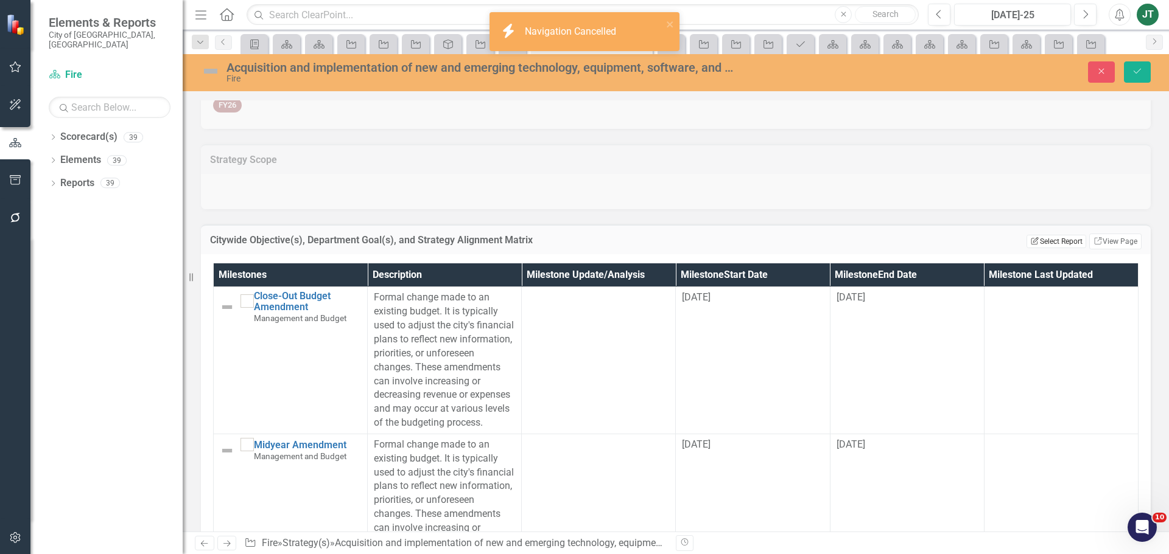
click at [1049, 243] on button "Edit Report Select Report" at bounding box center [1055, 241] width 59 height 13
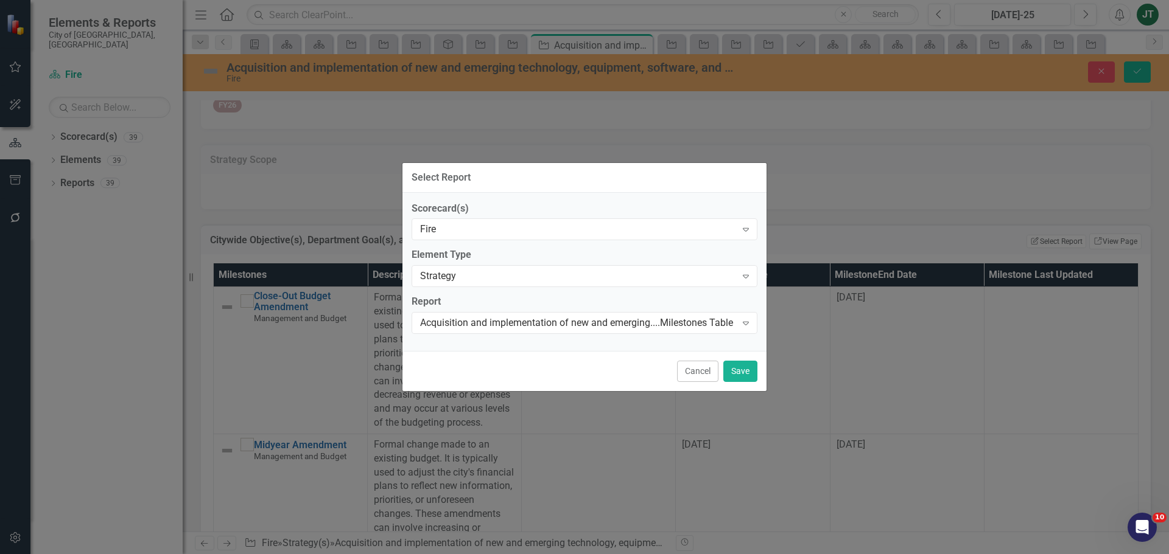
drag, startPoint x: 702, startPoint y: 373, endPoint x: 862, endPoint y: 319, distance: 168.4
click at [704, 372] on button "Cancel" at bounding box center [697, 371] width 41 height 21
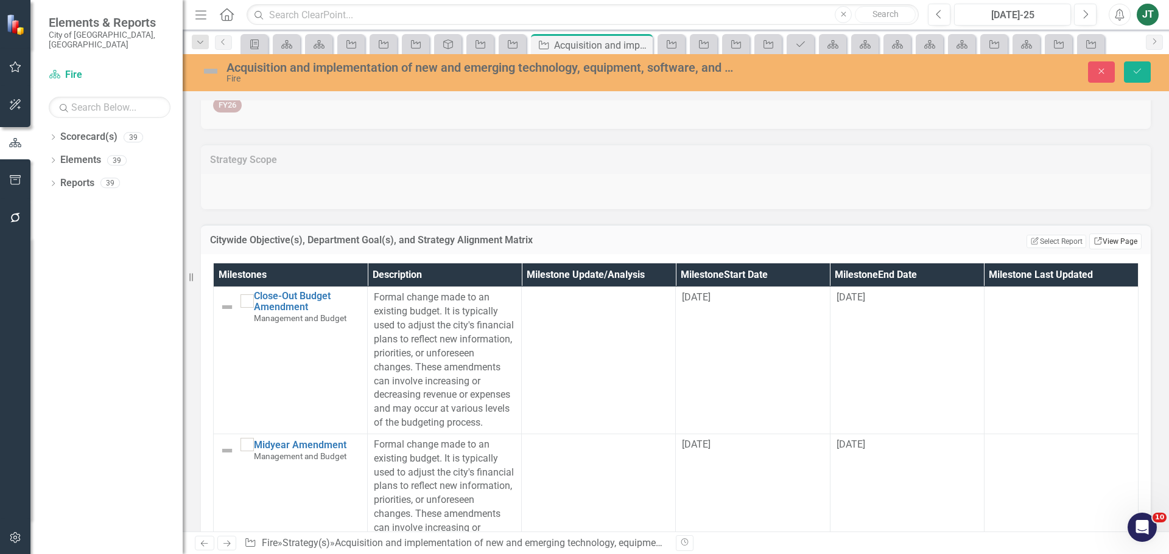
click at [1103, 238] on link "Link View Page" at bounding box center [1115, 242] width 52 height 16
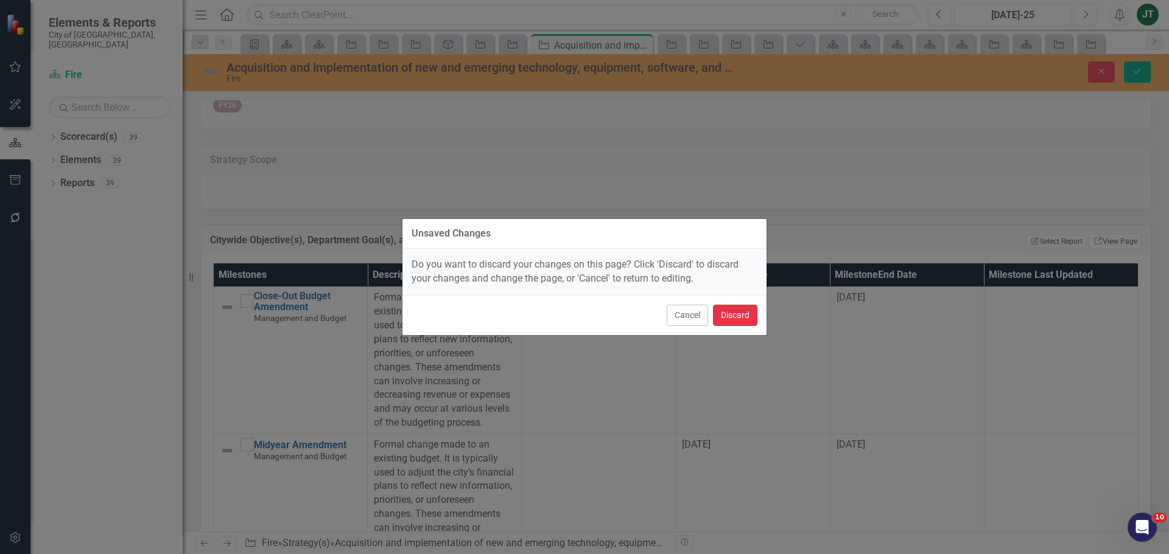
click at [734, 313] on button "Discard" at bounding box center [735, 315] width 44 height 21
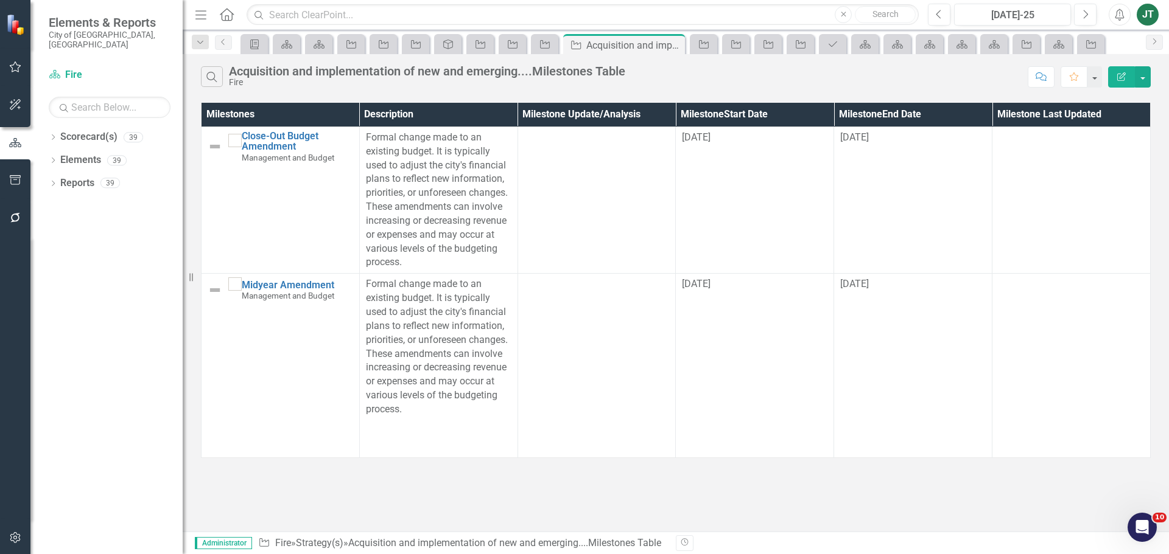
click at [1125, 74] on icon "Edit Report" at bounding box center [1121, 76] width 11 height 9
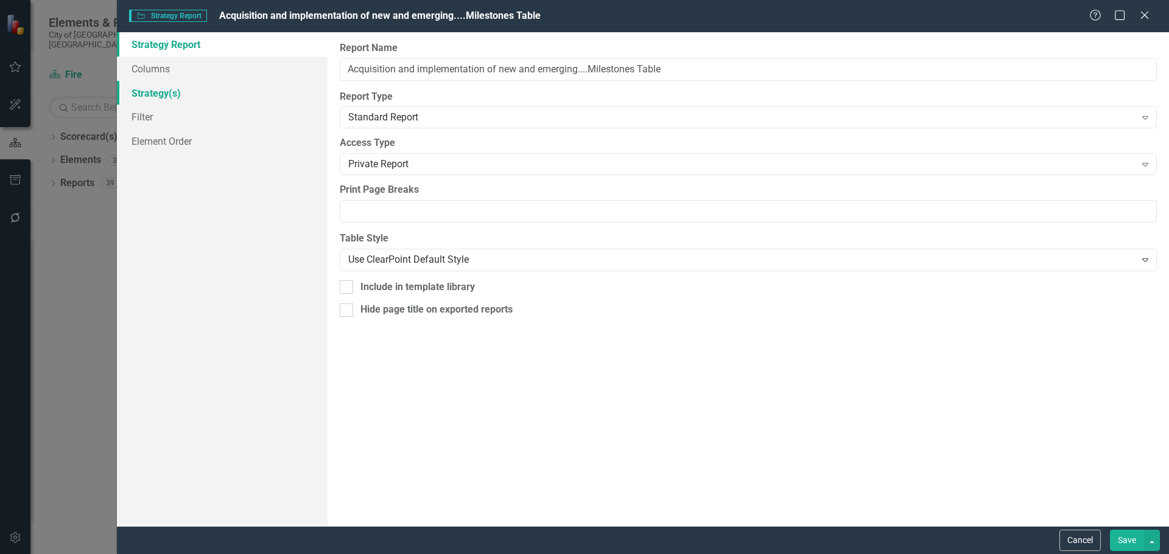
click at [167, 92] on link "Strategy(s)" at bounding box center [222, 93] width 211 height 24
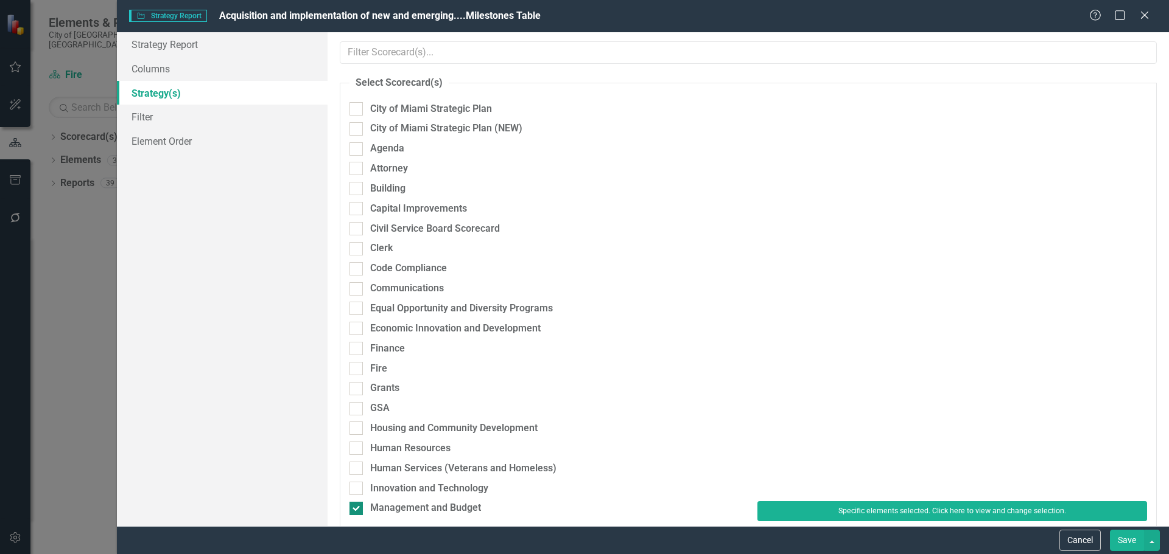
click at [426, 503] on div "Management and Budget" at bounding box center [425, 508] width 111 height 14
click at [357, 503] on input "Management and Budget" at bounding box center [353, 506] width 8 height 8
checkbox input "false"
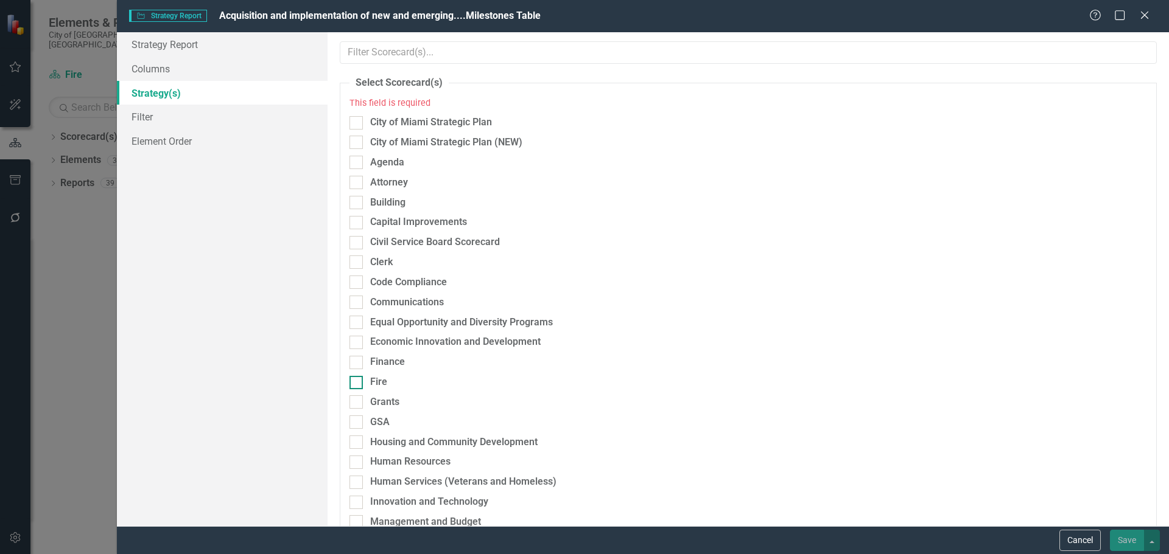
click at [385, 383] on div "Fire" at bounding box center [378, 383] width 17 height 14
click at [357, 383] on input "Fire" at bounding box center [353, 380] width 8 height 8
checkbox input "true"
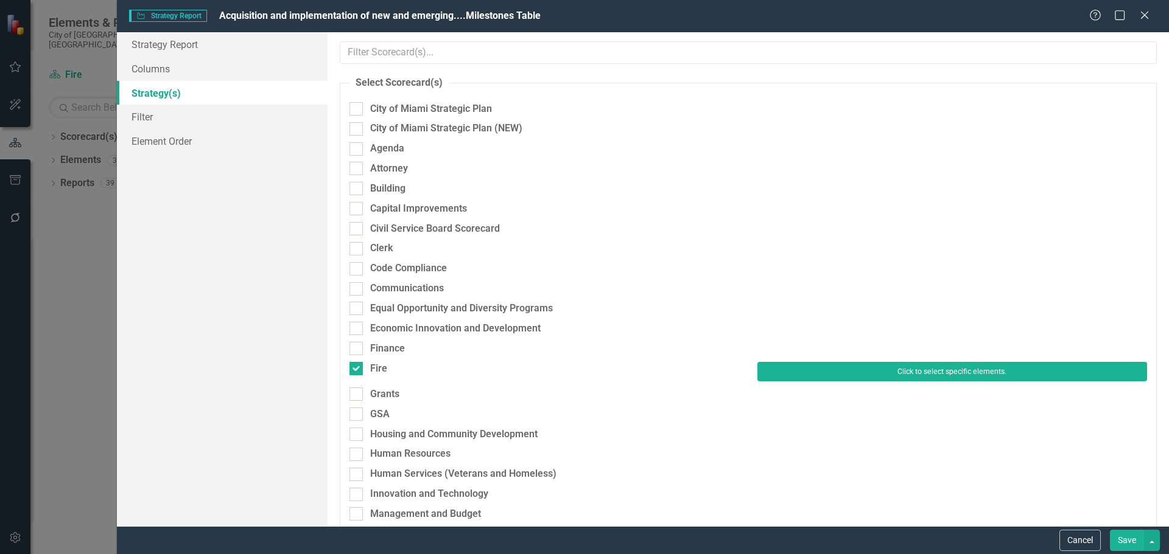
click at [863, 376] on button "Click to select specific elements." at bounding box center [952, 371] width 390 height 19
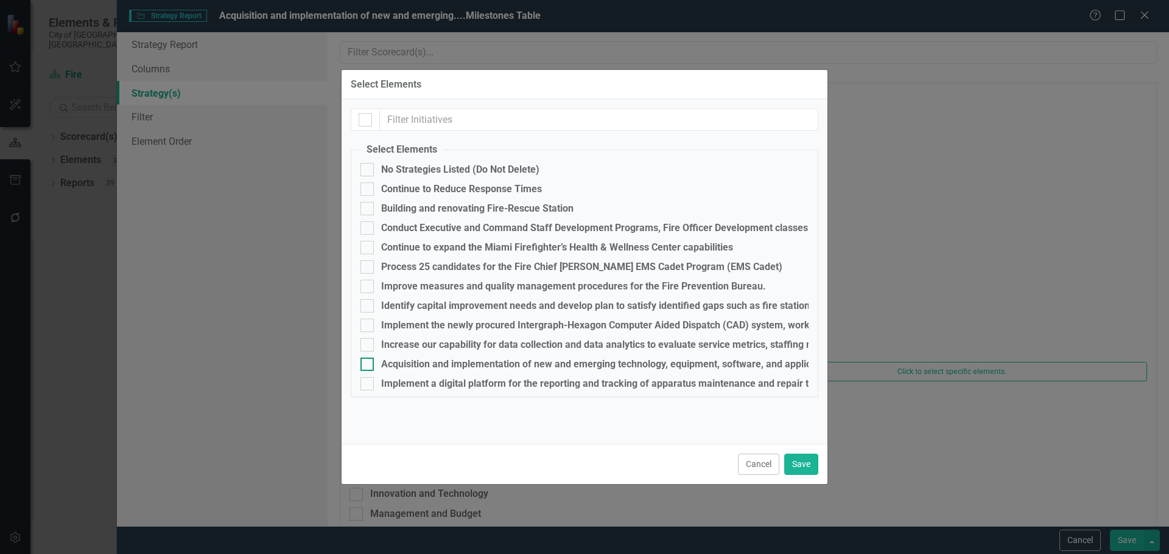
click at [409, 365] on div "Acquisition and implementation of new and emerging technology, equipment, softw…" at bounding box center [786, 364] width 811 height 11
click at [368, 365] on input "Acquisition and implementation of new and emerging technology, equipment, softw…" at bounding box center [364, 362] width 8 height 8
checkbox input "true"
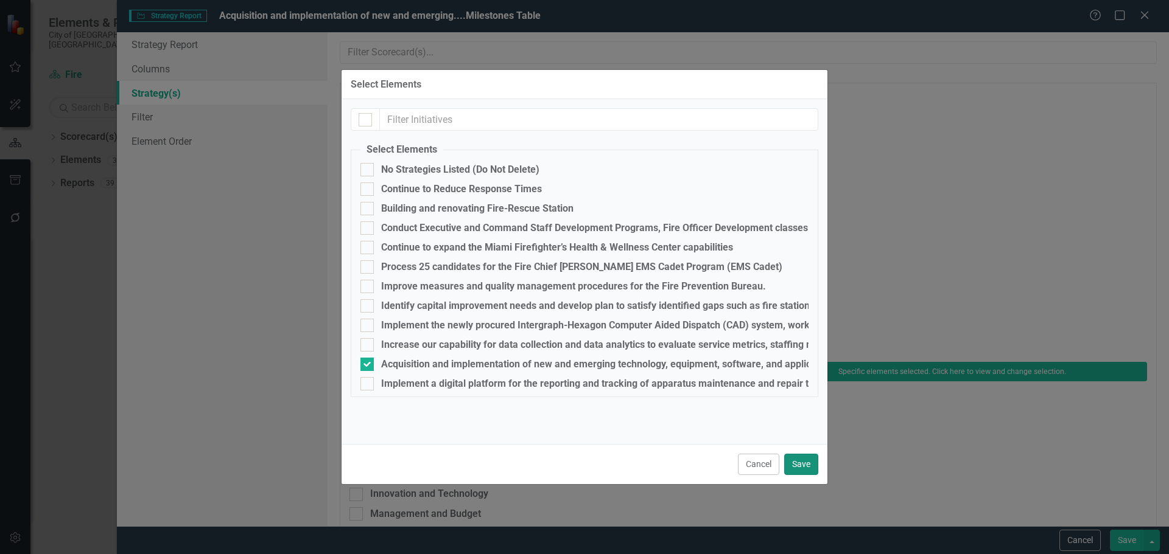
click at [806, 466] on button "Save" at bounding box center [801, 464] width 34 height 21
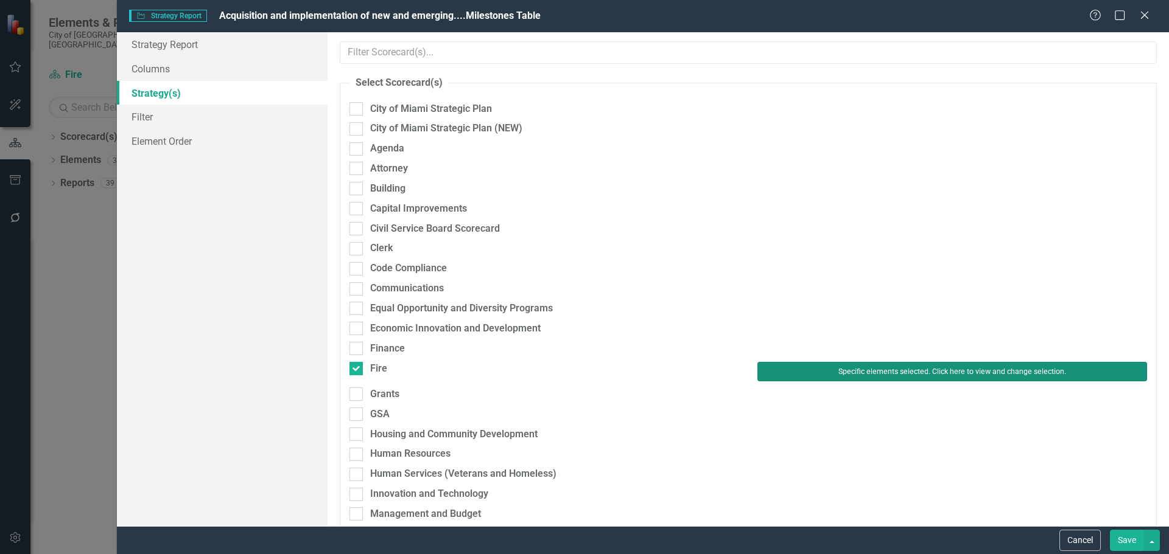
click at [839, 368] on button "Specific elements selected. Click here to view and change selection." at bounding box center [952, 371] width 390 height 19
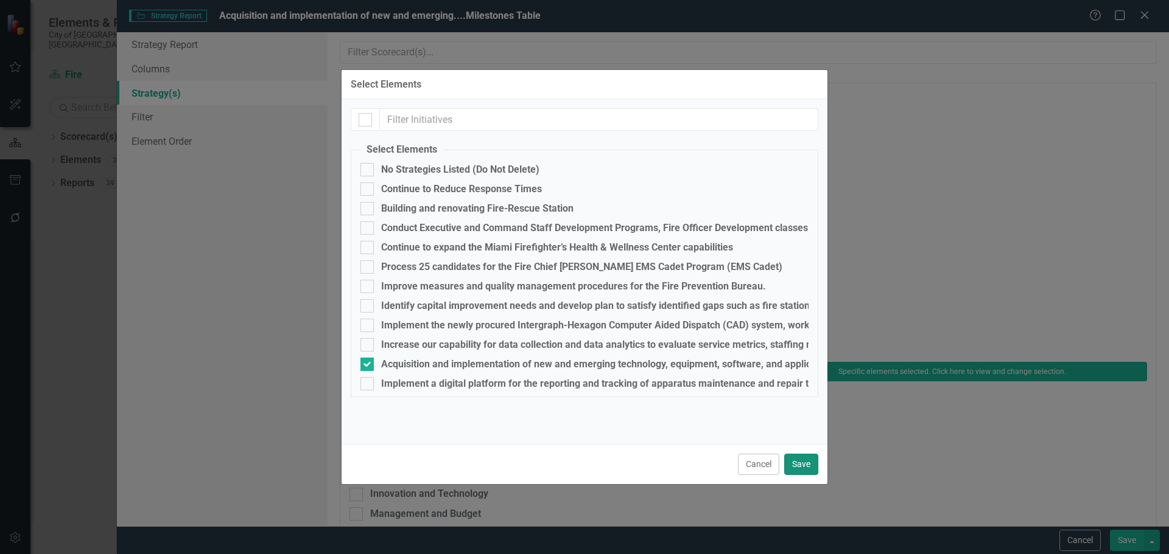
click at [806, 467] on button "Save" at bounding box center [801, 464] width 34 height 21
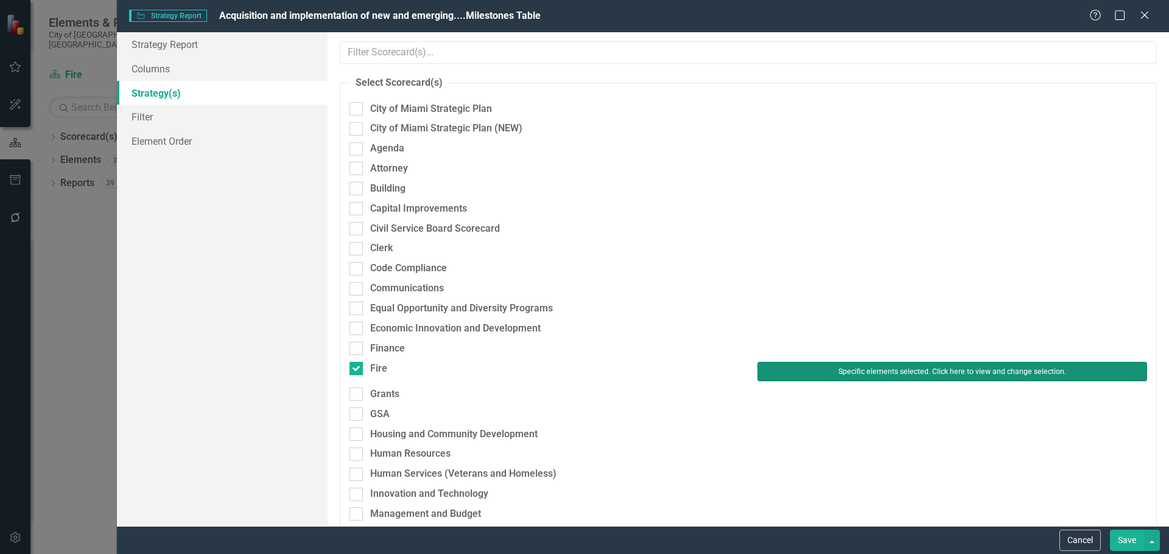
click at [852, 365] on button "Specific elements selected. Click here to view and change selection." at bounding box center [952, 371] width 390 height 19
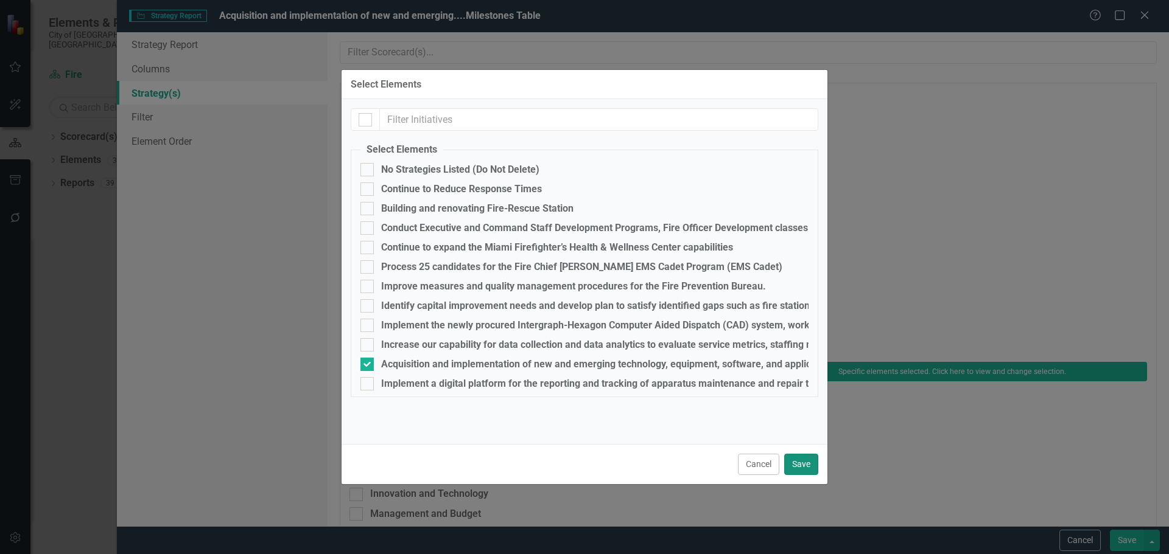
drag, startPoint x: 800, startPoint y: 460, endPoint x: 858, endPoint y: 465, distance: 58.0
click at [803, 460] on button "Save" at bounding box center [801, 464] width 34 height 21
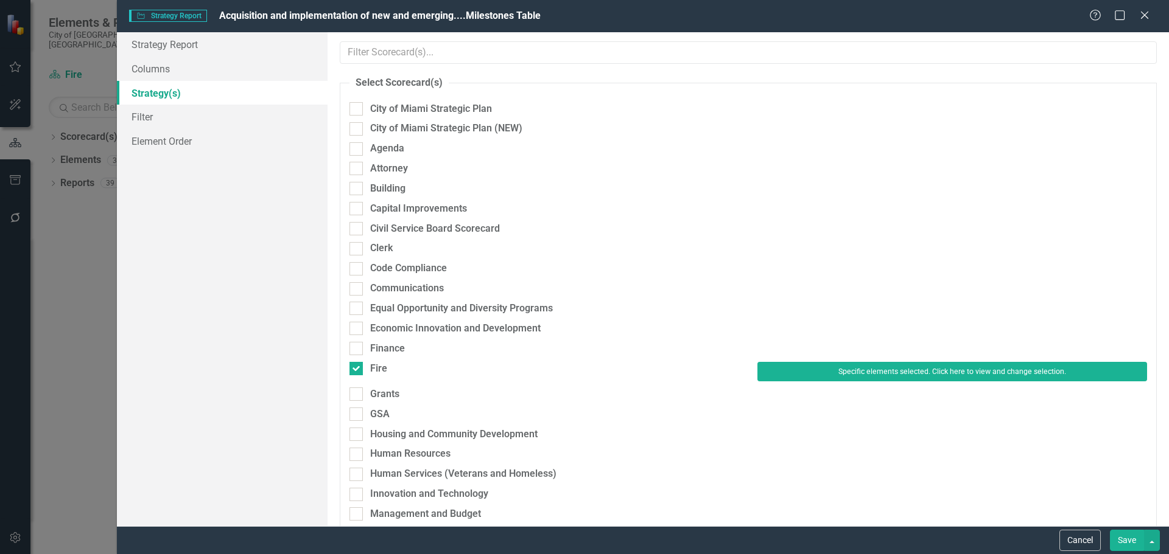
click at [1117, 544] on button "Save" at bounding box center [1126, 540] width 34 height 21
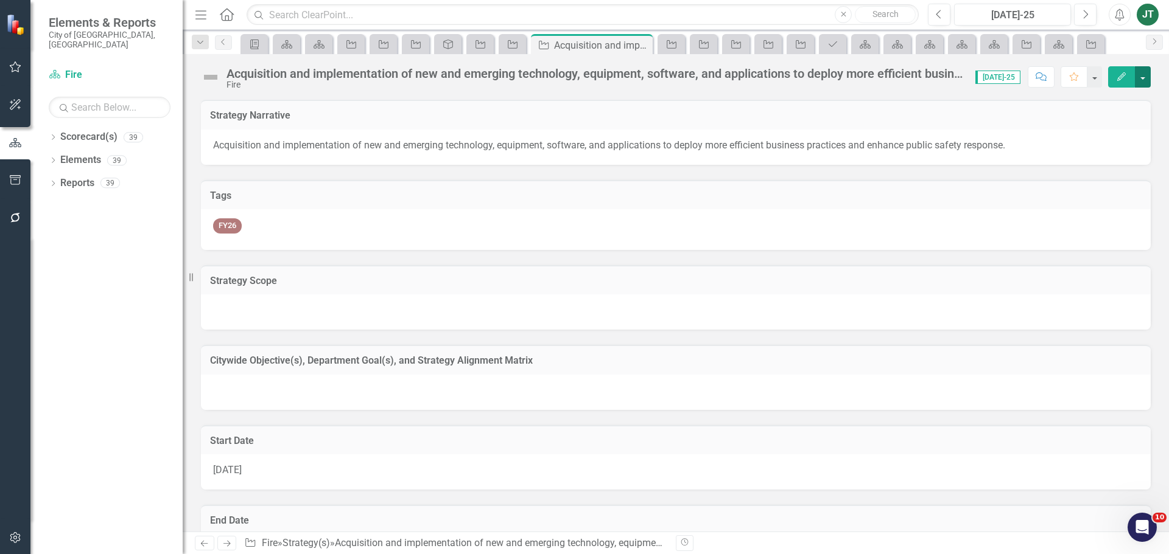
click at [1147, 74] on button "button" at bounding box center [1142, 76] width 16 height 21
click at [704, 234] on div "FY26" at bounding box center [675, 229] width 949 height 40
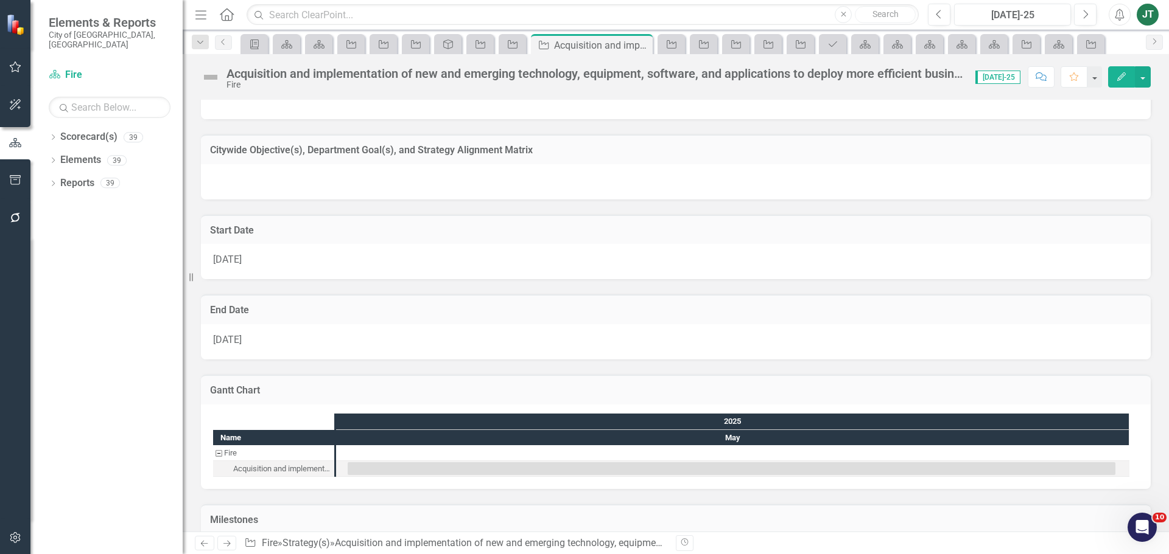
scroll to position [33, 0]
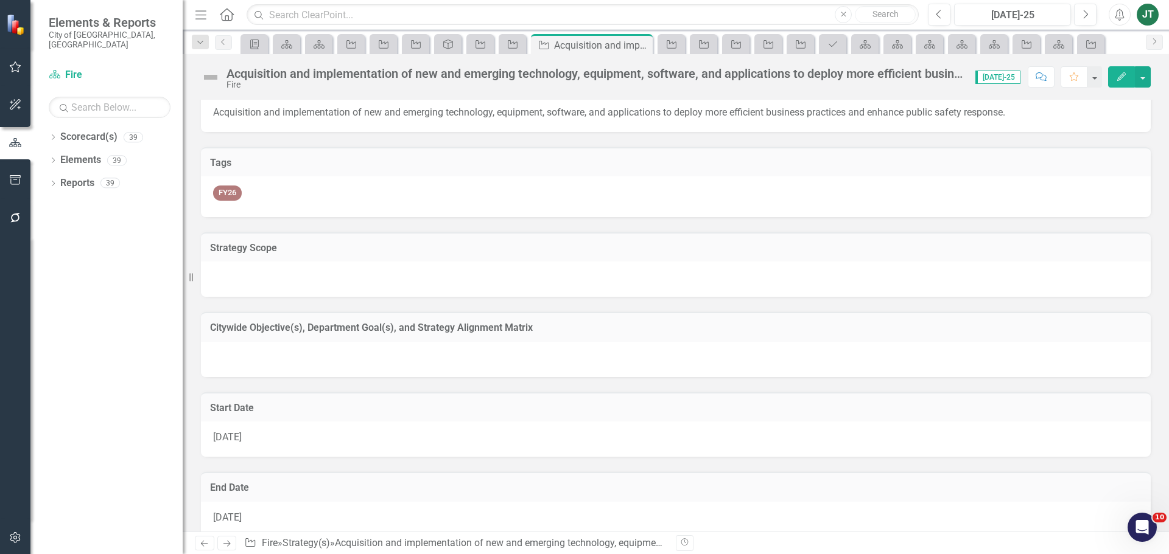
click at [655, 330] on h3 "Citywide Objective(s), Department Goal(s), and Strategy Alignment Matrix" at bounding box center [675, 328] width 931 height 11
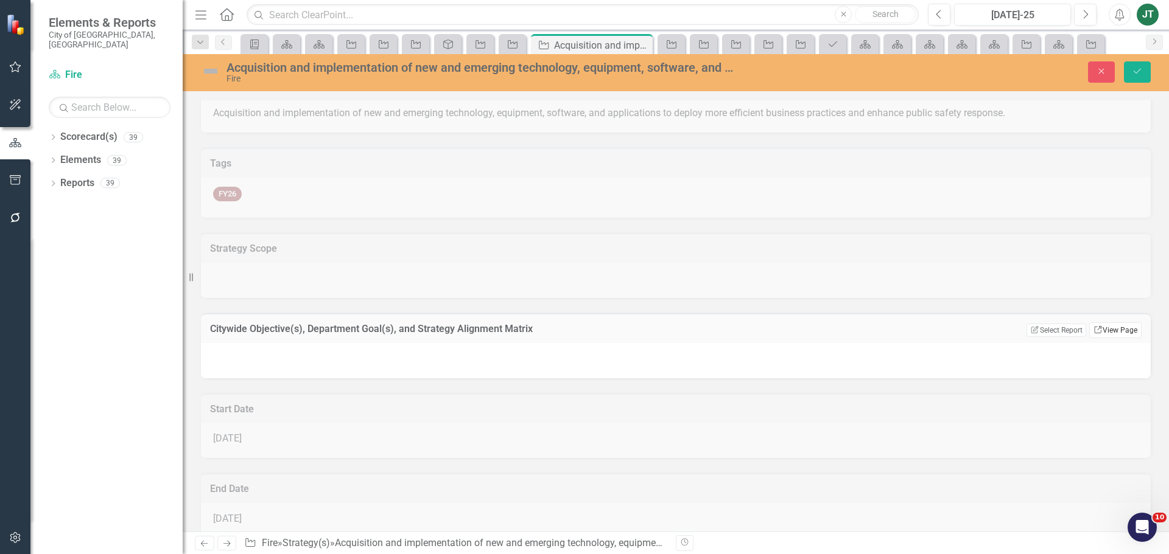
click at [1097, 330] on link "Link View Page" at bounding box center [1115, 331] width 52 height 16
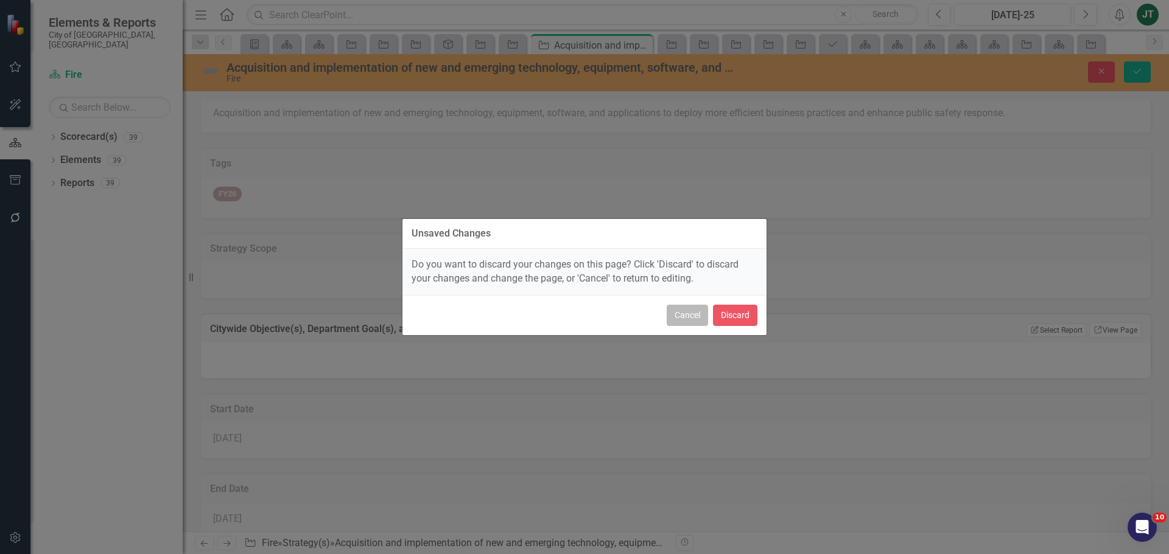
click at [684, 316] on button "Cancel" at bounding box center [686, 315] width 41 height 21
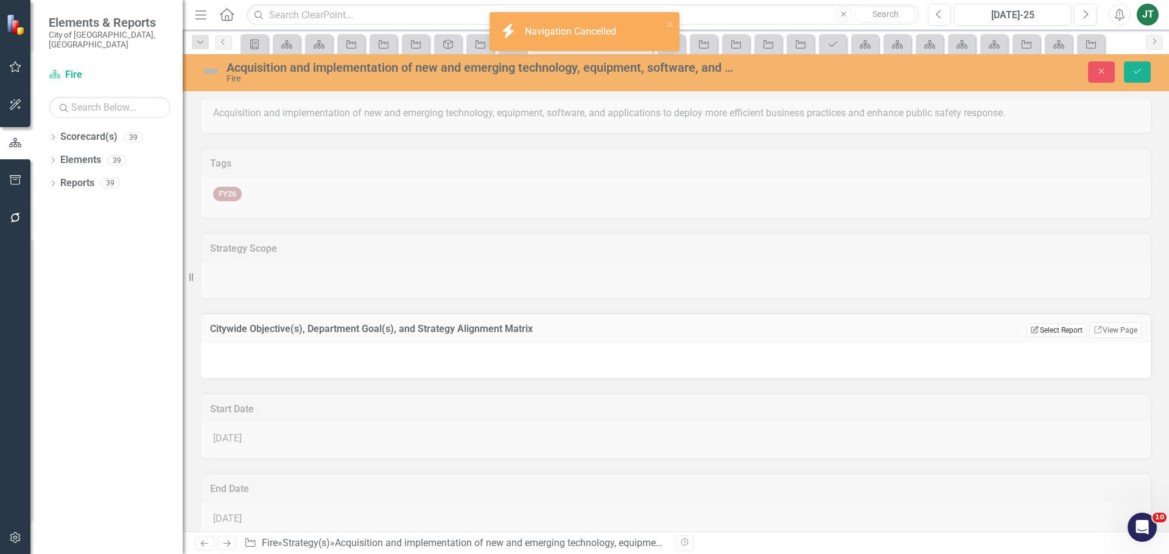
click at [1036, 327] on button "Edit Report Select Report" at bounding box center [1055, 330] width 59 height 13
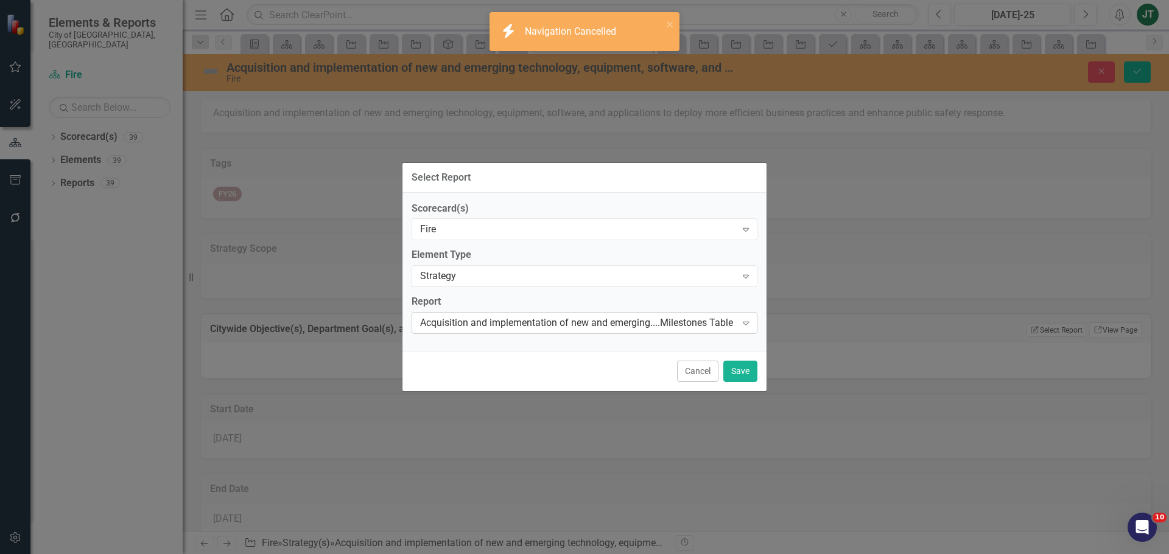
click at [575, 320] on div "Acquisition and implementation of new and emerging....Milestones Table" at bounding box center [578, 323] width 316 height 14
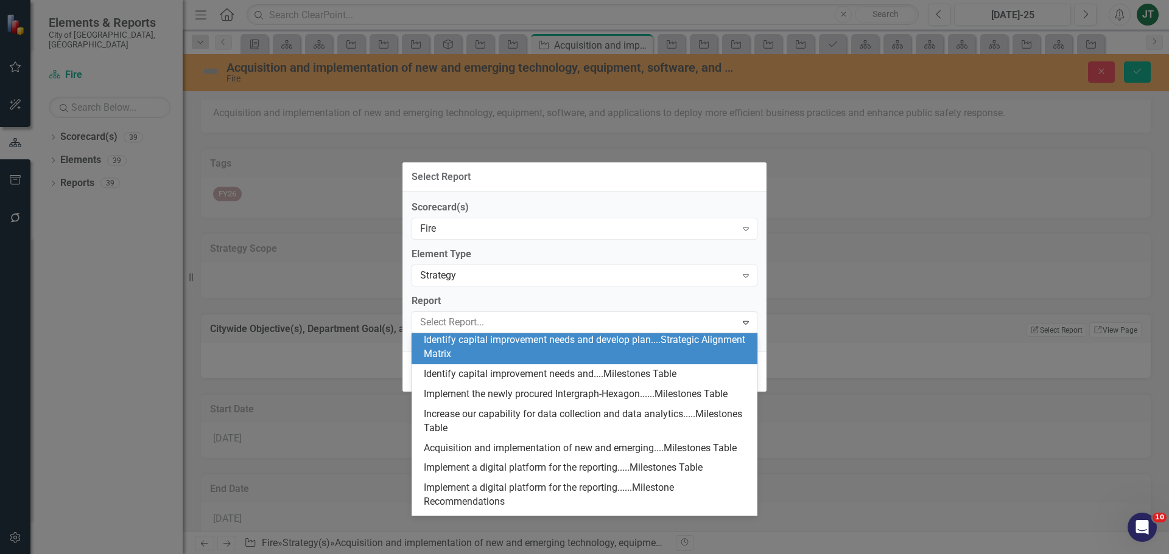
scroll to position [242, 0]
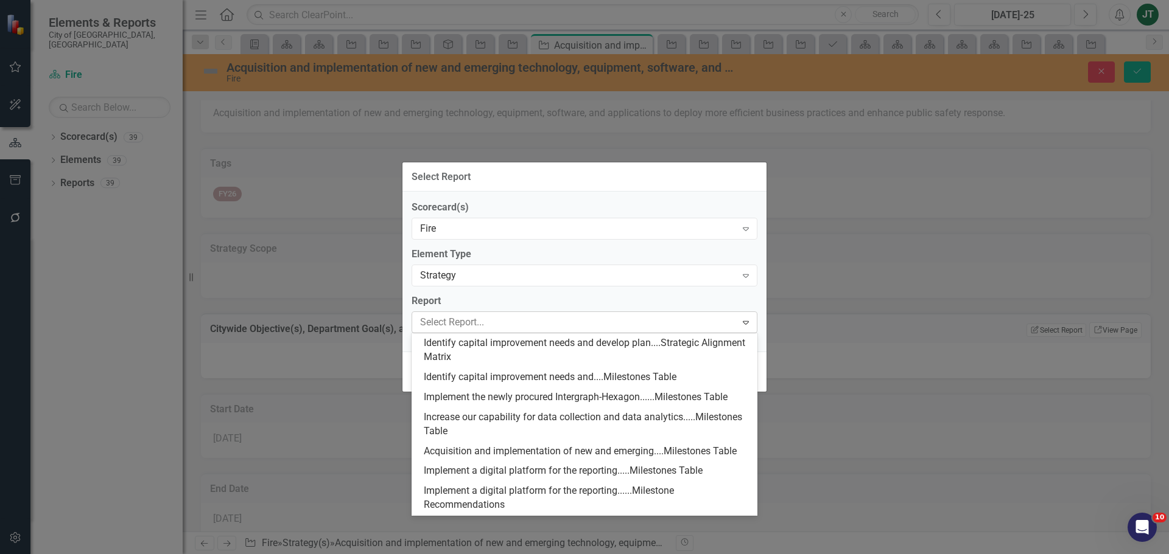
type input "a"
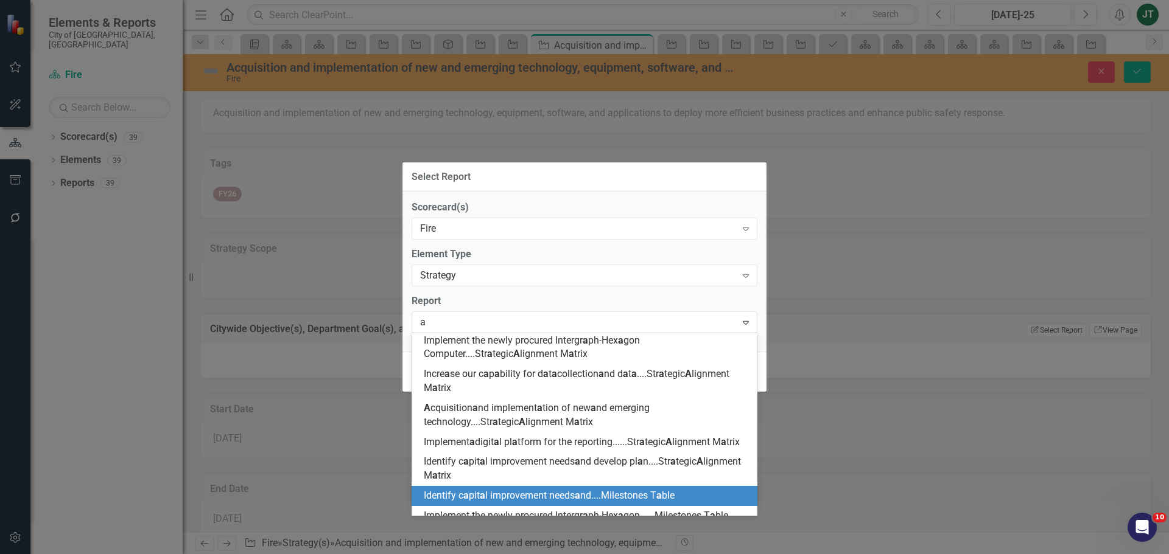
scroll to position [120, 0]
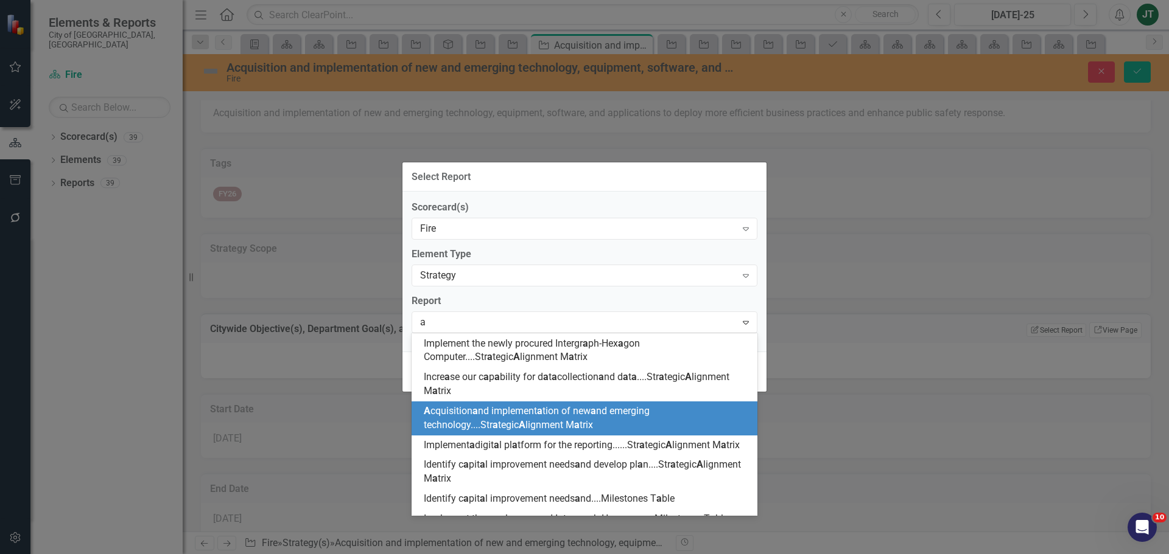
click at [507, 414] on span "A cquisition a nd implement a tion of new a nd emerging technology....Str a teg…" at bounding box center [537, 418] width 226 height 26
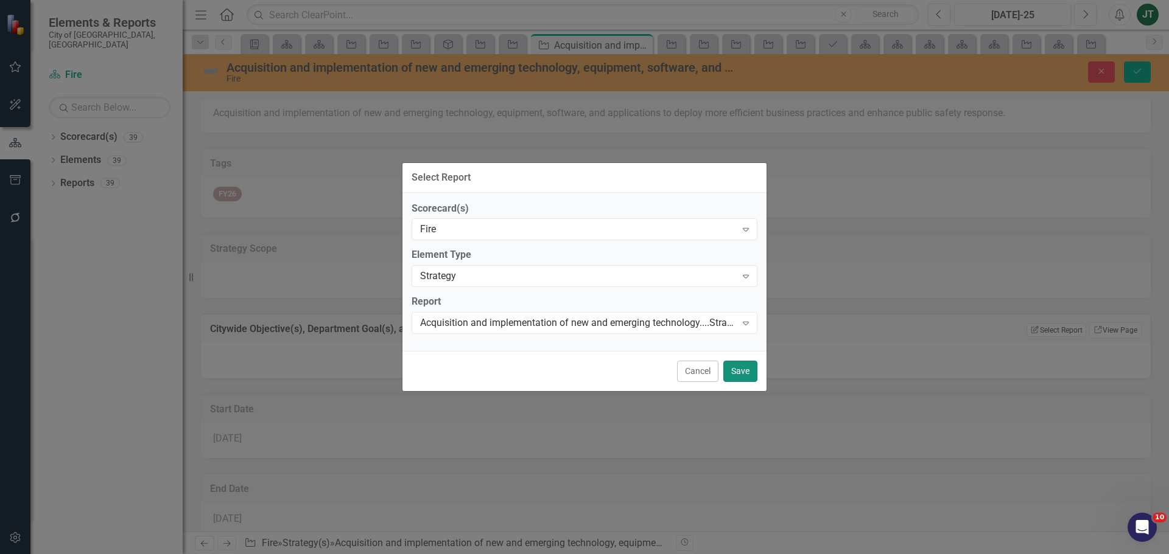
click at [736, 369] on button "Save" at bounding box center [740, 371] width 34 height 21
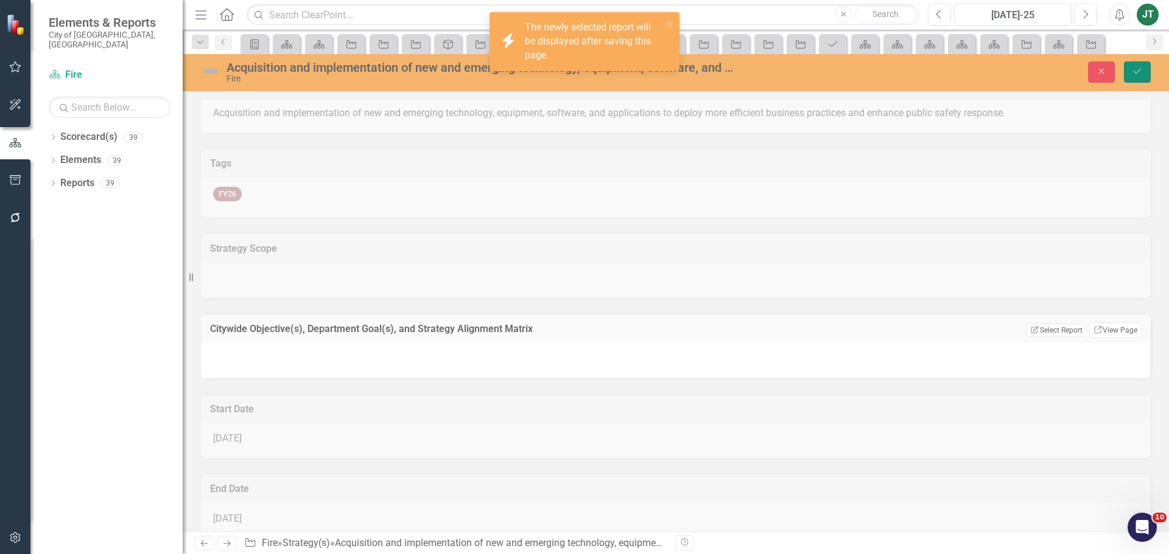
click at [1141, 69] on icon "Save" at bounding box center [1136, 71] width 11 height 9
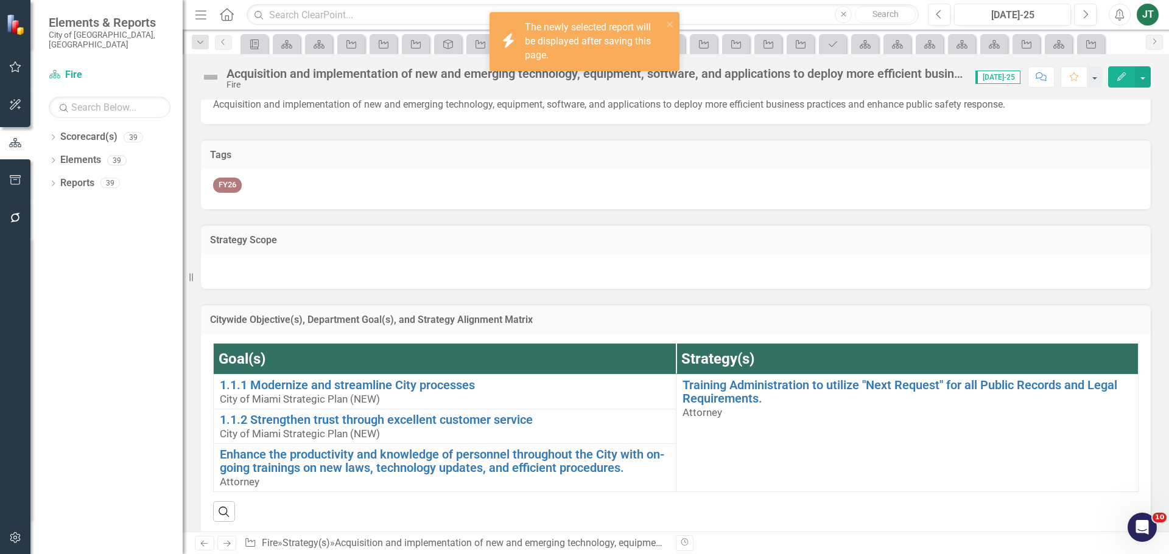
scroll to position [0, 0]
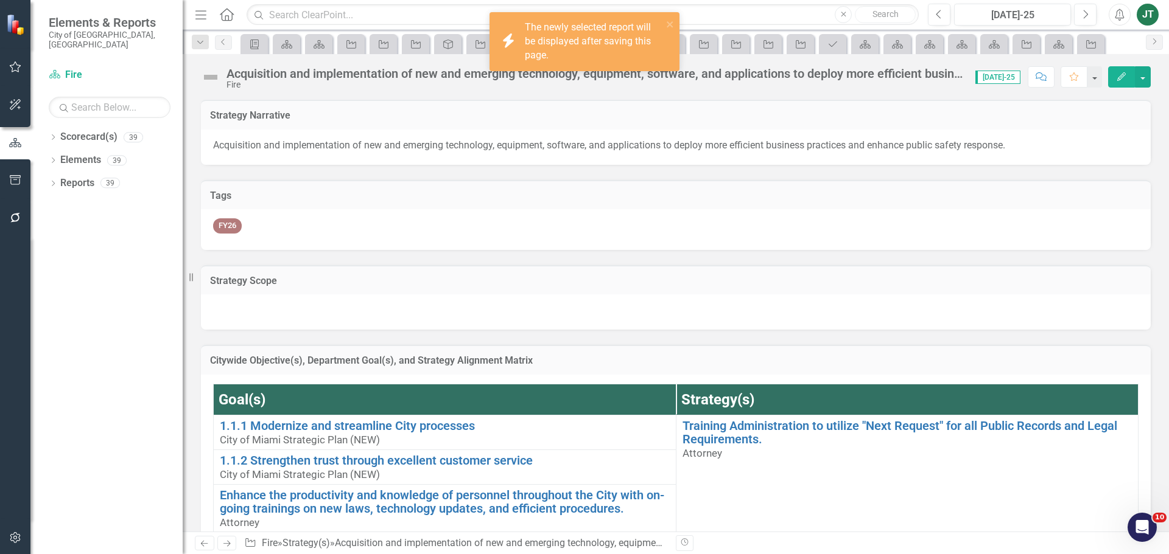
click at [1050, 365] on h3 "Citywide Objective(s), Department Goal(s), and Strategy Alignment Matrix" at bounding box center [675, 360] width 931 height 11
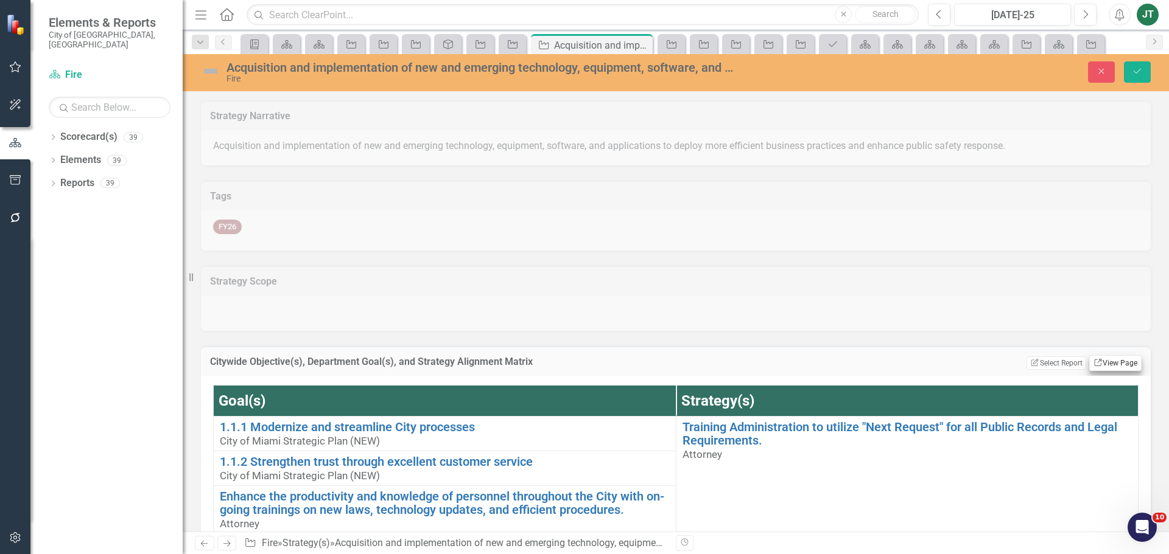
drag, startPoint x: 1071, startPoint y: 367, endPoint x: 1120, endPoint y: 366, distance: 49.3
click at [1120, 367] on div "Edit Report Select Report Link View Page" at bounding box center [1083, 363] width 115 height 16
click at [1118, 364] on link "Link View Page" at bounding box center [1115, 363] width 52 height 16
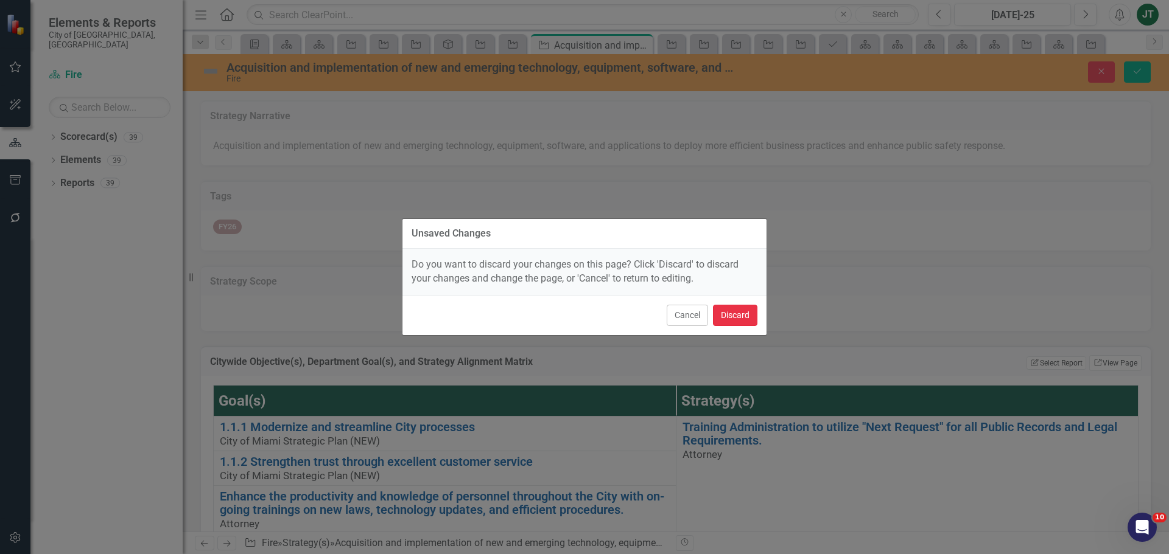
click at [730, 307] on button "Discard" at bounding box center [735, 315] width 44 height 21
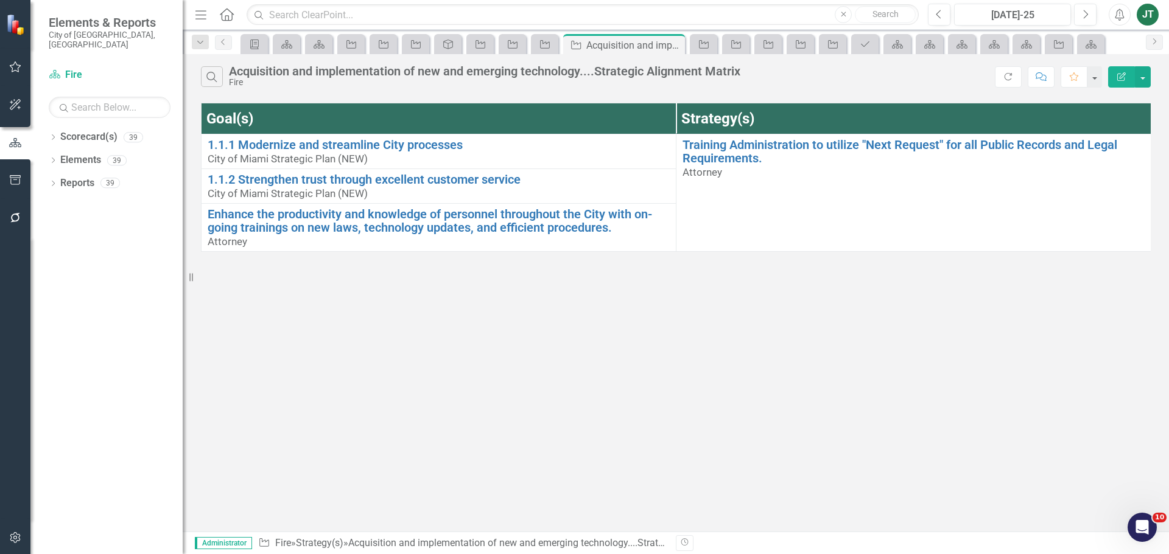
click at [1116, 82] on button "Edit Report" at bounding box center [1121, 76] width 27 height 21
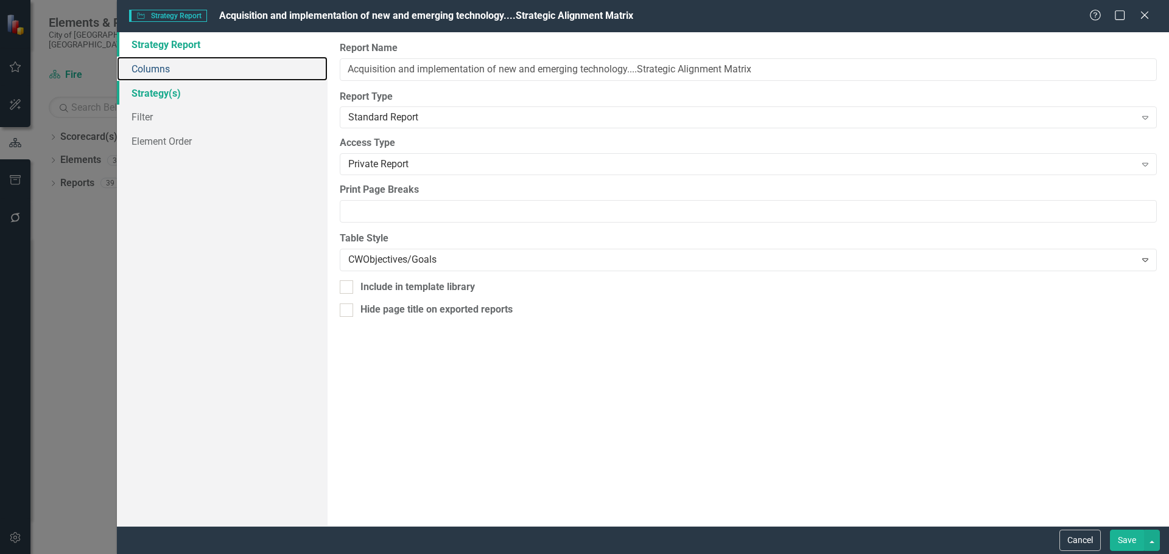
drag, startPoint x: 138, startPoint y: 71, endPoint x: 155, endPoint y: 95, distance: 29.4
click at [139, 71] on link "Columns" at bounding box center [222, 69] width 211 height 24
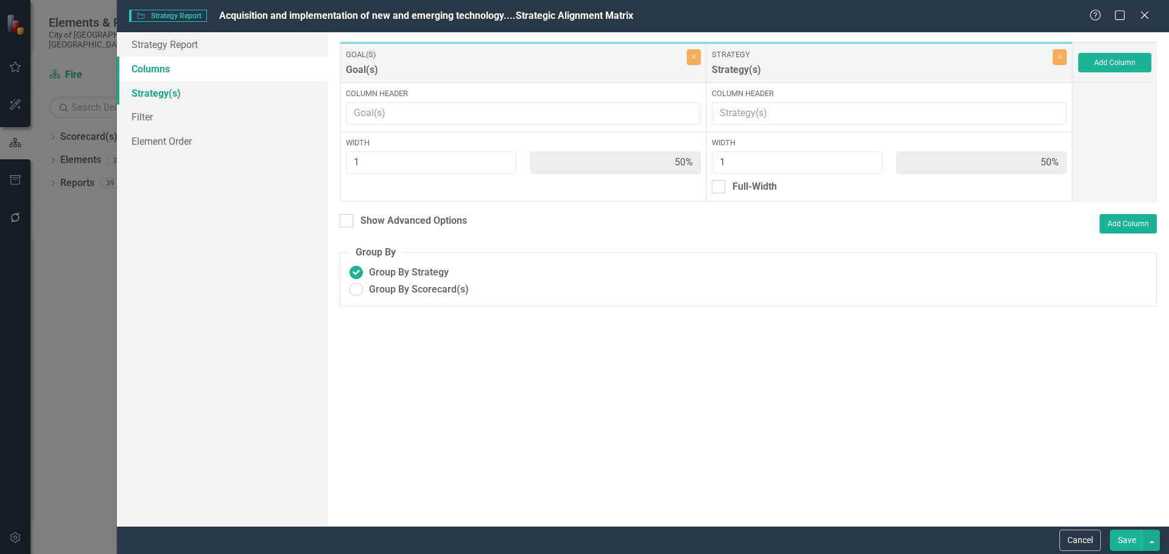
click at [158, 103] on link "Strategy(s)" at bounding box center [222, 93] width 211 height 24
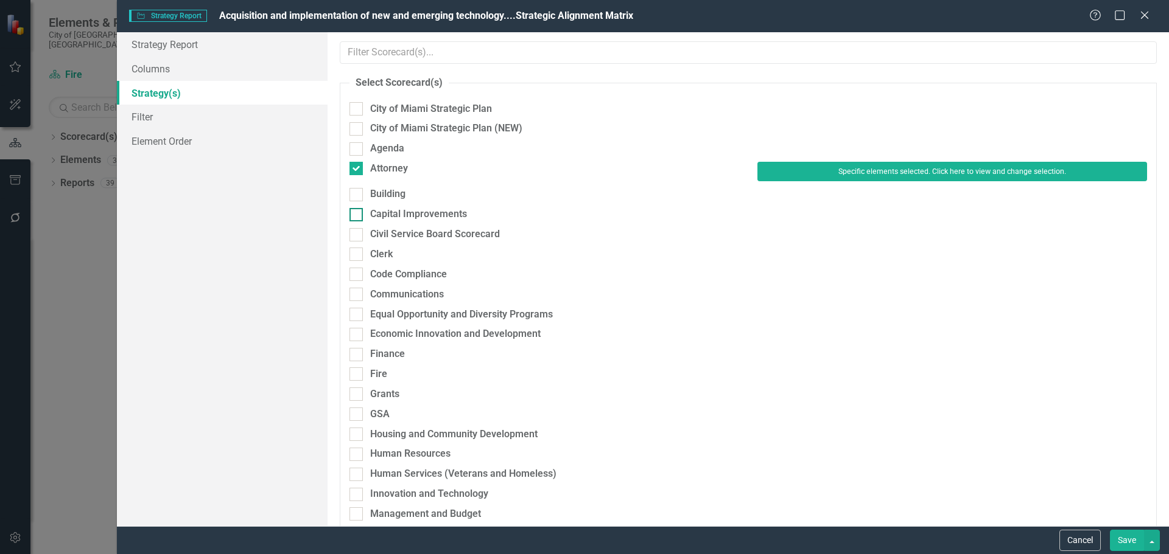
drag, startPoint x: 396, startPoint y: 166, endPoint x: 402, endPoint y: 215, distance: 49.7
click at [396, 168] on div "Attorney" at bounding box center [389, 169] width 38 height 14
click at [357, 168] on input "Attorney" at bounding box center [353, 166] width 8 height 8
checkbox input "false"
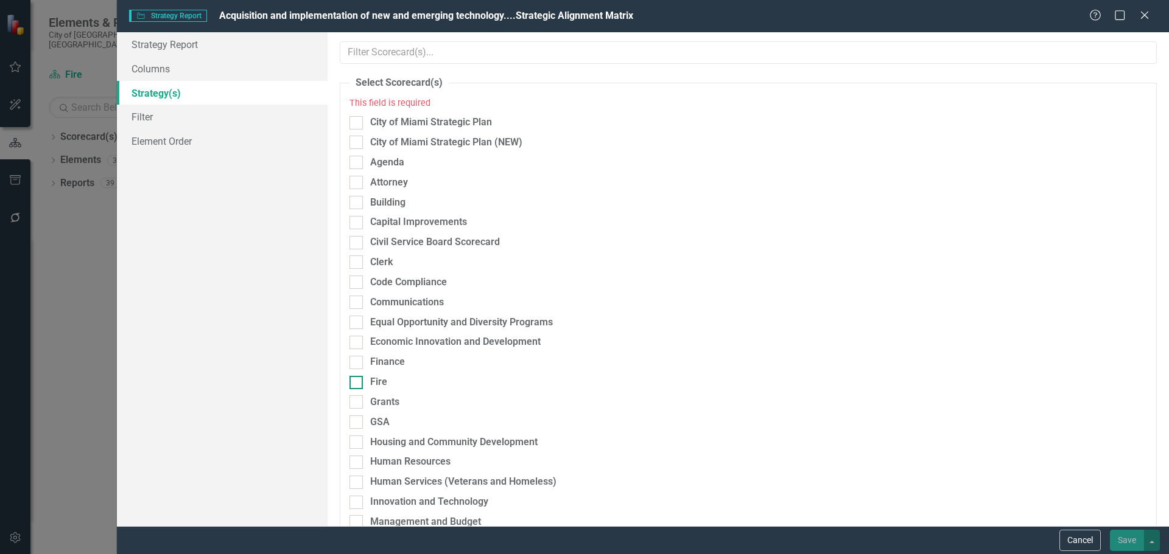
click at [382, 386] on div "Fire" at bounding box center [378, 383] width 17 height 14
click at [357, 384] on input "Fire" at bounding box center [353, 380] width 8 height 8
checkbox input "true"
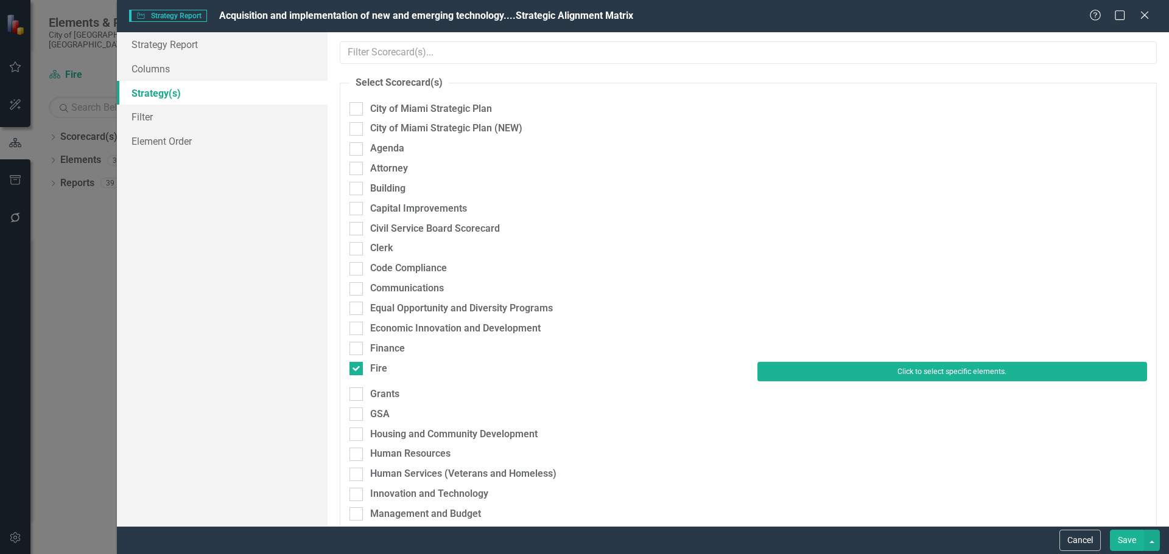
click at [887, 376] on button "Click to select specific elements." at bounding box center [952, 371] width 390 height 19
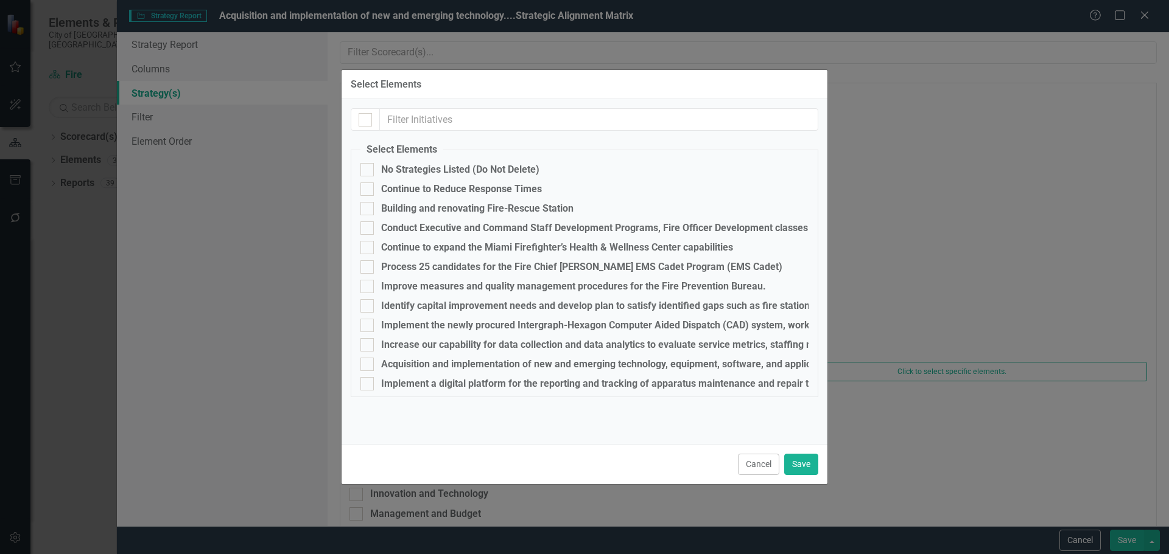
click at [413, 357] on fieldset "Select Elements No Strategies Listed (Do Not Delete) Continue to Reduce Respons…" at bounding box center [584, 270] width 467 height 254
click at [424, 363] on div "Acquisition and implementation of new and emerging technology, equipment, softw…" at bounding box center [786, 364] width 811 height 11
click at [368, 363] on input "Acquisition and implementation of new and emerging technology, equipment, softw…" at bounding box center [364, 362] width 8 height 8
checkbox input "true"
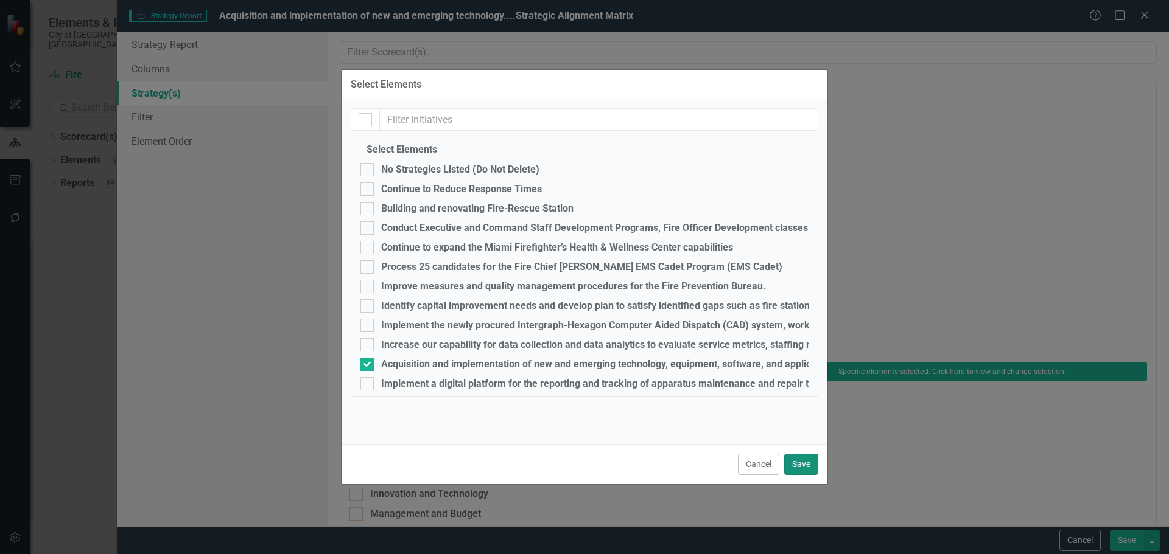
click at [803, 463] on button "Save" at bounding box center [801, 464] width 34 height 21
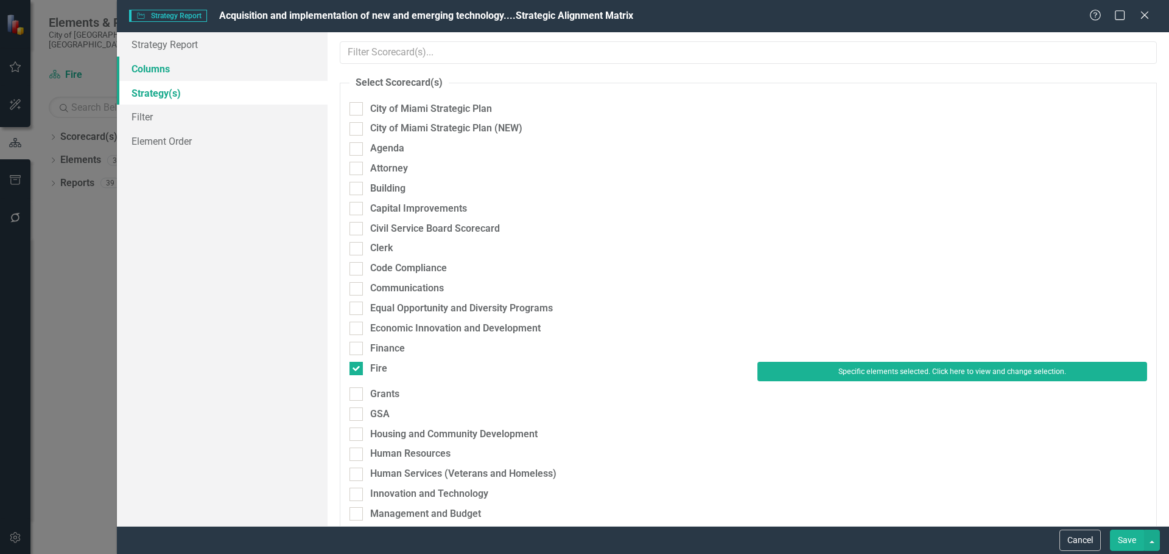
click at [154, 69] on link "Columns" at bounding box center [222, 69] width 211 height 24
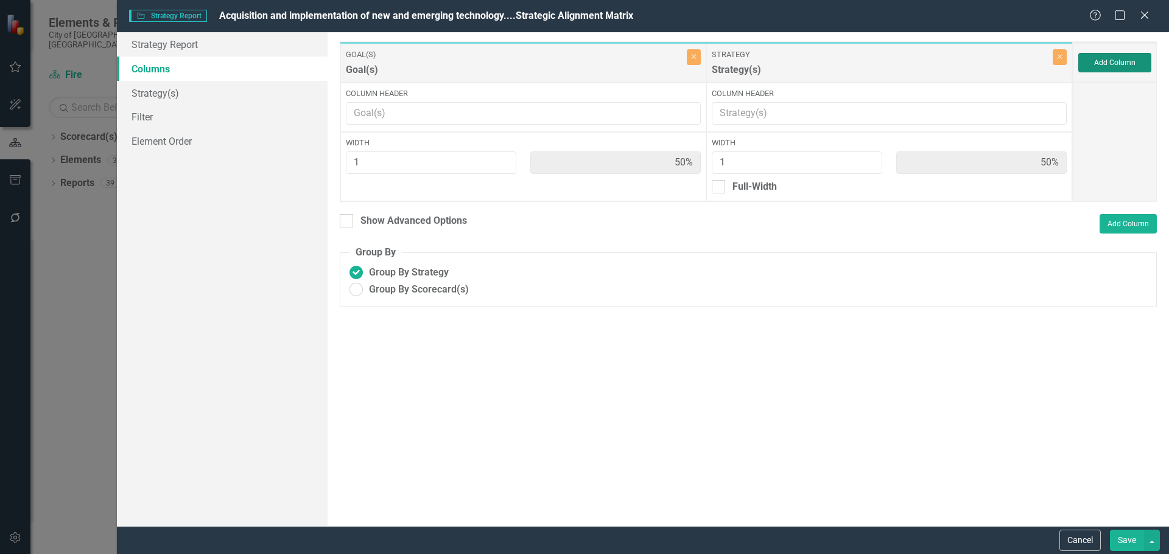
click at [1134, 61] on button "Add Column" at bounding box center [1114, 62] width 73 height 19
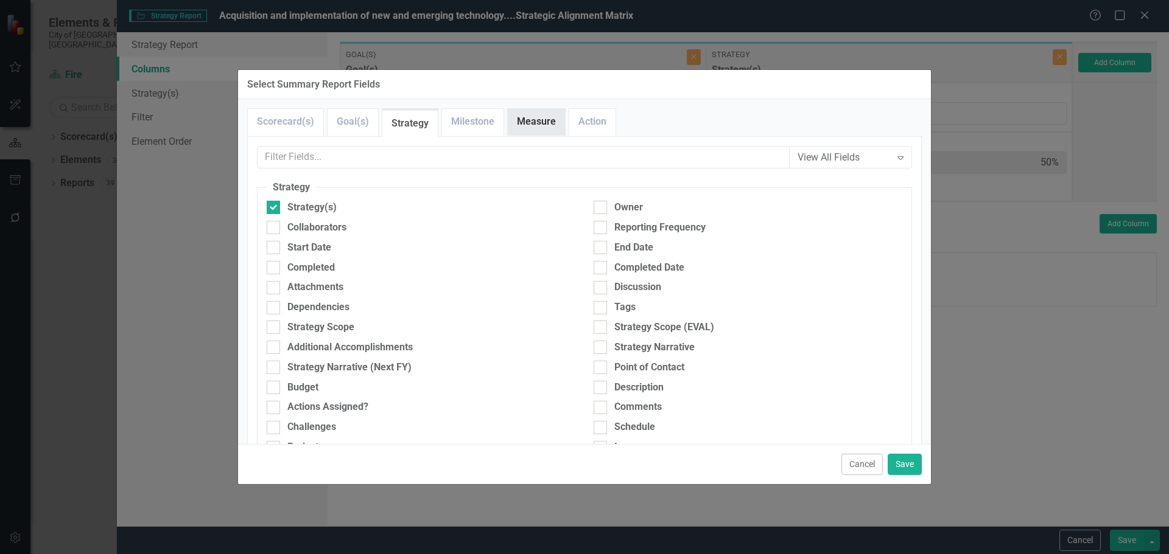
drag, startPoint x: 546, startPoint y: 122, endPoint x: 529, endPoint y: 128, distance: 17.5
click at [546, 122] on link "Measure" at bounding box center [536, 122] width 57 height 26
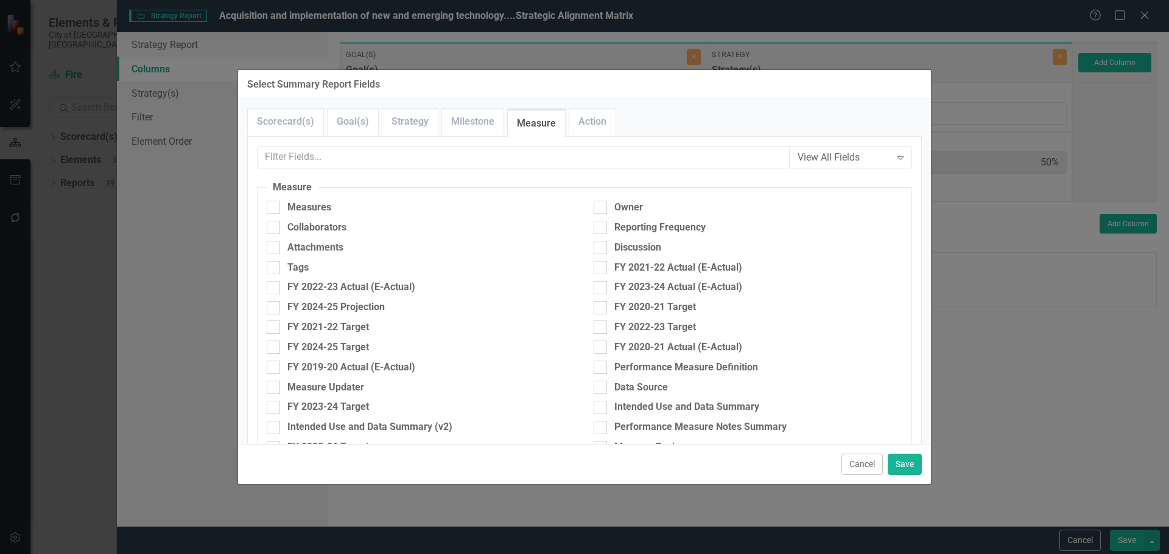
click at [292, 199] on fieldset "Measure Measures Owner Collaborators Reporting Frequency Attachments Discussion…" at bounding box center [584, 522] width 655 height 683
click at [296, 205] on div "Measures" at bounding box center [309, 208] width 44 height 14
click at [274, 205] on input "Measures" at bounding box center [271, 205] width 8 height 8
checkbox input "true"
click at [915, 467] on button "Save" at bounding box center [904, 464] width 34 height 21
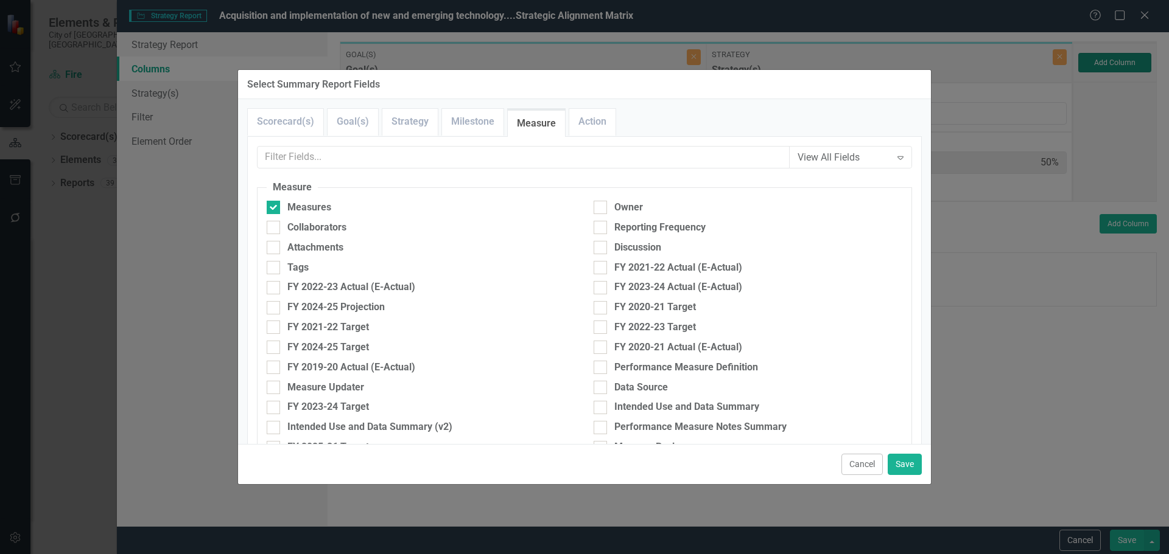
type input "33%"
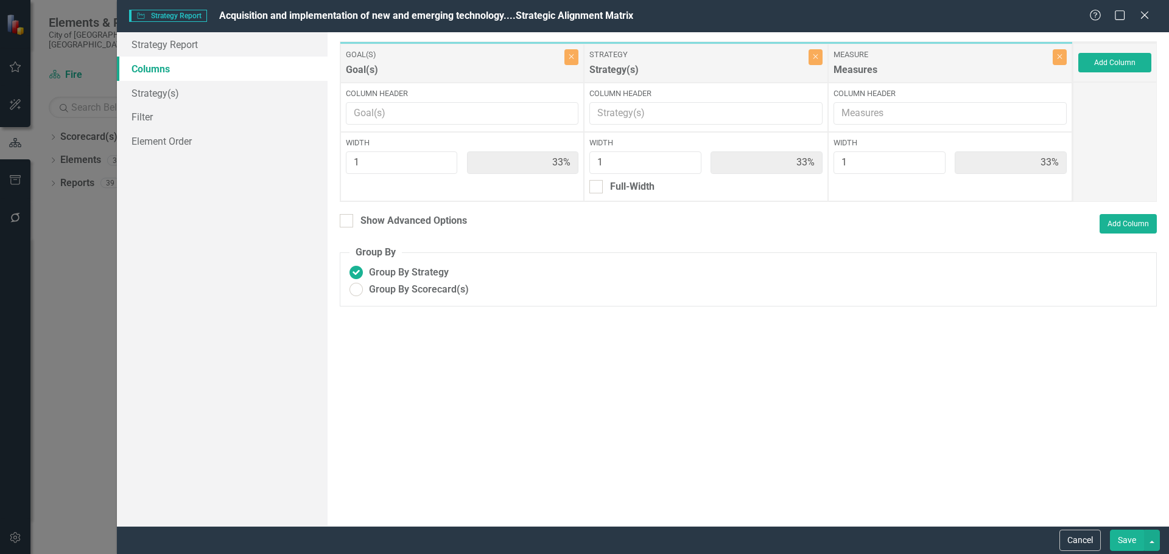
click at [1120, 539] on button "Save" at bounding box center [1126, 540] width 34 height 21
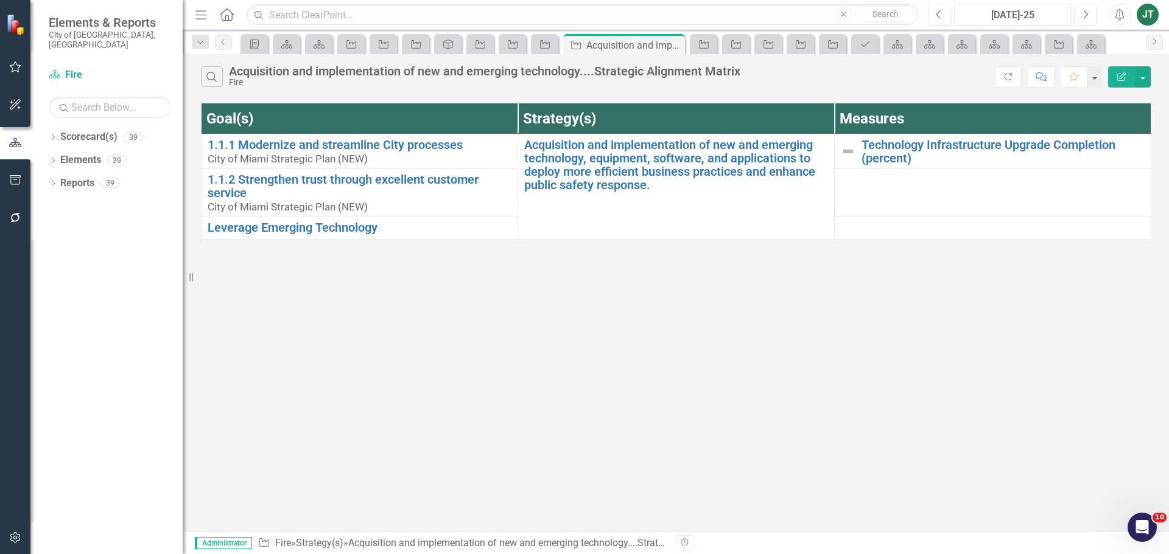
drag, startPoint x: 966, startPoint y: 412, endPoint x: 901, endPoint y: 405, distance: 66.1
click at [962, 412] on div "Search Acquisition and implementation of new and emerging technology....Strateg…" at bounding box center [676, 293] width 986 height 478
click at [307, 404] on div "Search Acquisition and implementation of new and emerging technology....Strateg…" at bounding box center [676, 293] width 986 height 478
drag, startPoint x: 324, startPoint y: 341, endPoint x: 430, endPoint y: 321, distance: 107.9
click at [325, 341] on div "Search Acquisition and implementation of new and emerging technology....Strateg…" at bounding box center [676, 293] width 986 height 478
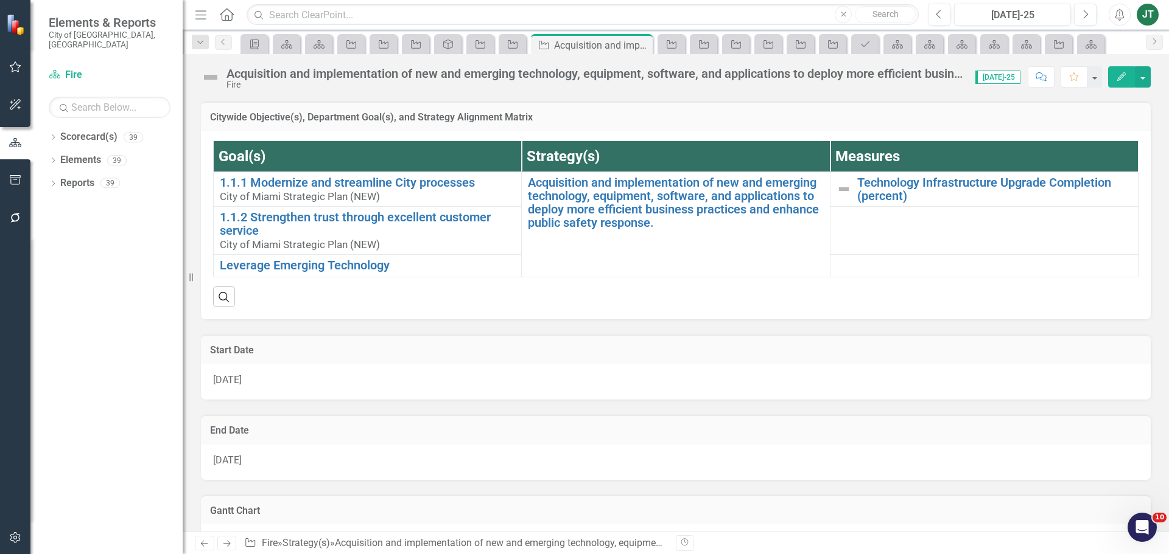
scroll to position [61, 0]
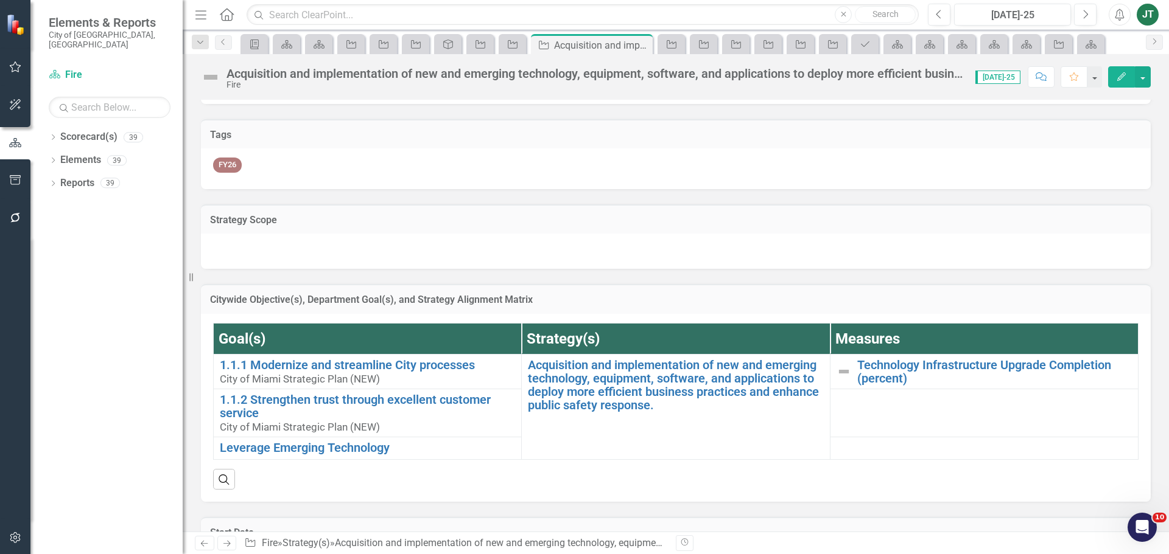
click at [1151, 75] on div "Acquisition and implementation of new and emerging technology, equipment, softw…" at bounding box center [676, 72] width 986 height 37
click at [1144, 81] on button "button" at bounding box center [1142, 76] width 16 height 21
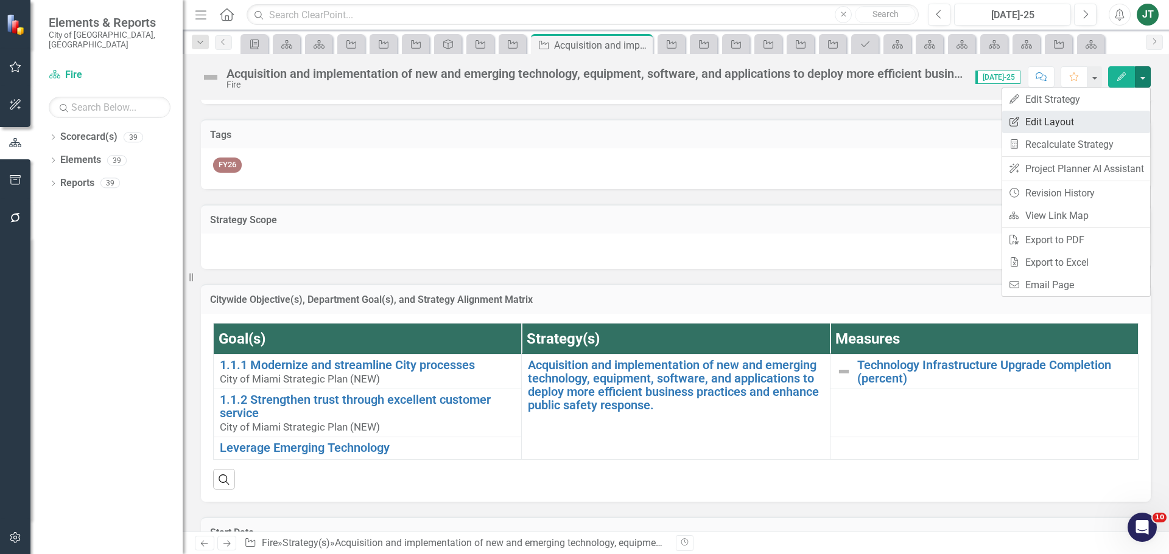
click at [1053, 124] on link "Edit Report Edit Layout" at bounding box center [1076, 122] width 148 height 23
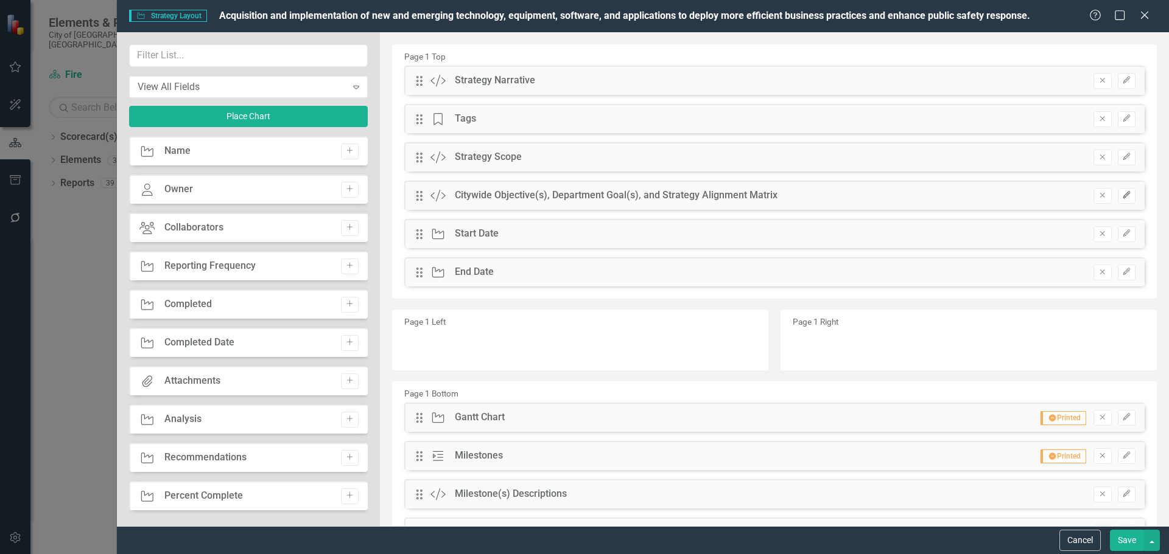
click at [1117, 193] on button "Edit" at bounding box center [1126, 196] width 18 height 16
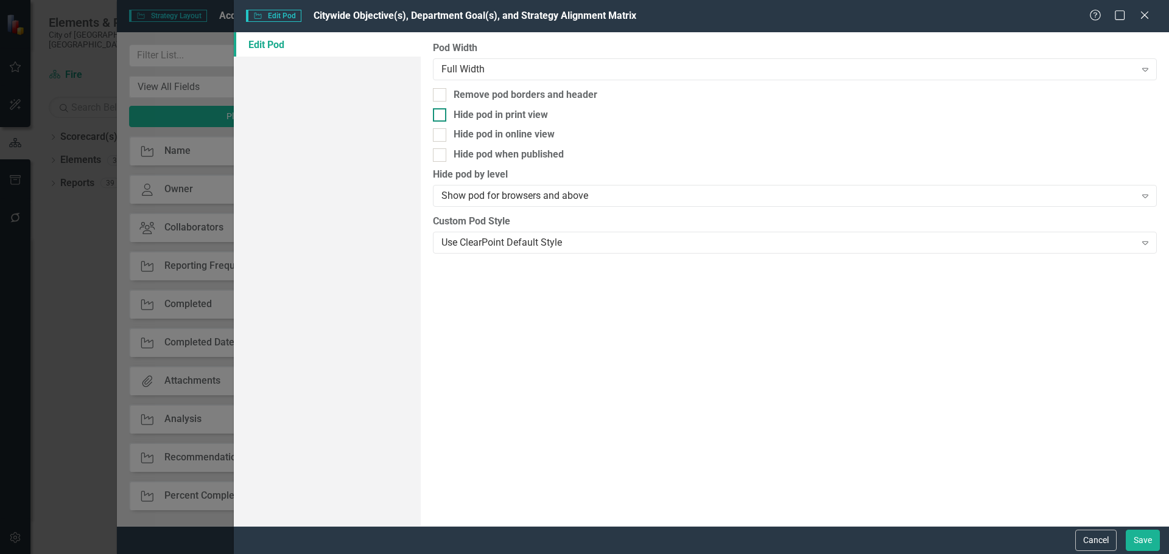
drag, startPoint x: 436, startPoint y: 96, endPoint x: 503, endPoint y: 121, distance: 71.4
click at [438, 96] on input "Remove pod borders and header" at bounding box center [437, 92] width 8 height 8
checkbox input "true"
click at [1150, 539] on button "Save" at bounding box center [1142, 540] width 34 height 21
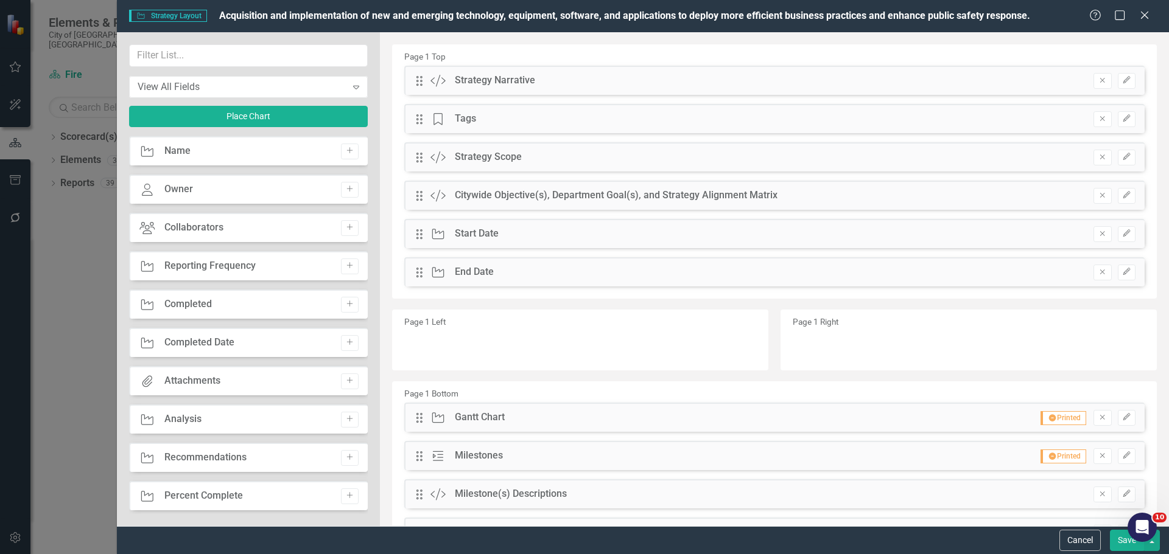
click at [1120, 539] on button "Save" at bounding box center [1126, 540] width 34 height 21
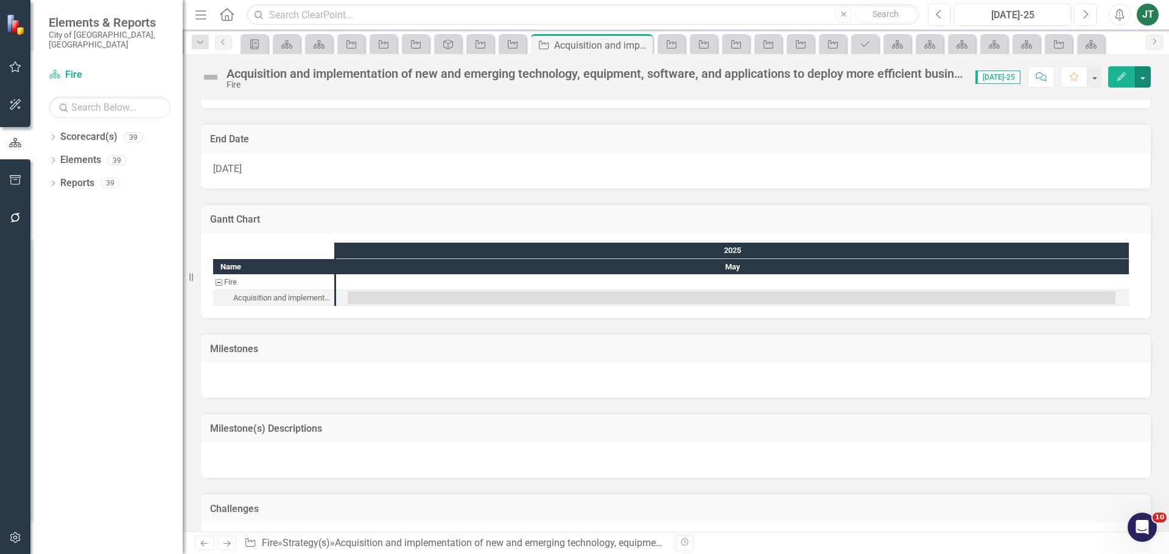
scroll to position [487, 0]
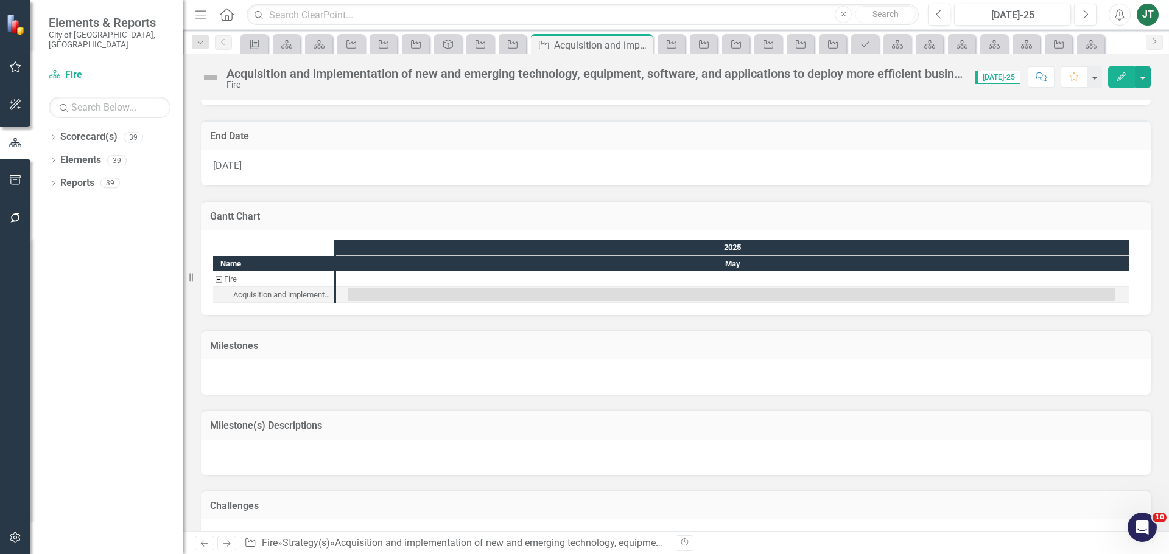
click at [403, 426] on h3 "Milestone(s) Descriptions" at bounding box center [675, 426] width 931 height 11
click at [402, 426] on h3 "Milestone(s) Descriptions" at bounding box center [675, 426] width 931 height 11
click at [1037, 432] on td "Milestone(s) Descriptions" at bounding box center [675, 427] width 931 height 16
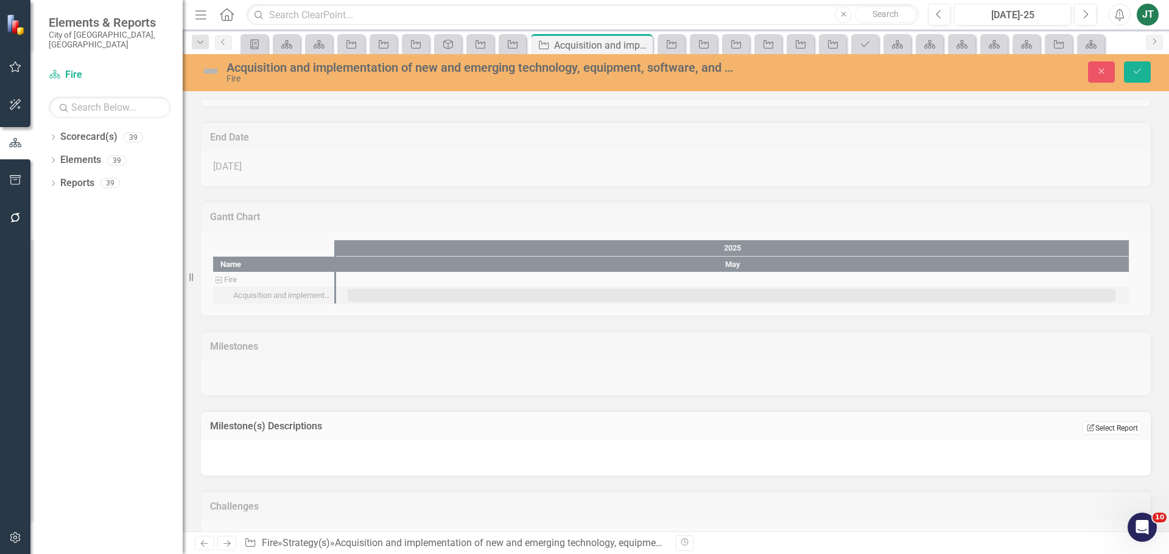
click at [1086, 427] on button "Edit Report Select Report" at bounding box center [1111, 428] width 59 height 13
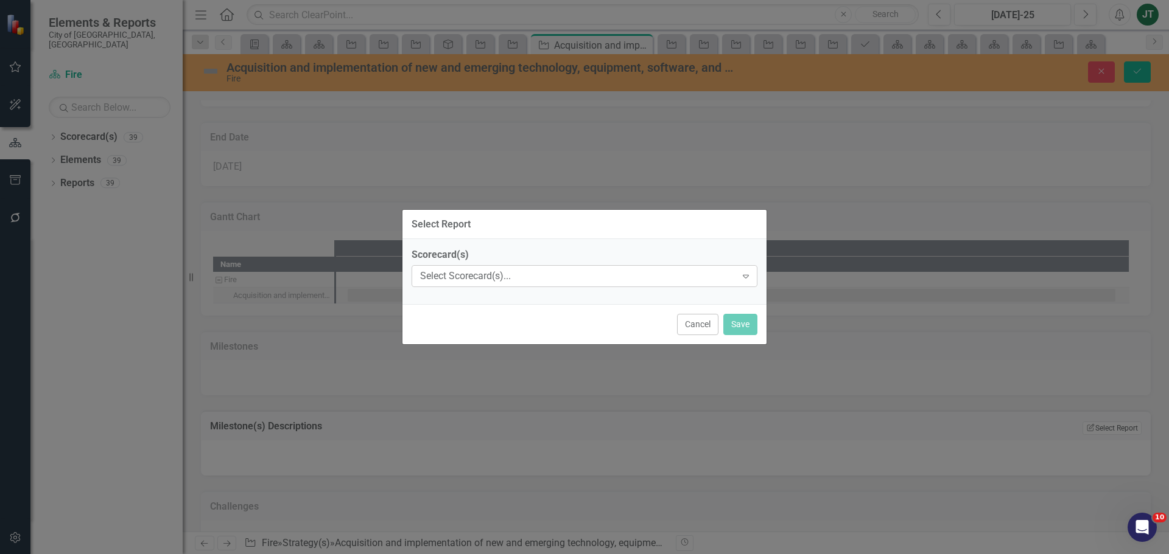
click at [458, 270] on div "Select Scorecard(s)..." at bounding box center [578, 277] width 316 height 14
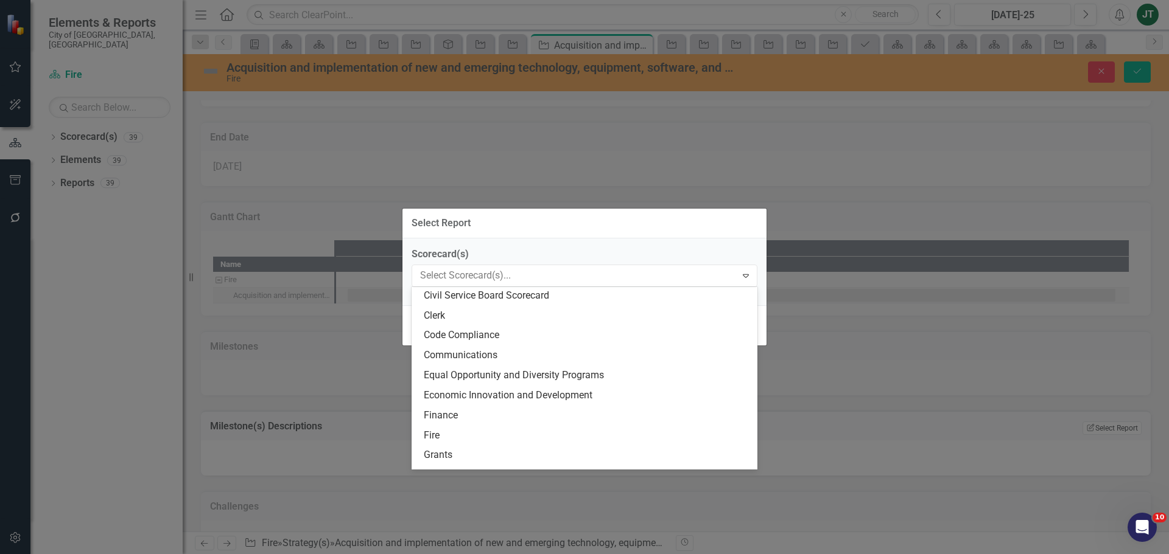
scroll to position [122, 0]
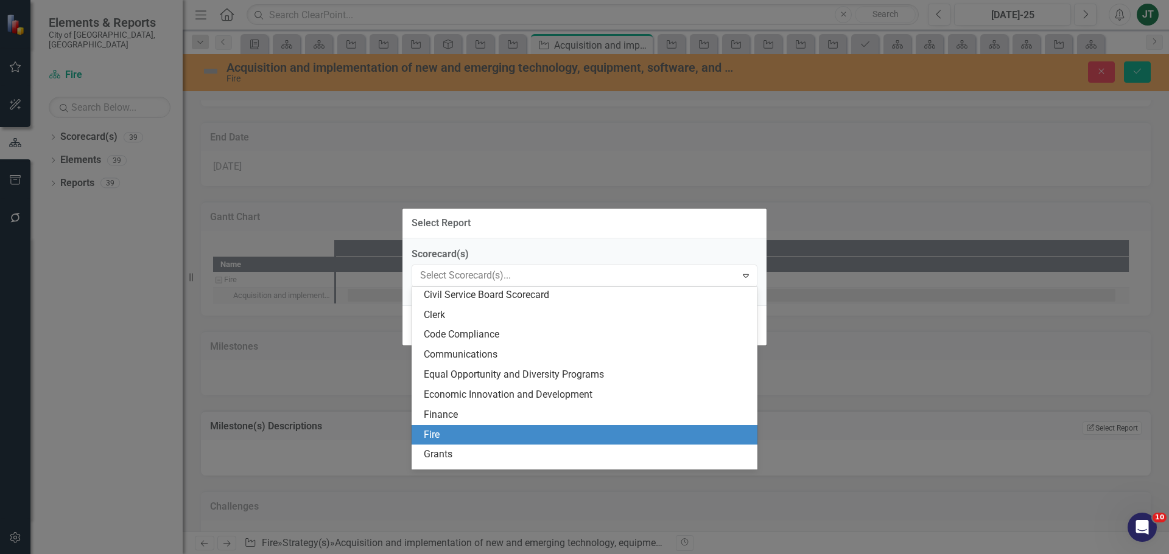
click at [439, 429] on div "Fire" at bounding box center [587, 435] width 326 height 14
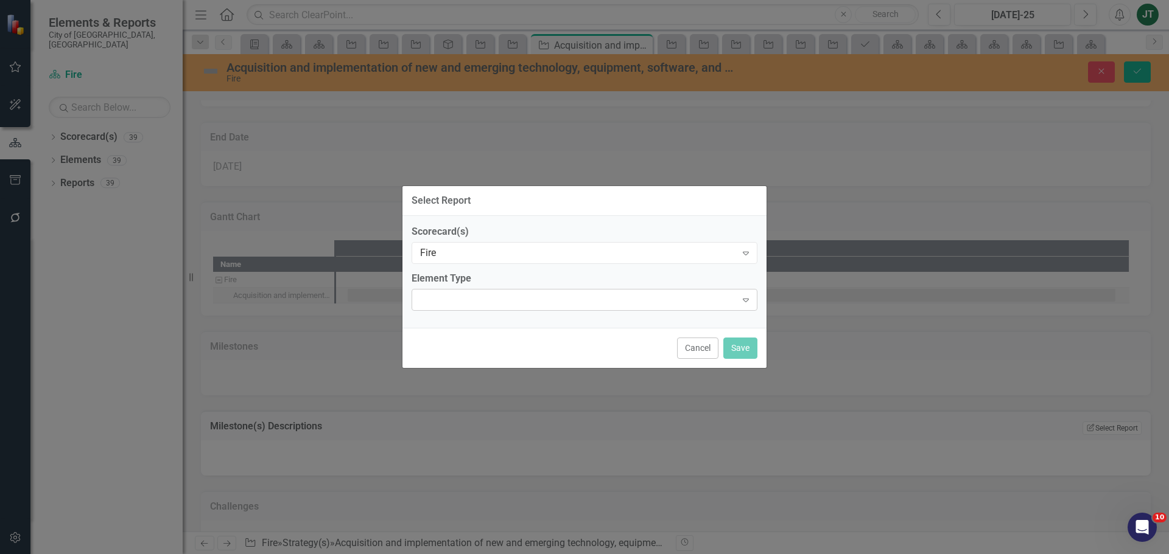
click at [460, 293] on div "Expand" at bounding box center [584, 300] width 346 height 22
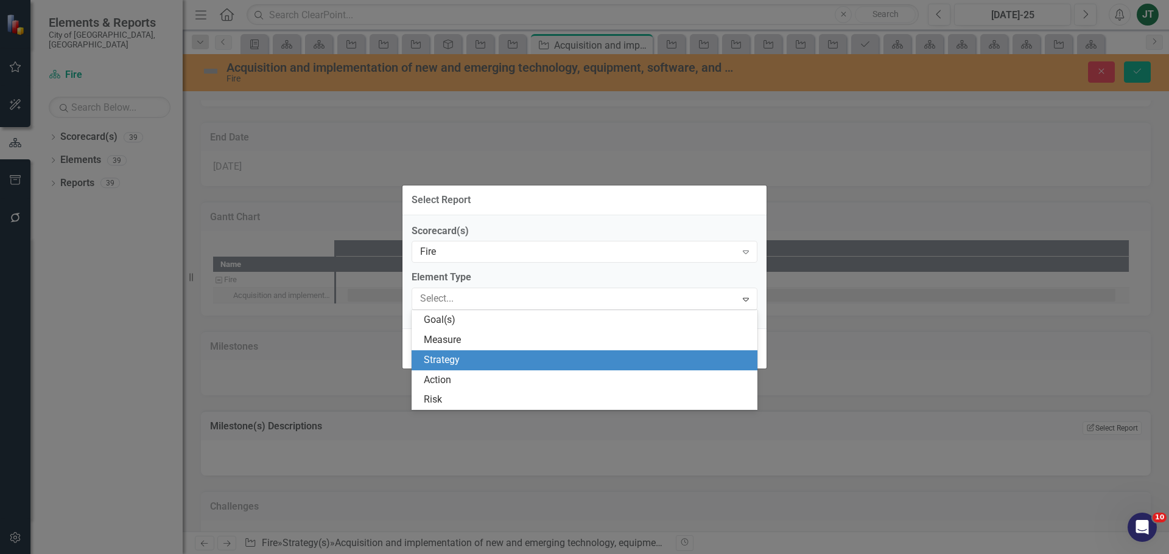
click at [449, 358] on div "Strategy" at bounding box center [587, 361] width 326 height 14
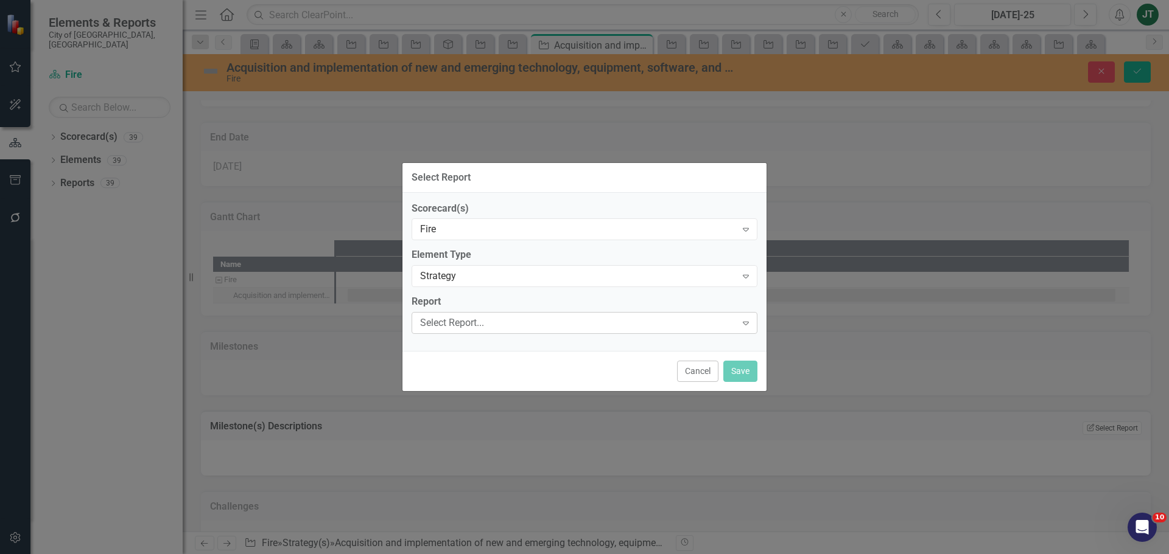
click at [448, 323] on div "Select Report..." at bounding box center [578, 323] width 316 height 14
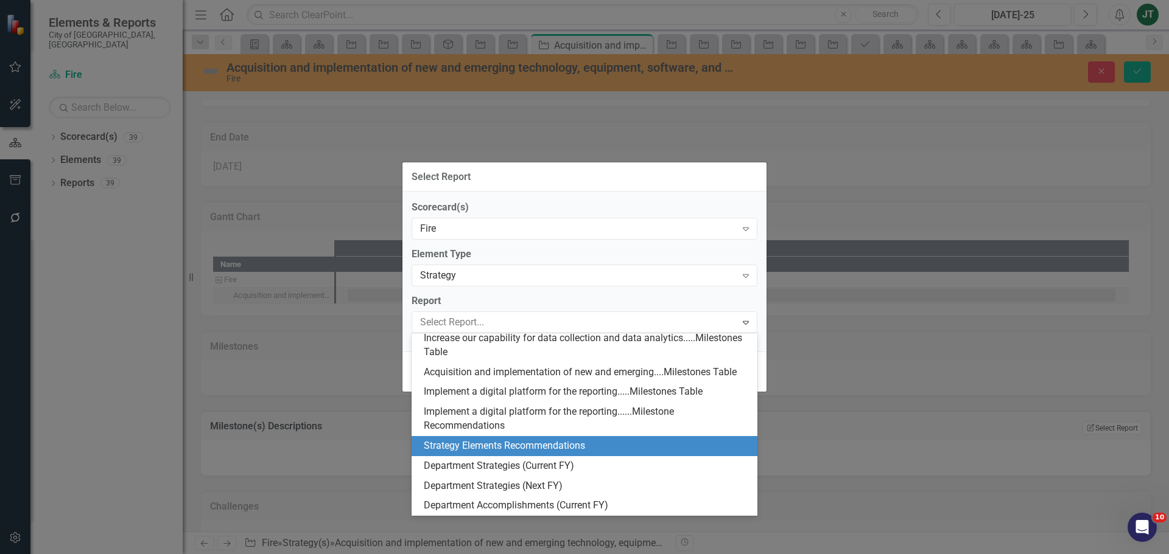
scroll to position [304, 0]
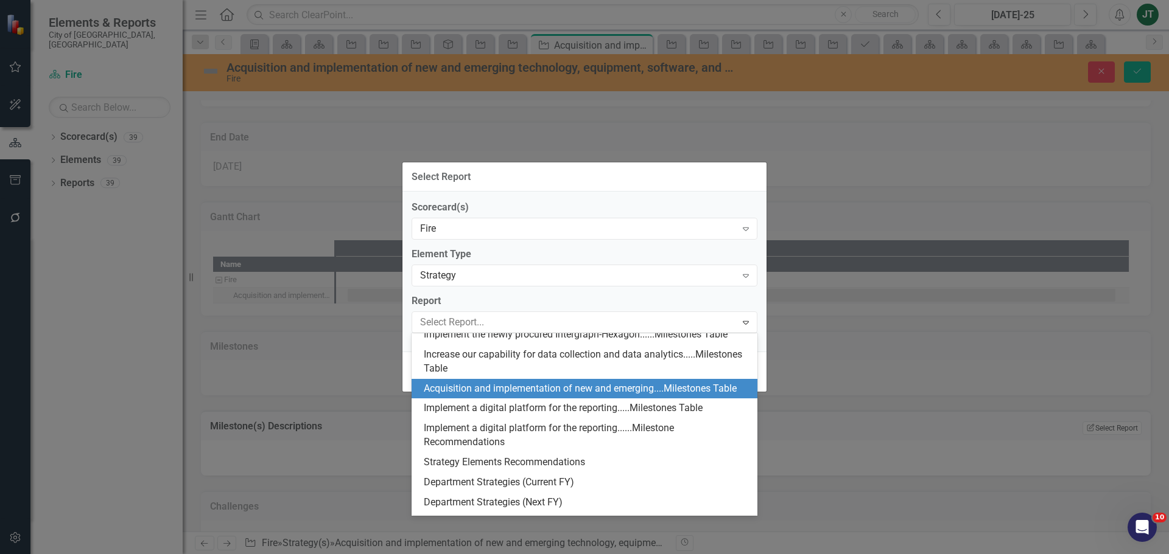
click at [486, 396] on div "Acquisition and implementation of new and emerging....Milestones Table" at bounding box center [587, 389] width 326 height 14
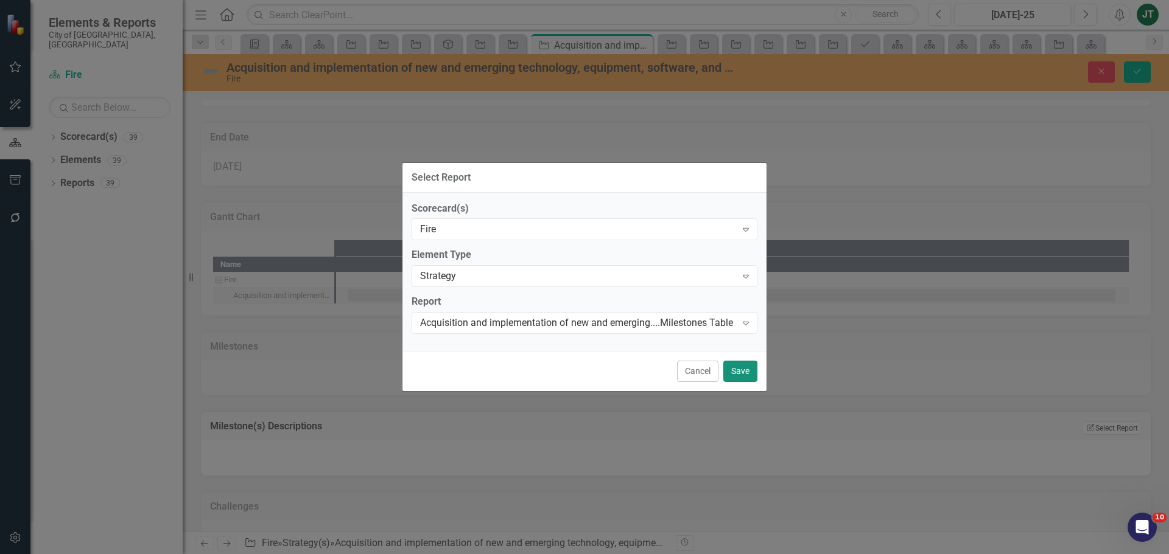
click at [742, 377] on button "Save" at bounding box center [740, 371] width 34 height 21
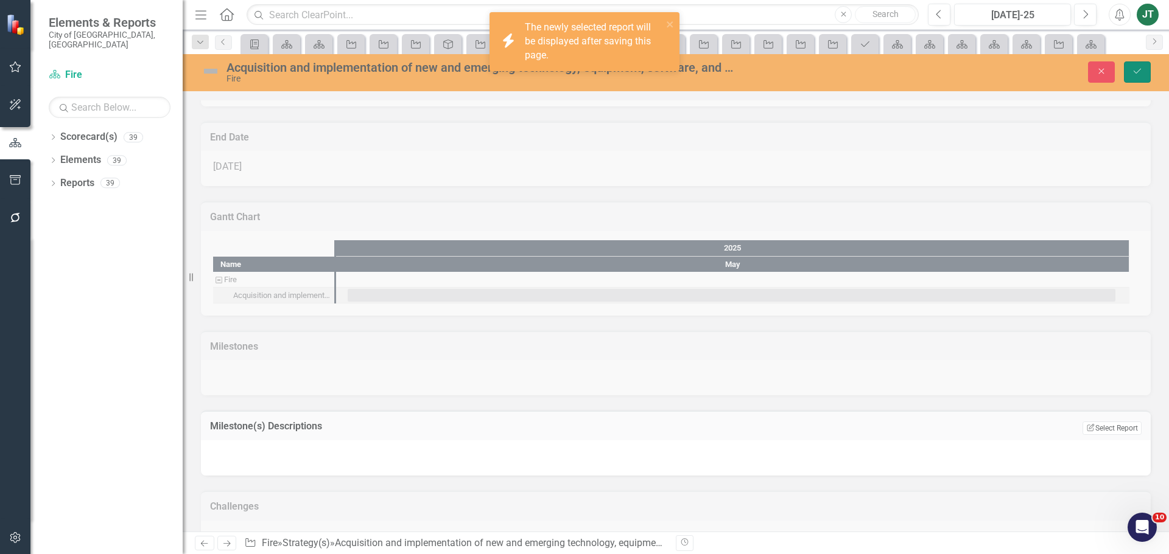
click at [1138, 70] on icon "Save" at bounding box center [1136, 71] width 11 height 9
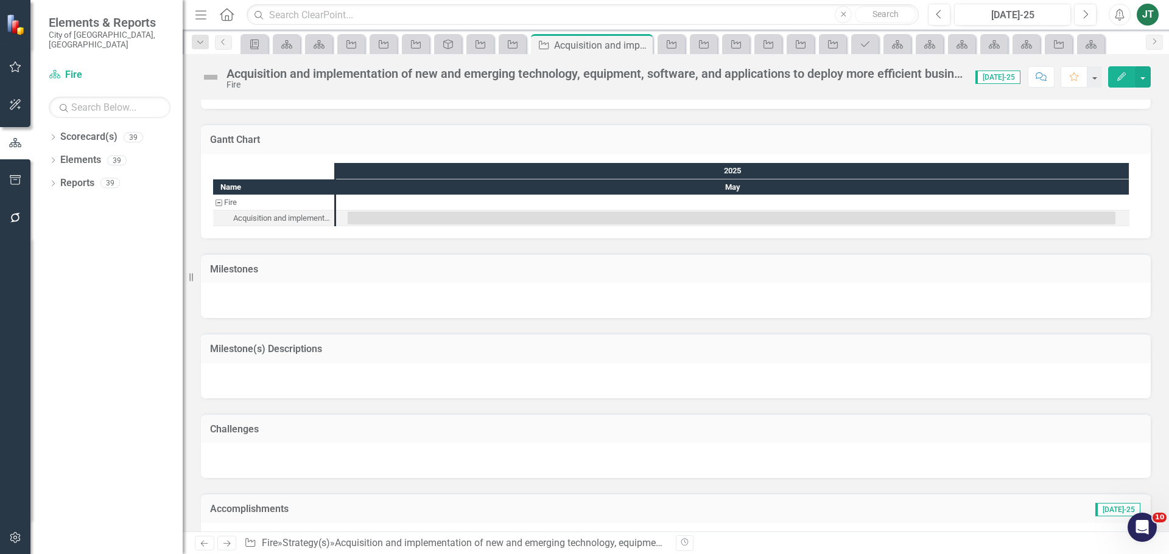
scroll to position [682, 0]
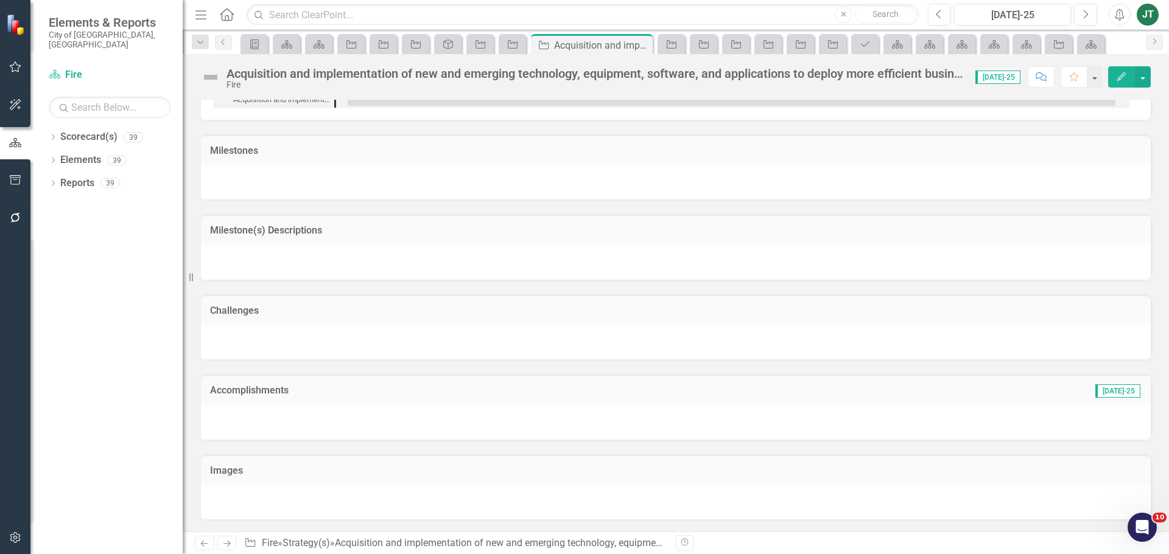
click at [228, 542] on icon at bounding box center [226, 544] width 7 height 6
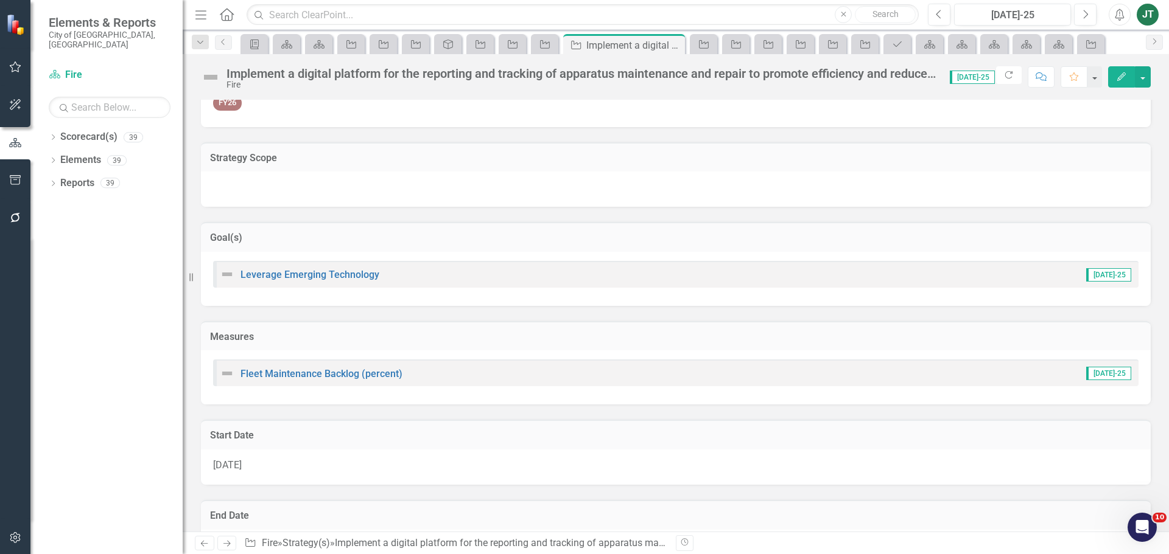
scroll to position [122, 0]
drag, startPoint x: 595, startPoint y: 273, endPoint x: 585, endPoint y: 270, distance: 9.8
drag, startPoint x: 585, startPoint y: 270, endPoint x: 565, endPoint y: 243, distance: 33.8
click at [565, 243] on h3 "Goal(s)" at bounding box center [675, 239] width 931 height 11
click at [570, 242] on h3 "Goal(s)" at bounding box center [675, 239] width 931 height 11
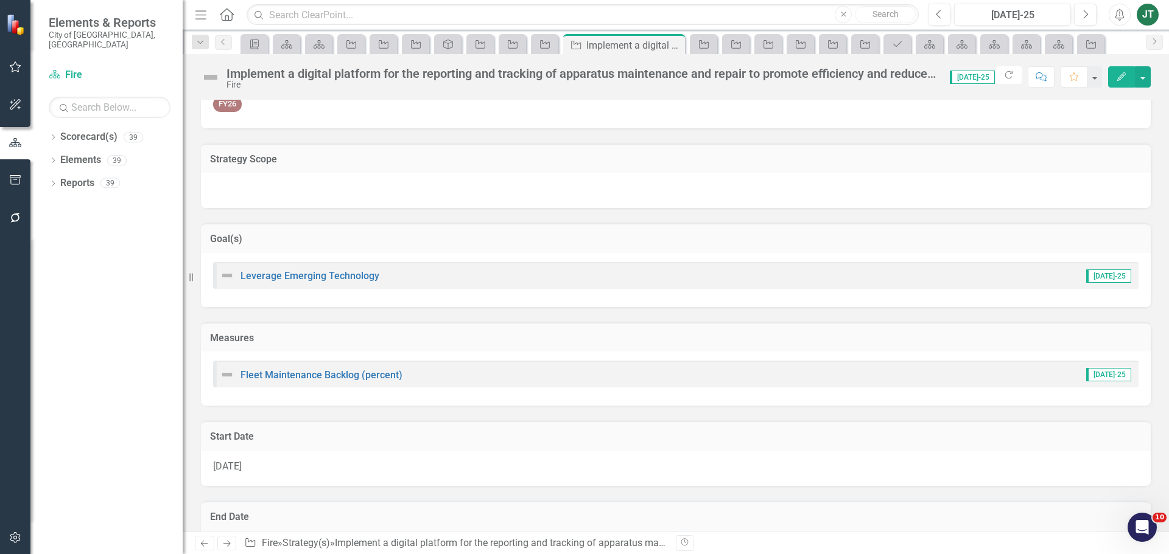
click at [567, 246] on td "Goal(s)" at bounding box center [675, 240] width 931 height 16
click at [1071, 248] on td "Goal(s)" at bounding box center [675, 240] width 931 height 16
click at [1072, 246] on td "Goal(s)" at bounding box center [675, 240] width 931 height 16
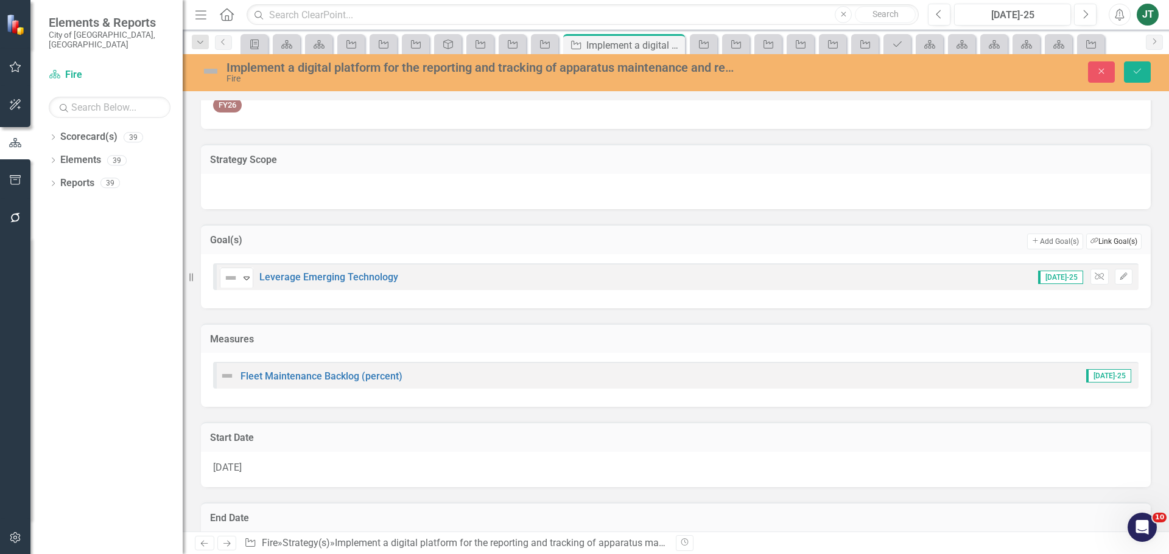
click at [1097, 242] on button "Link Tag Link Goal(s)" at bounding box center [1113, 242] width 55 height 16
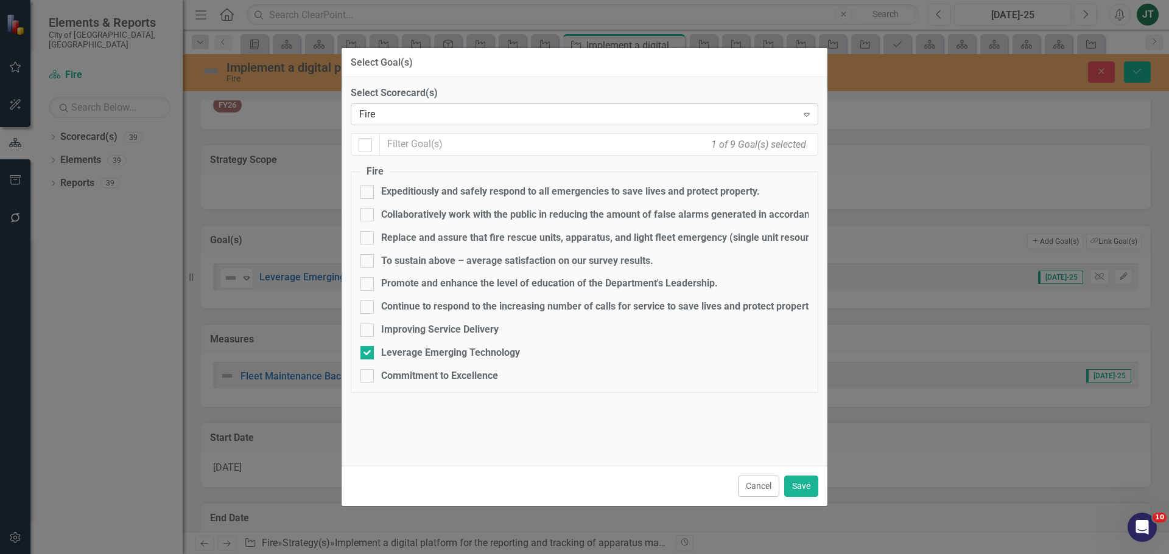
click at [412, 112] on div "Fire" at bounding box center [578, 115] width 438 height 14
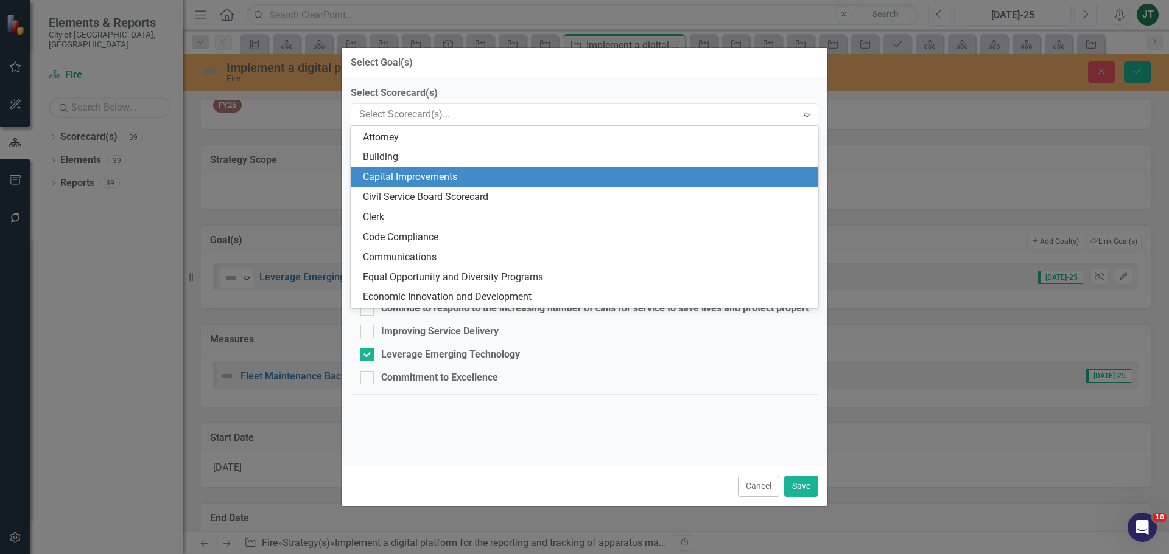
scroll to position [0, 0]
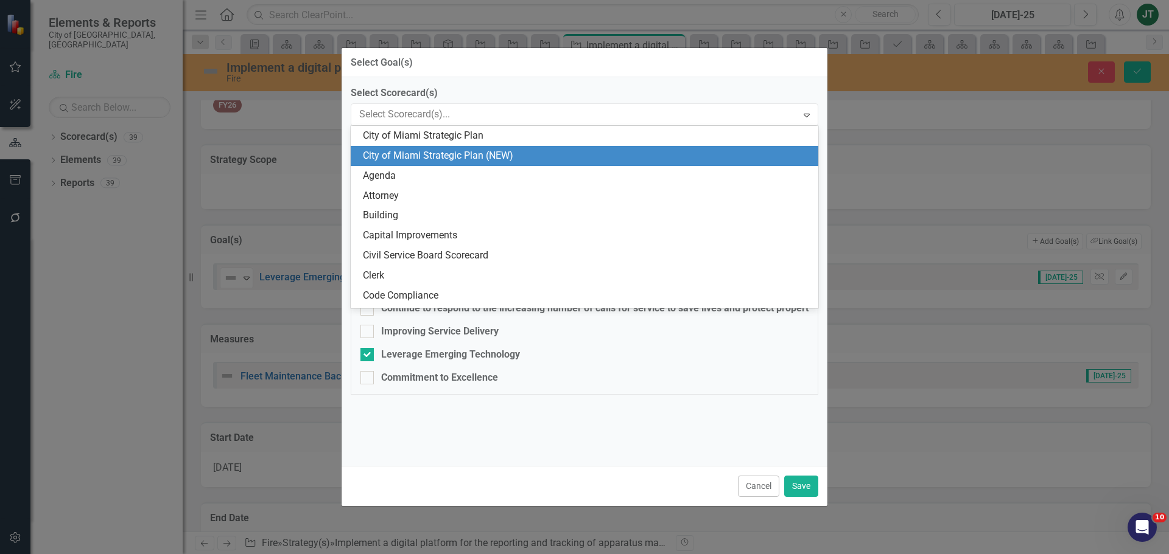
click at [437, 157] on div "City of Miami Strategic Plan (NEW)" at bounding box center [587, 156] width 448 height 14
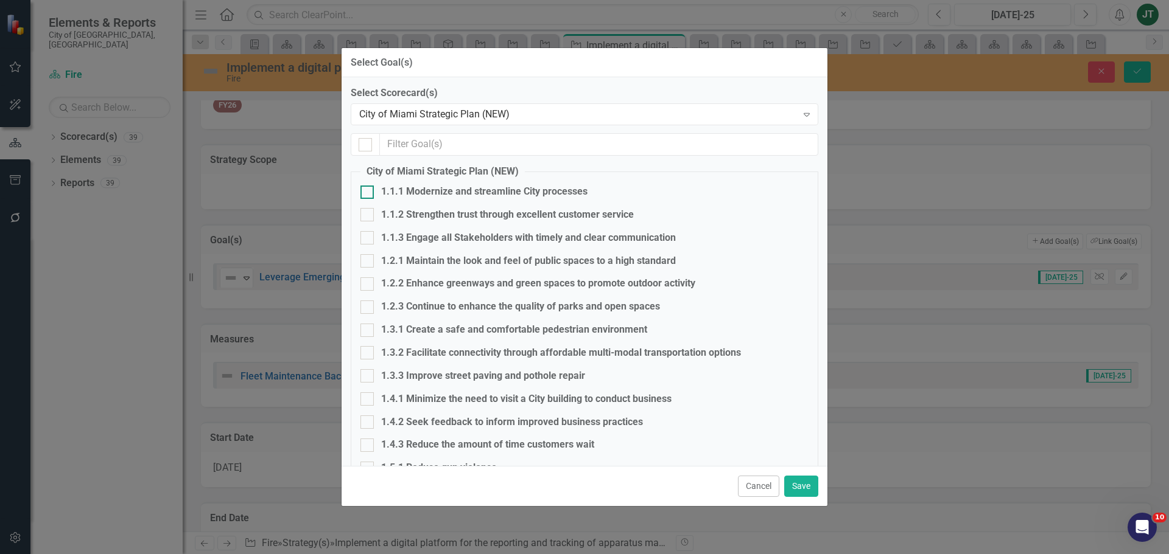
click at [406, 189] on div "1.1.1 Modernize and streamline City processes" at bounding box center [484, 192] width 206 height 14
click at [368, 189] on input "1.1.1 Modernize and streamline City processes" at bounding box center [364, 190] width 8 height 8
checkbox input "true"
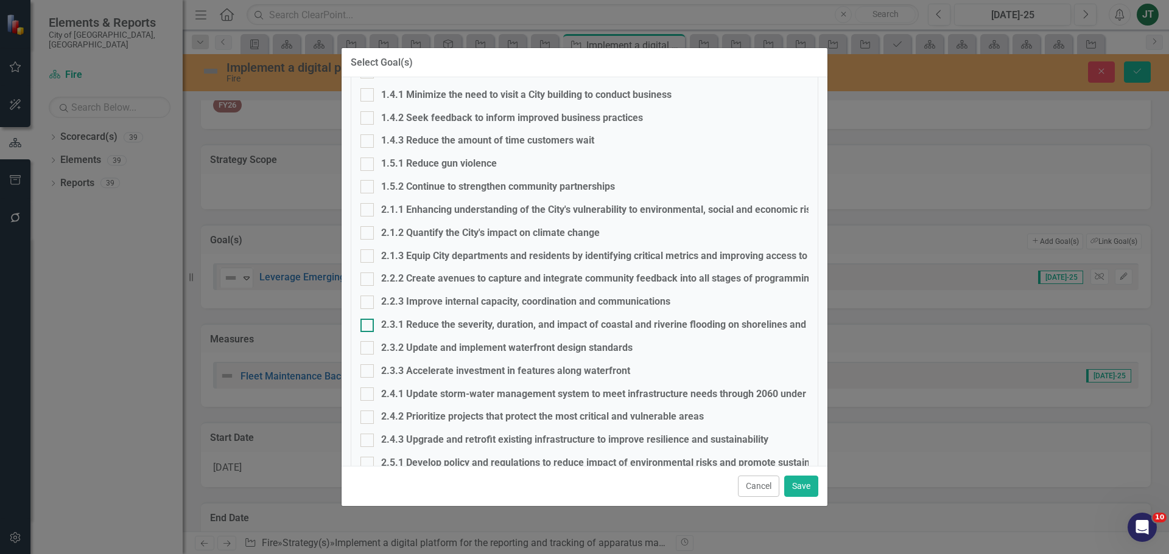
scroll to position [365, 0]
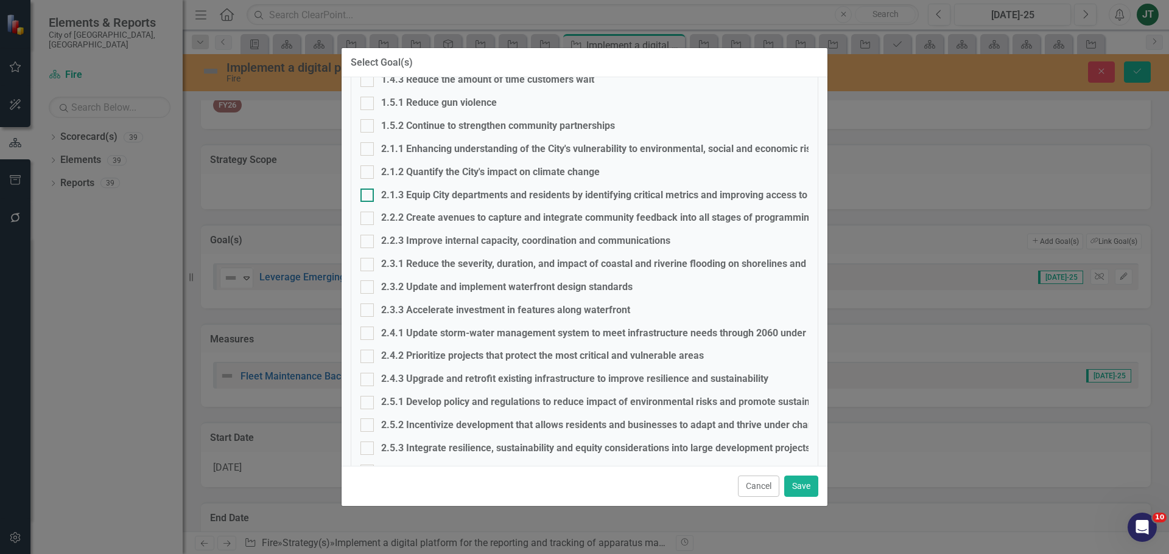
click at [413, 195] on div "2.1.3 Equip City departments and residents by identifying critical metrics and …" at bounding box center [621, 196] width 480 height 14
click at [368, 195] on input "2.1.3 Equip City departments and residents by identifying critical metrics and …" at bounding box center [364, 193] width 8 height 8
checkbox input "true"
click at [799, 489] on button "Save" at bounding box center [801, 486] width 34 height 21
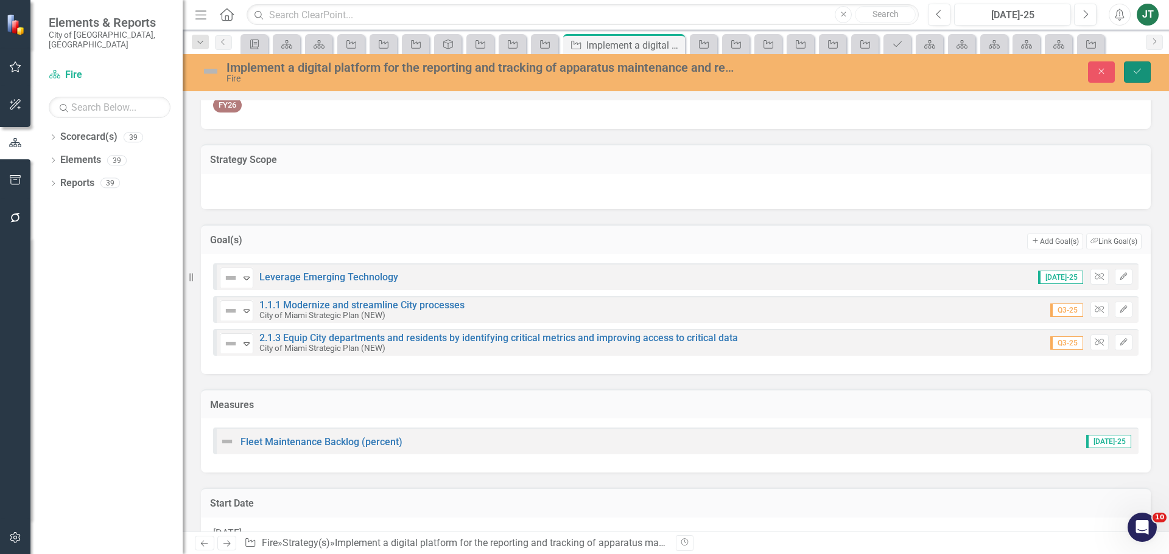
drag, startPoint x: 1142, startPoint y: 72, endPoint x: 707, endPoint y: 206, distance: 455.7
click at [707, 206] on div "Implement a digital platform for the reporting and tracking of apparatus mainte…" at bounding box center [676, 293] width 986 height 478
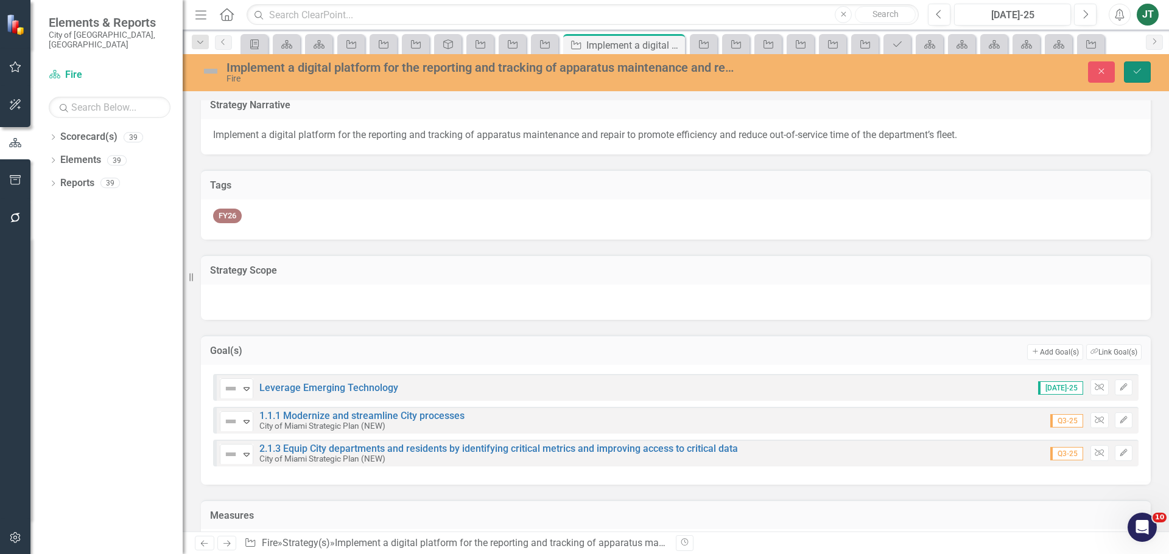
scroll to position [0, 0]
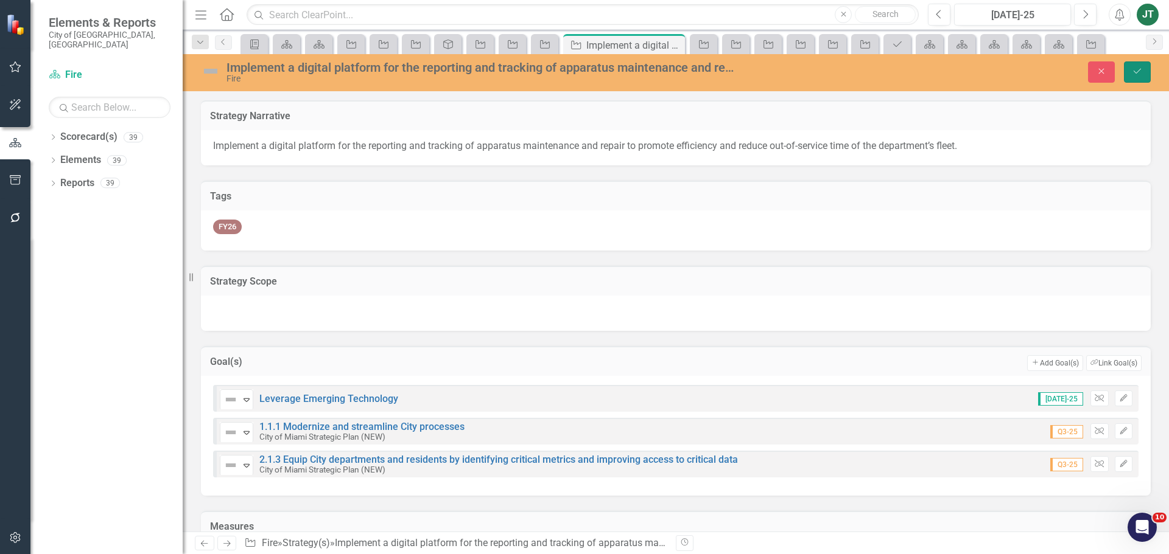
click at [1135, 72] on icon "Save" at bounding box center [1136, 71] width 11 height 9
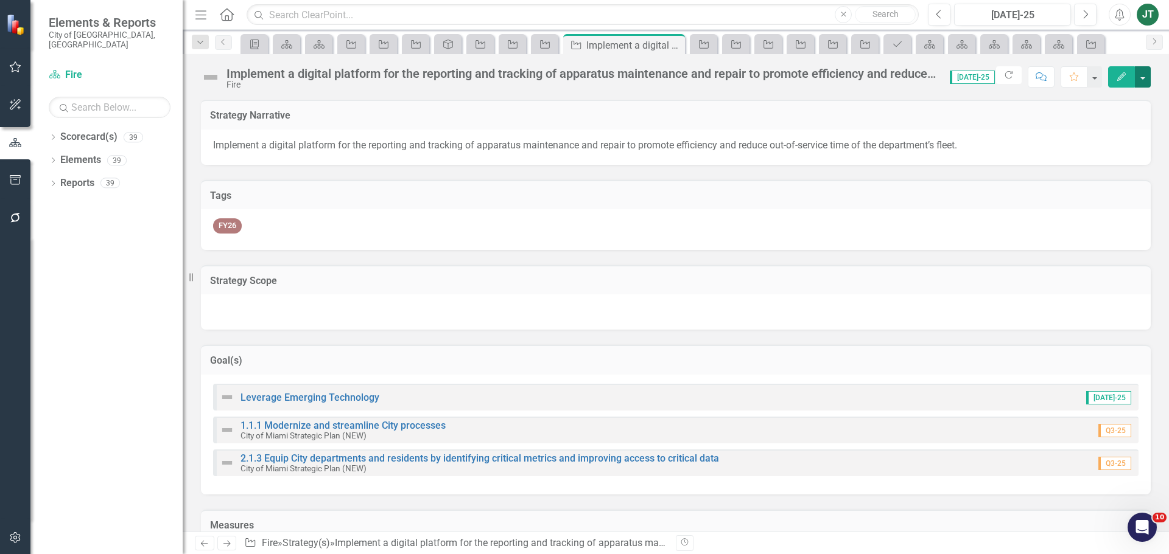
click at [1146, 77] on button "button" at bounding box center [1142, 76] width 16 height 21
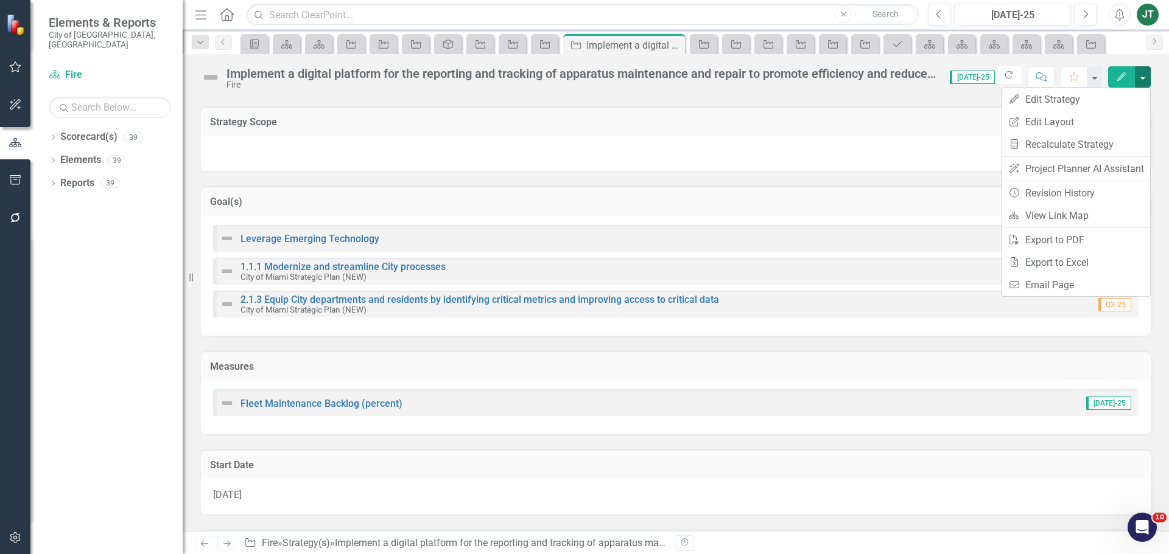
scroll to position [183, 0]
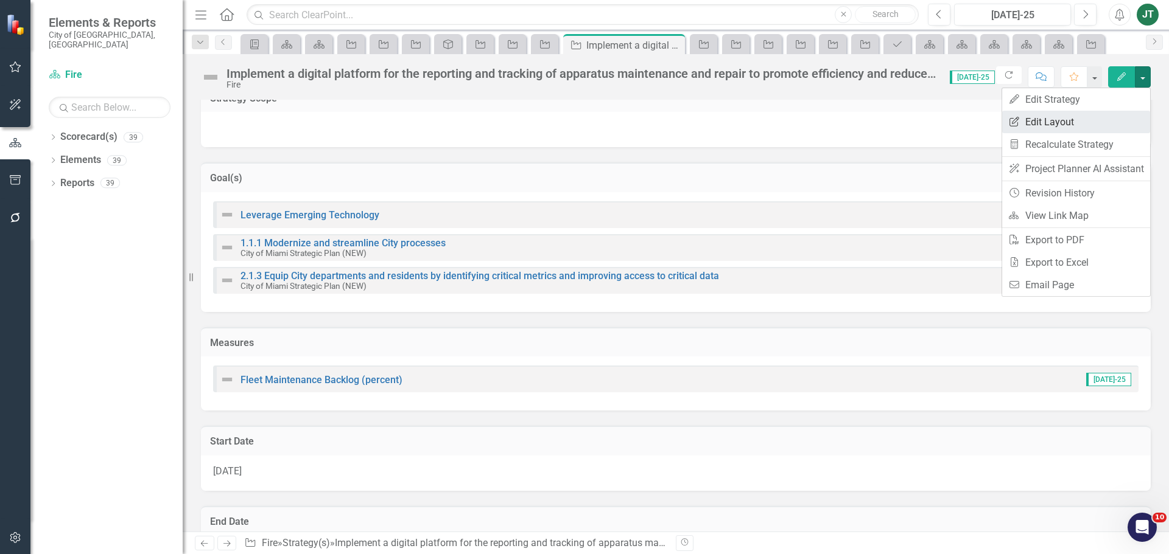
click at [1084, 121] on link "Edit Report Edit Layout" at bounding box center [1076, 122] width 148 height 23
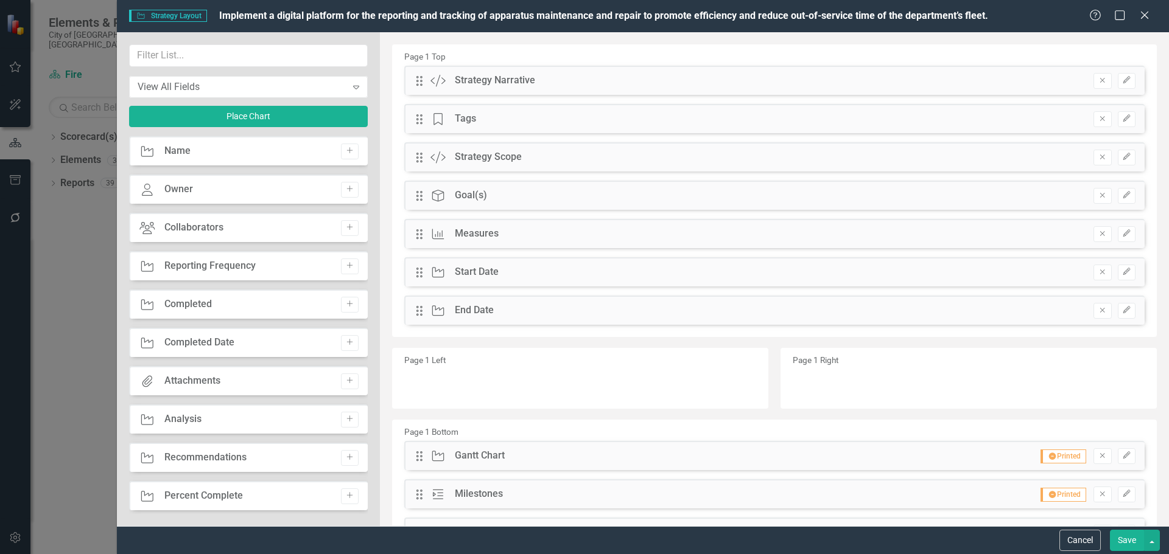
drag, startPoint x: 1091, startPoint y: 193, endPoint x: 1091, endPoint y: 202, distance: 9.1
click at [1097, 194] on icon "Remove" at bounding box center [1101, 195] width 9 height 7
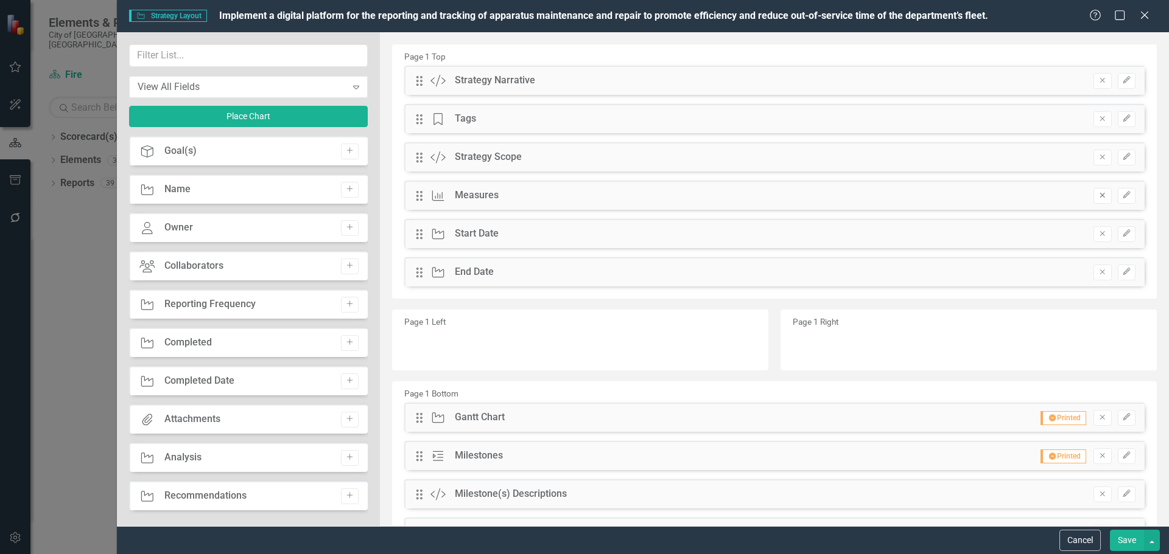
click at [1093, 200] on button "Remove" at bounding box center [1102, 196] width 18 height 16
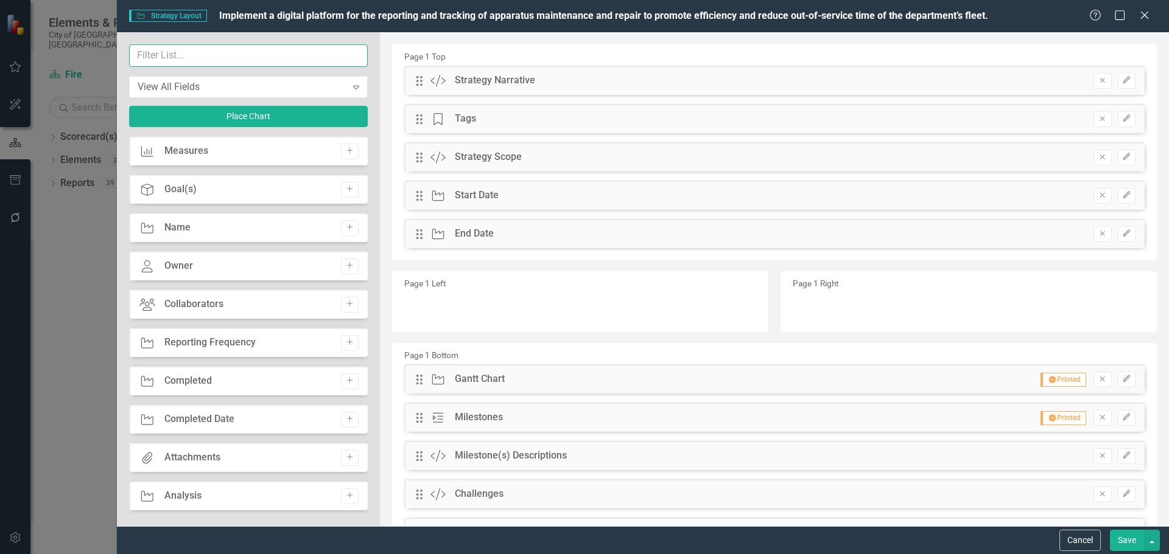
click at [152, 60] on input "text" at bounding box center [248, 55] width 239 height 23
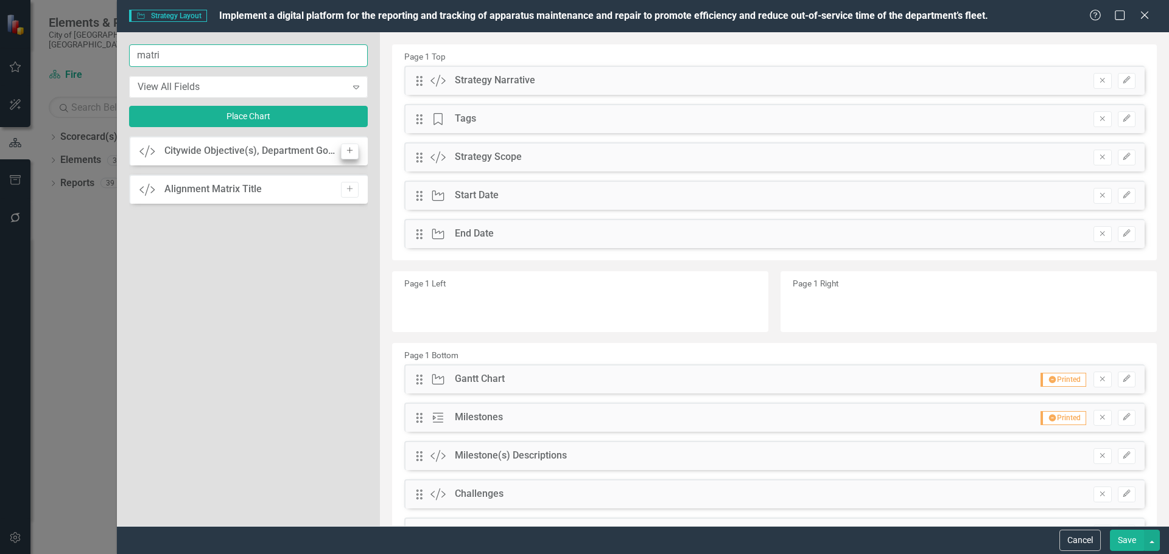
type input "matri"
click at [357, 153] on button "Add" at bounding box center [350, 152] width 18 height 16
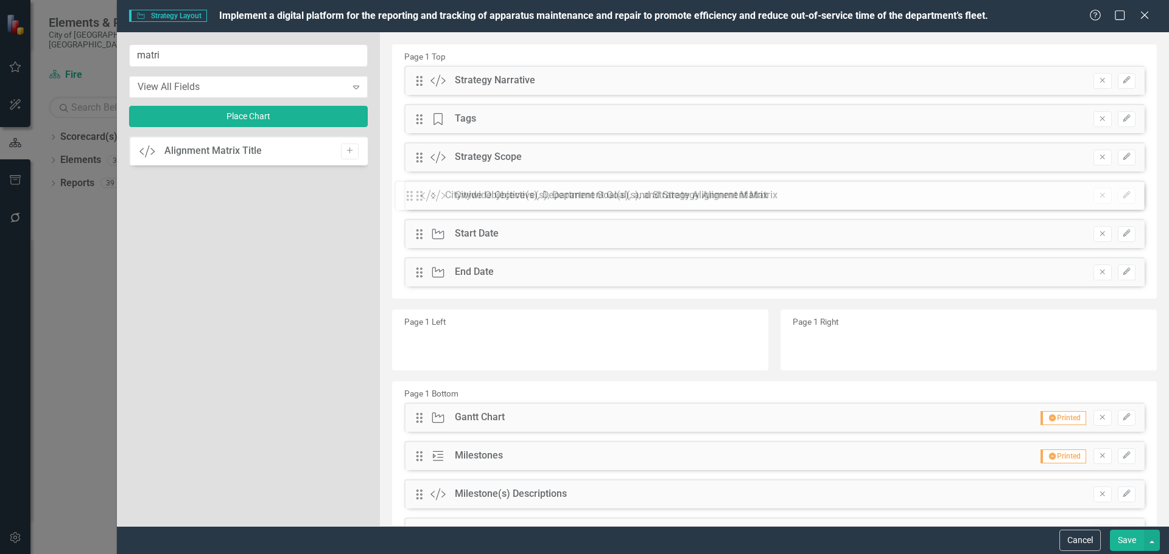
drag, startPoint x: 415, startPoint y: 83, endPoint x: 414, endPoint y: 198, distance: 115.0
click at [1123, 536] on button "Save" at bounding box center [1126, 540] width 34 height 21
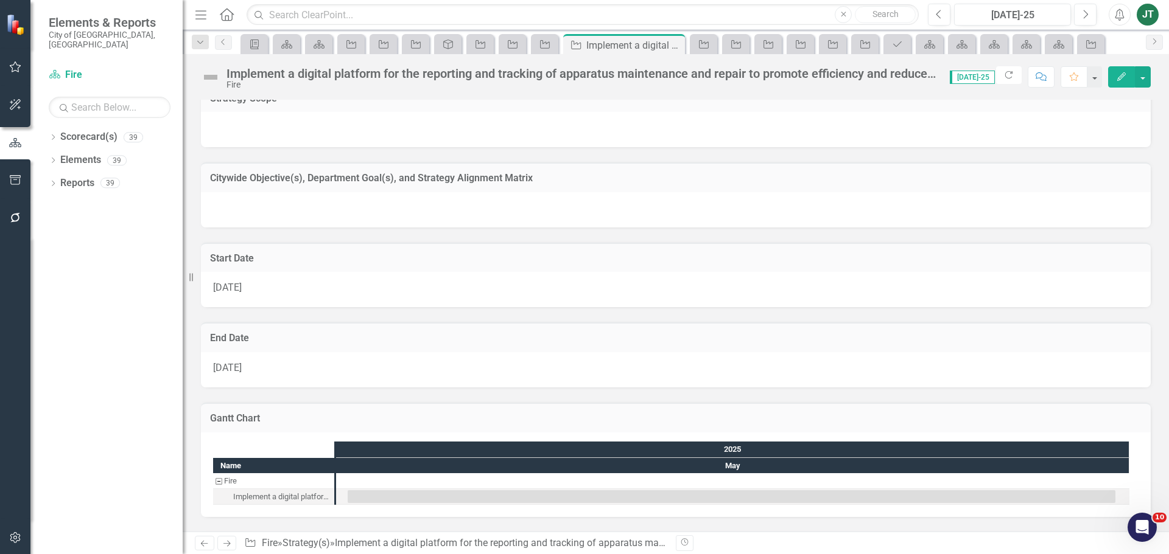
click at [644, 172] on td "Citywide Objective(s), Department Goal(s), and Strategy Alignment Matrix" at bounding box center [675, 180] width 931 height 16
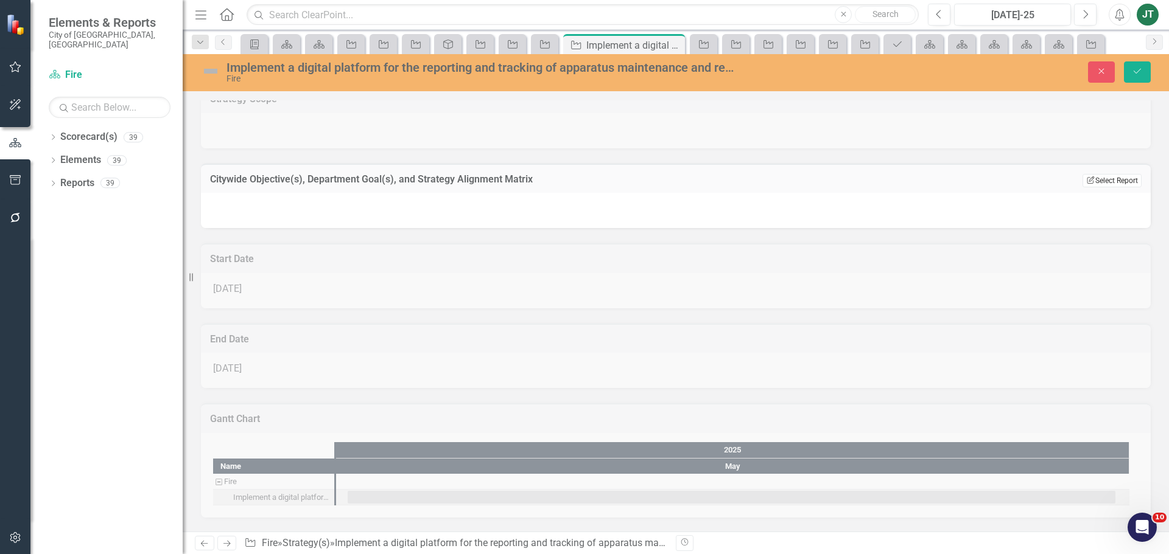
click at [1097, 178] on button "Edit Report Select Report" at bounding box center [1111, 180] width 59 height 13
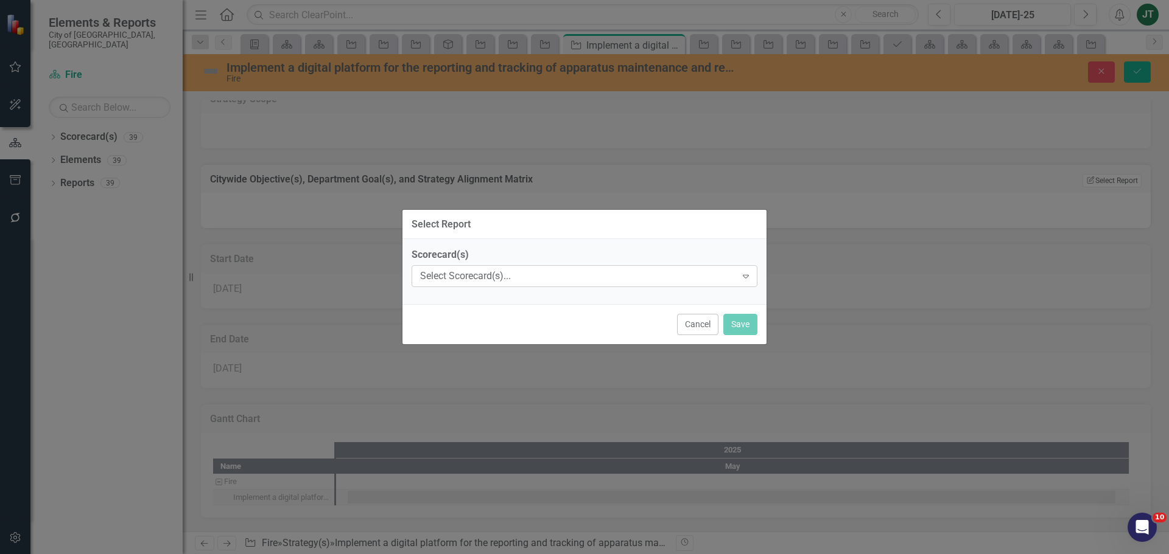
click at [532, 278] on div "Select Scorecard(s)..." at bounding box center [578, 277] width 316 height 14
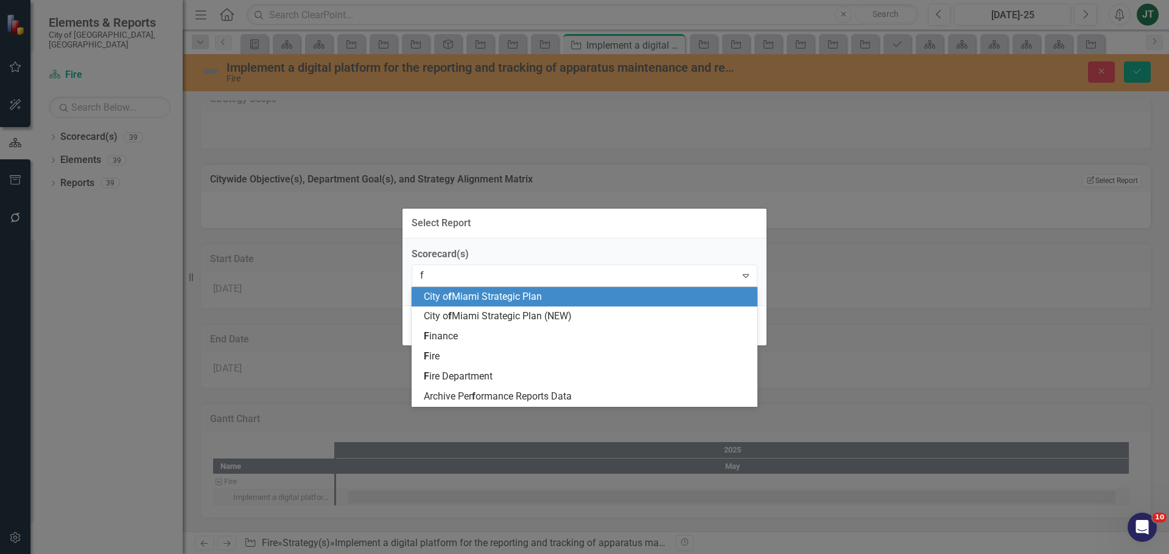
type input "fi"
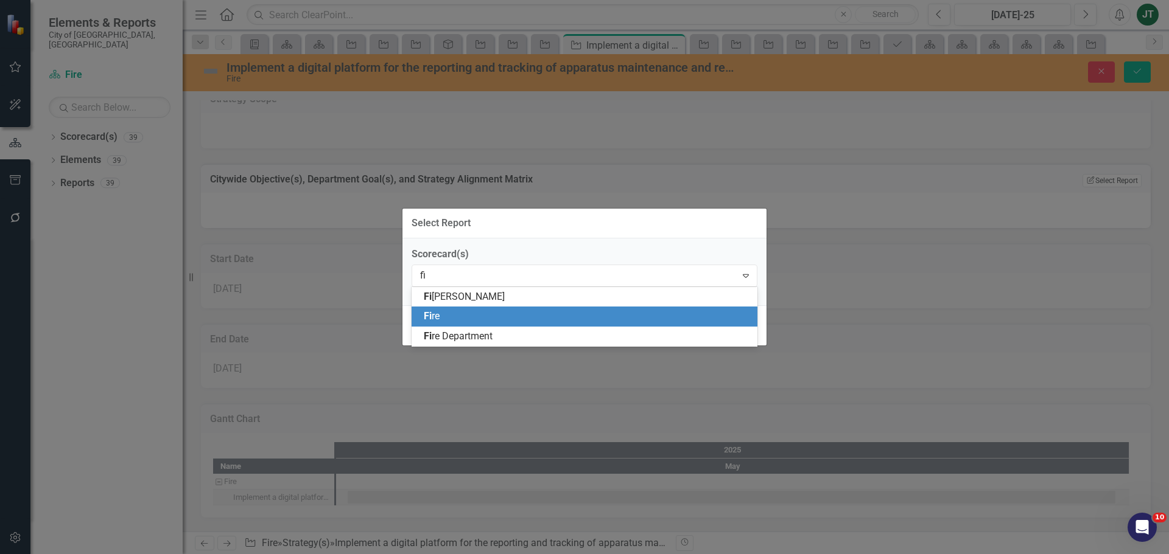
click at [459, 318] on div "Fi re" at bounding box center [587, 317] width 326 height 14
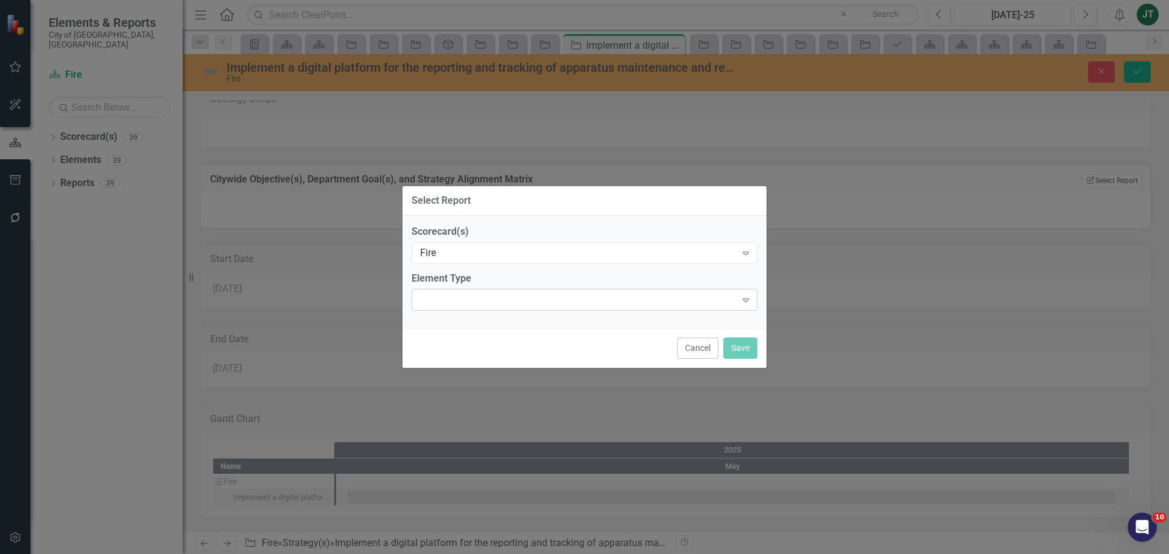
click at [450, 299] on div at bounding box center [574, 300] width 321 height 2
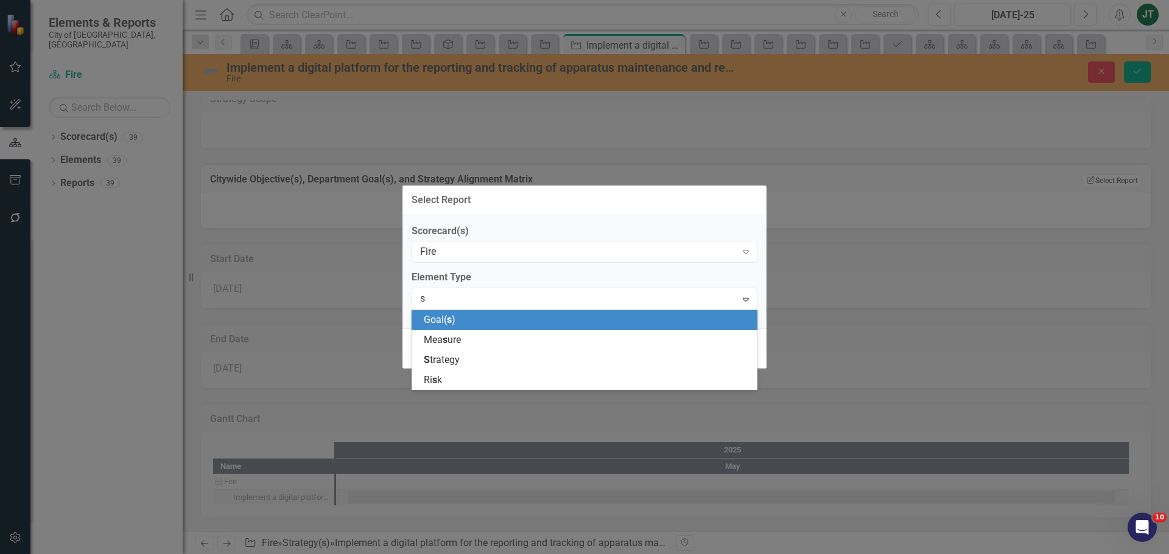
type input "st"
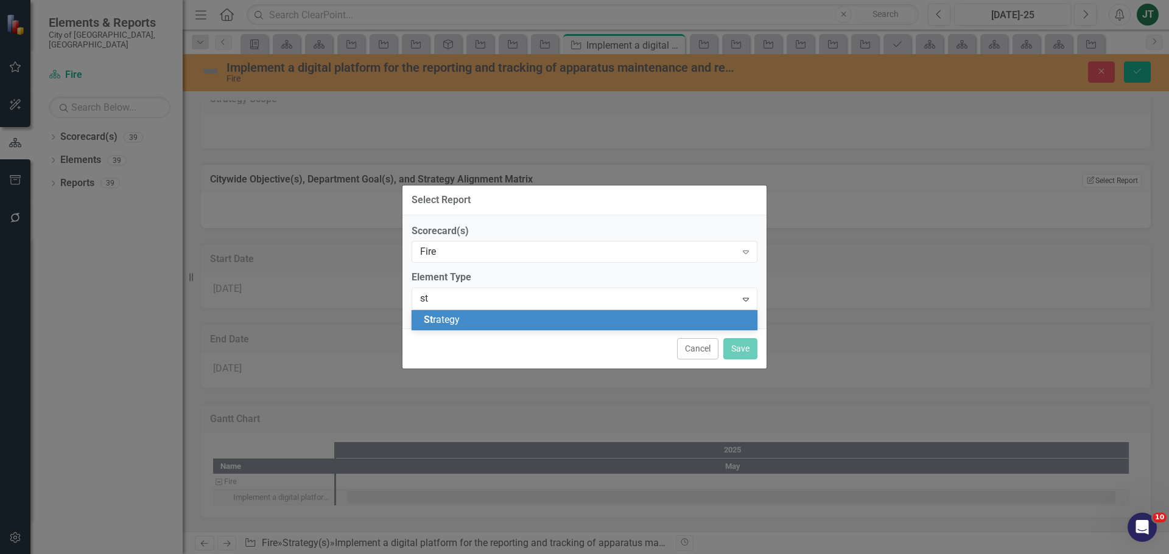
click at [444, 321] on span "St rategy" at bounding box center [442, 320] width 36 height 12
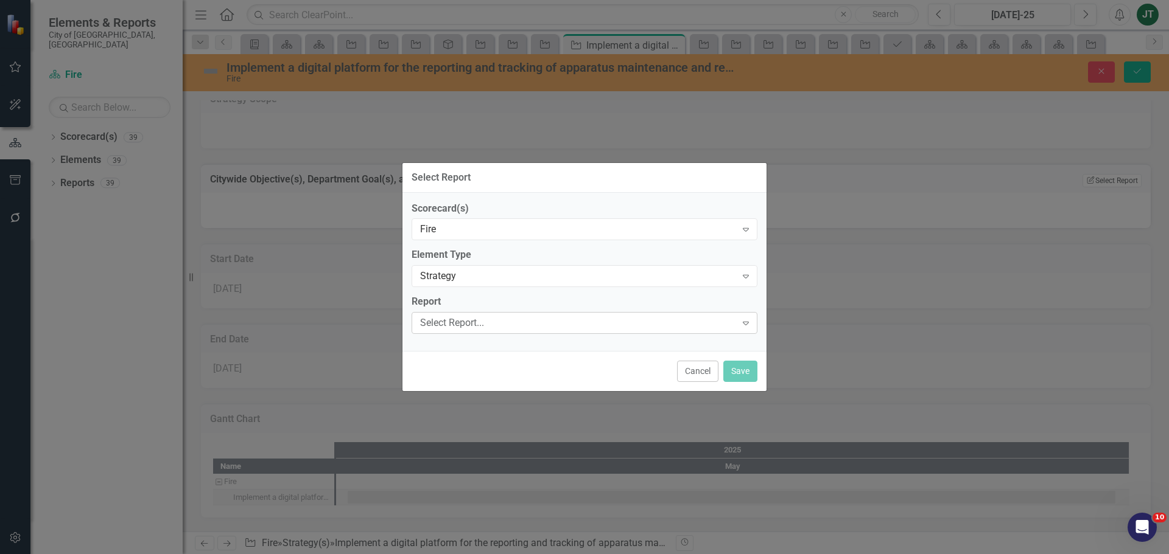
click at [427, 318] on div "Select Report..." at bounding box center [578, 323] width 316 height 14
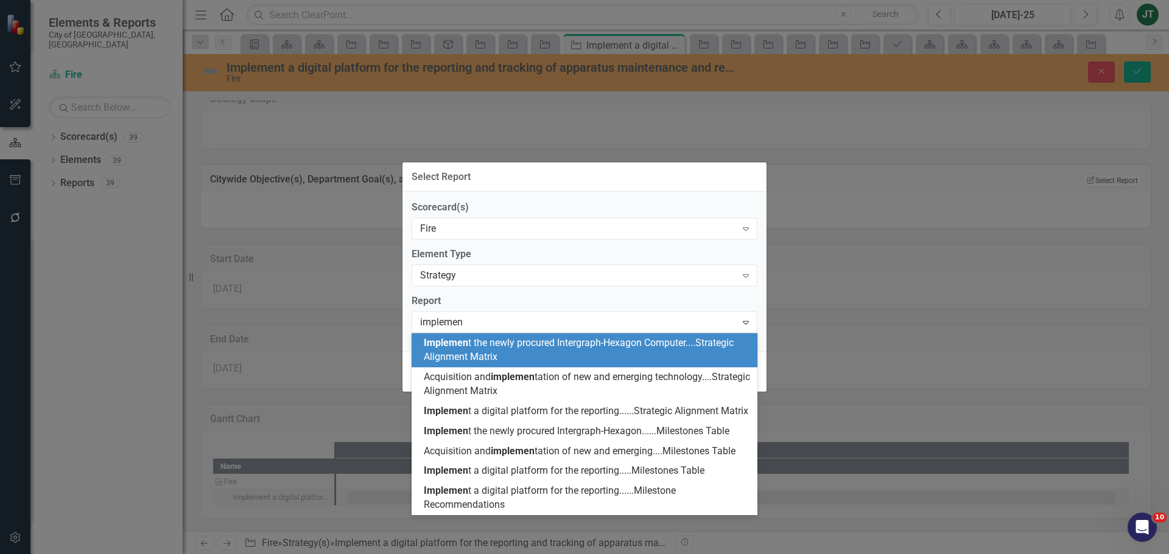
type input "implement"
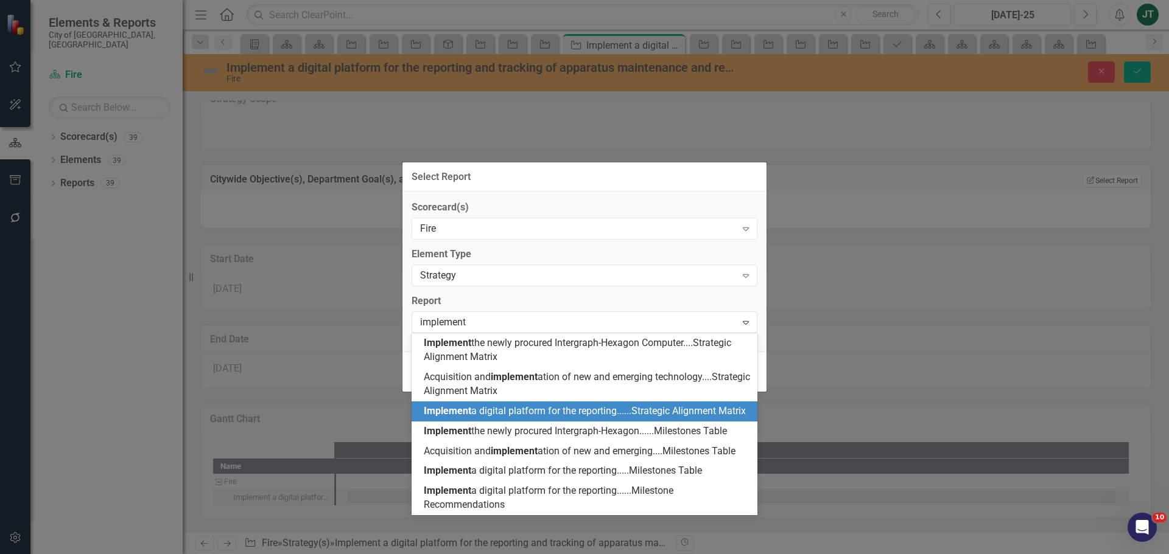
scroll to position [0, 0]
click at [535, 413] on span "Implement a digital platform for the reporting......Strategic Alignment Matrix" at bounding box center [585, 411] width 322 height 12
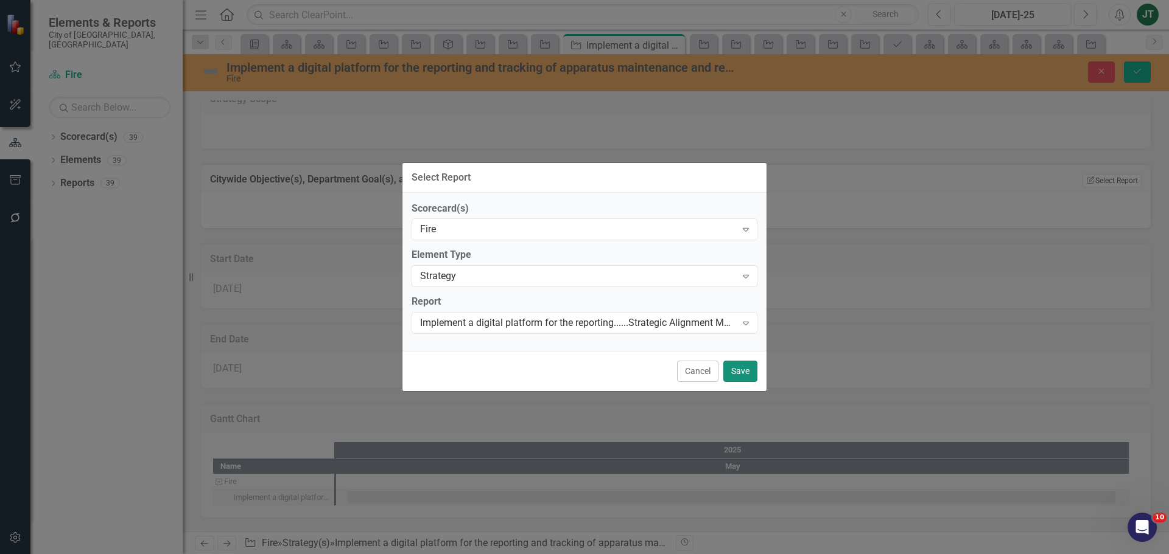
click at [735, 366] on button "Save" at bounding box center [740, 371] width 34 height 21
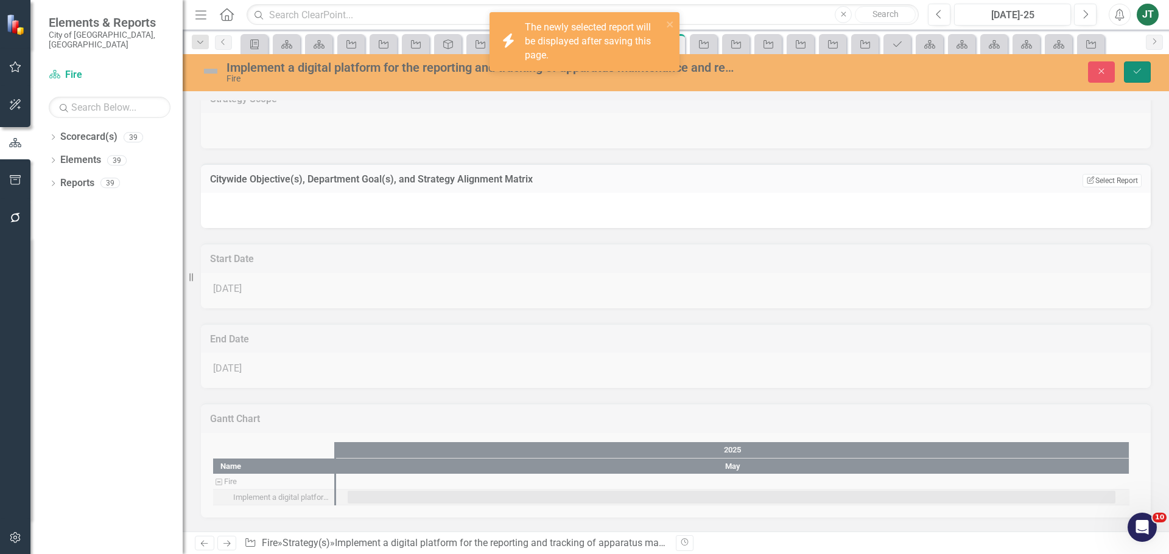
click at [1131, 71] on button "Save" at bounding box center [1136, 71] width 27 height 21
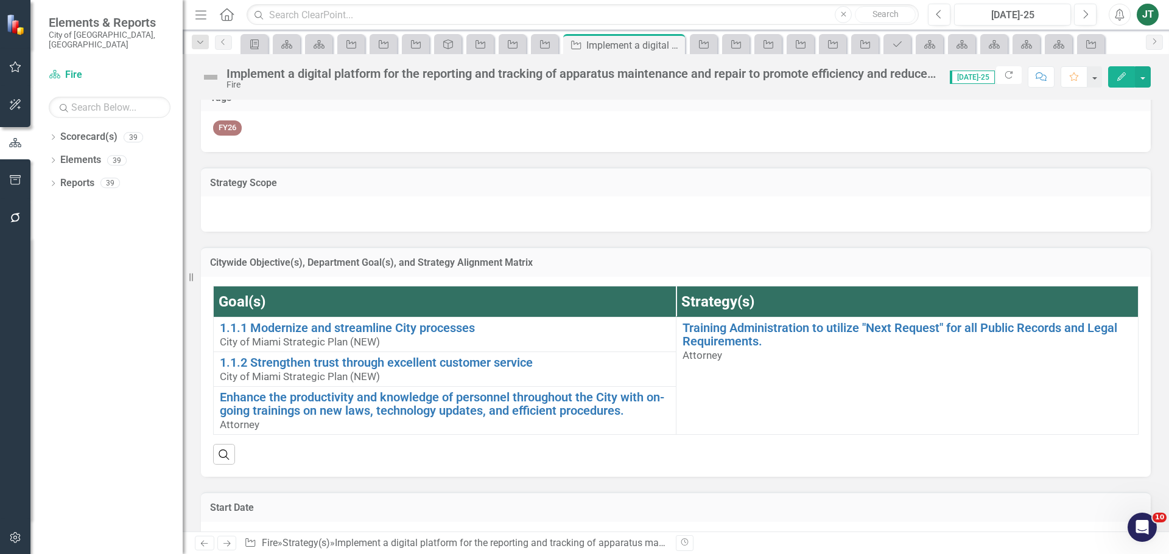
scroll to position [122, 0]
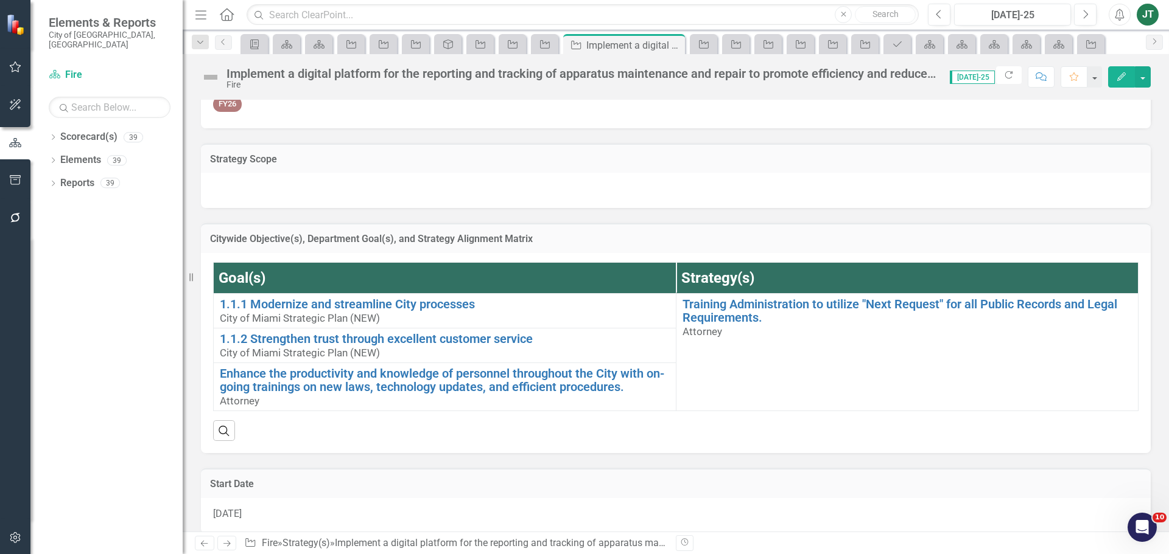
click at [1024, 231] on div "Citywide Objective(s), Department Goal(s), and Strategy Alignment Matrix" at bounding box center [675, 238] width 949 height 30
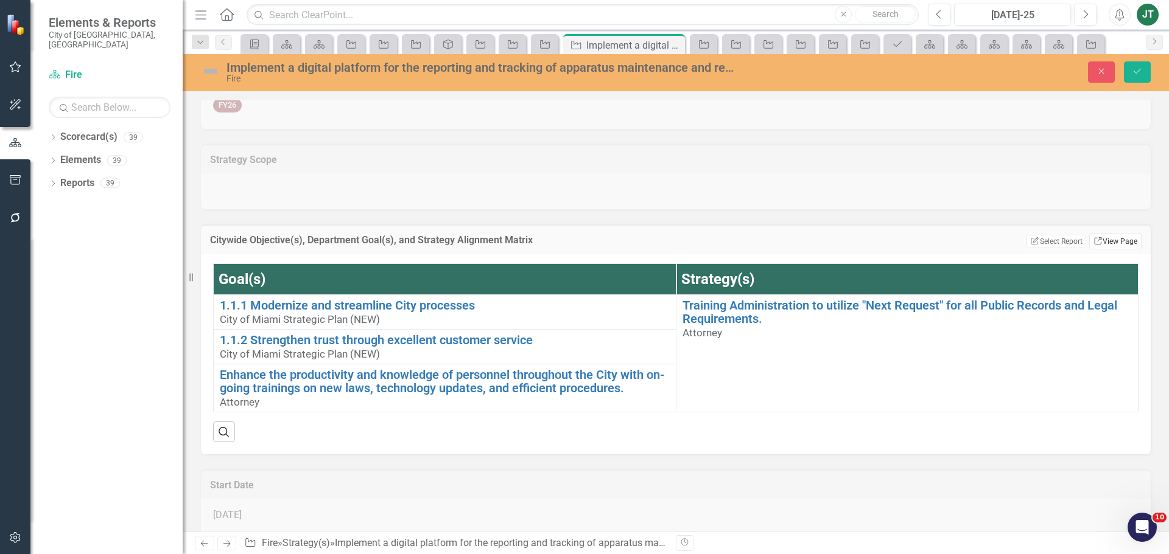
click at [1103, 241] on link "Link View Page" at bounding box center [1115, 242] width 52 height 16
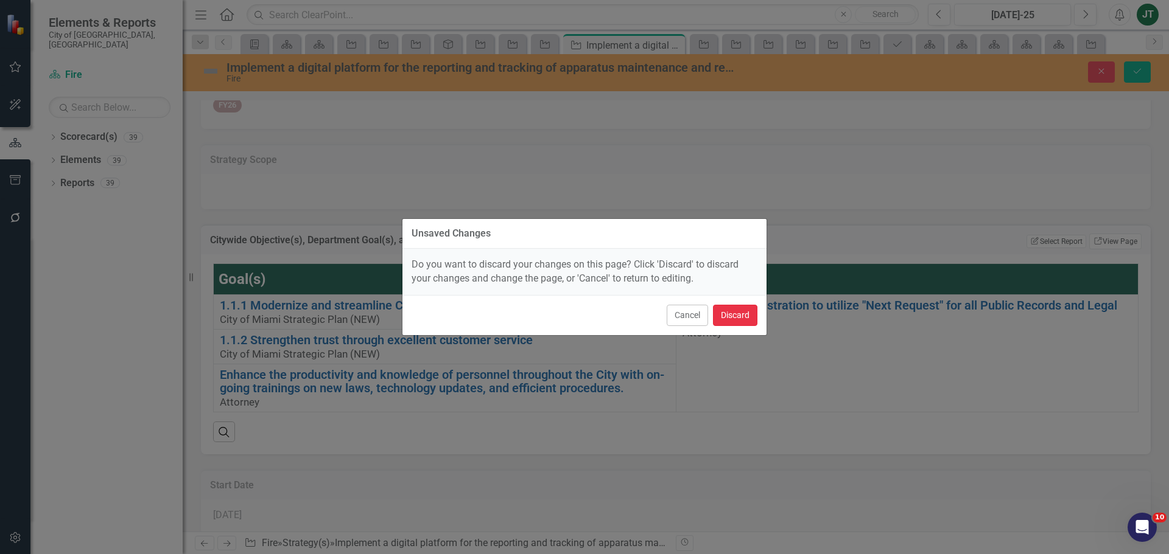
click at [741, 311] on button "Discard" at bounding box center [735, 315] width 44 height 21
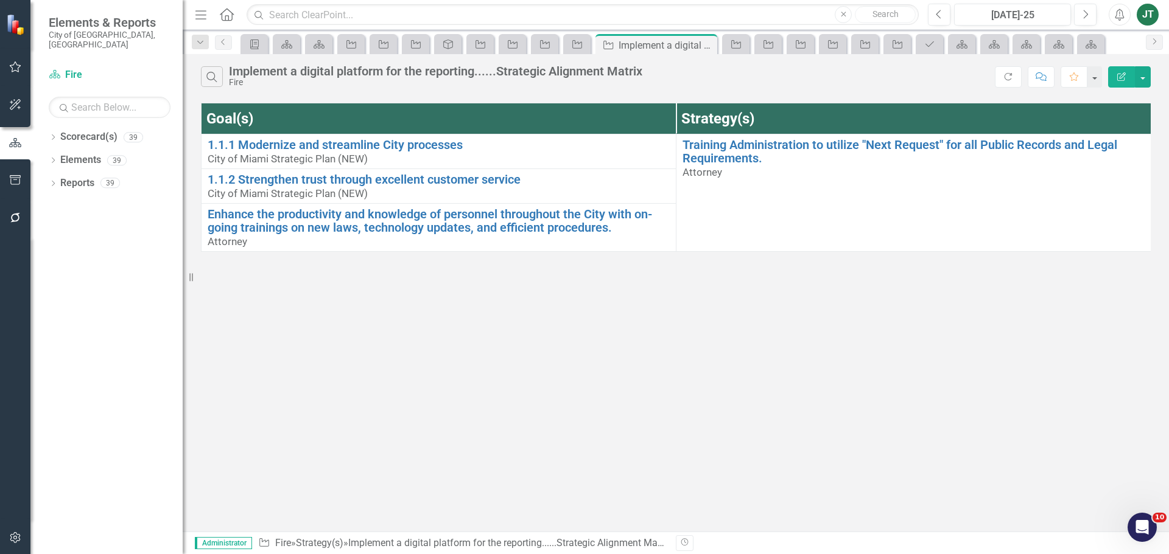
click at [1115, 70] on button "Edit Report" at bounding box center [1121, 76] width 27 height 21
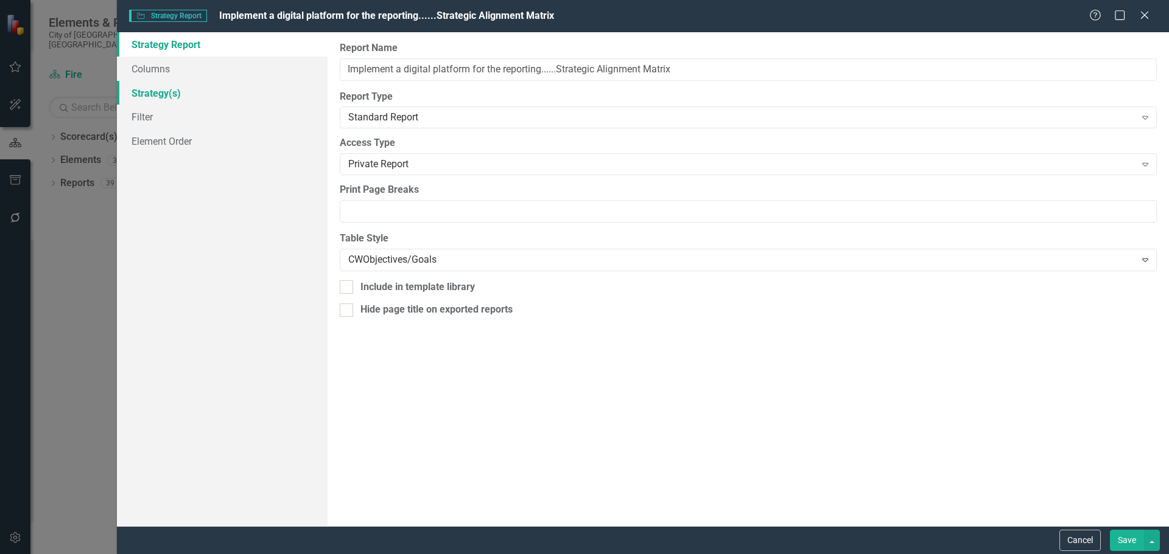
click at [168, 94] on link "Strategy(s)" at bounding box center [222, 93] width 211 height 24
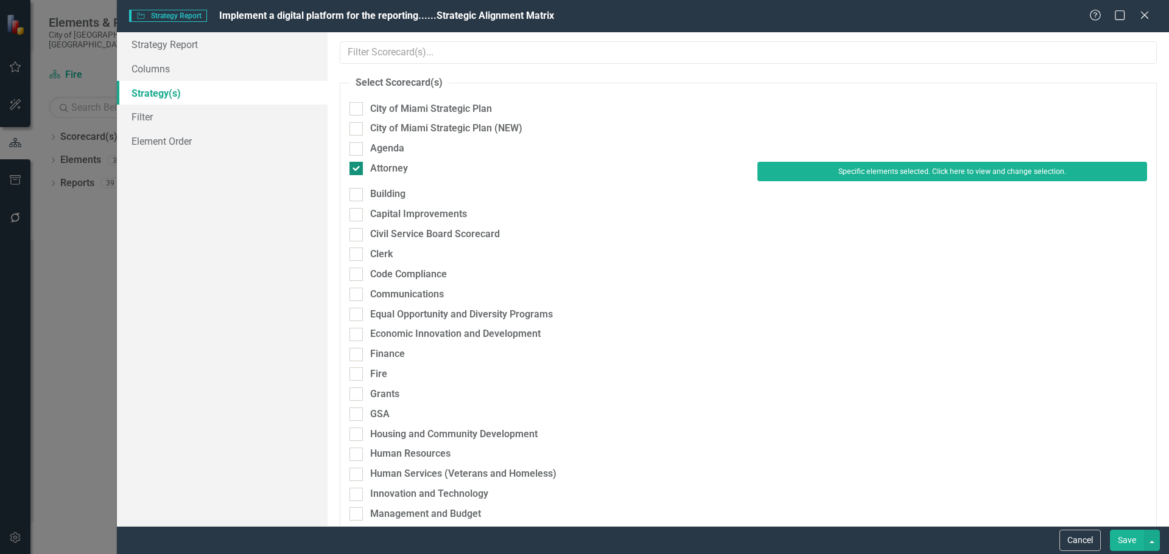
click at [384, 170] on div "Attorney" at bounding box center [389, 169] width 38 height 14
click at [357, 170] on input "Attorney" at bounding box center [353, 166] width 8 height 8
checkbox input "false"
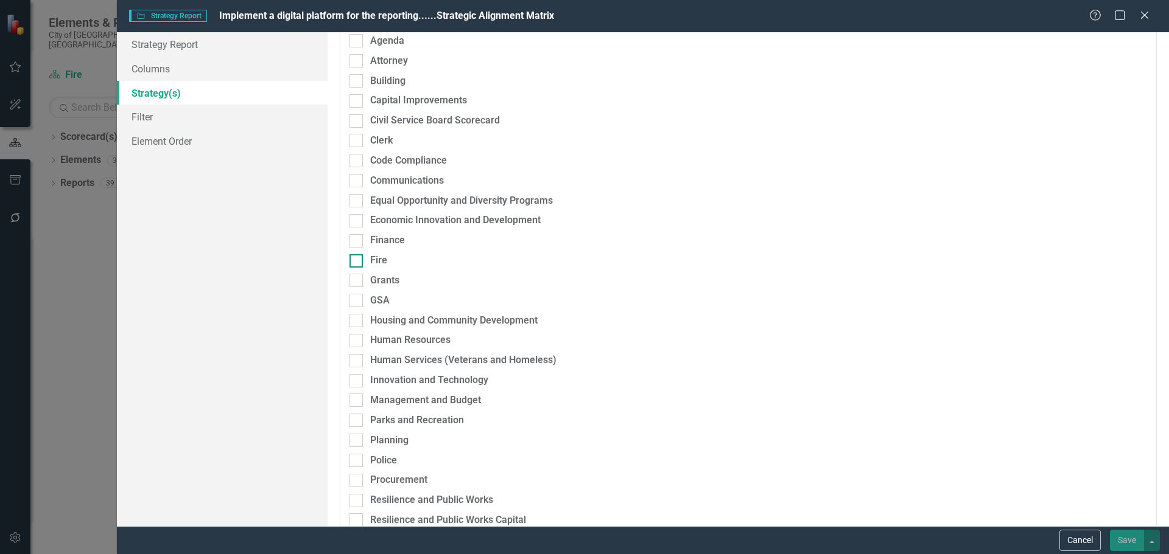
click at [376, 260] on div "Fire" at bounding box center [378, 261] width 17 height 14
click at [357, 260] on input "Fire" at bounding box center [353, 258] width 8 height 8
checkbox input "true"
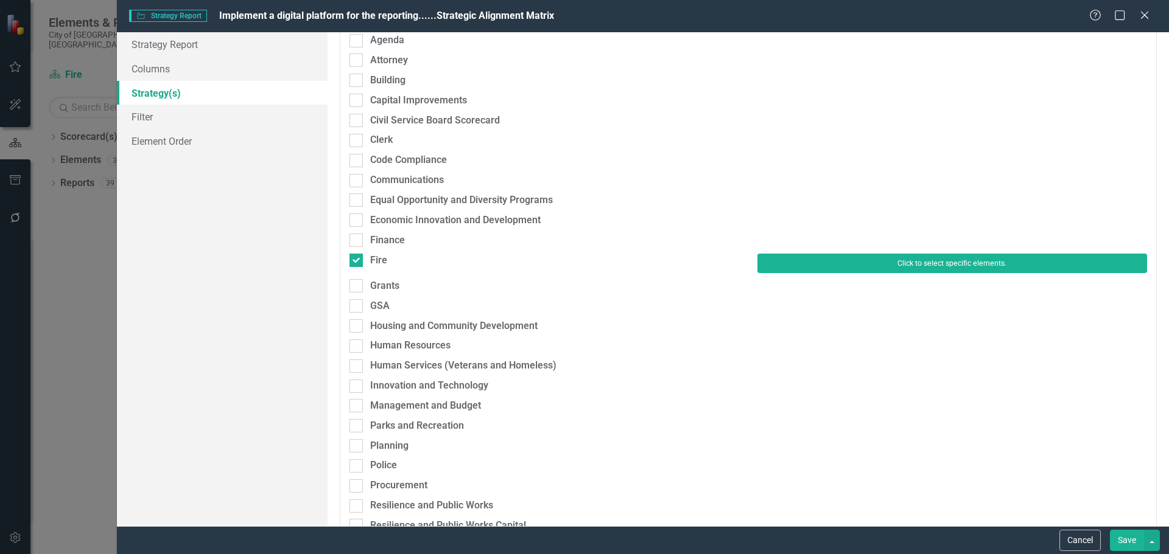
click at [803, 259] on button "Click to select specific elements." at bounding box center [952, 263] width 390 height 19
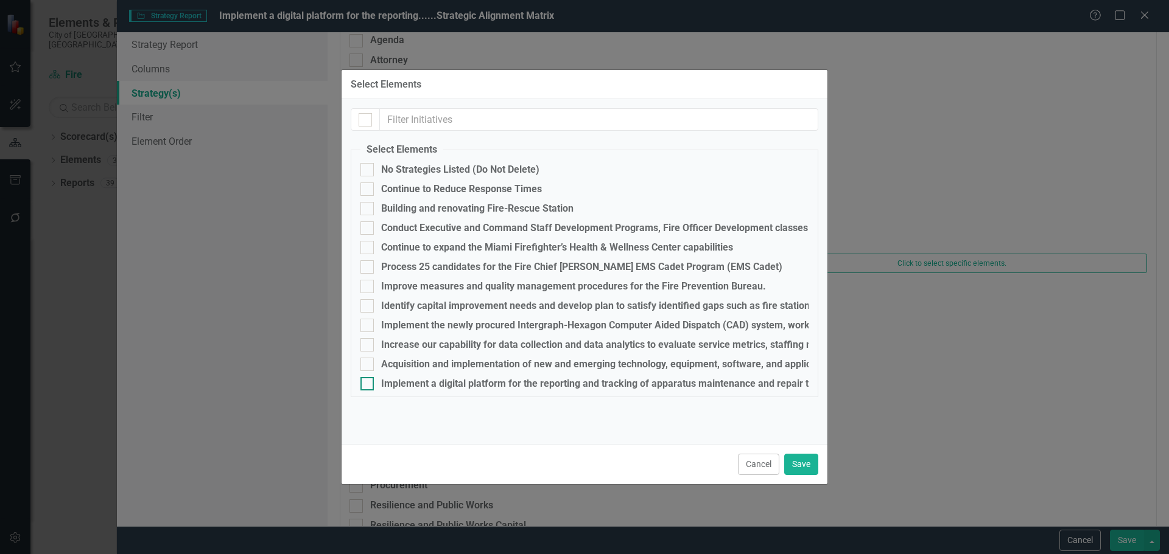
click at [391, 381] on div "Implement a digital platform for the reporting and tracking of apparatus mainte…" at bounding box center [765, 384] width 769 height 11
click at [368, 381] on input "Implement a digital platform for the reporting and tracking of apparatus mainte…" at bounding box center [364, 381] width 8 height 8
checkbox input "true"
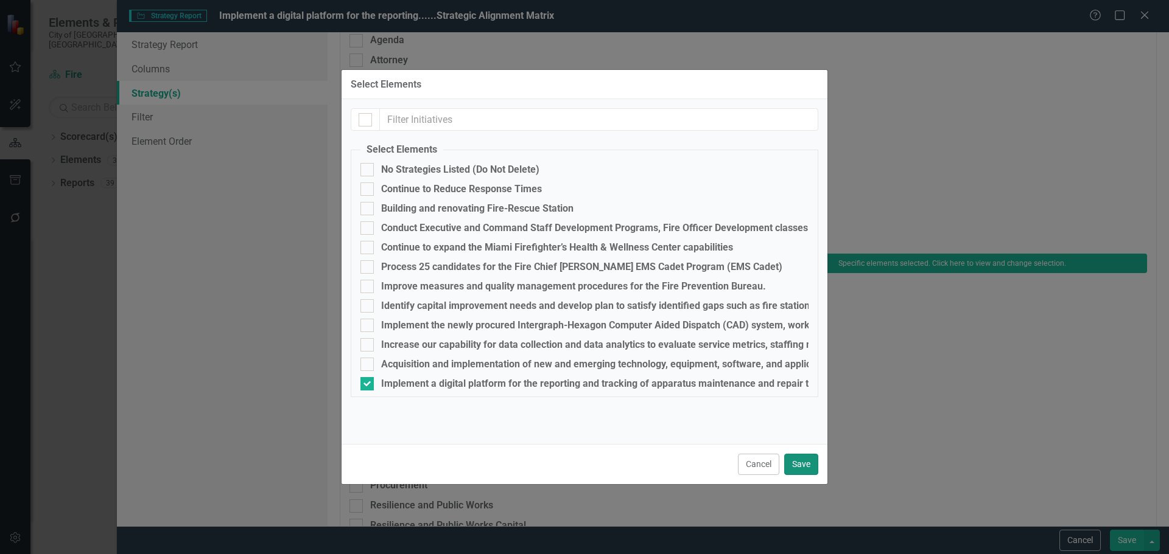
click at [800, 465] on button "Save" at bounding box center [801, 464] width 34 height 21
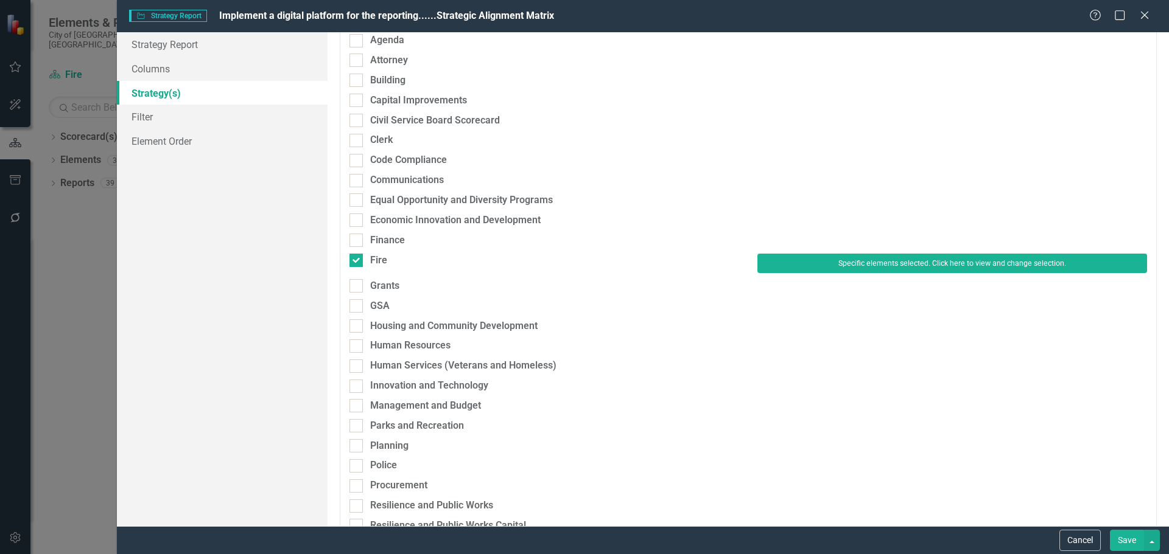
click at [1131, 539] on button "Save" at bounding box center [1126, 540] width 34 height 21
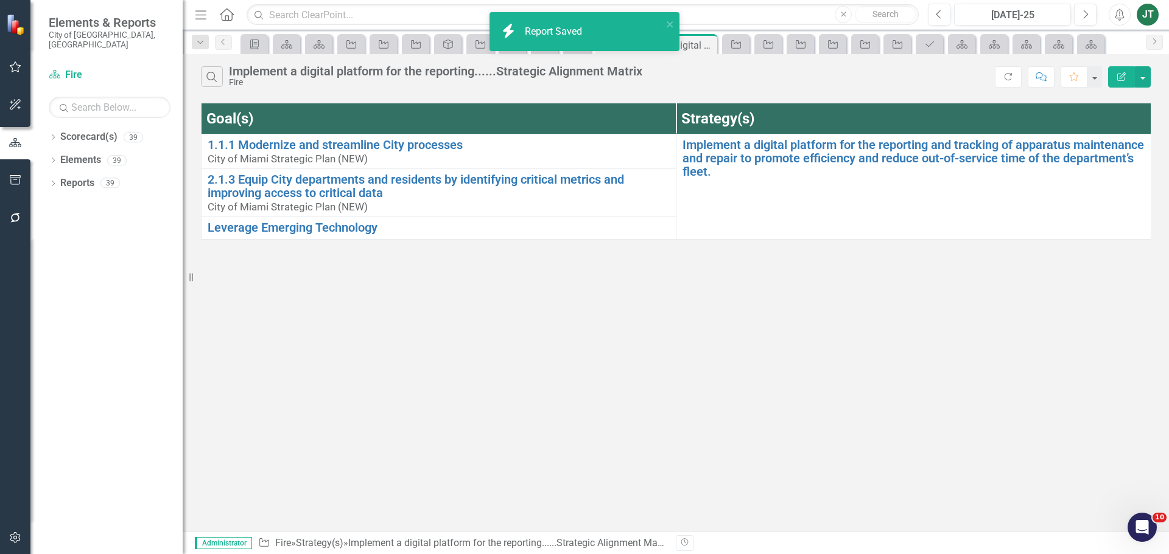
click at [1117, 76] on icon "Edit Report" at bounding box center [1121, 76] width 11 height 9
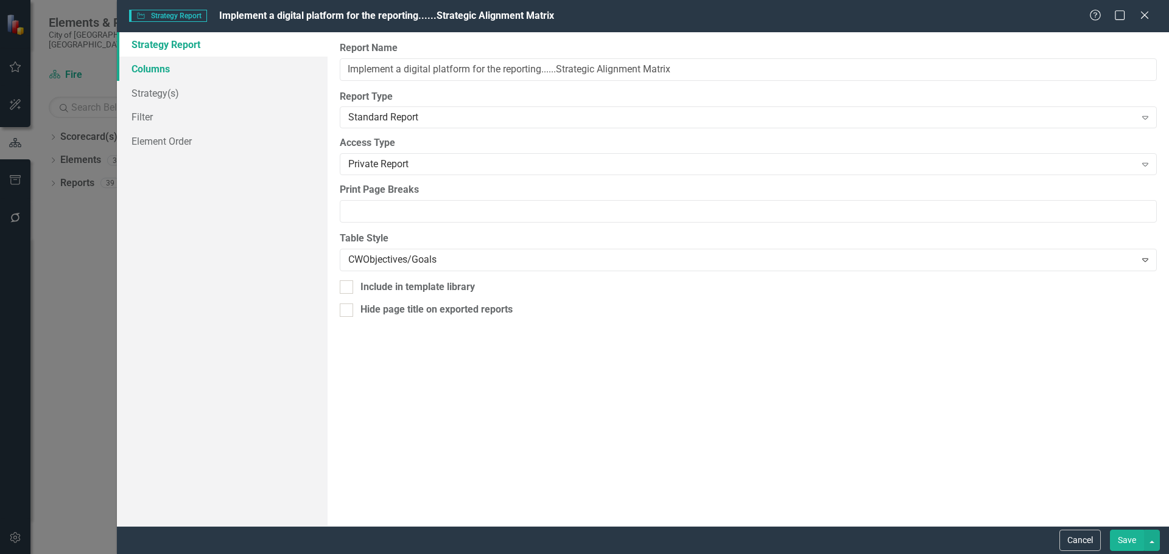
drag, startPoint x: 167, startPoint y: 66, endPoint x: 181, endPoint y: 68, distance: 14.7
click at [167, 66] on link "Columns" at bounding box center [222, 69] width 211 height 24
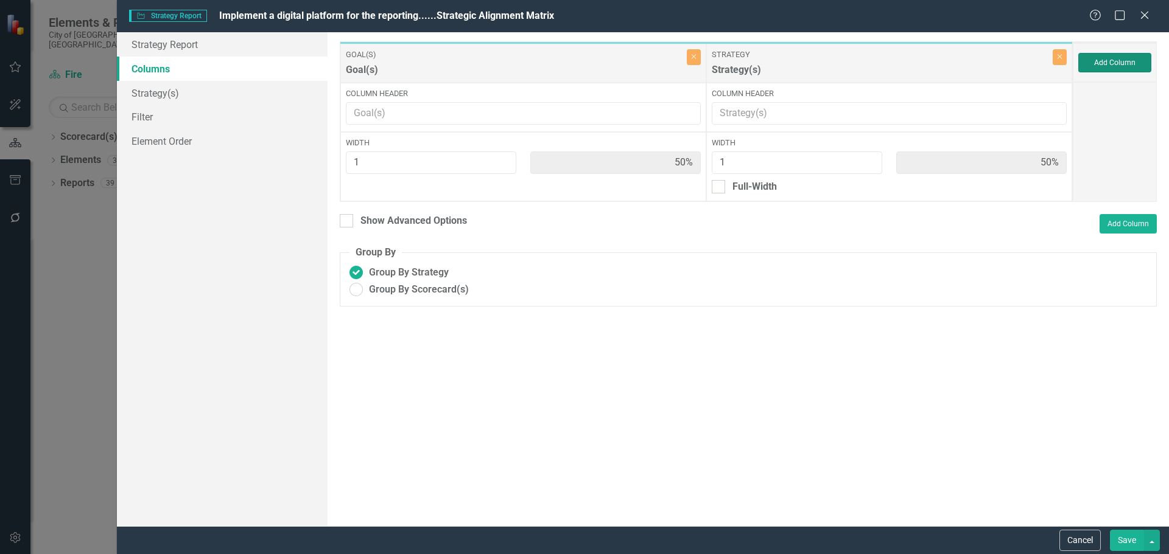
click at [1143, 68] on button "Add Column" at bounding box center [1114, 62] width 73 height 19
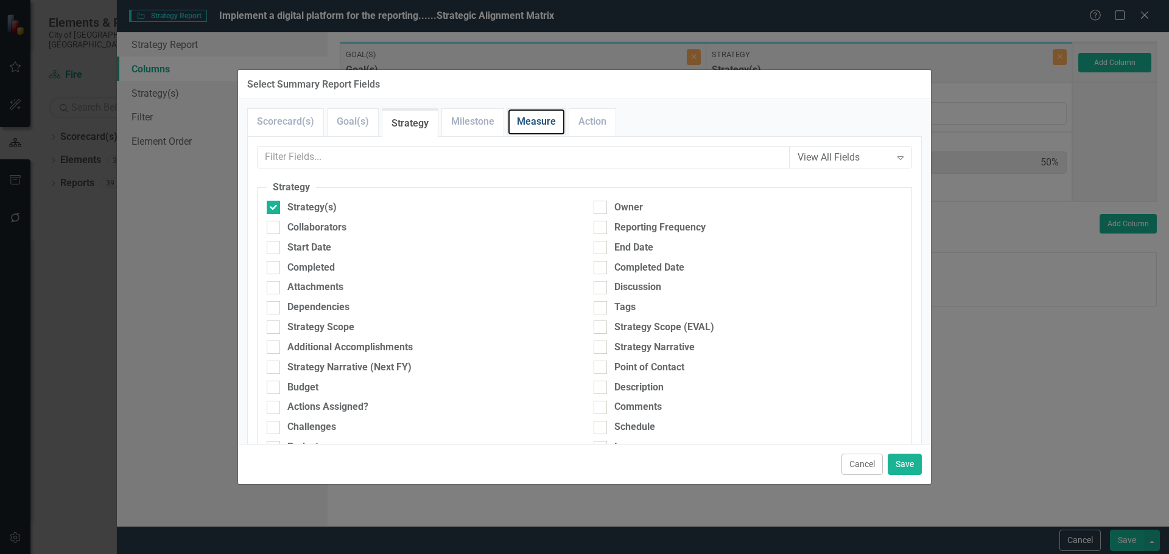
drag, startPoint x: 545, startPoint y: 121, endPoint x: 470, endPoint y: 141, distance: 77.5
click at [543, 122] on link "Measure" at bounding box center [536, 122] width 57 height 26
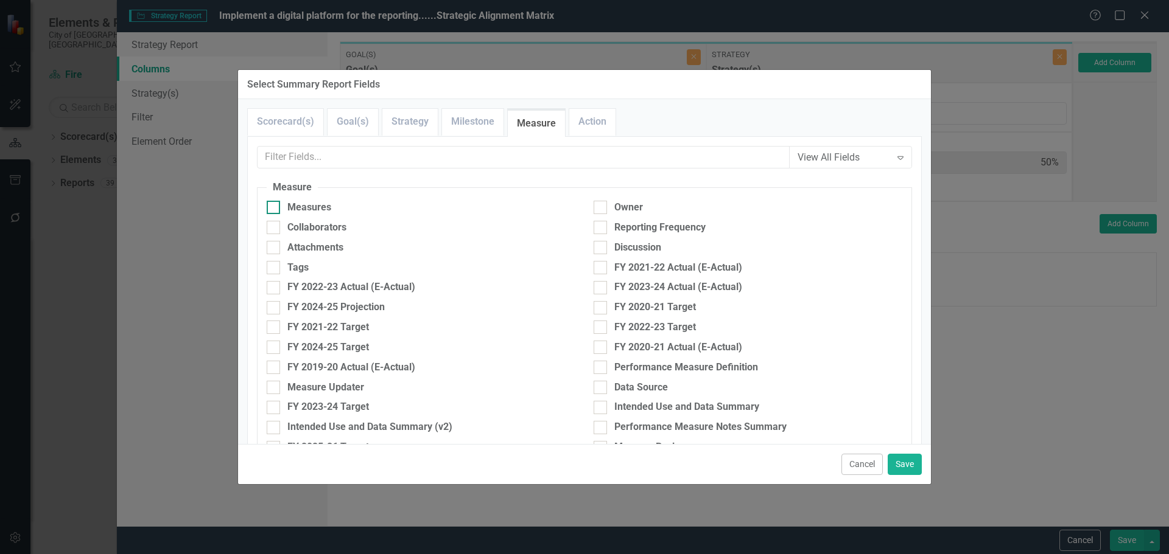
click at [302, 206] on div "Measures" at bounding box center [309, 208] width 44 height 14
click at [274, 206] on input "Measures" at bounding box center [271, 205] width 8 height 8
checkbox input "true"
click at [907, 474] on button "Save" at bounding box center [904, 464] width 34 height 21
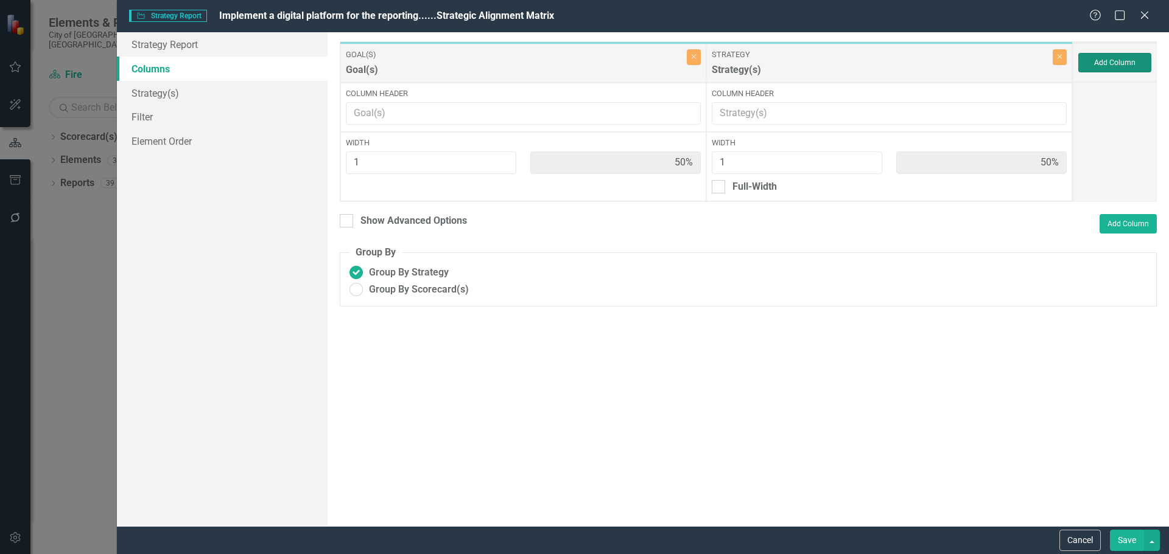
type input "33%"
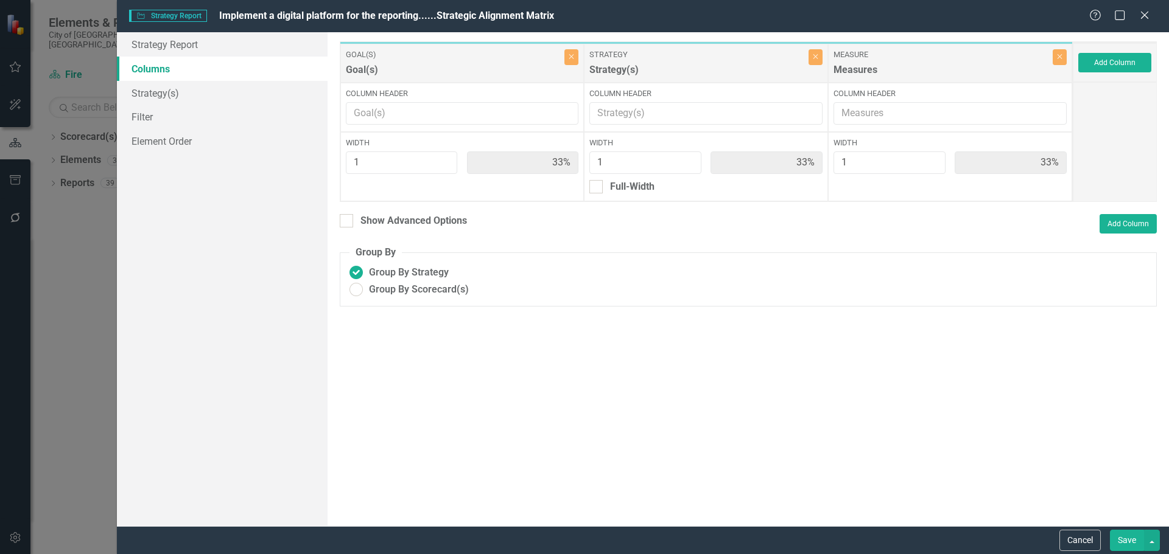
click at [1127, 536] on button "Save" at bounding box center [1126, 540] width 34 height 21
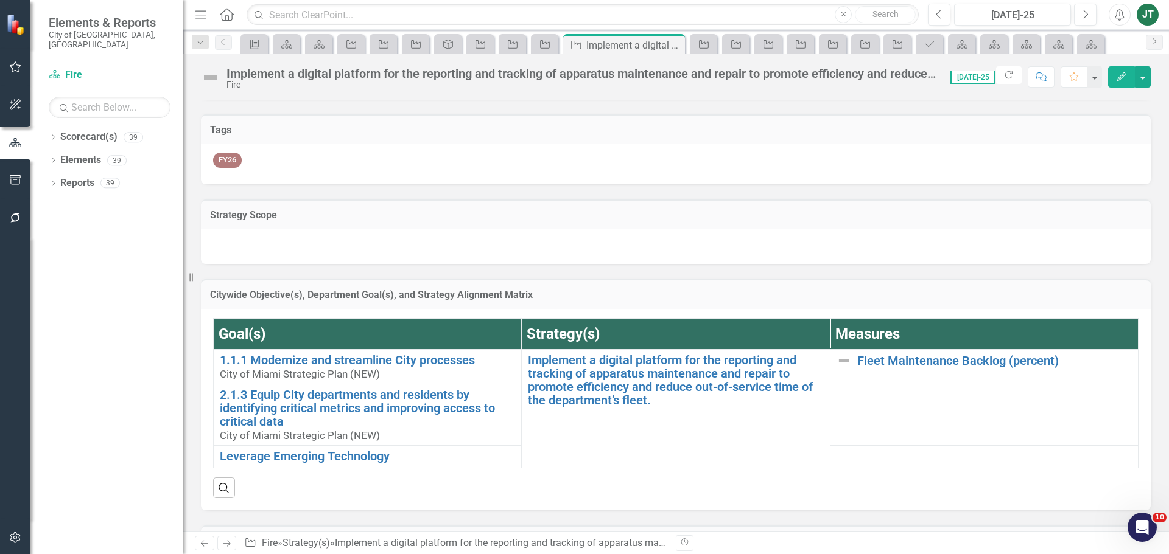
scroll to position [61, 0]
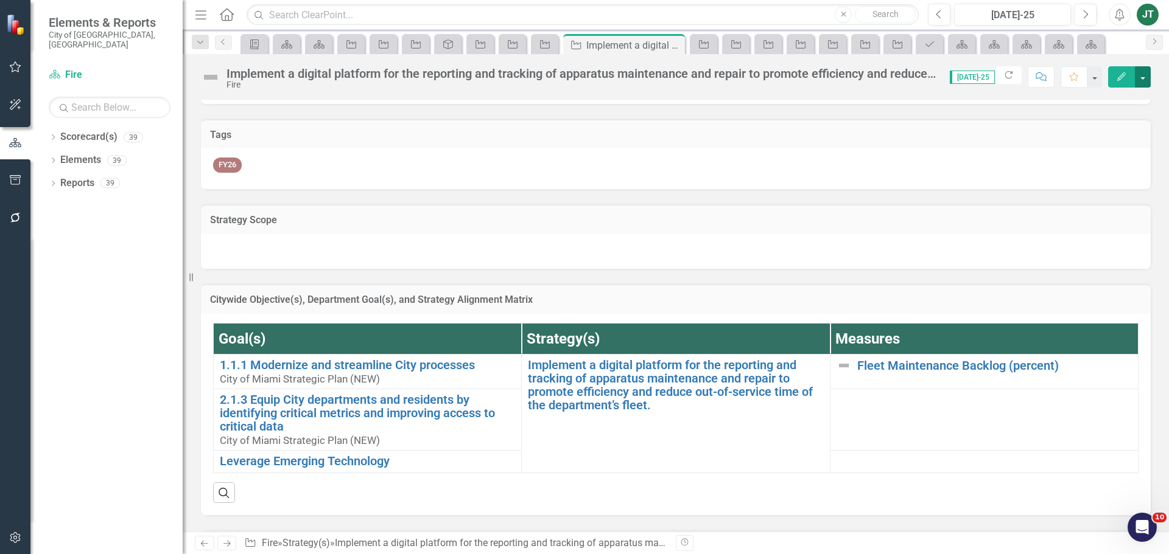
click at [1143, 72] on button "button" at bounding box center [1142, 76] width 16 height 21
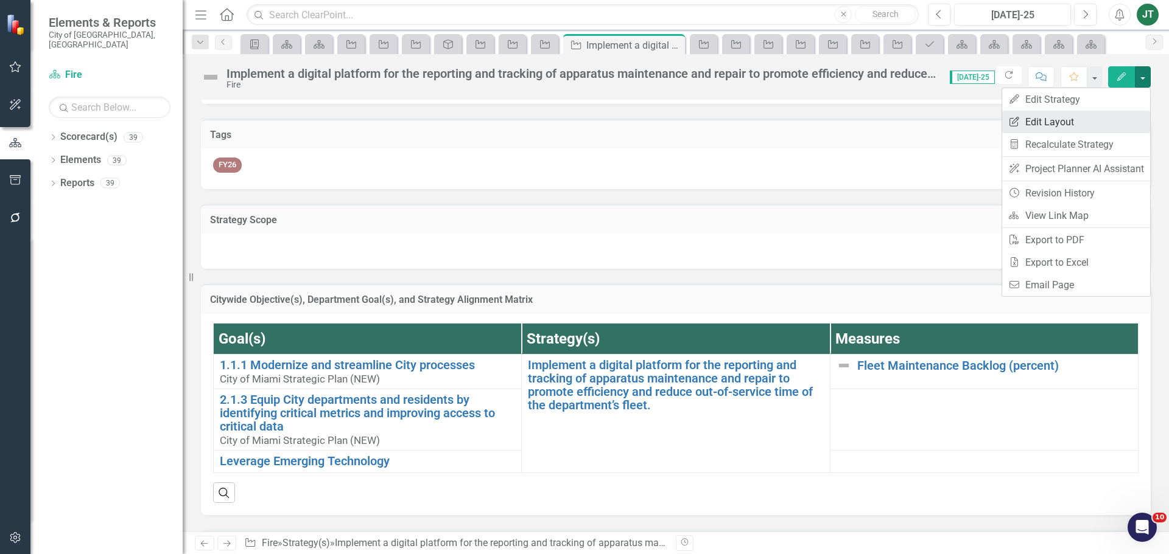
click at [1107, 121] on link "Edit Report Edit Layout" at bounding box center [1076, 122] width 148 height 23
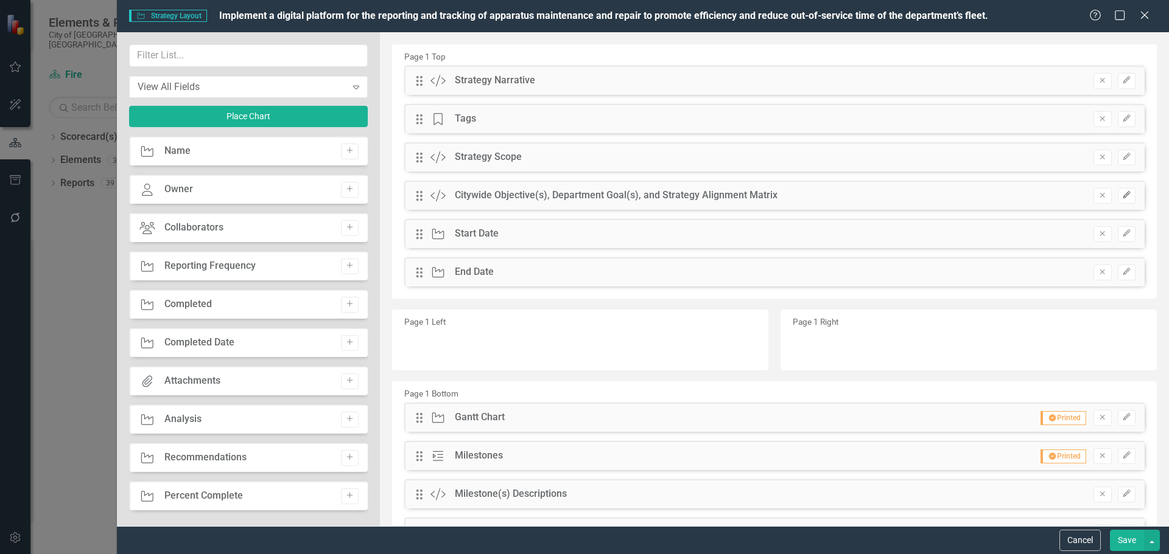
click at [1122, 195] on icon "button" at bounding box center [1125, 195] width 7 height 7
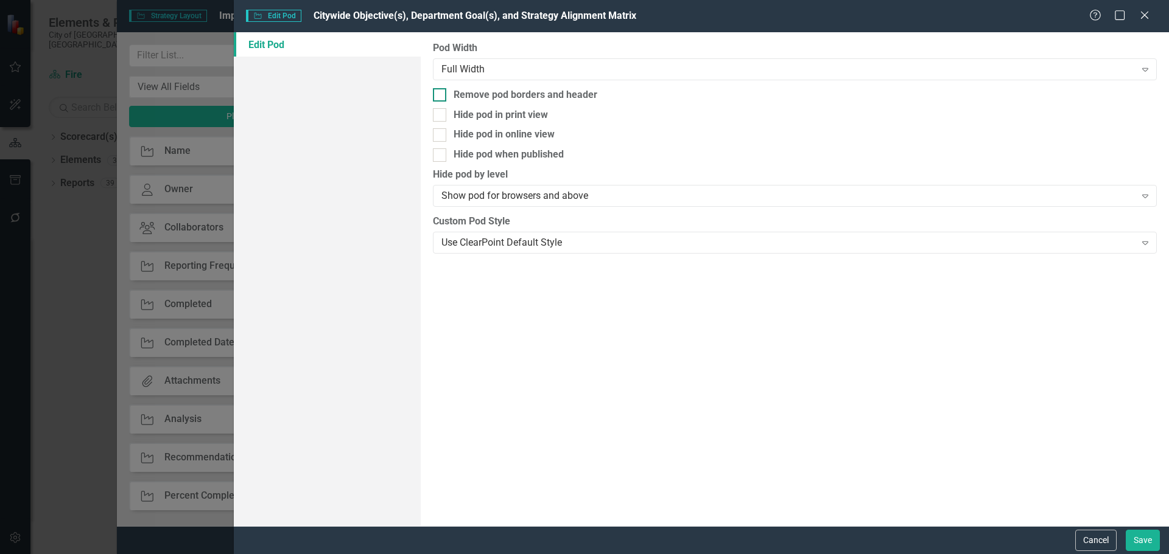
click at [485, 93] on div "Remove pod borders and header" at bounding box center [525, 95] width 144 height 14
click at [441, 93] on input "Remove pod borders and header" at bounding box center [437, 92] width 8 height 8
checkbox input "true"
click at [1138, 537] on button "Save" at bounding box center [1142, 540] width 34 height 21
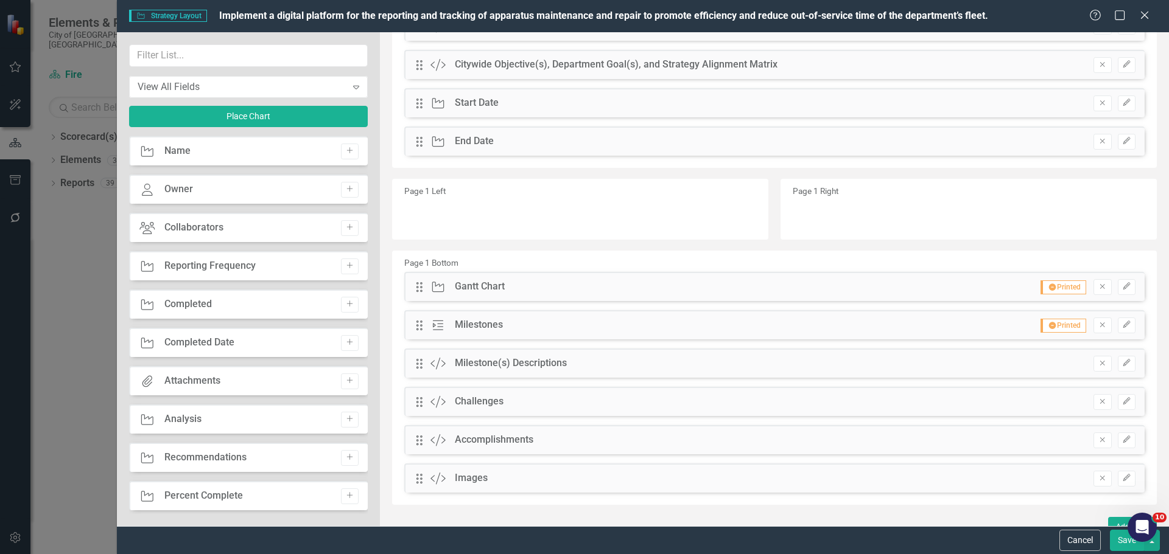
scroll to position [144, 0]
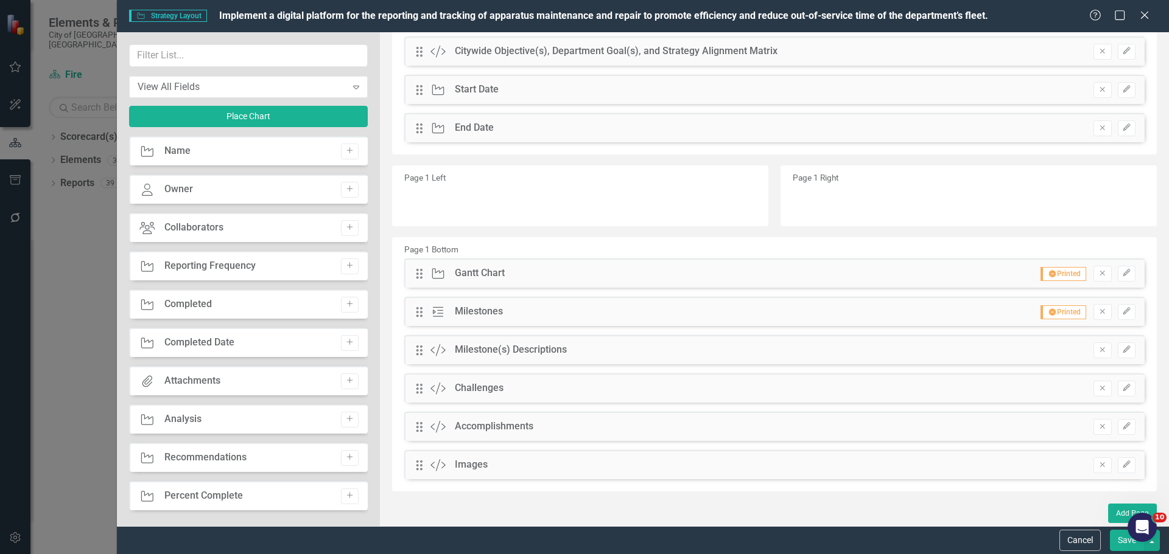
click at [1118, 543] on button "Save" at bounding box center [1126, 540] width 34 height 21
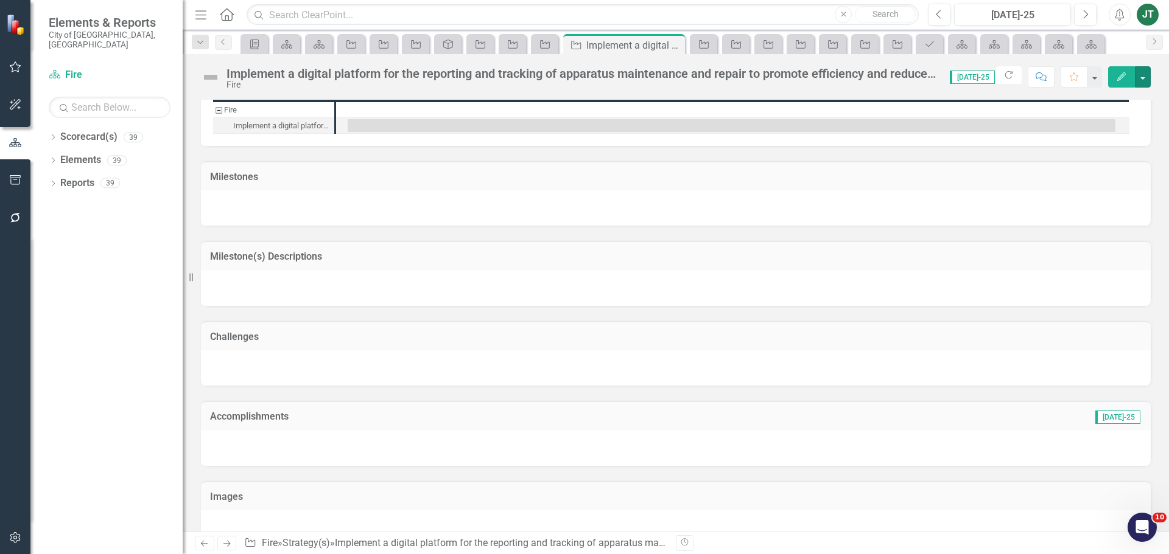
scroll to position [696, 0]
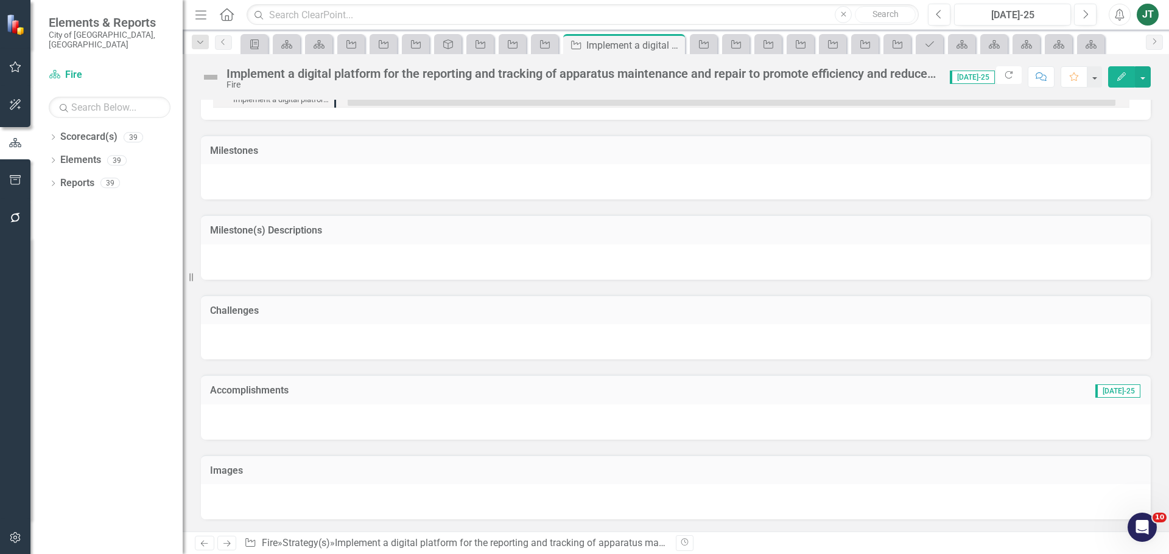
click at [363, 232] on h3 "Milestone(s) Descriptions" at bounding box center [675, 230] width 931 height 11
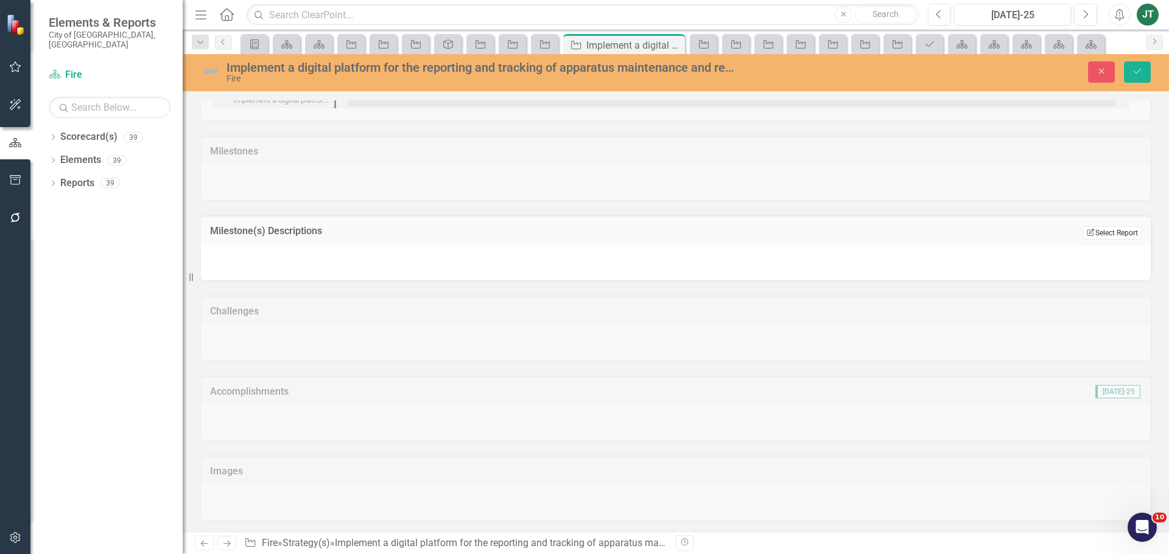
click at [1087, 235] on button "Edit Report Select Report" at bounding box center [1111, 232] width 59 height 13
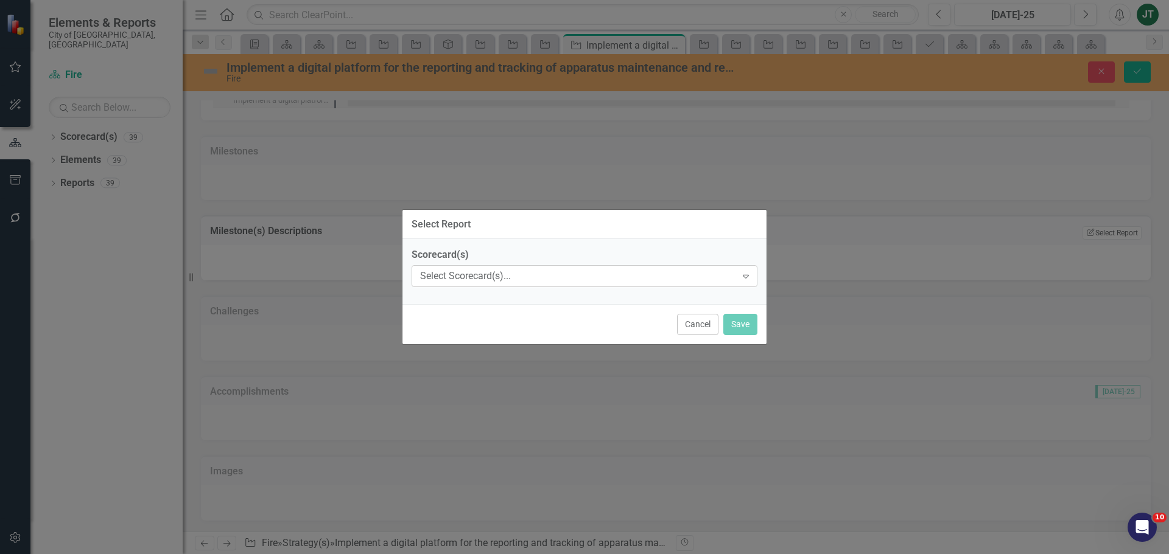
click at [527, 273] on div "Select Scorecard(s)..." at bounding box center [578, 277] width 316 height 14
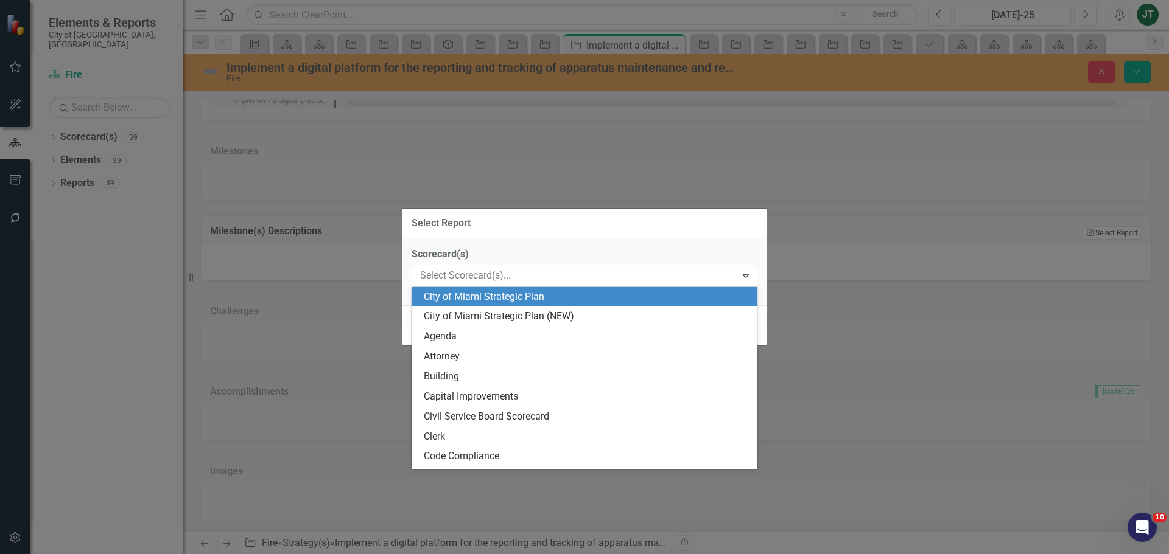
click at [305, 198] on div "Select Report Scorecard(s) 39 results available. Use Up and Down to choose opti…" at bounding box center [584, 277] width 1169 height 554
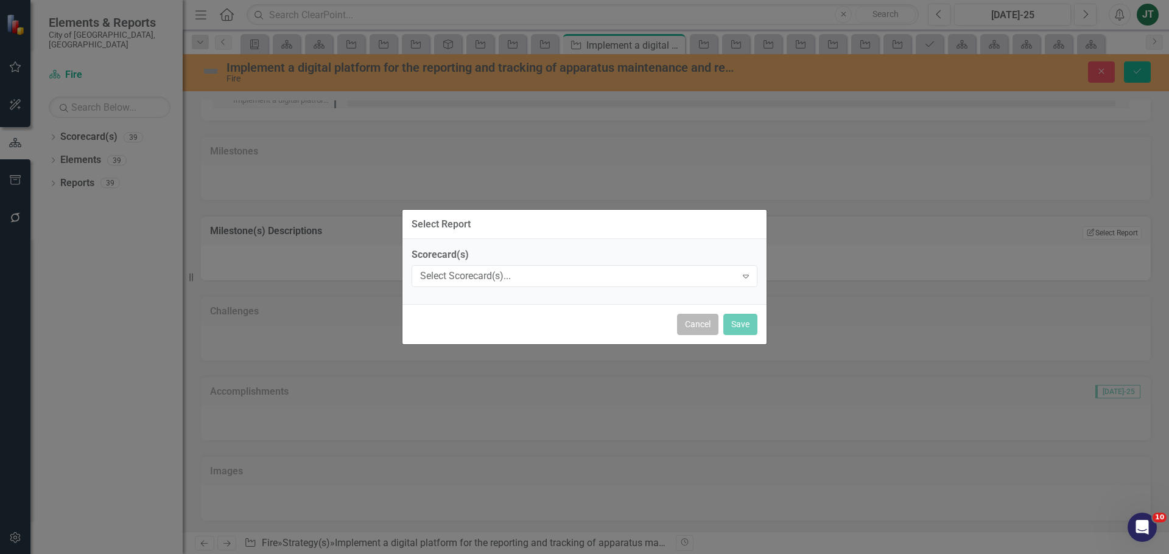
click at [694, 329] on button "Cancel" at bounding box center [697, 324] width 41 height 21
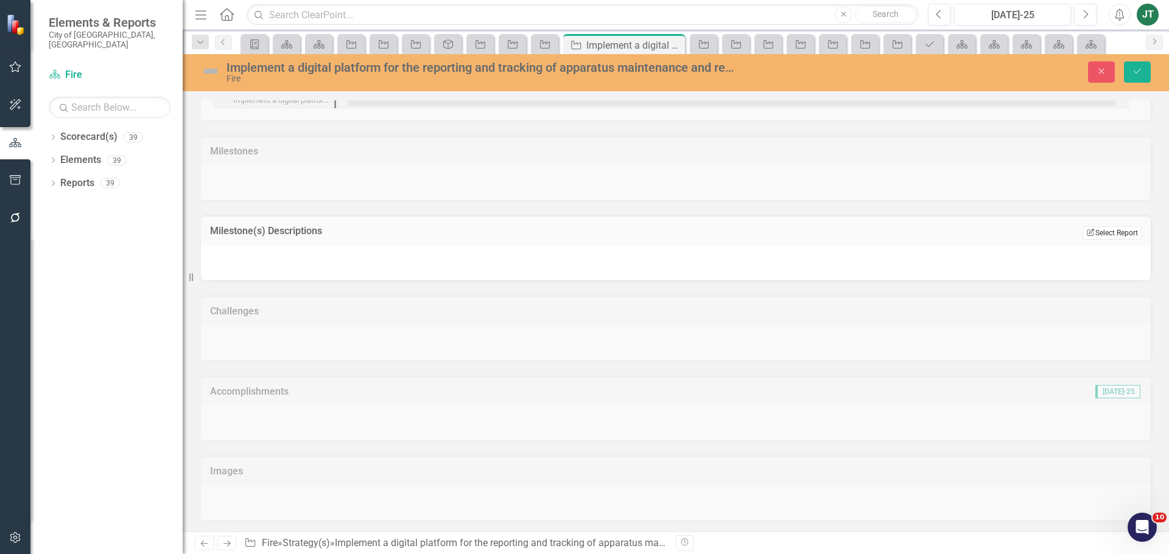
click at [1097, 236] on button "Edit Report Select Report" at bounding box center [1111, 232] width 59 height 13
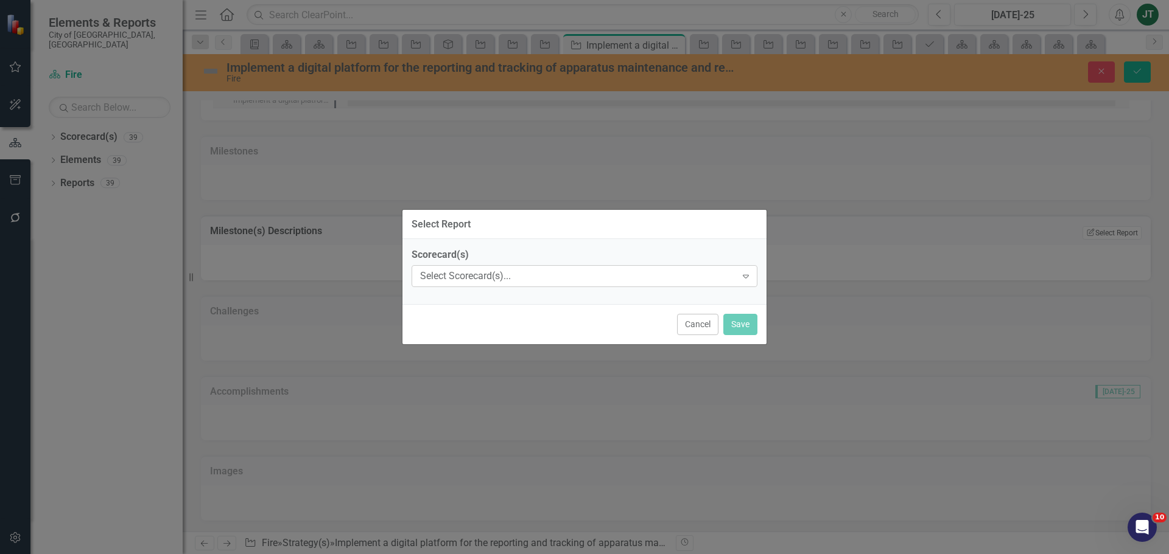
click at [506, 271] on div "Select Scorecard(s)..." at bounding box center [578, 277] width 316 height 14
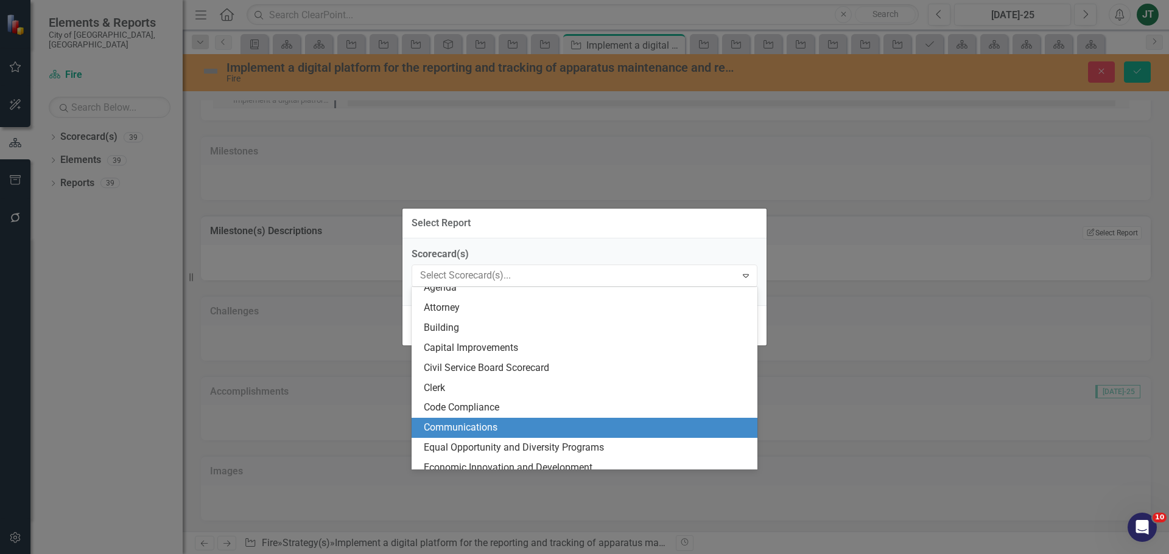
scroll to position [183, 0]
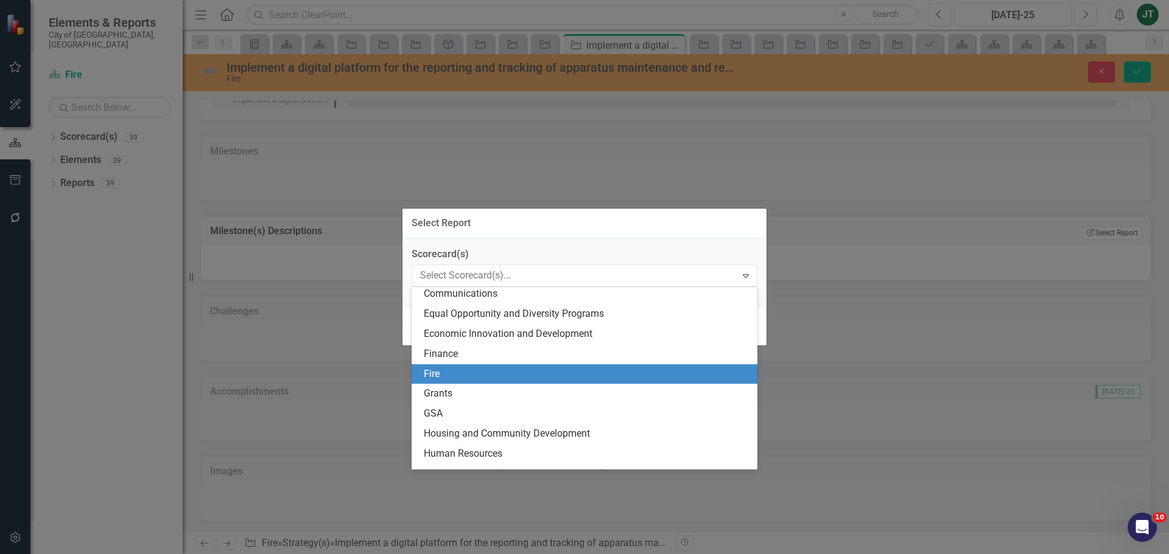
click at [441, 375] on div "Fire" at bounding box center [587, 375] width 326 height 14
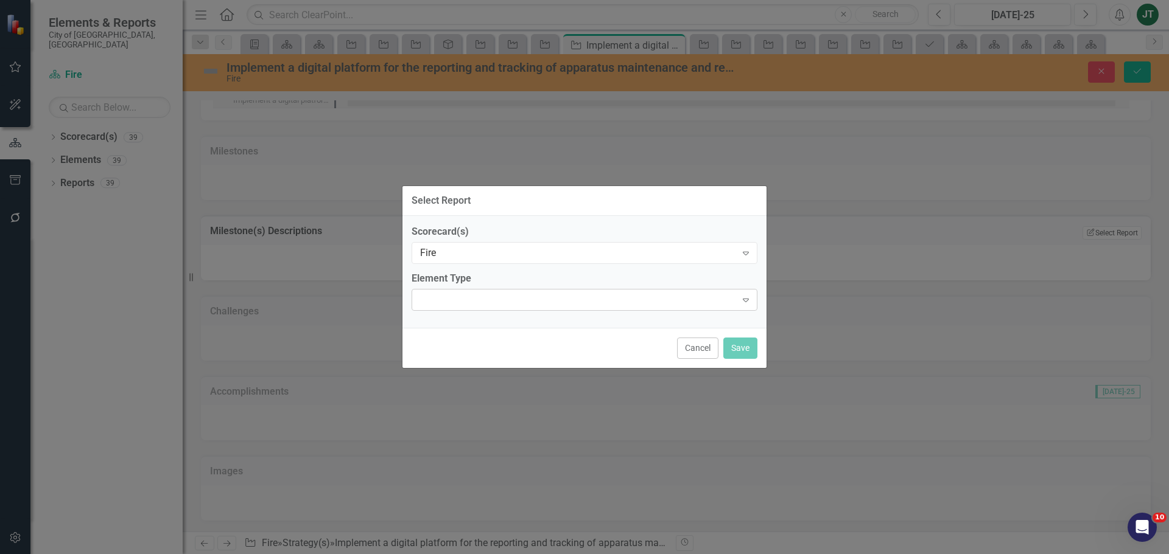
click at [495, 292] on div "Expand" at bounding box center [584, 300] width 346 height 22
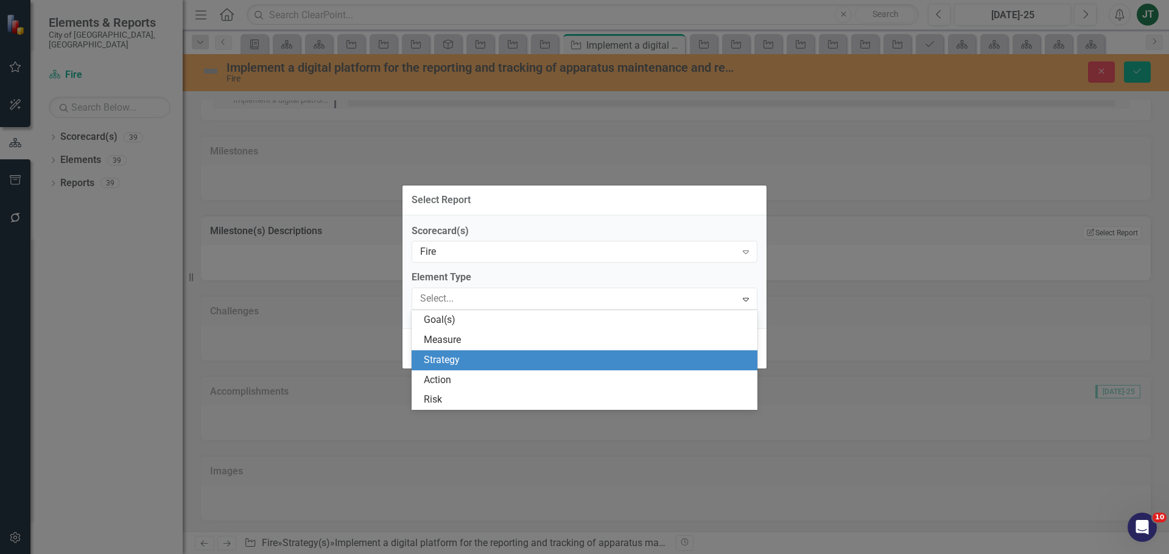
click at [445, 358] on div "Strategy" at bounding box center [587, 361] width 326 height 14
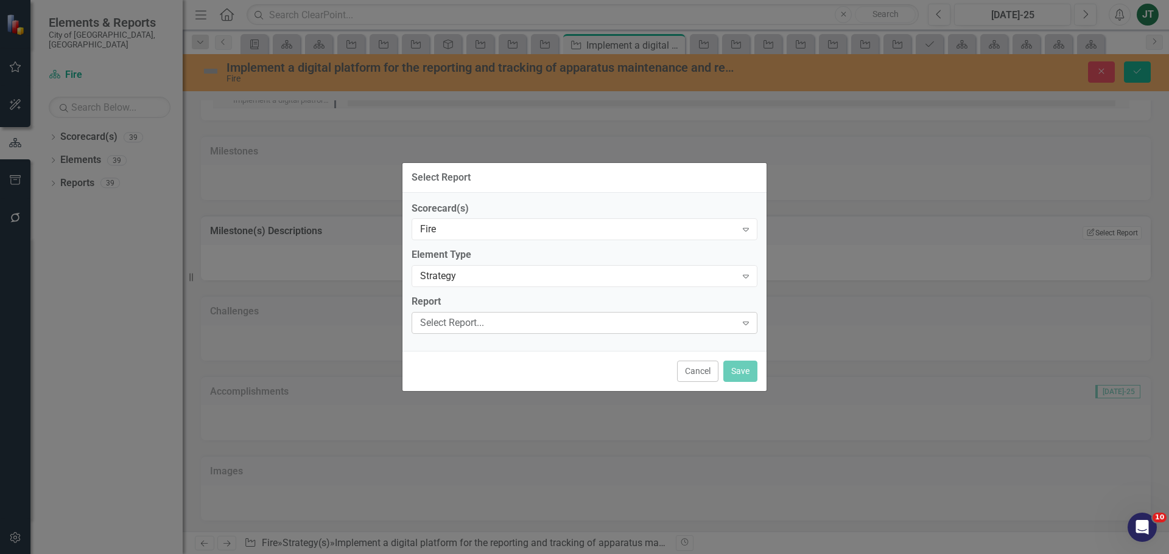
click at [441, 318] on div "Select Report..." at bounding box center [578, 323] width 316 height 14
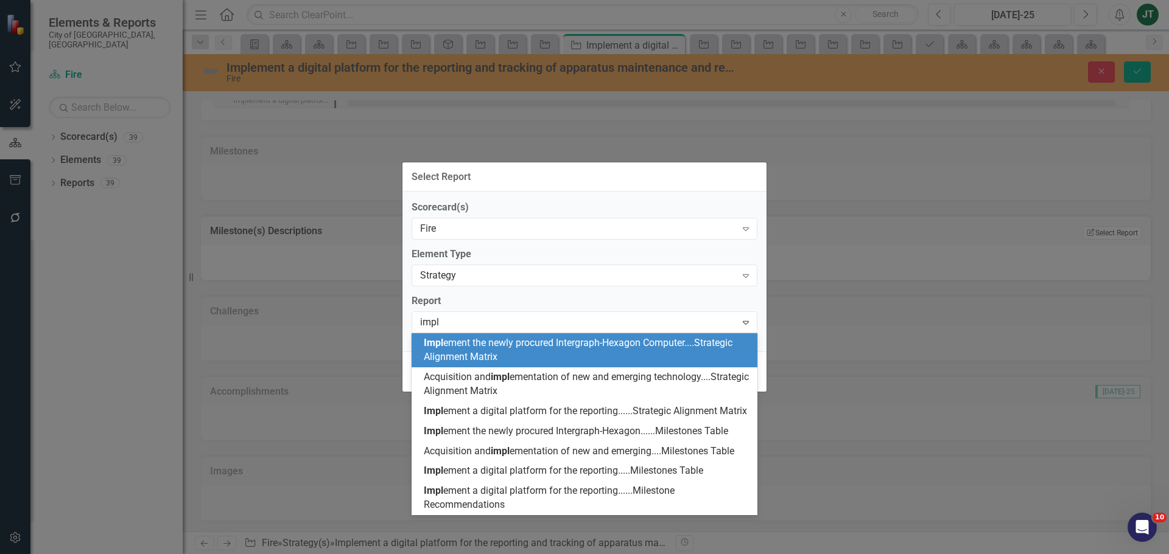
scroll to position [13, 0]
type input "imple"
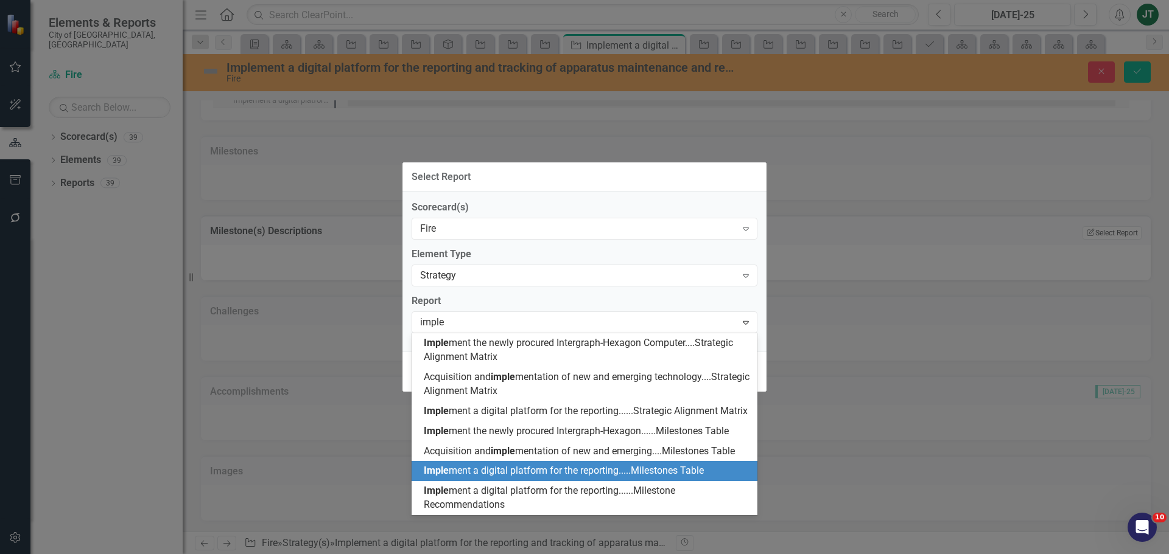
click at [584, 473] on span "Imple ment a digital platform for the reporting.....Milestones Table" at bounding box center [564, 471] width 280 height 12
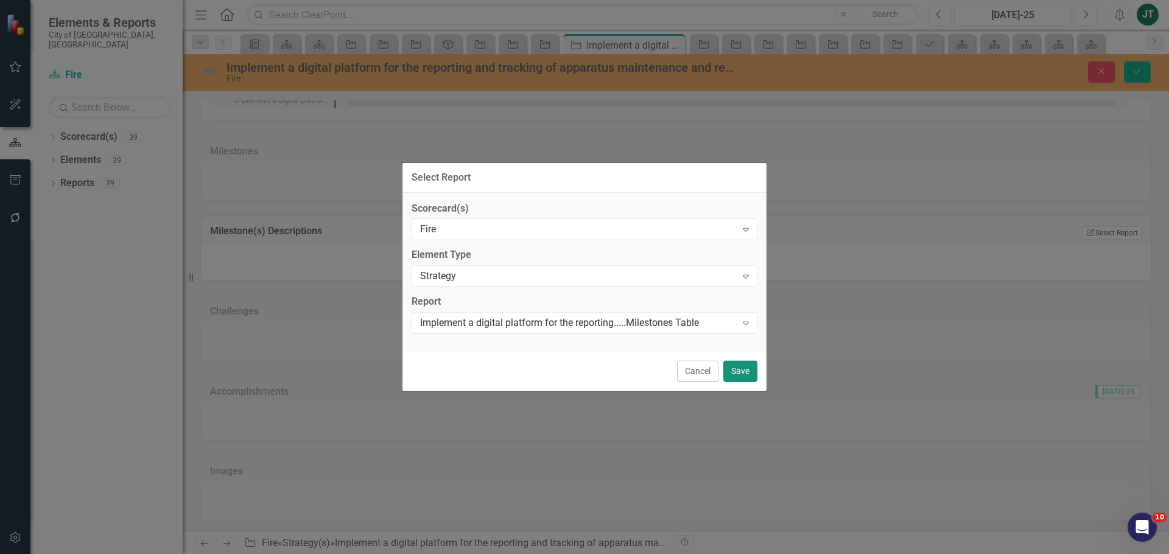
click at [733, 368] on button "Save" at bounding box center [740, 371] width 34 height 21
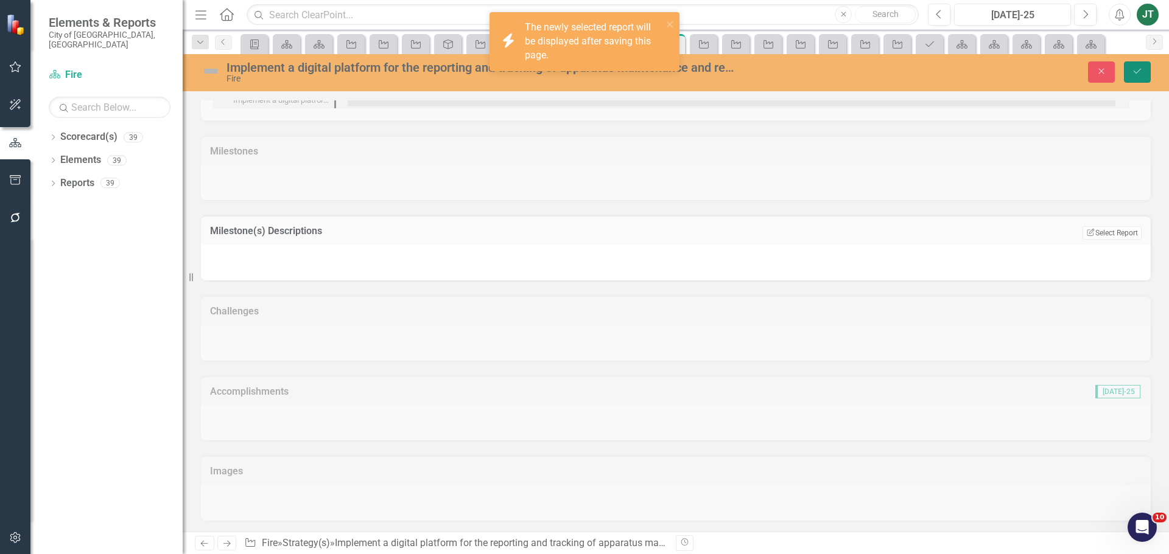
click at [1139, 66] on button "Save" at bounding box center [1136, 71] width 27 height 21
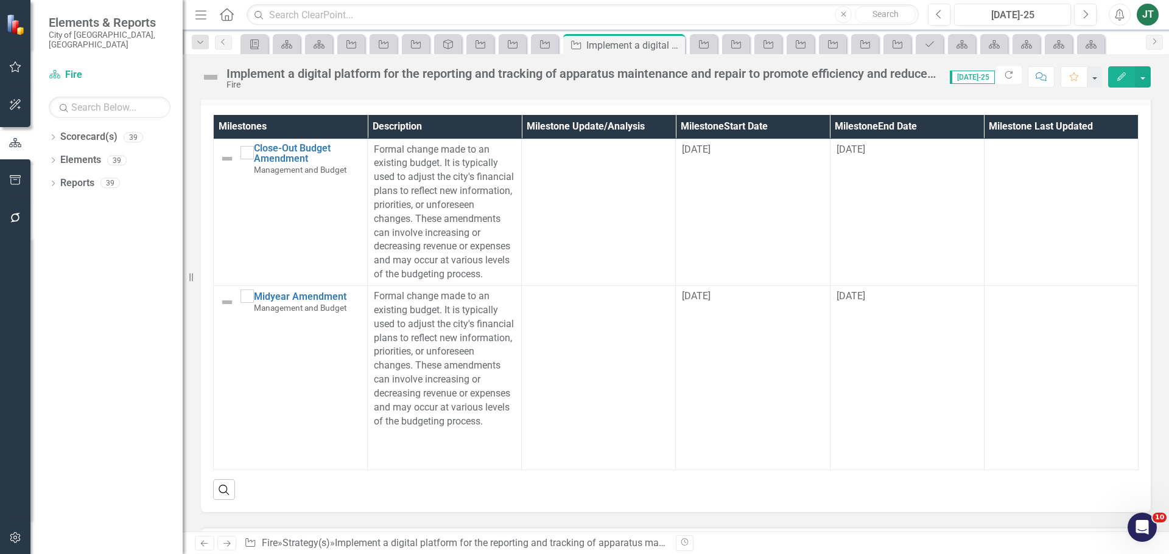
scroll to position [669, 0]
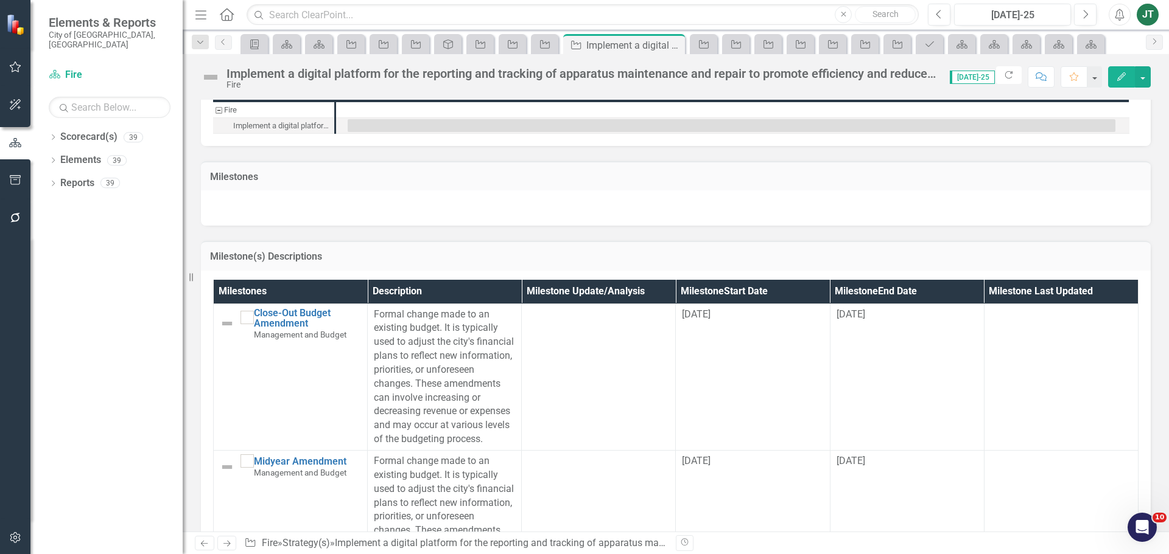
click at [968, 262] on h3 "Milestone(s) Descriptions" at bounding box center [675, 256] width 931 height 11
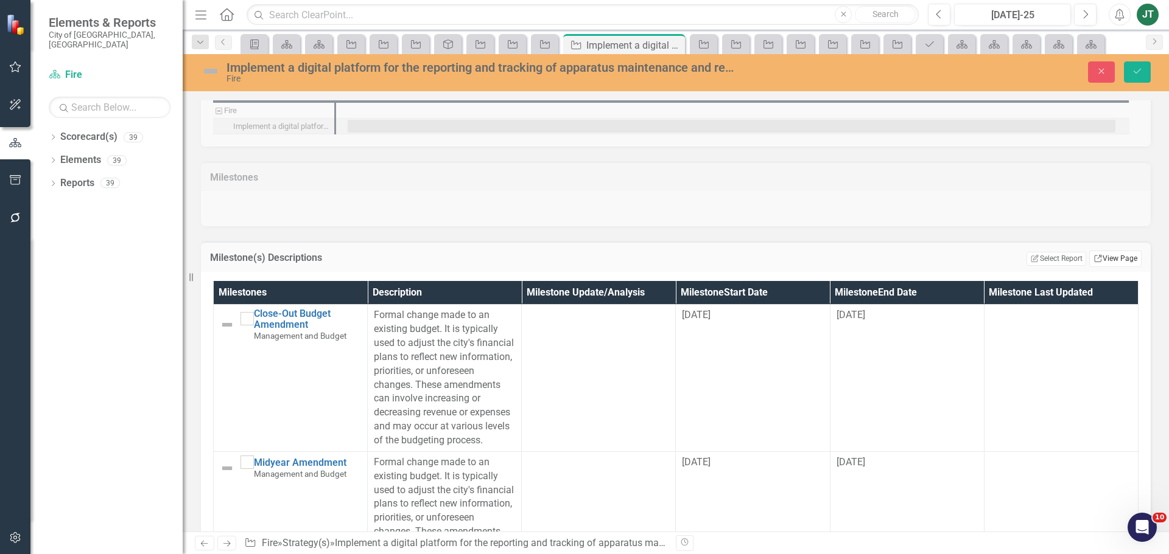
click at [1096, 256] on link "Link View Page" at bounding box center [1115, 259] width 52 height 16
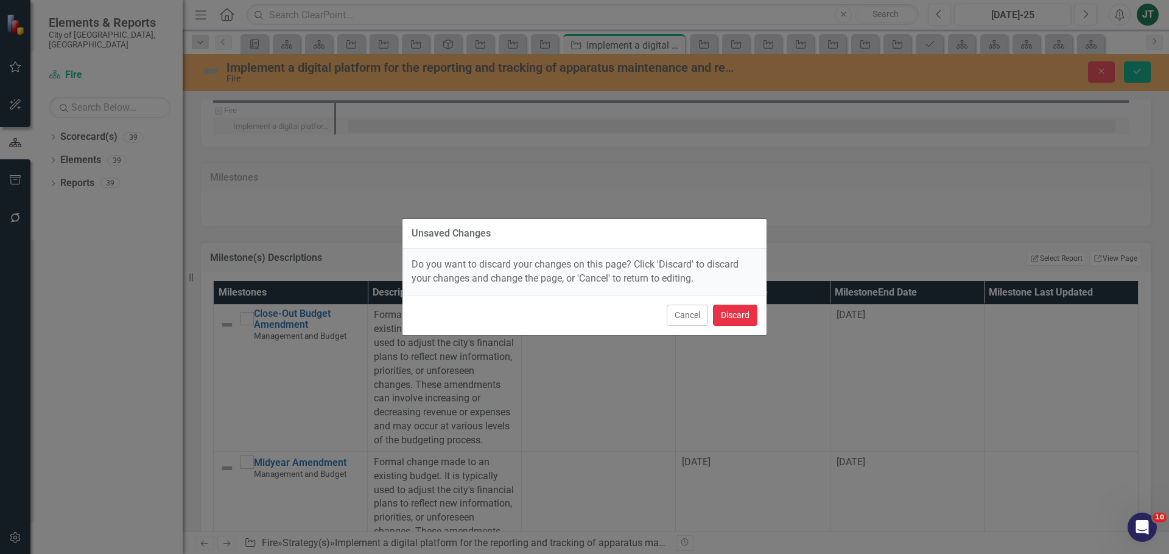
click at [744, 308] on button "Discard" at bounding box center [735, 315] width 44 height 21
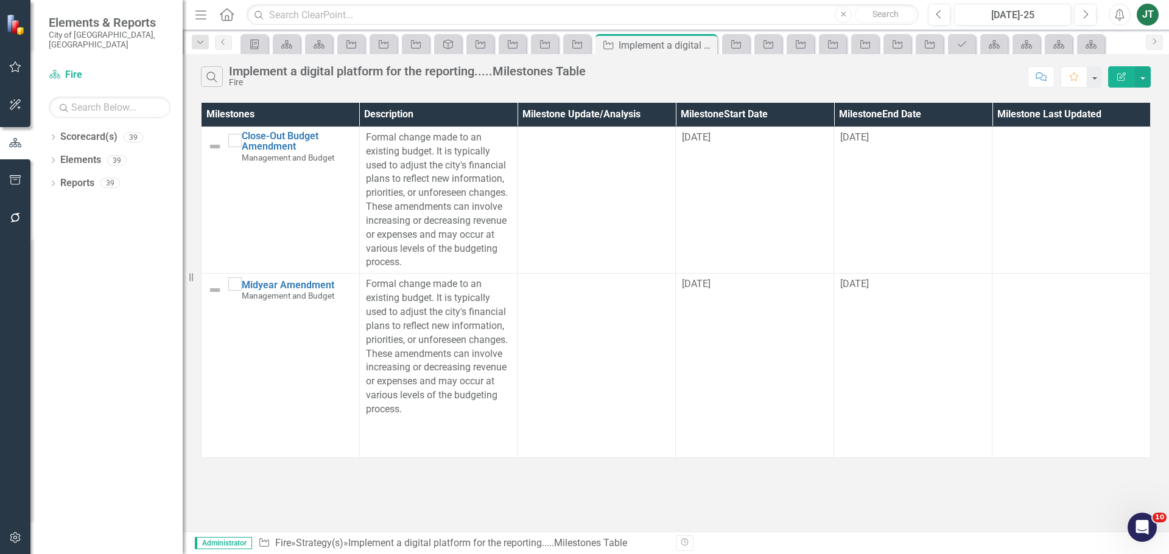
click at [1124, 79] on icon "button" at bounding box center [1121, 76] width 9 height 9
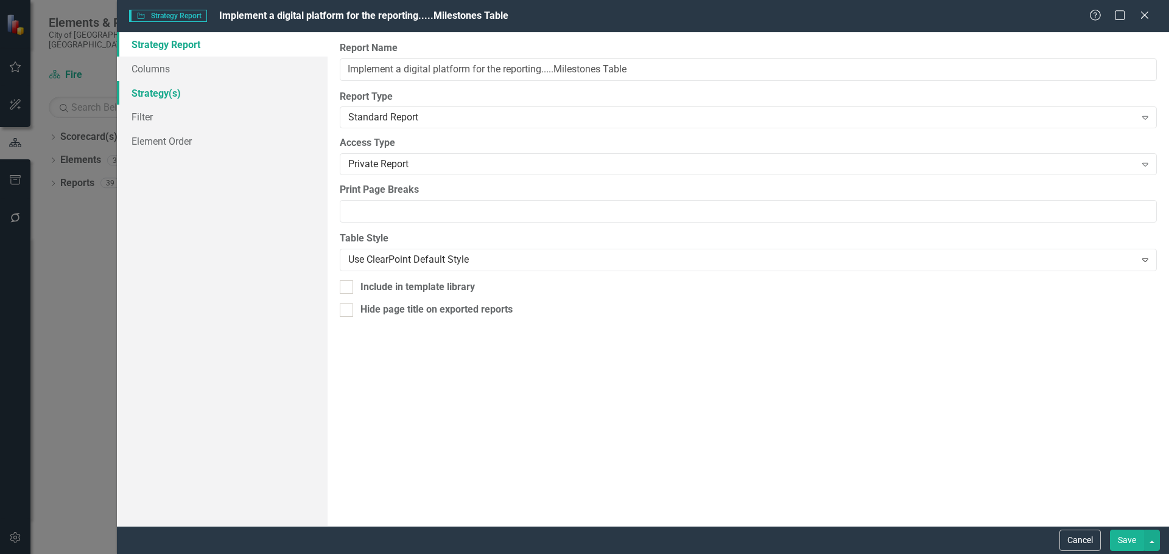
click at [176, 88] on link "Strategy(s)" at bounding box center [222, 93] width 211 height 24
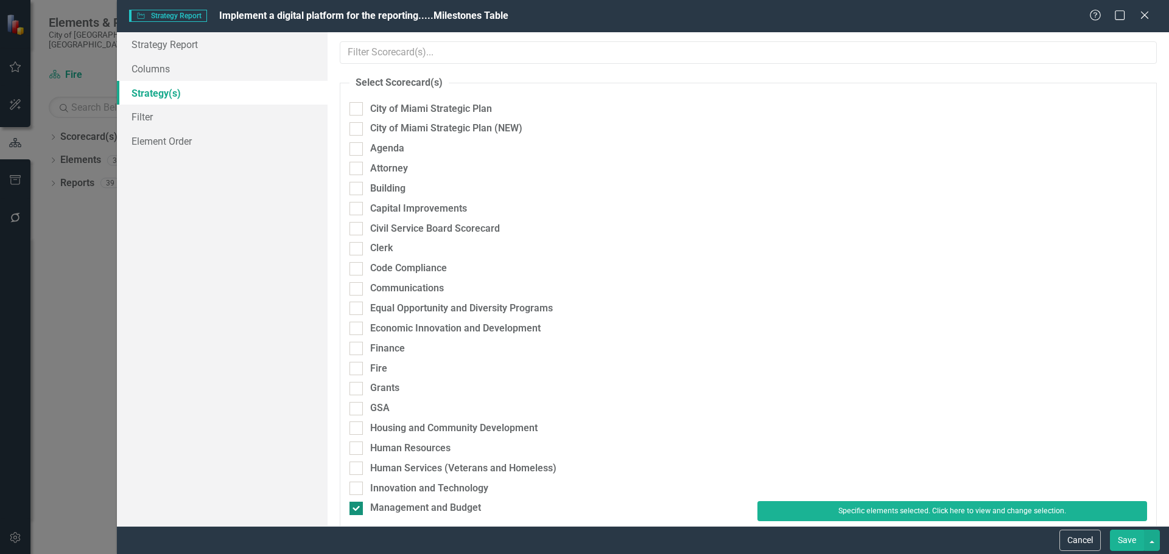
click at [390, 508] on div "Management and Budget" at bounding box center [425, 508] width 111 height 14
click at [357, 508] on input "Management and Budget" at bounding box center [353, 506] width 8 height 8
checkbox input "false"
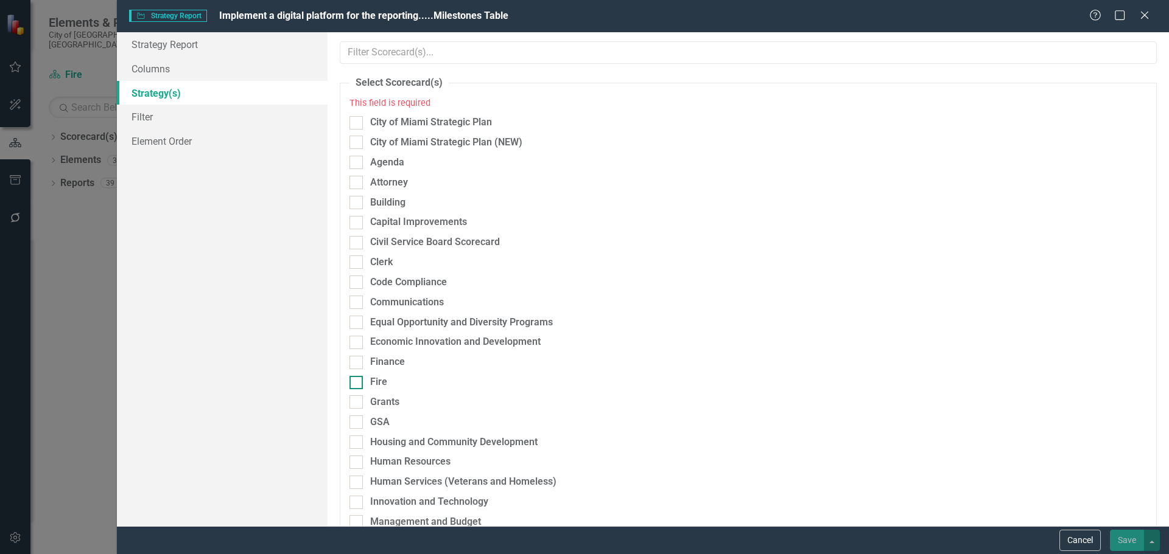
click at [377, 383] on div "Fire" at bounding box center [378, 383] width 17 height 14
click at [357, 383] on input "Fire" at bounding box center [353, 380] width 8 height 8
checkbox input "true"
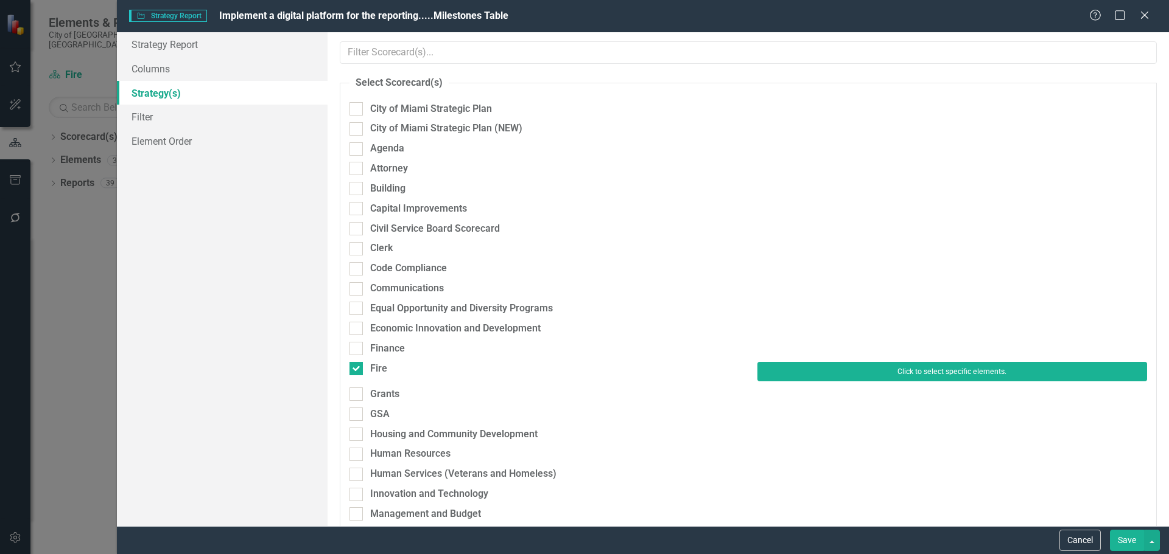
click at [834, 364] on button "Click to select specific elements." at bounding box center [952, 371] width 390 height 19
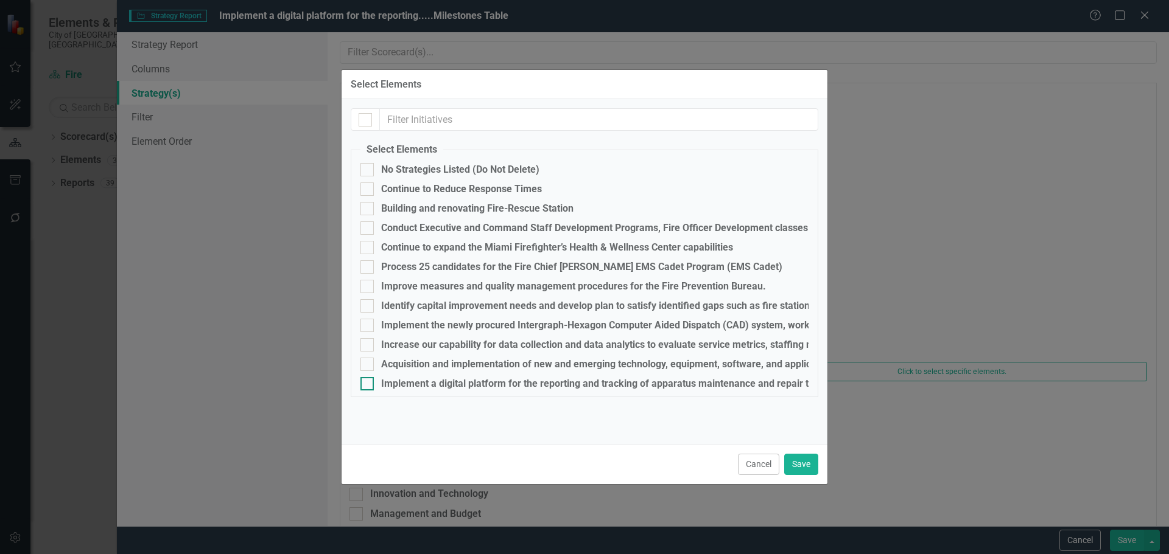
click at [416, 386] on div "Implement a digital platform for the reporting and tracking of apparatus mainte…" at bounding box center [765, 384] width 769 height 11
click at [368, 385] on input "Implement a digital platform for the reporting and tracking of apparatus mainte…" at bounding box center [364, 381] width 8 height 8
checkbox input "true"
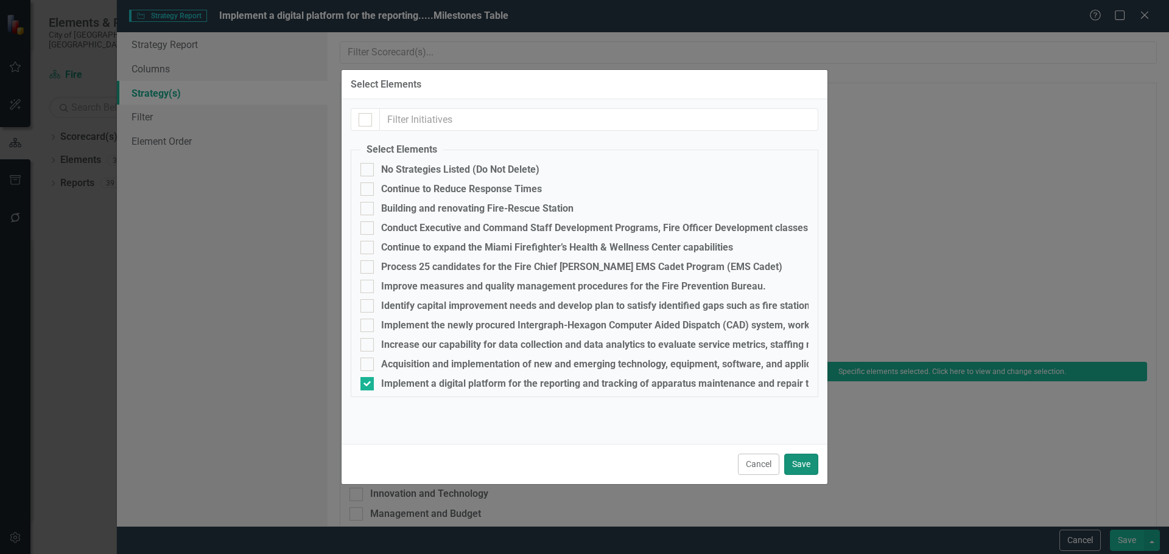
click at [805, 463] on button "Save" at bounding box center [801, 464] width 34 height 21
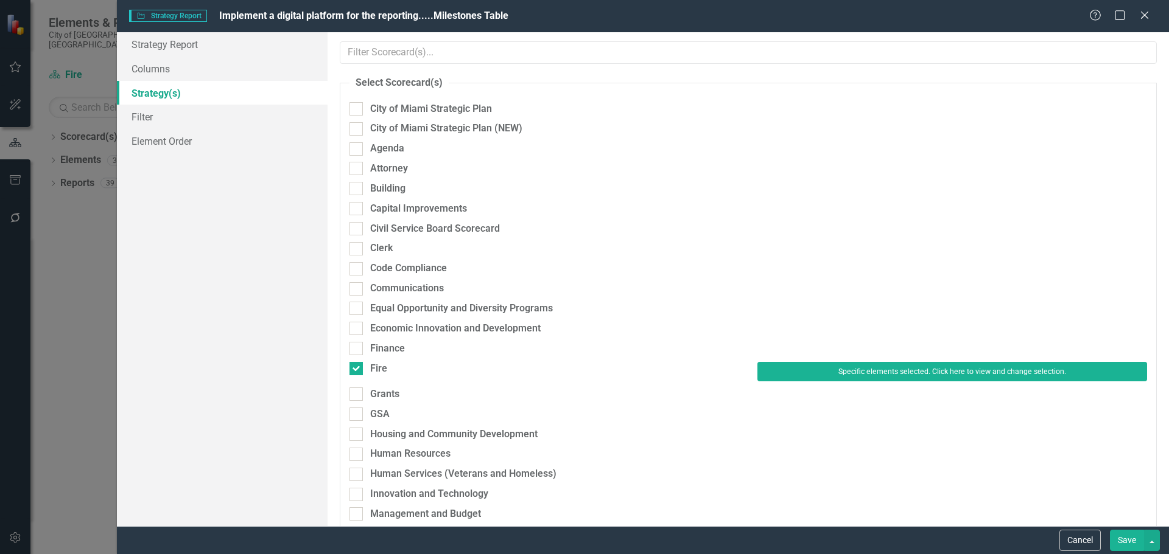
click at [1125, 534] on button "Save" at bounding box center [1126, 540] width 34 height 21
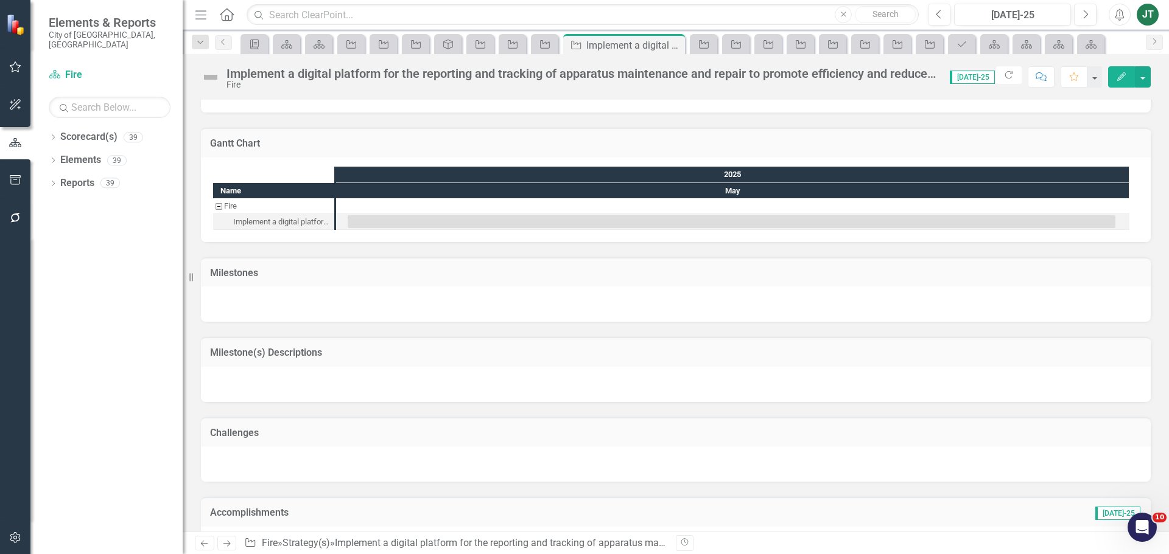
scroll to position [696, 0]
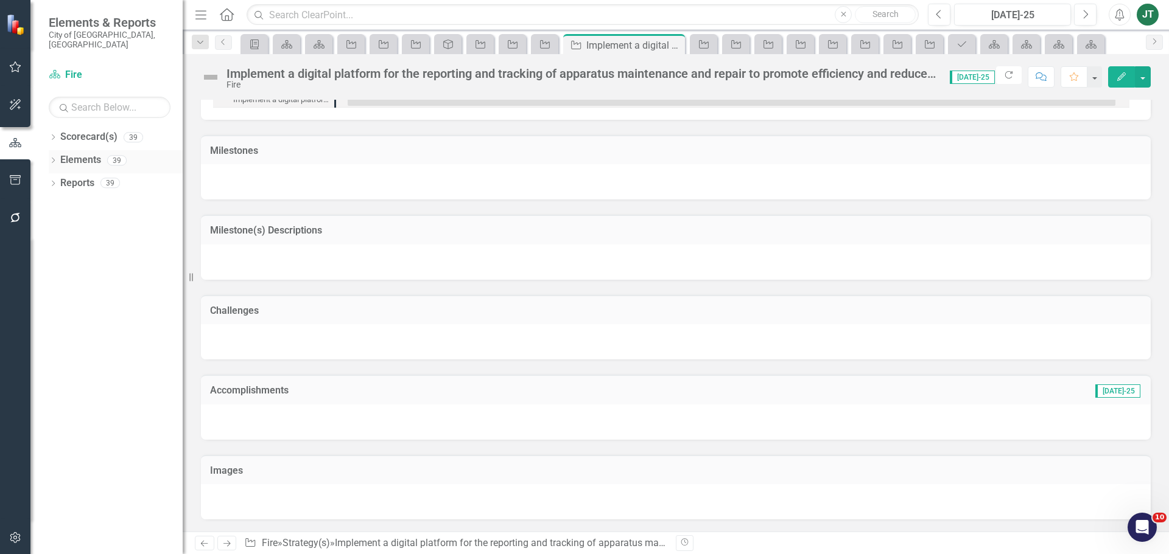
click at [79, 153] on link "Elements" at bounding box center [80, 160] width 41 height 14
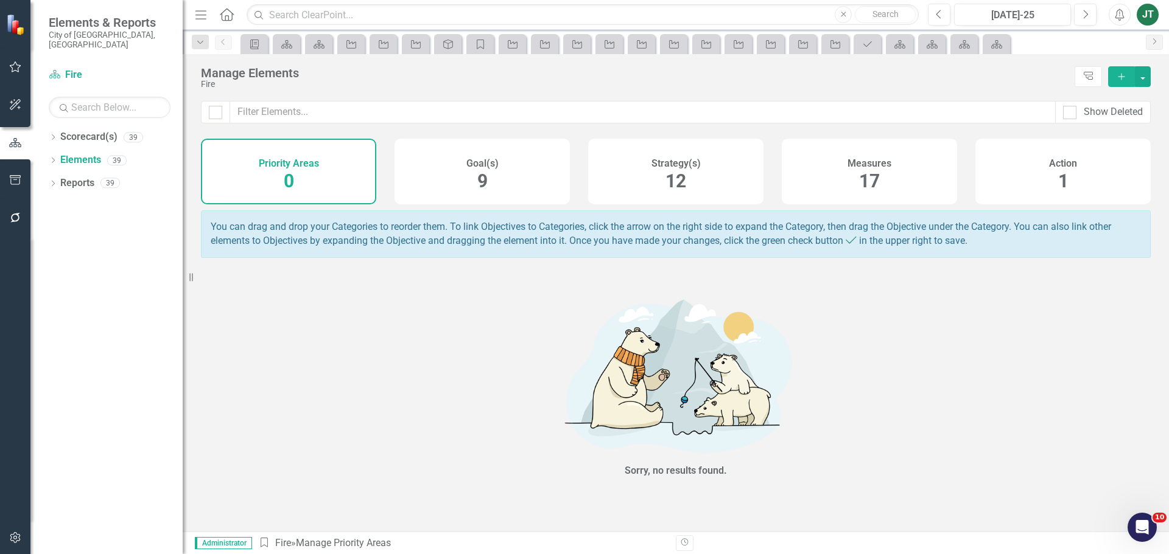
click at [683, 176] on span "12" at bounding box center [675, 180] width 21 height 21
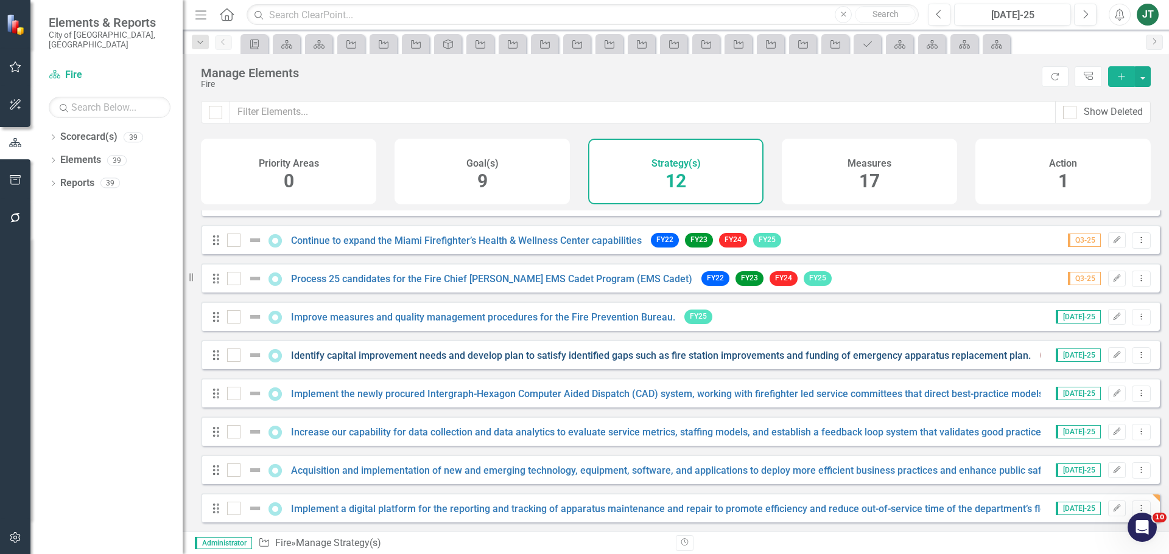
scroll to position [148, 0]
click at [341, 359] on link "Identify capital improvement needs and develop plan to satisfy identified gaps …" at bounding box center [660, 356] width 739 height 12
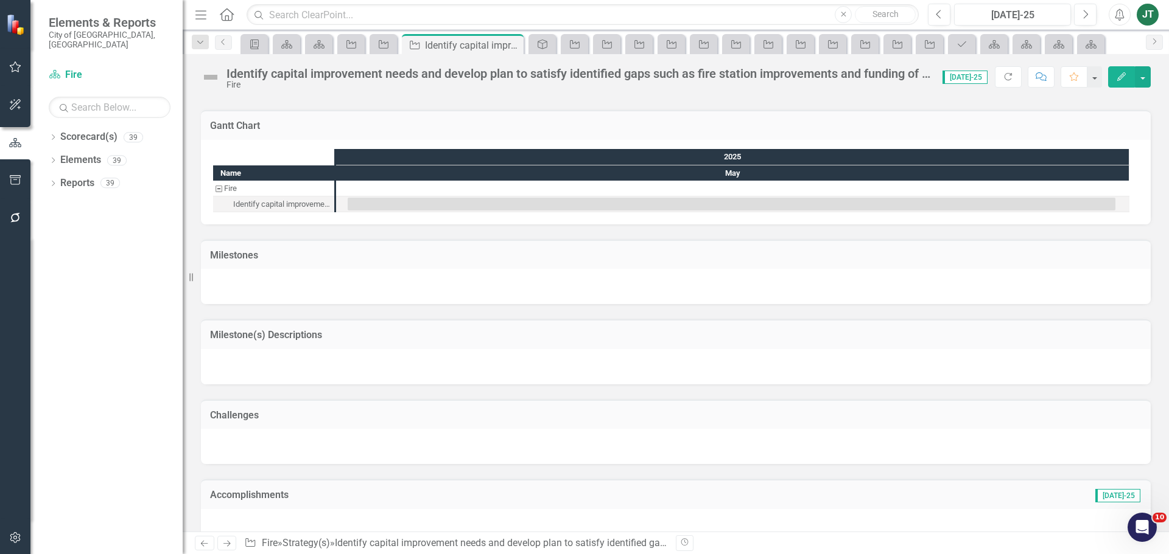
scroll to position [1103, 0]
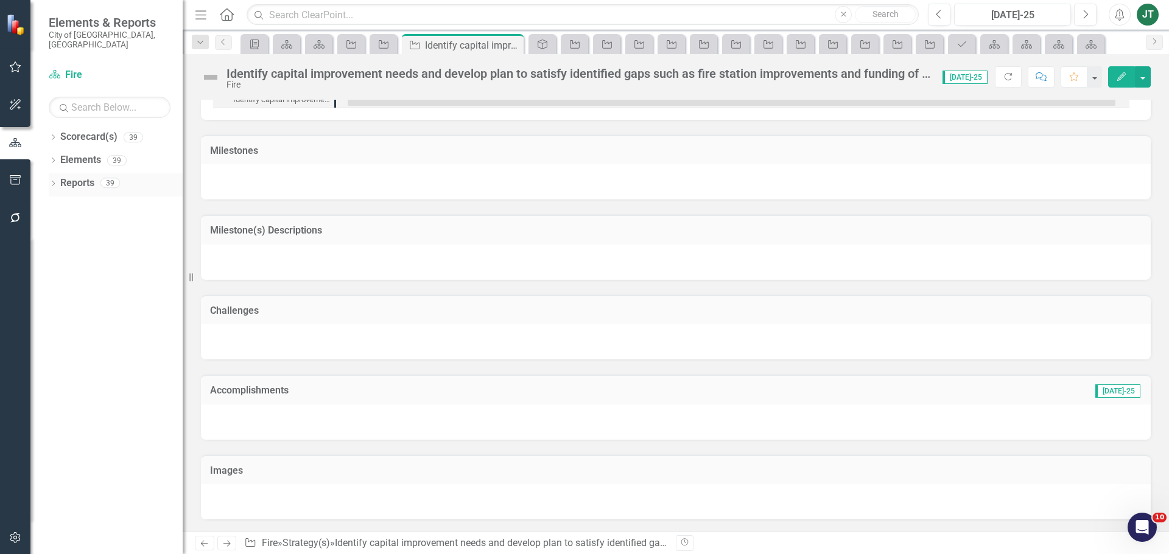
click at [63, 176] on link "Reports" at bounding box center [77, 183] width 34 height 14
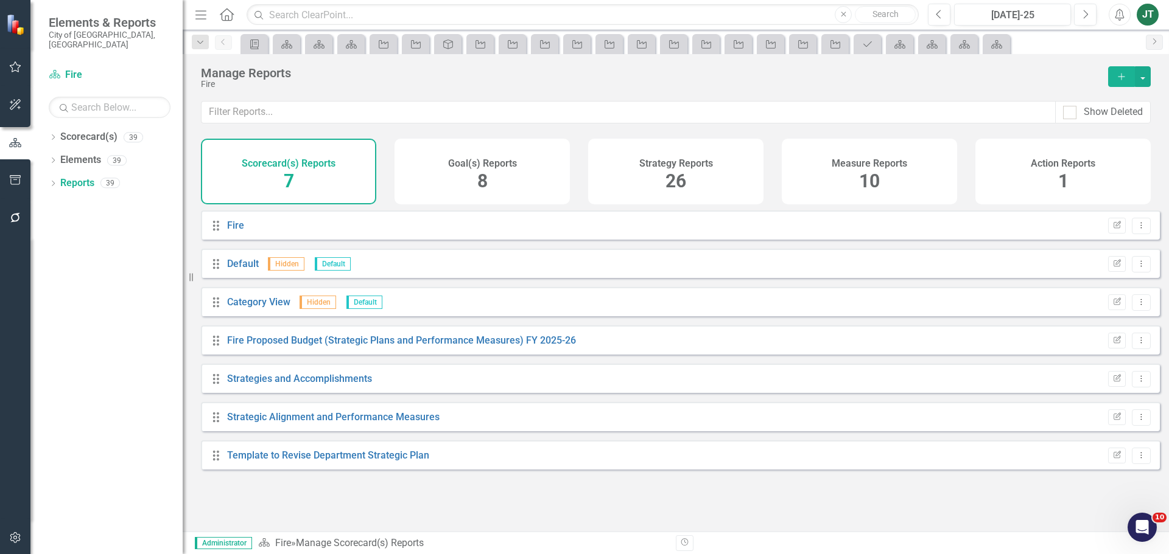
click at [864, 181] on span "10" at bounding box center [869, 180] width 21 height 21
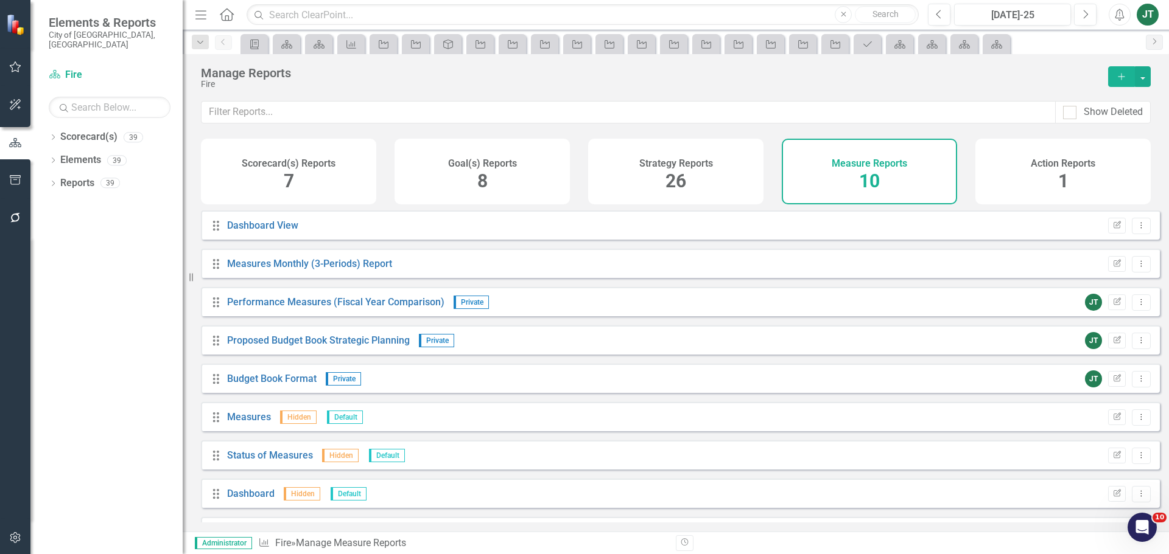
click at [681, 163] on h4 "Strategy Reports" at bounding box center [676, 163] width 74 height 11
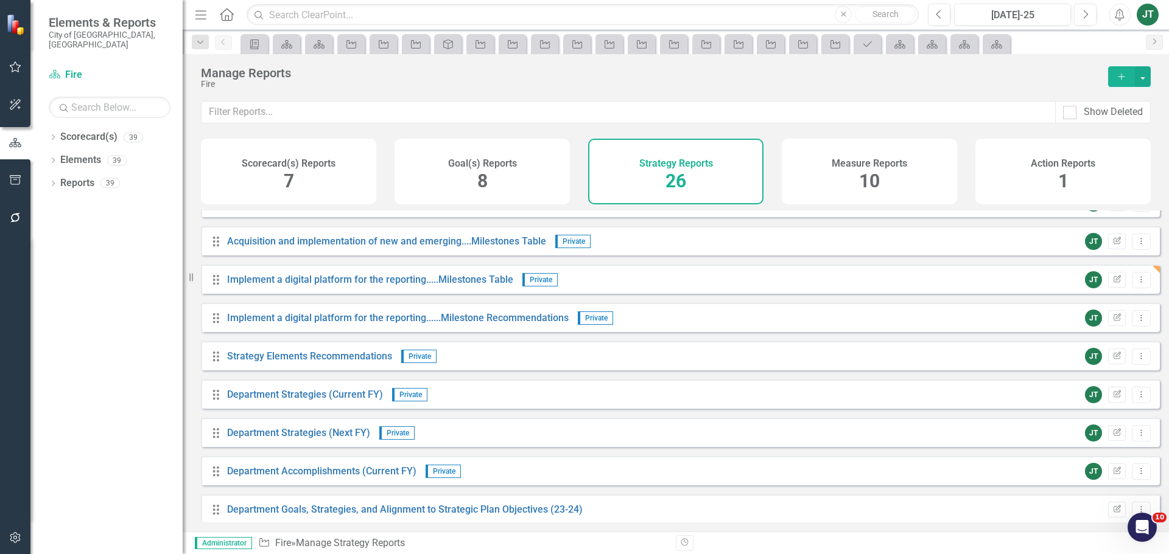
scroll to position [502, 0]
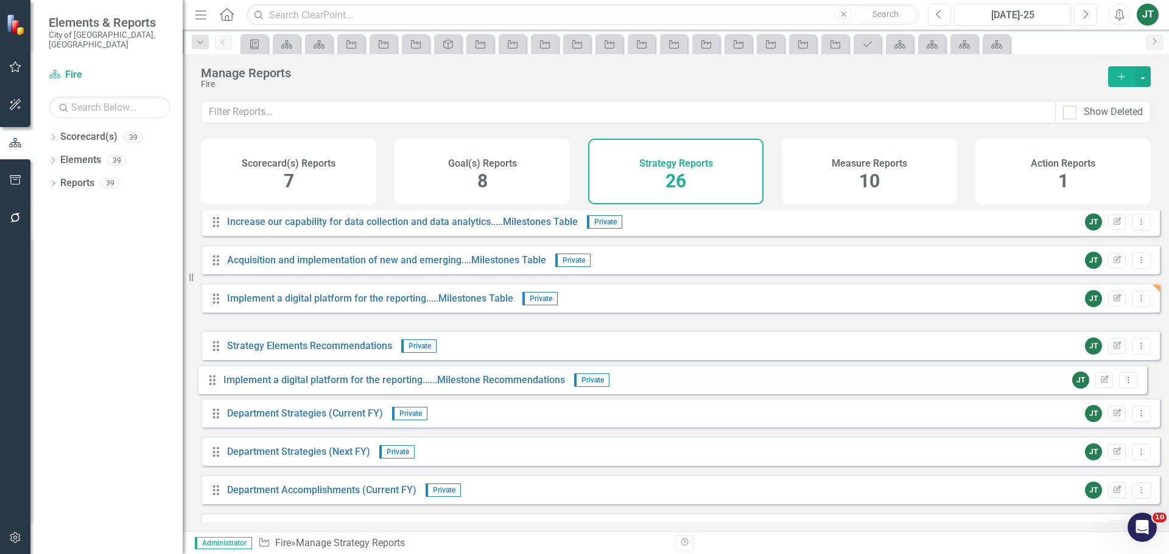
drag, startPoint x: 214, startPoint y: 343, endPoint x: 209, endPoint y: 382, distance: 39.2
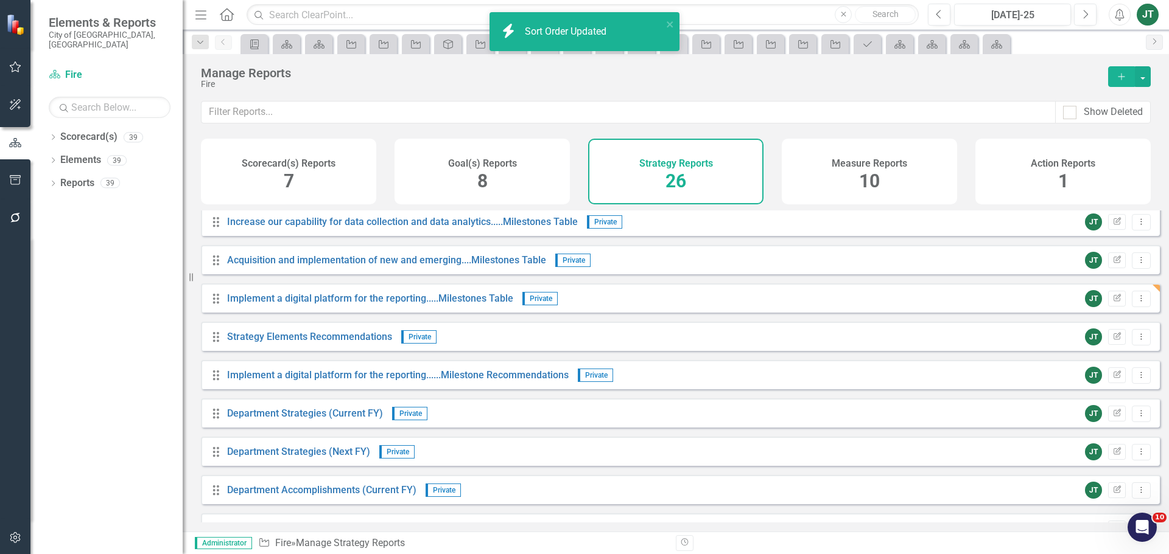
click at [897, 197] on div "Measure Reports 10" at bounding box center [868, 172] width 175 height 66
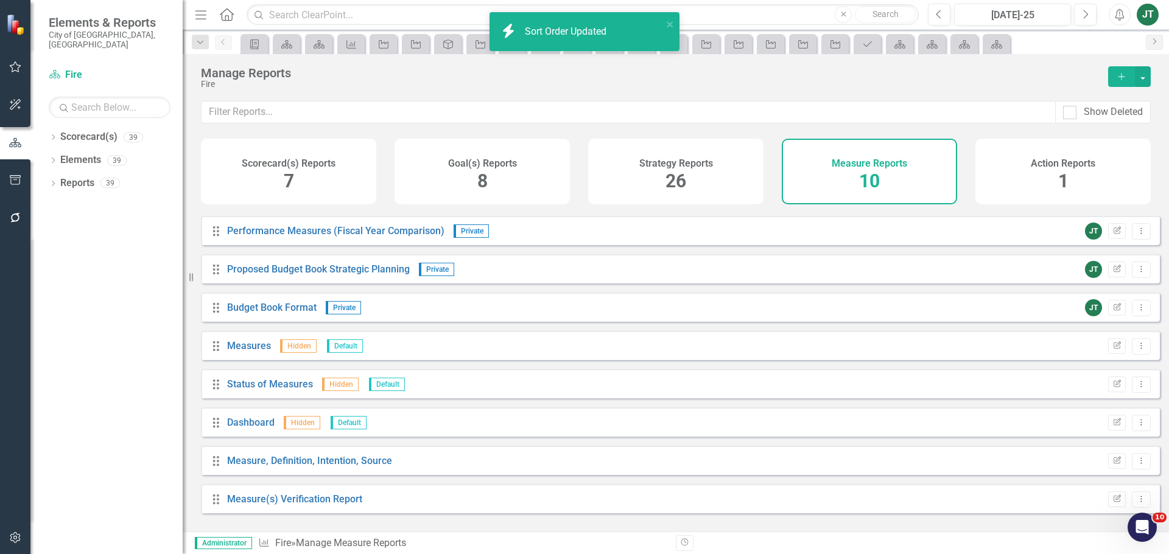
scroll to position [71, 0]
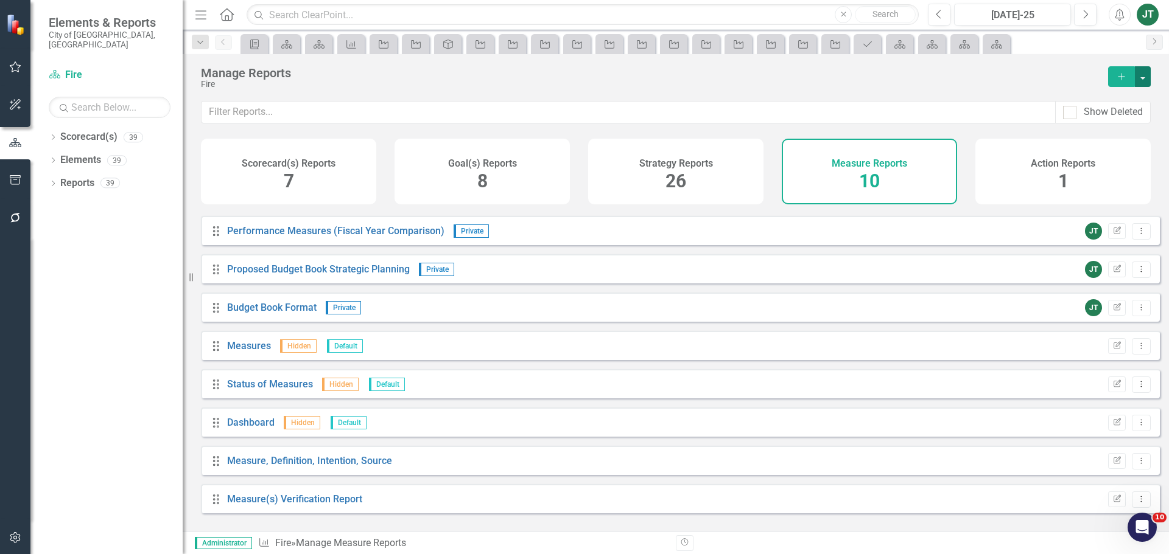
click at [1139, 74] on button "button" at bounding box center [1142, 76] width 16 height 21
click at [1083, 125] on link "Copy Add From Template" at bounding box center [1093, 121] width 114 height 23
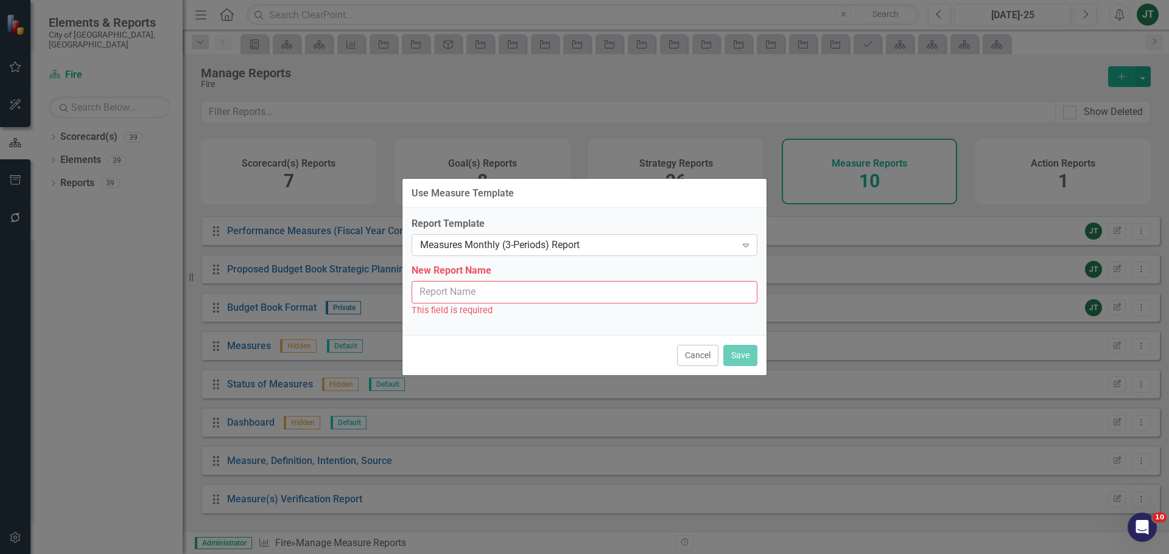
click at [484, 247] on div "Measures Monthly (3-Periods) Report" at bounding box center [578, 246] width 316 height 14
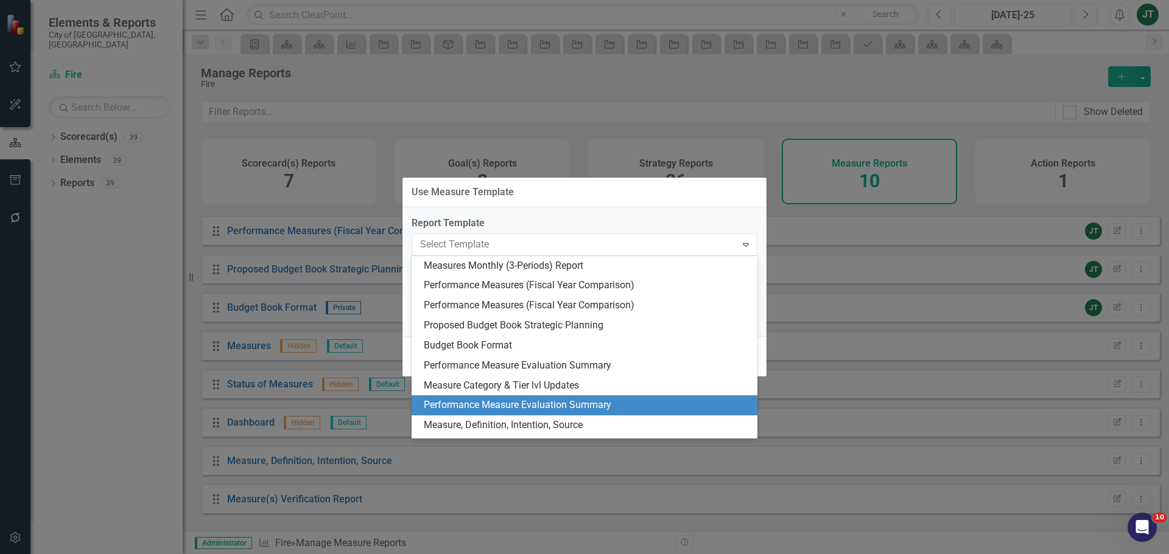
click at [477, 403] on div "Performance Measure Evaluation Summary" at bounding box center [587, 406] width 326 height 14
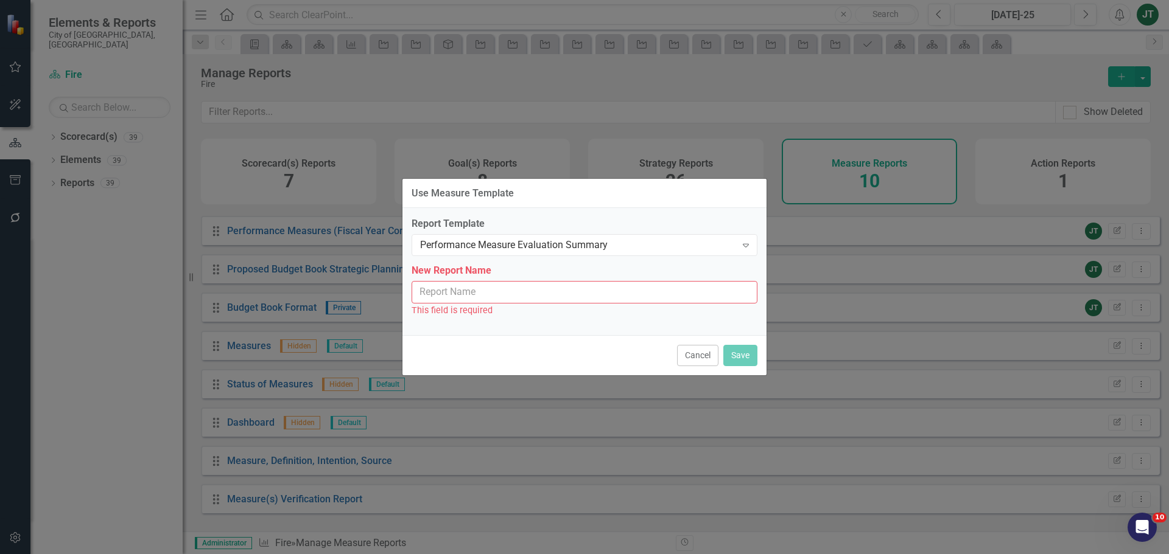
click at [479, 293] on input "New Report Name" at bounding box center [584, 292] width 346 height 23
click at [462, 292] on input "New Report Name" at bounding box center [584, 292] width 346 height 23
type input "P"
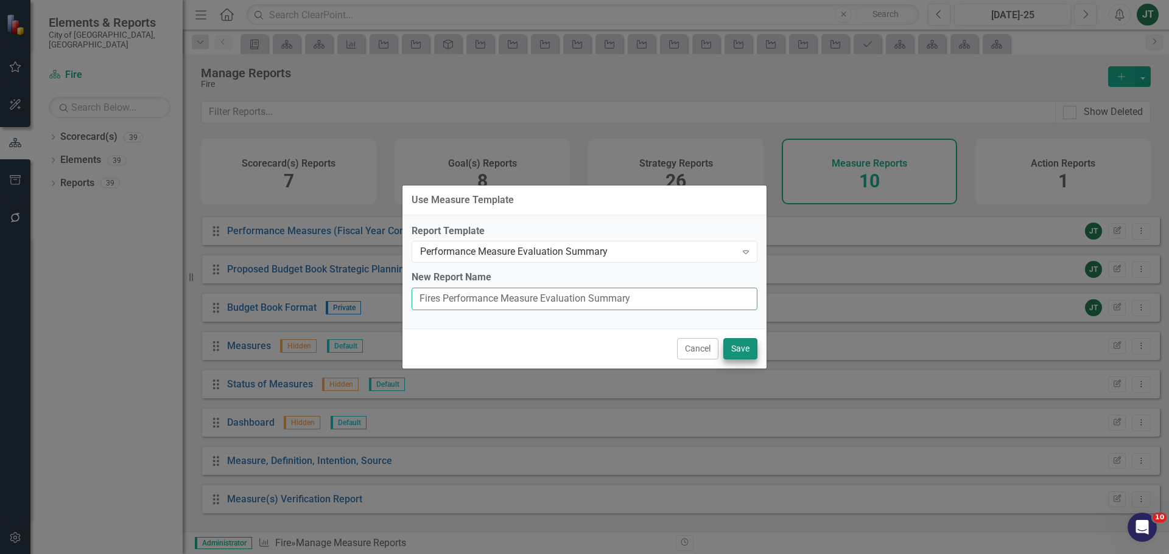
type input "Fires Performance Measure Evaluation Summary"
click at [750, 347] on button "Save" at bounding box center [740, 348] width 34 height 21
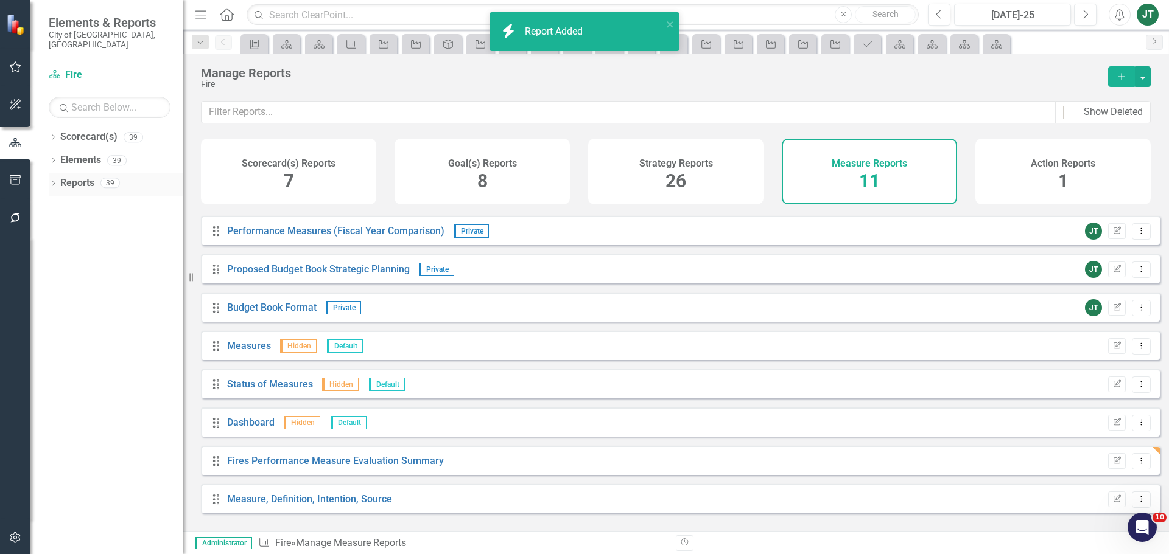
scroll to position [110, 0]
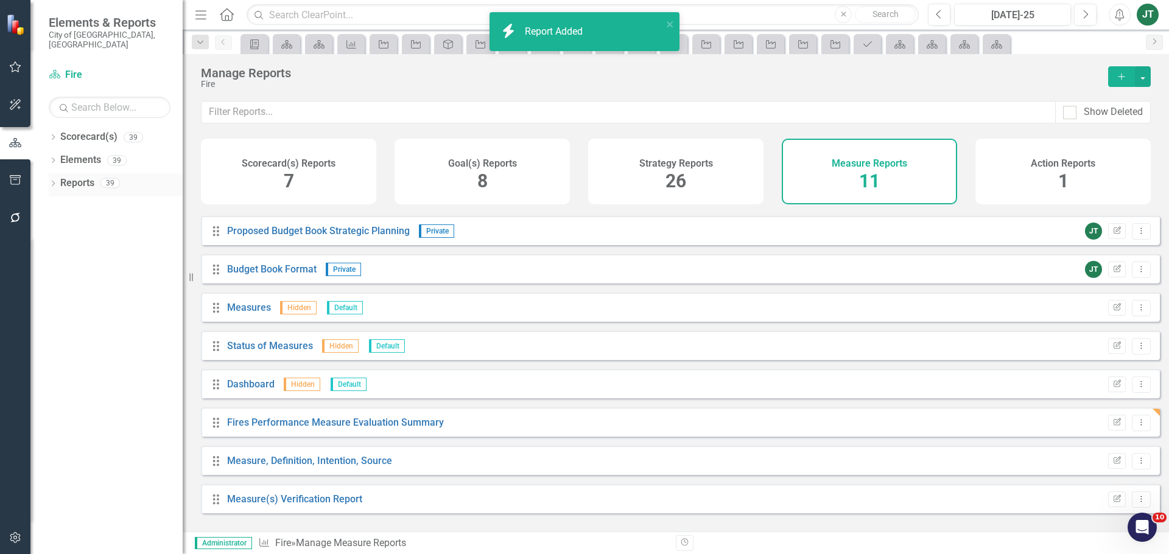
click at [55, 181] on icon "Dropdown" at bounding box center [53, 184] width 9 height 7
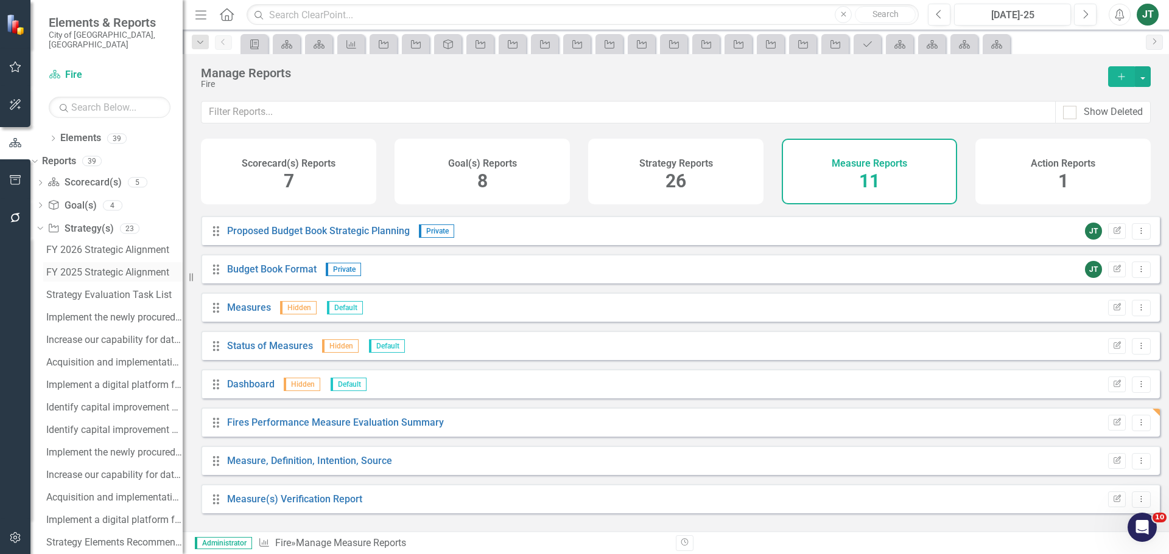
scroll to position [0, 0]
click at [43, 246] on div "Dropdown" at bounding box center [38, 250] width 10 height 9
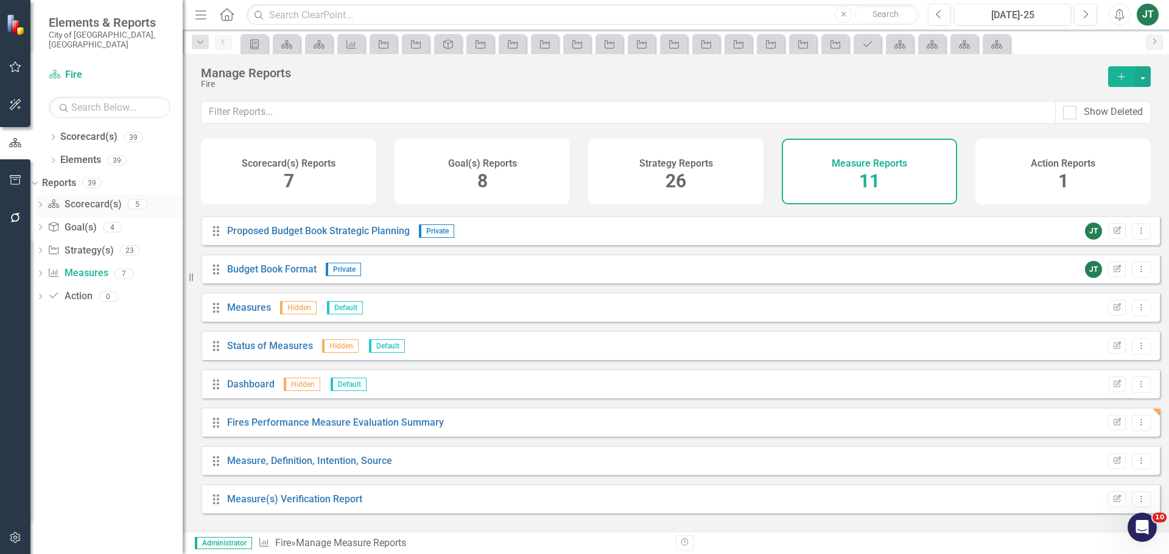
click at [44, 203] on icon "Dropdown" at bounding box center [40, 206] width 9 height 7
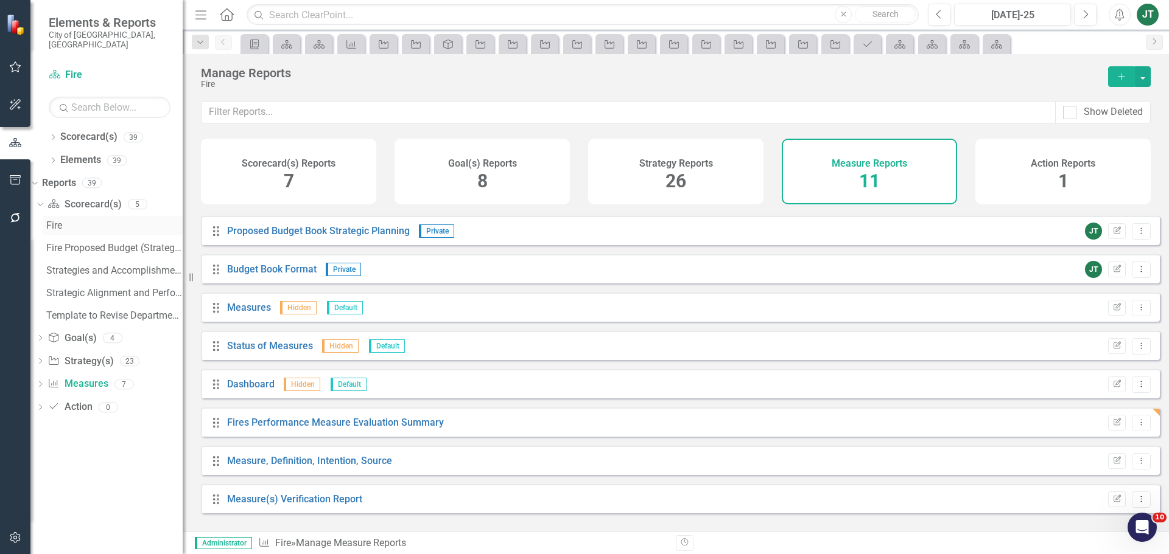
click at [80, 220] on div "Fire" at bounding box center [114, 225] width 136 height 11
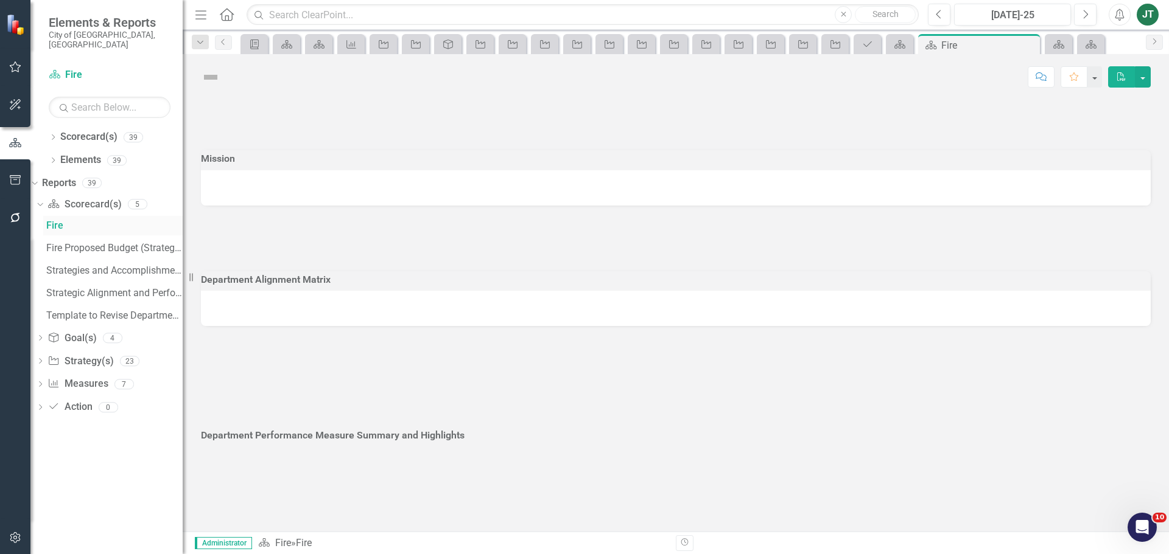
click at [80, 220] on div "Fire" at bounding box center [114, 225] width 136 height 11
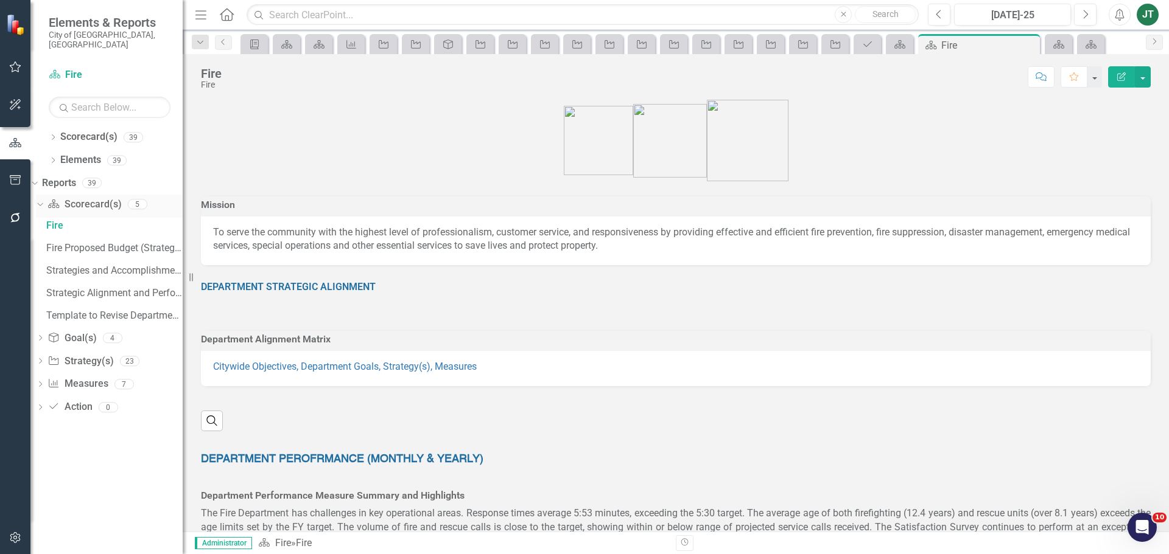
click at [96, 198] on link "Scorecard(s) Scorecard(s)" at bounding box center [84, 205] width 74 height 14
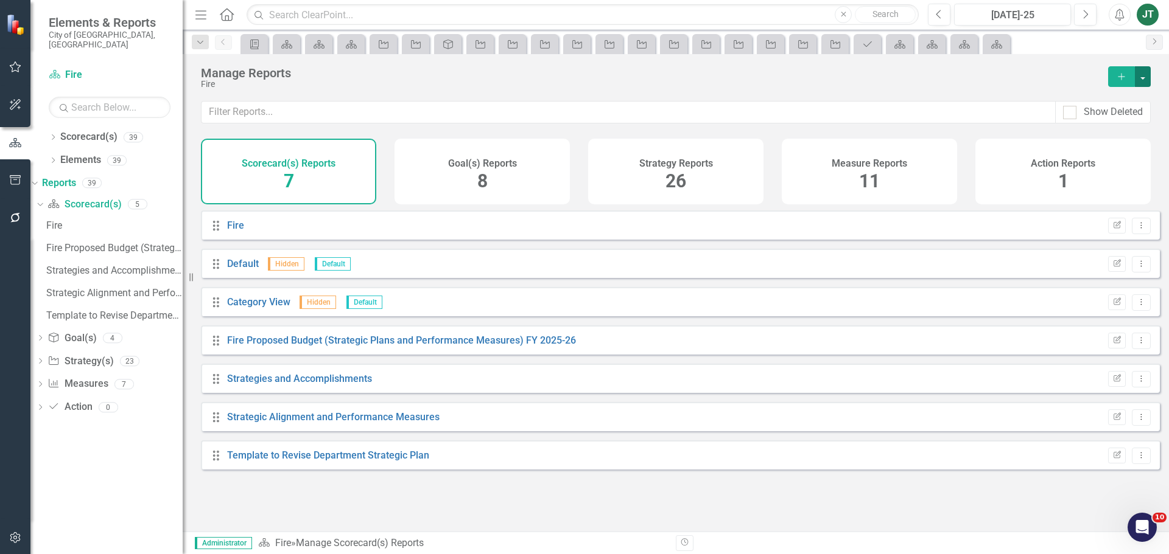
click at [1145, 73] on button "button" at bounding box center [1142, 76] width 16 height 21
click at [1094, 119] on link "Copy Add From Template" at bounding box center [1089, 121] width 122 height 23
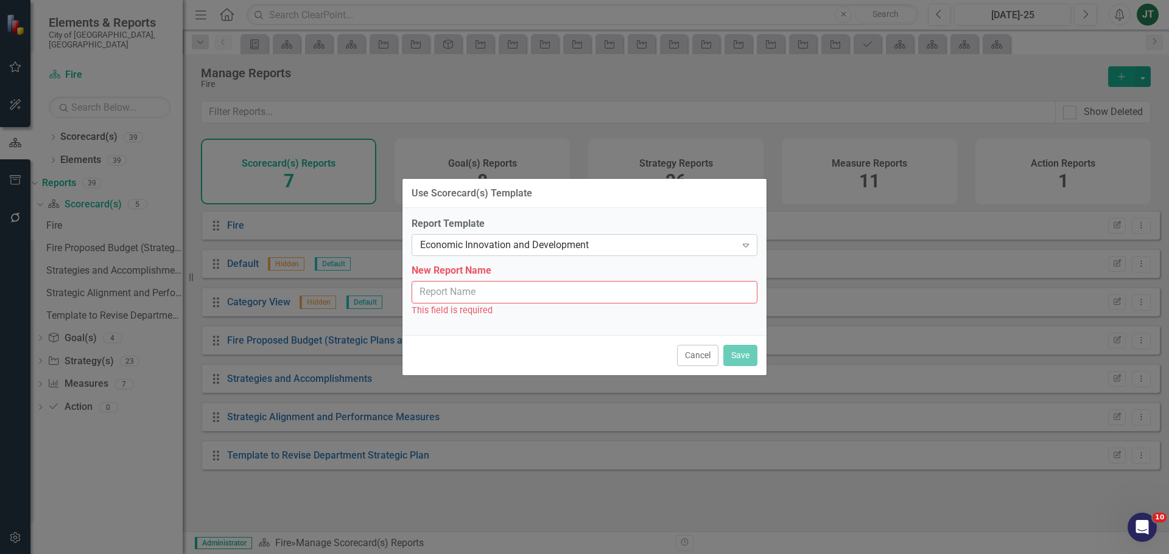
click at [477, 240] on div "Economic Innovation and Development" at bounding box center [578, 246] width 316 height 14
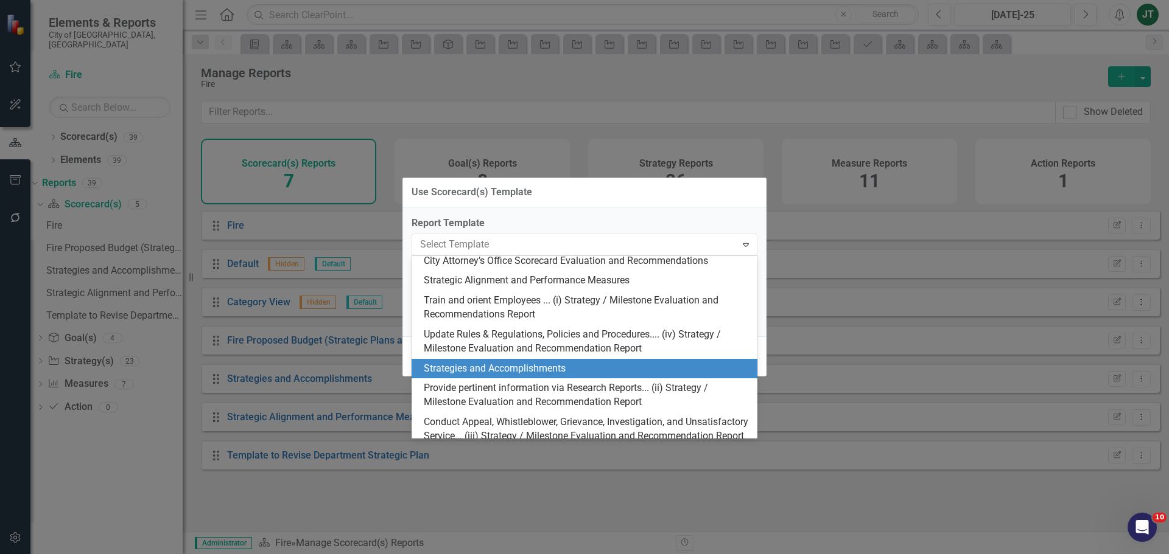
scroll to position [122, 0]
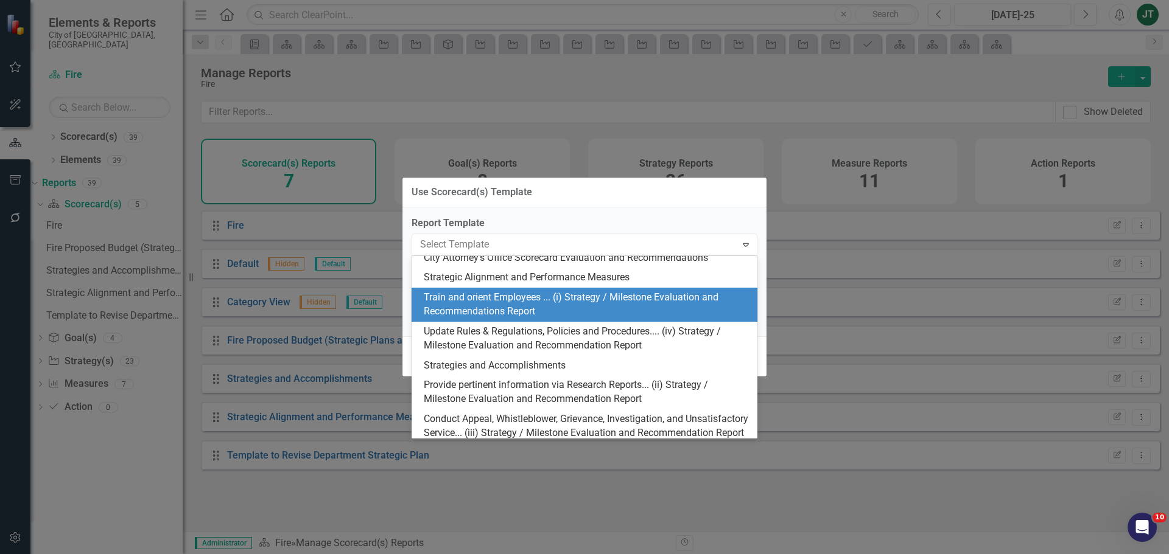
click at [542, 301] on div "Train and orient Employees ... (i) Strategy / Milestone Evaluation and Recommen…" at bounding box center [587, 305] width 326 height 28
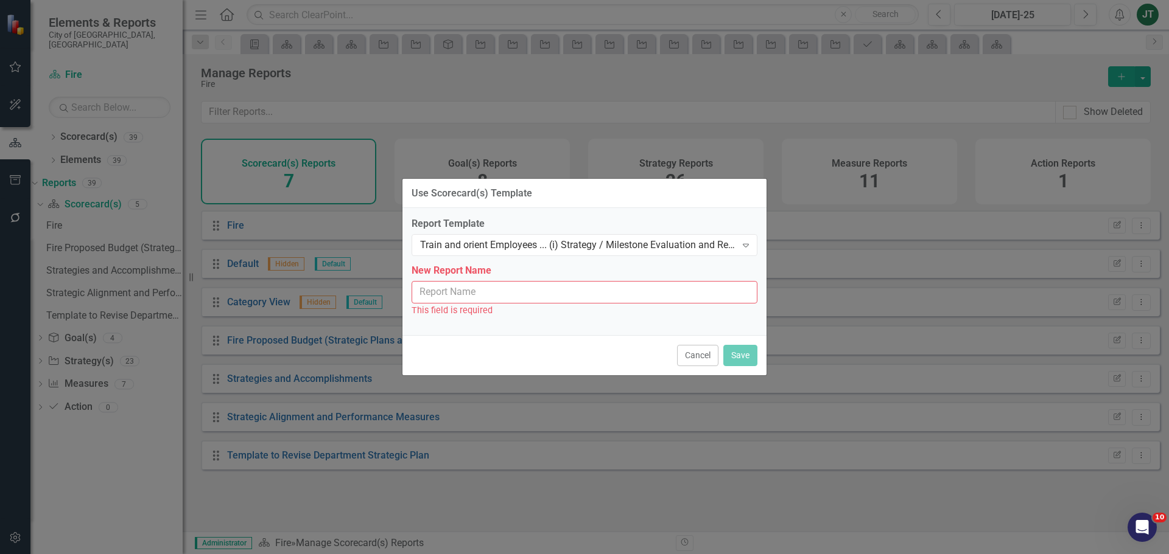
click at [518, 293] on input "New Report Name" at bounding box center [584, 292] width 346 height 23
type input "i"
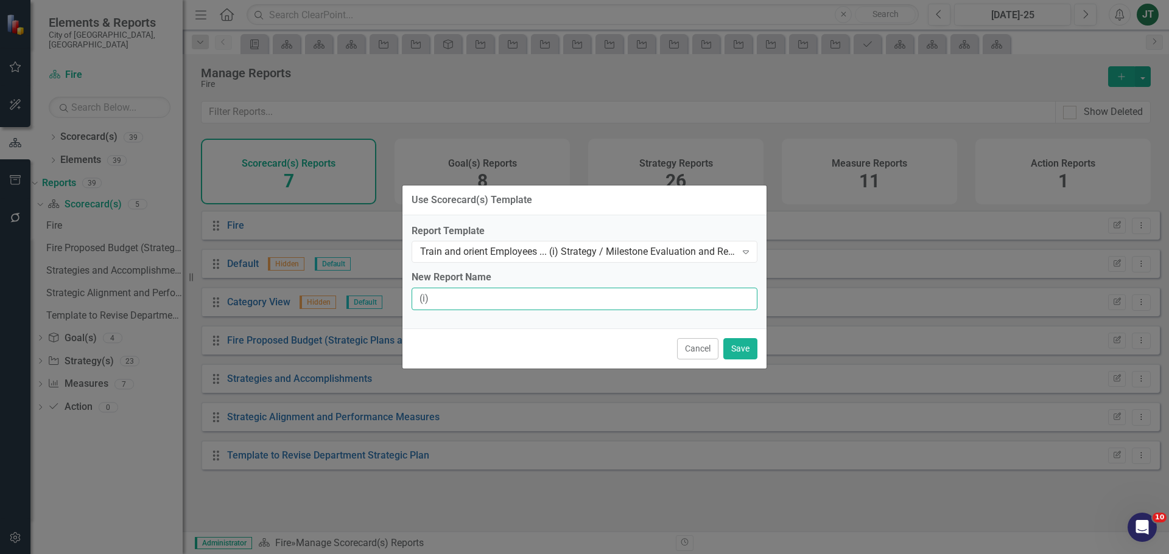
type input "(i) Strategy / Milestone Evaluation and Recommendations Report"
click at [750, 344] on button "Save" at bounding box center [740, 348] width 34 height 21
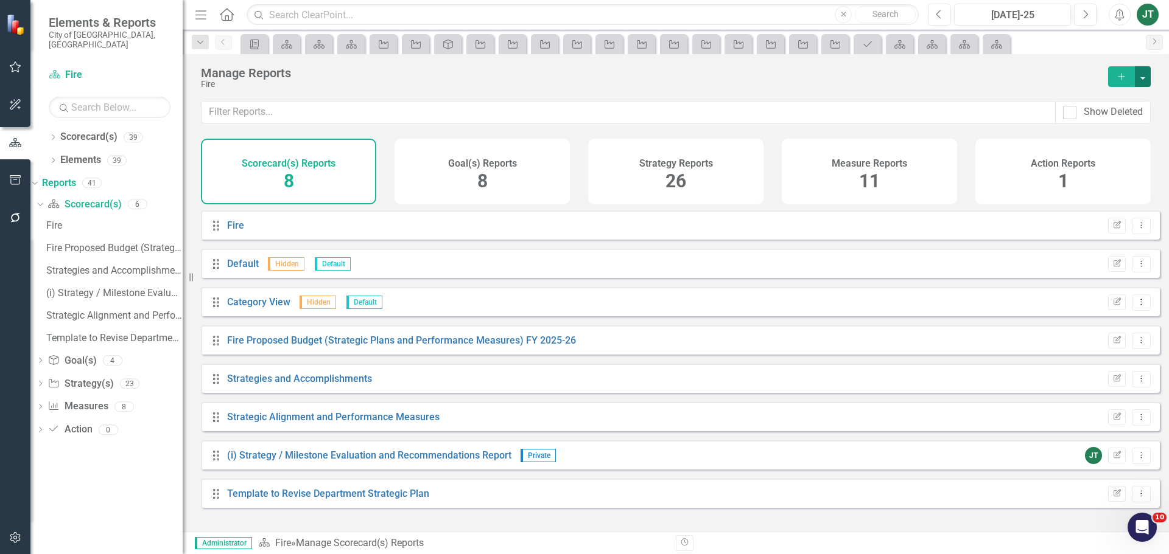
click at [1148, 75] on button "button" at bounding box center [1142, 76] width 16 height 21
click at [1110, 121] on link "Copy Add From Template" at bounding box center [1089, 121] width 122 height 23
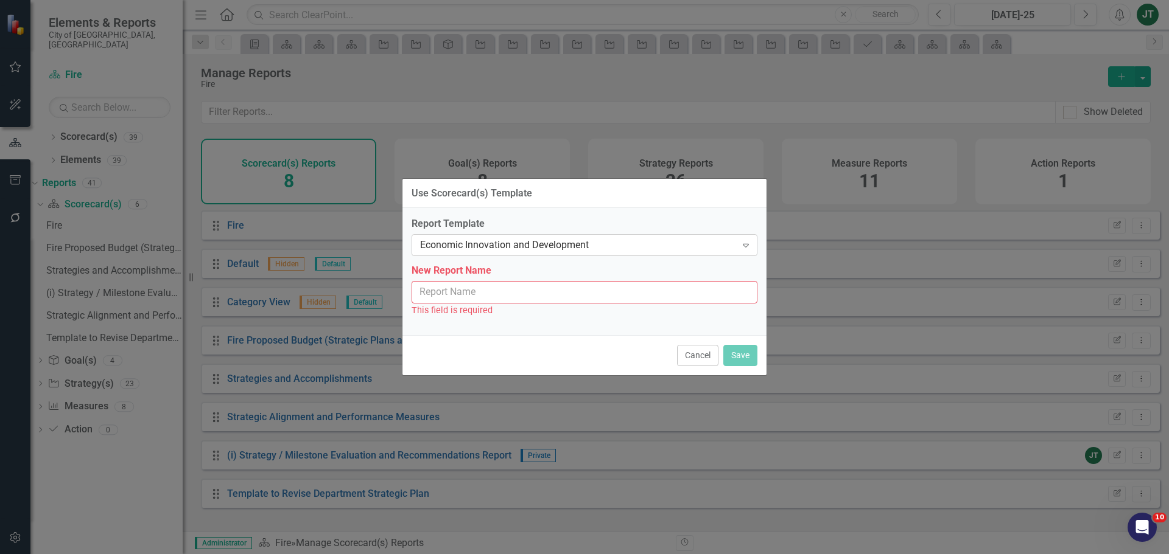
click at [506, 239] on div "Economic Innovation and Development" at bounding box center [578, 246] width 316 height 14
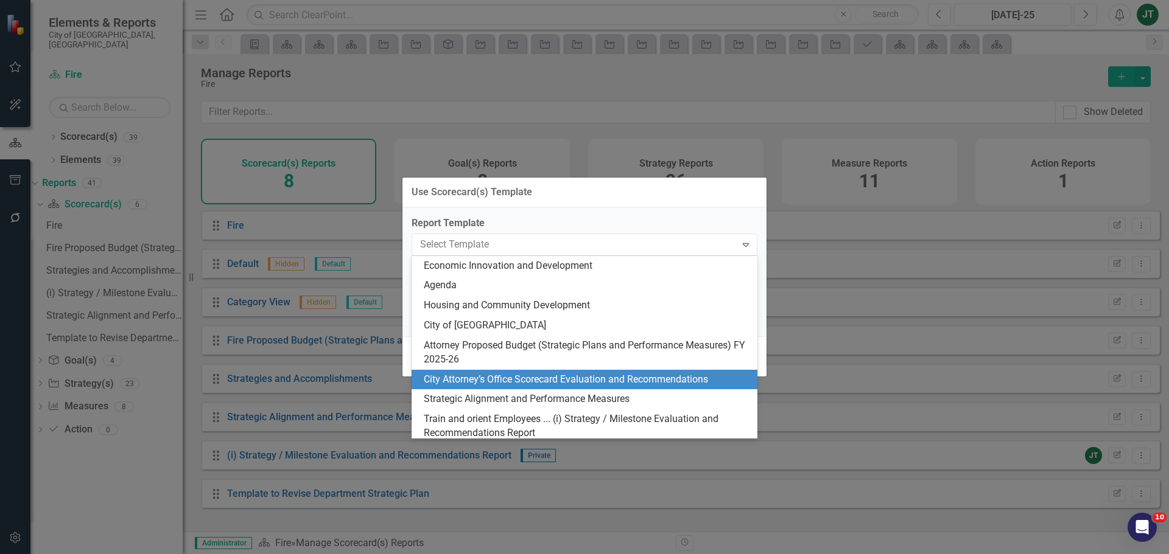
click at [575, 379] on div "City Attorney’s Office Scorecard Evaluation and Recommendations" at bounding box center [587, 380] width 326 height 14
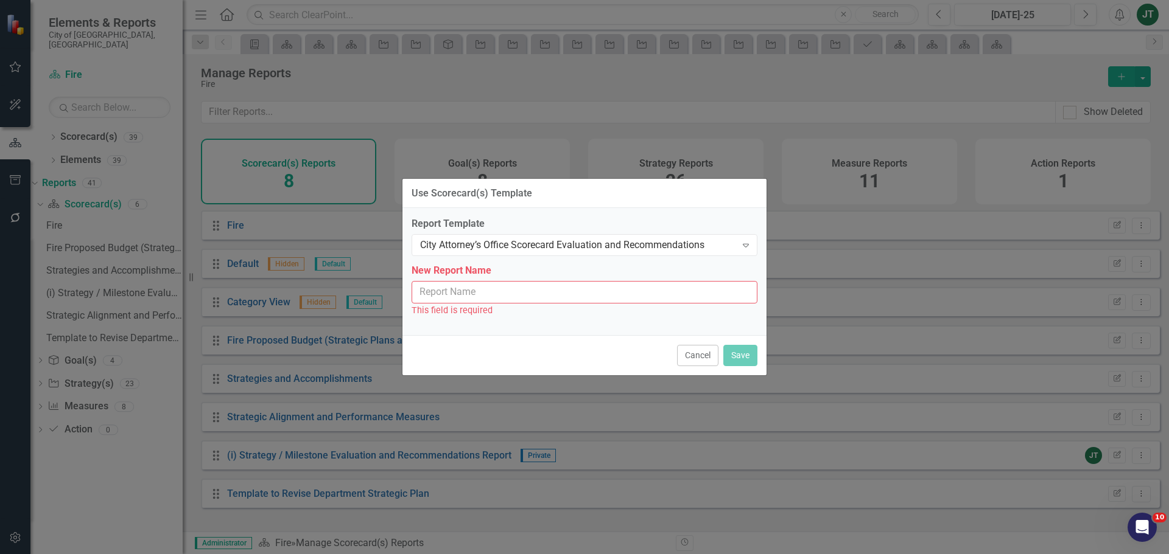
click at [443, 290] on input "New Report Name" at bounding box center [584, 292] width 346 height 23
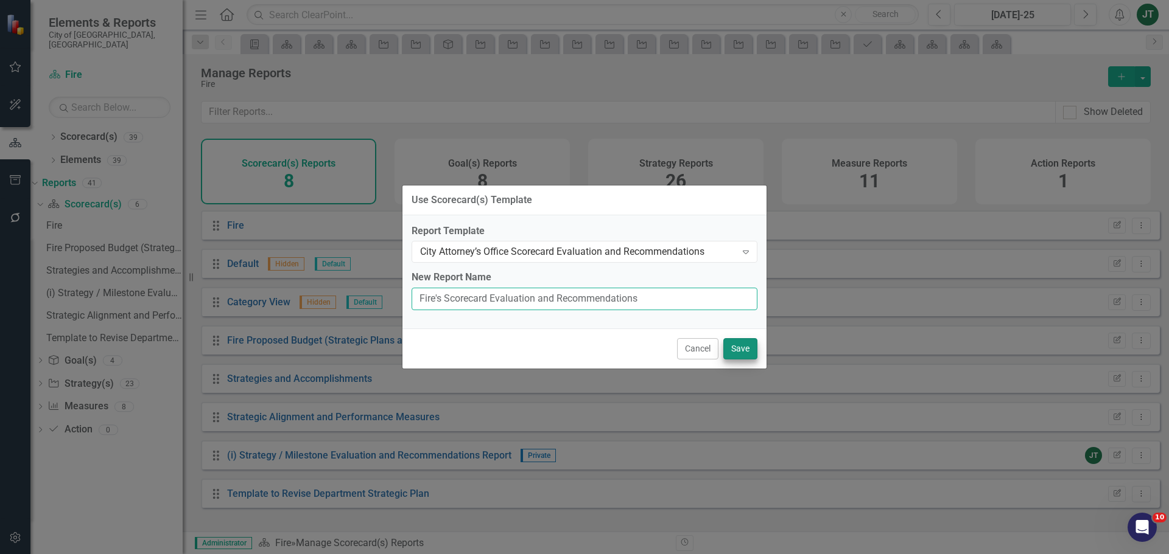
type input "Fire's Scorecard Evaluation and Recommendations"
click at [739, 347] on button "Save" at bounding box center [740, 348] width 34 height 21
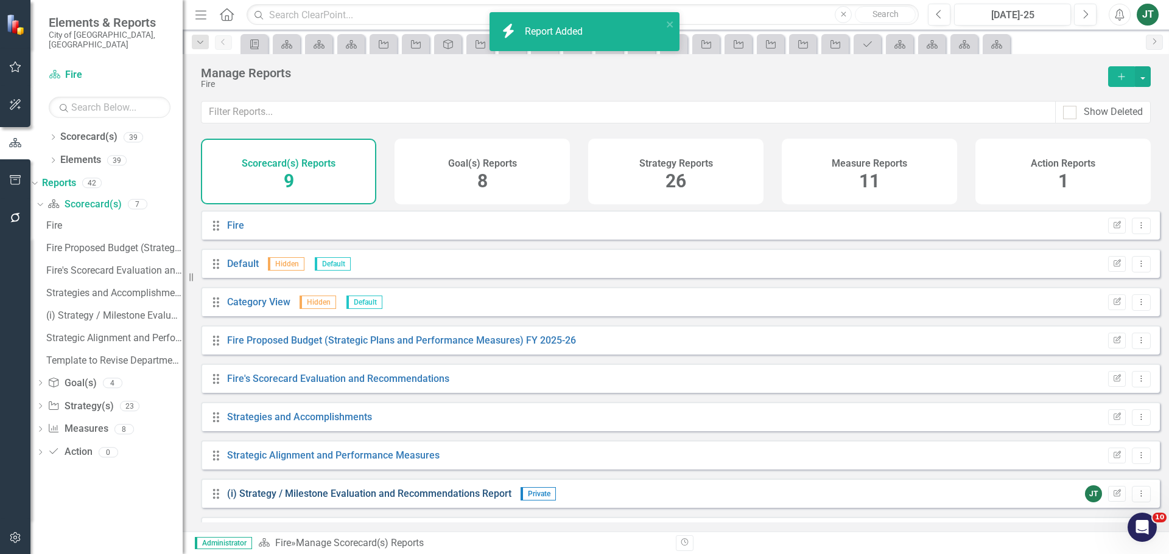
scroll to position [33, 0]
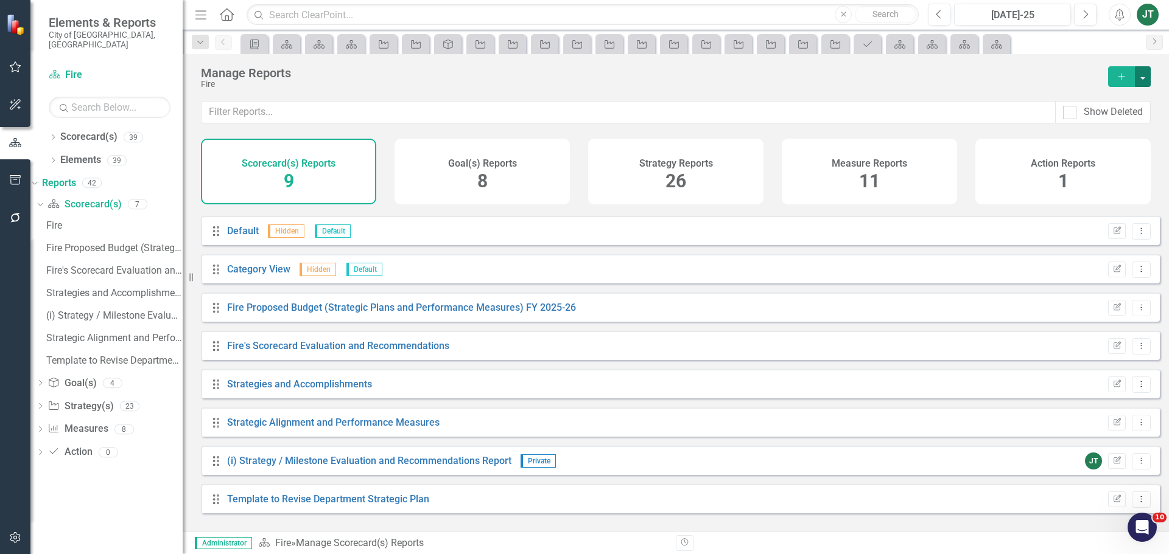
click at [1145, 73] on button "button" at bounding box center [1142, 76] width 16 height 21
click at [1083, 120] on link "Copy Add From Template" at bounding box center [1089, 121] width 122 height 23
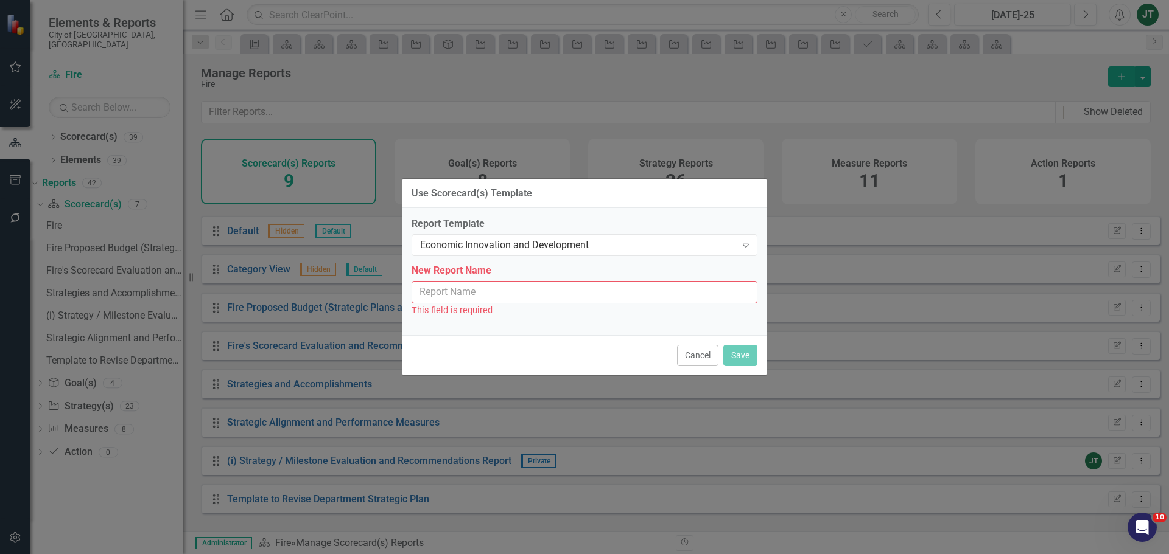
click at [502, 293] on input "New Report Name" at bounding box center [584, 292] width 346 height 23
click at [524, 246] on div "Economic Innovation and Development" at bounding box center [578, 246] width 316 height 14
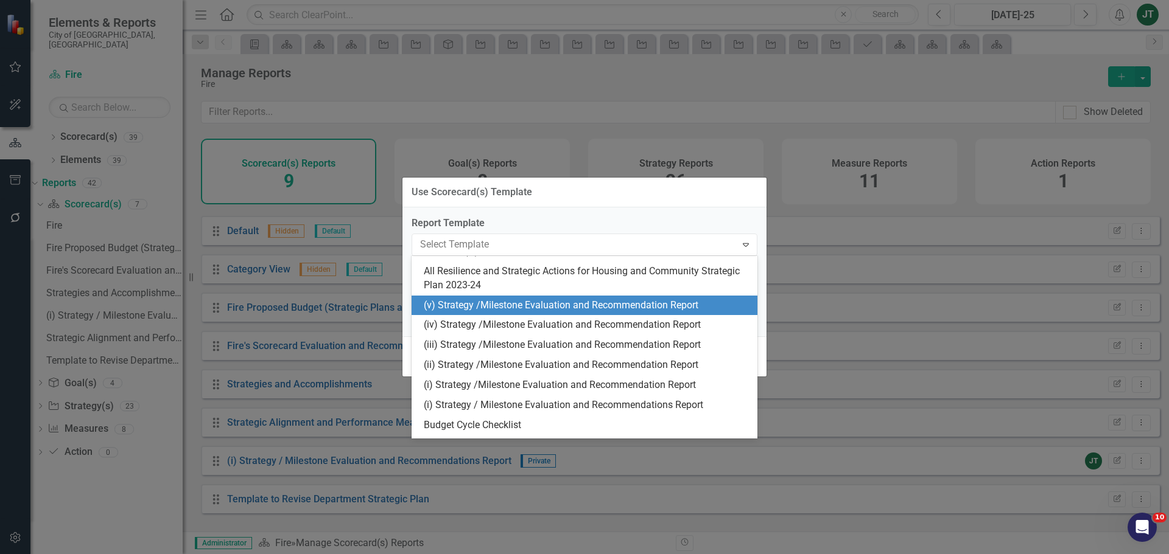
scroll to position [304, 0]
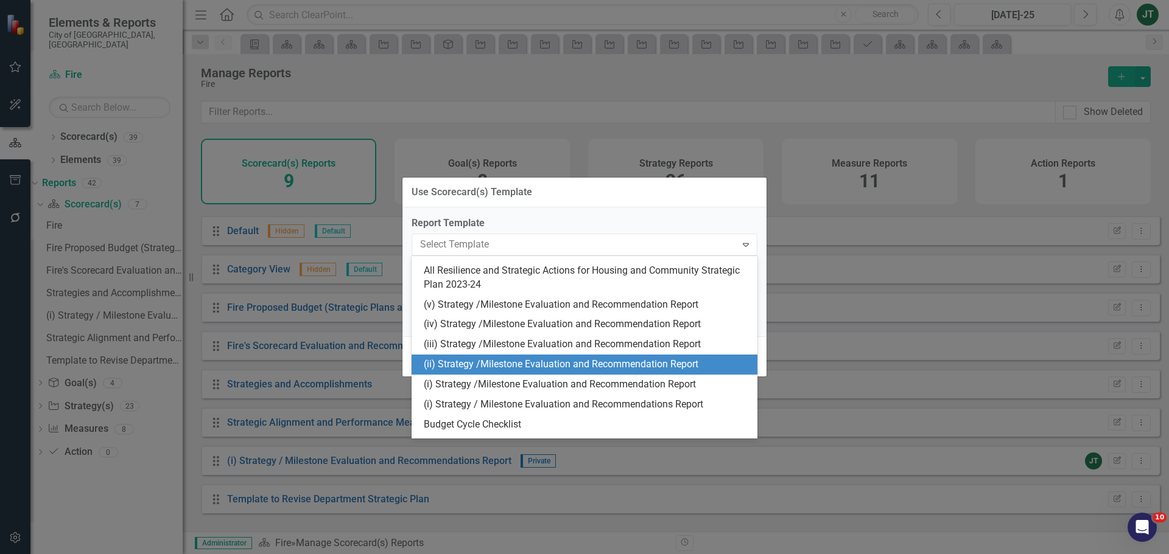
click at [455, 372] on div "(ii) Strategy /Milestone Evaluation and Recommendation Report" at bounding box center [587, 365] width 326 height 14
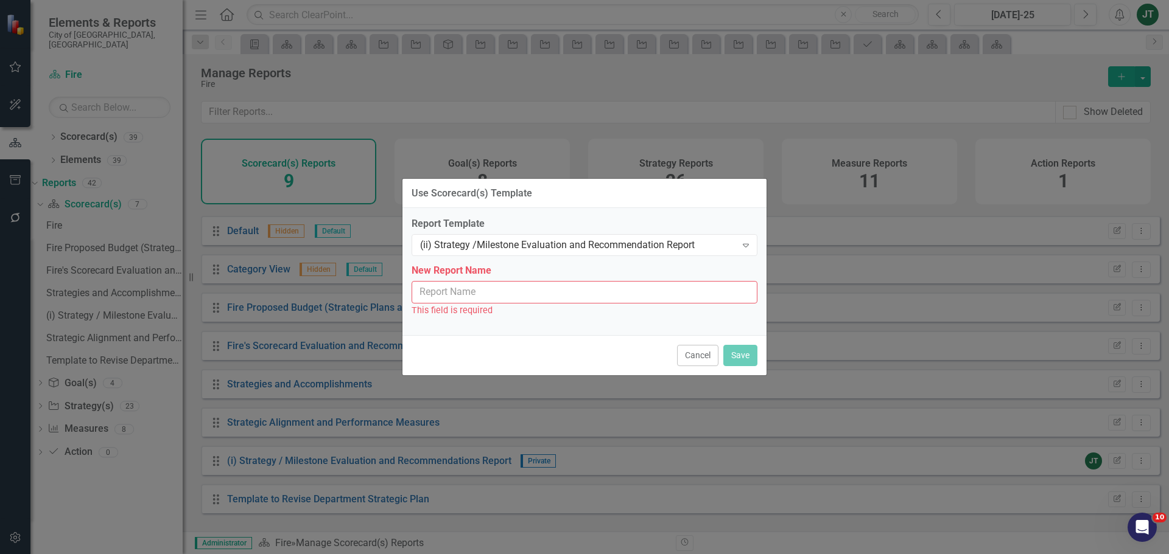
click at [424, 288] on input "New Report Name" at bounding box center [584, 292] width 346 height 23
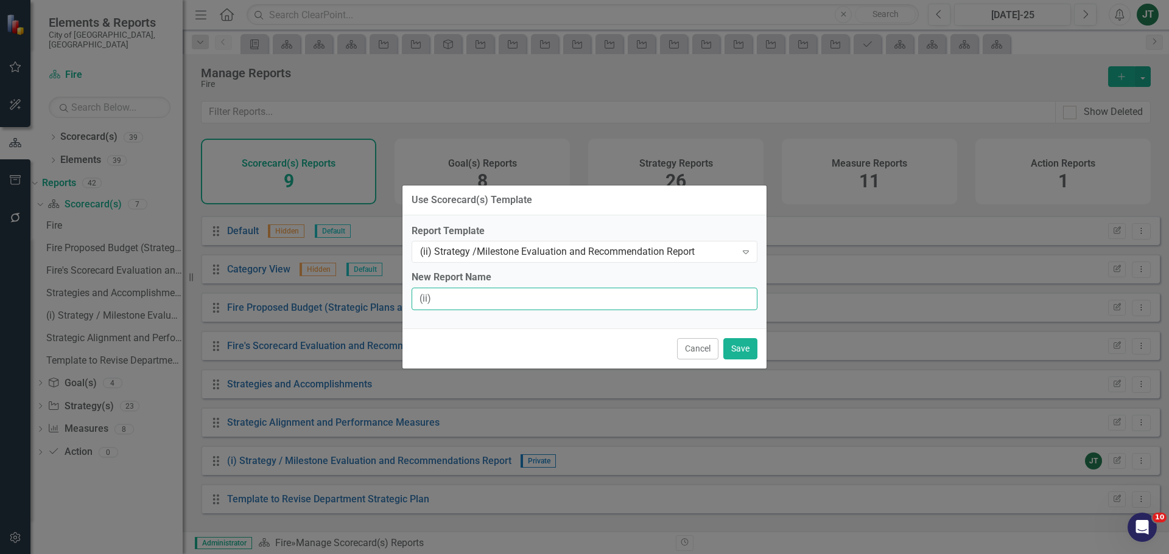
type input "(ii) Strategy / Milestone Evaluation and Recommendation Report"
click at [747, 353] on button "Save" at bounding box center [740, 348] width 34 height 21
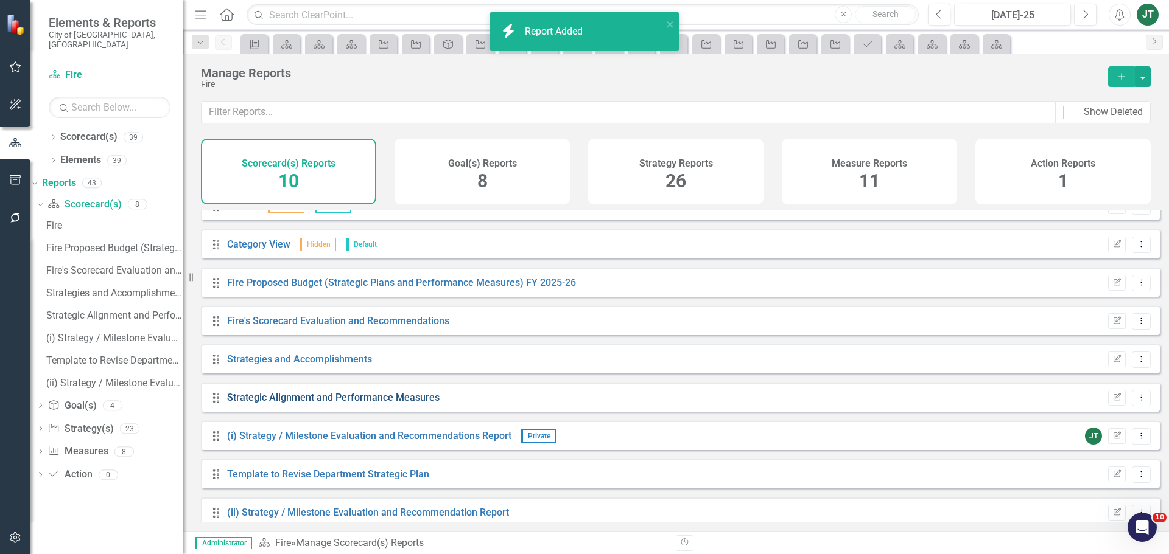
scroll to position [71, 0]
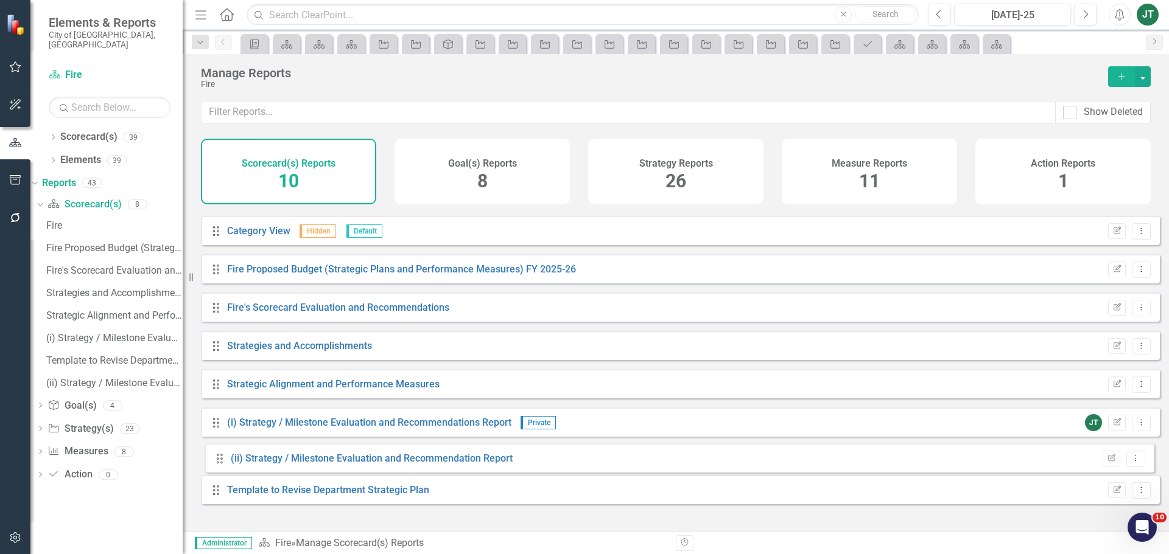
drag, startPoint x: 215, startPoint y: 503, endPoint x: 218, endPoint y: 455, distance: 47.5
click at [218, 455] on div "Drag Fire Edit Report Dropdown Menu Drag Default Hidden Default Edit Report Dro…" at bounding box center [680, 326] width 959 height 374
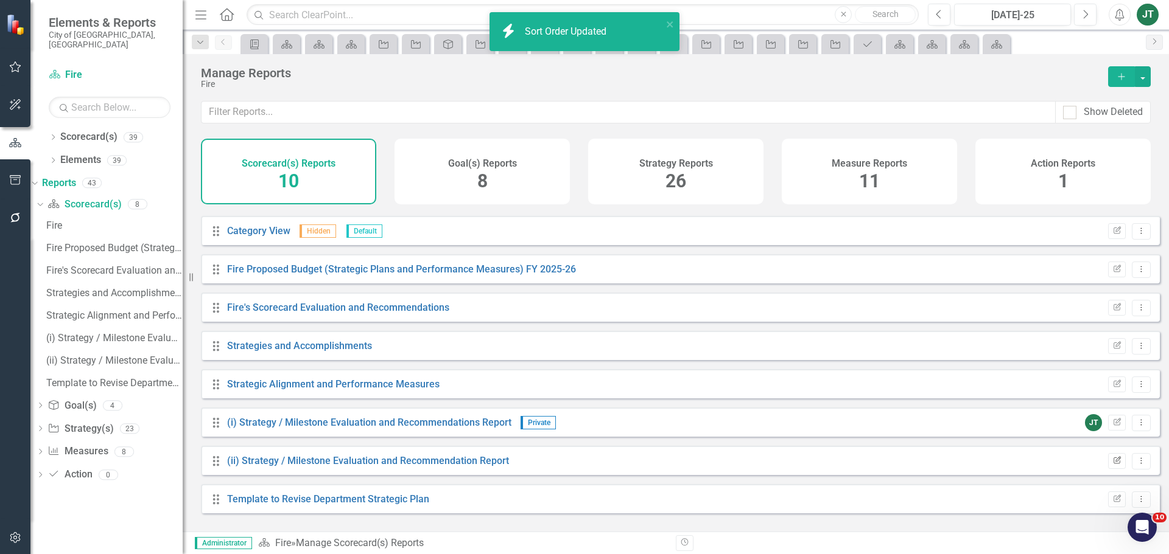
click at [1112, 465] on icon "Edit Report" at bounding box center [1116, 461] width 9 height 7
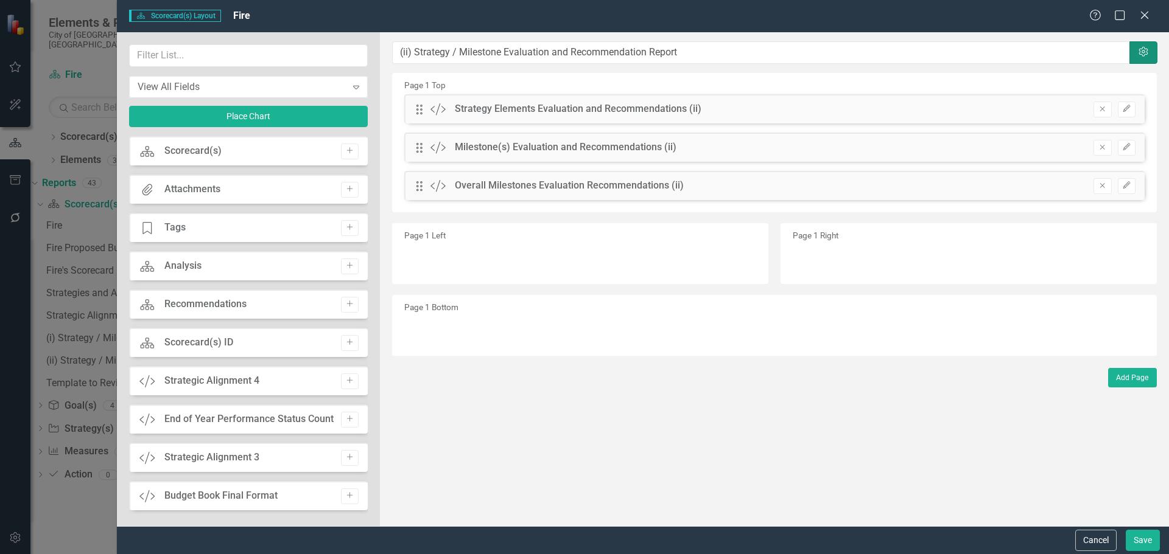
click at [1147, 51] on icon "Settings" at bounding box center [1143, 52] width 12 height 10
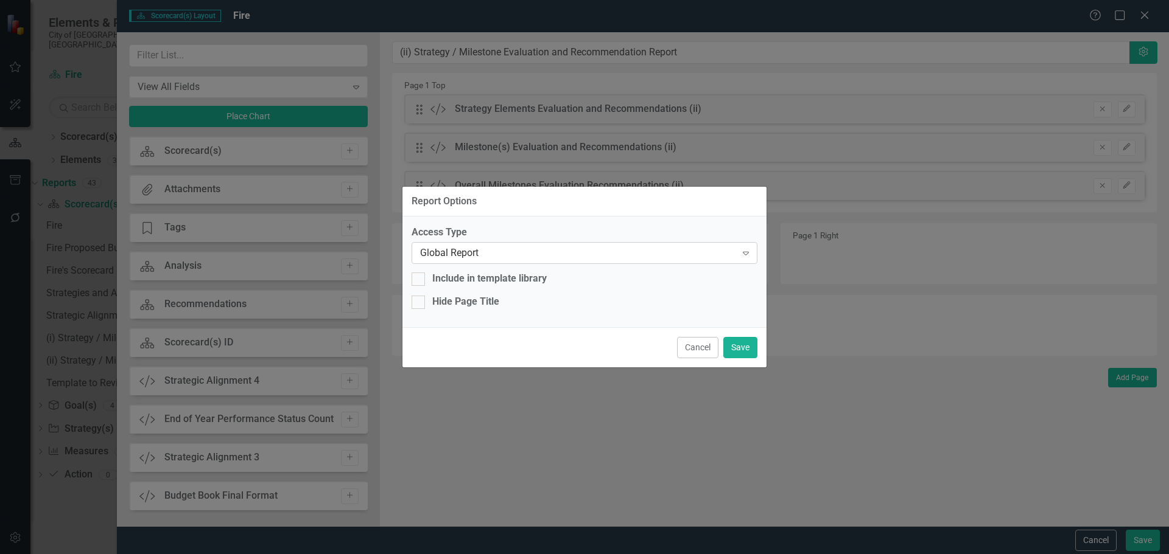
click at [444, 253] on div "Global Report" at bounding box center [578, 253] width 316 height 14
drag, startPoint x: 738, startPoint y: 347, endPoint x: 879, endPoint y: 407, distance: 152.7
click at [739, 347] on button "Save" at bounding box center [740, 347] width 34 height 21
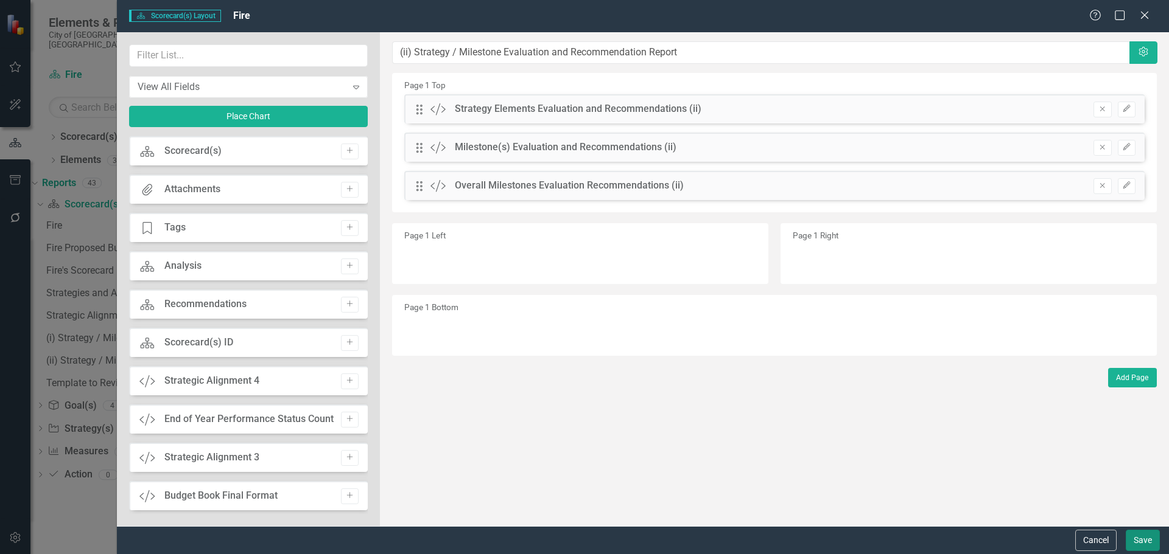
click at [1144, 543] on button "Save" at bounding box center [1142, 540] width 34 height 21
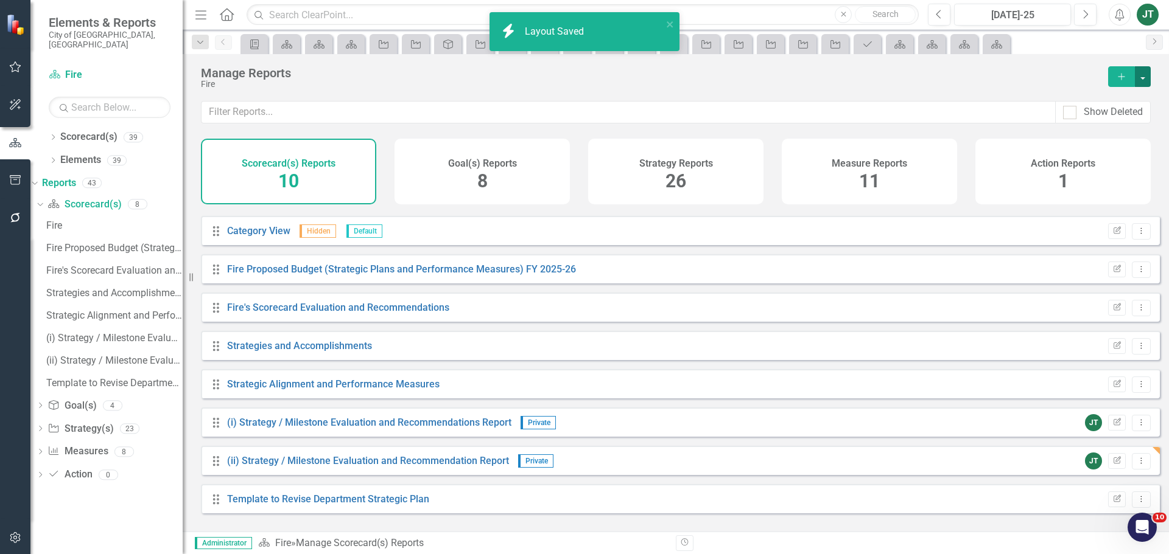
click at [1141, 79] on button "button" at bounding box center [1142, 76] width 16 height 21
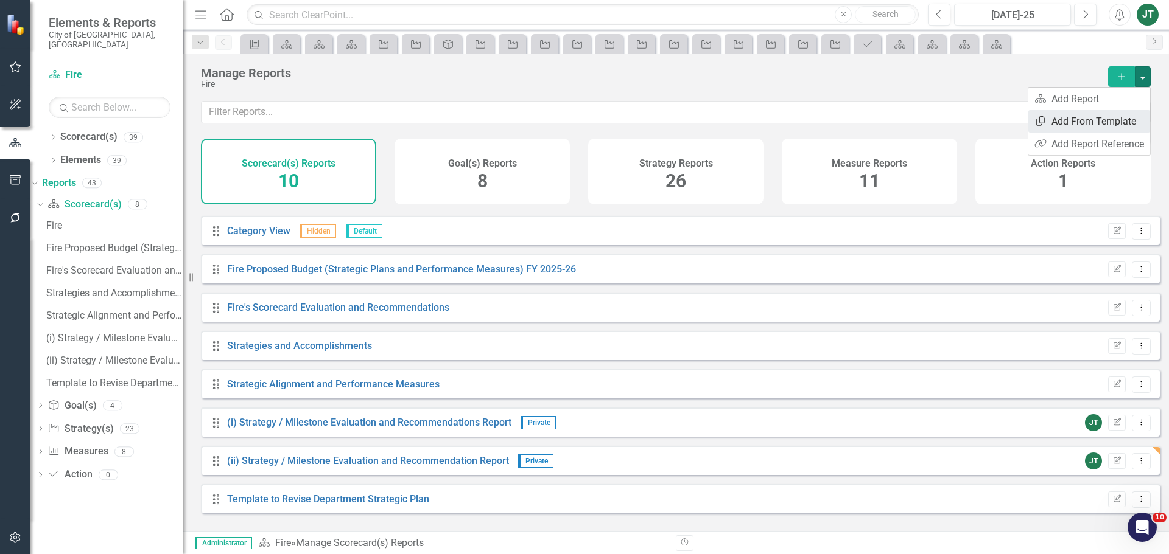
click at [1099, 119] on link "Copy Add From Template" at bounding box center [1089, 121] width 122 height 23
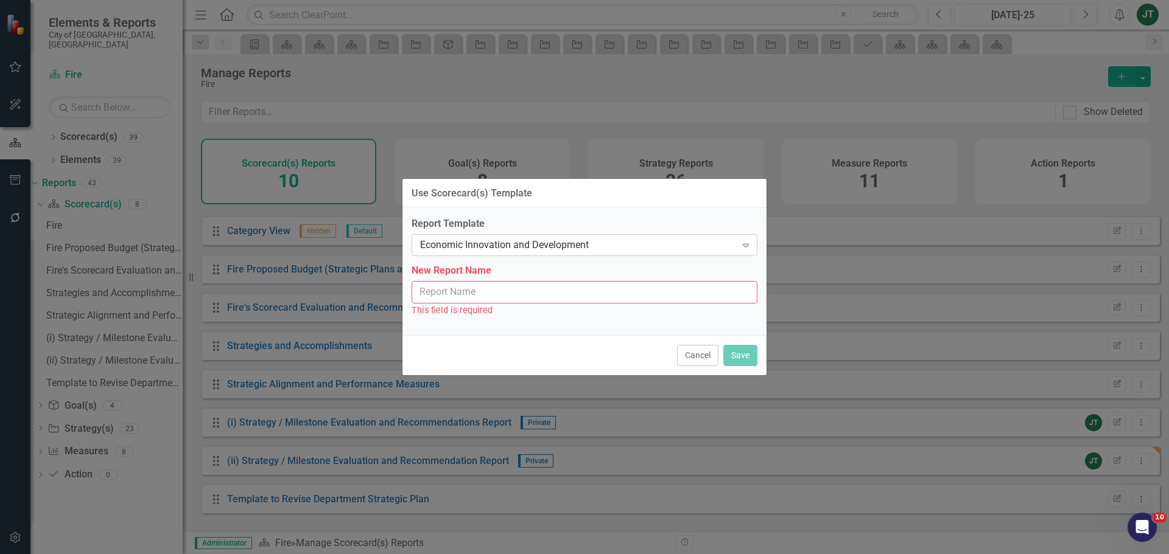
click at [527, 248] on div "Economic Innovation and Development" at bounding box center [578, 246] width 316 height 14
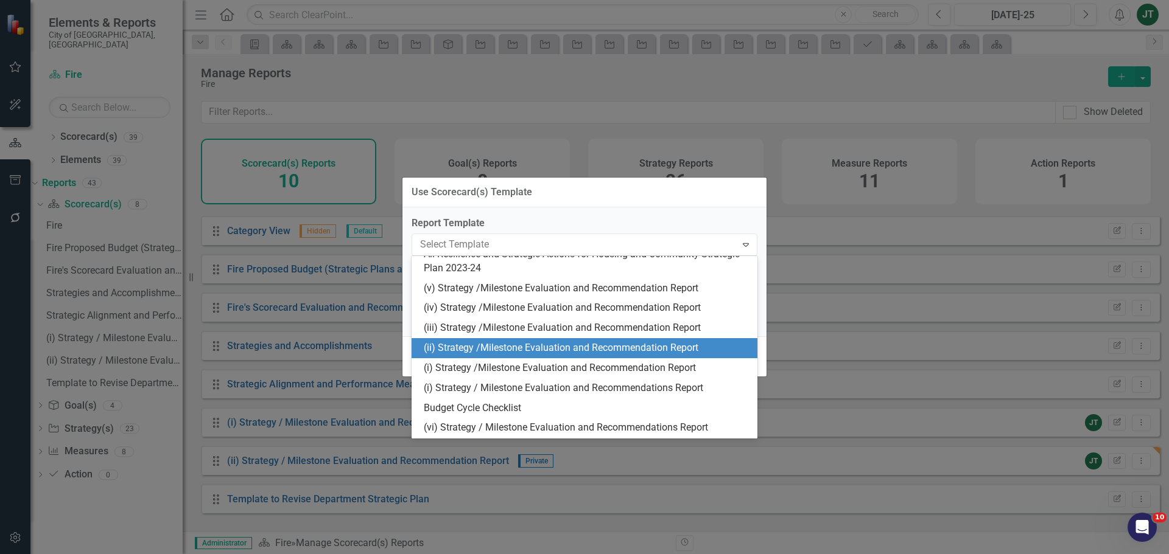
scroll to position [334, 0]
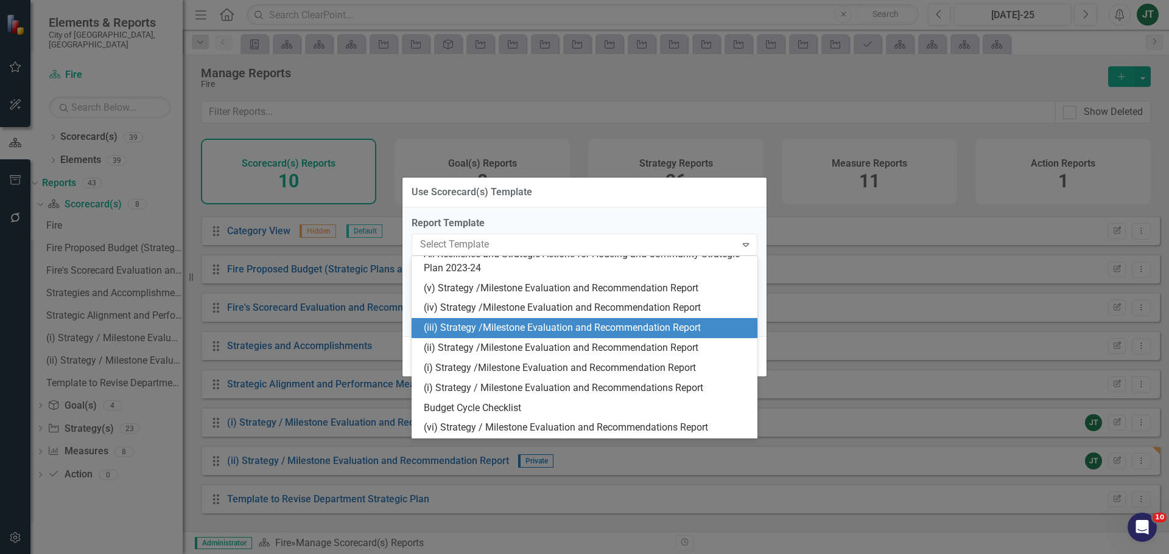
click at [470, 327] on div "(iii) Strategy /Milestone Evaluation and Recommendation Report" at bounding box center [587, 328] width 326 height 14
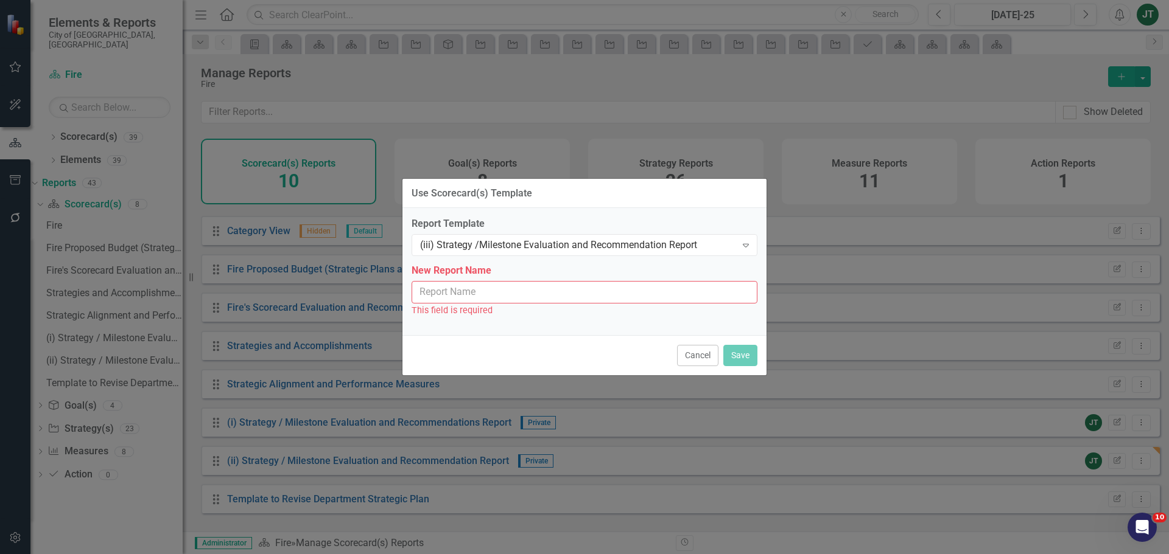
click at [494, 296] on input "New Report Name" at bounding box center [584, 292] width 346 height 23
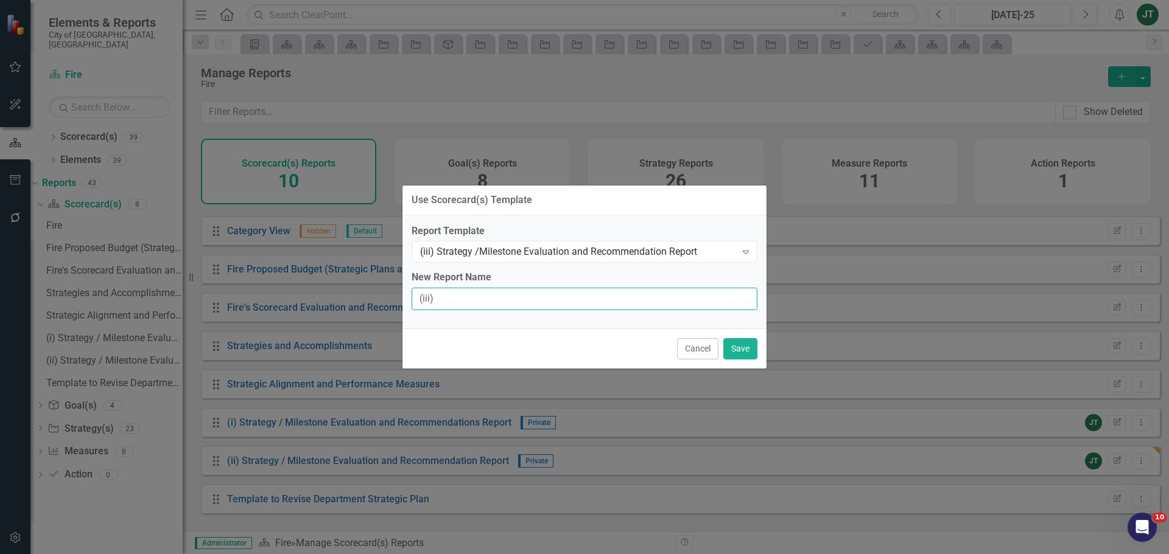
type input "(iii) Strategy / Milestone Evaluation and Recommendation Report"
click at [736, 348] on button "Save" at bounding box center [740, 348] width 34 height 21
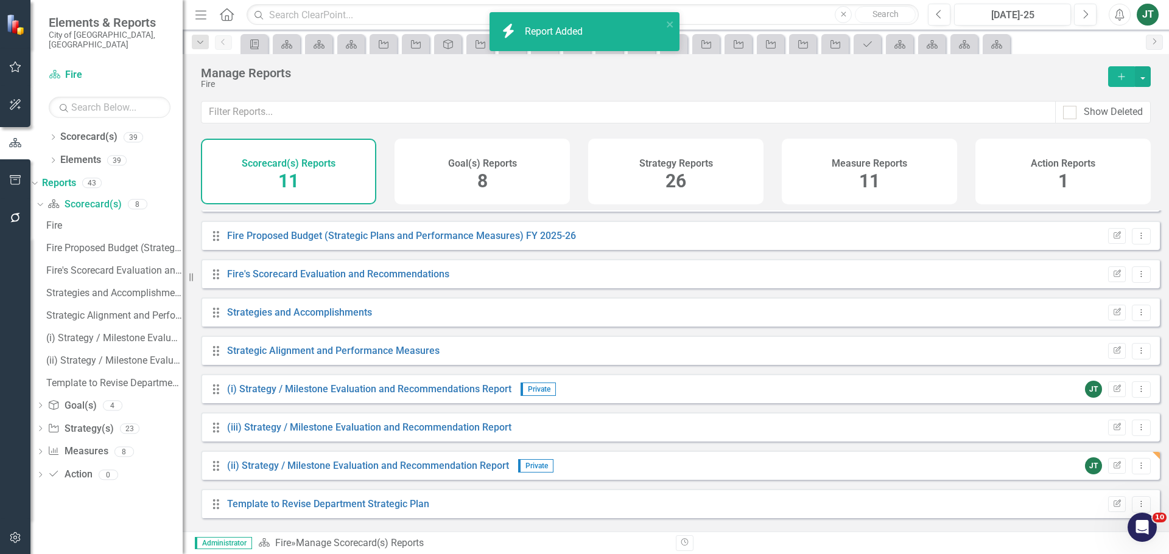
scroll to position [110, 0]
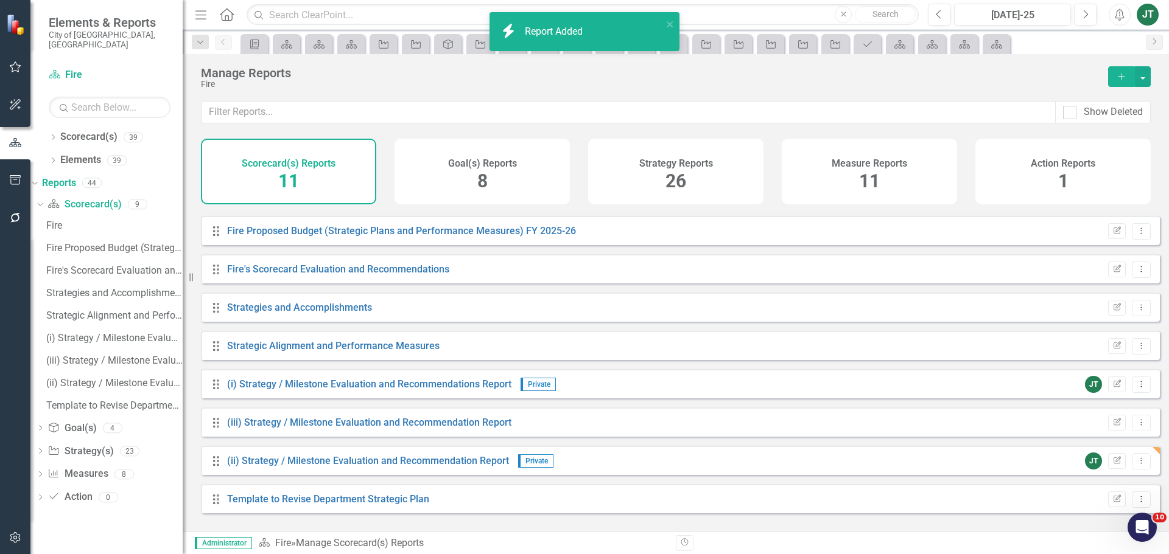
drag, startPoint x: 213, startPoint y: 428, endPoint x: 213, endPoint y: 447, distance: 18.9
click at [213, 448] on div "Drag Fire Edit Report Dropdown Menu Drag Default Hidden Default Edit Report Dro…" at bounding box center [680, 307] width 959 height 413
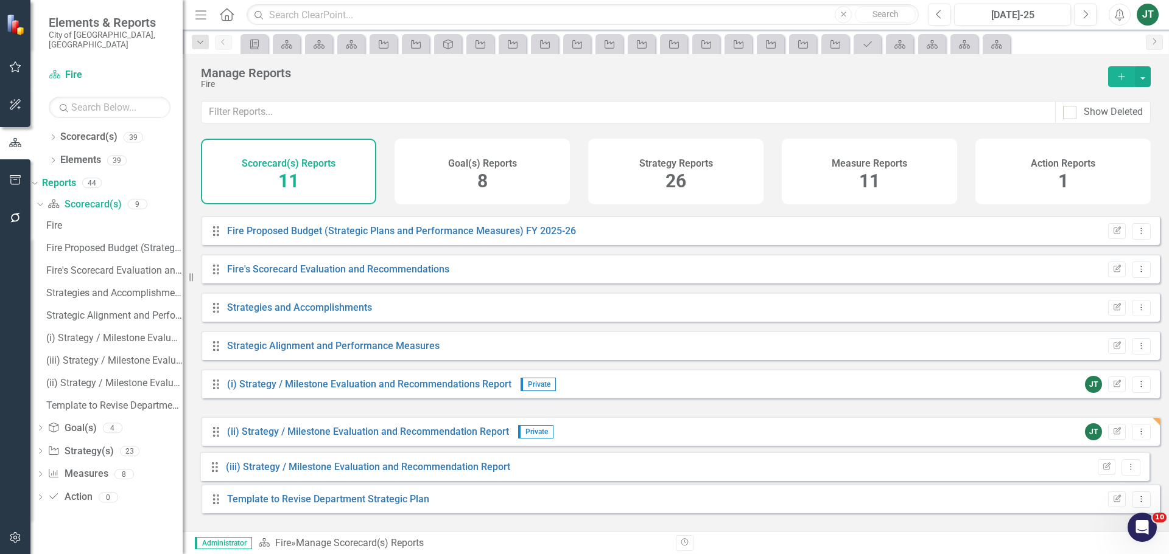
drag, startPoint x: 211, startPoint y: 459, endPoint x: 211, endPoint y: 470, distance: 11.0
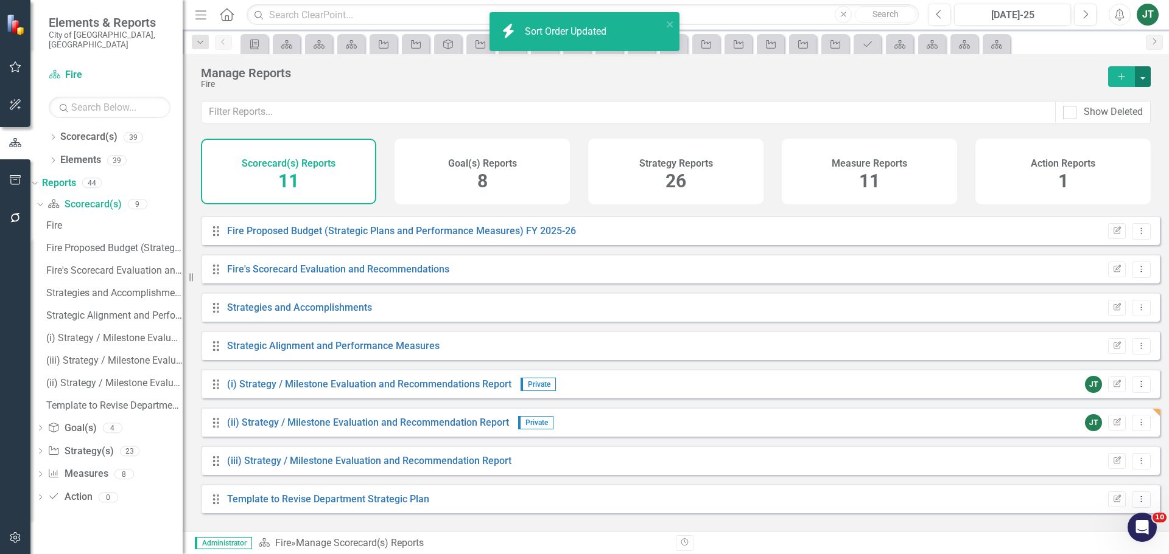
click at [1138, 76] on button "button" at bounding box center [1142, 76] width 16 height 21
click at [1080, 121] on link "Copy Add From Template" at bounding box center [1089, 121] width 122 height 23
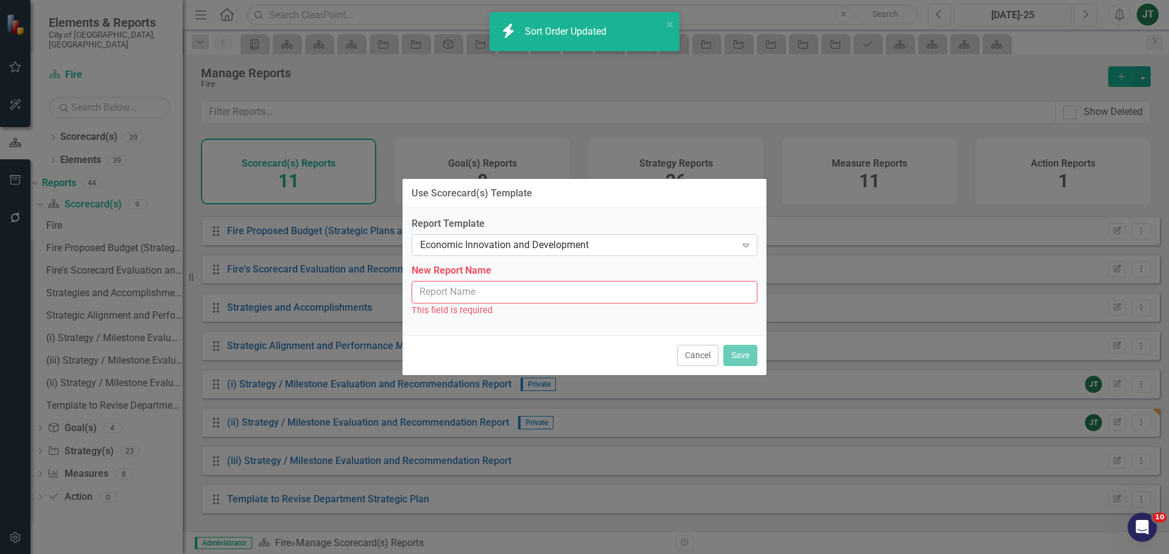
click at [505, 242] on div "Economic Innovation and Development" at bounding box center [578, 246] width 316 height 14
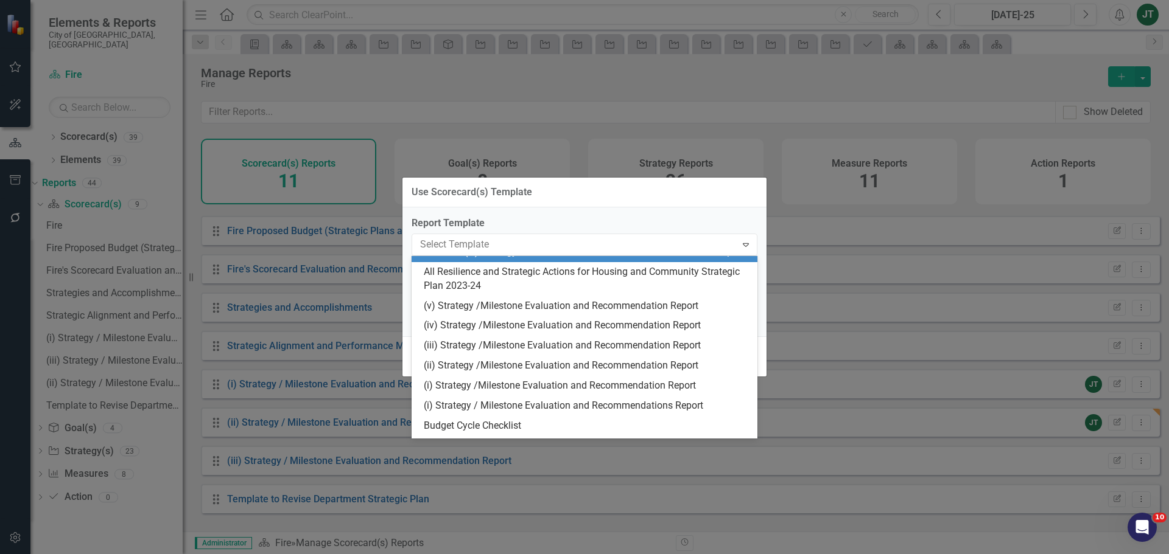
scroll to position [304, 0]
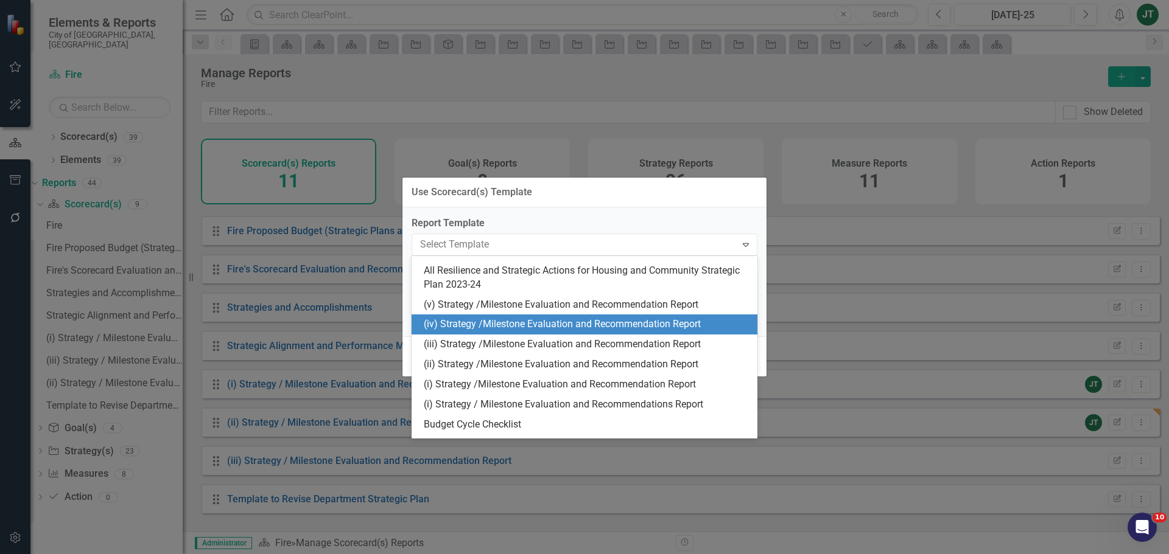
click at [477, 332] on div "(iv) Strategy /Milestone Evaluation and Recommendation Report" at bounding box center [587, 325] width 326 height 14
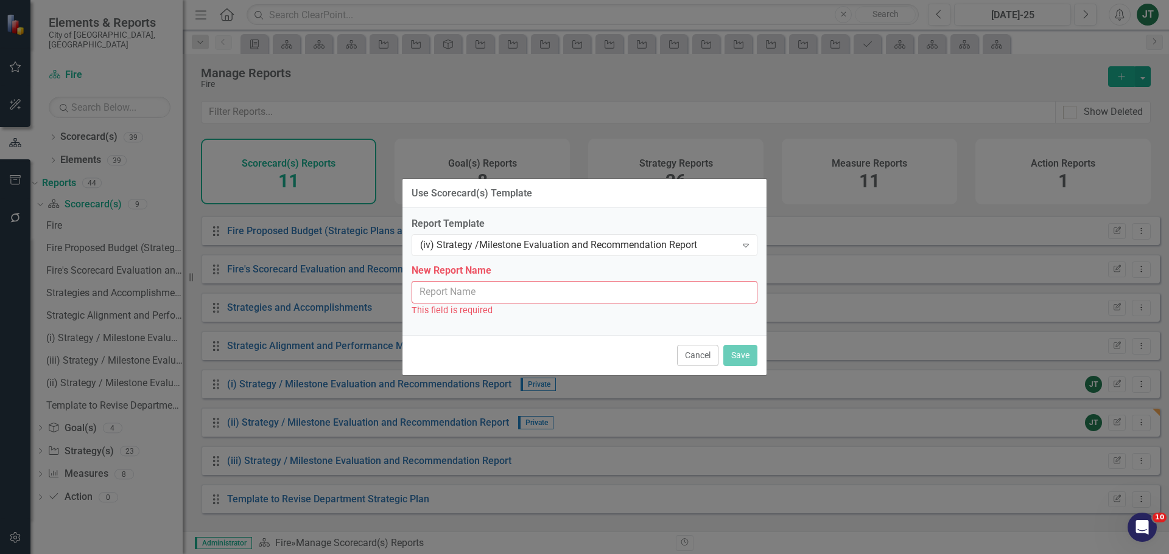
click at [471, 293] on input "New Report Name" at bounding box center [584, 292] width 346 height 23
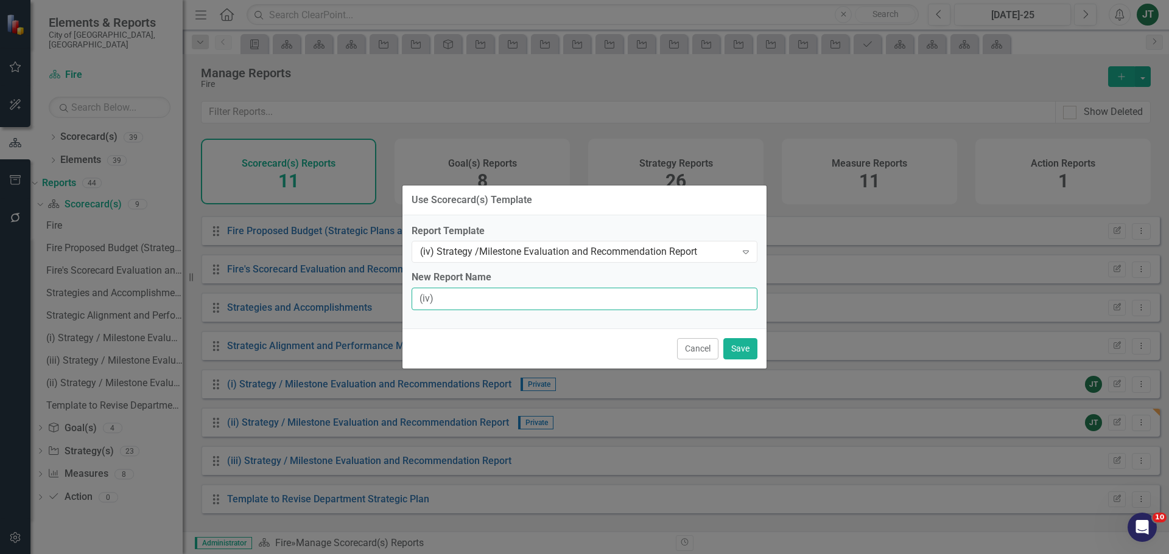
type input "(iv) Strategy / Milestone Evaluation and Recommendation Report"
click at [741, 353] on button "Save" at bounding box center [740, 348] width 34 height 21
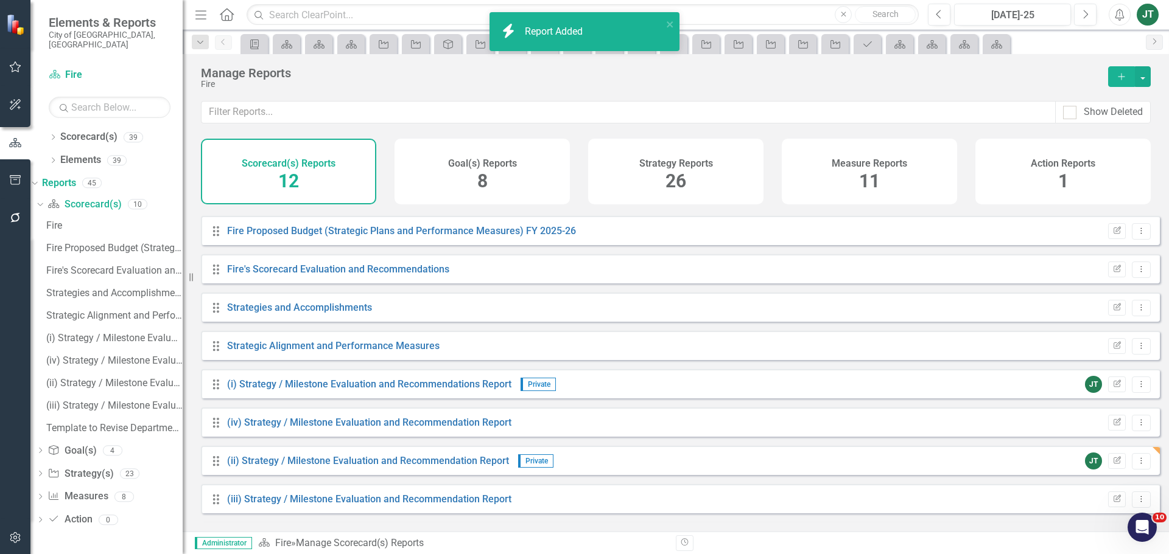
scroll to position [148, 0]
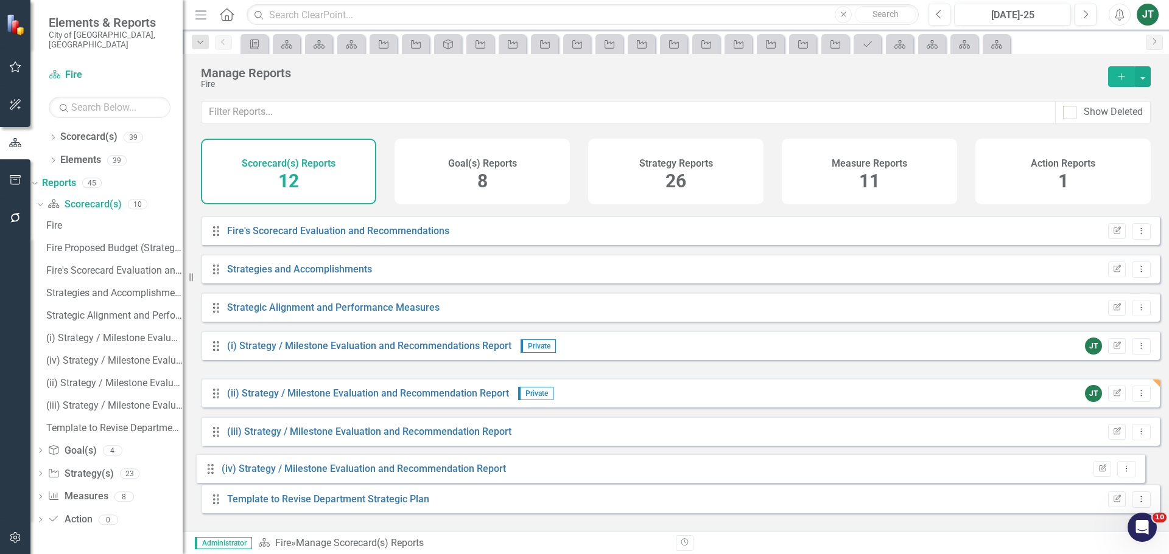
drag, startPoint x: 219, startPoint y: 394, endPoint x: 214, endPoint y: 472, distance: 77.5
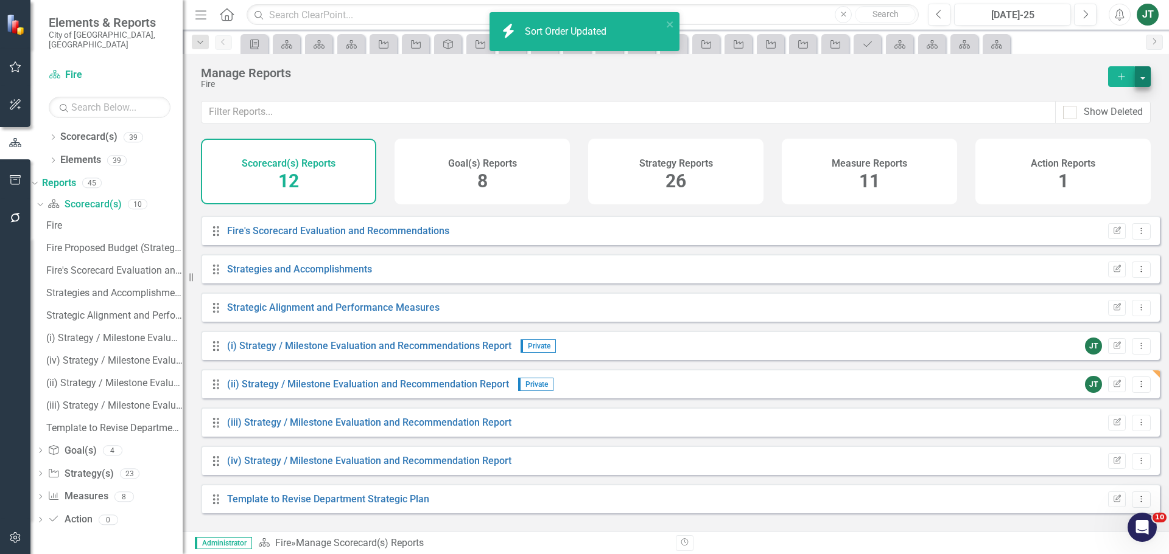
drag, startPoint x: 1119, startPoint y: 76, endPoint x: 1147, endPoint y: 77, distance: 28.6
click at [1147, 79] on div "Add" at bounding box center [1126, 76] width 49 height 21
click at [1147, 68] on button "button" at bounding box center [1142, 76] width 16 height 21
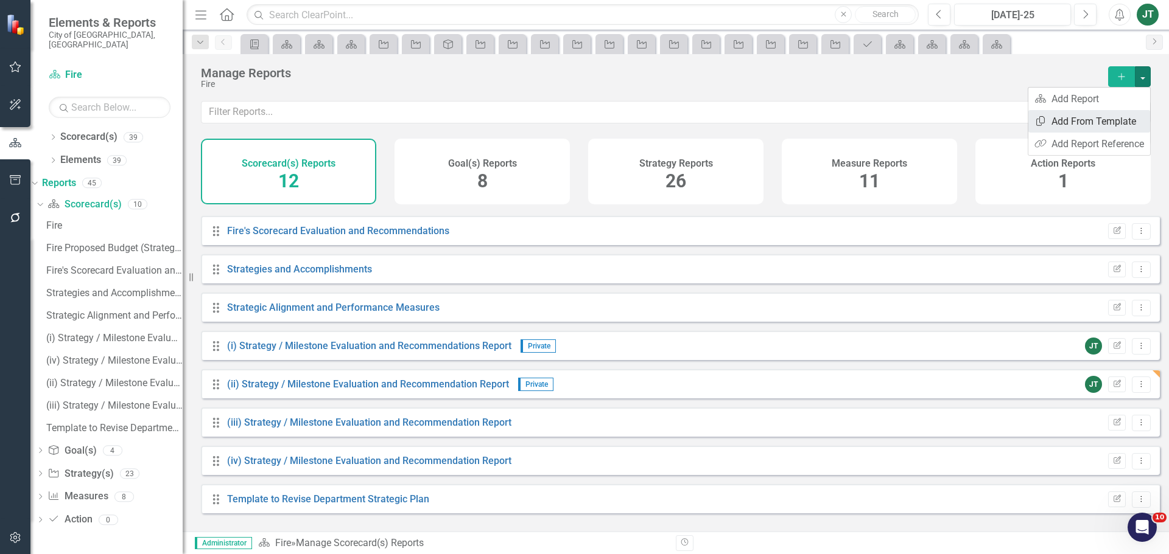
click at [1069, 122] on link "Copy Add From Template" at bounding box center [1089, 121] width 122 height 23
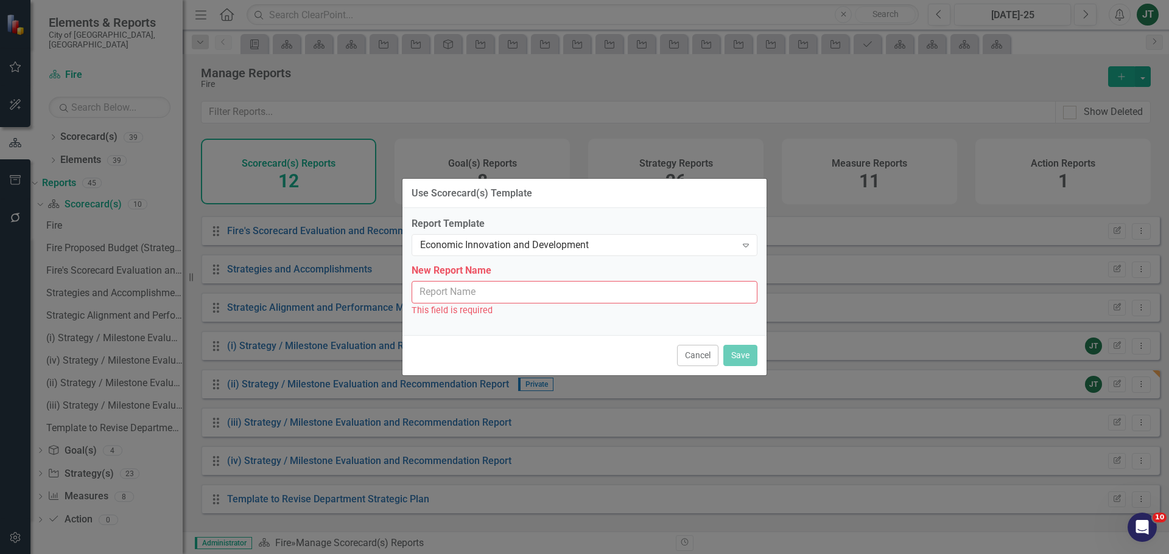
click at [444, 292] on input "New Report Name" at bounding box center [584, 292] width 346 height 23
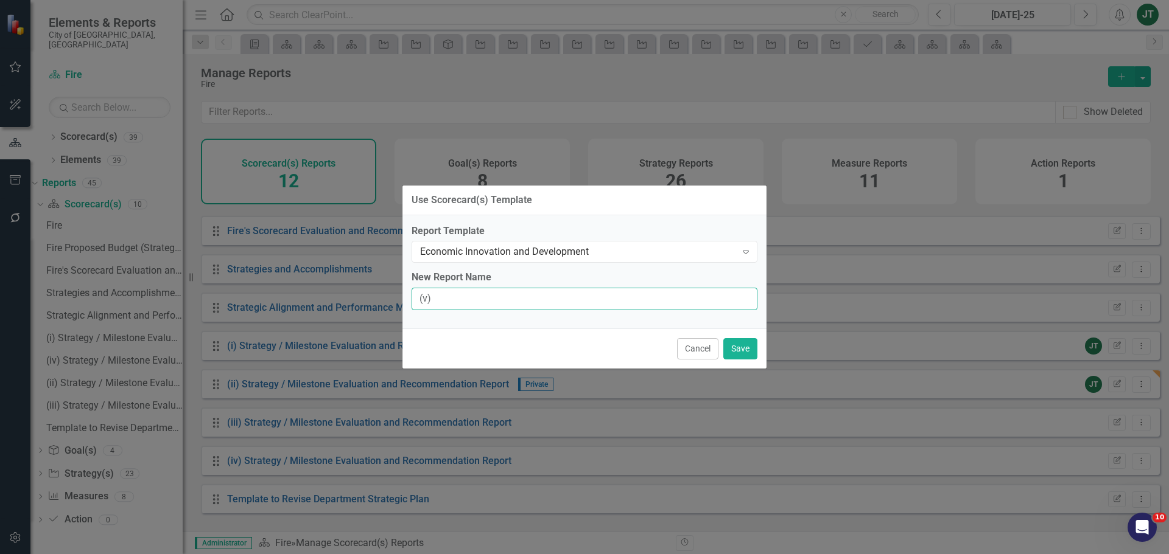
type input "(v) Strategy / Milestone Evaluation and Recommendation Report"
click at [742, 349] on button "Save" at bounding box center [740, 348] width 34 height 21
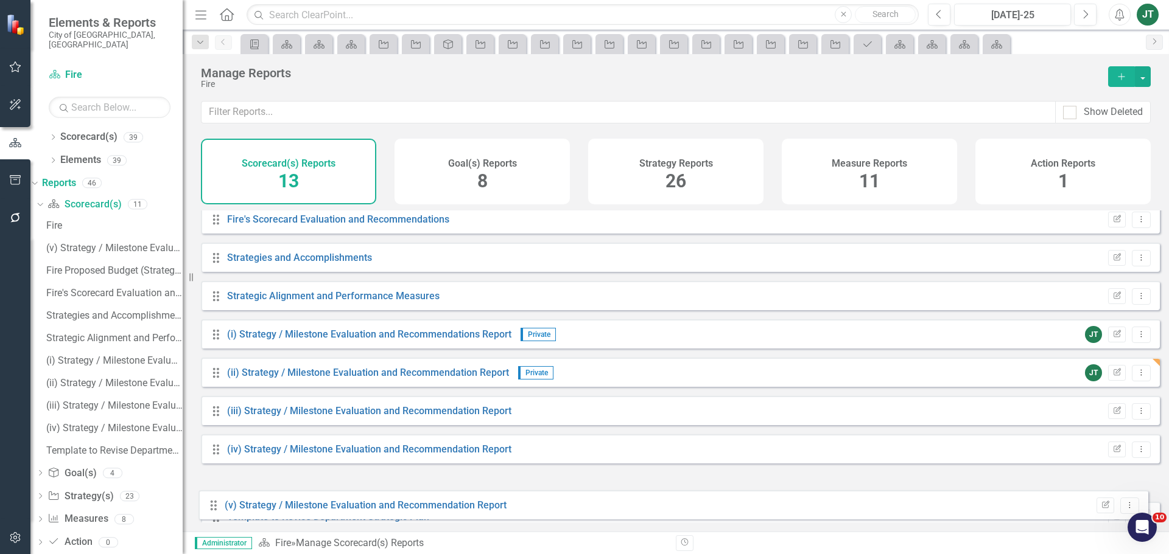
scroll to position [186, 0]
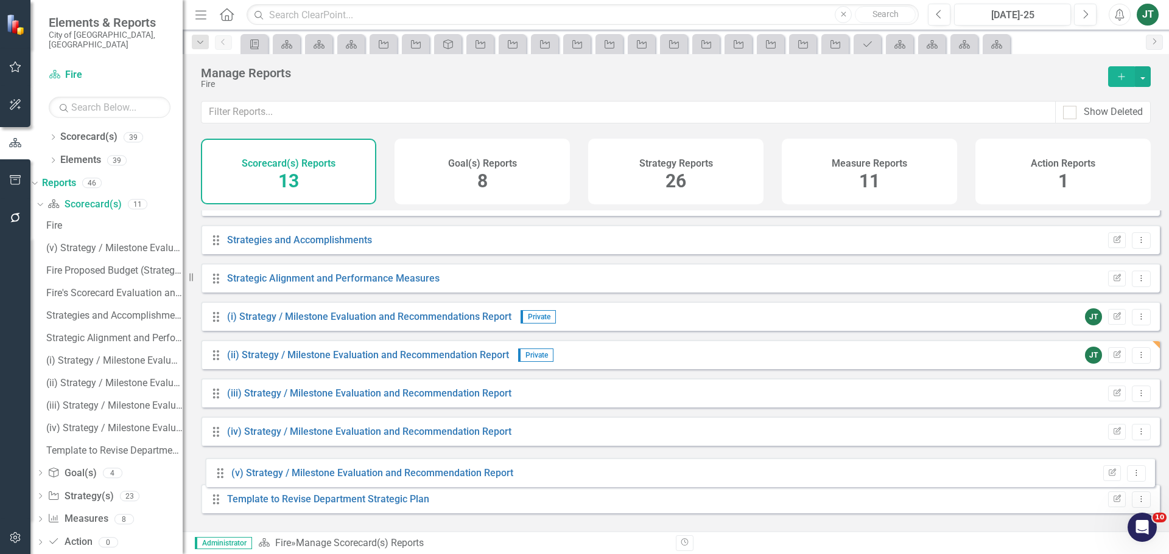
drag, startPoint x: 217, startPoint y: 274, endPoint x: 369, endPoint y: 456, distance: 237.2
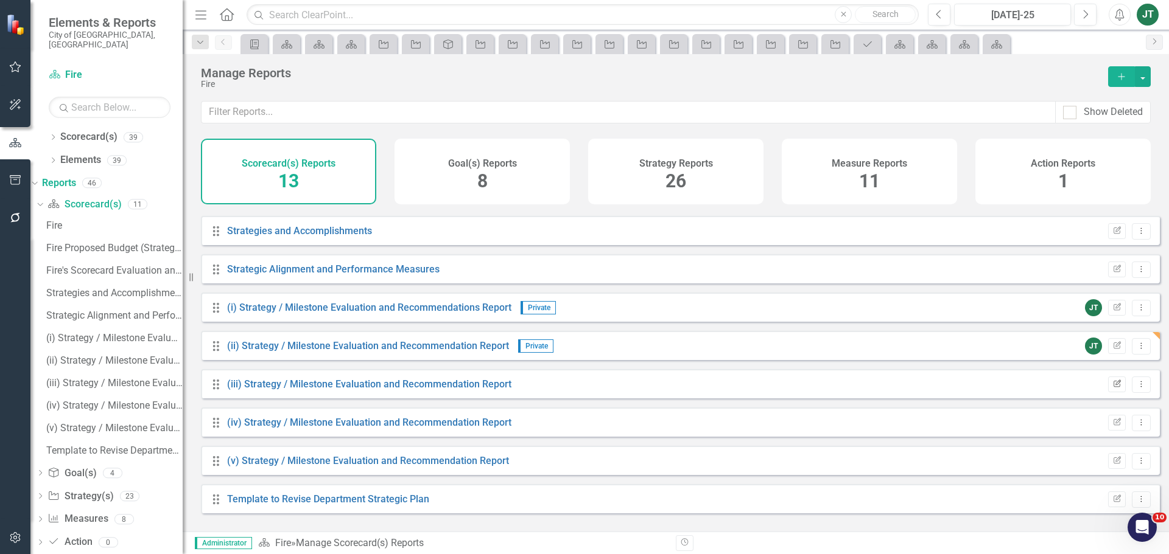
click at [1112, 388] on icon "Edit Report" at bounding box center [1116, 384] width 9 height 7
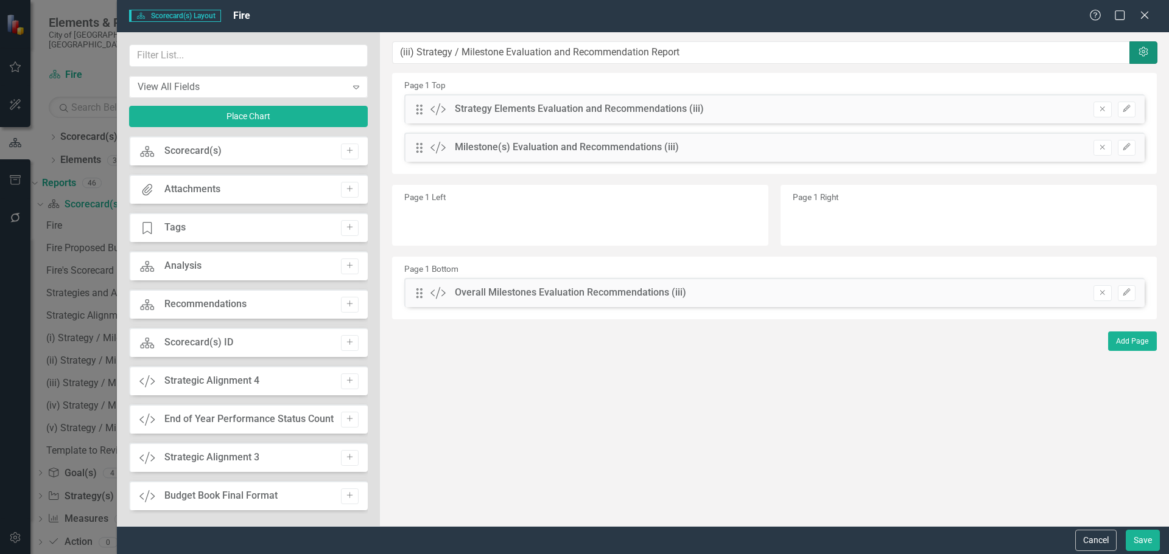
click at [1149, 47] on button "Settings" at bounding box center [1143, 52] width 28 height 23
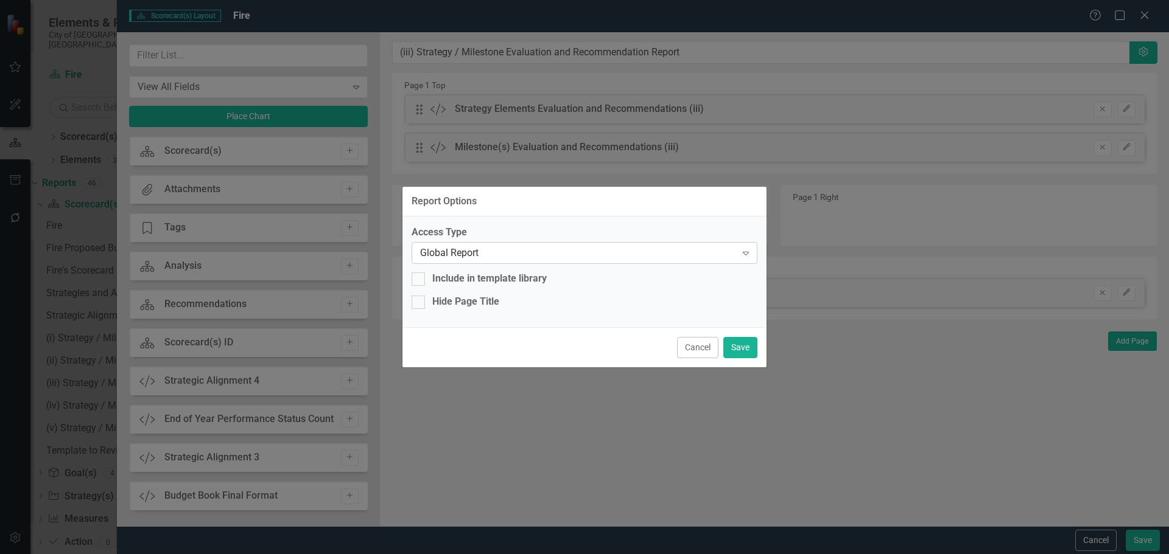
click at [509, 252] on div "Global Report" at bounding box center [578, 253] width 316 height 14
click at [751, 346] on button "Save" at bounding box center [740, 347] width 34 height 21
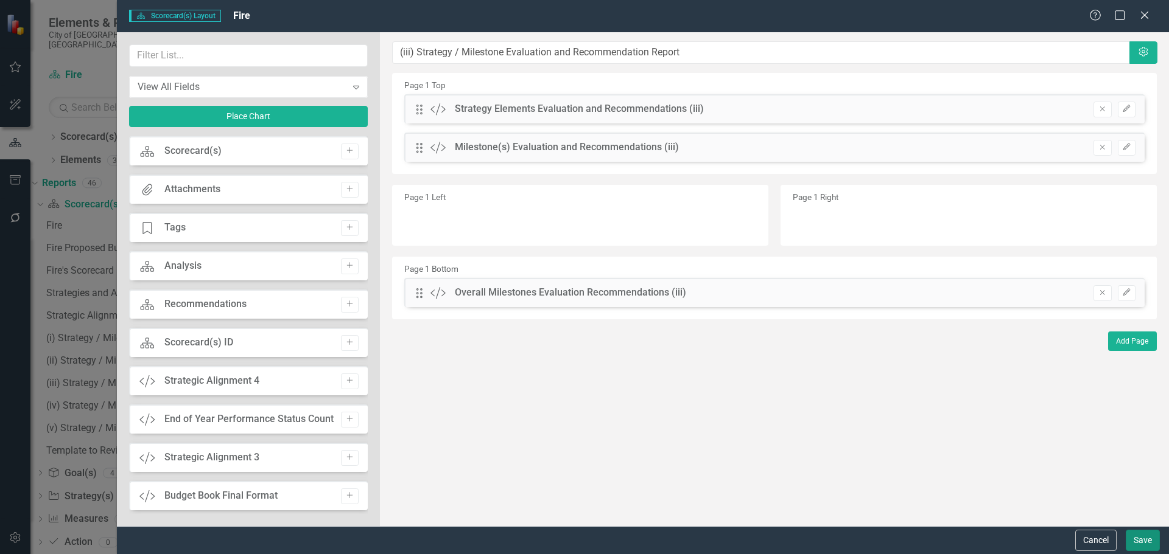
click at [1135, 539] on button "Save" at bounding box center [1142, 540] width 34 height 21
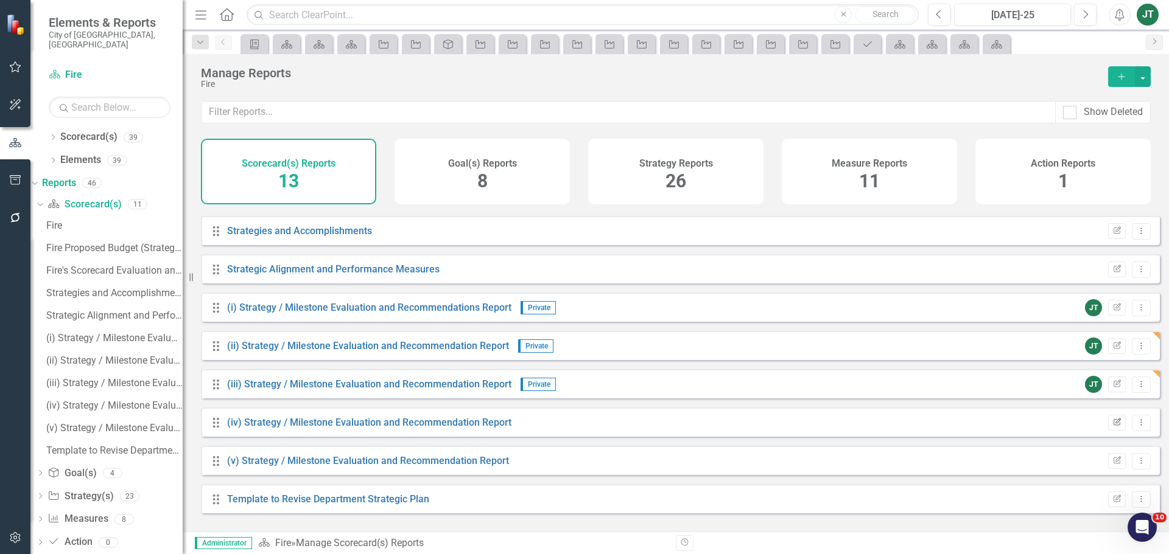
click at [1112, 427] on icon "Edit Report" at bounding box center [1116, 422] width 9 height 7
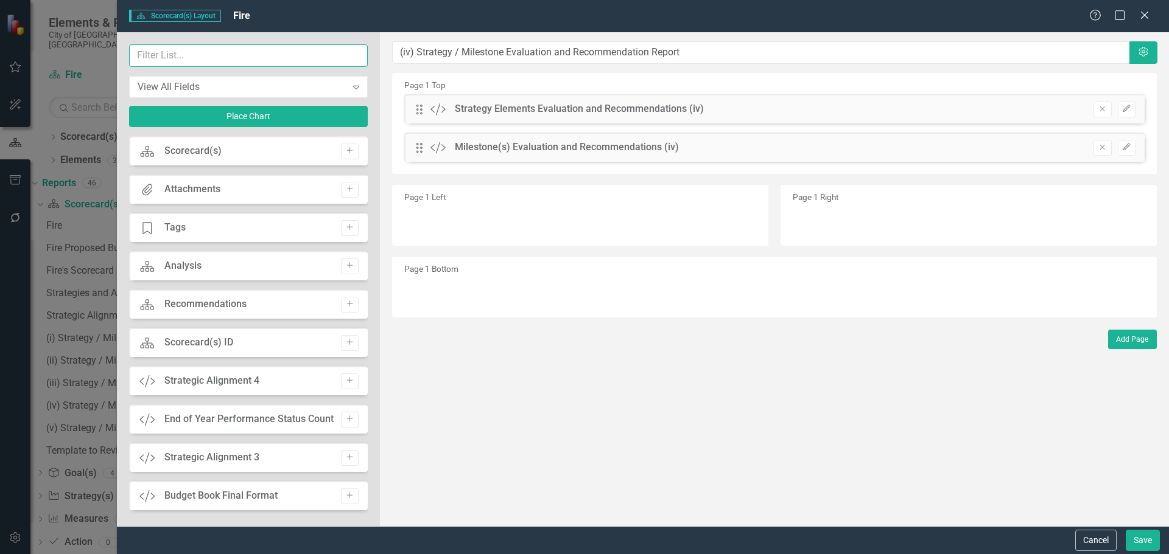
click at [212, 47] on input "text" at bounding box center [248, 55] width 239 height 23
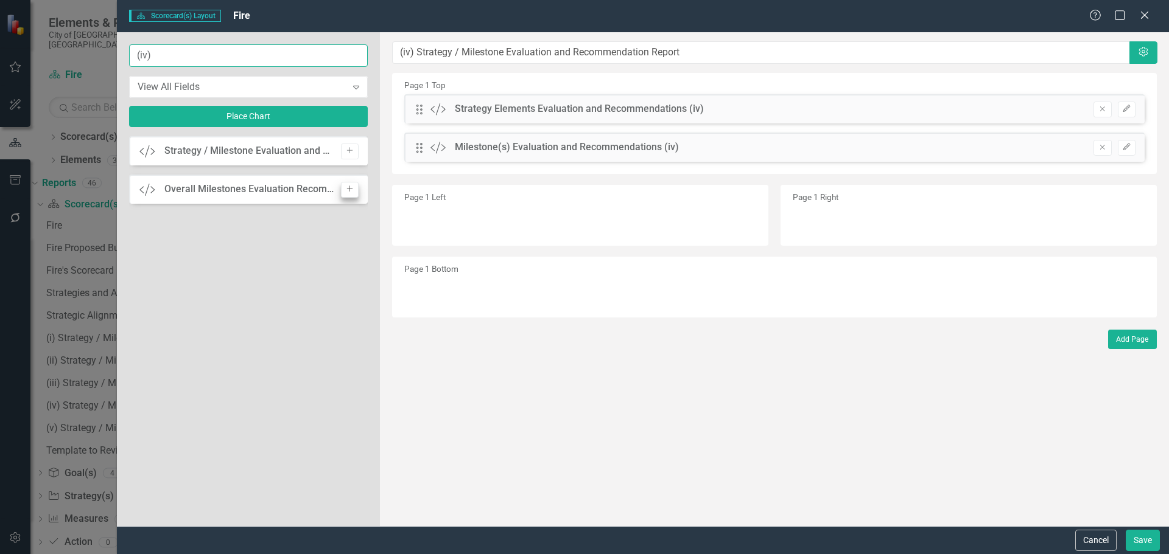
type input "(iv)"
click at [353, 187] on icon "Add" at bounding box center [349, 189] width 9 height 7
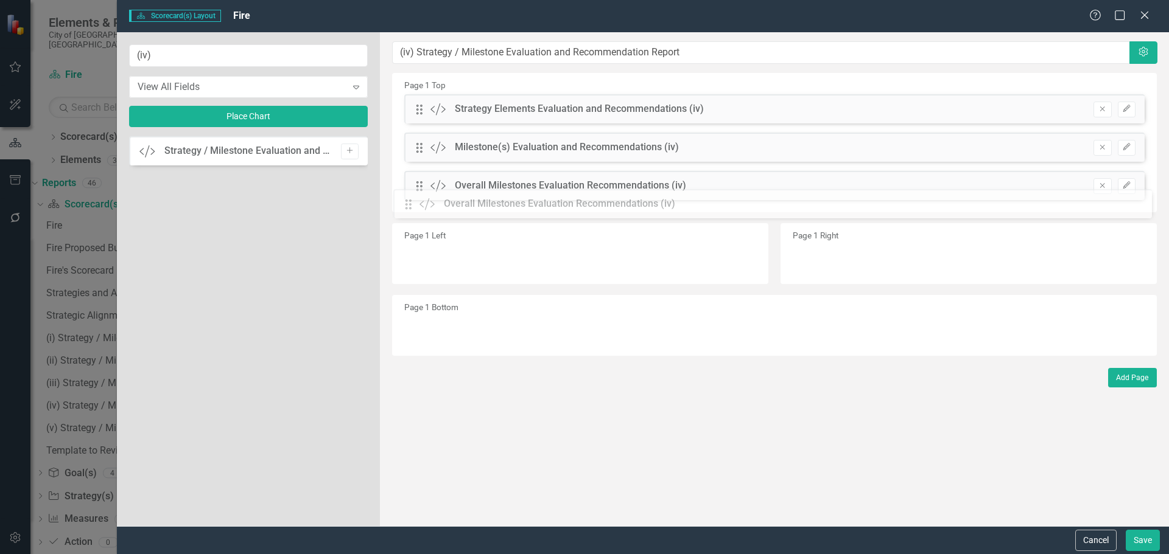
drag, startPoint x: 416, startPoint y: 118, endPoint x: 414, endPoint y: 205, distance: 87.0
click at [1137, 54] on icon "Settings" at bounding box center [1143, 52] width 12 height 10
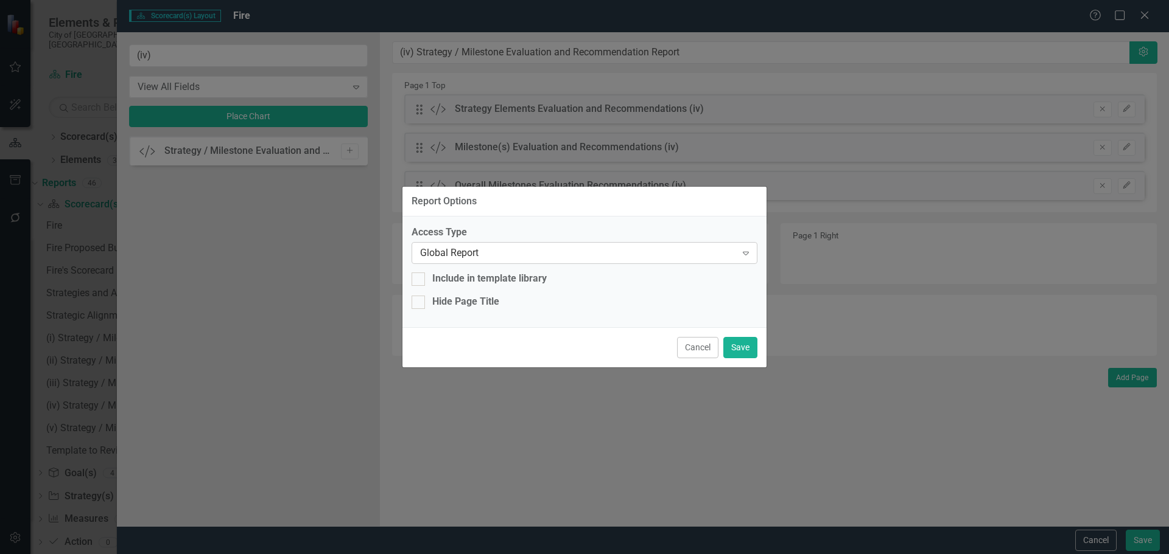
click at [477, 248] on div "Global Report" at bounding box center [578, 253] width 316 height 14
click at [741, 348] on button "Save" at bounding box center [740, 347] width 34 height 21
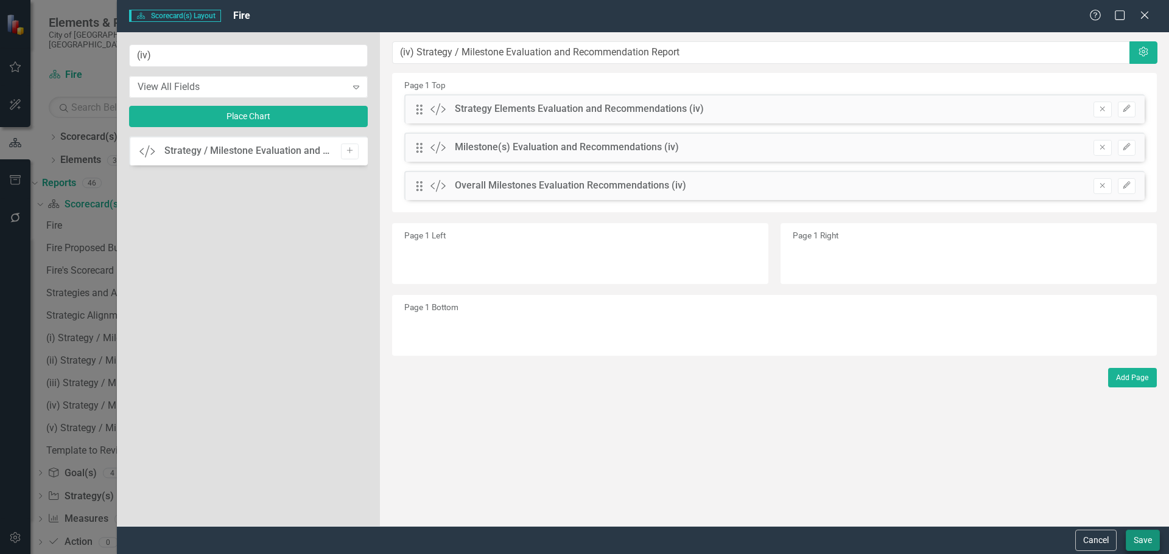
drag, startPoint x: 1133, startPoint y: 529, endPoint x: 1135, endPoint y: 542, distance: 13.5
click at [1134, 531] on div "Cancel Save" at bounding box center [643, 540] width 1052 height 28
click at [1135, 542] on button "Save" at bounding box center [1142, 540] width 34 height 21
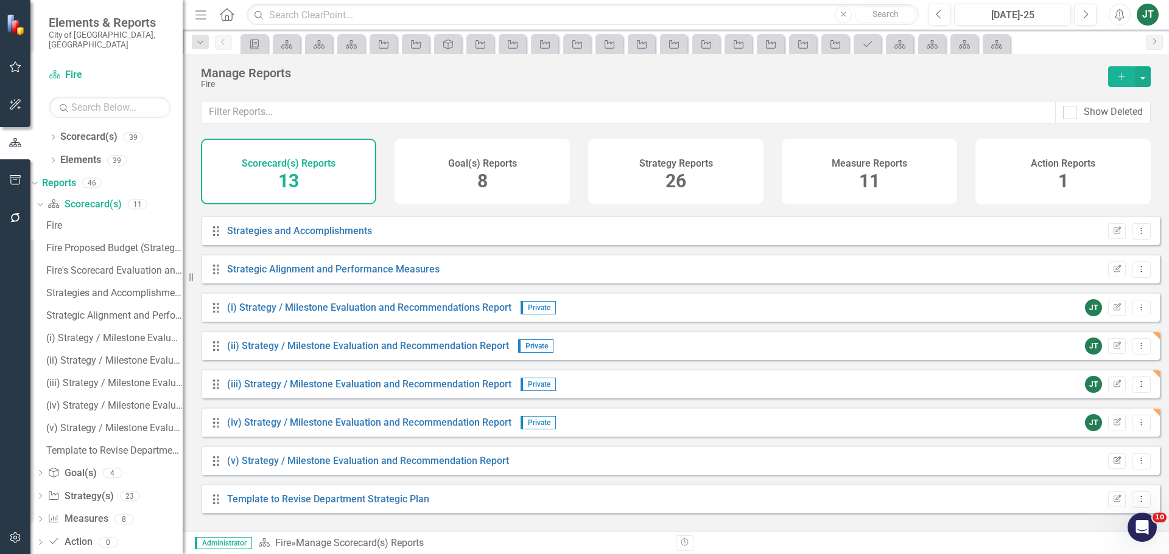
click at [1112, 465] on icon "Edit Report" at bounding box center [1116, 461] width 9 height 7
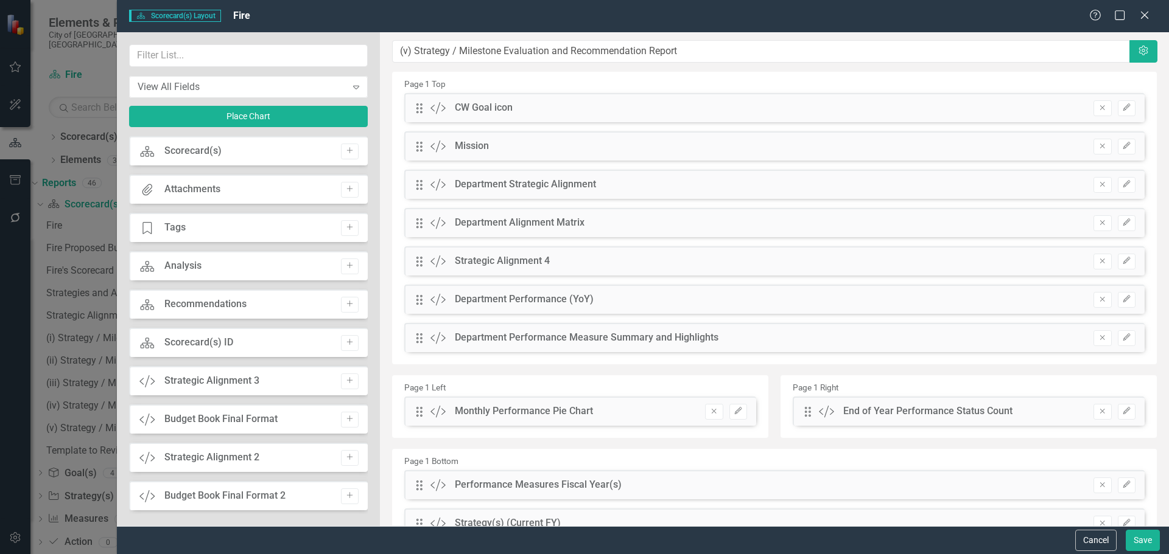
scroll to position [0, 0]
click at [1094, 111] on button "Remove" at bounding box center [1102, 110] width 18 height 16
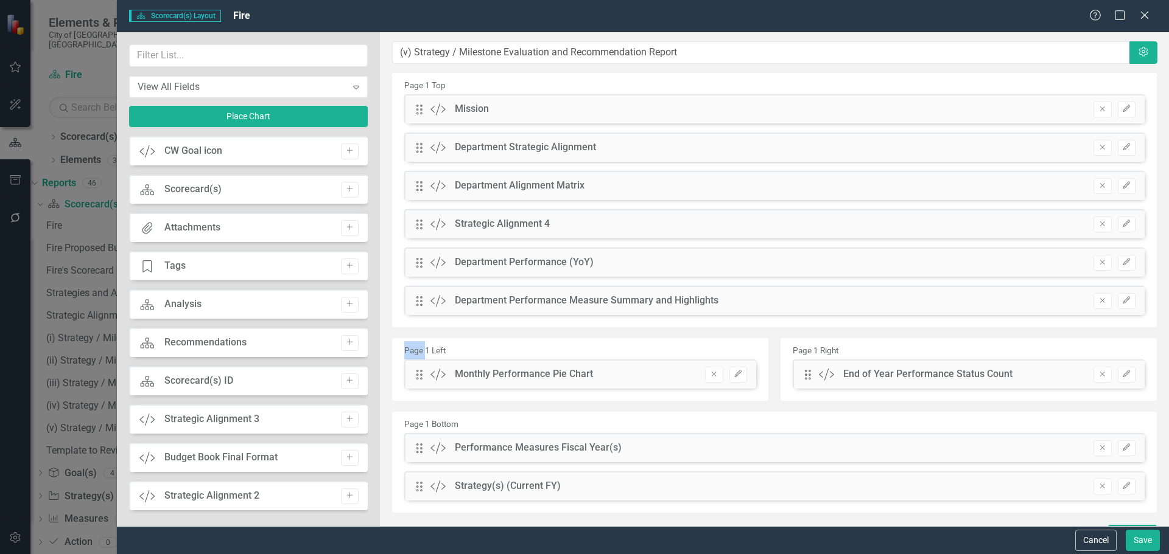
click at [1094, 111] on div "Drag Custom Mission Remove Edit Drag Custom Department Strategic Alignment Remo…" at bounding box center [774, 209] width 758 height 230
click at [1097, 113] on icon "Remove" at bounding box center [1101, 108] width 9 height 7
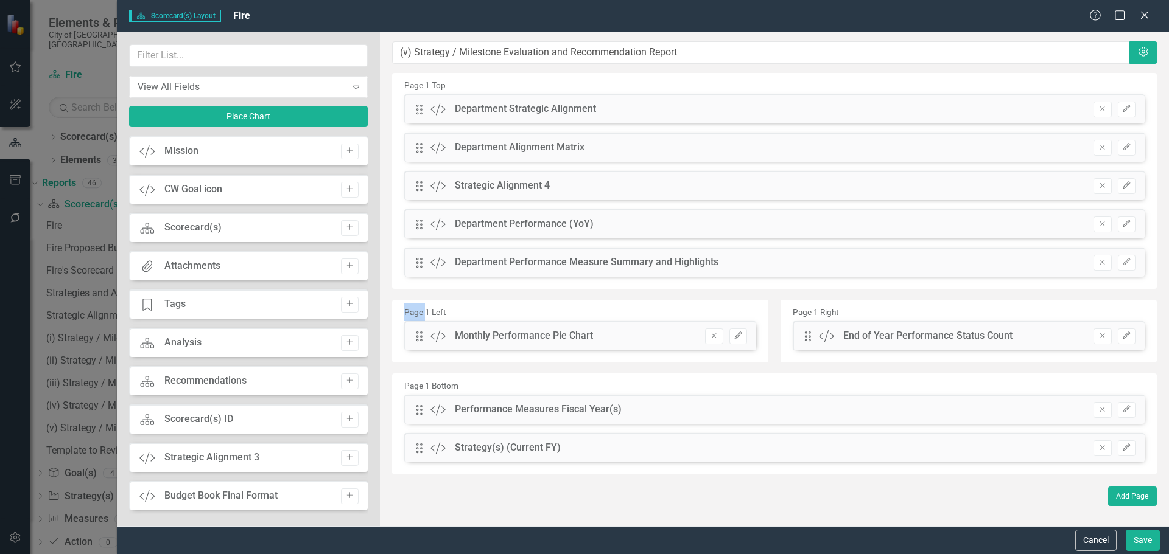
click at [1092, 115] on div "Drag Custom Department Strategic Alignment Remove Edit Drag Custom Department A…" at bounding box center [774, 190] width 758 height 192
click at [1092, 115] on div "Remove Edit" at bounding box center [1108, 110] width 54 height 16
click at [1103, 113] on icon "Remove" at bounding box center [1101, 108] width 9 height 7
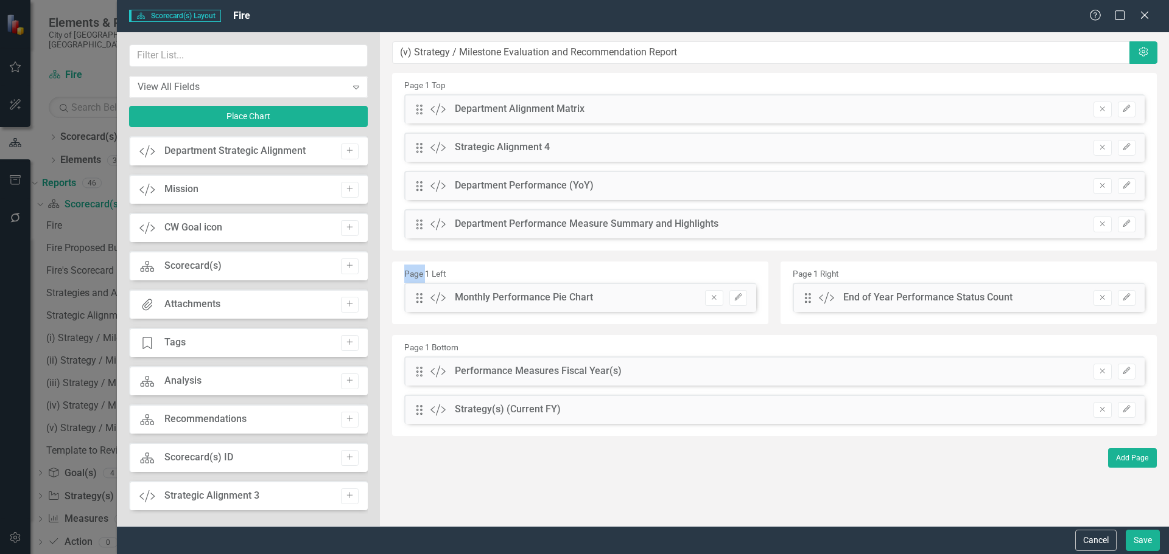
click at [1103, 118] on div "Drag Custom Department Alignment Matrix Remove Edit Drag Custom Strategic Align…" at bounding box center [774, 170] width 758 height 153
click at [1103, 113] on icon "Remove" at bounding box center [1101, 108] width 9 height 7
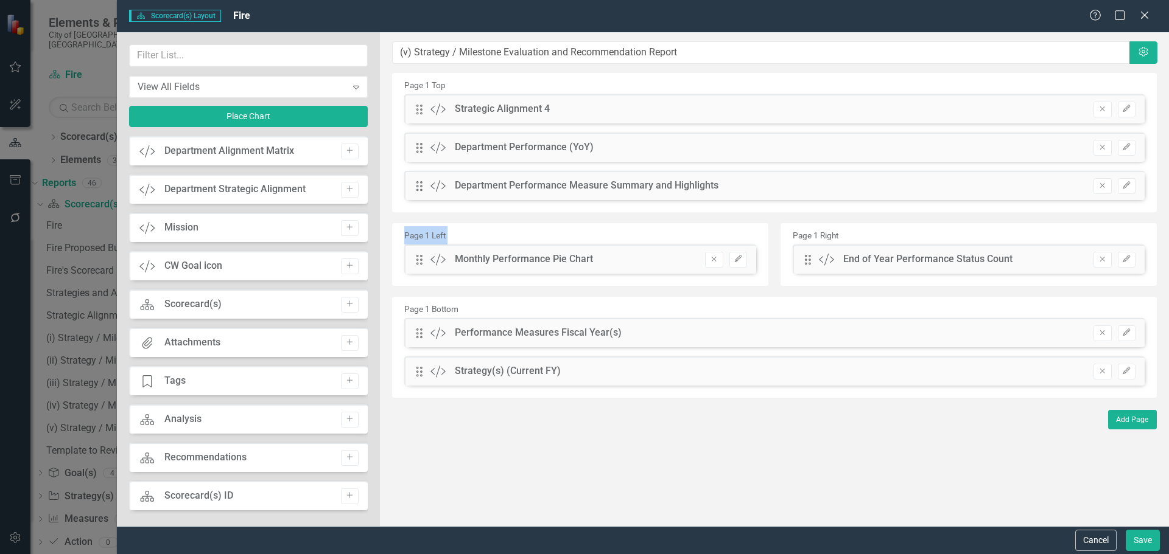
click at [1103, 118] on div "Drag Custom Strategic Alignment 4 Remove Edit Drag Custom Department Performanc…" at bounding box center [774, 151] width 758 height 115
click at [1103, 113] on icon "Remove" at bounding box center [1101, 108] width 9 height 7
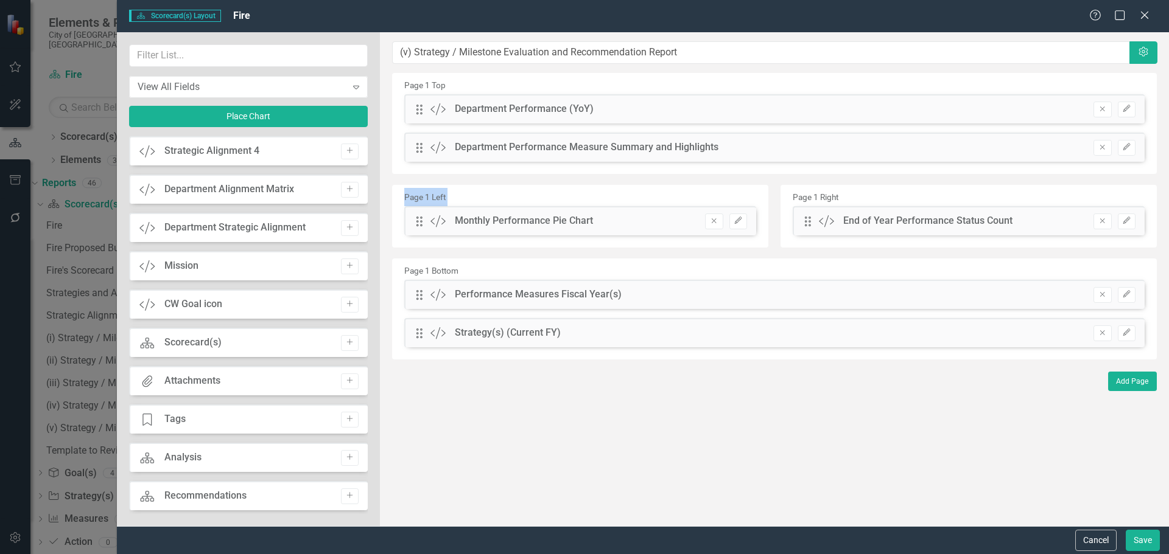
click at [1103, 118] on div "Drag Custom Department Performance (YoY) Remove Edit Drag Custom Department Per…" at bounding box center [774, 132] width 758 height 77
click at [1103, 113] on icon "Remove" at bounding box center [1101, 108] width 9 height 7
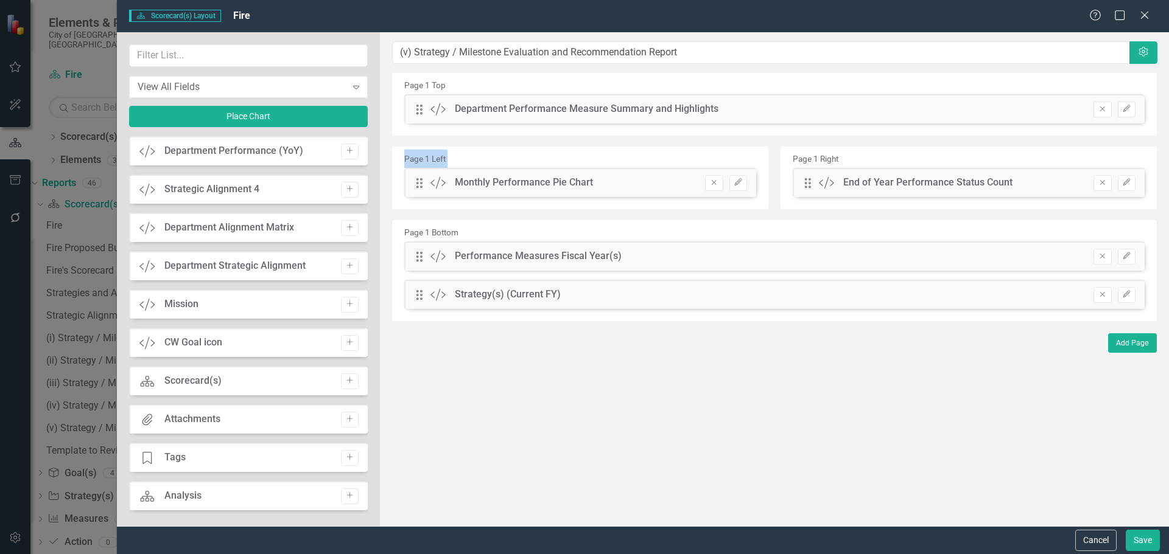
click at [1103, 118] on div "Drag Custom Department Performance Measure Summary and Highlights Remove Edit" at bounding box center [774, 113] width 758 height 38
click at [1103, 113] on icon "Remove" at bounding box center [1101, 108] width 9 height 7
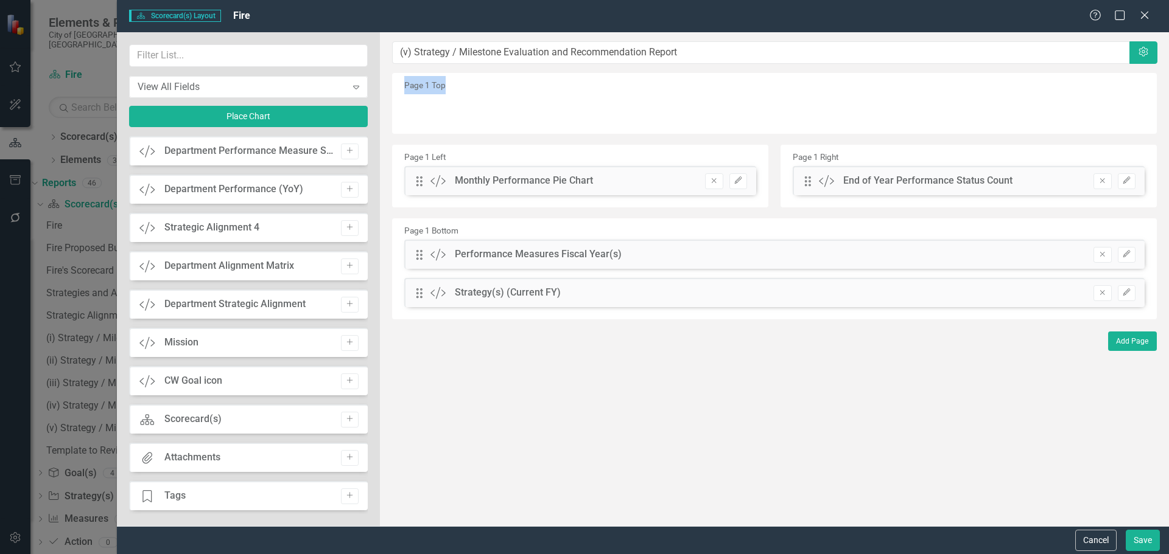
click at [1103, 118] on div "Page 1 Top" at bounding box center [774, 103] width 764 height 61
drag, startPoint x: 1096, startPoint y: 188, endPoint x: 1038, endPoint y: 182, distance: 58.1
click at [1091, 187] on div "Remove Edit" at bounding box center [1108, 181] width 54 height 16
drag, startPoint x: 710, startPoint y: 189, endPoint x: 745, endPoint y: 189, distance: 34.7
click at [712, 184] on icon "Remove" at bounding box center [713, 180] width 9 height 7
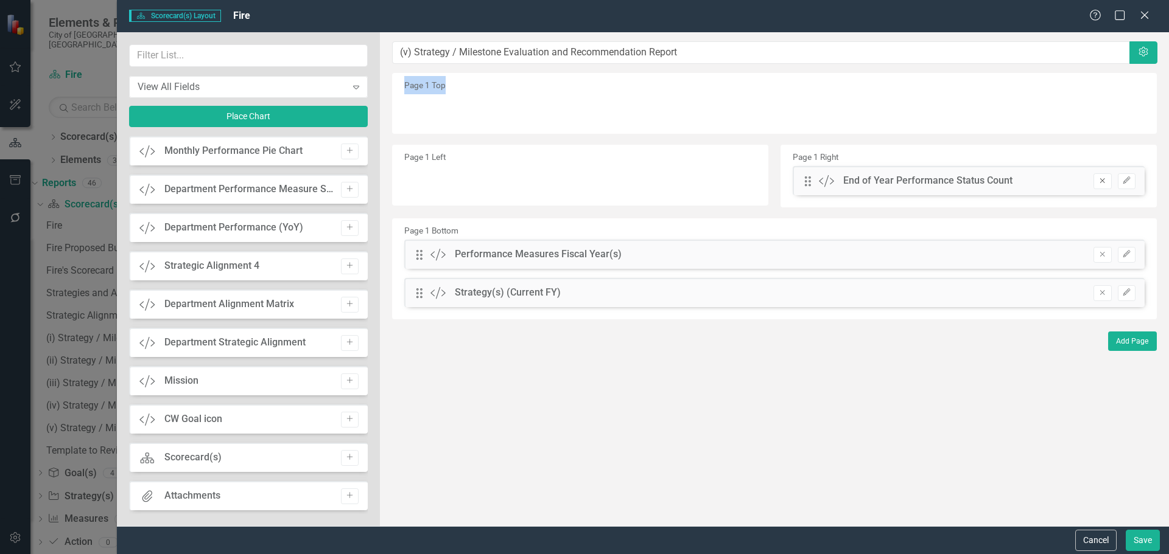
click at [1102, 184] on icon "Remove" at bounding box center [1101, 180] width 9 height 7
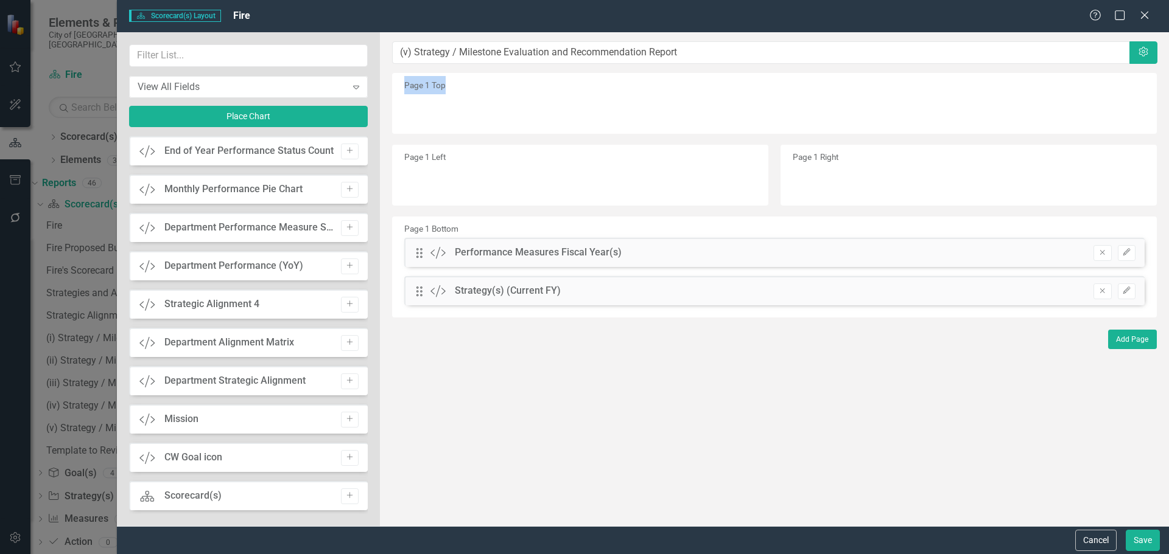
drag, startPoint x: 1099, startPoint y: 260, endPoint x: 1099, endPoint y: 268, distance: 7.3
click at [1099, 256] on icon "Remove" at bounding box center [1101, 252] width 9 height 7
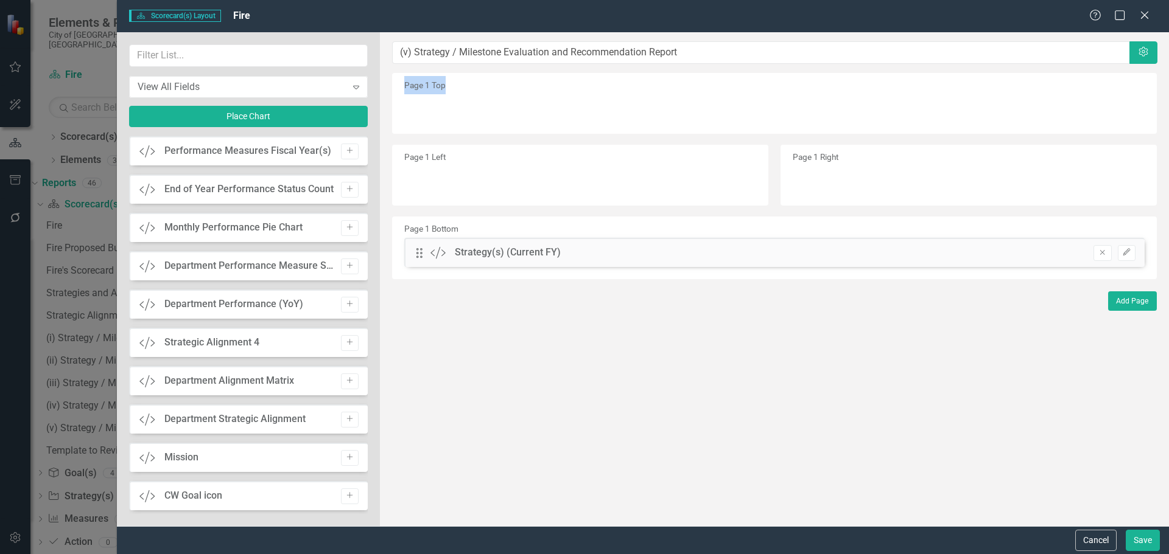
click at [1105, 247] on div "Drag Custom Strategy(s) (Current FY) Remove Edit" at bounding box center [774, 252] width 740 height 29
click at [1096, 261] on button "Remove" at bounding box center [1102, 253] width 18 height 16
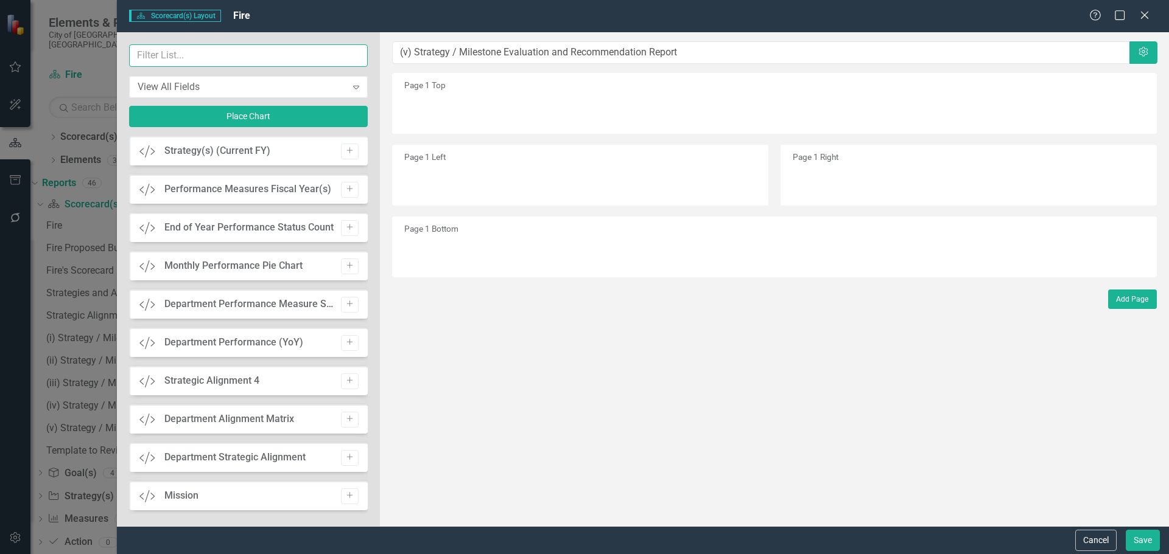
click at [181, 58] on input "text" at bounding box center [248, 55] width 239 height 23
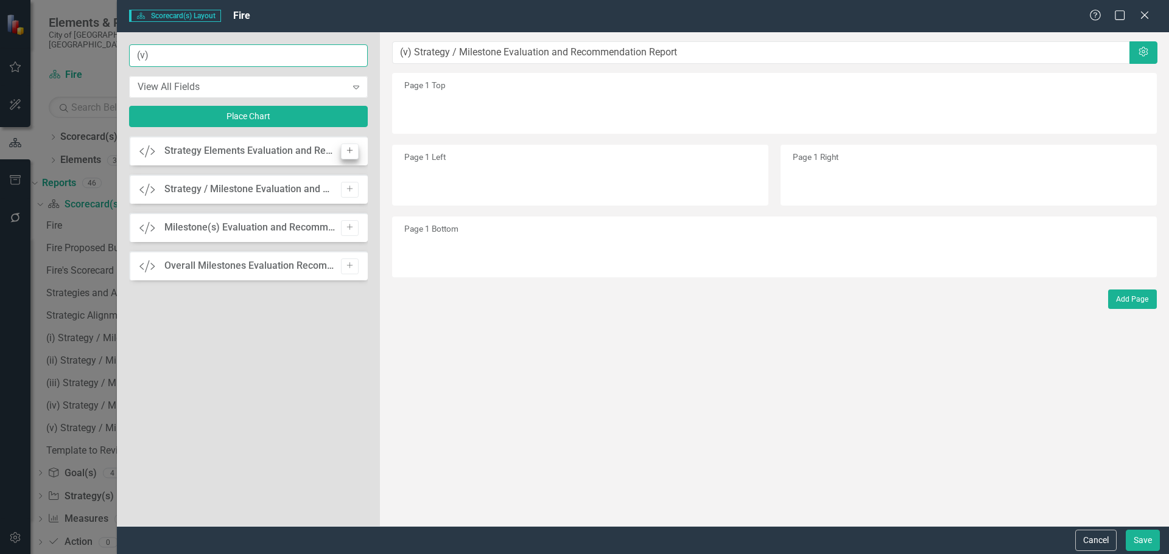
type input "(v)"
click at [355, 152] on button "Add" at bounding box center [350, 152] width 18 height 16
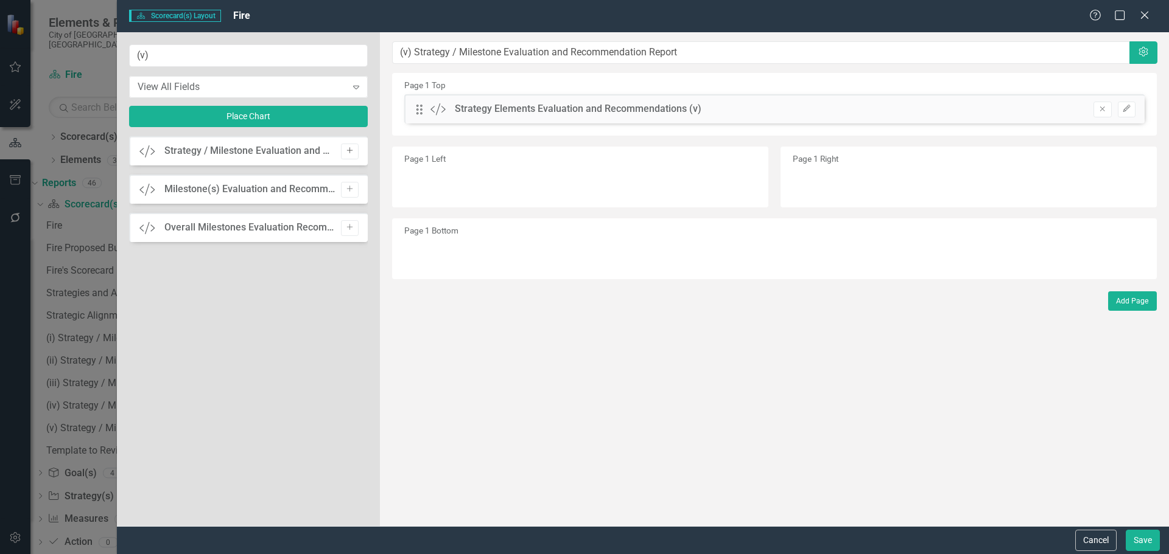
click at [351, 151] on icon "Add" at bounding box center [349, 150] width 9 height 7
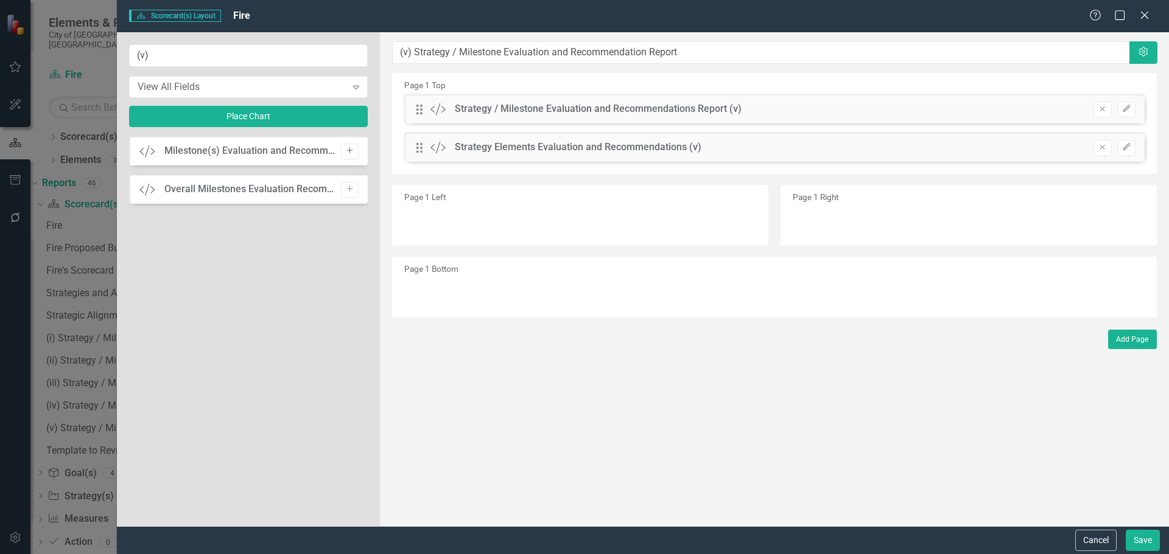
click at [348, 153] on icon "Add" at bounding box center [349, 150] width 9 height 7
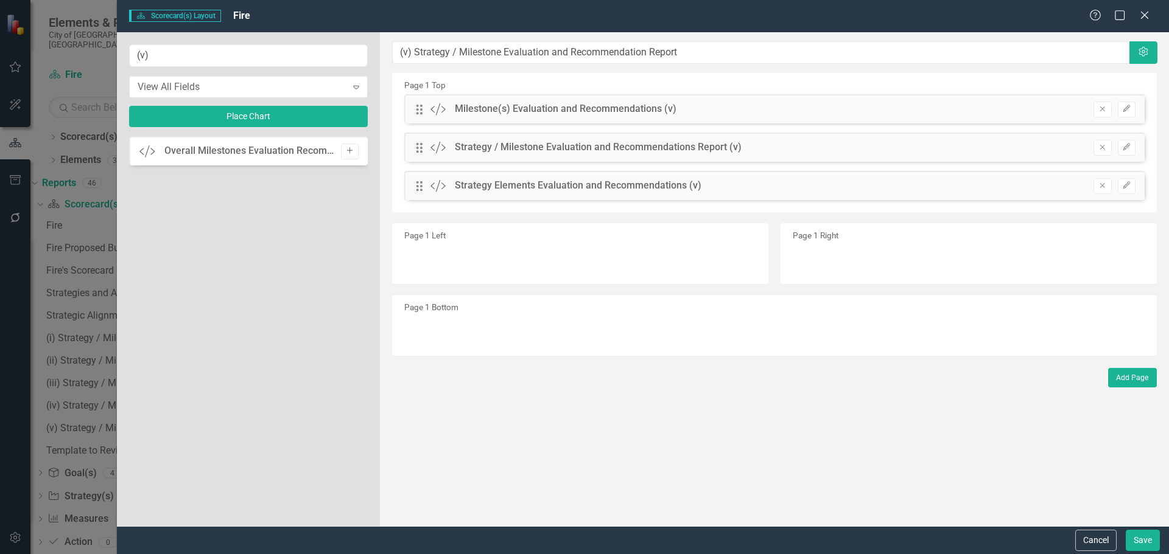
click at [351, 148] on icon "Add" at bounding box center [349, 150] width 9 height 7
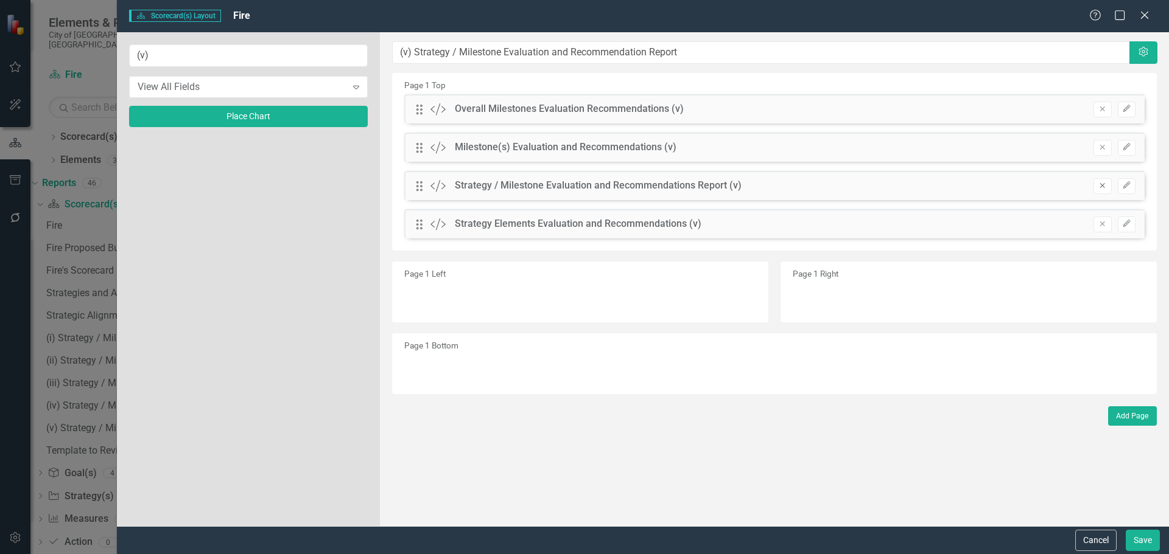
click at [1099, 189] on icon "Remove" at bounding box center [1101, 185] width 9 height 7
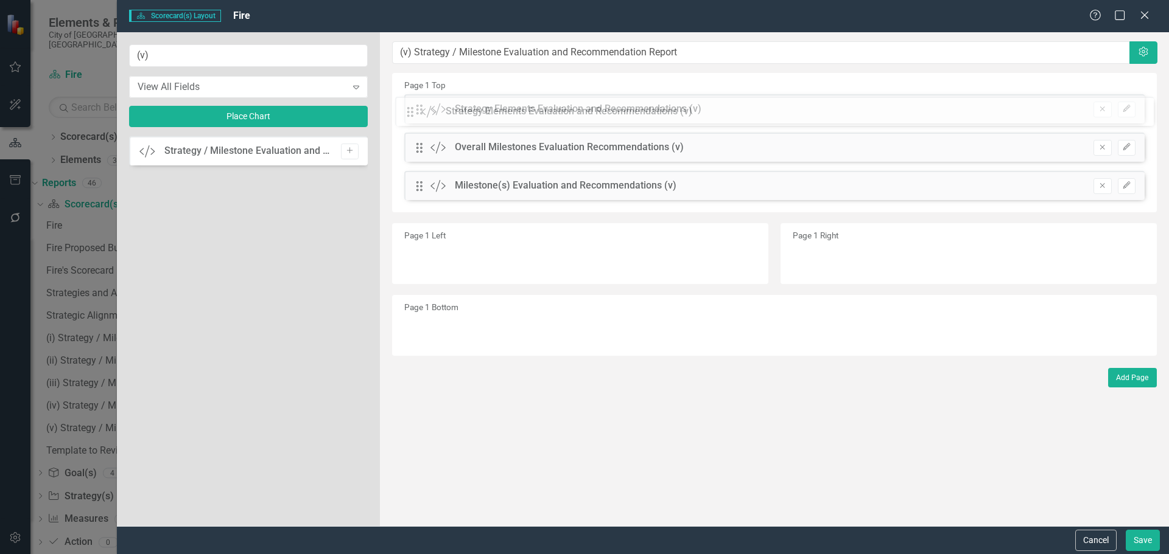
drag, startPoint x: 422, startPoint y: 196, endPoint x: 422, endPoint y: 110, distance: 86.4
click at [422, 110] on div "The fields (or pods) that are available for you to include on the detail page a…" at bounding box center [774, 279] width 789 height 494
drag, startPoint x: 417, startPoint y: 193, endPoint x: 423, endPoint y: 145, distance: 47.9
click at [422, 145] on div "The fields (or pods) that are available for you to include on the detail page a…" at bounding box center [774, 279] width 789 height 494
click at [1139, 539] on button "Save" at bounding box center [1142, 540] width 34 height 21
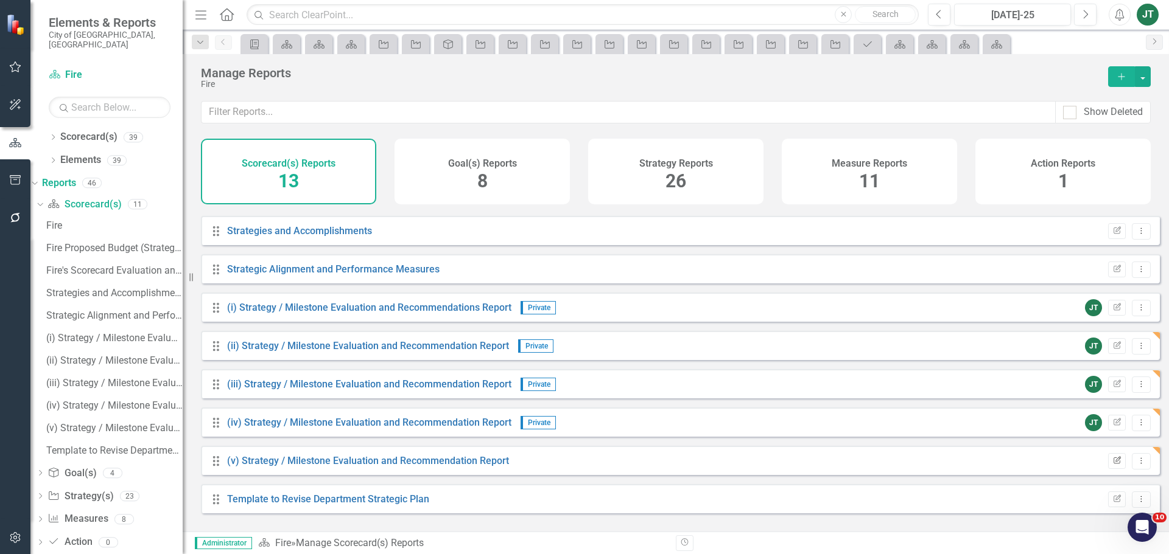
click at [1108, 469] on button "Edit Report" at bounding box center [1117, 461] width 18 height 16
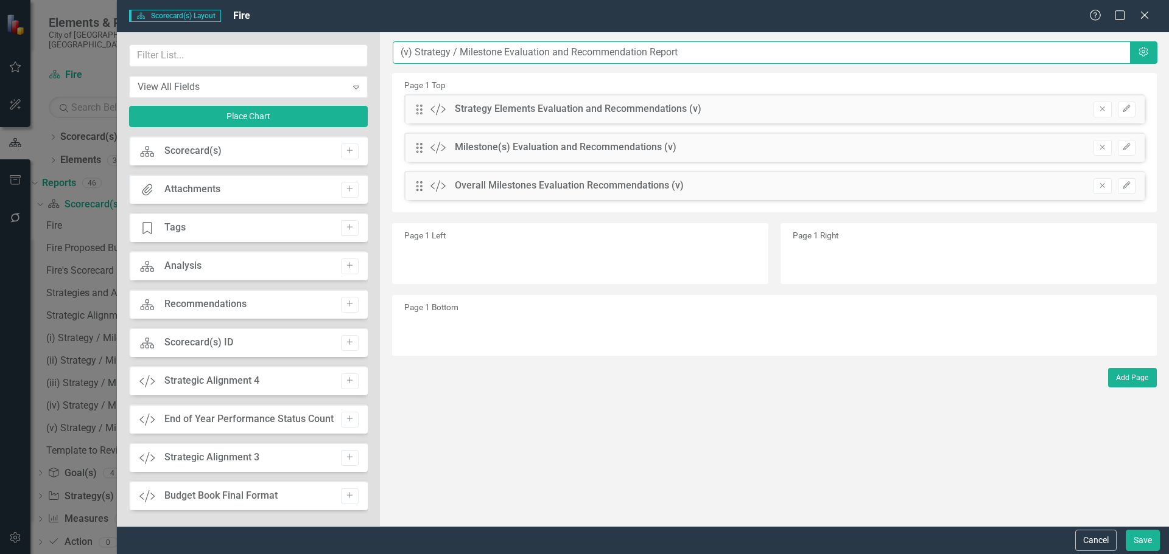
drag, startPoint x: 374, startPoint y: 243, endPoint x: 1116, endPoint y: 52, distance: 766.1
click at [1116, 52] on input "(v) Strategy / Milestone Evaluation and Recommendation Report" at bounding box center [762, 52] width 738 height 23
click at [1137, 52] on icon "Settings" at bounding box center [1143, 52] width 12 height 10
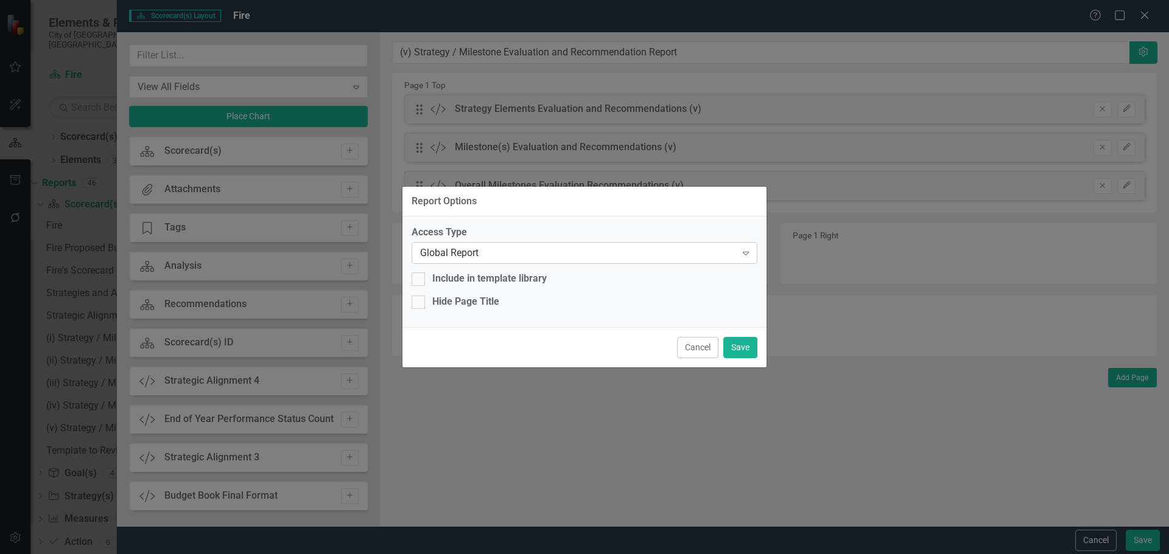
click at [454, 245] on div "Global Report Expand" at bounding box center [584, 253] width 346 height 22
click at [735, 349] on button "Save" at bounding box center [740, 347] width 34 height 21
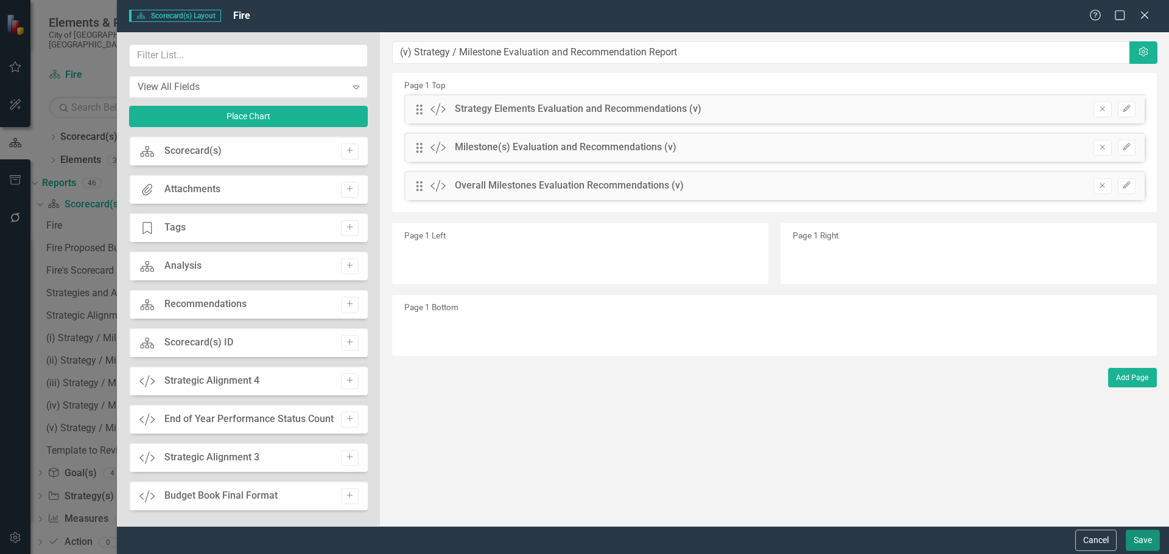
click at [1146, 531] on button "Save" at bounding box center [1142, 540] width 34 height 21
